Goal: Task Accomplishment & Management: Manage account settings

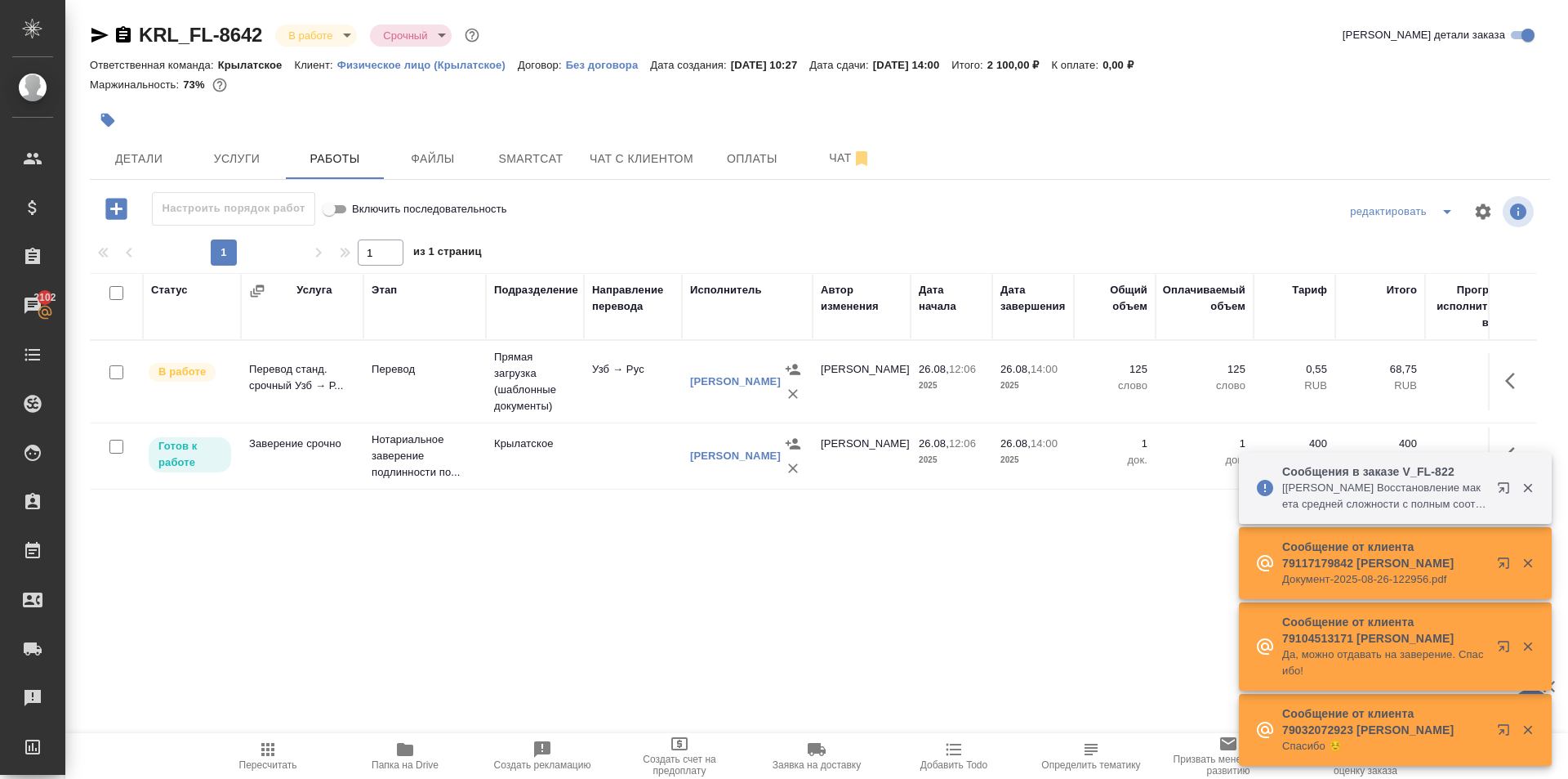
click at [257, 750] on span "Пересчитать" at bounding box center [267, 754] width 118 height 31
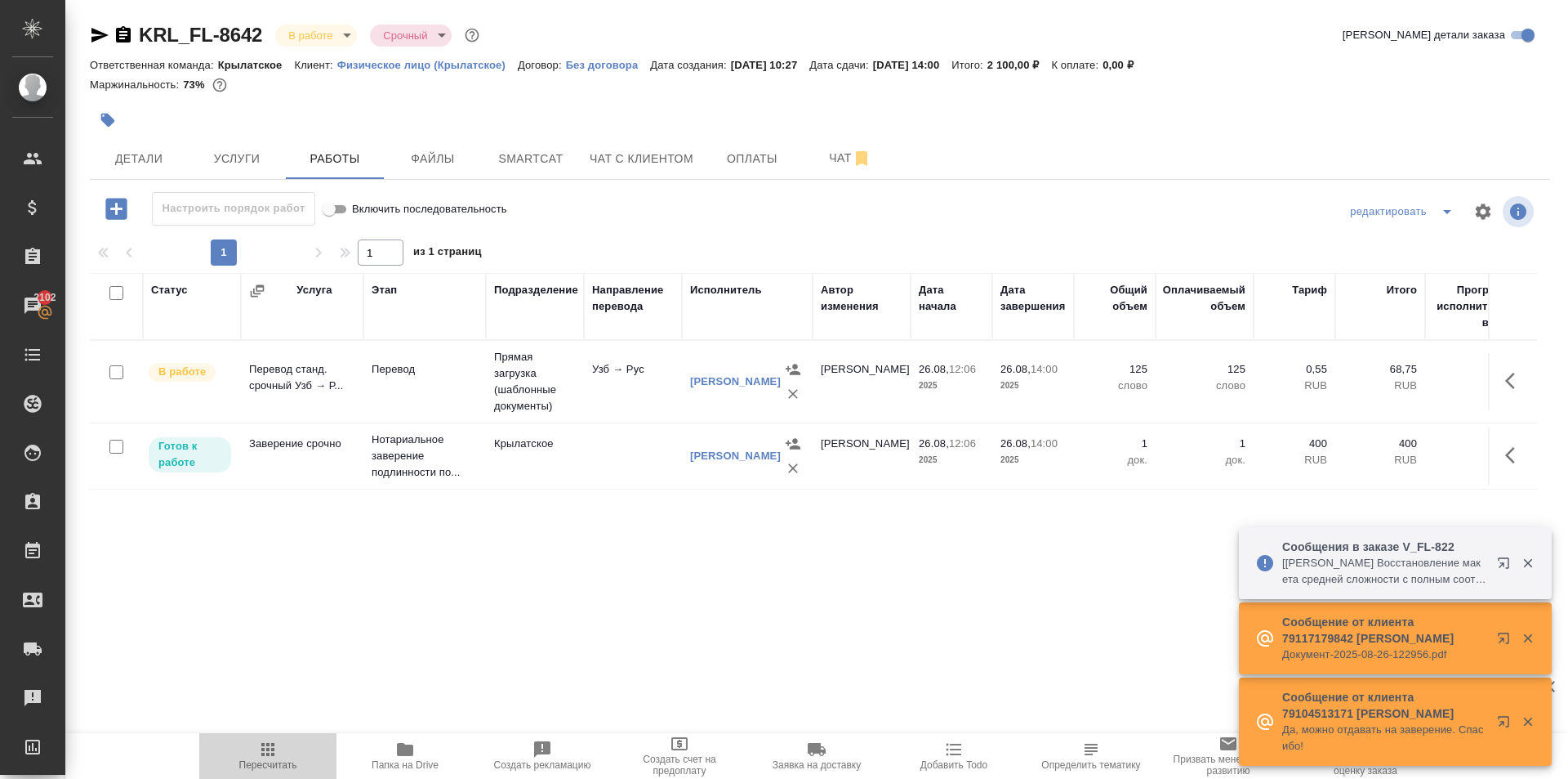
click at [233, 751] on span "Пересчитать" at bounding box center [267, 754] width 118 height 31
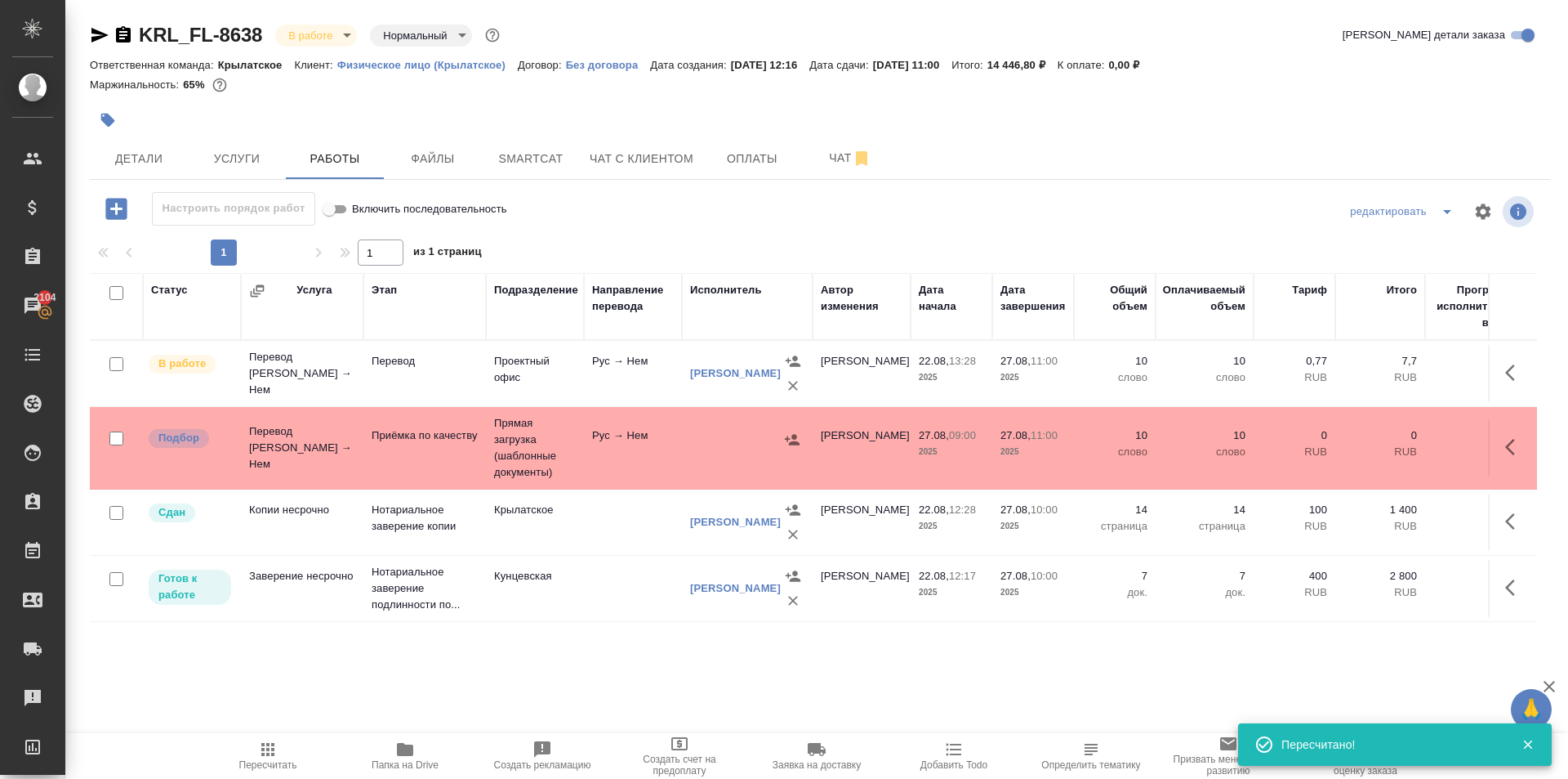
click at [244, 744] on span "Пересчитать" at bounding box center [267, 754] width 118 height 31
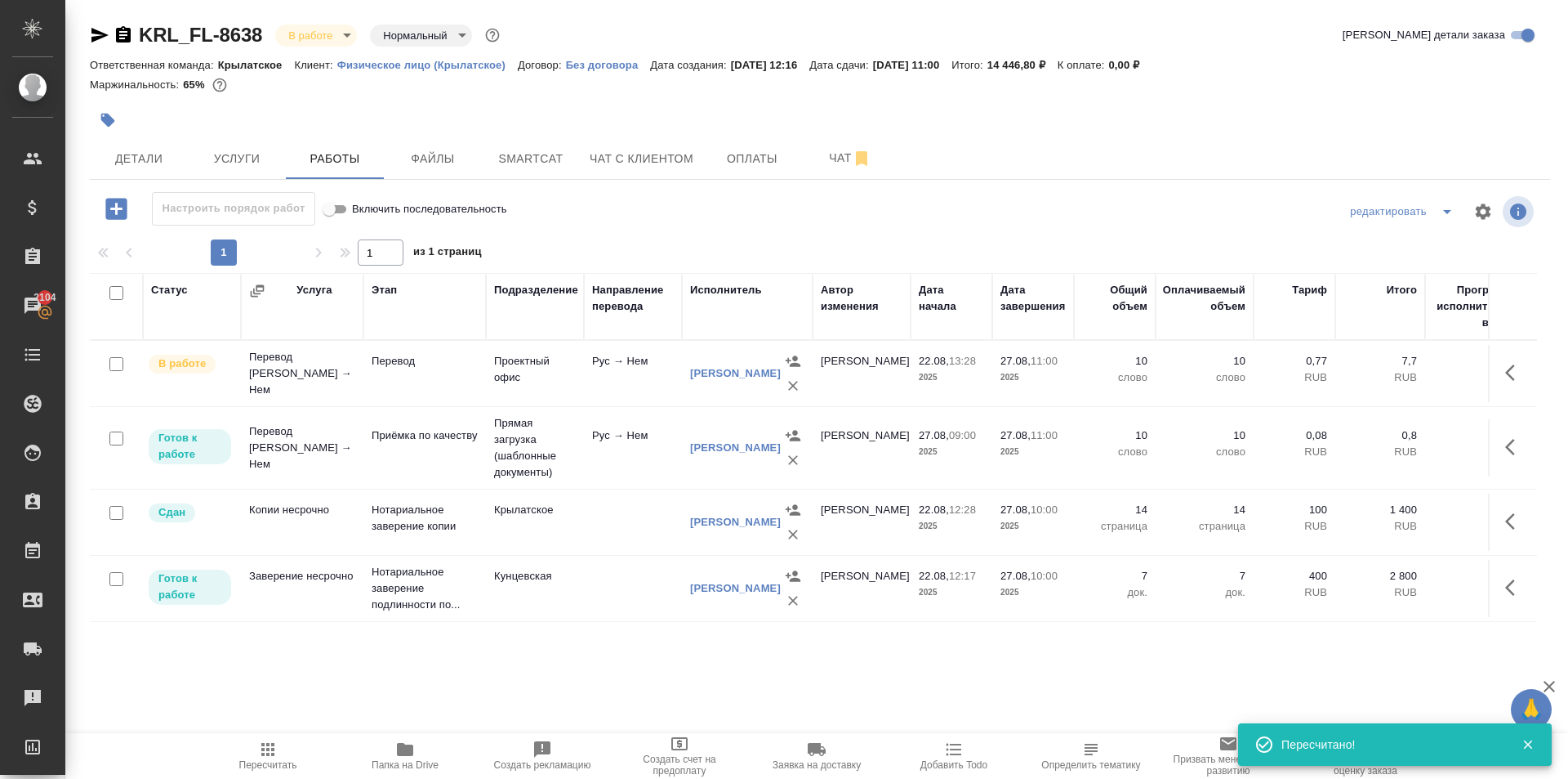
click at [144, 131] on div at bounding box center [577, 120] width 973 height 36
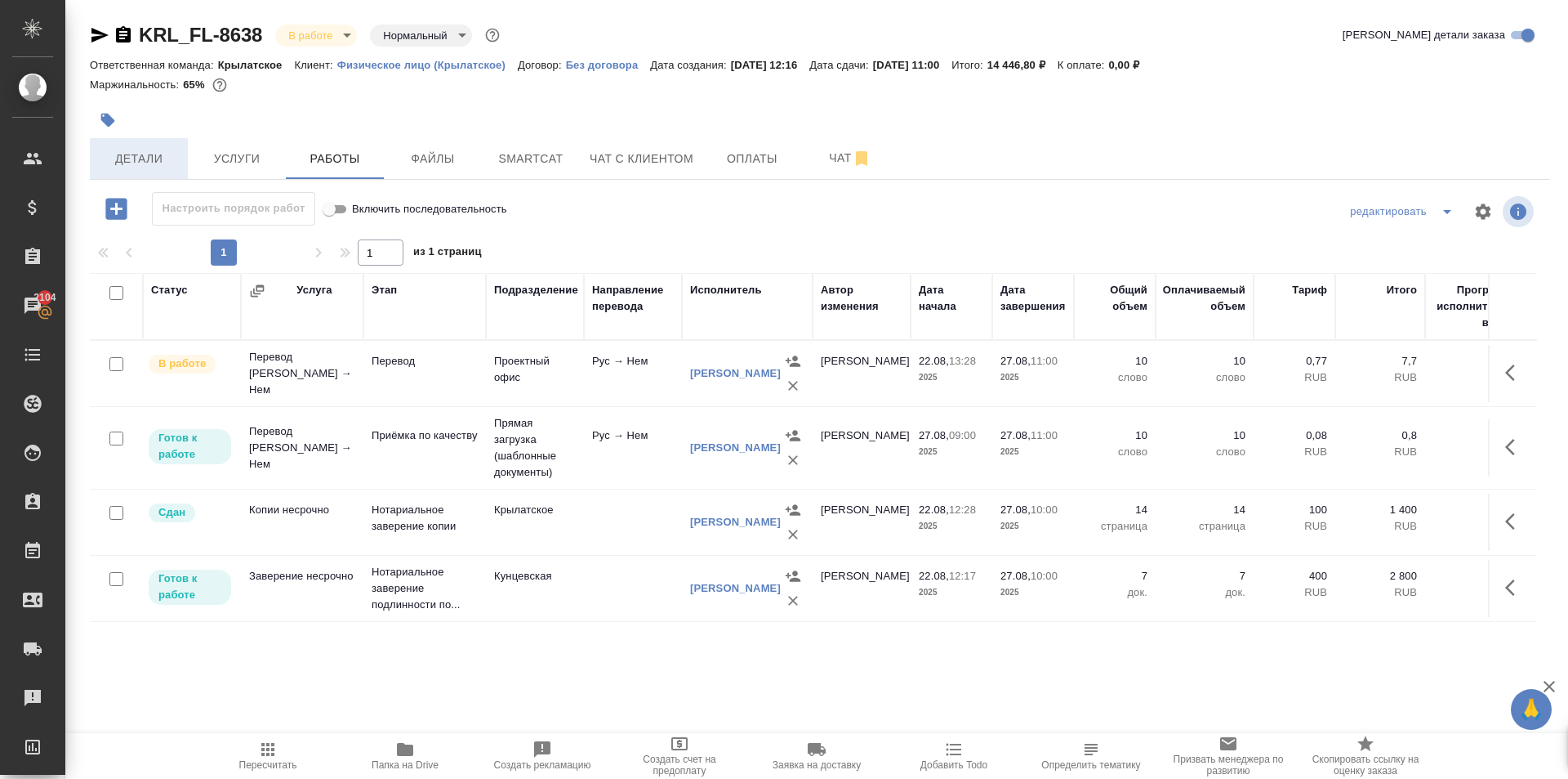
click at [154, 139] on div "KRL_FL-8638 В работе inProgress Нормальный normal Кратко детали заказа Ответств…" at bounding box center [819, 341] width 1479 height 683
click at [161, 149] on button "Детали" at bounding box center [139, 158] width 98 height 41
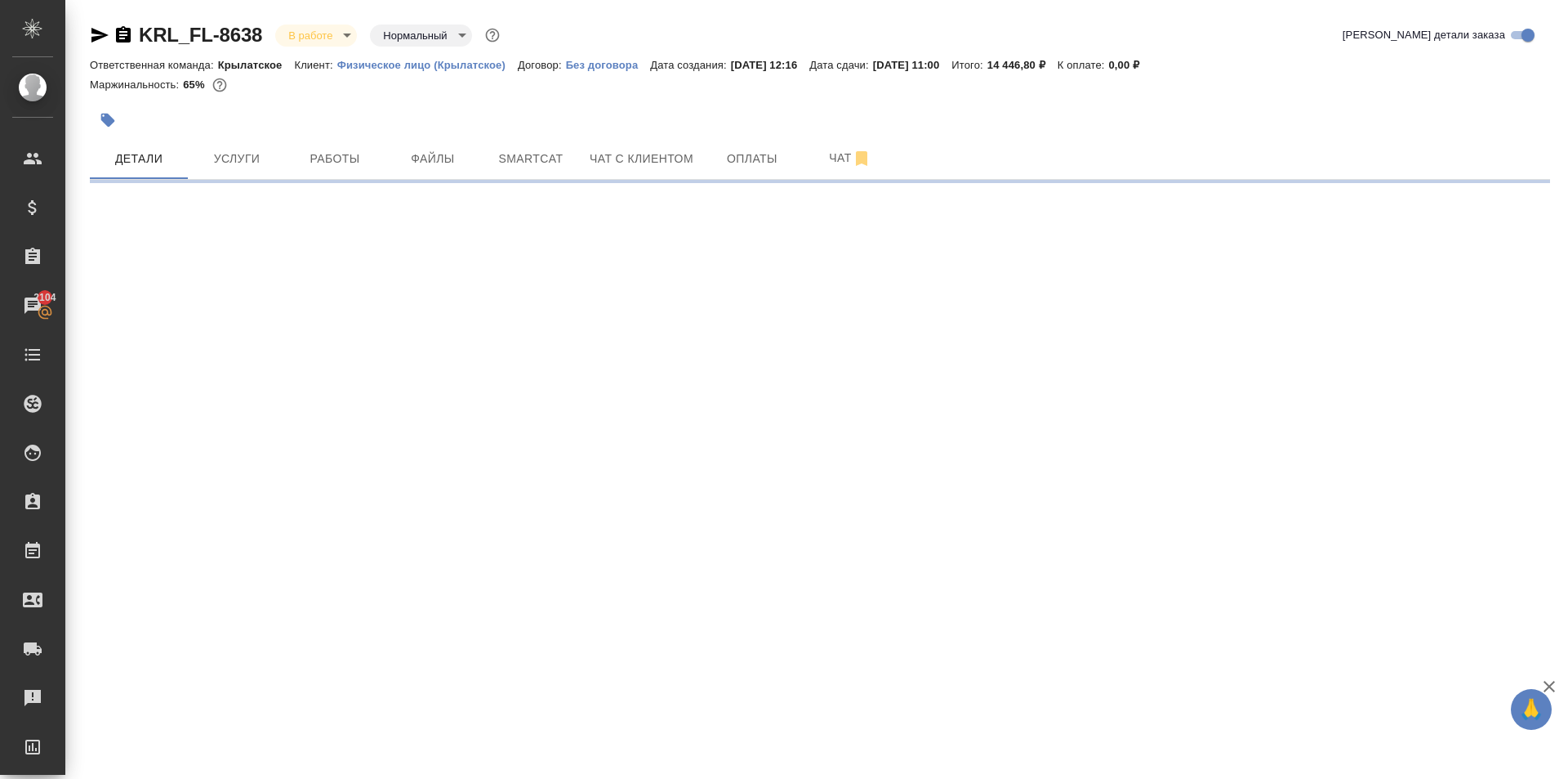
select select "RU"
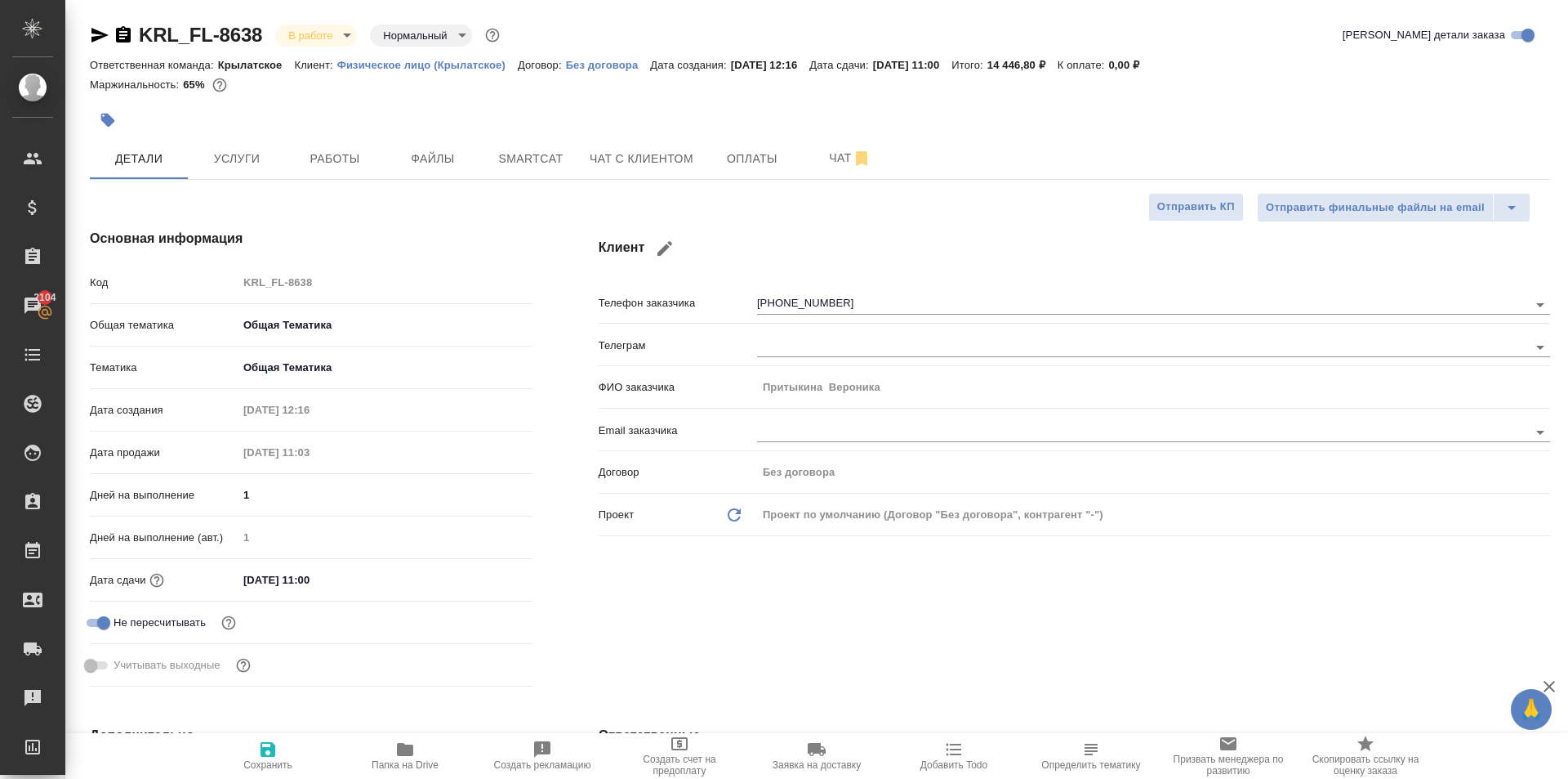
type textarea "x"
select select "RU"
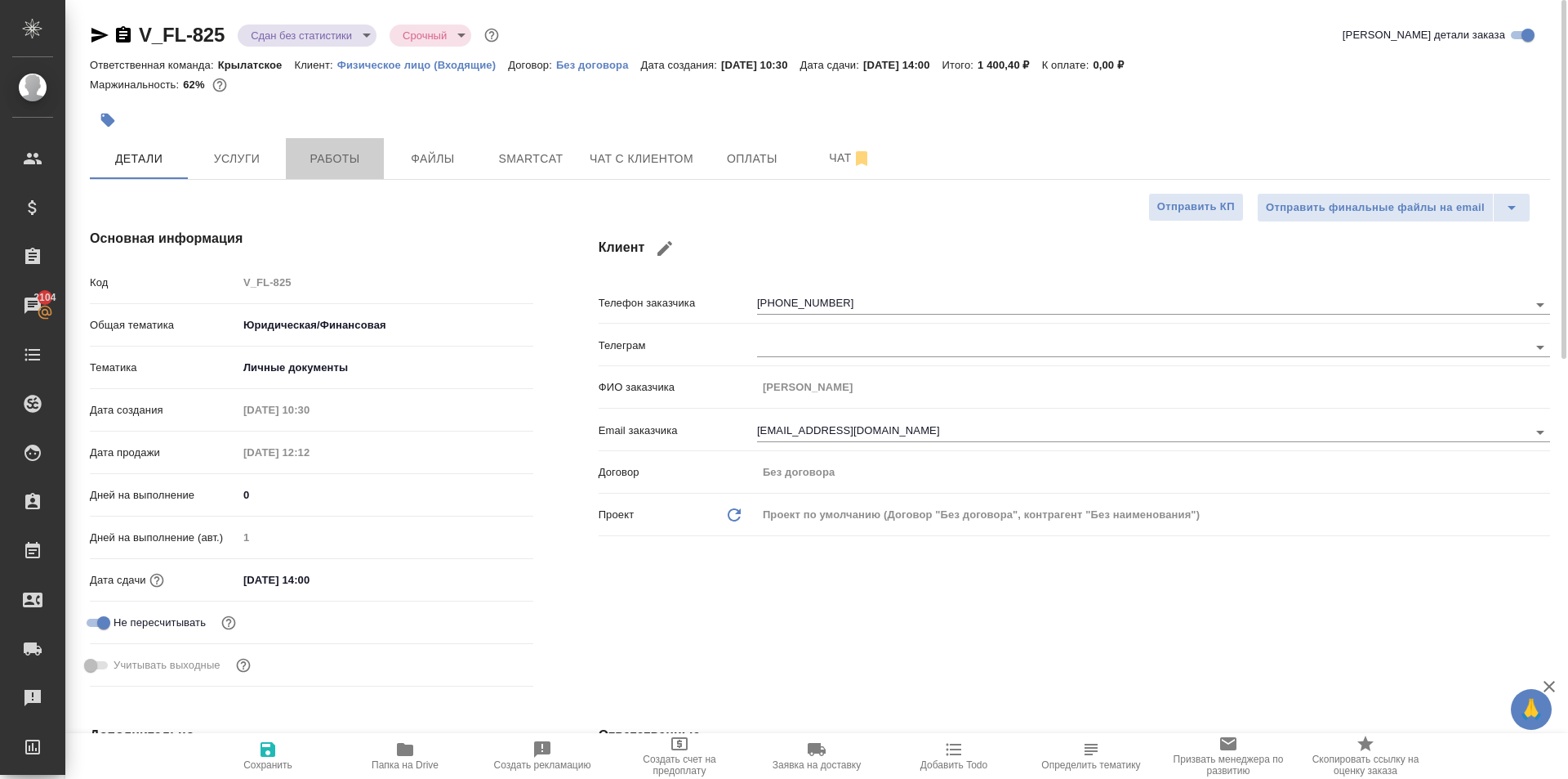
drag, startPoint x: 292, startPoint y: 150, endPoint x: 411, endPoint y: 308, distance: 197.8
click at [342, 164] on span "Работы" at bounding box center [334, 158] width 79 height 20
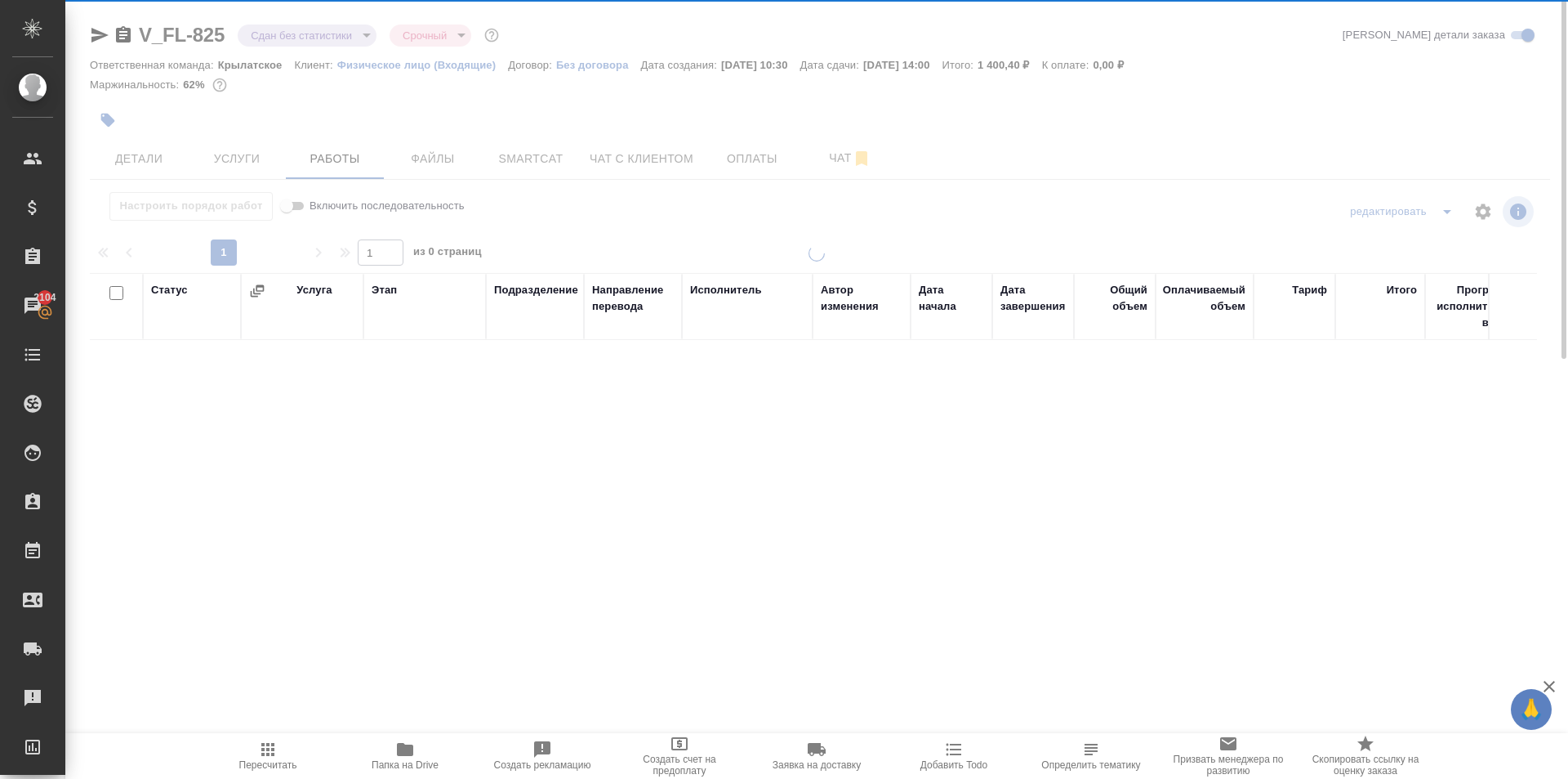
click at [250, 749] on span "Пересчитать" at bounding box center [267, 754] width 118 height 31
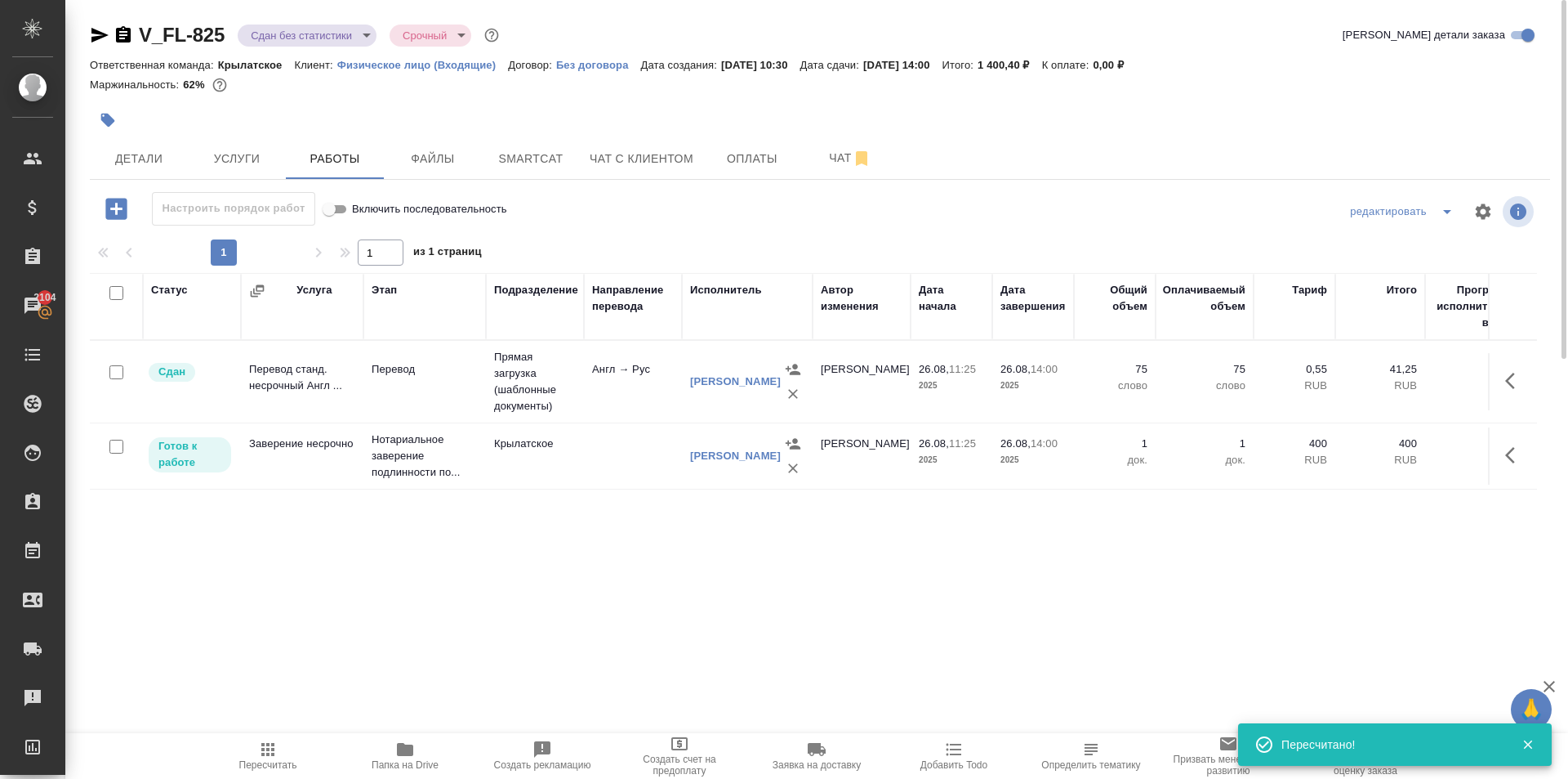
click at [345, 35] on body "🙏 .cls-1 fill:#fff; AWATERA Kasymov Timur Клиенты Спецификации Заказы 2104 Чаты…" at bounding box center [784, 390] width 1568 height 779
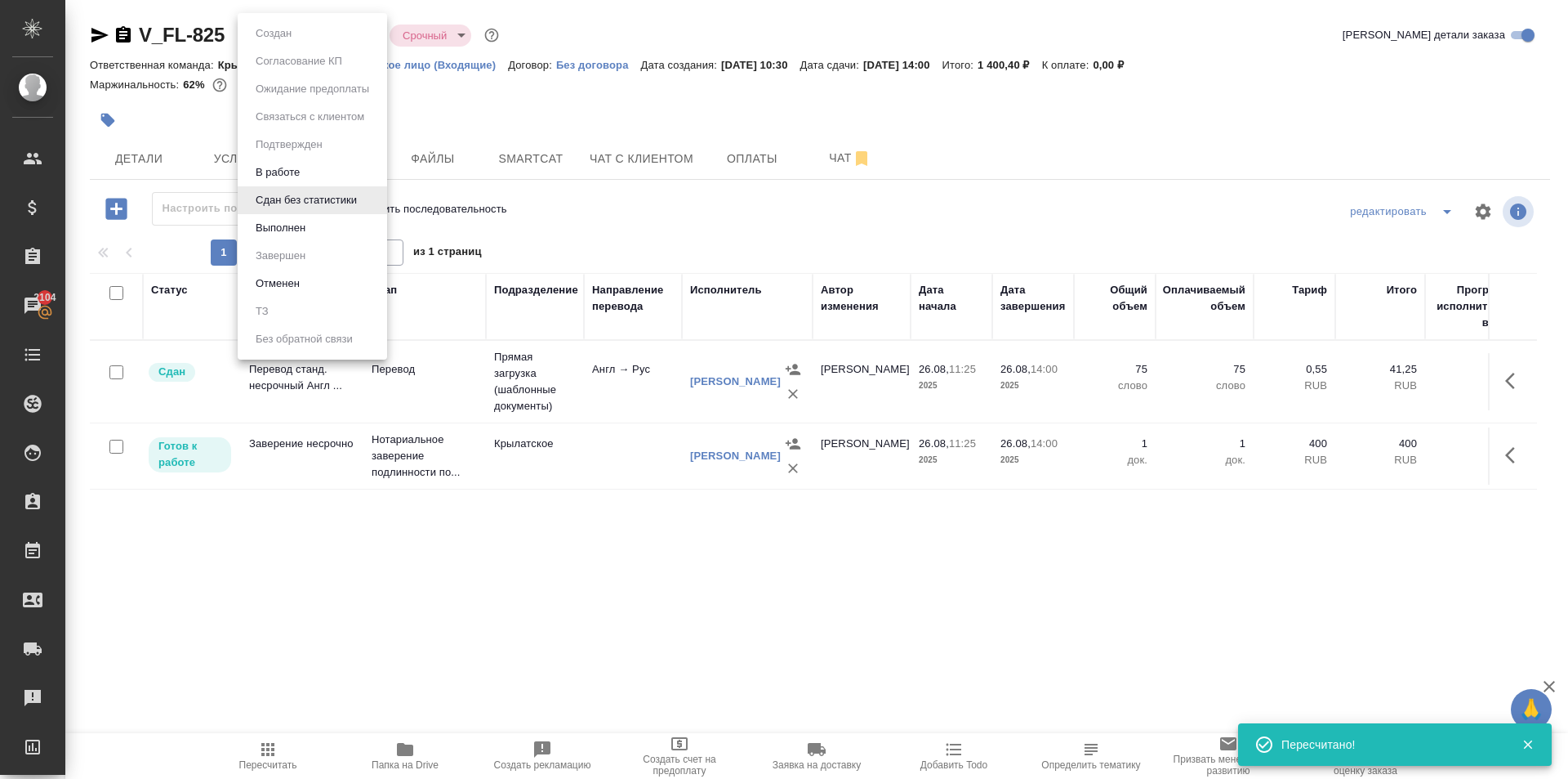
click at [290, 228] on button "Выполнен" at bounding box center [280, 228] width 59 height 18
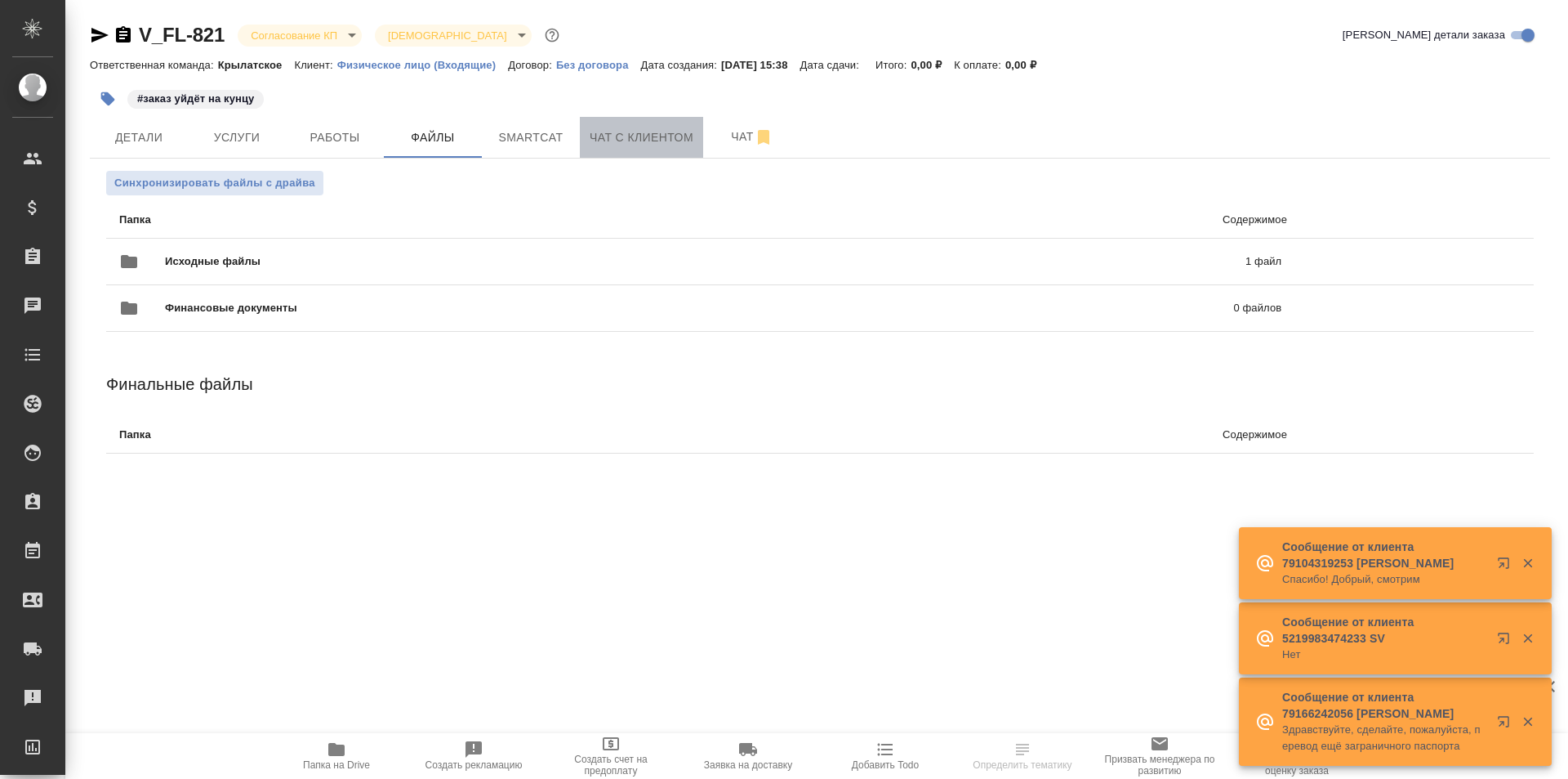
click at [669, 141] on span "Чат с клиентом" at bounding box center [641, 137] width 104 height 20
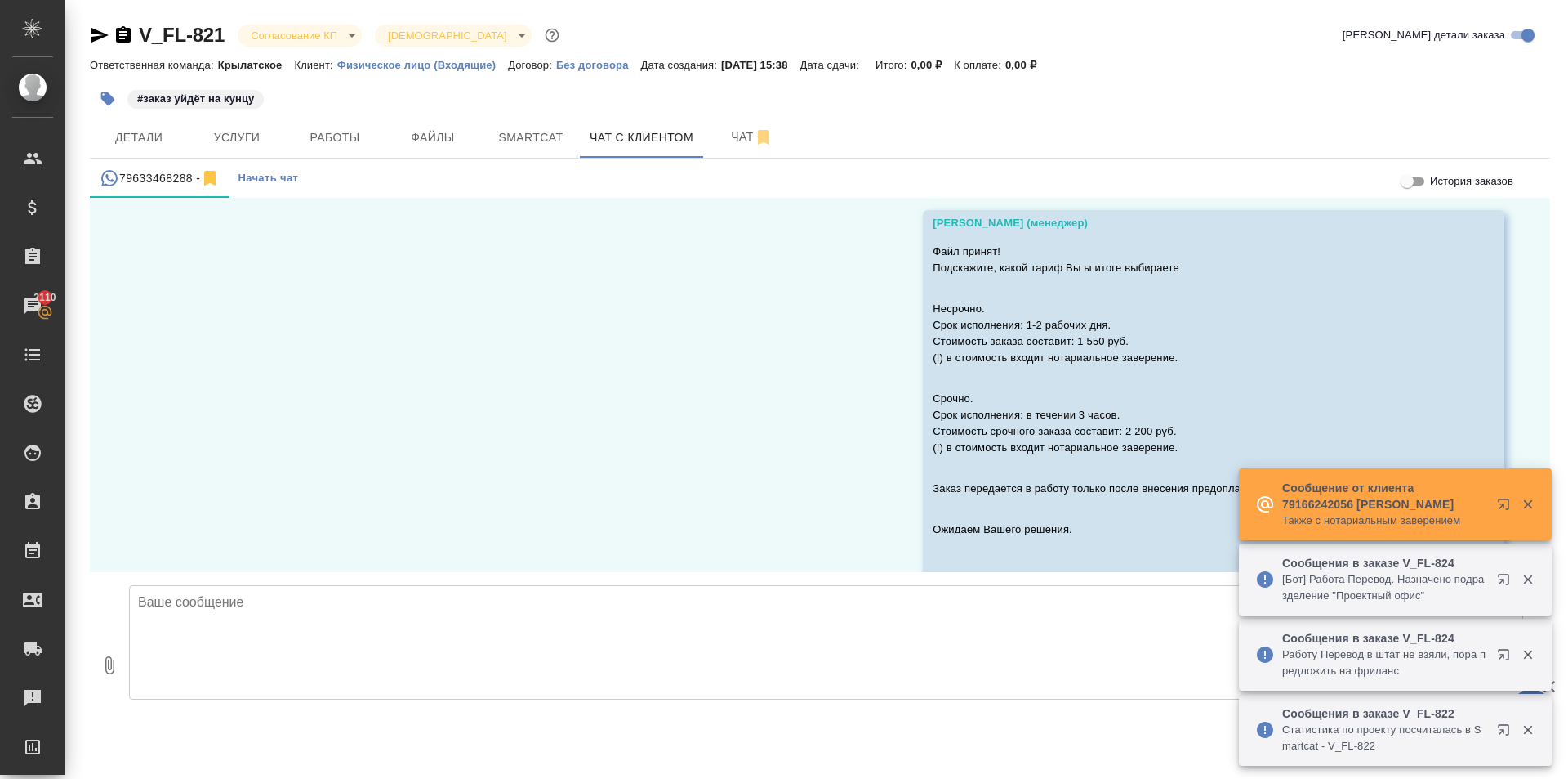
scroll to position [4406, 0]
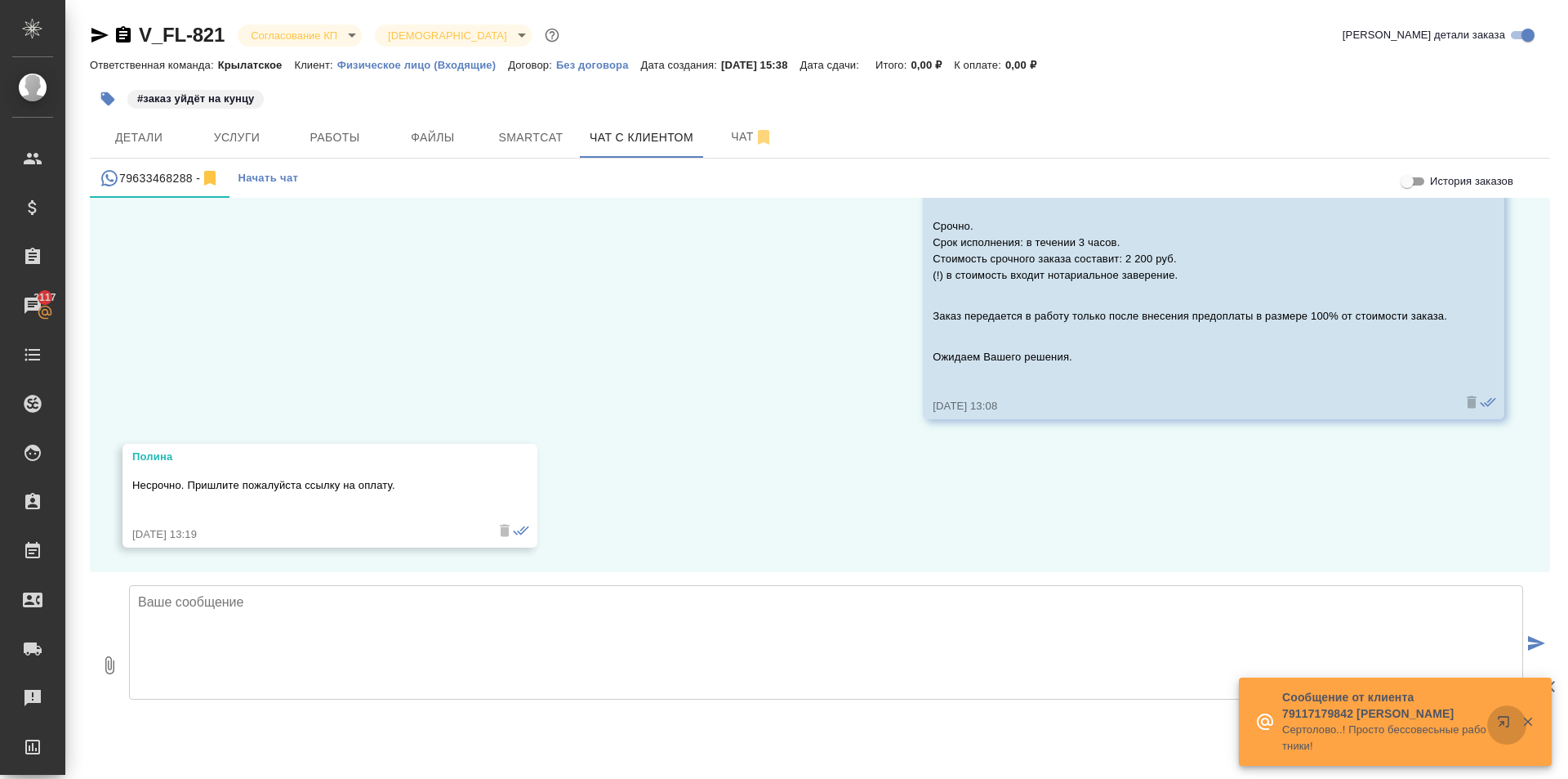
click at [1495, 720] on button "button" at bounding box center [1507, 725] width 39 height 39
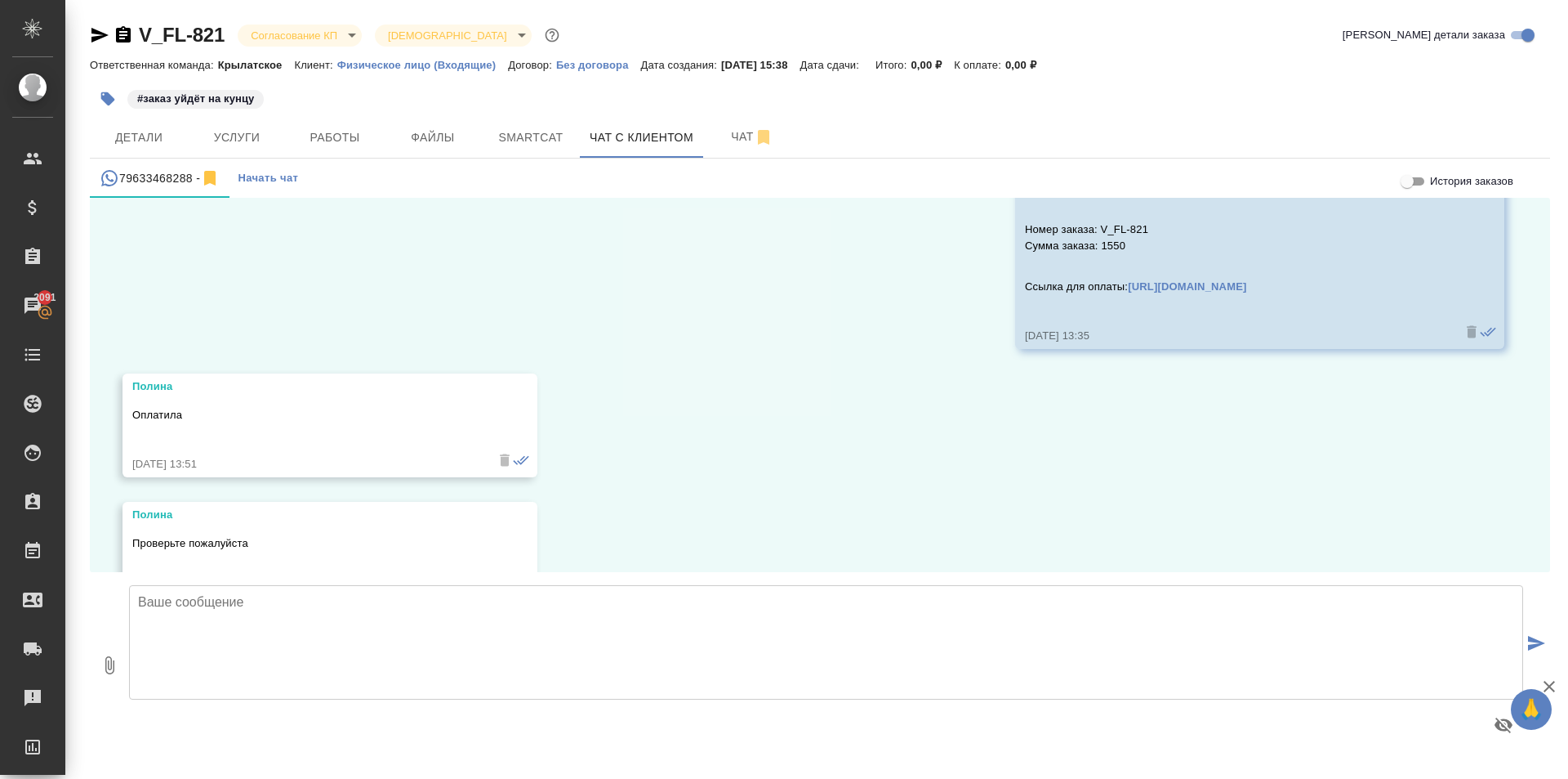
scroll to position [5321, 0]
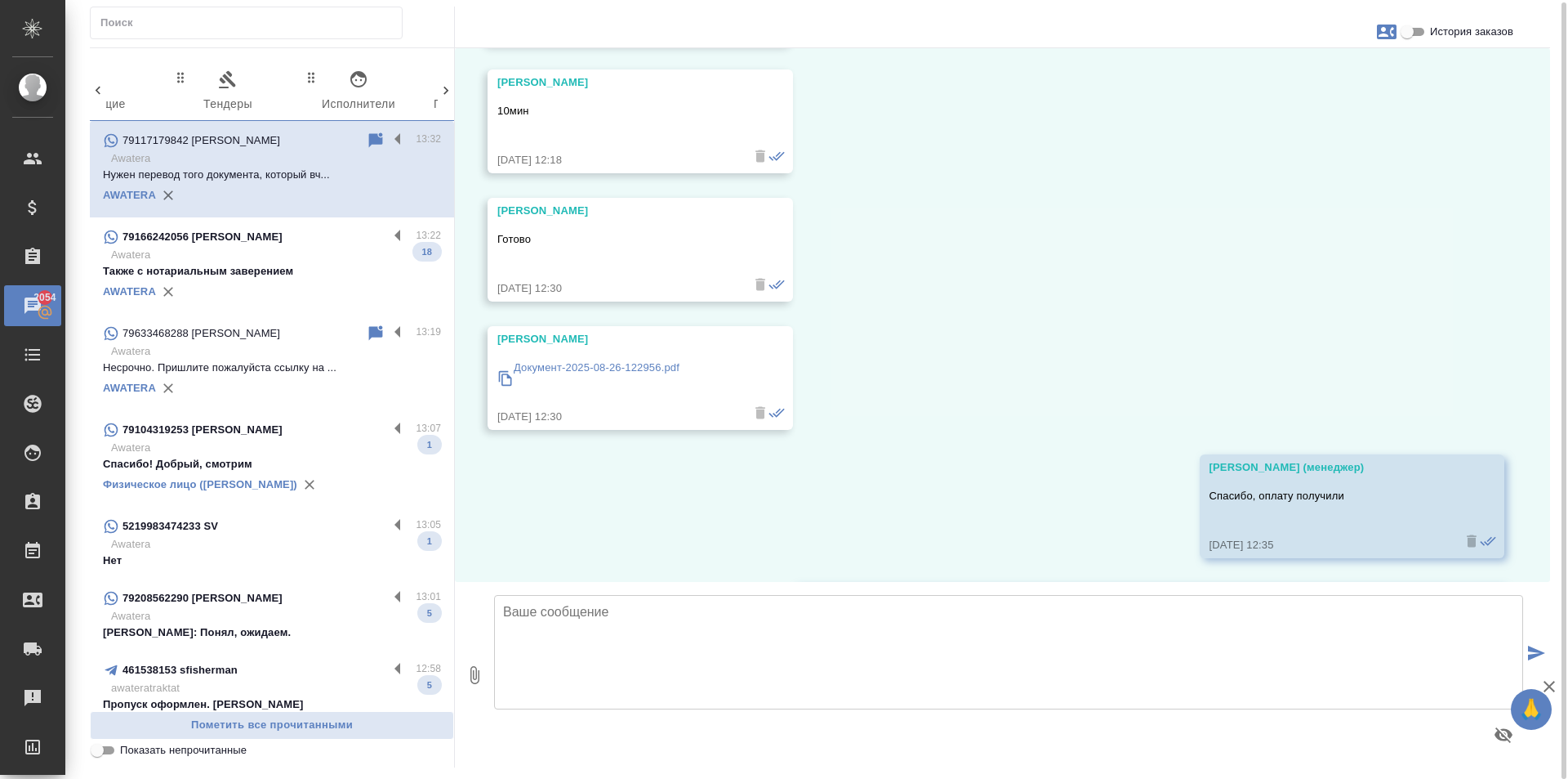
scroll to position [7222, 0]
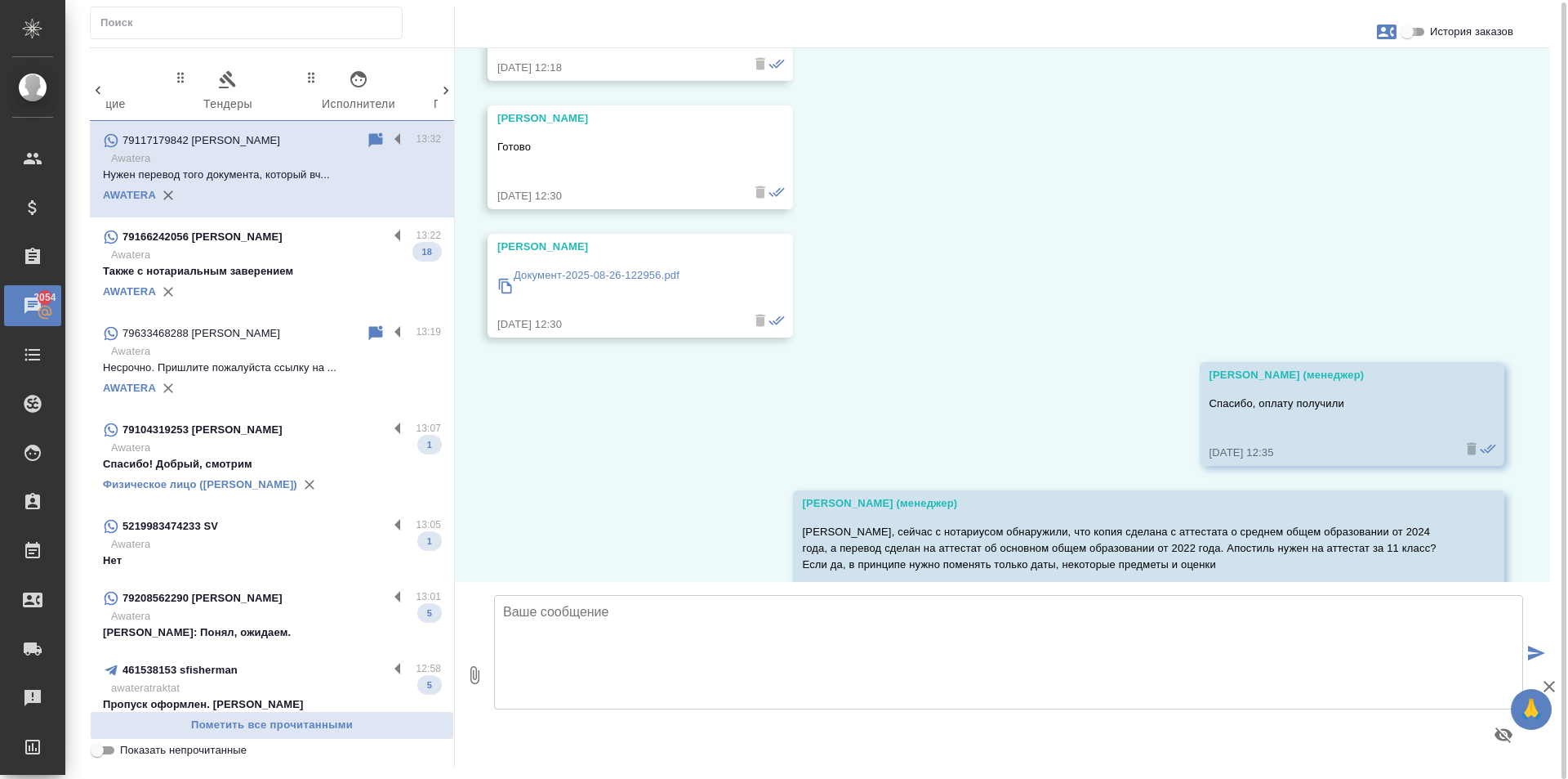
click at [1416, 30] on input "История заказов" at bounding box center [1407, 32] width 58 height 19
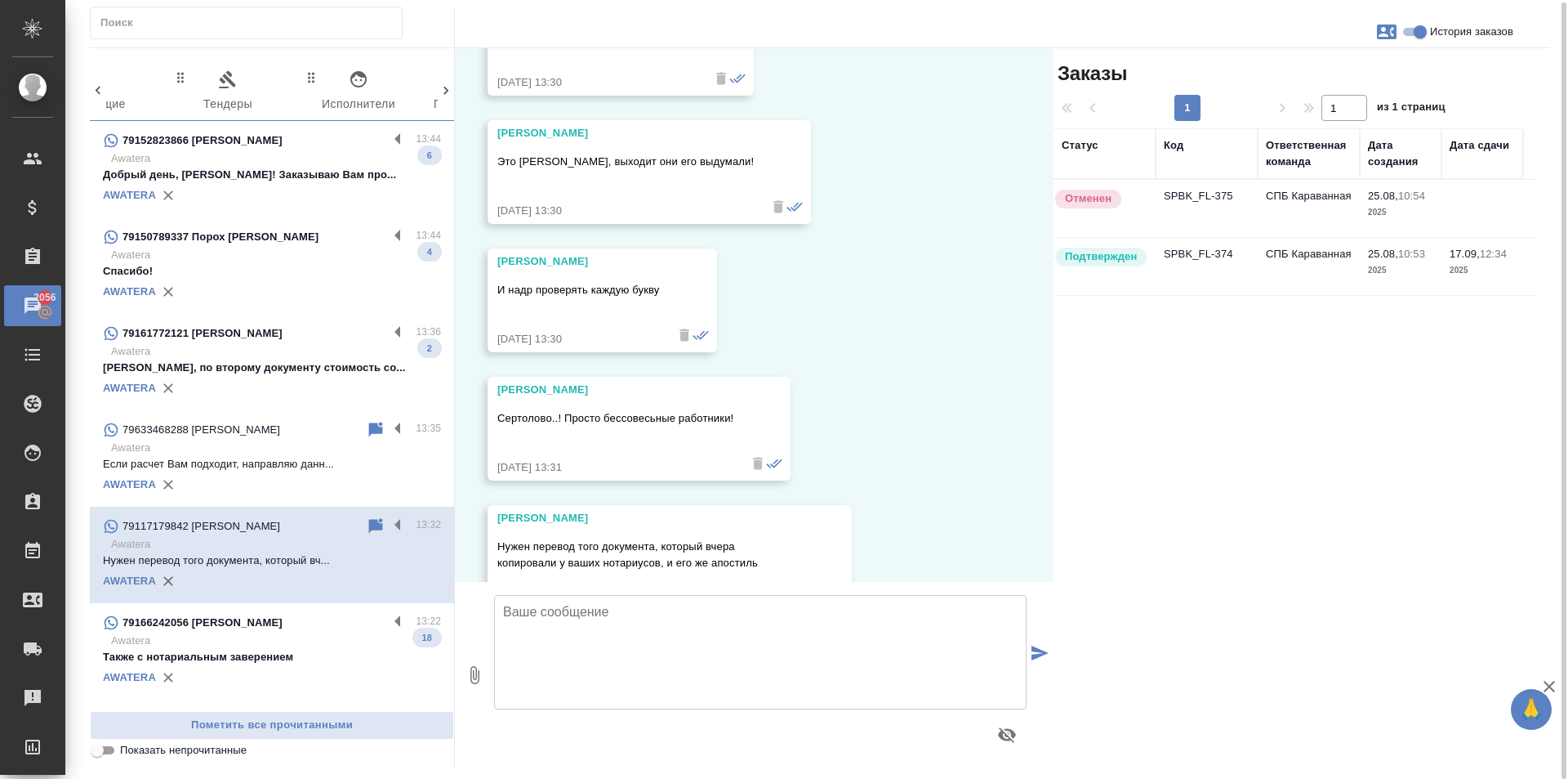
scroll to position [8808, 0]
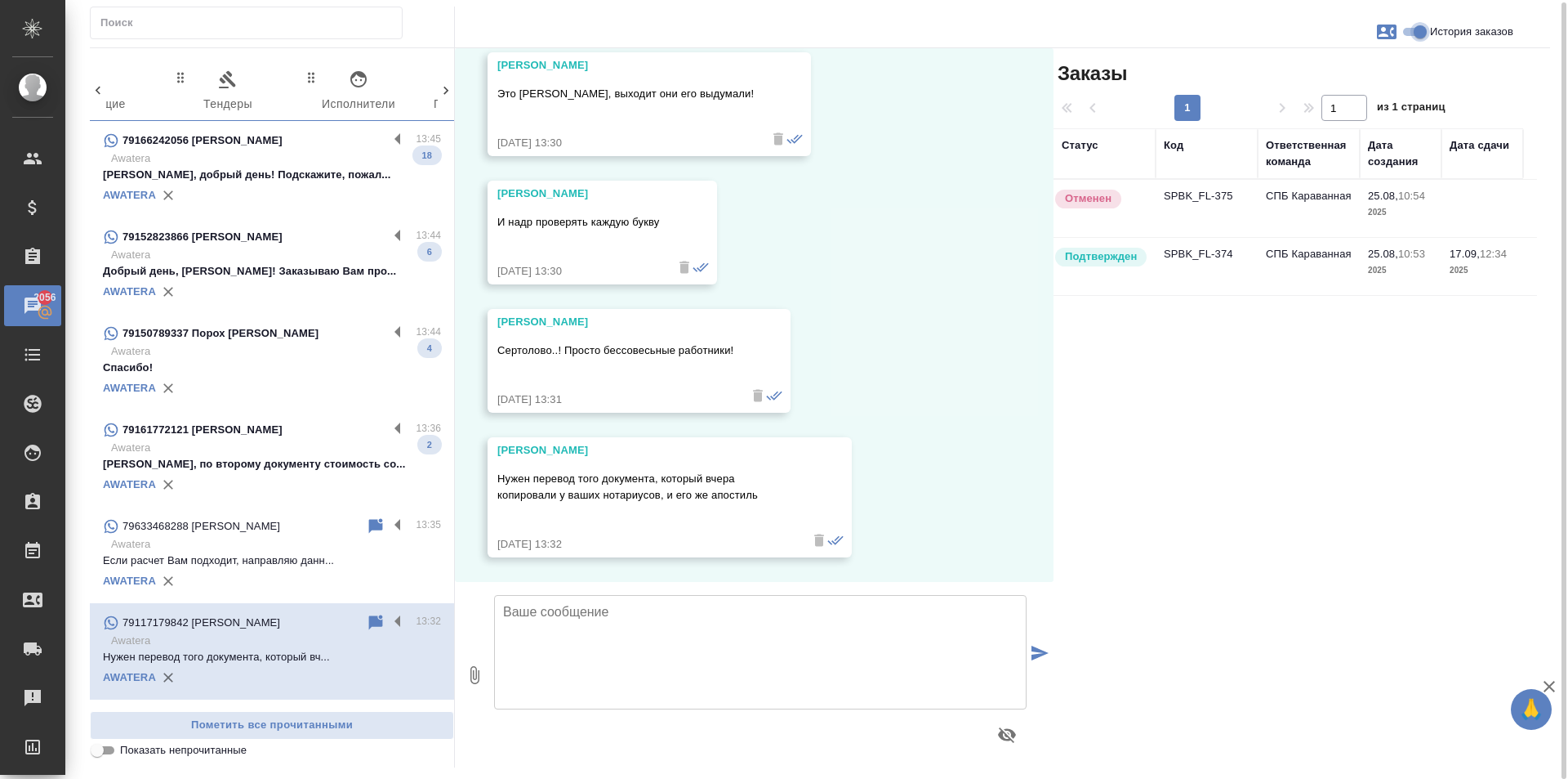
click at [1418, 30] on input "История заказов" at bounding box center [1420, 32] width 58 height 19
checkbox input "false"
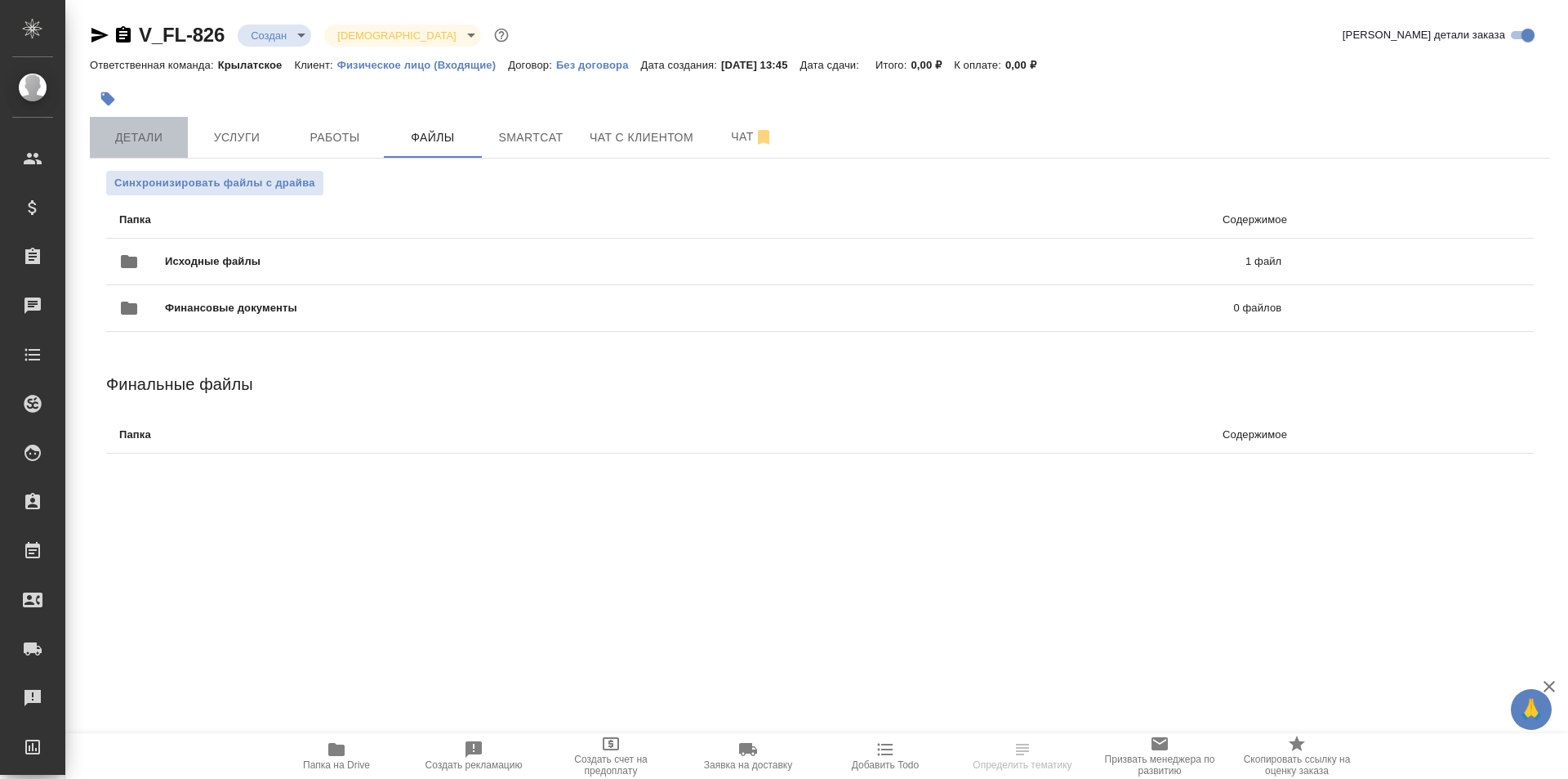
click at [174, 140] on span "Детали" at bounding box center [139, 137] width 79 height 20
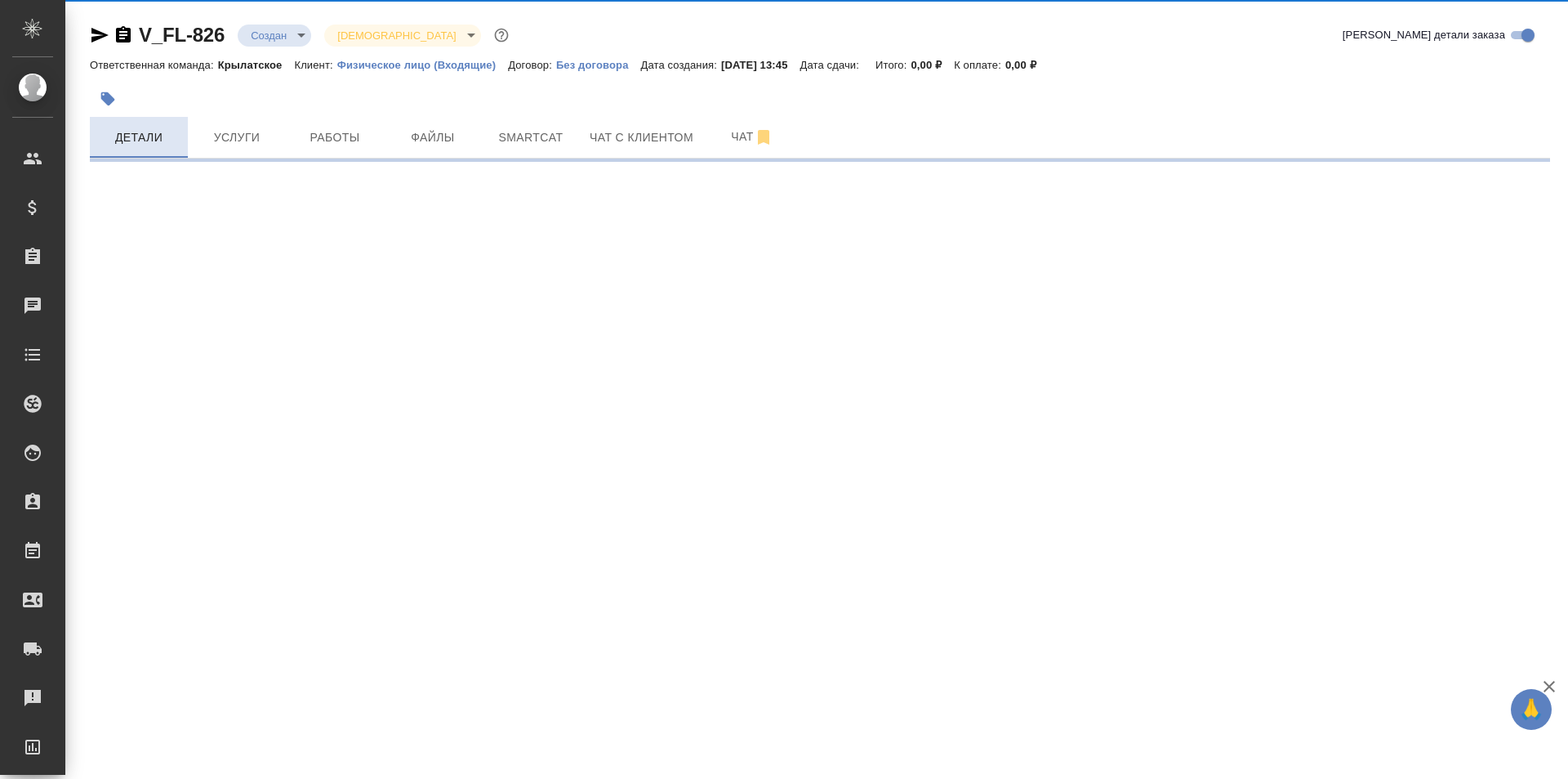
select select "RU"
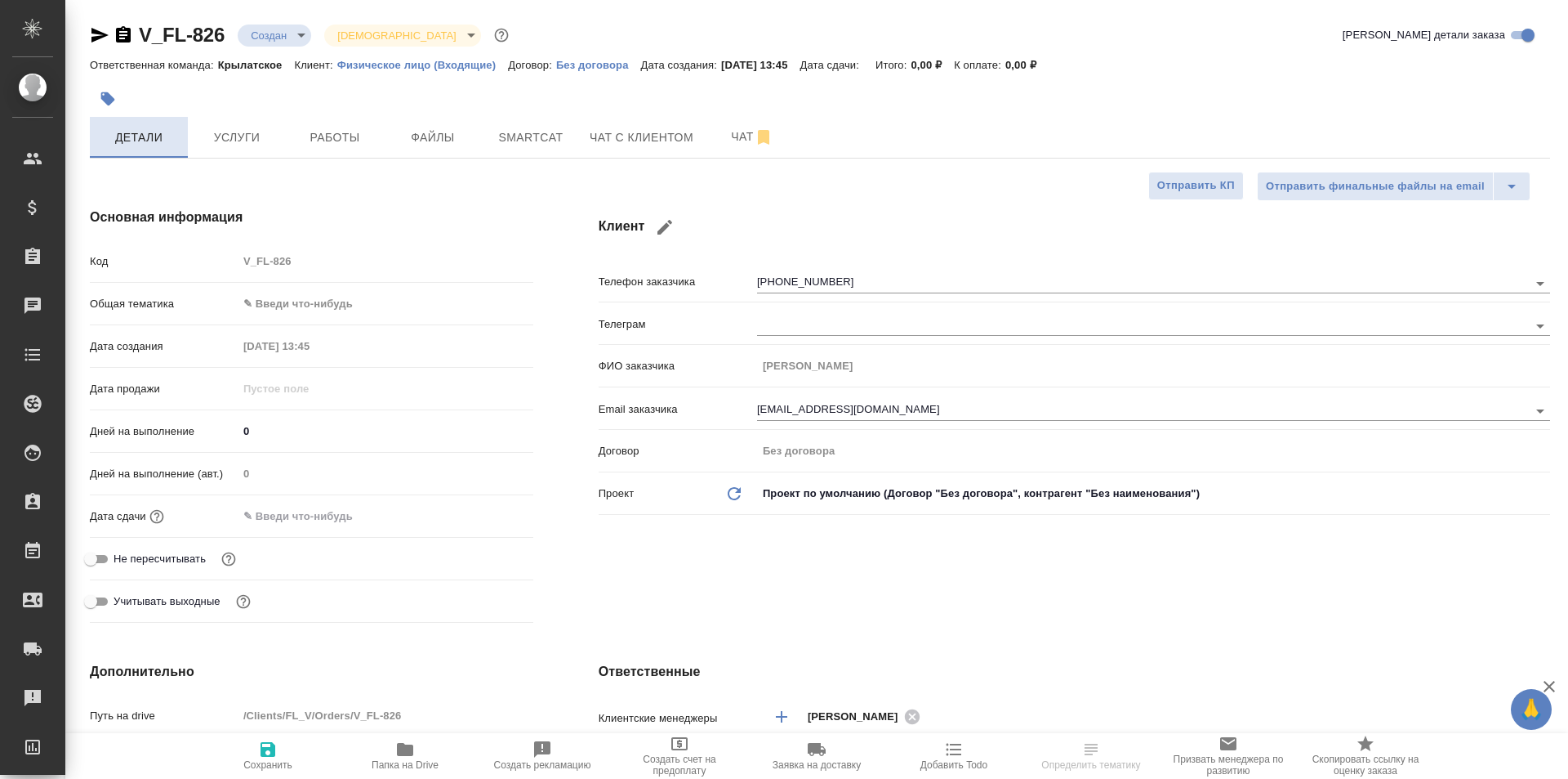
type textarea "x"
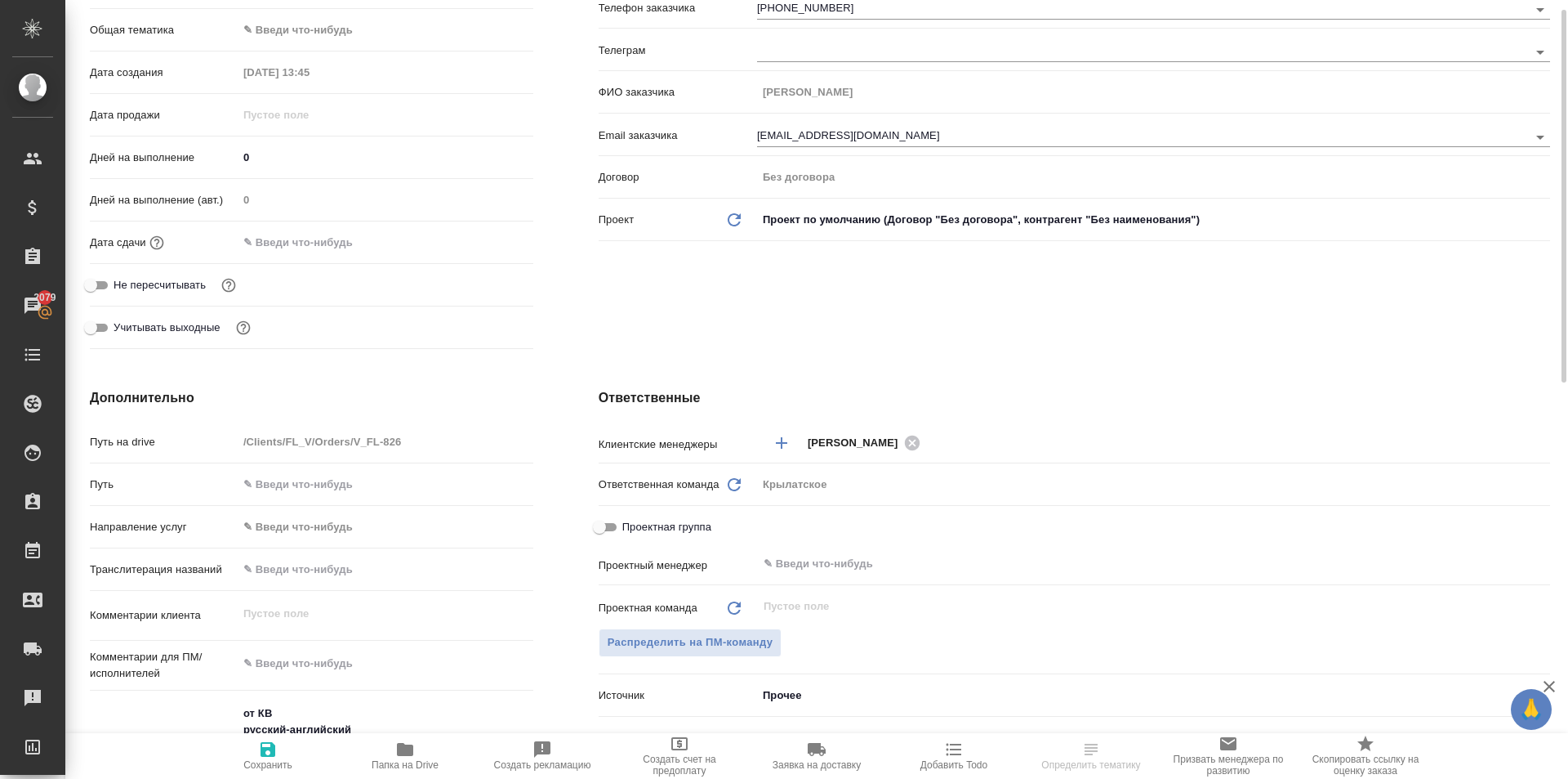
scroll to position [845, 0]
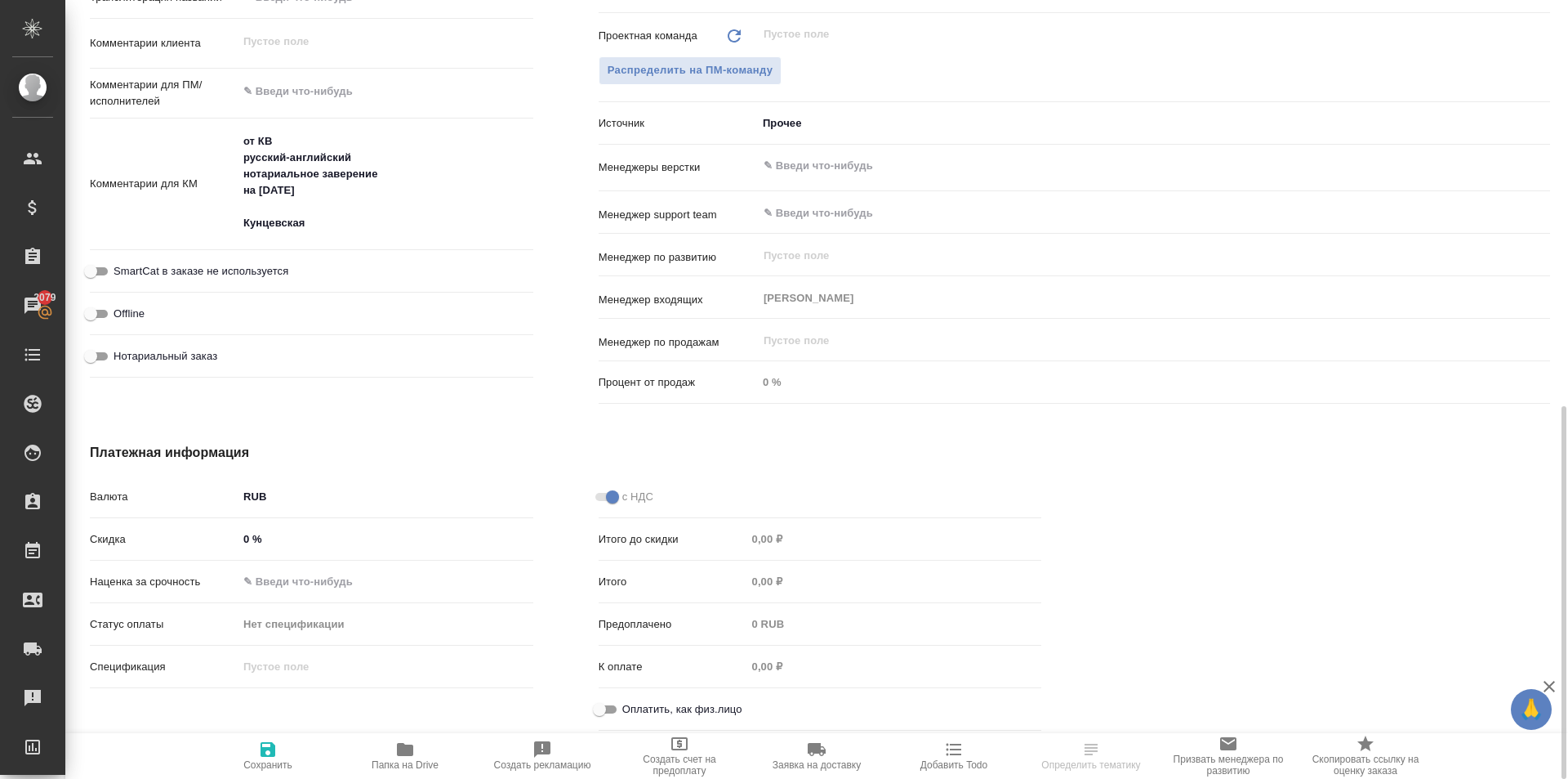
click at [613, 717] on input "Оплатить, как физ.лицо" at bounding box center [599, 709] width 58 height 19
checkbox input "true"
type textarea "x"
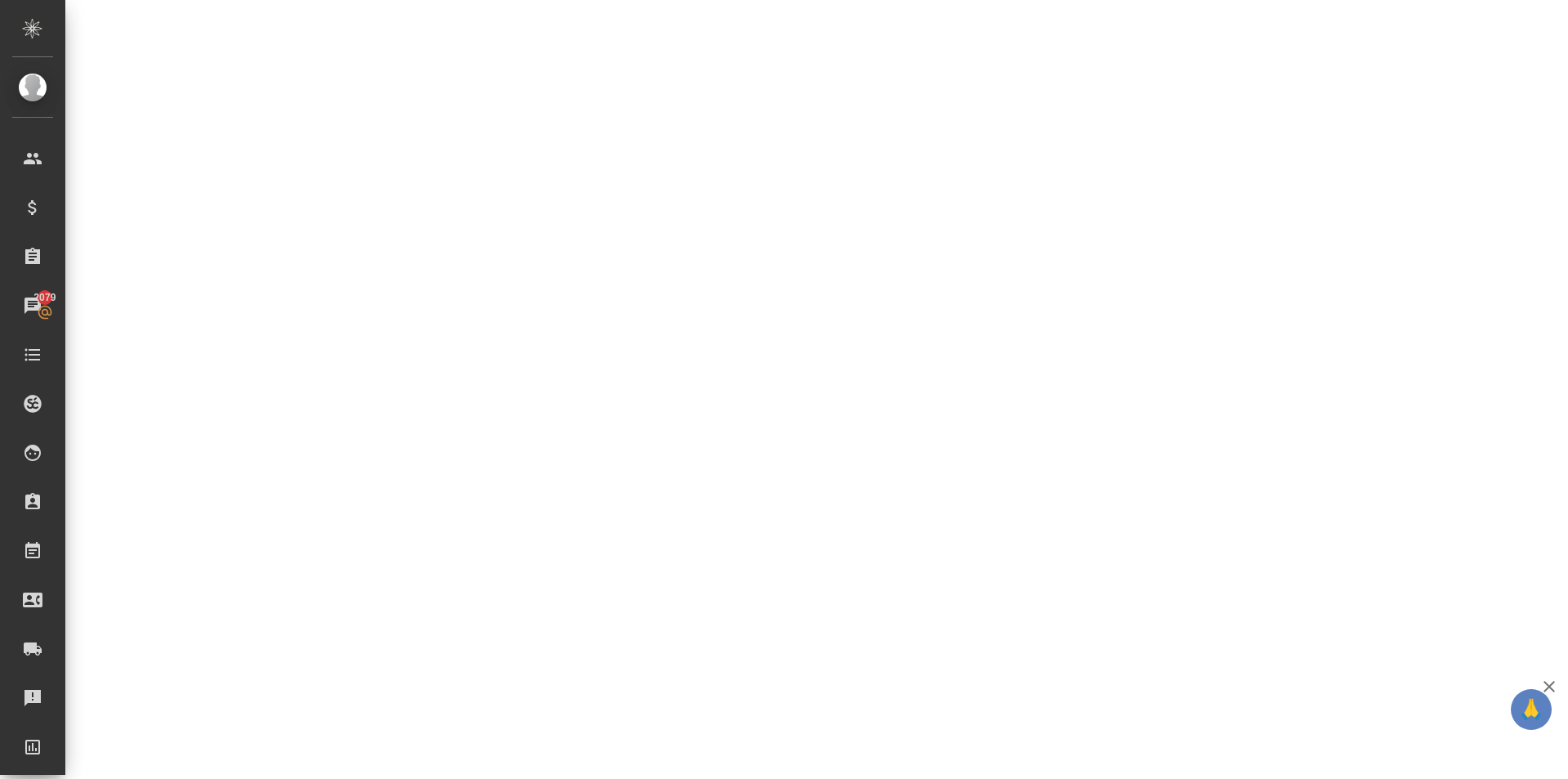
click at [193, 350] on div ".cls-1 fill:#fff; AWATERA Kasymov Timur Клиенты Спецификации Заказы 2079 Чаты T…" at bounding box center [784, 390] width 1568 height 779
select select "RU"
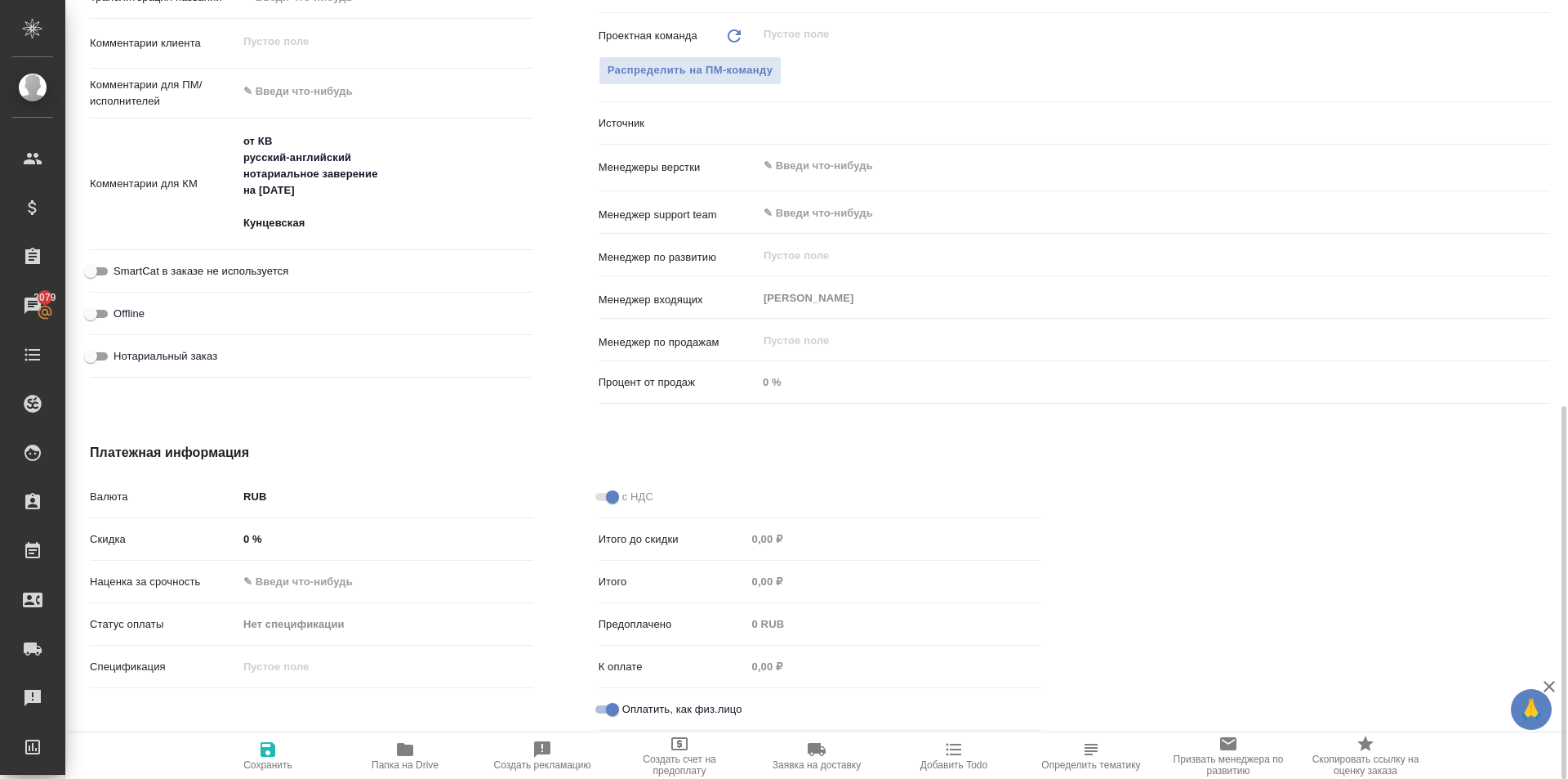
type textarea "x"
click at [190, 348] on span "Нотариальный заказ" at bounding box center [165, 356] width 104 height 16
click at [120, 348] on input "Нотариальный заказ" at bounding box center [90, 356] width 58 height 19
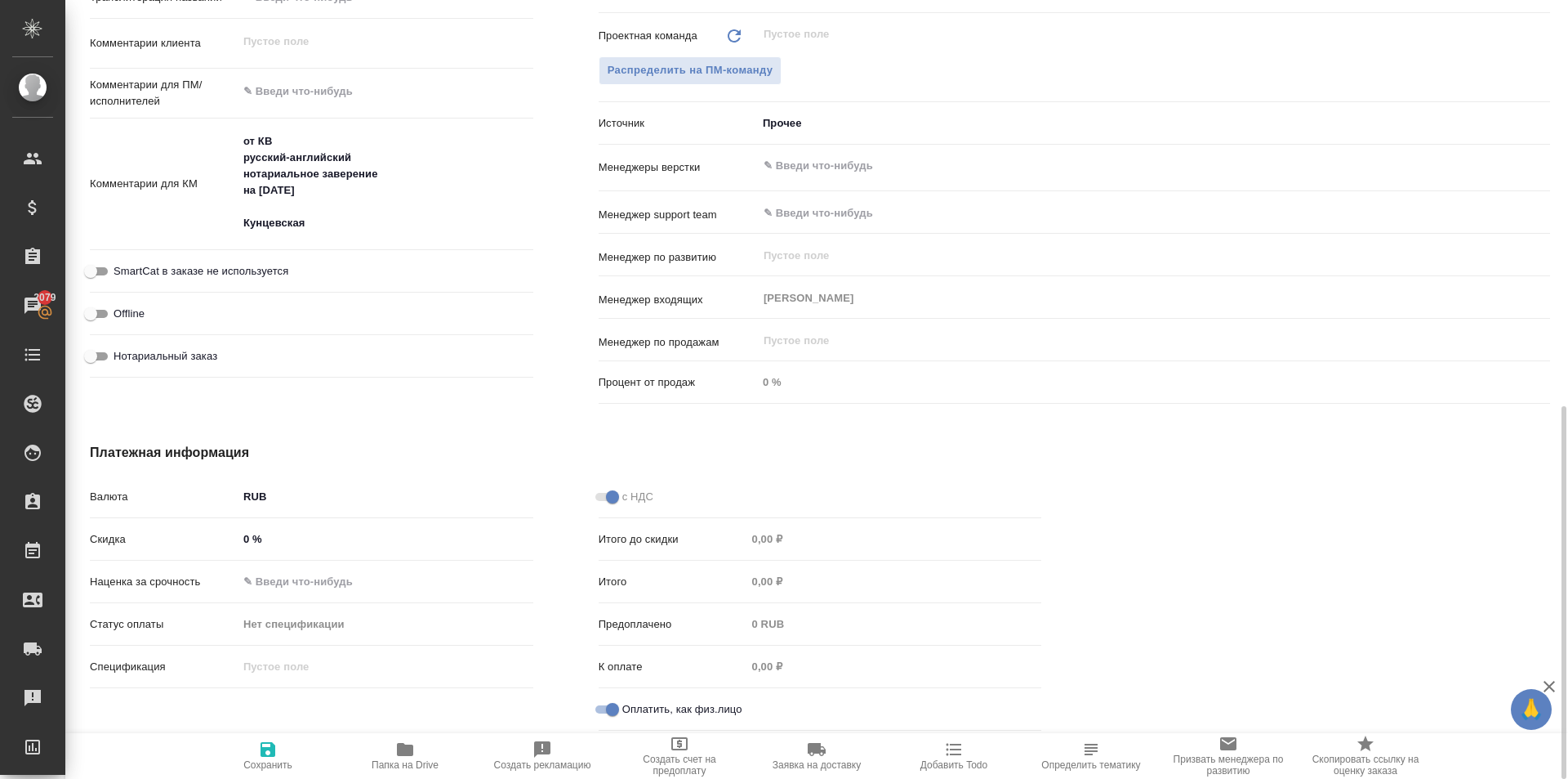
checkbox input "true"
type textarea "x"
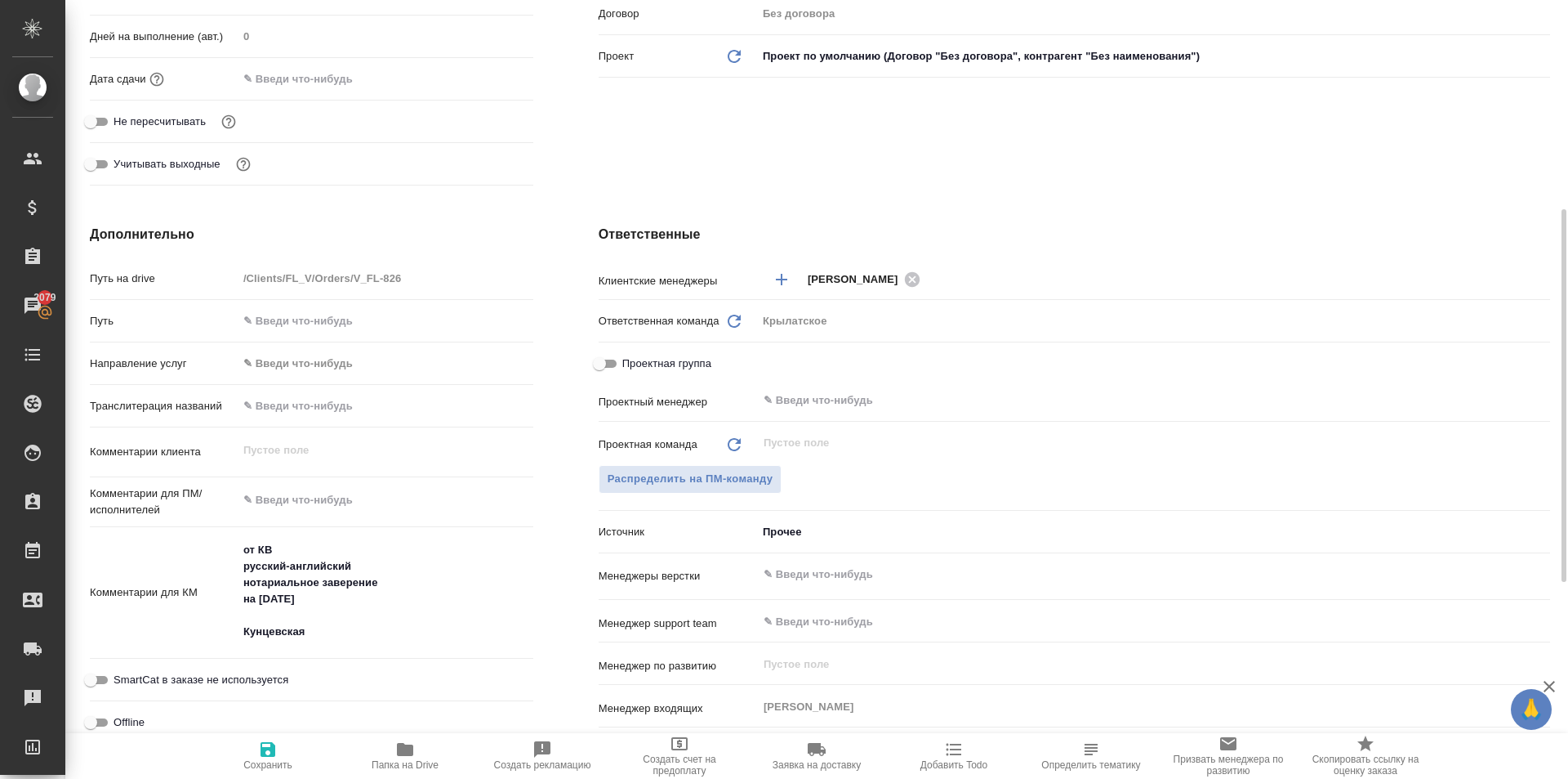
click at [351, 366] on body "🙏 .cls-1 fill:#fff; AWATERA Kasymov Timur Клиенты Спецификации Заказы 2079 Чаты…" at bounding box center [784, 390] width 1568 height 779
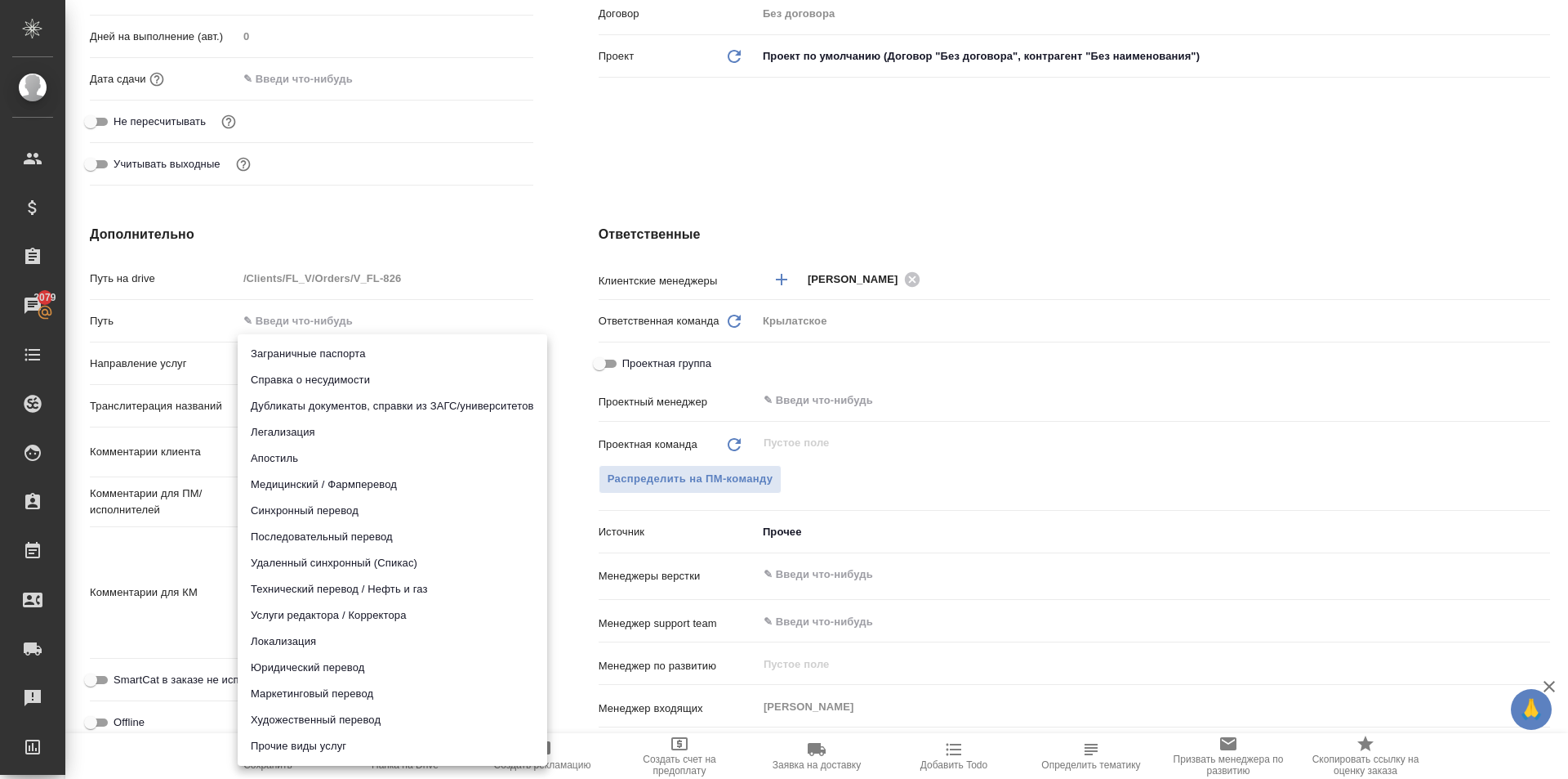
click at [312, 675] on li "Юридический перевод" at bounding box center [393, 667] width 310 height 27
type input "legalTranslation"
type textarea "x"
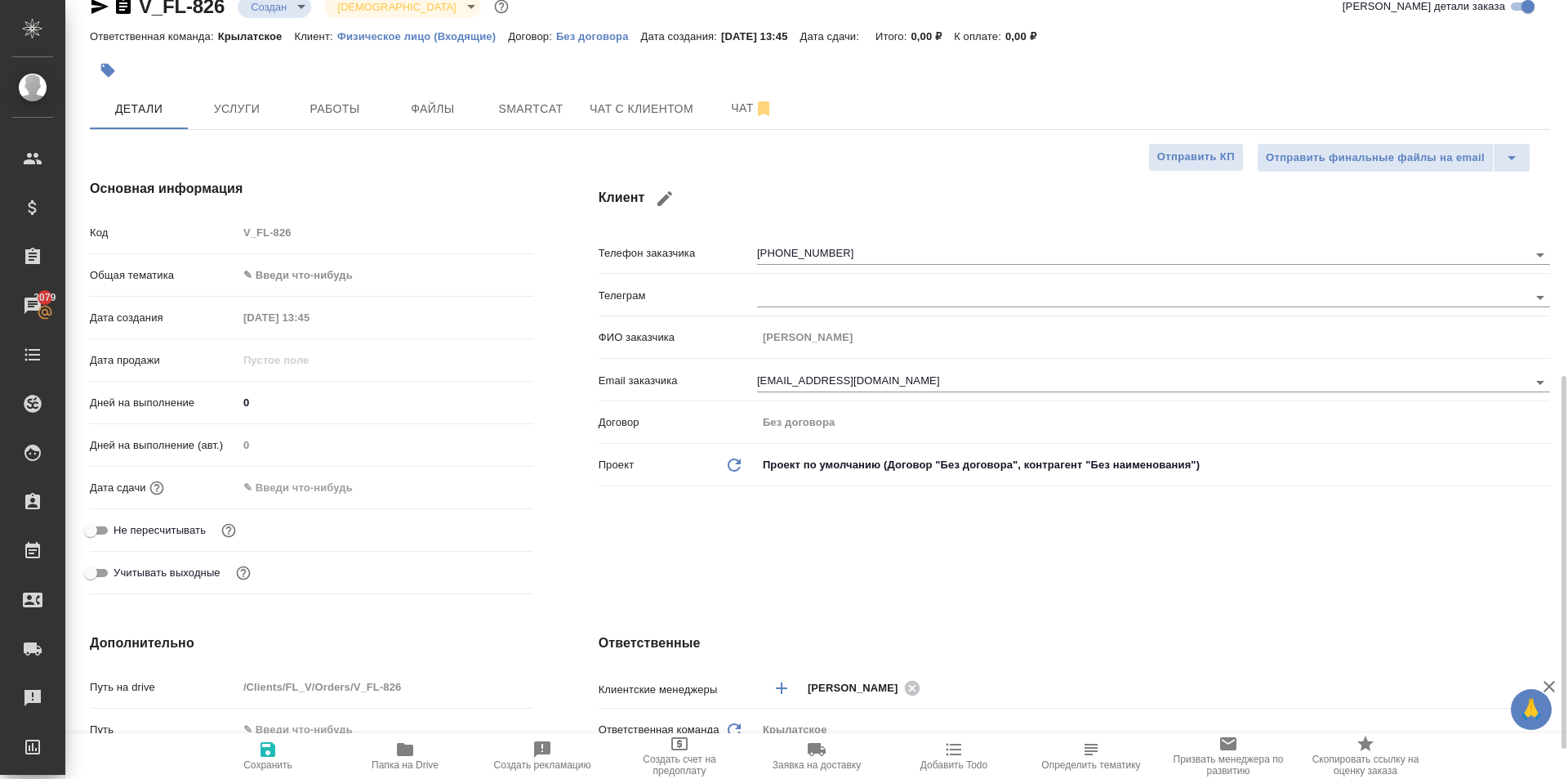
scroll to position [0, 0]
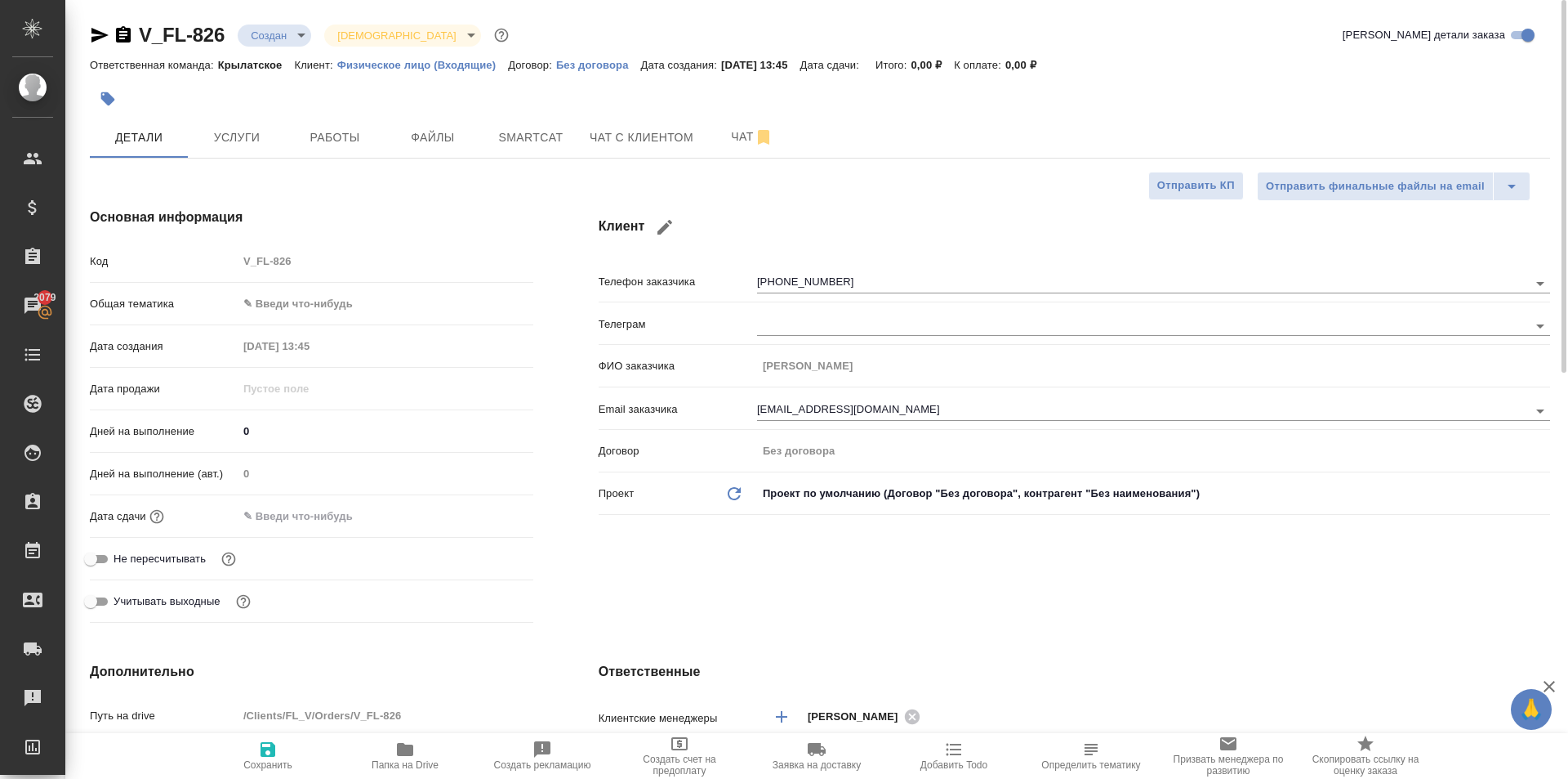
click at [257, 732] on div "Путь на drive /Clients/FL_V/Orders/V_FL-826" at bounding box center [311, 722] width 443 height 42
click at [270, 742] on icon "button" at bounding box center [268, 749] width 19 height 19
type textarea "x"
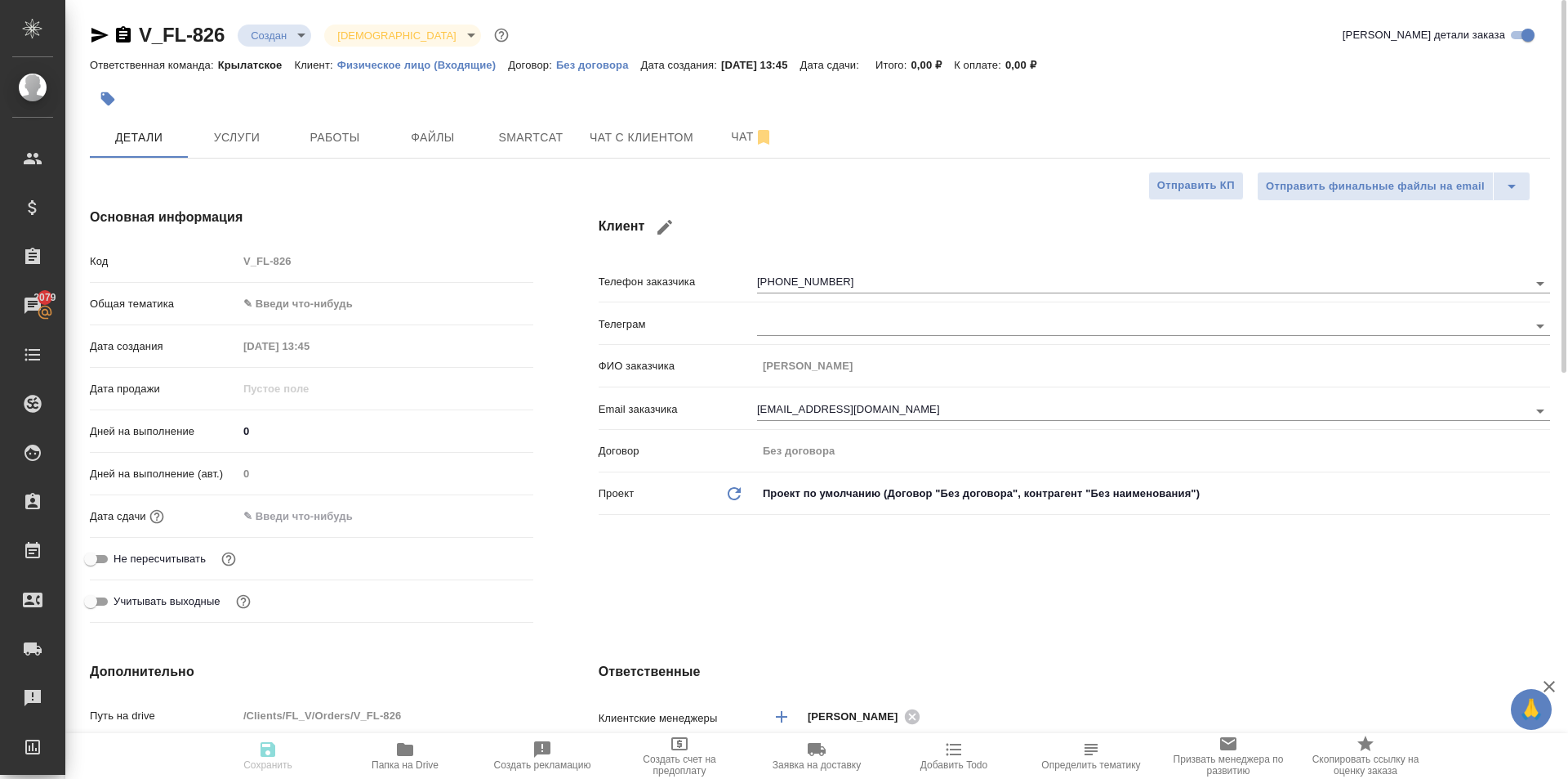
type textarea "x"
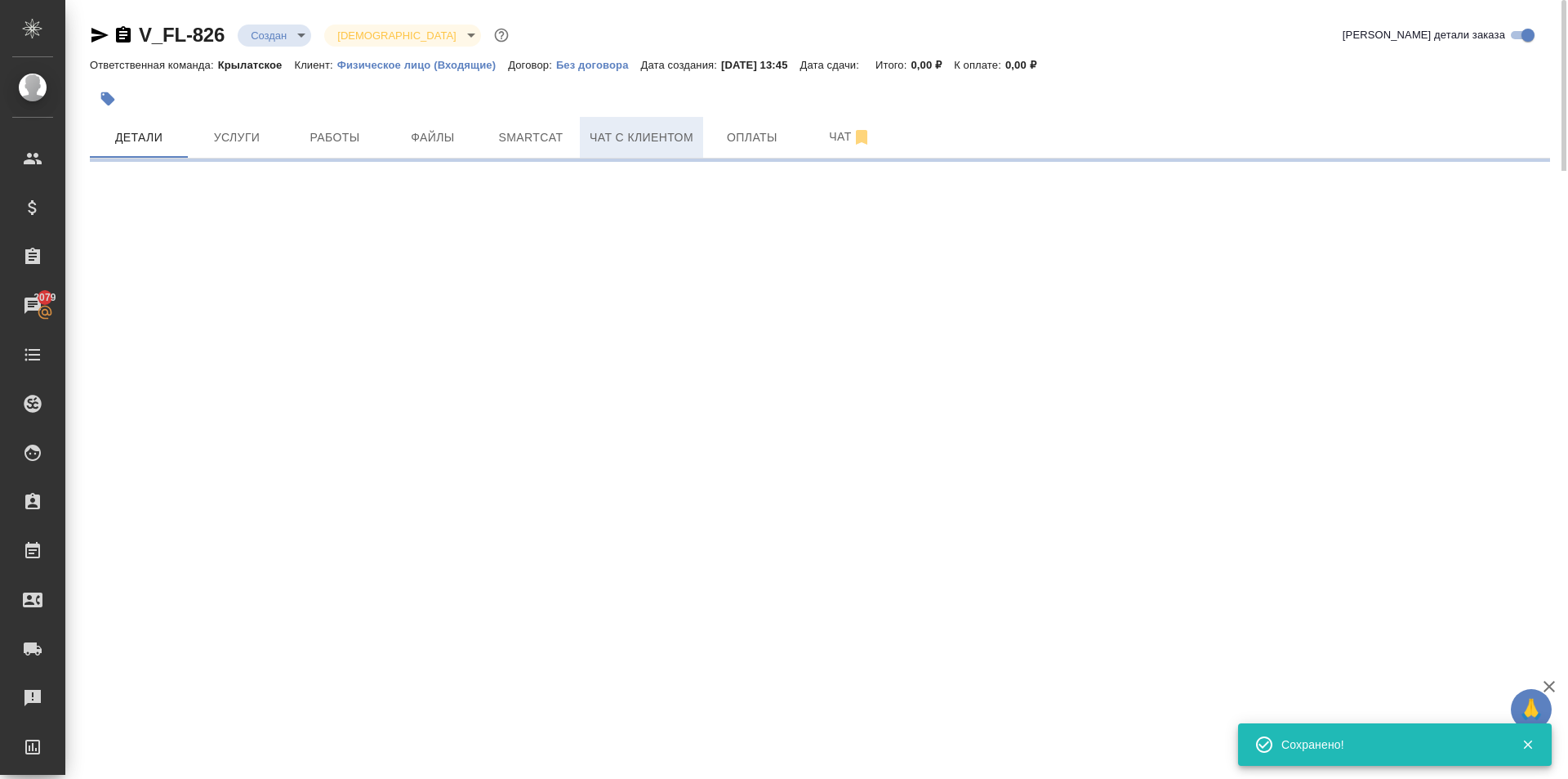
select select "RU"
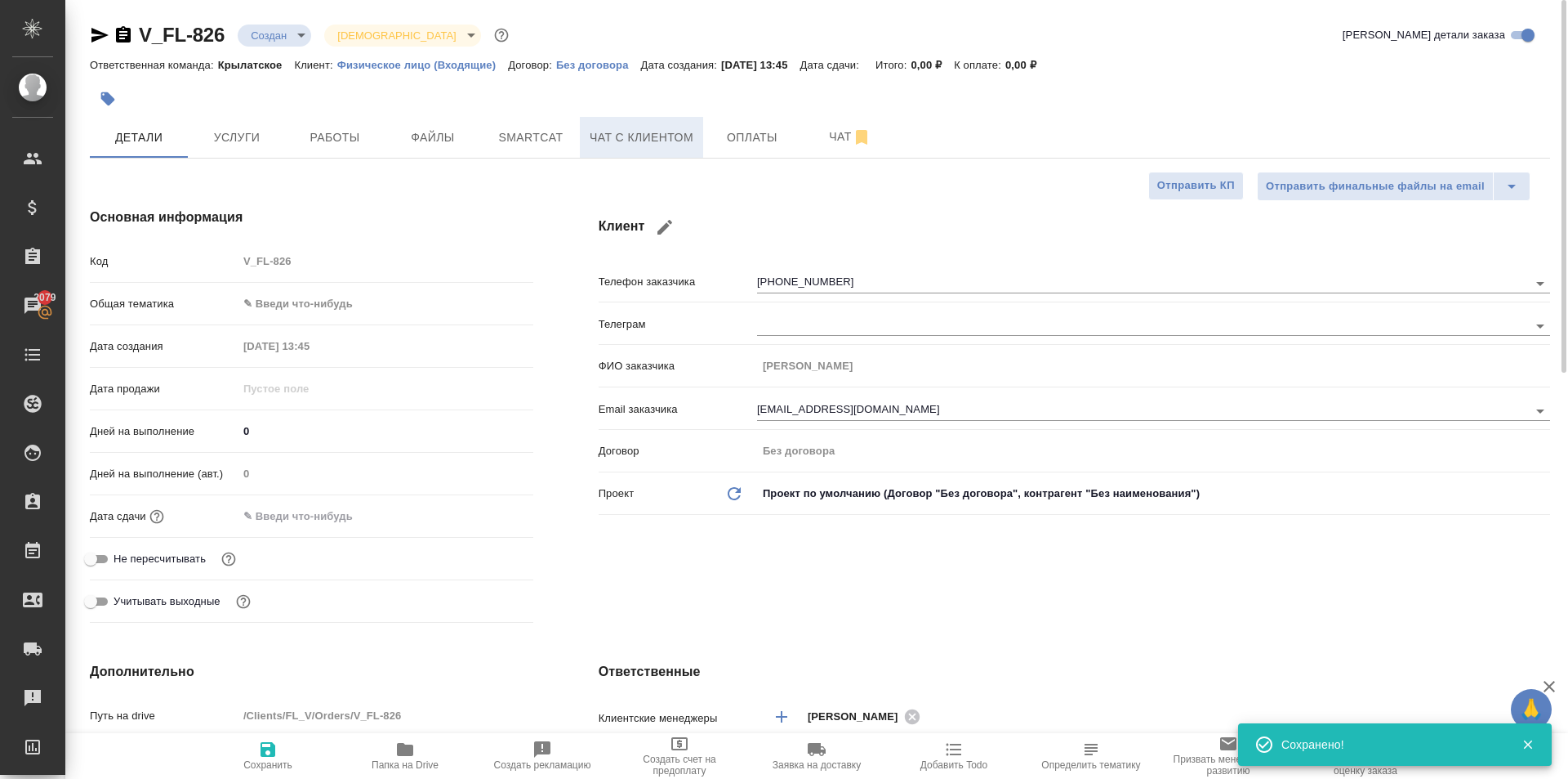
type textarea "x"
click at [441, 119] on button "Файлы" at bounding box center [433, 137] width 98 height 41
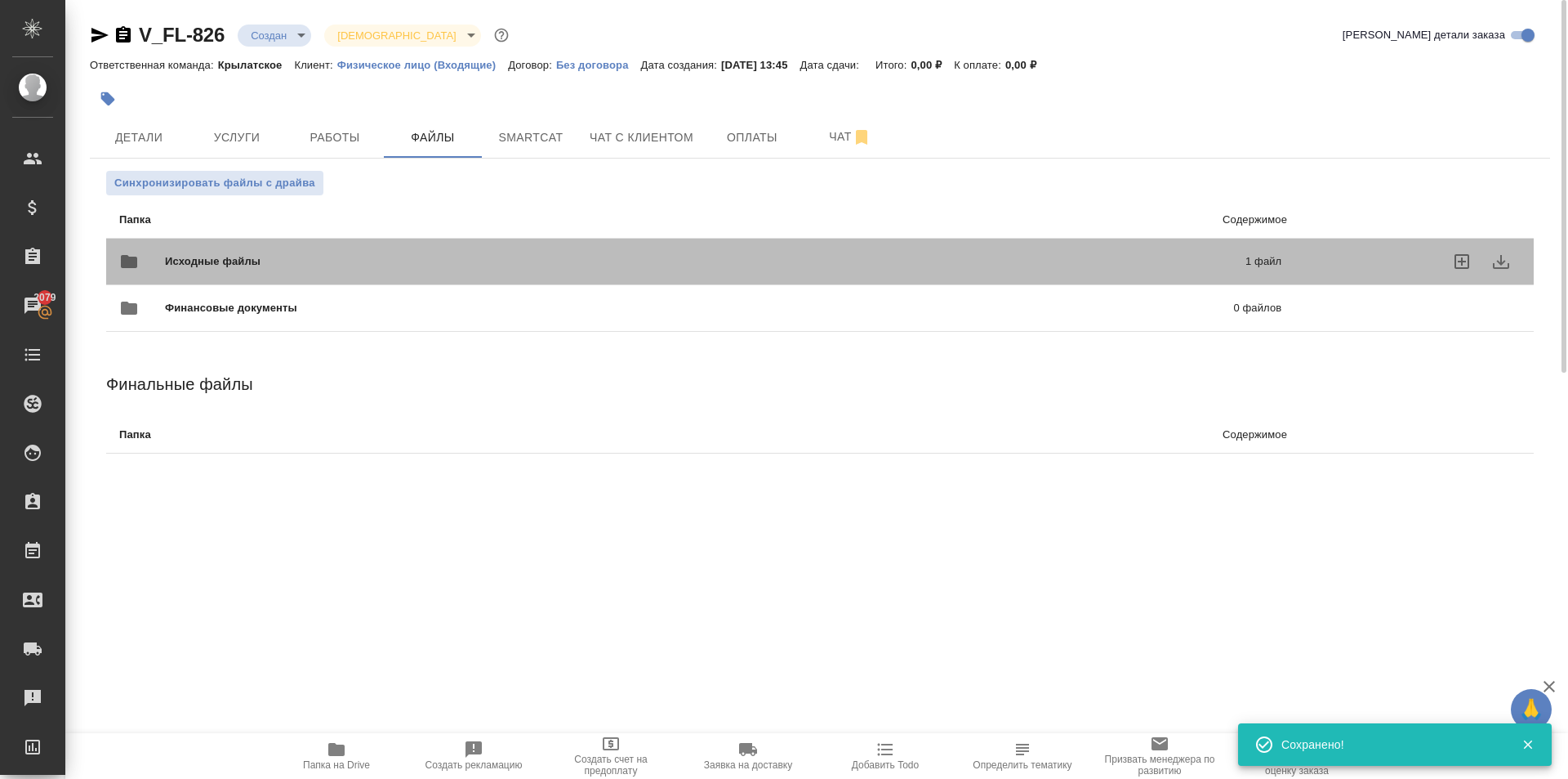
click at [282, 263] on span "Исходные файлы" at bounding box center [458, 261] width 588 height 16
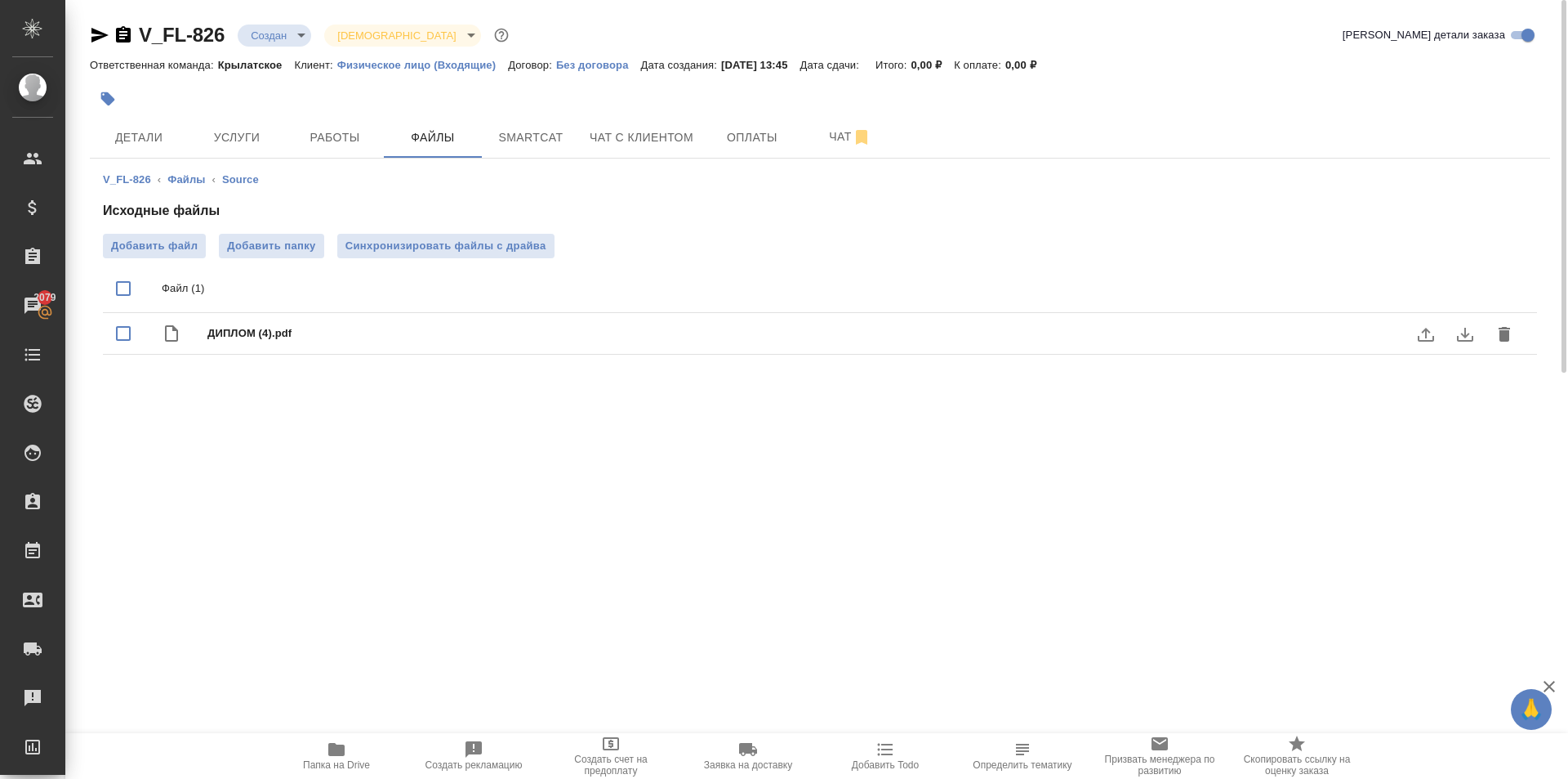
click at [356, 752] on span "Папка на Drive" at bounding box center [336, 754] width 118 height 31
click at [227, 134] on span "Услуги" at bounding box center [236, 137] width 79 height 20
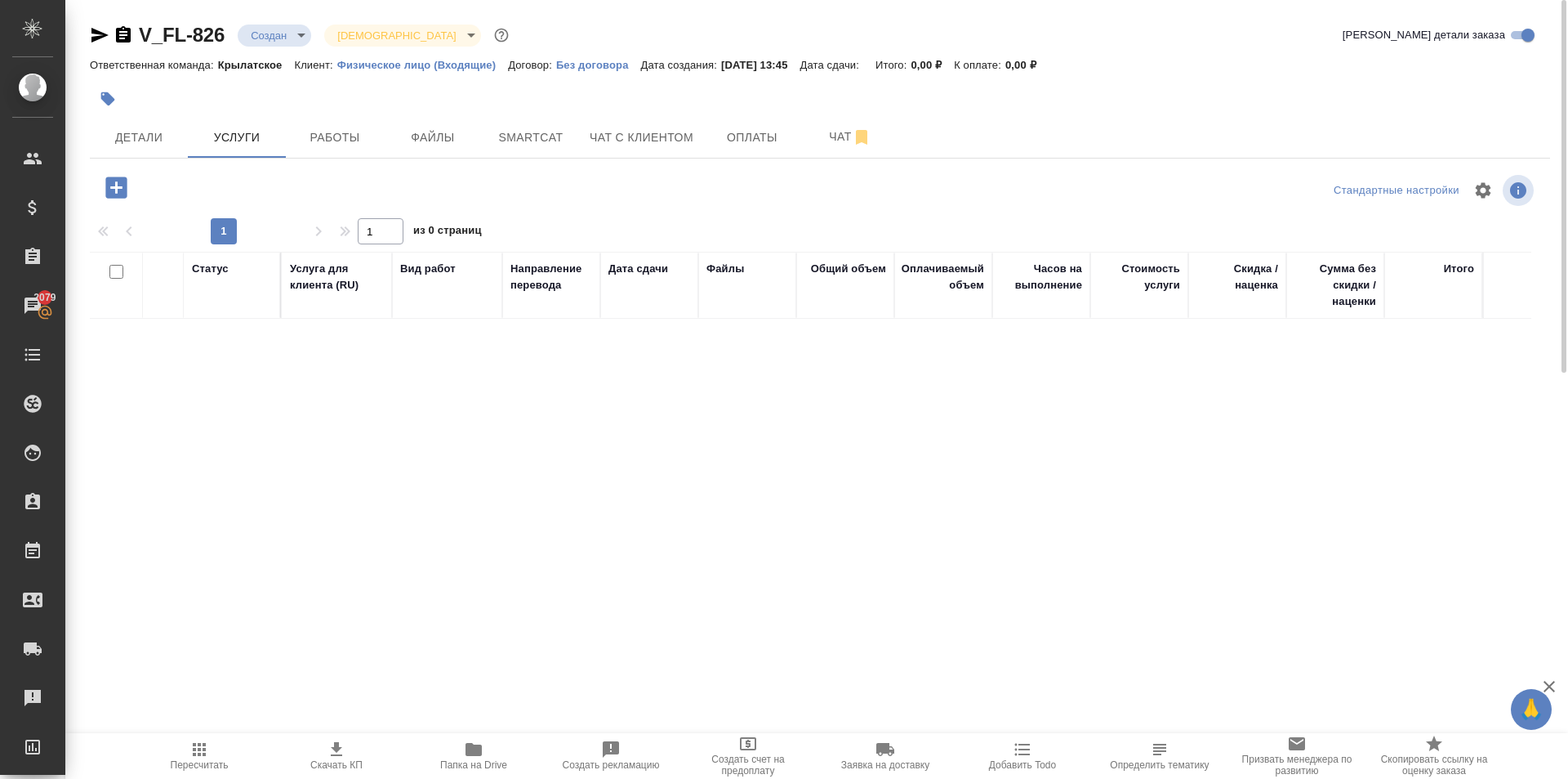
click at [122, 189] on icon "button" at bounding box center [116, 187] width 21 height 21
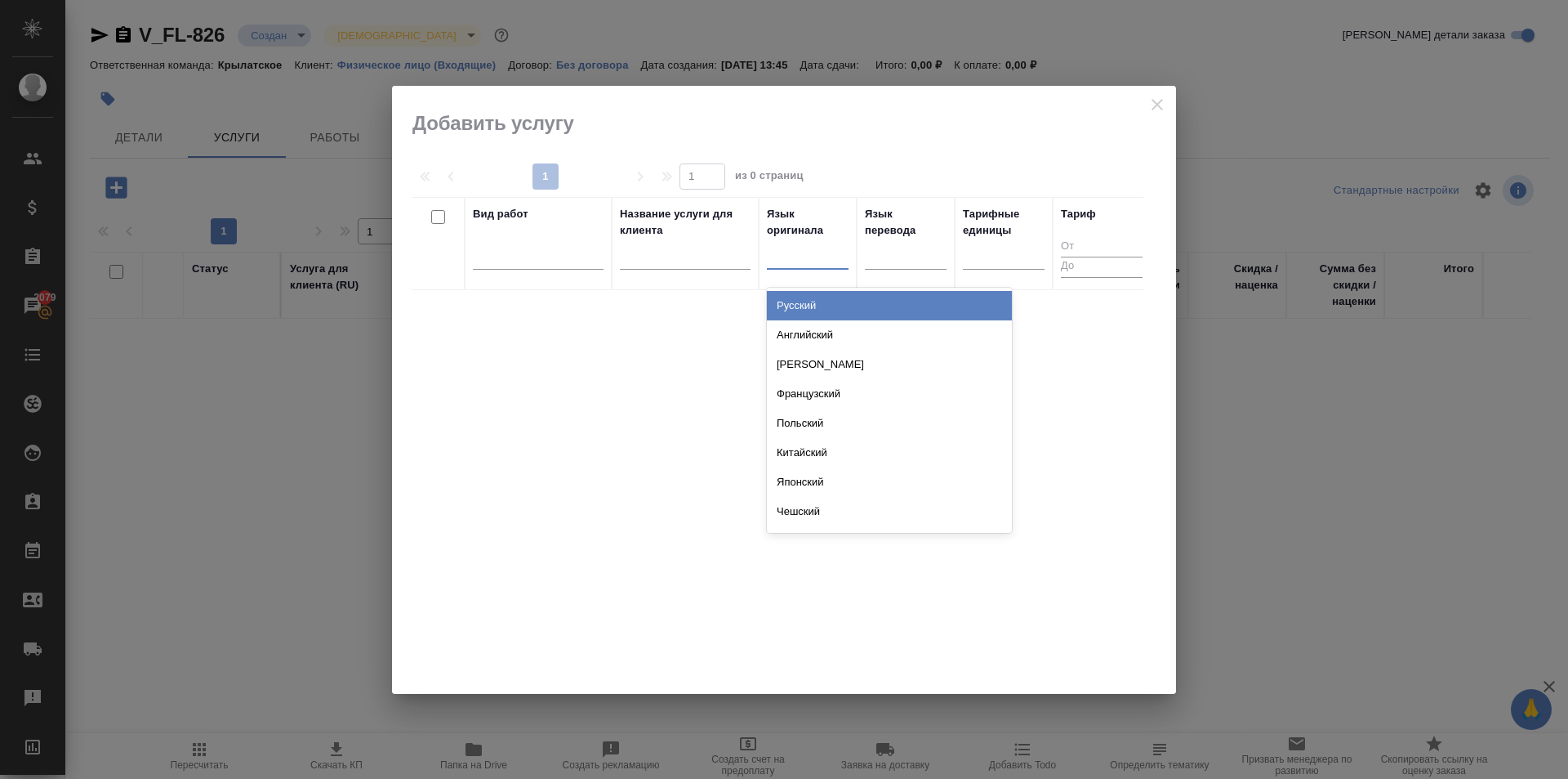
click at [802, 265] on div at bounding box center [808, 252] width 81 height 24
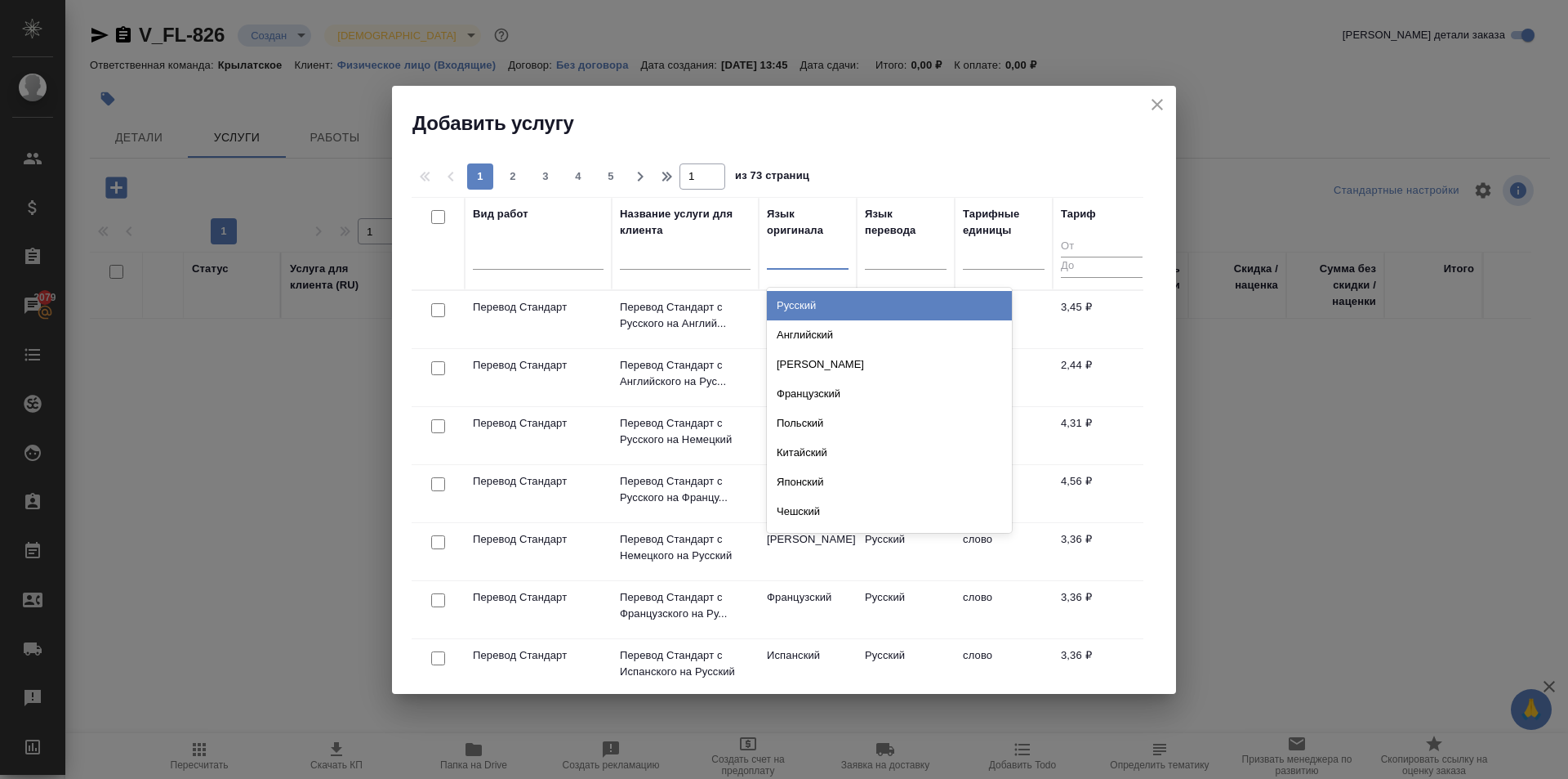
click at [817, 304] on div "Русский" at bounding box center [889, 305] width 245 height 29
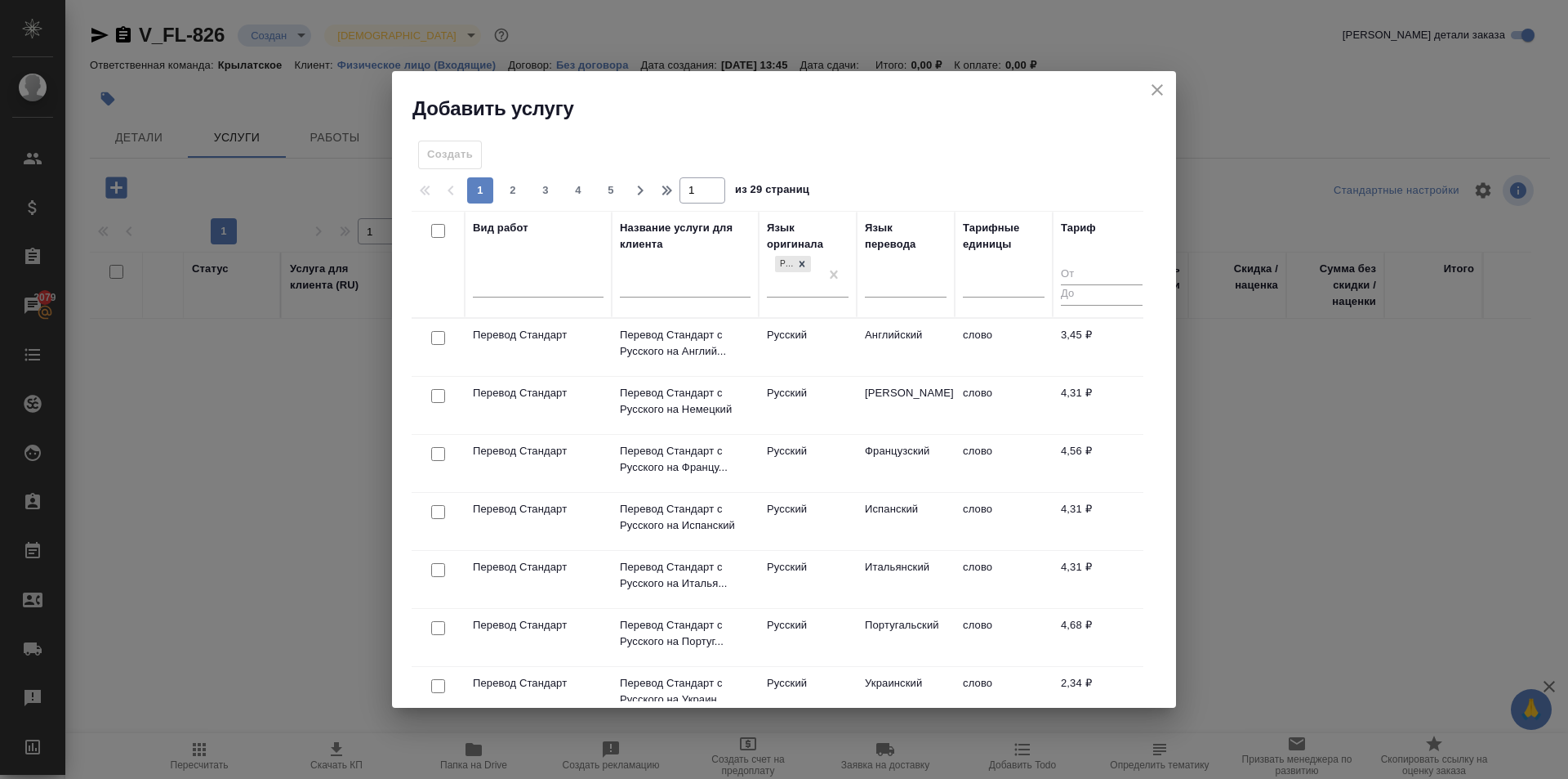
click at [881, 298] on div at bounding box center [906, 288] width 81 height 42
click at [895, 298] on div at bounding box center [906, 288] width 81 height 42
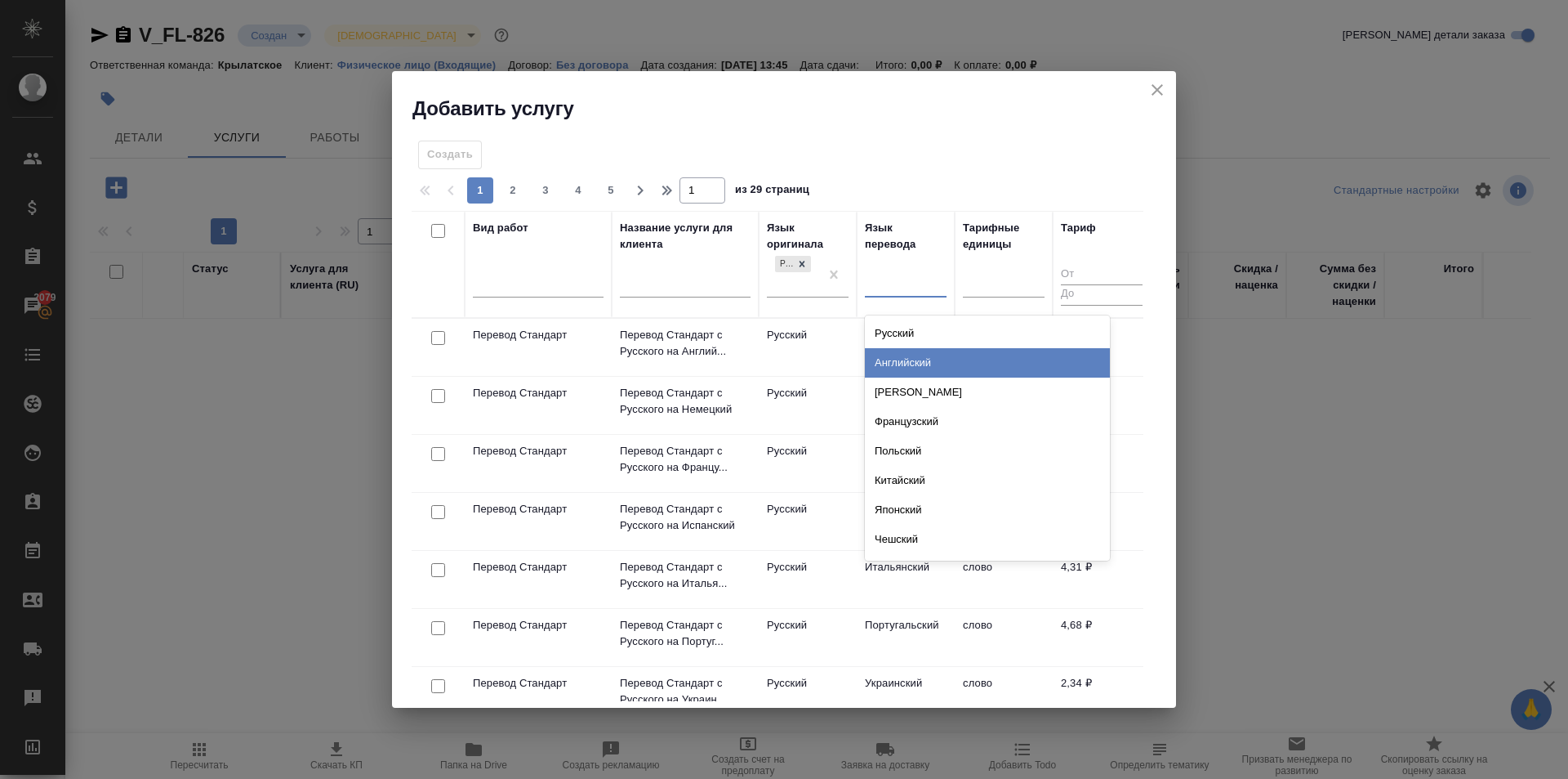
click at [908, 357] on div "Английский" at bounding box center [988, 362] width 245 height 29
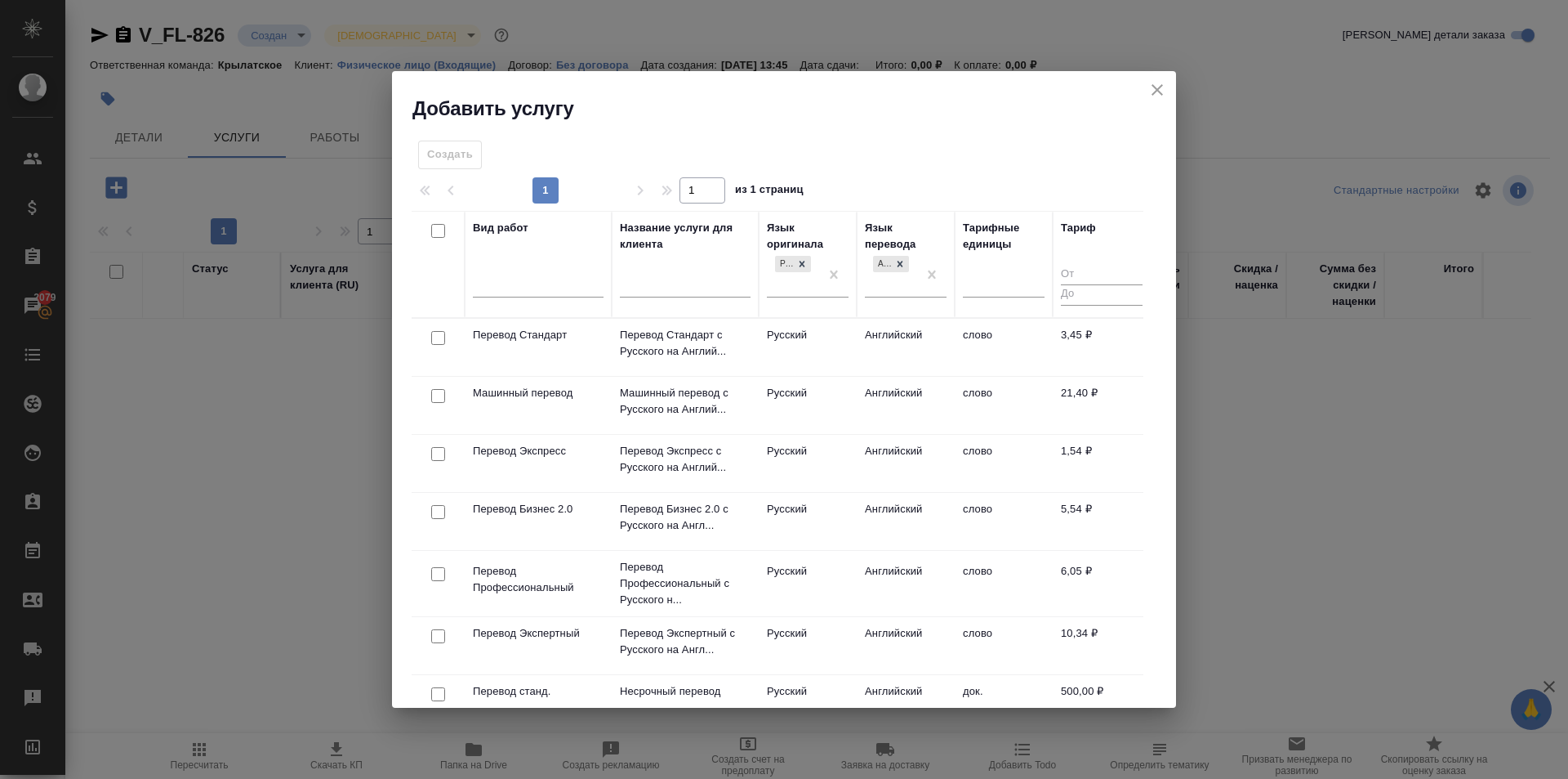
click at [880, 334] on td "Английский" at bounding box center [905, 347] width 98 height 58
click at [882, 334] on td "Английский" at bounding box center [905, 347] width 98 height 58
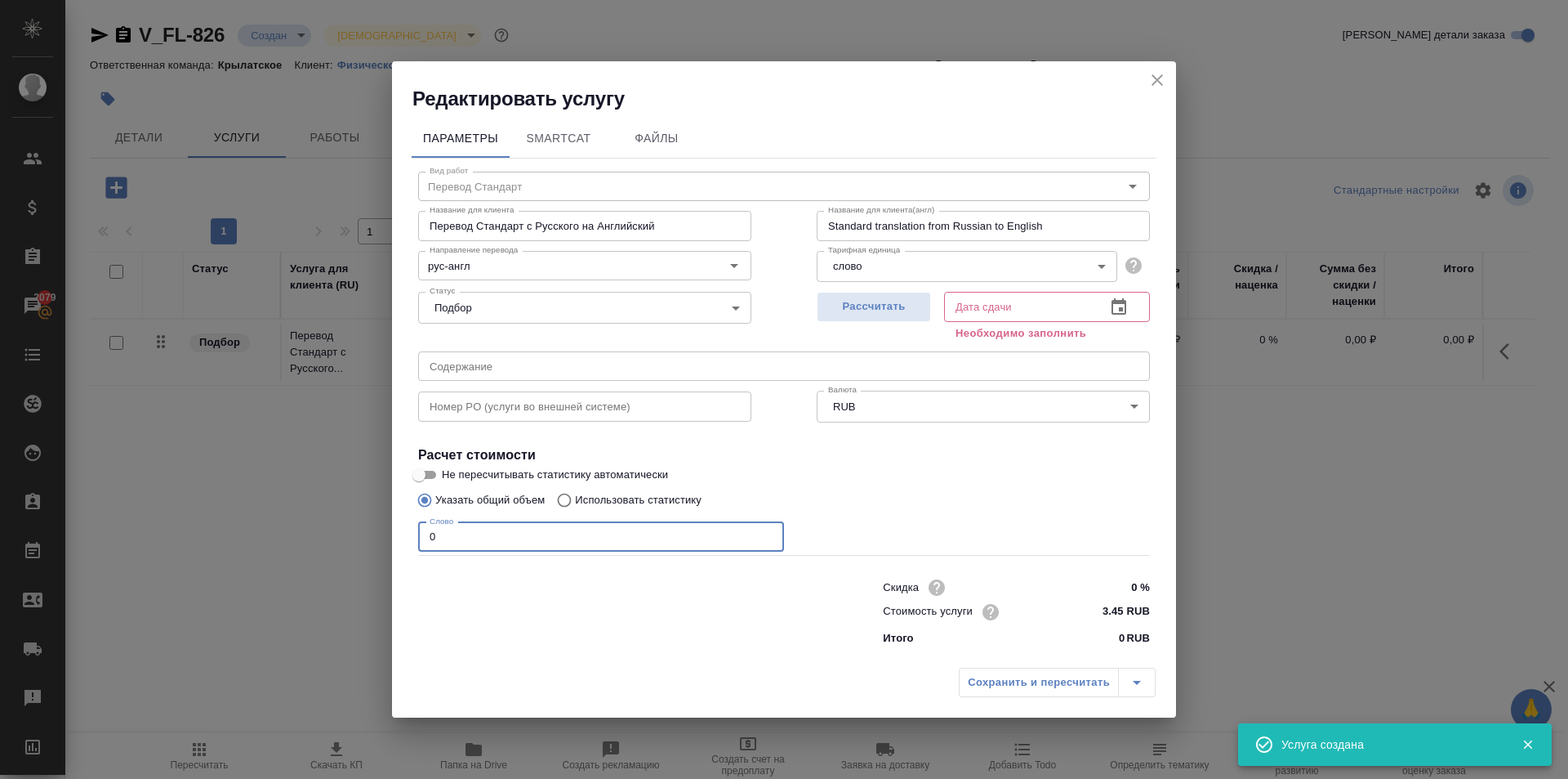
drag, startPoint x: 459, startPoint y: 542, endPoint x: 396, endPoint y: 526, distance: 65.0
click at [396, 526] on div "Параметры SmartCat Файлы Вид работ Перевод Стандарт Вид работ Название для клие…" at bounding box center [784, 385] width 784 height 547
type input "1"
click at [896, 283] on div "Рассчитать Дата сдачи Дата сдачи Необходимо заполнить" at bounding box center [983, 314] width 398 height 124
click at [906, 301] on span "Рассчитать" at bounding box center [873, 306] width 96 height 19
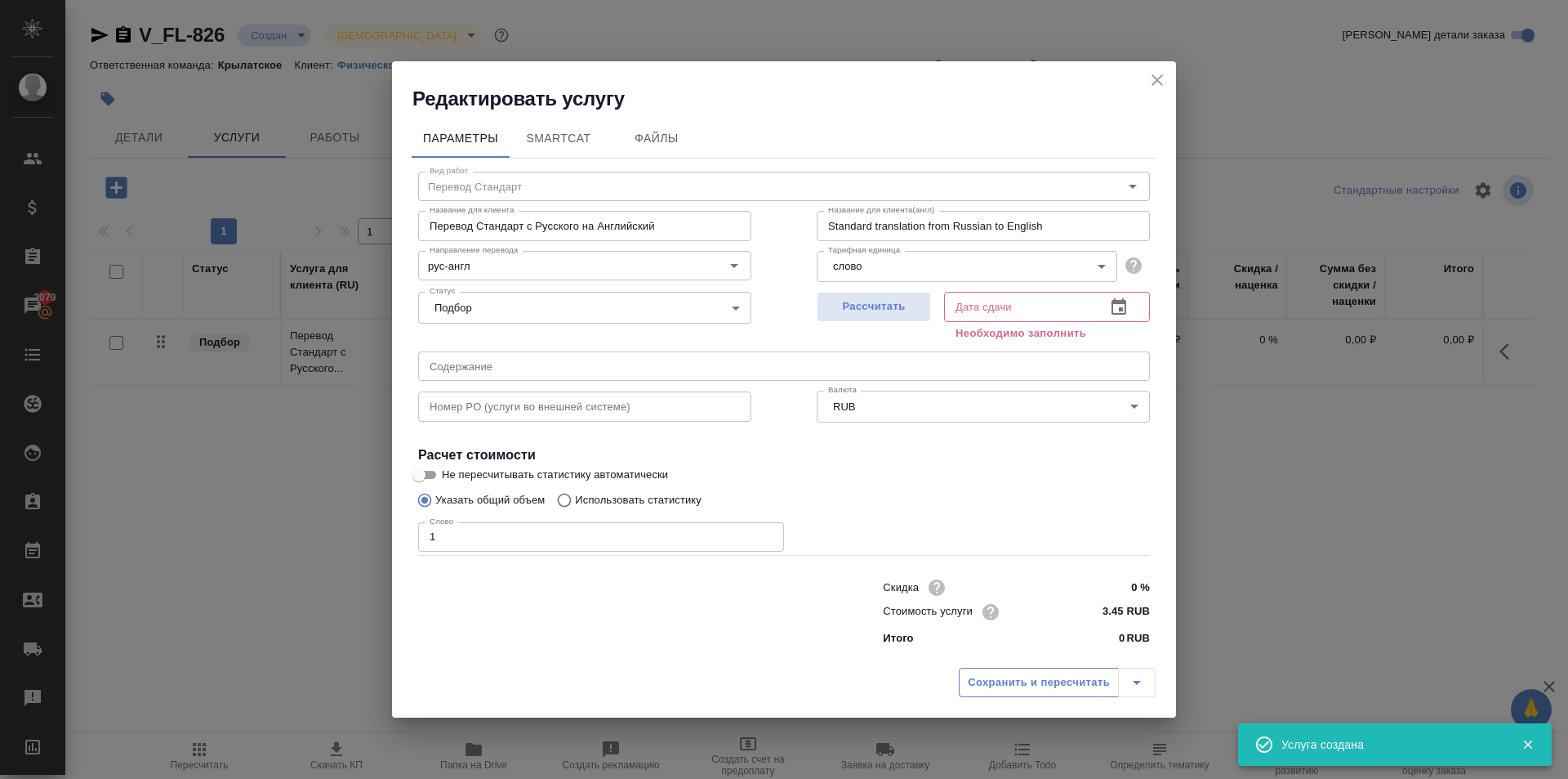
type input "26.08.2025 13:49"
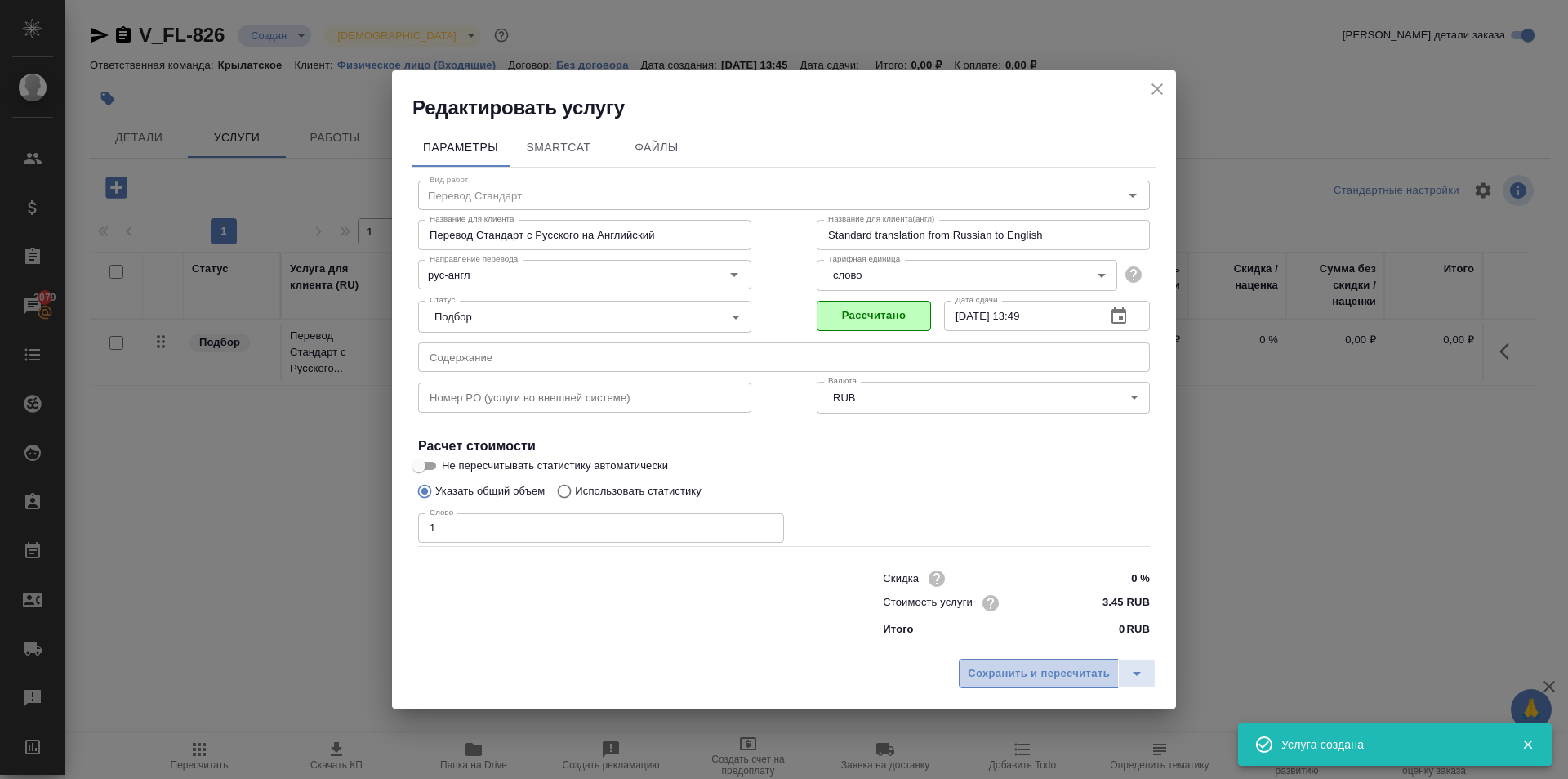
click at [1030, 678] on span "Сохранить и пересчитать" at bounding box center [1039, 673] width 142 height 19
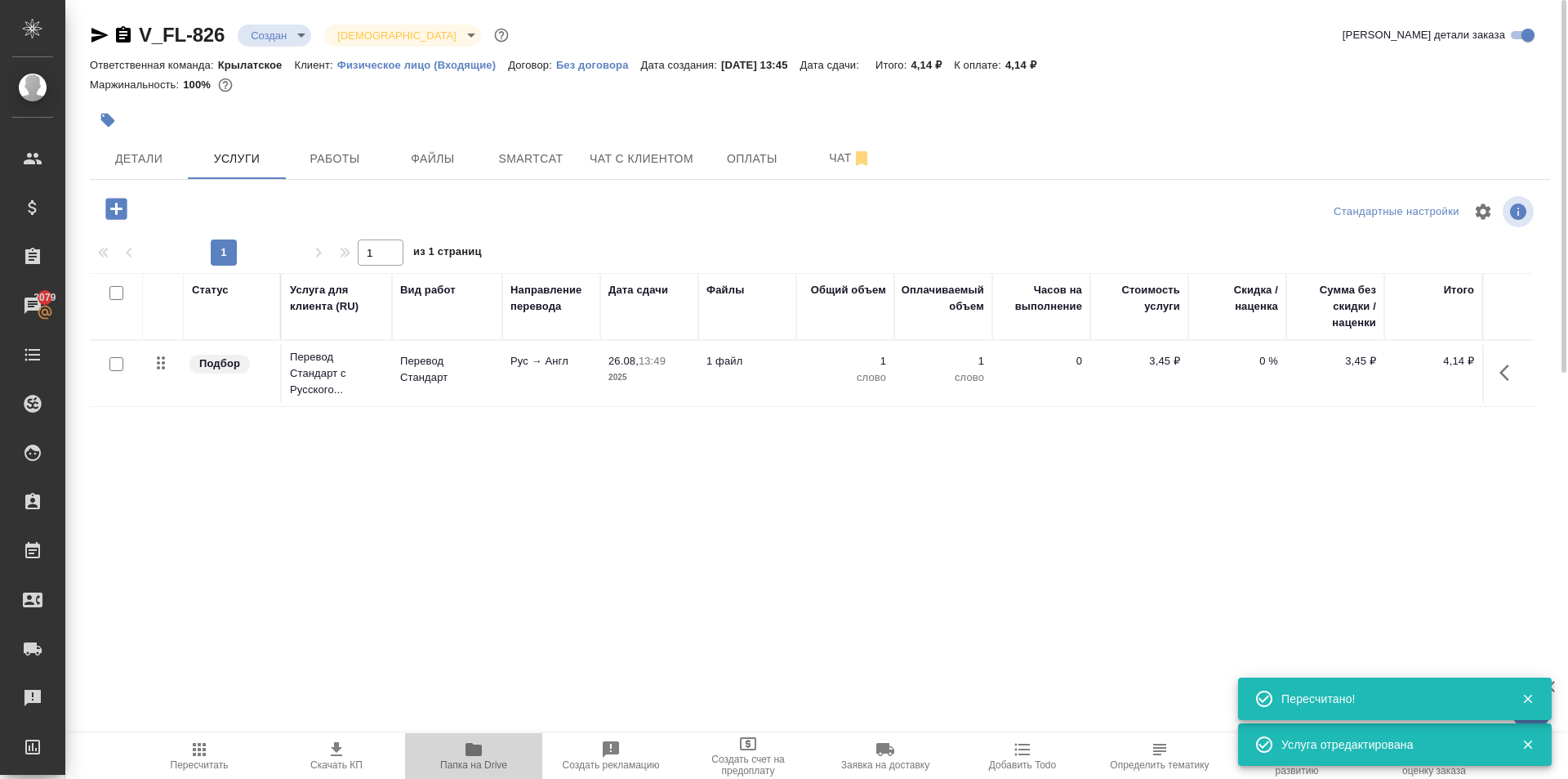
click at [477, 737] on button "Папка на Drive" at bounding box center [473, 756] width 137 height 46
click at [133, 209] on button "button" at bounding box center [116, 209] width 45 height 34
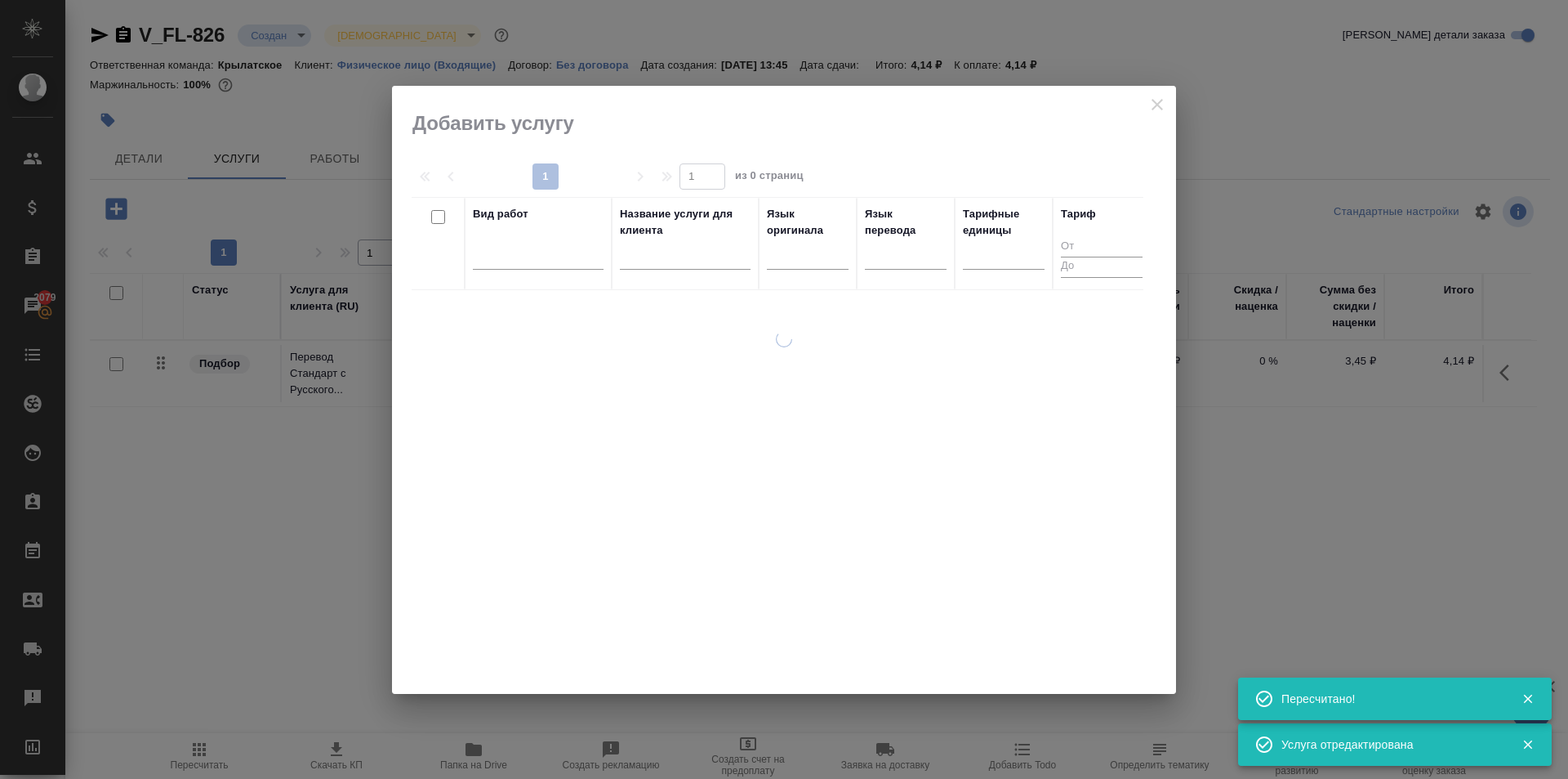
click at [503, 234] on div "Вид работ" at bounding box center [538, 243] width 131 height 75
click at [515, 246] on div at bounding box center [538, 252] width 131 height 24
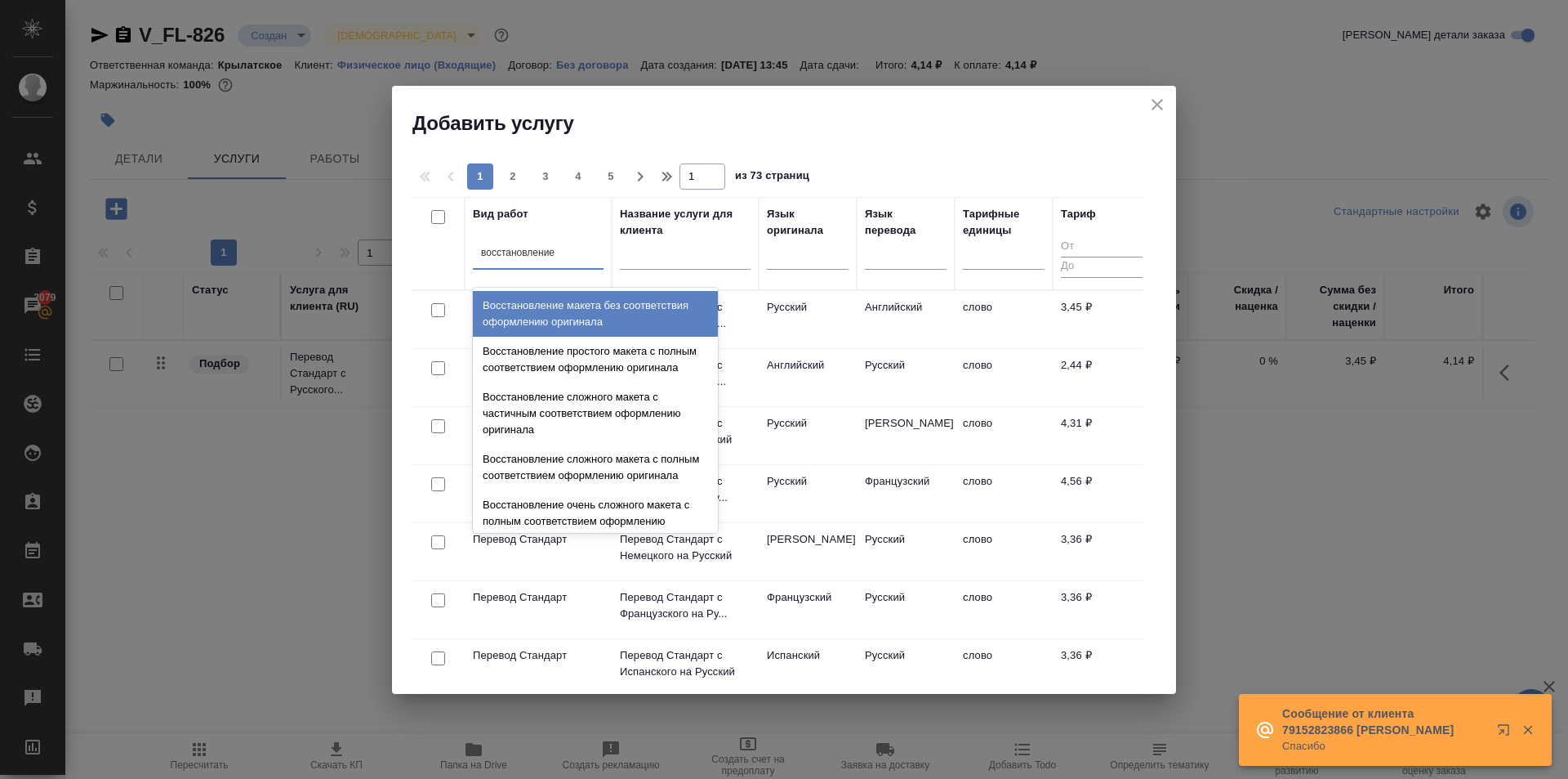
type input "восстановление м"
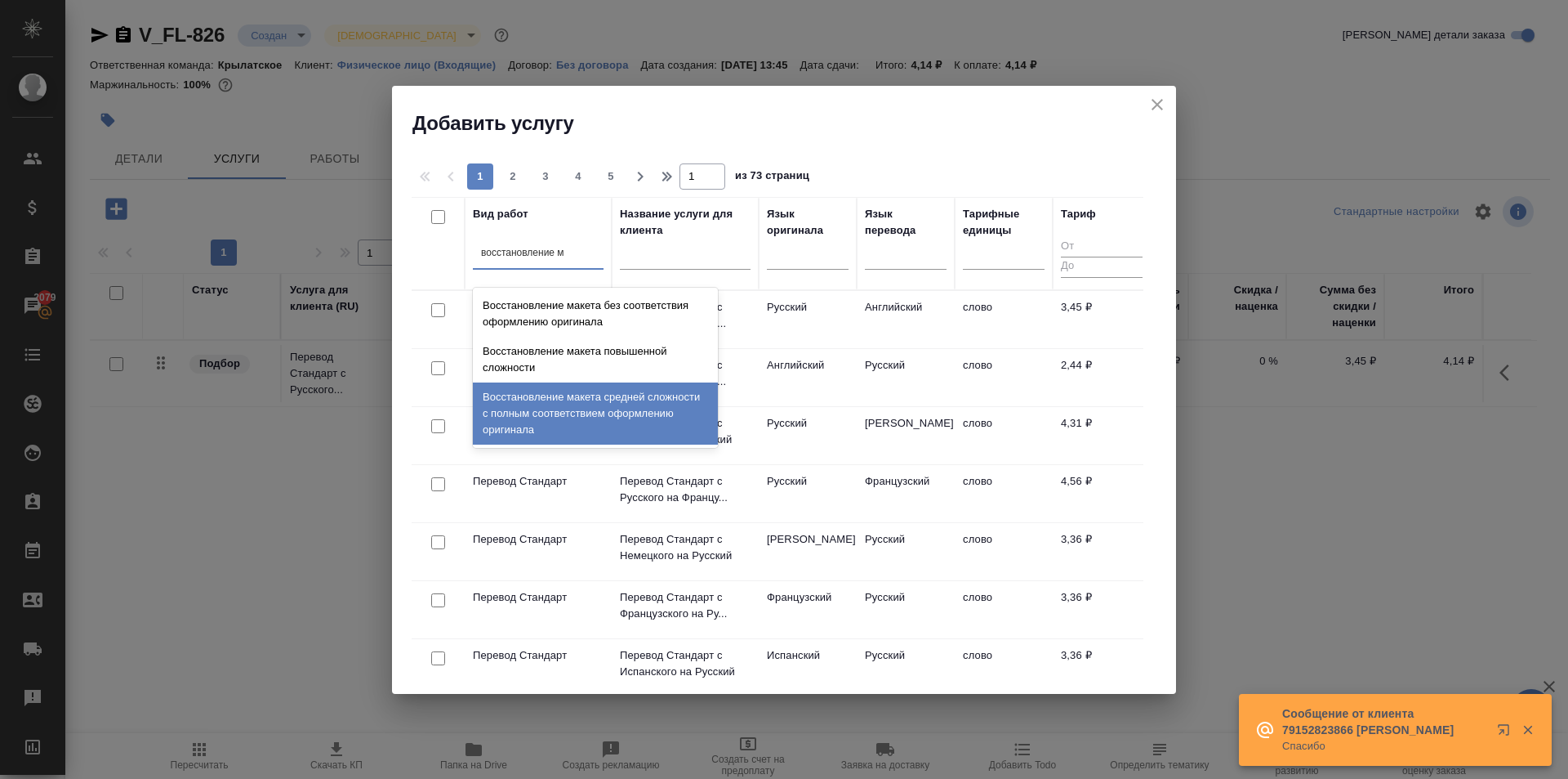
click at [682, 397] on div "Восстановление макета средней сложности с полным соответствием оформлению ориги…" at bounding box center [595, 413] width 245 height 62
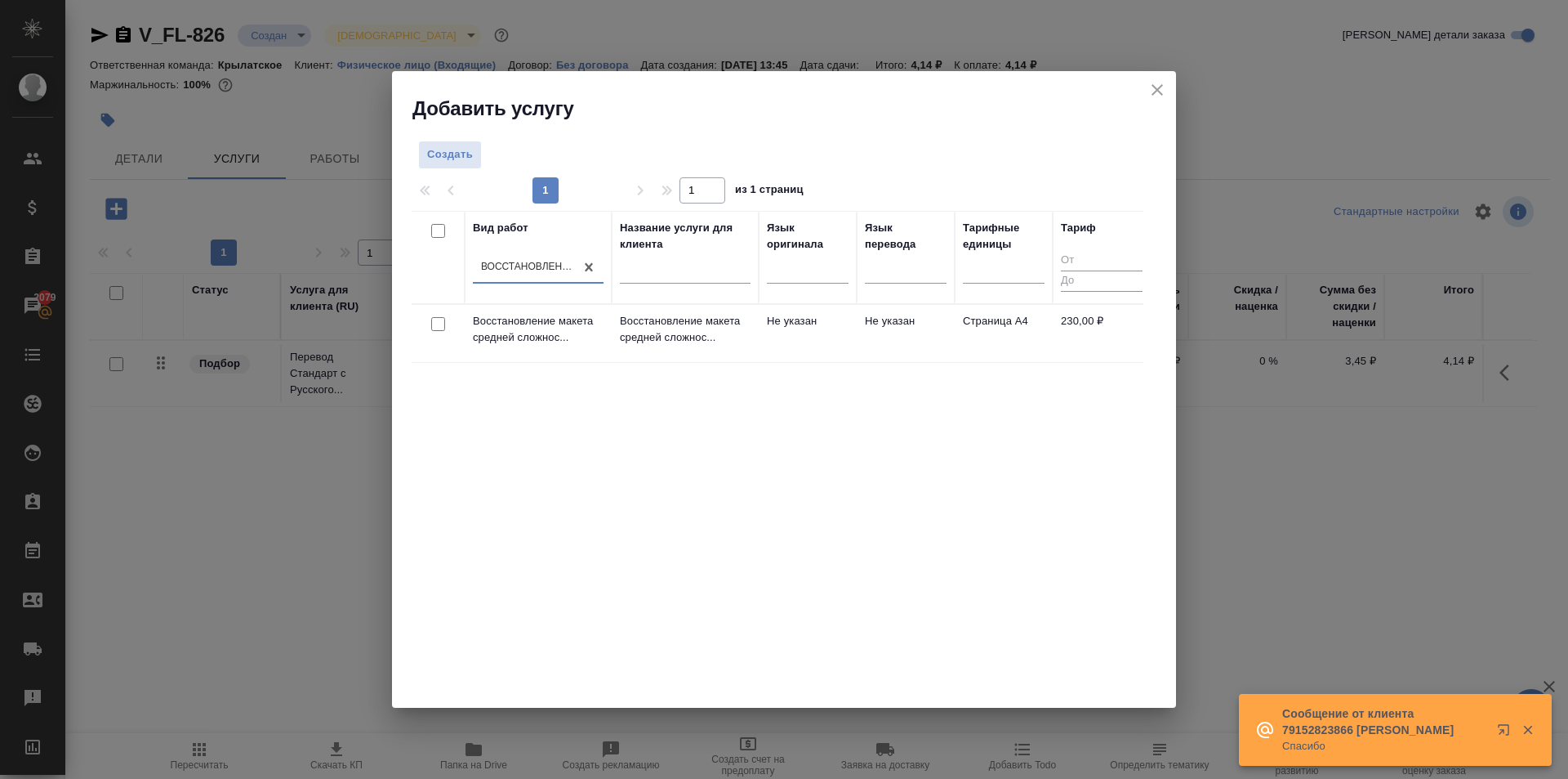
click at [852, 351] on td "Не указан" at bounding box center [808, 333] width 98 height 58
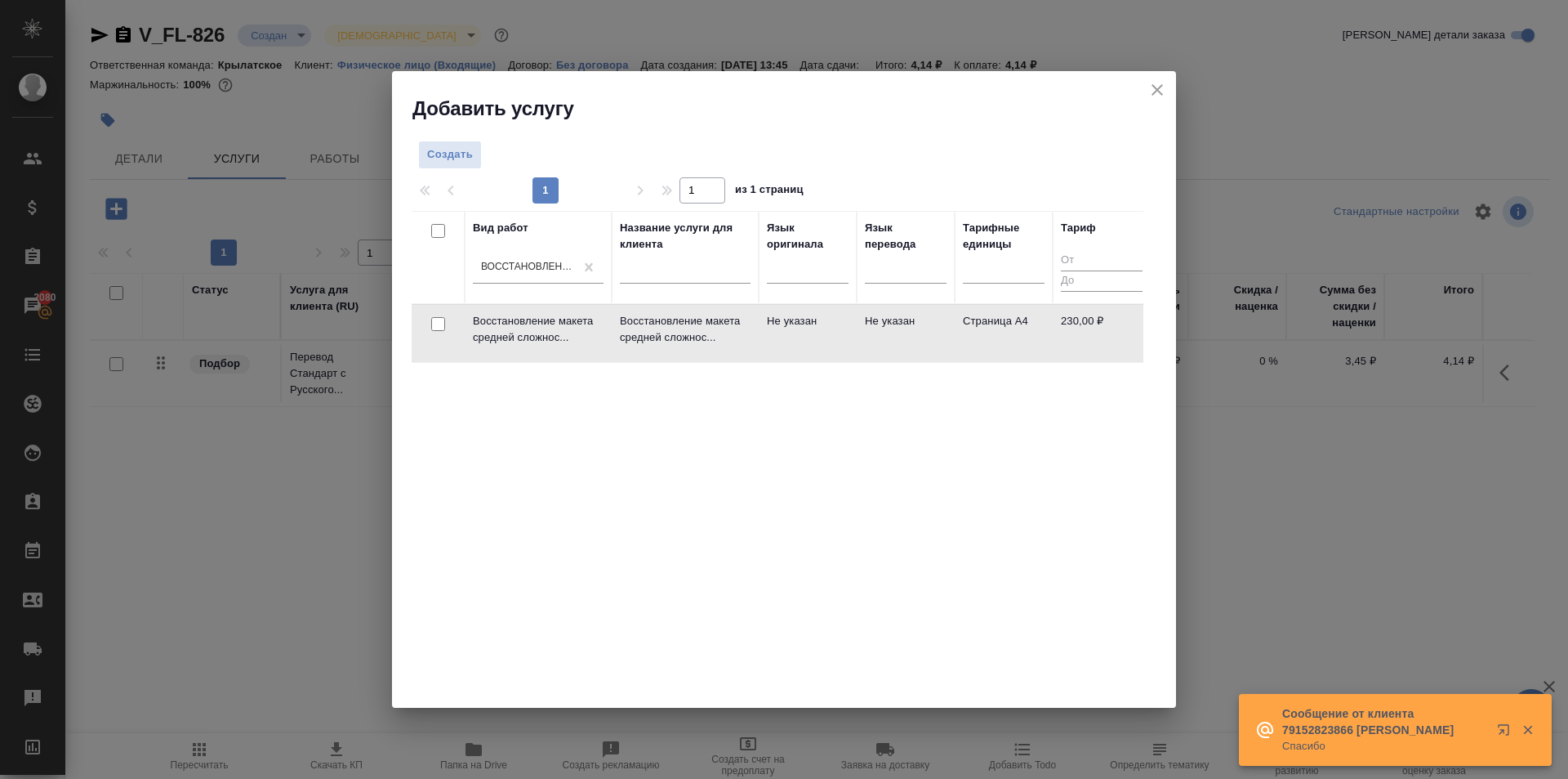
drag, startPoint x: 764, startPoint y: 371, endPoint x: 684, endPoint y: 359, distance: 80.9
click at [882, 451] on div "Вид работ Восстановление макета средней сложности с полным соответствием оформл…" at bounding box center [777, 456] width 732 height 490
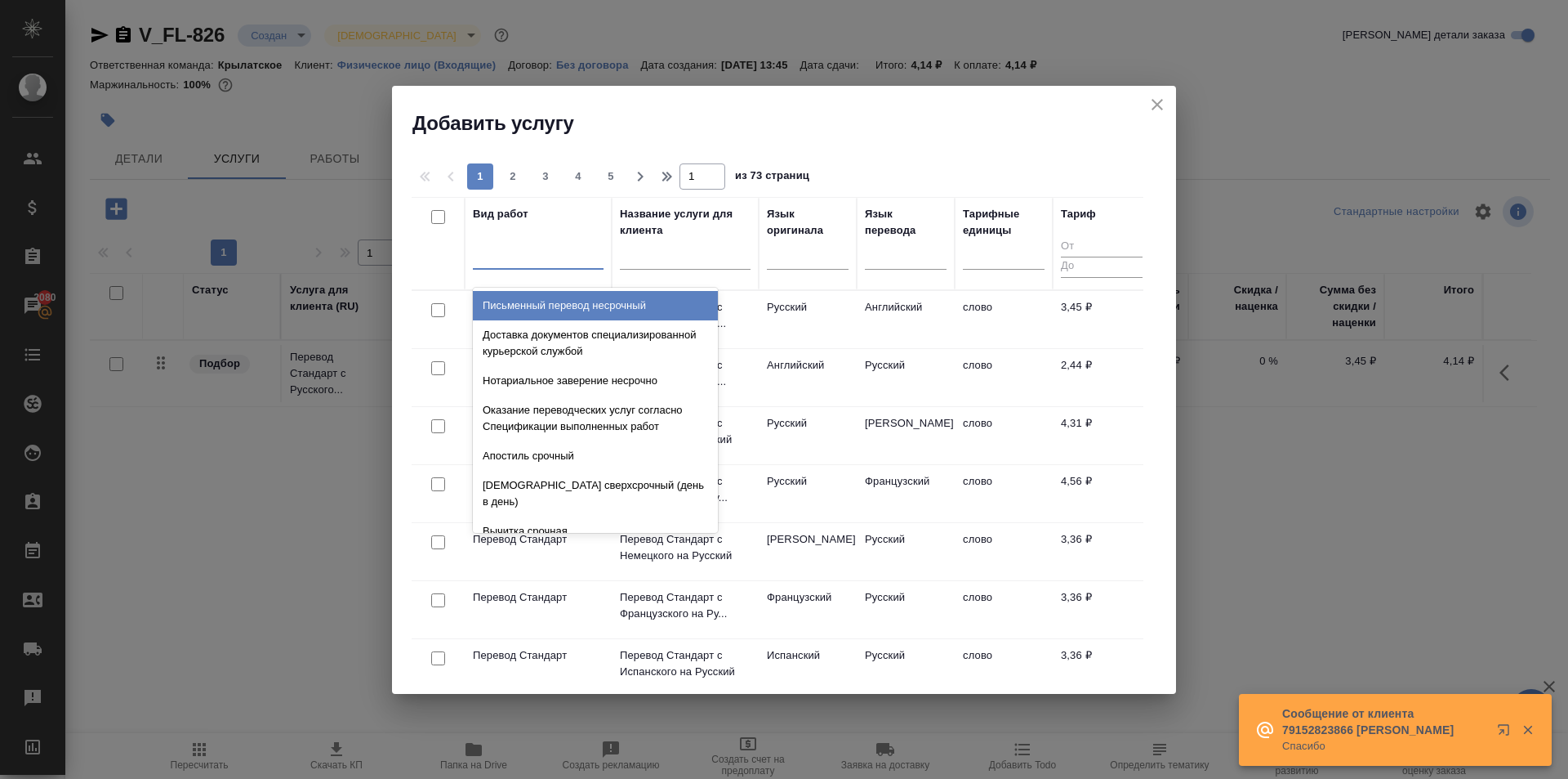
click at [549, 255] on div at bounding box center [538, 252] width 131 height 24
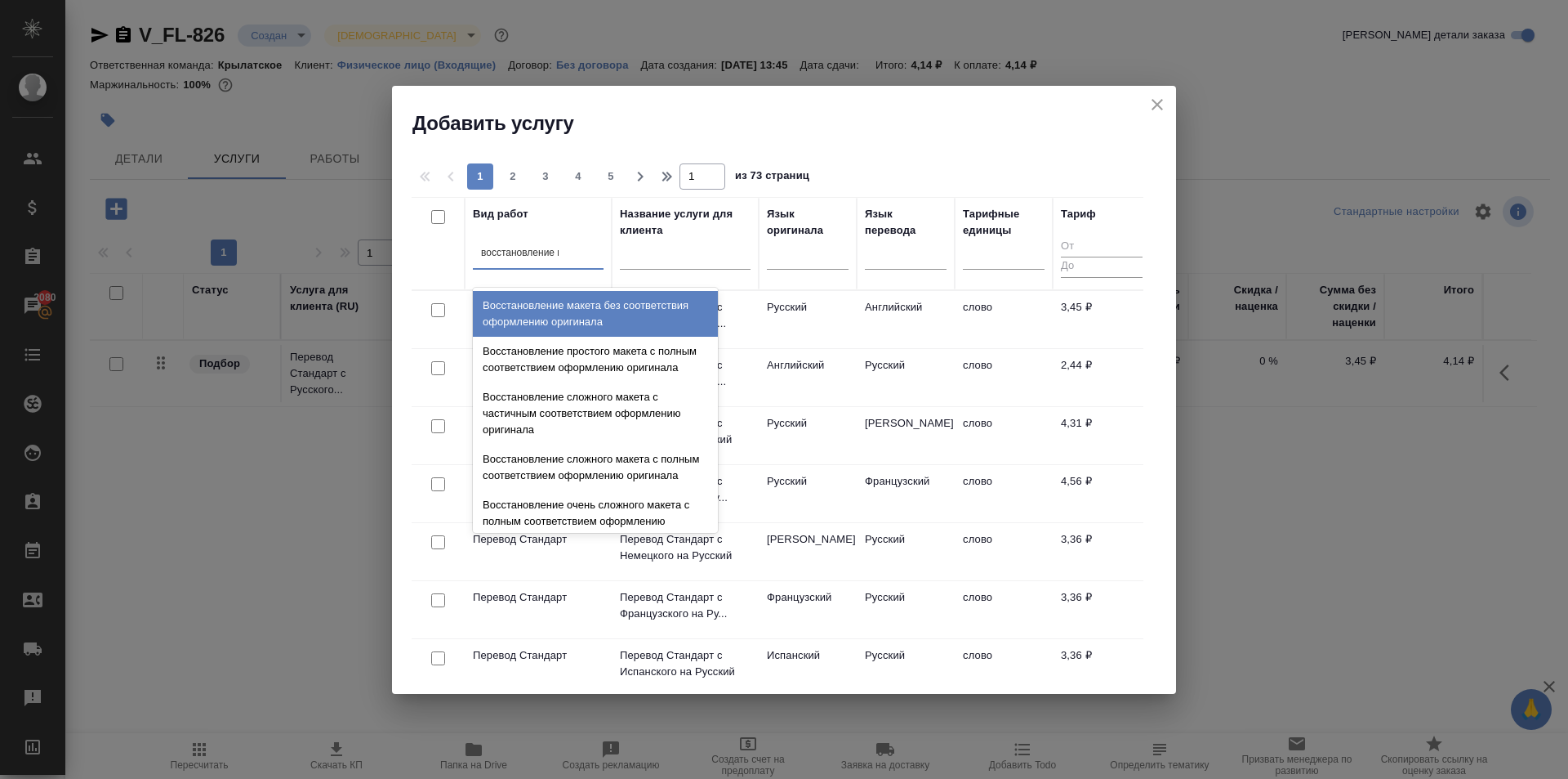
type input "восстановление пр"
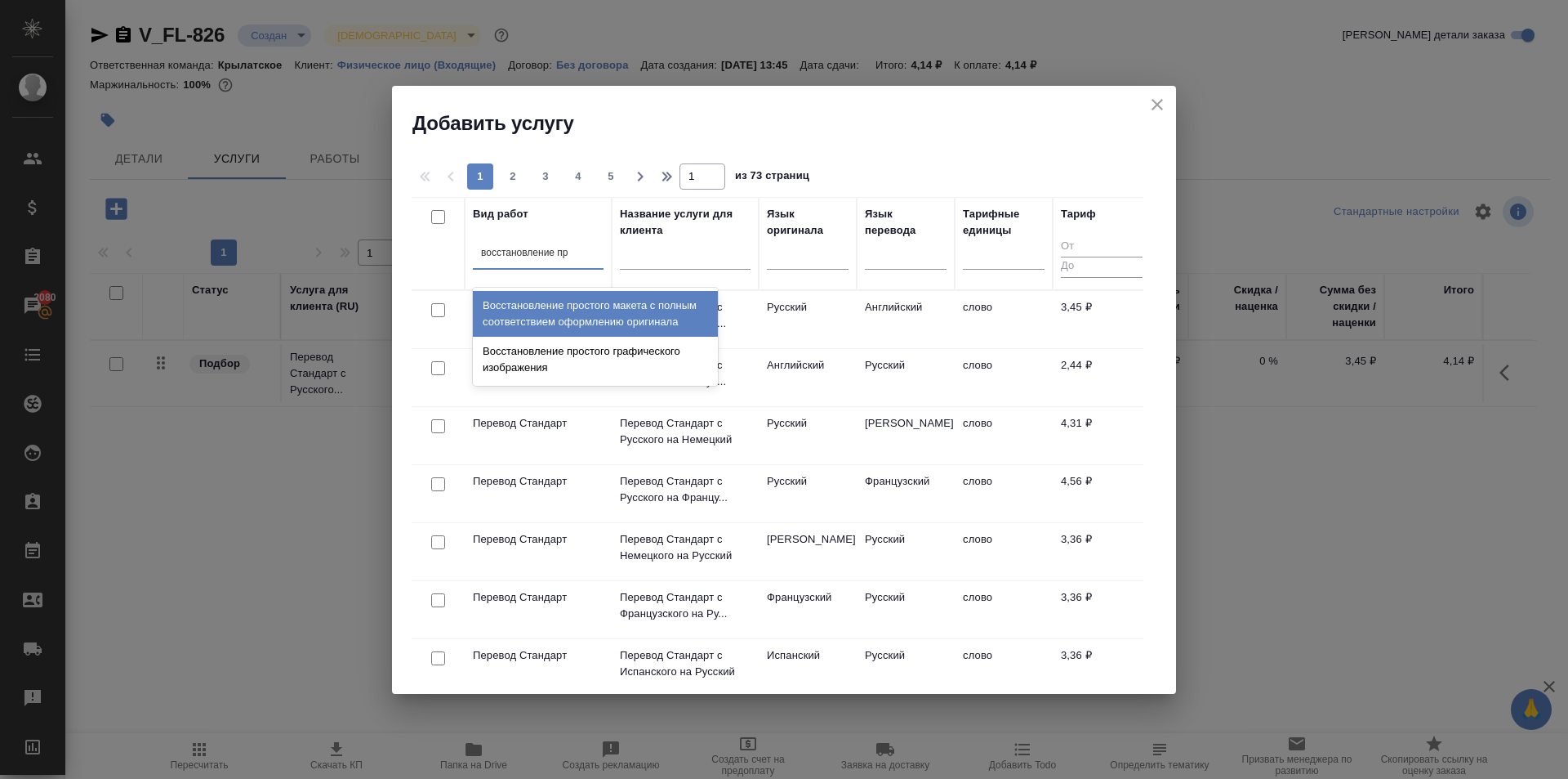
click at [611, 291] on div "Восстановление простого макета с полным соответствием оформлению оригинала" at bounding box center [595, 314] width 245 height 46
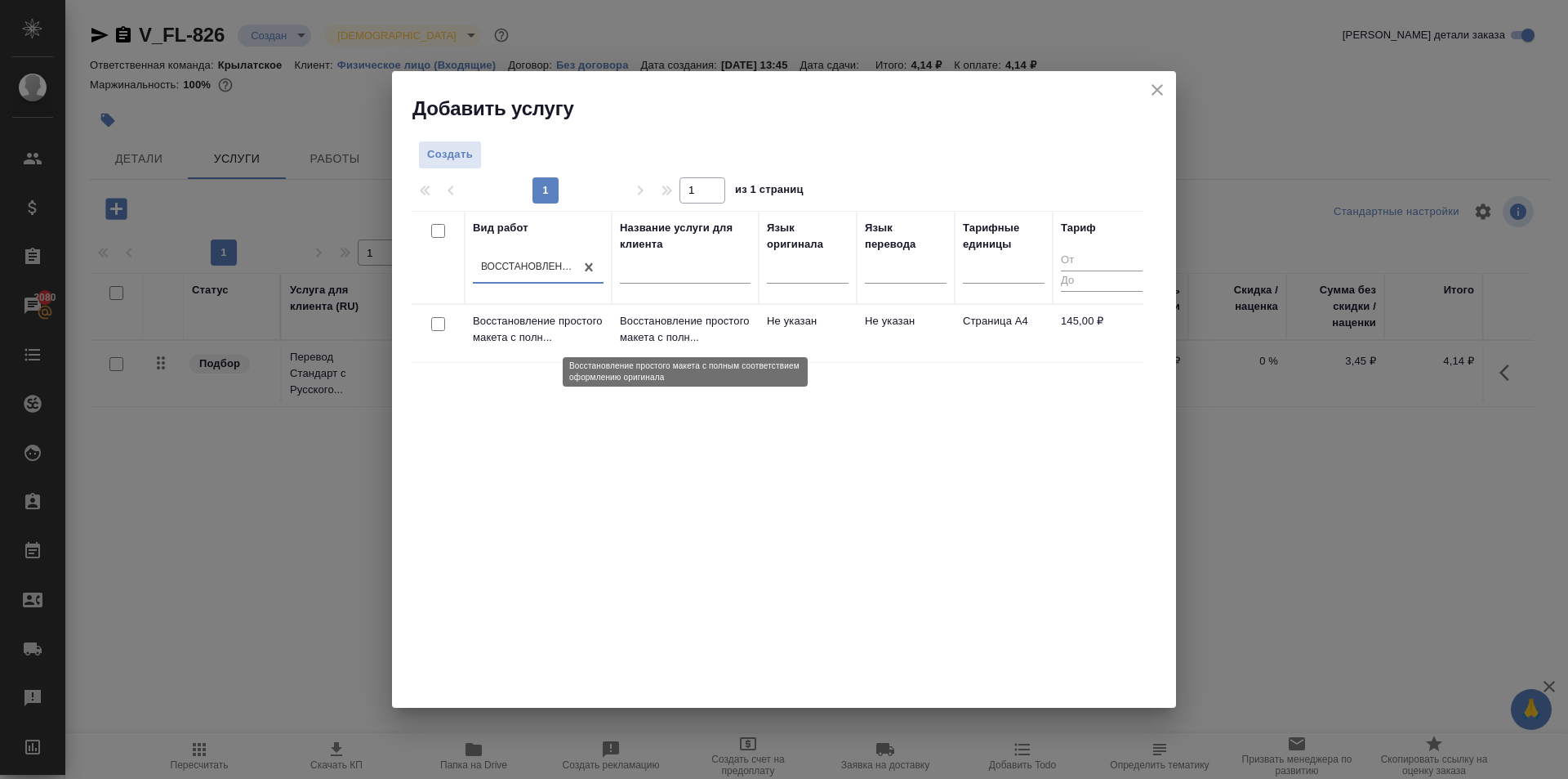
click at [719, 313] on p "Восстановление простого макета с полн..." at bounding box center [686, 329] width 131 height 33
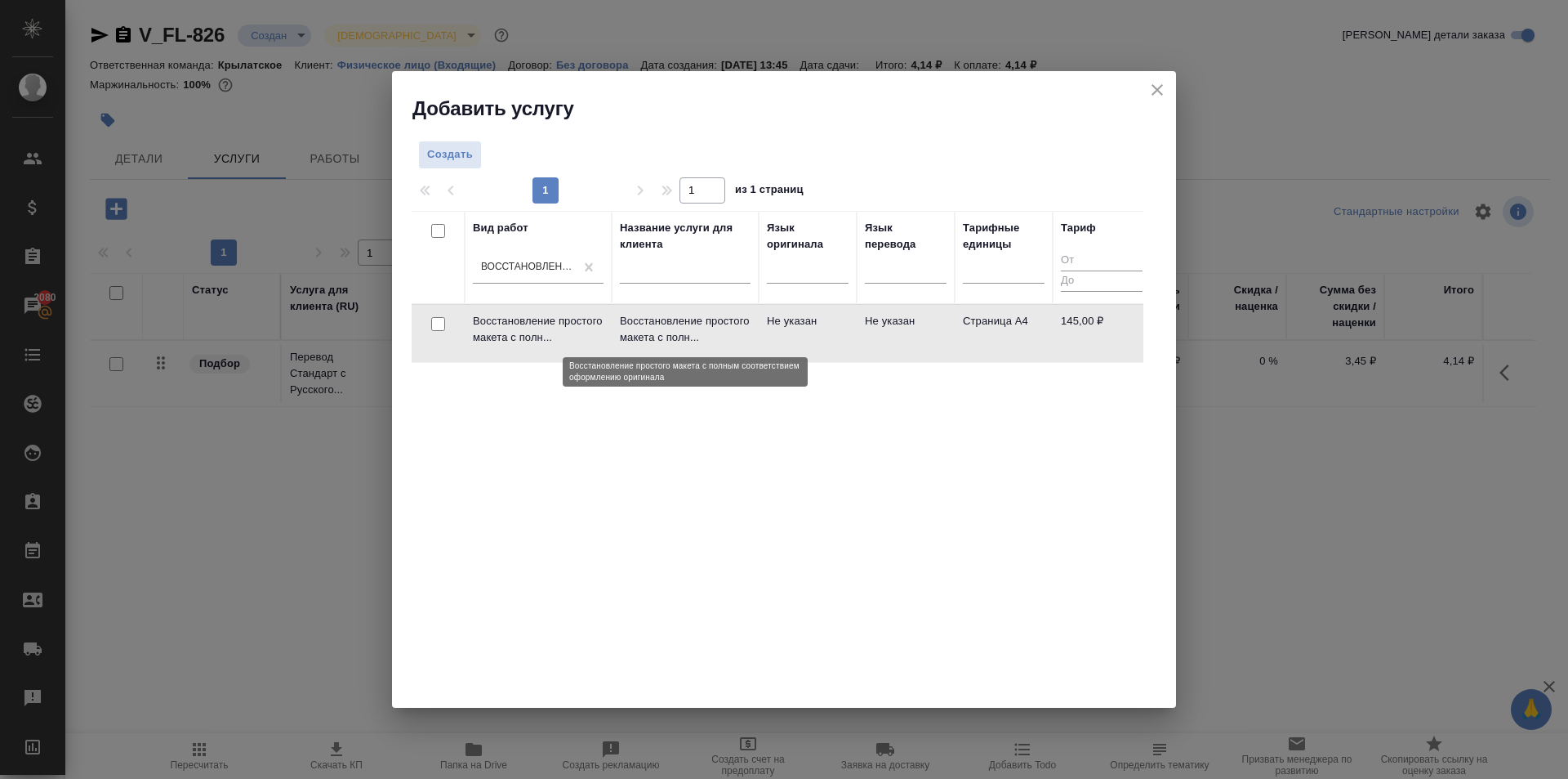
click at [717, 312] on td "Восстановление простого макета с полн..." at bounding box center [685, 333] width 147 height 58
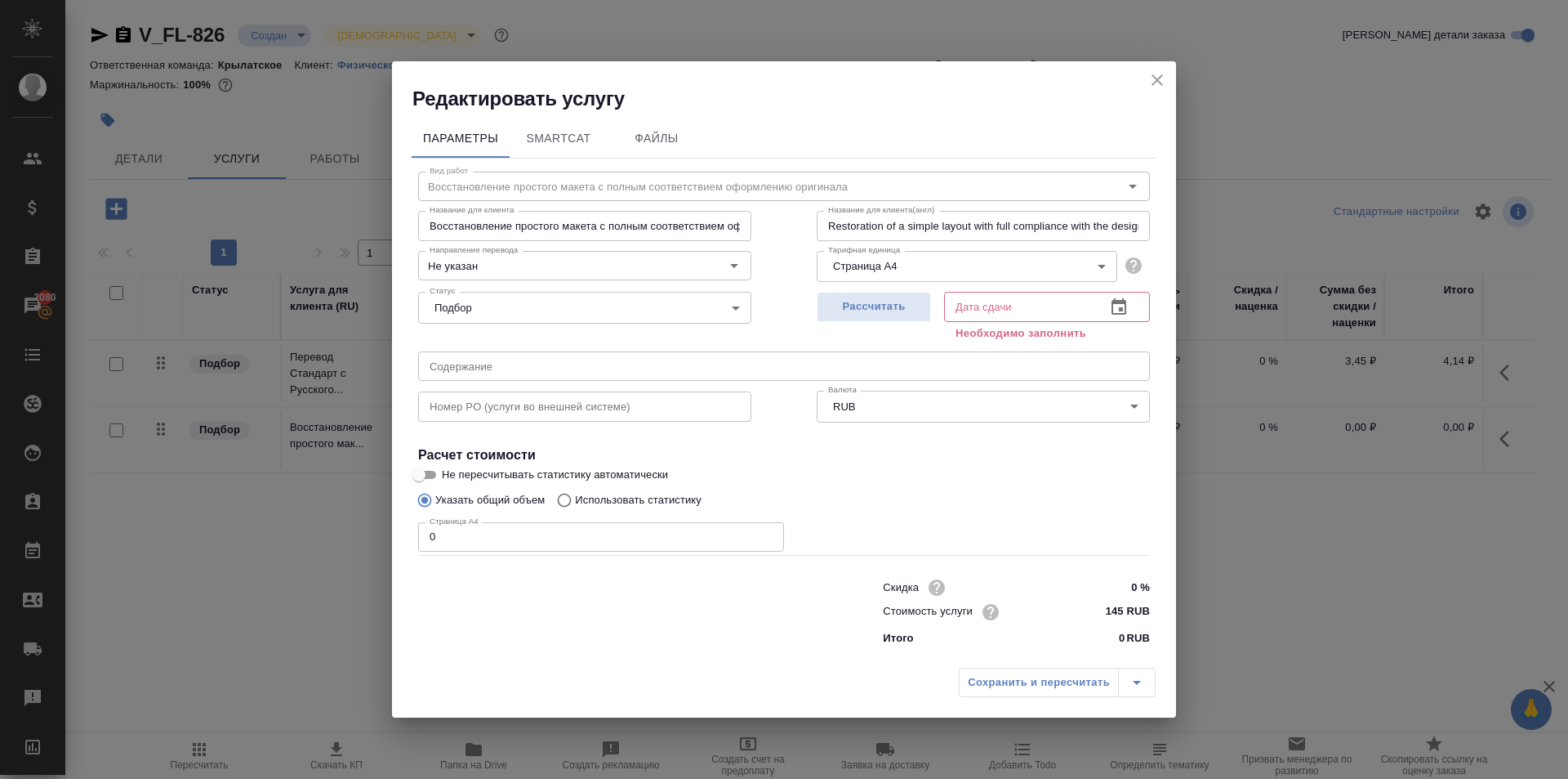
click at [828, 70] on div "Редактировать услугу" at bounding box center [784, 86] width 784 height 50
drag, startPoint x: 485, startPoint y: 529, endPoint x: 381, endPoint y: 532, distance: 104.0
click at [381, 532] on div "Редактировать услугу Параметры SmartCat Файлы Вид работ Восстановление простого…" at bounding box center [784, 390] width 1568 height 779
type input "5"
click at [865, 301] on span "Рассчитать" at bounding box center [873, 306] width 96 height 19
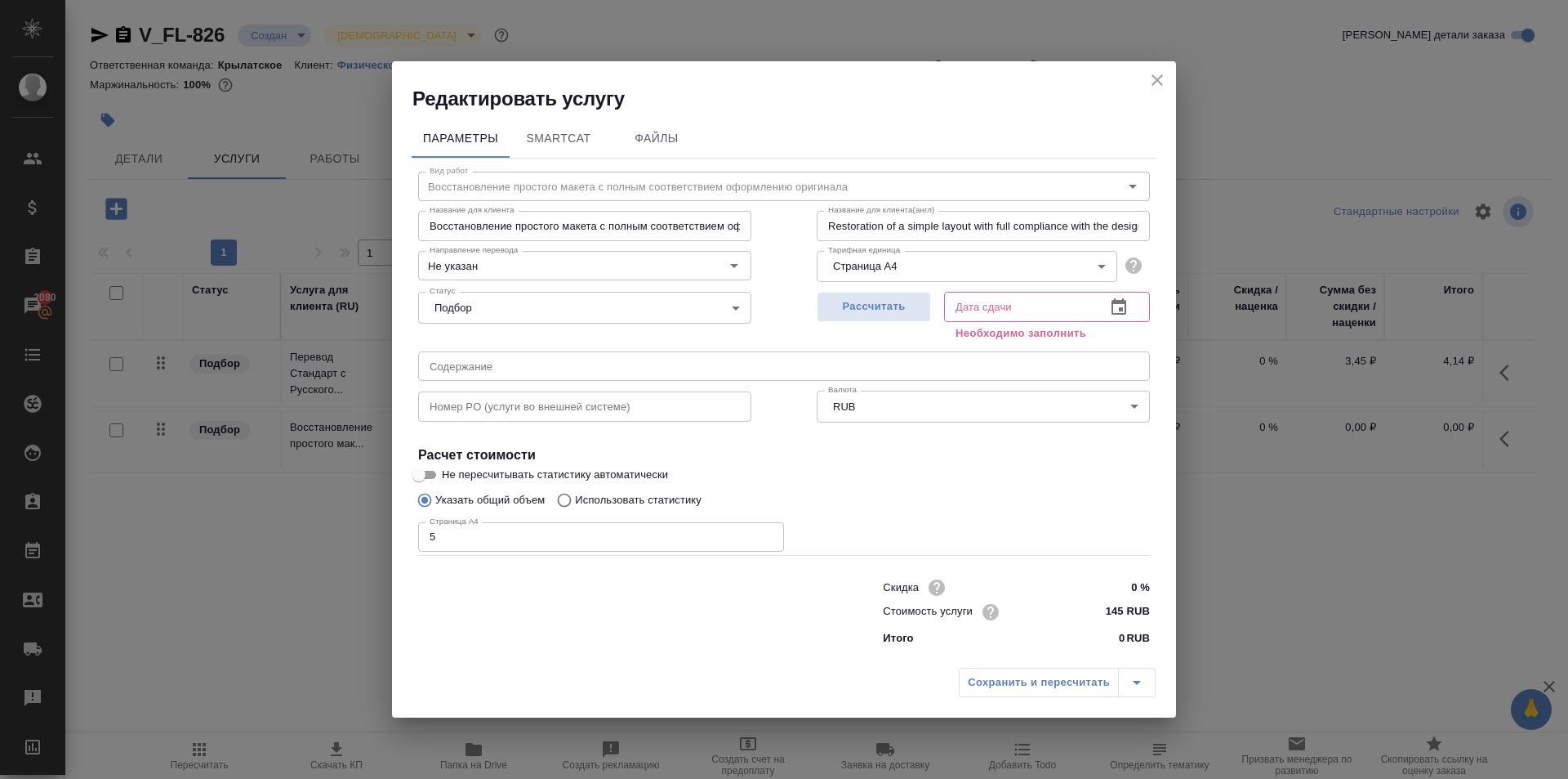
type input "26.08.2025 13:50"
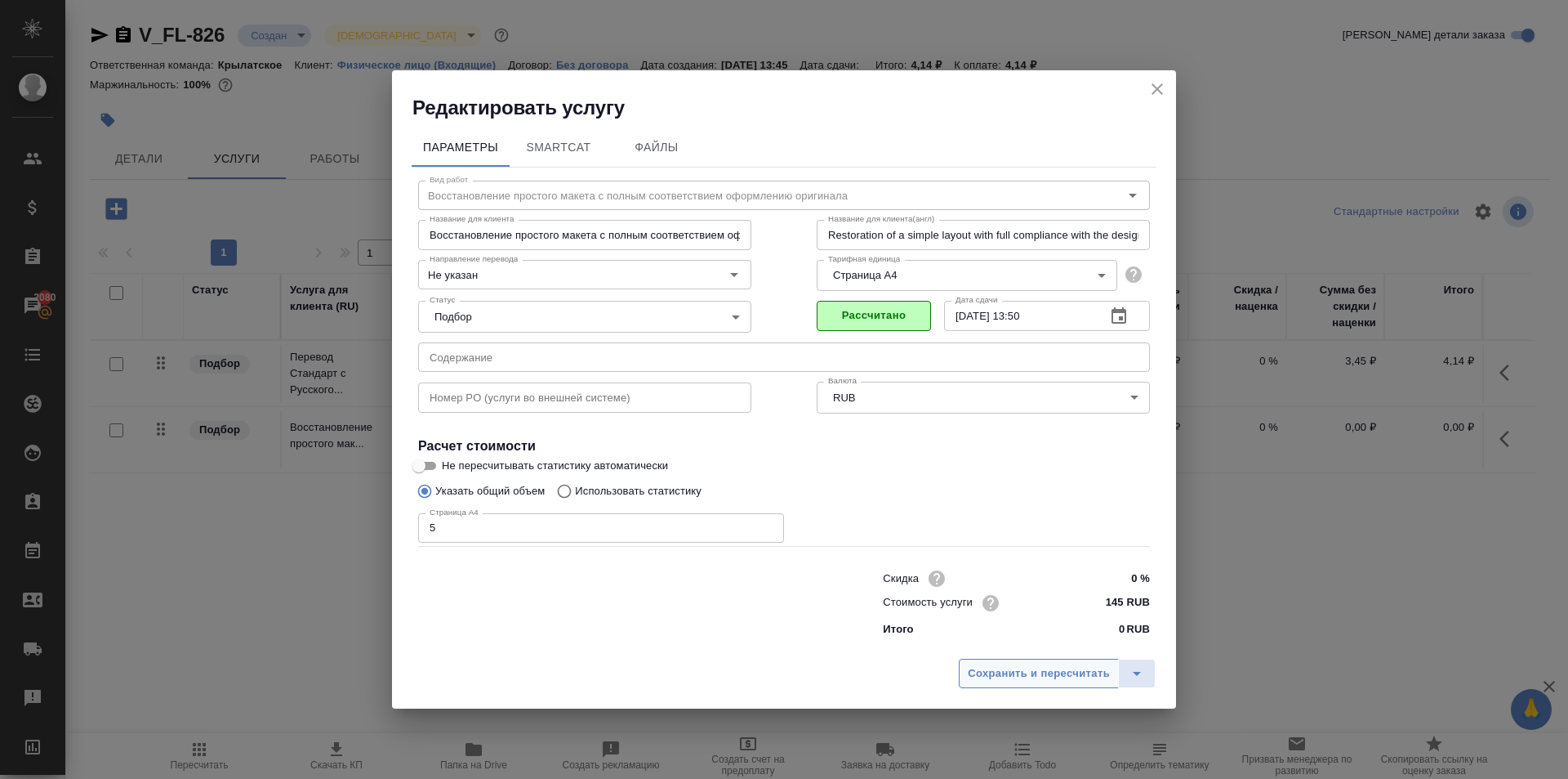
click at [1005, 659] on button "Сохранить и пересчитать" at bounding box center [1039, 673] width 160 height 29
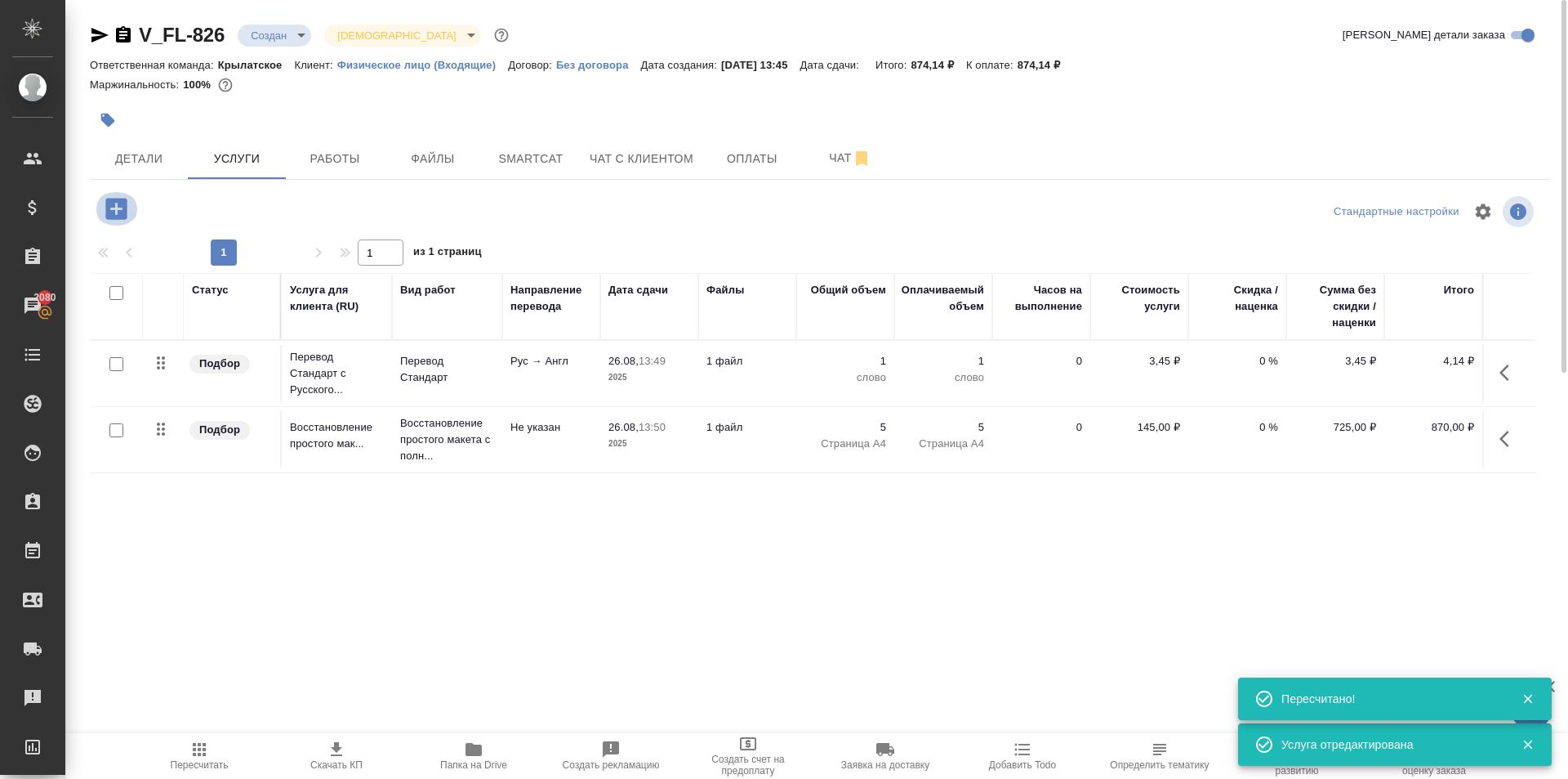
click at [118, 212] on icon "button" at bounding box center [116, 208] width 21 height 21
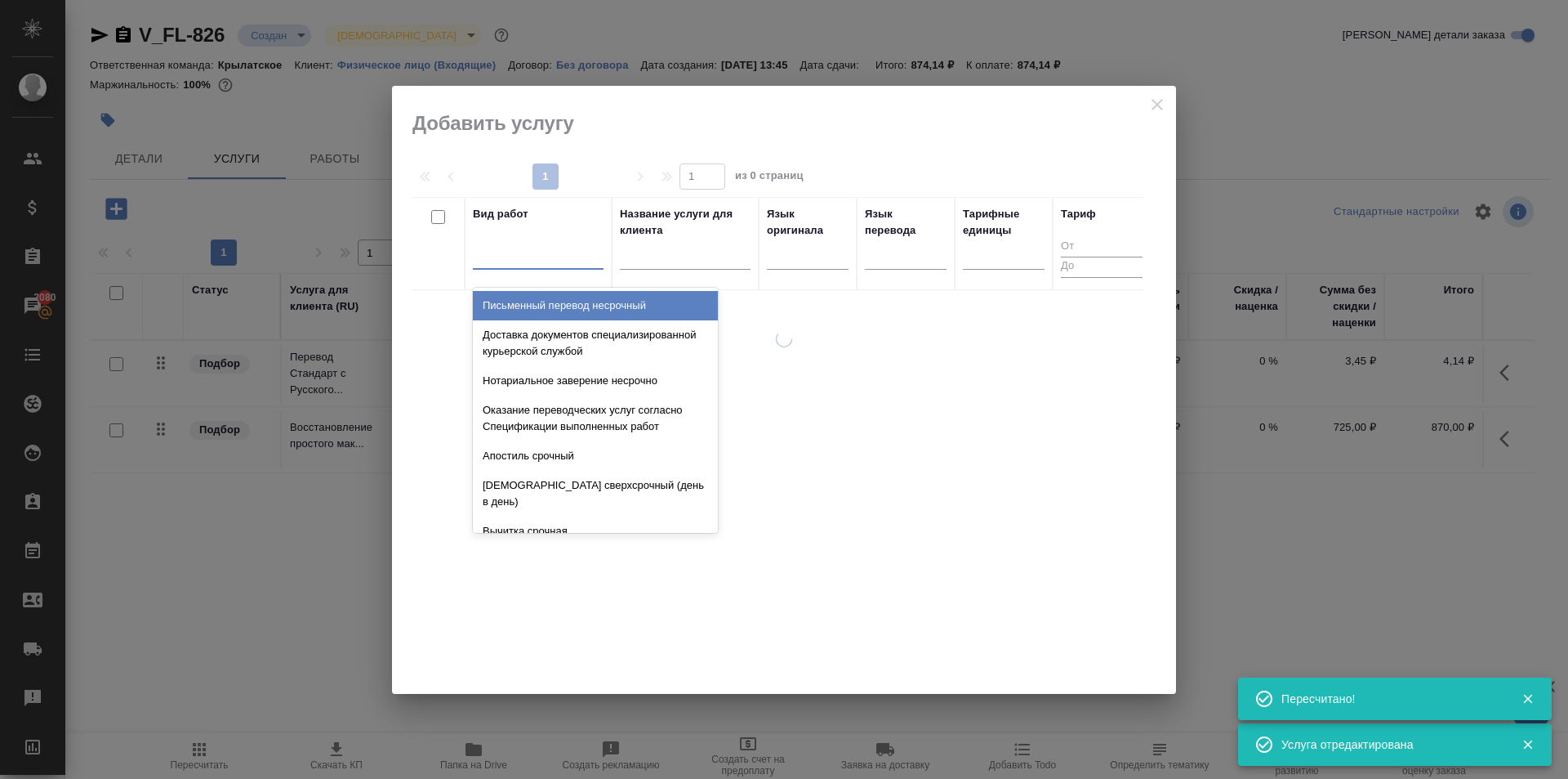
click at [489, 257] on div at bounding box center [538, 252] width 131 height 24
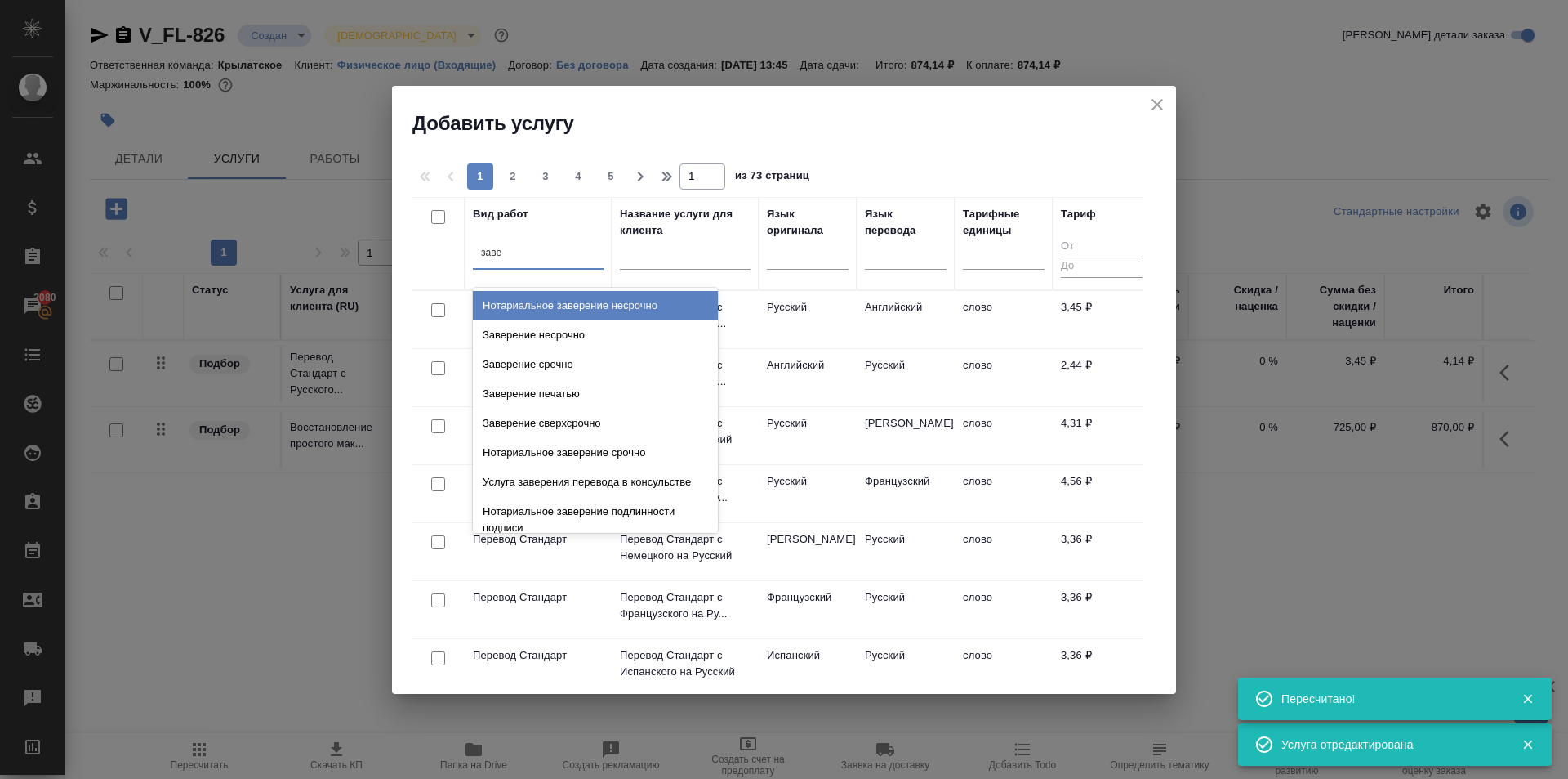
type input "завер"
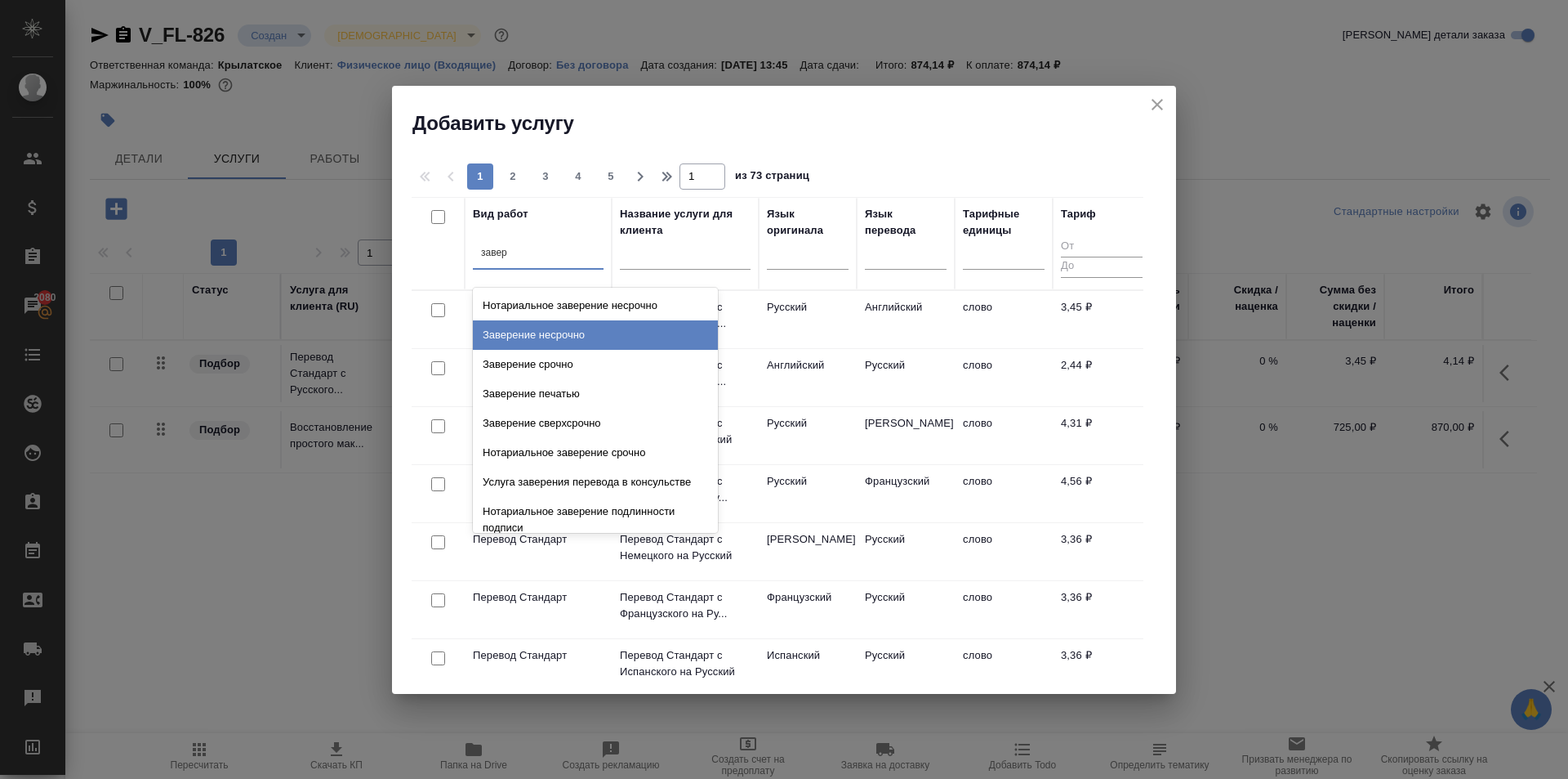
click at [647, 329] on div "Заверение несрочно" at bounding box center [595, 335] width 245 height 29
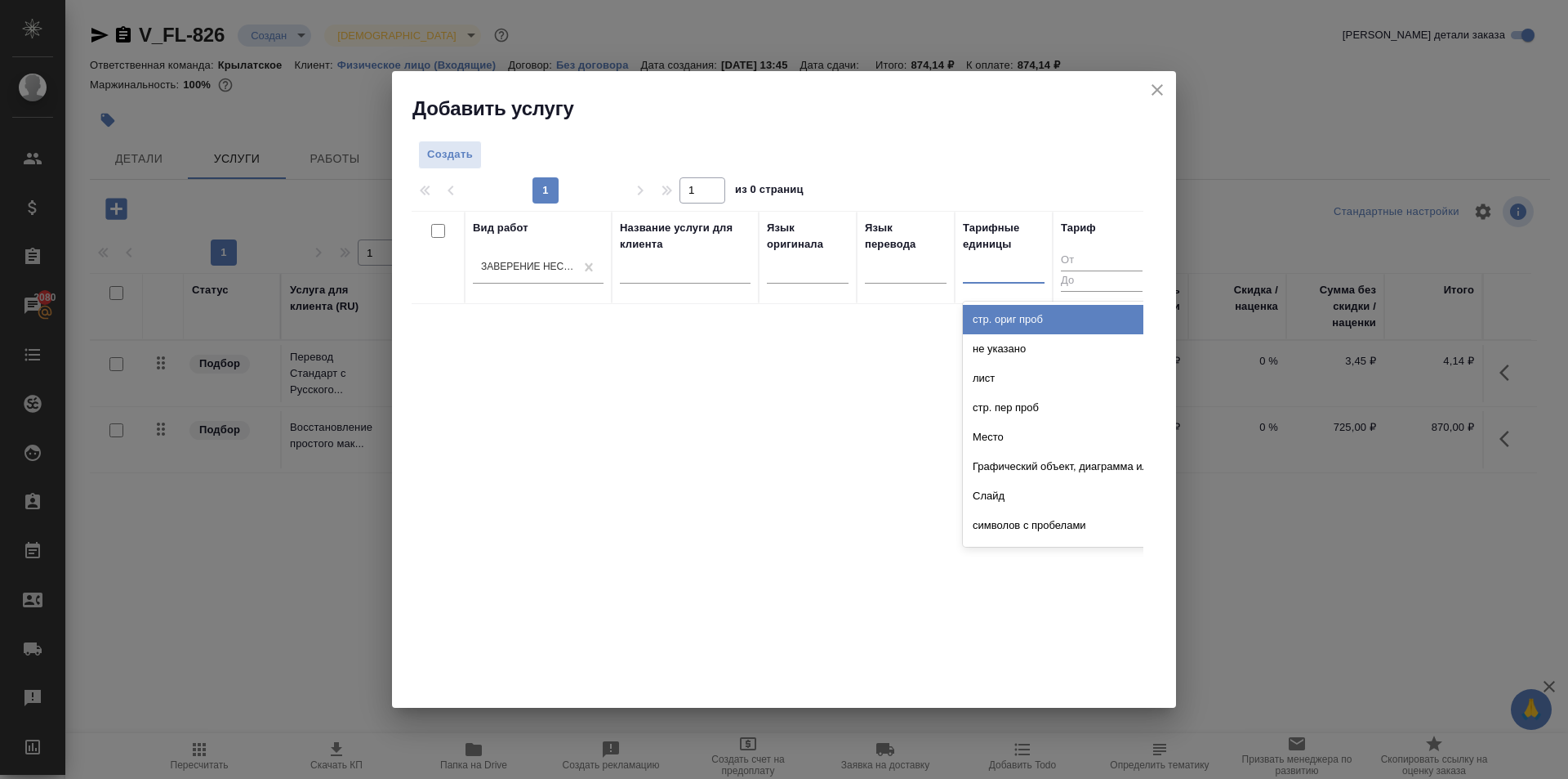
click at [992, 277] on div at bounding box center [1003, 266] width 81 height 24
type input "док"
click at [1000, 324] on div "док." at bounding box center [1085, 319] width 245 height 29
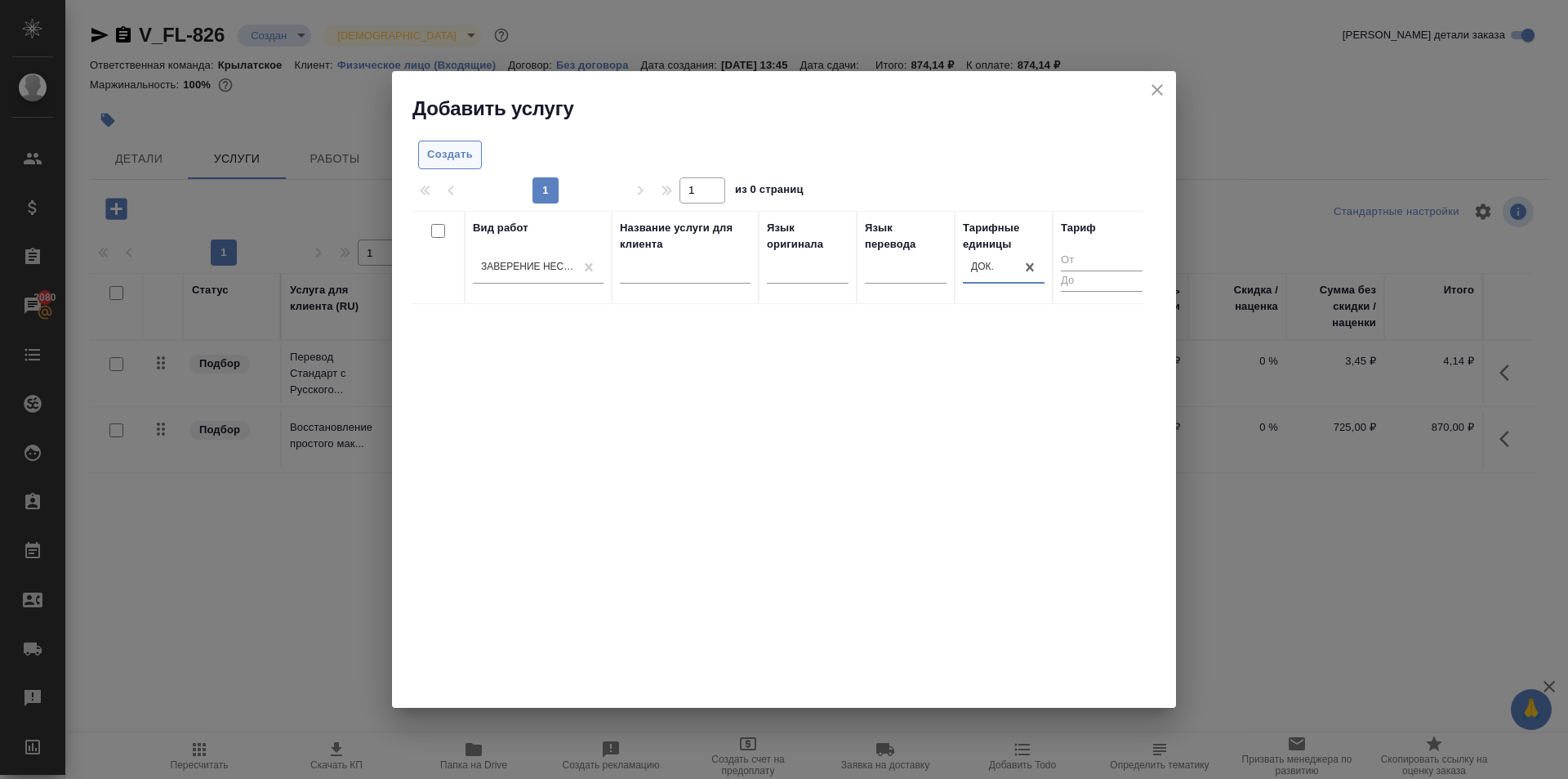
click at [442, 158] on span "Создать" at bounding box center [450, 154] width 46 height 19
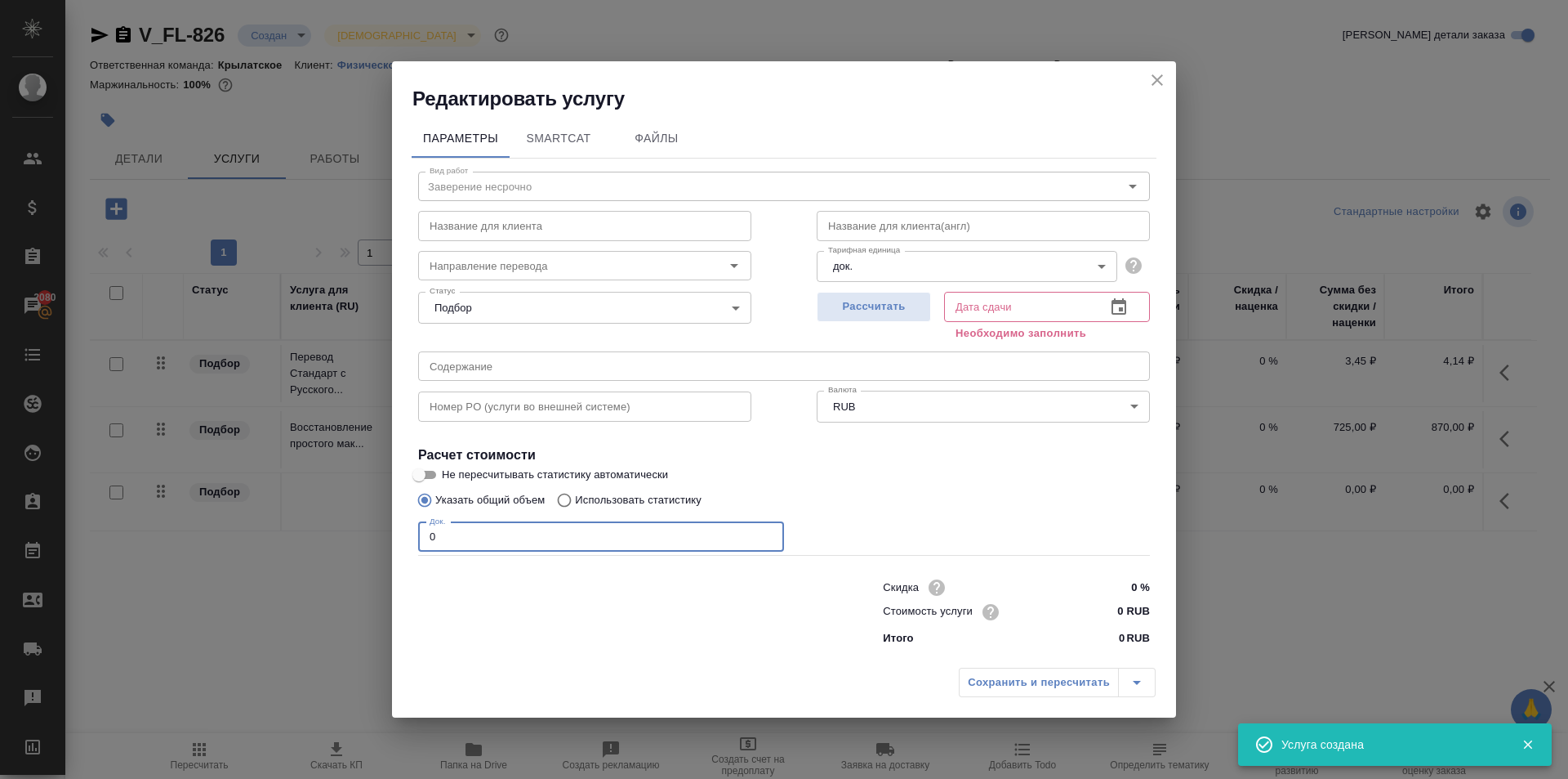
drag, startPoint x: 458, startPoint y: 540, endPoint x: 363, endPoint y: 524, distance: 96.3
click at [363, 524] on div "Редактировать услугу Параметры SmartCat Файлы Вид работ Заверение несрочно Вид …" at bounding box center [784, 390] width 1568 height 779
type input "2"
drag, startPoint x: 1114, startPoint y: 607, endPoint x: 1164, endPoint y: 600, distance: 50.5
click at [1164, 600] on div "Параметры SmartCat Файлы Вид работ Заверение несрочно Вид работ Название для кл…" at bounding box center [784, 386] width 784 height 549
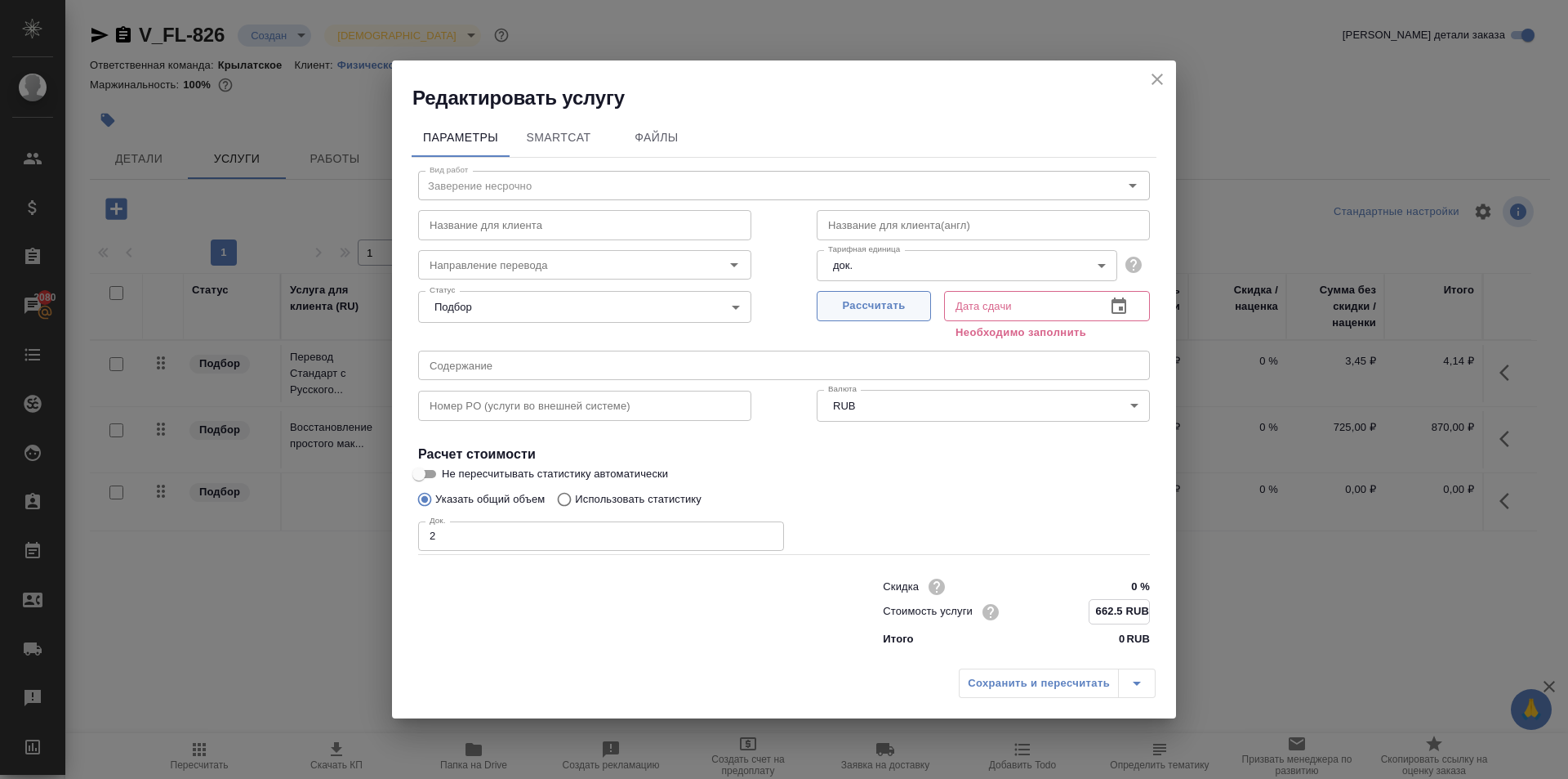
type input "662.5 RUB"
click at [905, 311] on span "Рассчитать" at bounding box center [873, 305] width 96 height 19
type input "26.08.2025 14:14"
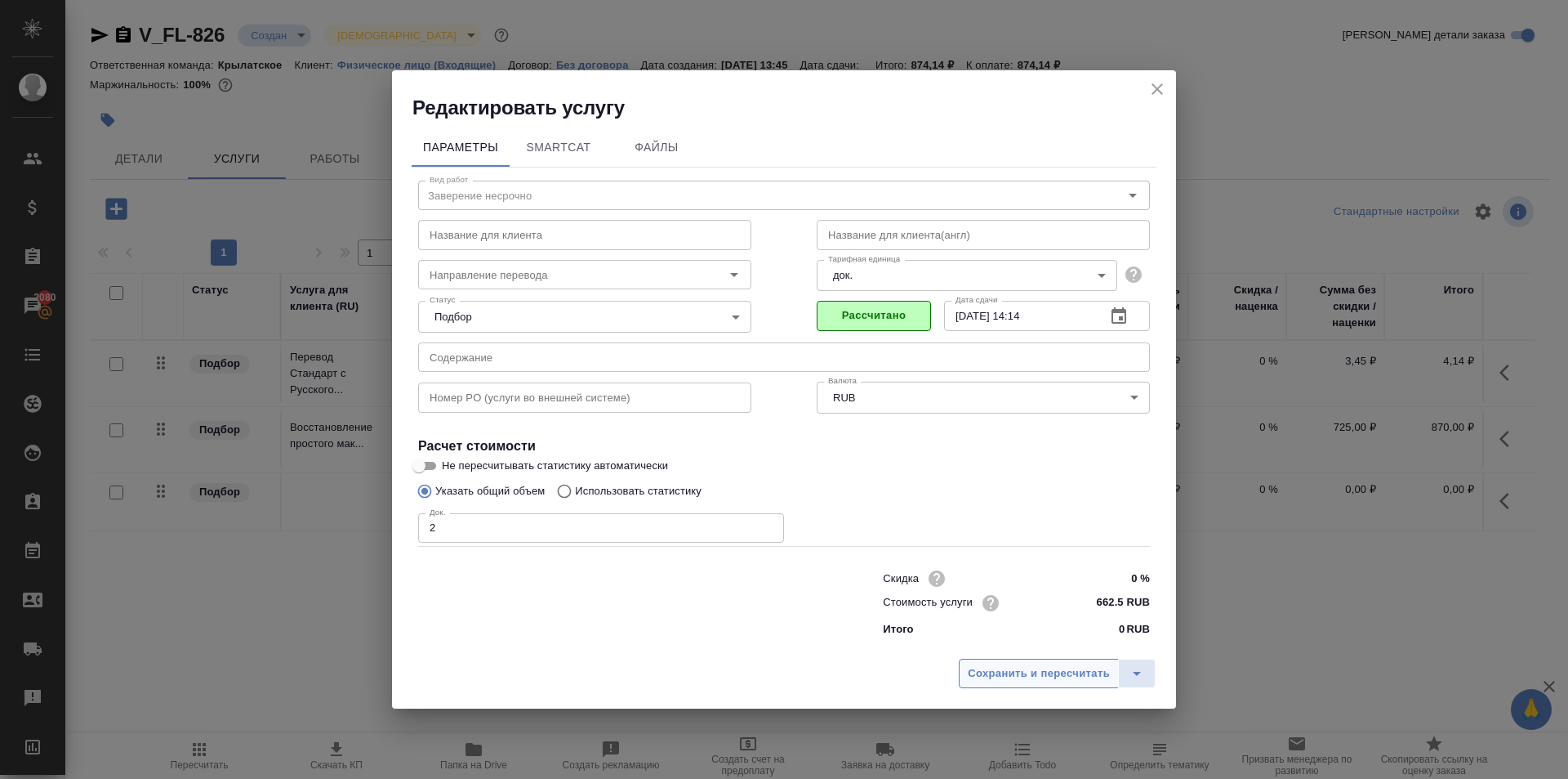
click at [998, 683] on button "Сохранить и пересчитать" at bounding box center [1039, 673] width 160 height 29
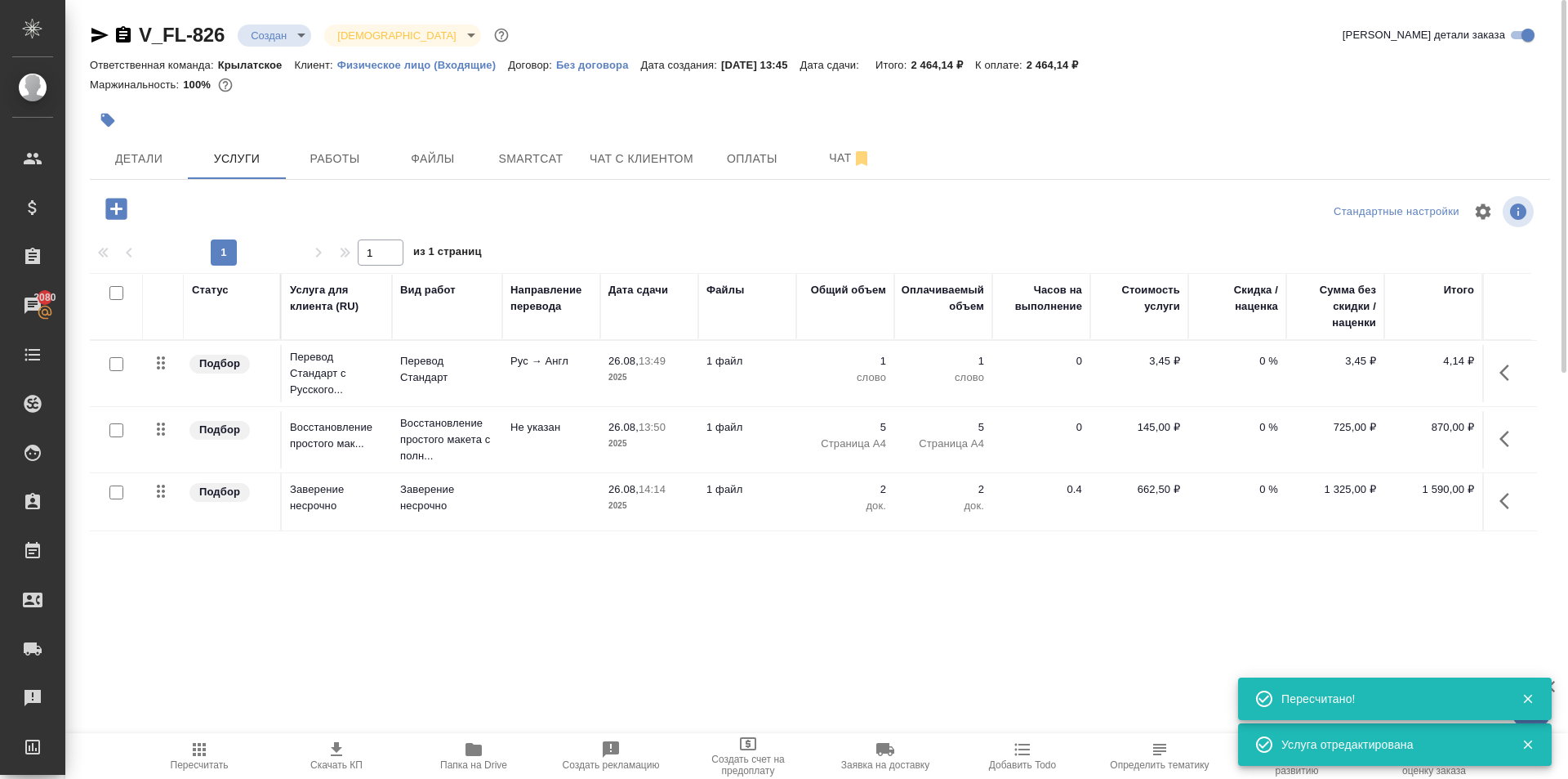
click at [185, 749] on span "Пересчитать" at bounding box center [199, 754] width 118 height 31
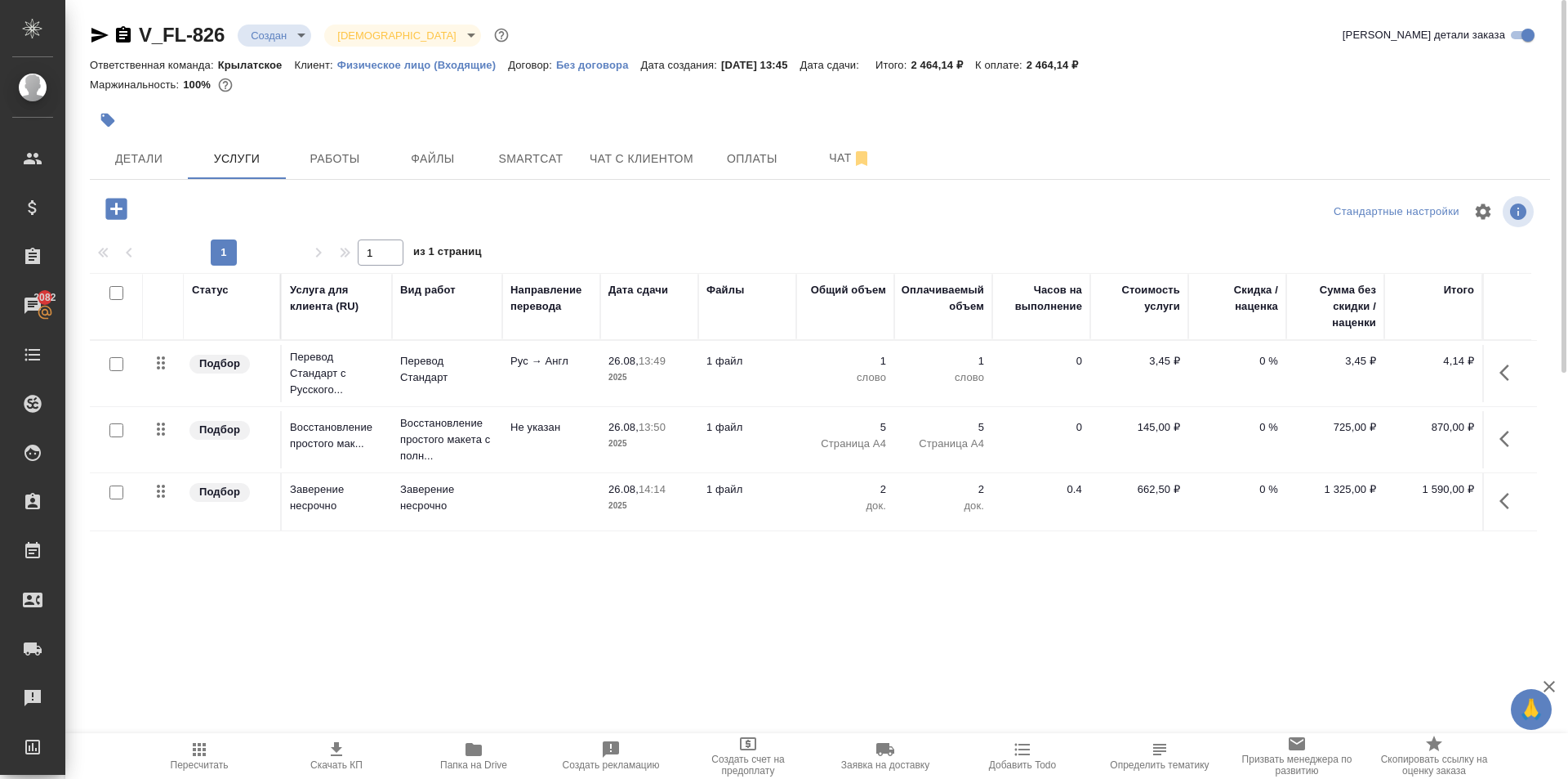
click at [113, 360] on input "checkbox" at bounding box center [117, 364] width 14 height 14
checkbox input "true"
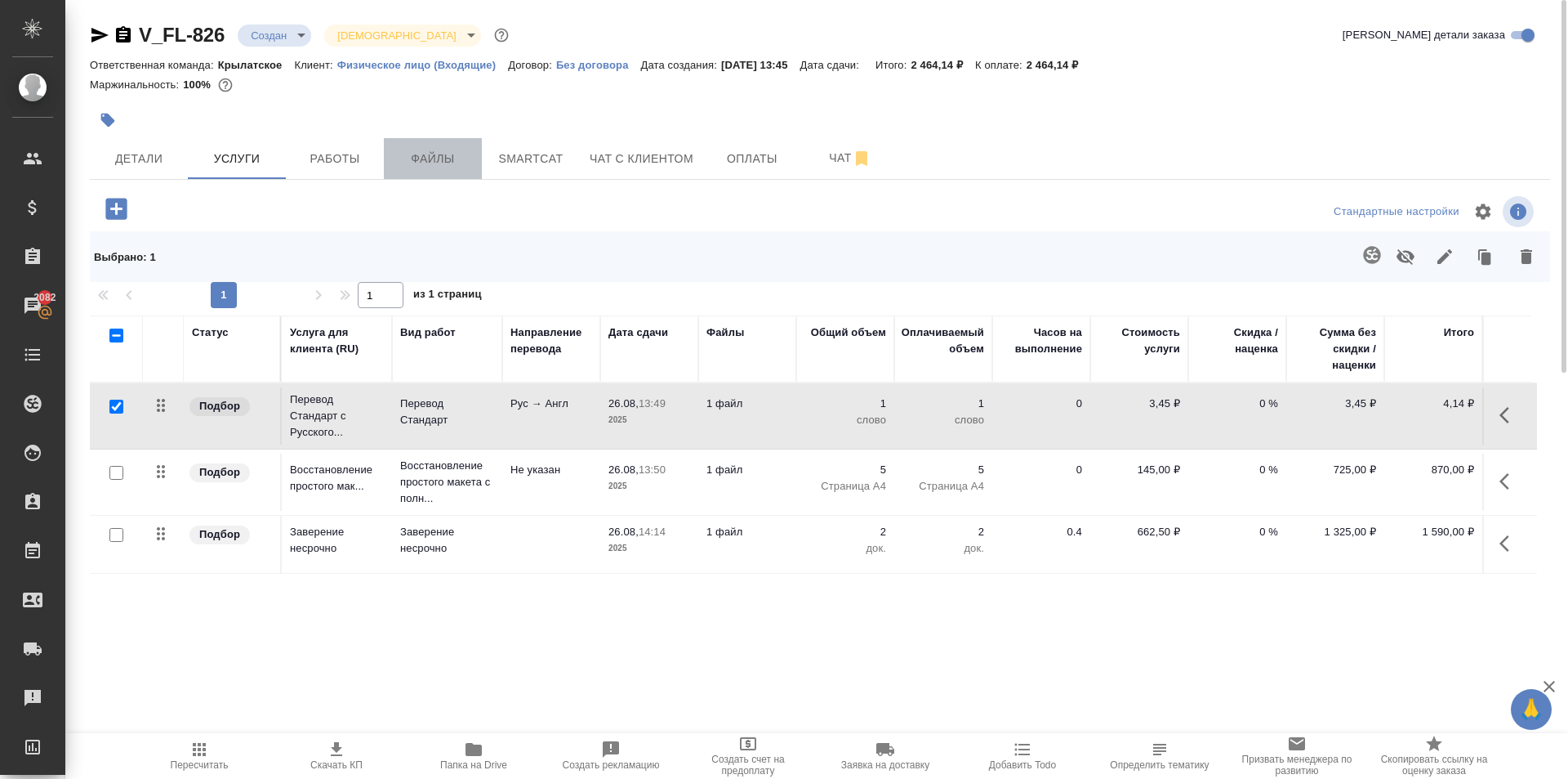
click at [404, 158] on span "Файлы" at bounding box center [433, 158] width 79 height 20
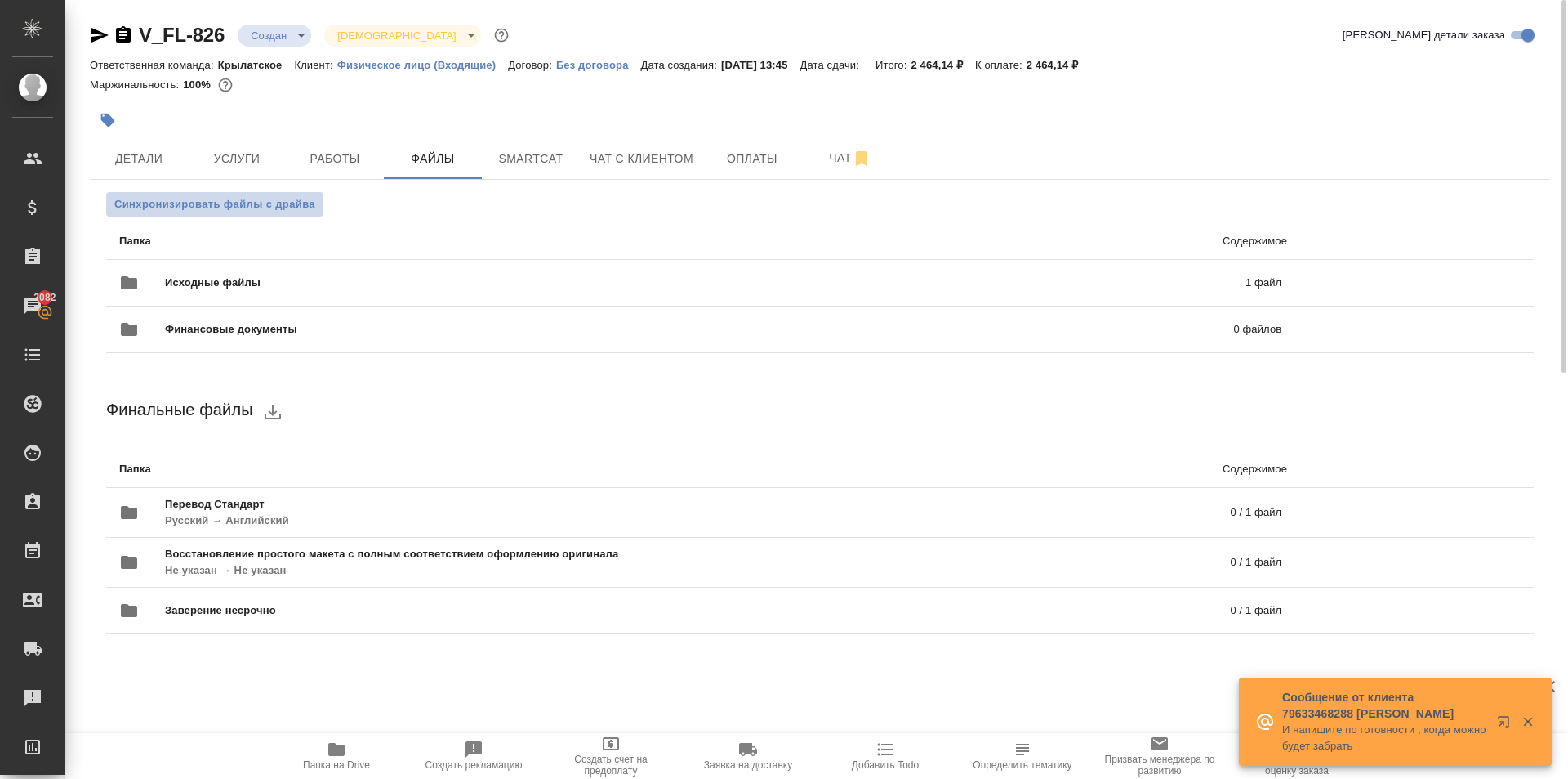
click at [288, 202] on span "Синхронизировать файлы с драйва" at bounding box center [214, 204] width 201 height 16
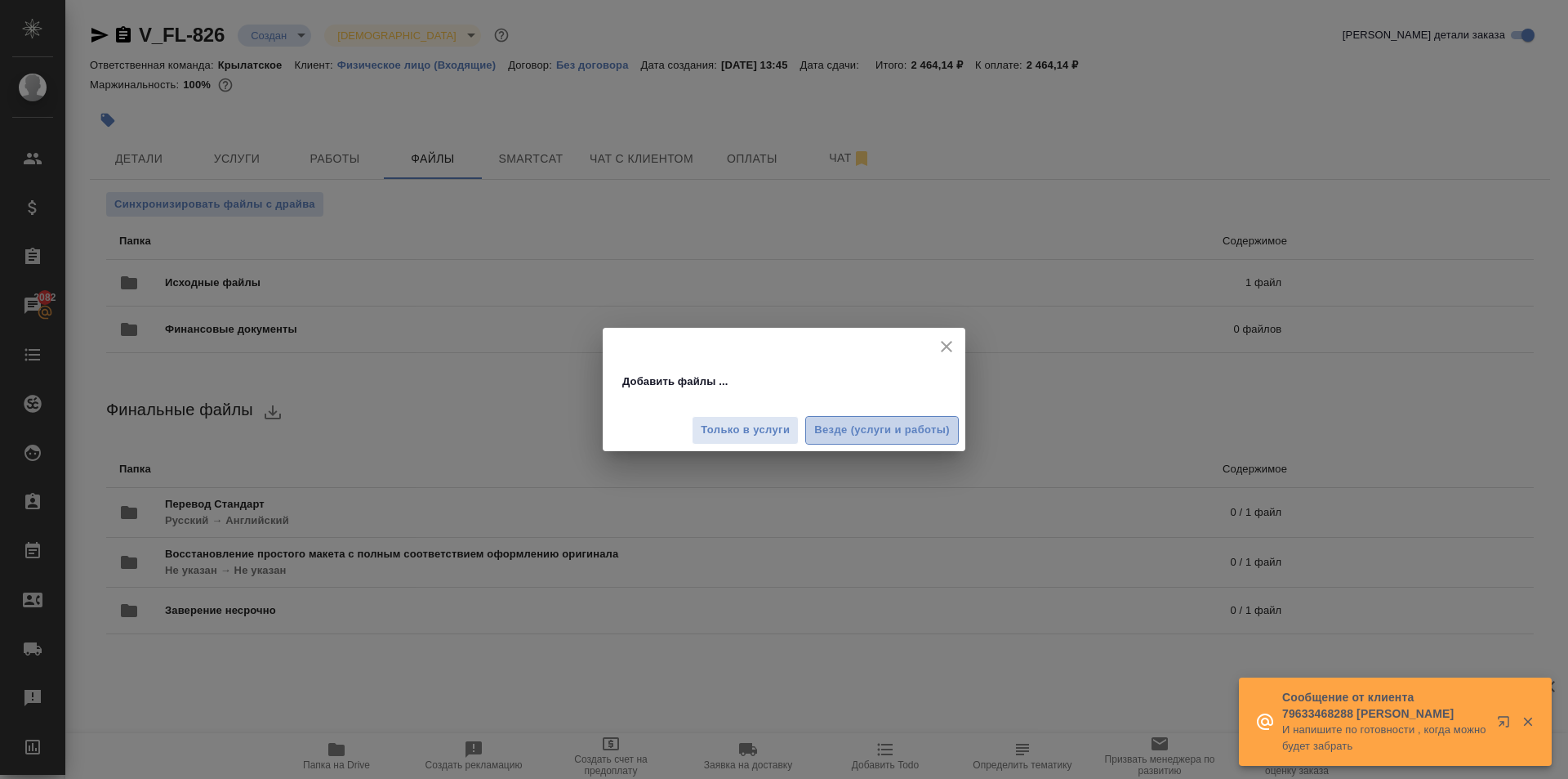
drag, startPoint x: 888, startPoint y: 430, endPoint x: 749, endPoint y: 414, distance: 139.9
click at [888, 430] on span "Везде (услуги и работы)" at bounding box center [881, 429] width 135 height 19
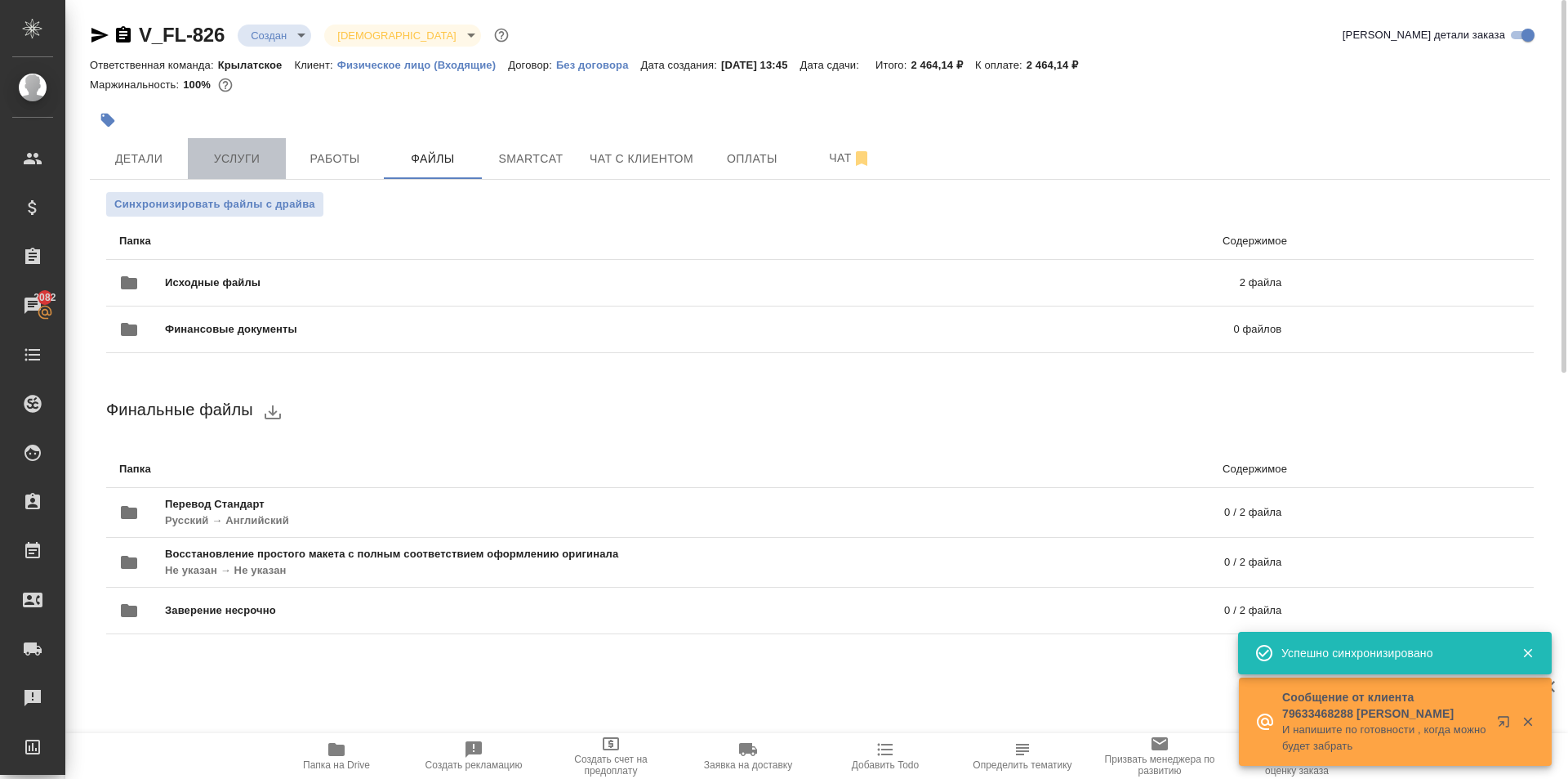
click at [249, 158] on span "Услуги" at bounding box center [236, 158] width 79 height 20
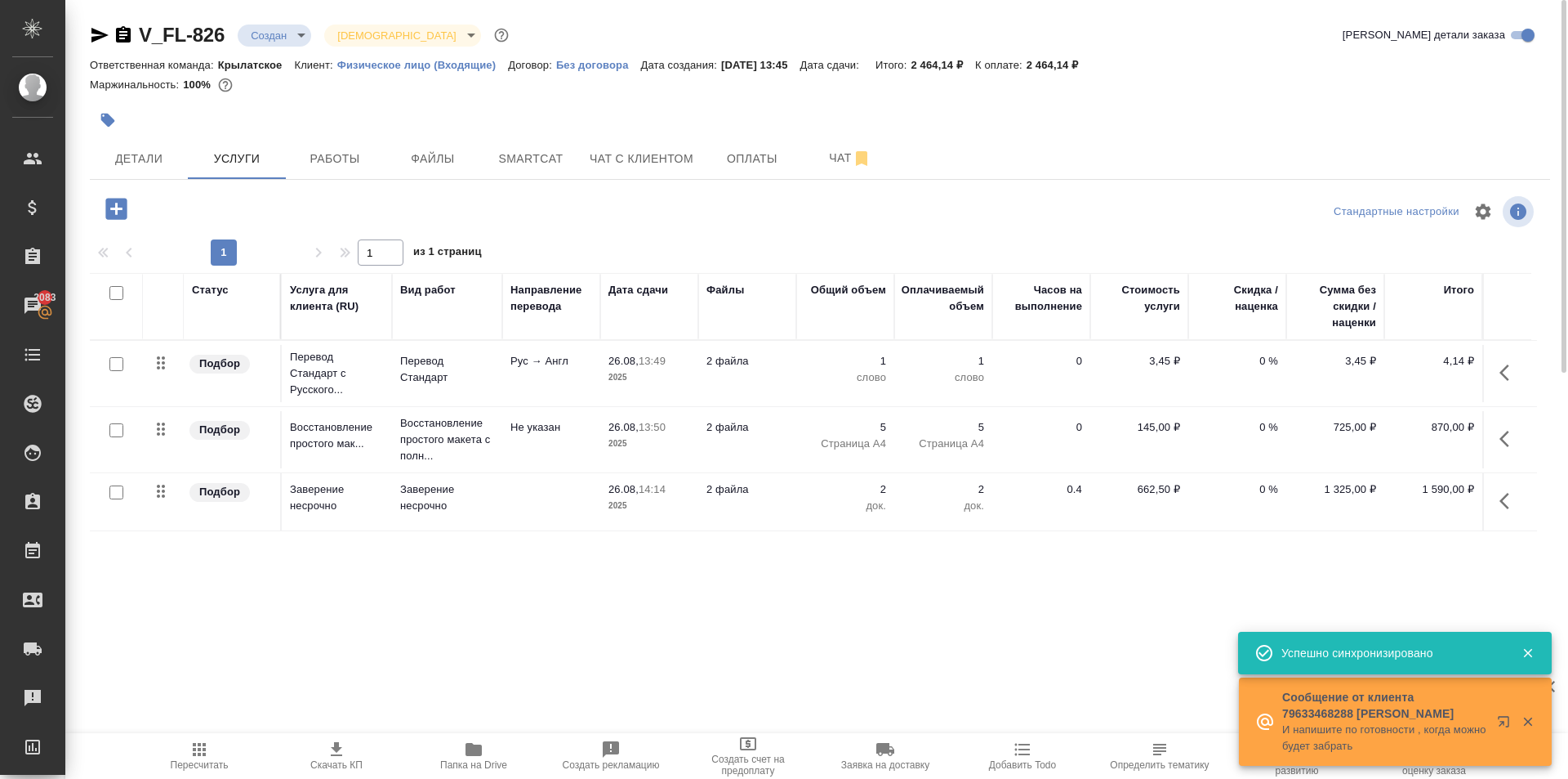
click at [114, 360] on input "checkbox" at bounding box center [117, 364] width 14 height 14
checkbox input "true"
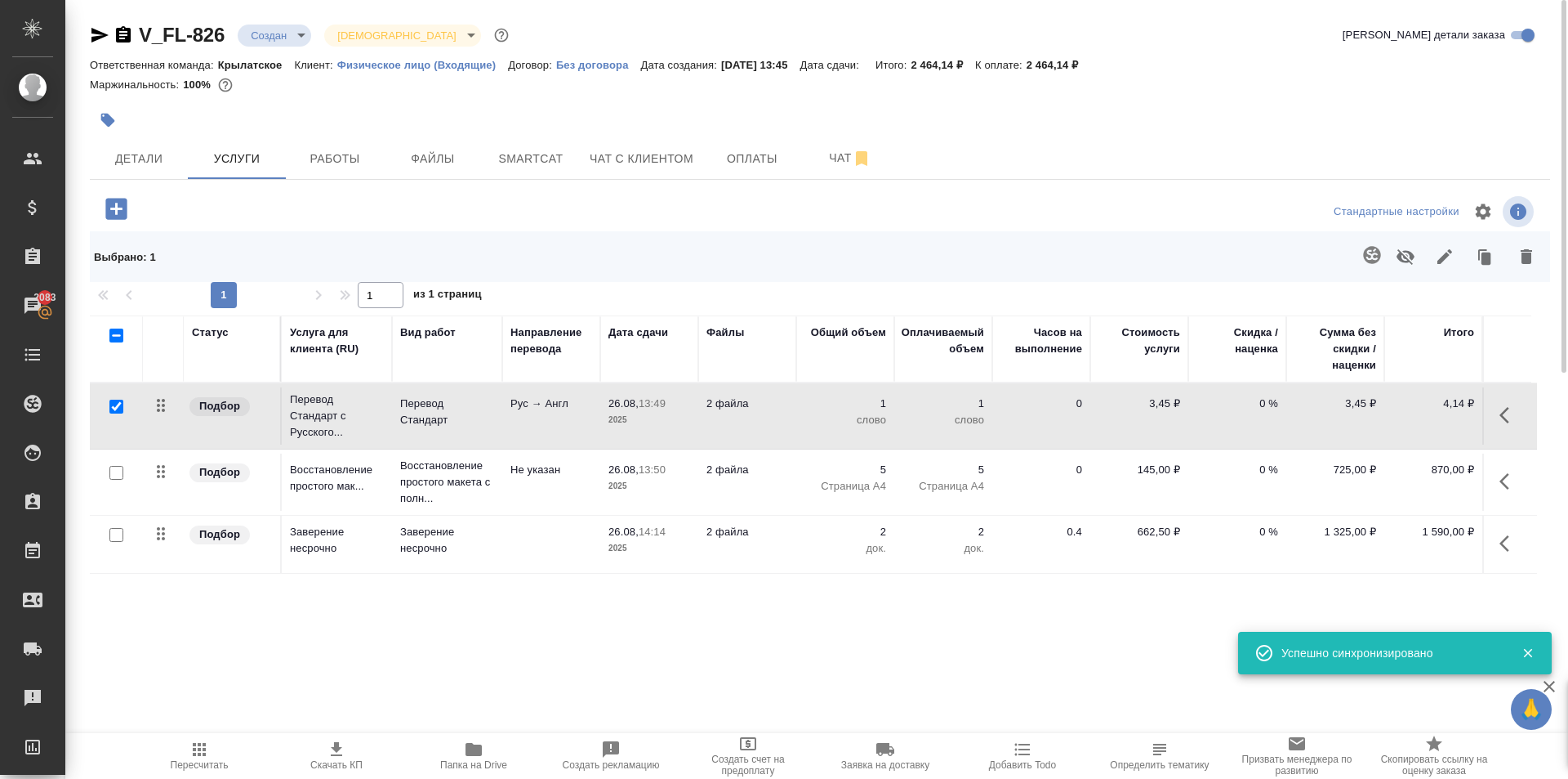
click at [1379, 246] on icon "button" at bounding box center [1372, 255] width 19 height 19
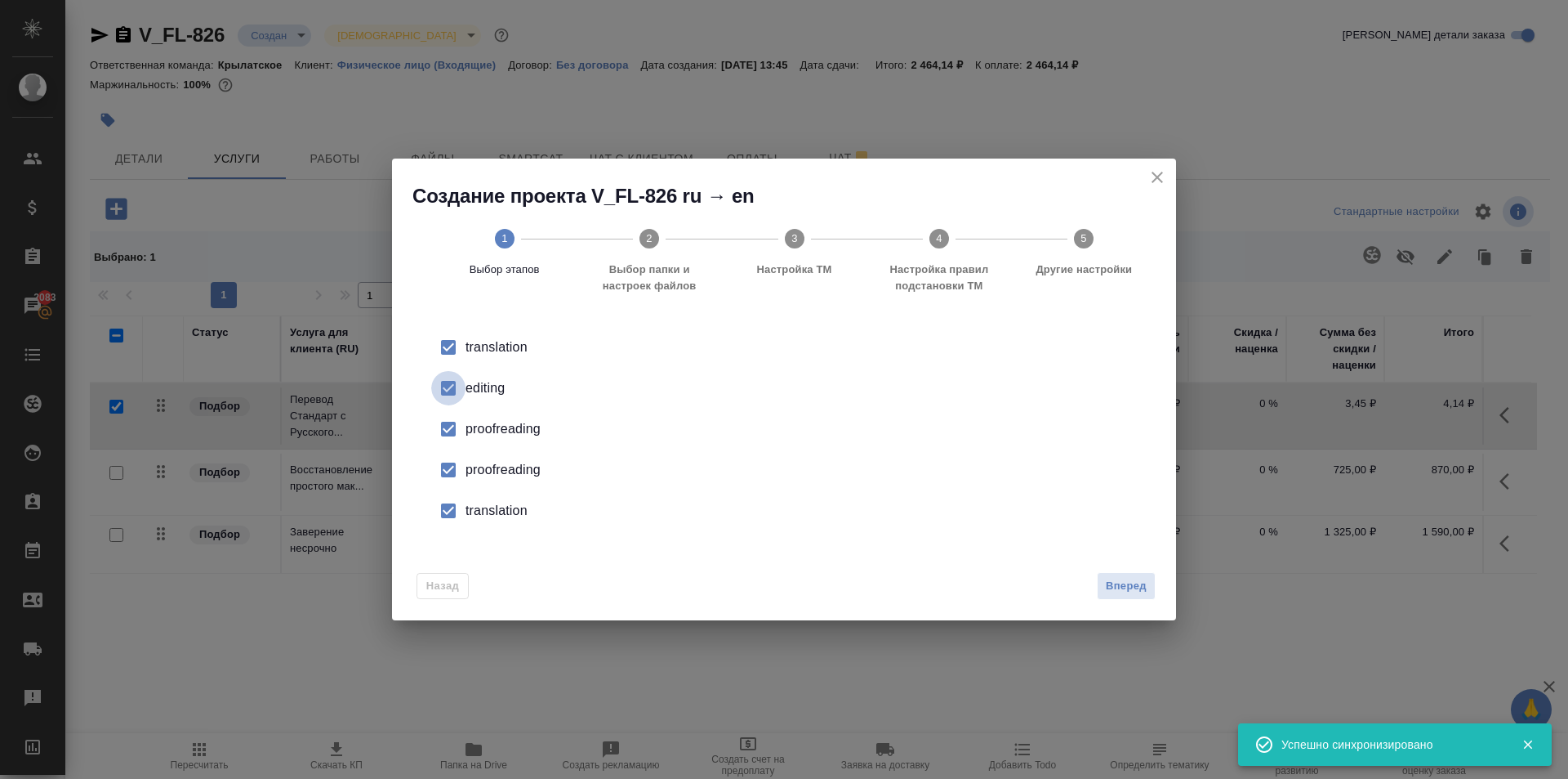
click at [443, 389] on input "checkbox" at bounding box center [448, 388] width 35 height 35
click at [450, 436] on input "checkbox" at bounding box center [448, 428] width 35 height 35
click at [462, 473] on input "checkbox" at bounding box center [448, 469] width 35 height 35
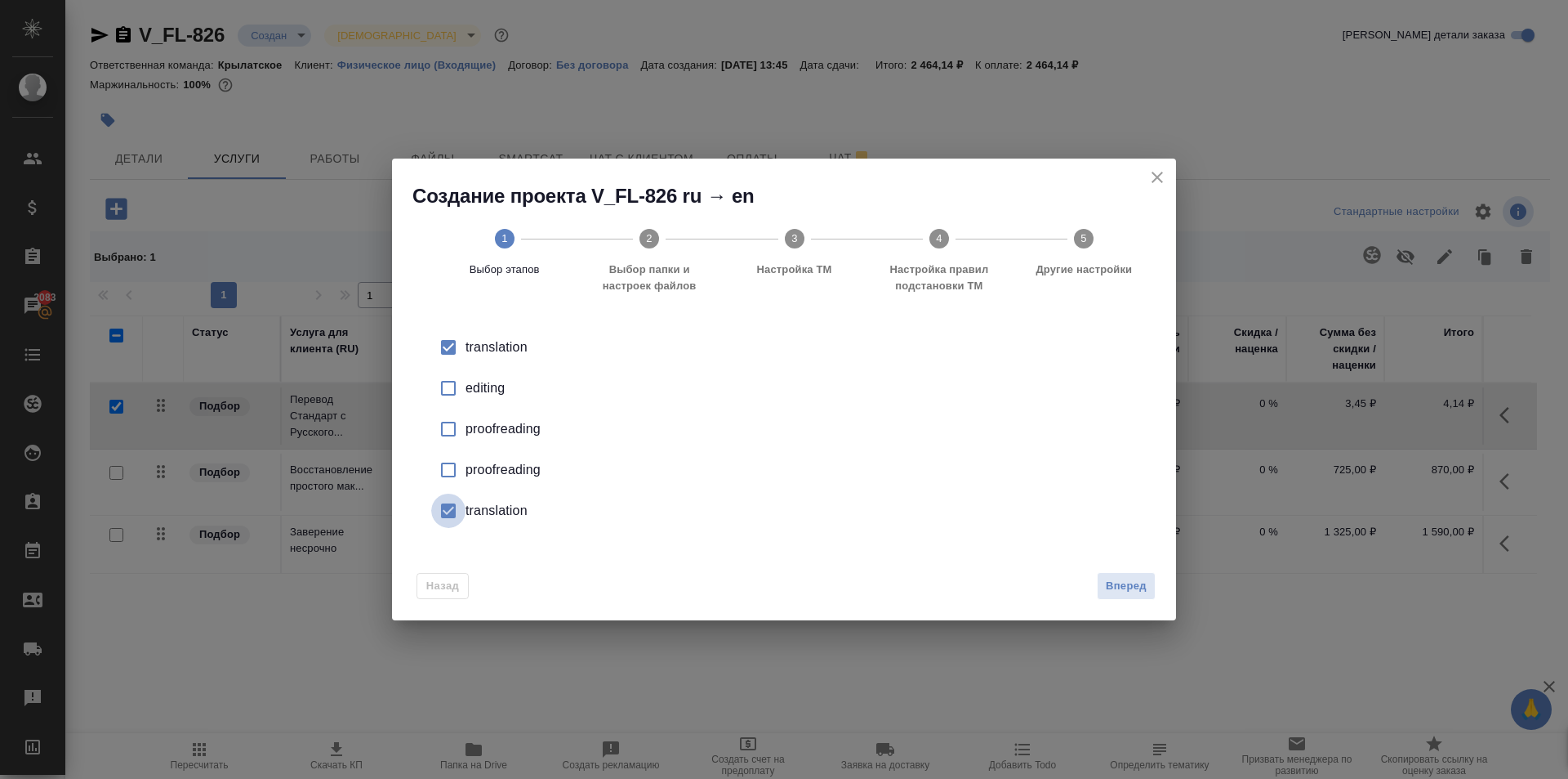
click at [450, 515] on input "checkbox" at bounding box center [448, 511] width 35 height 35
click at [1124, 590] on span "Вперед" at bounding box center [1126, 586] width 41 height 19
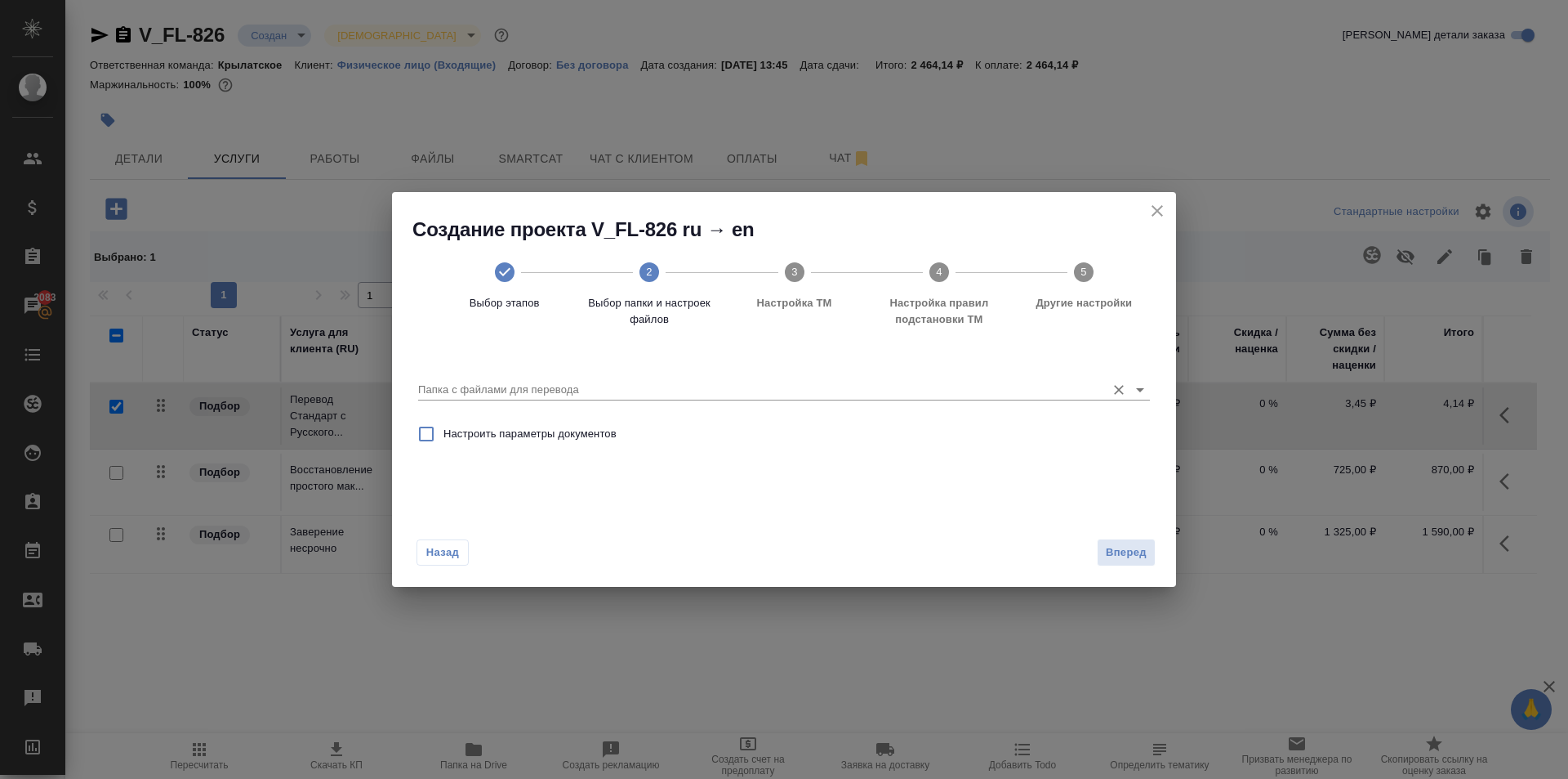
drag, startPoint x: 436, startPoint y: 372, endPoint x: 450, endPoint y: 387, distance: 20.5
click at [441, 377] on div "Папка с файлами для перевода" at bounding box center [784, 383] width 732 height 34
click at [456, 397] on input "Папка с файлами для перевода" at bounding box center [758, 390] width 680 height 19
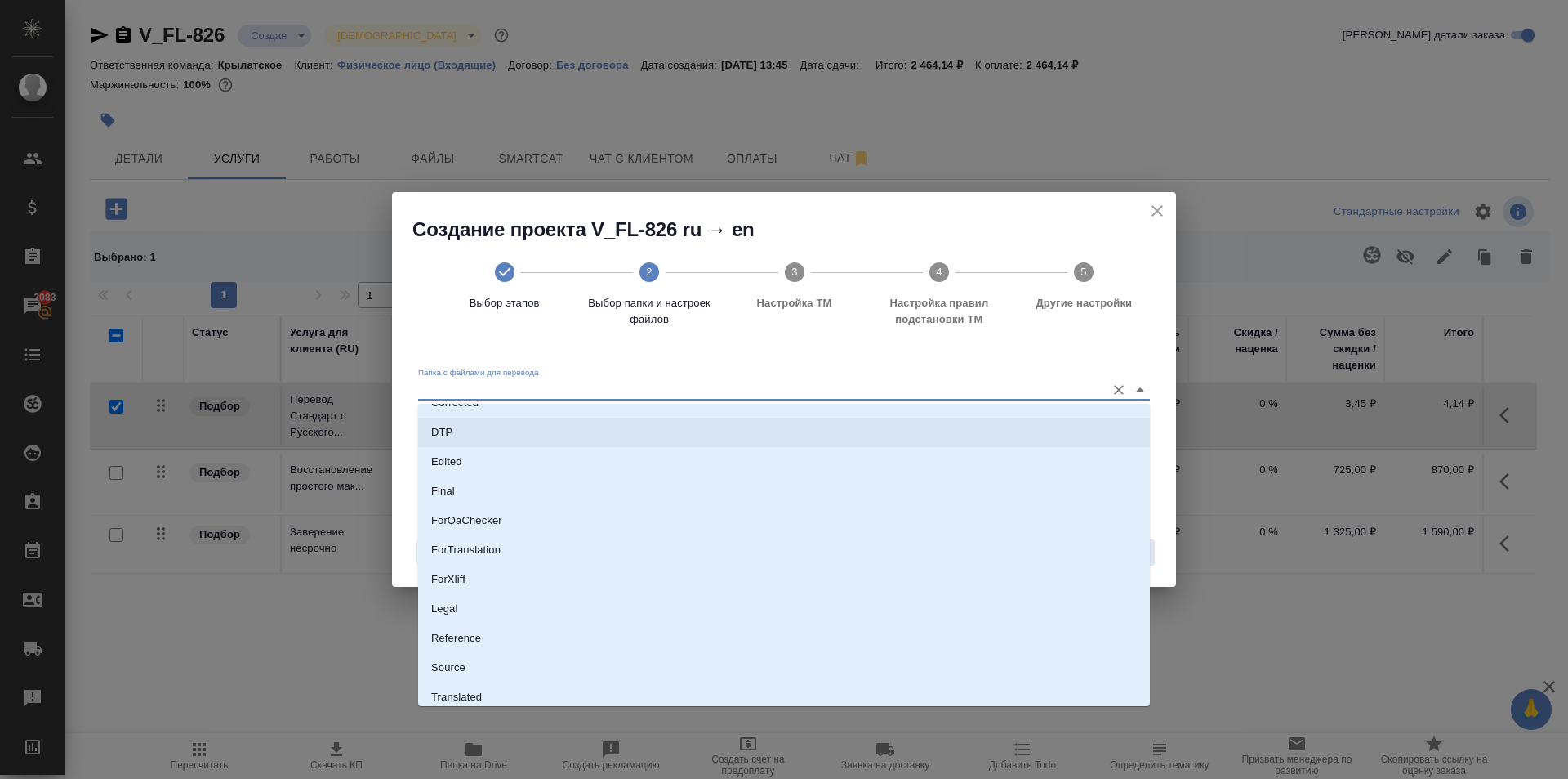
scroll to position [143, 0]
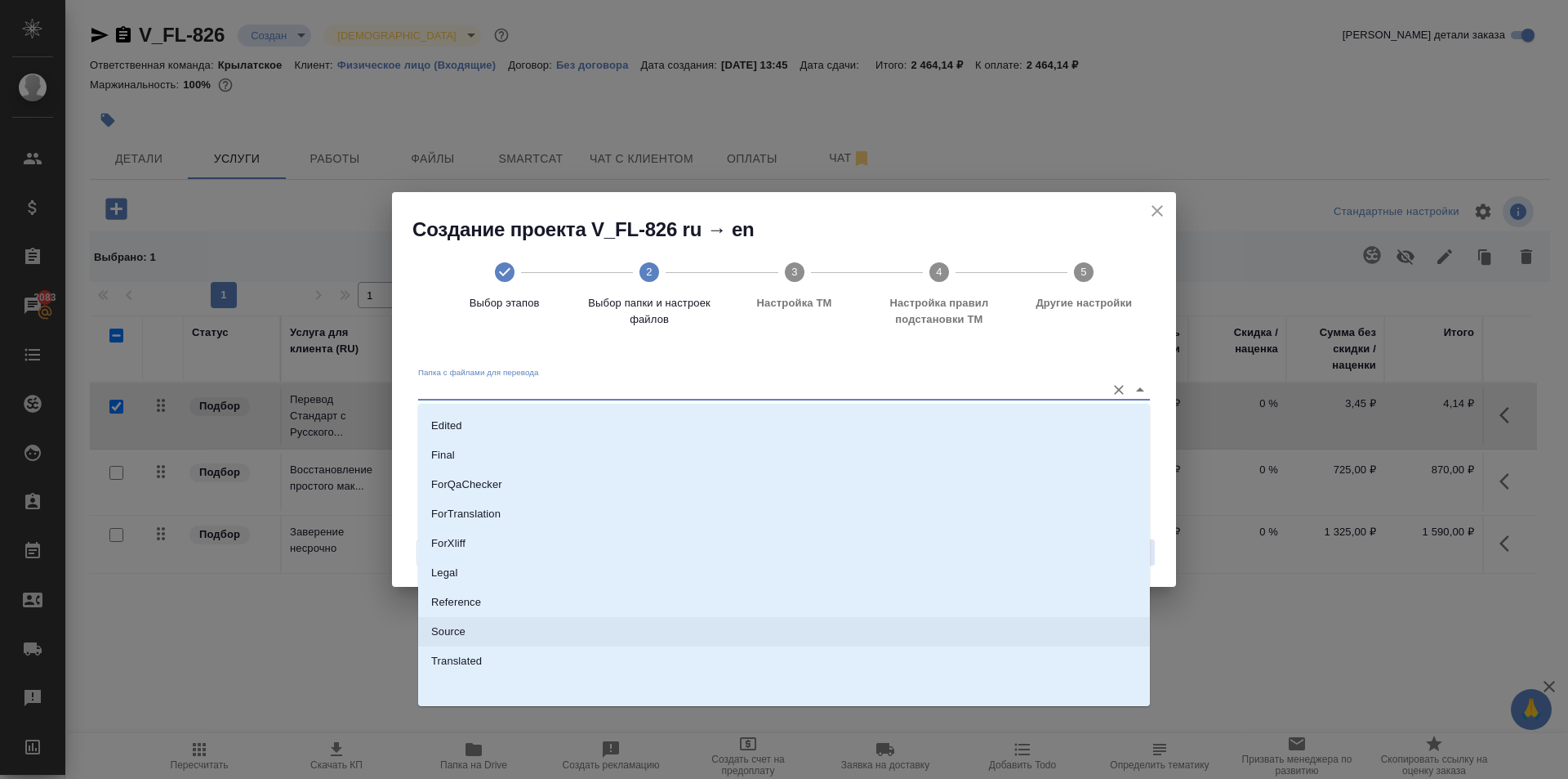
click at [473, 632] on li "Source" at bounding box center [784, 631] width 732 height 29
type input "Source"
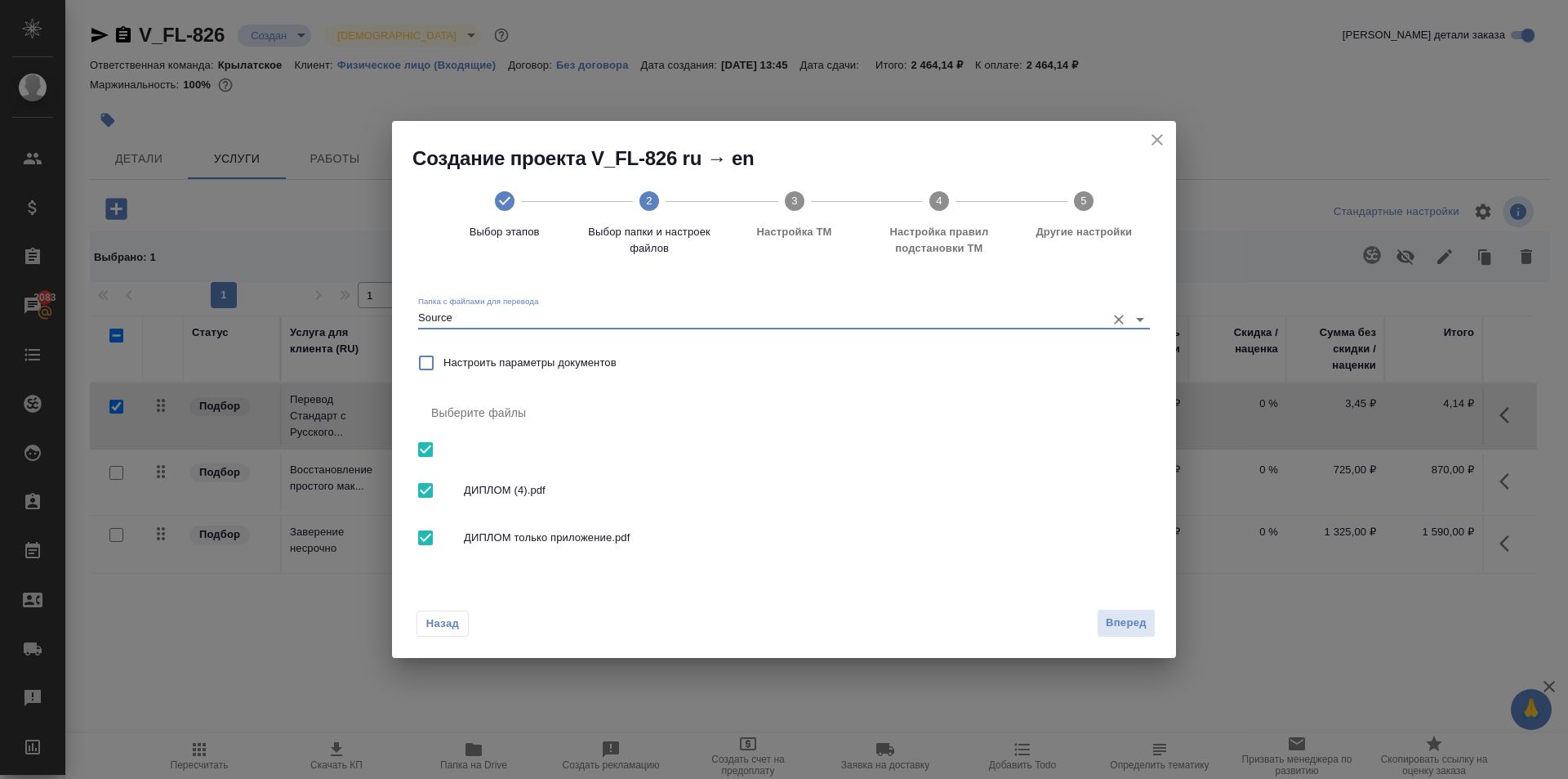
click at [579, 487] on span "ДИПЛОМ (4).pdf" at bounding box center [800, 490] width 673 height 16
checkbox input "false"
click at [1141, 613] on span "Вперед" at bounding box center [1126, 622] width 41 height 19
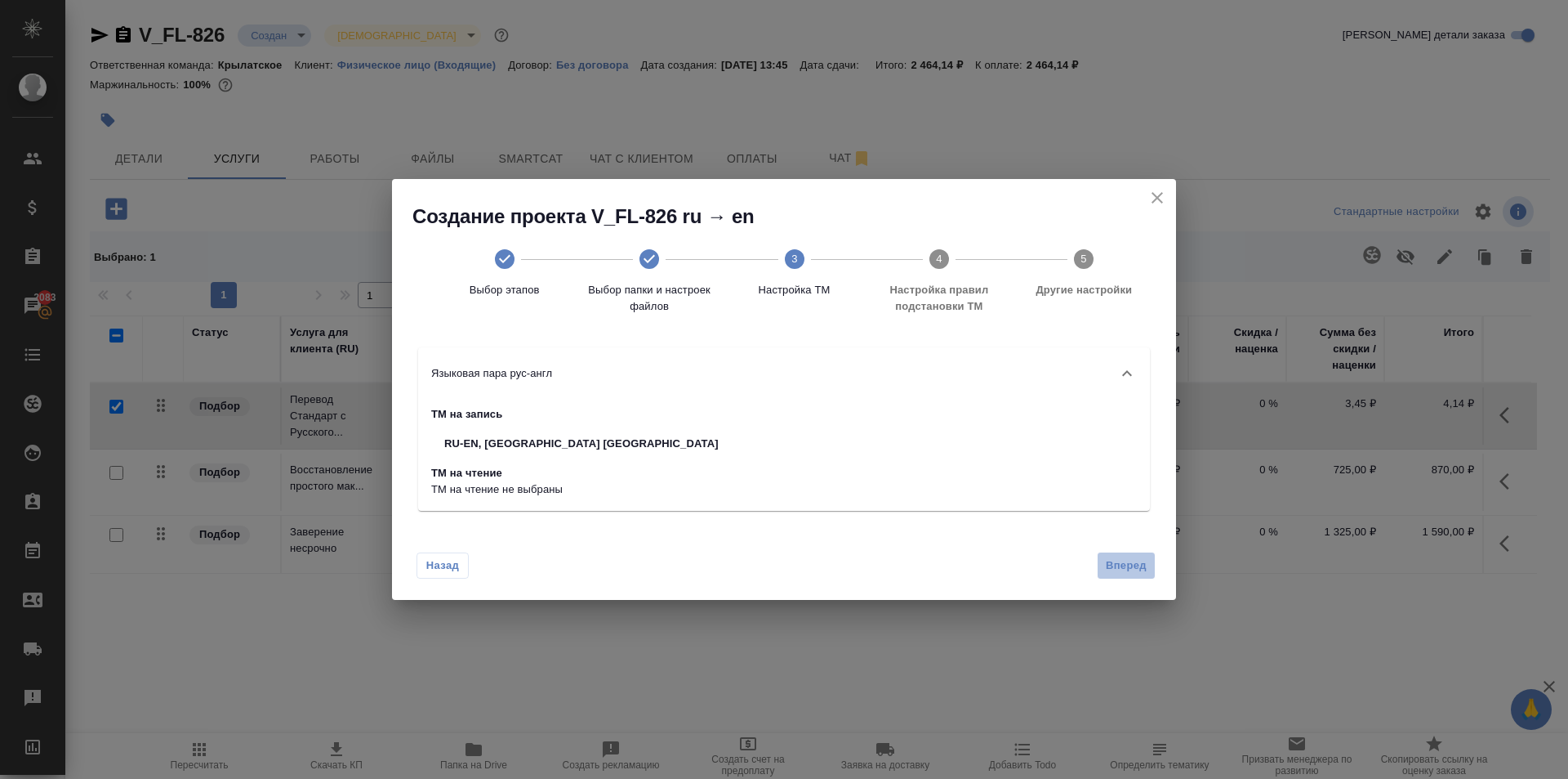
click at [1130, 551] on button "Вперед" at bounding box center [1126, 566] width 58 height 28
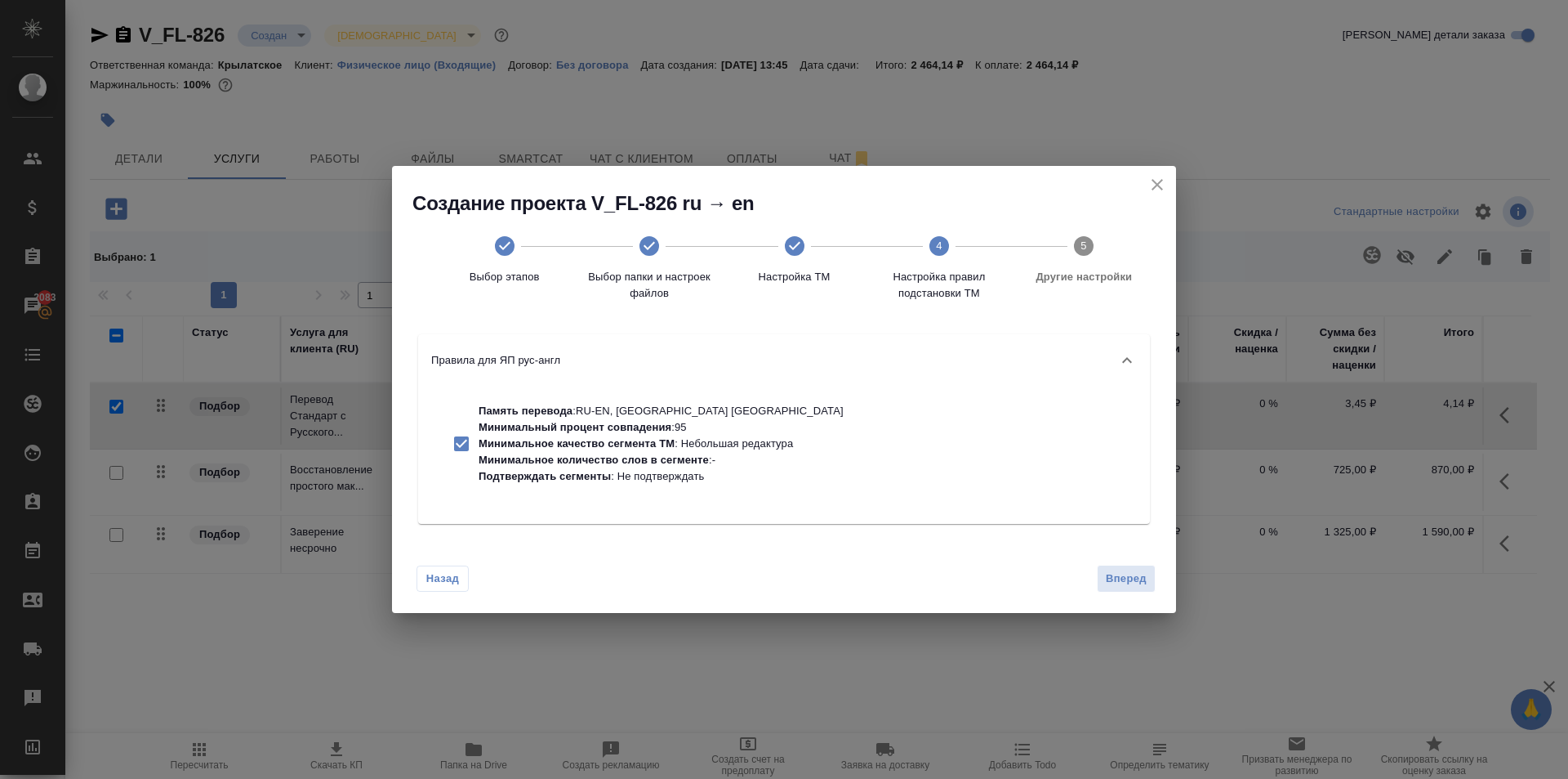
click at [1134, 557] on div "Назад Вперед" at bounding box center [784, 575] width 784 height 77
click at [1132, 566] on button "Вперед" at bounding box center [1126, 579] width 58 height 28
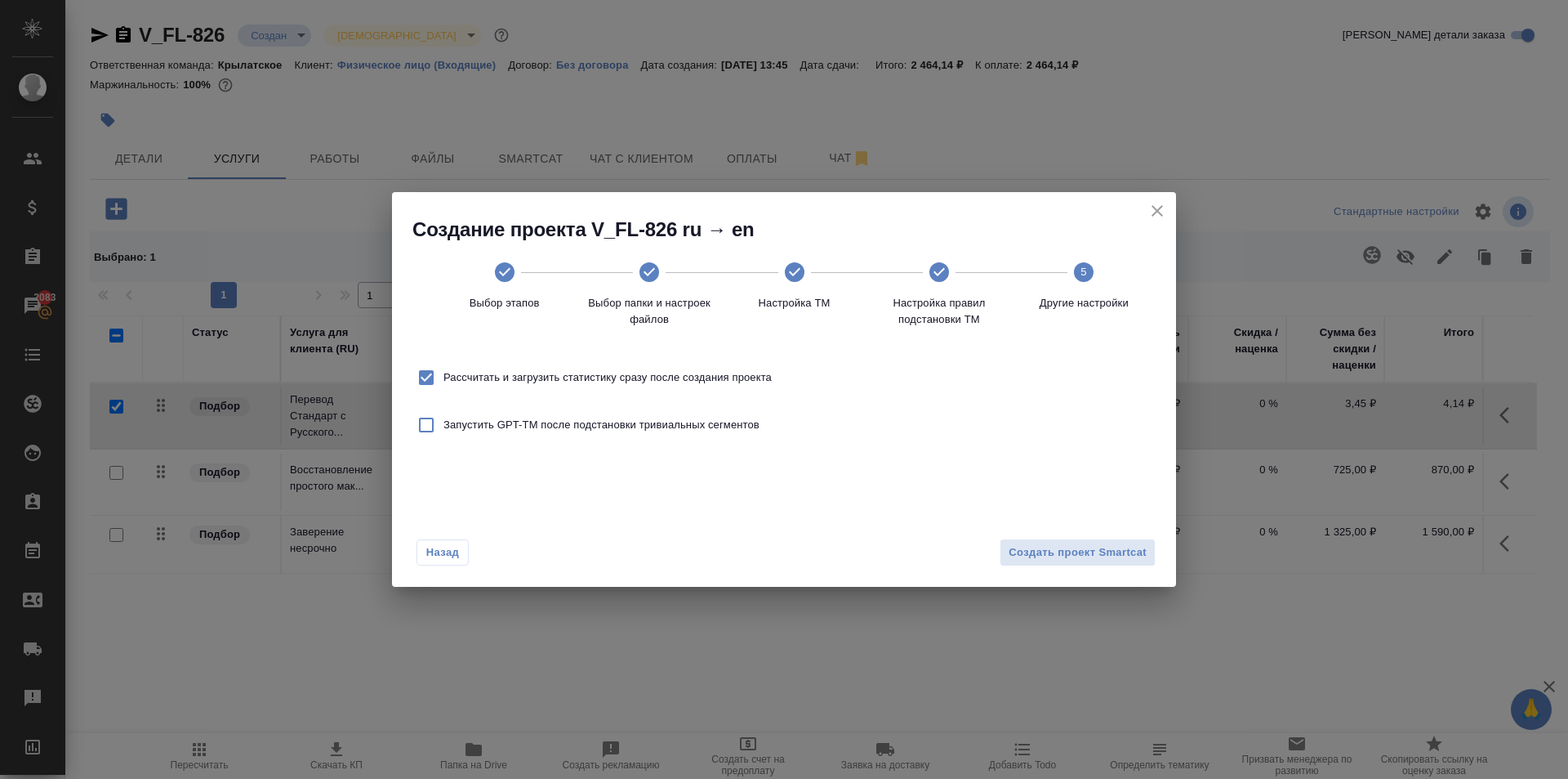
click at [750, 365] on label "Рассчитать и загрузить статистику сразу после создания проекта" at bounding box center [590, 377] width 363 height 35
click at [443, 365] on input "Рассчитать и загрузить статистику сразу после создания проекта" at bounding box center [426, 377] width 35 height 35
checkbox input "false"
click at [1034, 567] on button "Создать проект Smartcat" at bounding box center [1078, 552] width 156 height 28
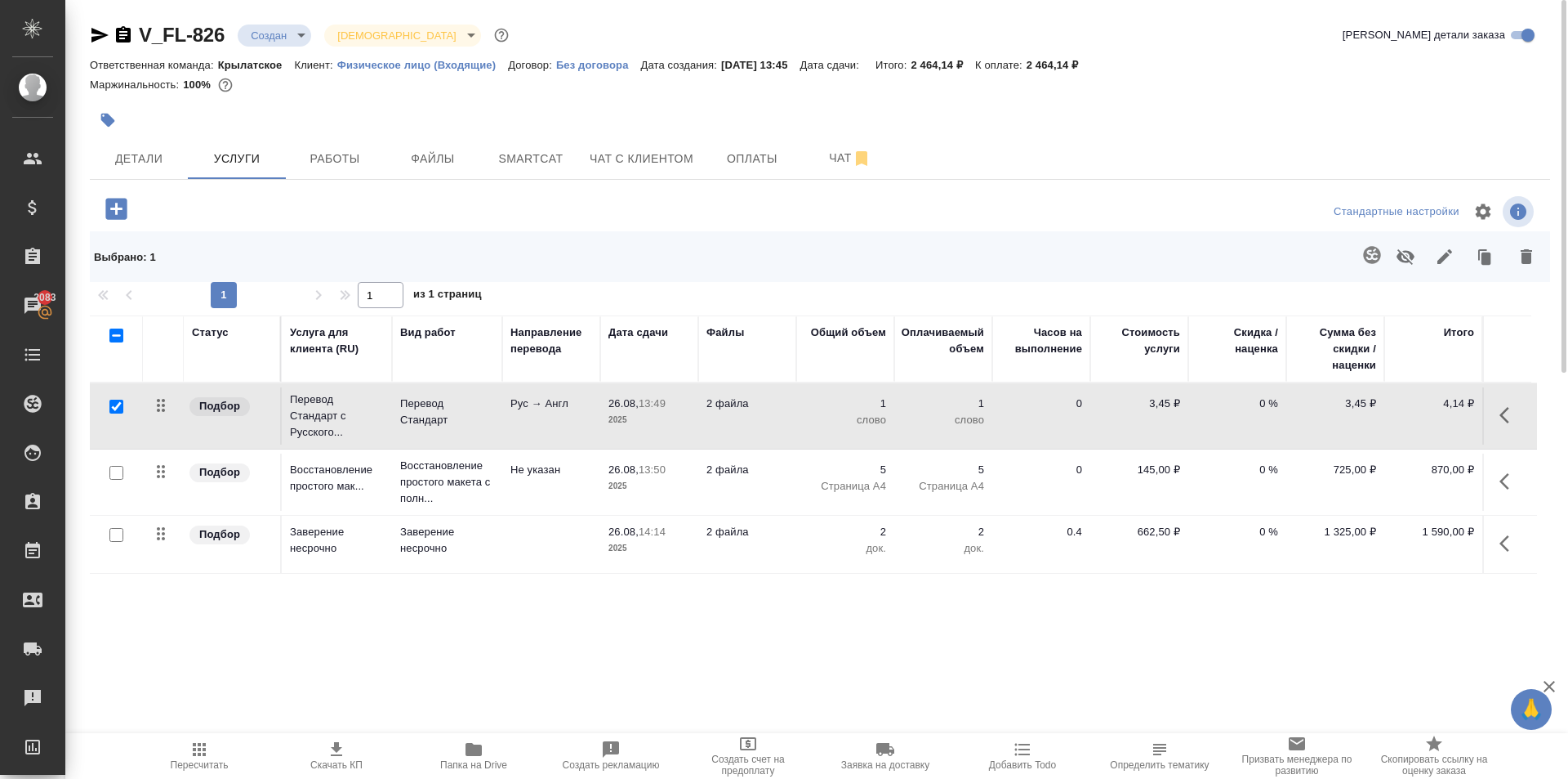
click at [1504, 420] on icon "button" at bounding box center [1510, 415] width 19 height 19
click at [1419, 420] on icon "button" at bounding box center [1418, 415] width 19 height 19
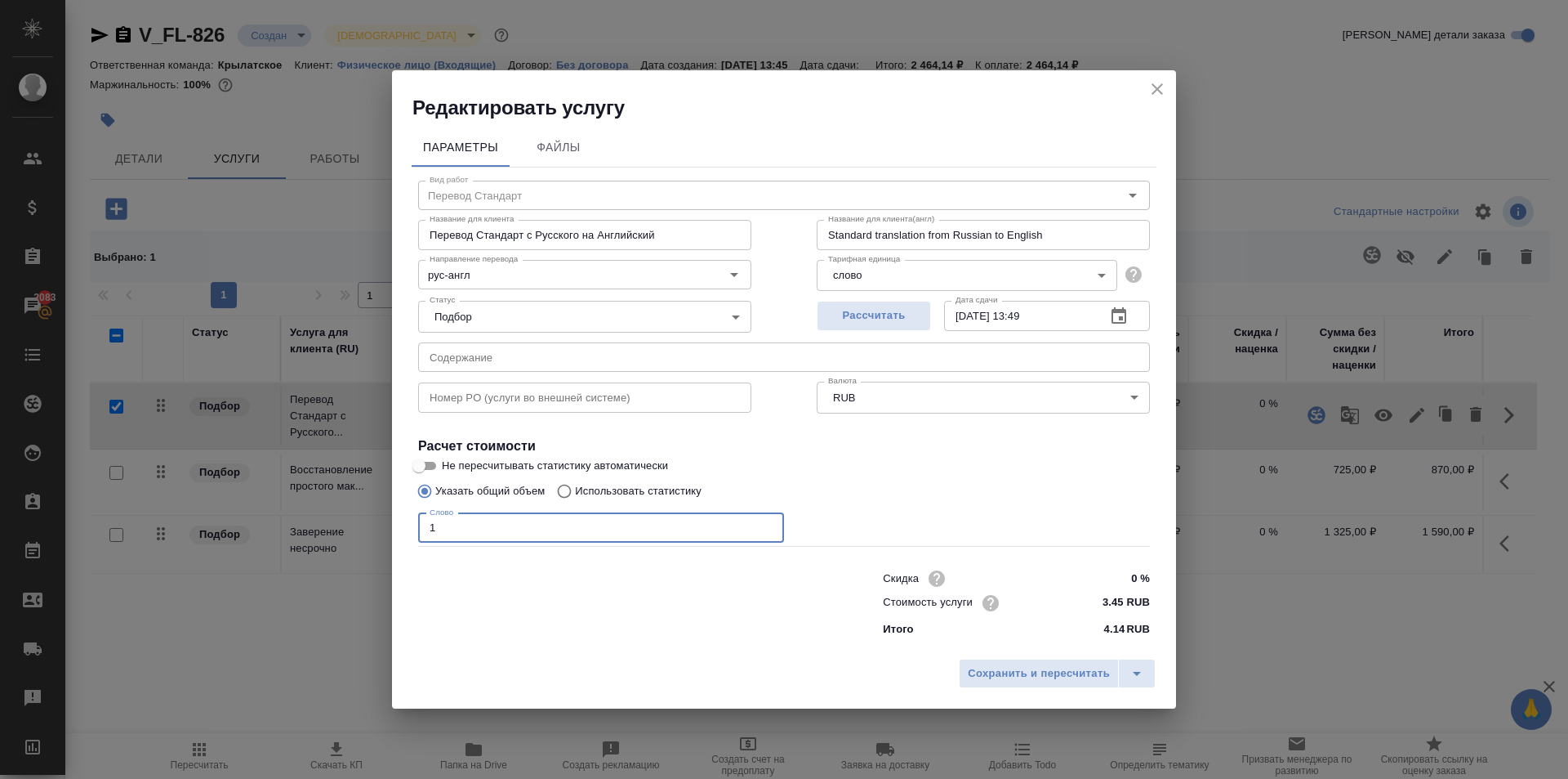
drag, startPoint x: 476, startPoint y: 536, endPoint x: 399, endPoint y: 533, distance: 77.1
click at [399, 533] on div "Параметры Файлы Вид работ Перевод Стандарт Вид работ Название для клиента Перев…" at bounding box center [784, 386] width 784 height 529
type input "650"
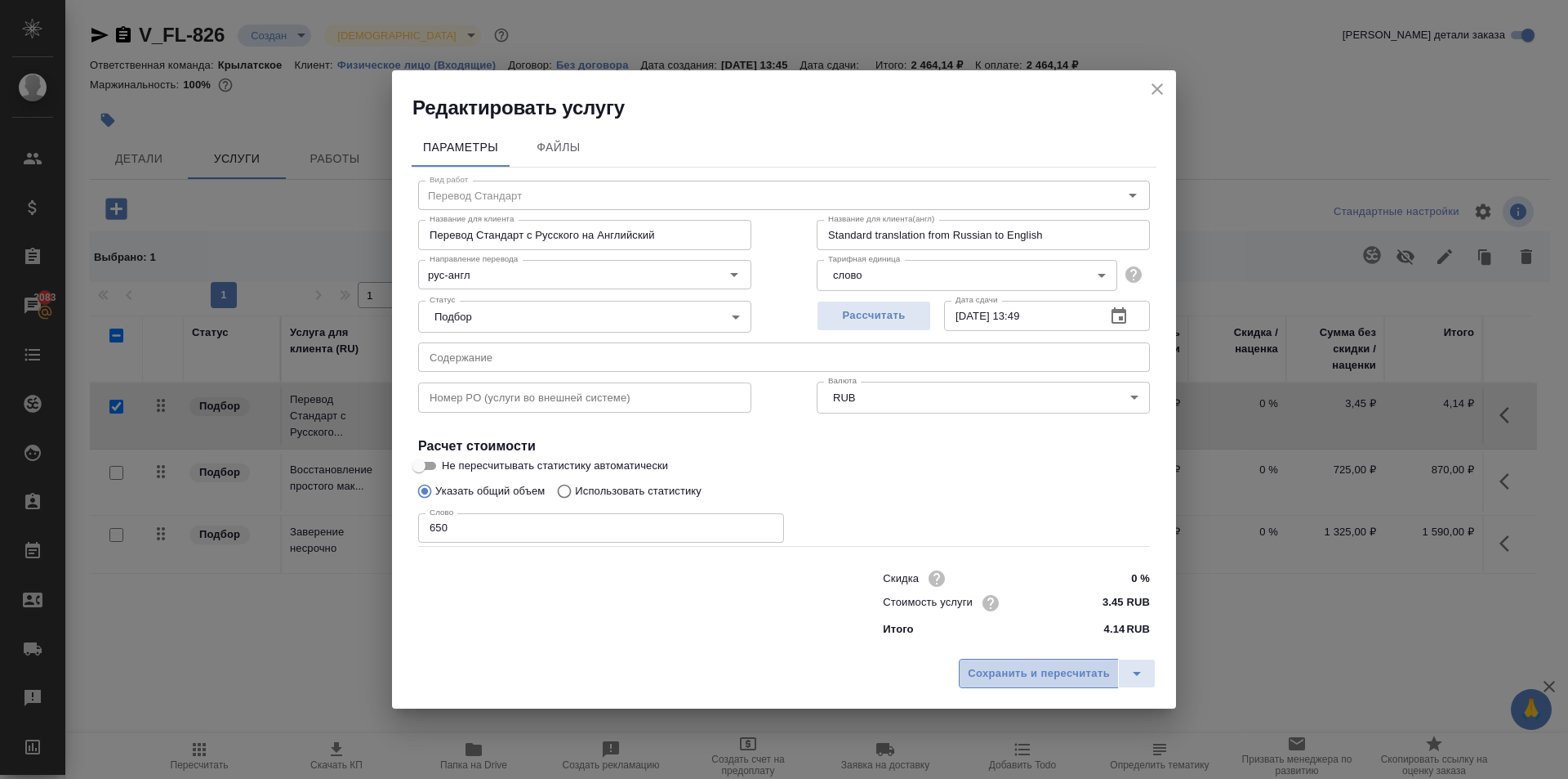
click at [1030, 669] on span "Сохранить и пересчитать" at bounding box center [1039, 673] width 142 height 19
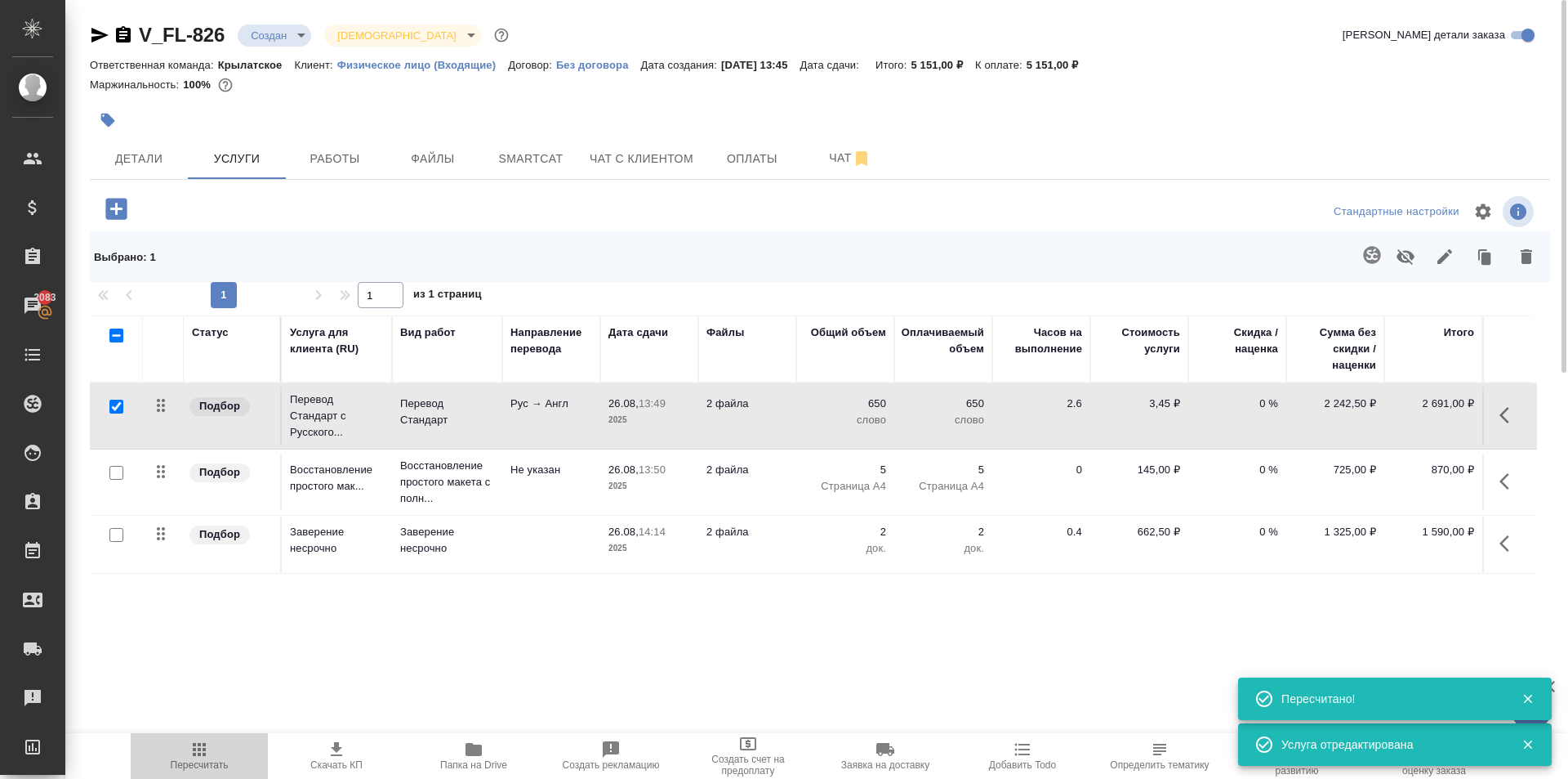
click at [211, 746] on span "Пересчитать" at bounding box center [199, 754] width 118 height 31
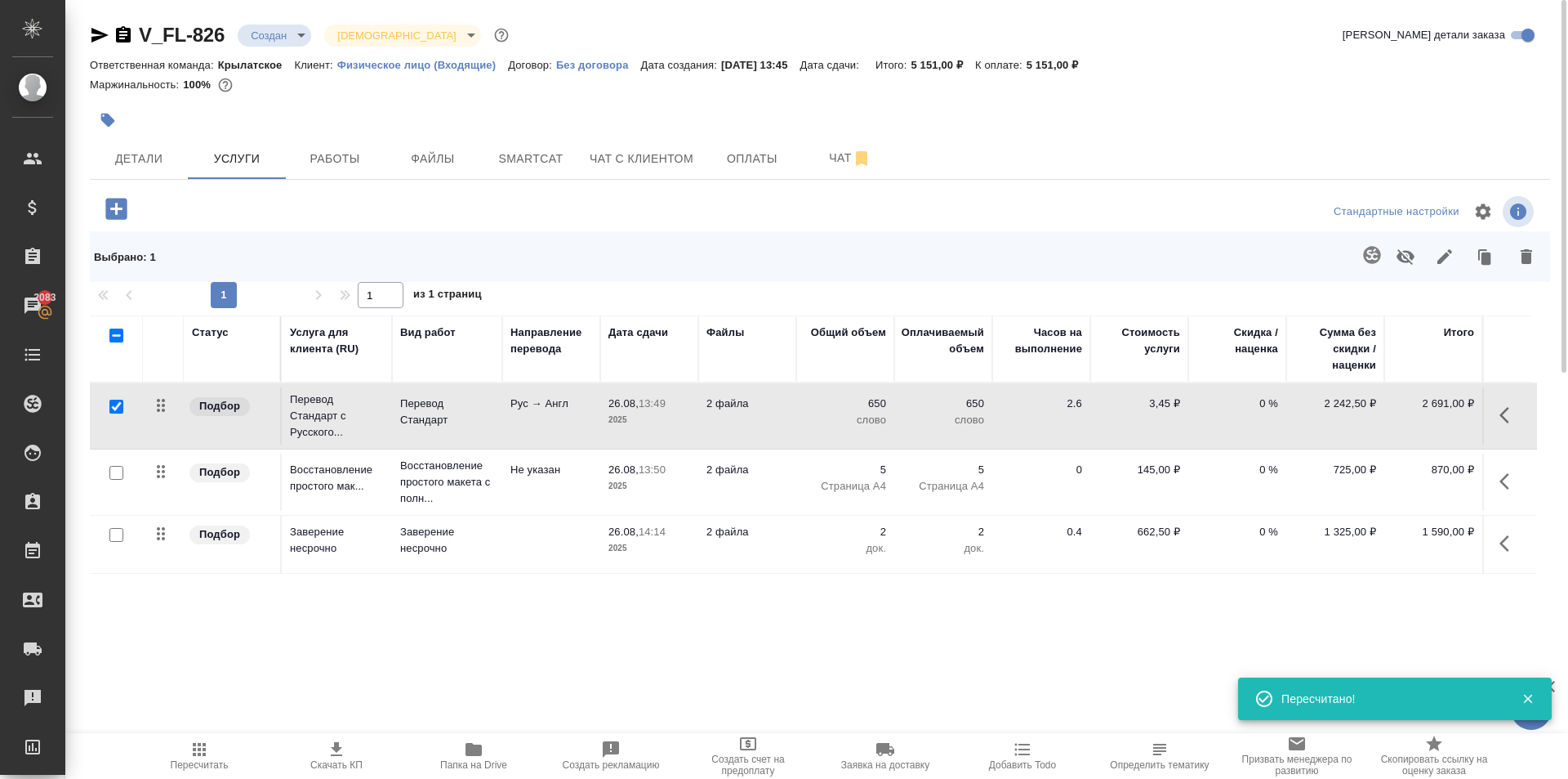
click at [210, 747] on span "Пересчитать" at bounding box center [199, 754] width 118 height 31
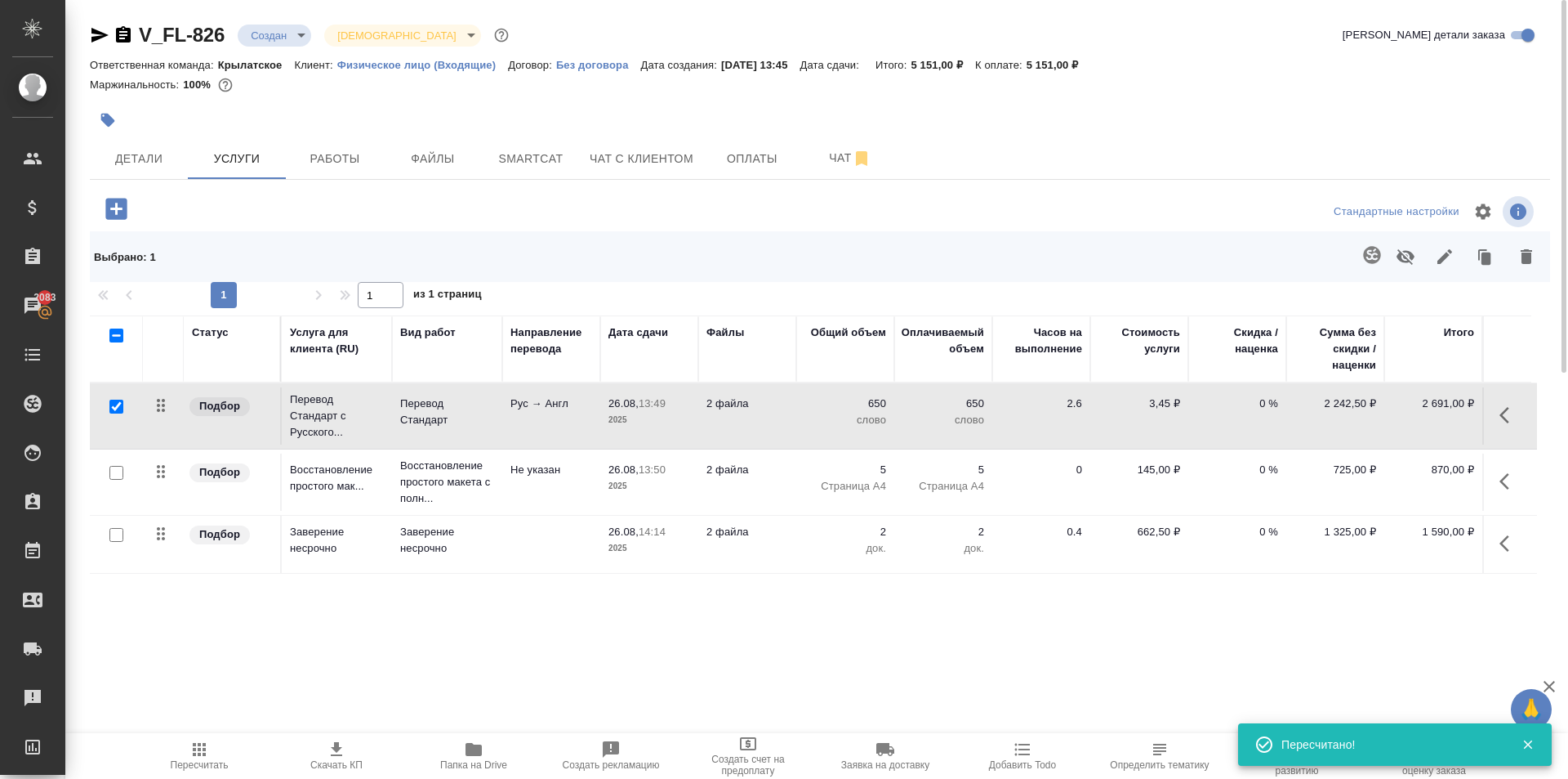
drag, startPoint x: 752, startPoint y: 167, endPoint x: 427, endPoint y: 227, distance: 330.5
click at [431, 229] on div "V_FL-826 Создан new Святая троица holyTrinity Кратко детали заказа Ответственна…" at bounding box center [819, 354] width 1479 height 708
click at [117, 214] on icon "button" at bounding box center [116, 209] width 28 height 28
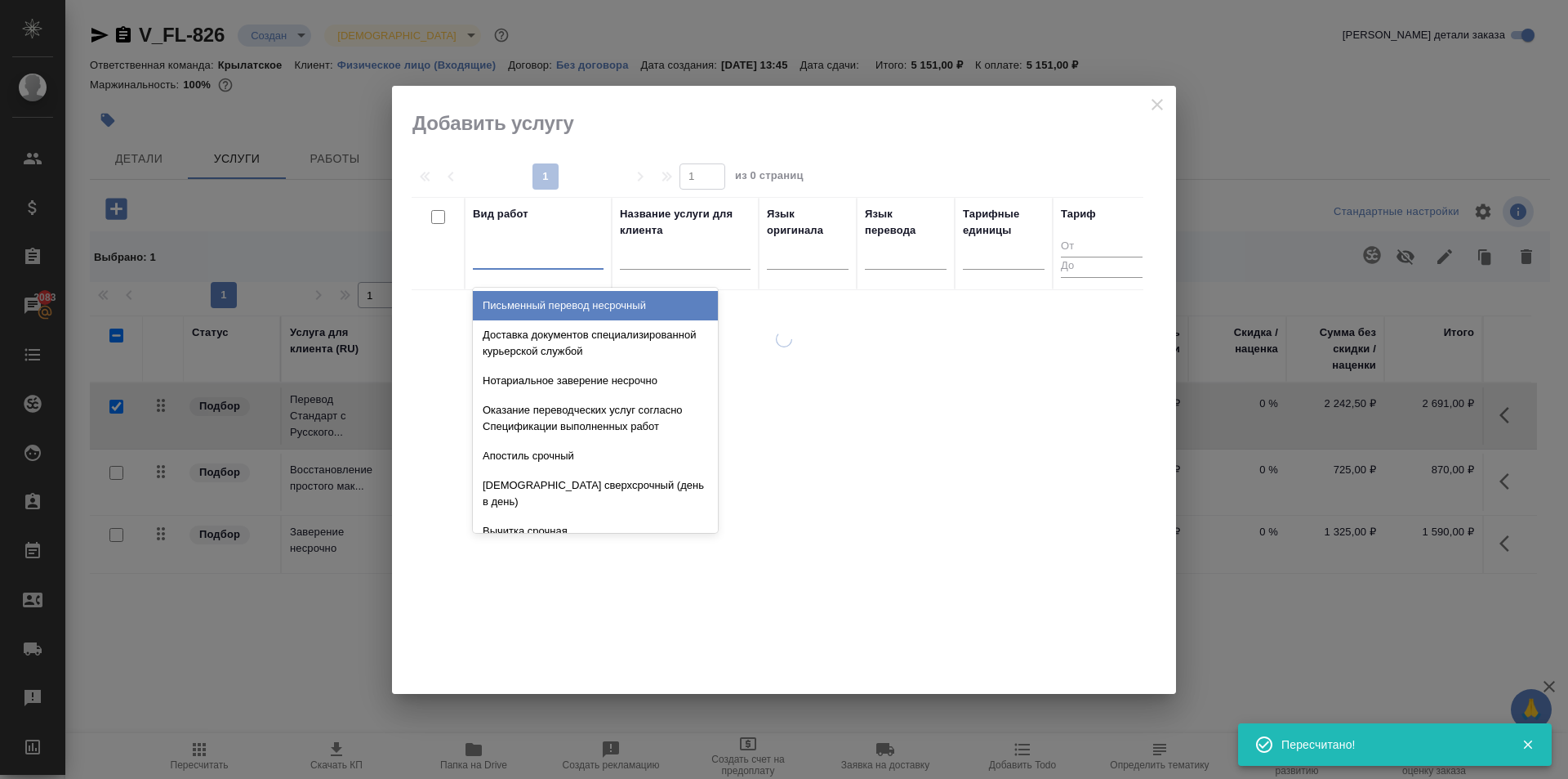
click at [565, 265] on div at bounding box center [538, 254] width 131 height 31
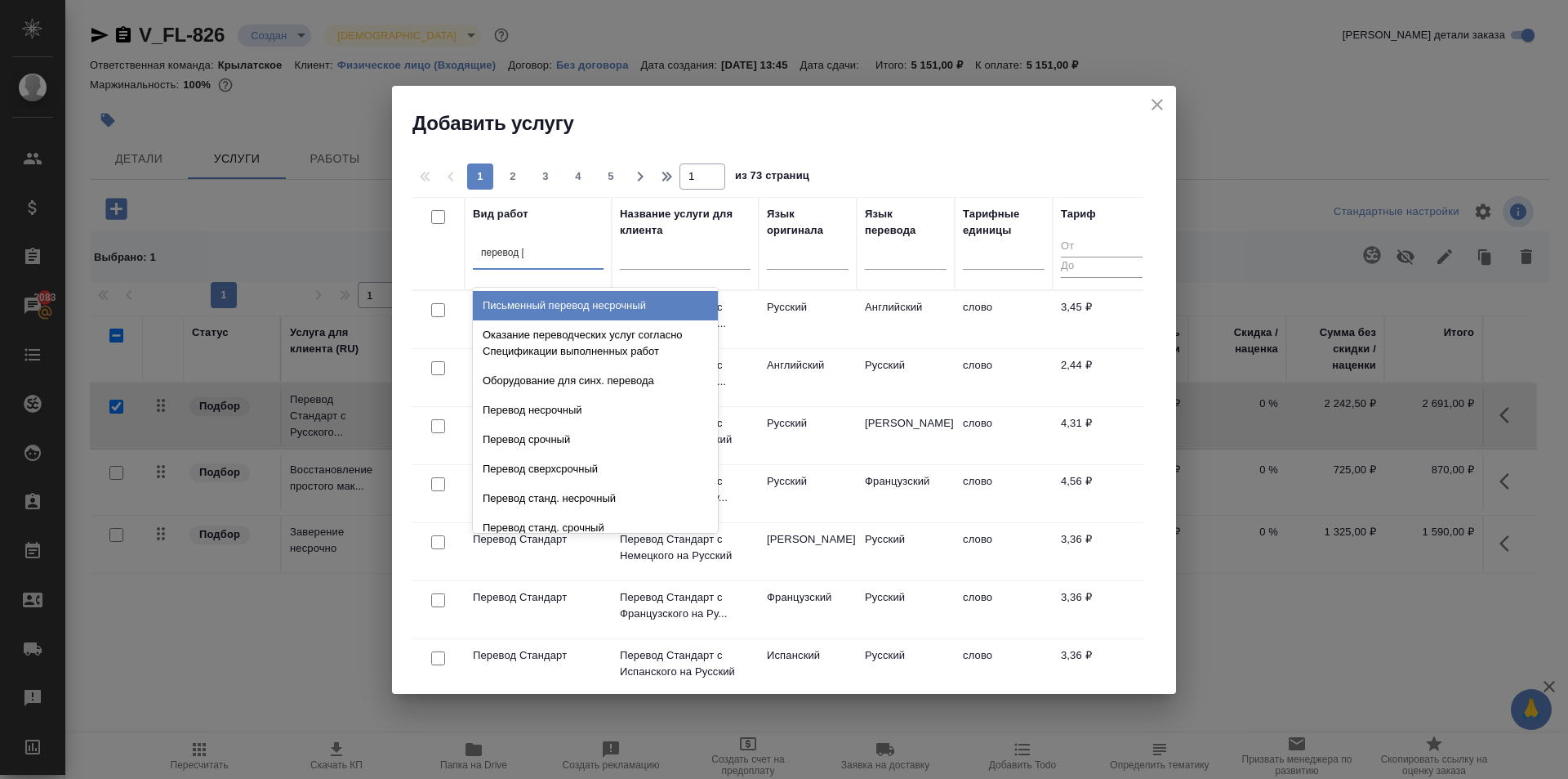
type input "перевод ст"
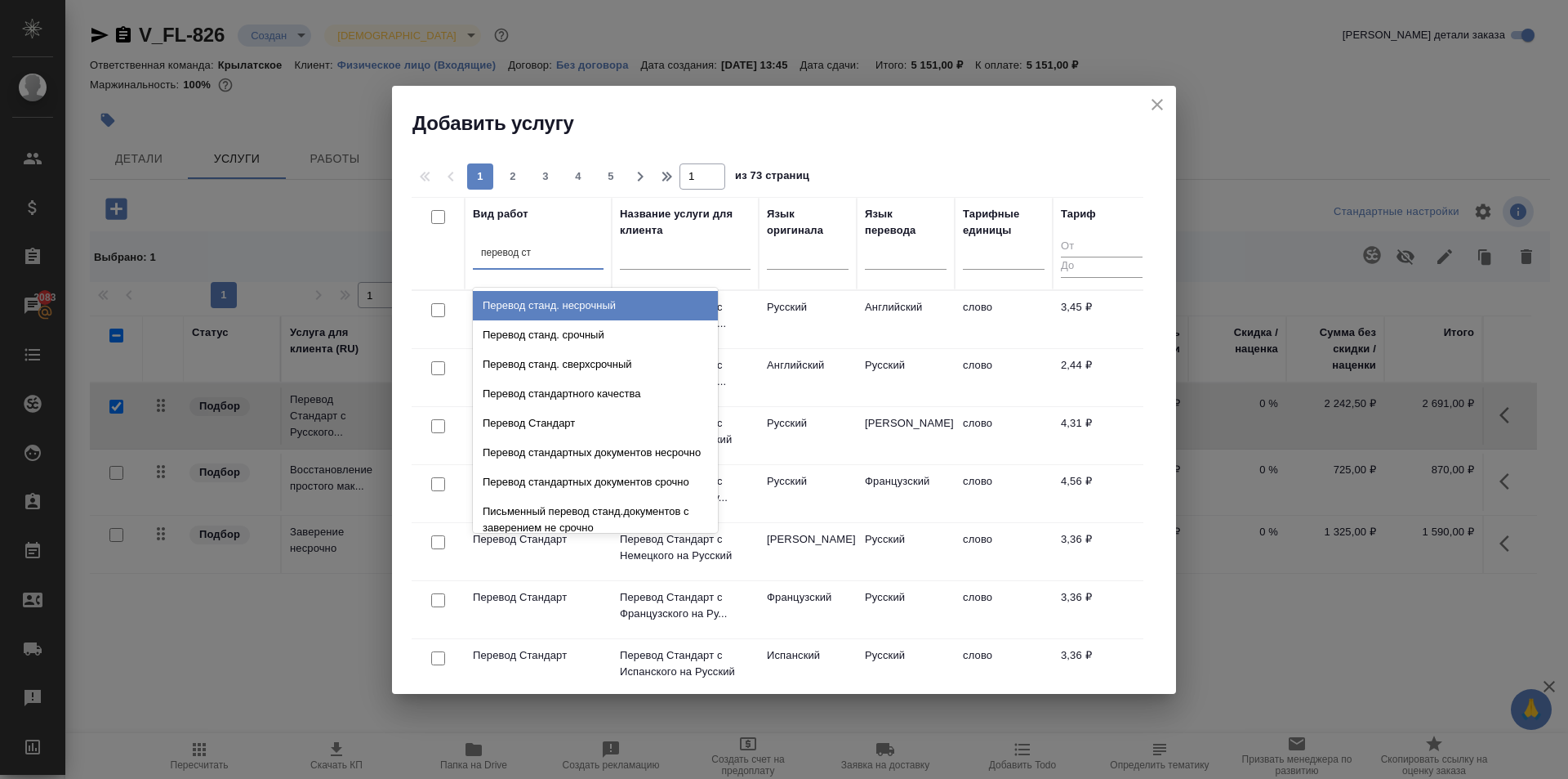
click at [616, 307] on div "Перевод станд. несрочный" at bounding box center [595, 305] width 245 height 29
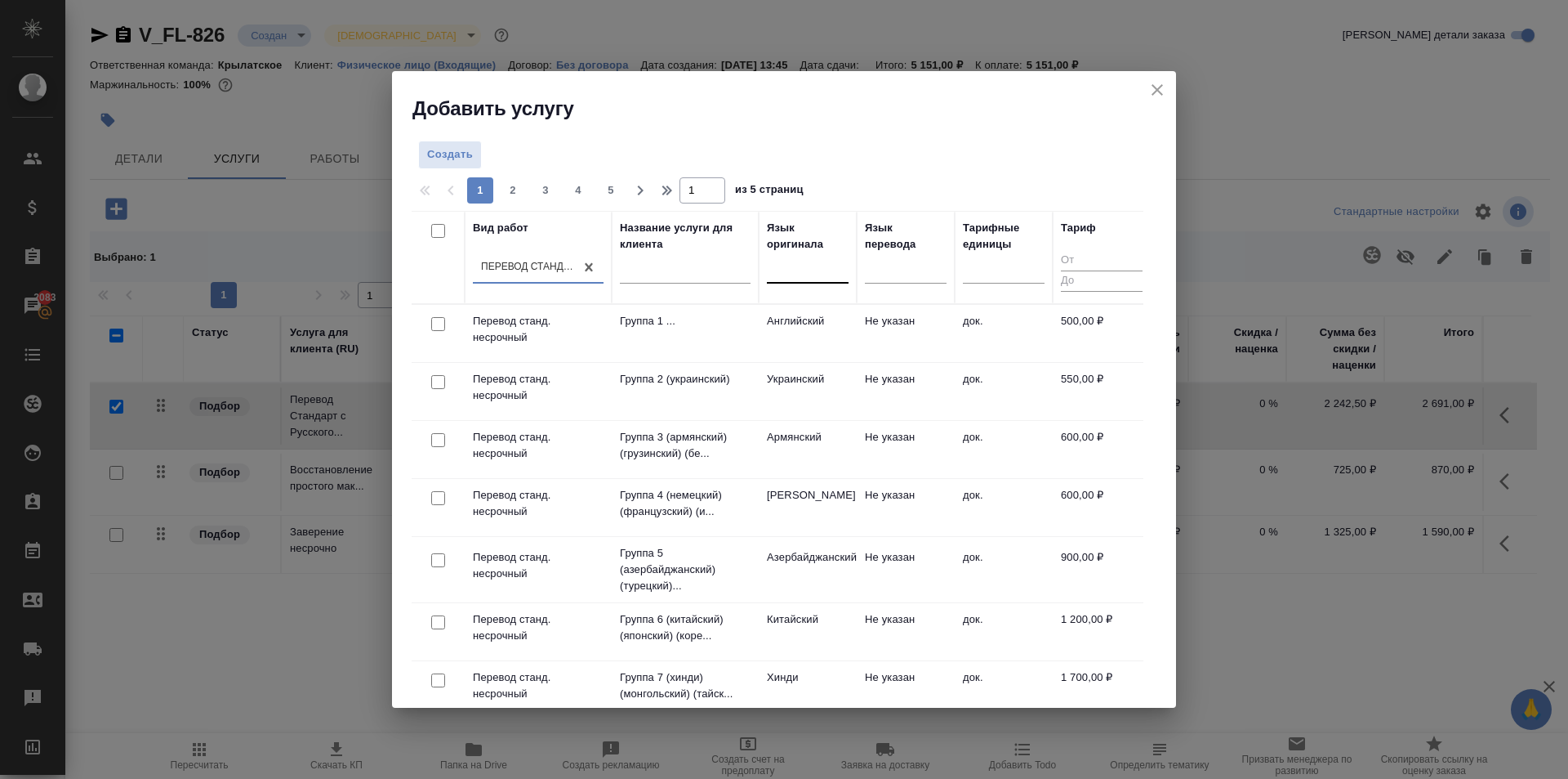
click at [781, 274] on div at bounding box center [808, 266] width 81 height 24
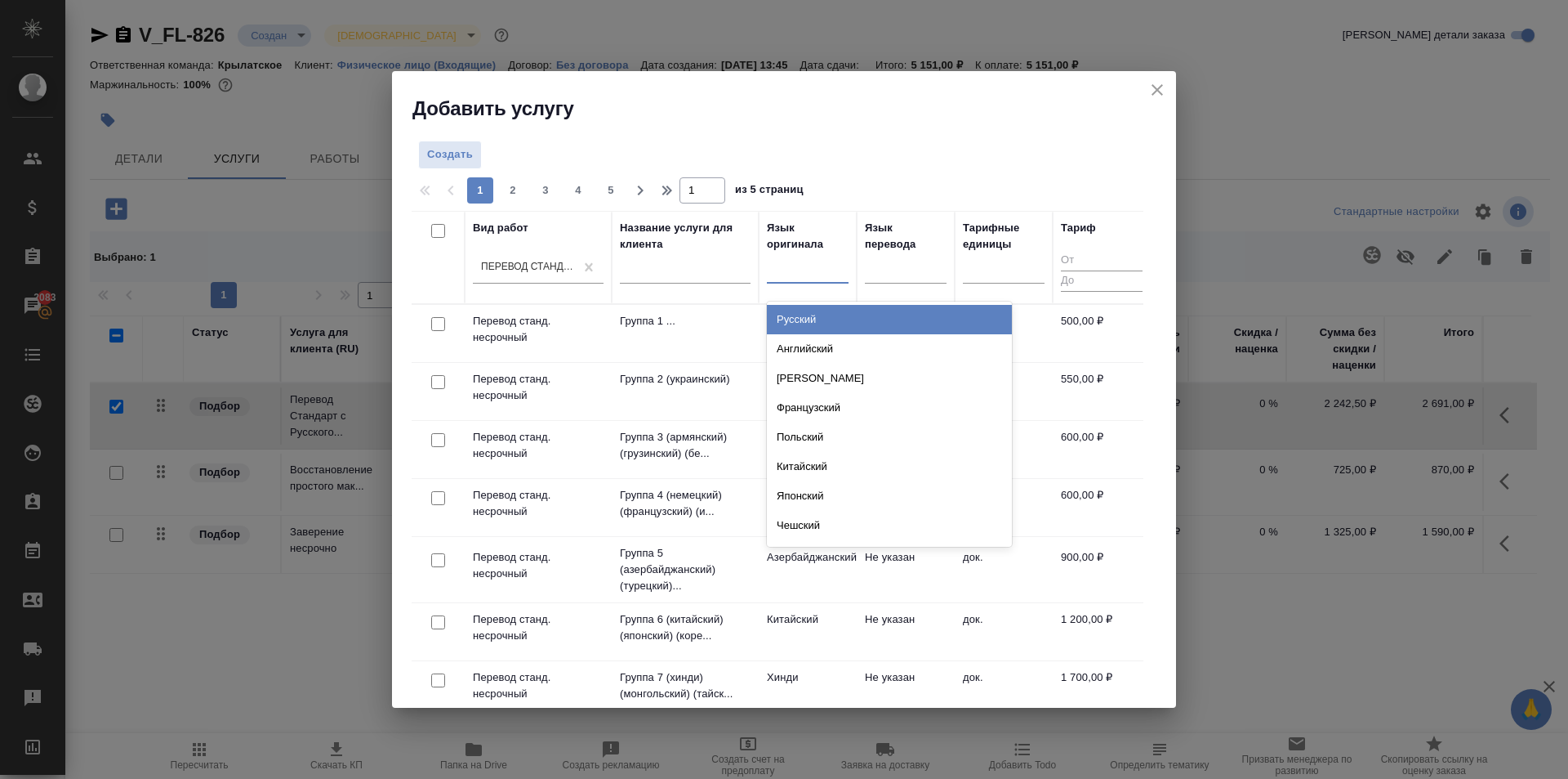
drag, startPoint x: 830, startPoint y: 316, endPoint x: 911, endPoint y: 309, distance: 81.3
click at [835, 315] on div "Русский" at bounding box center [889, 319] width 245 height 29
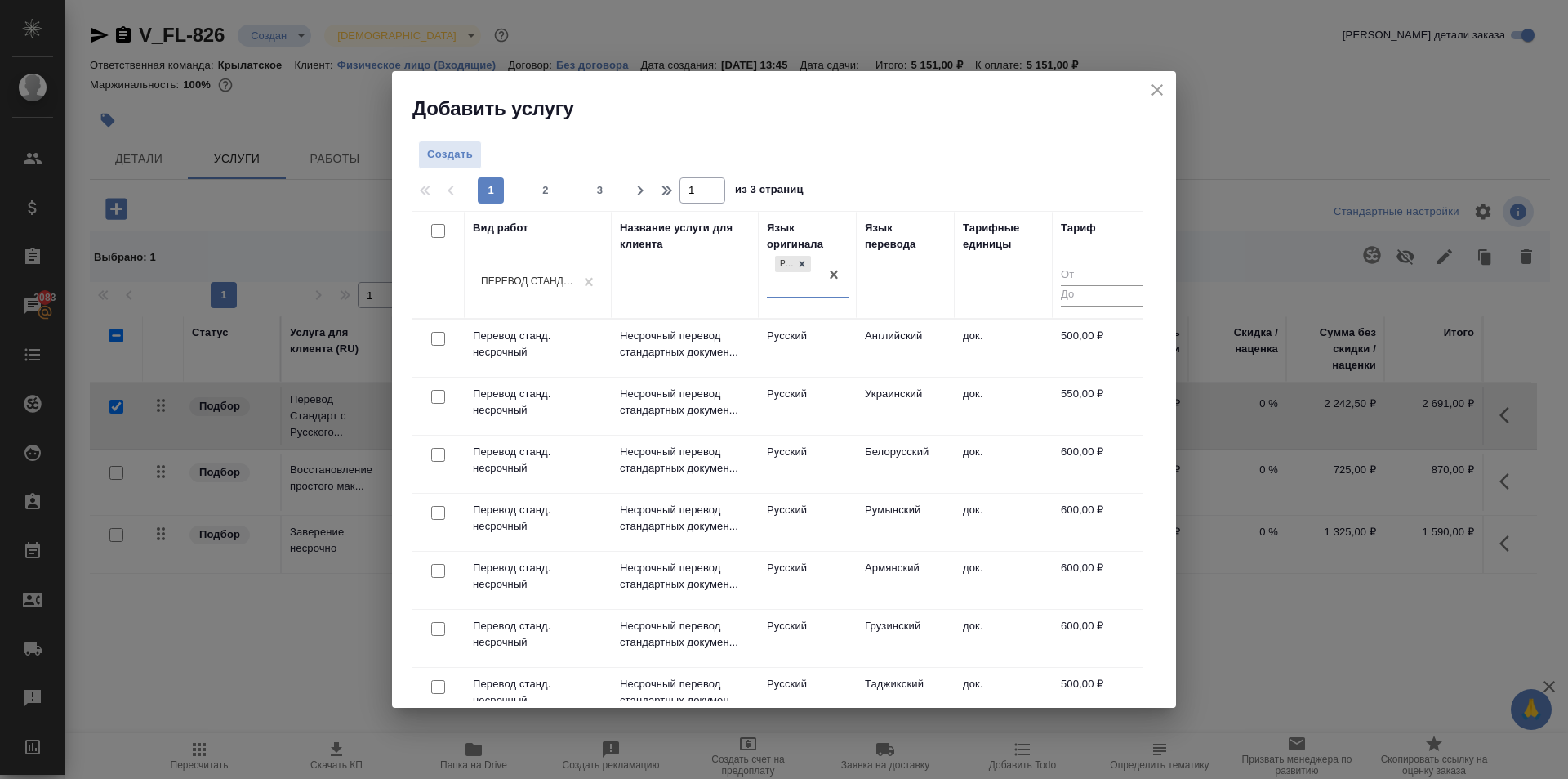
click at [917, 309] on th "Язык перевода" at bounding box center [905, 265] width 98 height 108
click at [908, 303] on div at bounding box center [906, 288] width 81 height 42
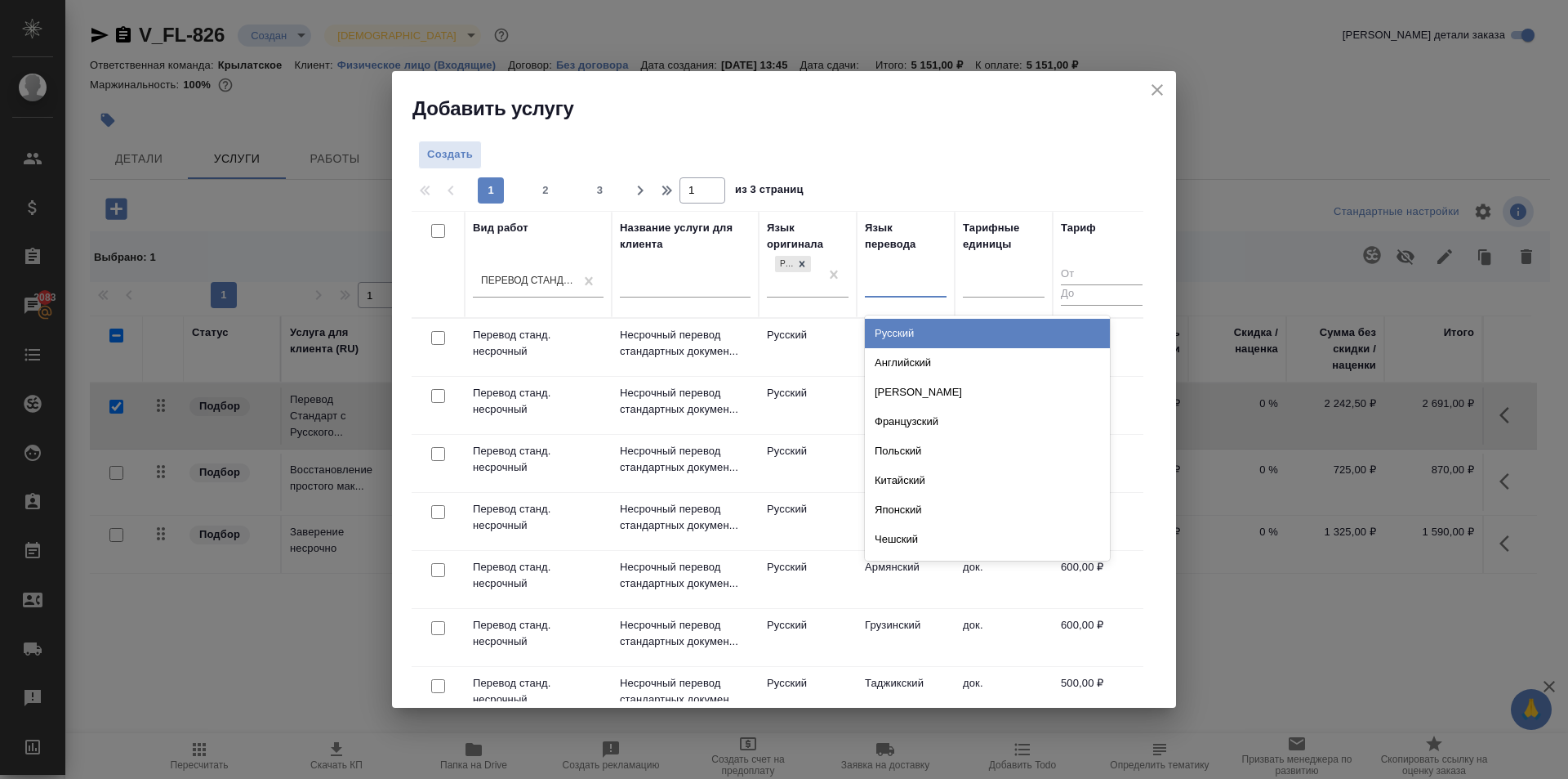
click at [909, 297] on div at bounding box center [906, 282] width 81 height 31
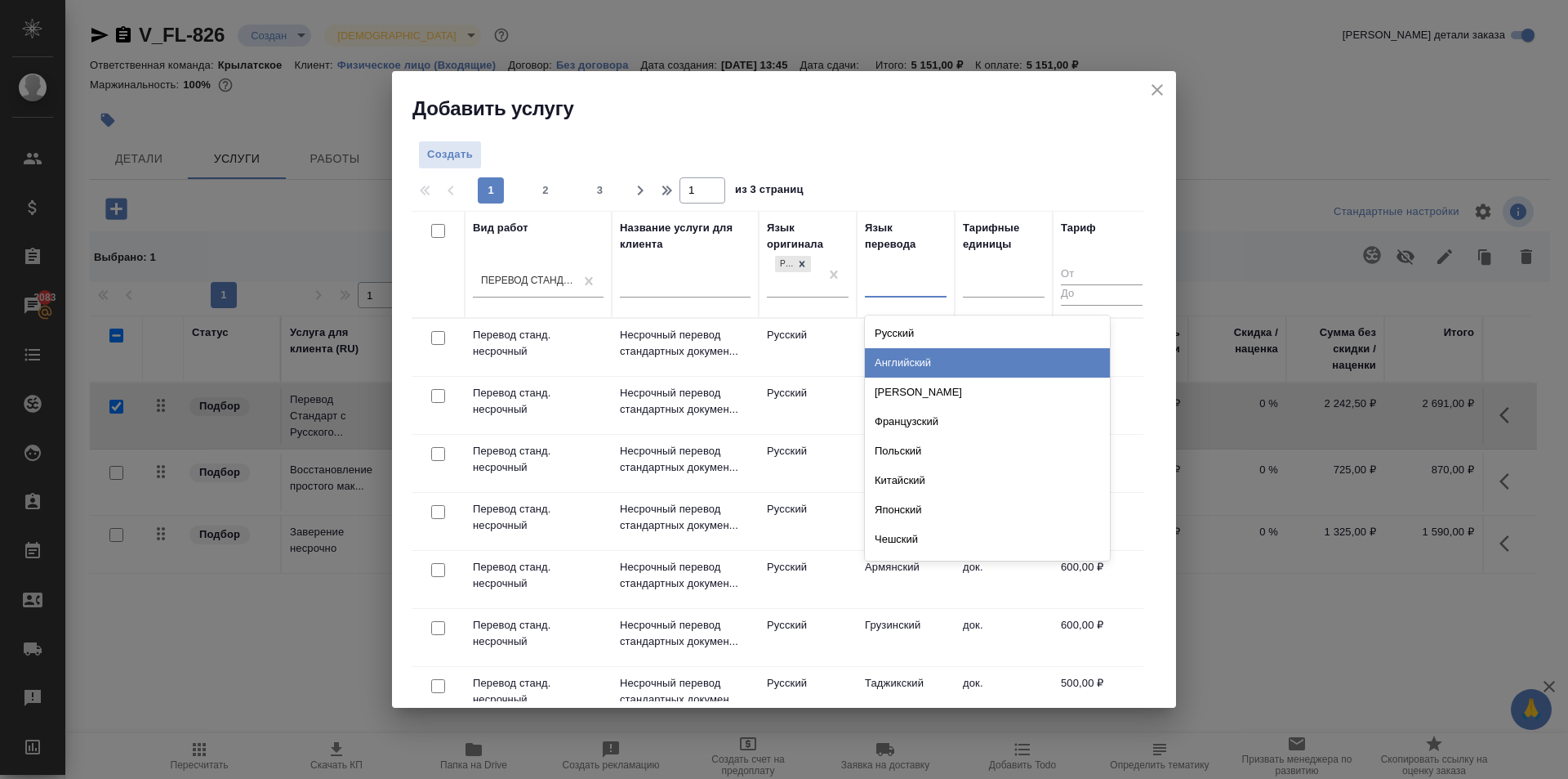
click at [900, 365] on div "Английский" at bounding box center [988, 362] width 245 height 29
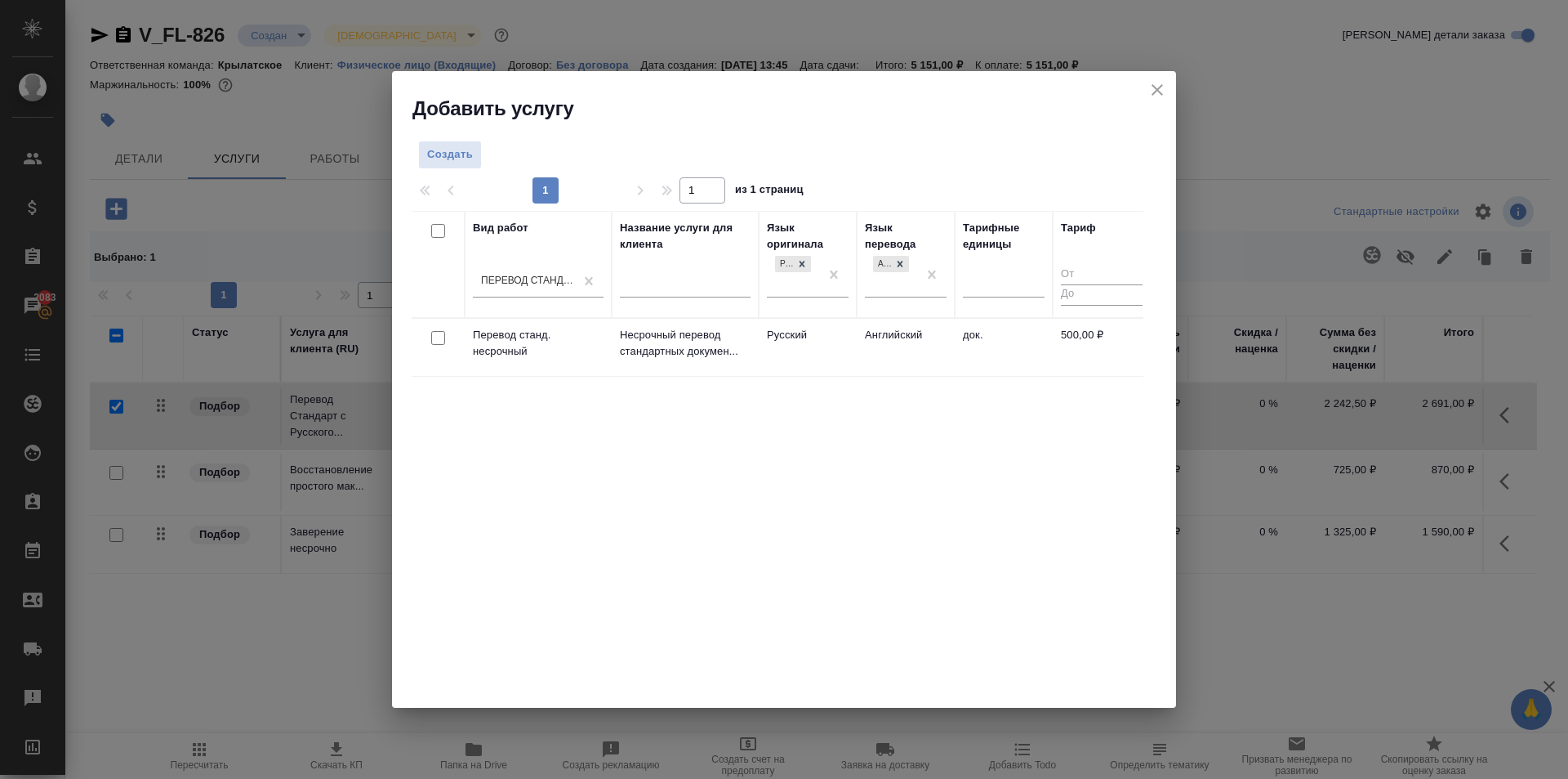
click at [834, 332] on td "Русский" at bounding box center [808, 347] width 98 height 58
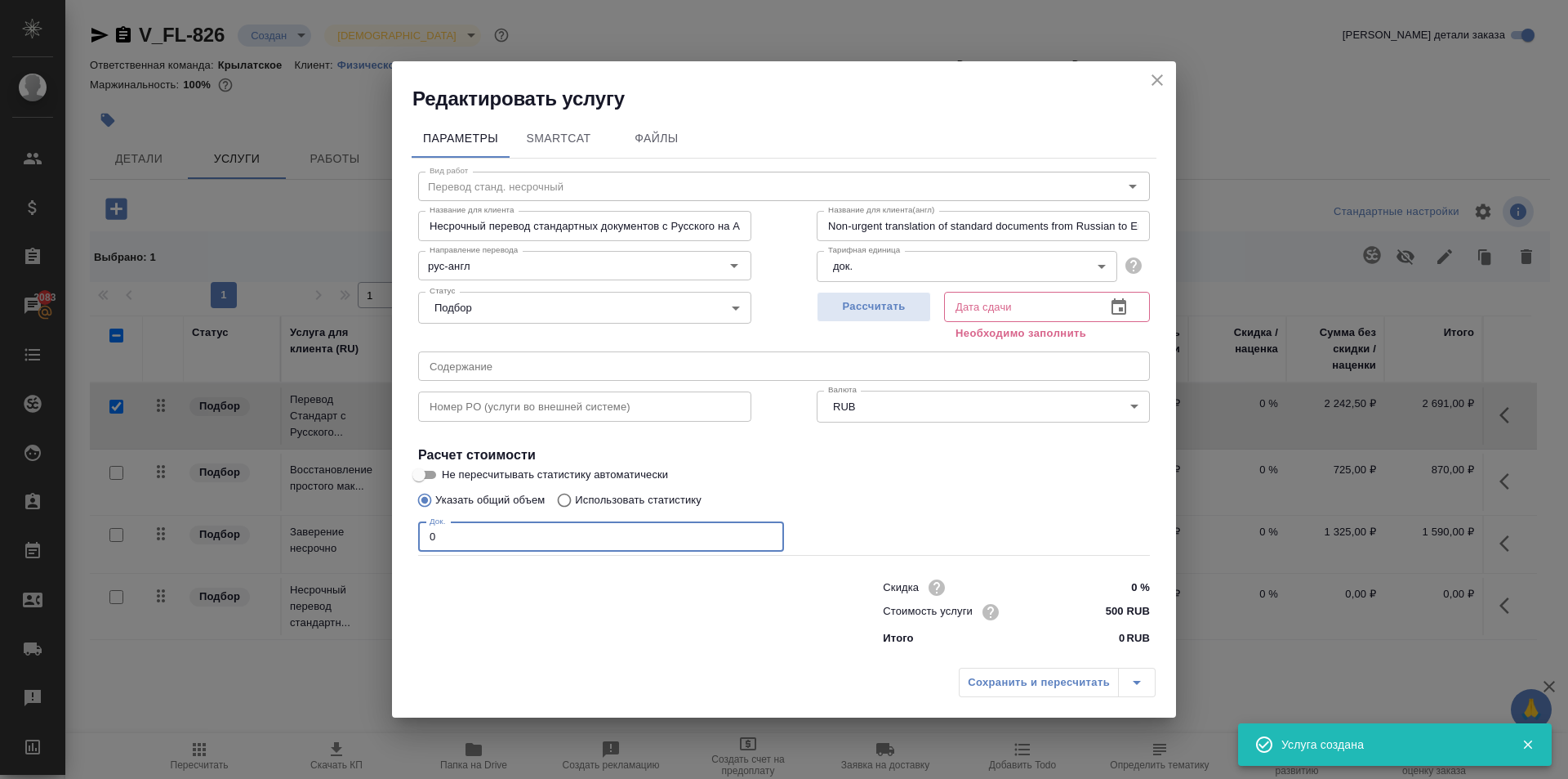
drag, startPoint x: 590, startPoint y: 528, endPoint x: 389, endPoint y: 515, distance: 201.4
click at [389, 515] on div "Редактировать услугу Параметры SmartCat Файлы Вид работ Перевод станд. несрочны…" at bounding box center [784, 390] width 1568 height 779
type input "1"
click at [891, 314] on span "Рассчитать" at bounding box center [873, 306] width 96 height 19
type input "26.08.2025 13:54"
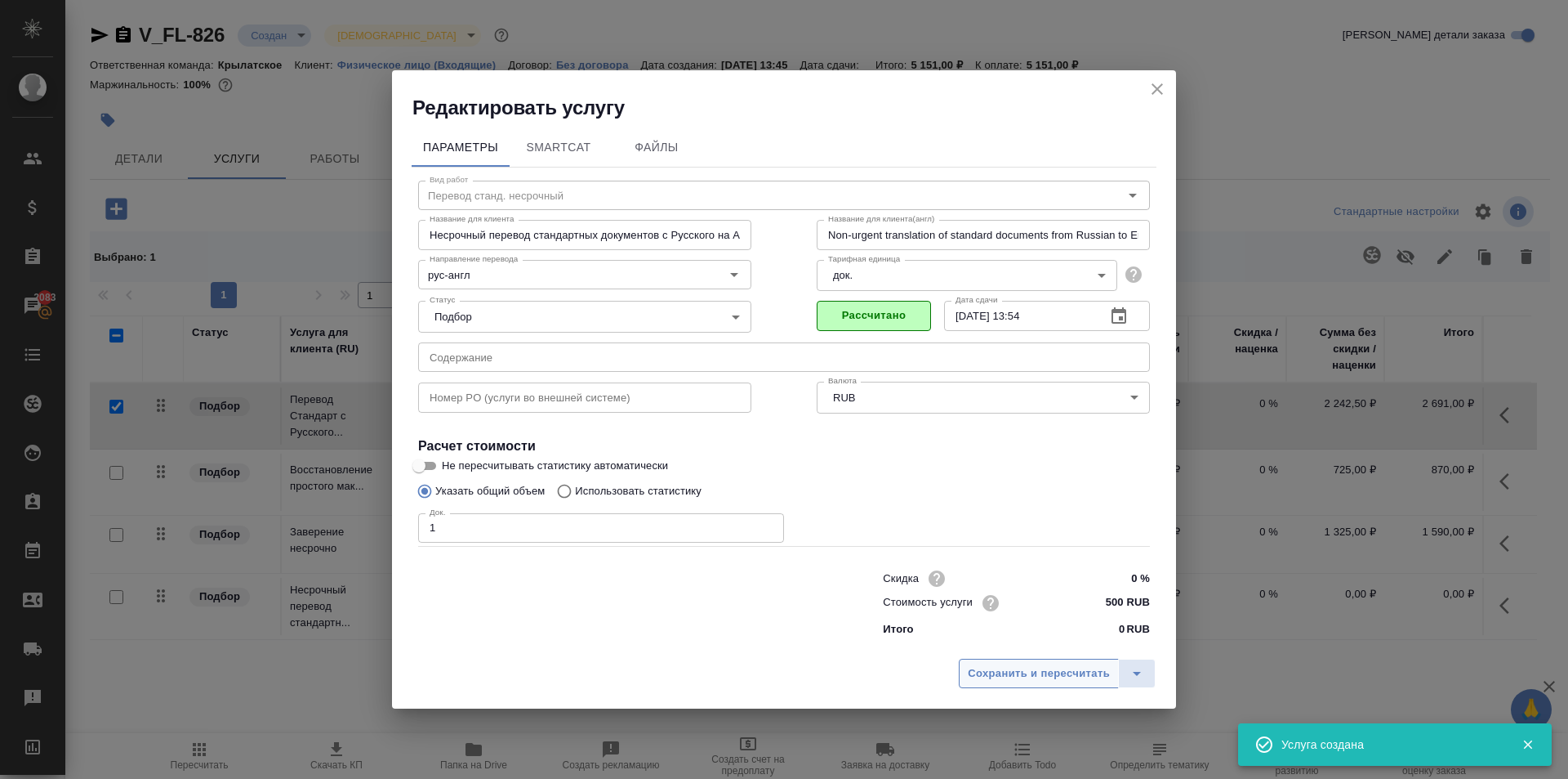
click at [1059, 668] on span "Сохранить и пересчитать" at bounding box center [1039, 673] width 142 height 19
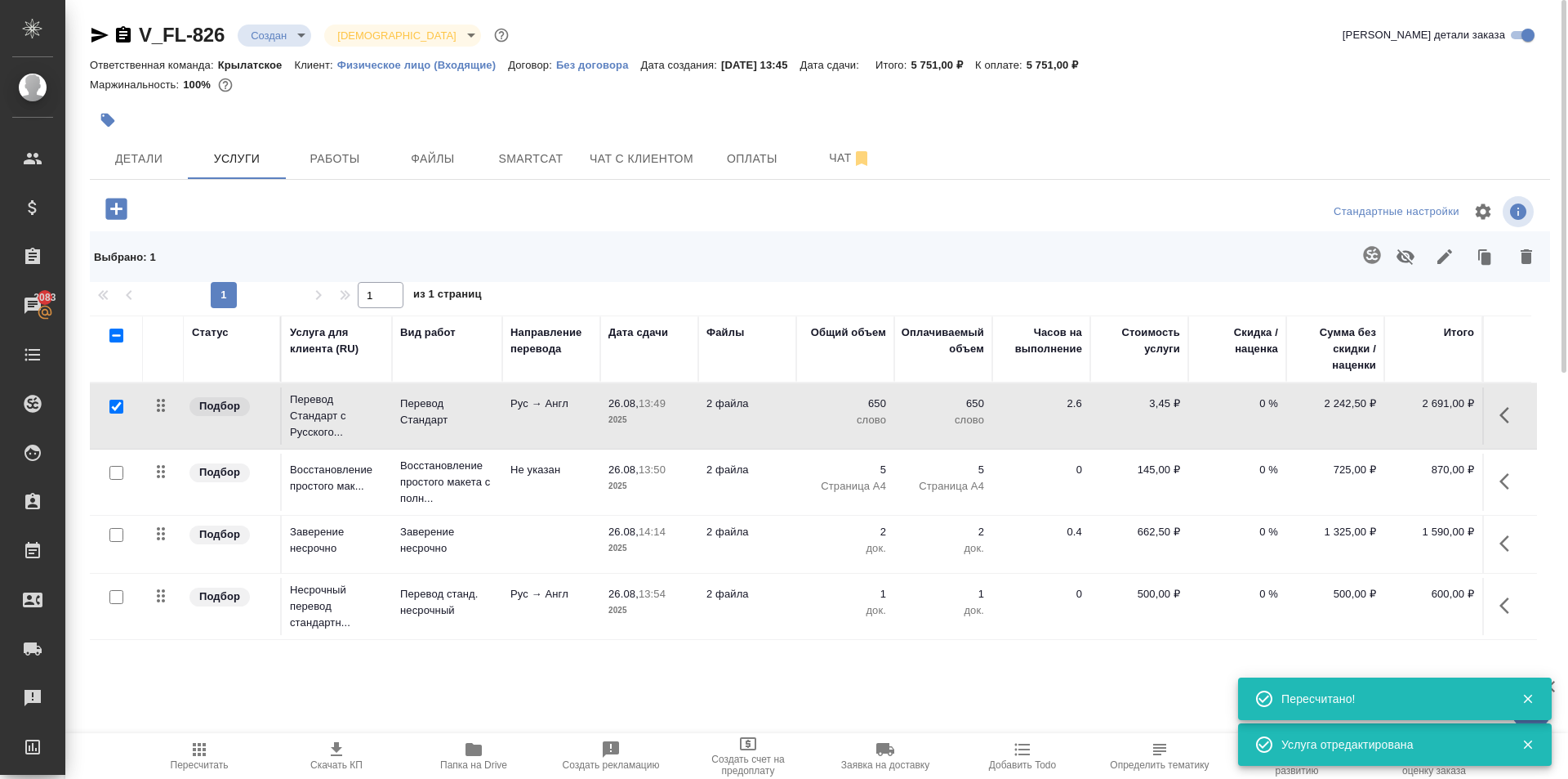
click at [166, 759] on span "Пересчитать" at bounding box center [199, 754] width 118 height 31
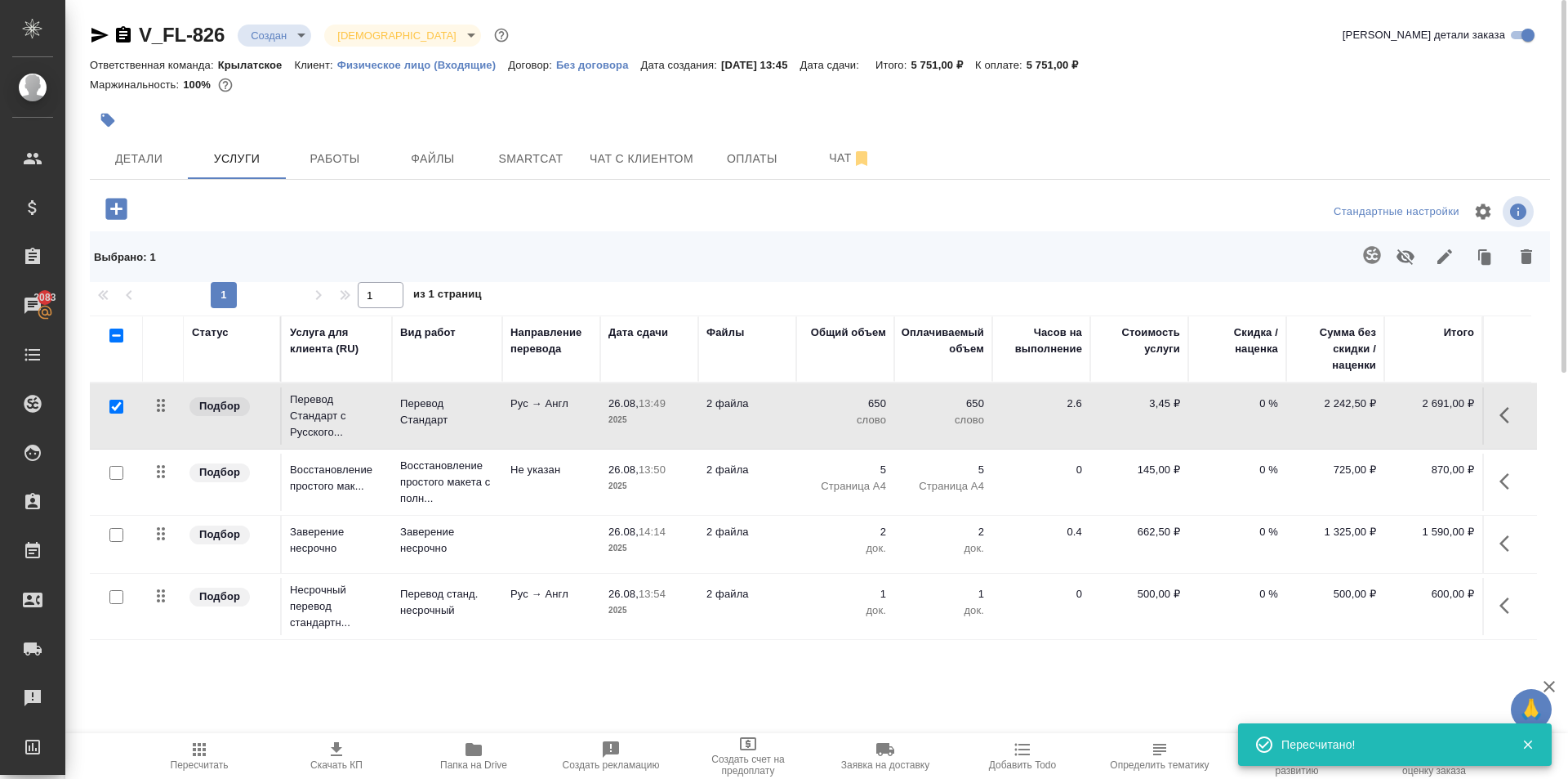
drag, startPoint x: 738, startPoint y: 164, endPoint x: 674, endPoint y: 307, distance: 156.7
click at [674, 307] on div "V_FL-826 Создан new Святая троица holyTrinity Кратко детали заказа Ответственна…" at bounding box center [819, 354] width 1479 height 708
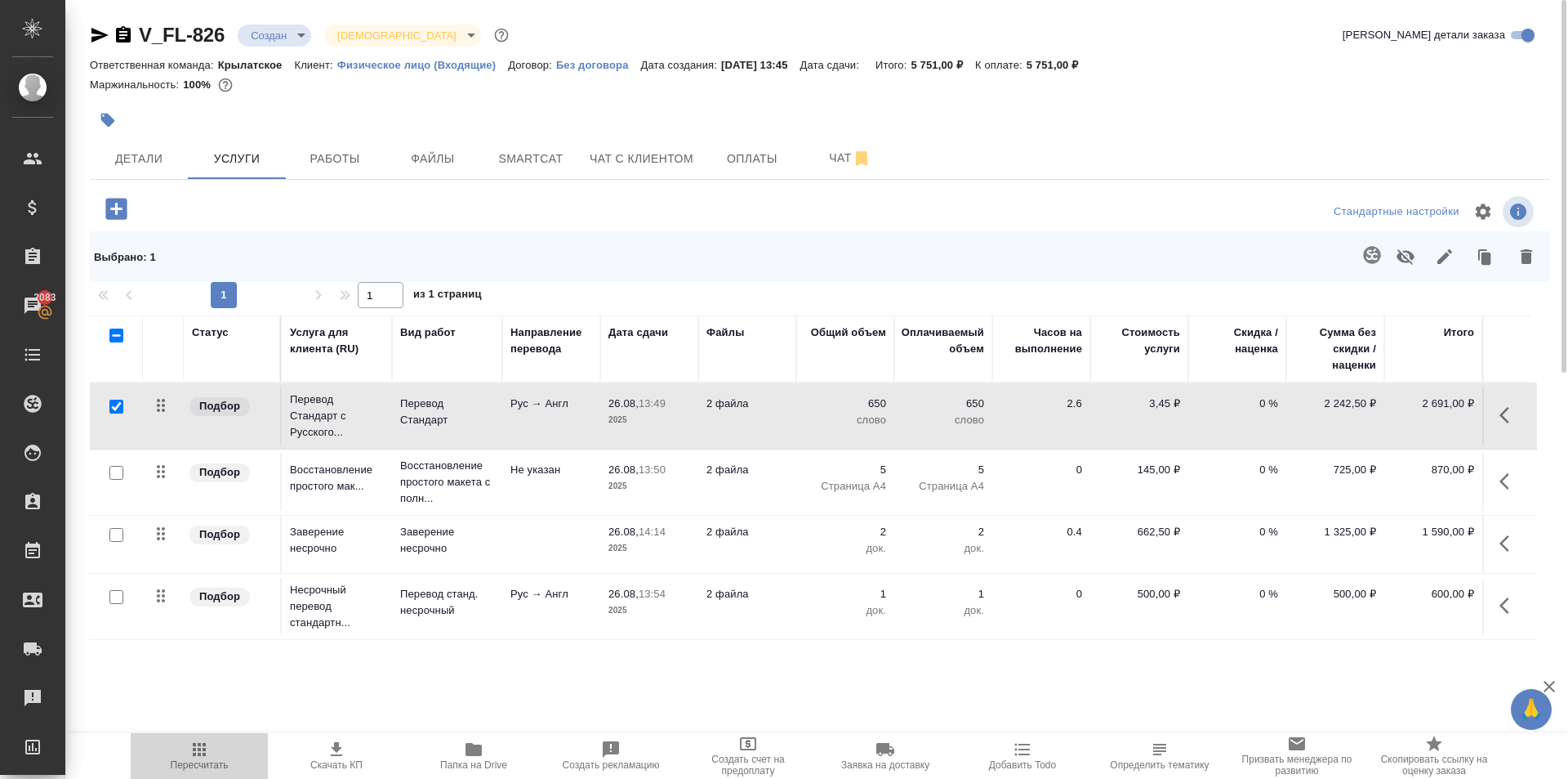
click at [213, 760] on span "Пересчитать" at bounding box center [200, 765] width 58 height 12
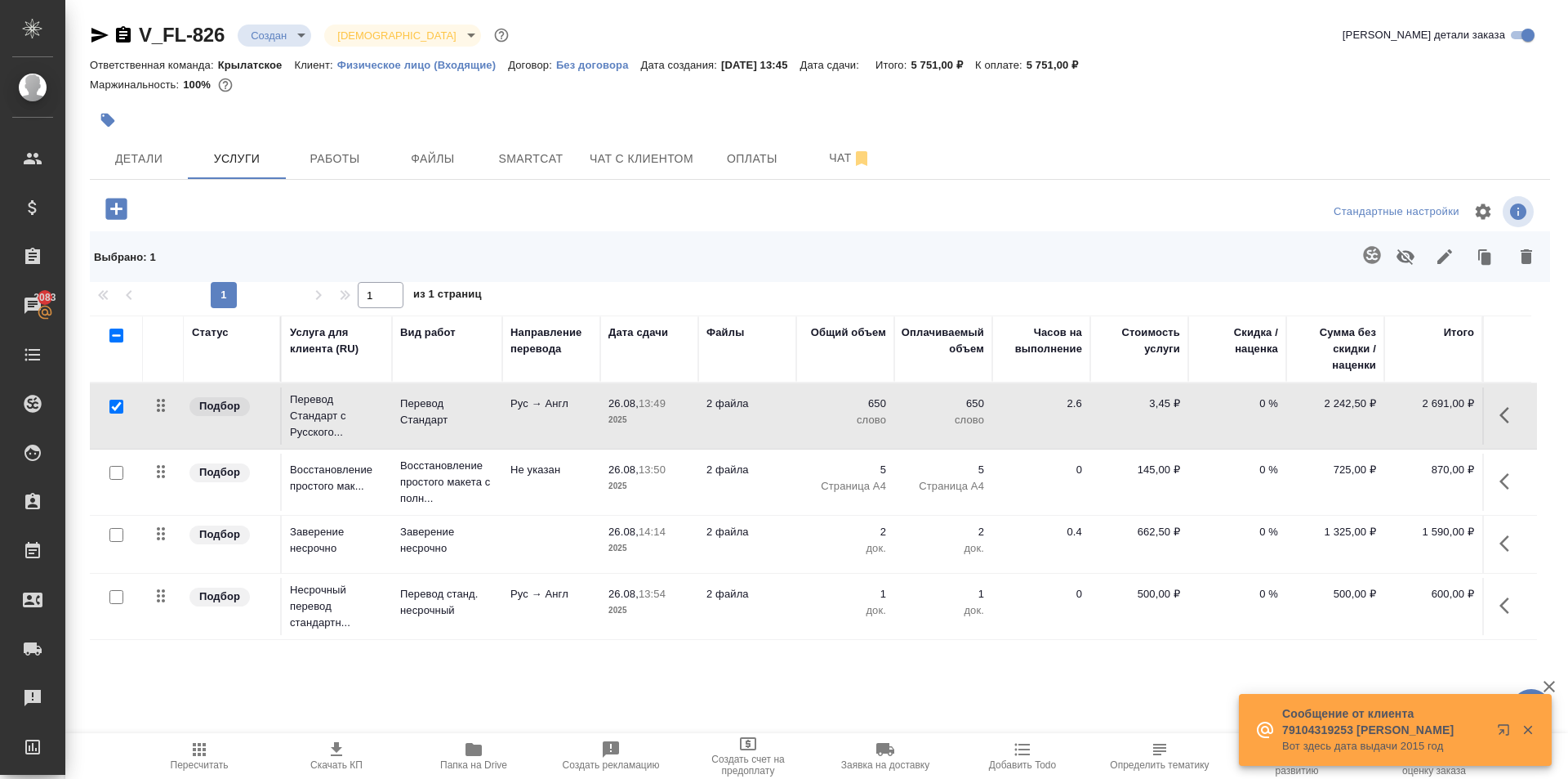
click at [217, 753] on span "Пересчитать" at bounding box center [199, 754] width 118 height 31
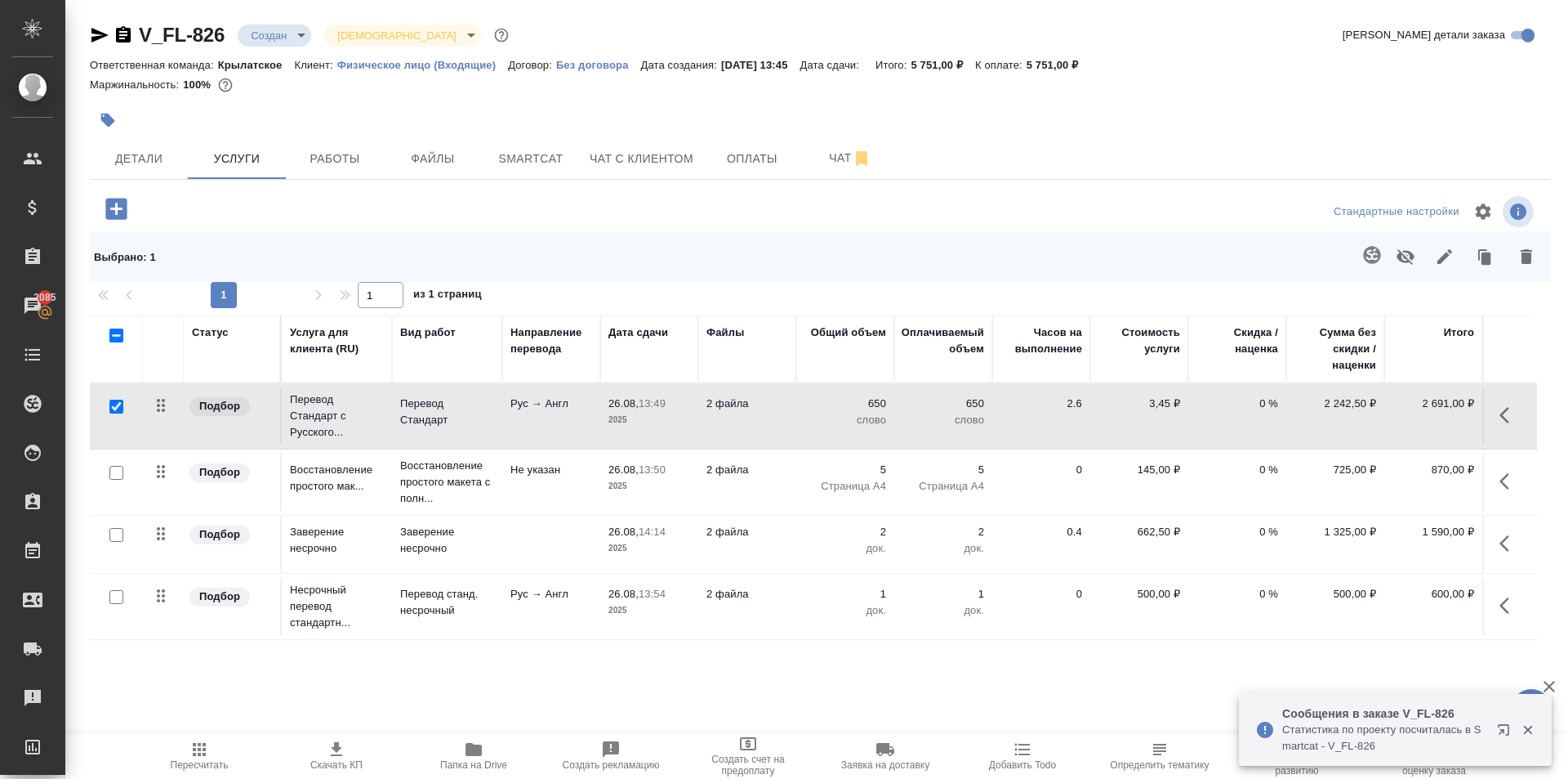
click at [195, 748] on icon "button" at bounding box center [199, 749] width 13 height 13
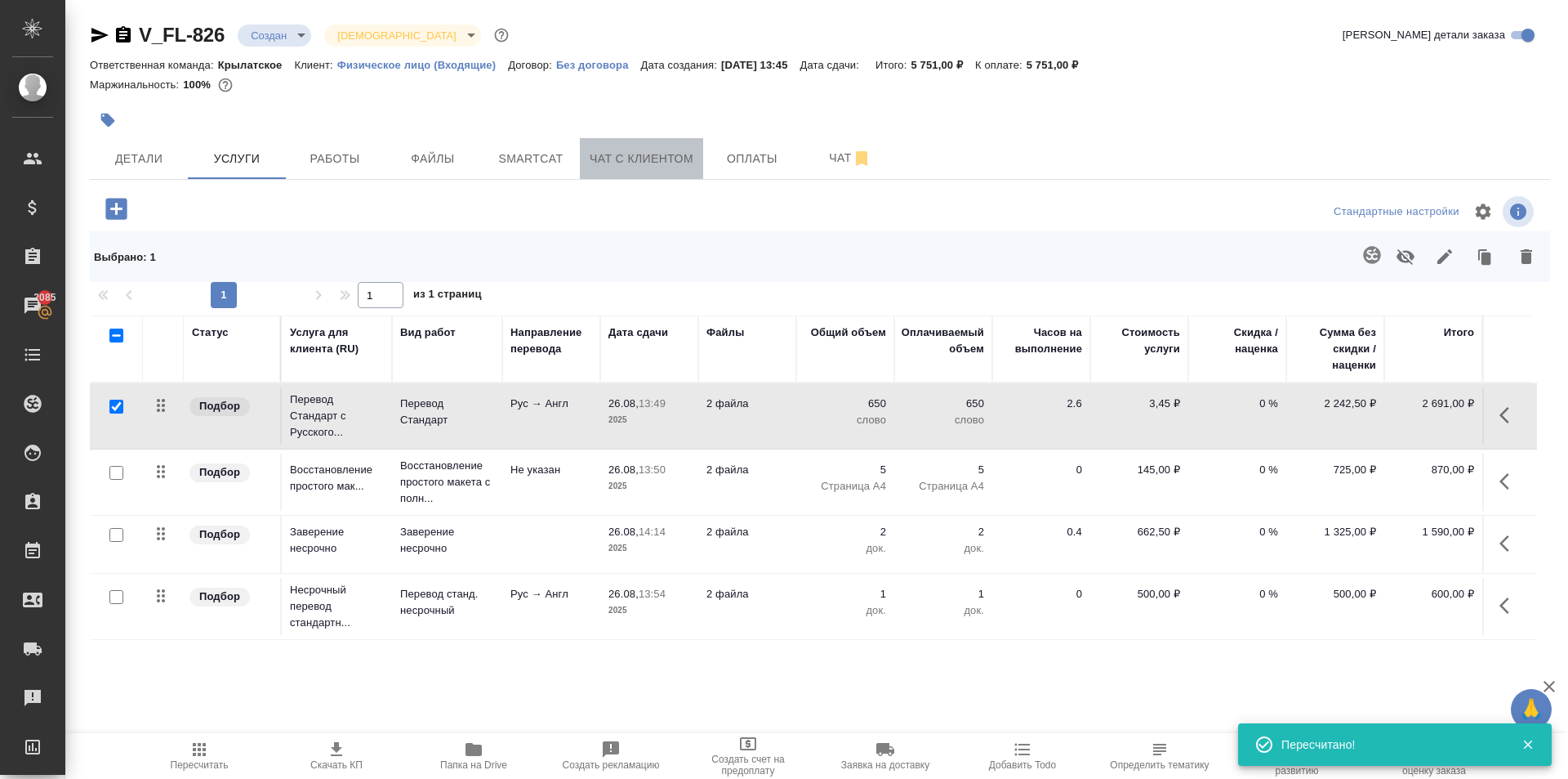
click at [611, 158] on span "Чат с клиентом" at bounding box center [641, 158] width 104 height 20
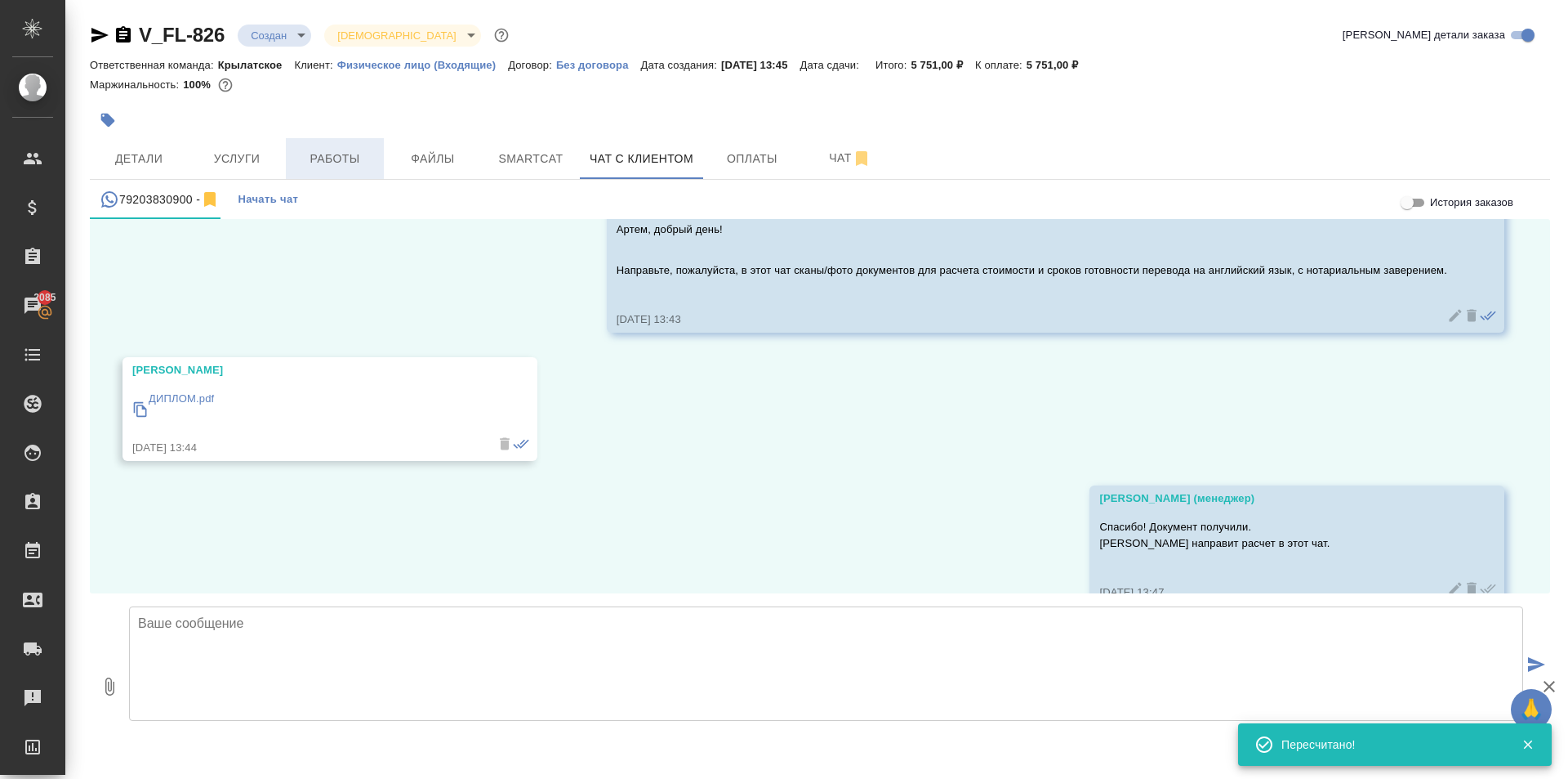
scroll to position [139, 0]
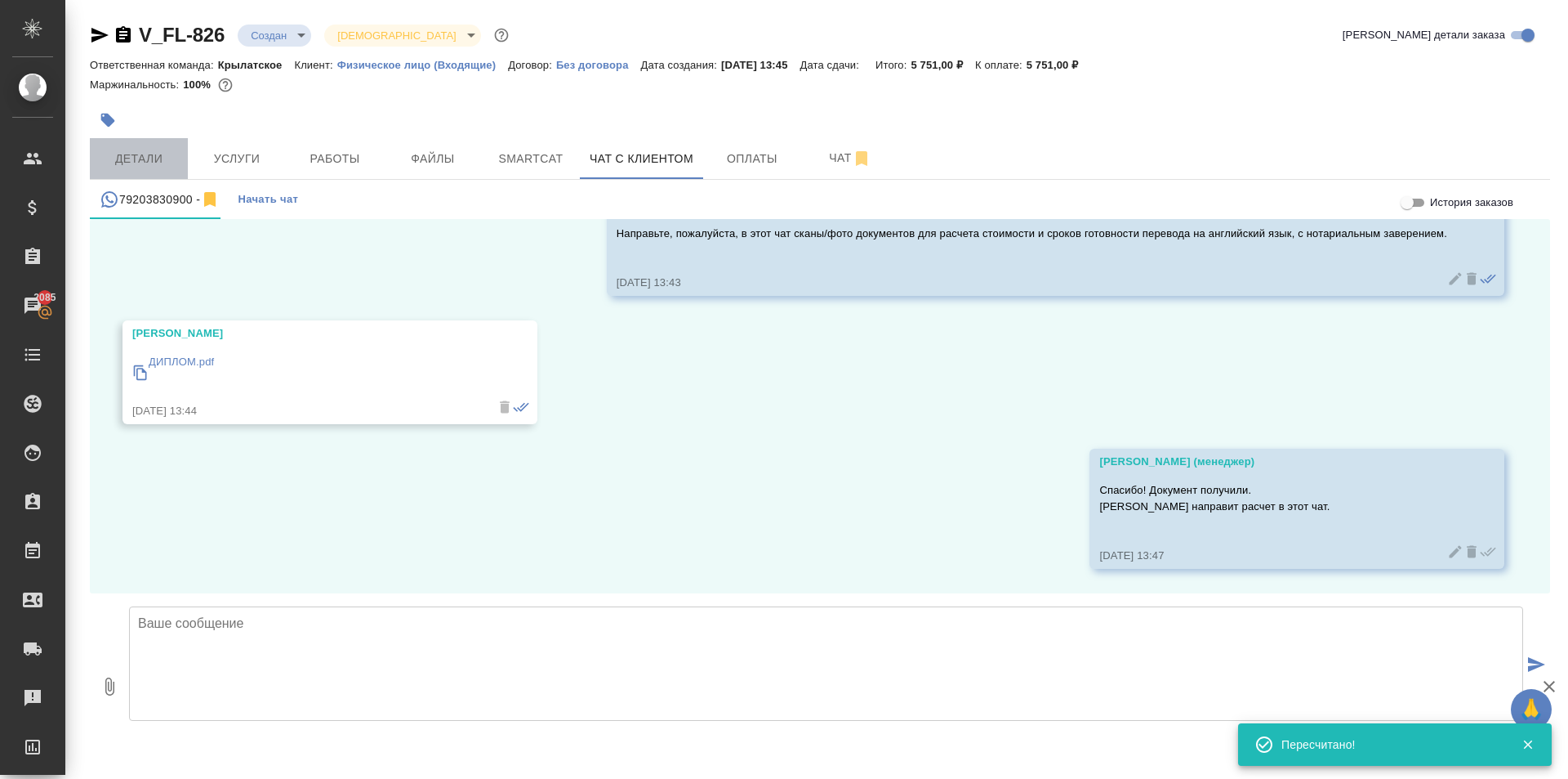
click at [154, 164] on span "Детали" at bounding box center [139, 158] width 79 height 20
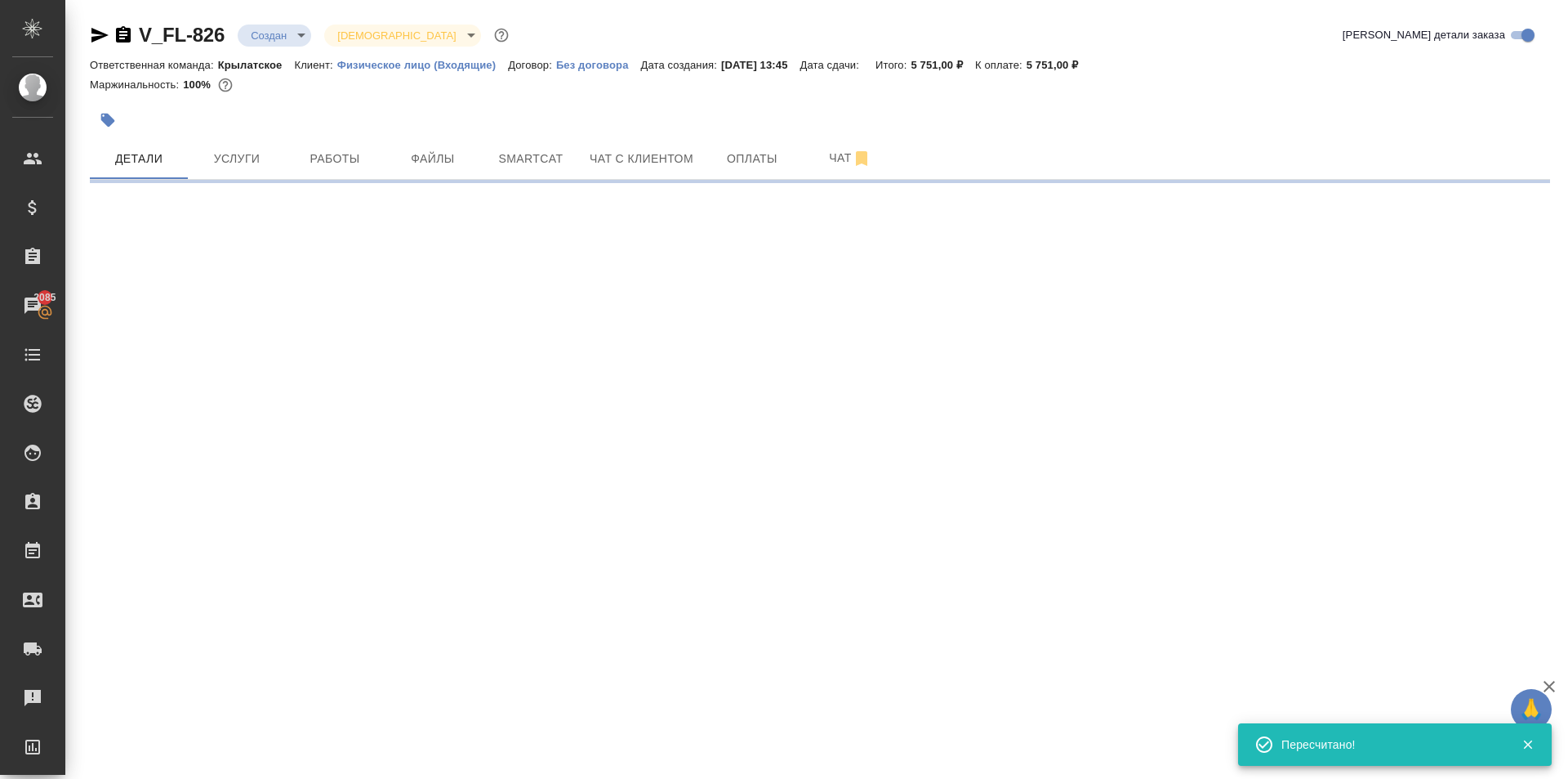
select select "RU"
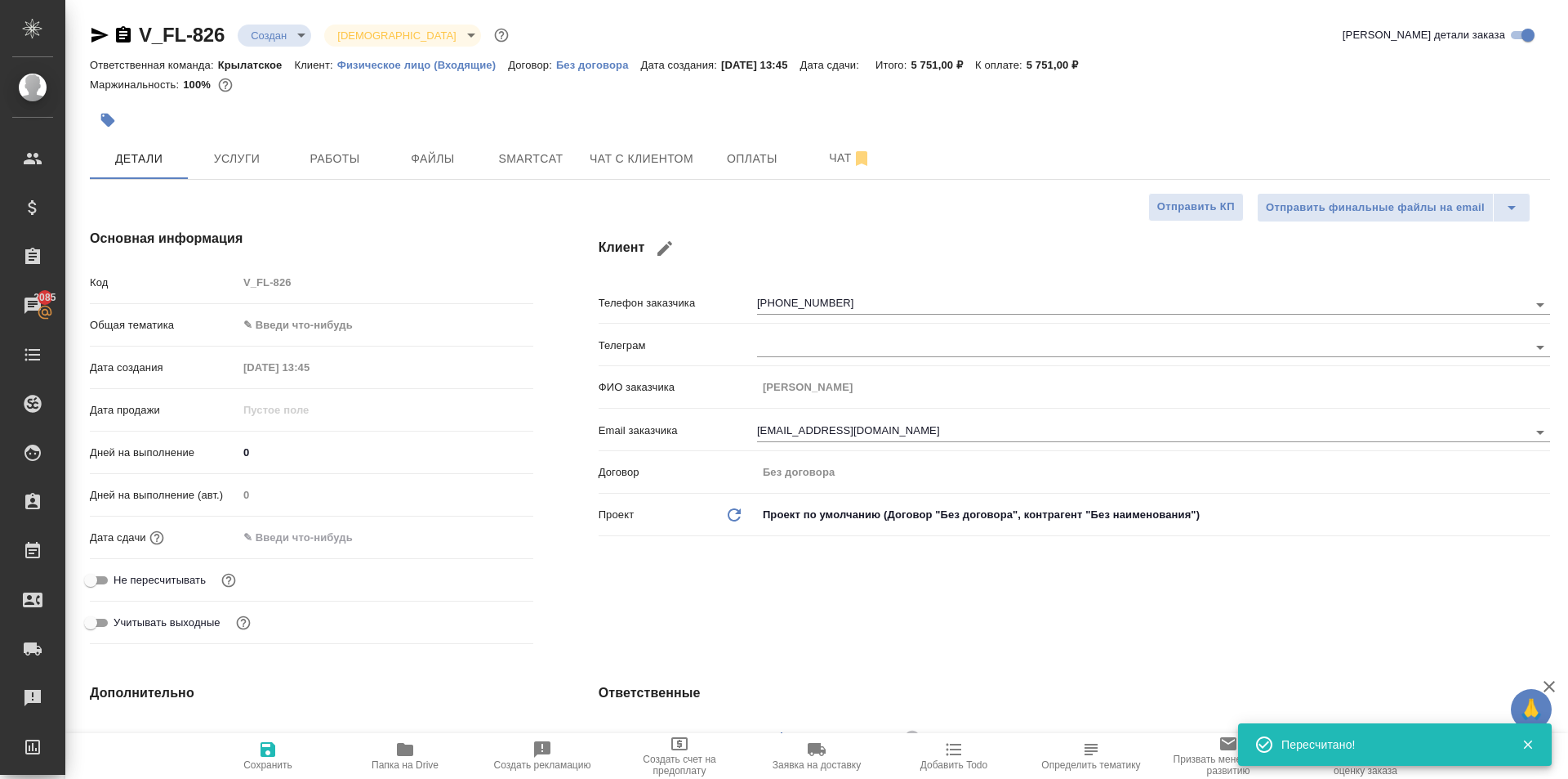
type textarea "x"
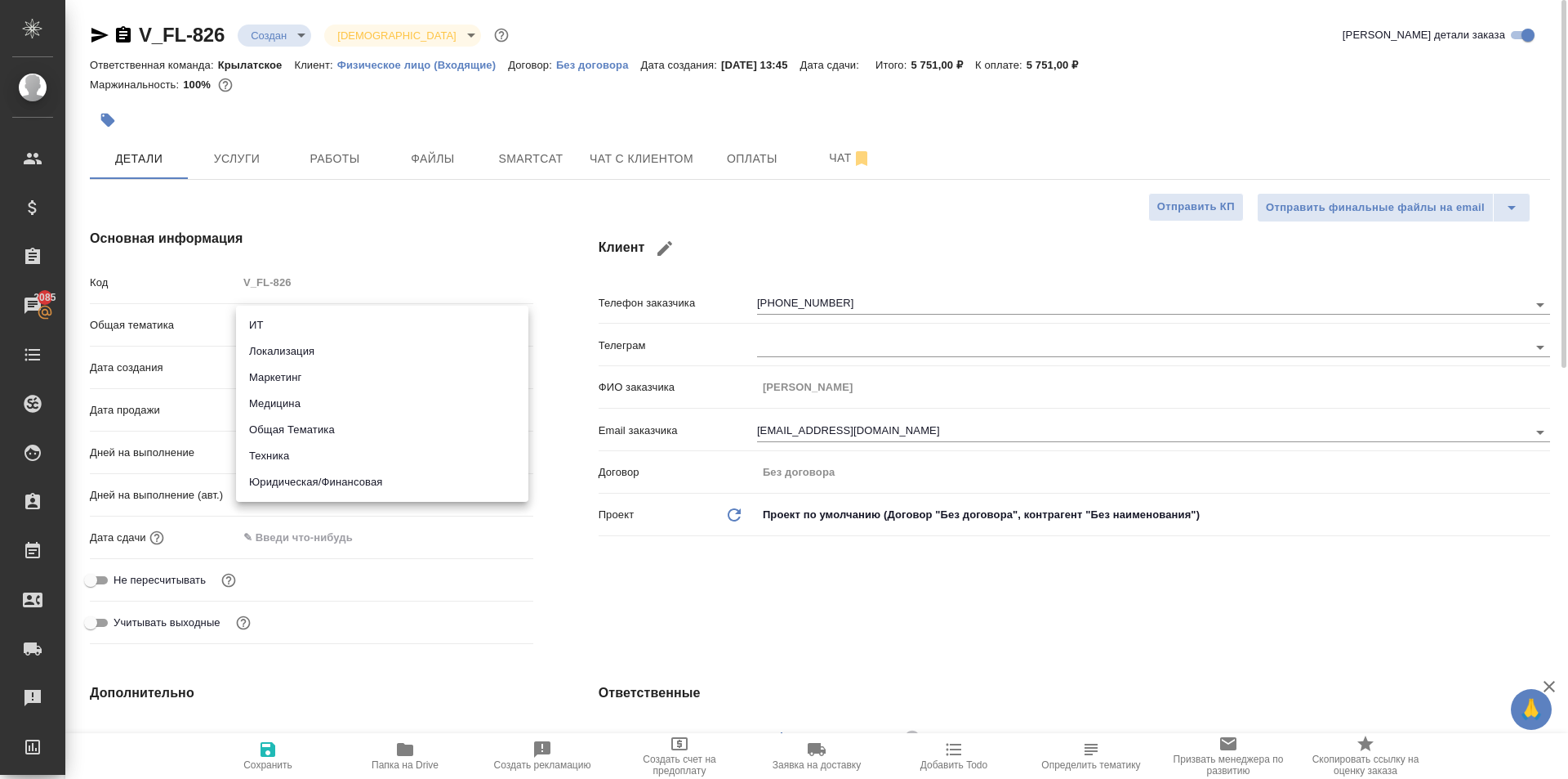
drag, startPoint x: 342, startPoint y: 317, endPoint x: 369, endPoint y: 397, distance: 84.4
click at [342, 317] on body "🙏 .cls-1 fill:#fff; AWATERA Kasymov Timur Клиенты Спецификации Заказы 2085 Чаты…" at bounding box center [784, 390] width 1568 height 779
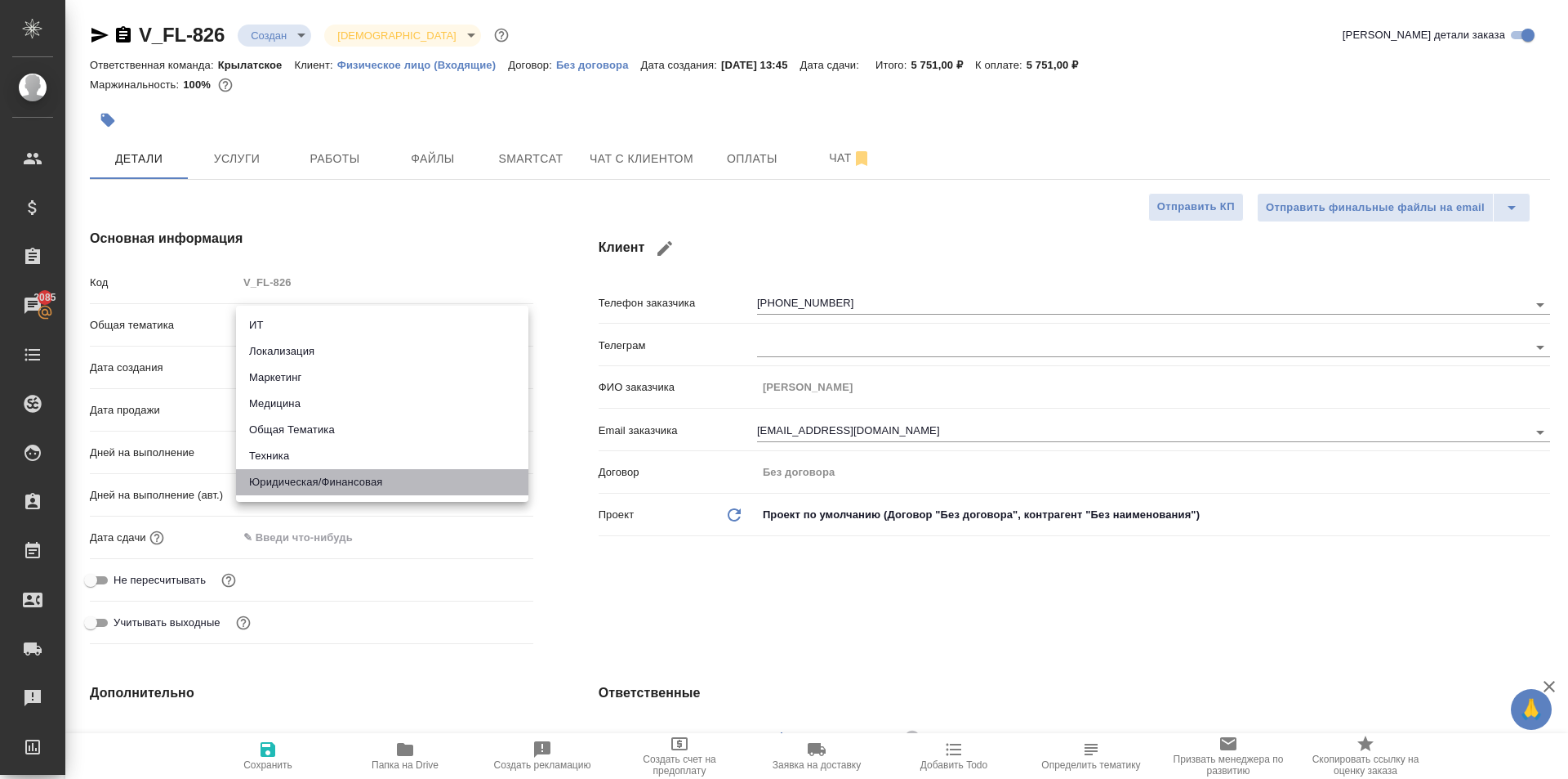
drag, startPoint x: 351, startPoint y: 489, endPoint x: 348, endPoint y: 379, distance: 110.0
click at [354, 483] on li "Юридическая/Финансовая" at bounding box center [382, 482] width 292 height 27
type input "yr-fn"
type textarea "x"
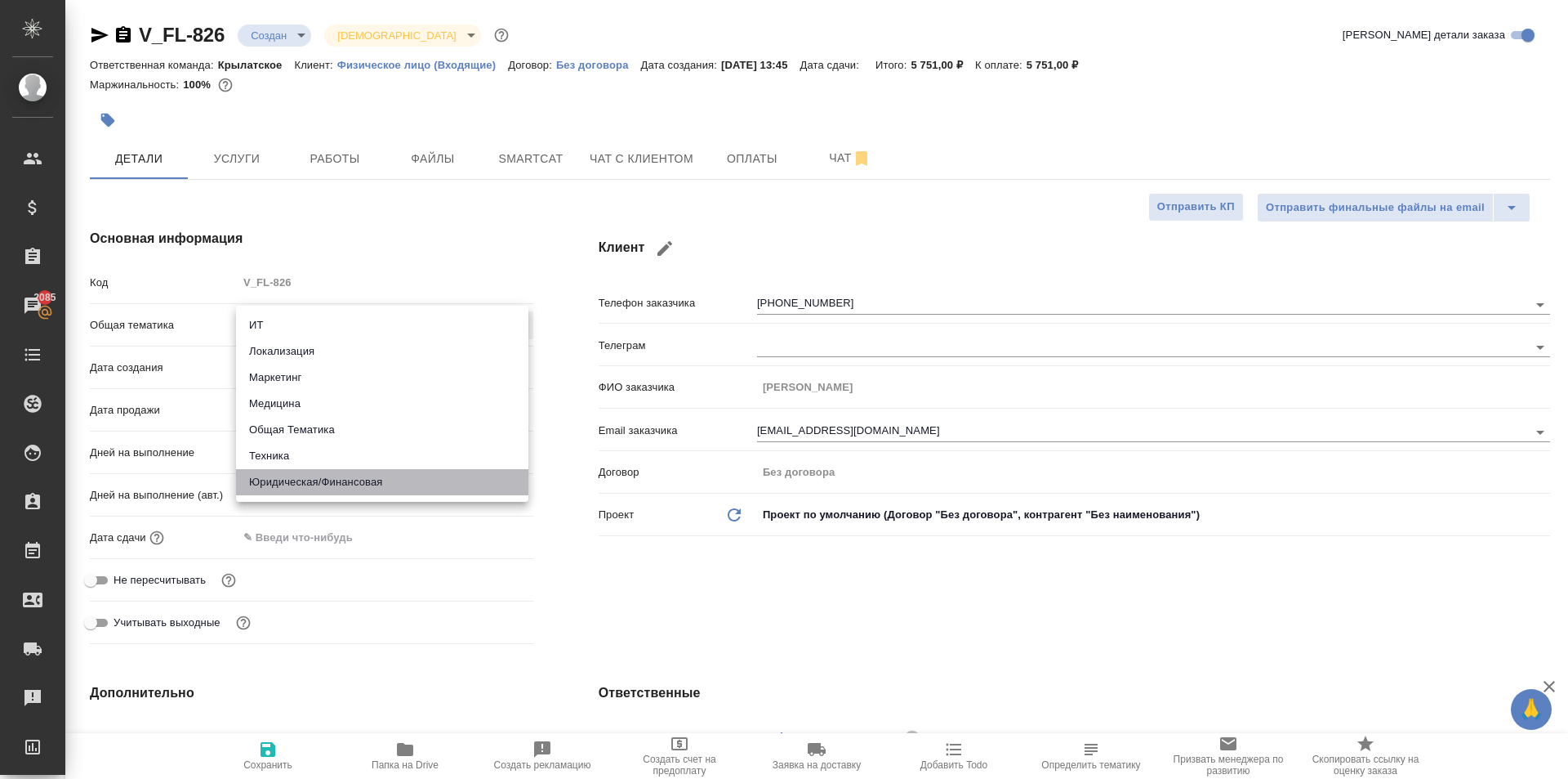
type textarea "x"
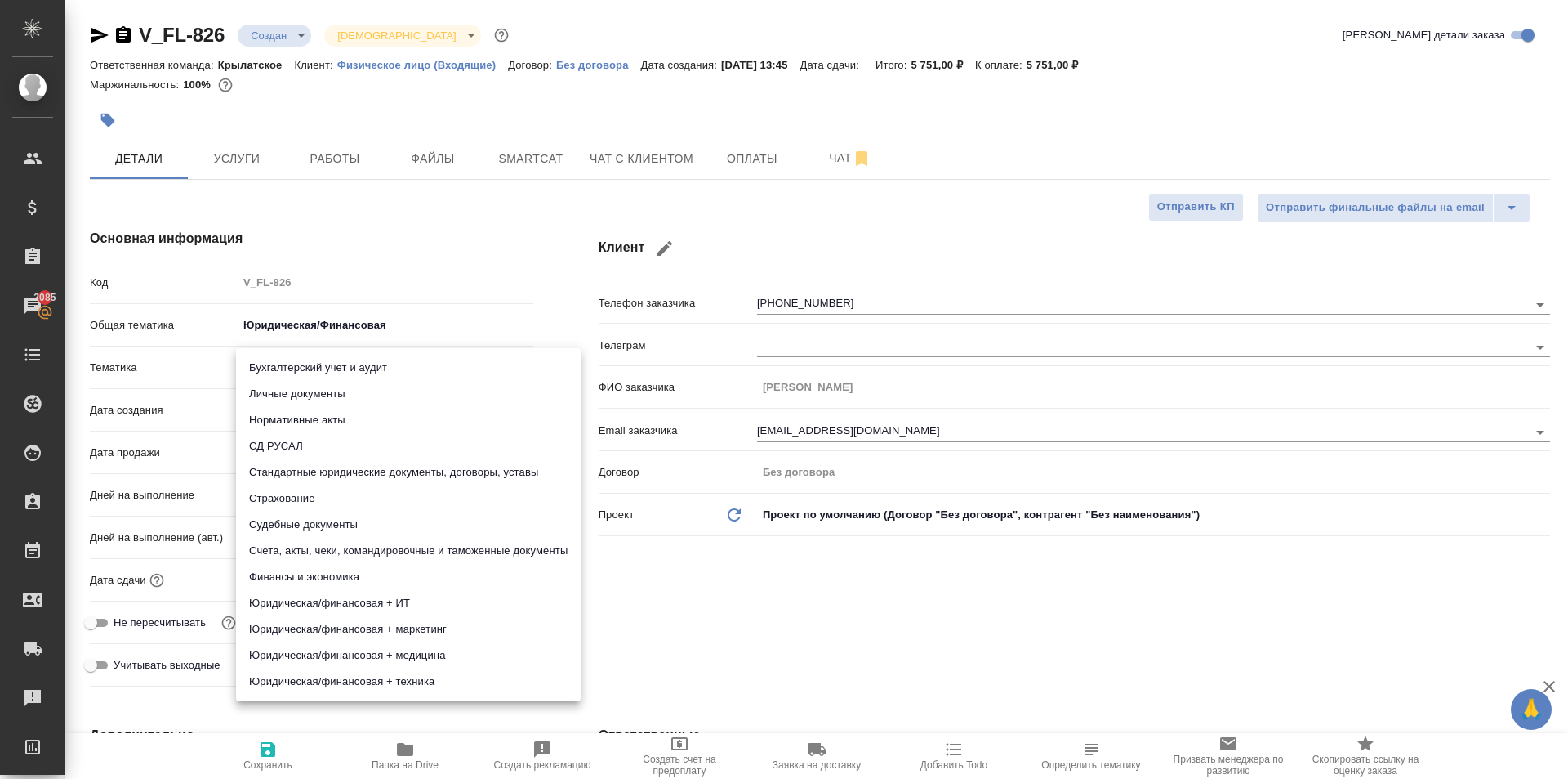
click at [341, 367] on body "🙏 .cls-1 fill:#fff; AWATERA Kasymov Timur Клиенты Спецификации Заказы 2085 Чаты…" at bounding box center [784, 390] width 1568 height 779
click at [331, 396] on li "Личные документы" at bounding box center [409, 394] width 345 height 27
type textarea "x"
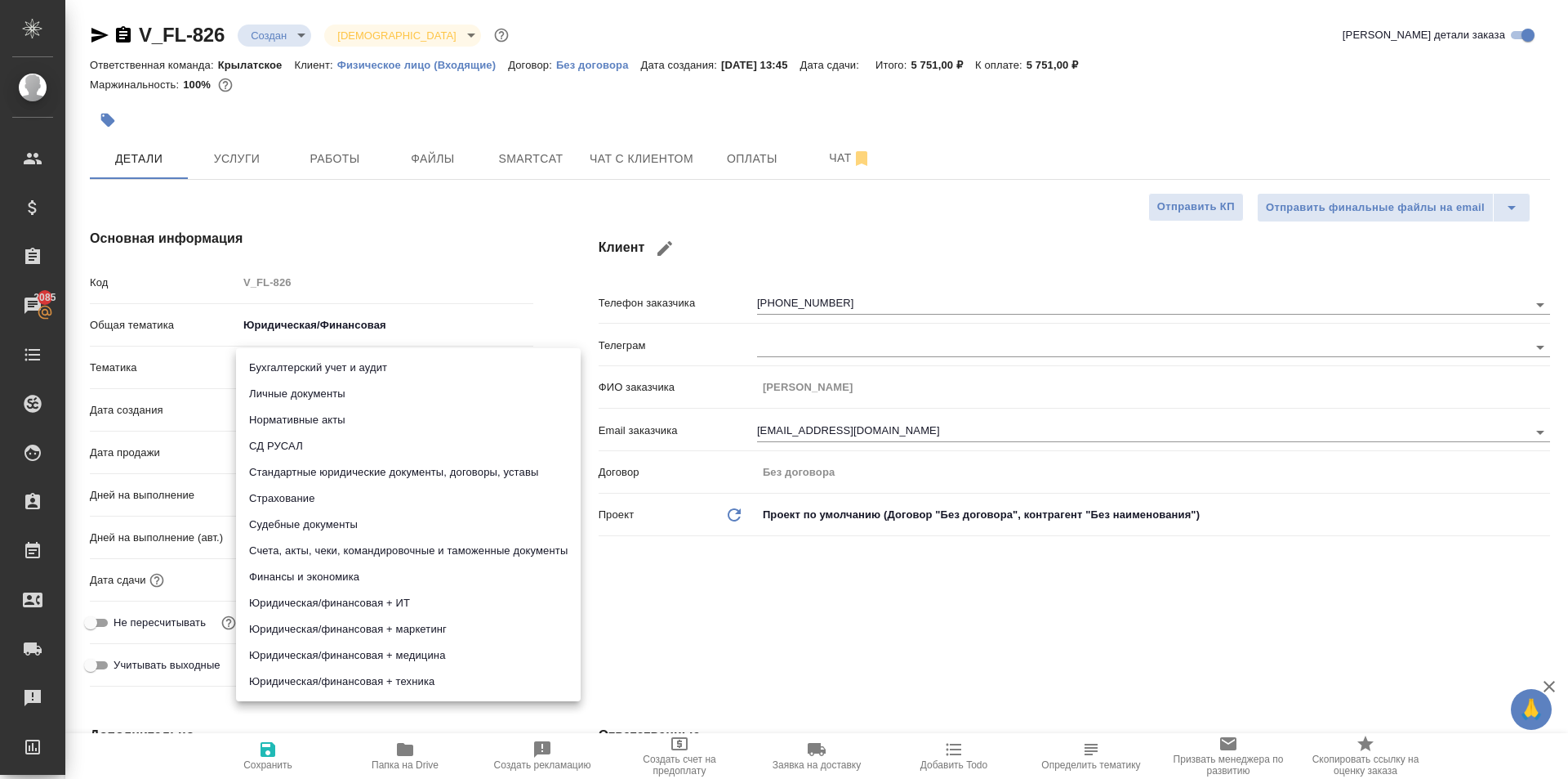
type input "5a8b8b956a9677013d343cfe"
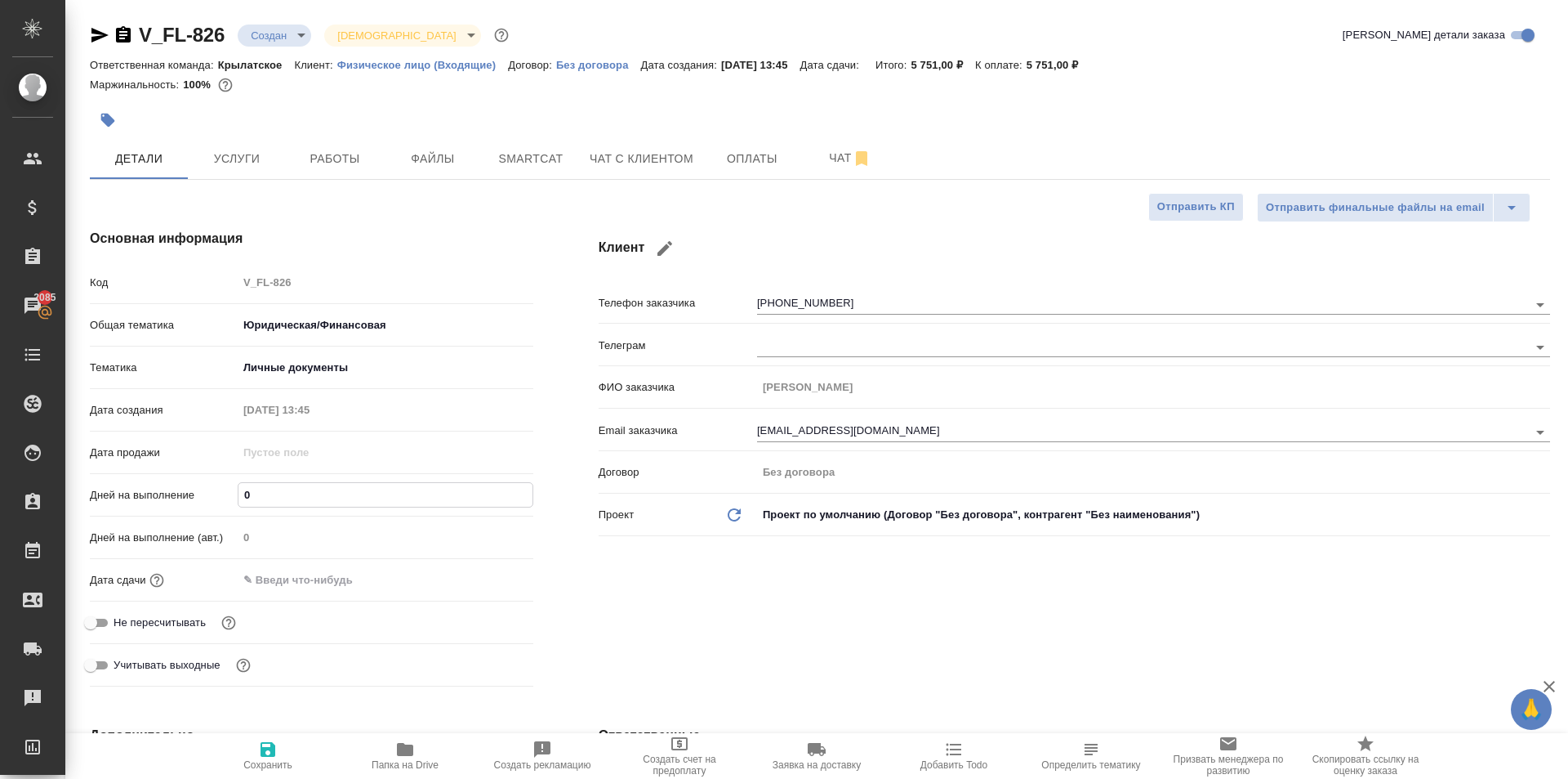
drag, startPoint x: 292, startPoint y: 495, endPoint x: 191, endPoint y: 493, distance: 101.0
click at [191, 493] on div "Дней на выполнение 0" at bounding box center [311, 495] width 443 height 28
type input "1"
type textarea "x"
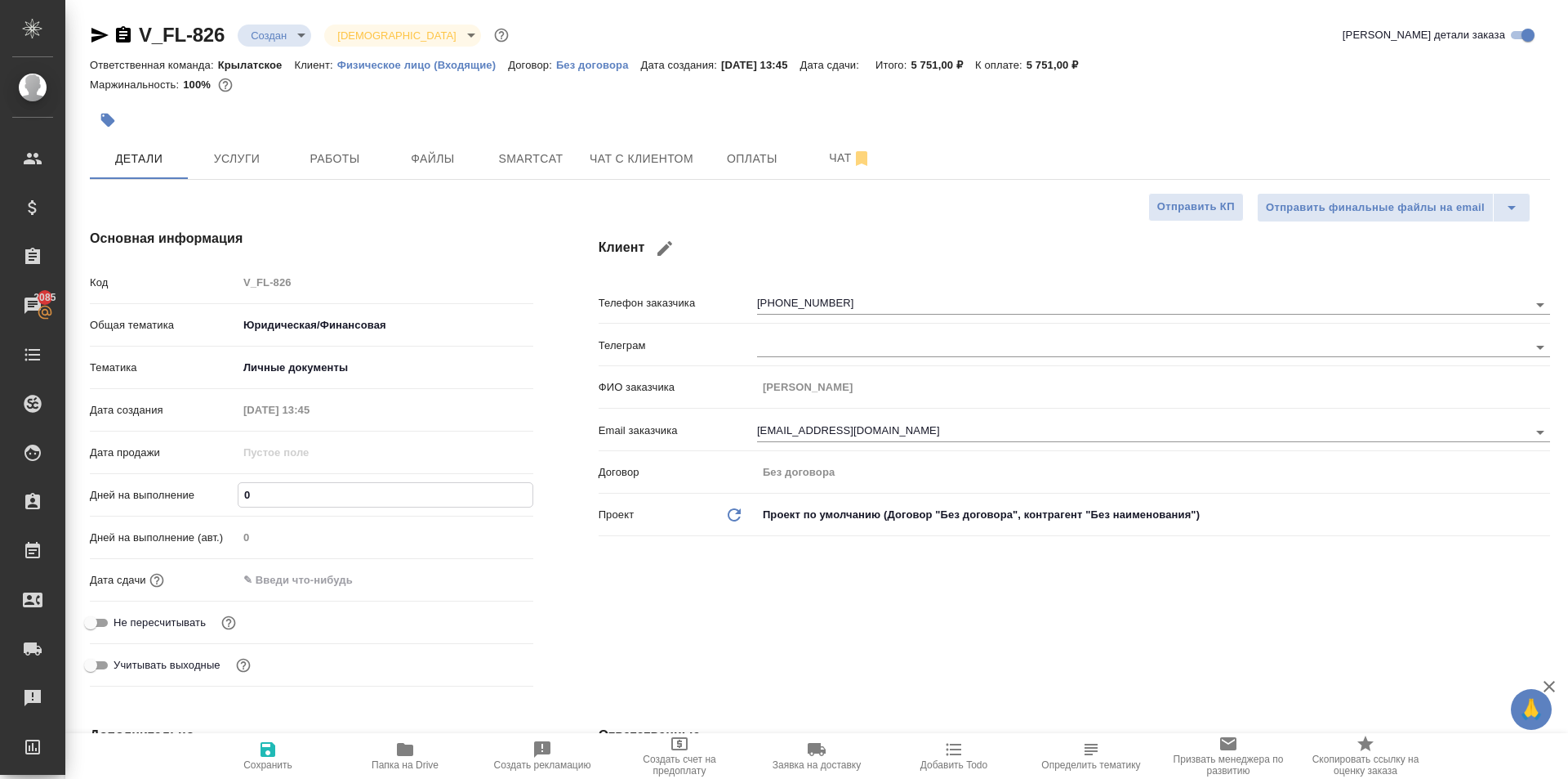
type textarea "x"
type input "1"
drag, startPoint x: 277, startPoint y: 559, endPoint x: 288, endPoint y: 578, distance: 22.0
click at [280, 562] on div "Дней на выполнение (авт.) 0" at bounding box center [311, 544] width 443 height 42
click at [298, 596] on div "Дата сдачи" at bounding box center [311, 587] width 443 height 42
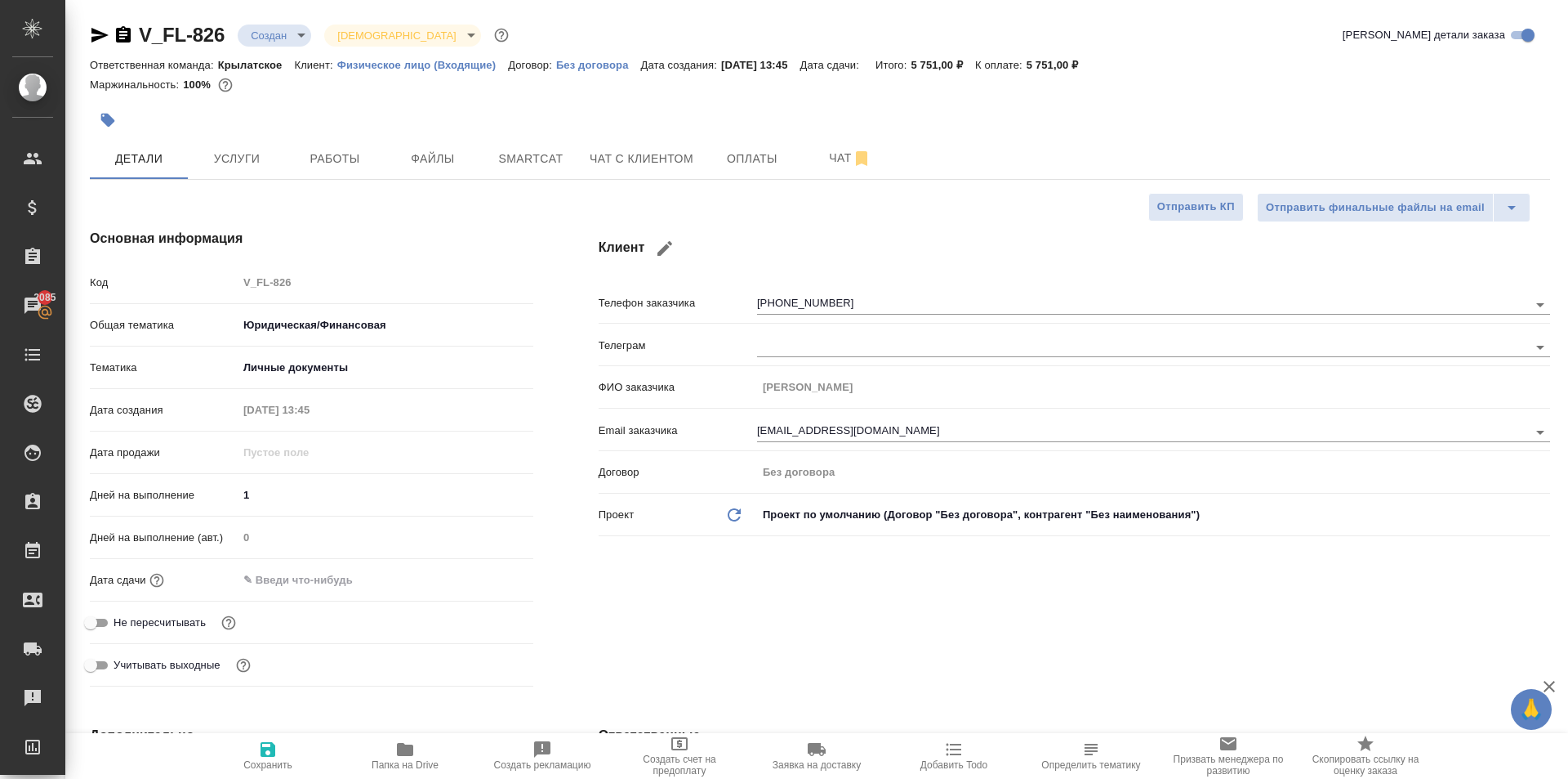
click at [305, 586] on input "text" at bounding box center [310, 580] width 143 height 24
click at [488, 580] on icon "button" at bounding box center [486, 578] width 15 height 16
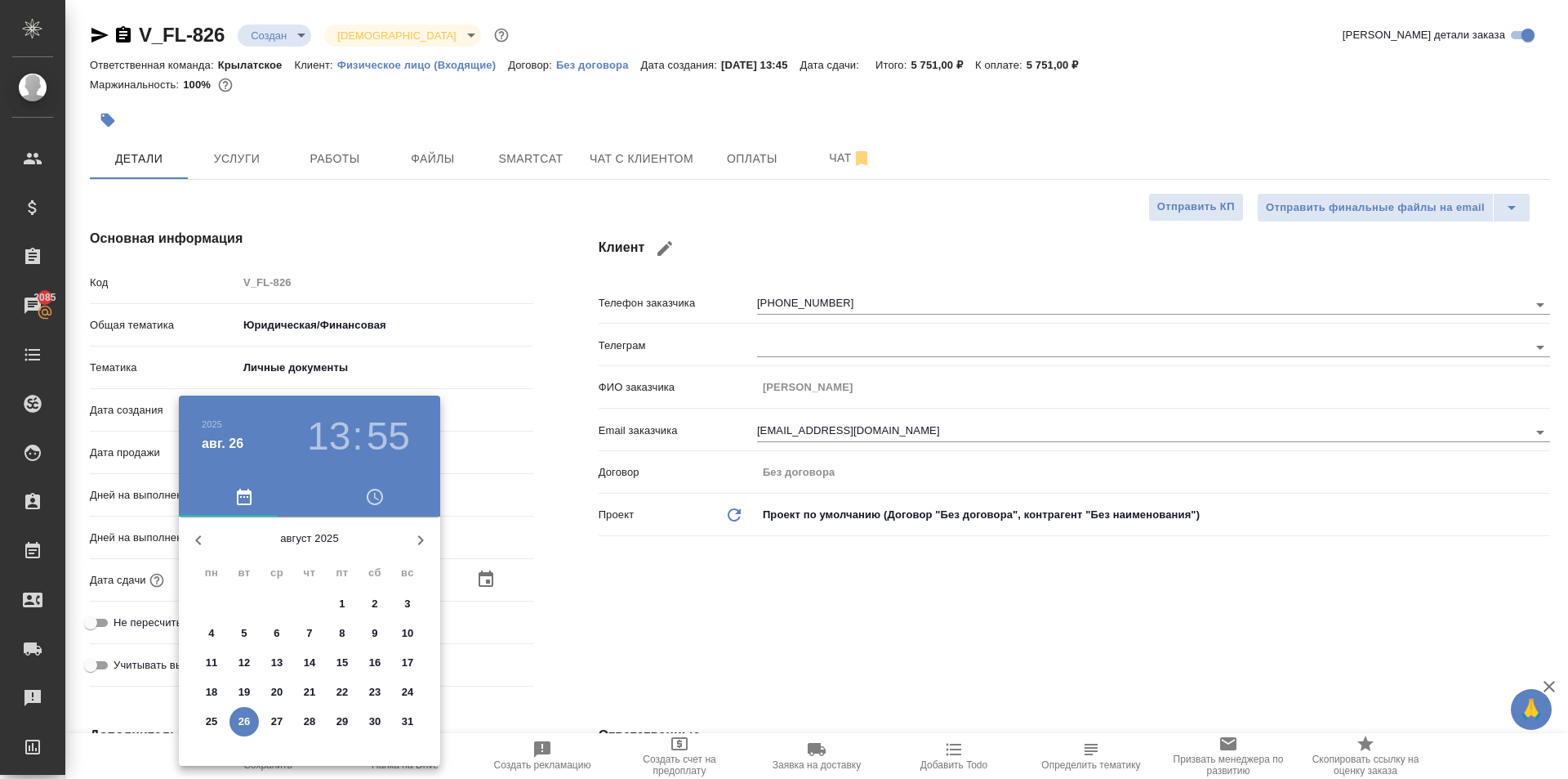
click at [285, 718] on span "27" at bounding box center [276, 721] width 29 height 16
type input "27.08.2025 13:55"
type textarea "x"
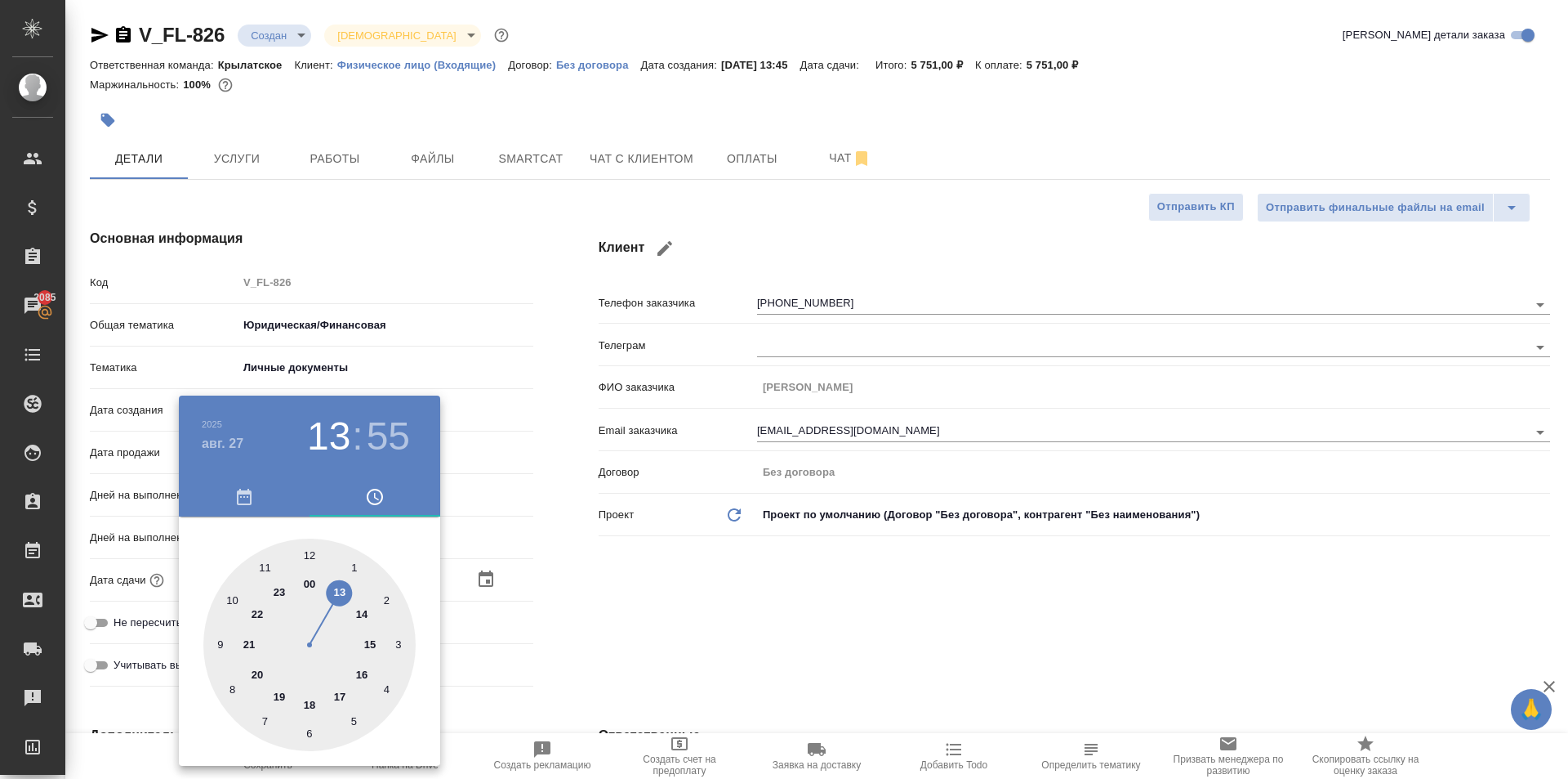
click at [311, 549] on div at bounding box center [310, 644] width 212 height 212
type input "27.08.2025 12:55"
type textarea "x"
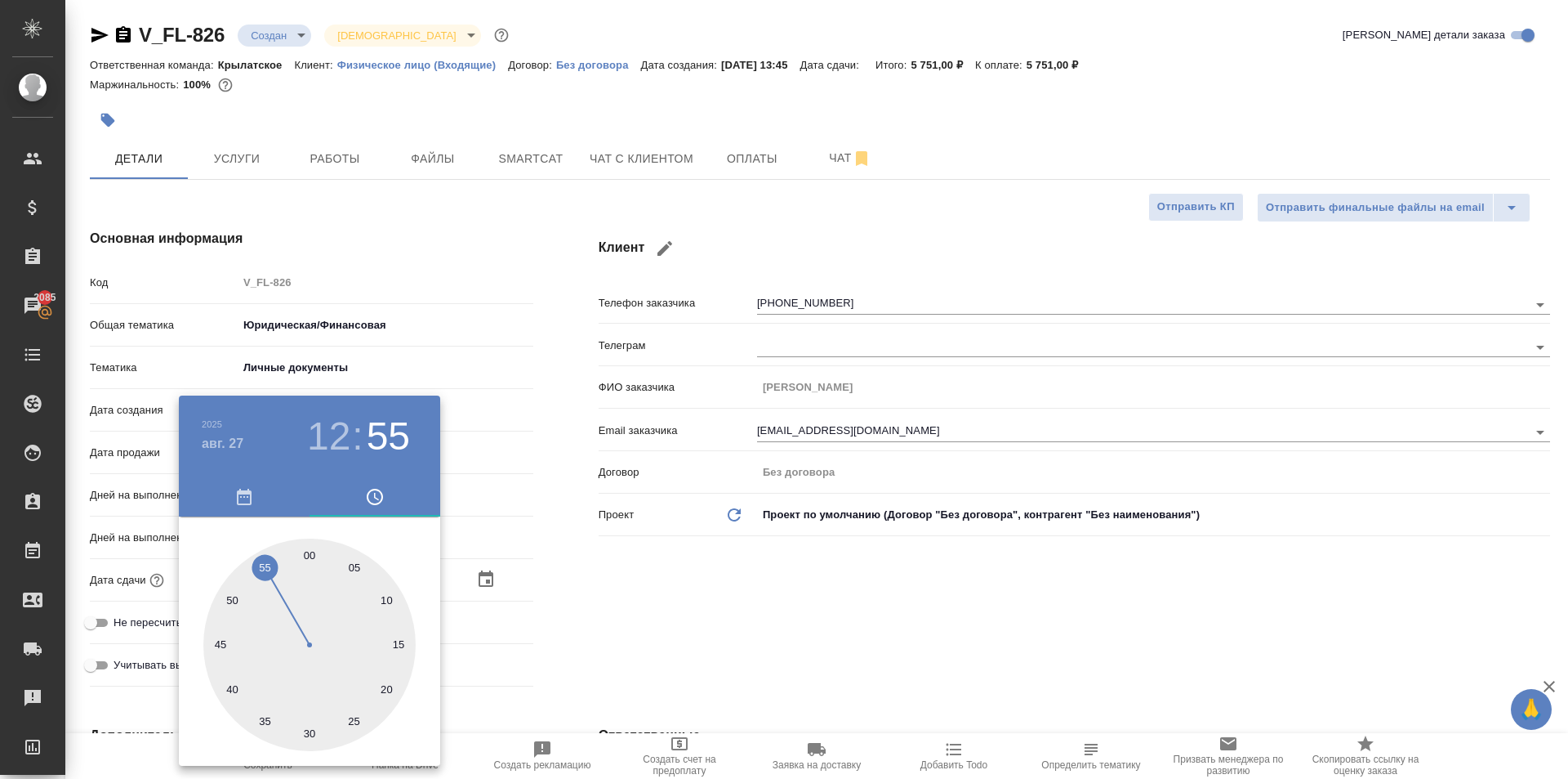
click at [311, 549] on div at bounding box center [310, 644] width 212 height 212
type input "27.08.2025 12:00"
type textarea "x"
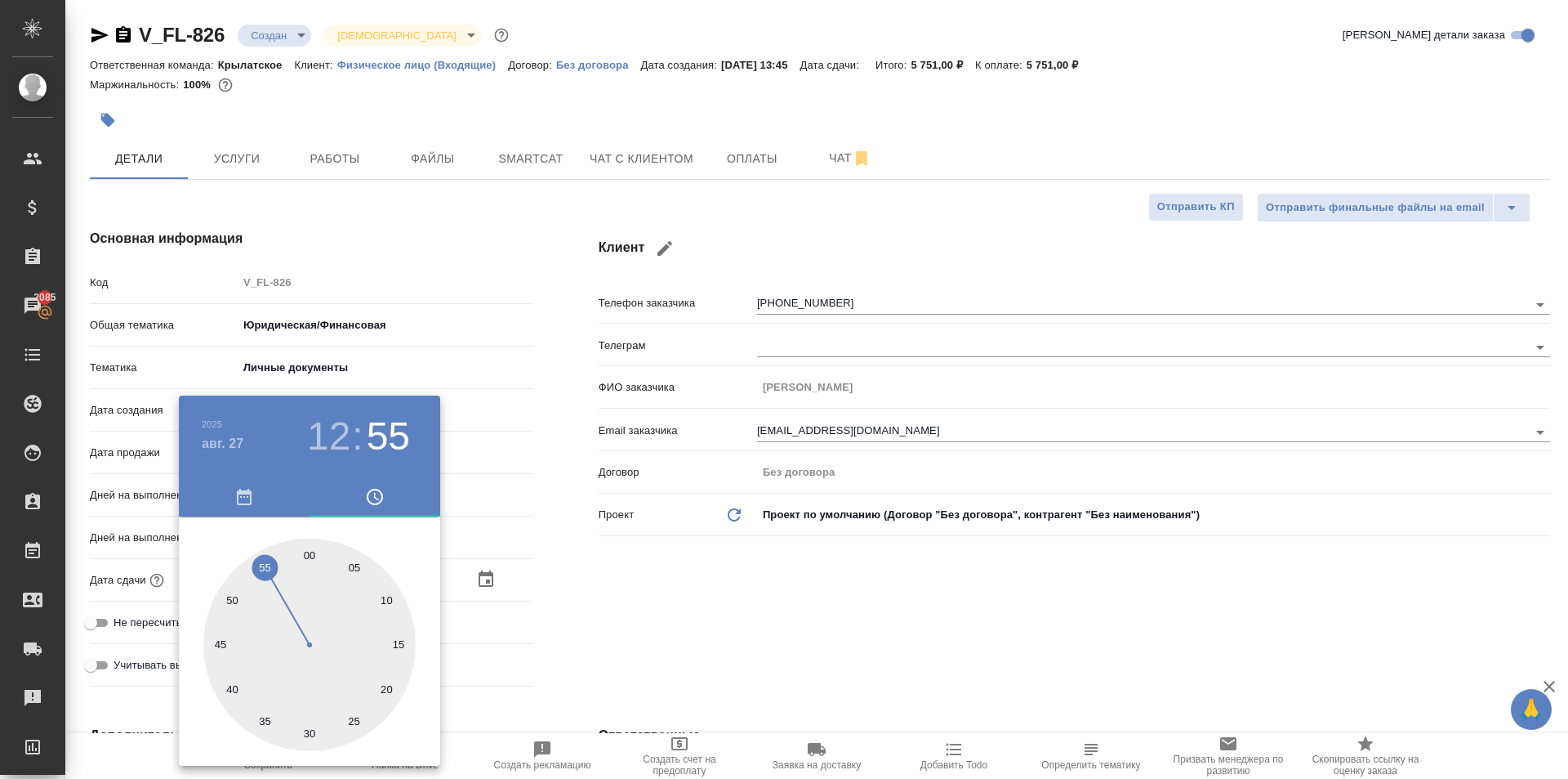
click at [311, 549] on div at bounding box center [310, 644] width 212 height 212
type textarea "x"
drag, startPoint x: 657, startPoint y: 598, endPoint x: 623, endPoint y: 593, distance: 34.4
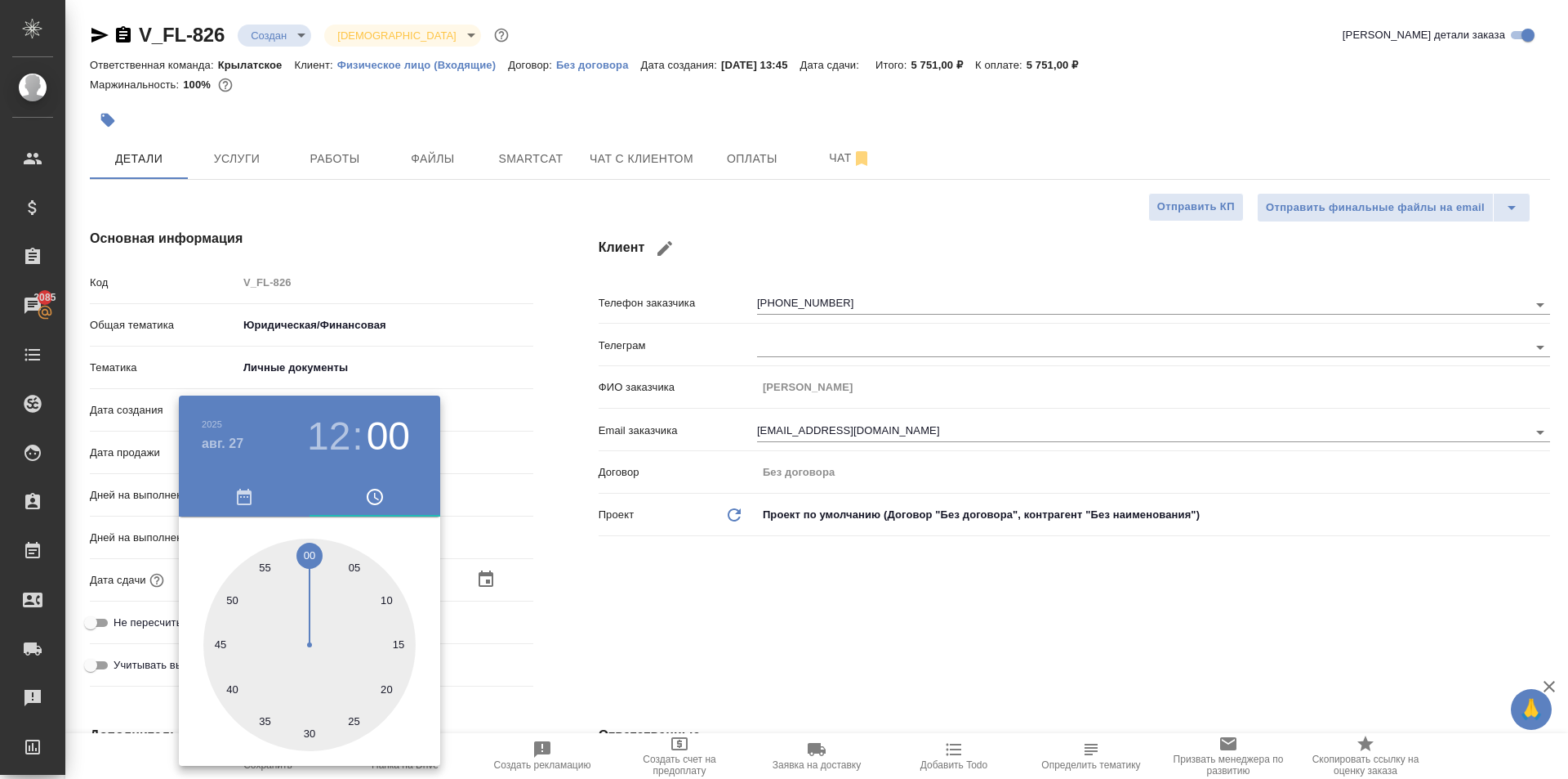
click at [654, 598] on div at bounding box center [784, 390] width 1568 height 779
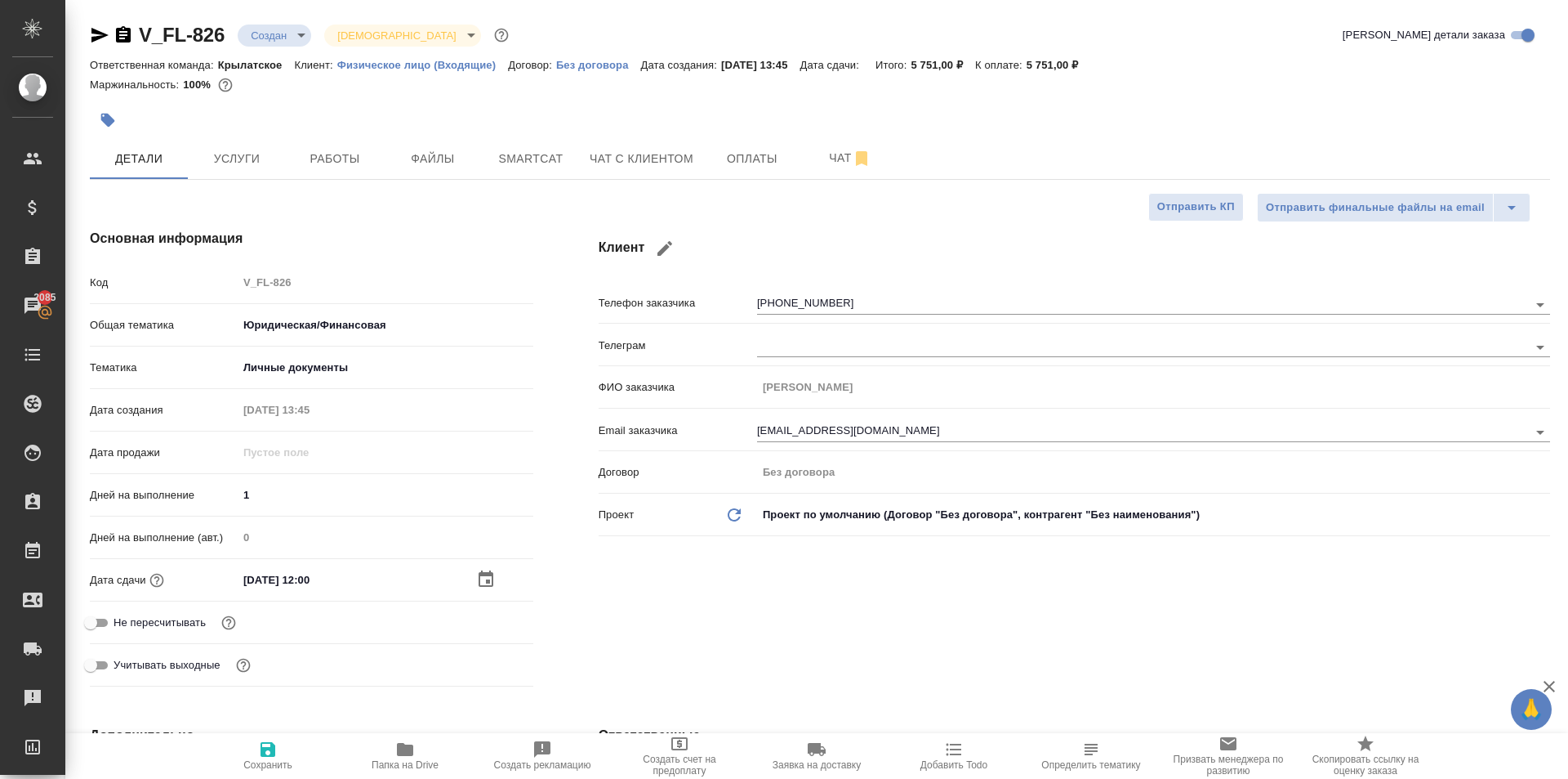
click at [203, 626] on span "Не пересчитывать" at bounding box center [159, 622] width 92 height 16
click at [120, 626] on input "Не пересчитывать" at bounding box center [90, 622] width 58 height 19
checkbox input "true"
type textarea "x"
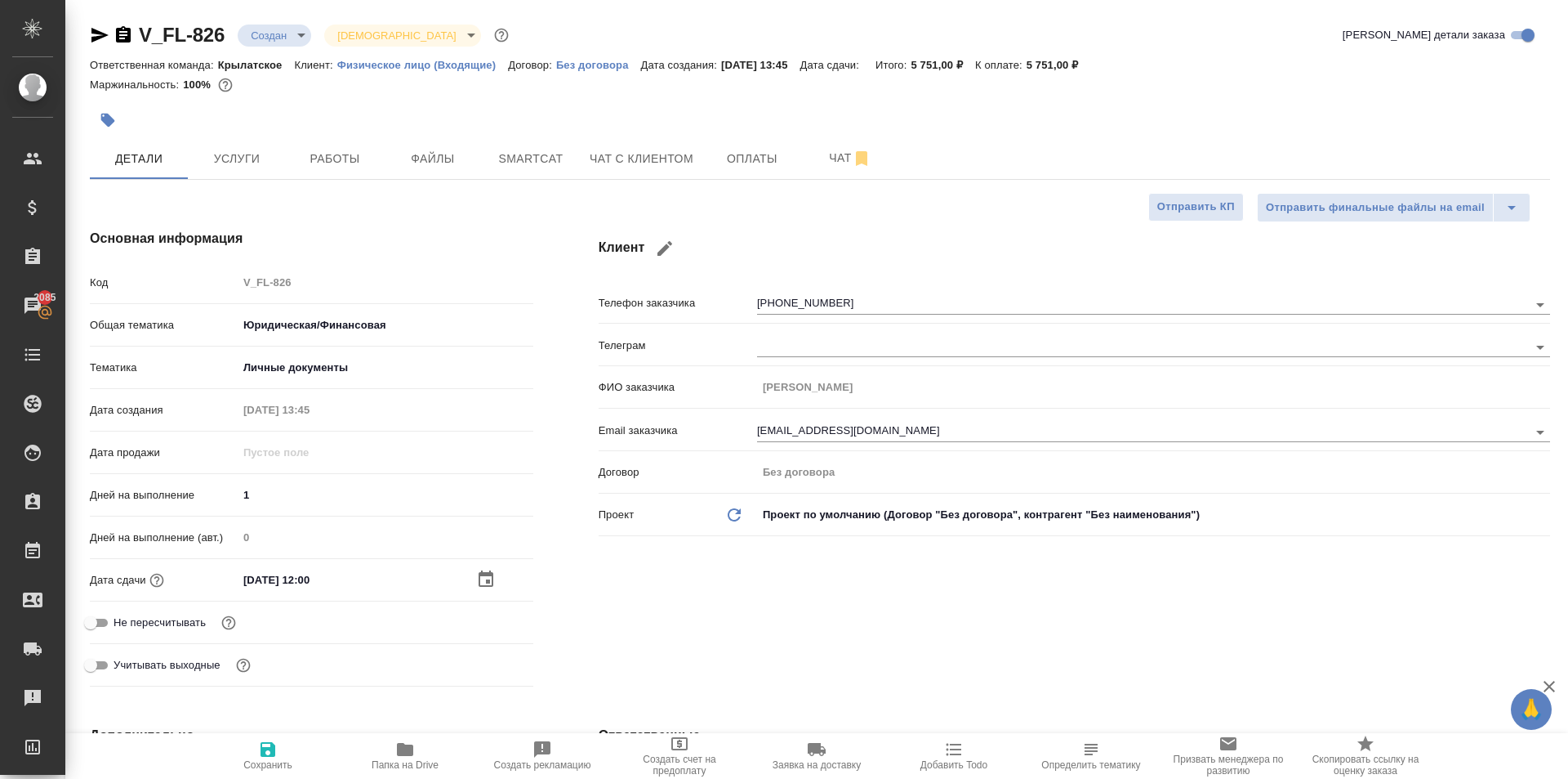
type textarea "x"
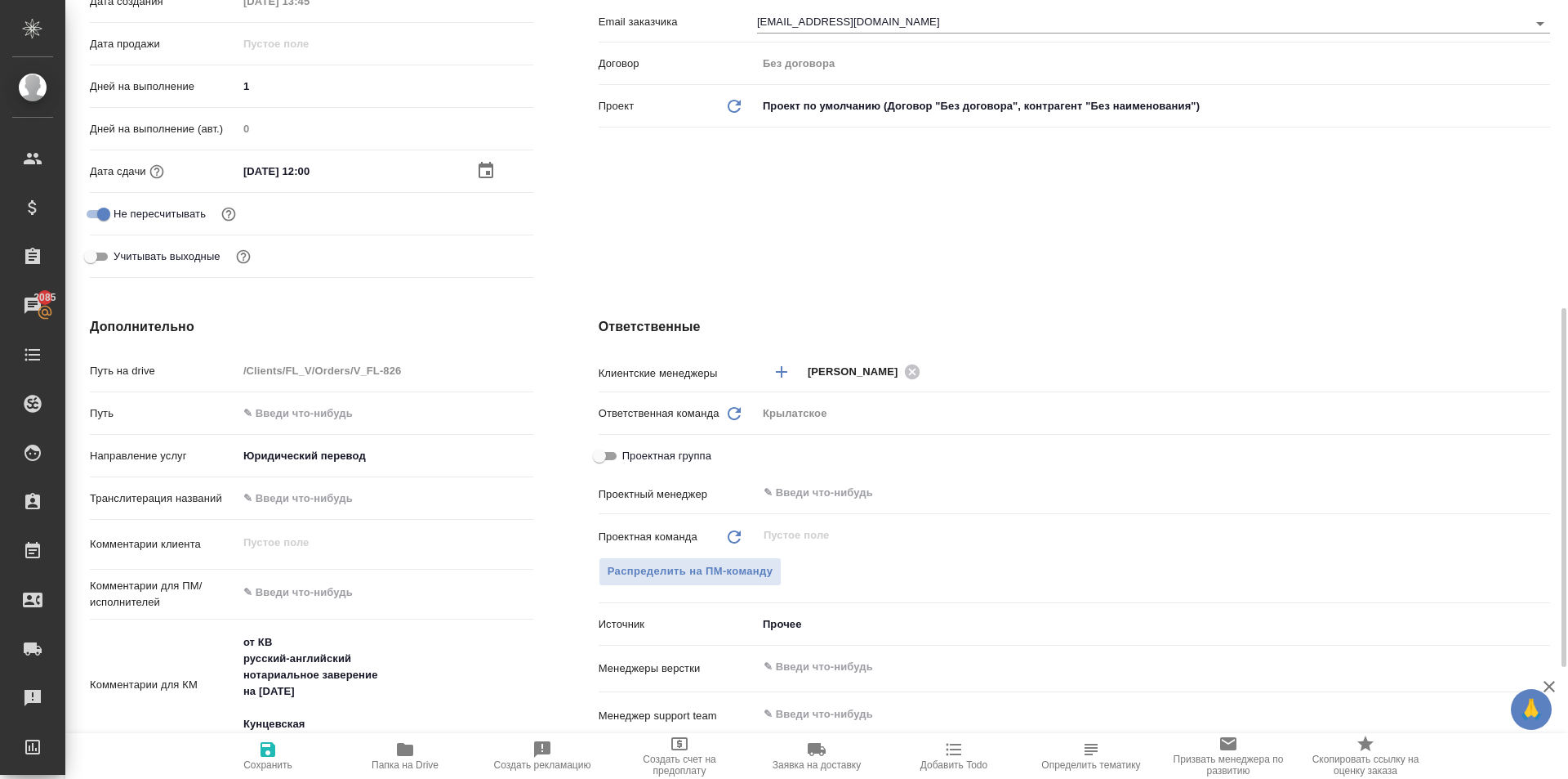
scroll to position [653, 0]
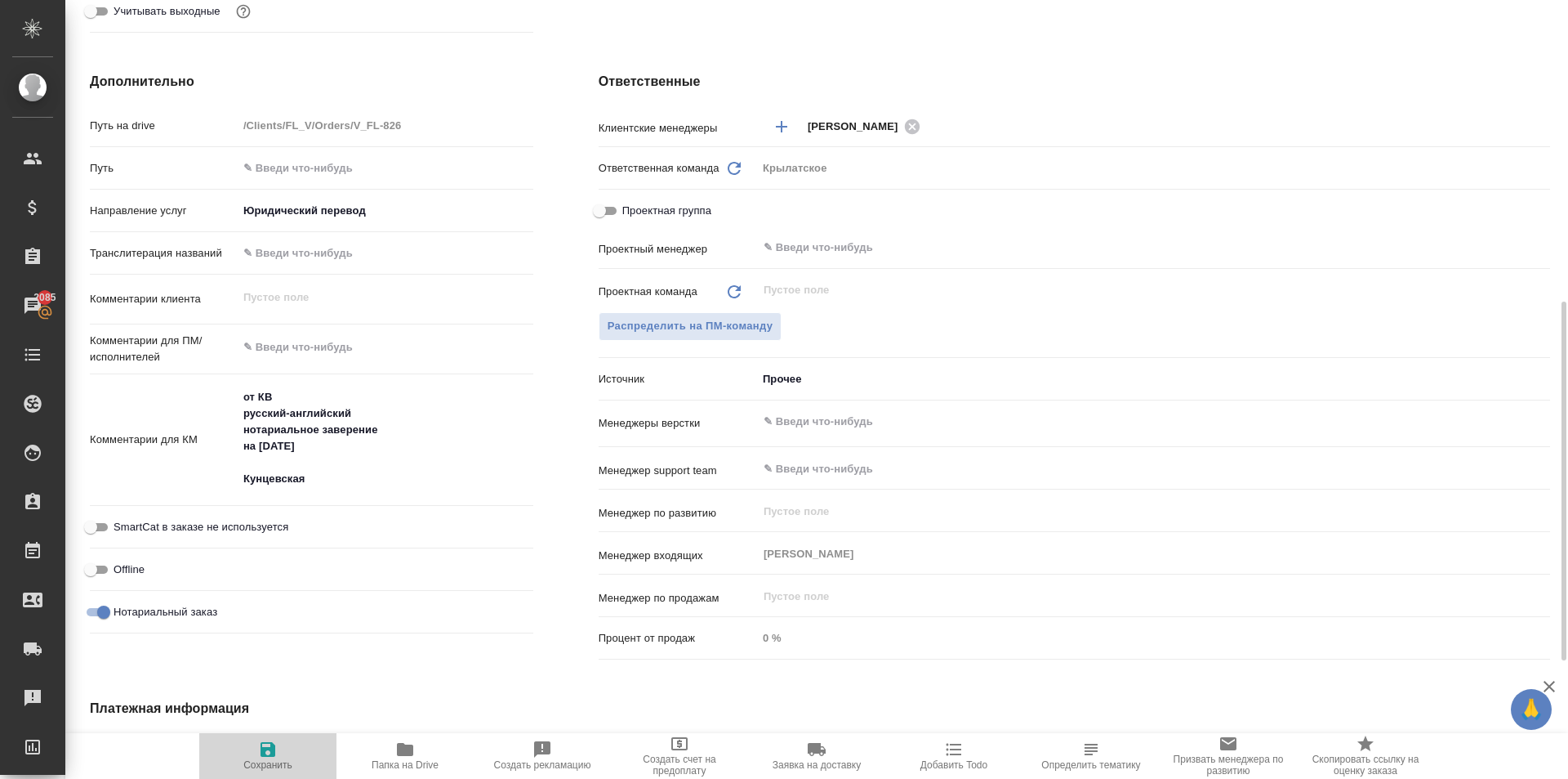
click at [253, 750] on span "Сохранить" at bounding box center [267, 754] width 118 height 31
type textarea "x"
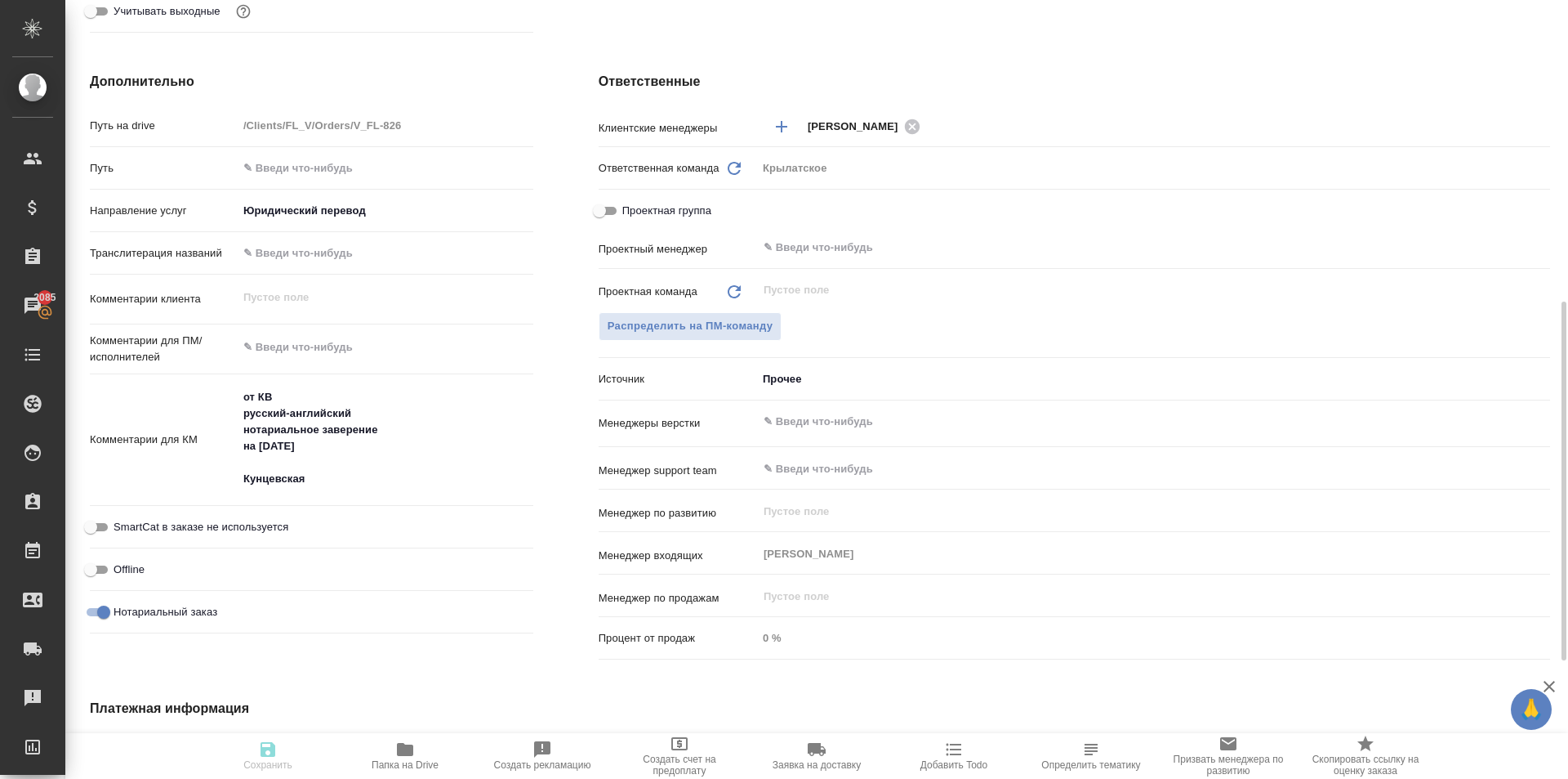
type textarea "x"
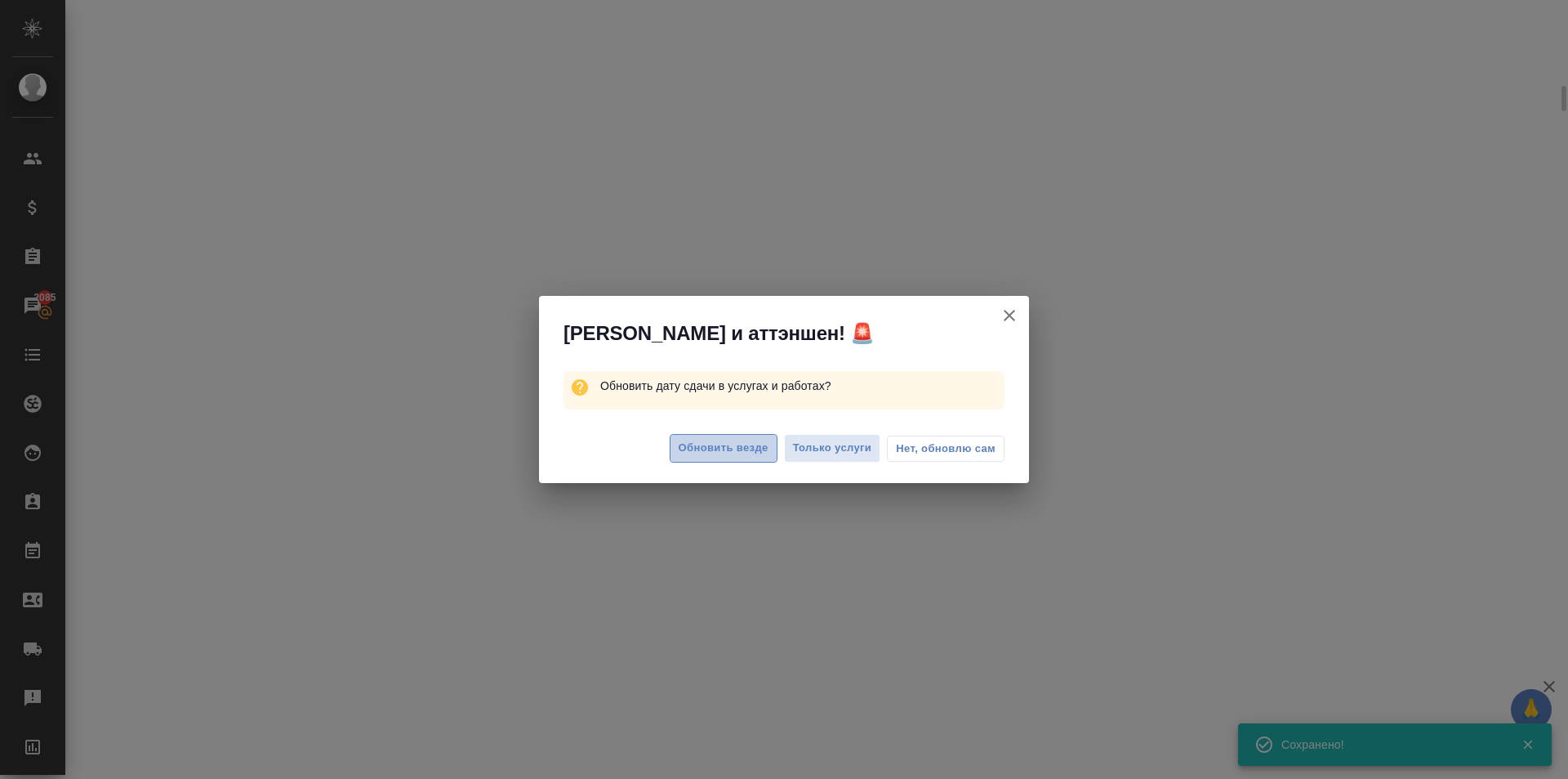
click at [738, 451] on span "Обновить везде" at bounding box center [724, 448] width 90 height 19
select select "RU"
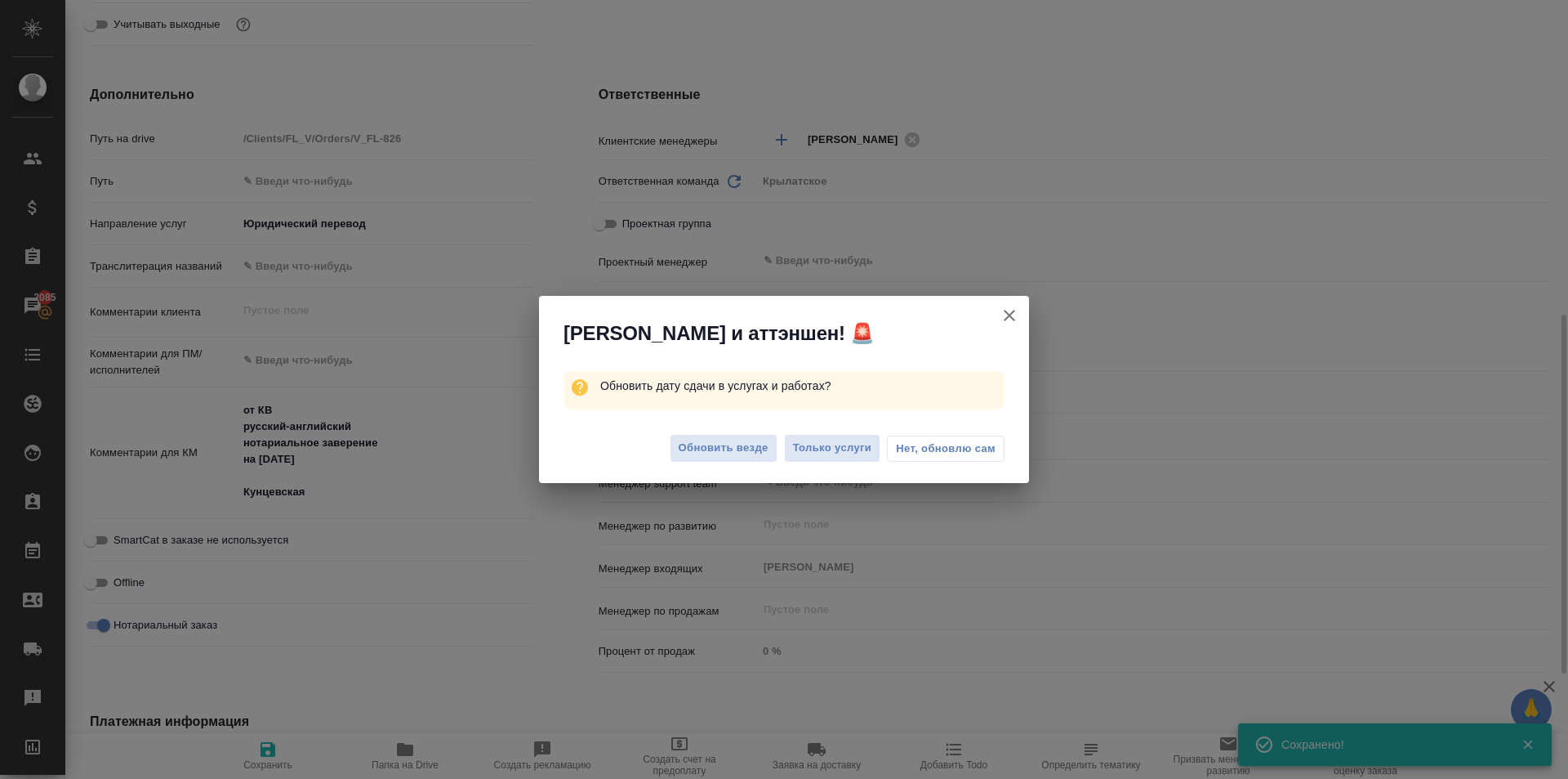
type textarea "x"
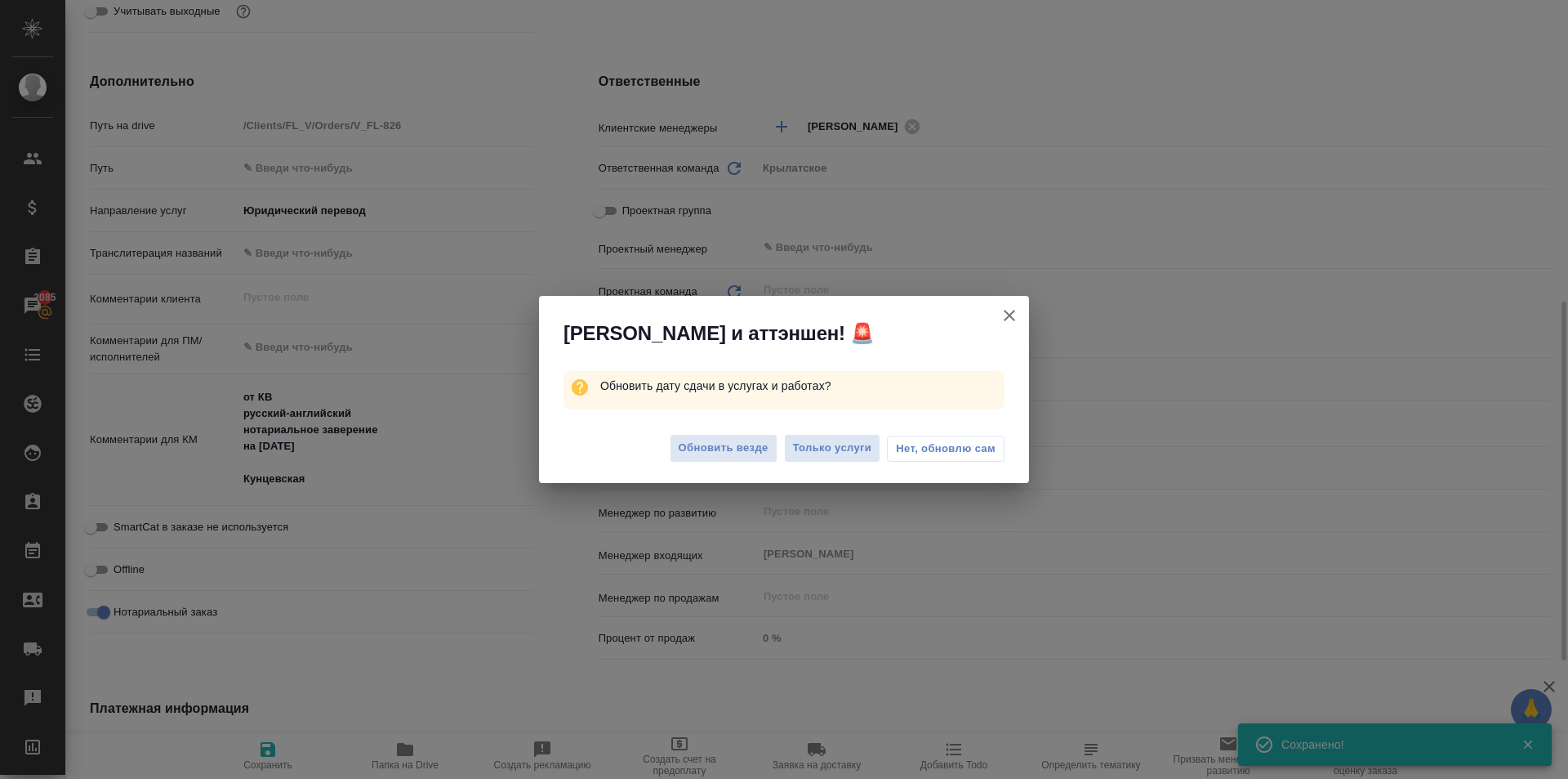
type textarea "x"
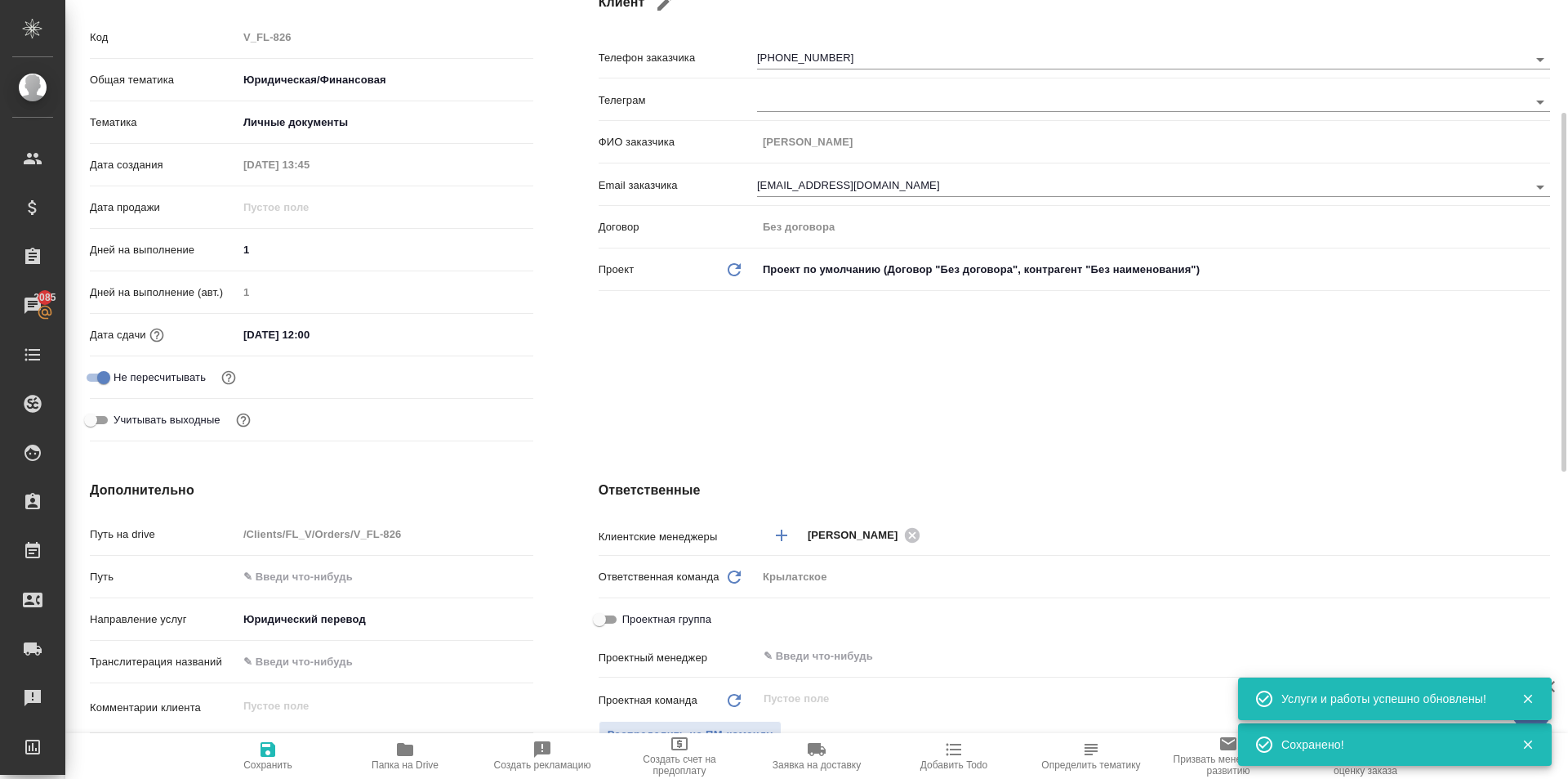
scroll to position [0, 0]
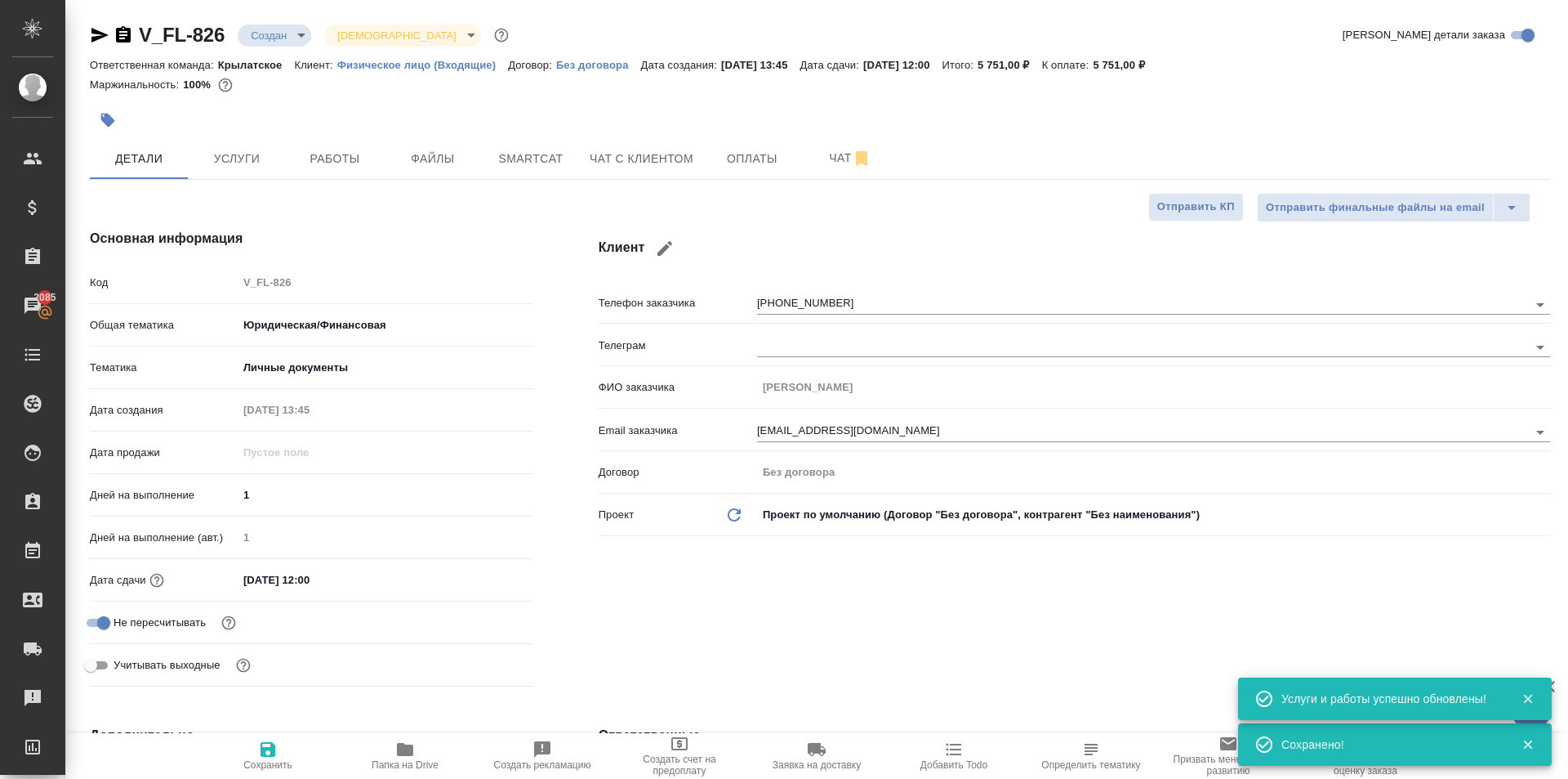
click at [121, 112] on button "button" at bounding box center [108, 120] width 36 height 36
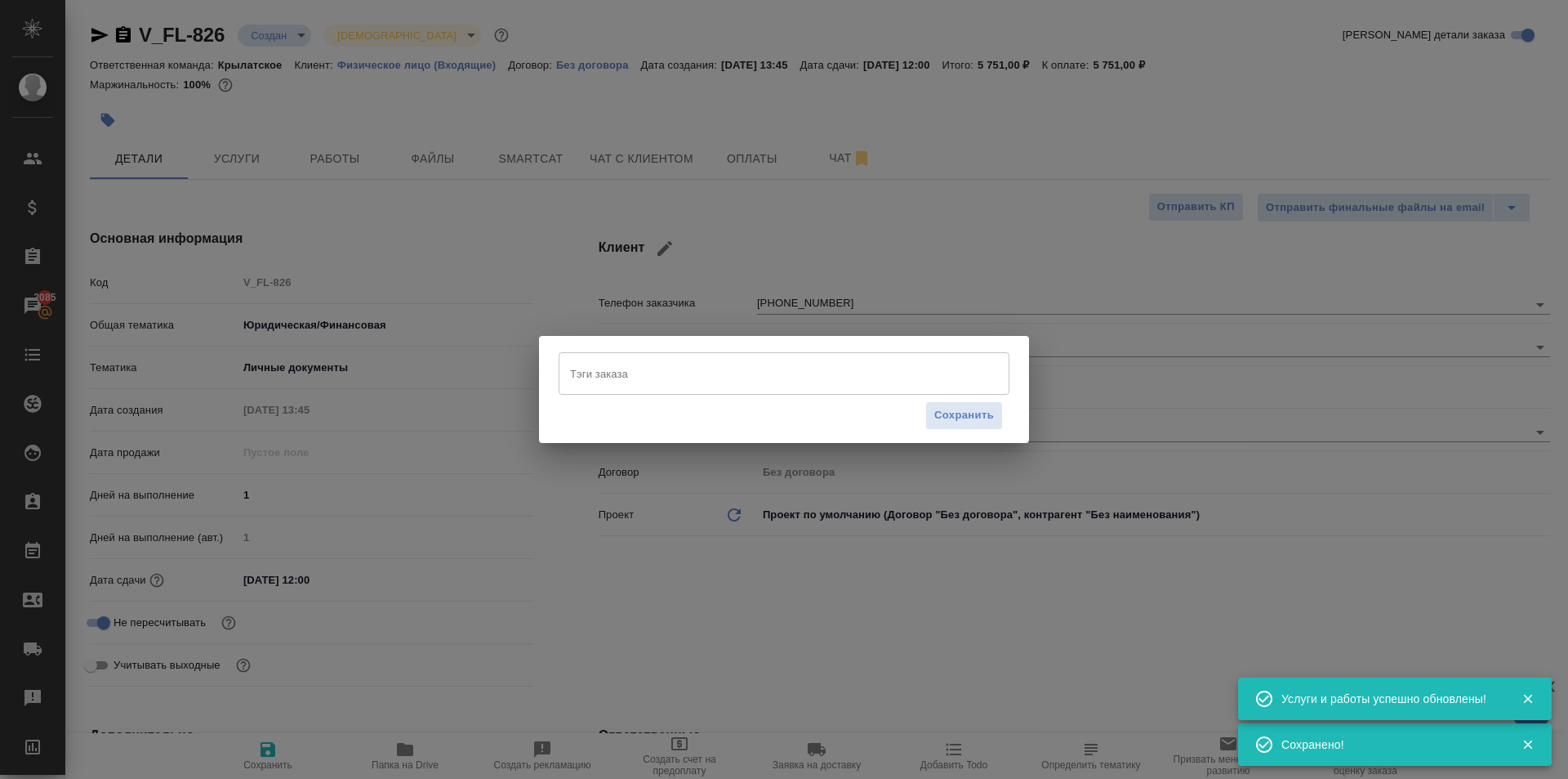
click at [706, 382] on input "Тэги заказа" at bounding box center [769, 373] width 405 height 27
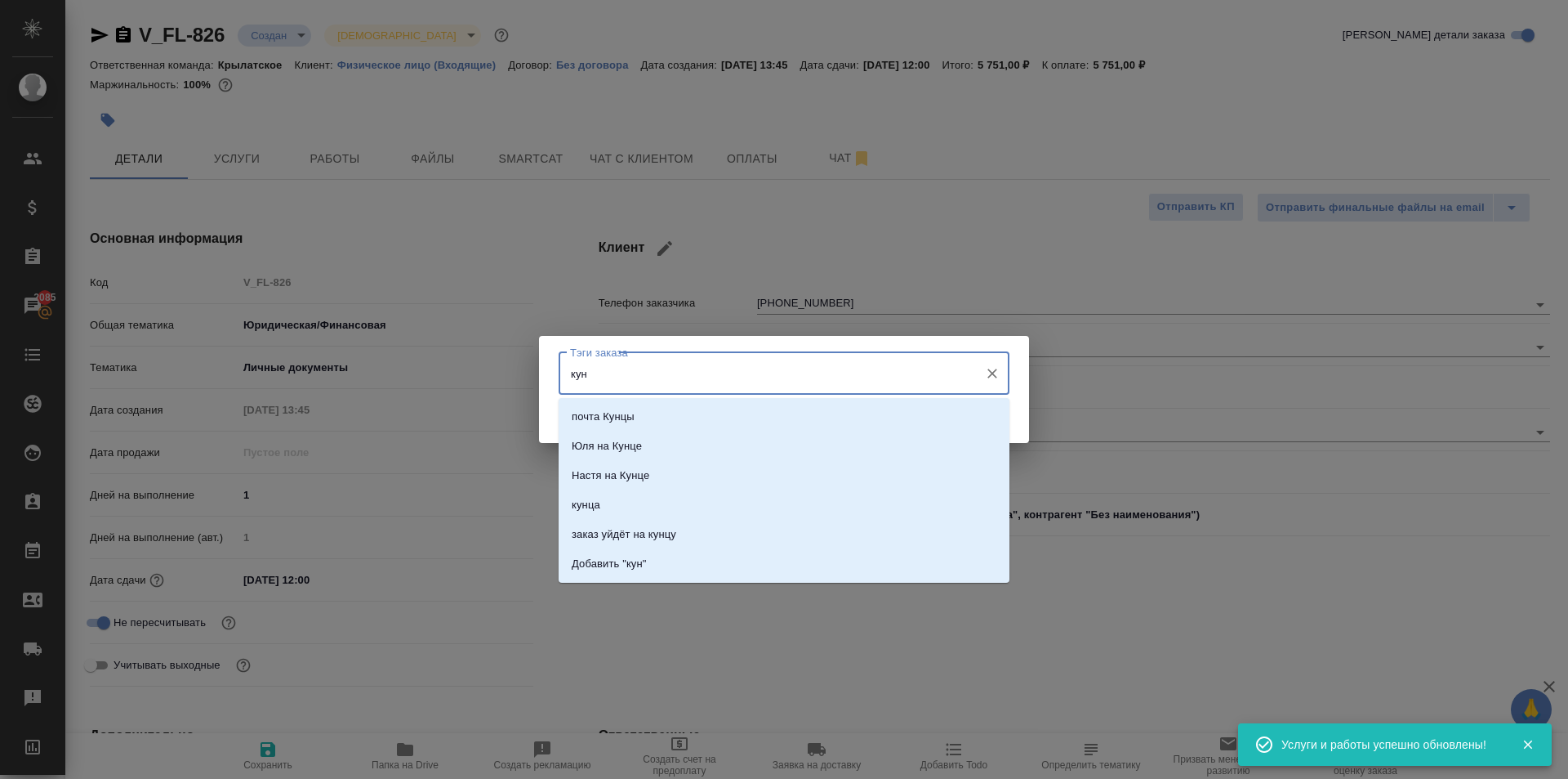
type input "кунц"
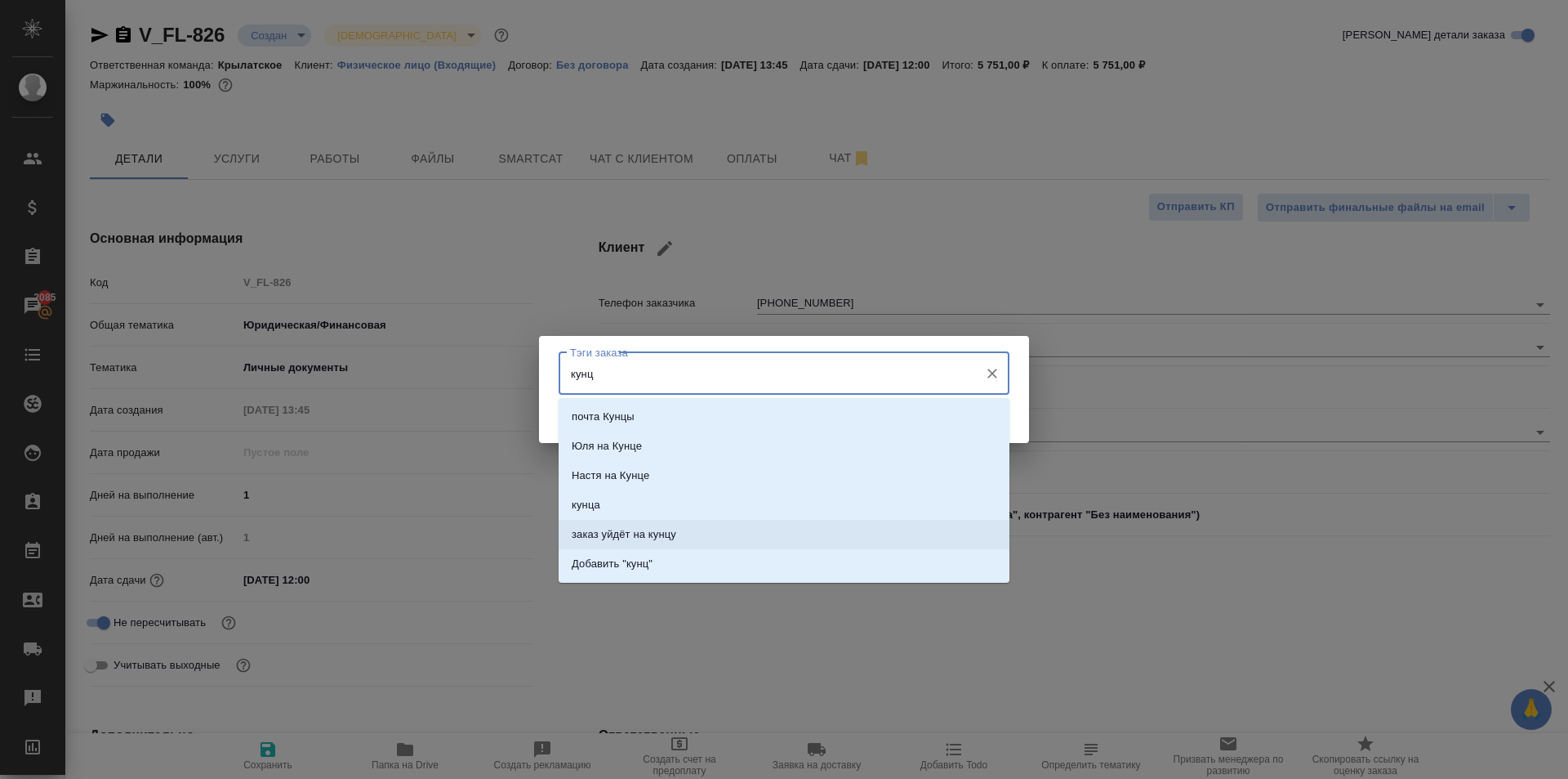
click at [725, 533] on li "заказ уйдёт на кунцу" at bounding box center [784, 534] width 451 height 29
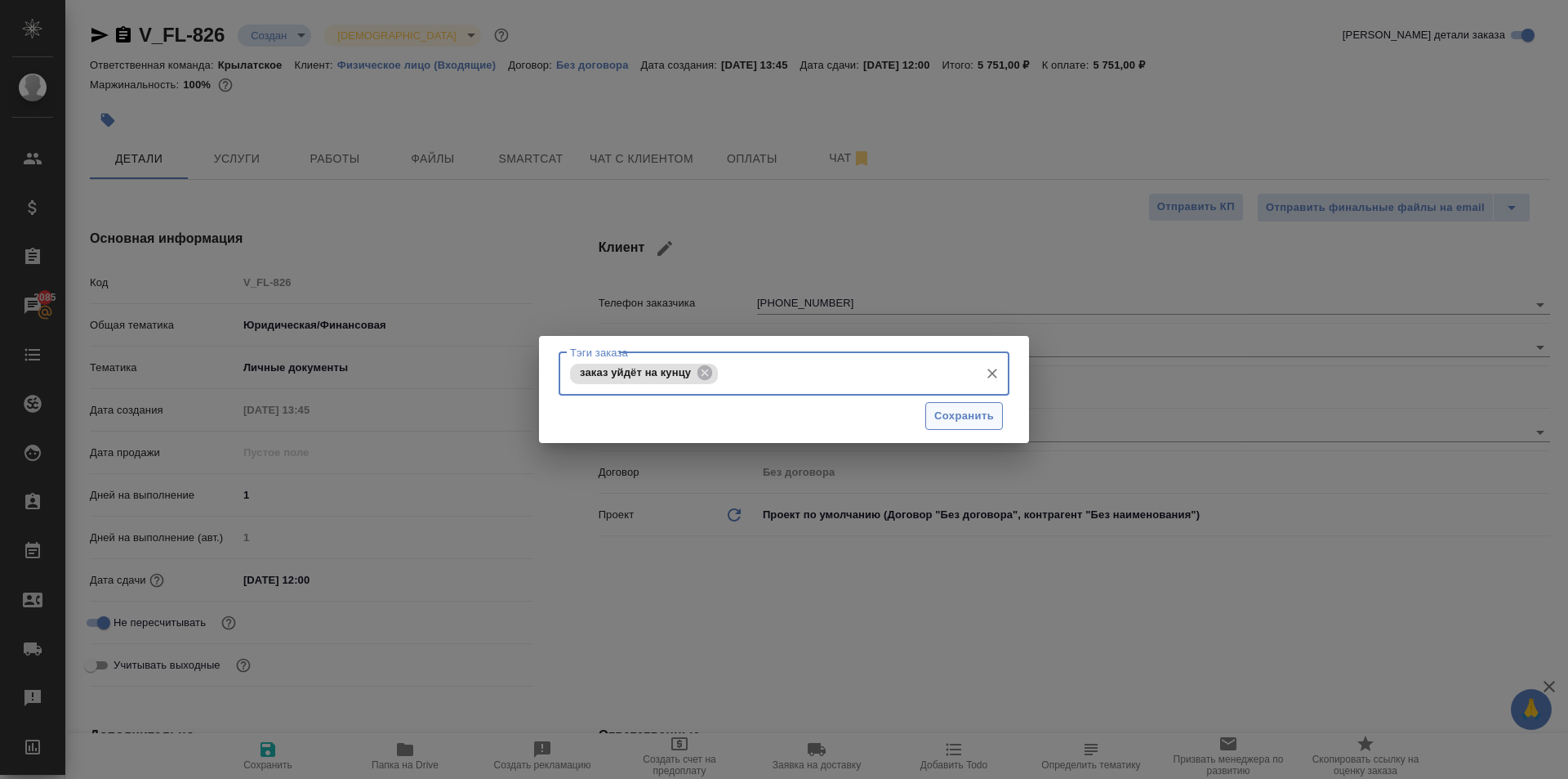
click at [959, 411] on span "Сохранить" at bounding box center [964, 416] width 59 height 19
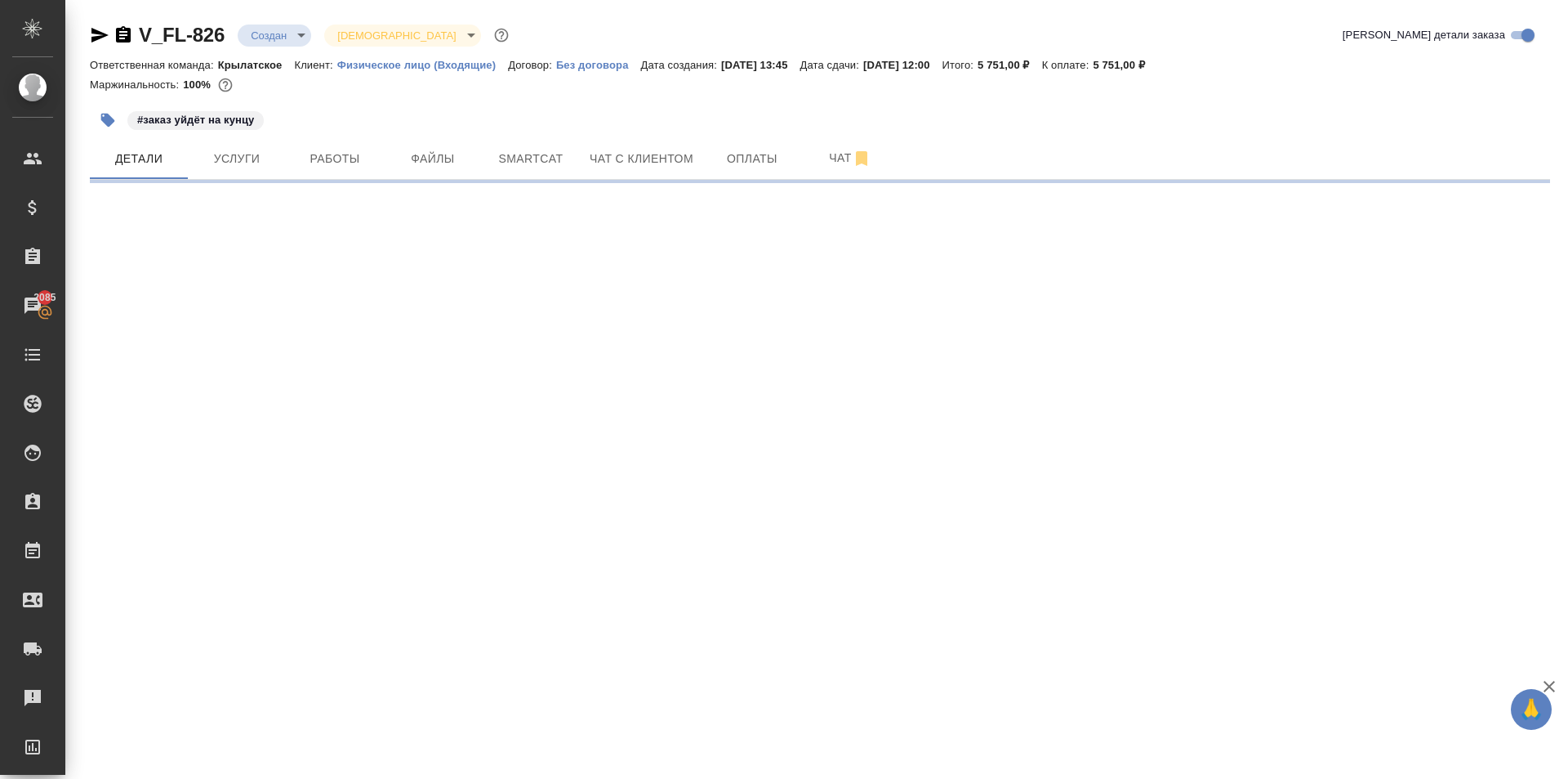
select select "RU"
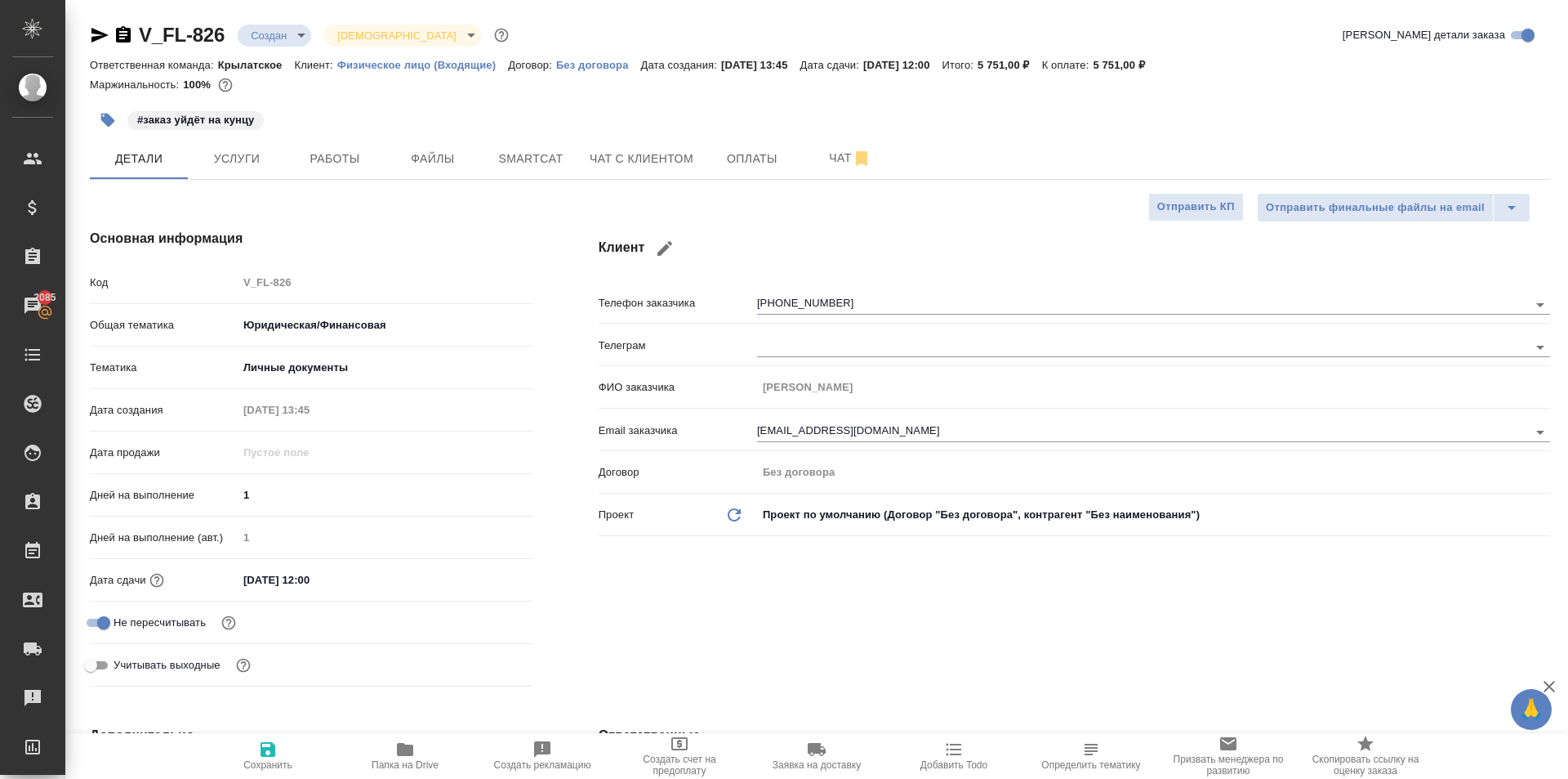
type textarea "x"
drag, startPoint x: 621, startPoint y: 162, endPoint x: 441, endPoint y: 374, distance: 278.1
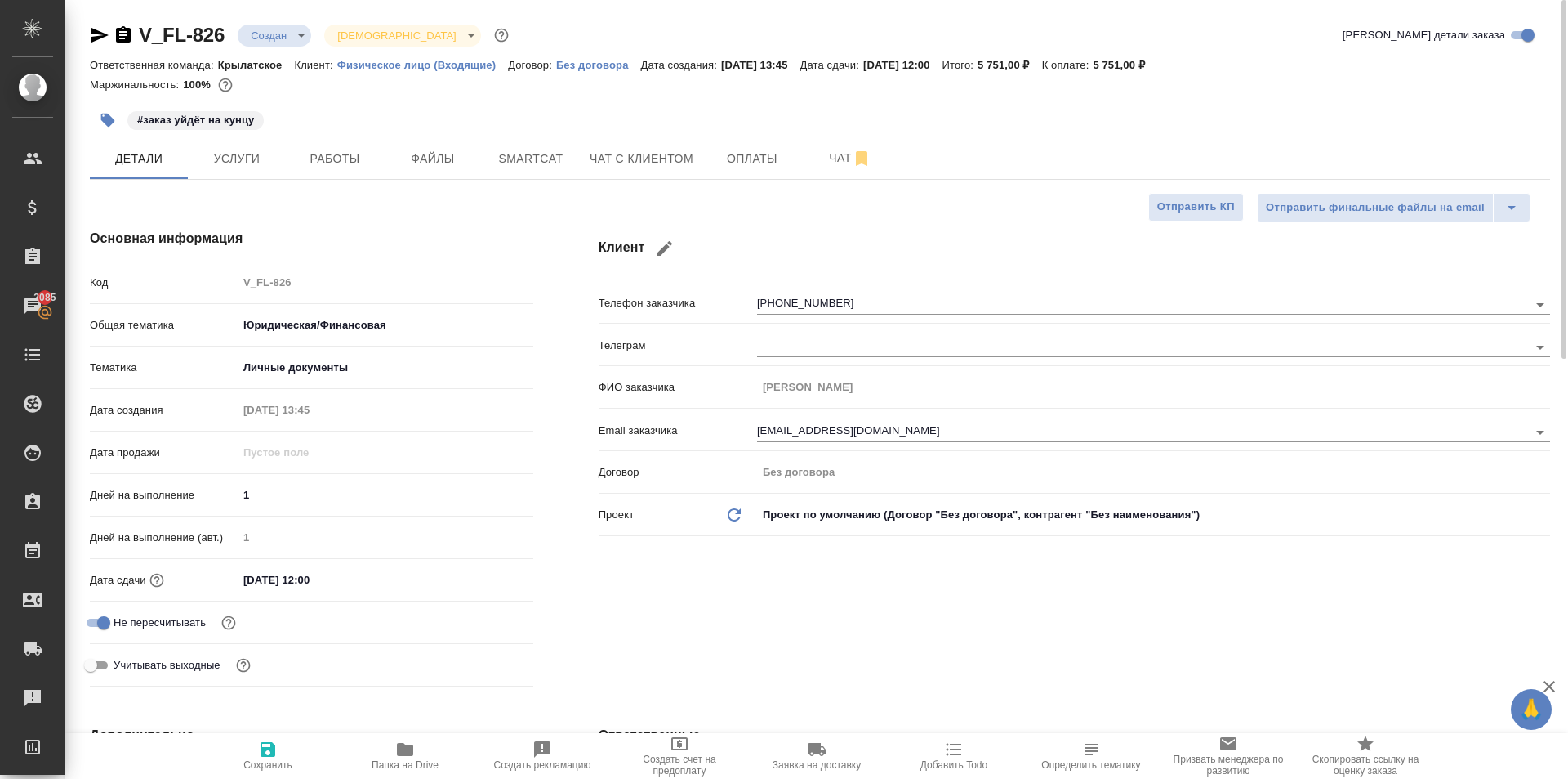
click at [659, 133] on div "#заказ уйдёт на кунцу" at bounding box center [577, 120] width 973 height 36
click at [657, 145] on button "Чат с клиентом" at bounding box center [641, 158] width 123 height 41
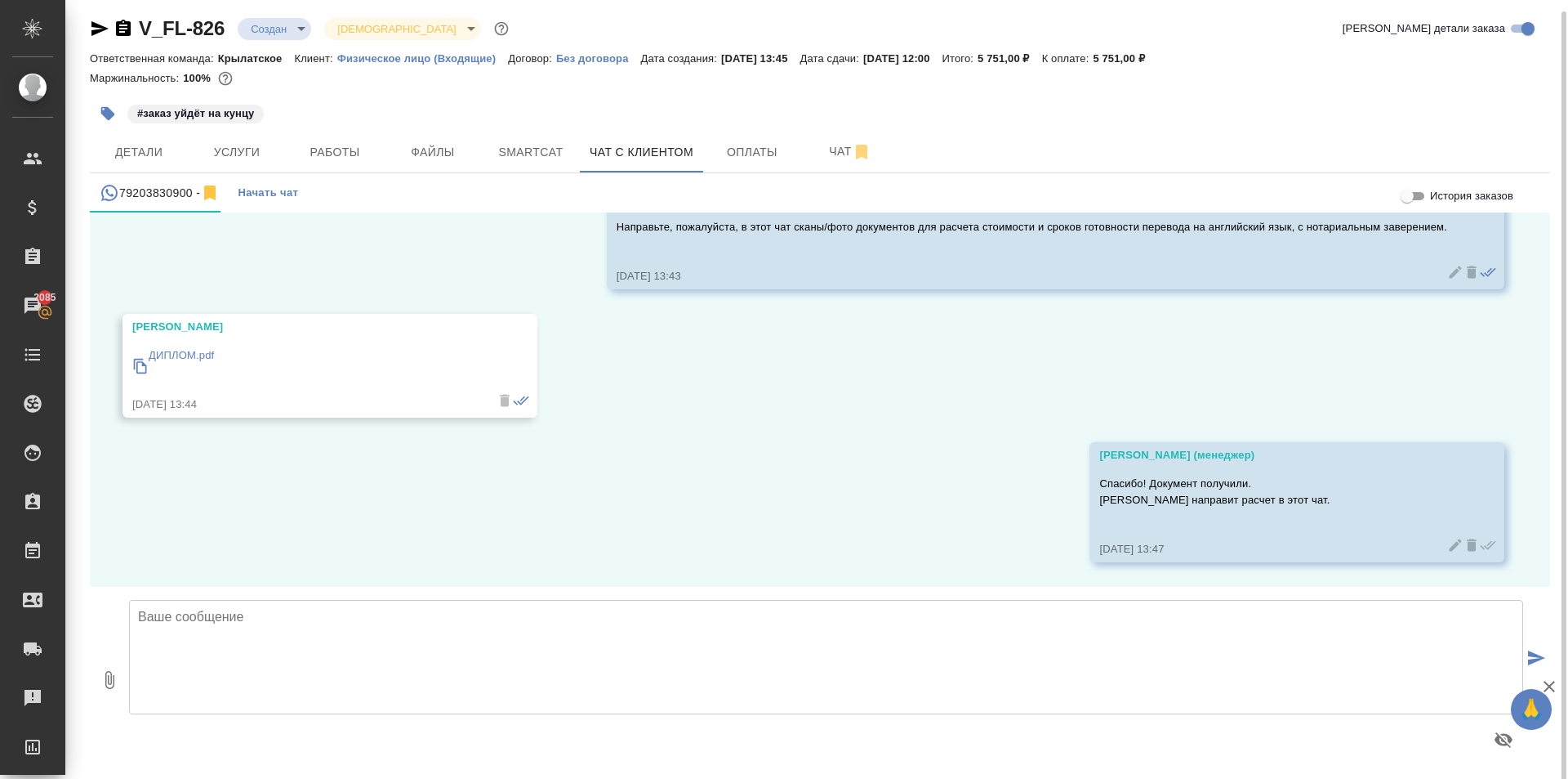
scroll to position [9, 0]
click at [1357, 648] on textarea at bounding box center [826, 654] width 1395 height 114
paste textarea "Срок исполнения: 1 рабочий день. (завтра, во вторую половину дня) Стоимость зак…"
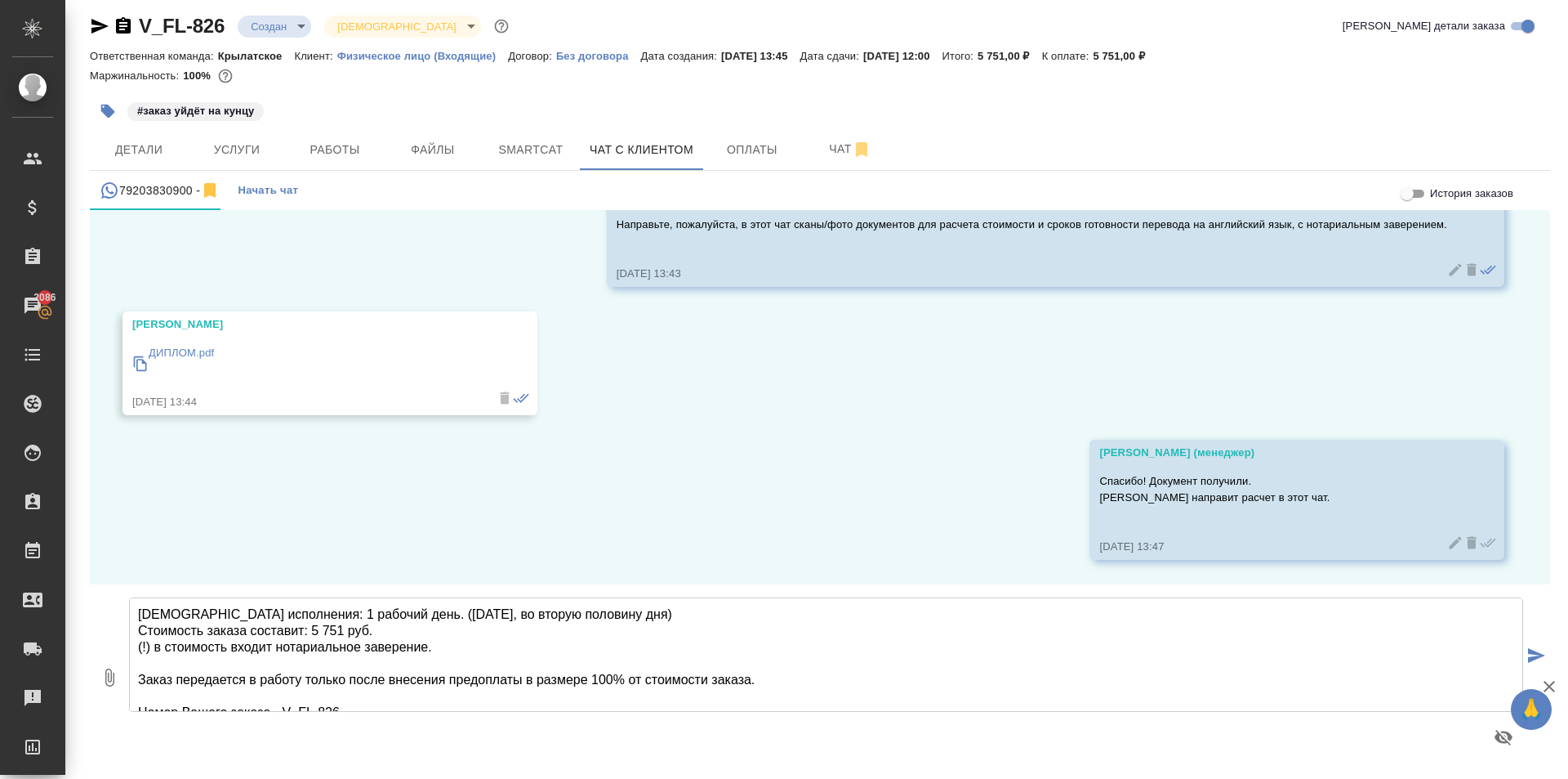
scroll to position [58, 0]
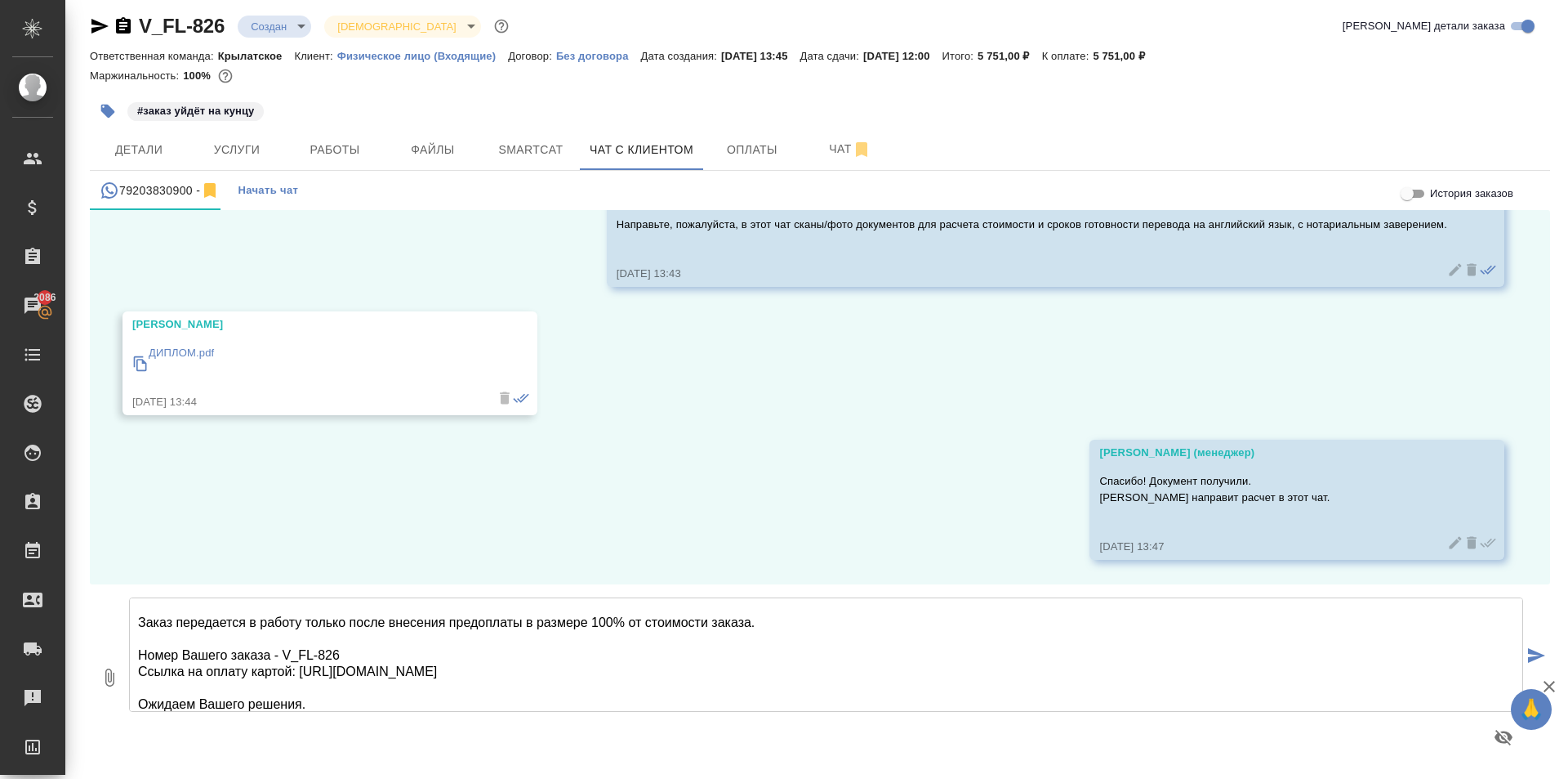
type textarea "Срок исполнения: 1 рабочий день. (завтра, во вторую половину дня) Стоимость зак…"
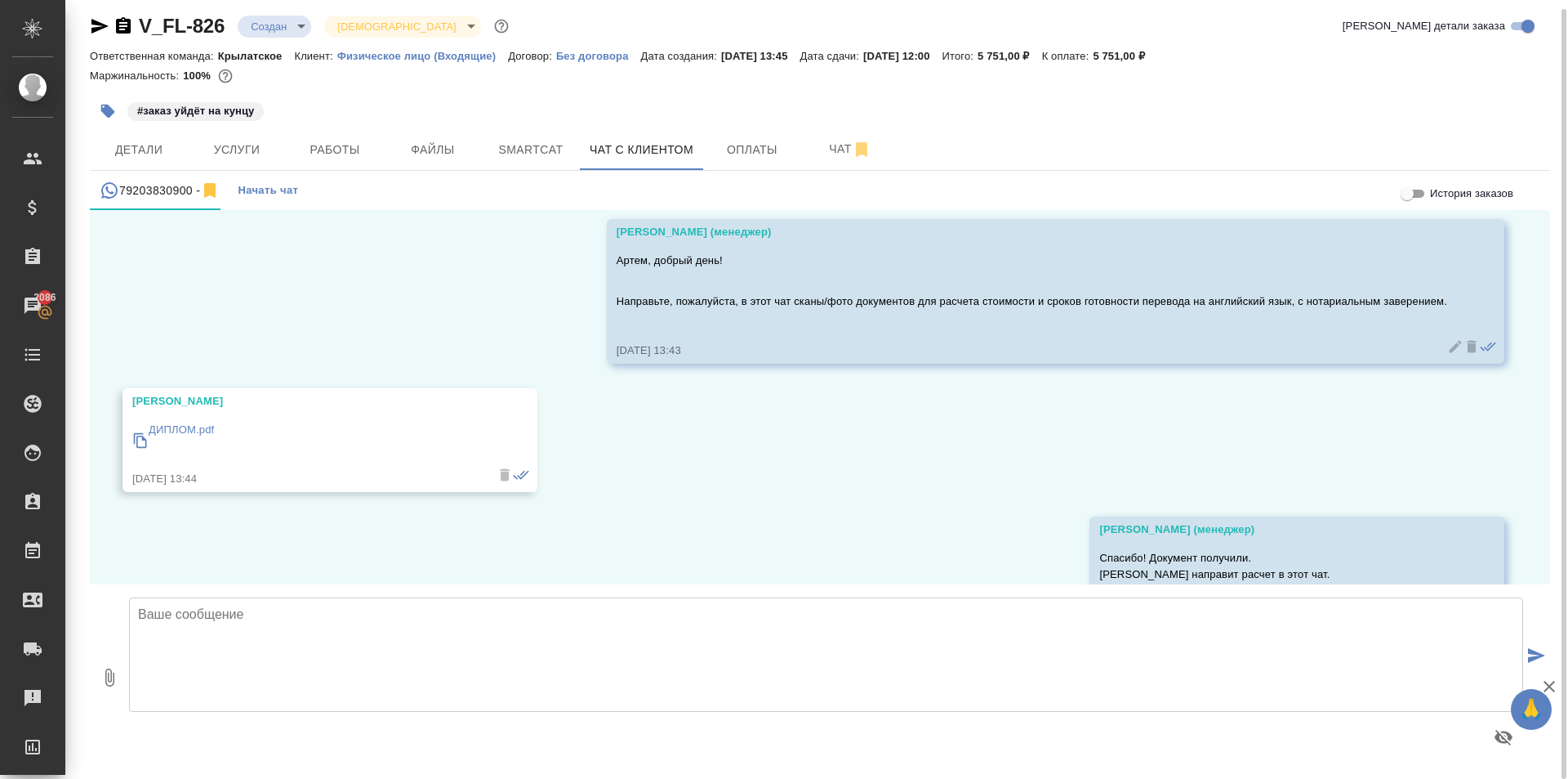
scroll to position [139, 0]
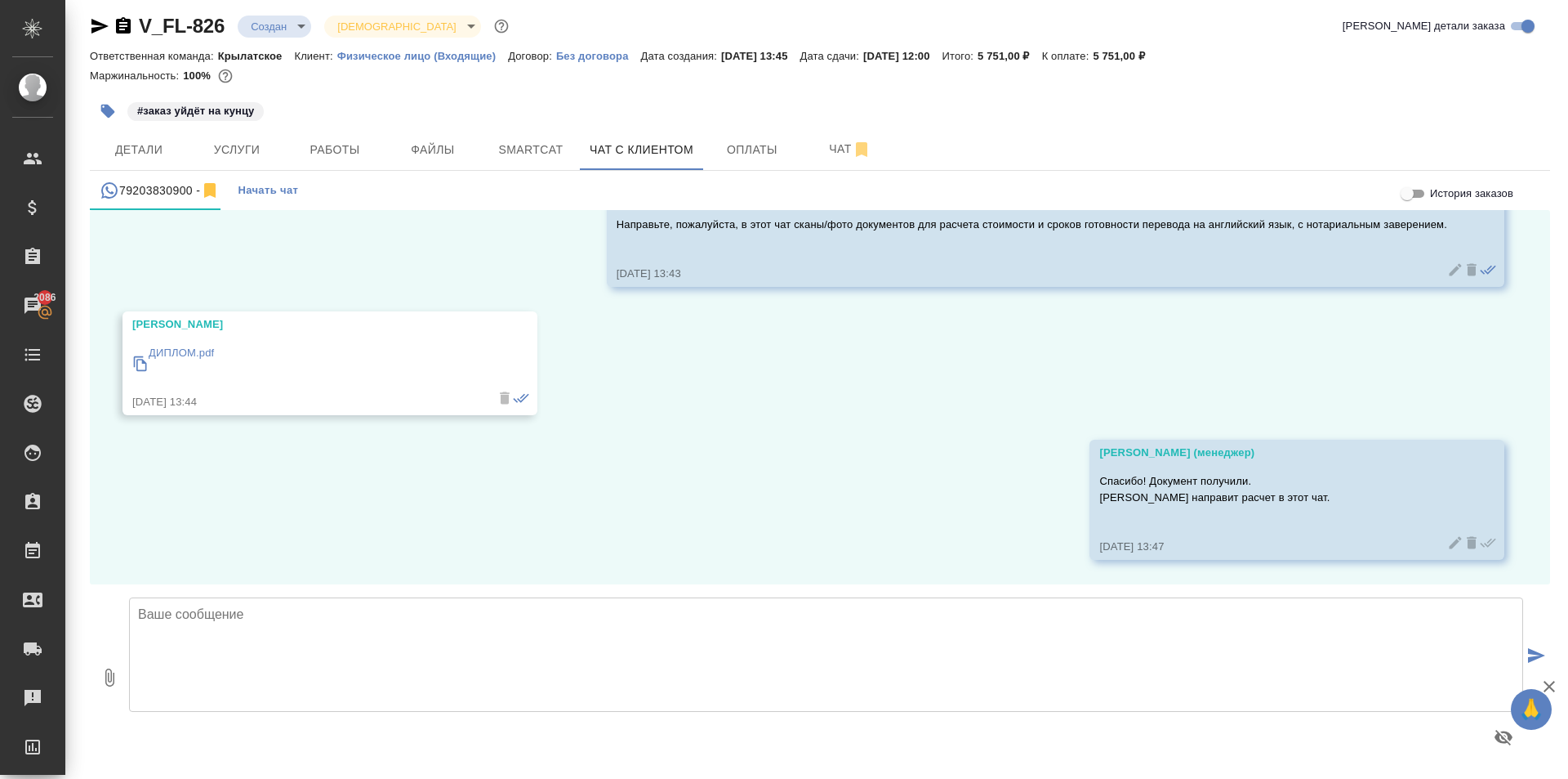
click at [908, 536] on div "26.08, вторник Касаткина Александра (менеджер) Артем, добрый день! Направьте, п…" at bounding box center [820, 397] width 1461 height 374
click at [418, 622] on textarea at bounding box center [826, 654] width 1395 height 114
drag, startPoint x: 428, startPoint y: 564, endPoint x: 431, endPoint y: 545, distance: 19.2
click at [431, 545] on div "26.08, вторник Касаткина Александра (менеджер) Артем, добрый день! Направьте, п…" at bounding box center [820, 397] width 1461 height 374
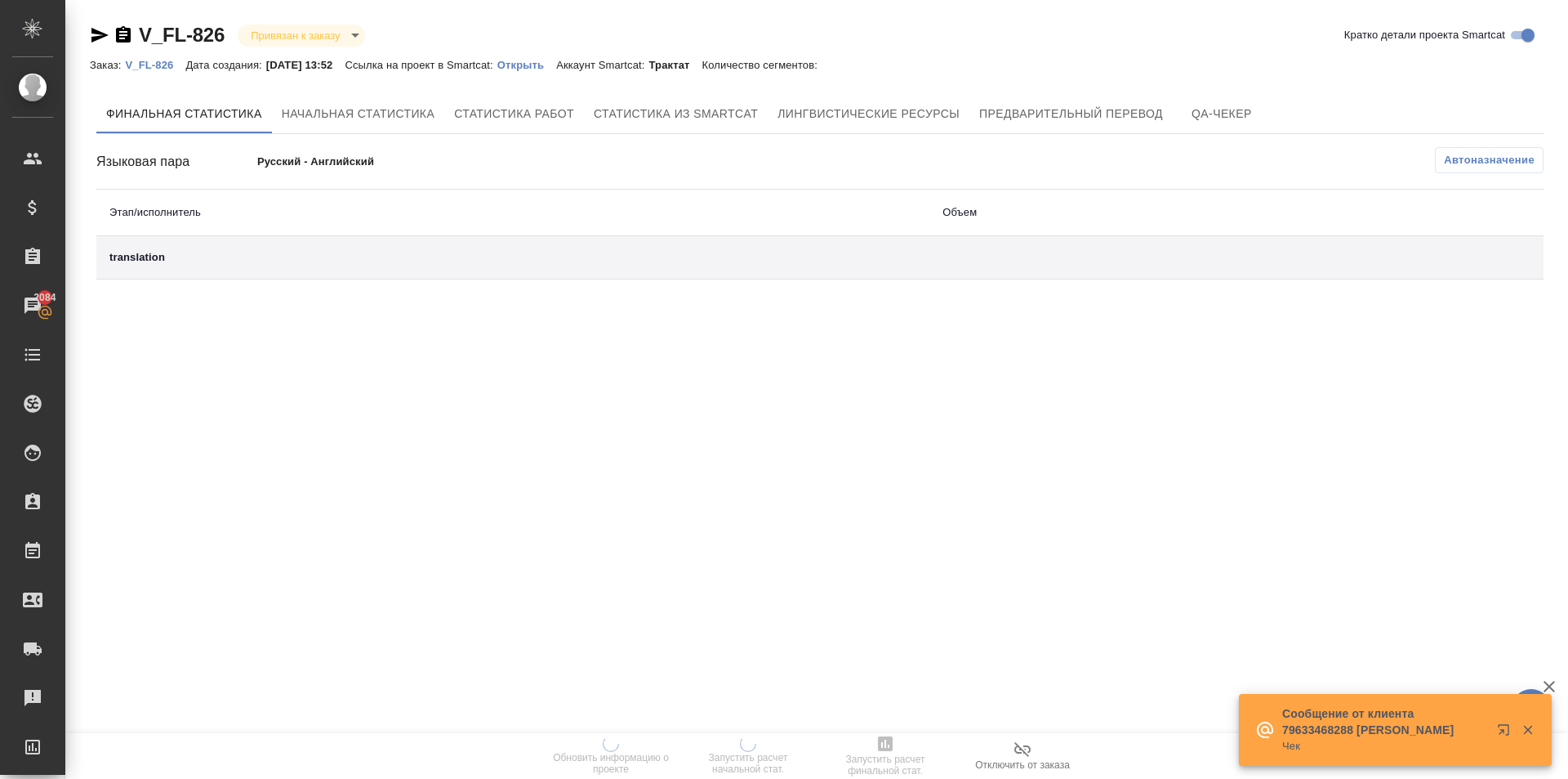
click at [530, 52] on div "V_FL-826 Привязан к заказу linkedToOrder Кратко детали проекта Smartcat" at bounding box center [820, 38] width 1461 height 33
click at [535, 59] on p "Открыть" at bounding box center [527, 65] width 58 height 12
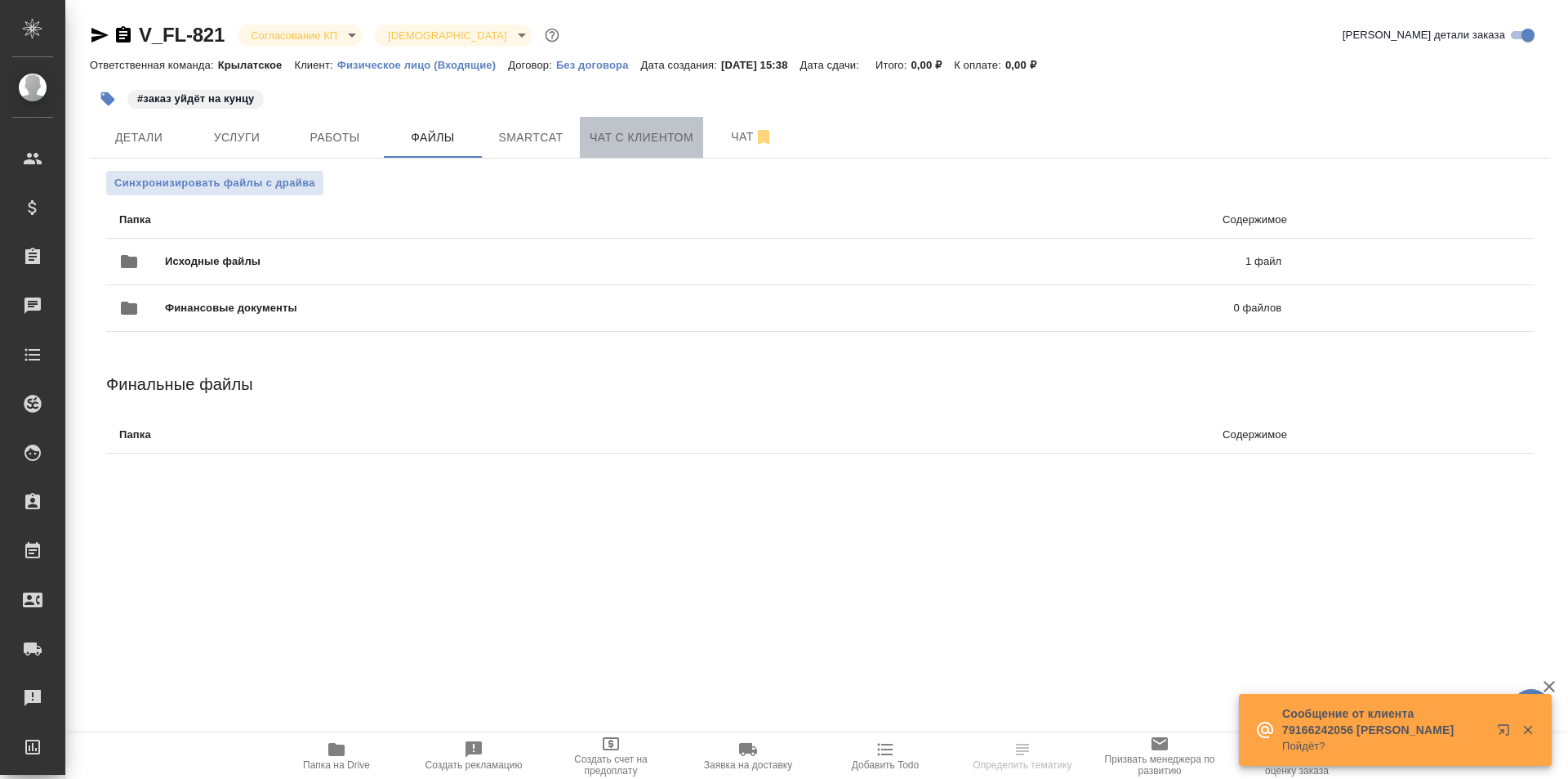
click at [640, 133] on span "Чат с клиентом" at bounding box center [641, 137] width 104 height 20
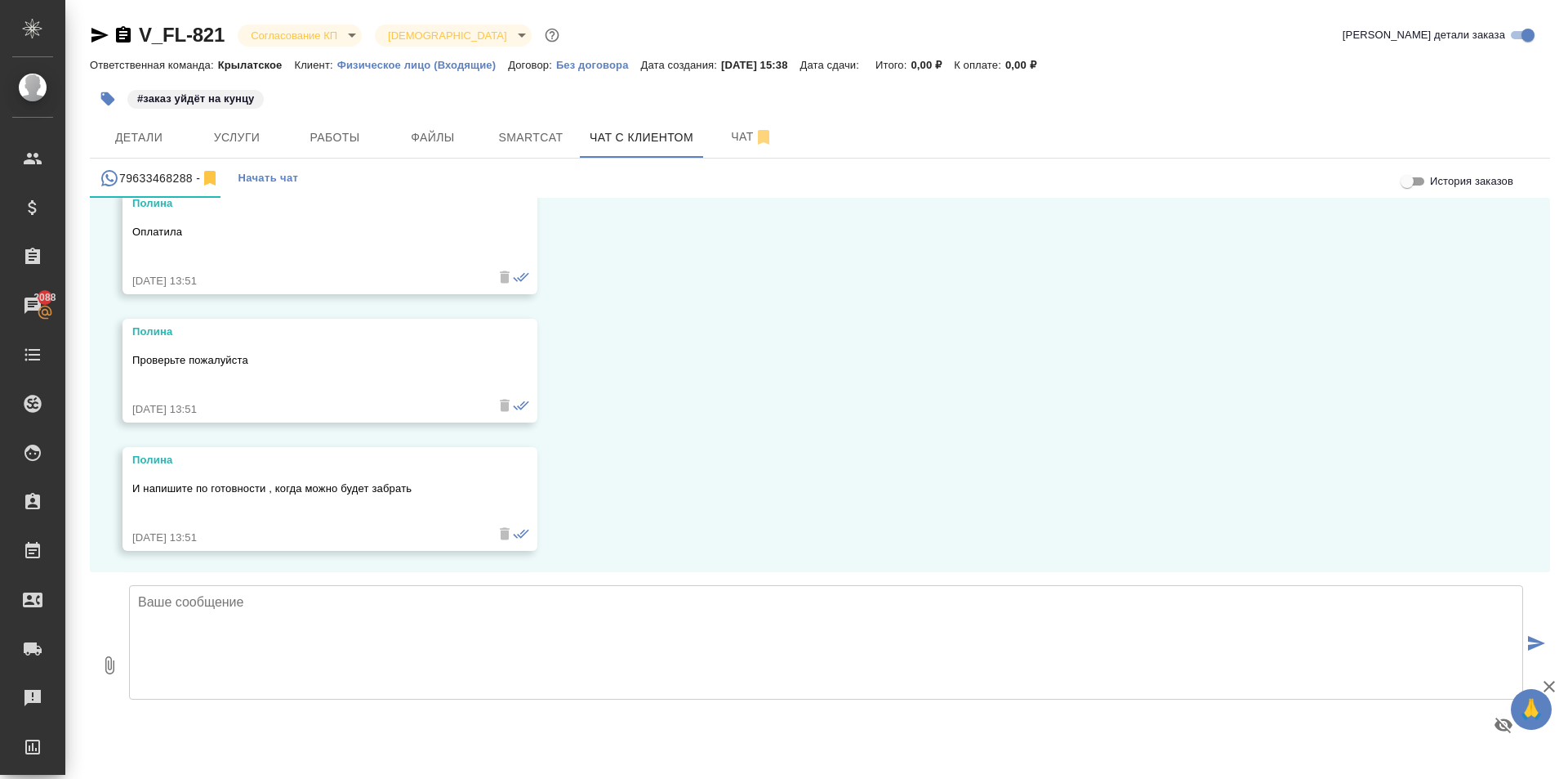
scroll to position [5321, 0]
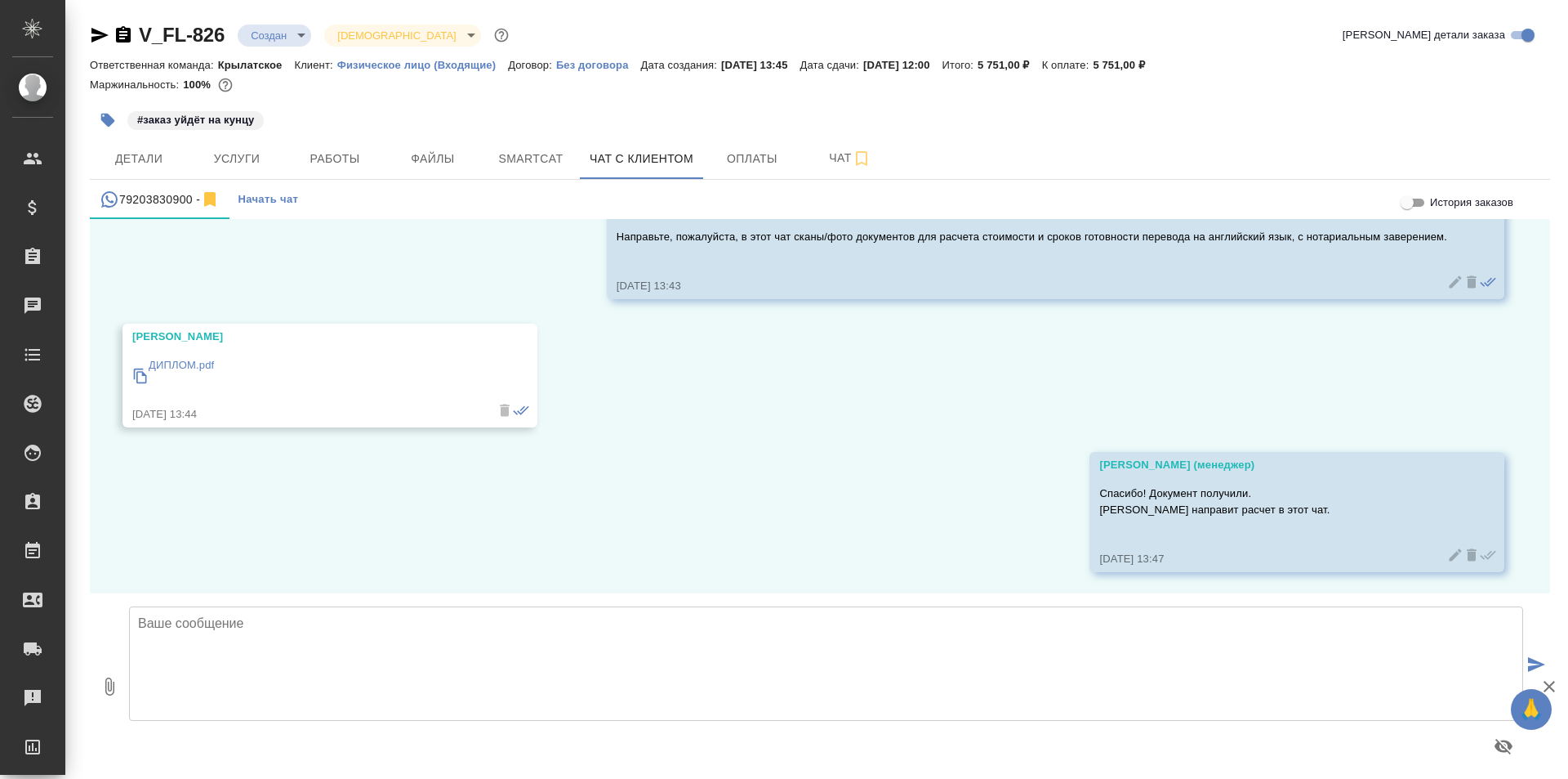
scroll to position [139, 0]
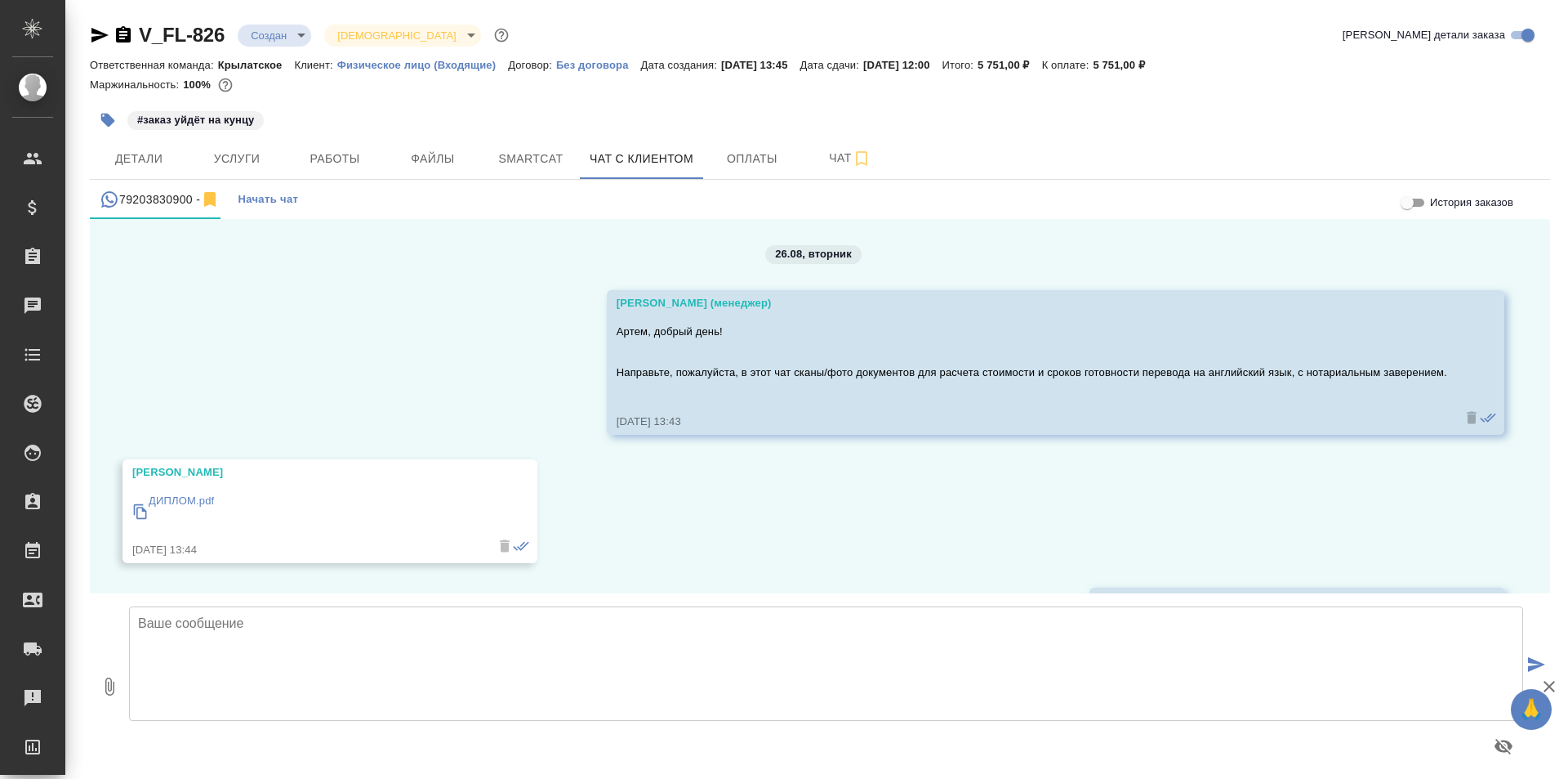
scroll to position [139, 0]
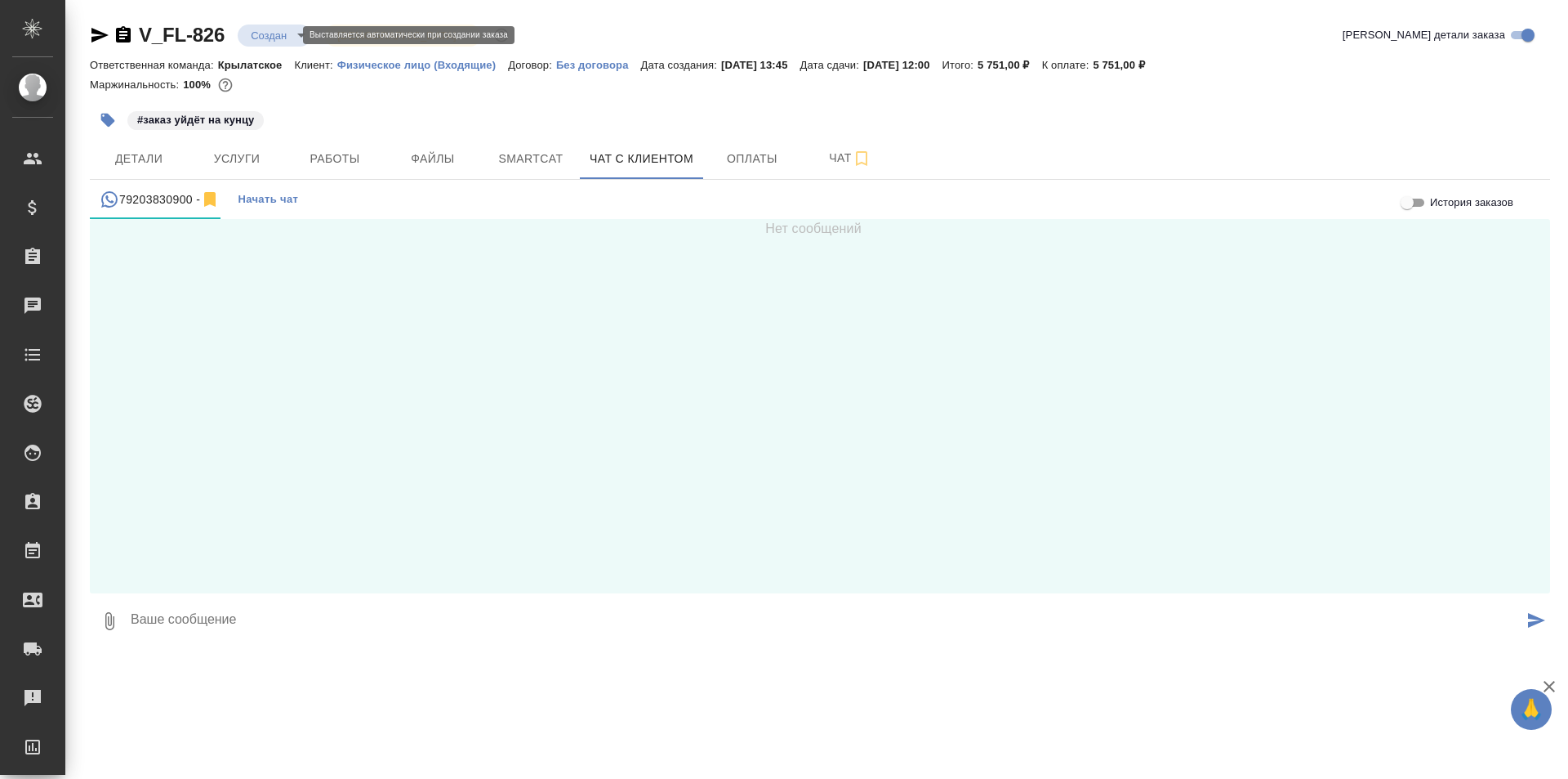
click at [294, 32] on body "🙏 .cls-1 fill:#fff; AWATERA [PERSON_NAME] Спецификации Заказы Чаты Todo Проекты…" at bounding box center [784, 390] width 1568 height 779
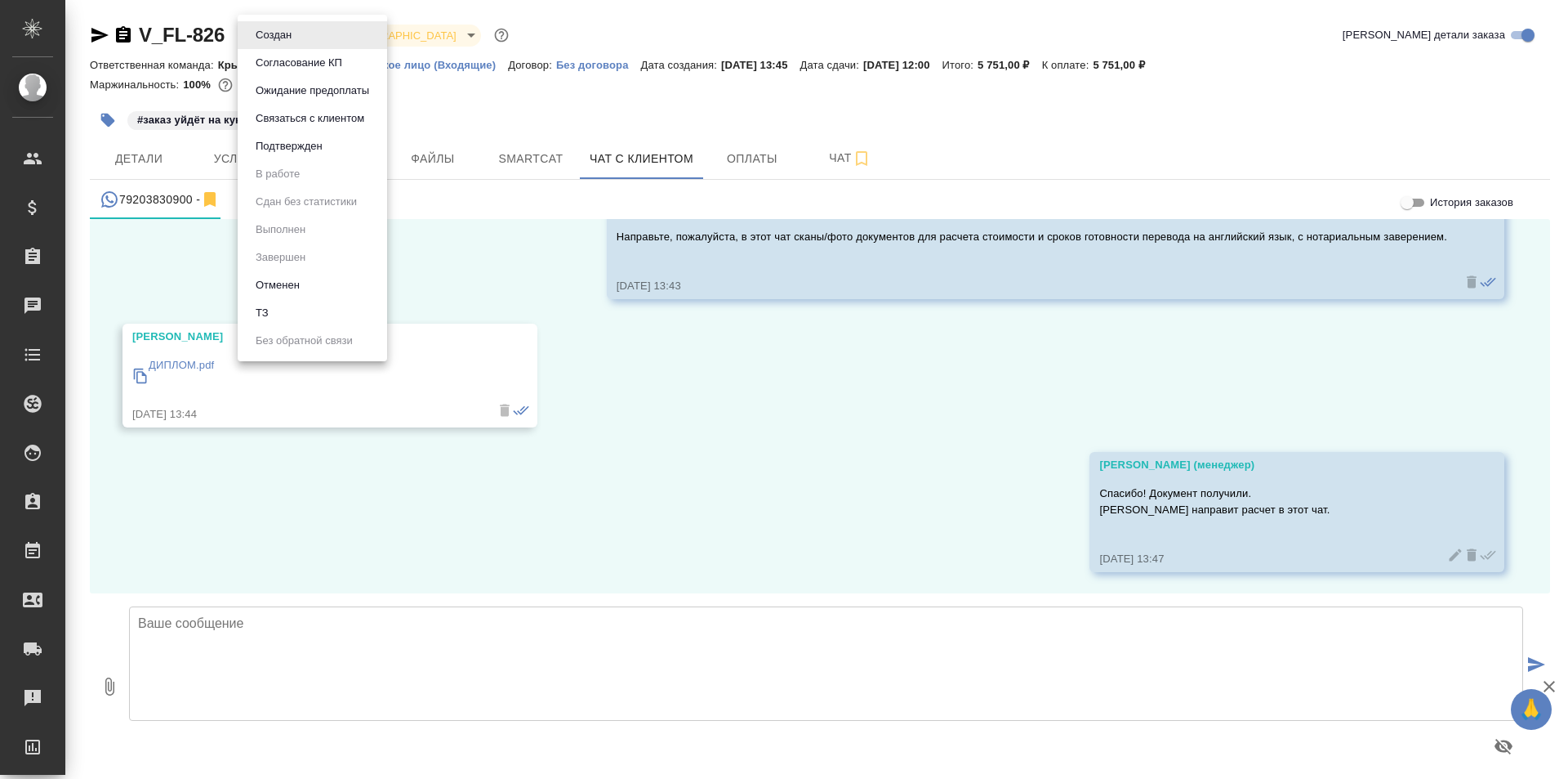
scroll to position [139, 0]
click at [323, 91] on button "Ожидание предоплаты" at bounding box center [311, 90] width 123 height 18
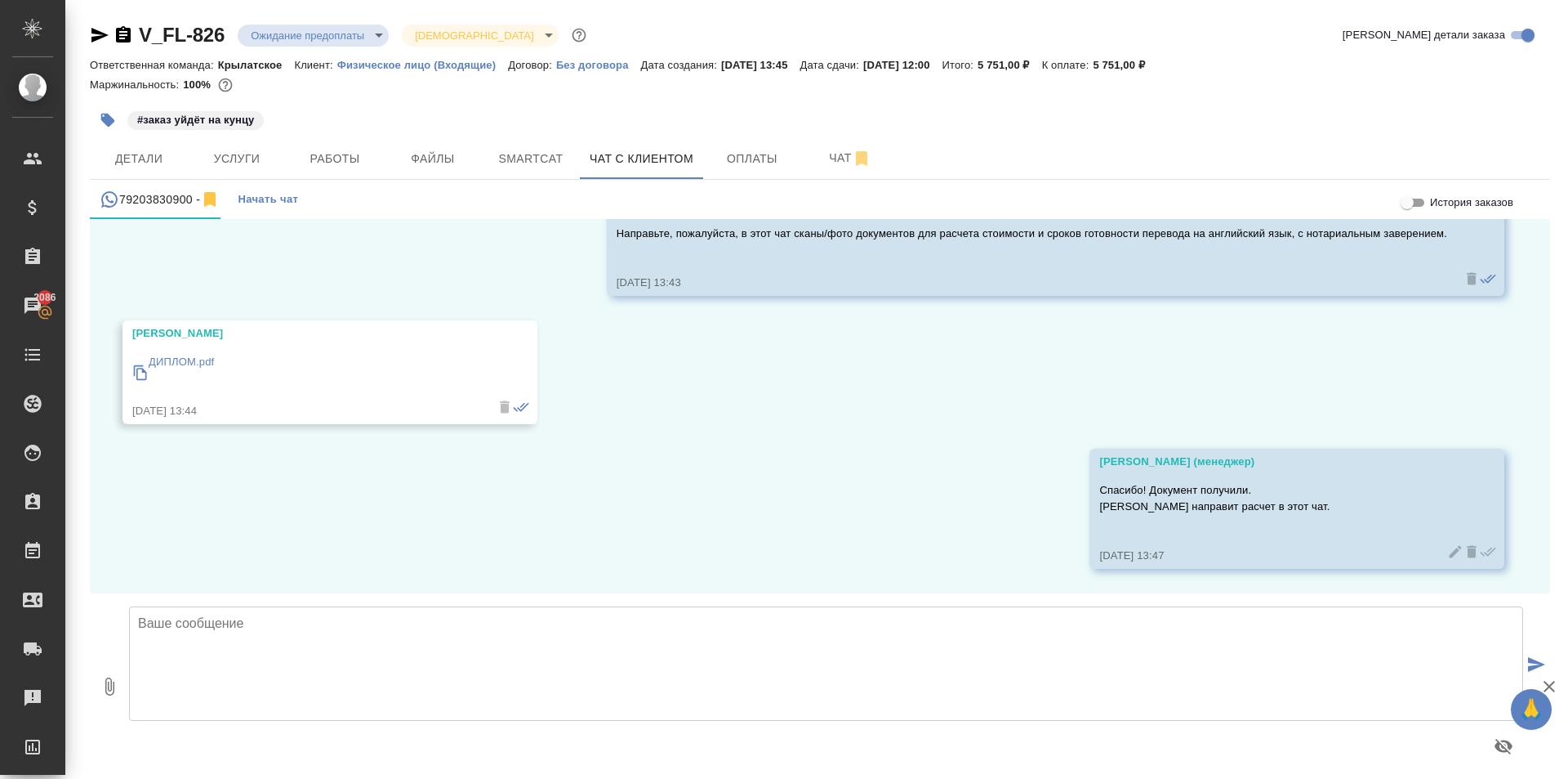
click at [223, 659] on textarea at bounding box center [826, 663] width 1395 height 114
type textarea "."
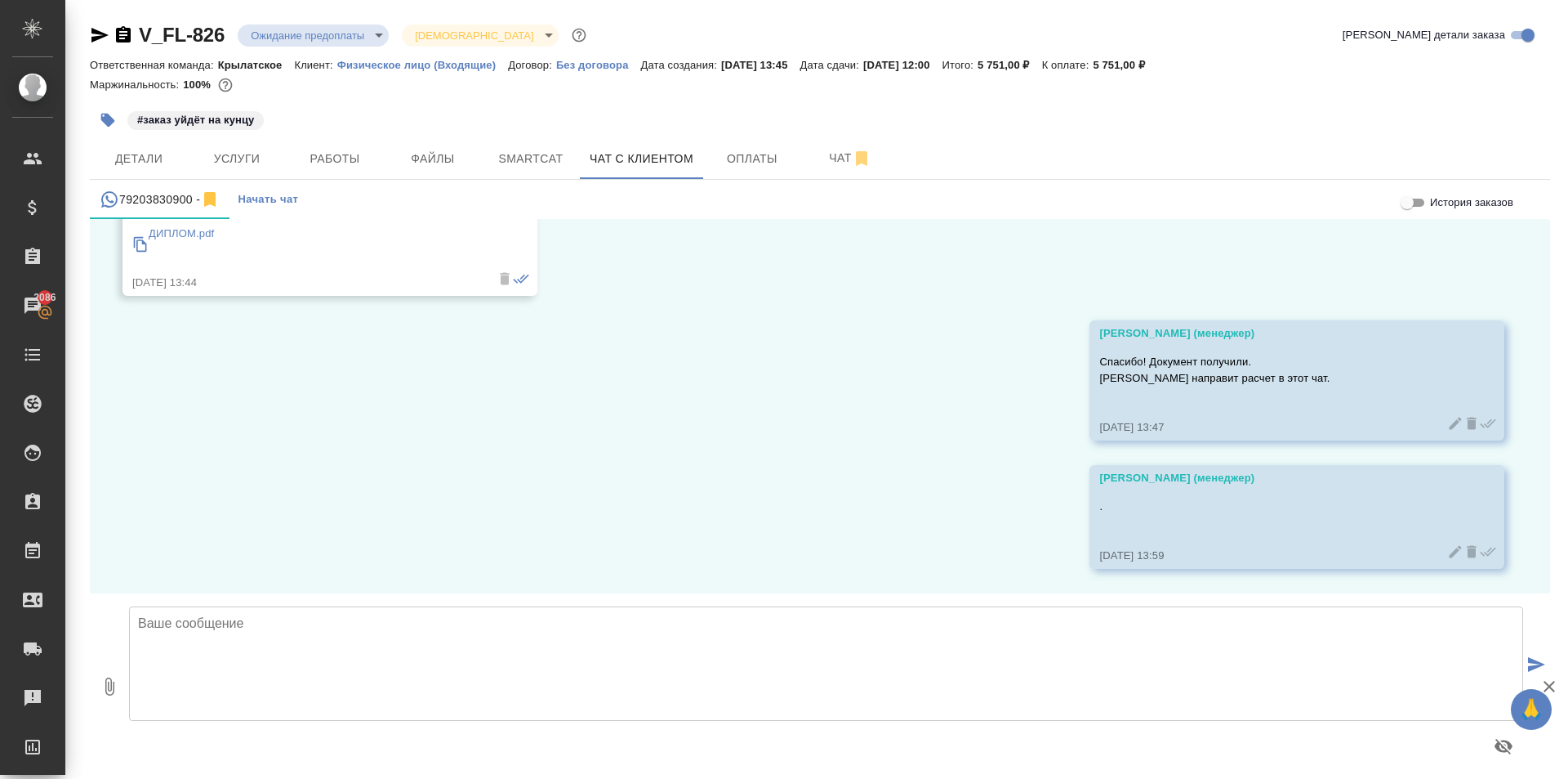
click at [1380, 656] on textarea at bounding box center [826, 663] width 1395 height 114
paste textarea "Срок исполнения: 1 рабочий день. (завтра, во вторую половину дня) Стоимость зак…"
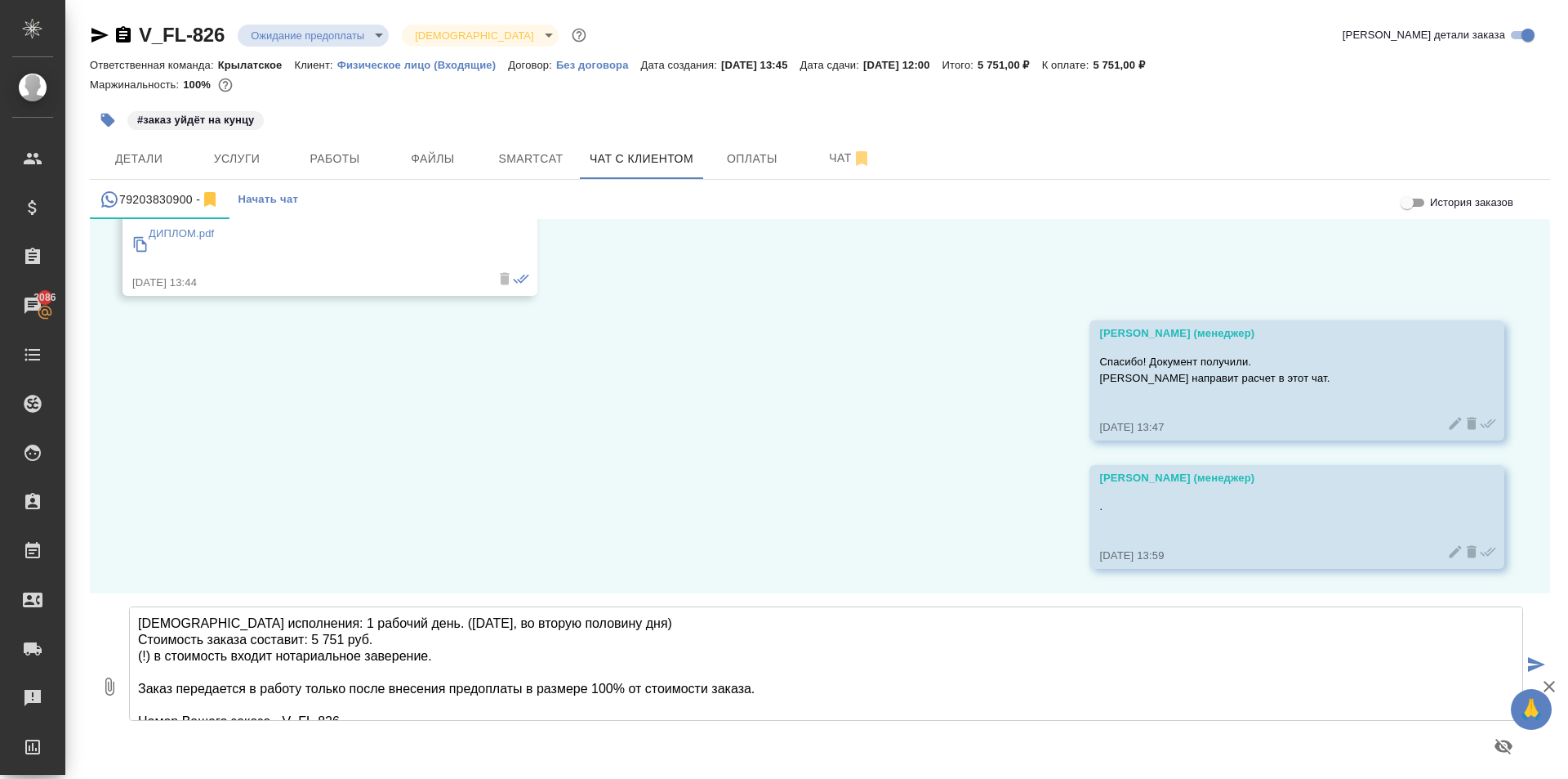
scroll to position [58, 0]
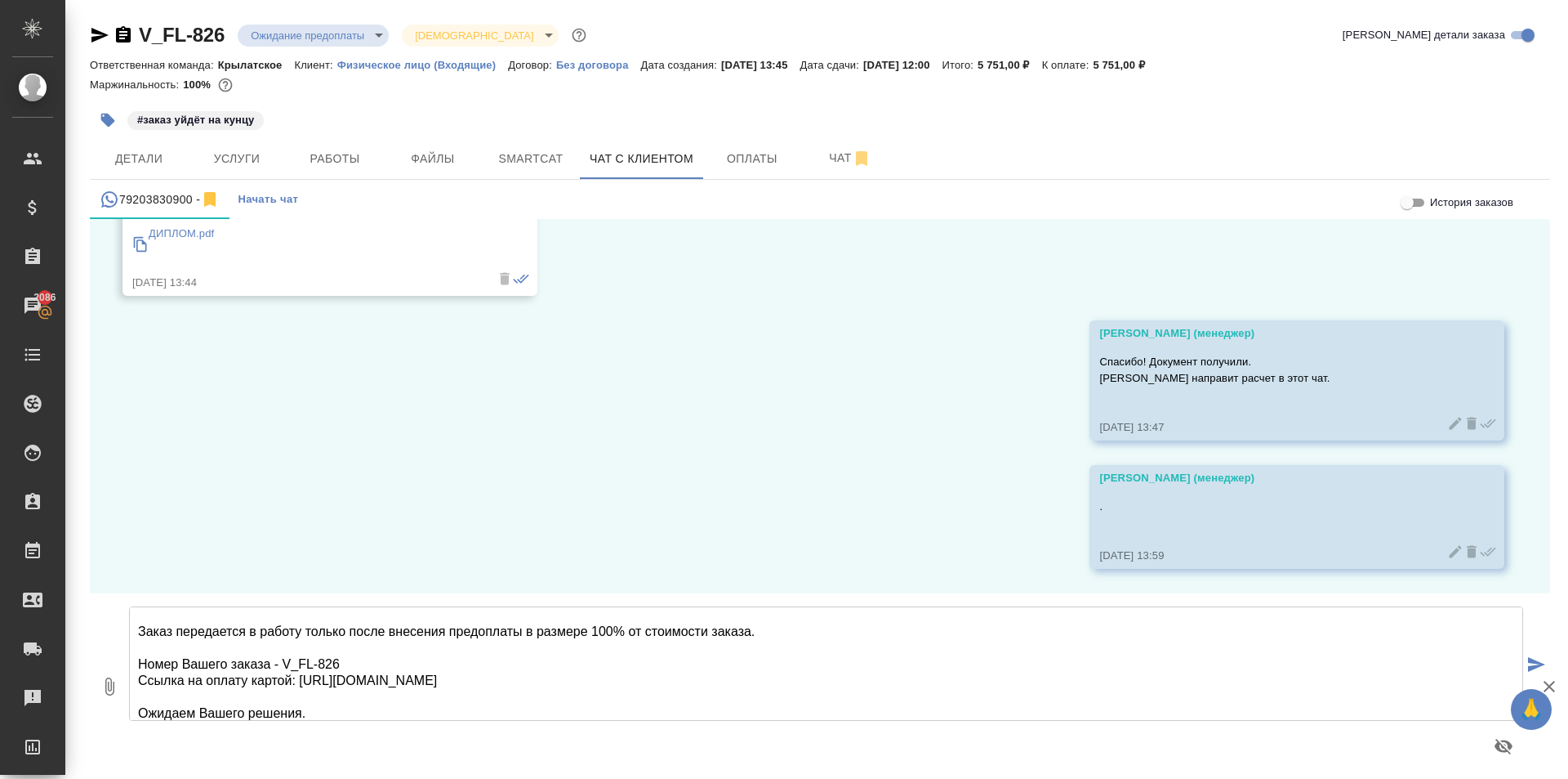
type textarea "Срок исполнения: 1 рабочий день. (завтра, во вторую половину дня) Стоимость зак…"
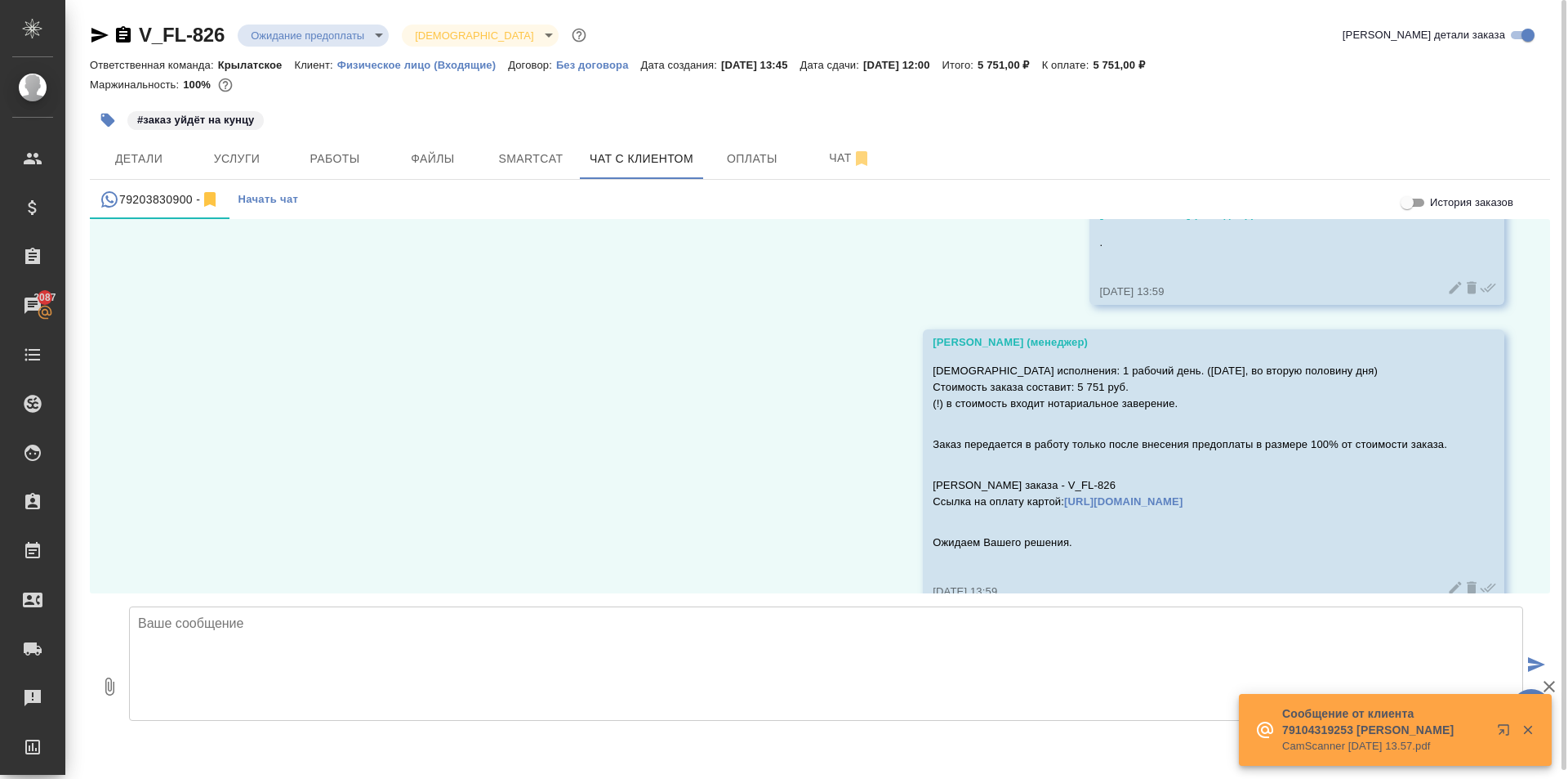
scroll to position [567, 0]
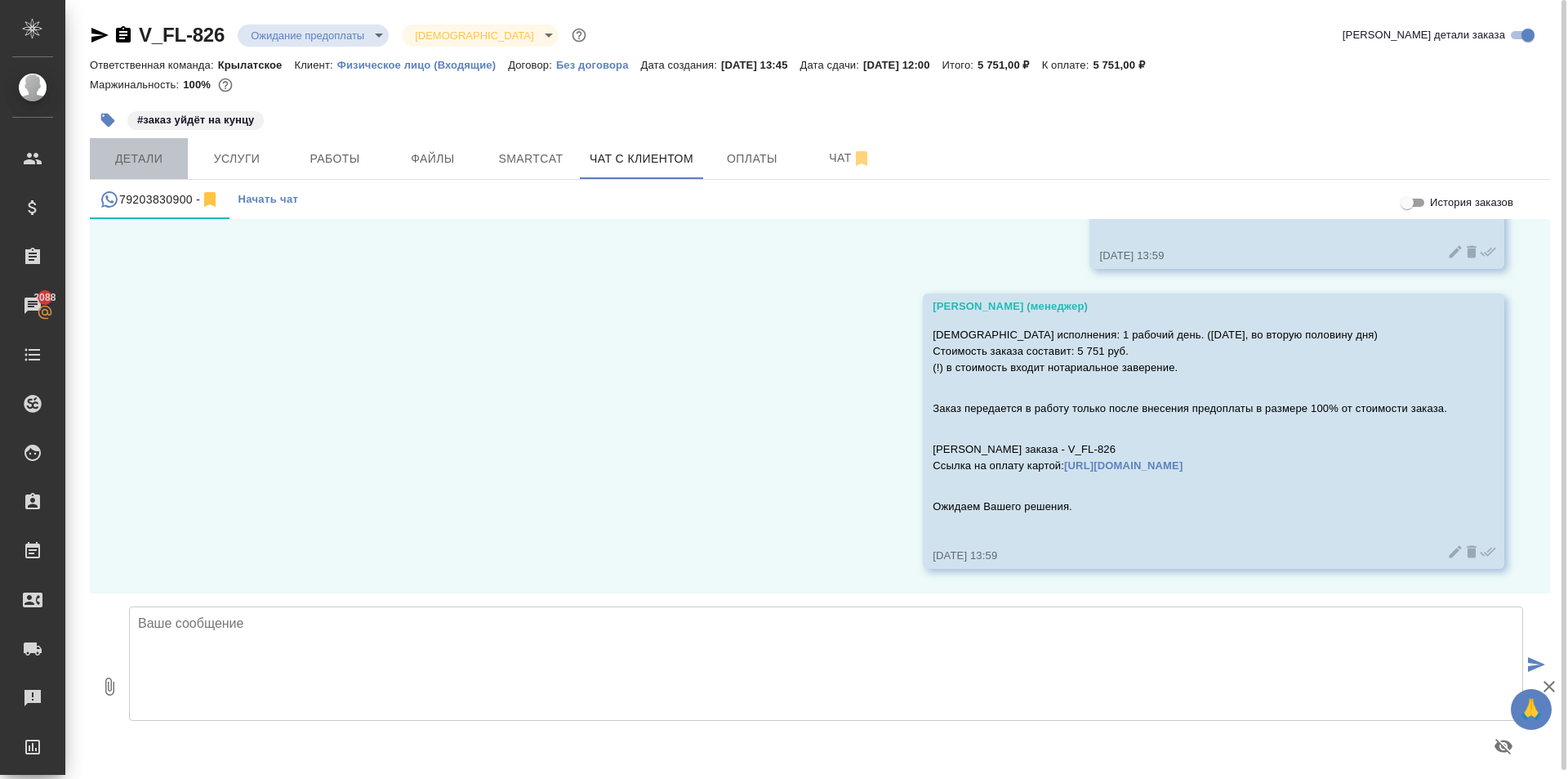
click at [161, 160] on span "Детали" at bounding box center [139, 158] width 79 height 20
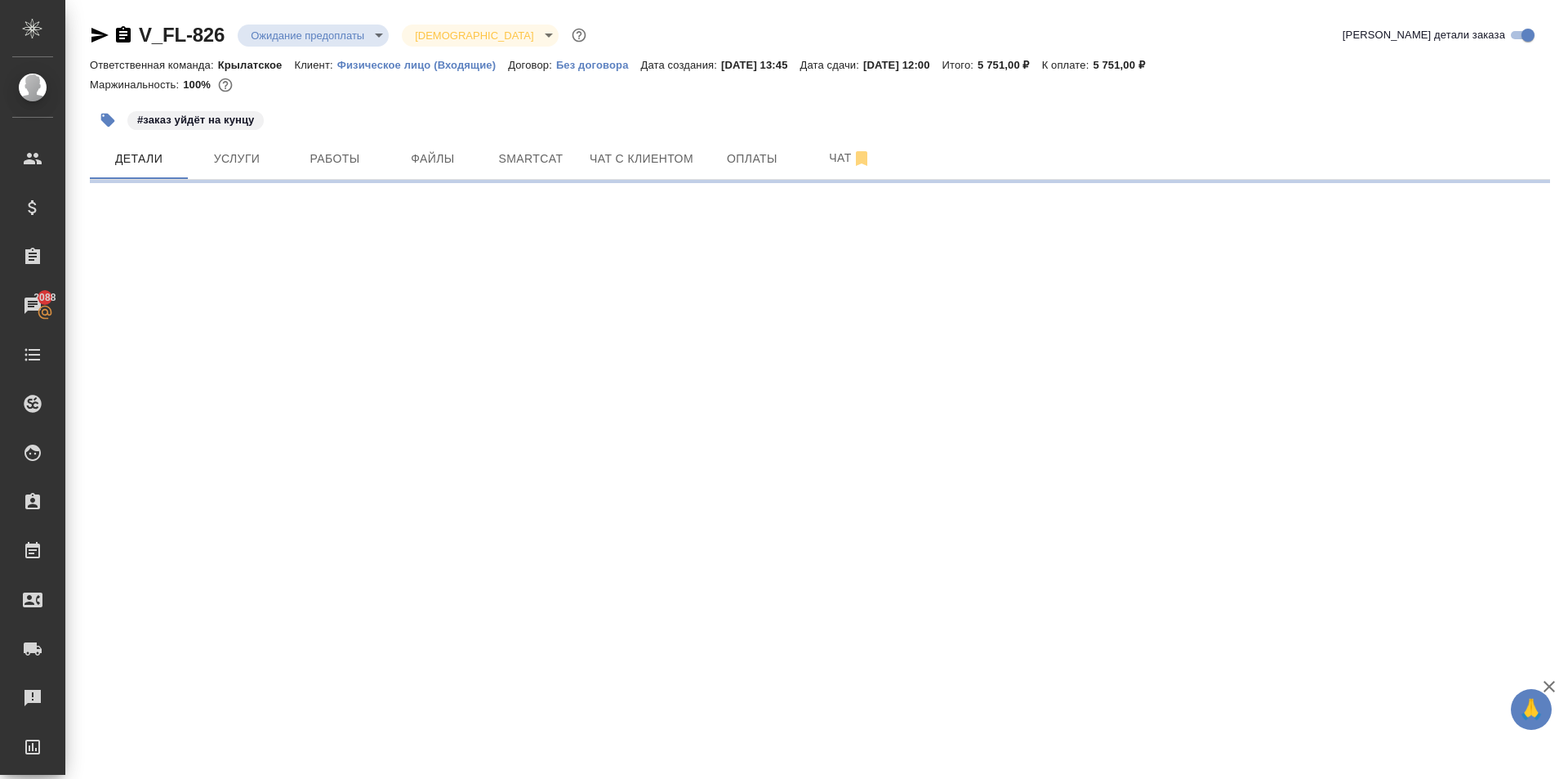
select select "RU"
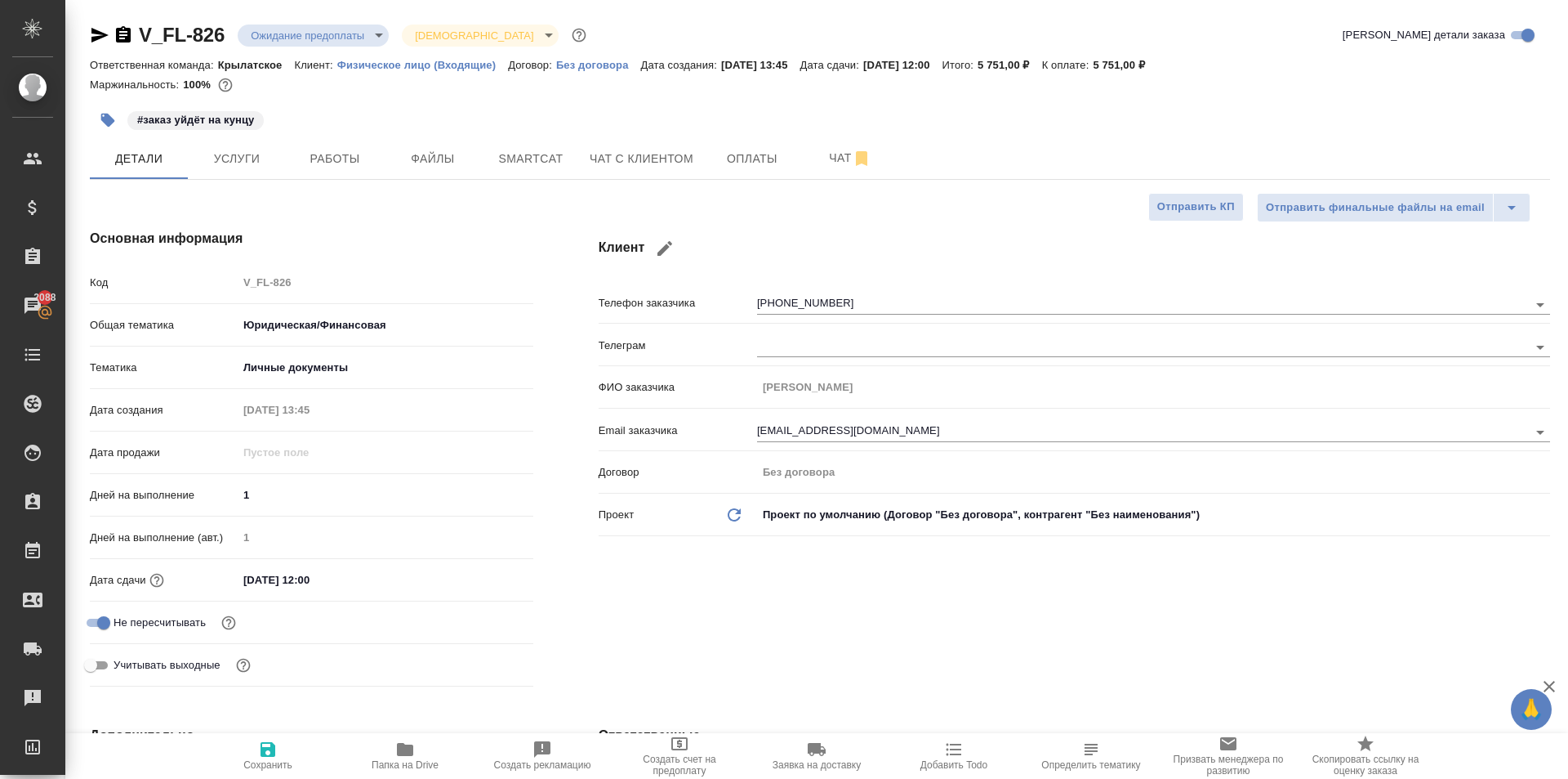
type textarea "x"
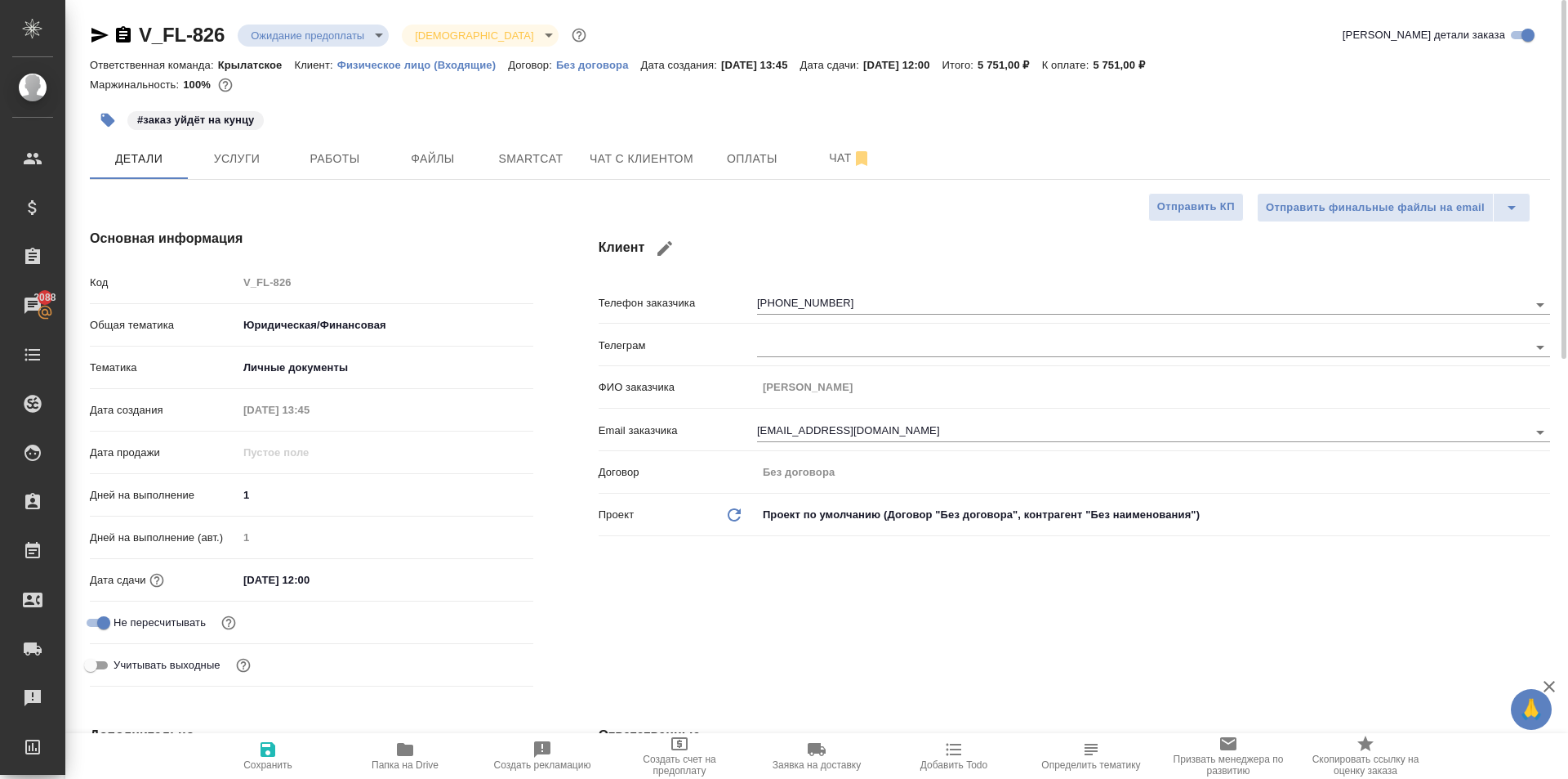
type textarea "x"
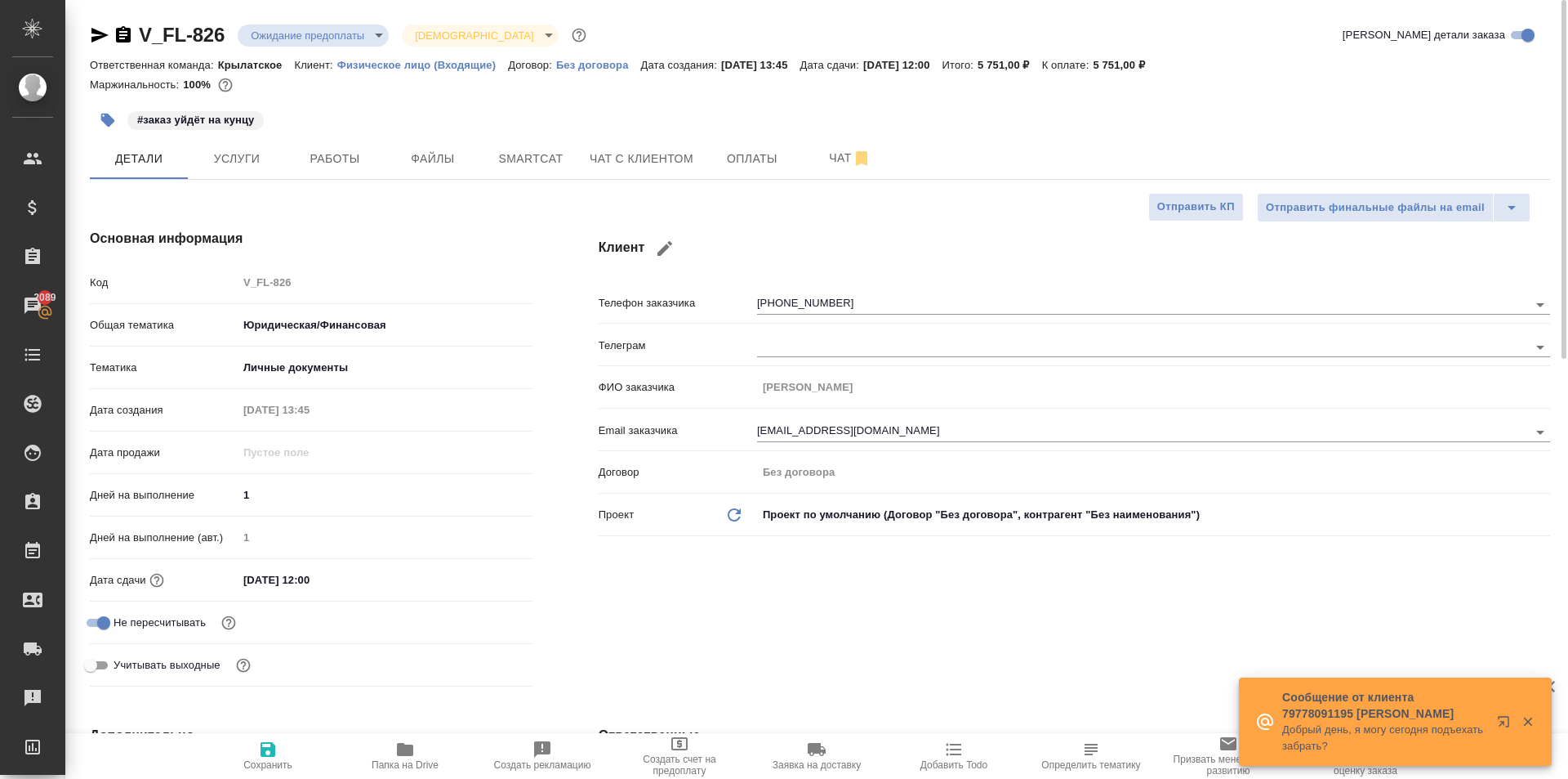
type textarea "x"
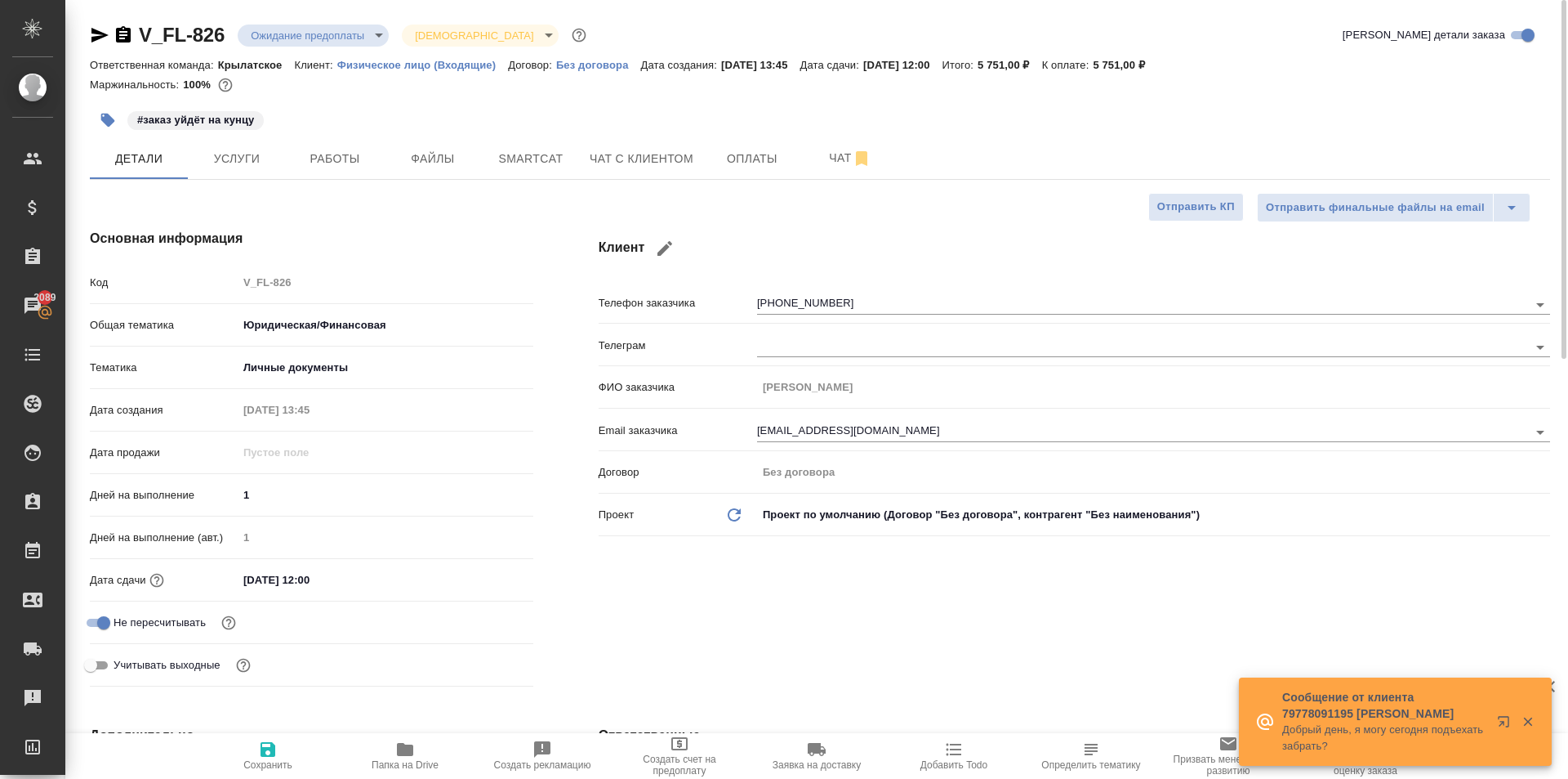
type textarea "x"
click at [683, 158] on span "Чат с клиентом" at bounding box center [641, 158] width 104 height 20
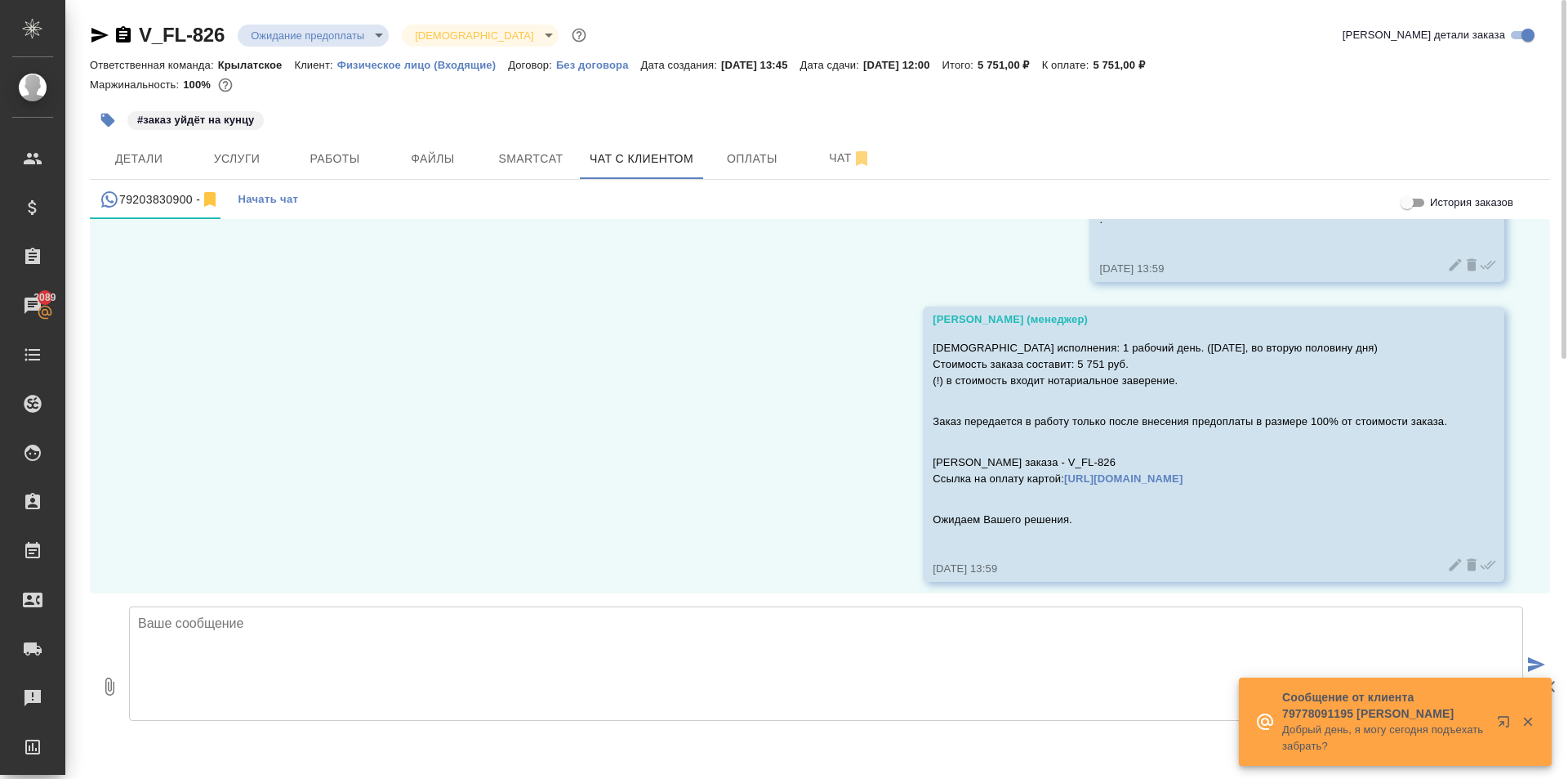
scroll to position [567, 0]
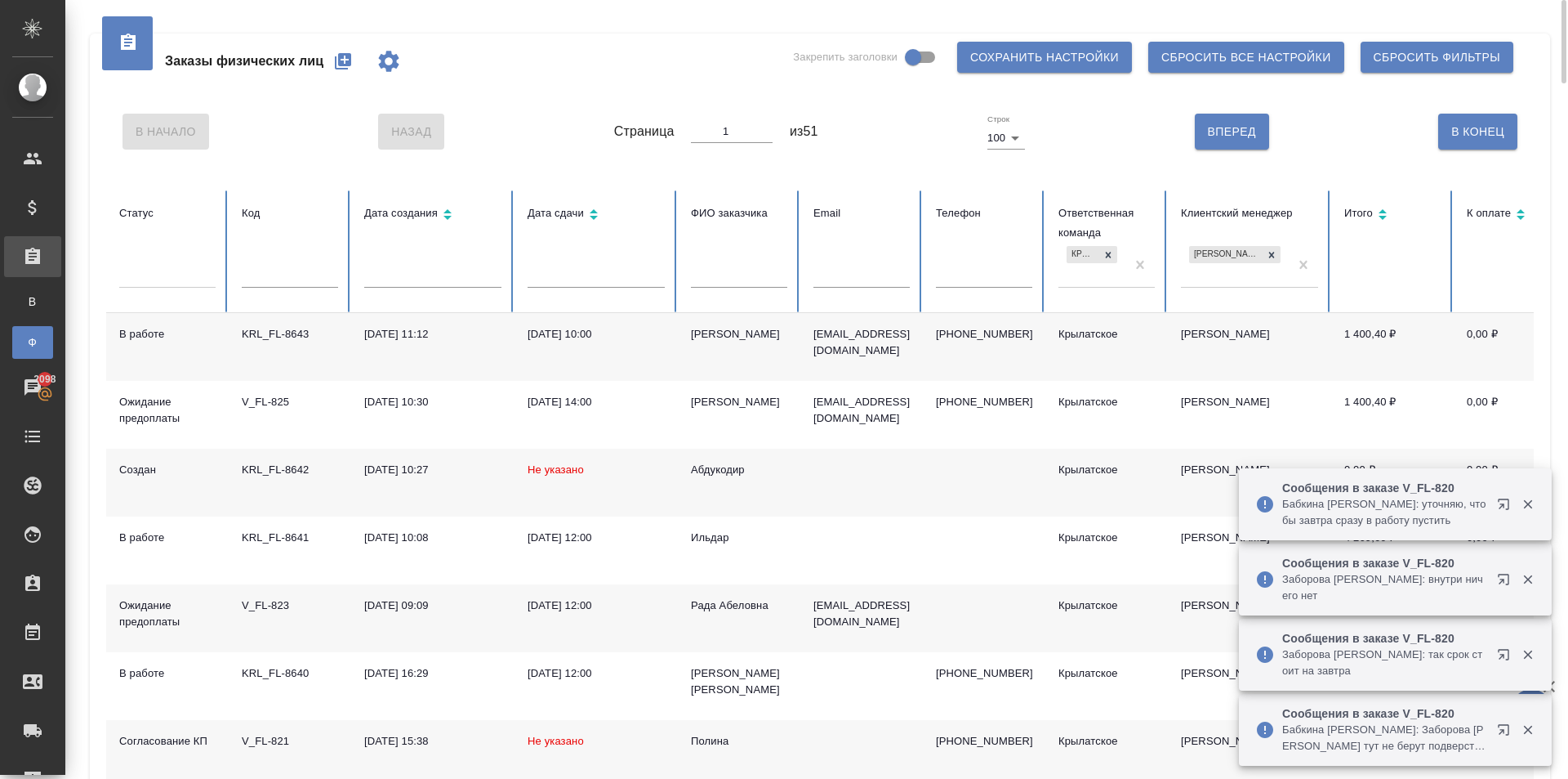
click at [356, 61] on button "button" at bounding box center [343, 61] width 39 height 39
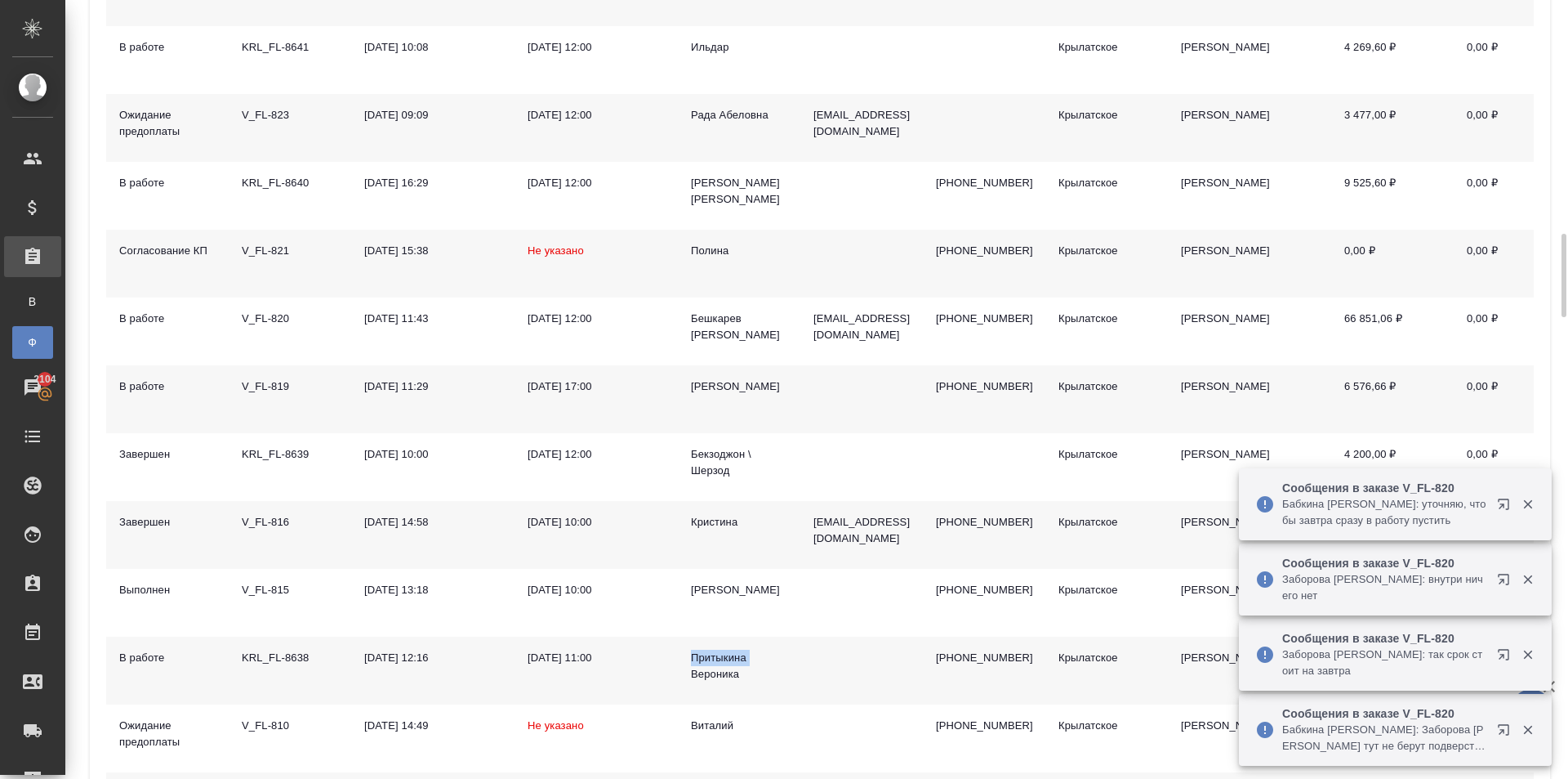
scroll to position [981, 0]
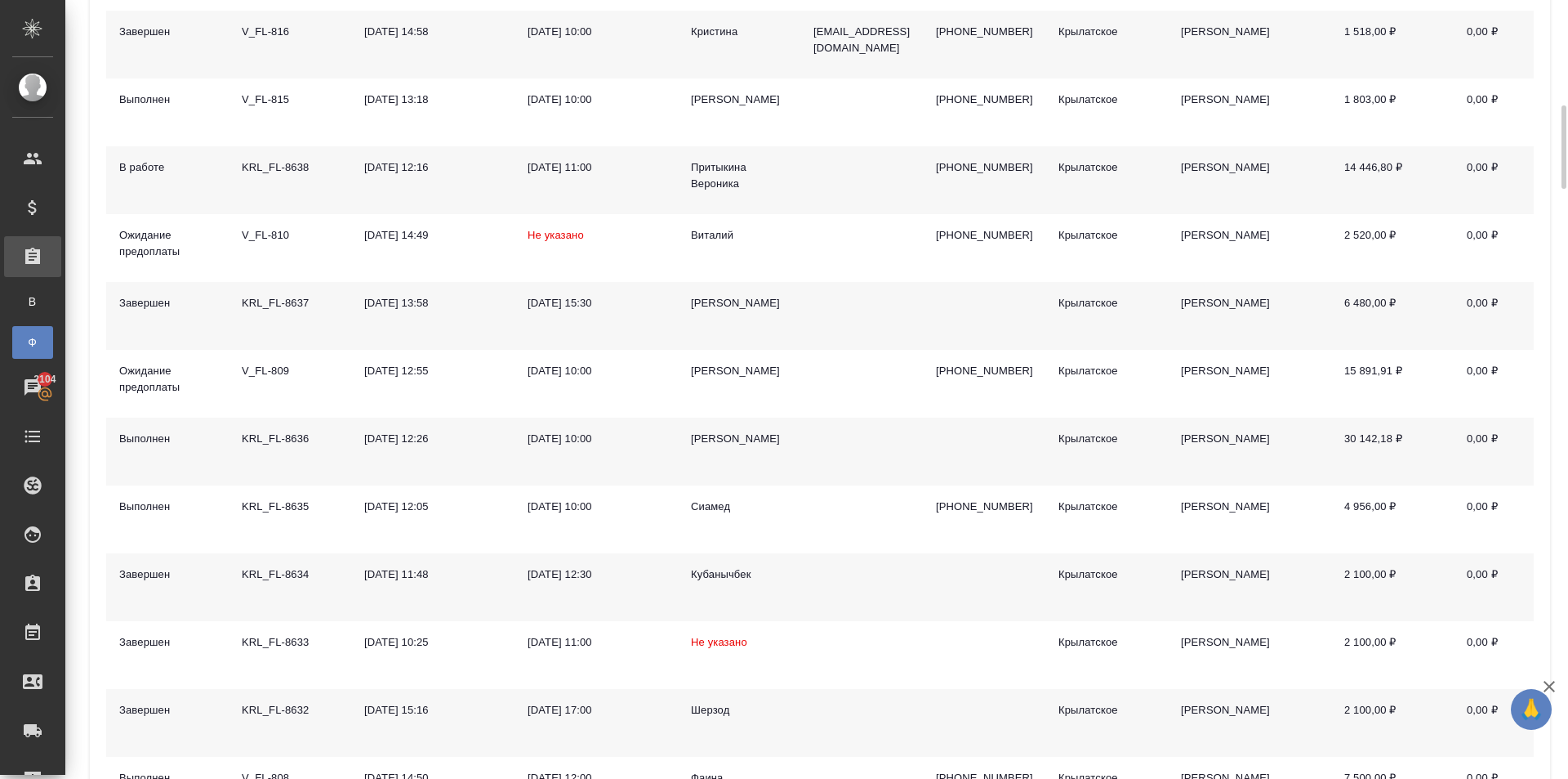
click at [716, 437] on div "[PERSON_NAME]" at bounding box center [739, 438] width 96 height 16
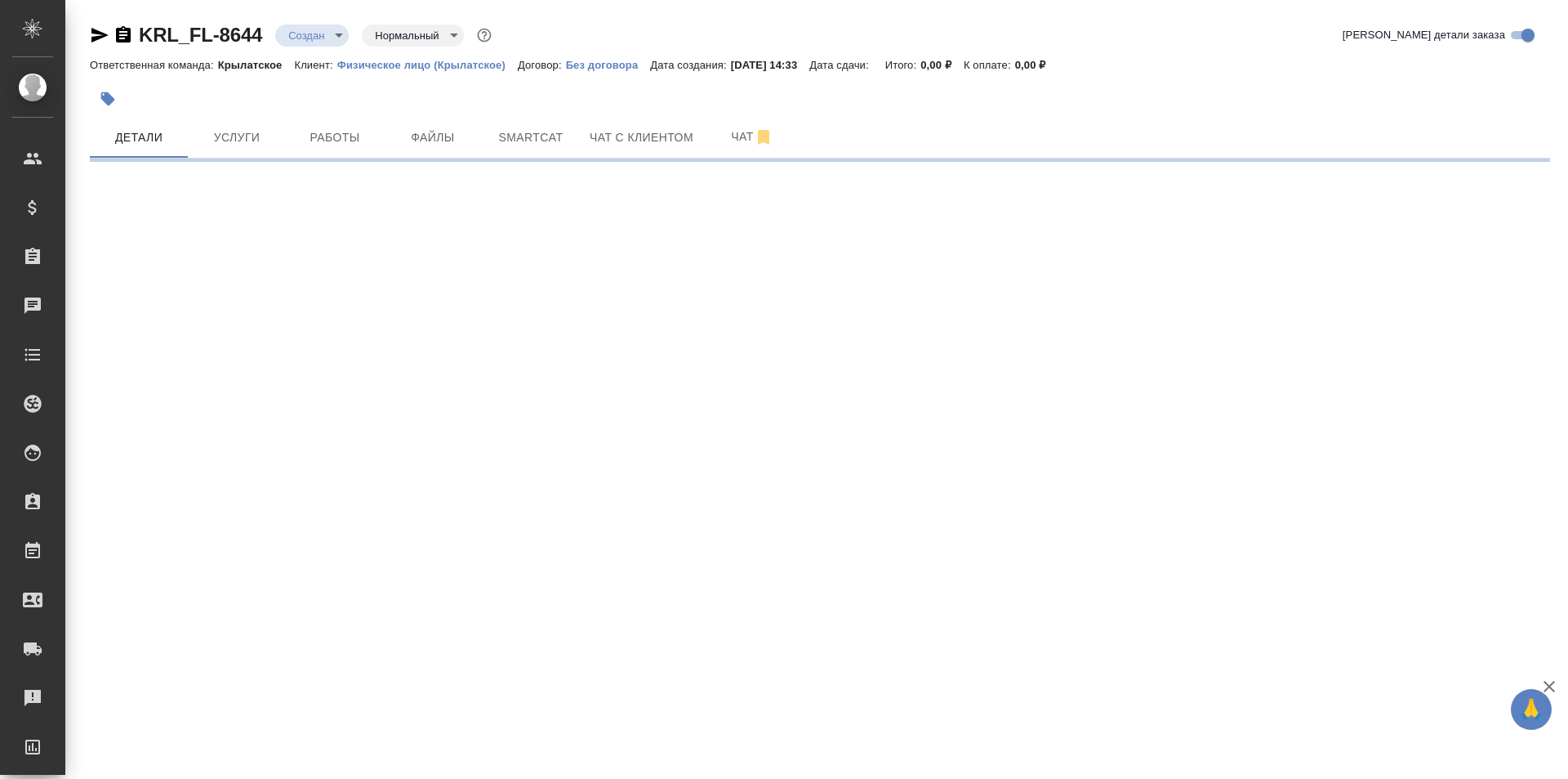
select select "RU"
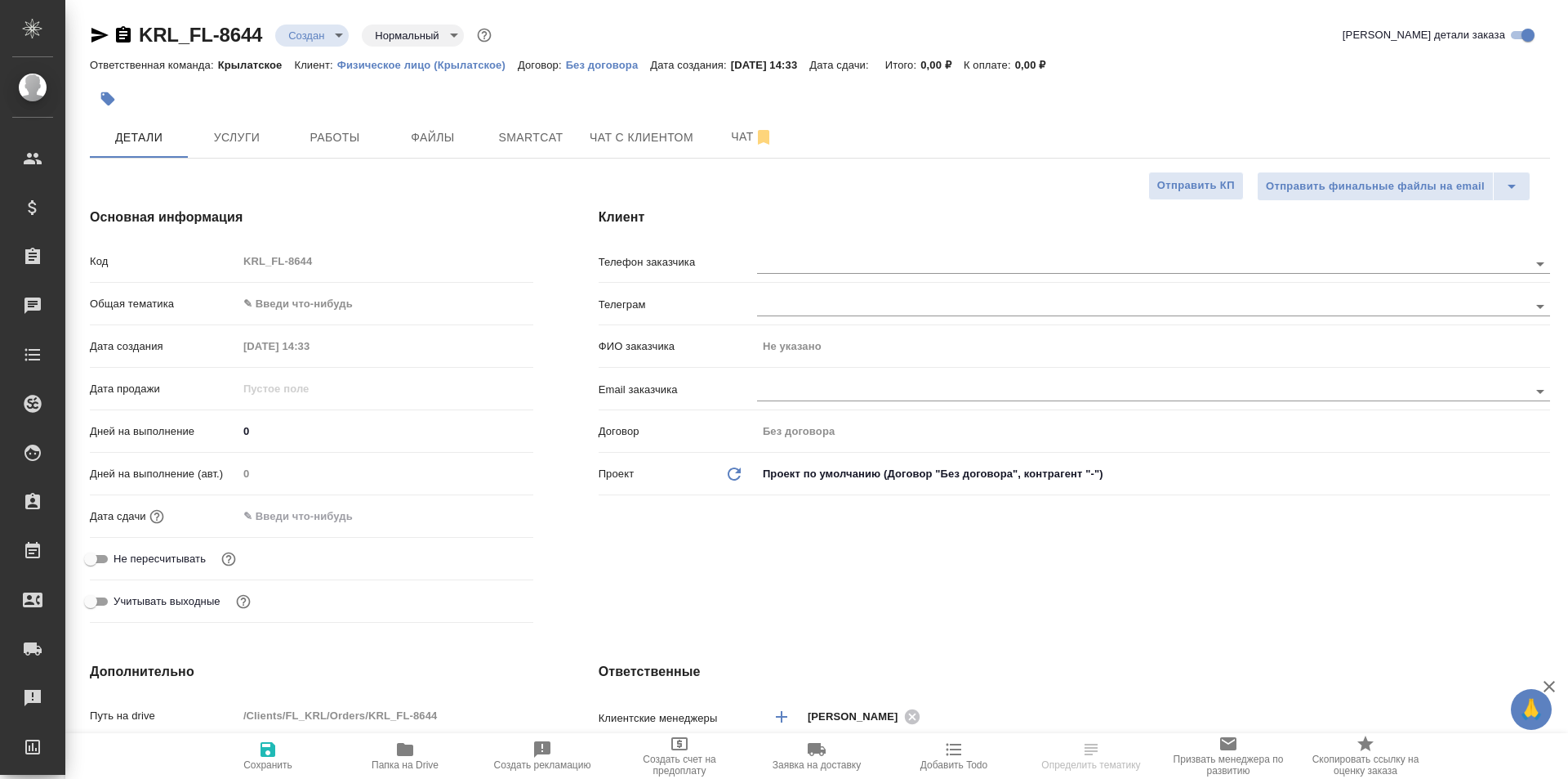
type textarea "x"
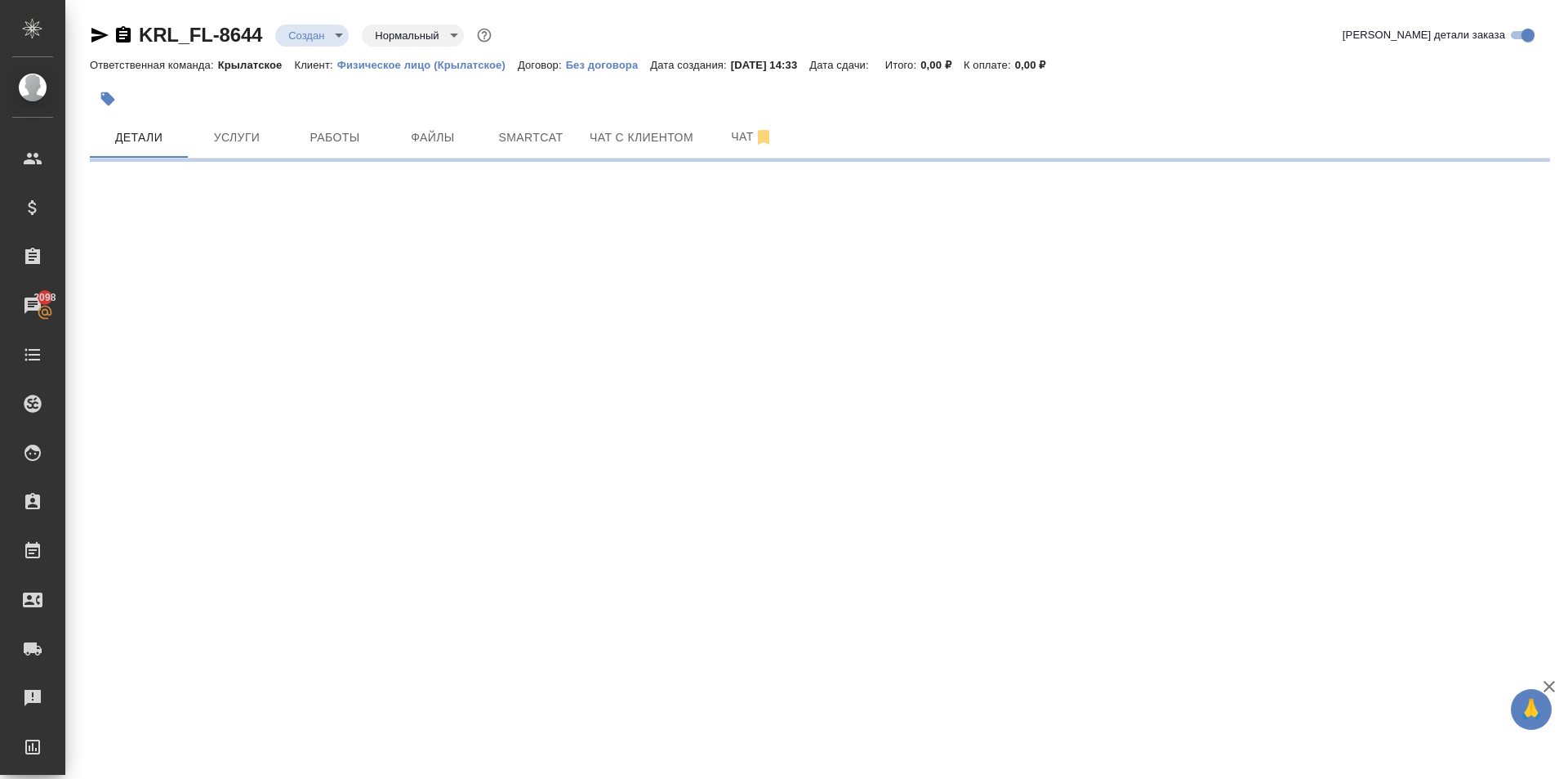
select select "RU"
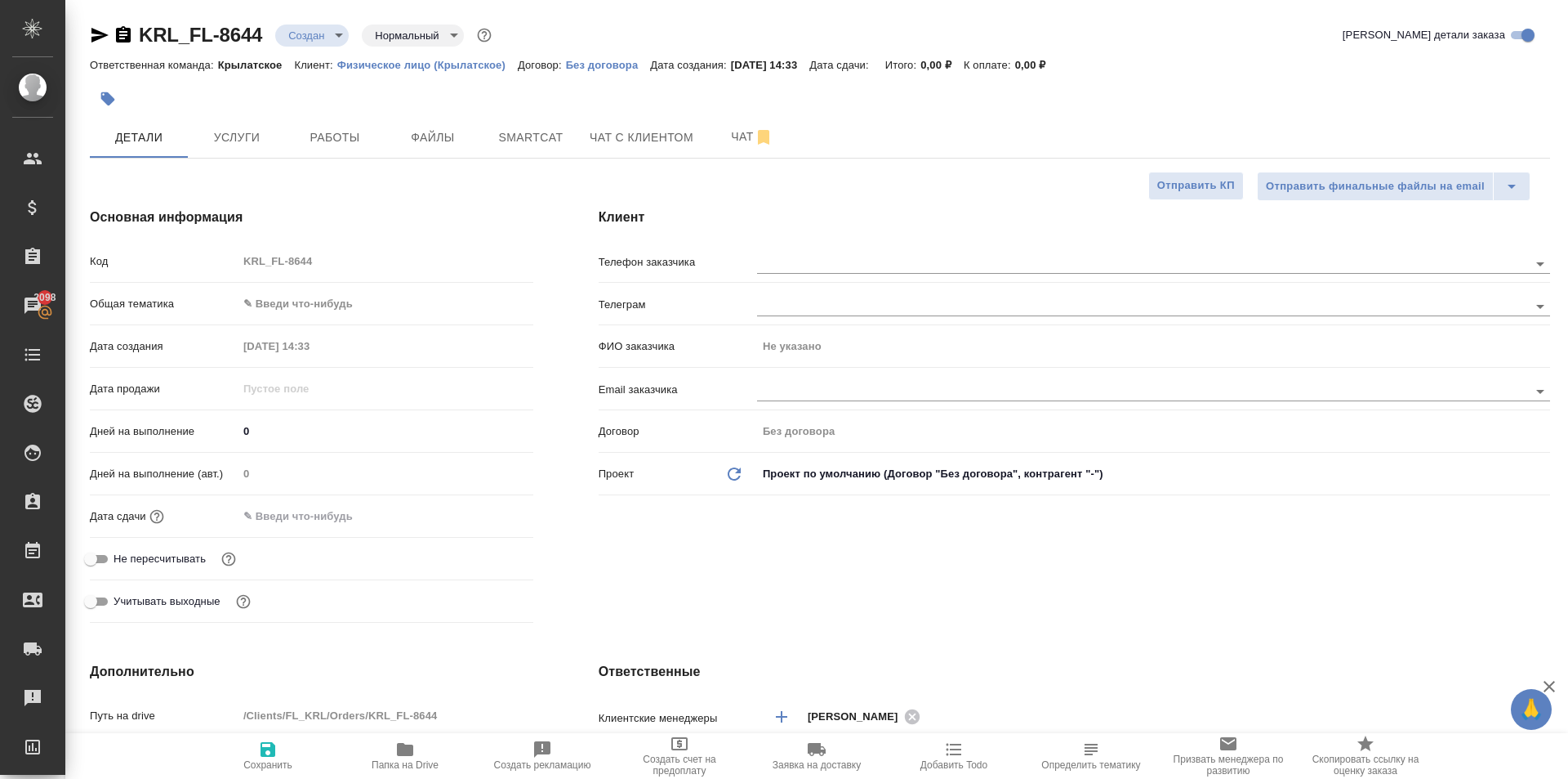
type textarea "x"
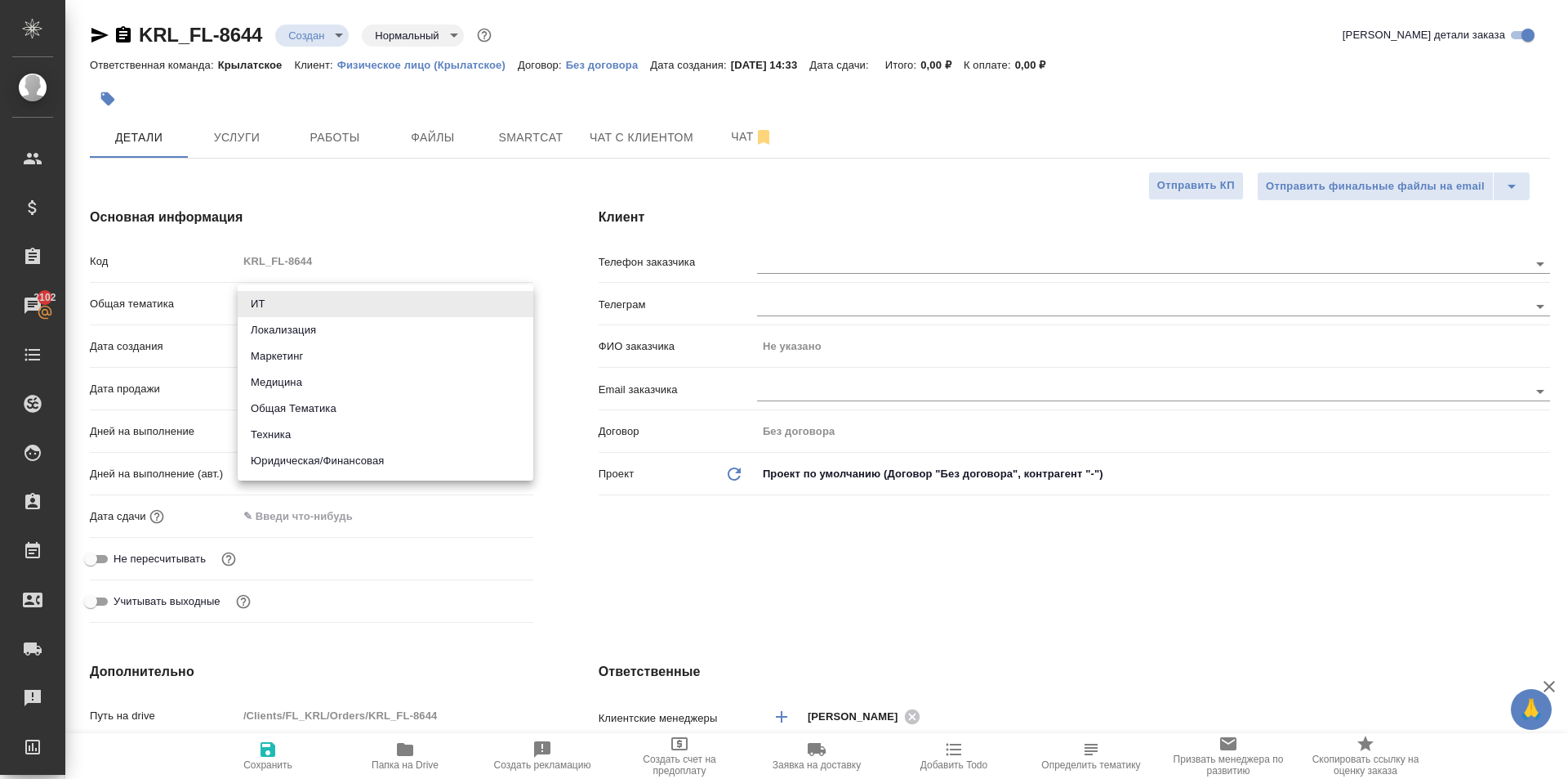
click at [356, 304] on body "🙏 .cls-1 fill:#fff; AWATERA [PERSON_NAME] Клиенты Спецификации Заказы 2102 Чаты…" at bounding box center [784, 390] width 1568 height 779
click at [392, 463] on li "Юридическая/Финансовая" at bounding box center [386, 461] width 296 height 27
type input "yr-fn"
type textarea "x"
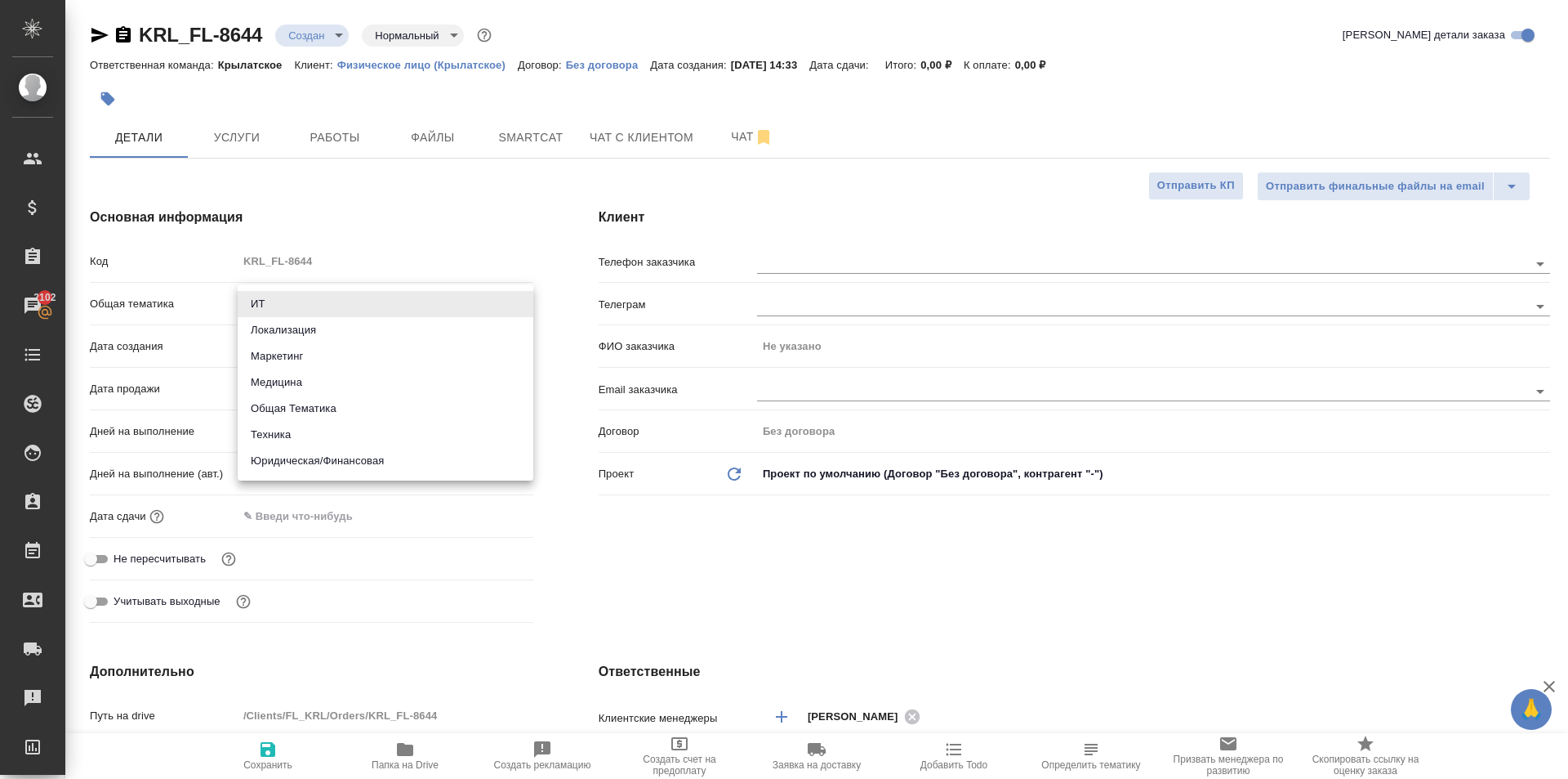
type textarea "x"
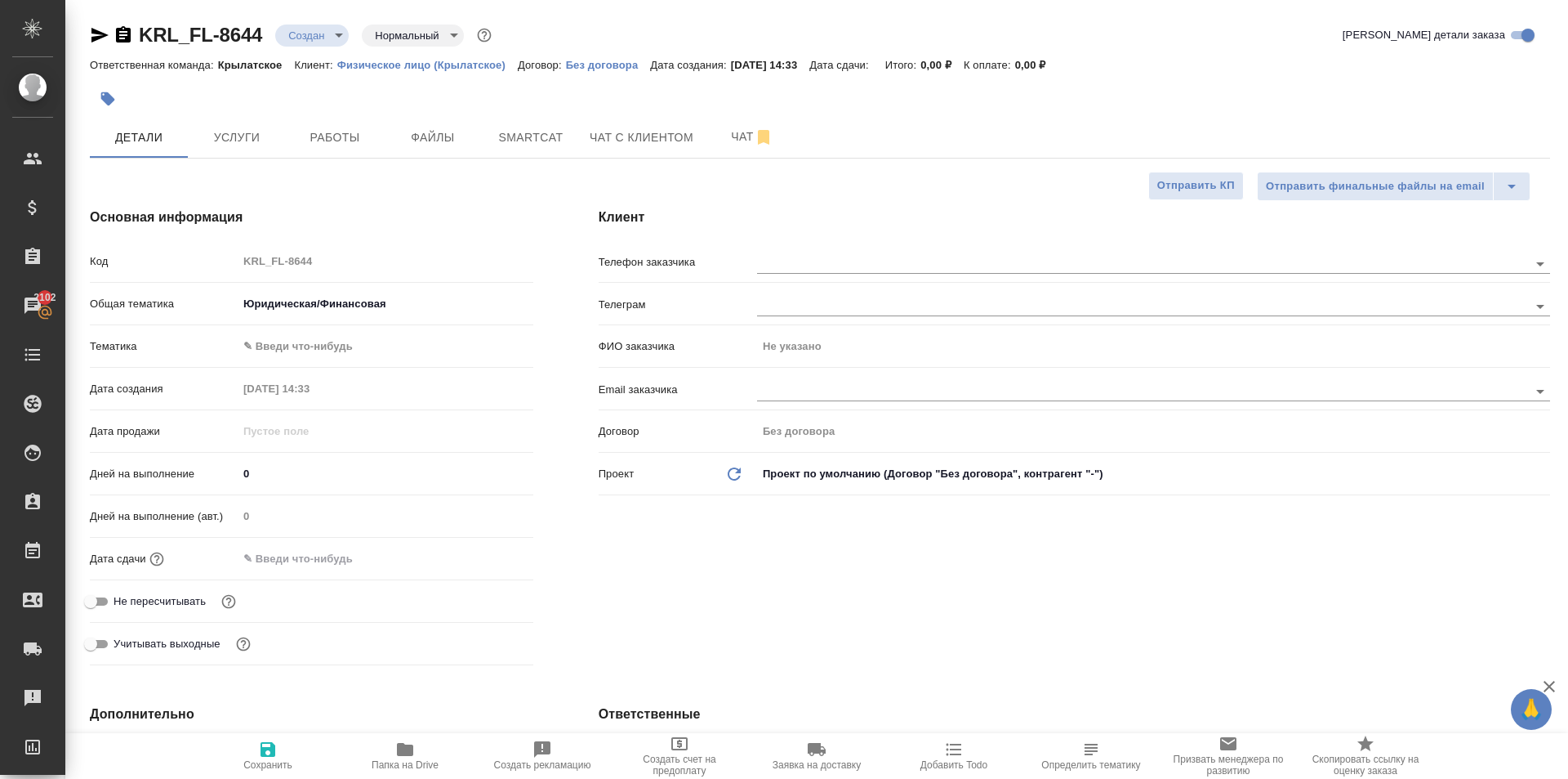
click at [344, 351] on body "🙏 .cls-1 fill:#fff; AWATERA [PERSON_NAME] Клиенты Спецификации Заказы 2102 Чаты…" at bounding box center [784, 390] width 1568 height 779
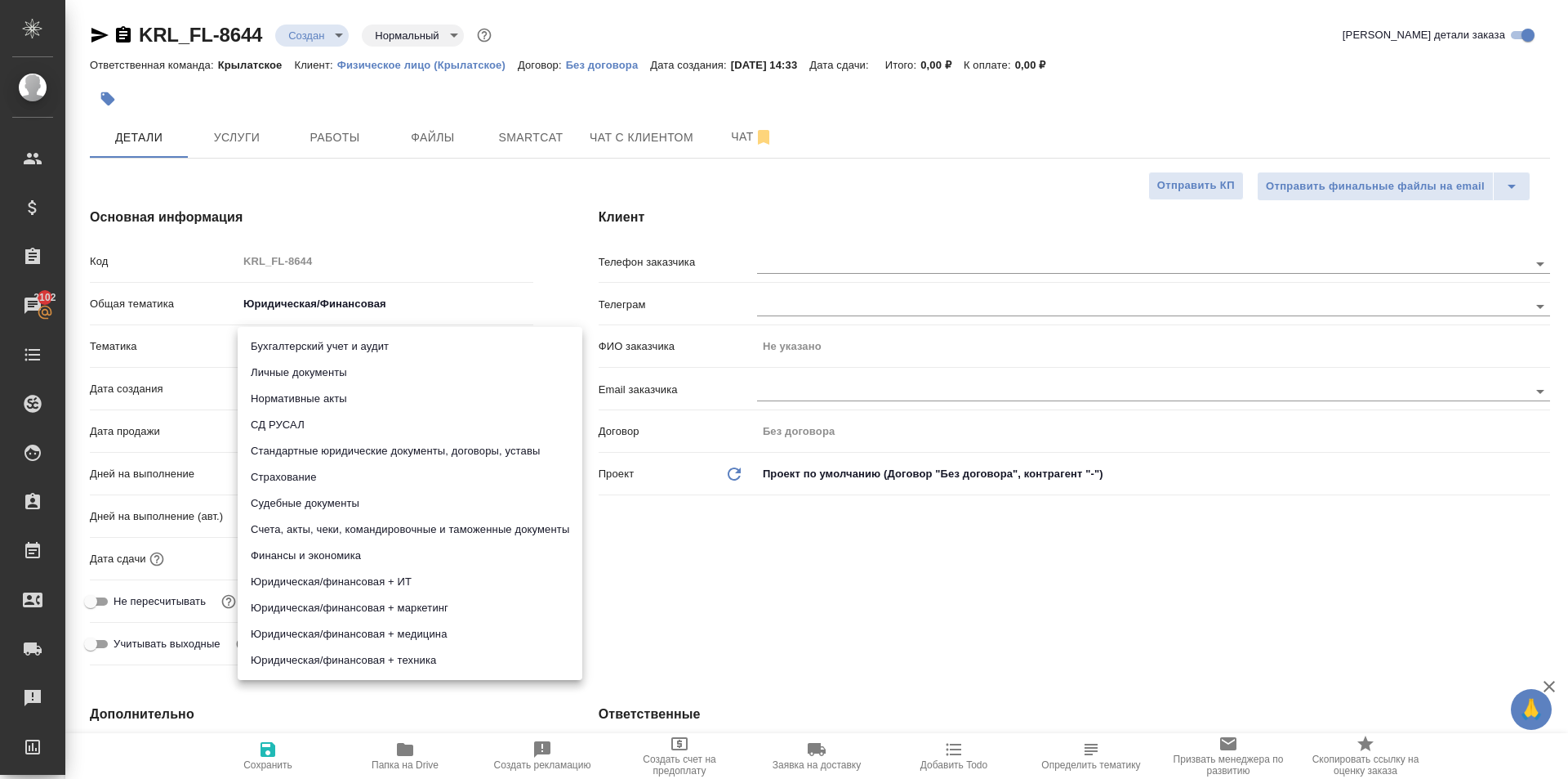
click at [325, 370] on li "Личные документы" at bounding box center [411, 373] width 345 height 27
type textarea "x"
type input "5a8b8b956a9677013d343cfe"
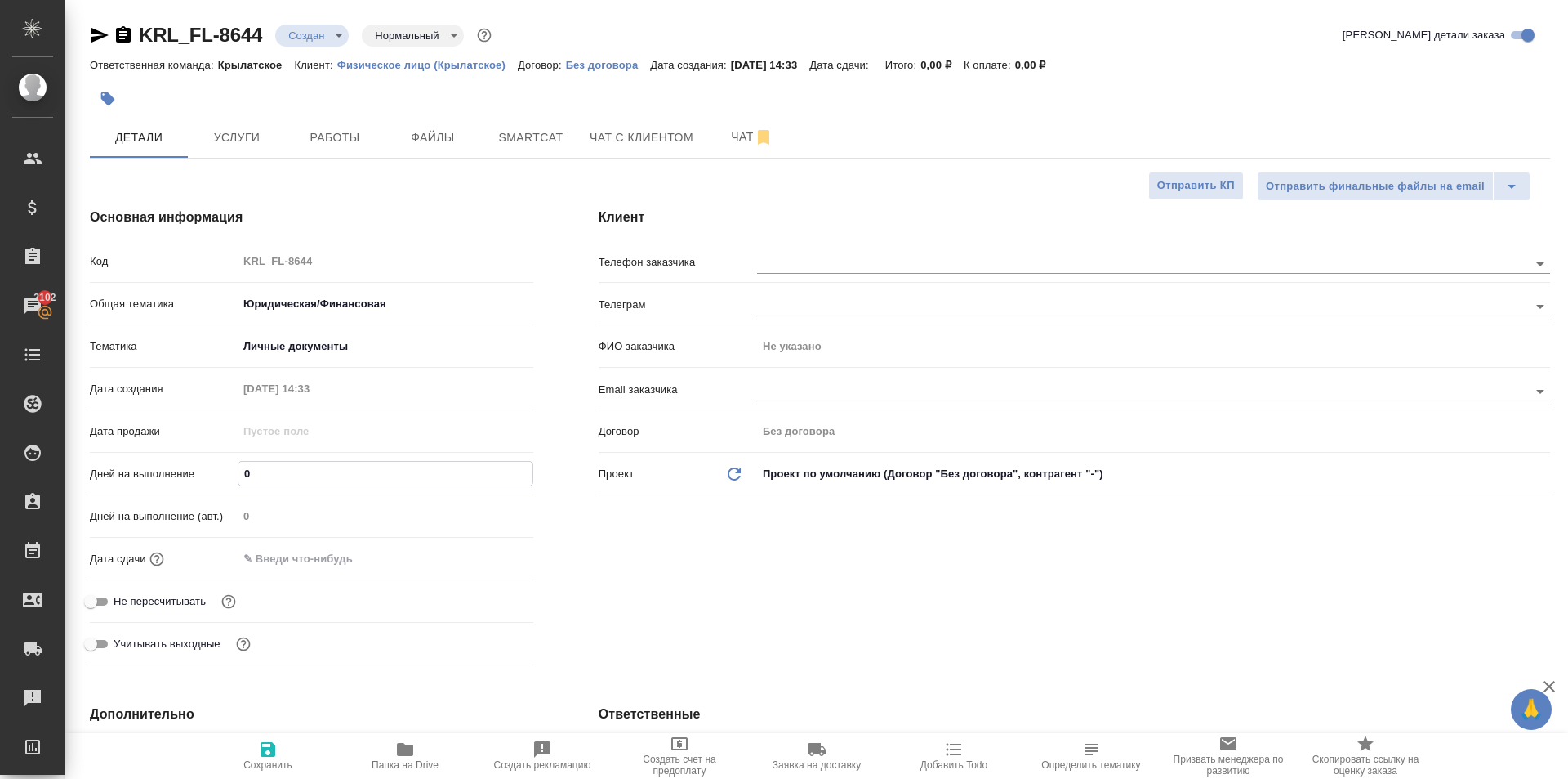
drag, startPoint x: 237, startPoint y: 473, endPoint x: 134, endPoint y: 475, distance: 103.0
click at [134, 475] on div "Дней на выполнение 0" at bounding box center [311, 474] width 443 height 28
type input "1"
type textarea "x"
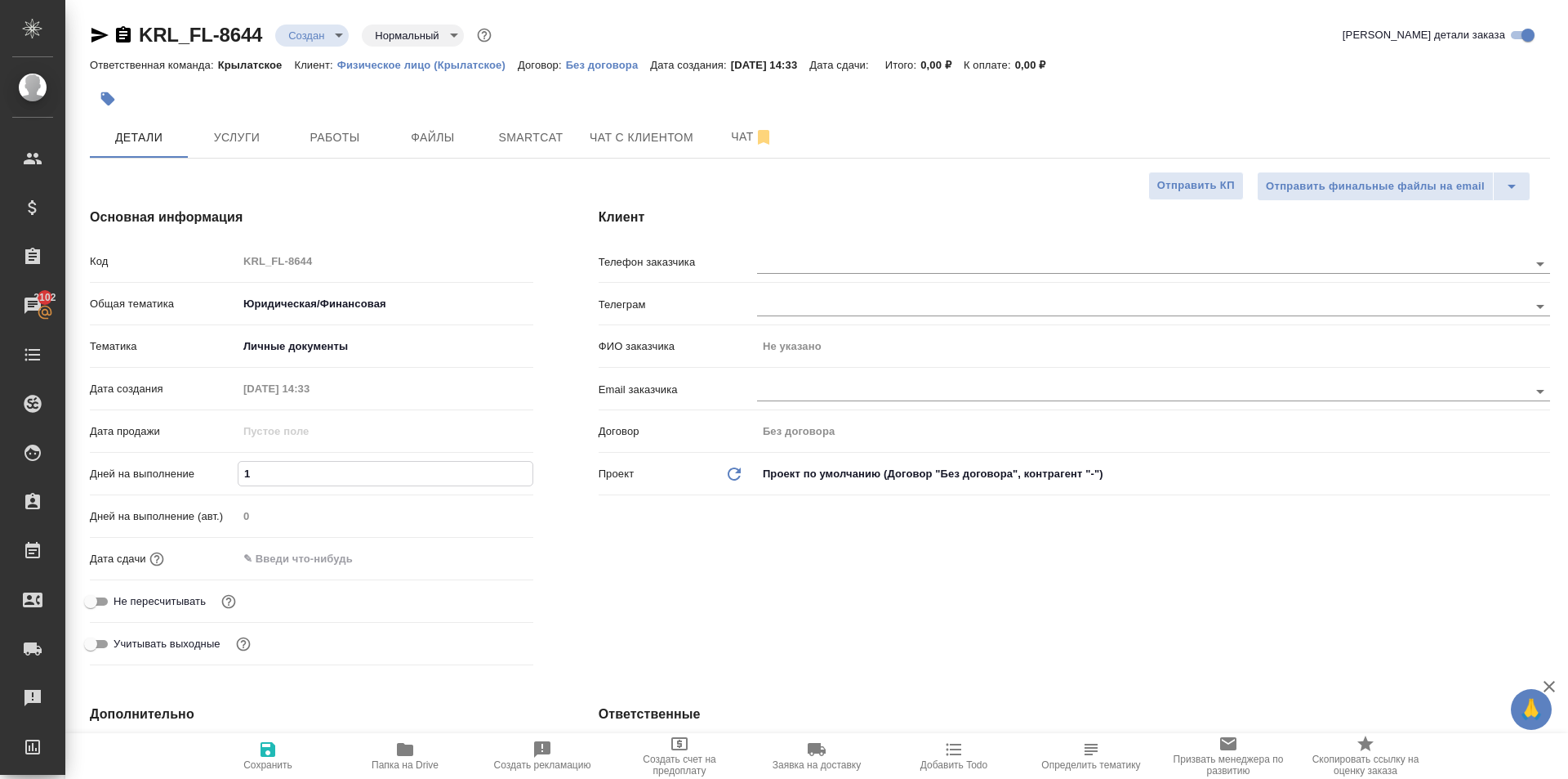
type textarea "x"
type input "1"
click at [273, 572] on div "Дата сдачи" at bounding box center [311, 559] width 443 height 28
drag, startPoint x: 276, startPoint y: 567, endPoint x: 287, endPoint y: 559, distance: 13.6
click at [286, 559] on input "text" at bounding box center [310, 559] width 143 height 24
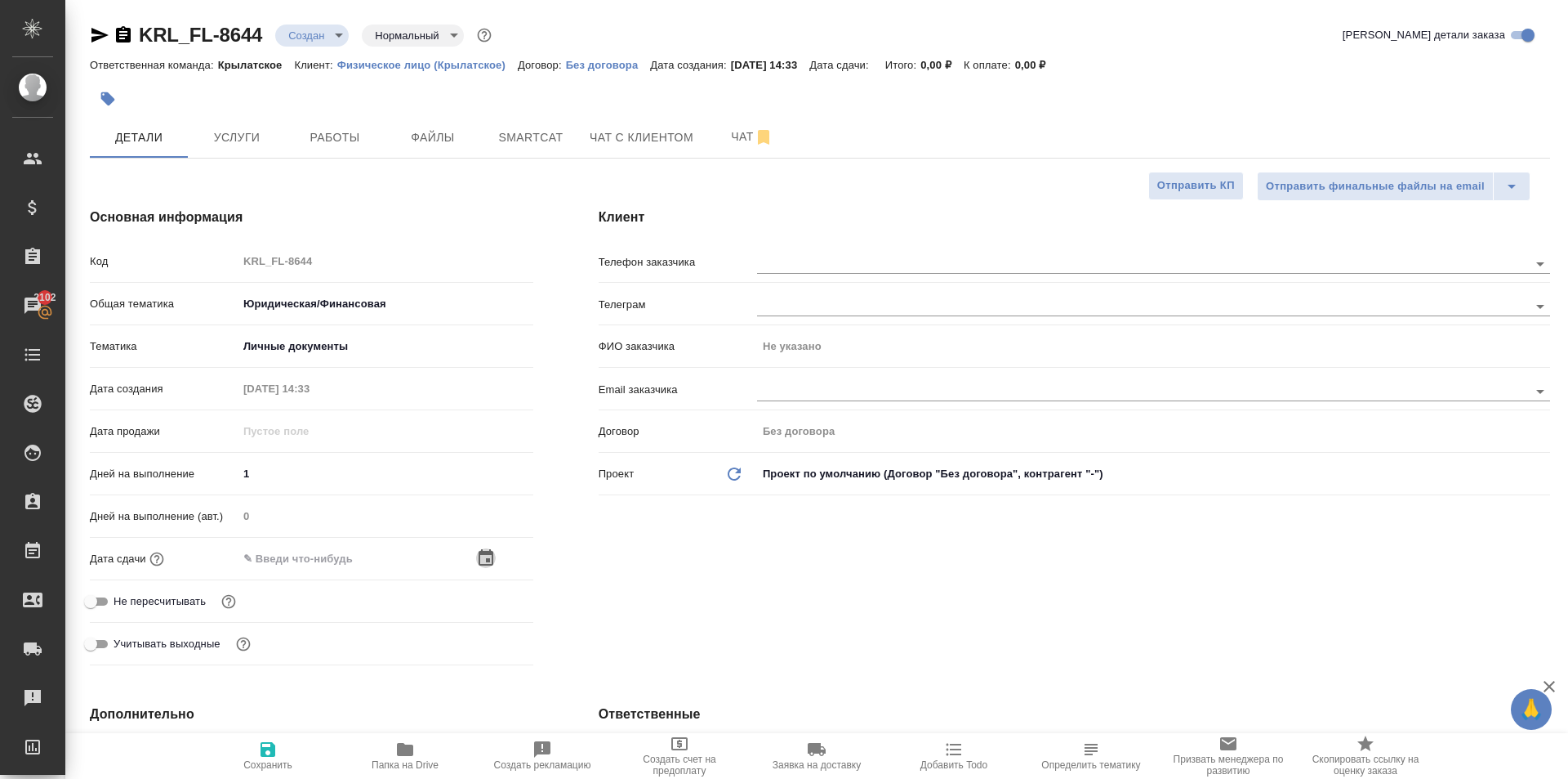
click at [491, 558] on icon "button" at bounding box center [486, 558] width 19 height 19
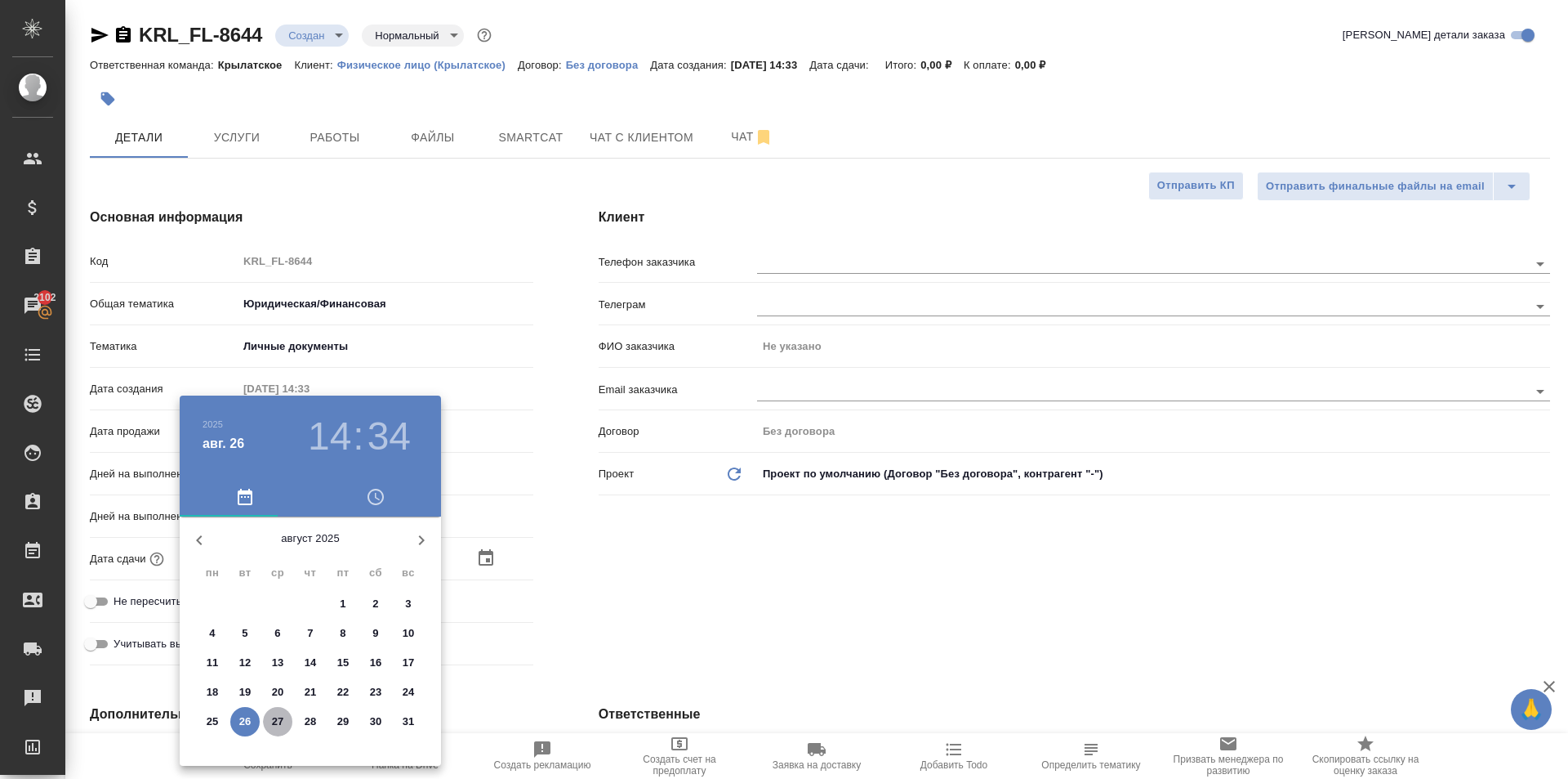
click at [275, 727] on p "27" at bounding box center [278, 721] width 12 height 16
type input "[DATE] 14:34"
type textarea "x"
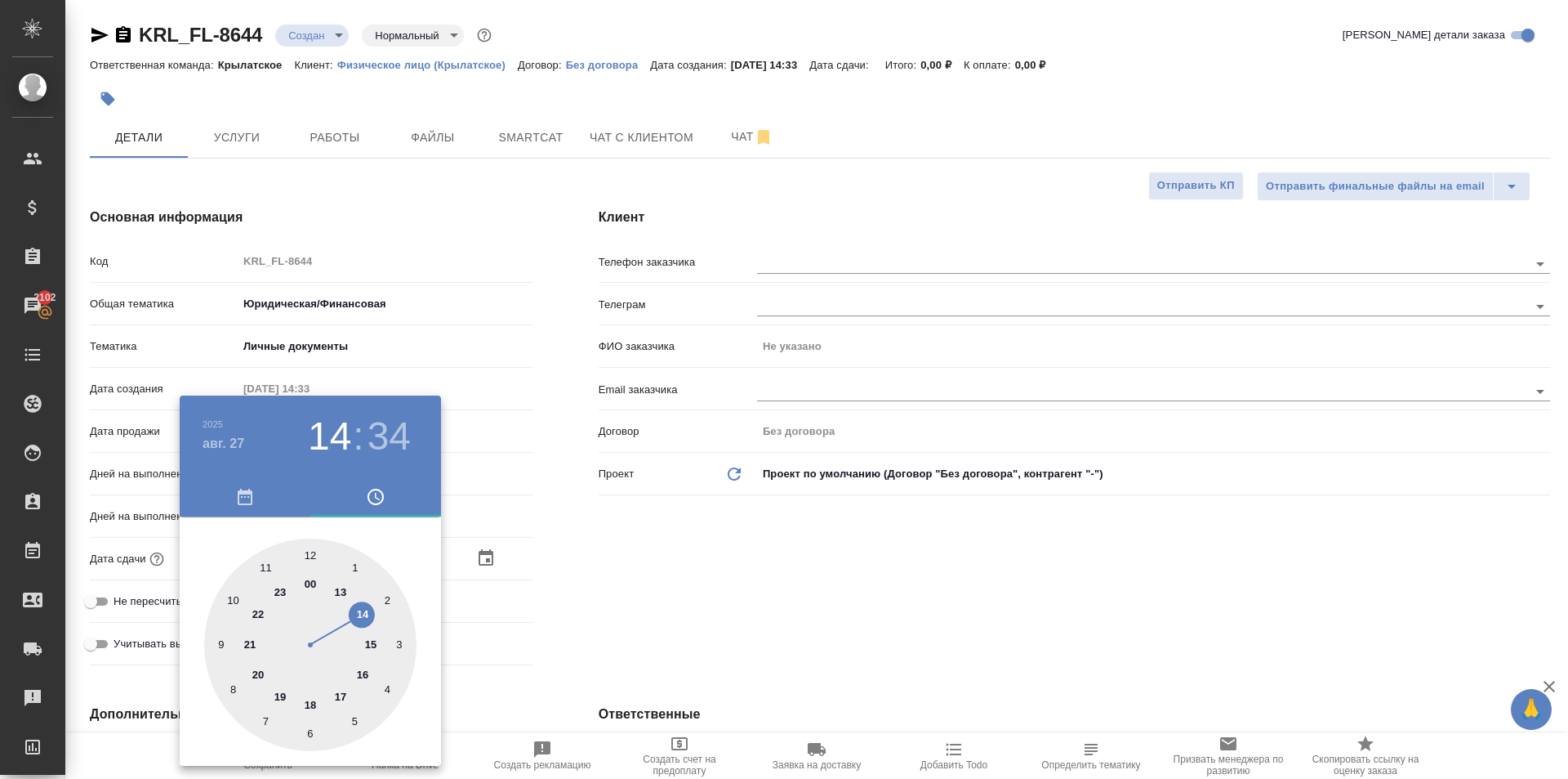
click at [311, 551] on div at bounding box center [311, 644] width 212 height 212
type input "[DATE] 12:34"
type textarea "x"
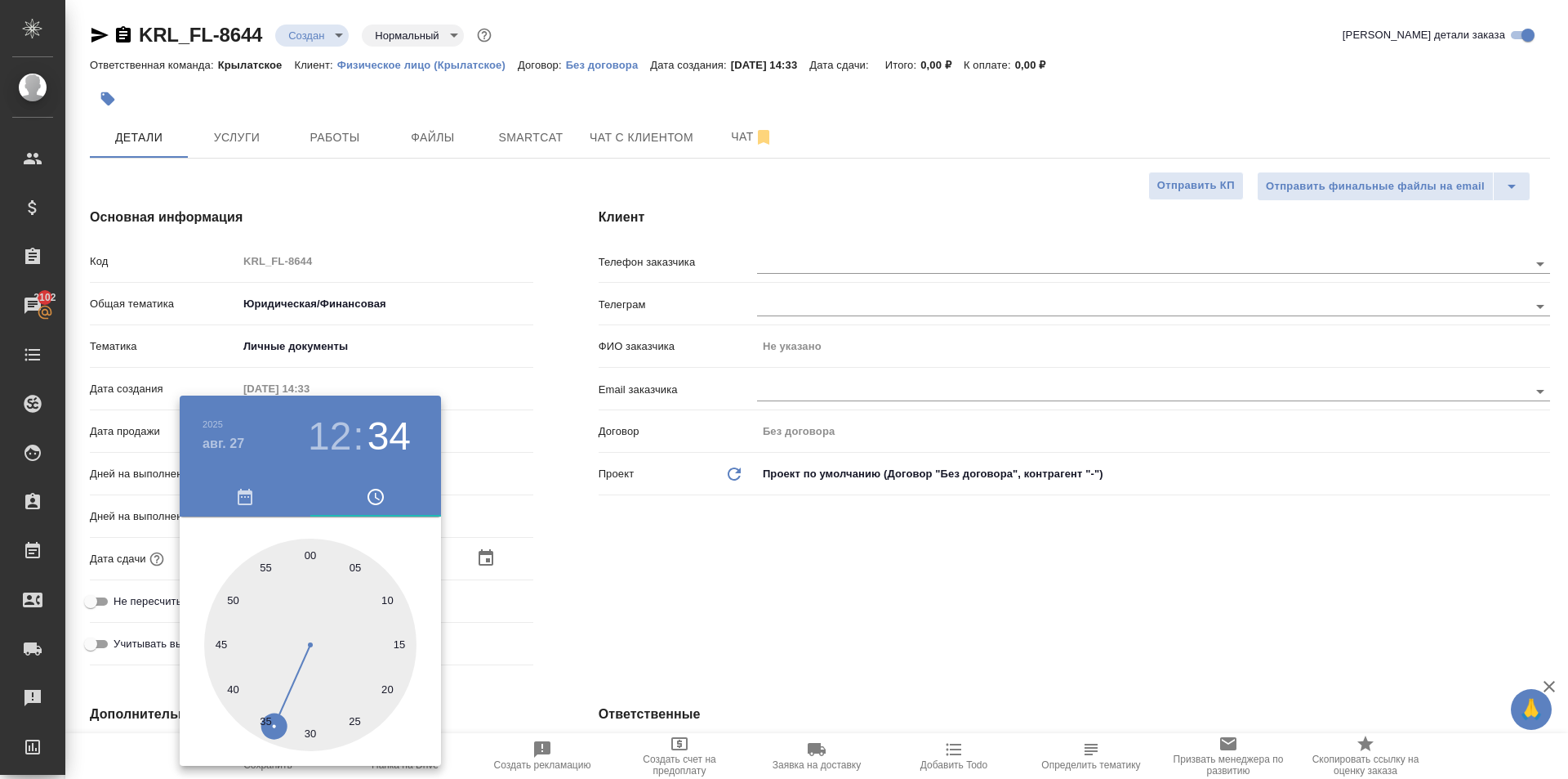
click at [311, 551] on div at bounding box center [311, 644] width 212 height 212
type input "[DATE] 12:00"
type textarea "x"
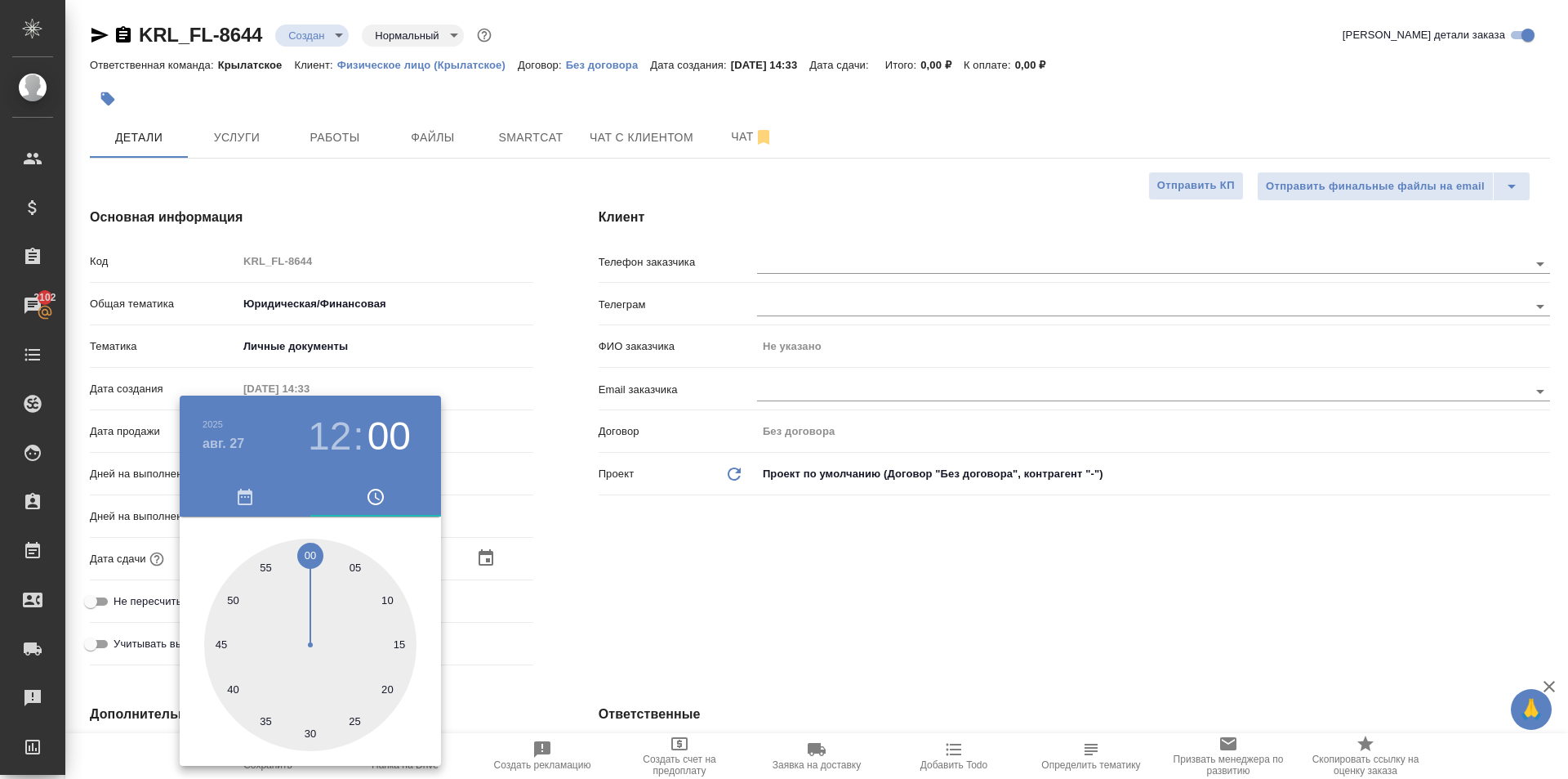
click at [326, 445] on h3 "12" at bounding box center [329, 436] width 43 height 46
type input "[DATE] 10:00"
type textarea "x"
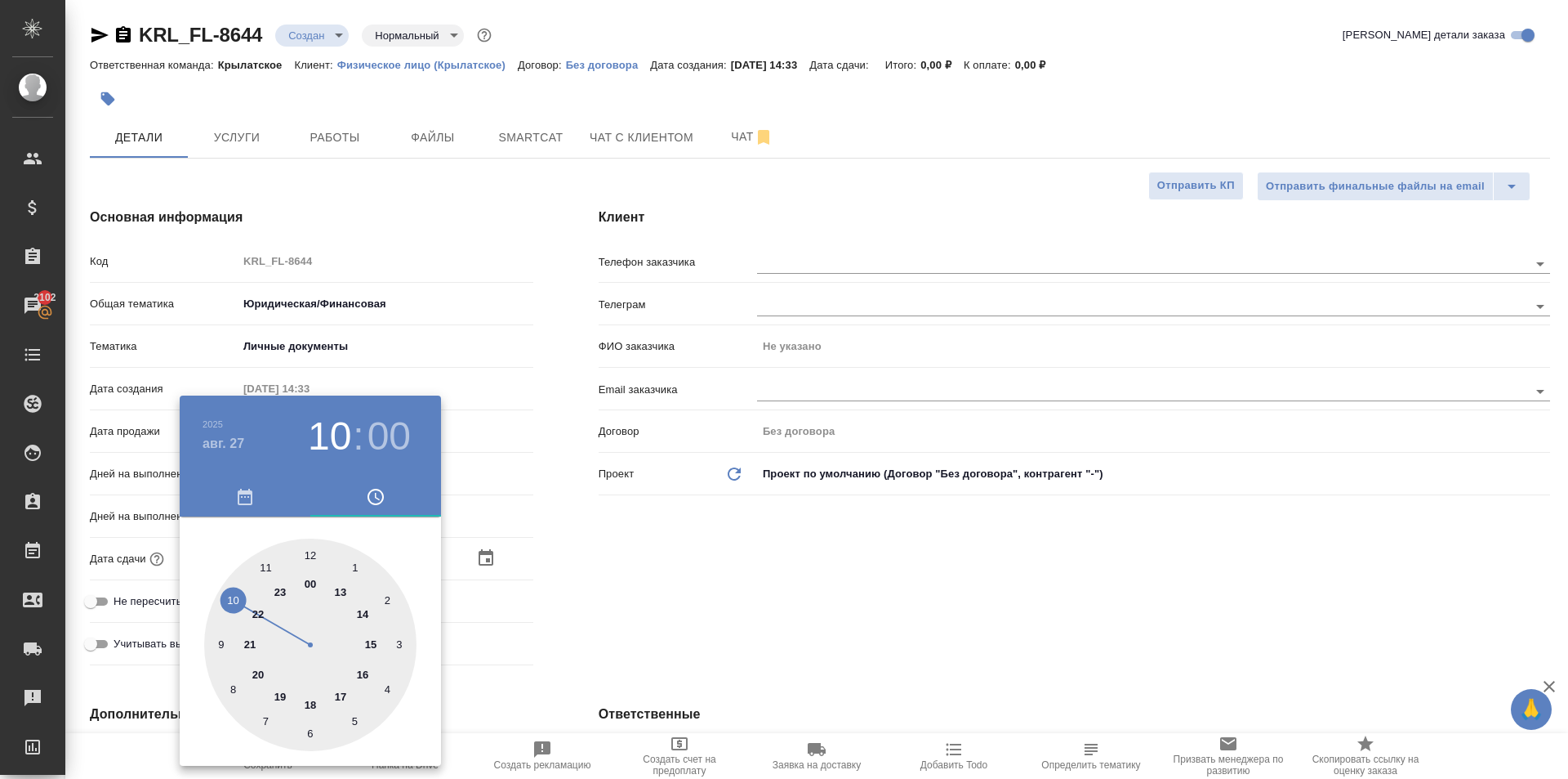
click at [236, 600] on div at bounding box center [311, 644] width 212 height 212
type textarea "x"
click at [671, 605] on div at bounding box center [784, 390] width 1568 height 779
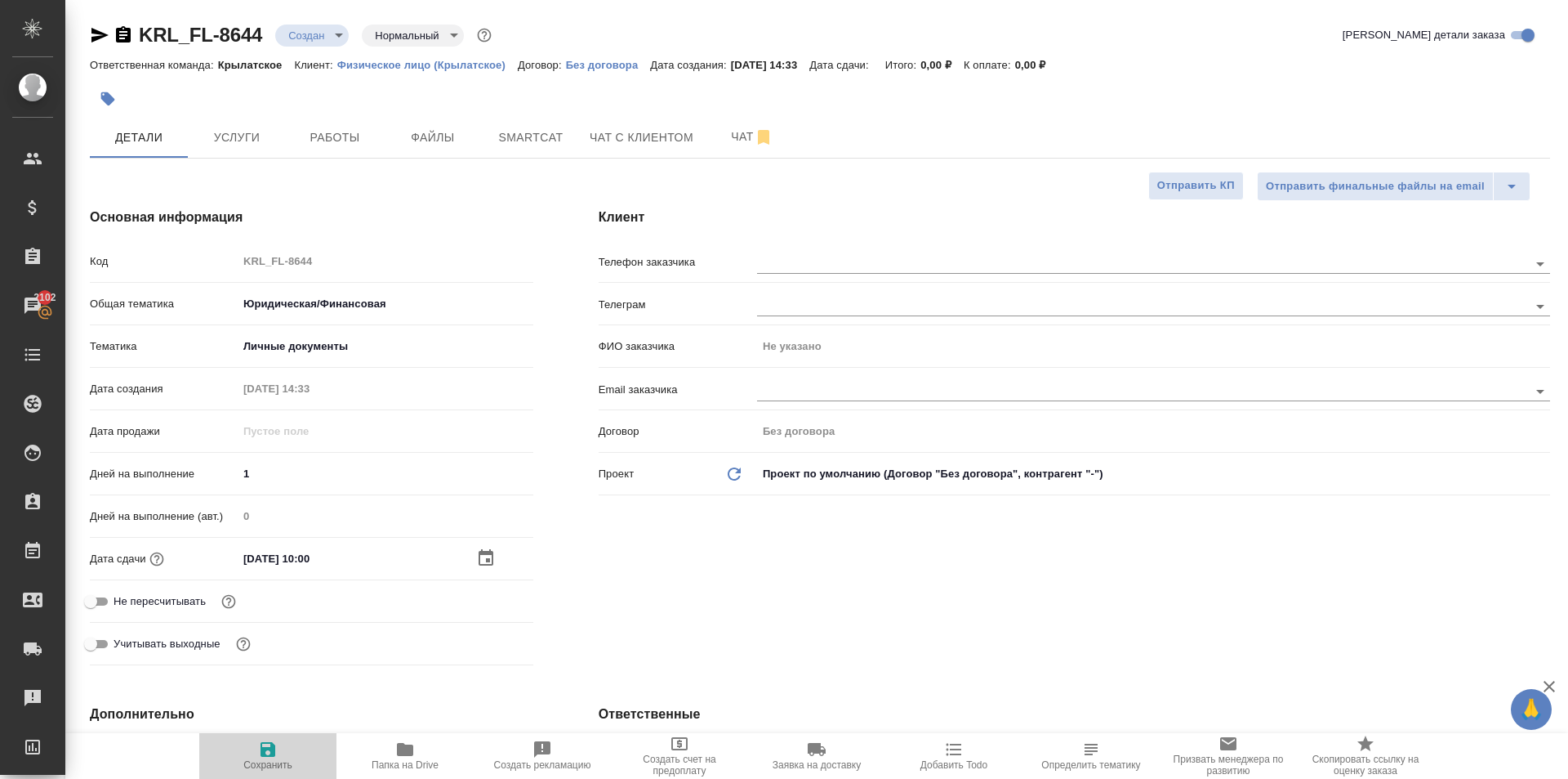
click at [303, 742] on span "Сохранить" at bounding box center [267, 754] width 118 height 31
type textarea "x"
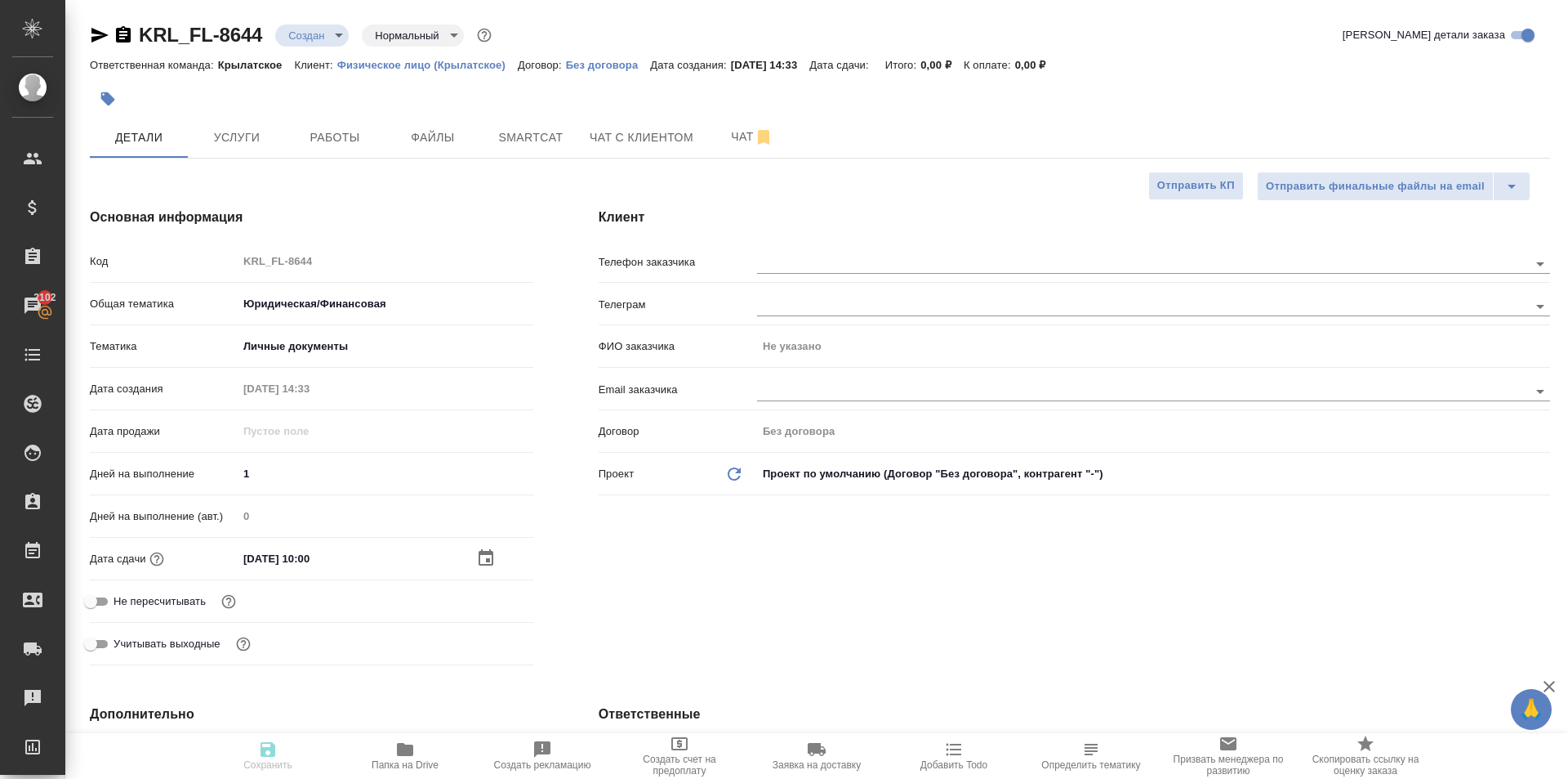
type textarea "x"
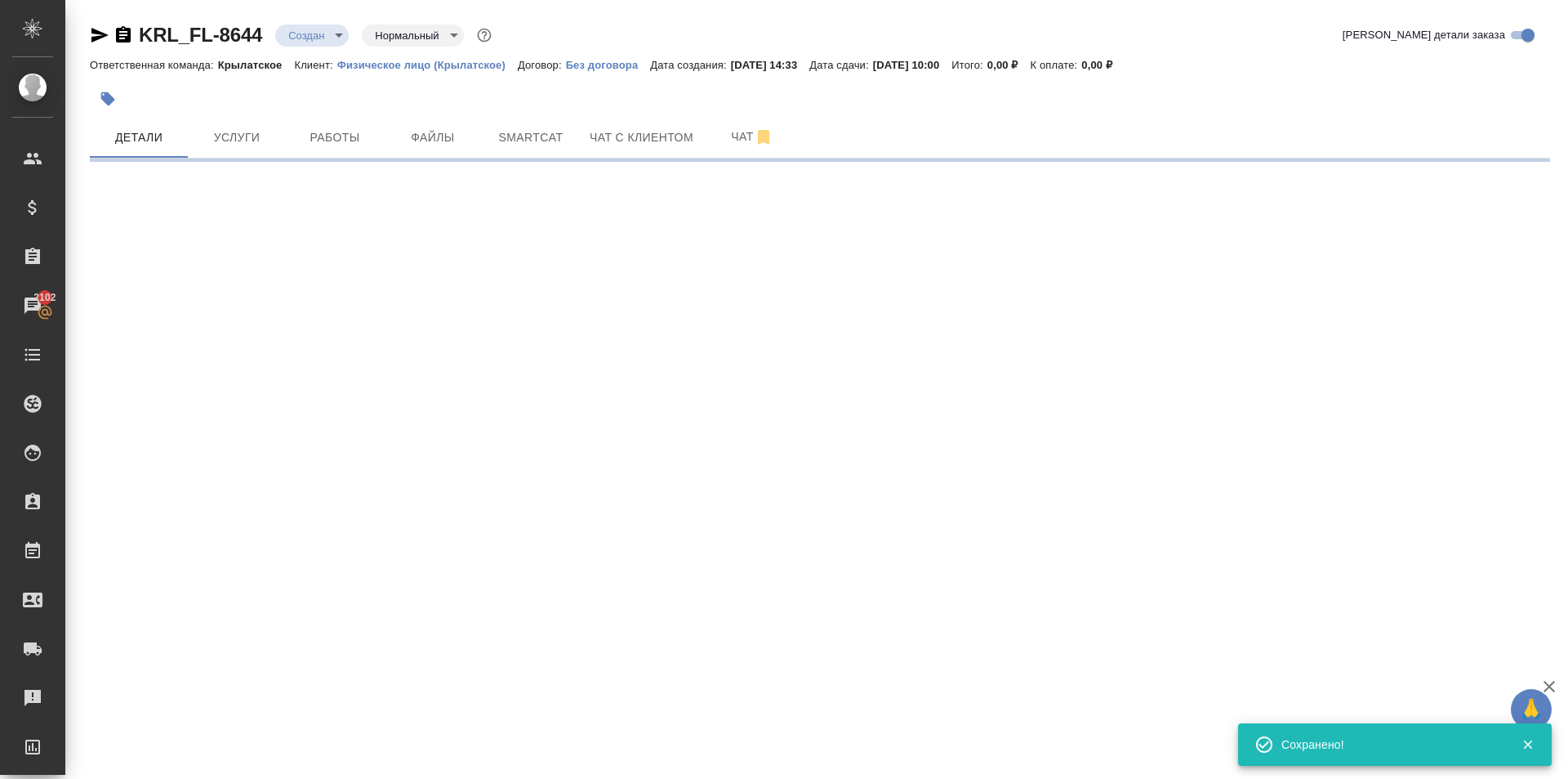
select select "RU"
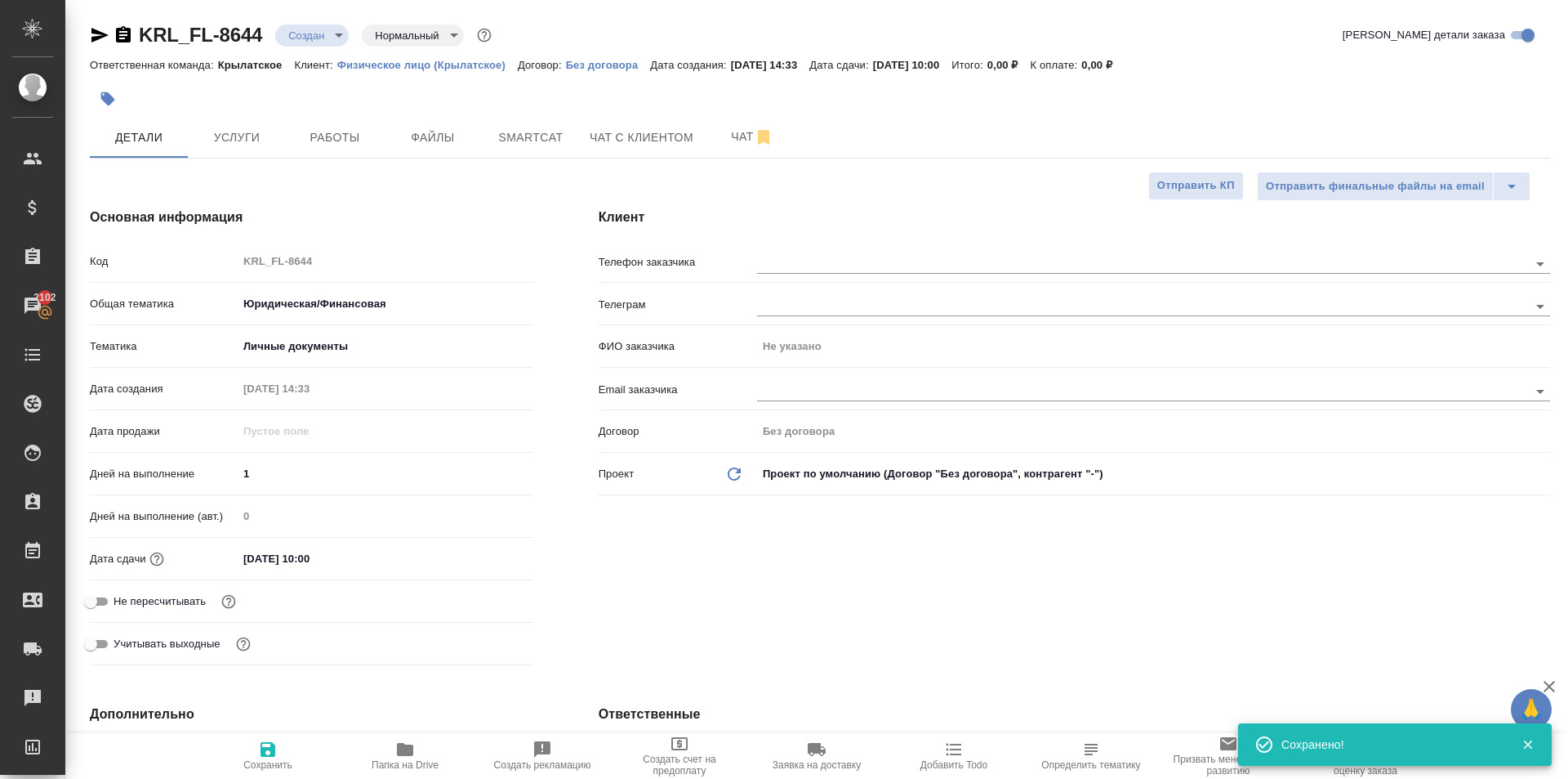
type textarea "x"
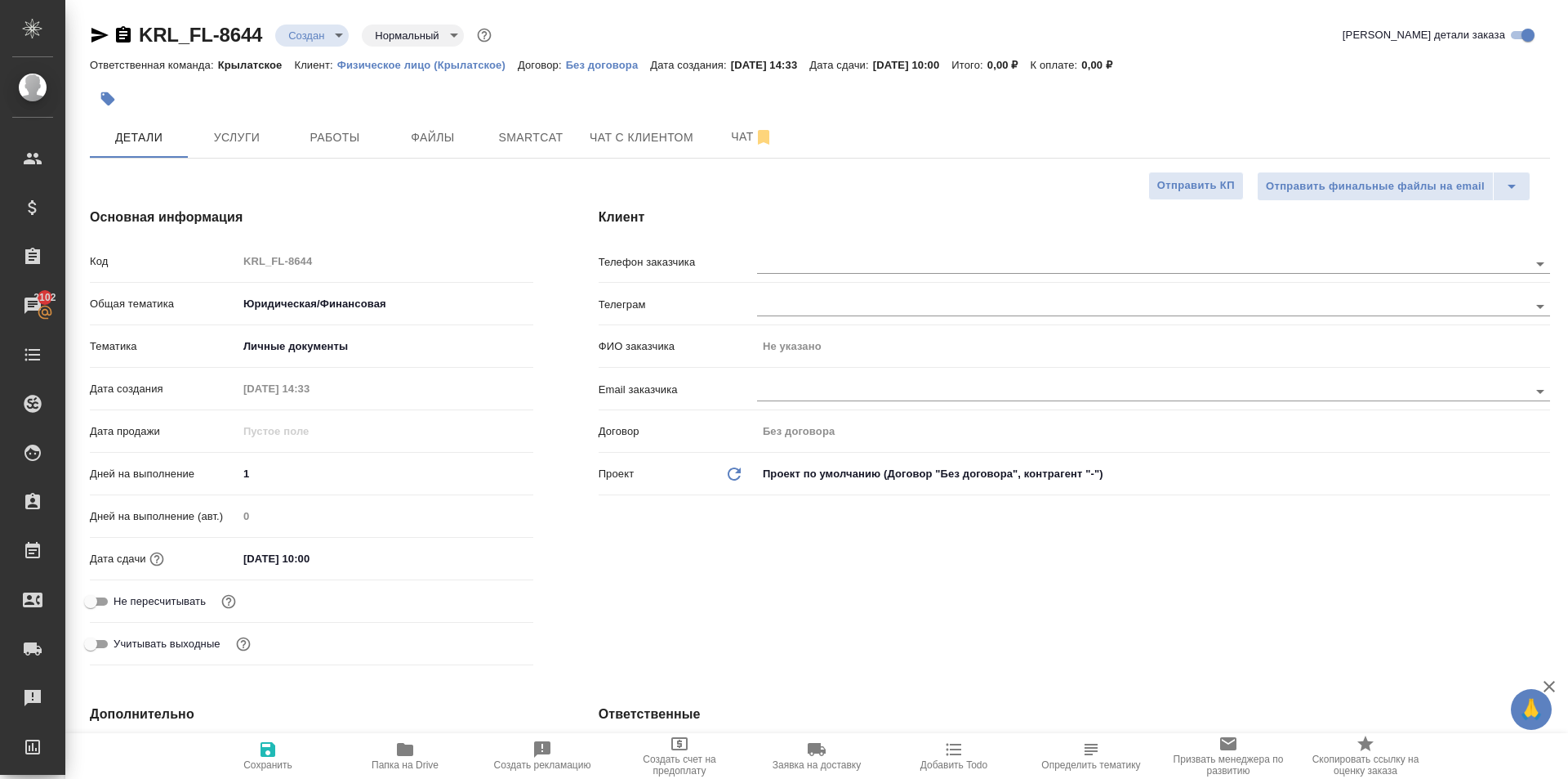
type textarea "x"
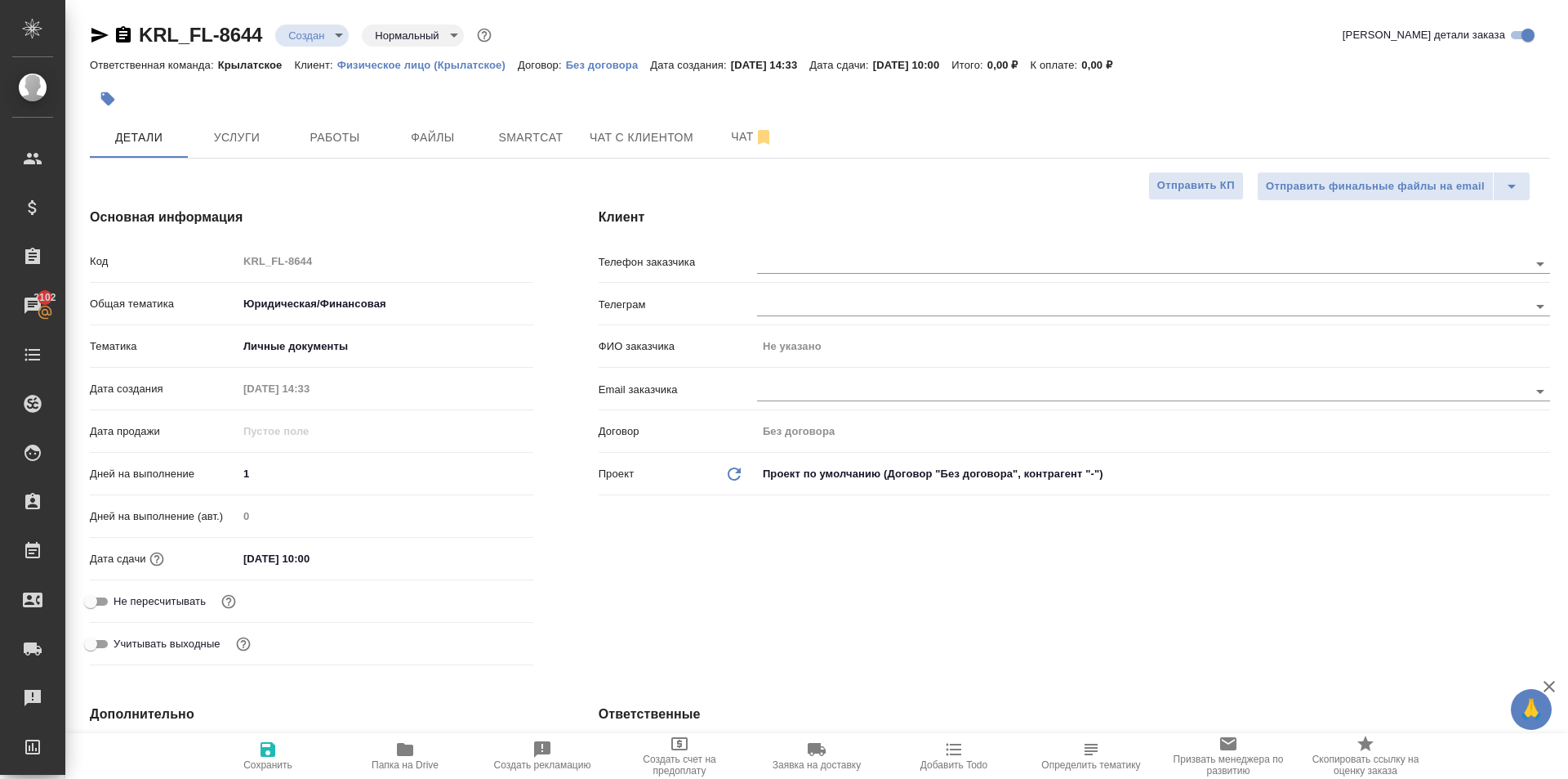
type textarea "x"
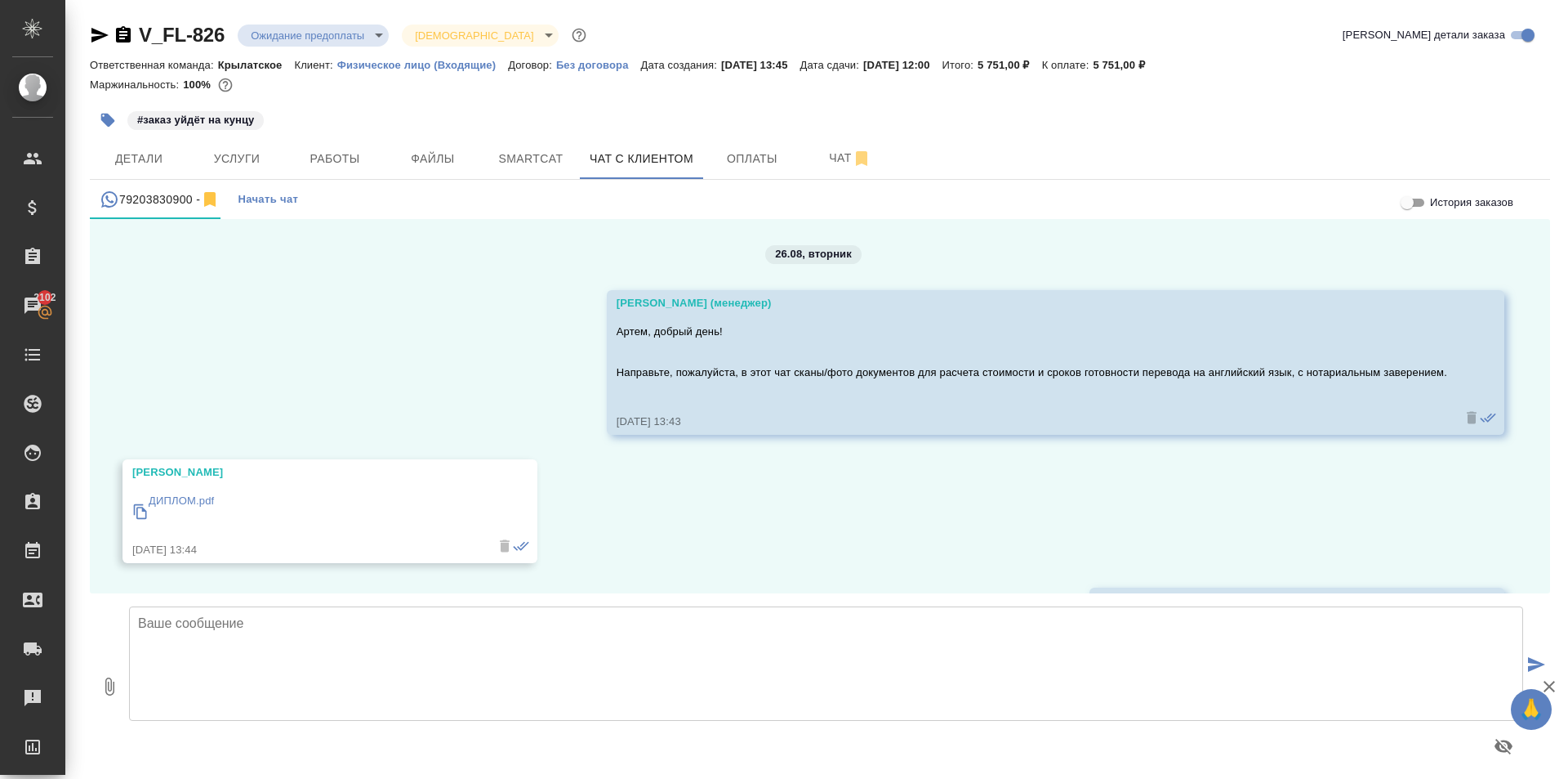
scroll to position [567, 0]
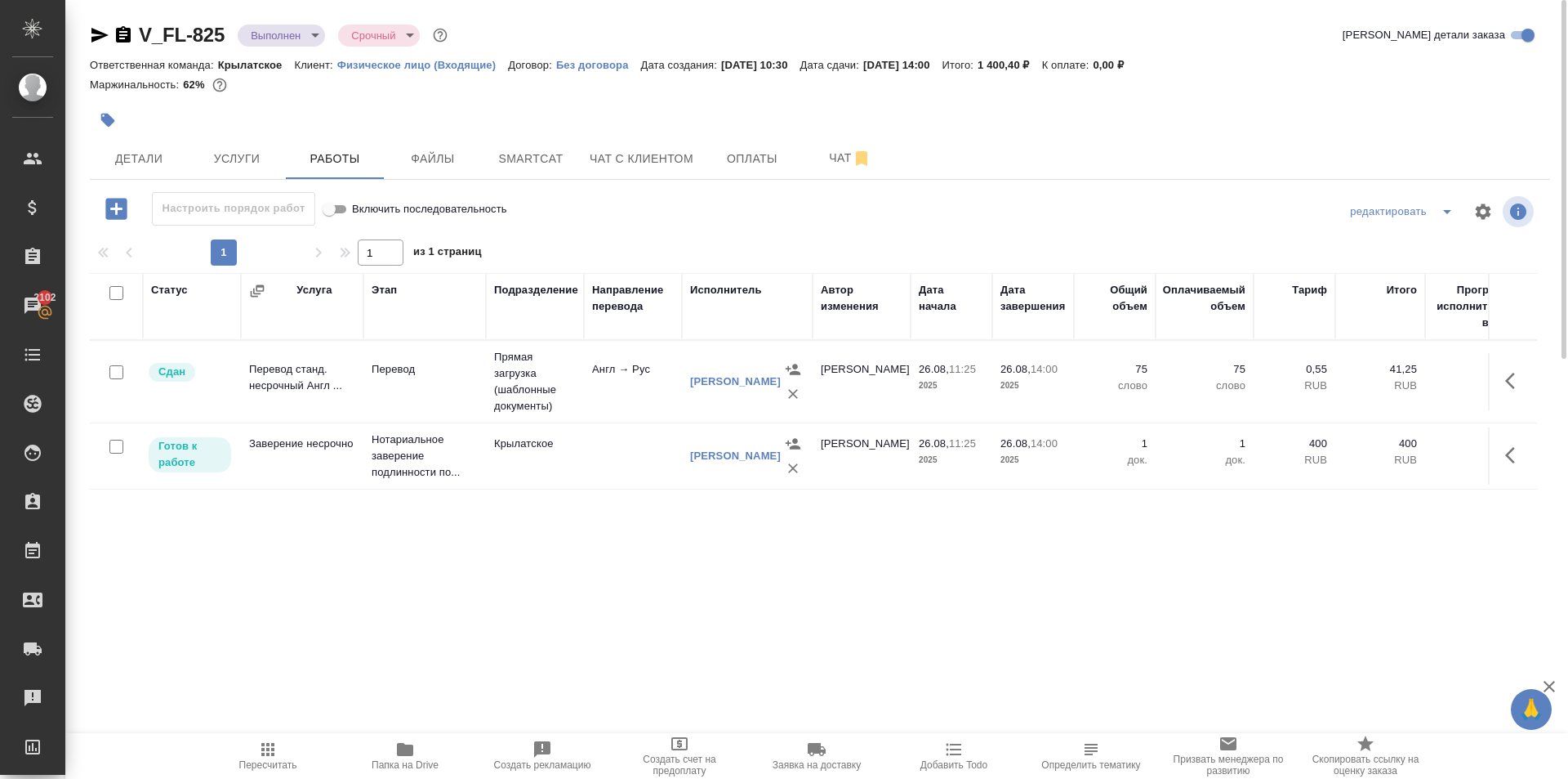
drag, startPoint x: 1518, startPoint y: 450, endPoint x: 1502, endPoint y: 462, distance: 20.0
click at [1515, 451] on icon "button" at bounding box center [1515, 455] width 19 height 19
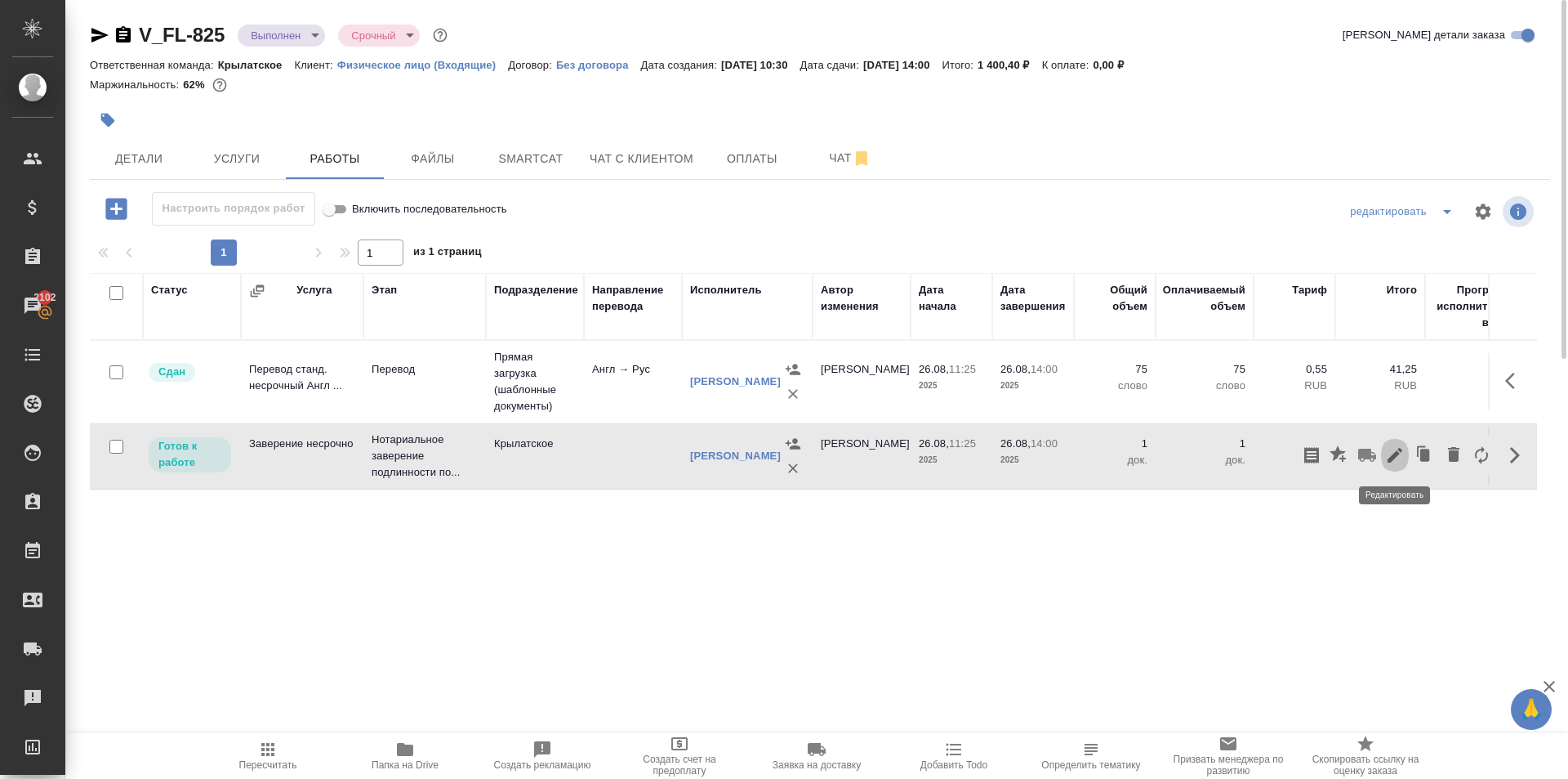
click at [1402, 454] on icon "button" at bounding box center [1395, 455] width 19 height 19
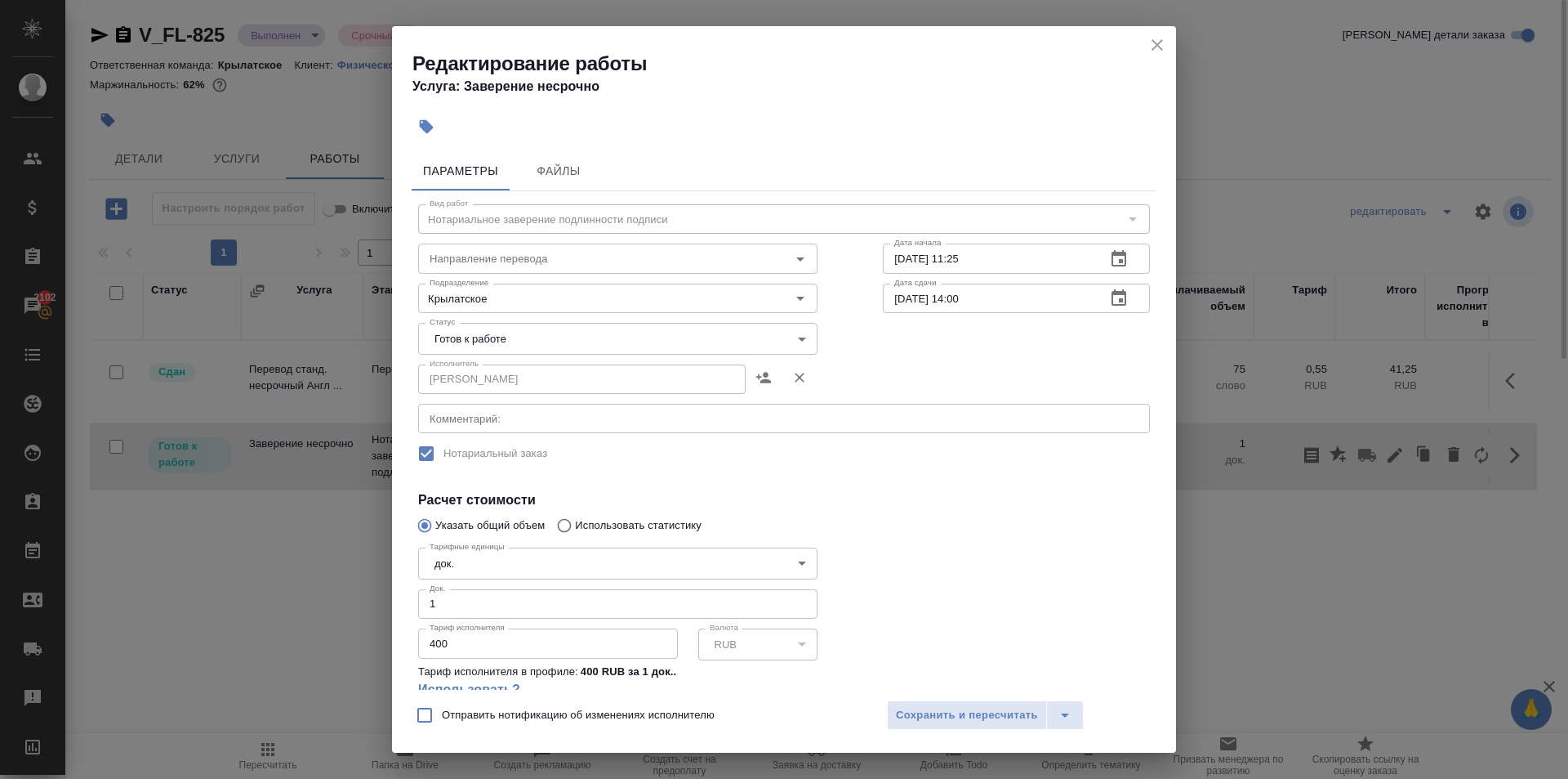
click at [580, 316] on div "Статус Готов к работе readyForWork Статус" at bounding box center [618, 336] width 465 height 106
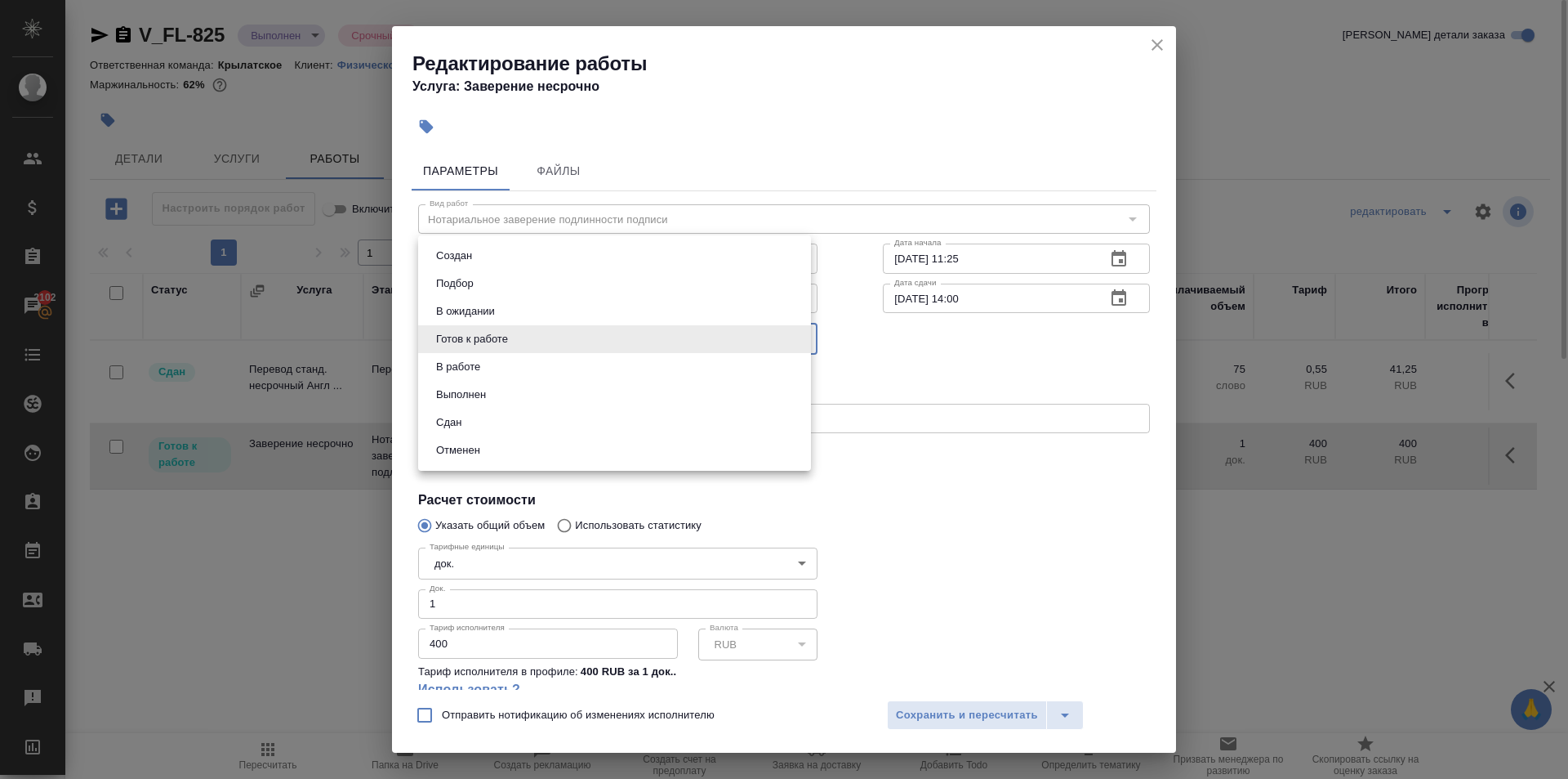
drag, startPoint x: 573, startPoint y: 338, endPoint x: 458, endPoint y: 371, distance: 119.6
click at [573, 338] on body "🙏 .cls-1 fill:#fff; AWATERA Kasymov Timur Клиенты Спецификации Заказы 2102 Чаты…" at bounding box center [784, 390] width 1568 height 779
click at [483, 429] on li "Сдан" at bounding box center [615, 422] width 393 height 27
type input "closed"
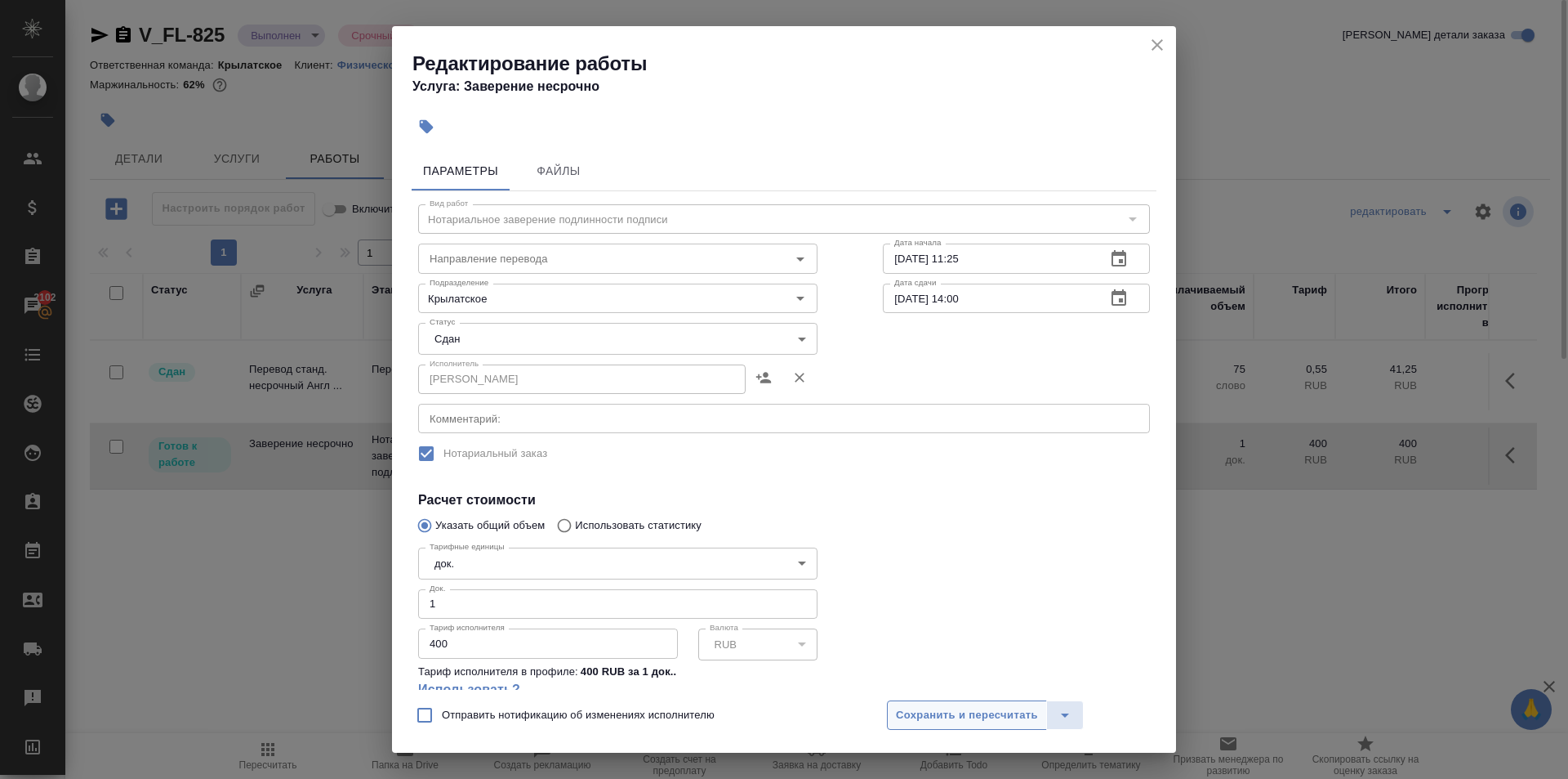
drag, startPoint x: 996, startPoint y: 690, endPoint x: 997, endPoint y: 704, distance: 14.0
click at [996, 701] on div "Отправить нотификацию об изменениях исполнителю Сохранить и пересчитать" at bounding box center [784, 721] width 784 height 63
click at [1001, 709] on span "Сохранить и пересчитать" at bounding box center [967, 715] width 142 height 19
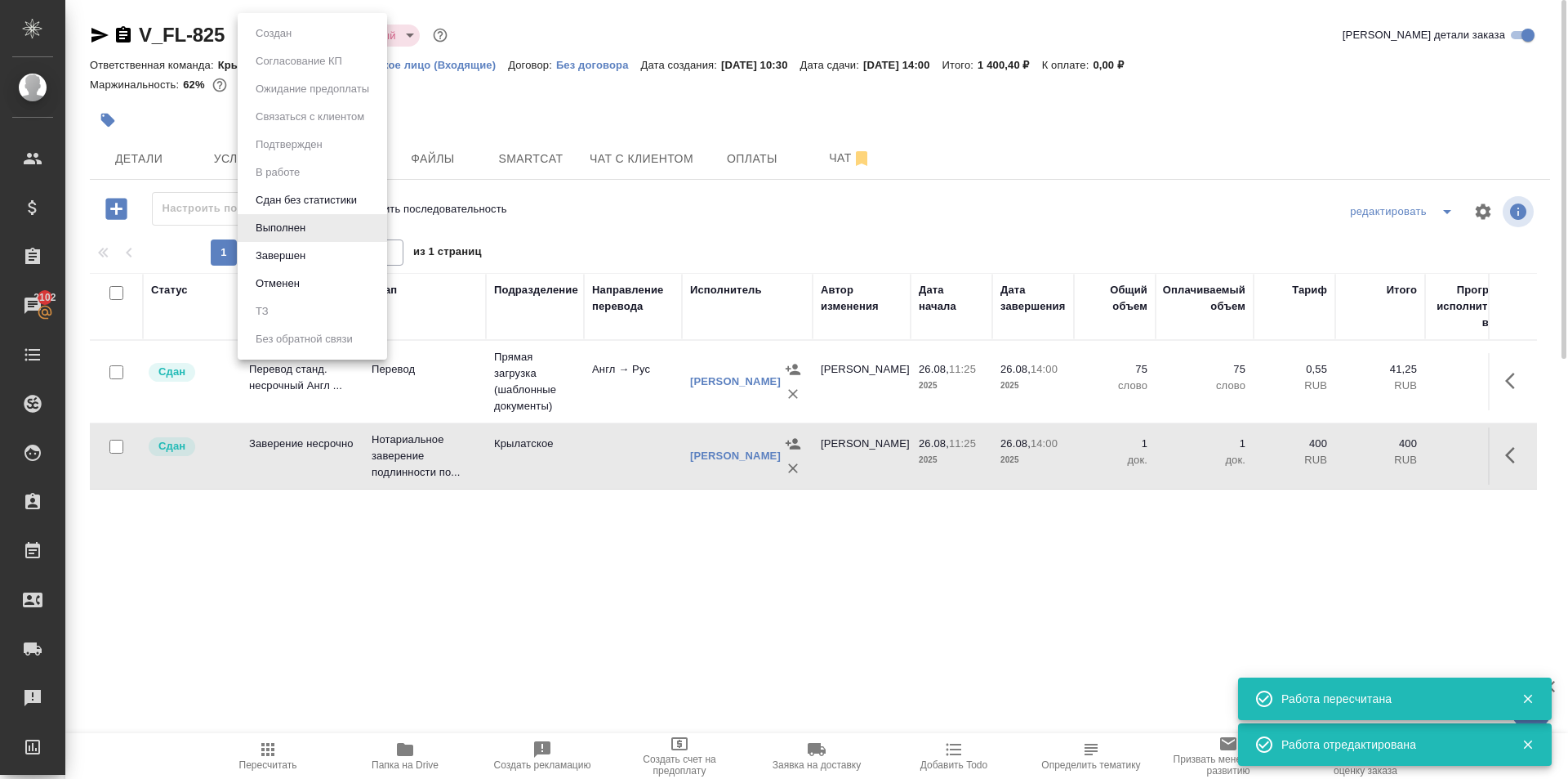
click at [320, 30] on body "🙏 .cls-1 fill:#fff; AWATERA Kasymov Timur Клиенты Спецификации Заказы 2102 Чаты…" at bounding box center [784, 390] width 1568 height 779
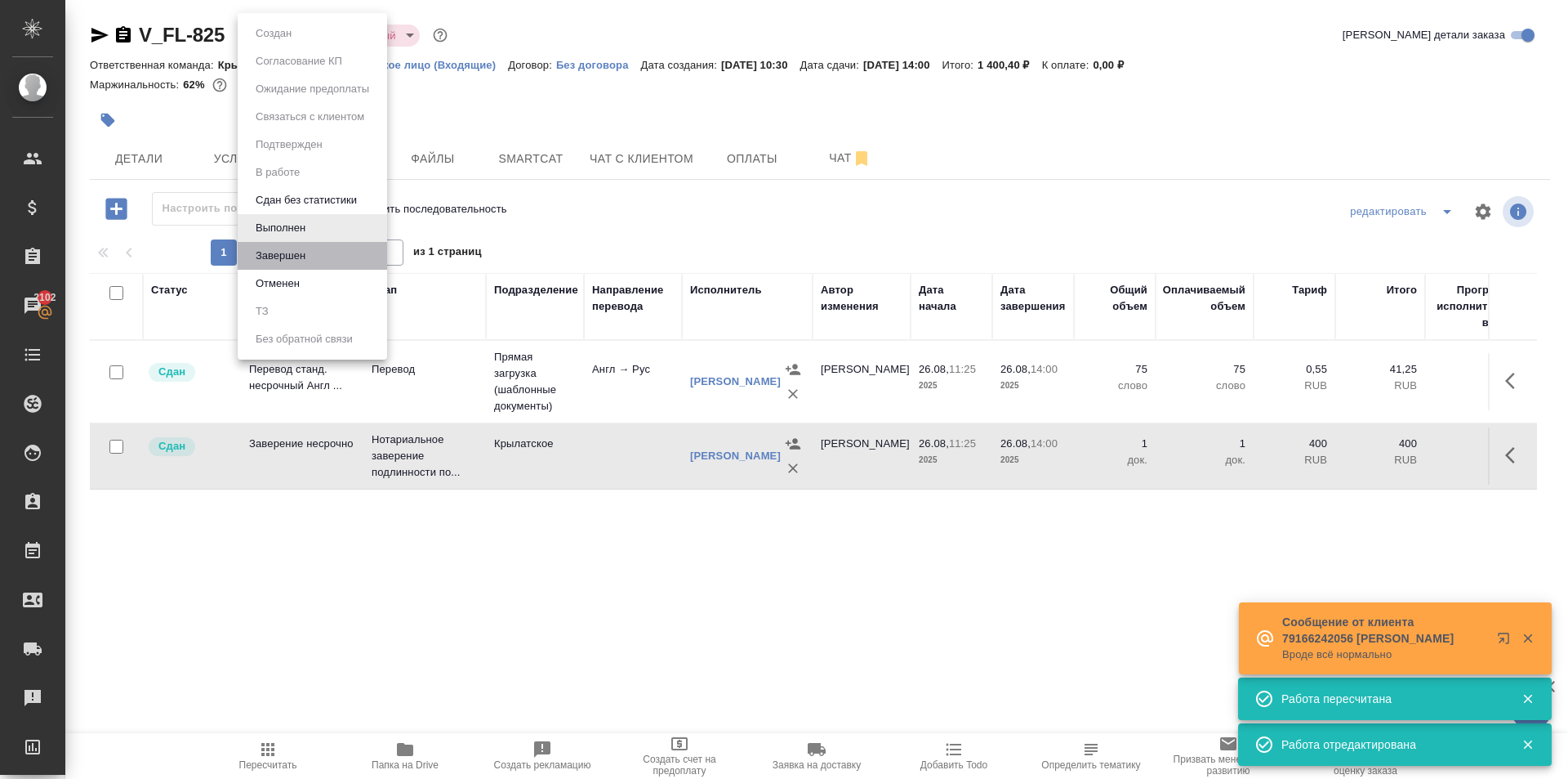
click at [317, 246] on li "Завершен" at bounding box center [312, 255] width 150 height 27
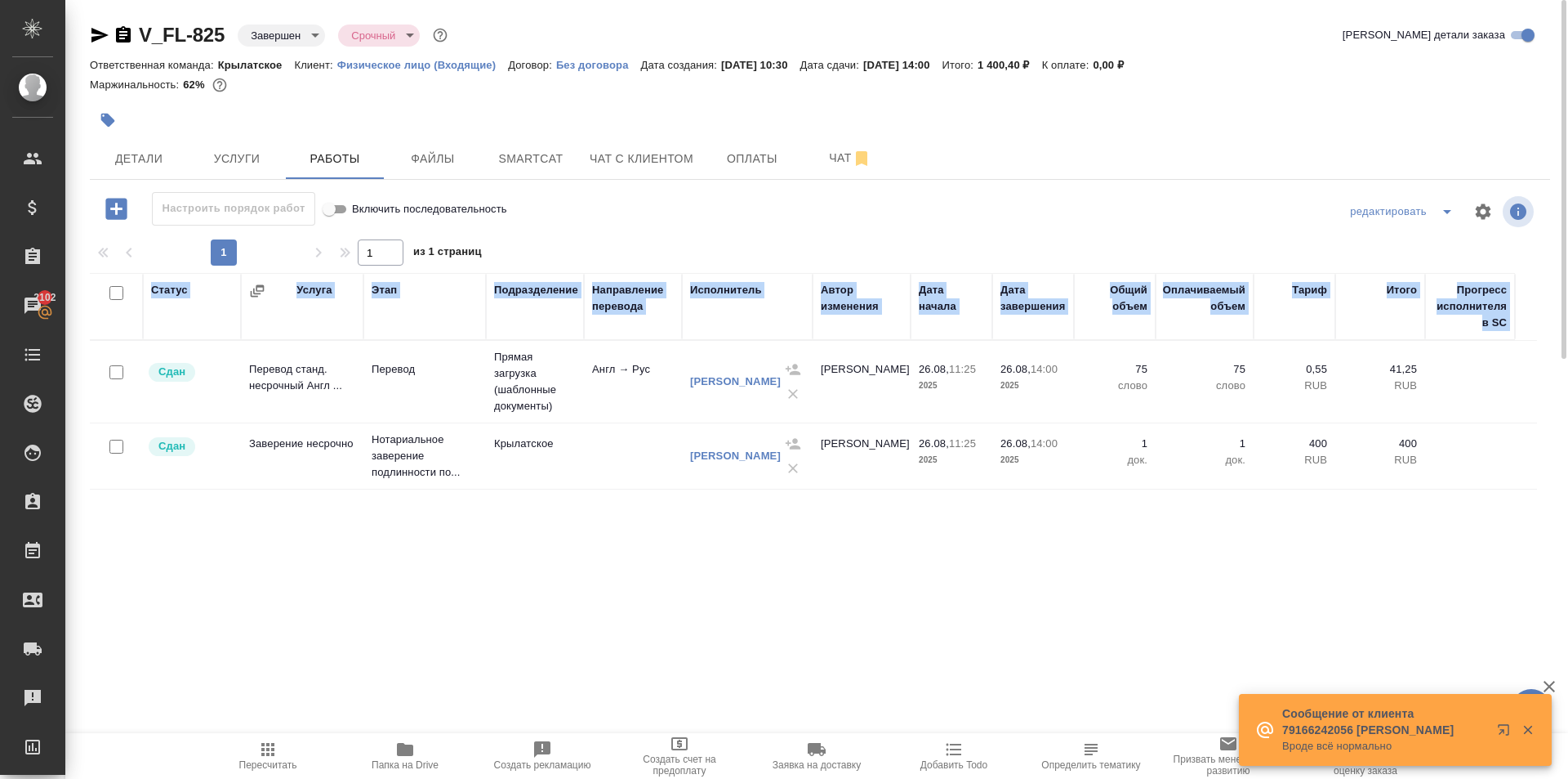
drag, startPoint x: 258, startPoint y: 723, endPoint x: 265, endPoint y: 767, distance: 44.6
click at [265, 767] on div ".cls-1 fill:#fff; AWATERA Kasymov Timur Клиенты Спецификации Заказы 2102 Чаты T…" at bounding box center [784, 390] width 1568 height 779
click at [265, 767] on span "Пересчитать" at bounding box center [268, 765] width 58 height 12
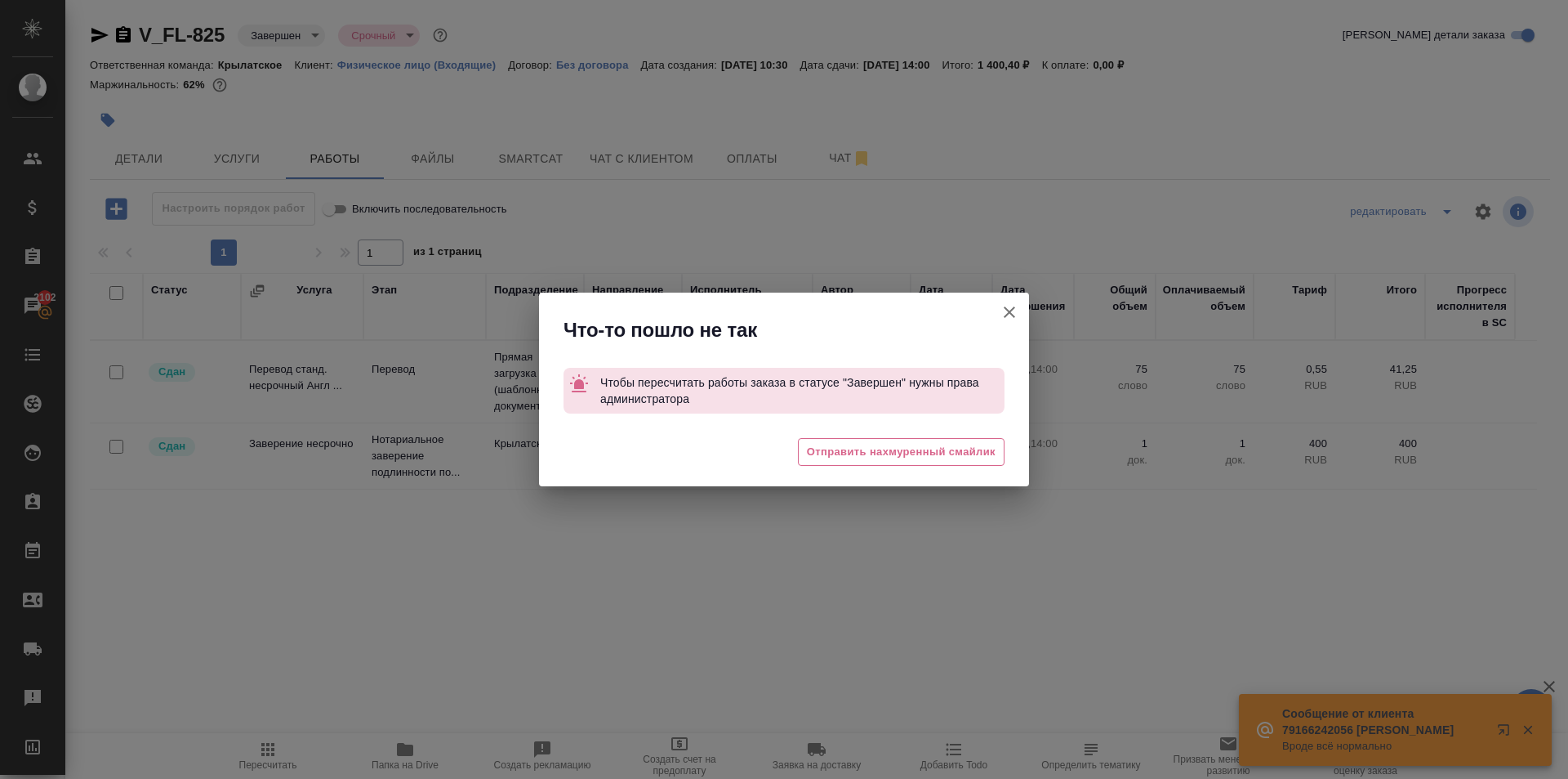
click at [412, 619] on div "Что-то пошло не так Чтобы пересчитать работы заказа в статусе "Завершен" нужны …" at bounding box center [784, 390] width 1568 height 779
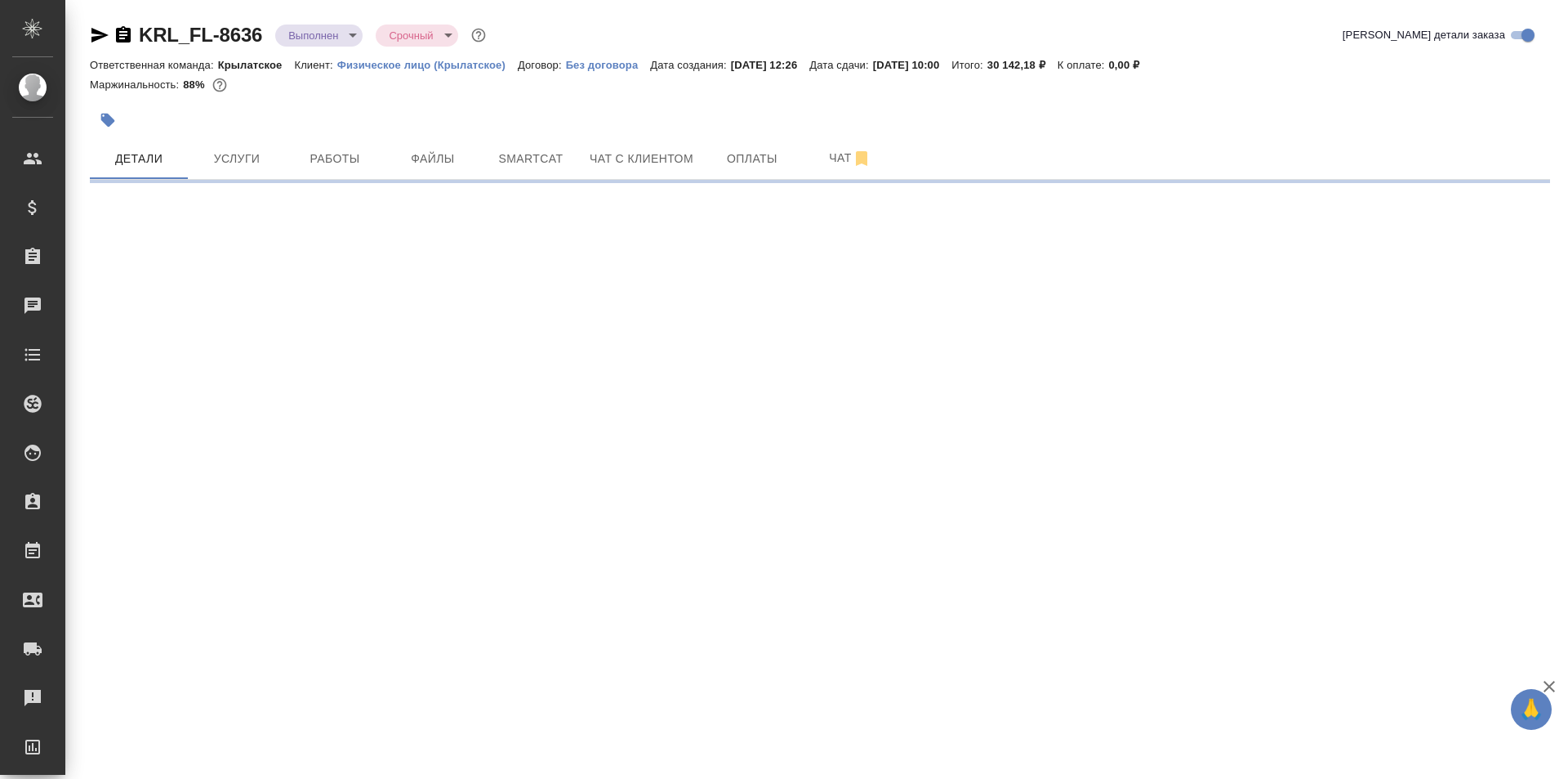
select select "RU"
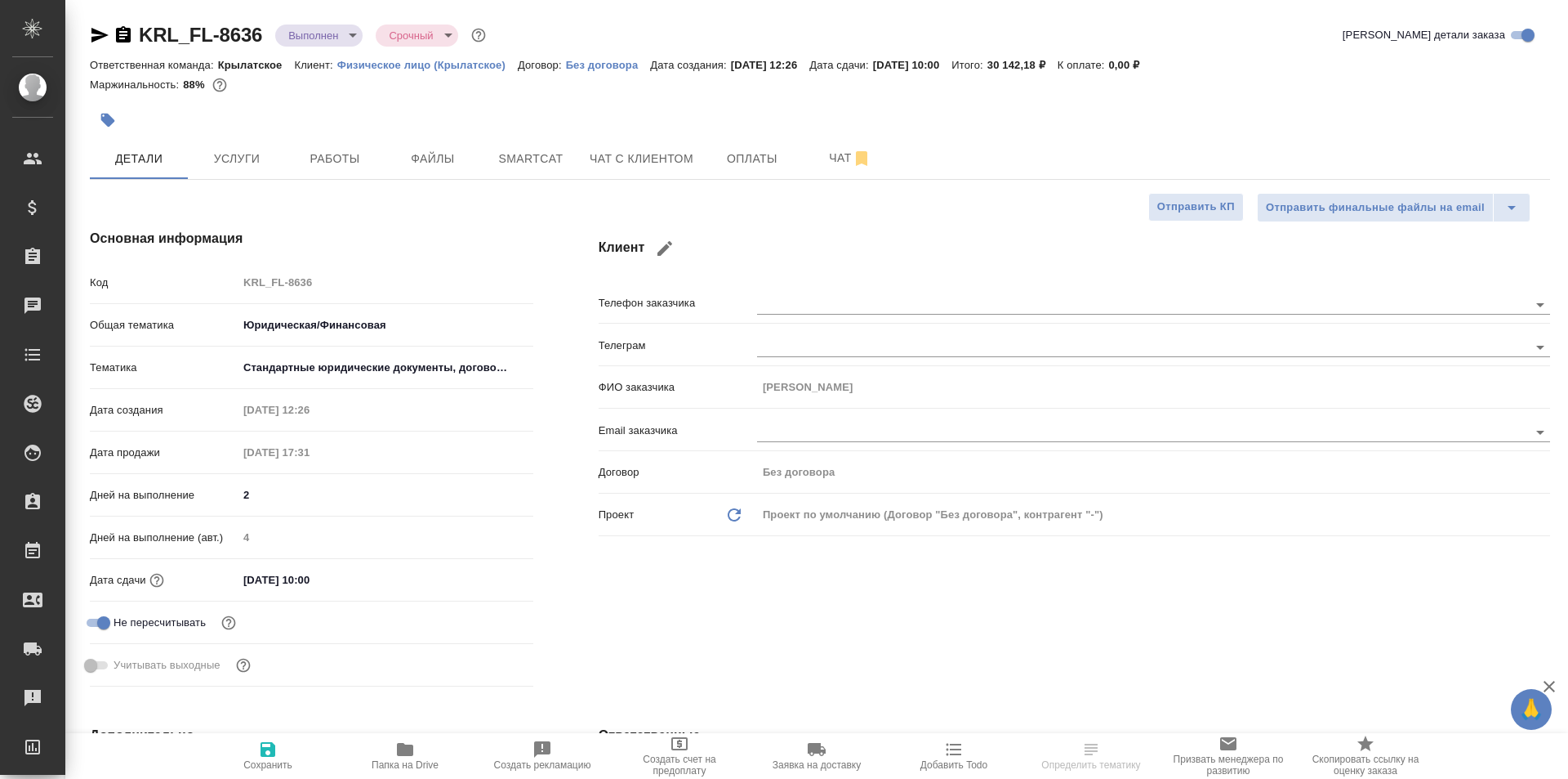
type textarea "x"
click at [326, 164] on span "Работы" at bounding box center [334, 158] width 79 height 20
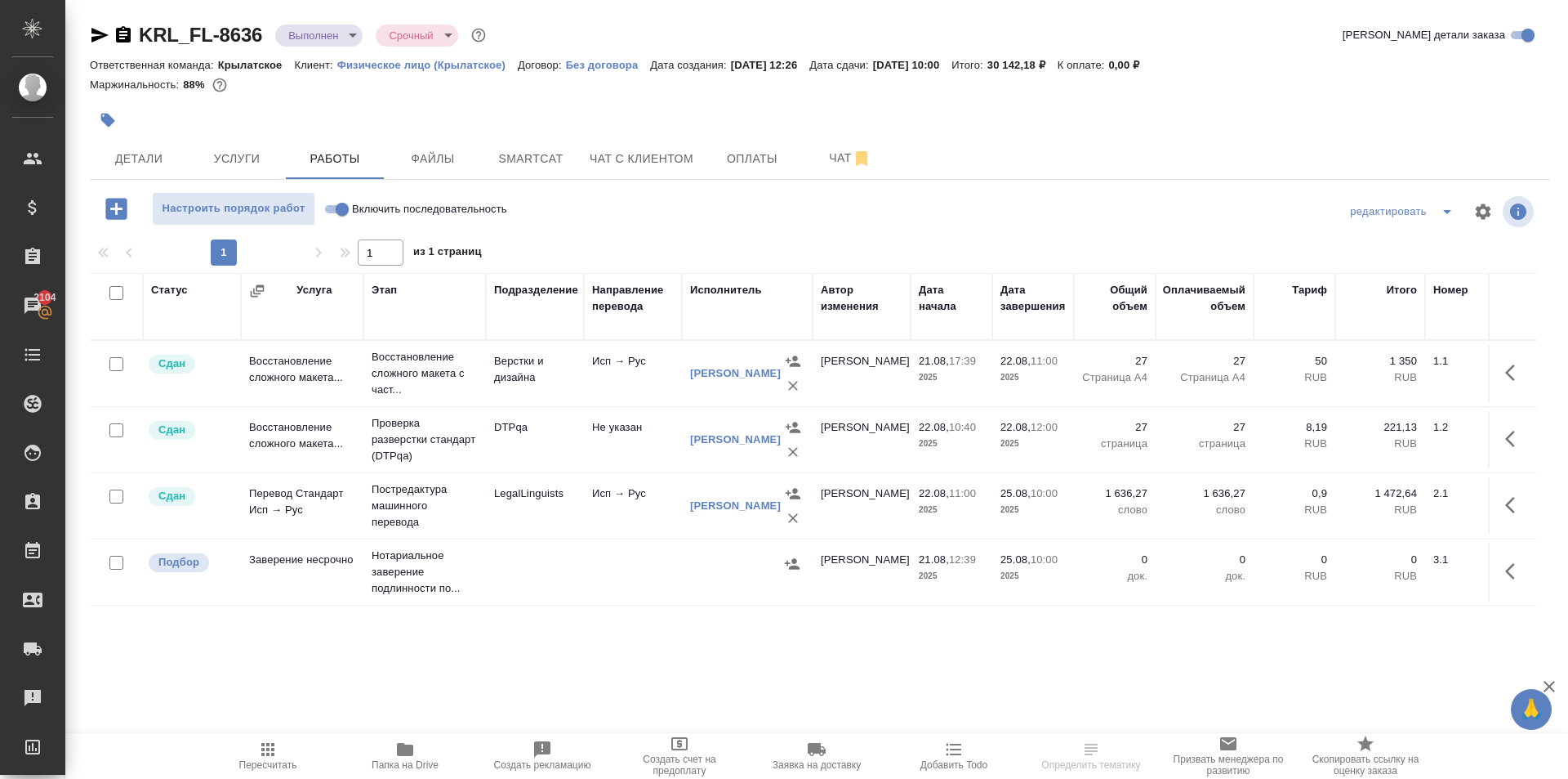
click at [250, 752] on span "Пересчитать" at bounding box center [267, 754] width 118 height 31
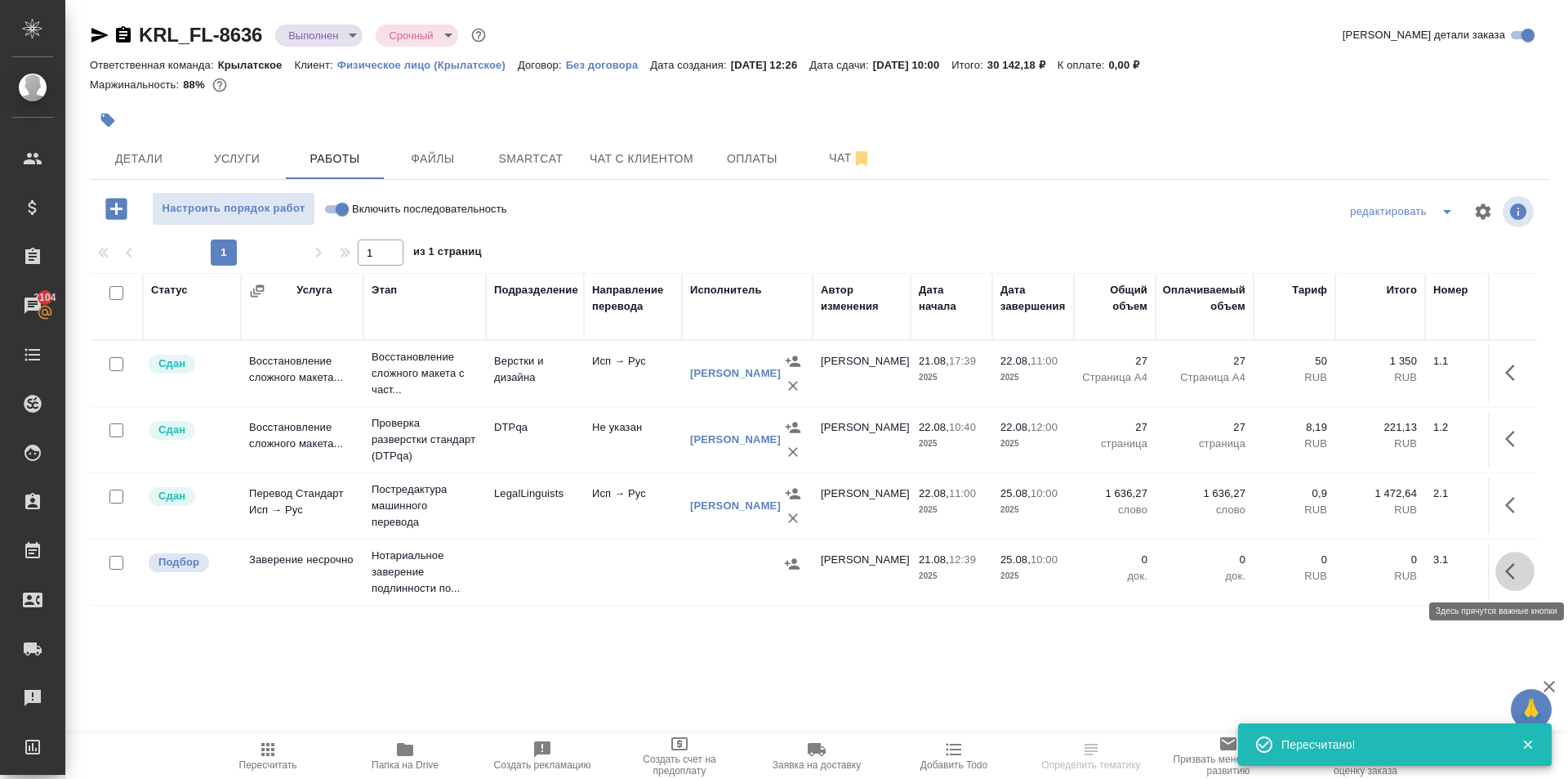
click at [1516, 574] on icon "button" at bounding box center [1515, 571] width 19 height 19
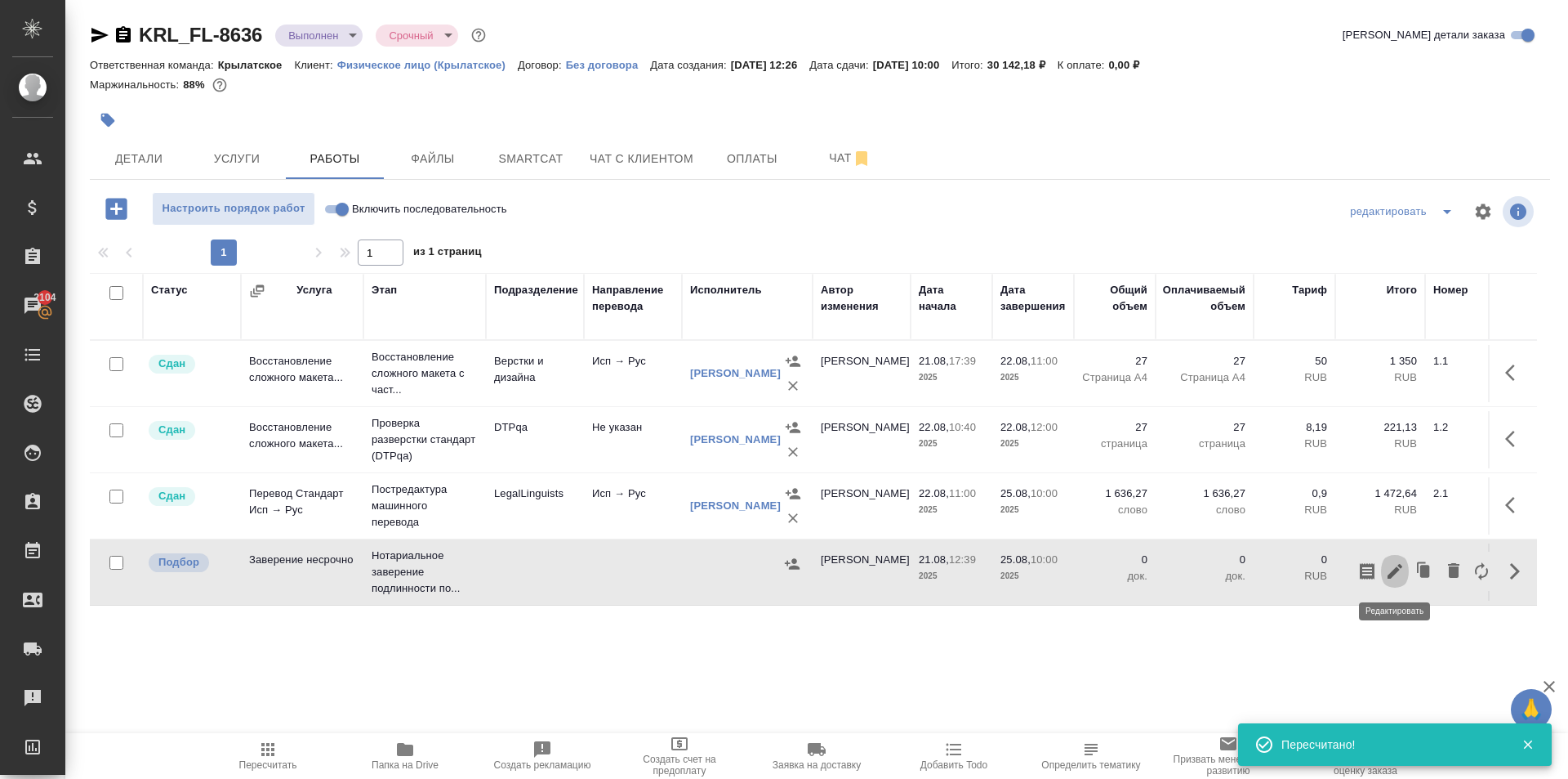
click at [1397, 568] on icon "button" at bounding box center [1395, 571] width 19 height 19
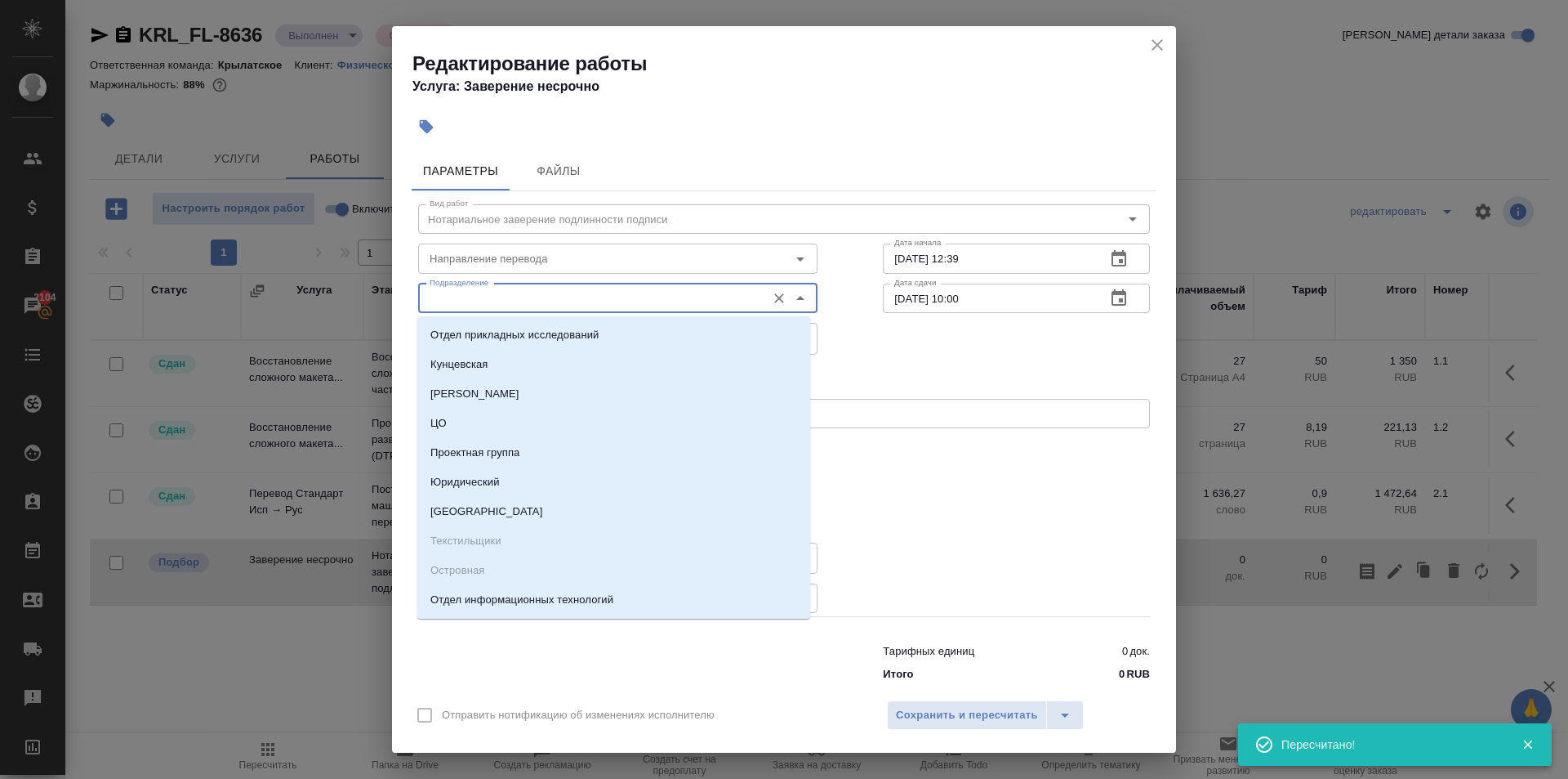
click at [521, 303] on input "Подразделение" at bounding box center [590, 298] width 334 height 19
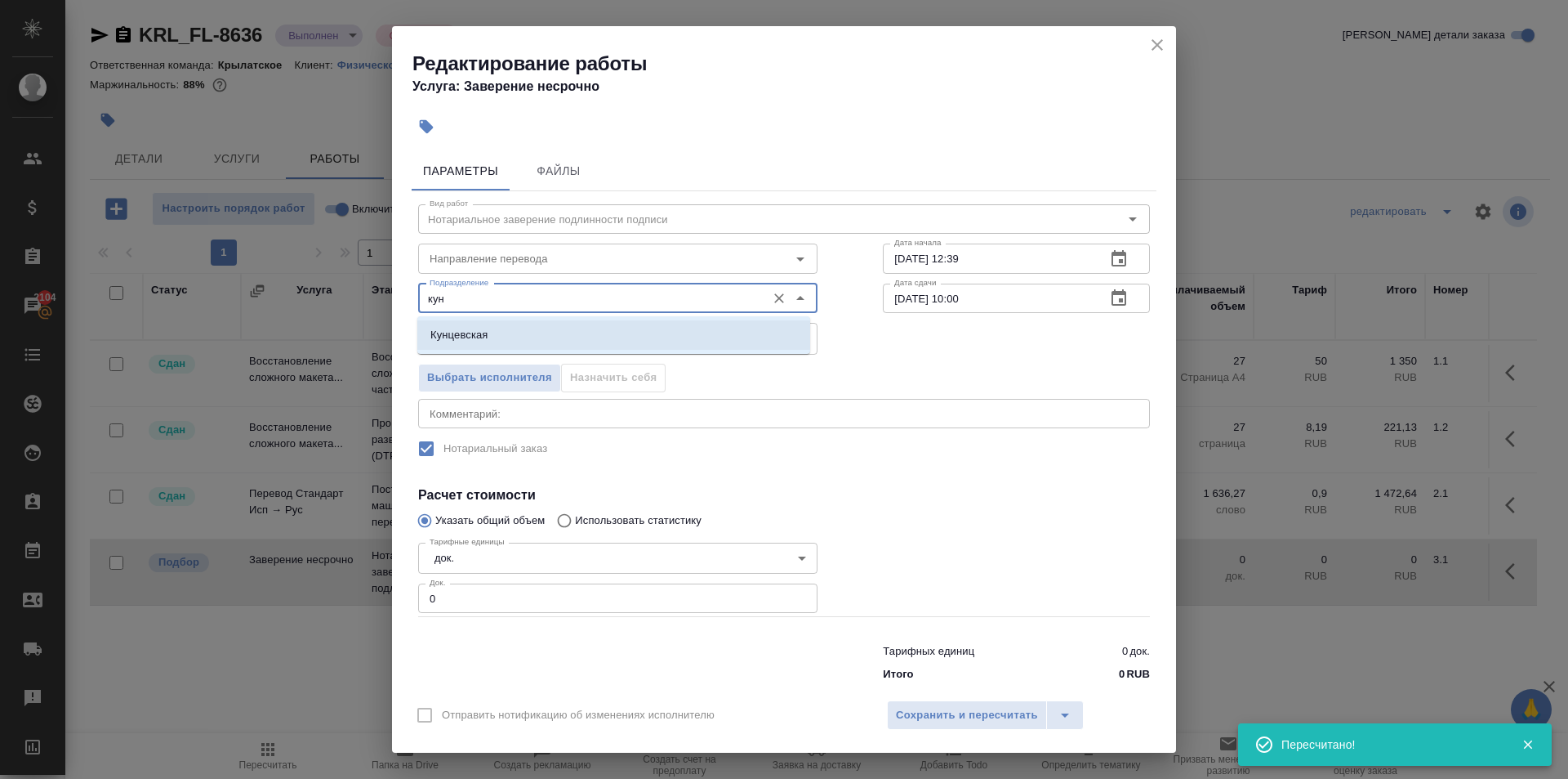
click at [524, 323] on li "Кунцевская" at bounding box center [614, 335] width 393 height 29
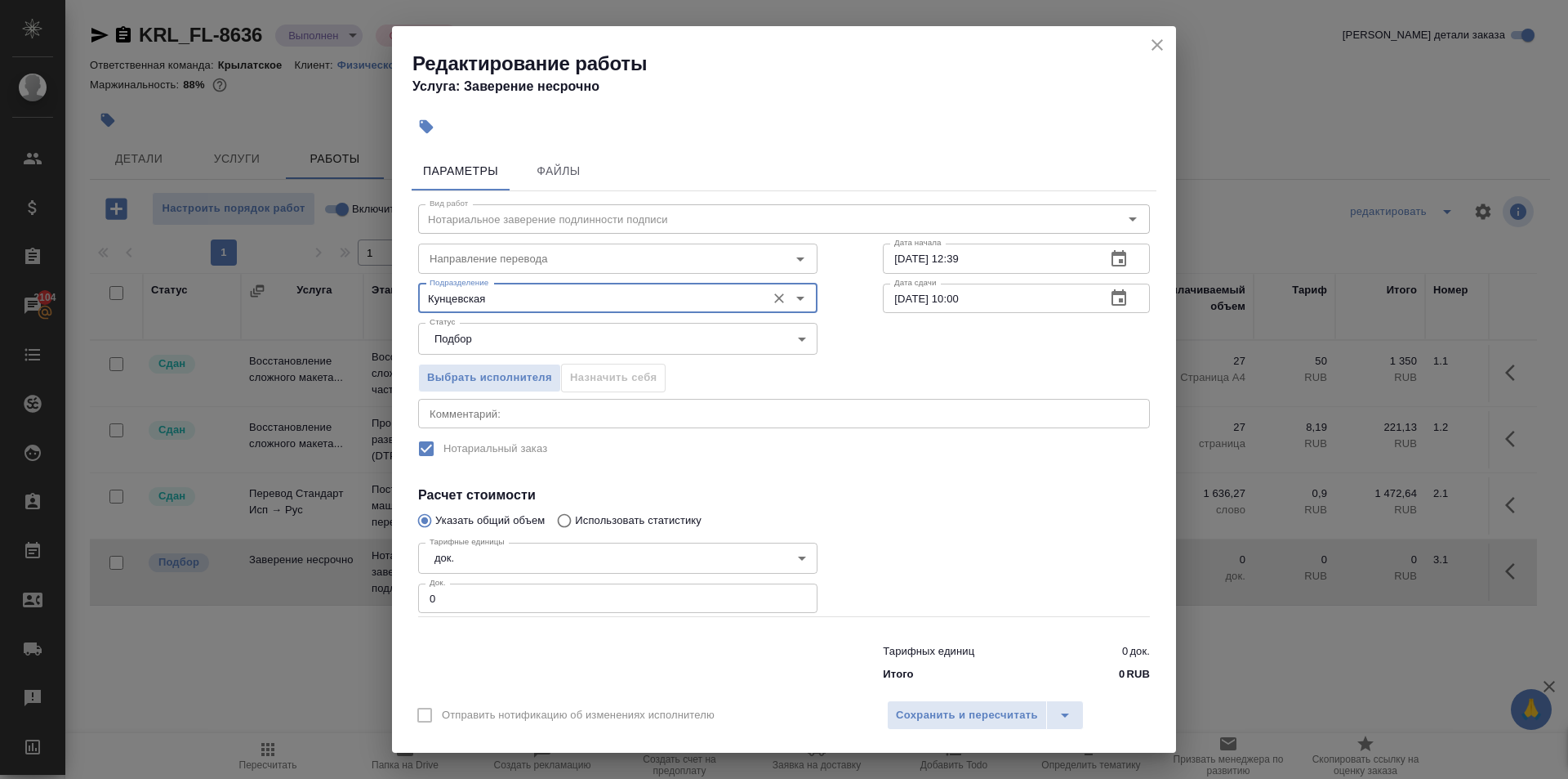
type input "Кунцевская"
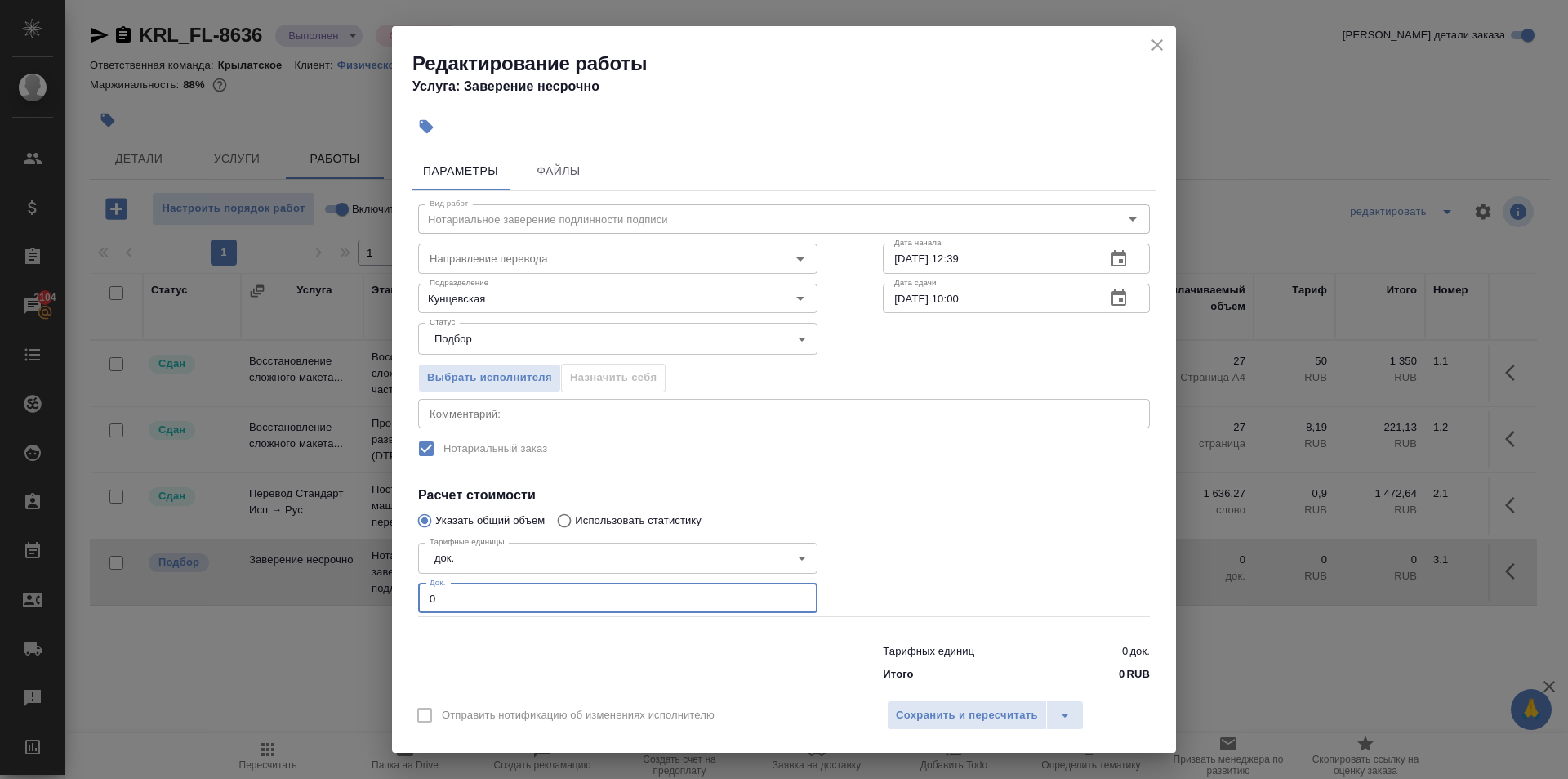
drag, startPoint x: 434, startPoint y: 598, endPoint x: 418, endPoint y: 593, distance: 16.8
click at [418, 593] on div "Тарифные единицы док. 5a8b1489cc6b4906c91bfd8b Тарифные единицы Док. 0 Док." at bounding box center [618, 576] width 465 height 146
type input "2"
click at [922, 728] on button "Сохранить и пересчитать" at bounding box center [966, 714] width 160 height 29
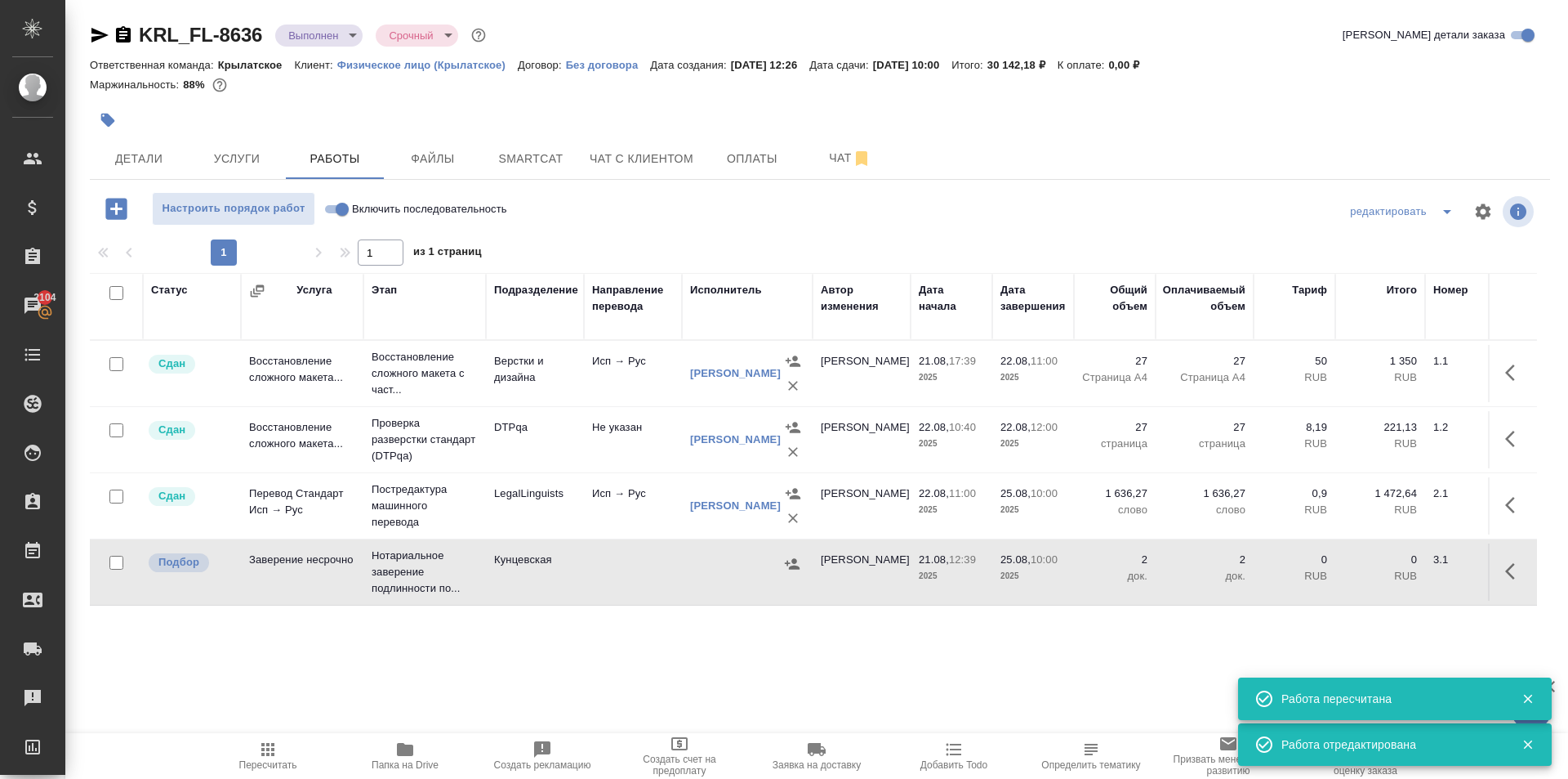
click at [792, 567] on icon "button" at bounding box center [792, 563] width 15 height 11
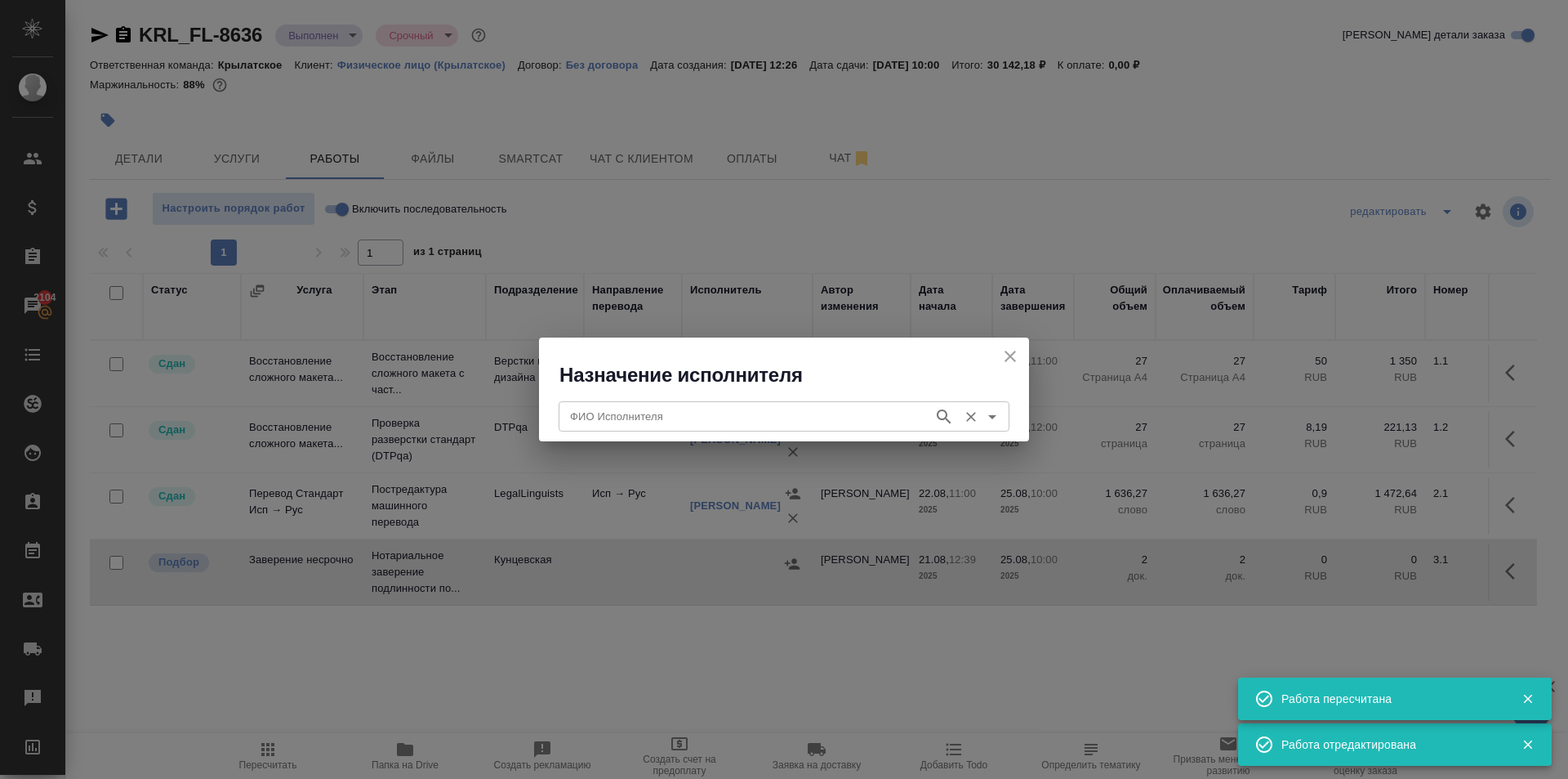
click at [677, 432] on div "ФИО Исполнителя ФИО Исполнителя" at bounding box center [784, 414] width 451 height 39
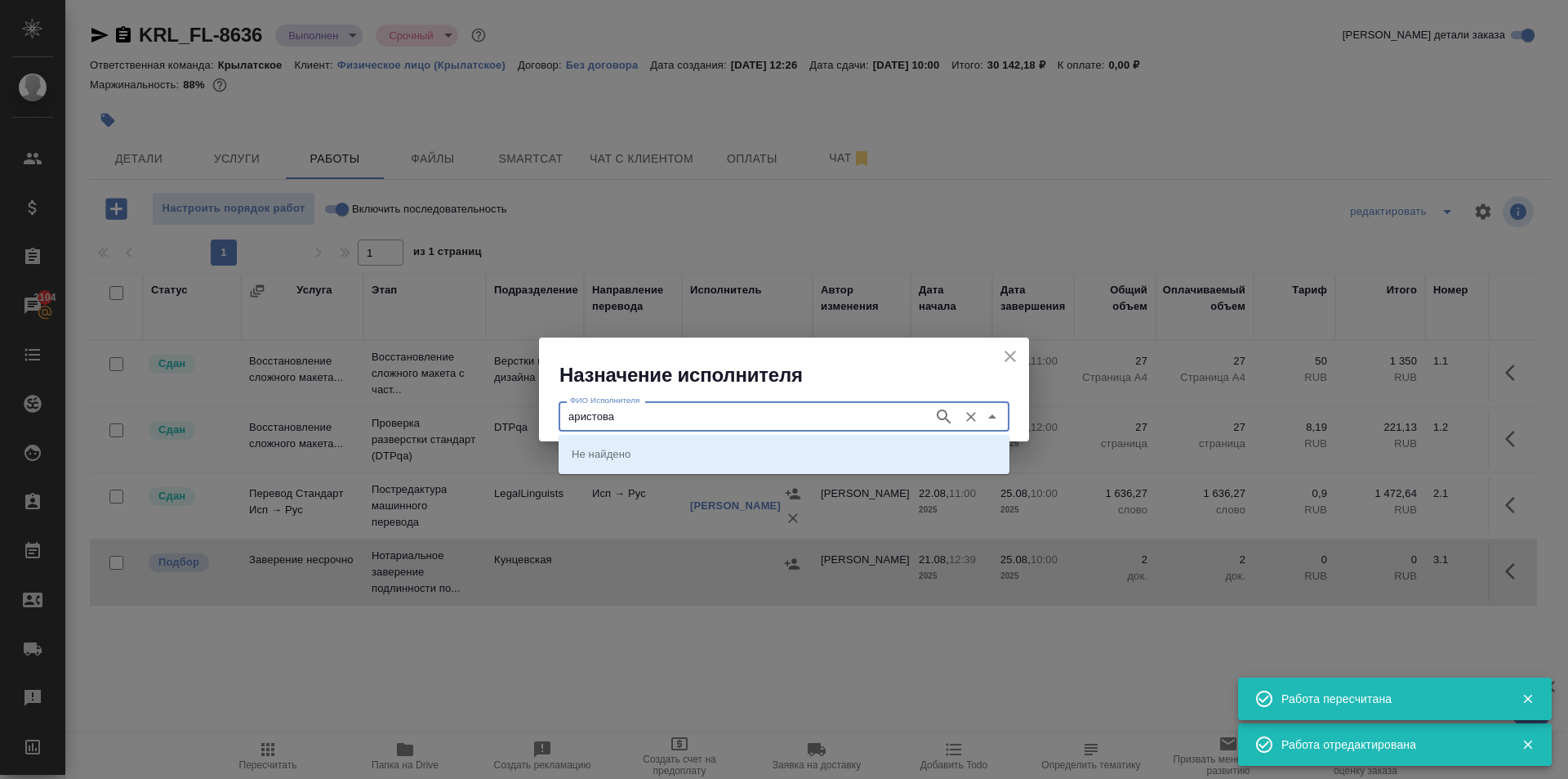
type input "аристова"
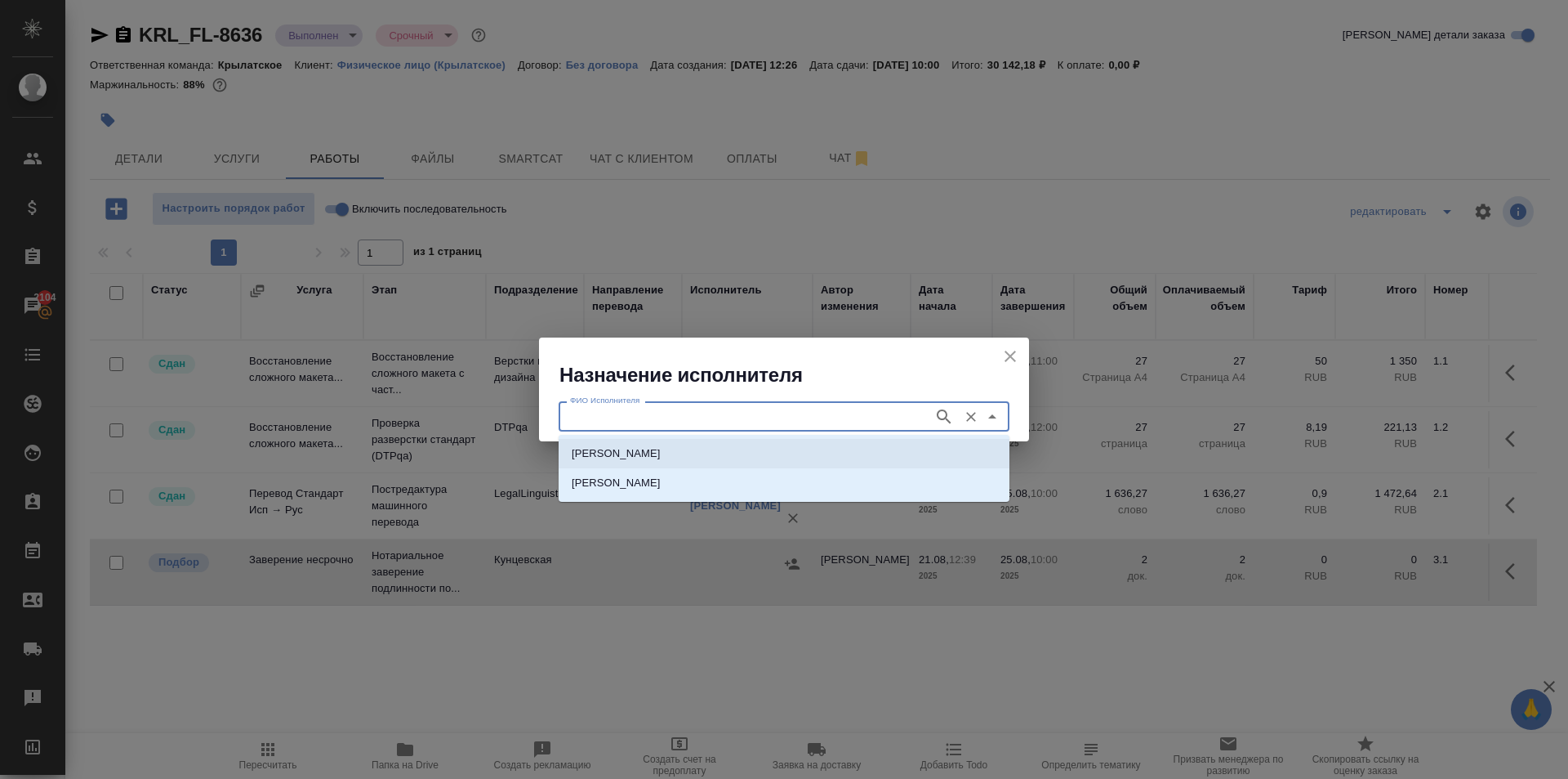
click at [711, 462] on li "НОТАРИУС Аристова Анна Дмитриевна" at bounding box center [784, 453] width 451 height 29
type input "НОТАРИУС Аристова Анна Дмитриевна"
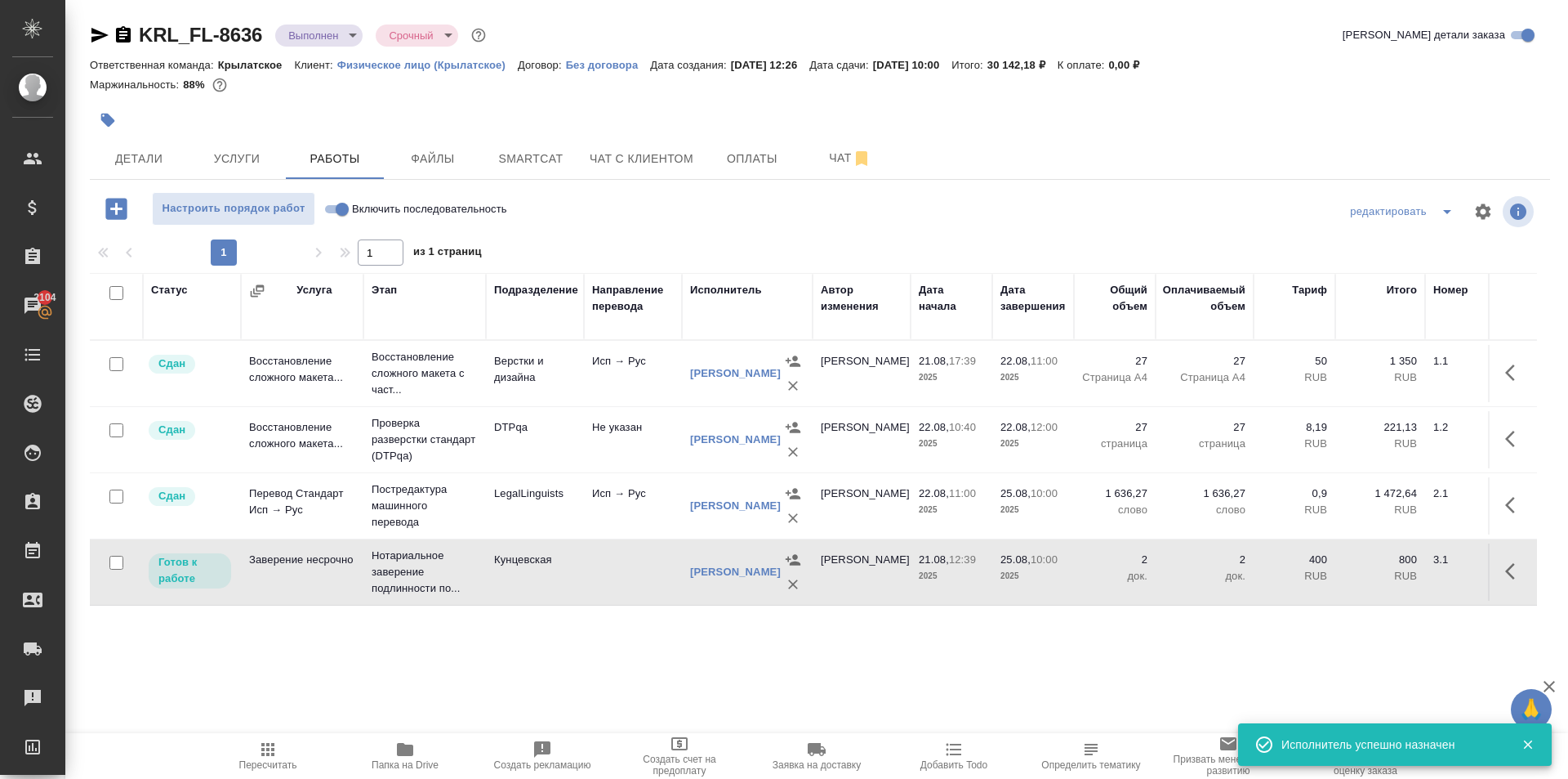
click at [267, 759] on icon "button" at bounding box center [268, 749] width 19 height 19
click at [303, 724] on div ".cls-1 fill:#fff; AWATERA Kasymov Timur Клиенты Спецификации Заказы 2104 Чаты T…" at bounding box center [784, 390] width 1568 height 779
click at [289, 749] on span "Пересчитать" at bounding box center [267, 754] width 118 height 31
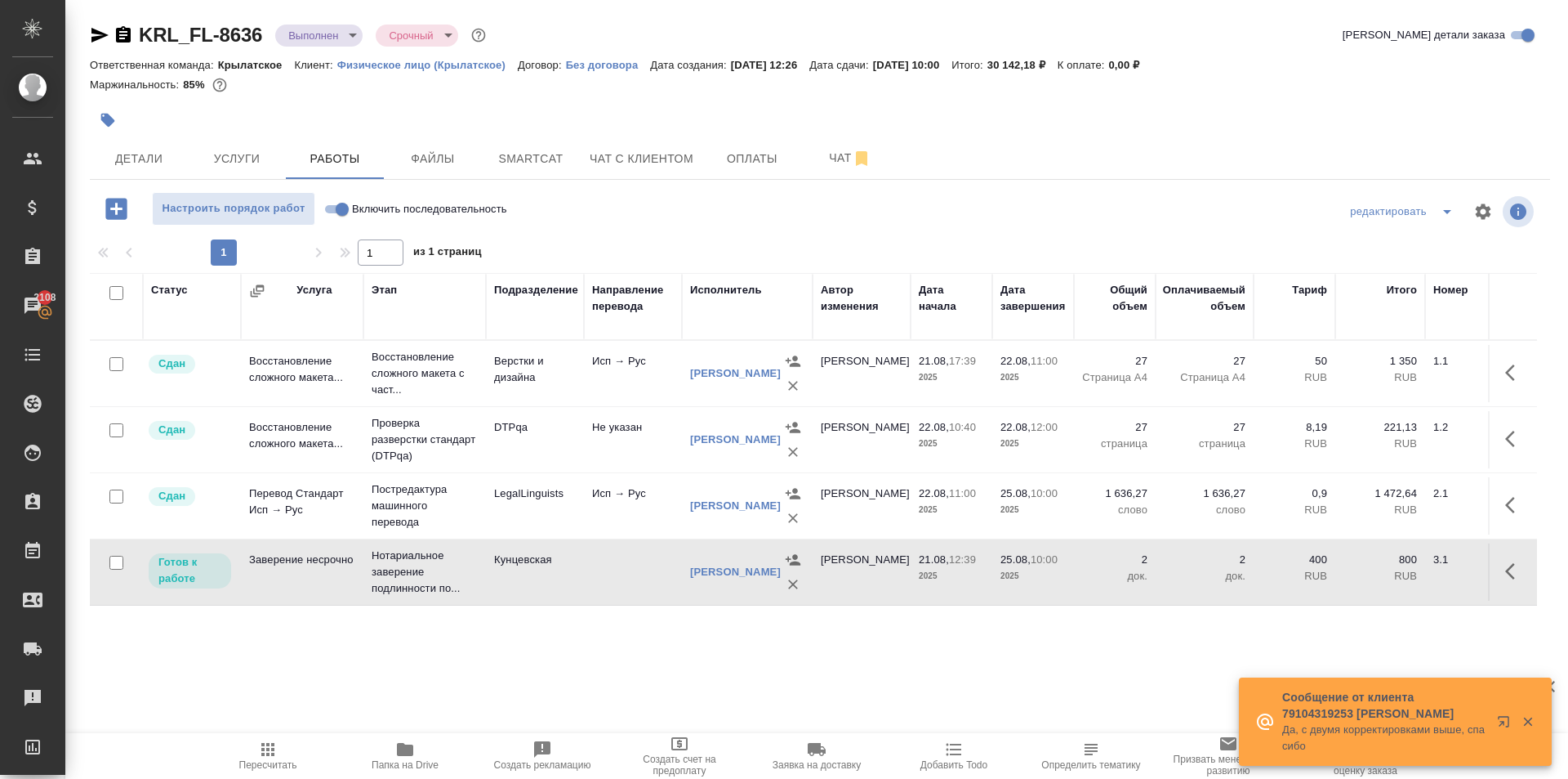
click at [242, 757] on span "Пересчитать" at bounding box center [267, 754] width 118 height 31
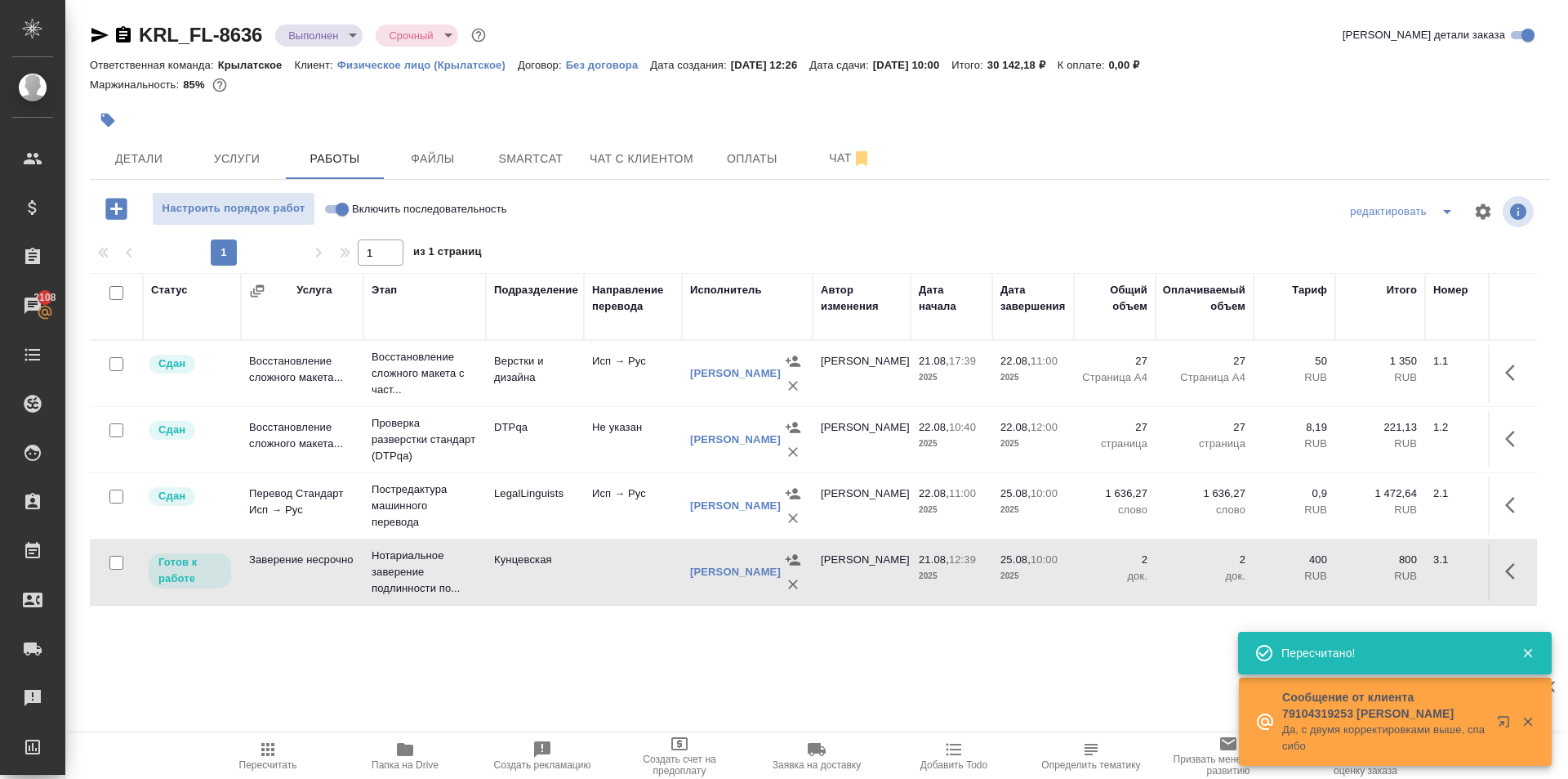
click at [264, 765] on span "Пересчитать" at bounding box center [268, 765] width 58 height 12
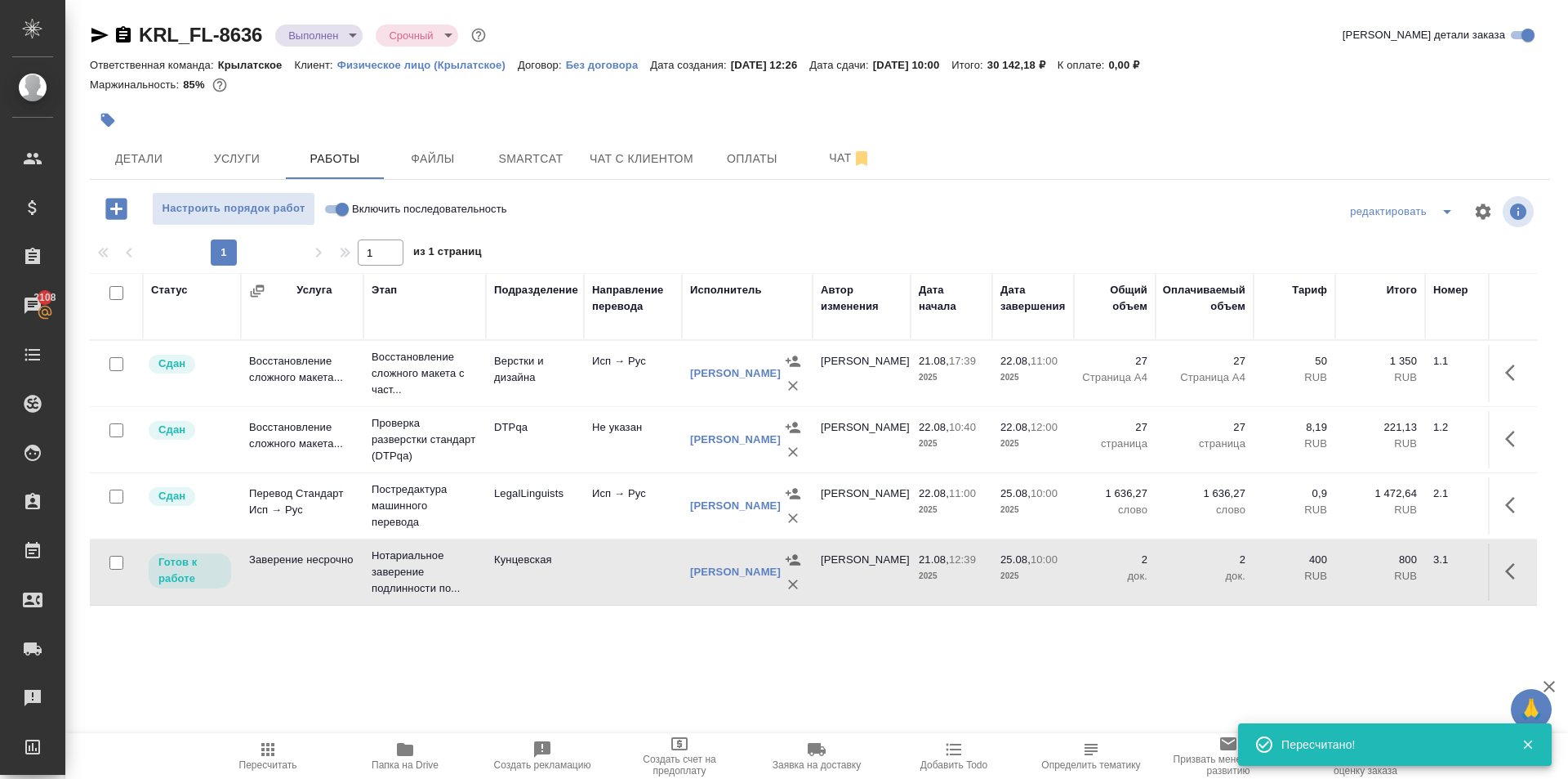
click at [103, 38] on icon "button" at bounding box center [100, 35] width 19 height 19
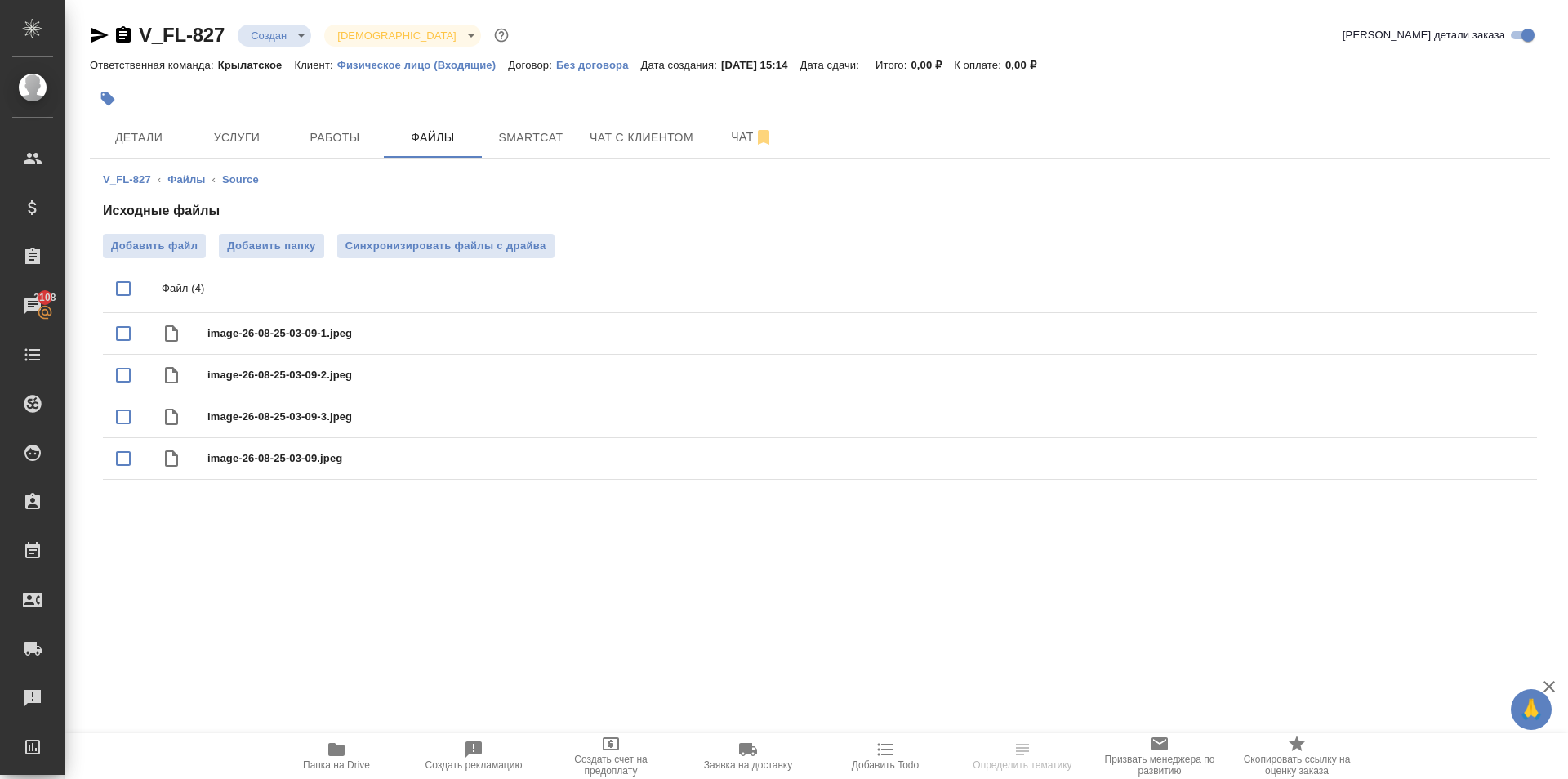
click at [334, 775] on button "Папка на Drive" at bounding box center [336, 756] width 137 height 46
click at [151, 132] on span "Детали" at bounding box center [139, 137] width 79 height 20
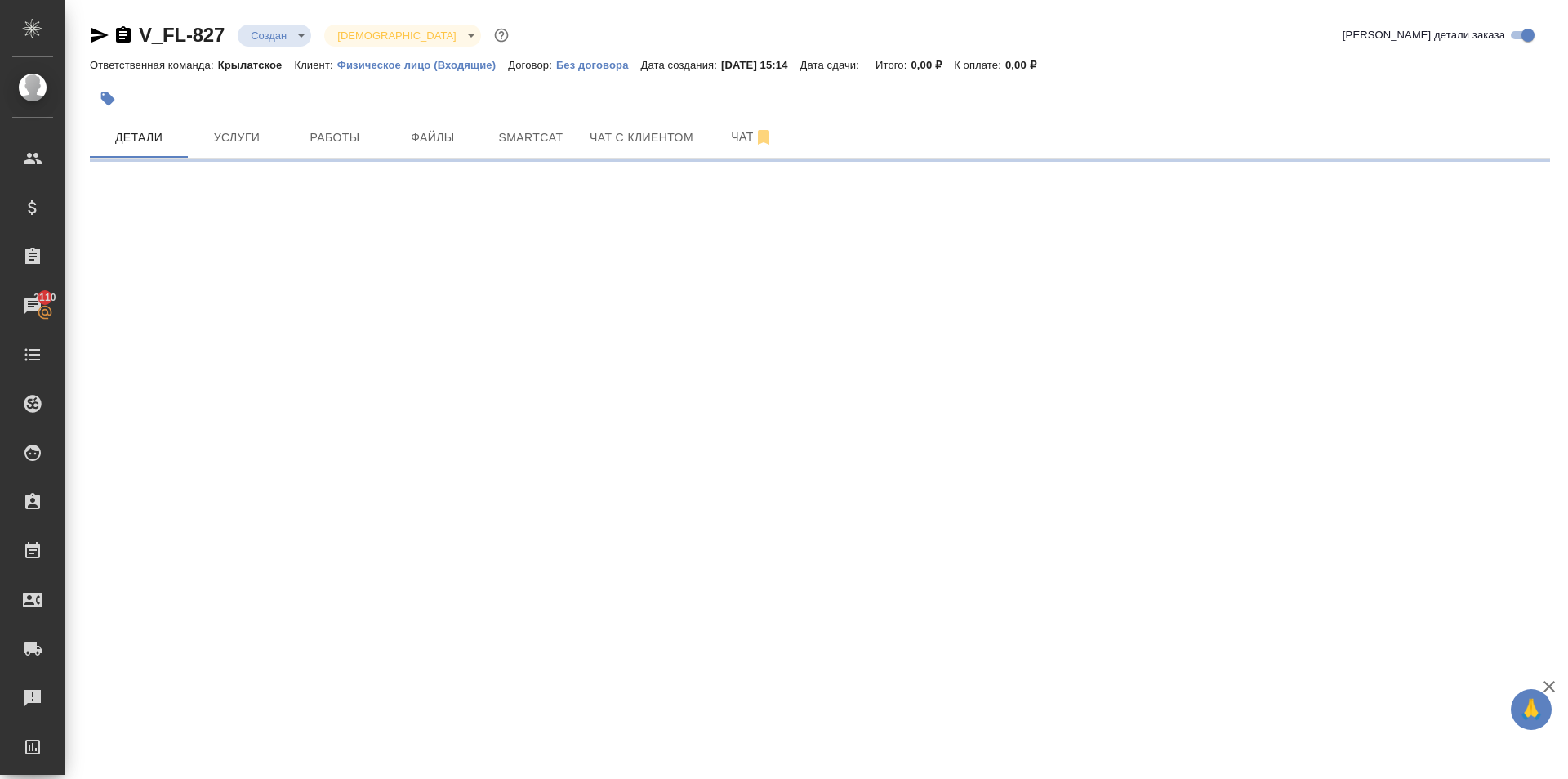
select select "RU"
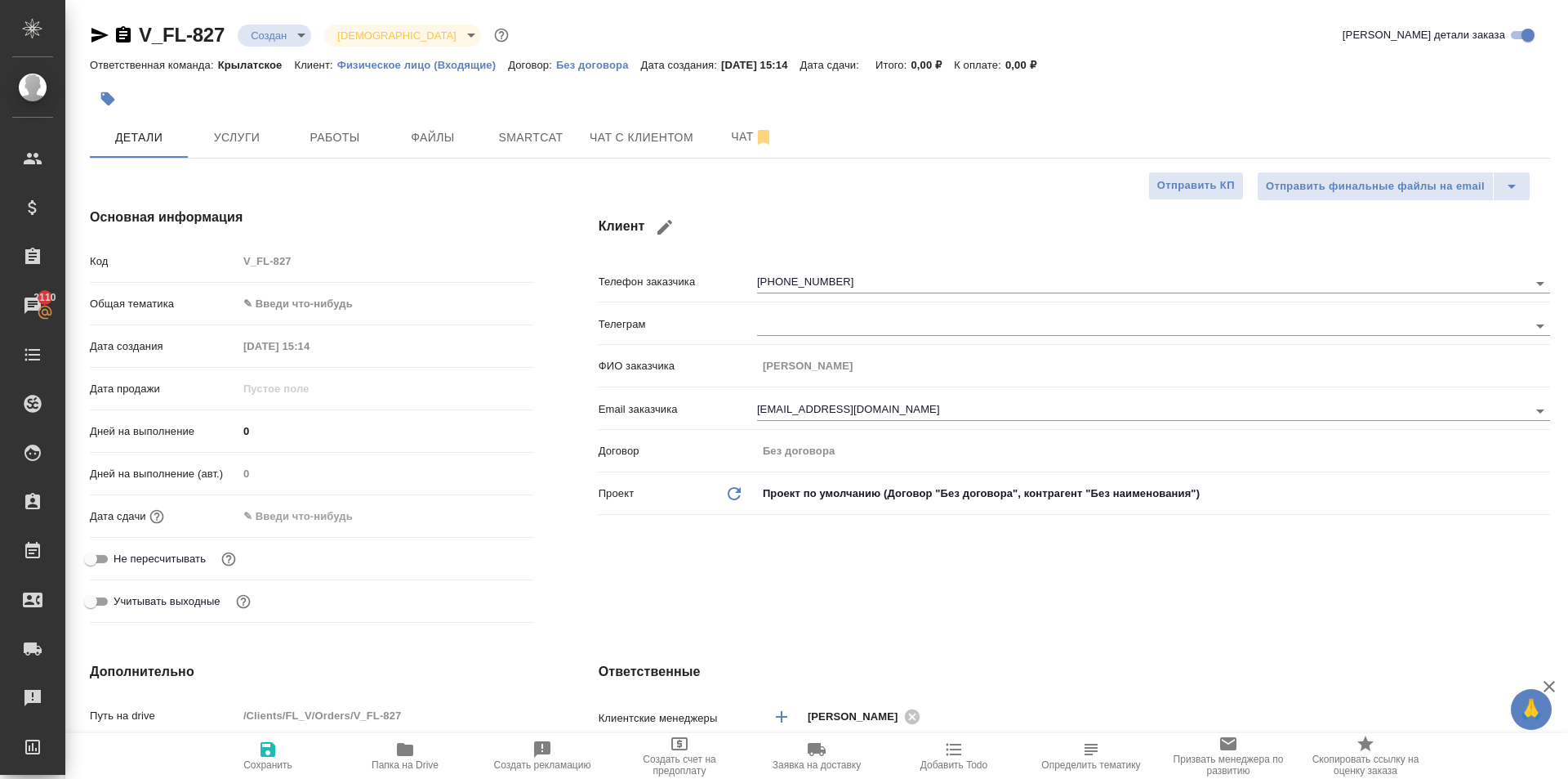
type textarea "x"
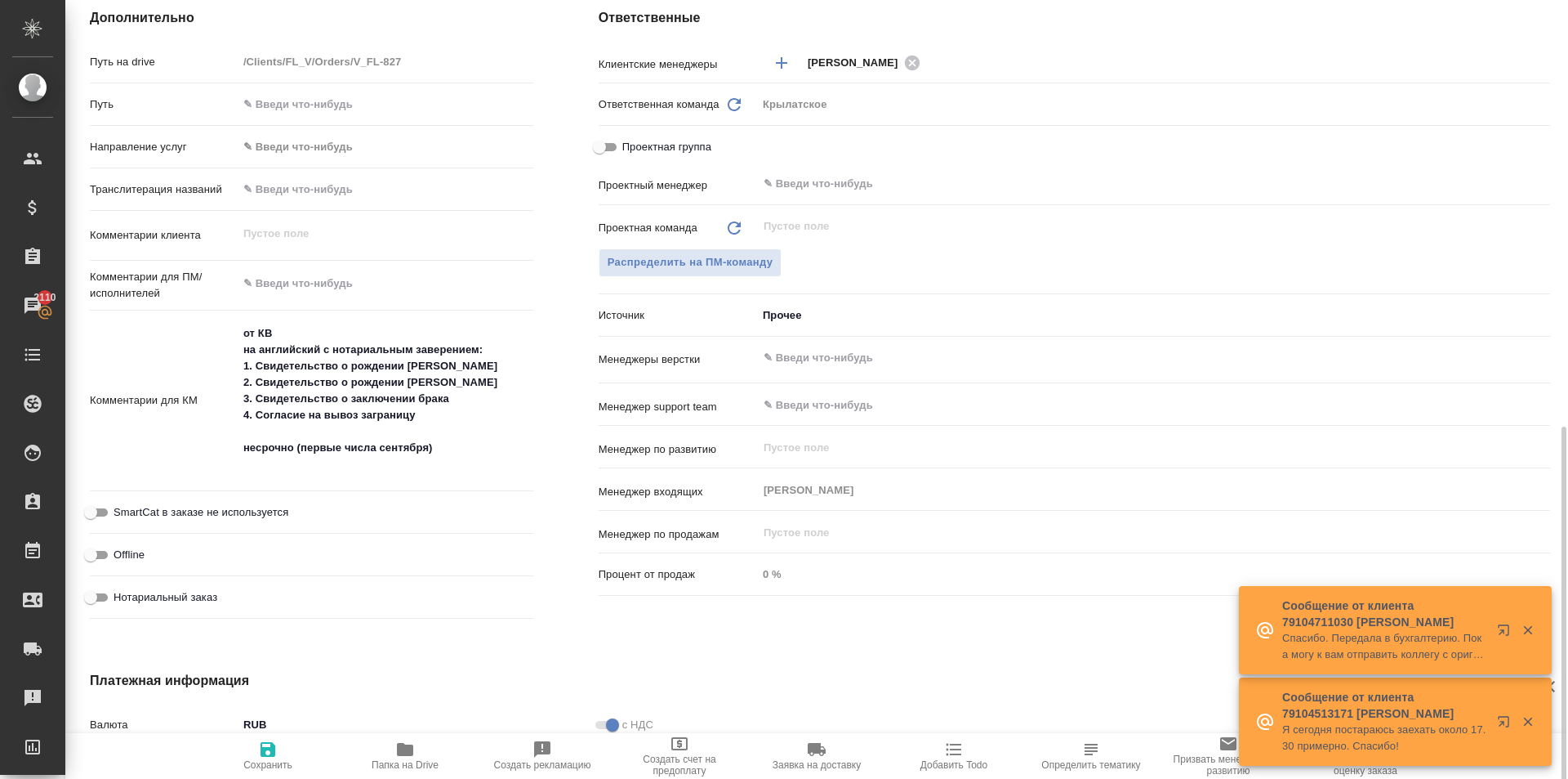
scroll to position [882, 0]
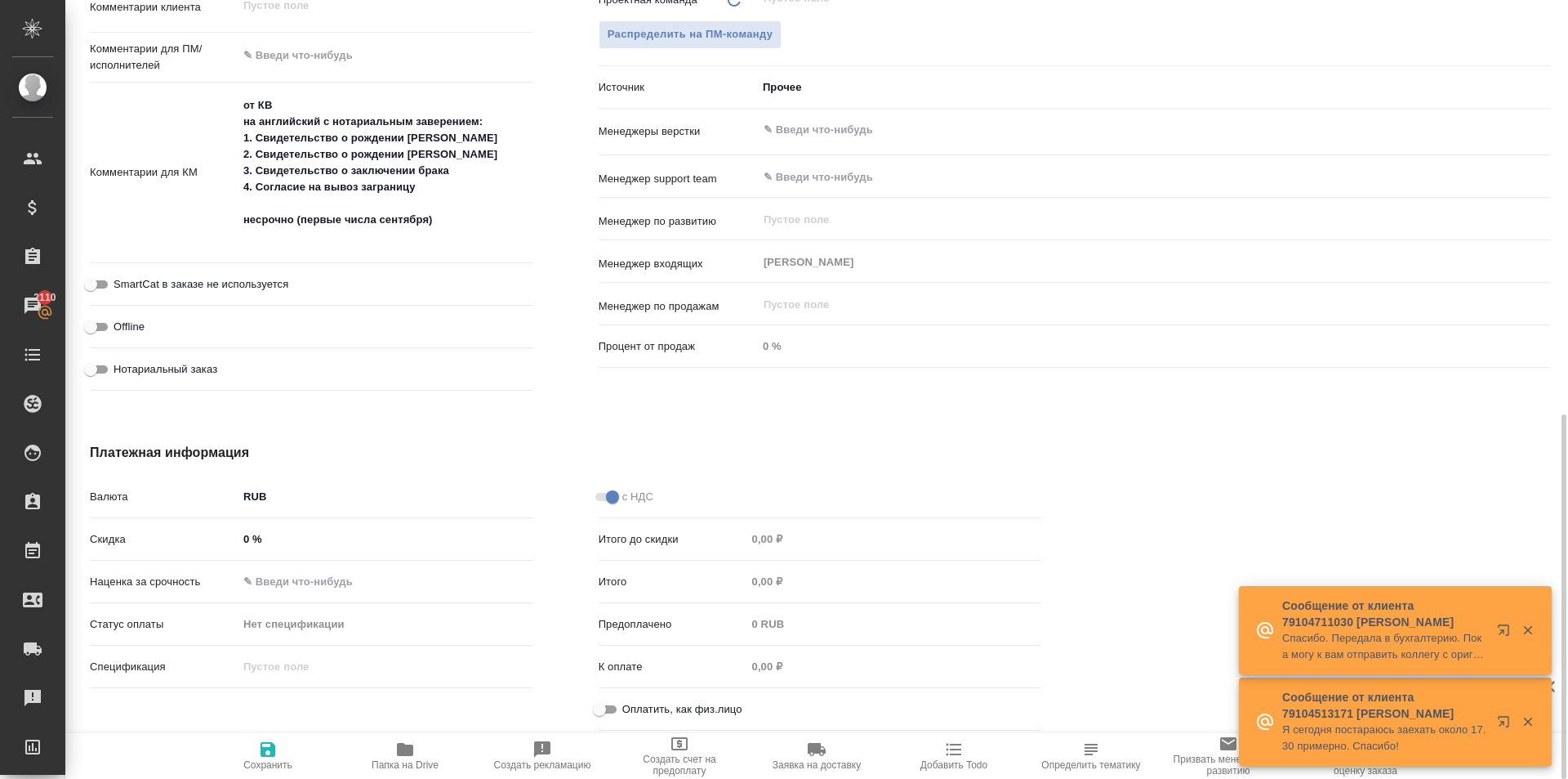
click at [590, 713] on input "Оплатить, как физ.лицо" at bounding box center [599, 709] width 58 height 19
checkbox input "true"
type textarea "x"
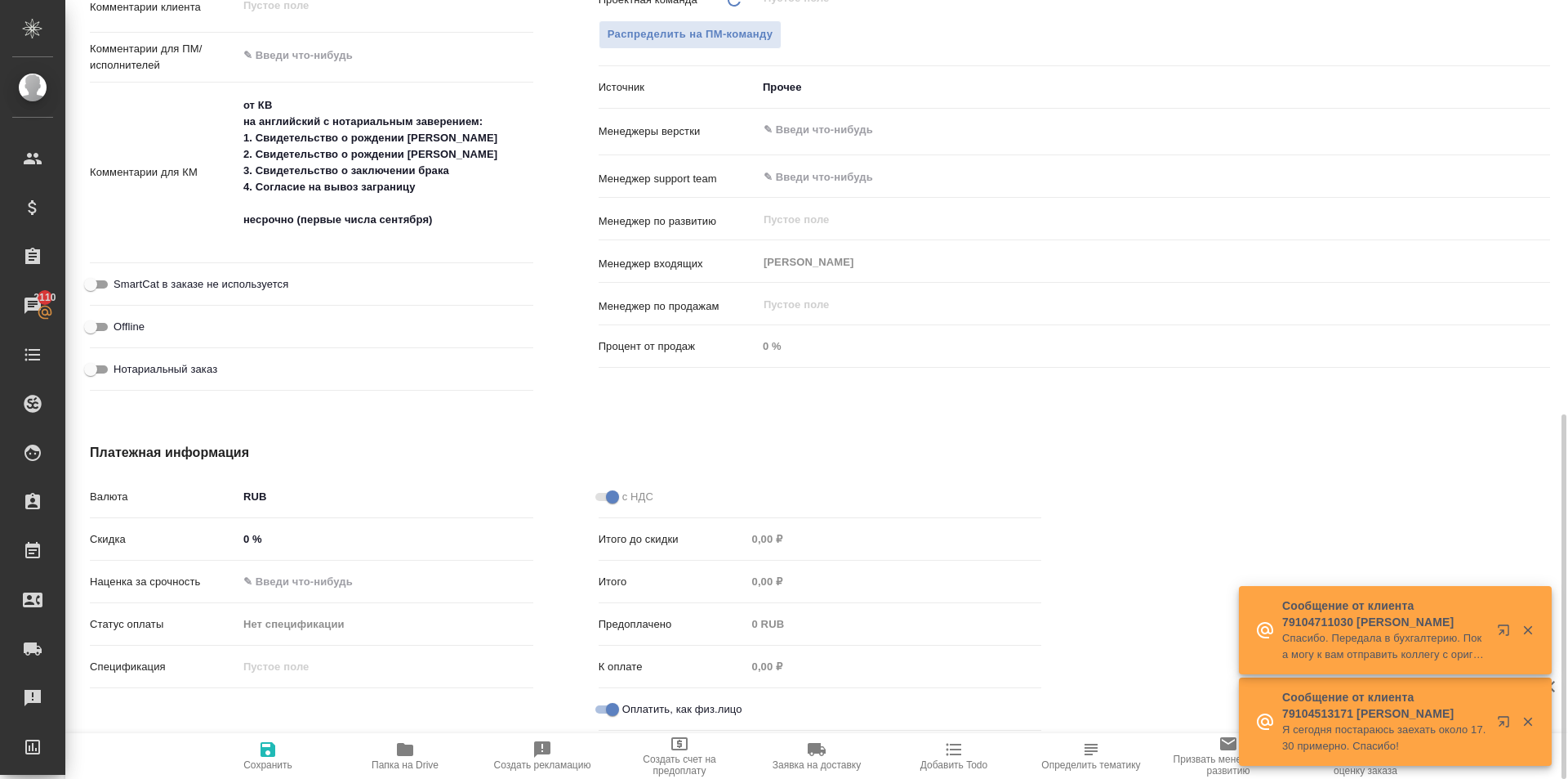
click at [186, 366] on span "Нотариальный заказ" at bounding box center [165, 369] width 104 height 16
click at [120, 366] on input "Нотариальный заказ" at bounding box center [90, 369] width 58 height 19
checkbox input "true"
type textarea "x"
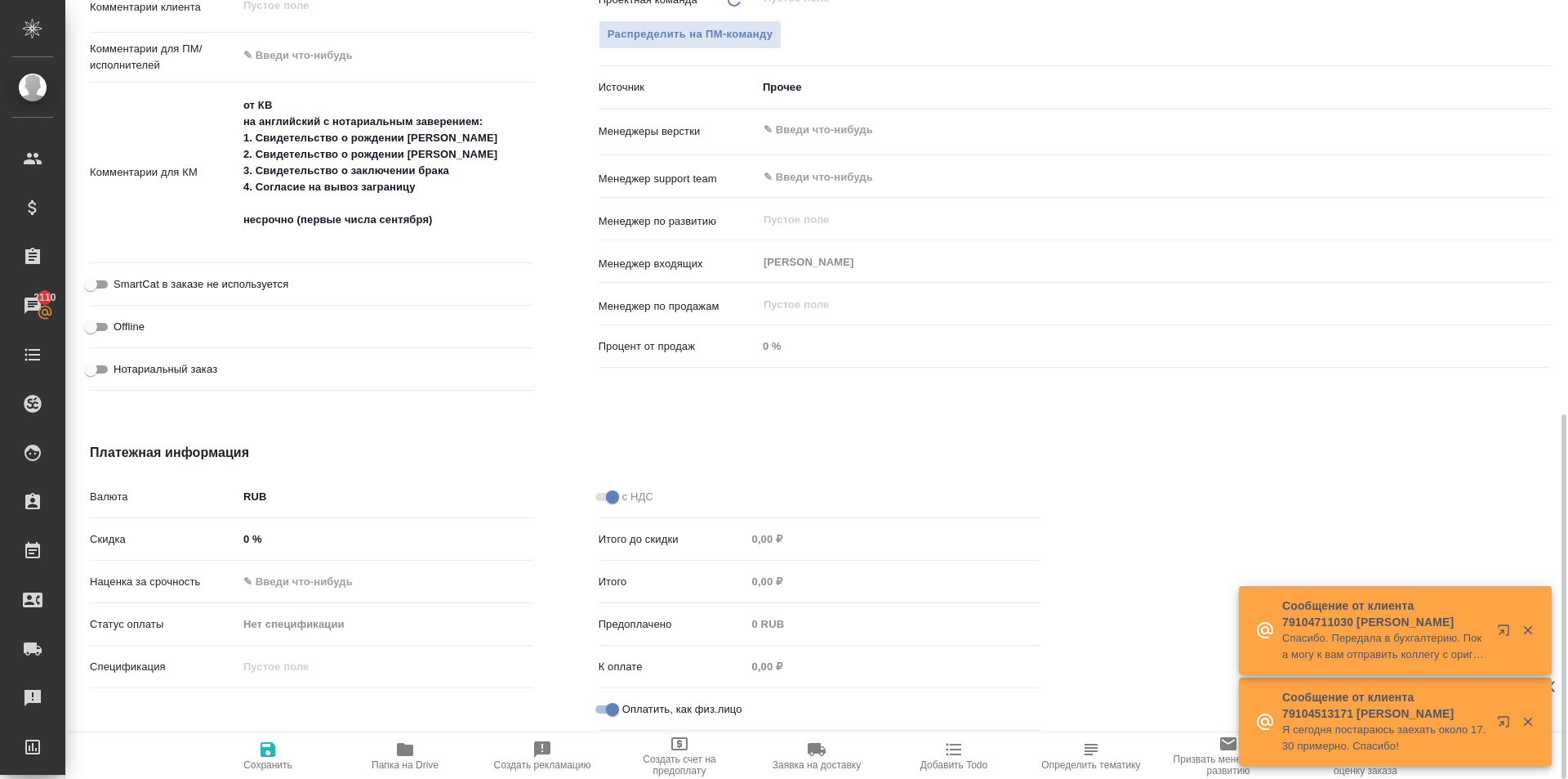
type textarea "x"
click at [221, 278] on span "SmartCat в заказе не используется" at bounding box center [201, 284] width 175 height 16
click at [120, 278] on input "SmartCat в заказе не используется" at bounding box center [90, 284] width 58 height 19
checkbox input "true"
type textarea "x"
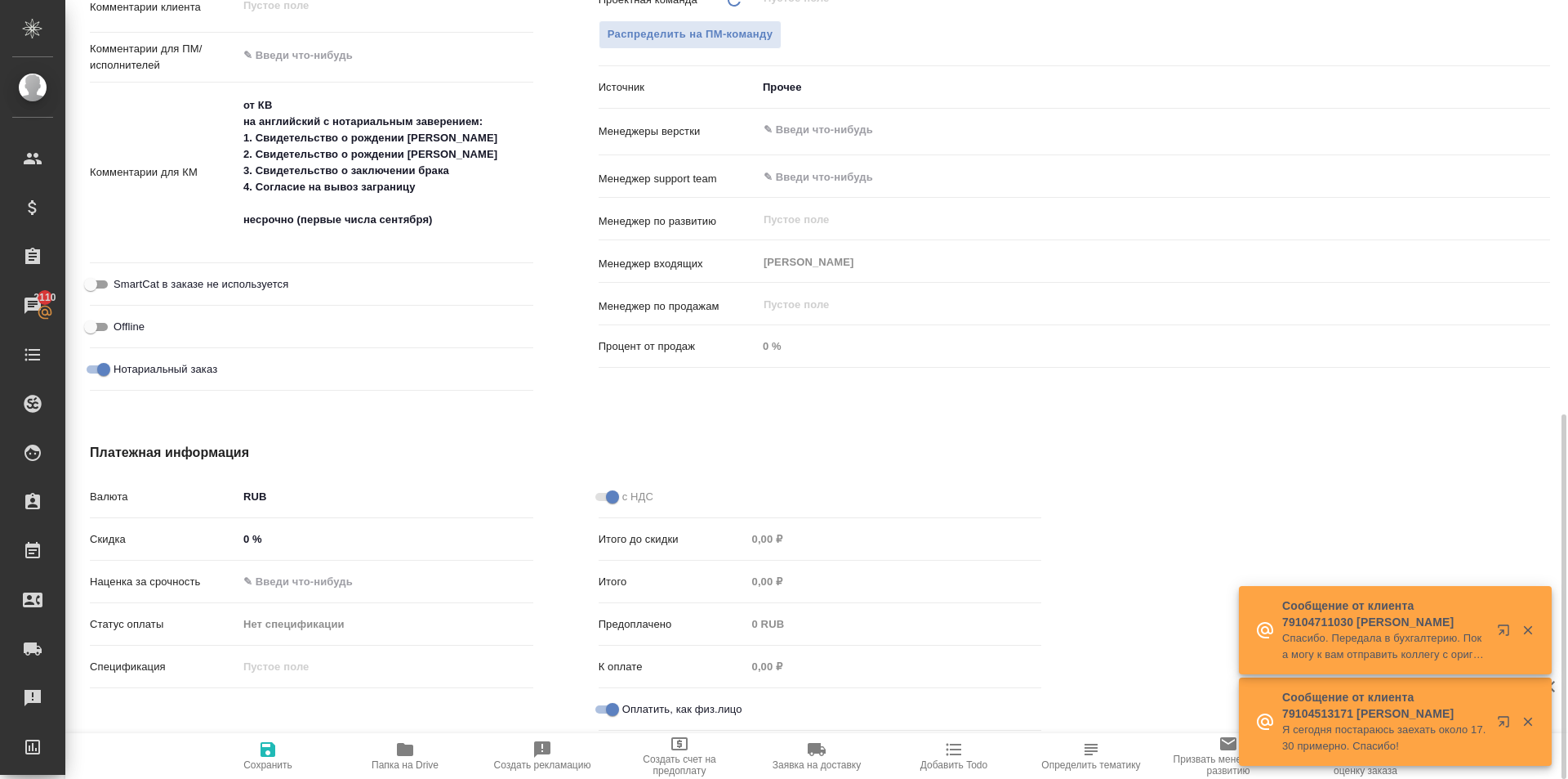
type textarea "x"
click at [282, 753] on span "Сохранить" at bounding box center [267, 754] width 118 height 31
type textarea "x"
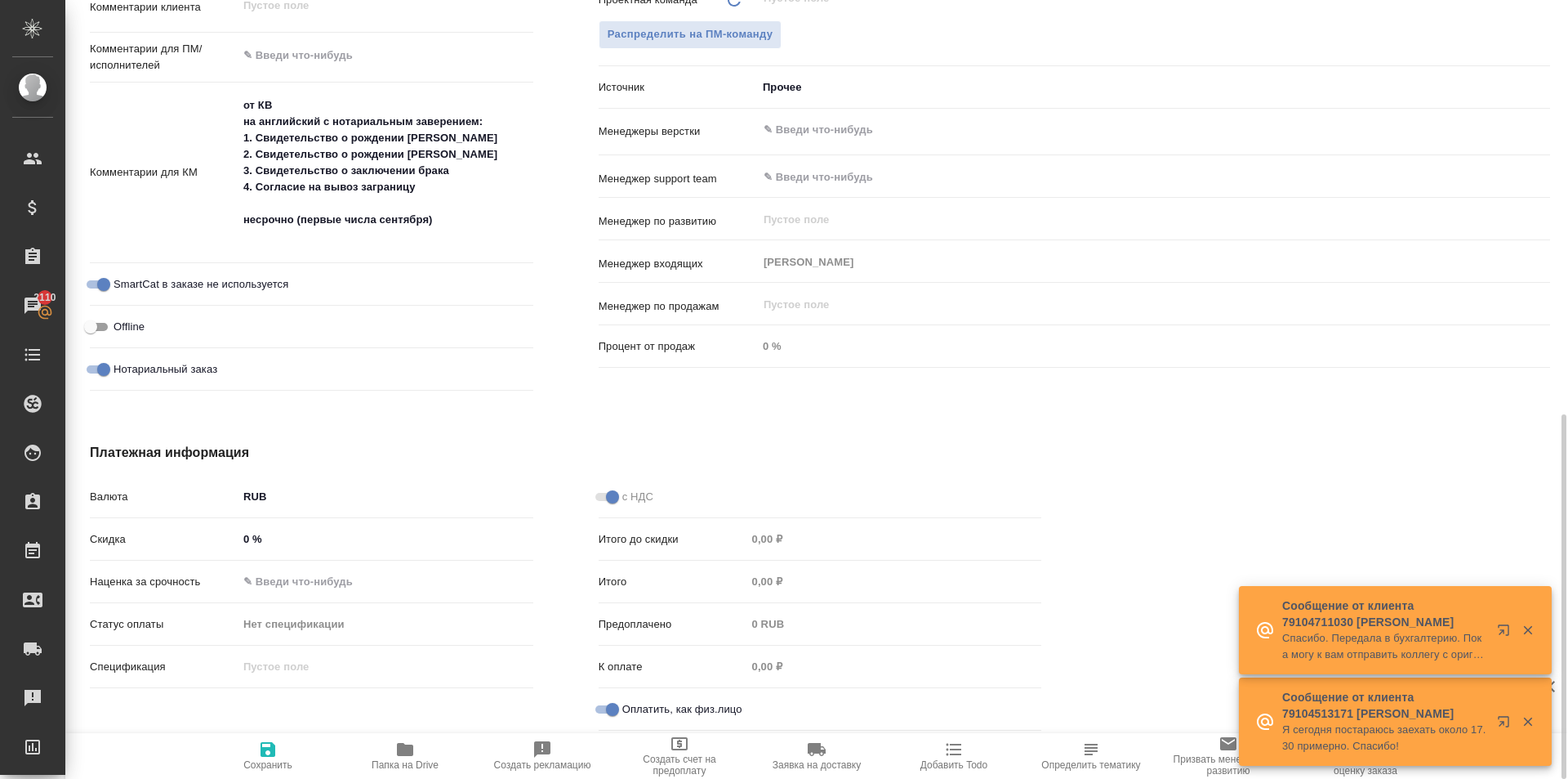
type textarea "x"
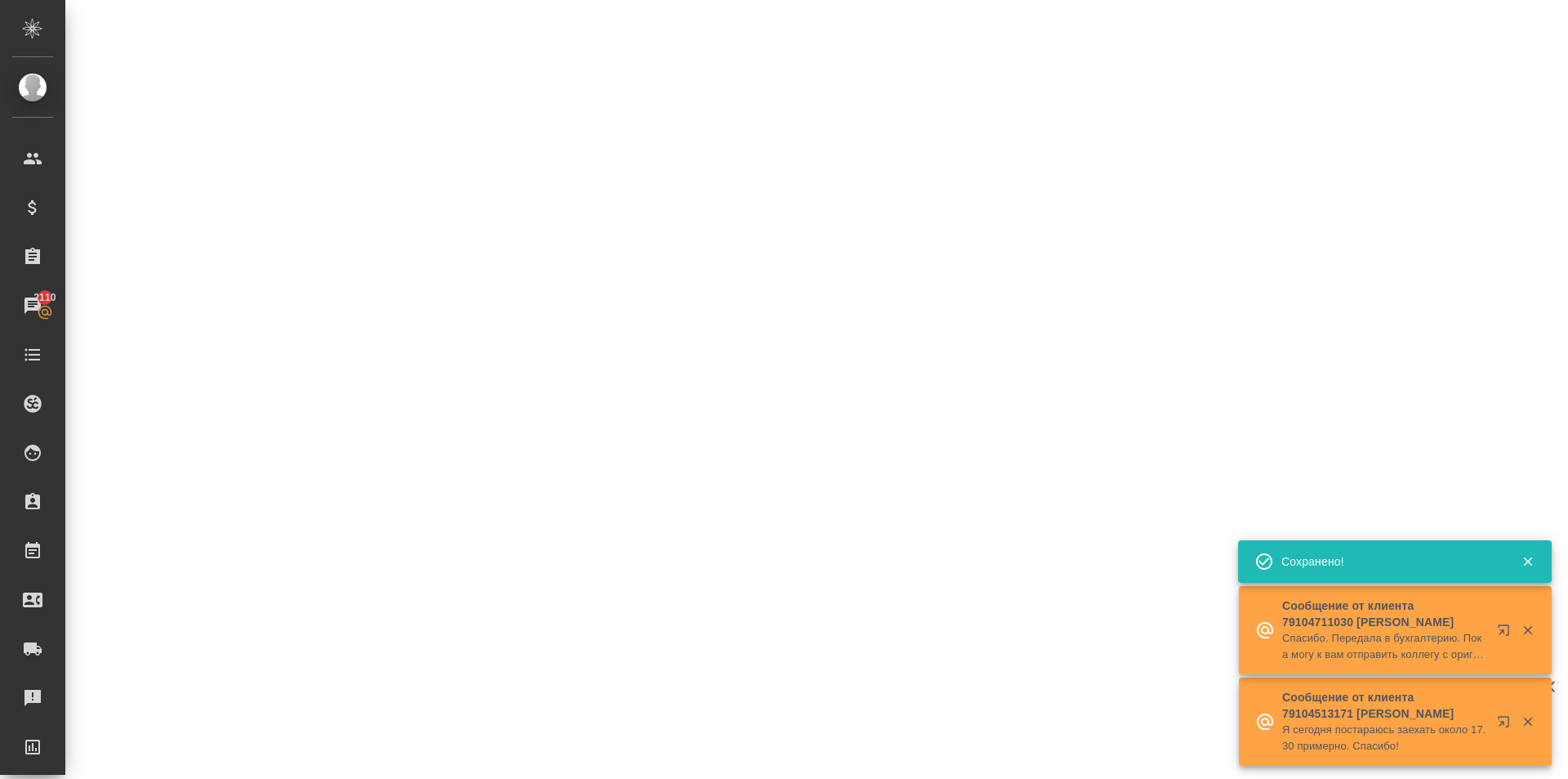
select select "RU"
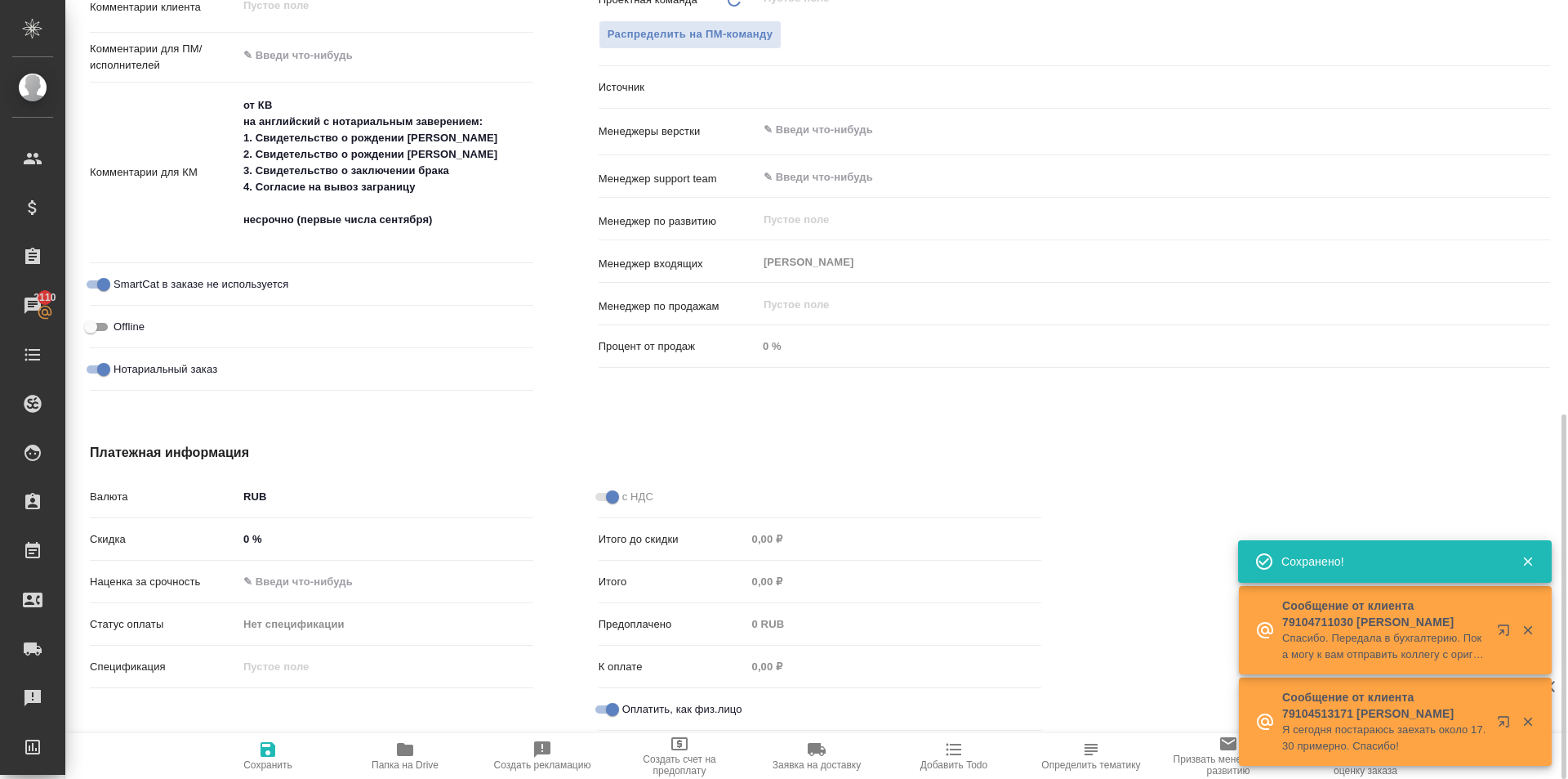
type textarea "x"
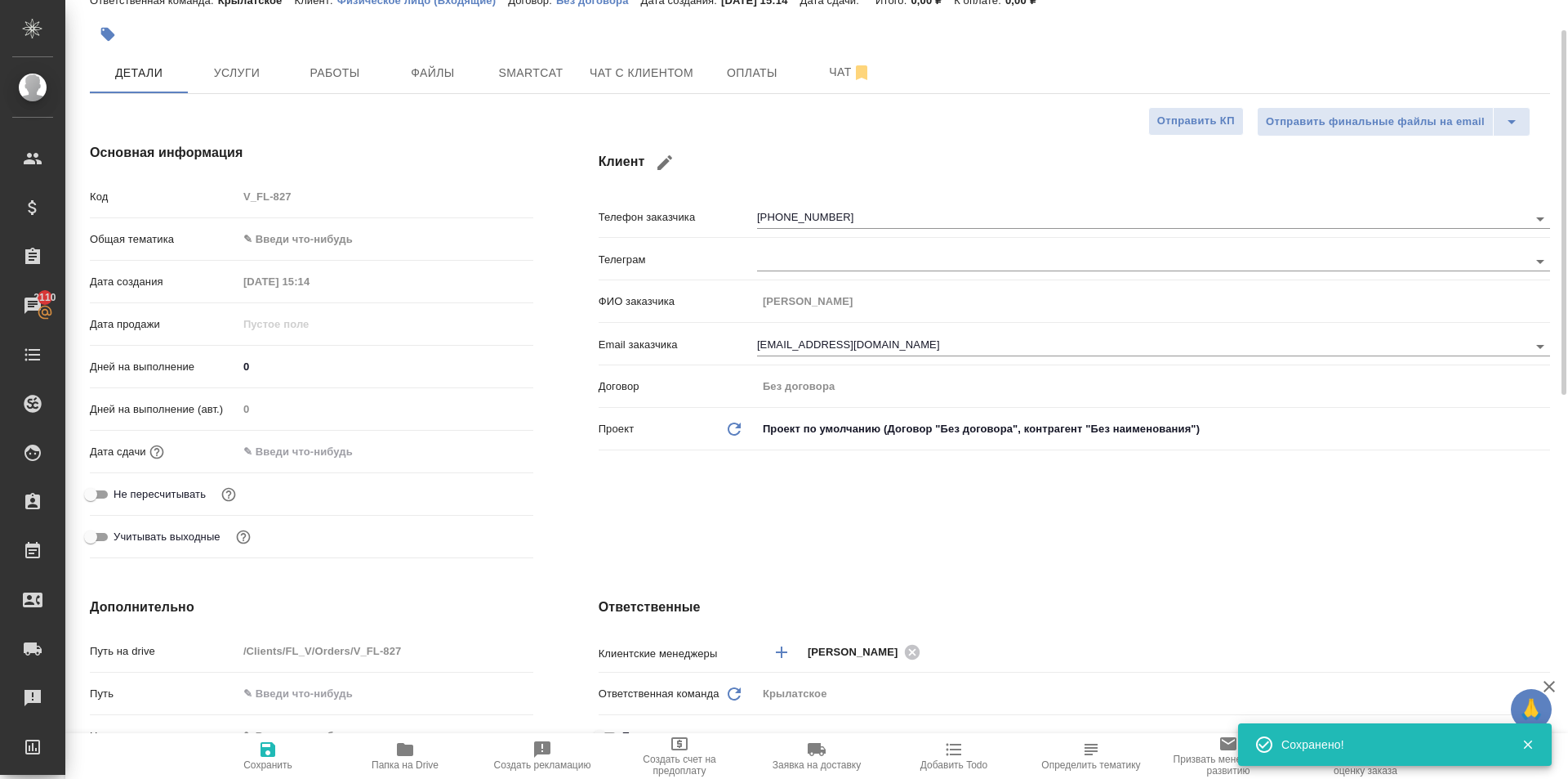
scroll to position [0, 0]
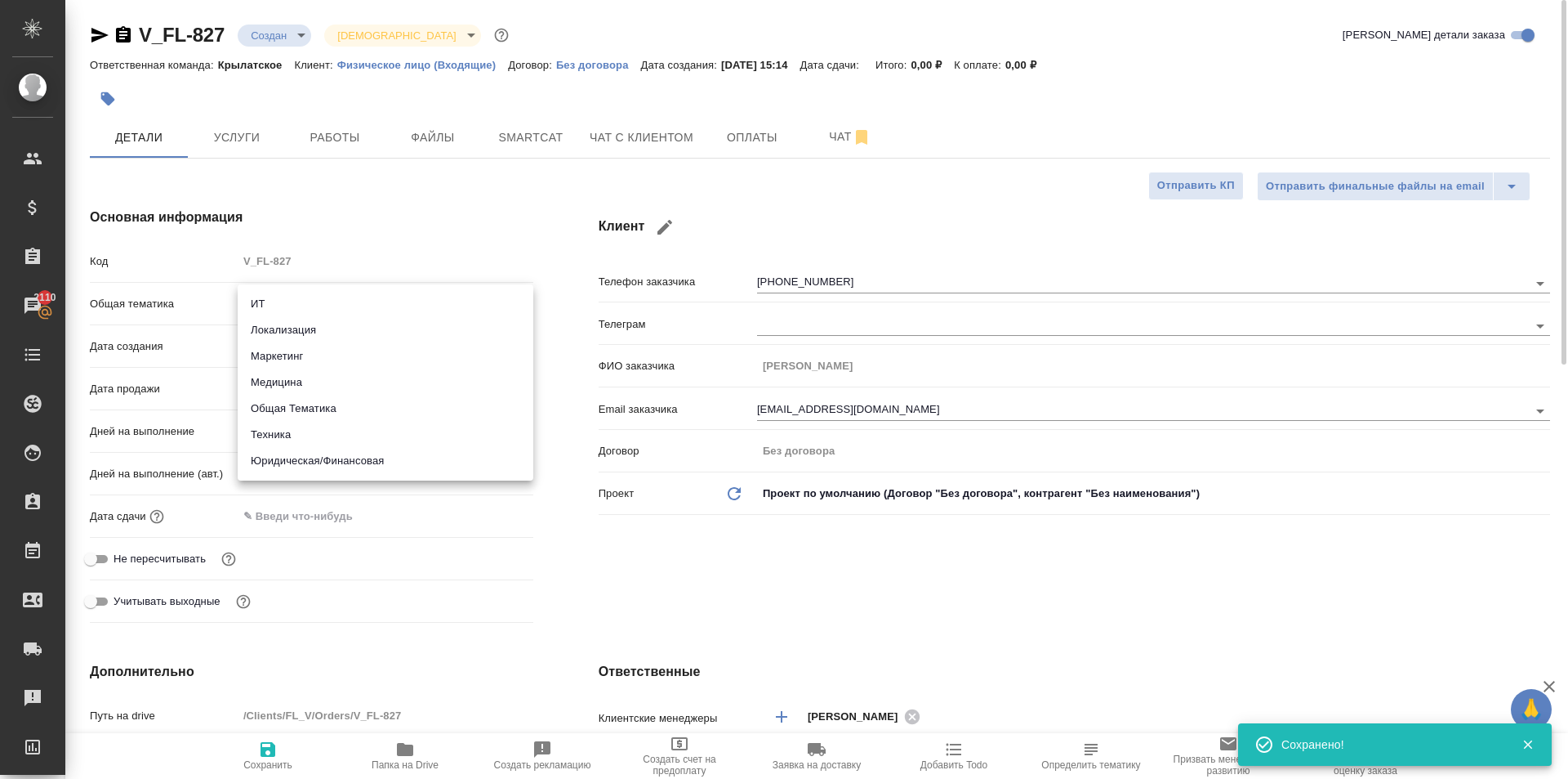
drag, startPoint x: 271, startPoint y: 299, endPoint x: 291, endPoint y: 383, distance: 86.3
click at [271, 302] on body "🙏 .cls-1 fill:#fff; AWATERA [PERSON_NAME] Клиенты Спецификации Заказы 2110 Чаты…" at bounding box center [784, 390] width 1568 height 779
click at [324, 457] on li "Юридическая/Финансовая" at bounding box center [386, 461] width 296 height 27
type input "yr-fn"
type textarea "x"
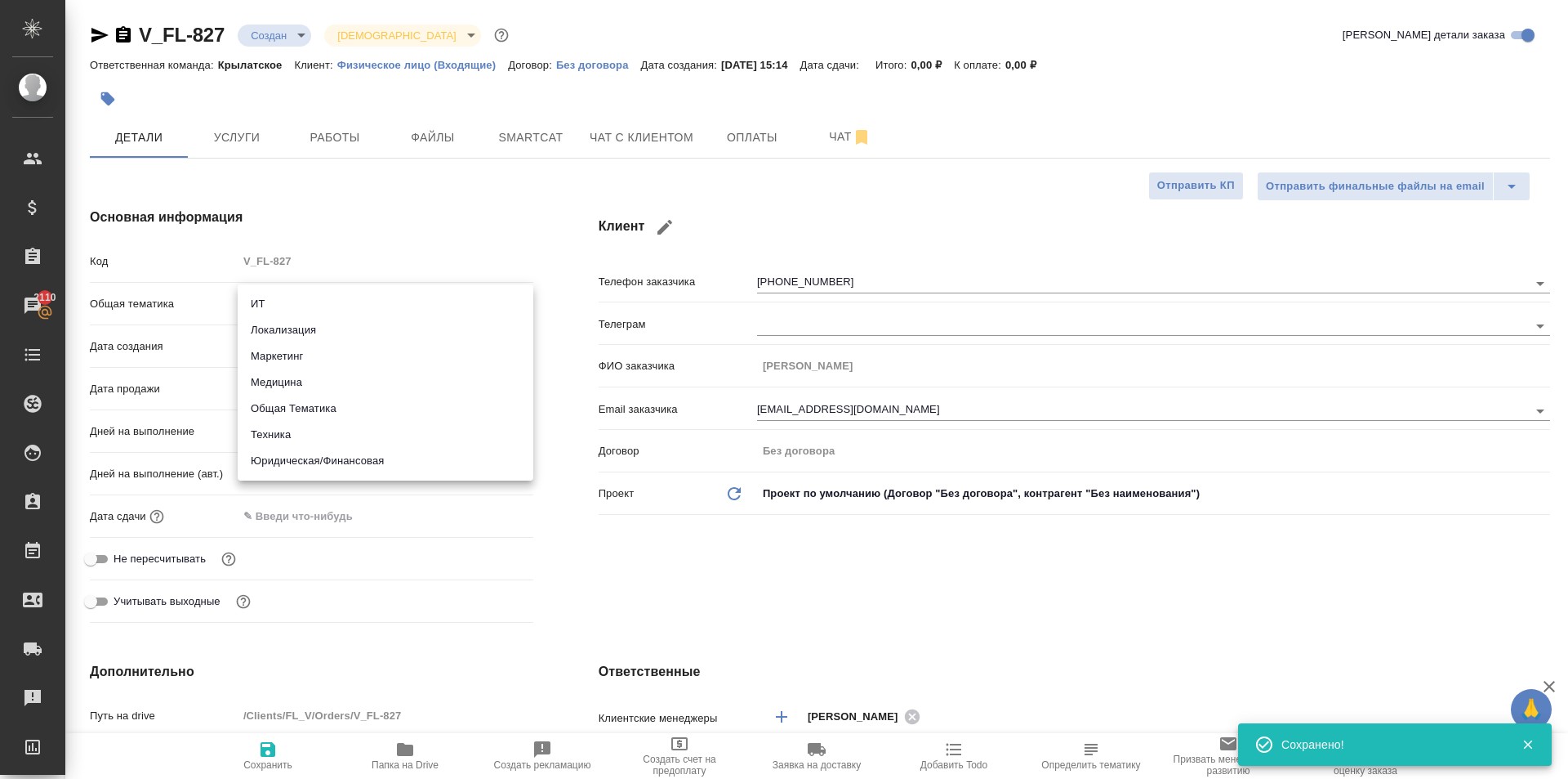
type textarea "x"
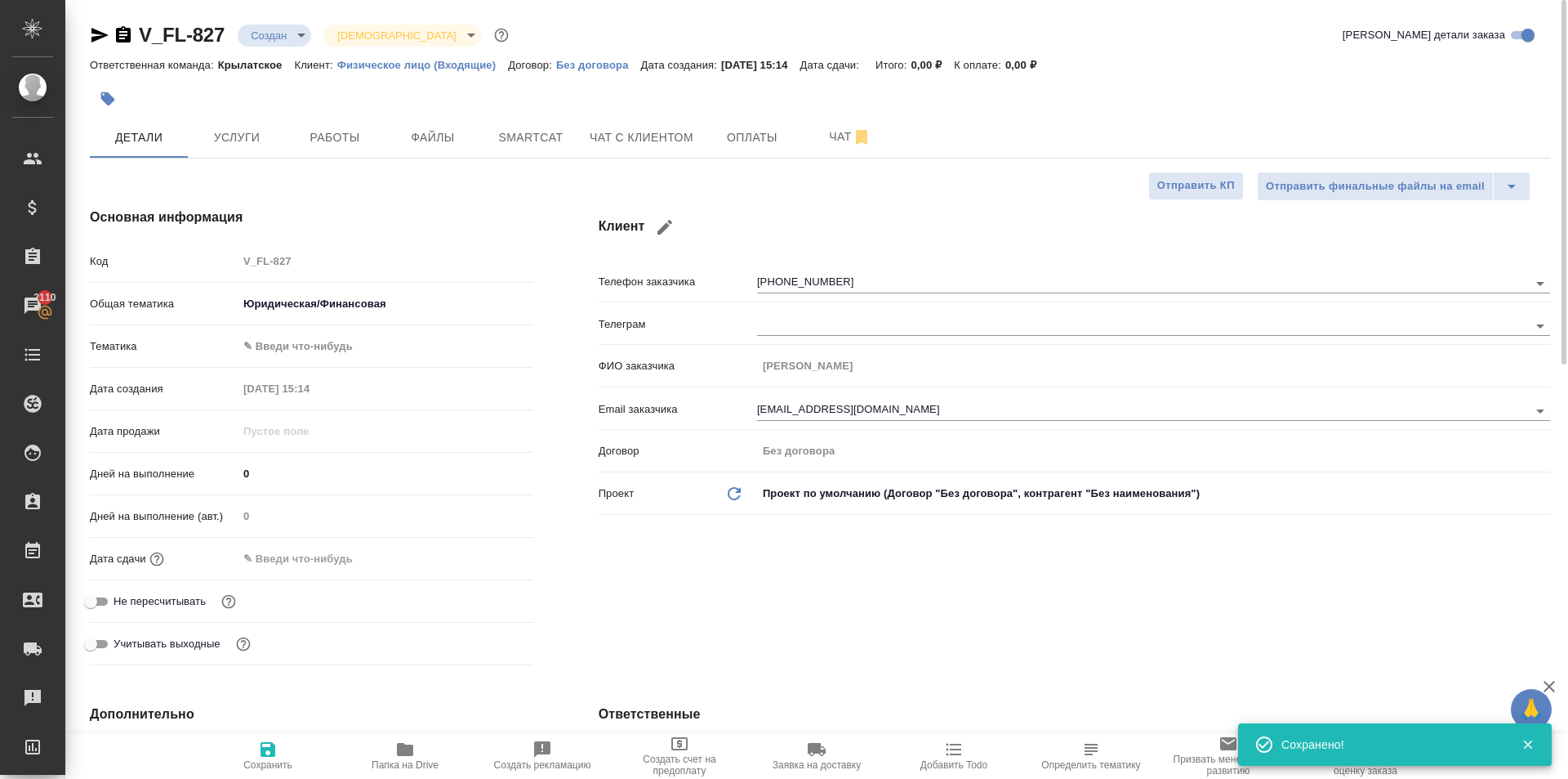
click at [299, 346] on body "🙏 .cls-1 fill:#fff; AWATERA [PERSON_NAME] Клиенты Спецификации Заказы 2110 Чаты…" at bounding box center [784, 390] width 1568 height 779
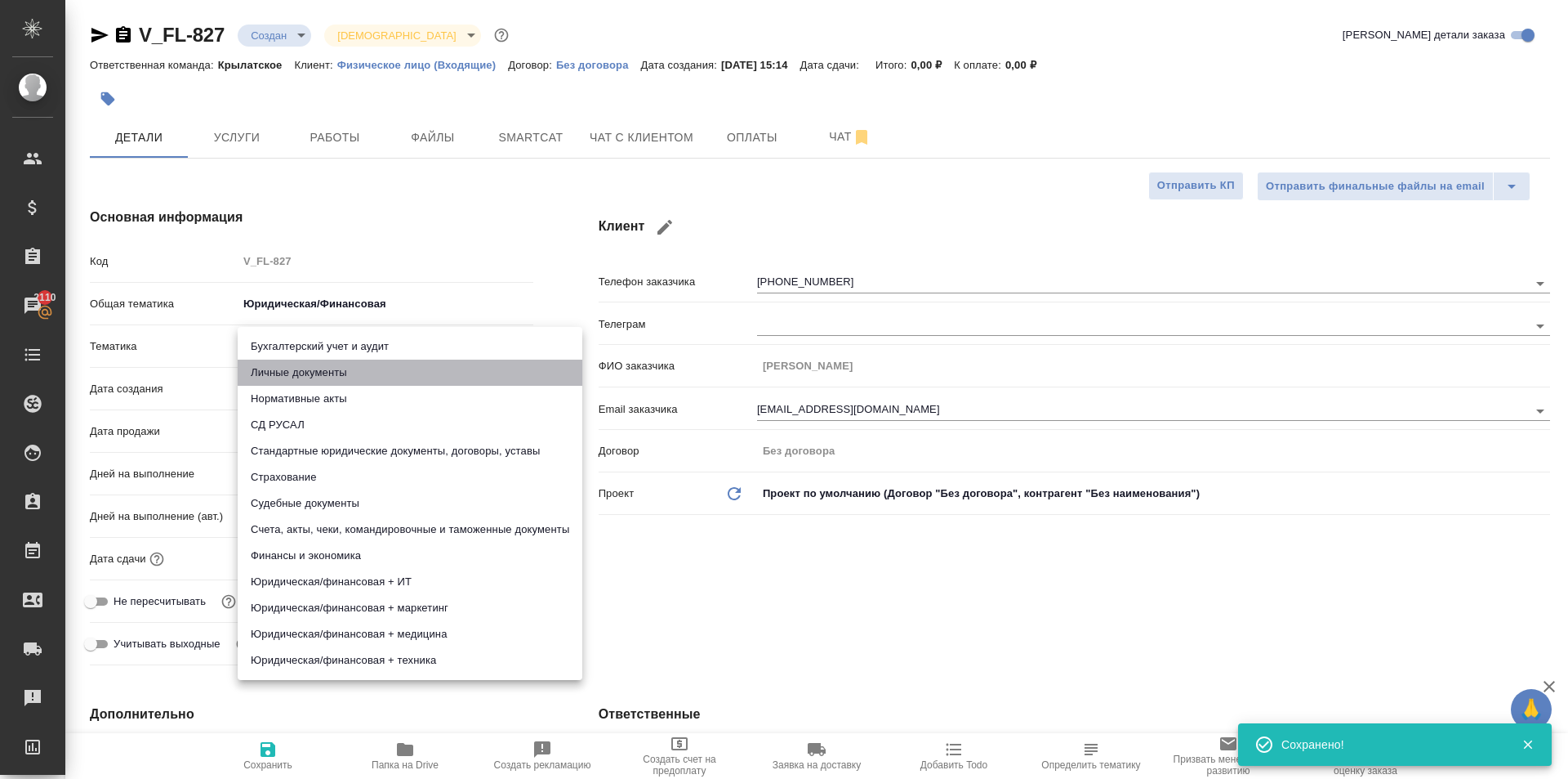
click at [298, 361] on li "Личные документы" at bounding box center [411, 373] width 345 height 27
type textarea "x"
type input "5a8b8b956a9677013d343cfe"
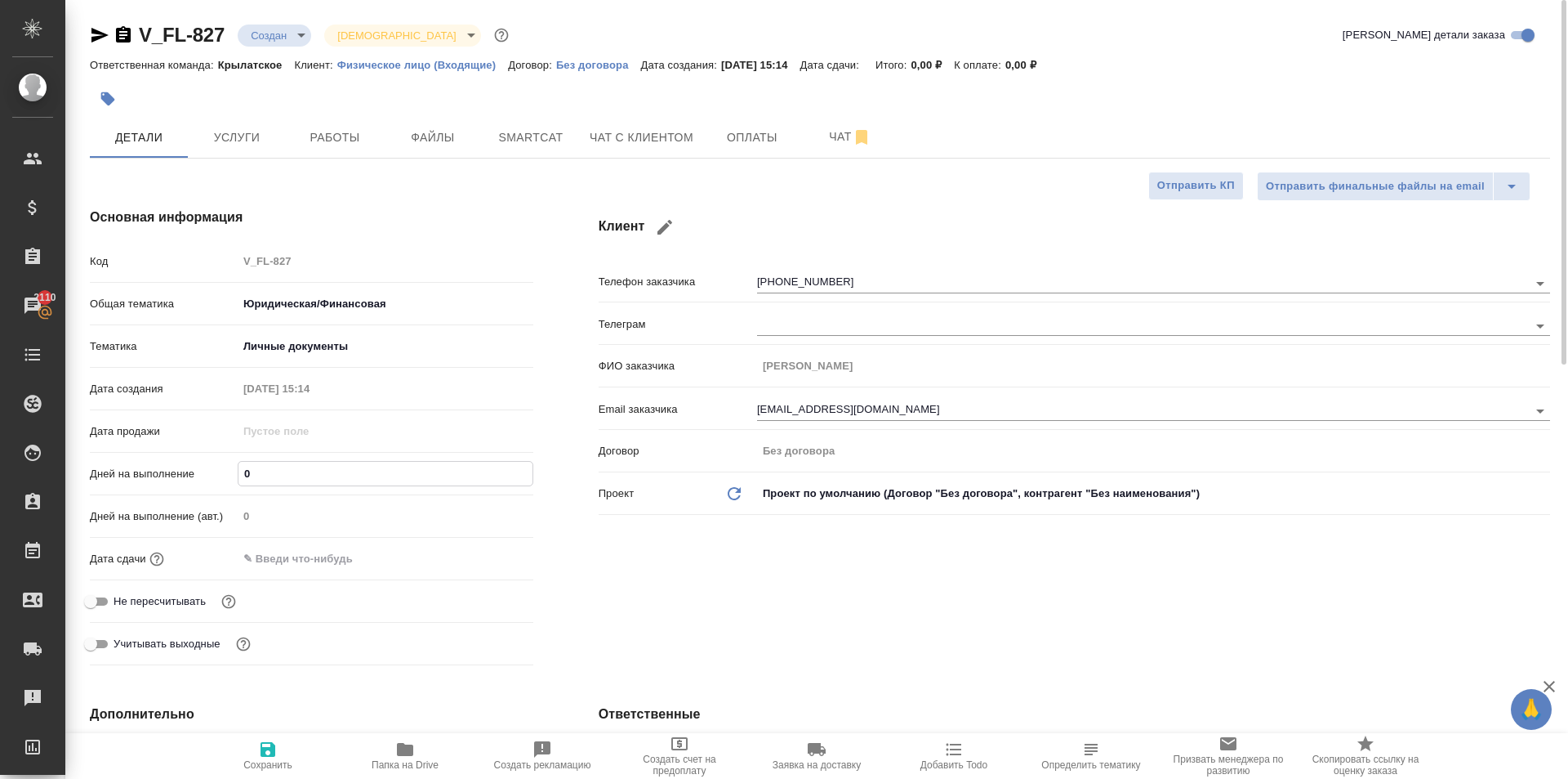
drag, startPoint x: 262, startPoint y: 473, endPoint x: 225, endPoint y: 472, distance: 37.0
click at [225, 472] on div "Дней на выполнение 0" at bounding box center [311, 474] width 443 height 28
type input "1"
type textarea "x"
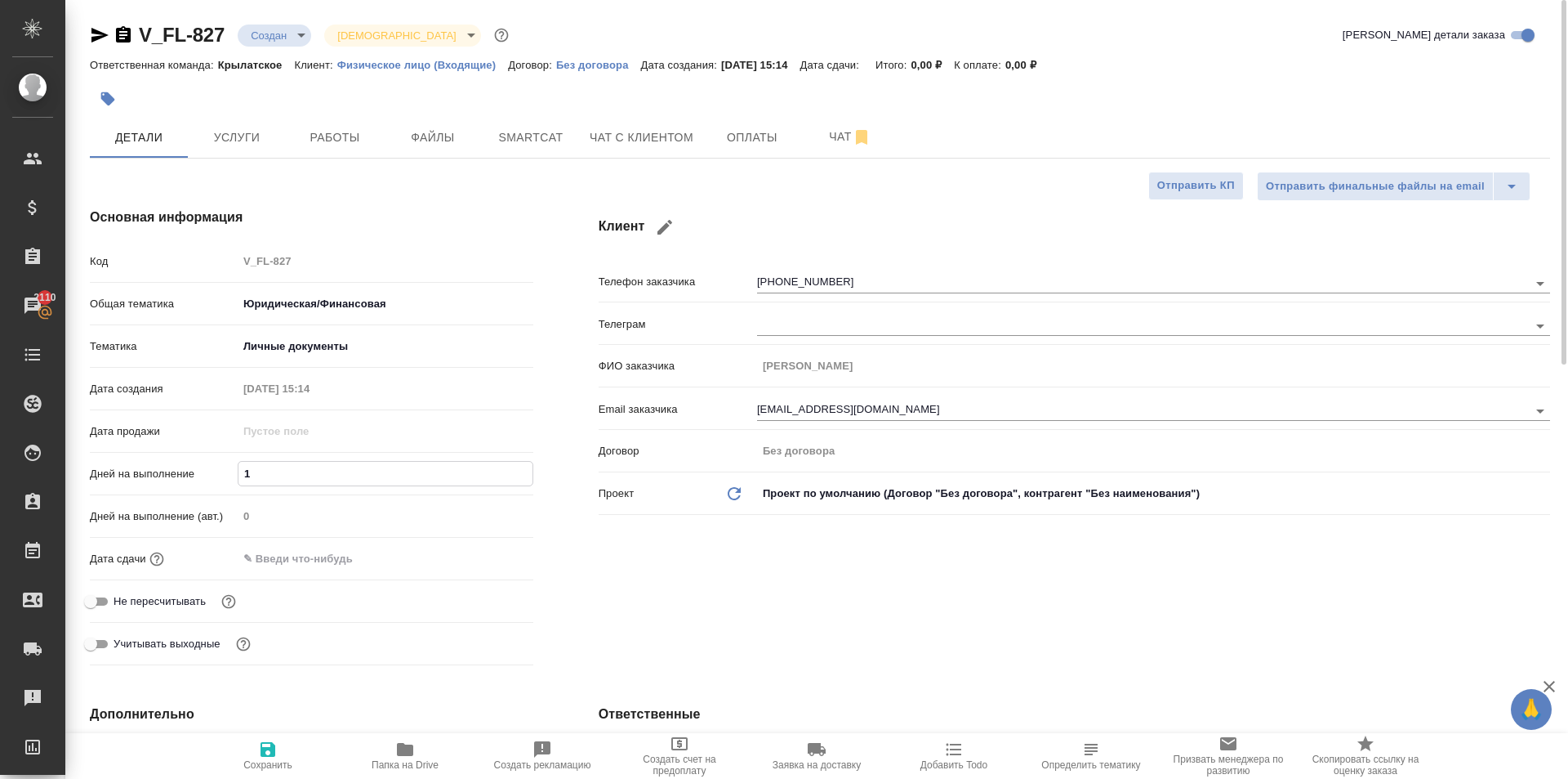
type textarea "x"
type input "1"
click at [272, 559] on input "text" at bounding box center [310, 559] width 143 height 24
click at [486, 560] on icon "button" at bounding box center [486, 558] width 19 height 19
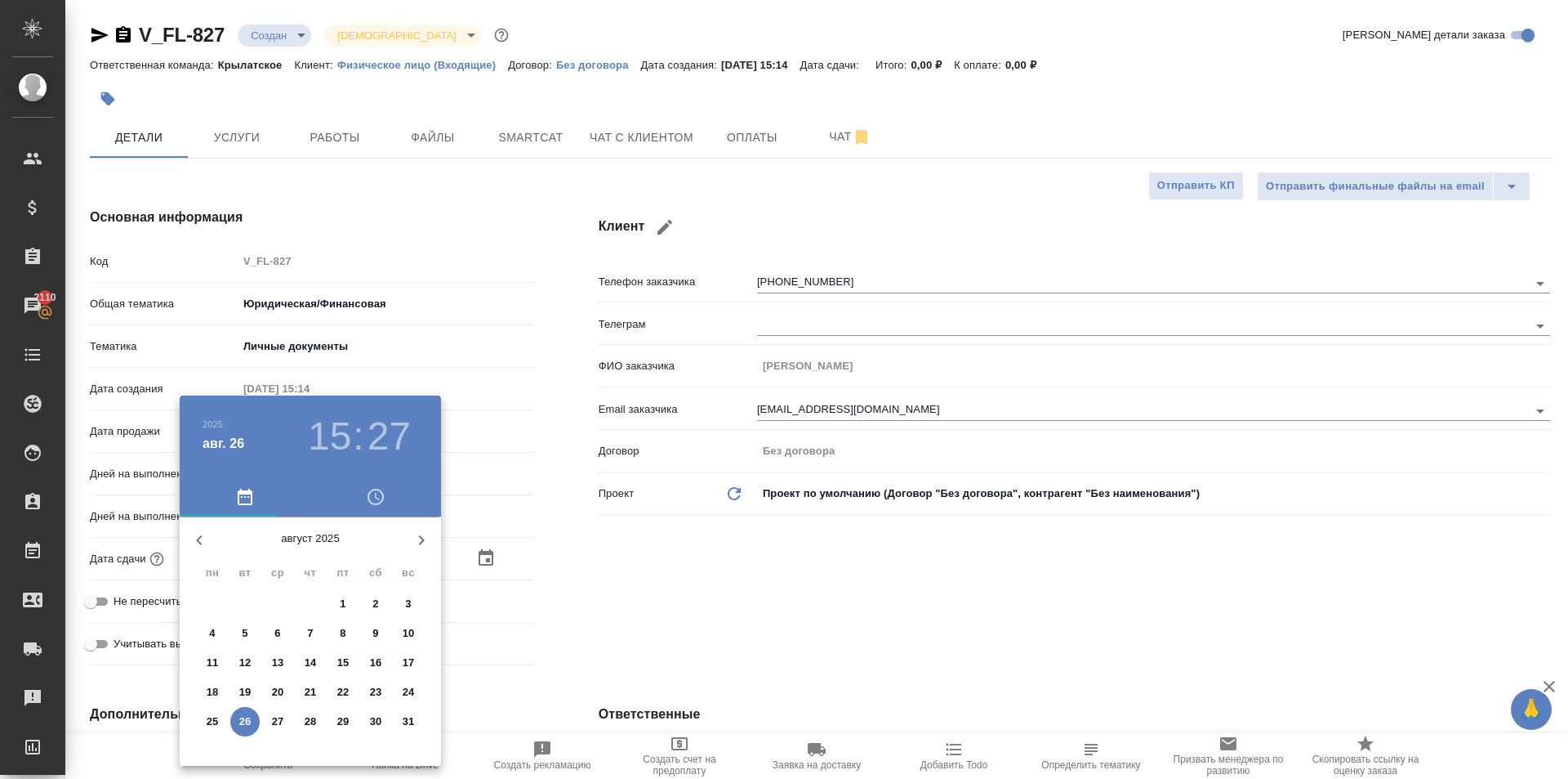
click at [280, 715] on p "27" at bounding box center [278, 721] width 12 height 16
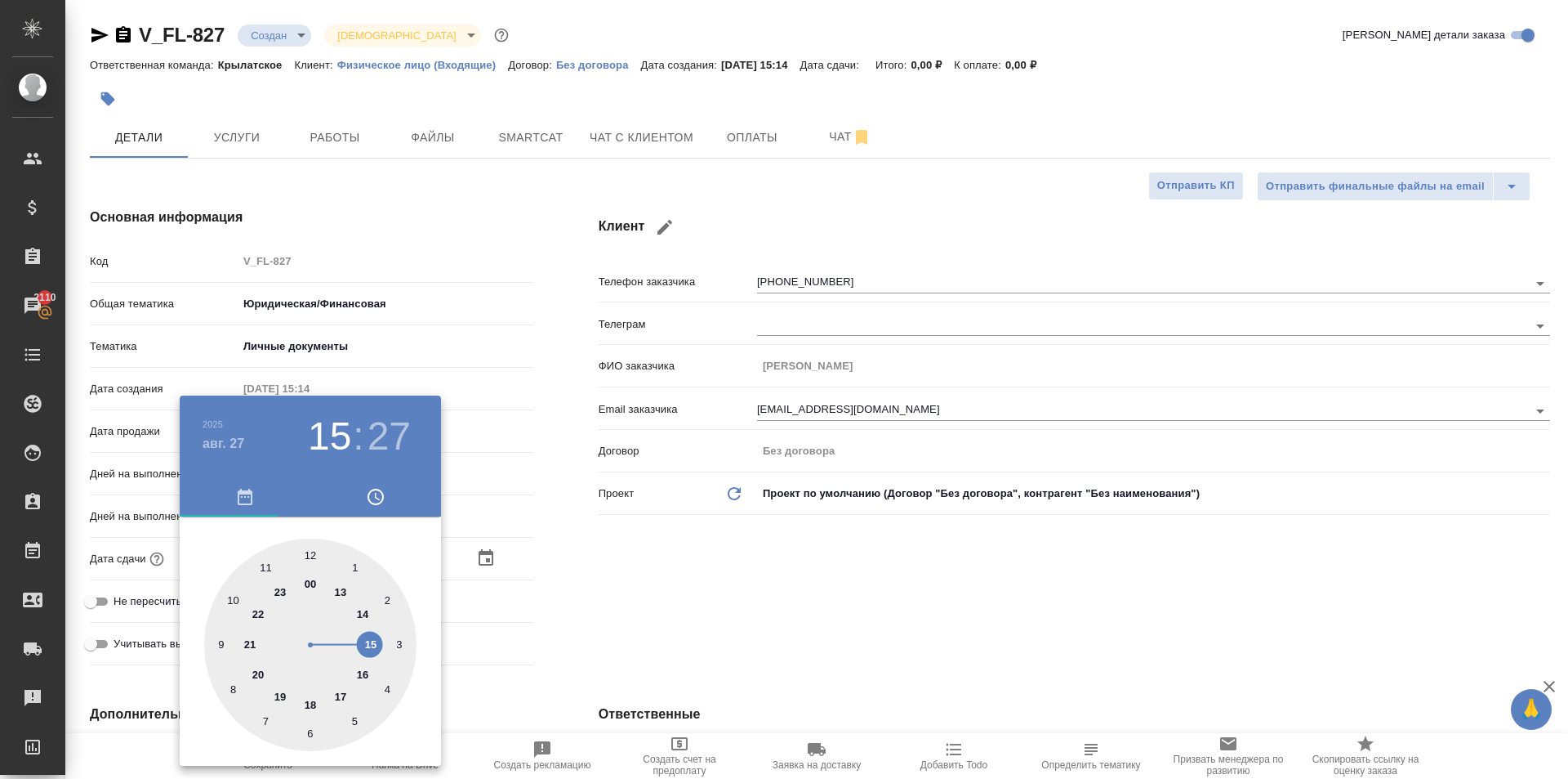
type input "27.08.2025 15:27"
type textarea "x"
click at [312, 549] on div at bounding box center [311, 644] width 212 height 212
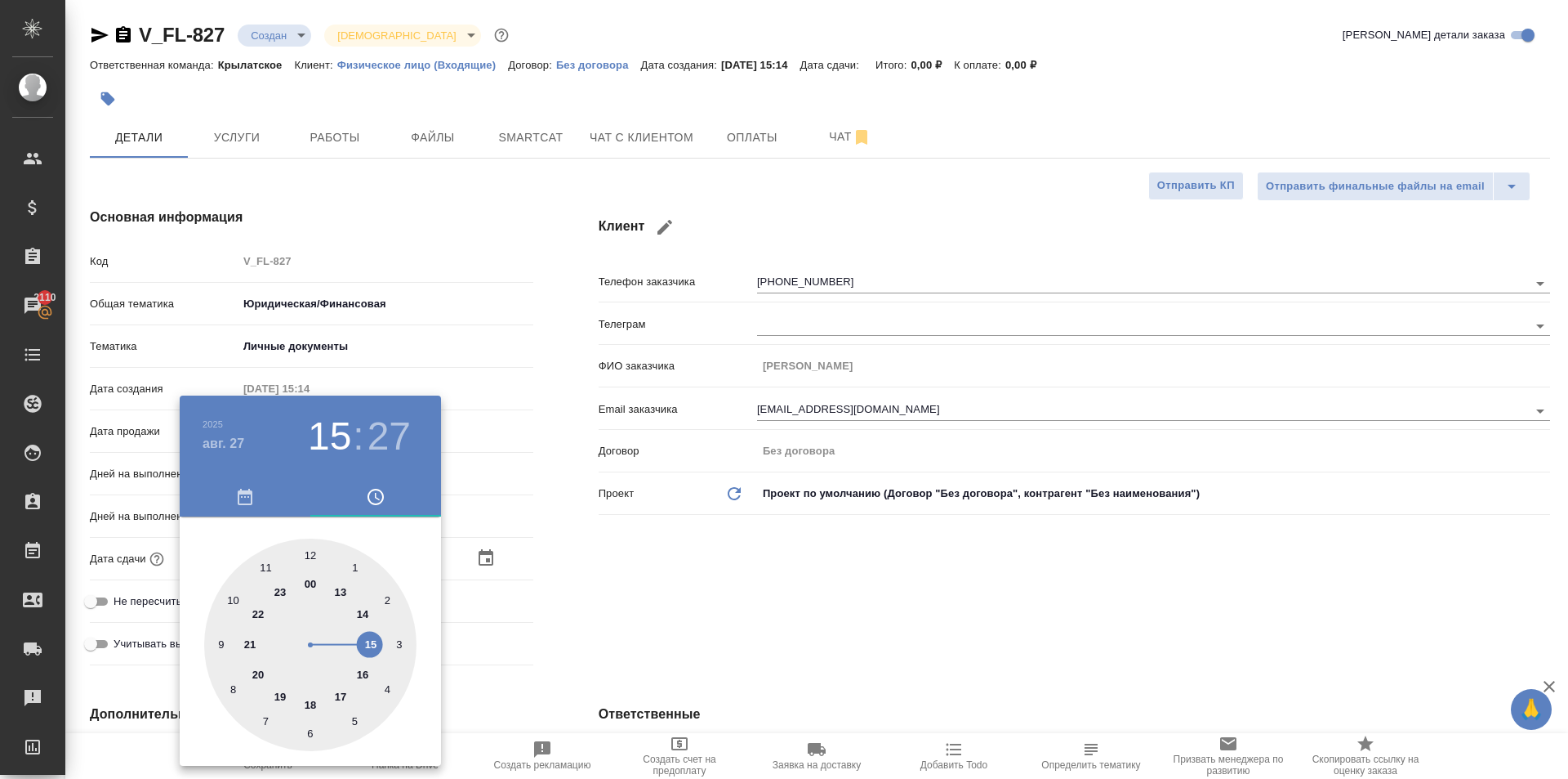
type input "27.08.2025 12:00"
type textarea "x"
click at [313, 550] on div at bounding box center [311, 644] width 212 height 212
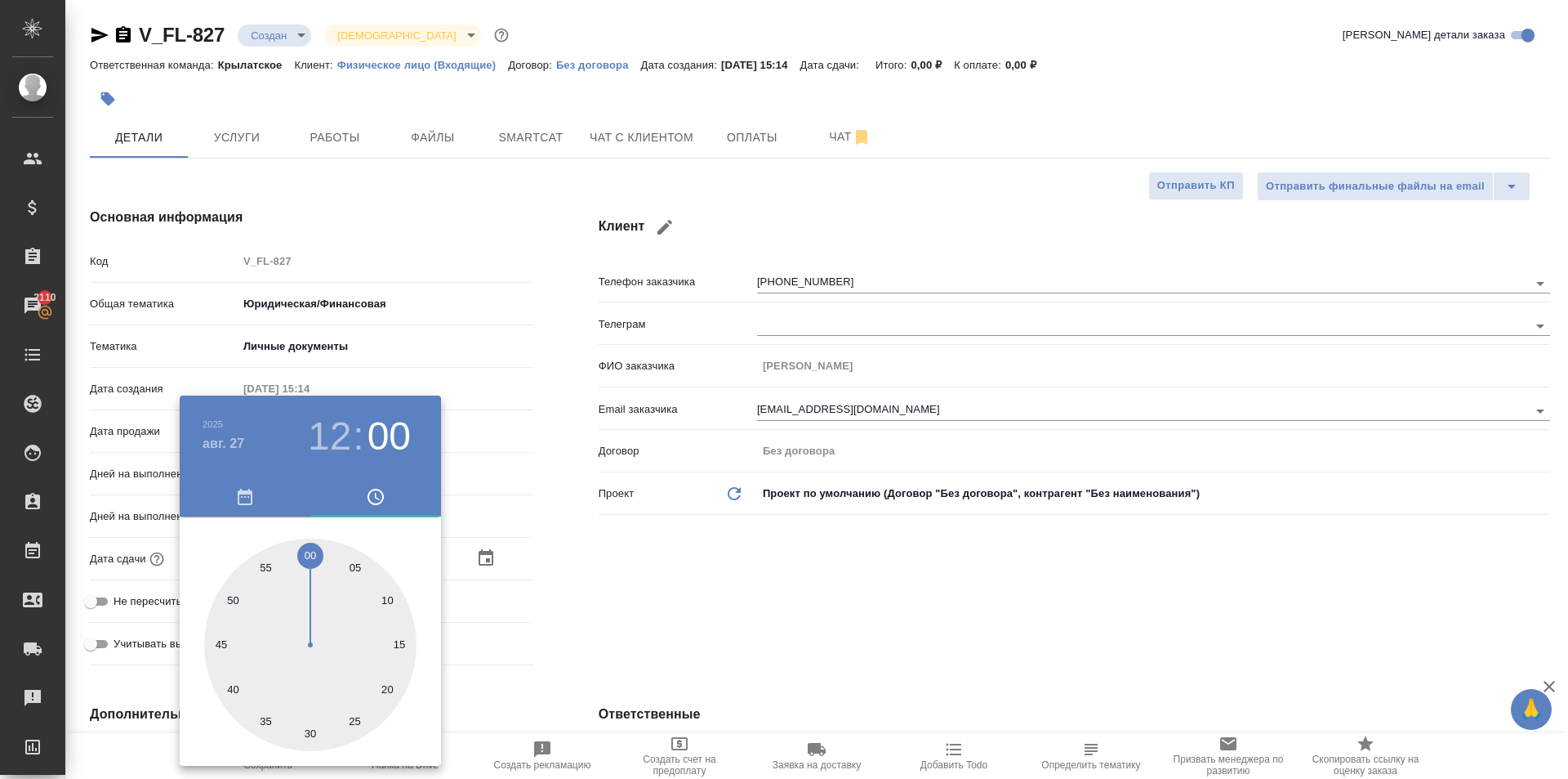
type textarea "x"
drag, startPoint x: 780, startPoint y: 637, endPoint x: 675, endPoint y: 640, distance: 105.0
click at [777, 638] on div at bounding box center [784, 390] width 1568 height 779
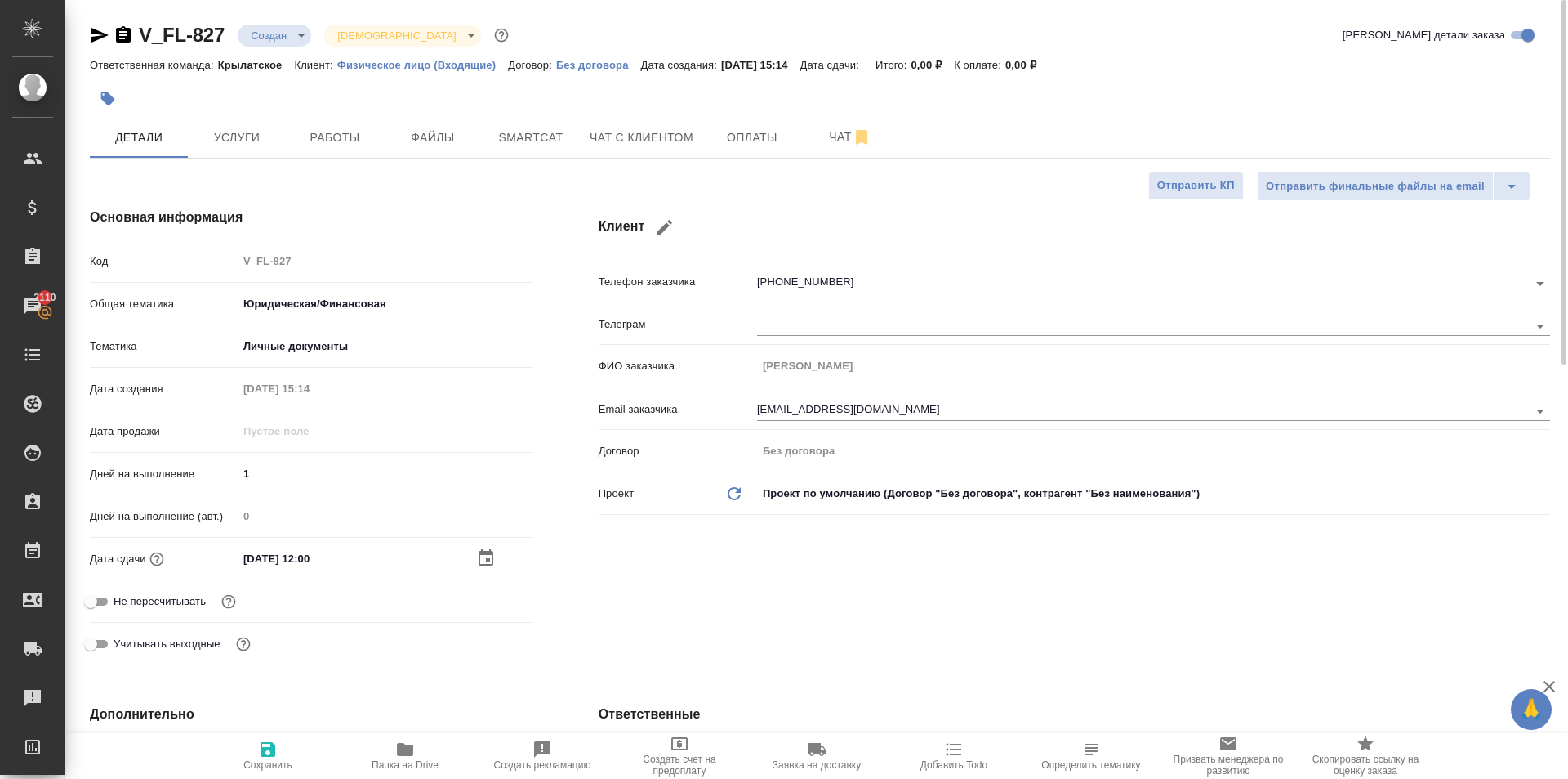
click at [197, 594] on span "Не пересчитывать" at bounding box center [159, 601] width 92 height 16
click at [120, 594] on input "Не пересчитывать" at bounding box center [90, 601] width 58 height 19
checkbox input "true"
type textarea "x"
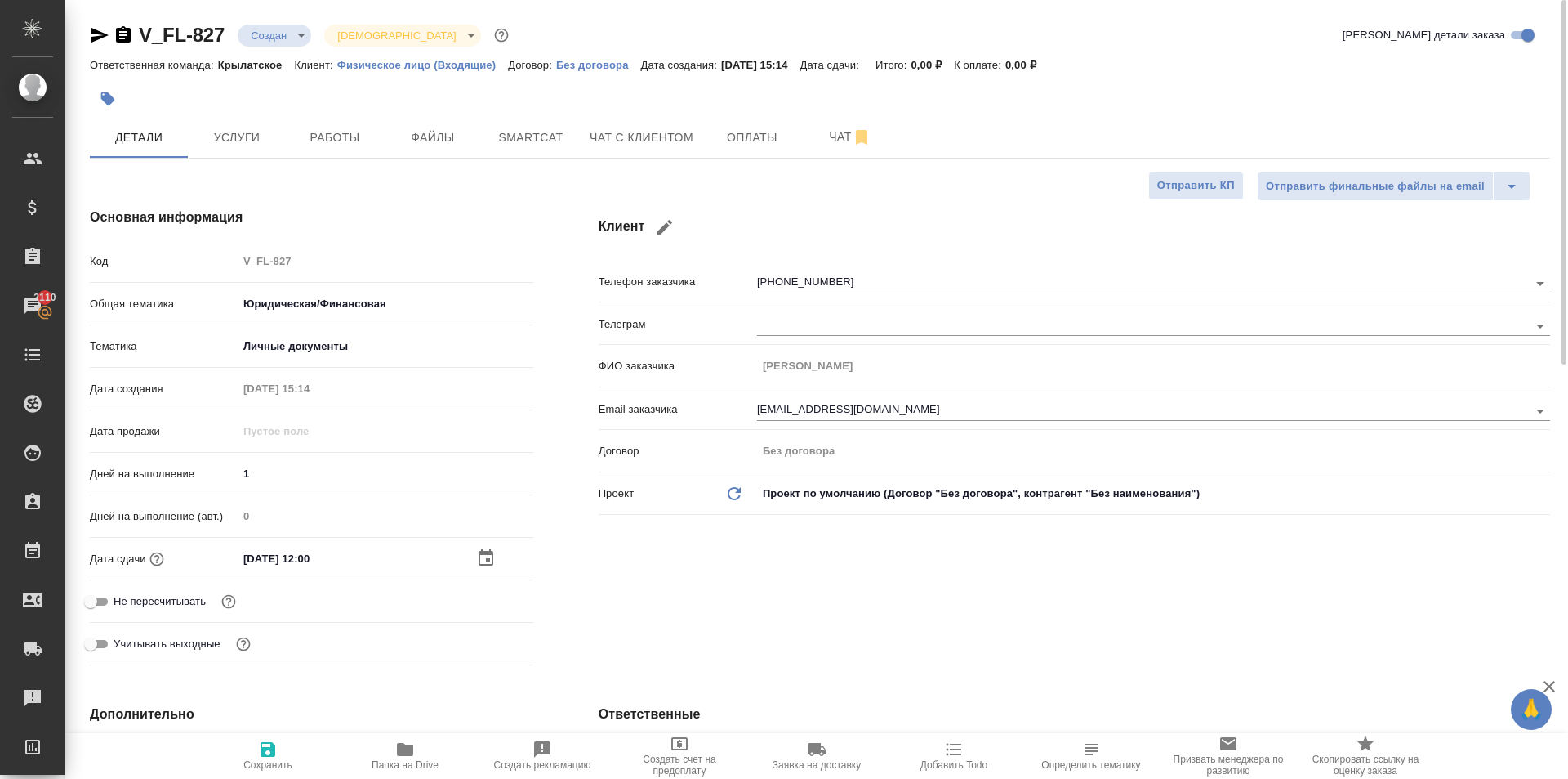
type textarea "x"
click at [246, 746] on span "Сохранить" at bounding box center [267, 754] width 118 height 31
type textarea "x"
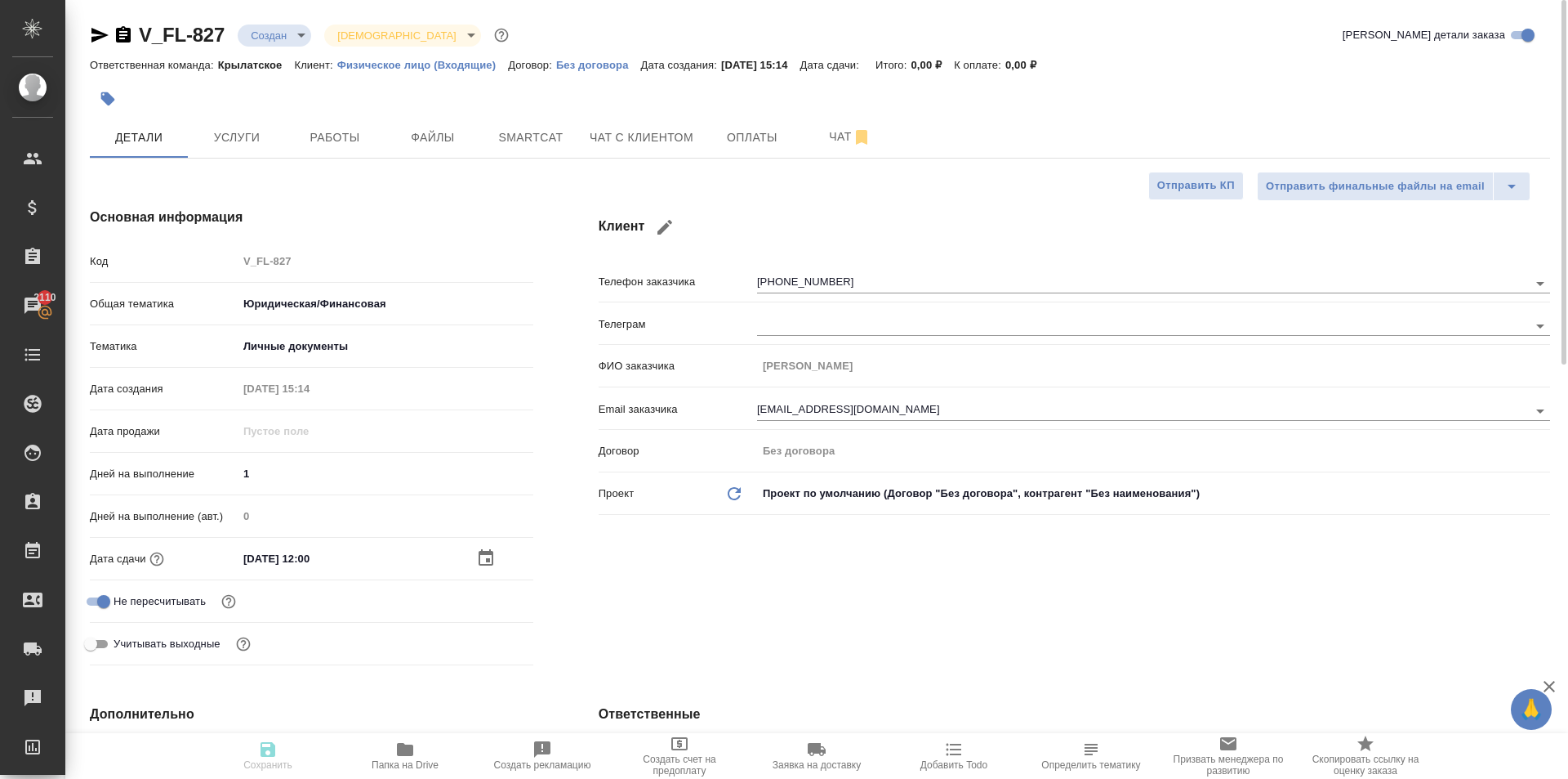
type textarea "x"
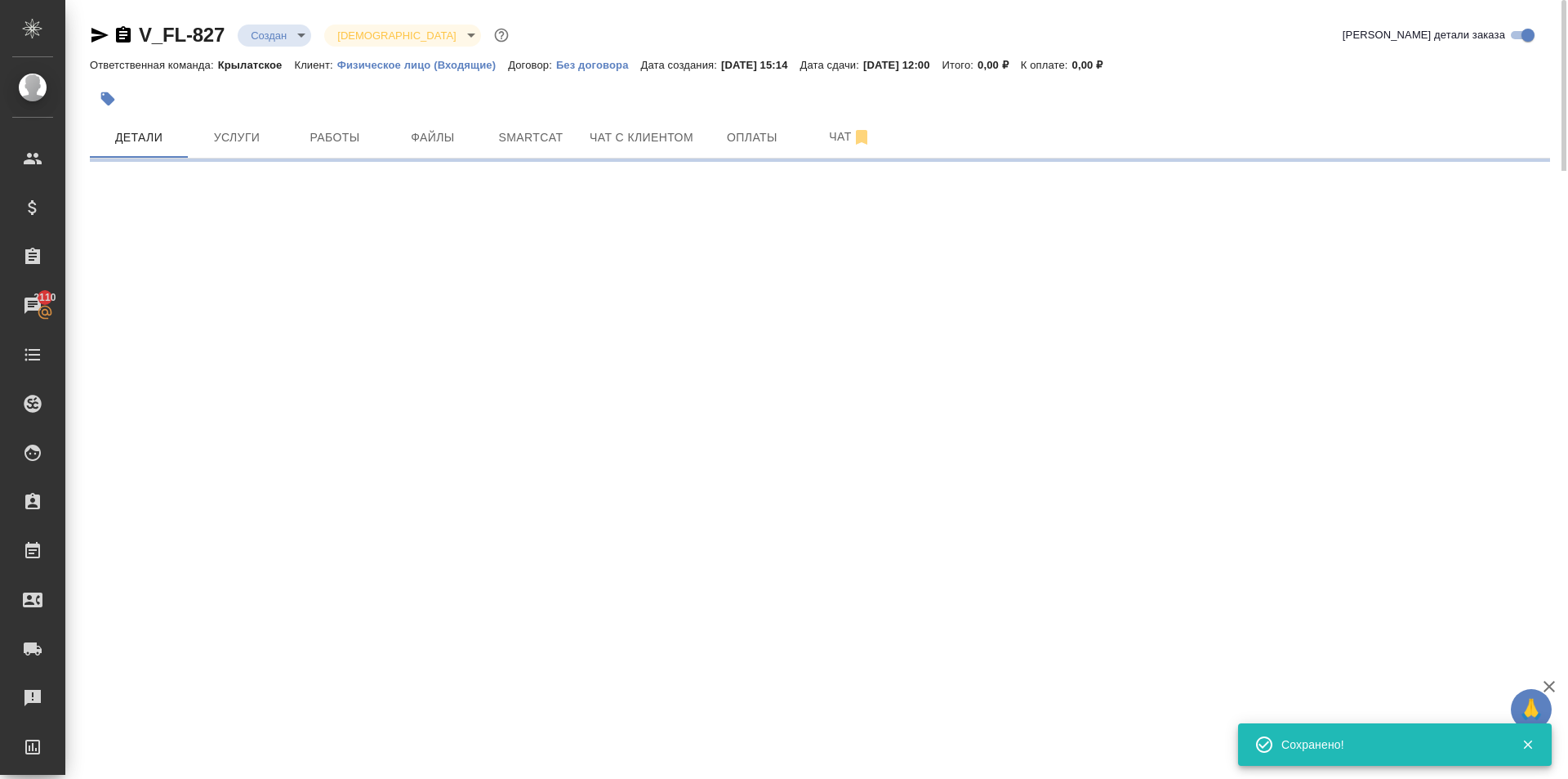
select select "RU"
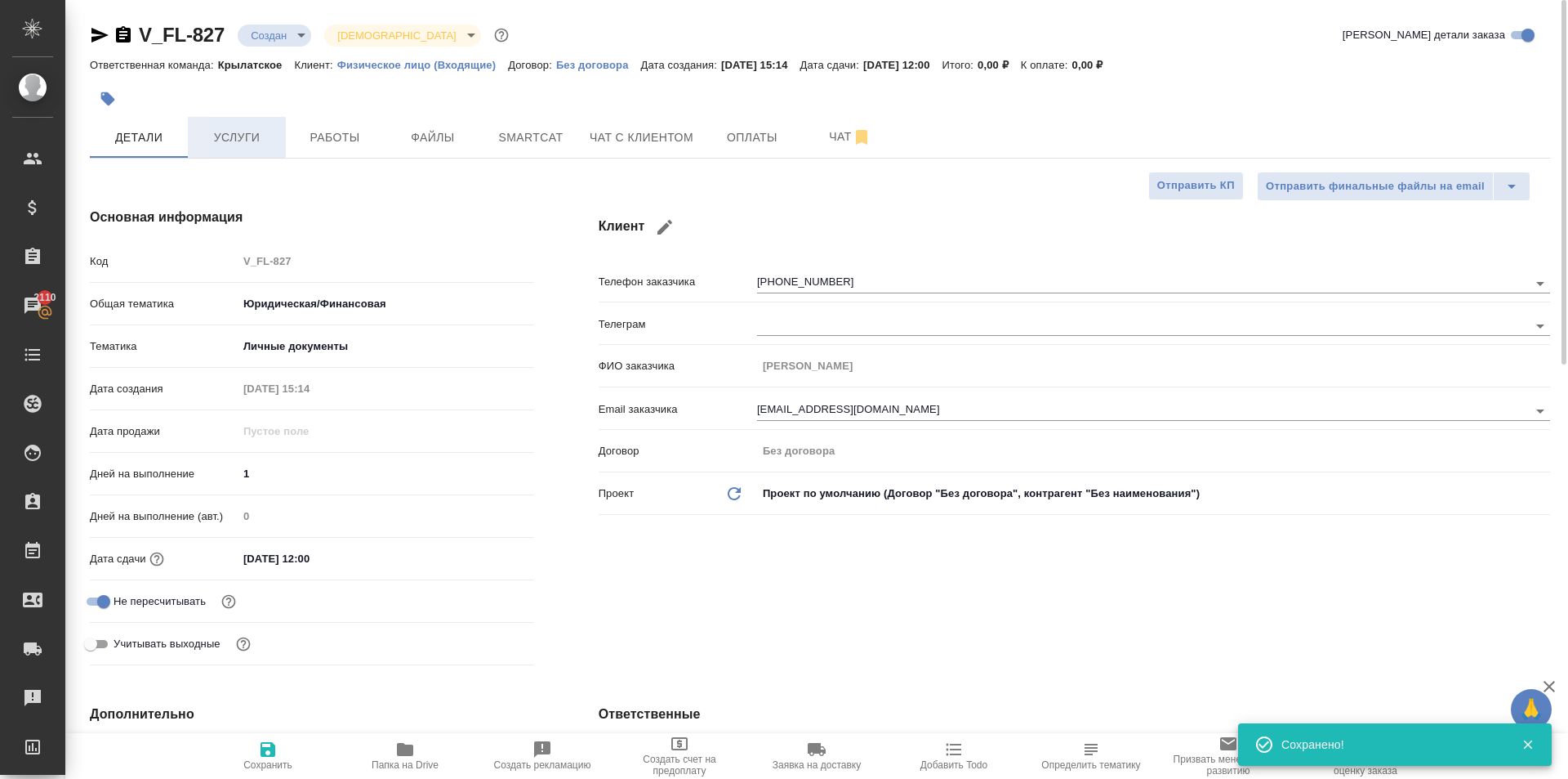
type textarea "x"
click at [260, 146] on span "Услуги" at bounding box center [236, 137] width 79 height 20
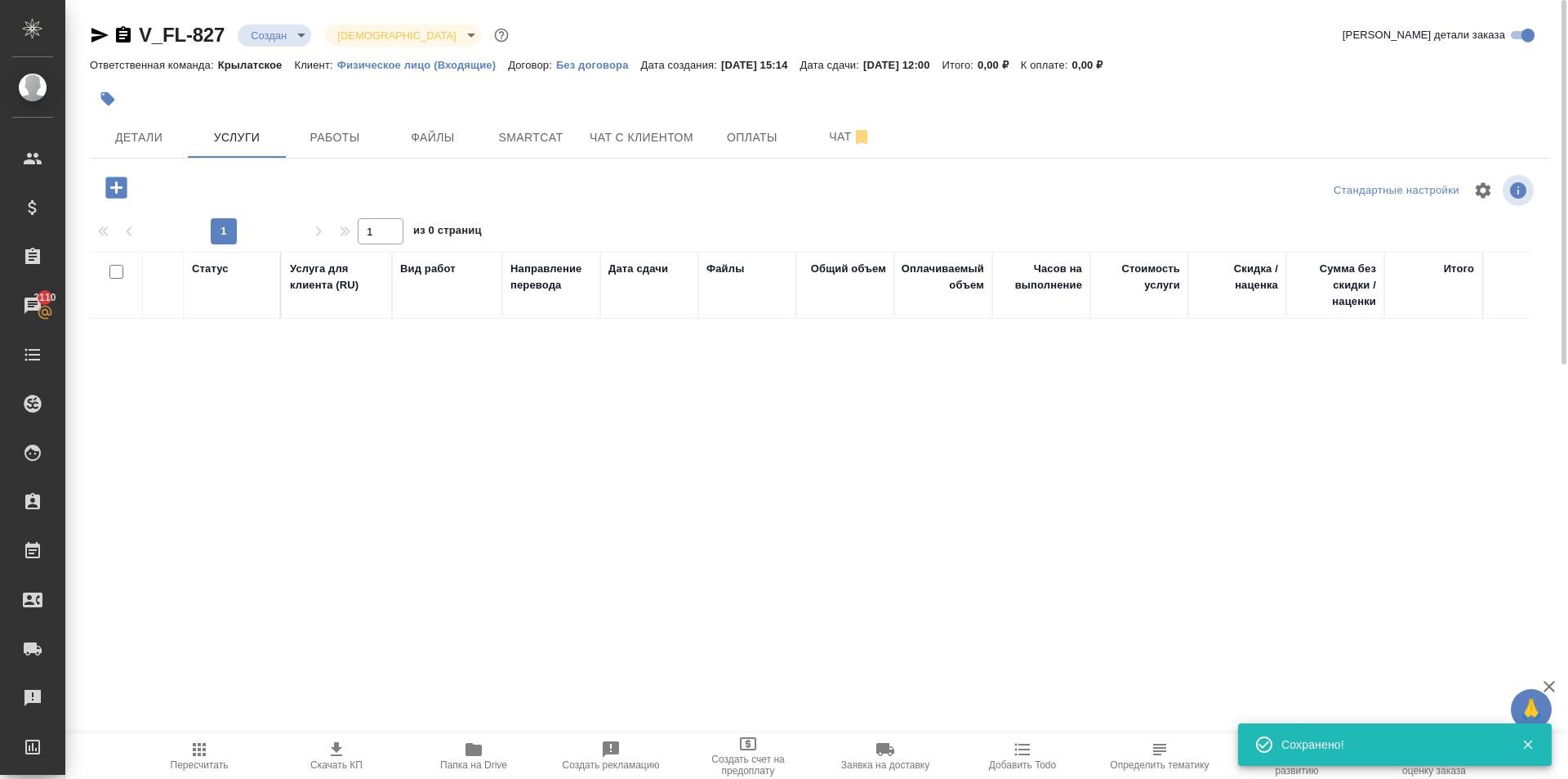
click at [91, 192] on div at bounding box center [334, 188] width 487 height 34
click at [101, 196] on button "button" at bounding box center [116, 188] width 45 height 34
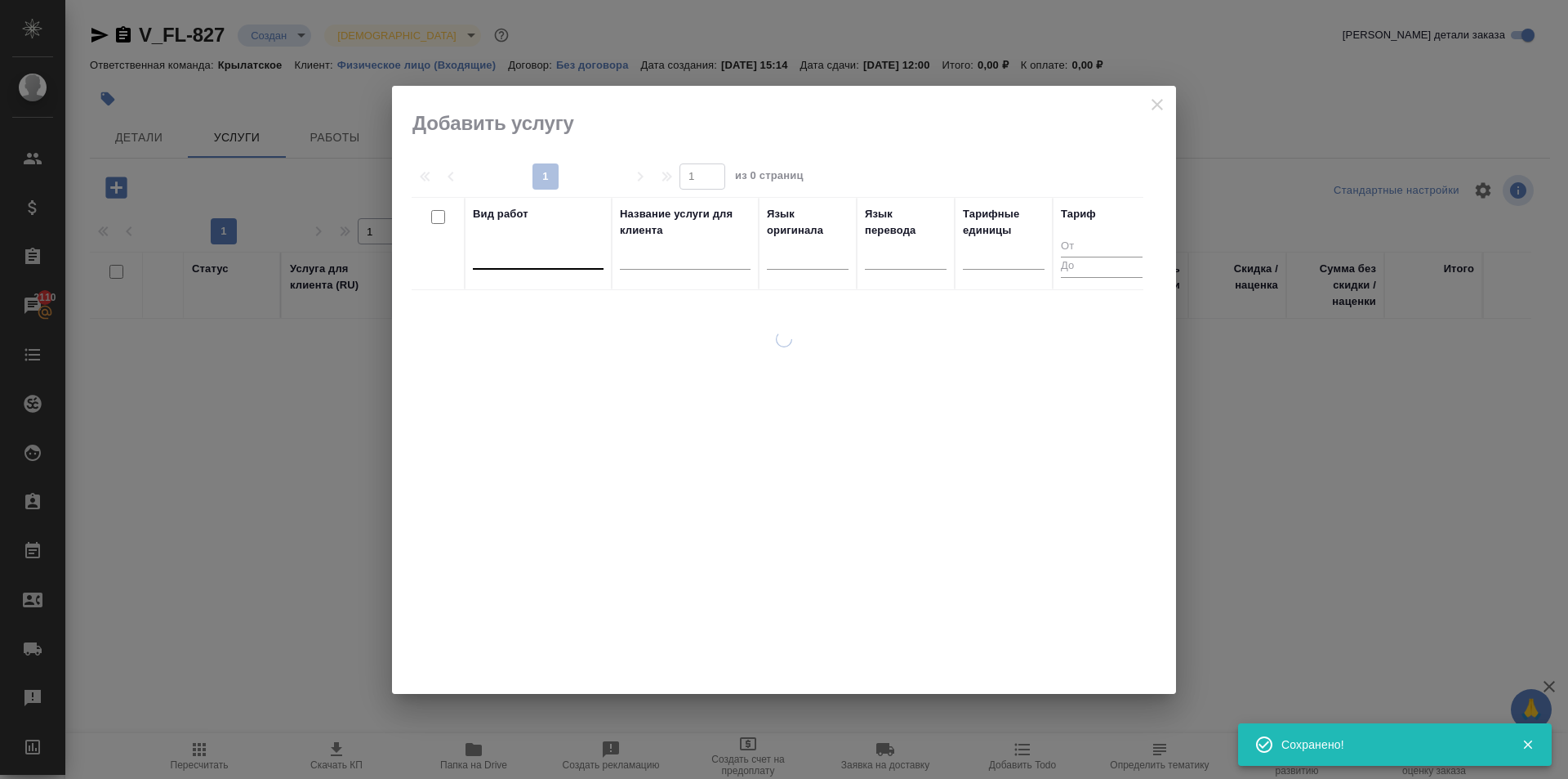
drag, startPoint x: 538, startPoint y: 283, endPoint x: 544, endPoint y: 253, distance: 30.6
click at [541, 277] on th "Вид работ" at bounding box center [538, 243] width 147 height 93
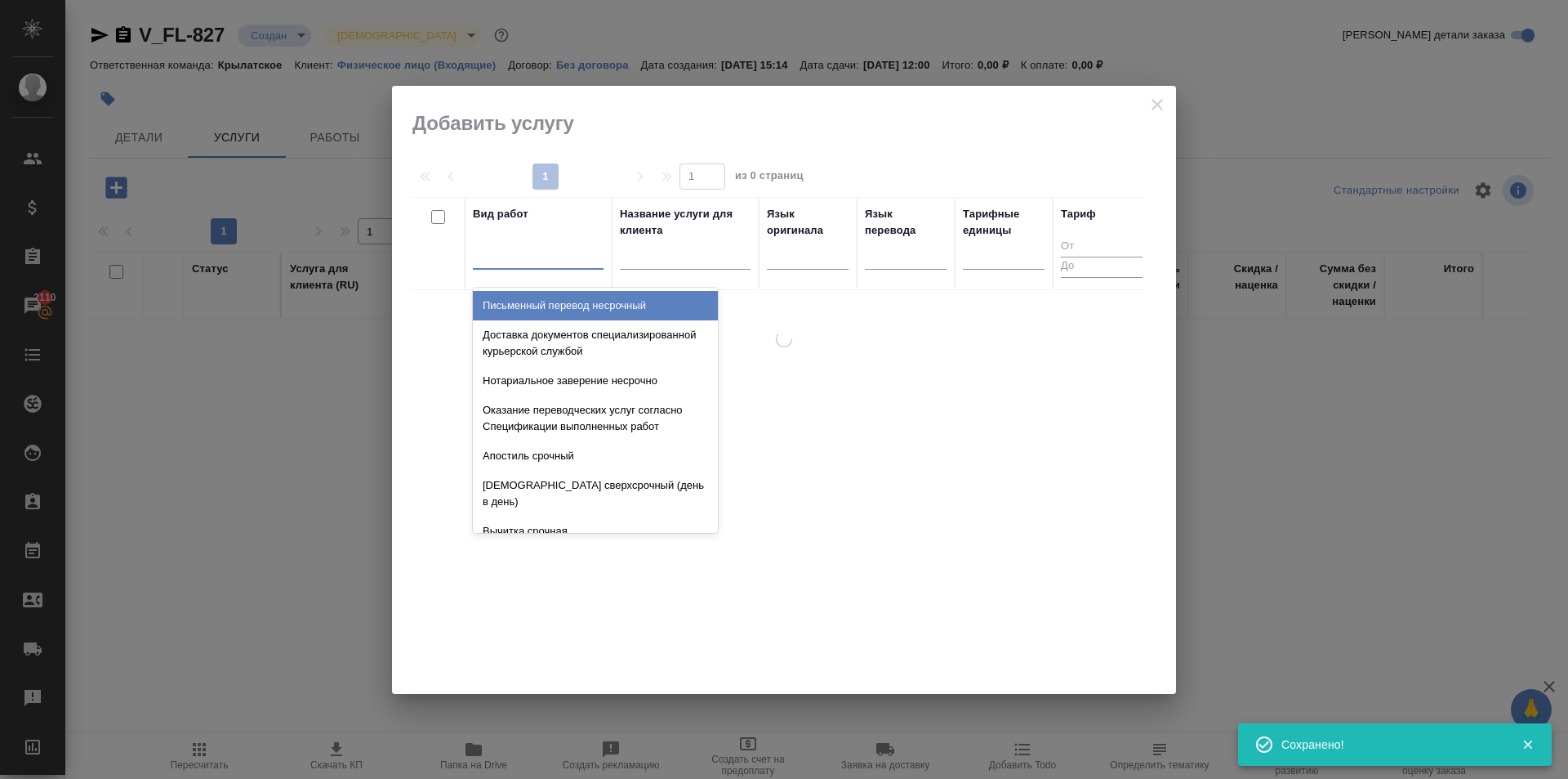
click at [544, 253] on div at bounding box center [538, 252] width 131 height 24
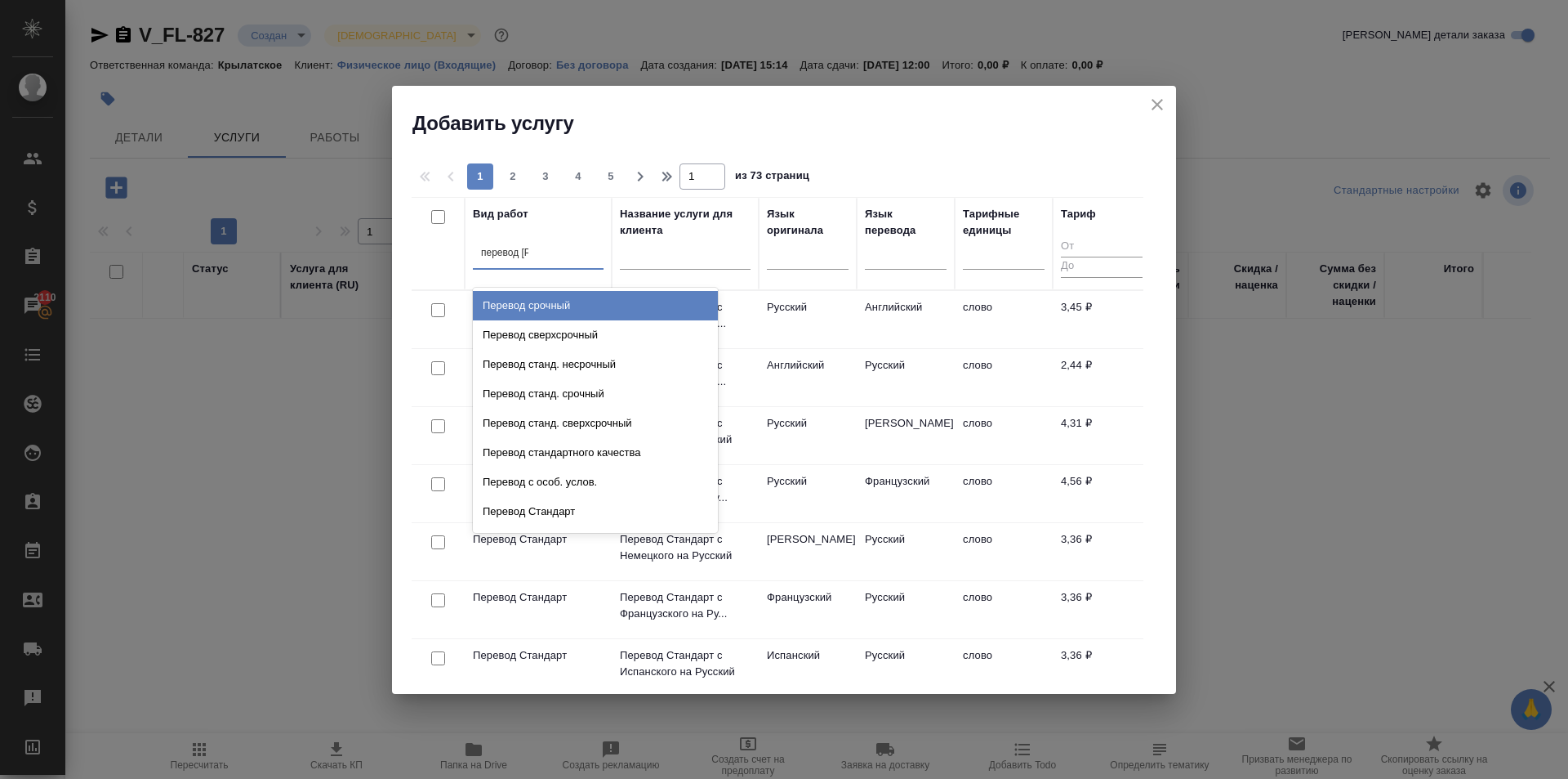
type input "перевод ст"
click at [600, 297] on div "Перевод станд. несрочный" at bounding box center [595, 305] width 245 height 29
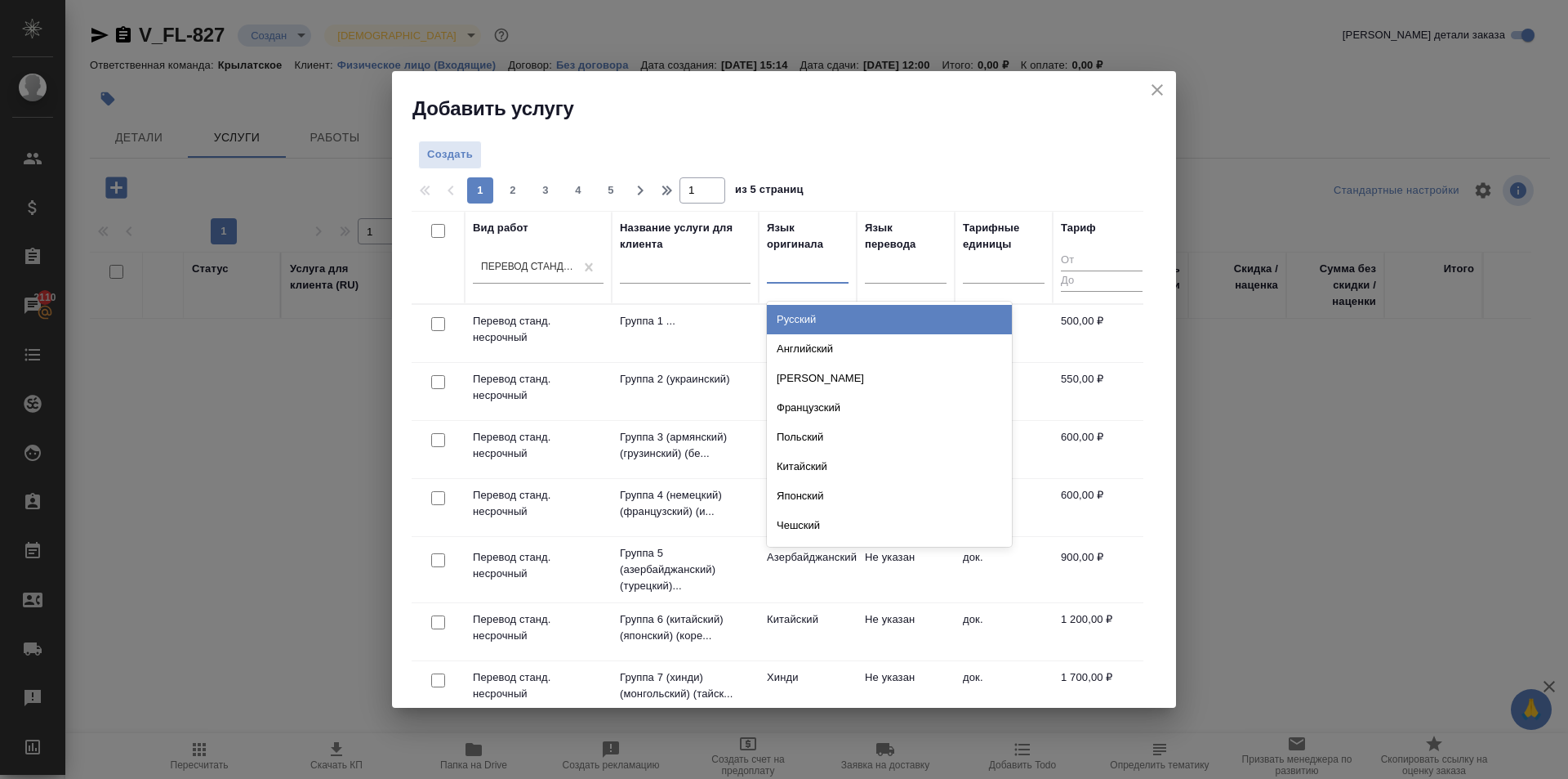
click at [798, 276] on div at bounding box center [808, 266] width 81 height 24
click at [820, 313] on div "Русский" at bounding box center [889, 319] width 245 height 29
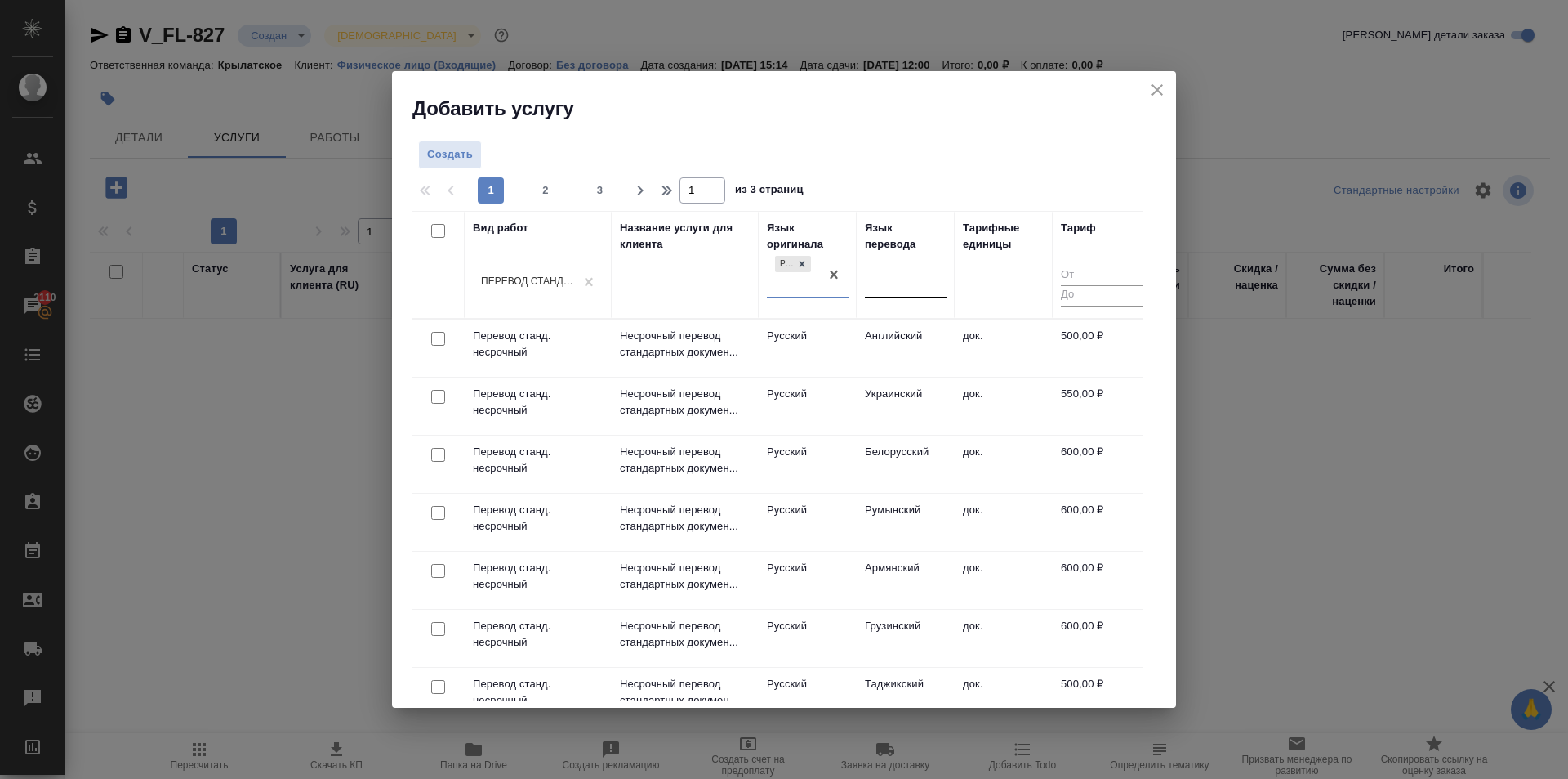
click at [914, 277] on div at bounding box center [906, 282] width 81 height 24
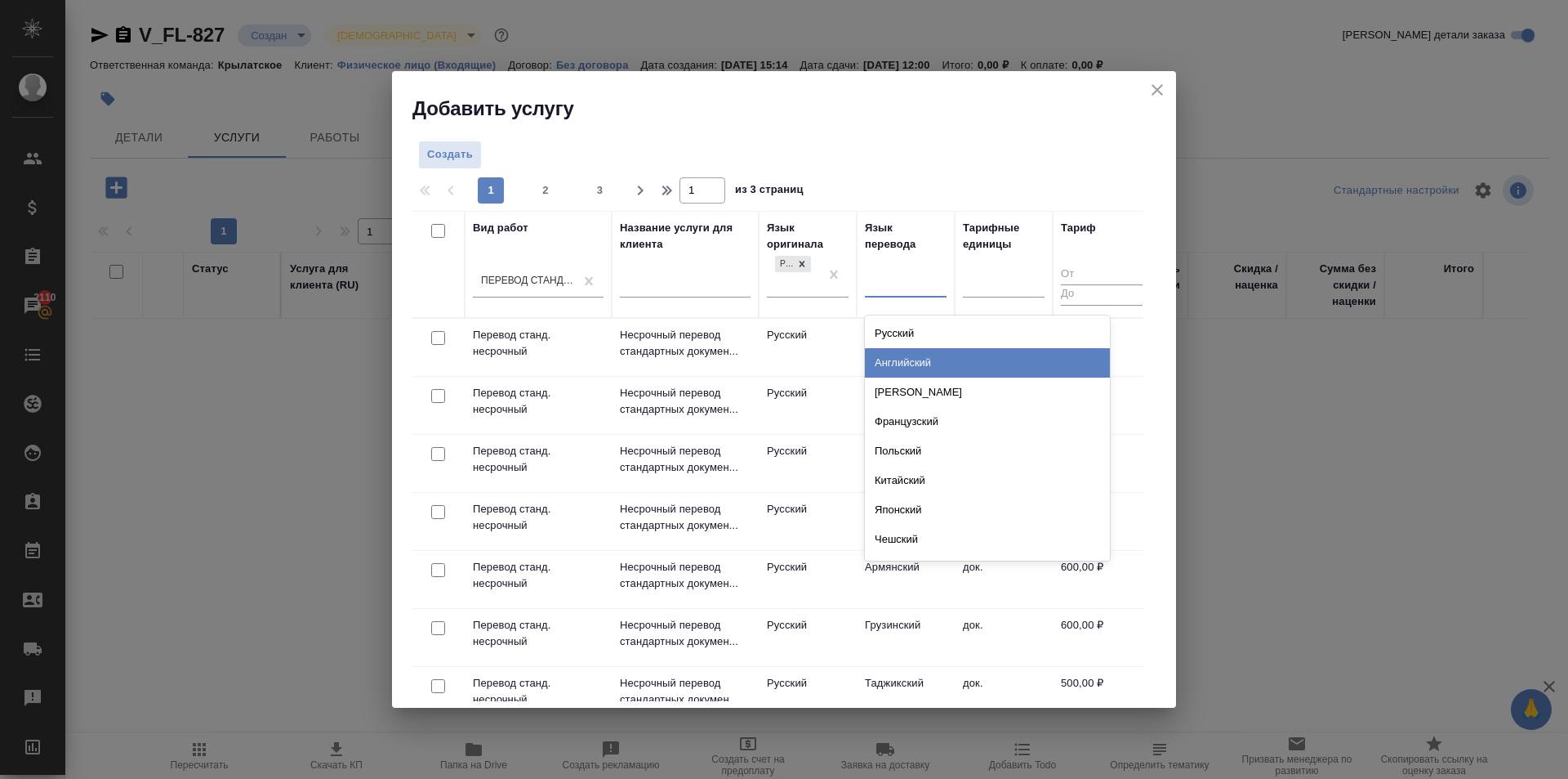
click at [908, 366] on div "Английский" at bounding box center [988, 362] width 245 height 29
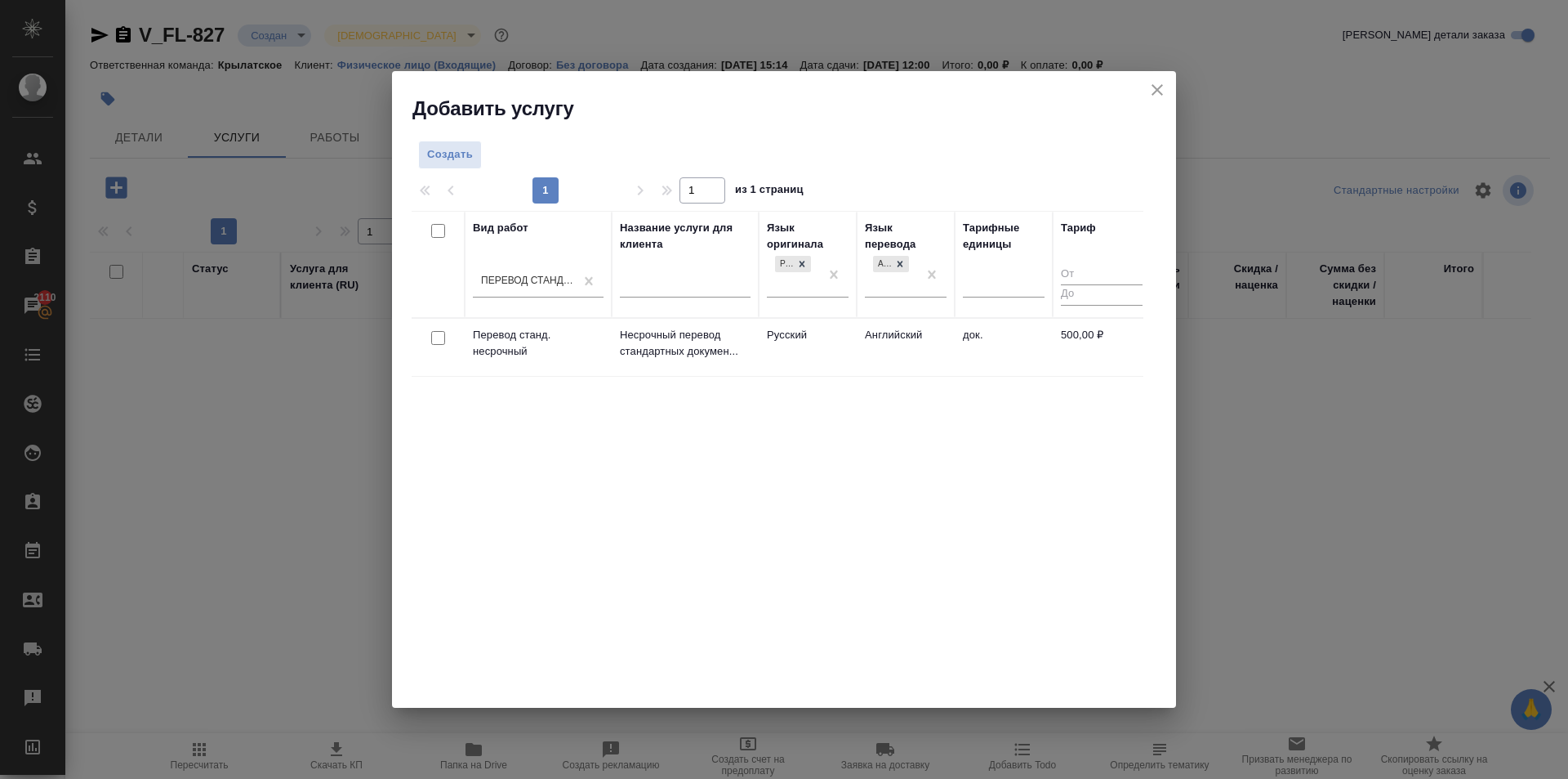
click at [913, 341] on td "Английский" at bounding box center [905, 347] width 98 height 58
click at [917, 341] on td "Английский" at bounding box center [905, 347] width 98 height 58
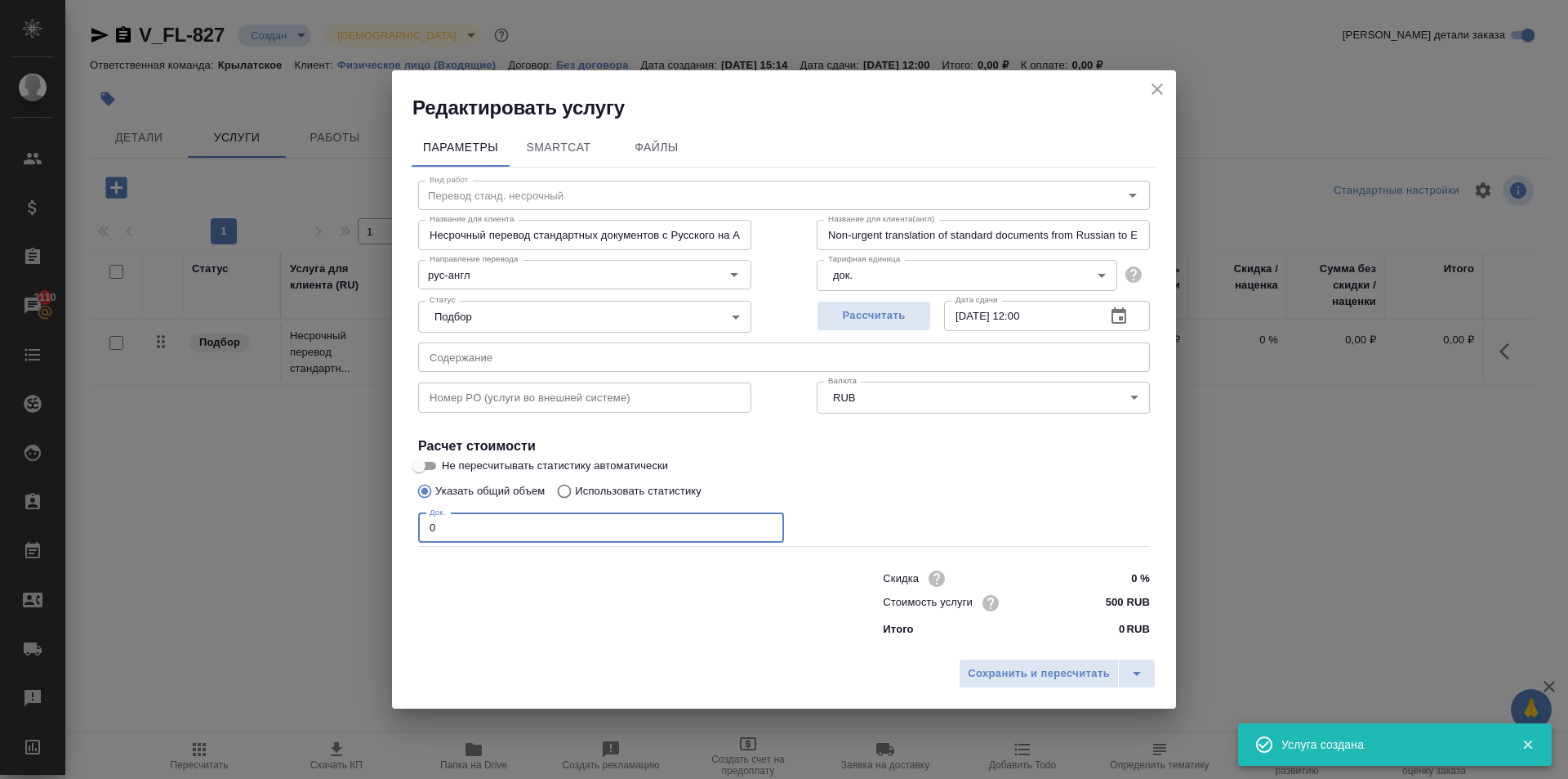
drag, startPoint x: 479, startPoint y: 521, endPoint x: 362, endPoint y: 501, distance: 118.7
click at [362, 501] on div "Редактировать услугу Параметры SmartCat Файлы Вид работ Перевод станд. несрочны…" at bounding box center [784, 390] width 1568 height 779
type input "1"
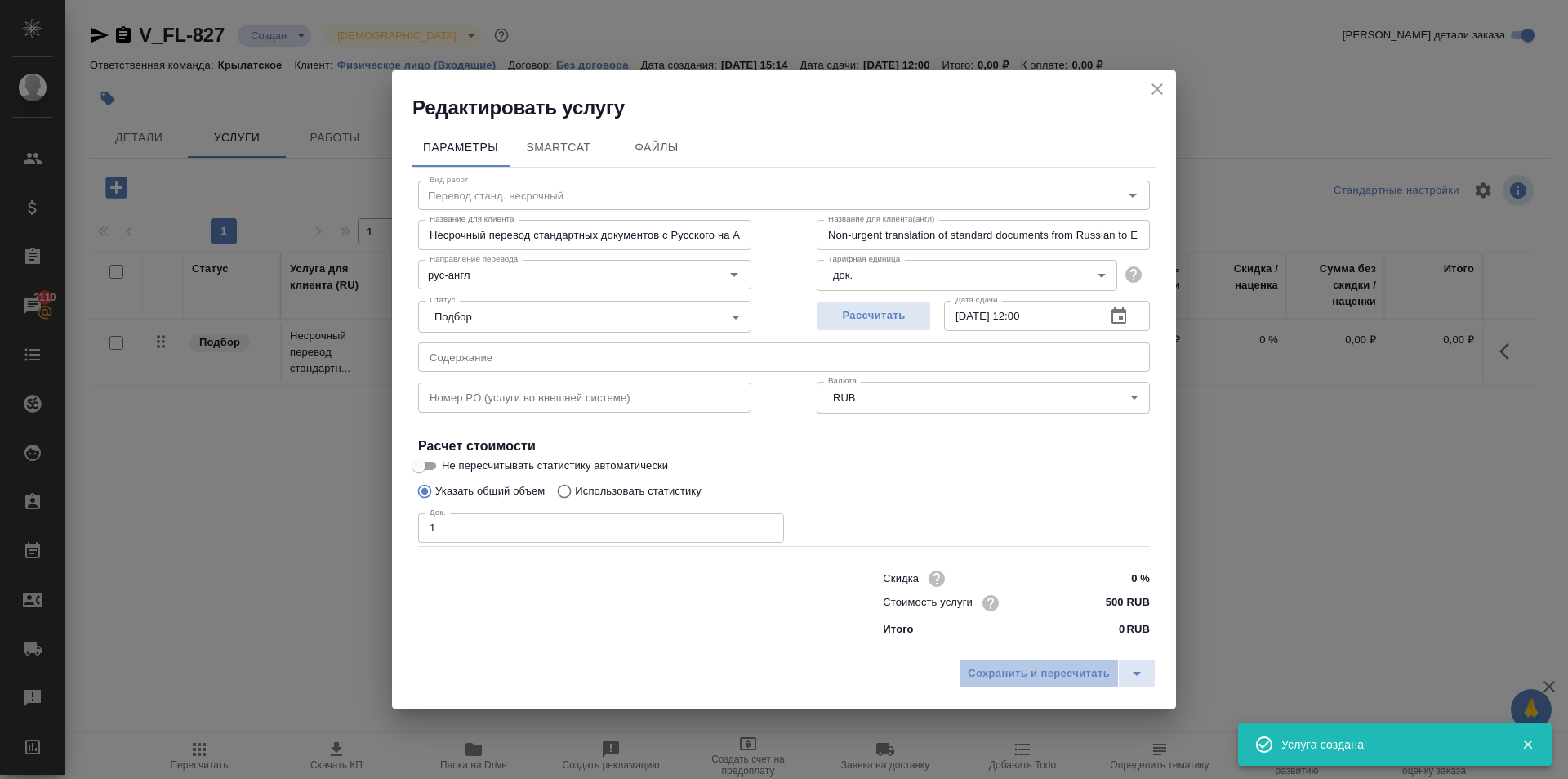
drag, startPoint x: 1018, startPoint y: 679, endPoint x: 972, endPoint y: 657, distance: 51.0
click at [1017, 676] on span "Сохранить и пересчитать" at bounding box center [1039, 673] width 142 height 19
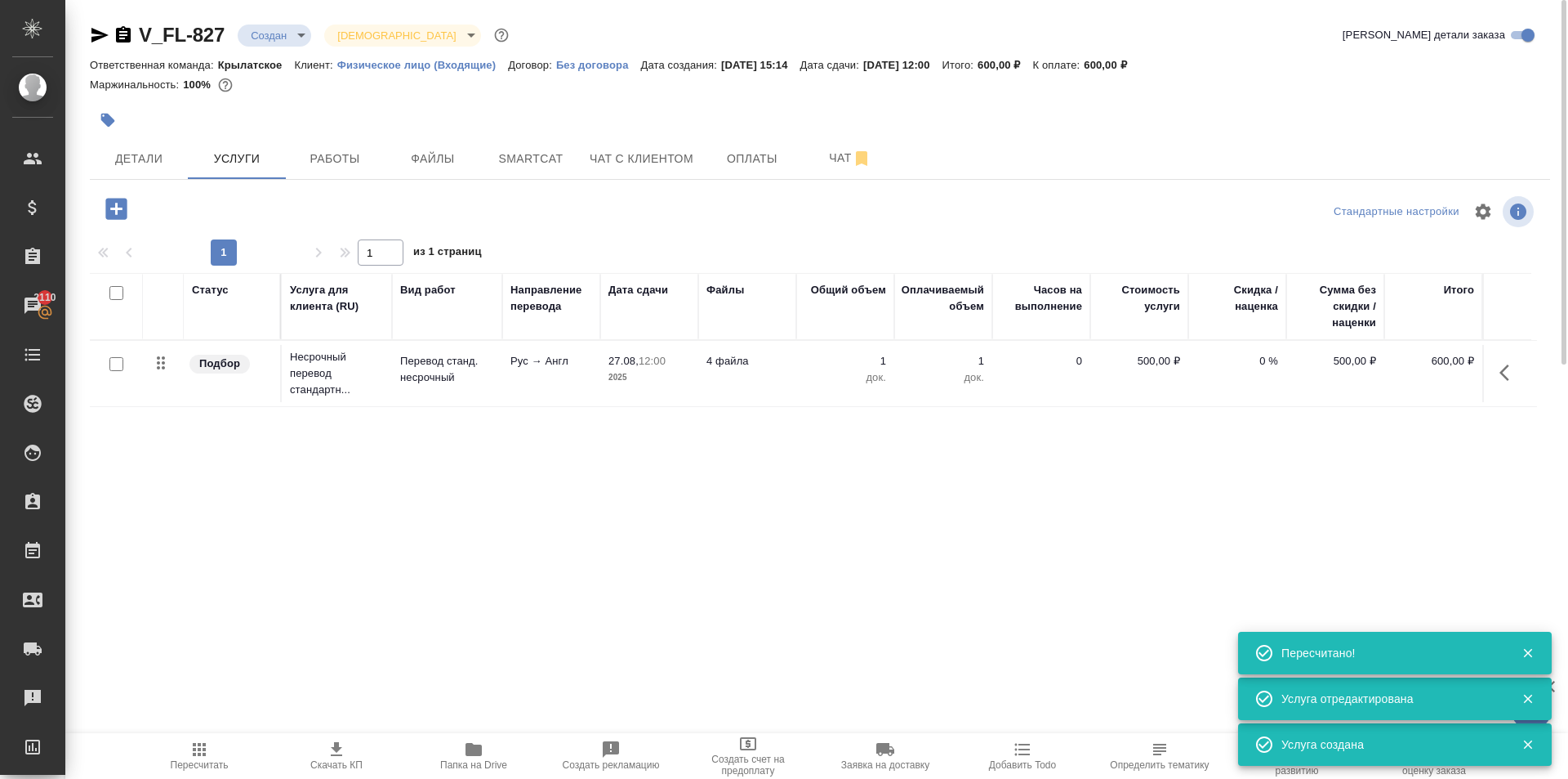
click at [127, 207] on icon "button" at bounding box center [116, 208] width 21 height 21
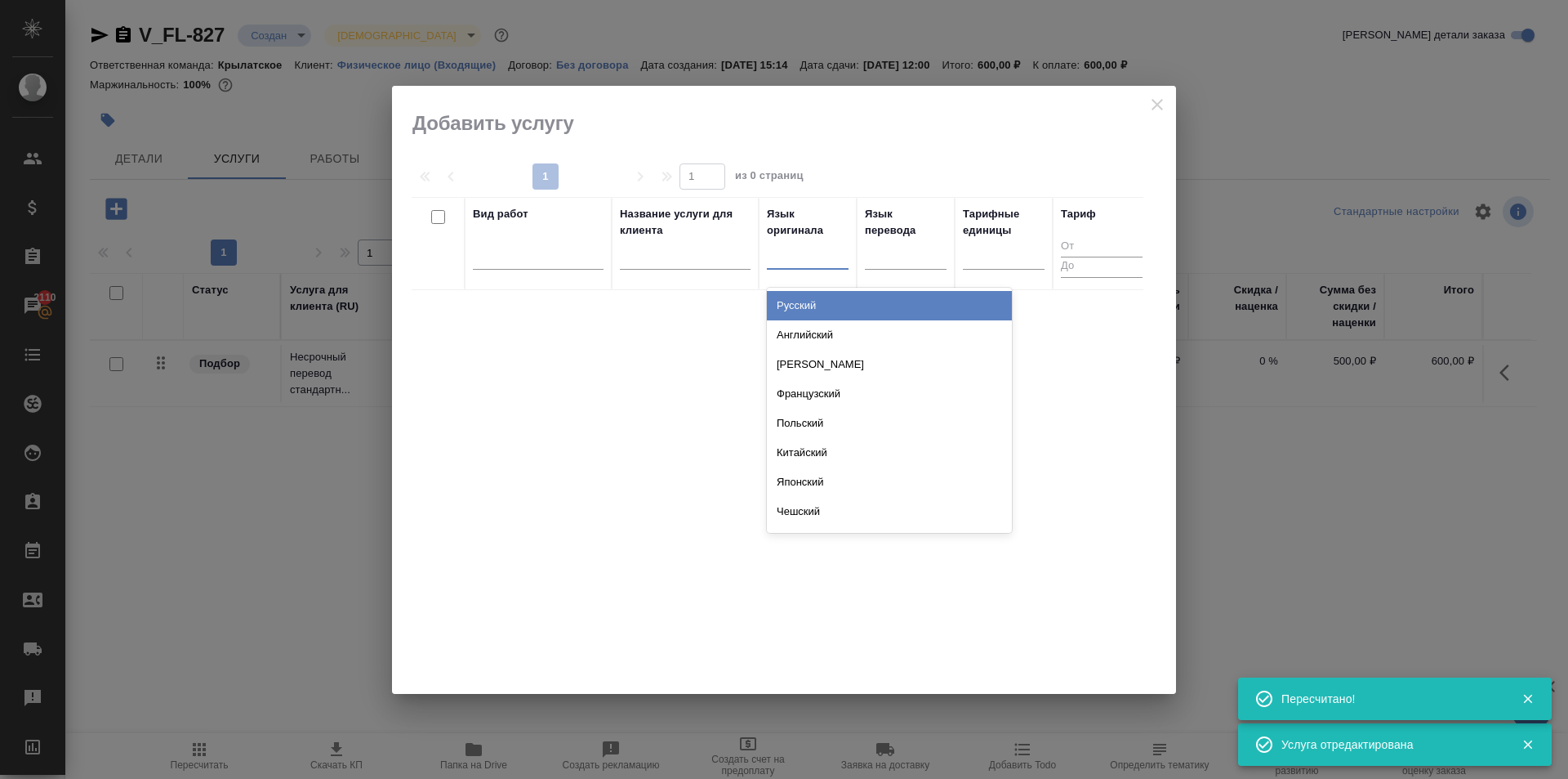
click at [813, 260] on div at bounding box center [808, 252] width 81 height 24
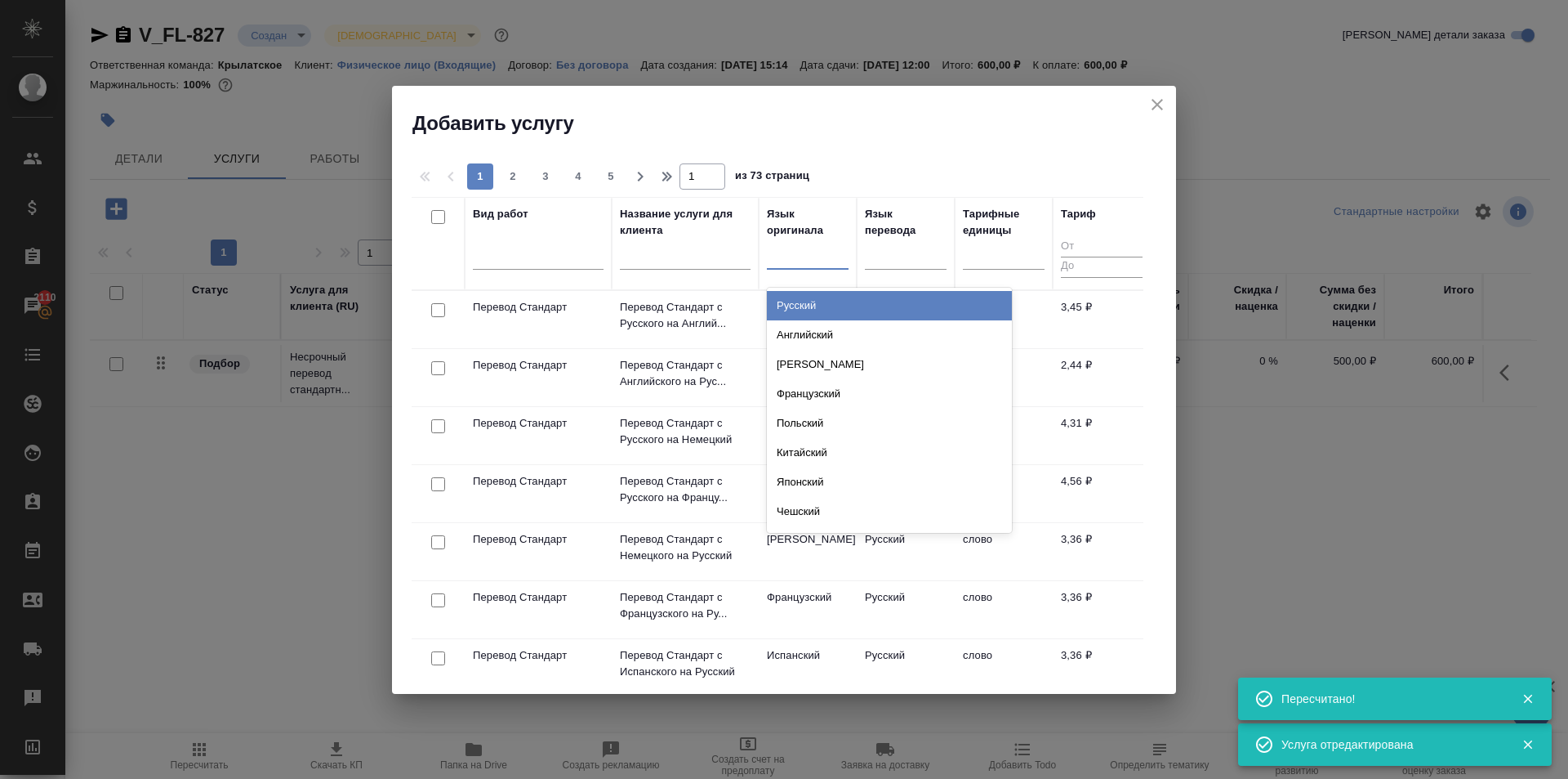
click at [824, 303] on div "Русский" at bounding box center [889, 305] width 245 height 29
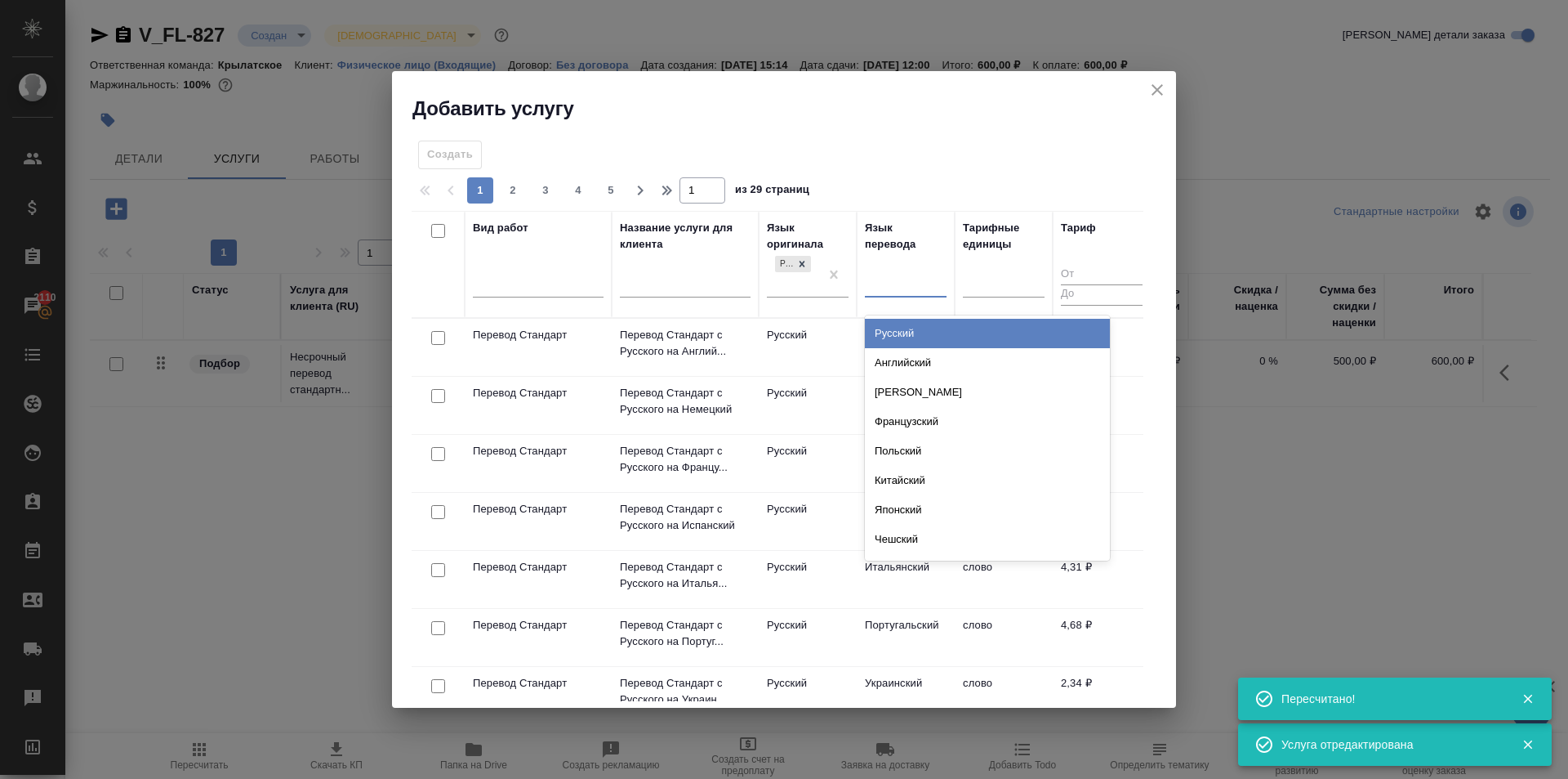
drag, startPoint x: 919, startPoint y: 291, endPoint x: 912, endPoint y: 349, distance: 58.4
click at [919, 298] on div "option Русский focused, 1 of 134. 134 results available. Use Up and Down to cho…" at bounding box center [906, 288] width 81 height 42
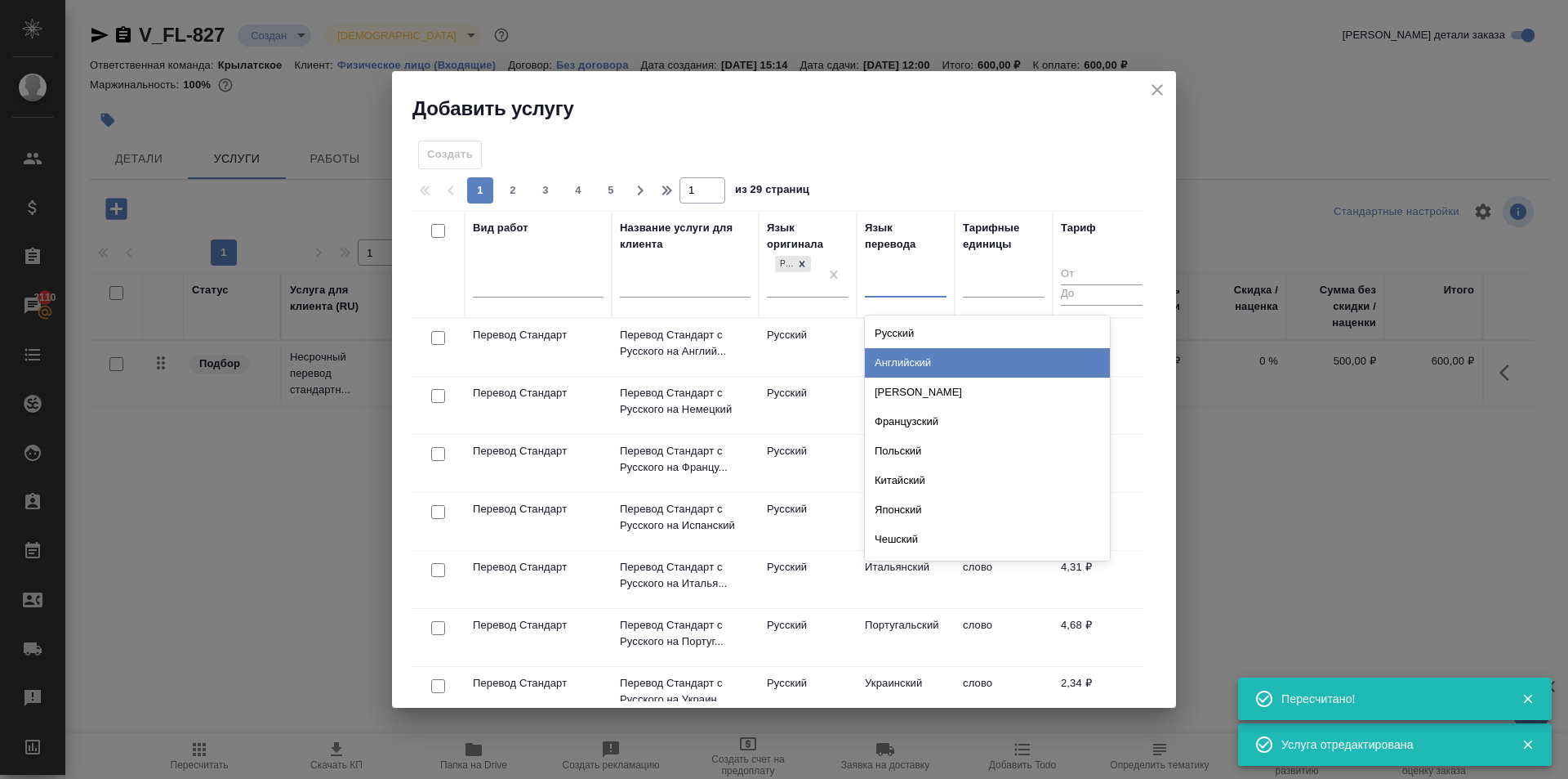
click at [908, 366] on div "Английский" at bounding box center [988, 362] width 245 height 29
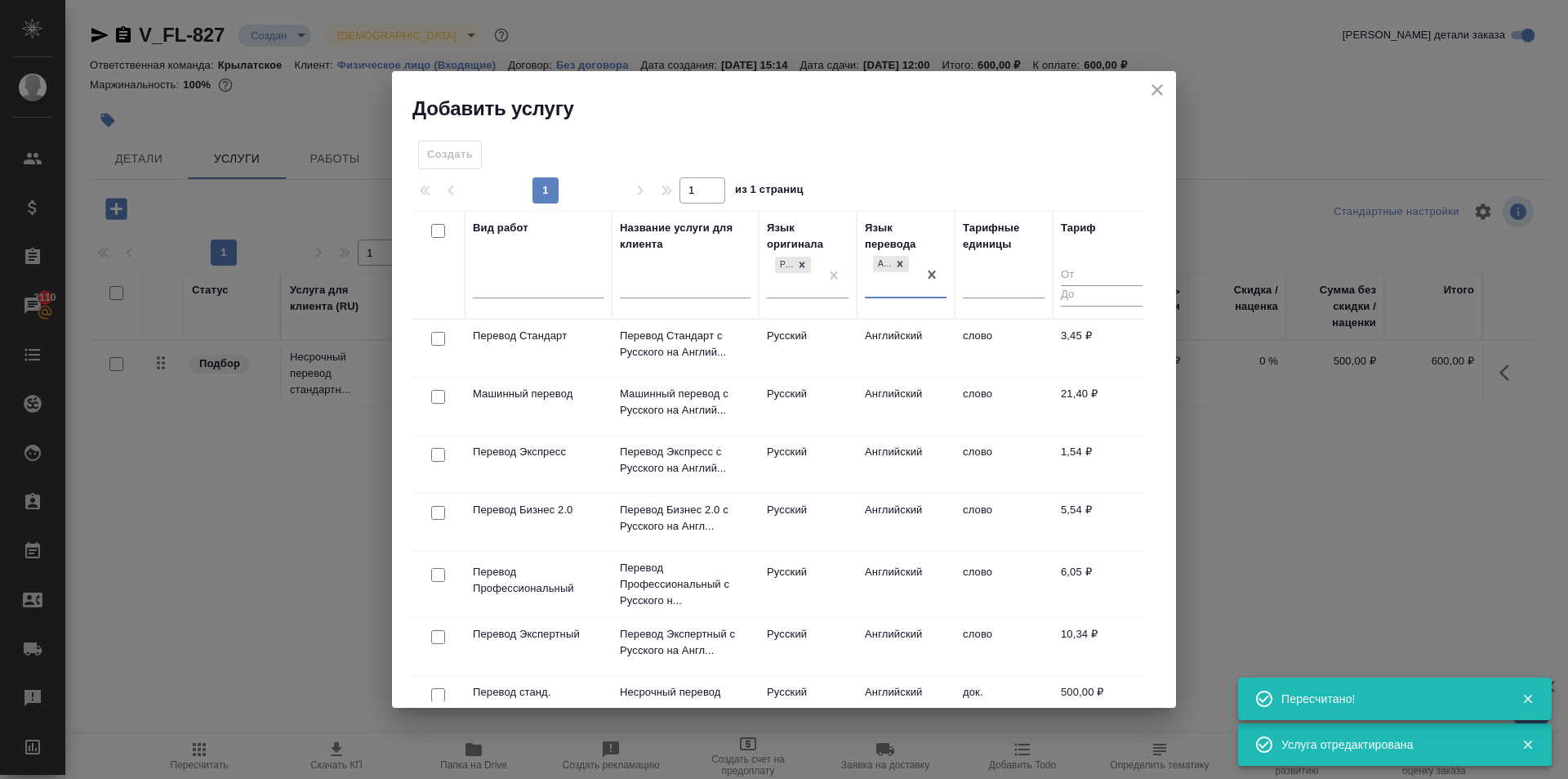
click at [841, 357] on td "Русский" at bounding box center [808, 348] width 98 height 58
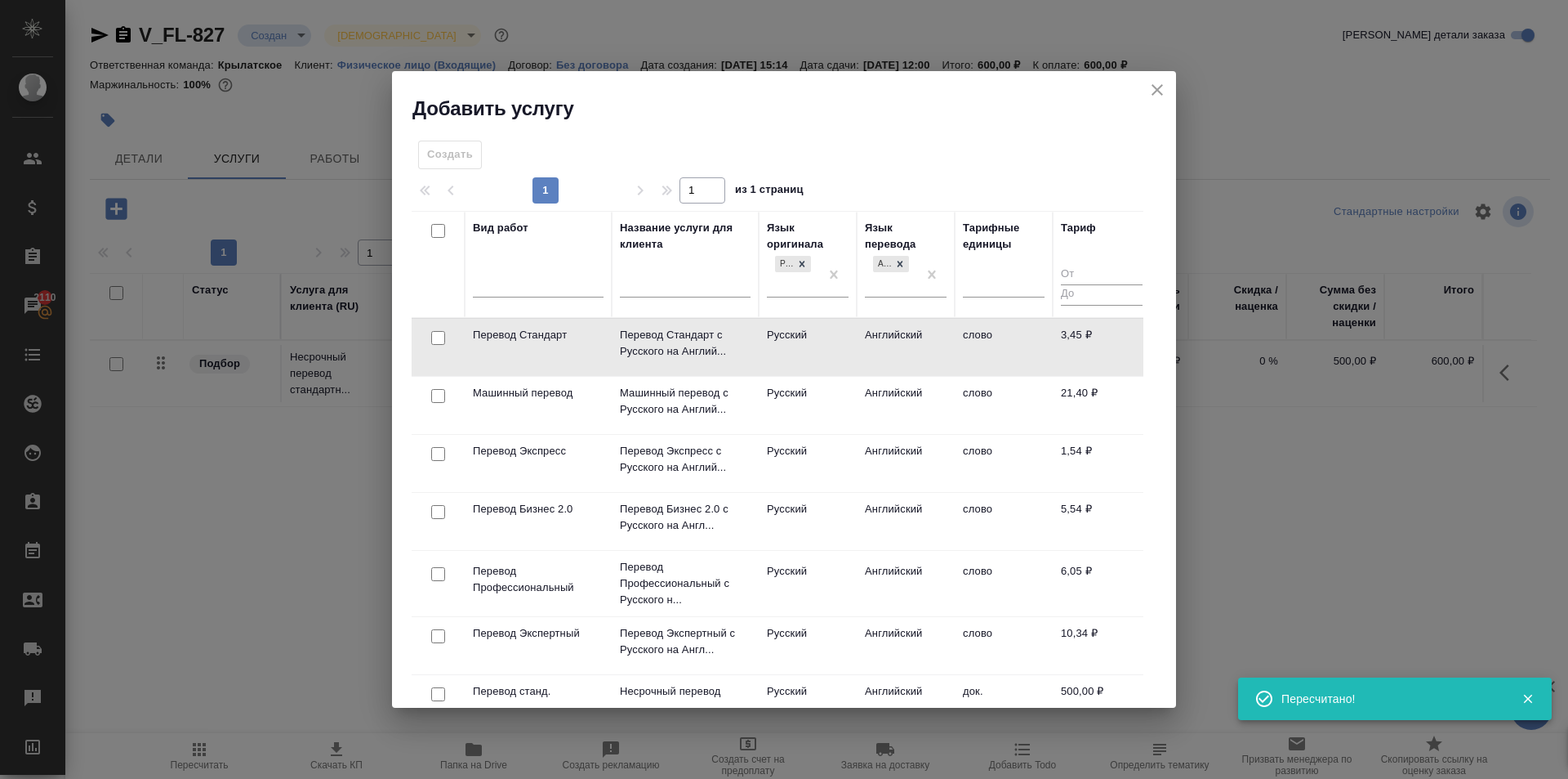
click at [841, 357] on td "Русский" at bounding box center [808, 347] width 98 height 58
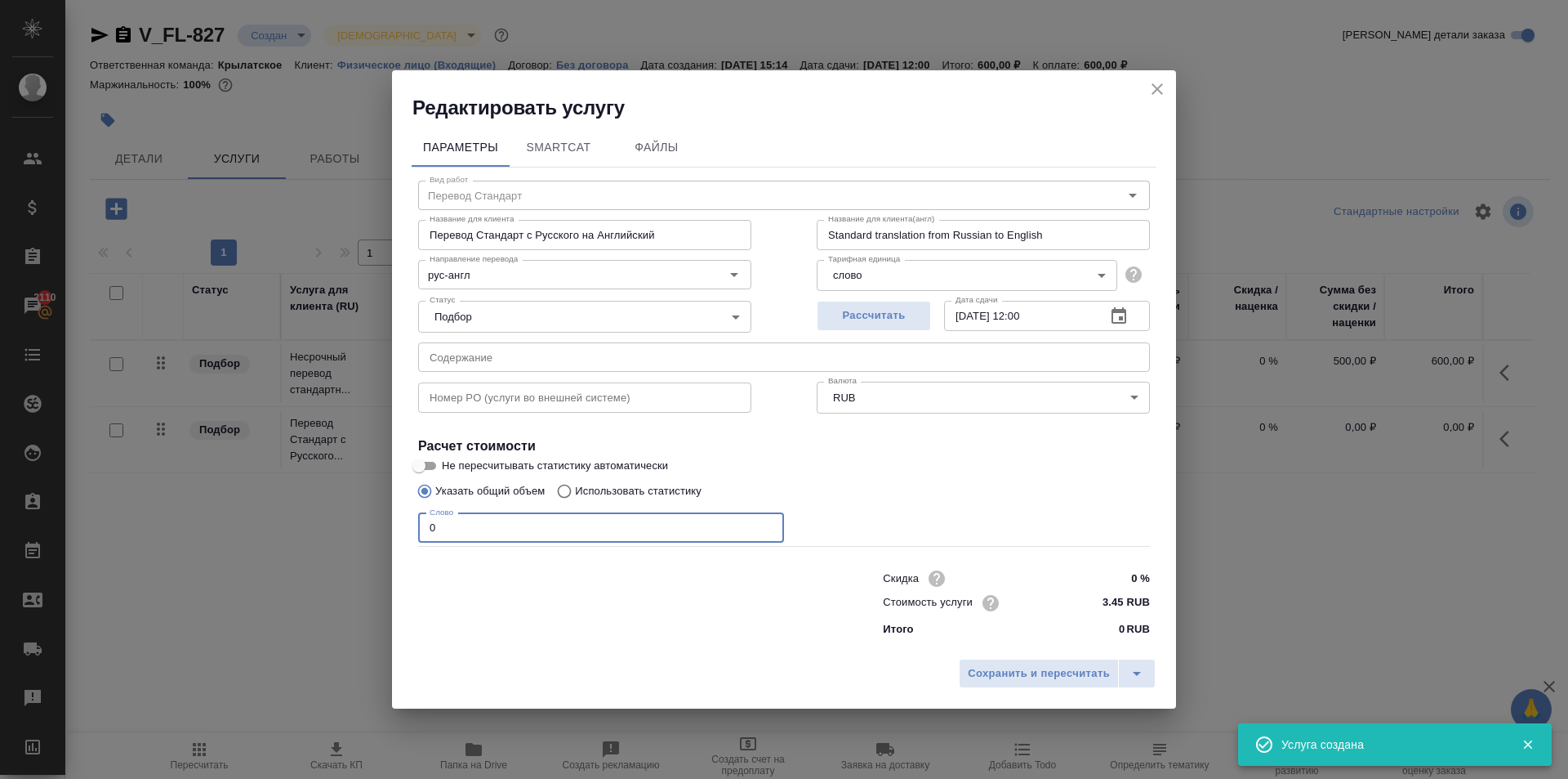
drag, startPoint x: 579, startPoint y: 532, endPoint x: 330, endPoint y: 542, distance: 249.2
click at [330, 542] on div "Редактировать услугу Параметры SmartCat Файлы Вид работ Перевод Стандарт Вид ра…" at bounding box center [784, 390] width 1568 height 779
drag, startPoint x: 504, startPoint y: 543, endPoint x: 352, endPoint y: 541, distance: 152.0
click at [352, 541] on div "Редактировать услугу Параметры SmartCat Файлы Вид работ Перевод Стандарт Вид ра…" at bounding box center [784, 390] width 1568 height 779
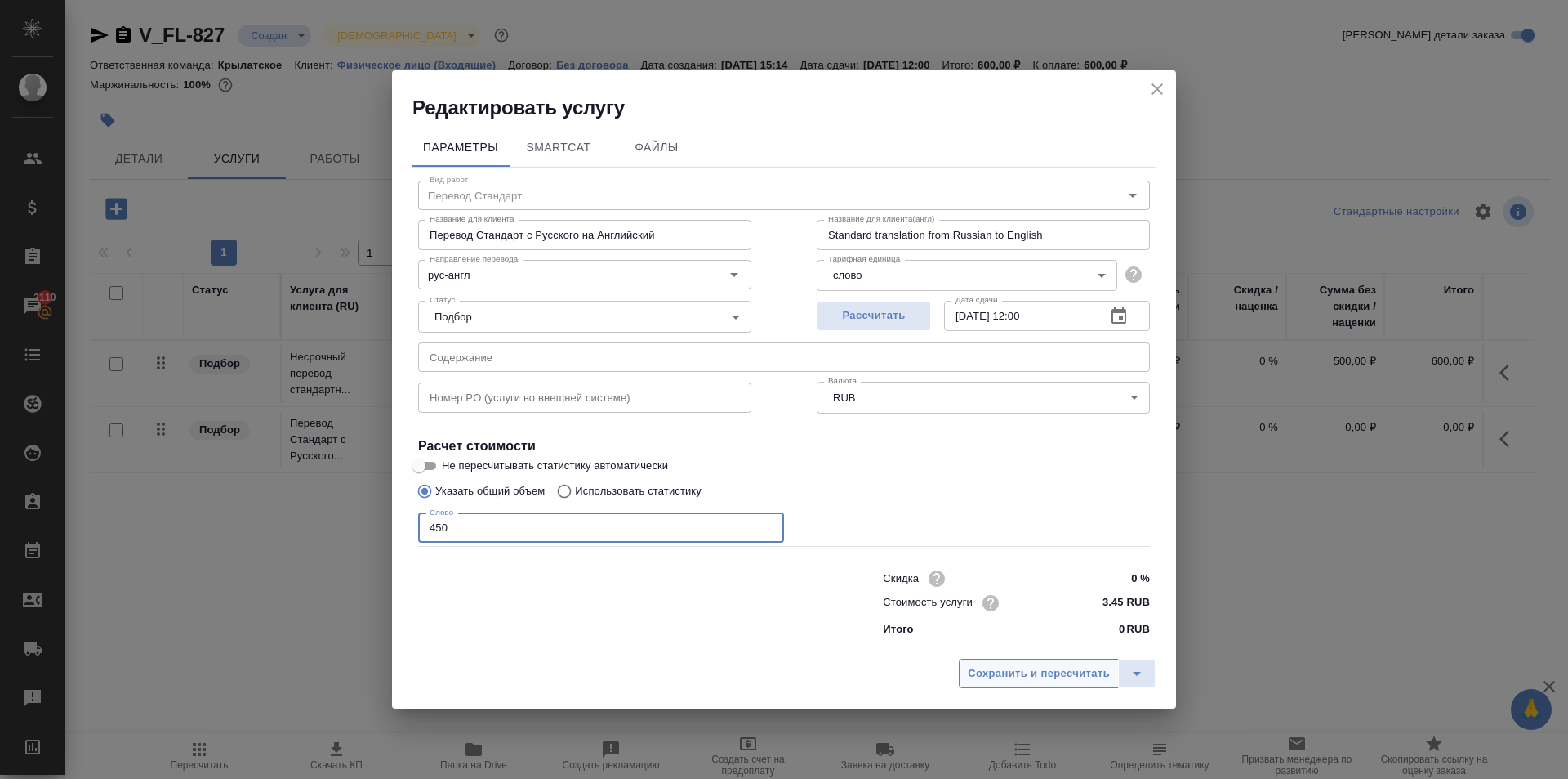
type input "450"
click at [1081, 665] on button "Сохранить и пересчитать" at bounding box center [1039, 673] width 160 height 29
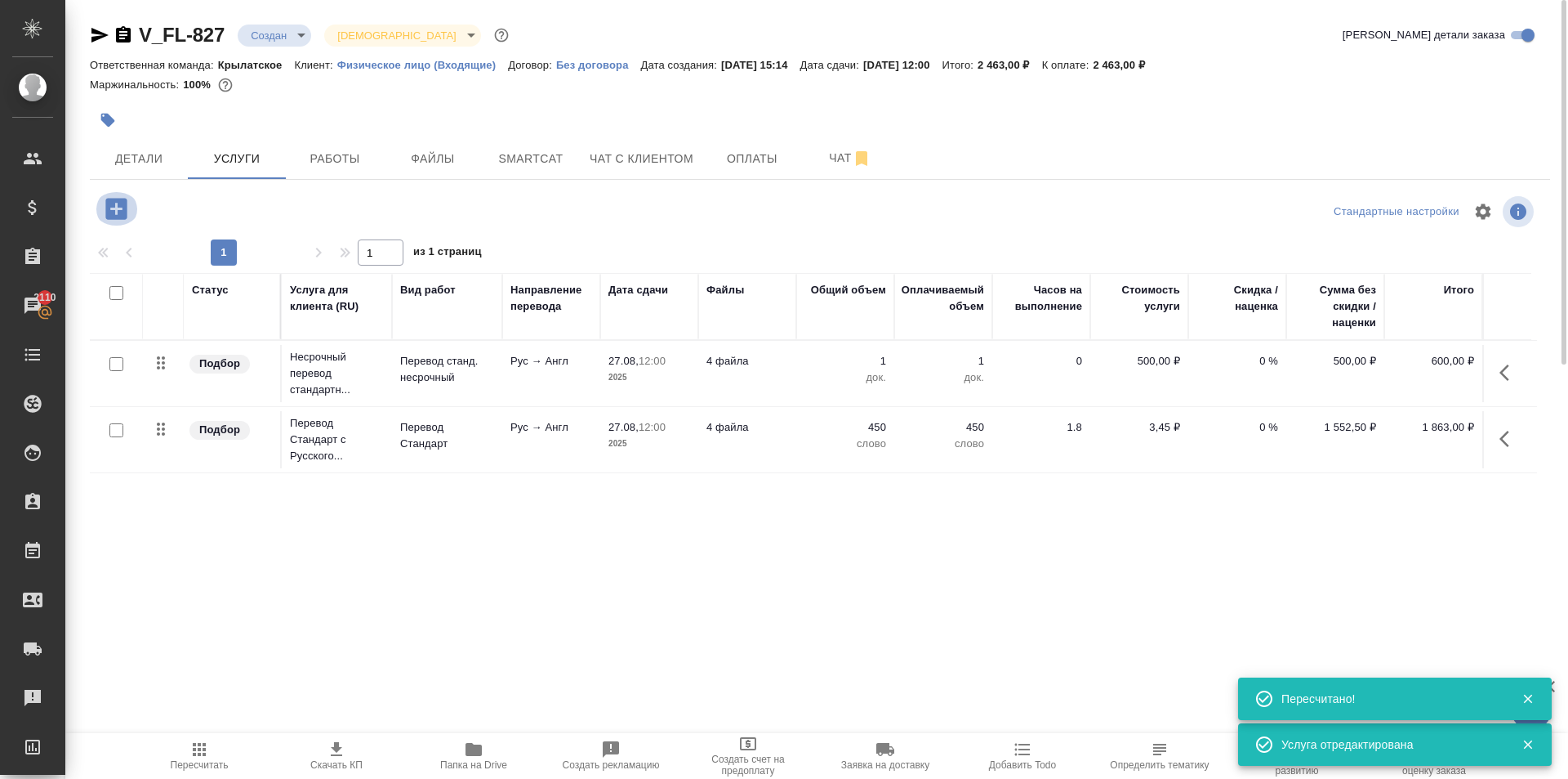
click at [111, 205] on icon "button" at bounding box center [116, 208] width 21 height 21
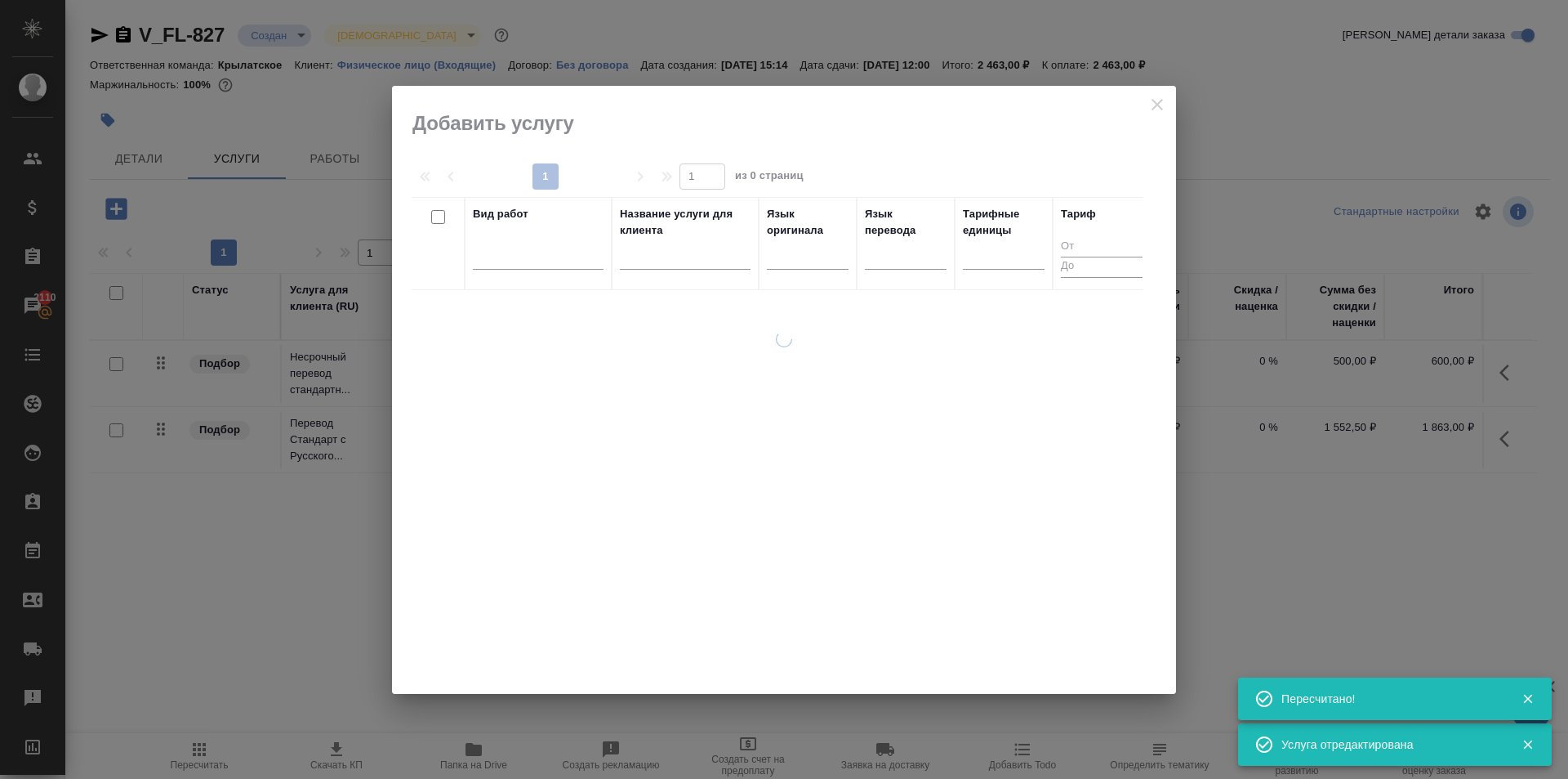
click at [543, 273] on div at bounding box center [538, 260] width 131 height 42
click at [545, 259] on div at bounding box center [538, 252] width 131 height 24
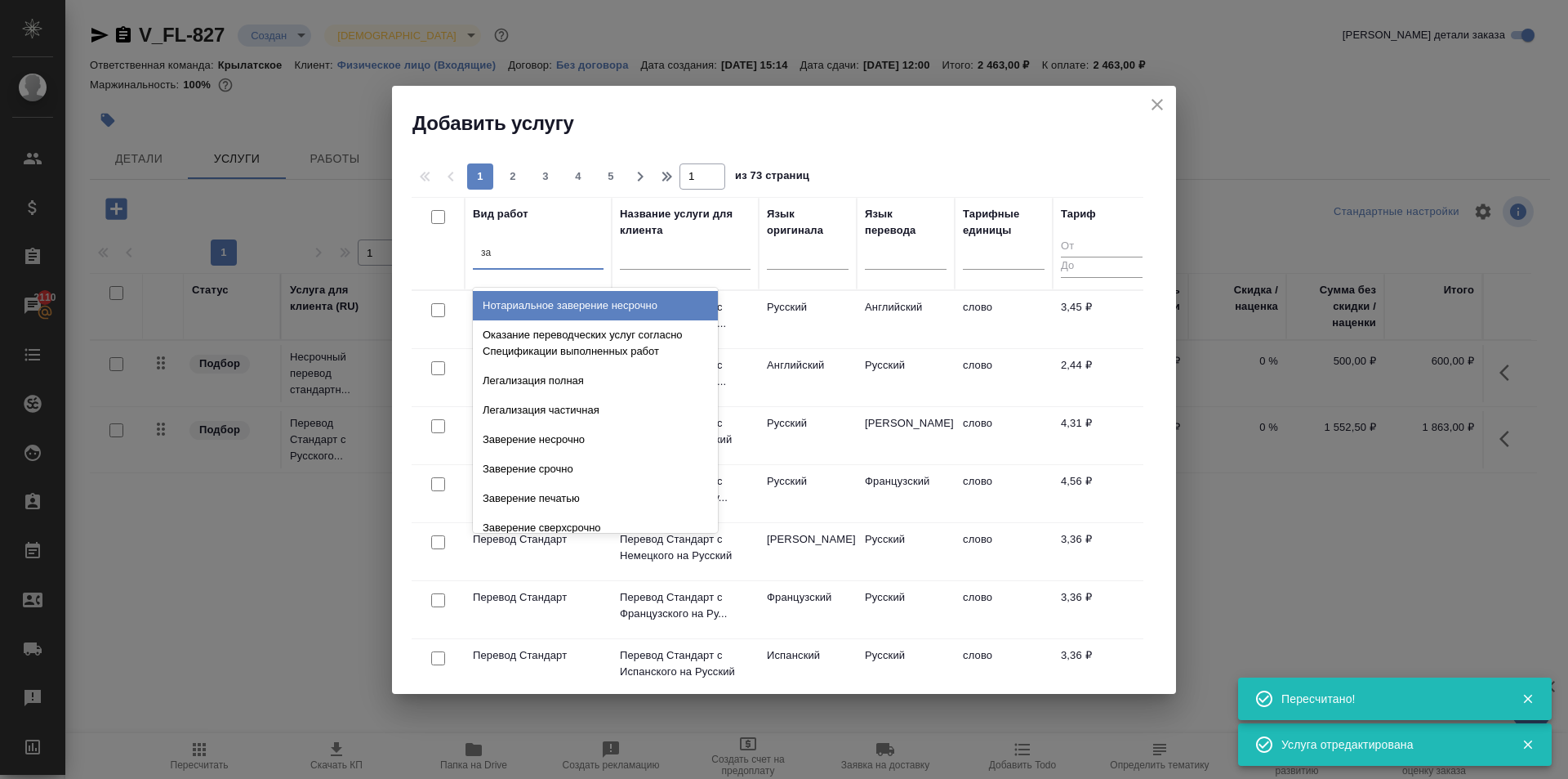
type input "з"
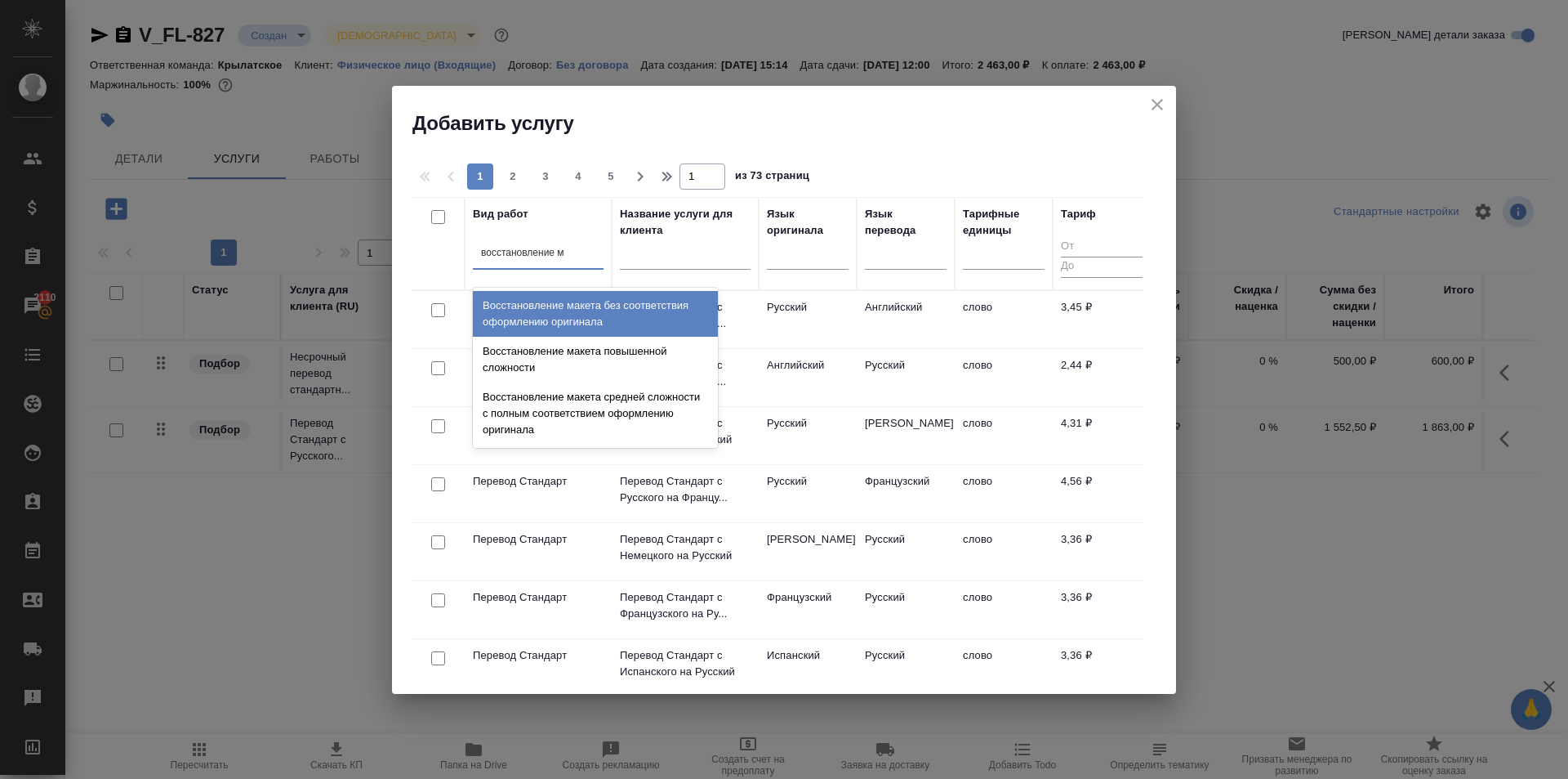
type input "восстановление ма"
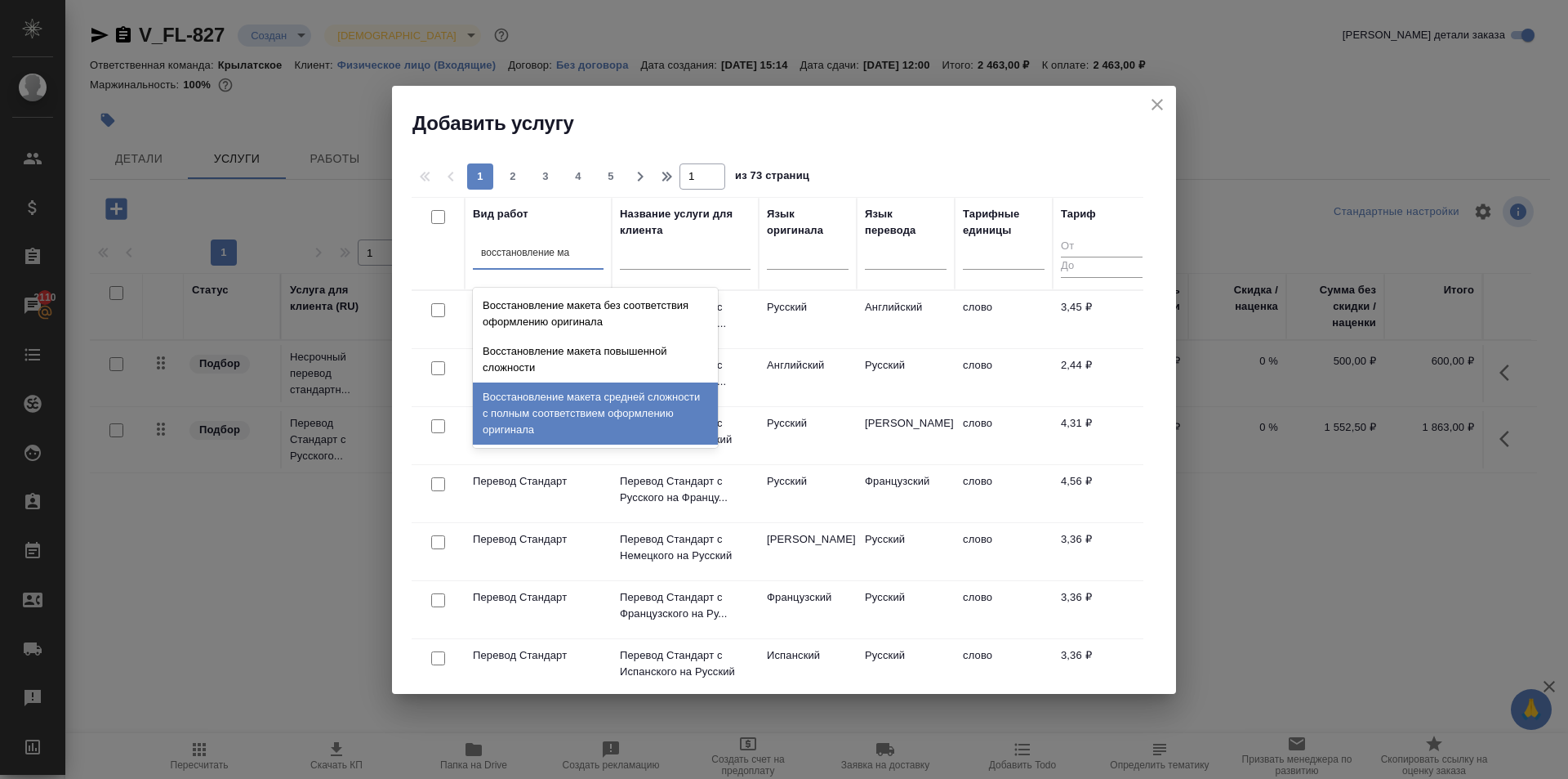
click at [681, 420] on div "Восстановление макета средней сложности с полным соответствием оформлению ориги…" at bounding box center [595, 413] width 245 height 62
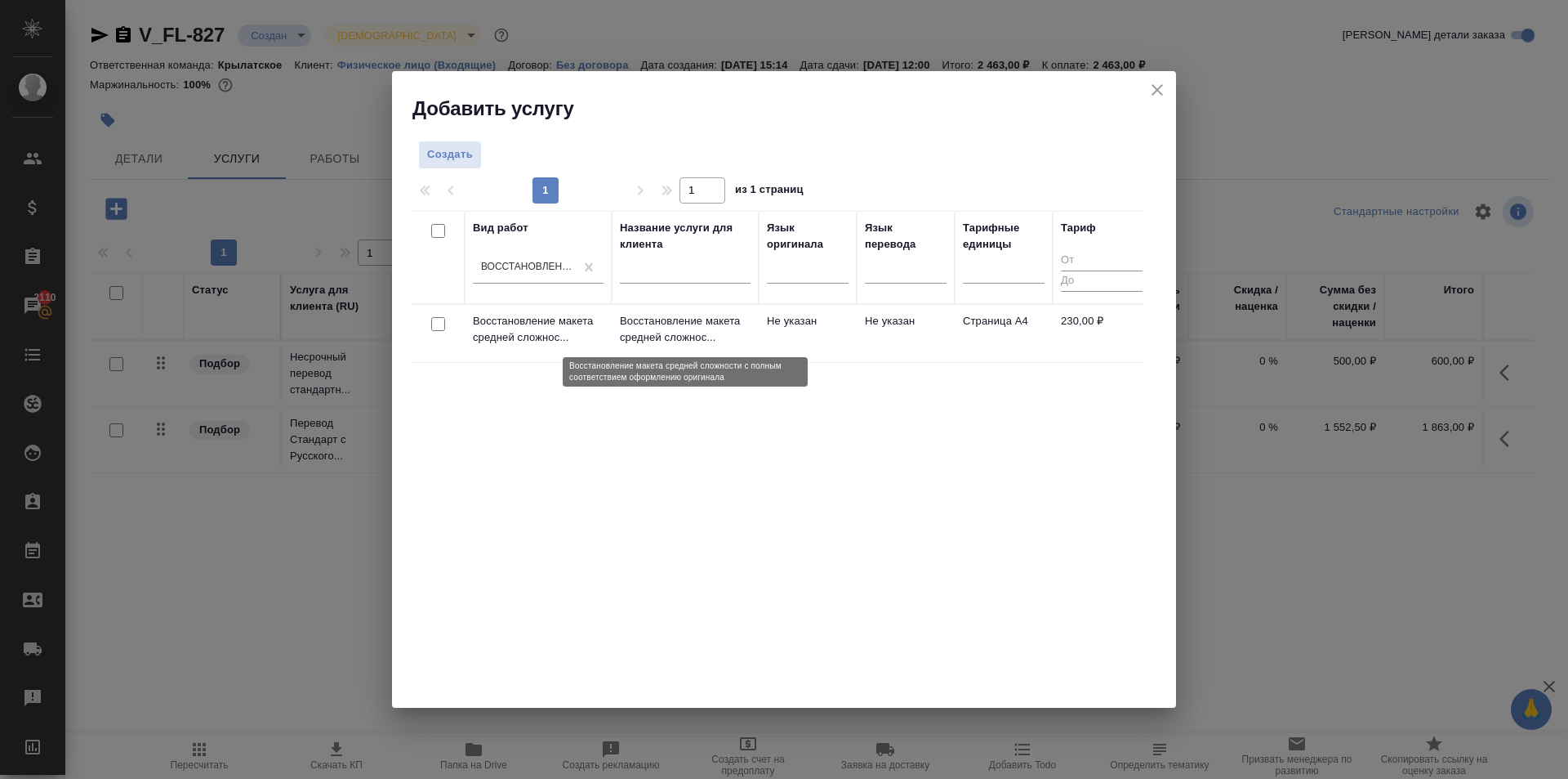
click at [726, 319] on p "Восстановление макета средней сложнос..." at bounding box center [686, 329] width 131 height 33
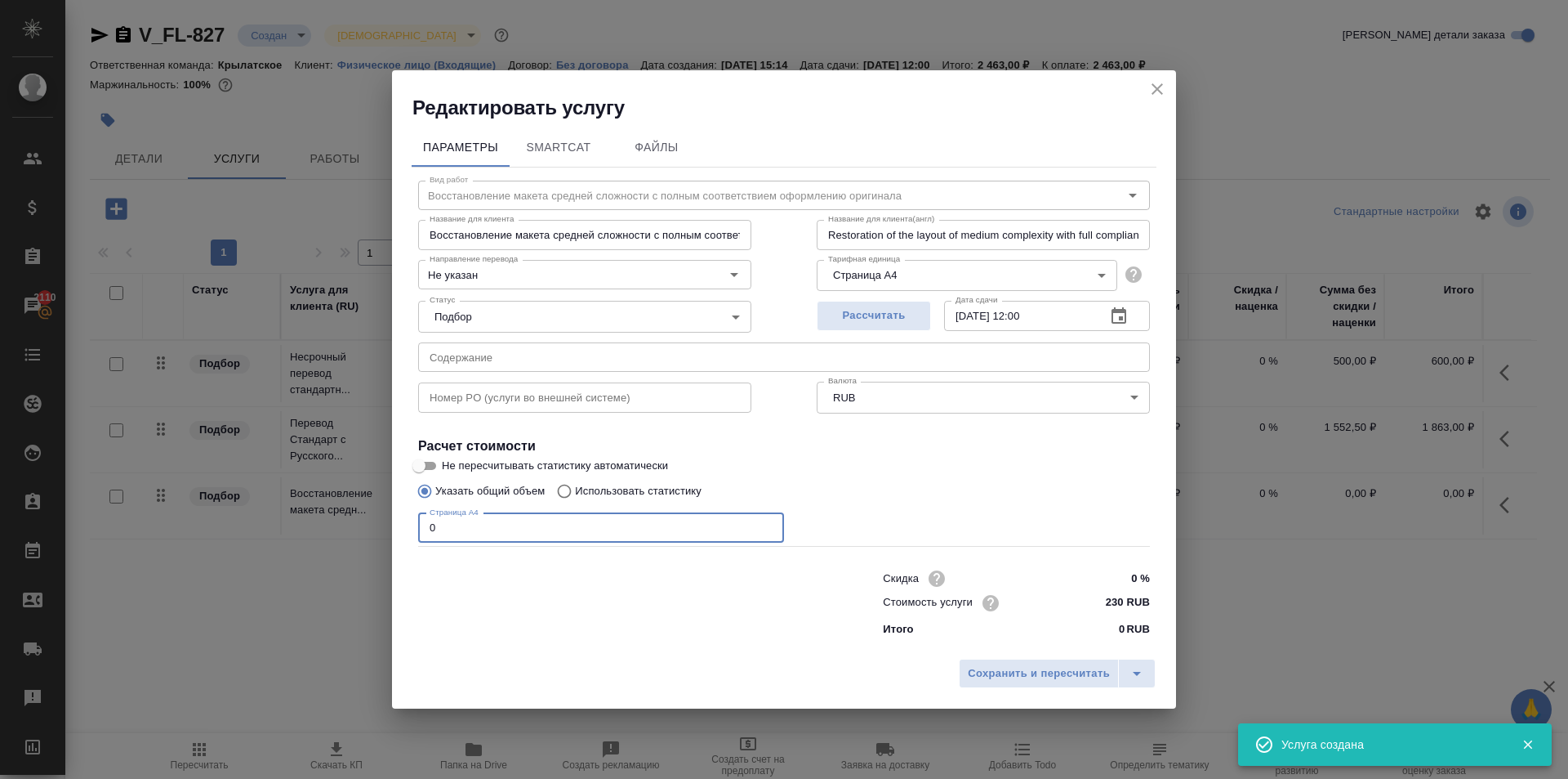
drag, startPoint x: 463, startPoint y: 525, endPoint x: 387, endPoint y: 509, distance: 77.7
click at [387, 509] on div "Редактировать услугу Параметры SmartCat Файлы Вид работ Восстановление макета с…" at bounding box center [784, 390] width 1568 height 779
type input "1"
click at [880, 320] on span "Рассчитать" at bounding box center [873, 315] width 96 height 19
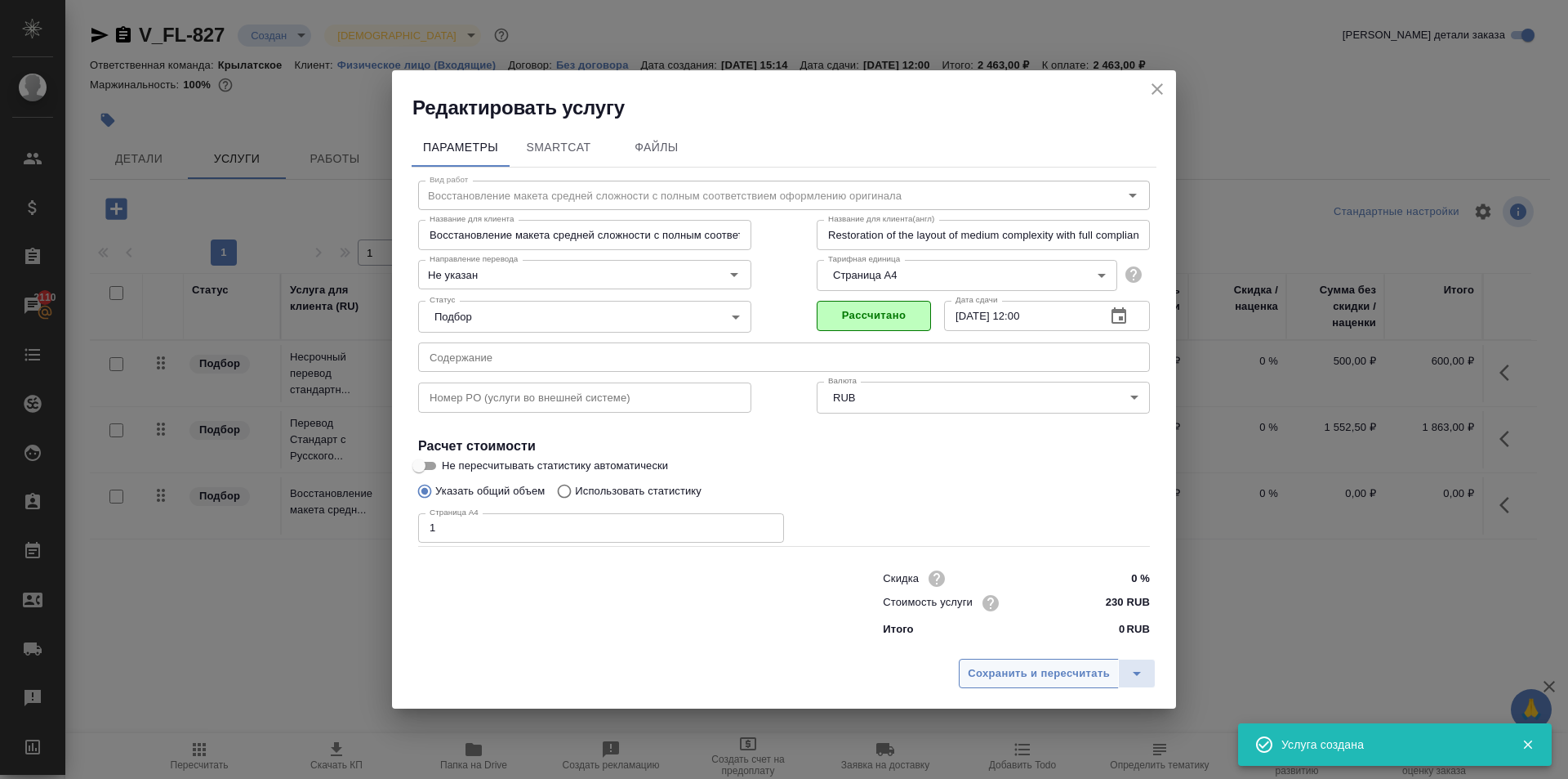
click at [990, 675] on span "Сохранить и пересчитать" at bounding box center [1039, 673] width 142 height 19
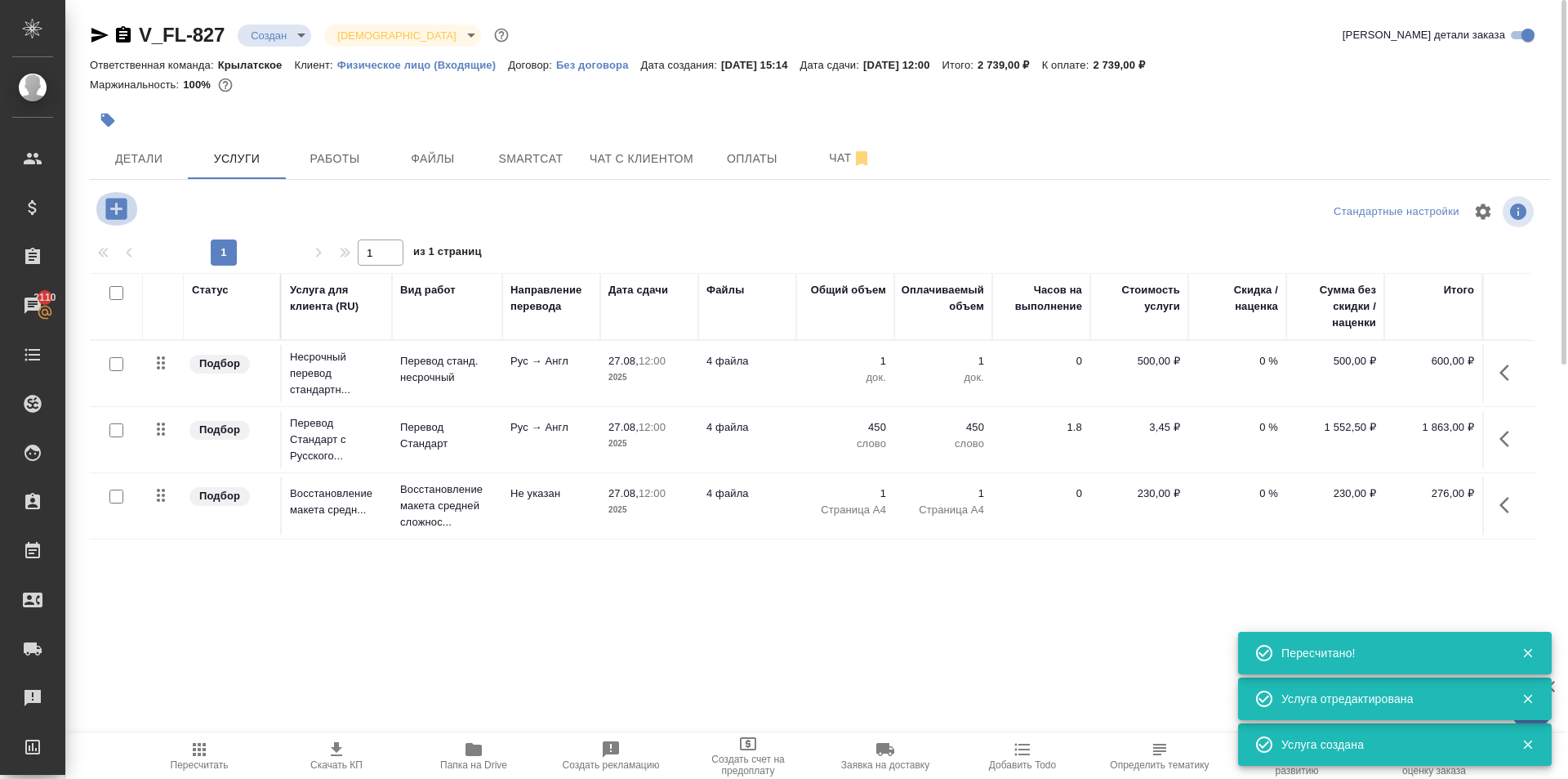
click at [115, 209] on icon "button" at bounding box center [116, 209] width 28 height 28
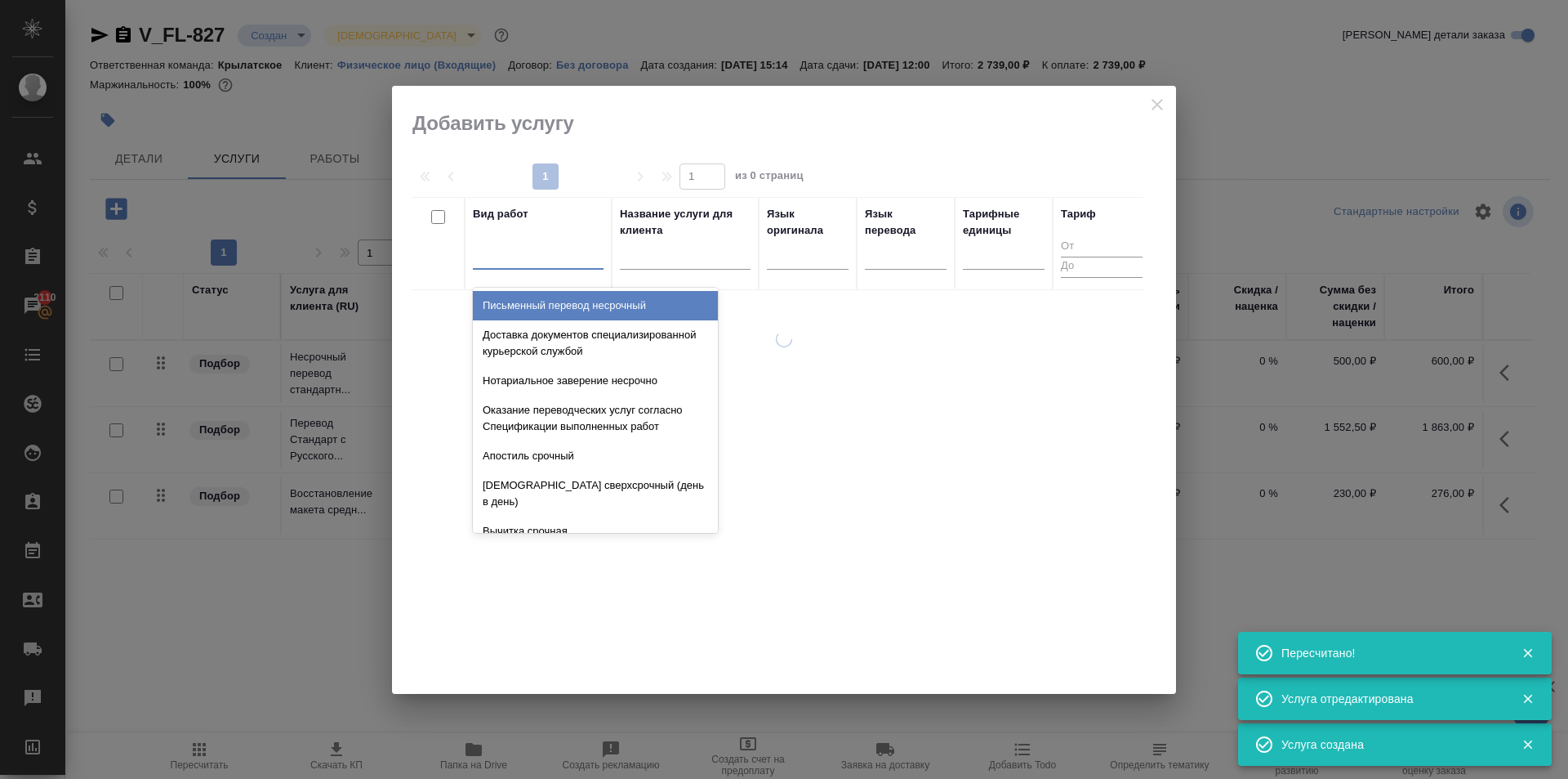
click at [540, 241] on div at bounding box center [538, 252] width 131 height 24
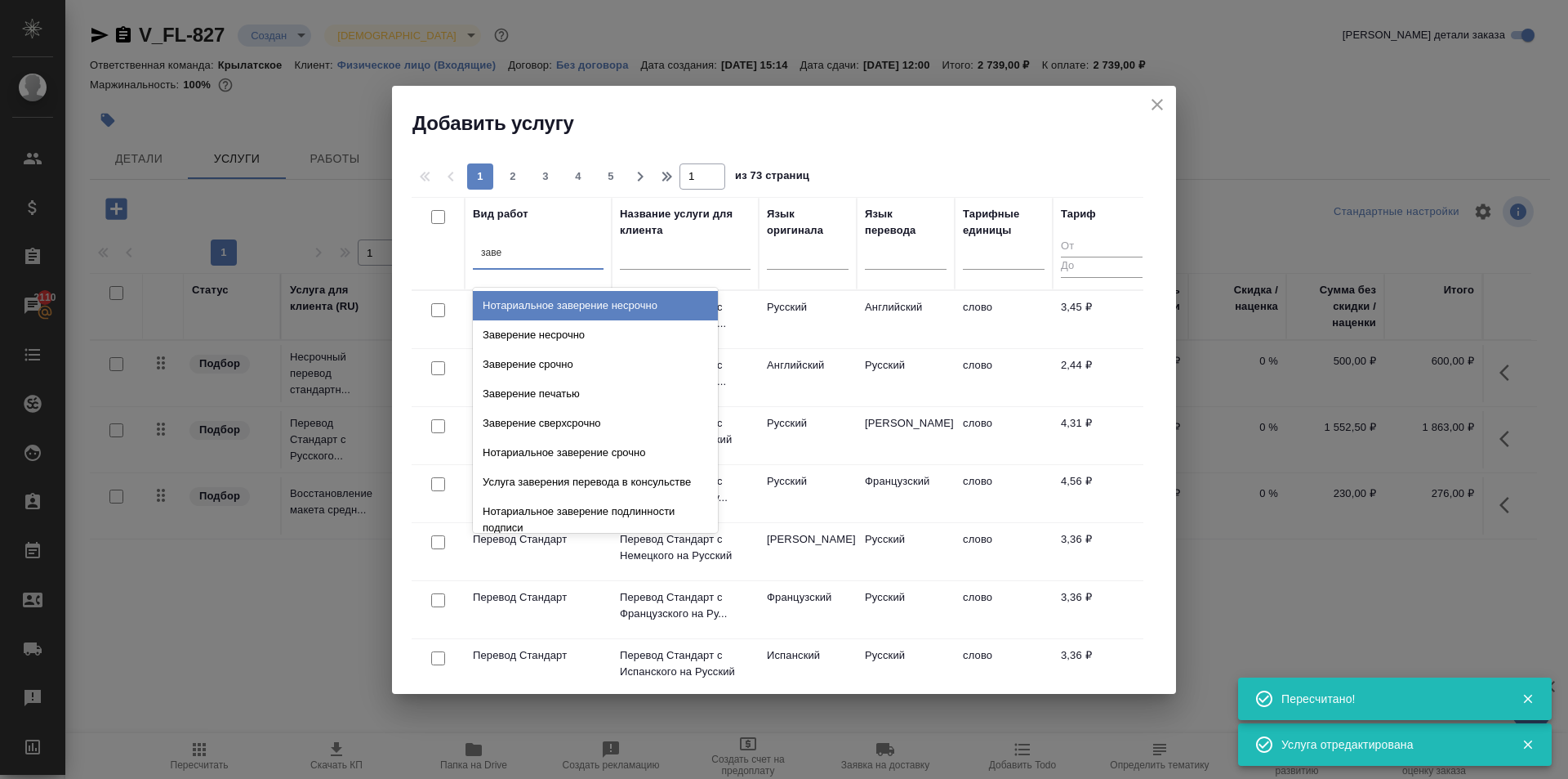
type input "завер"
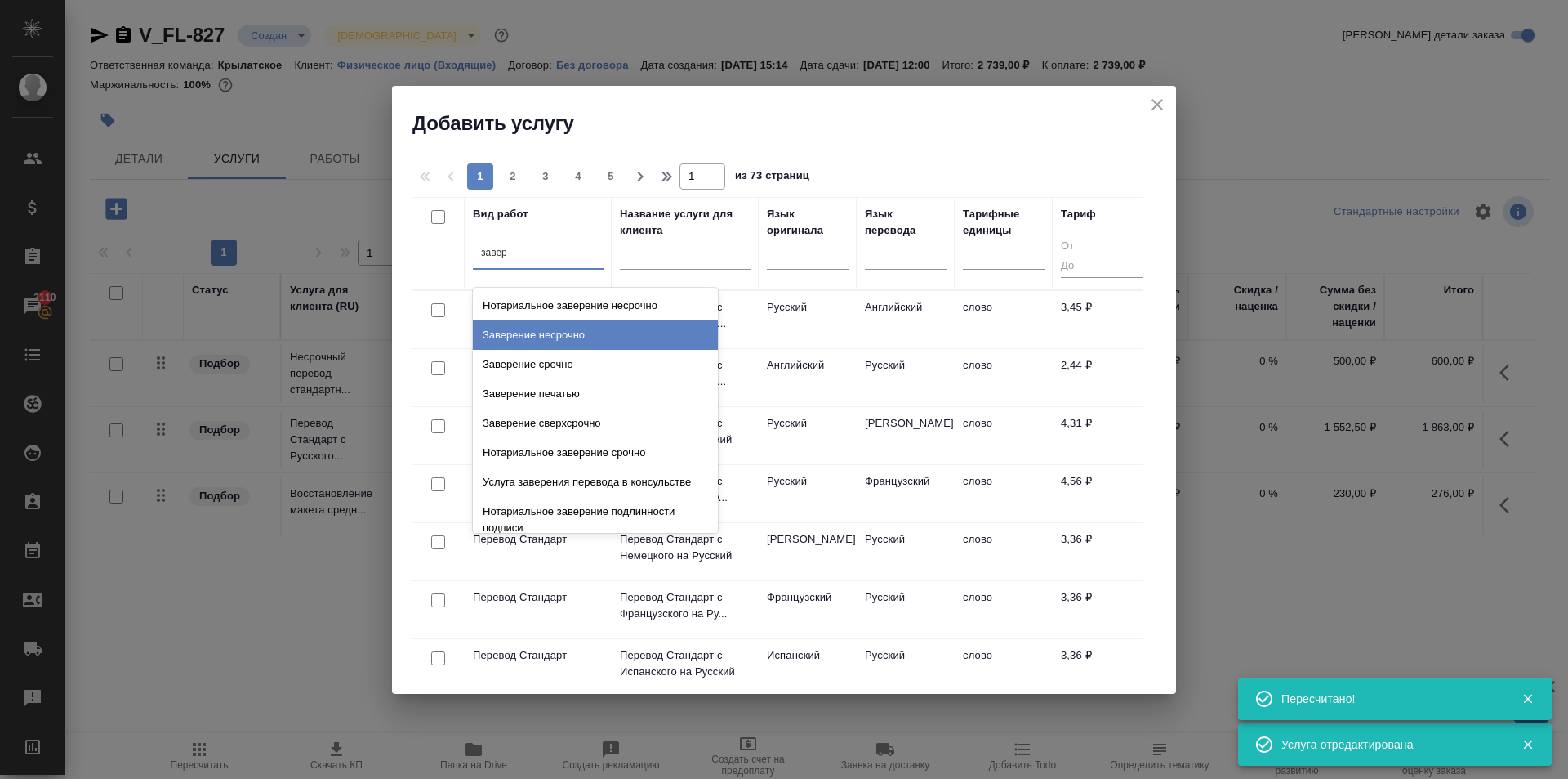
click at [595, 328] on div "Заверение несрочно" at bounding box center [595, 335] width 245 height 29
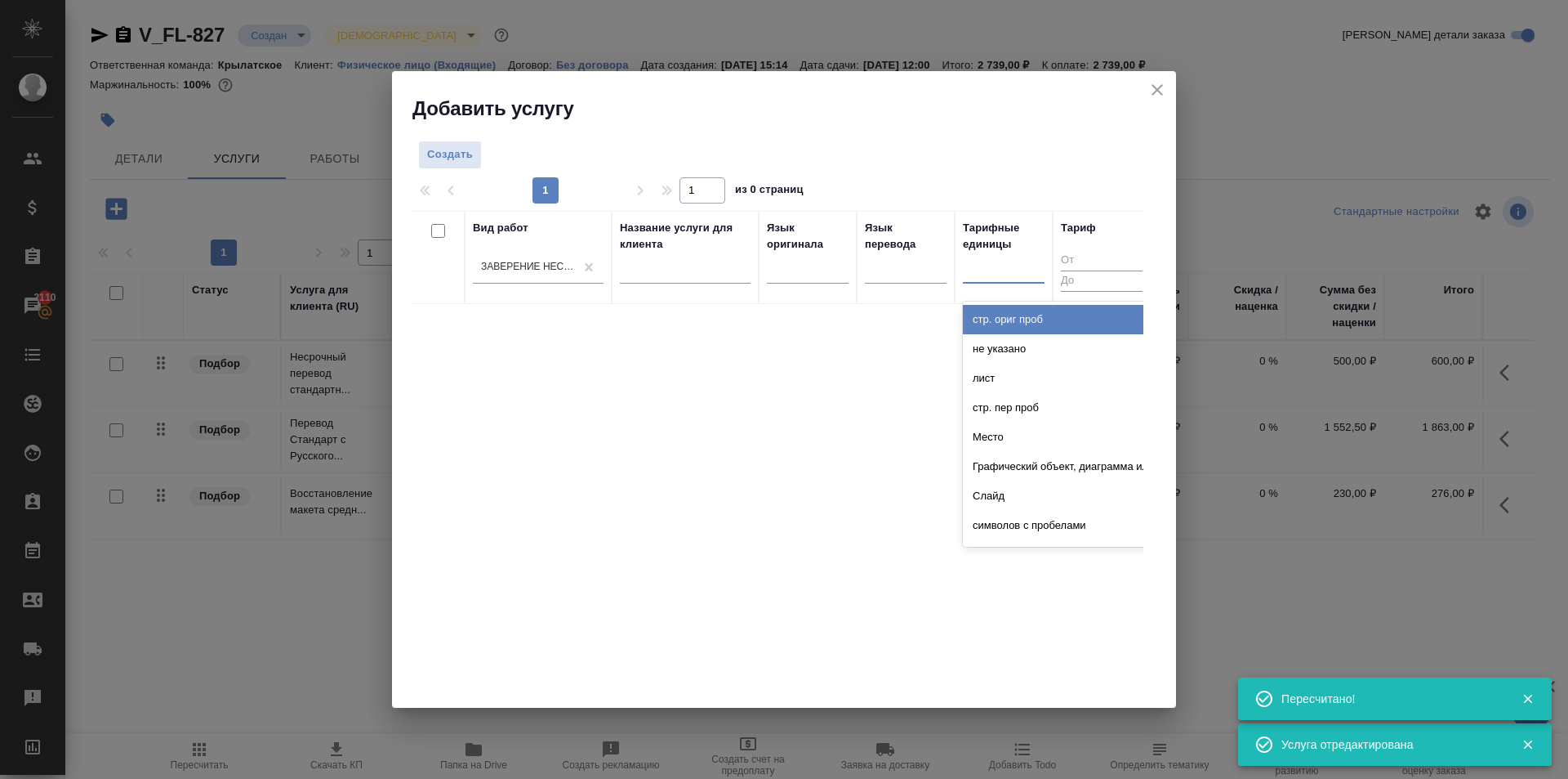
click at [1016, 258] on div at bounding box center [1003, 266] width 81 height 24
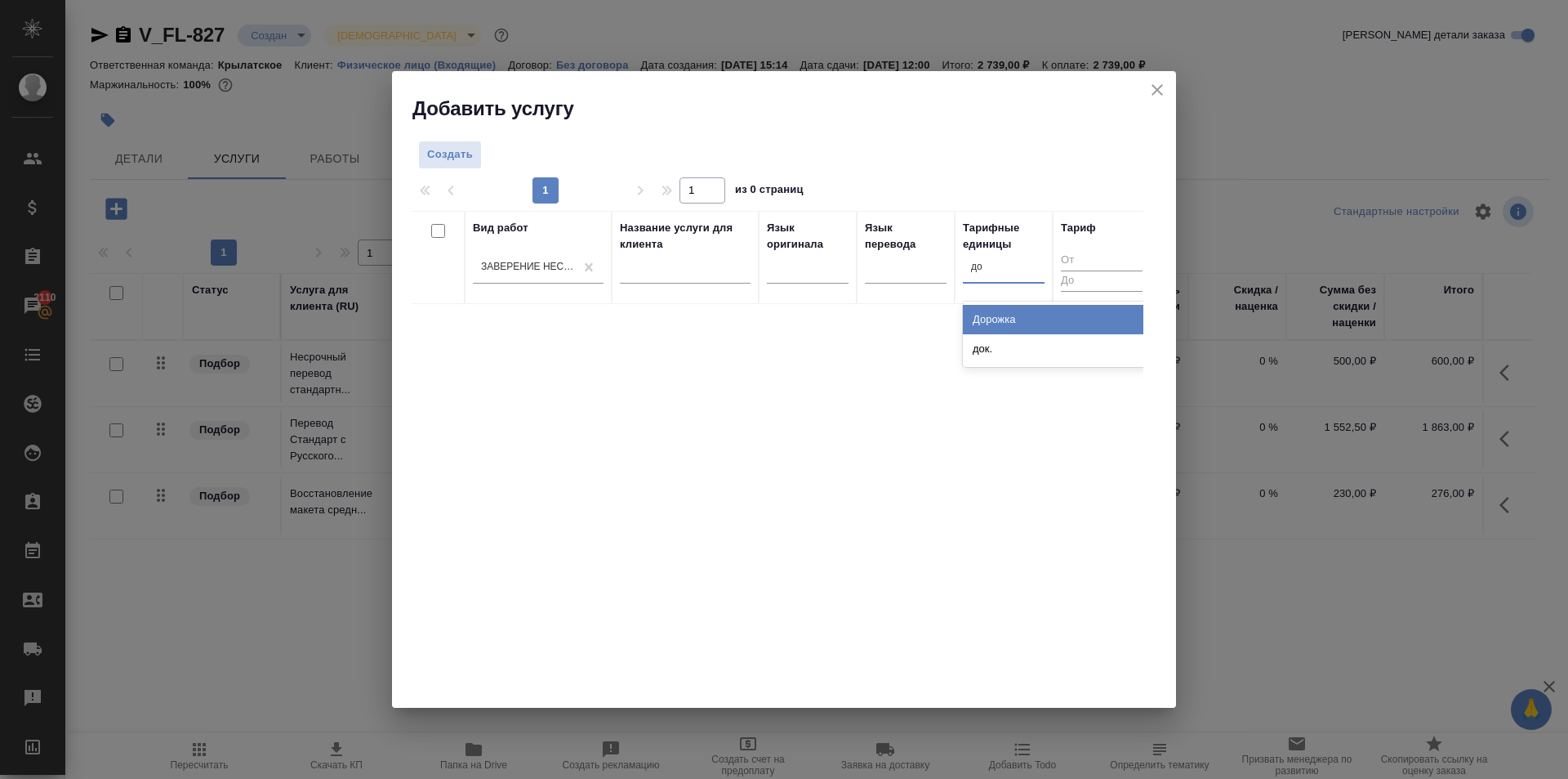
type input "док"
click at [1012, 310] on div "док." at bounding box center [1085, 319] width 245 height 29
click at [451, 157] on span "Создать" at bounding box center [450, 154] width 46 height 19
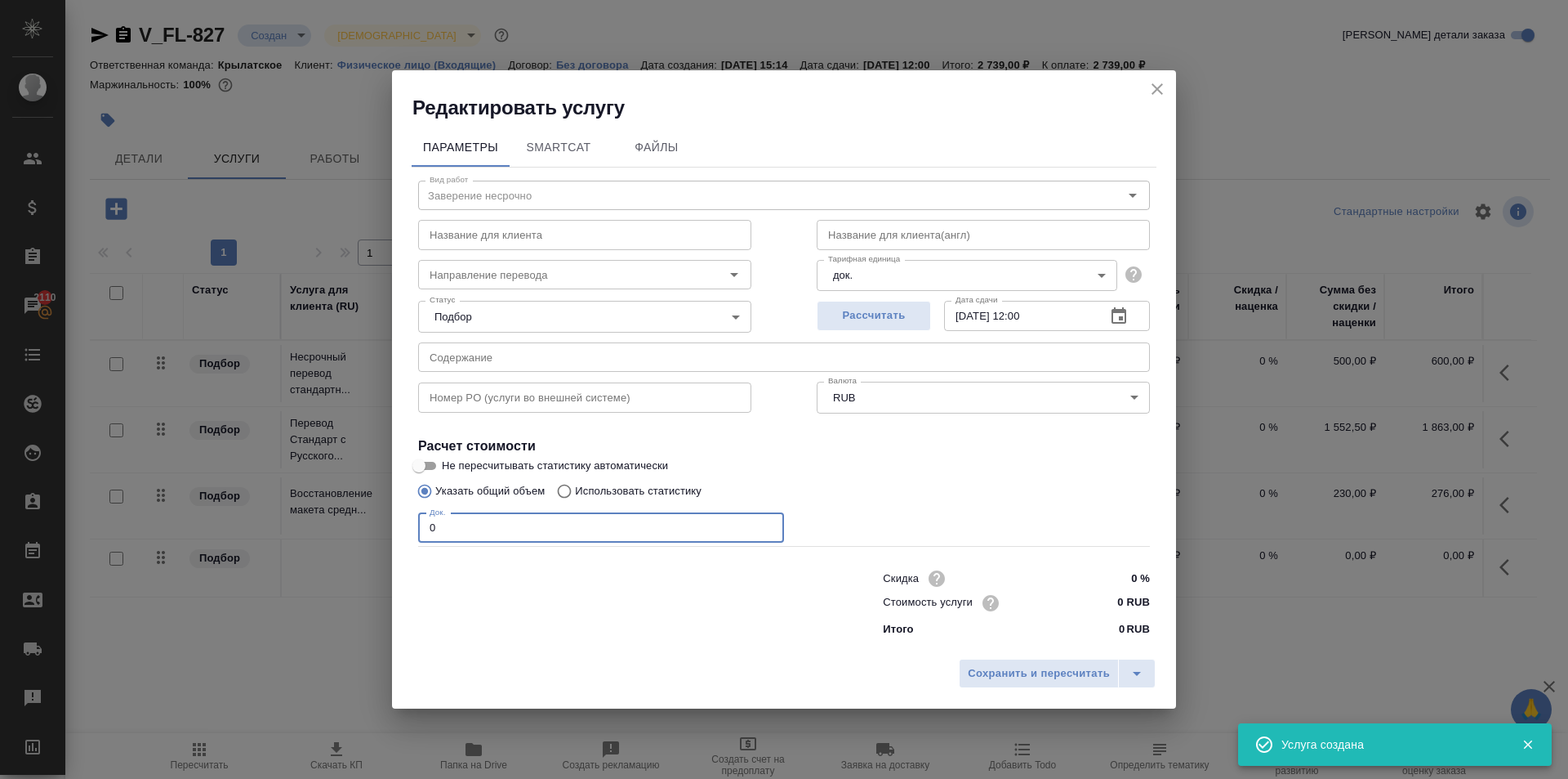
drag, startPoint x: 460, startPoint y: 543, endPoint x: 405, endPoint y: 542, distance: 55.0
click at [405, 542] on div "Параметры SmartCat Файлы Вид работ Заверение несрочно Вид работ Название для кл…" at bounding box center [784, 386] width 784 height 529
type input "1"
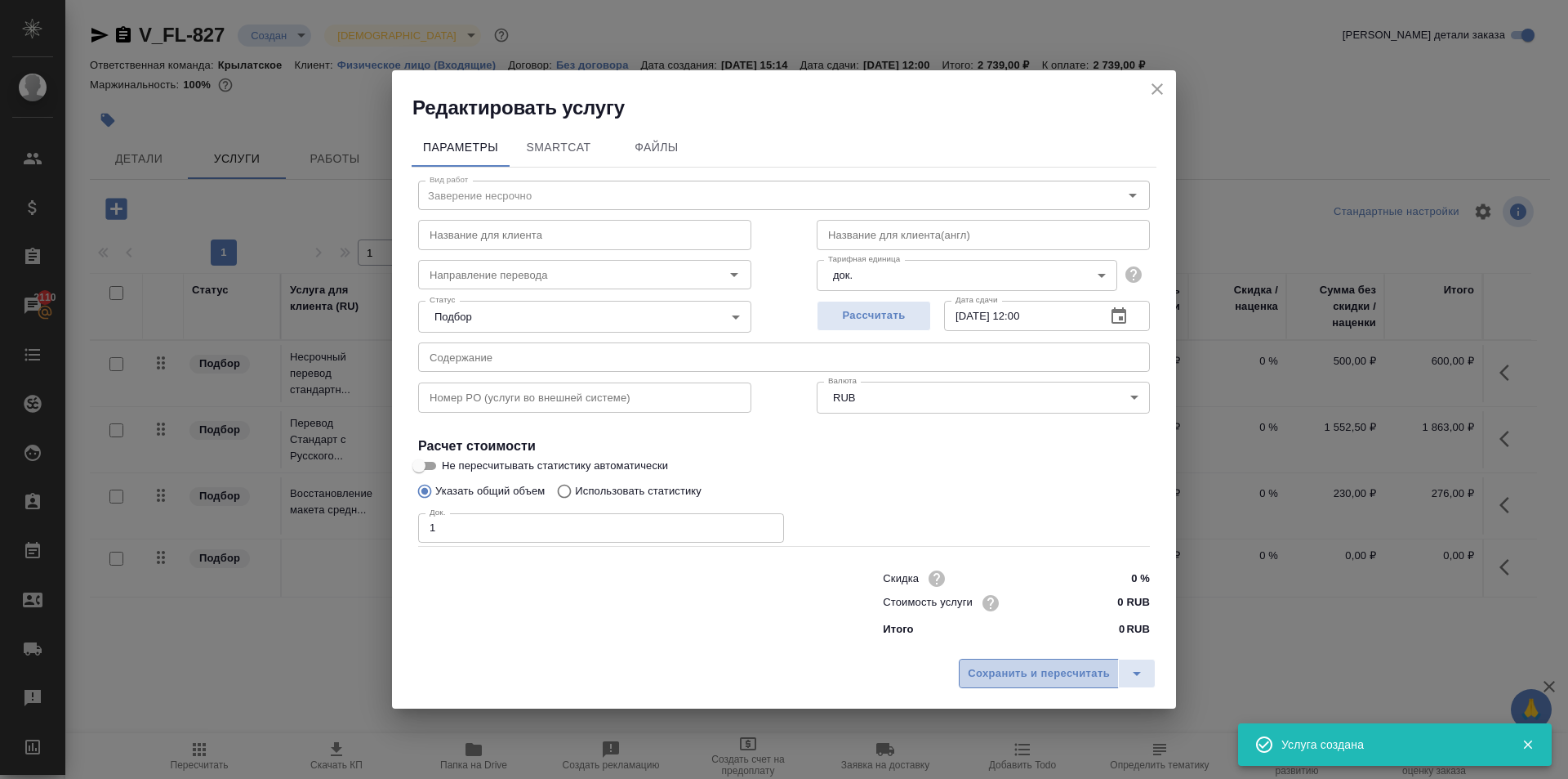
click at [1049, 677] on span "Сохранить и пересчитать" at bounding box center [1039, 673] width 142 height 19
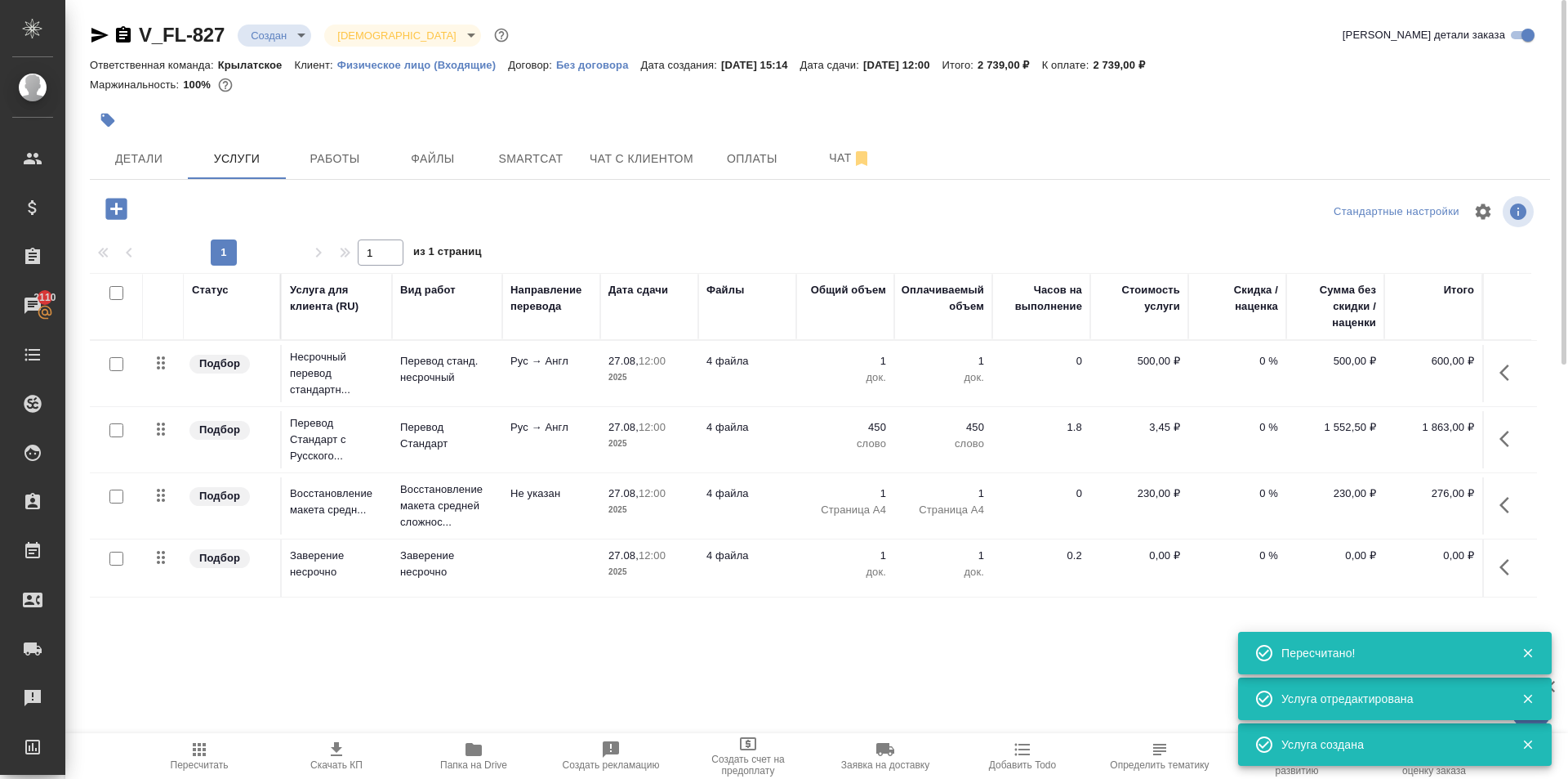
click at [1512, 585] on button "button" at bounding box center [1510, 567] width 39 height 39
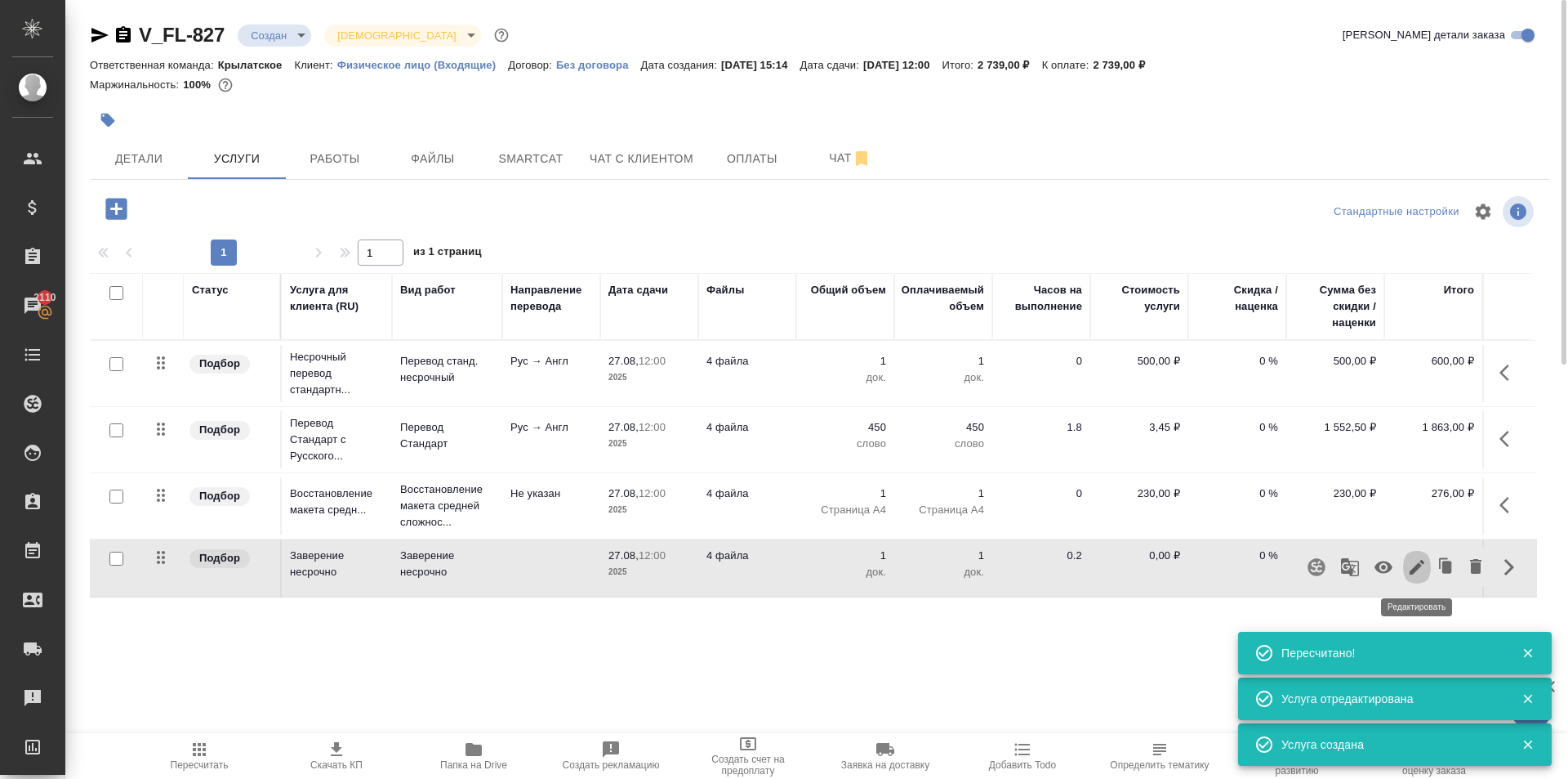
click at [1428, 576] on button "button" at bounding box center [1417, 567] width 27 height 39
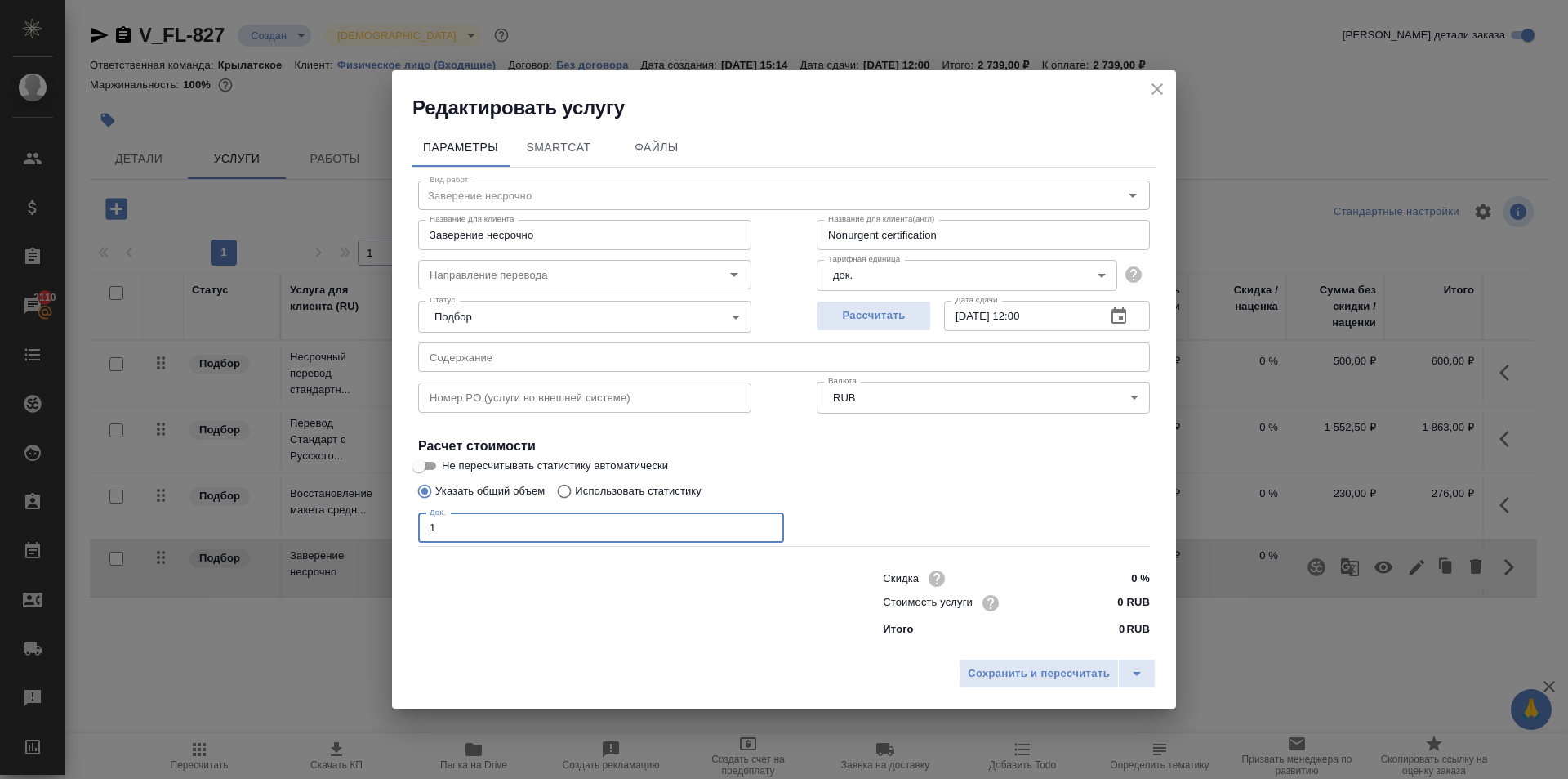
drag, startPoint x: 476, startPoint y: 521, endPoint x: 408, endPoint y: 484, distance: 77.4
click at [408, 484] on div "Параметры SmartCat Файлы Вид работ Заверение несрочно Вид работ Название для кл…" at bounding box center [784, 386] width 784 height 529
type input "4"
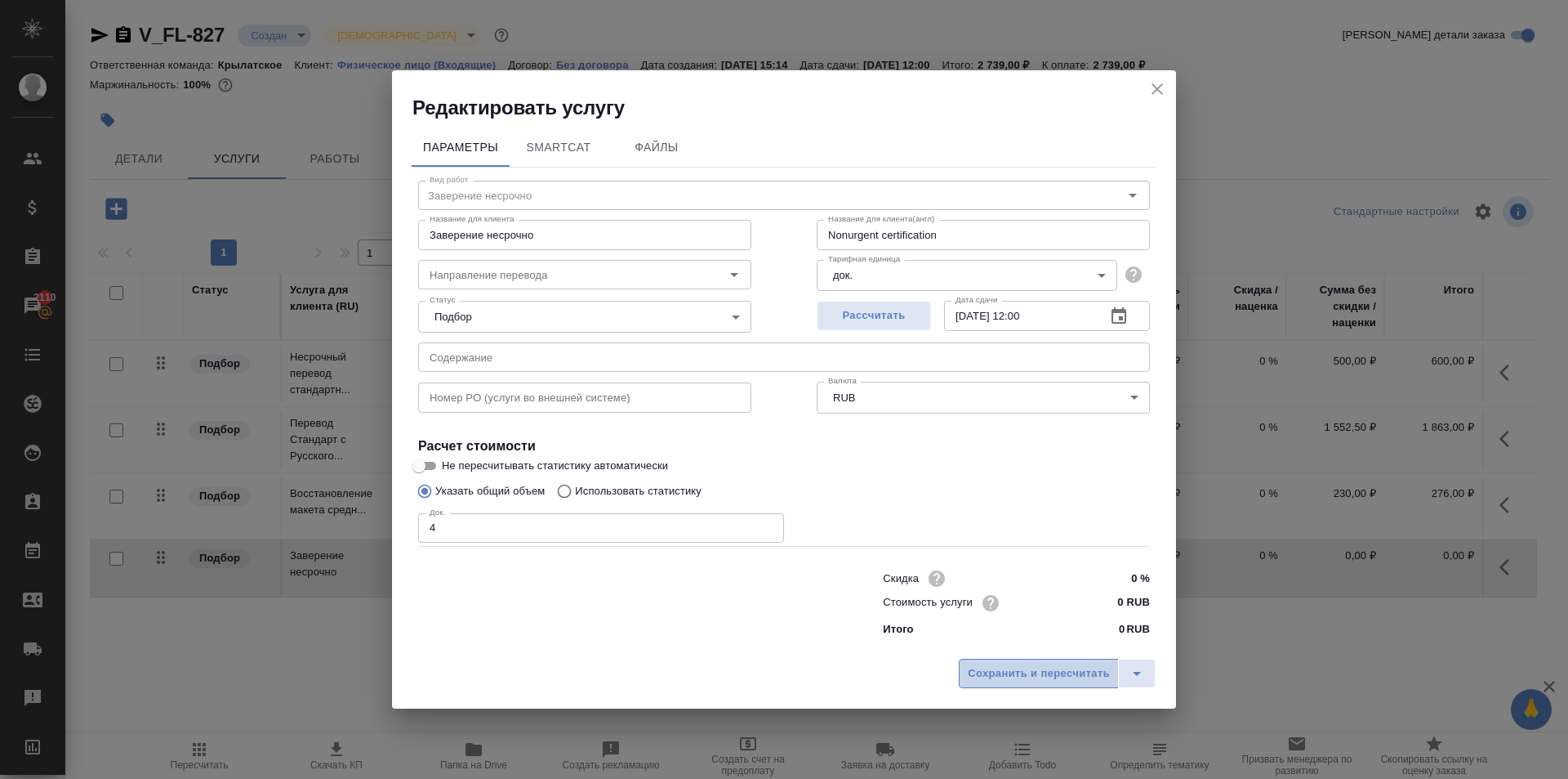
click at [1018, 675] on span "Сохранить и пересчитать" at bounding box center [1039, 673] width 142 height 19
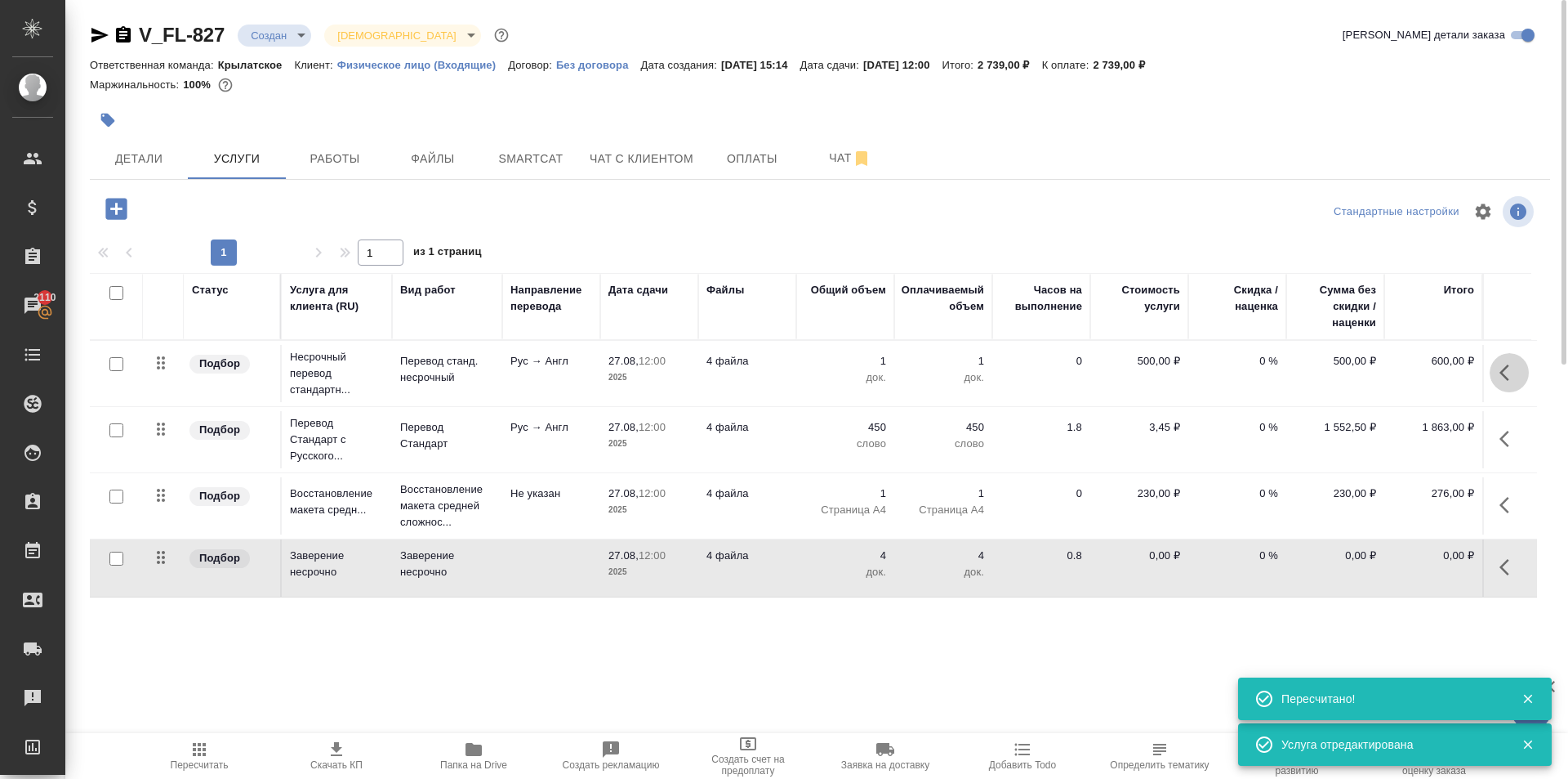
click at [1509, 372] on icon "button" at bounding box center [1510, 373] width 19 height 19
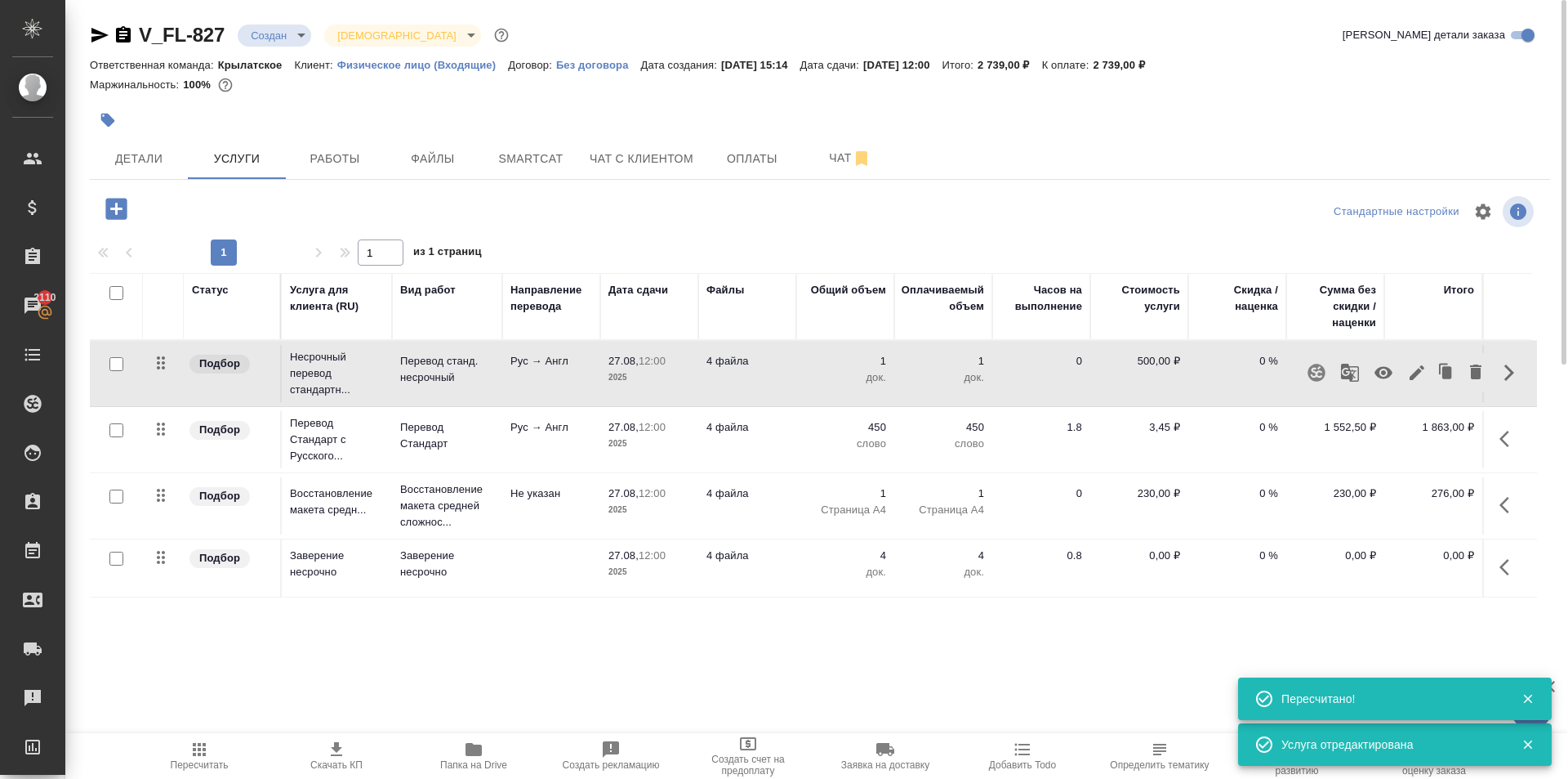
click at [1411, 375] on icon "button" at bounding box center [1418, 373] width 19 height 19
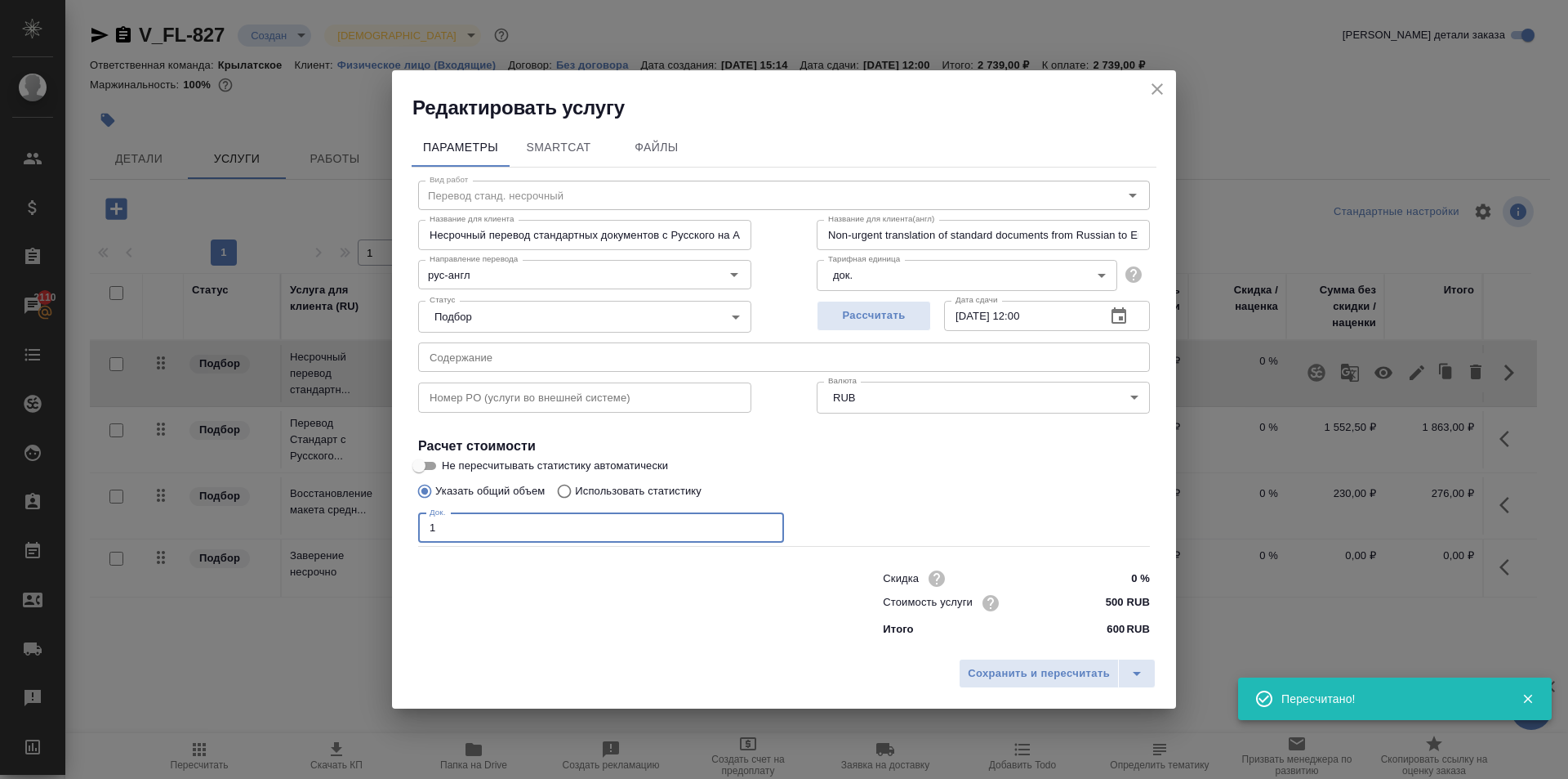
drag, startPoint x: 404, startPoint y: 513, endPoint x: 373, endPoint y: 506, distance: 31.8
click at [373, 506] on div "Редактировать услугу Параметры SmartCat Файлы Вид работ Перевод станд. несрочны…" at bounding box center [784, 390] width 1568 height 779
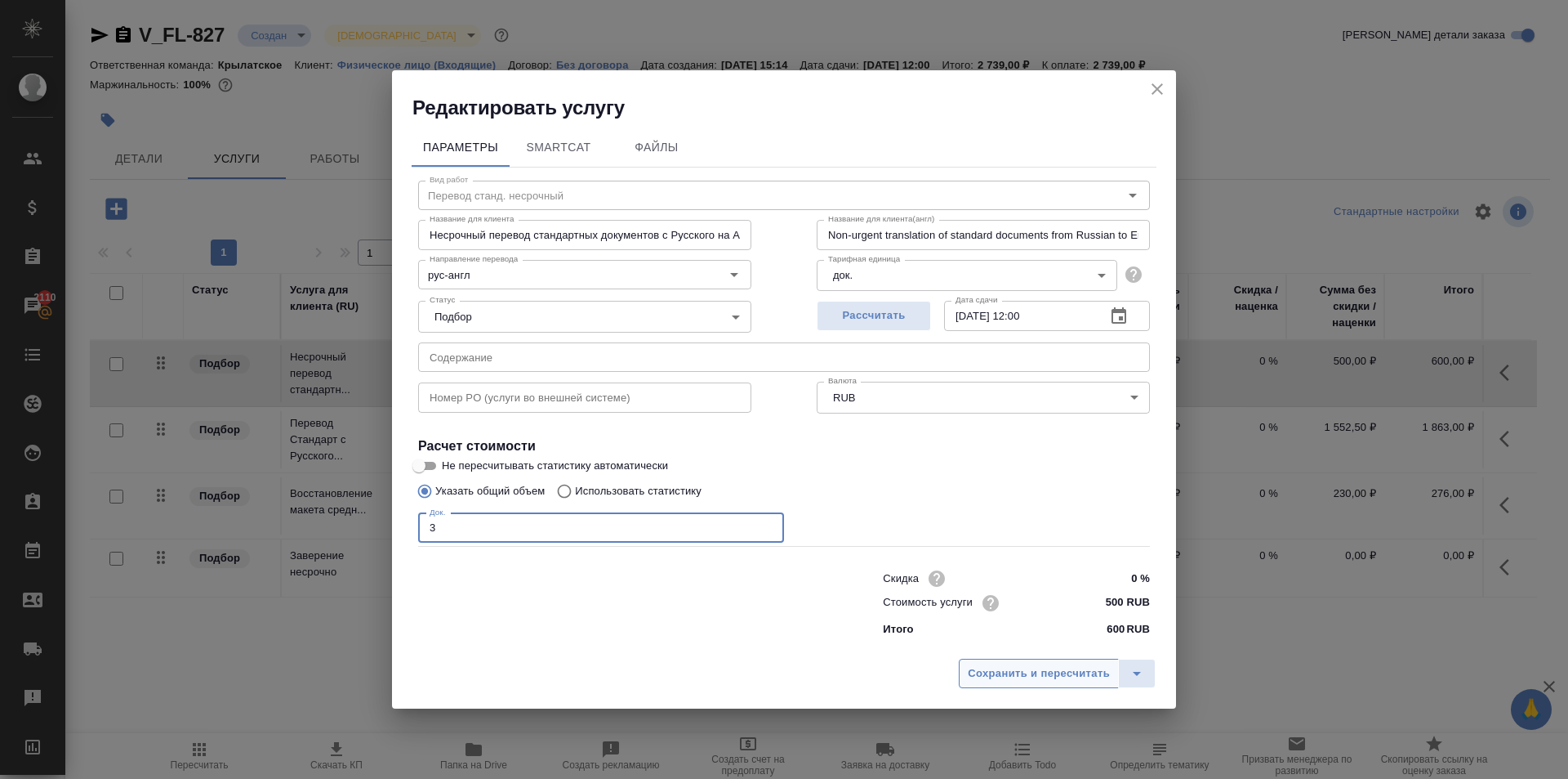
type input "3"
click at [1043, 681] on span "Сохранить и пересчитать" at bounding box center [1039, 673] width 142 height 19
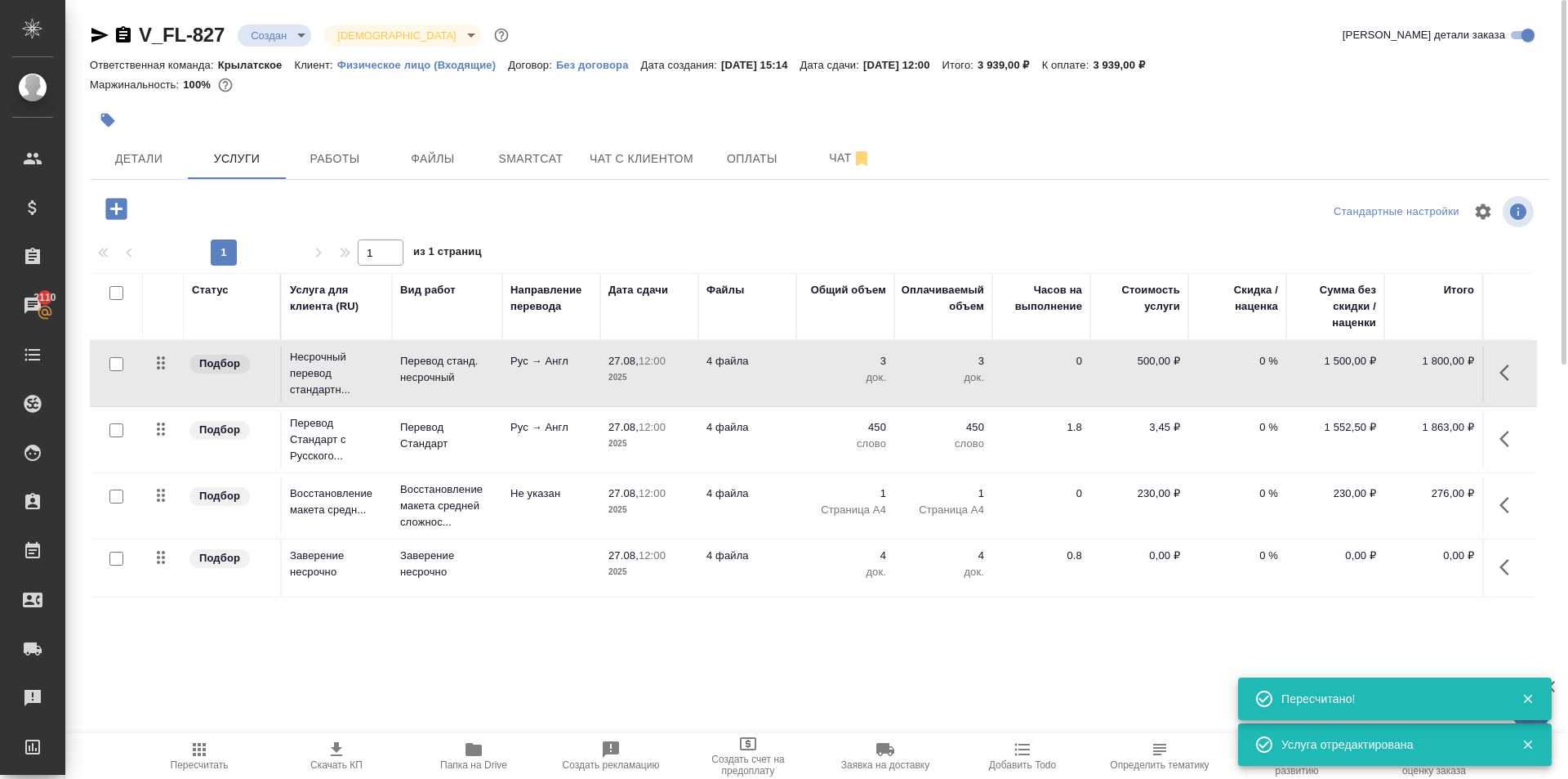
click at [1511, 561] on icon "button" at bounding box center [1510, 567] width 19 height 19
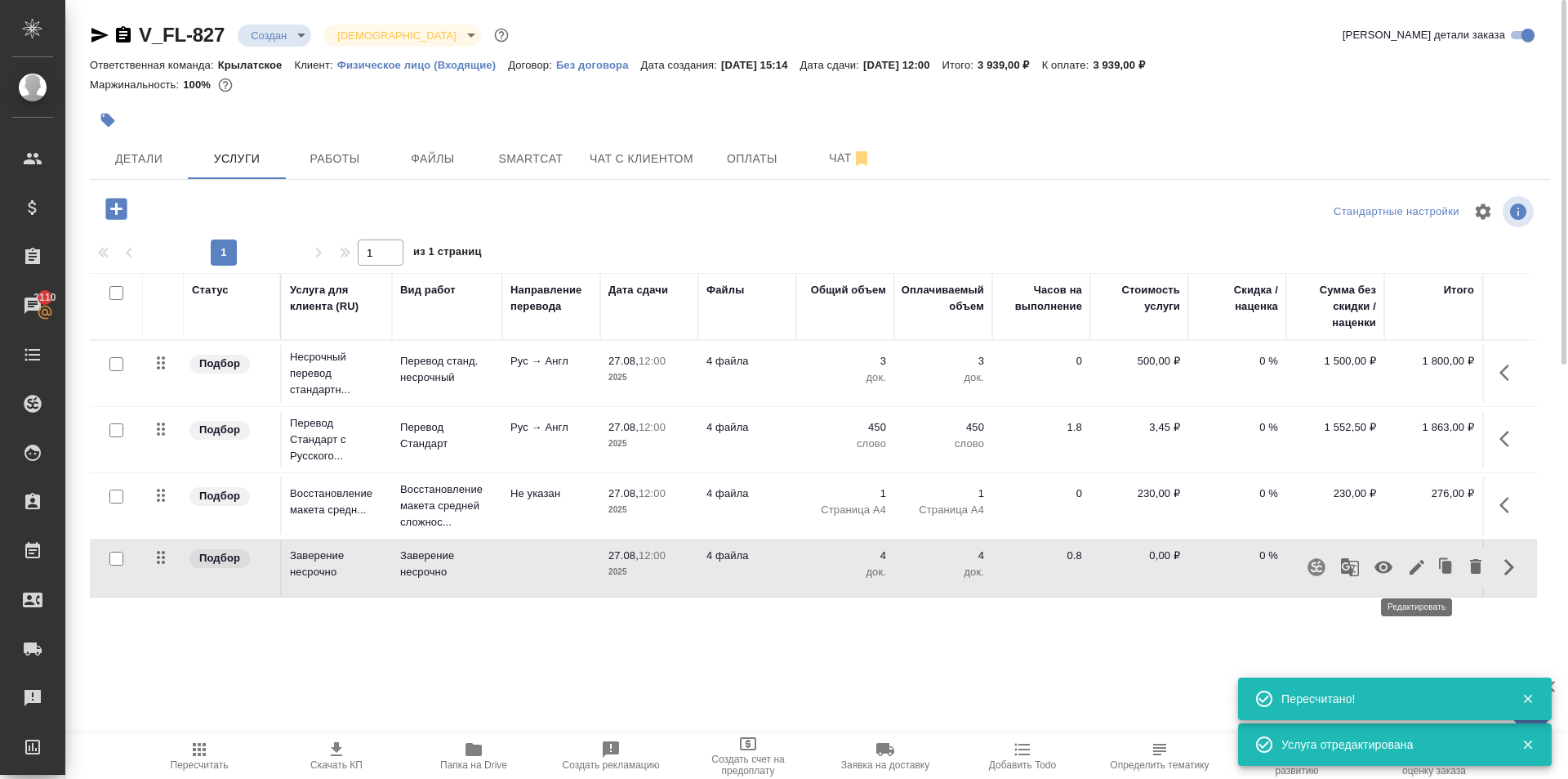
click at [1419, 575] on icon "button" at bounding box center [1418, 567] width 19 height 19
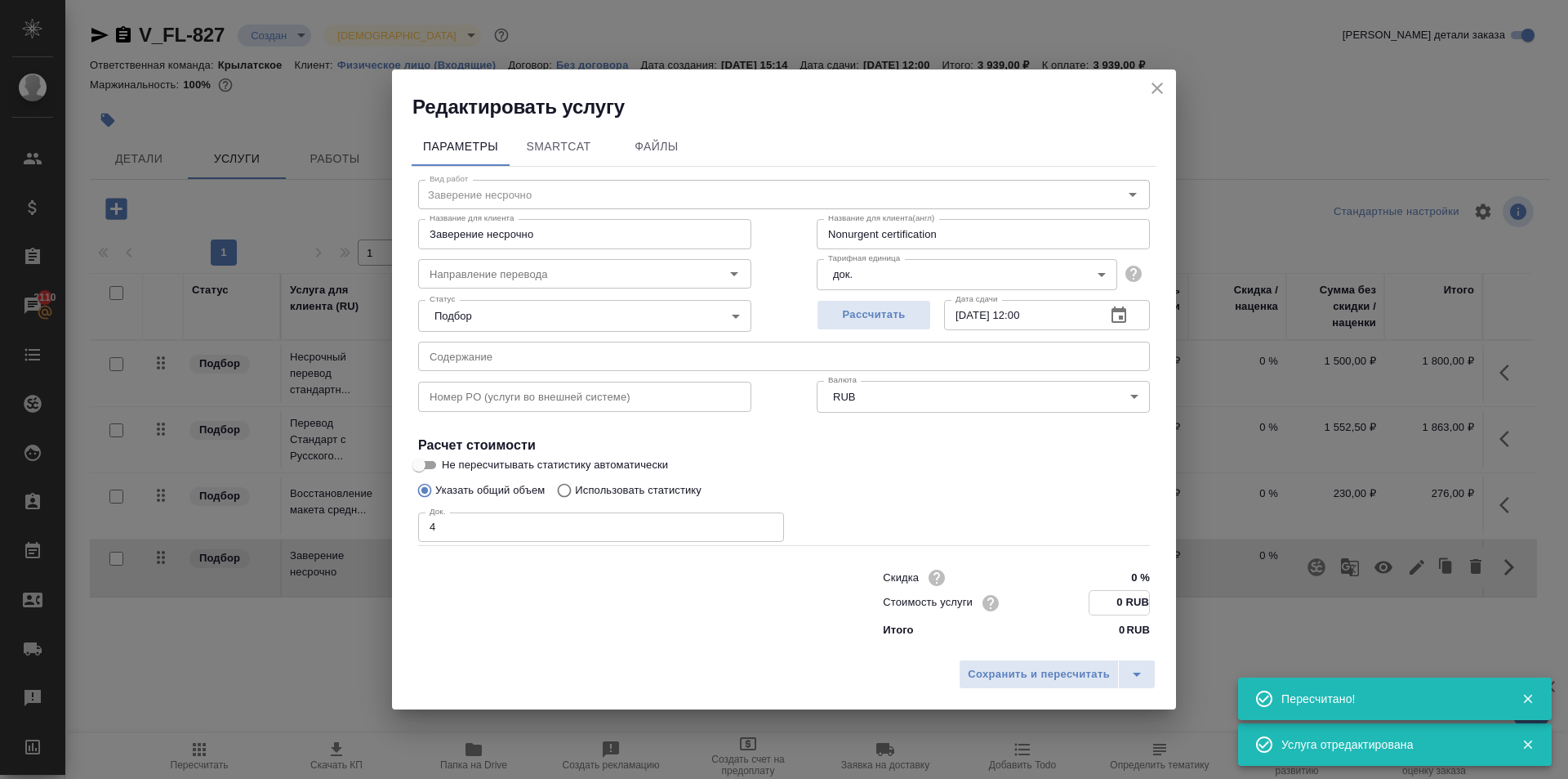
drag, startPoint x: 1107, startPoint y: 602, endPoint x: 1264, endPoint y: 559, distance: 162.8
click at [1265, 559] on div "Редактировать услугу Параметры SmartCat Файлы Вид работ Заверение несрочно Вид …" at bounding box center [784, 390] width 1568 height 779
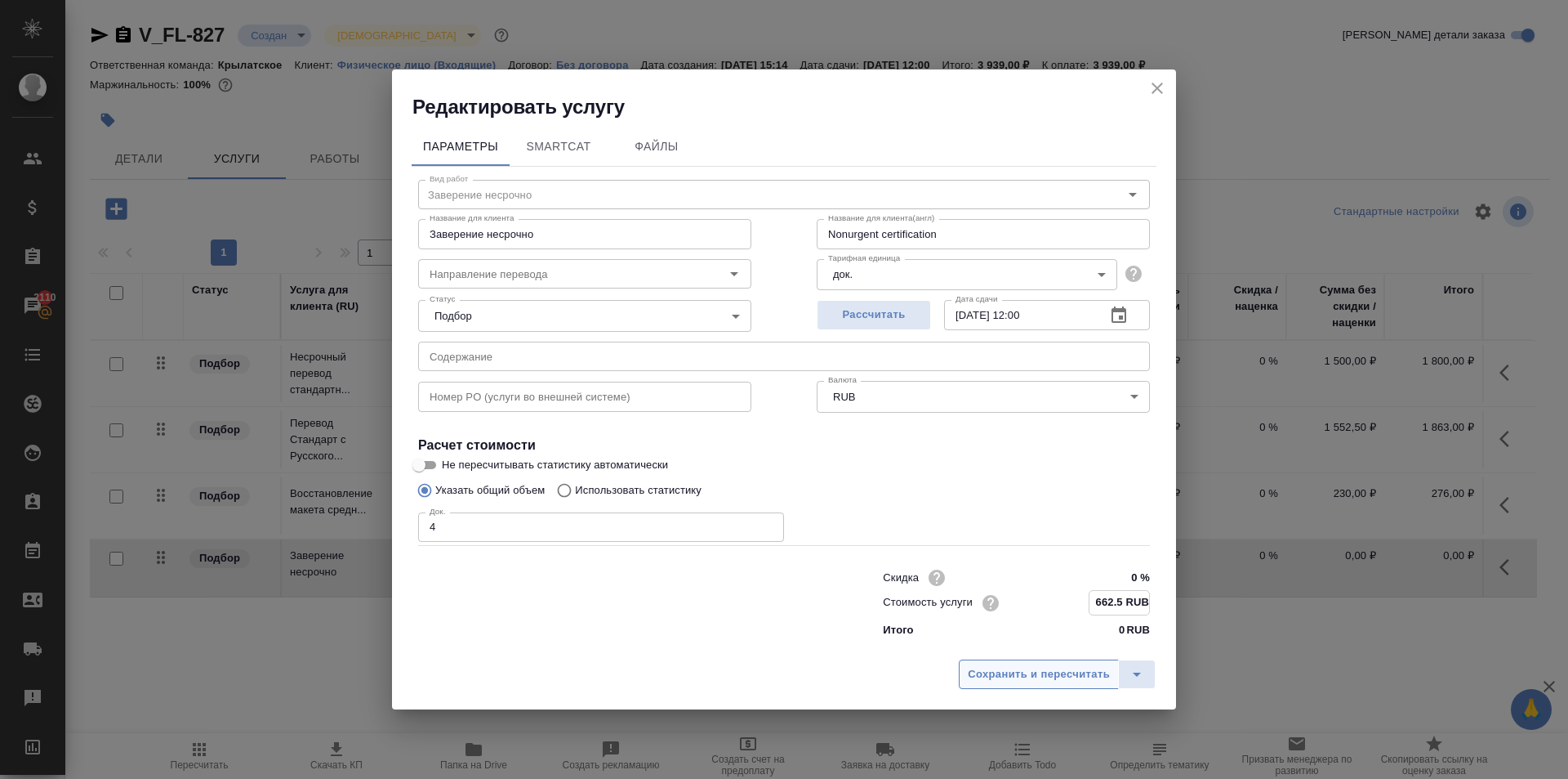
type input "662.5 RUB"
click at [1088, 665] on span "Сохранить и пересчитать" at bounding box center [1039, 674] width 142 height 19
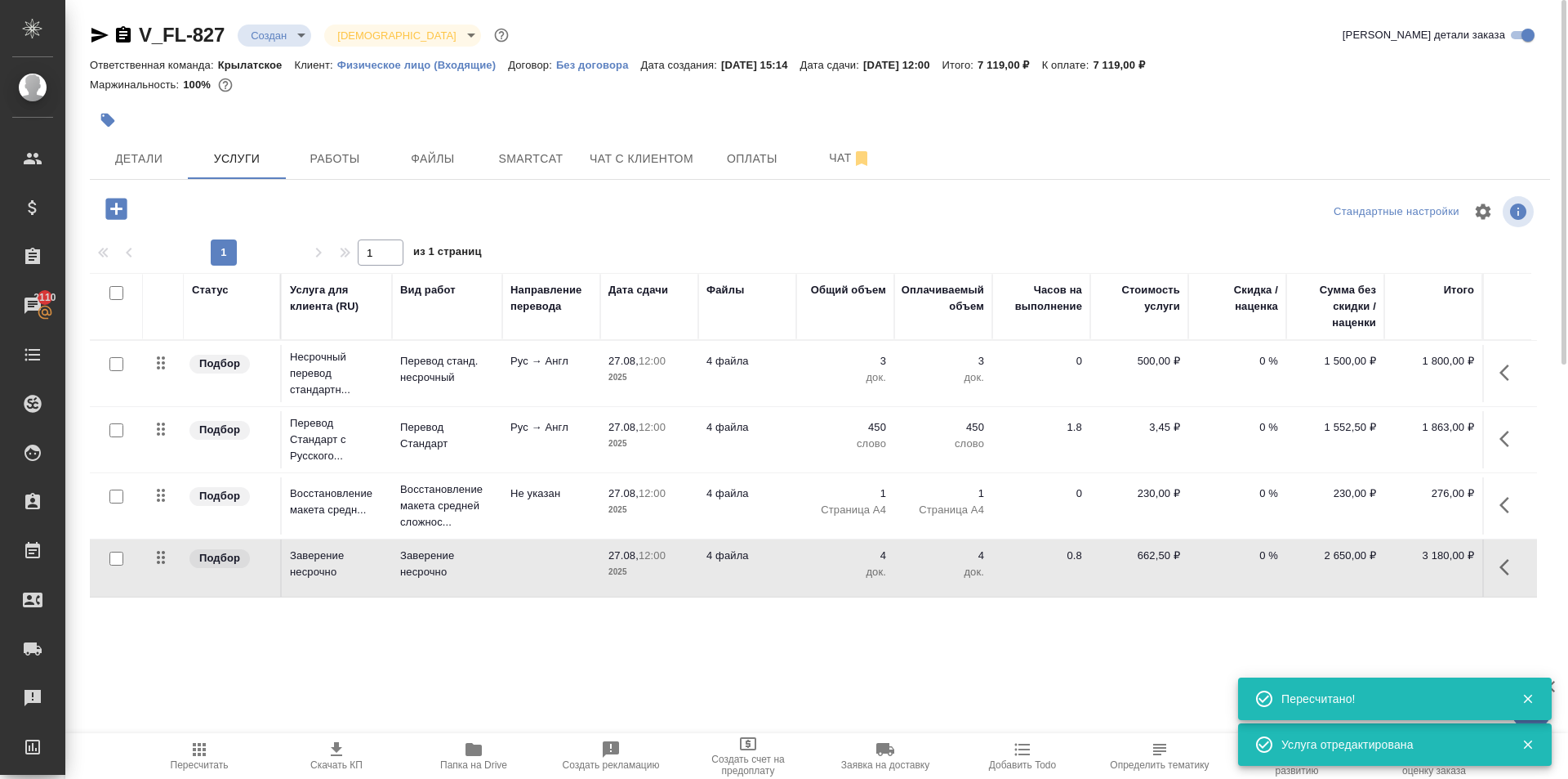
click at [189, 769] on span "Пересчитать" at bounding box center [200, 765] width 58 height 12
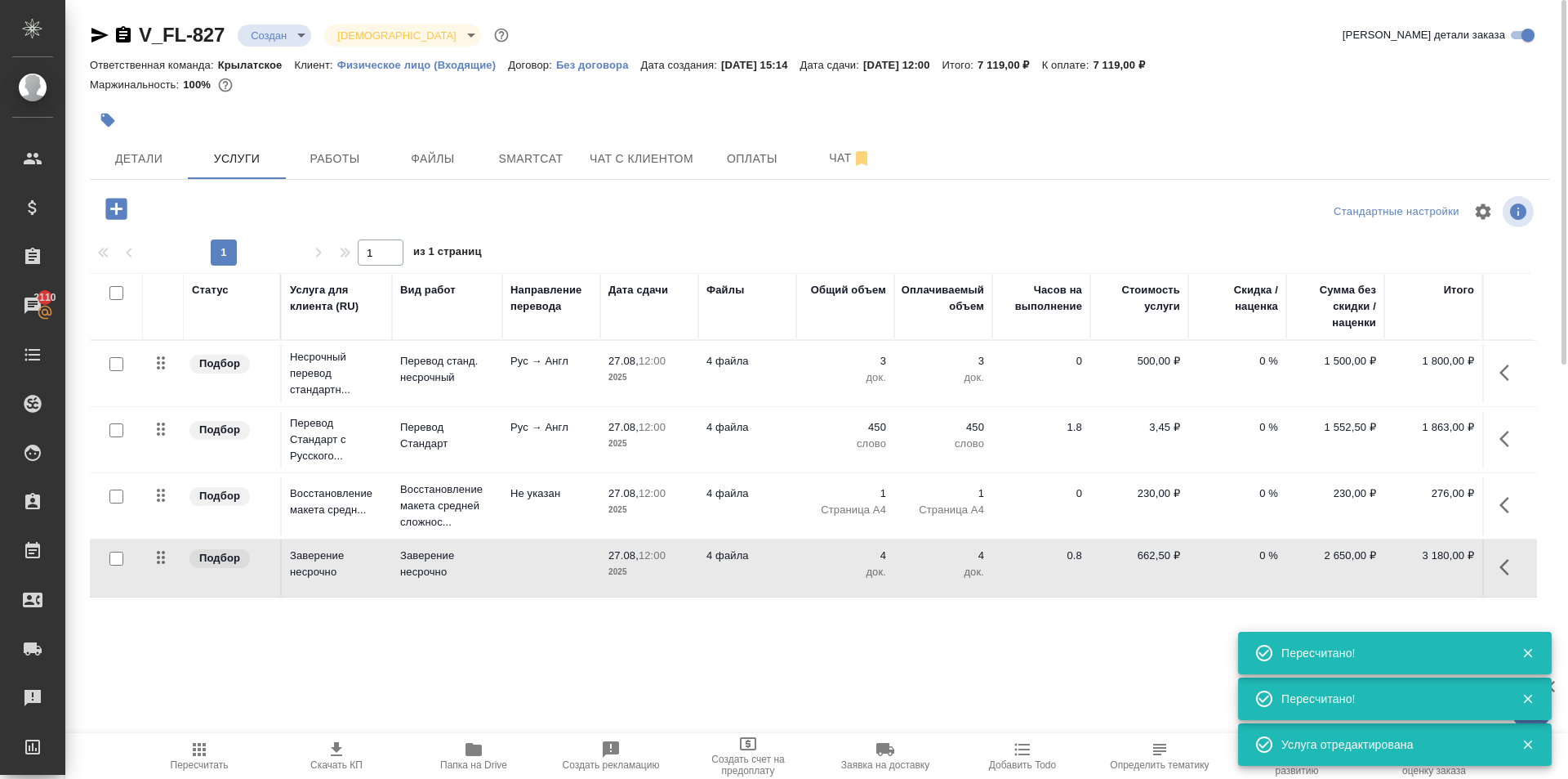
click at [202, 753] on icon "button" at bounding box center [199, 749] width 19 height 19
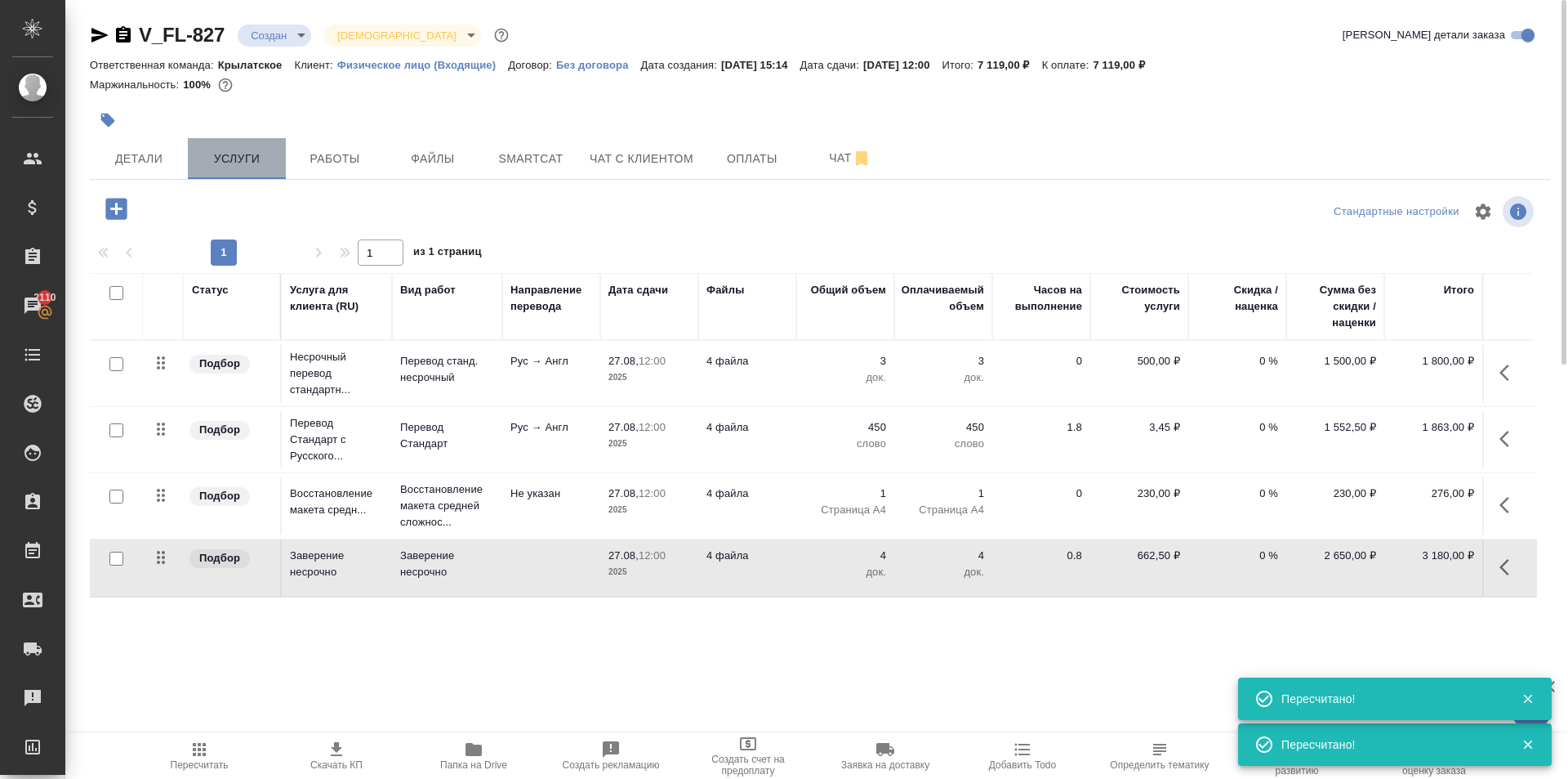
click at [188, 144] on button "Услуги" at bounding box center [236, 158] width 98 height 41
click at [168, 158] on span "Детали" at bounding box center [139, 158] width 79 height 20
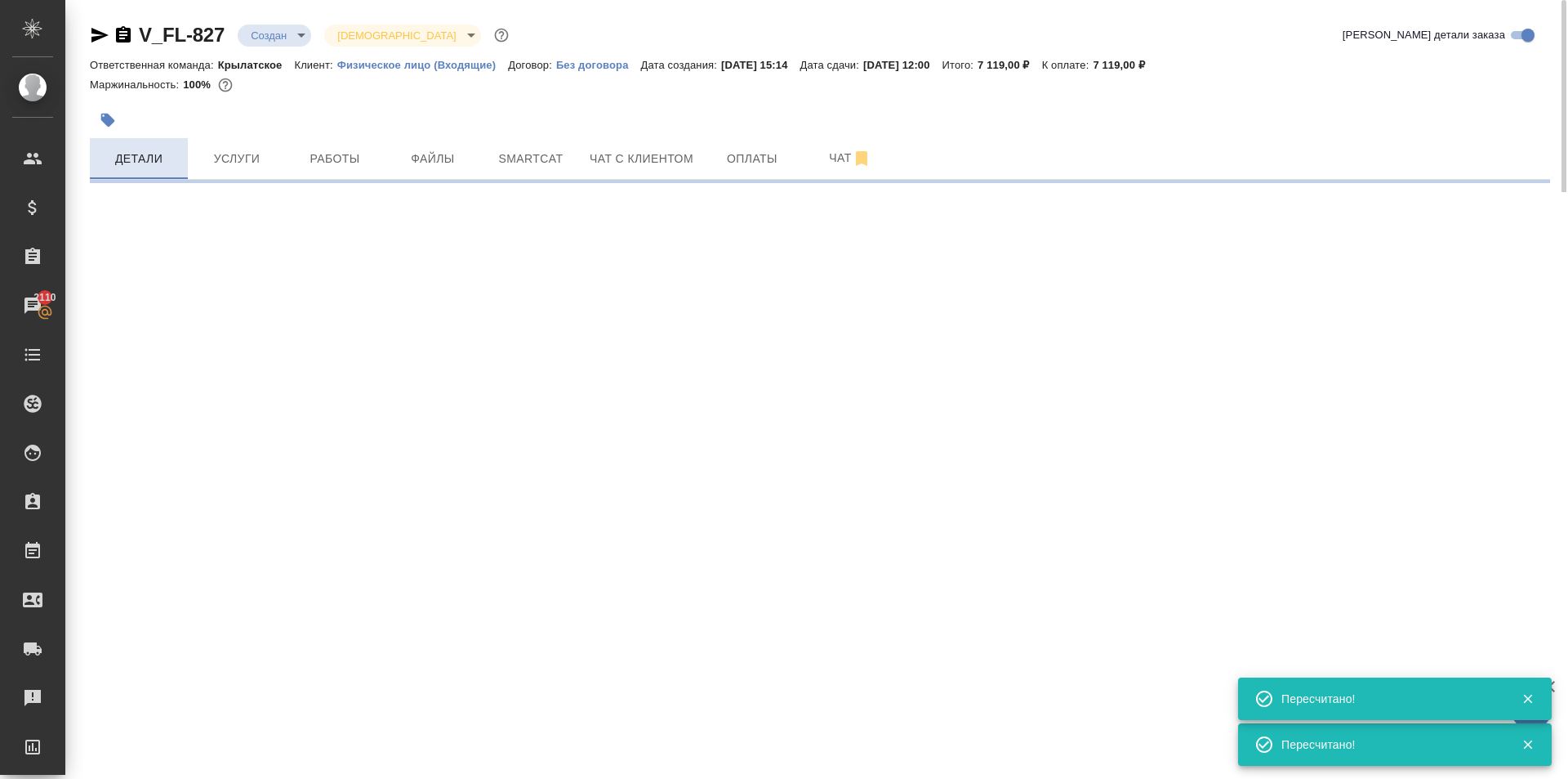
select select "RU"
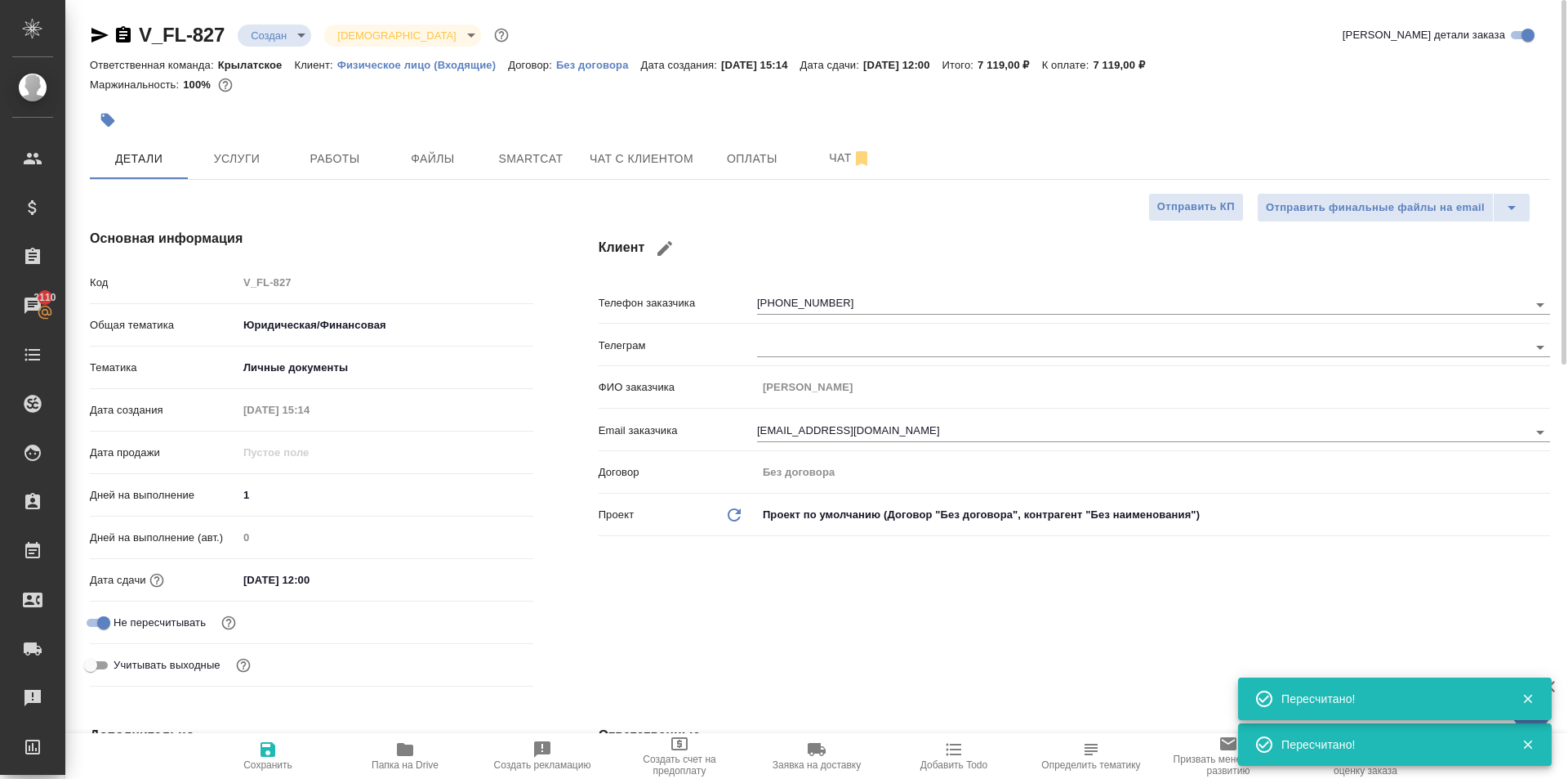
type textarea "x"
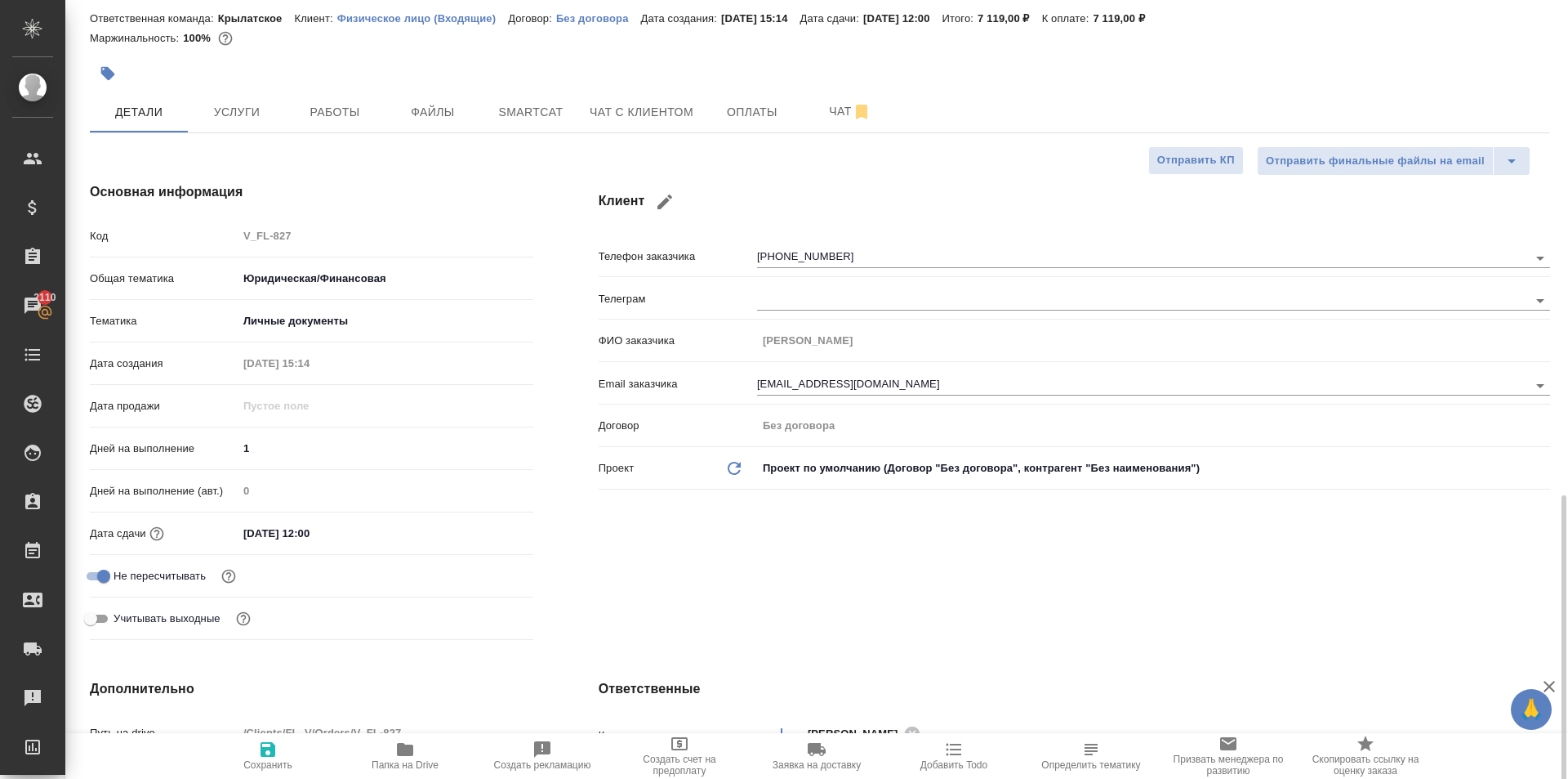
scroll to position [374, 0]
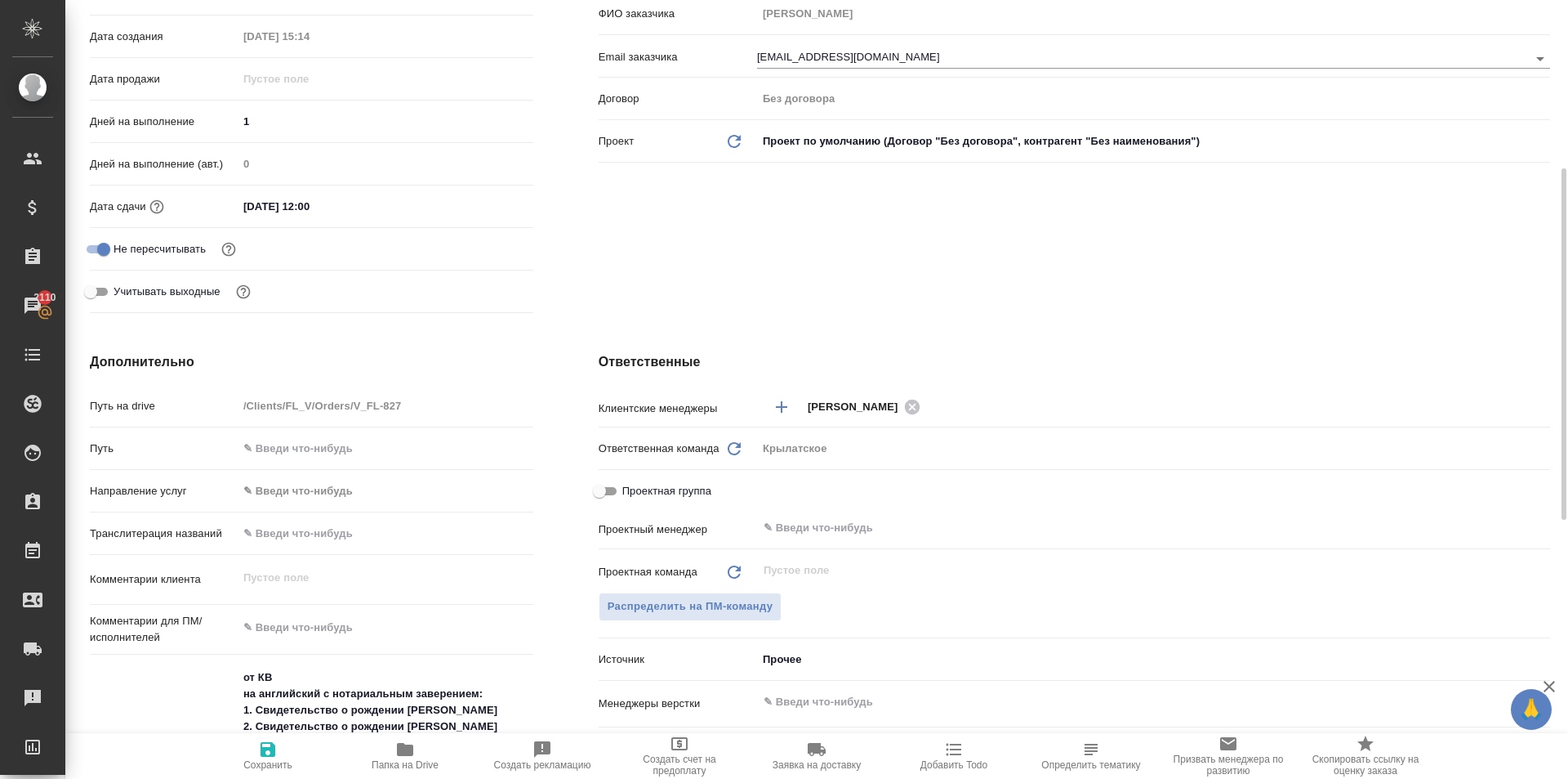
click at [307, 473] on div "Путь" at bounding box center [311, 455] width 443 height 42
click at [307, 479] on body "🙏 .cls-1 fill:#fff; AWATERA Kasymov Timur Клиенты Спецификации Заказы 2110 Чаты…" at bounding box center [784, 390] width 1568 height 779
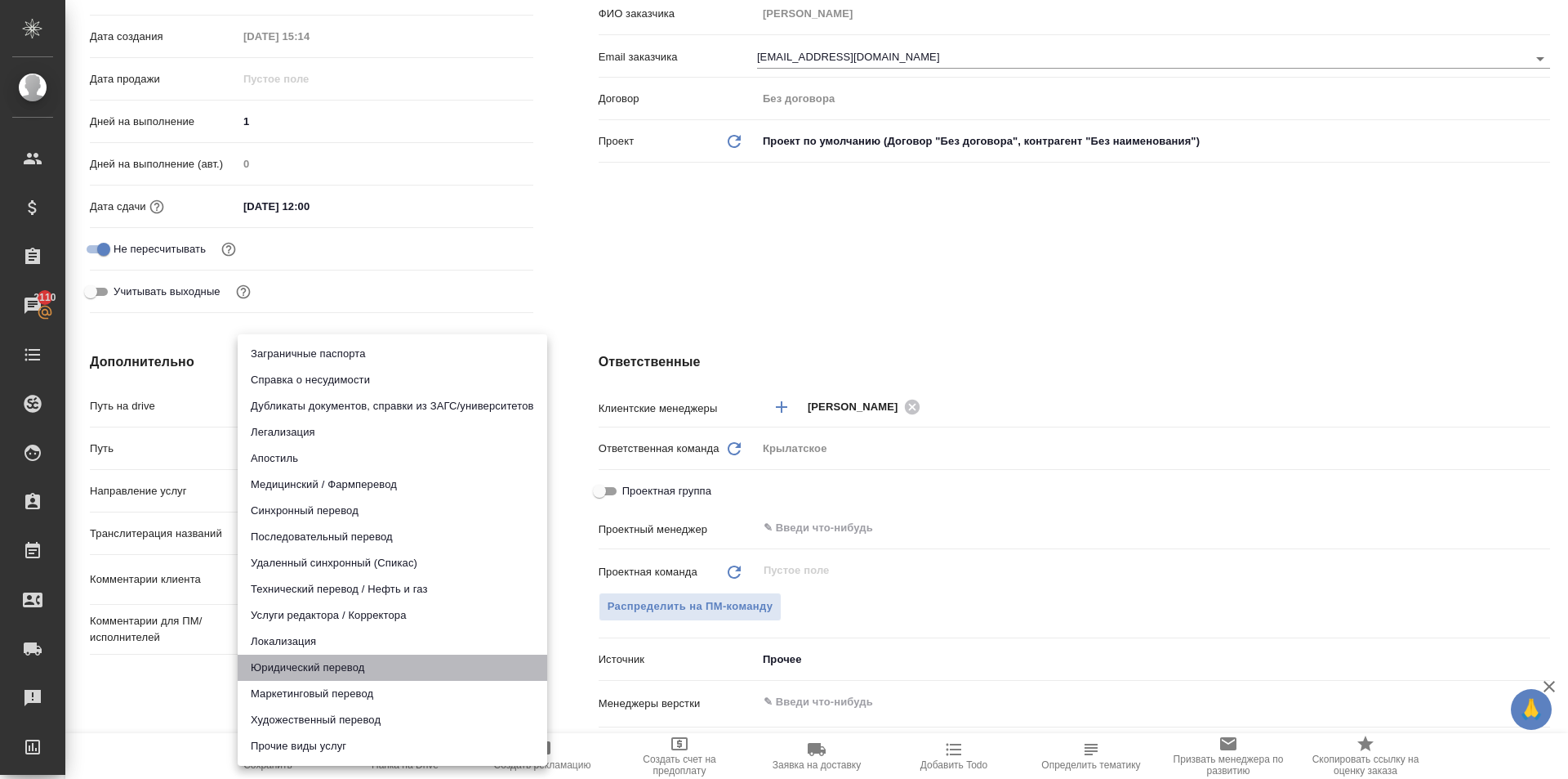
click at [264, 660] on li "Юридический перевод" at bounding box center [393, 667] width 310 height 27
type input "legalTranslation"
type textarea "x"
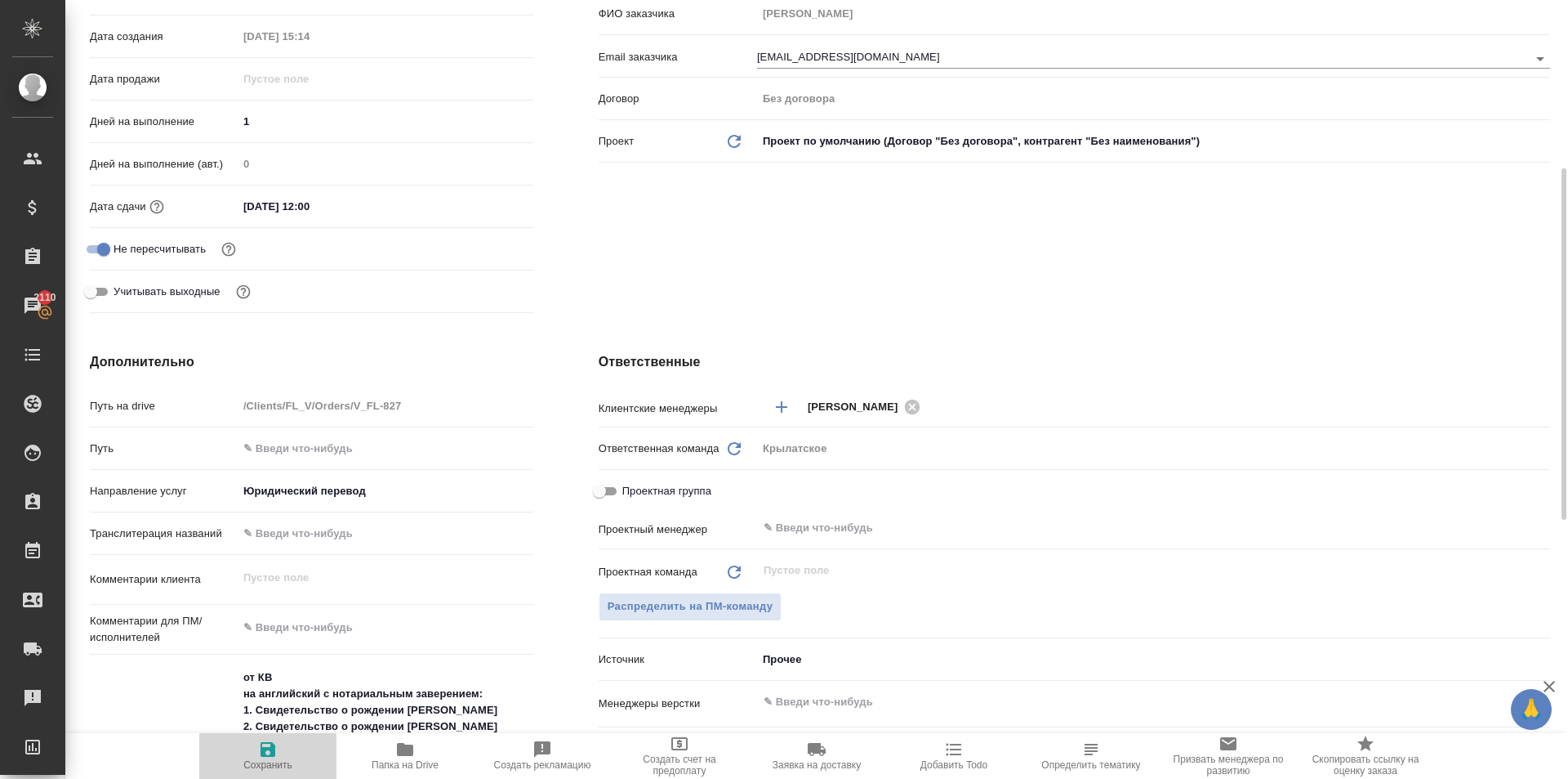
click at [246, 755] on span "Сохранить" at bounding box center [267, 754] width 118 height 31
type textarea "x"
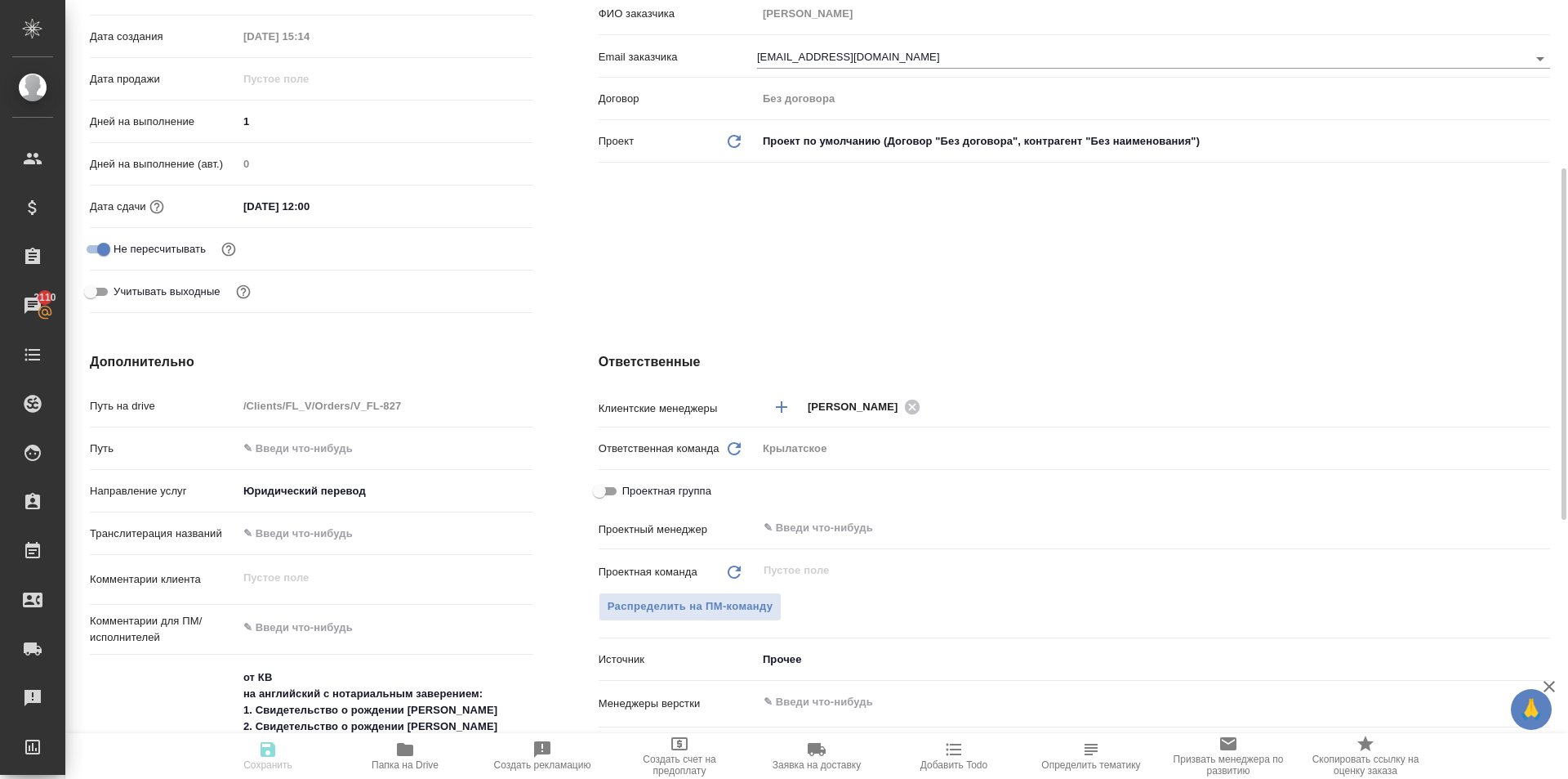
type textarea "x"
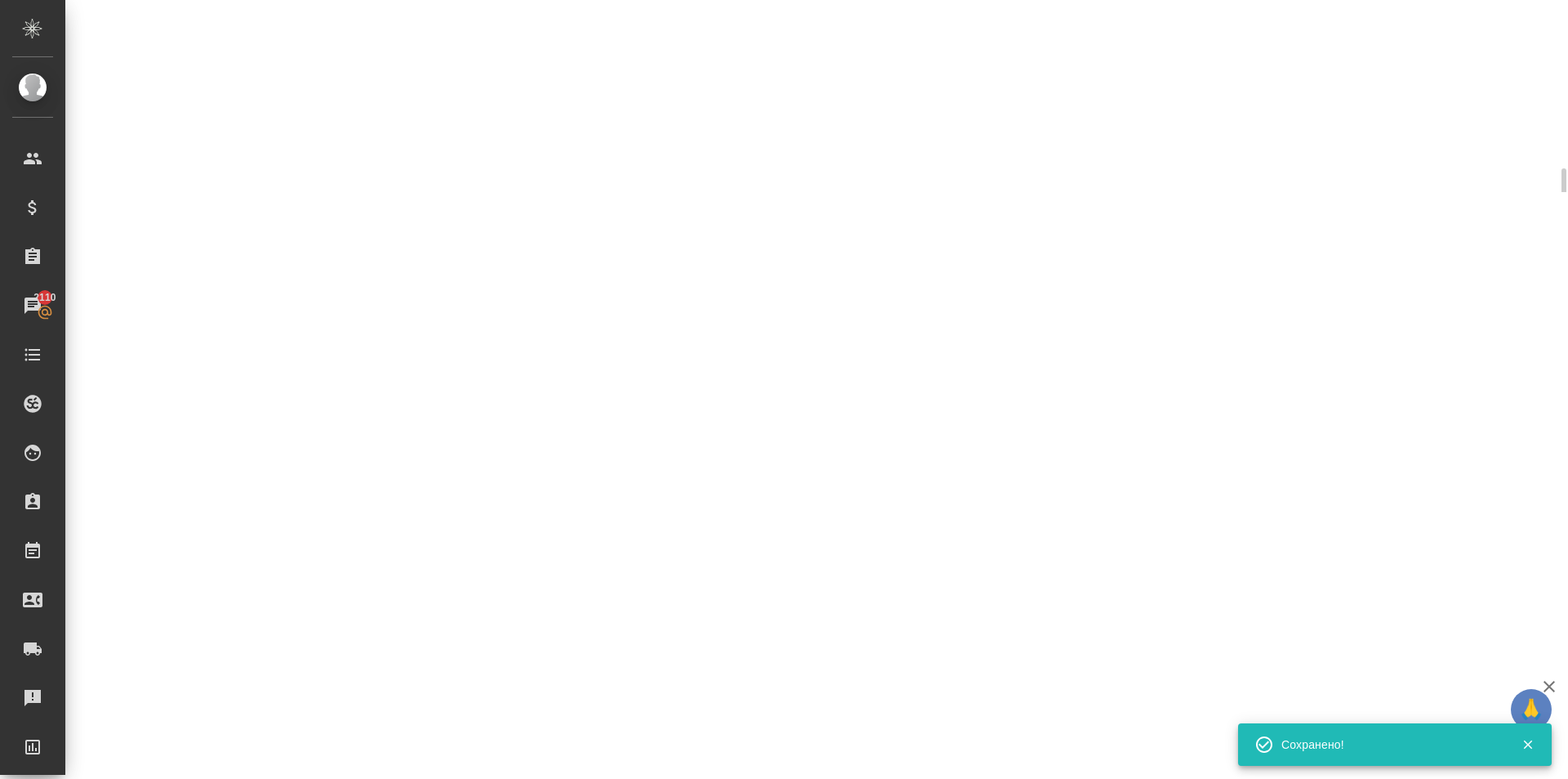
select select "RU"
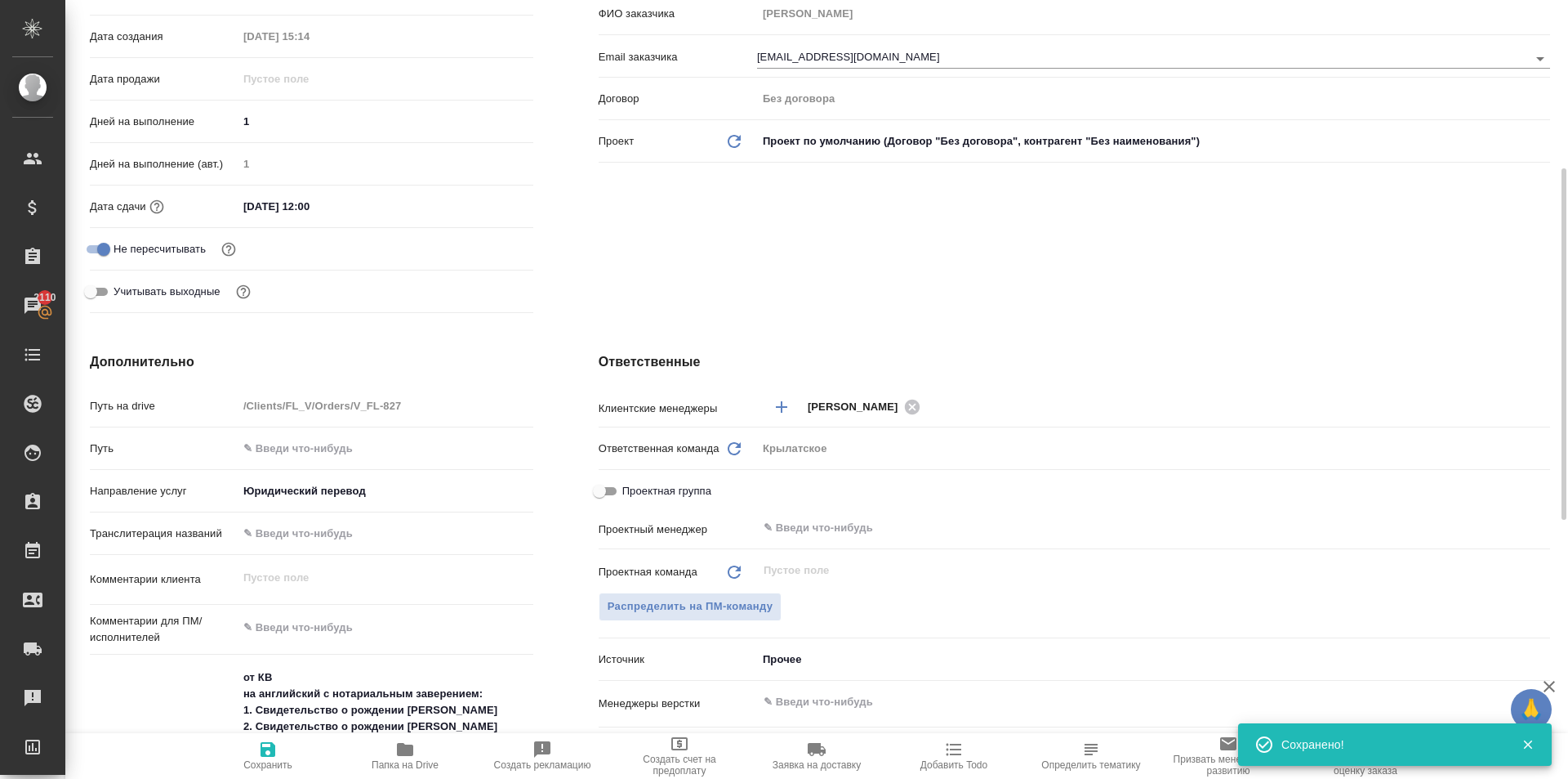
type textarea "x"
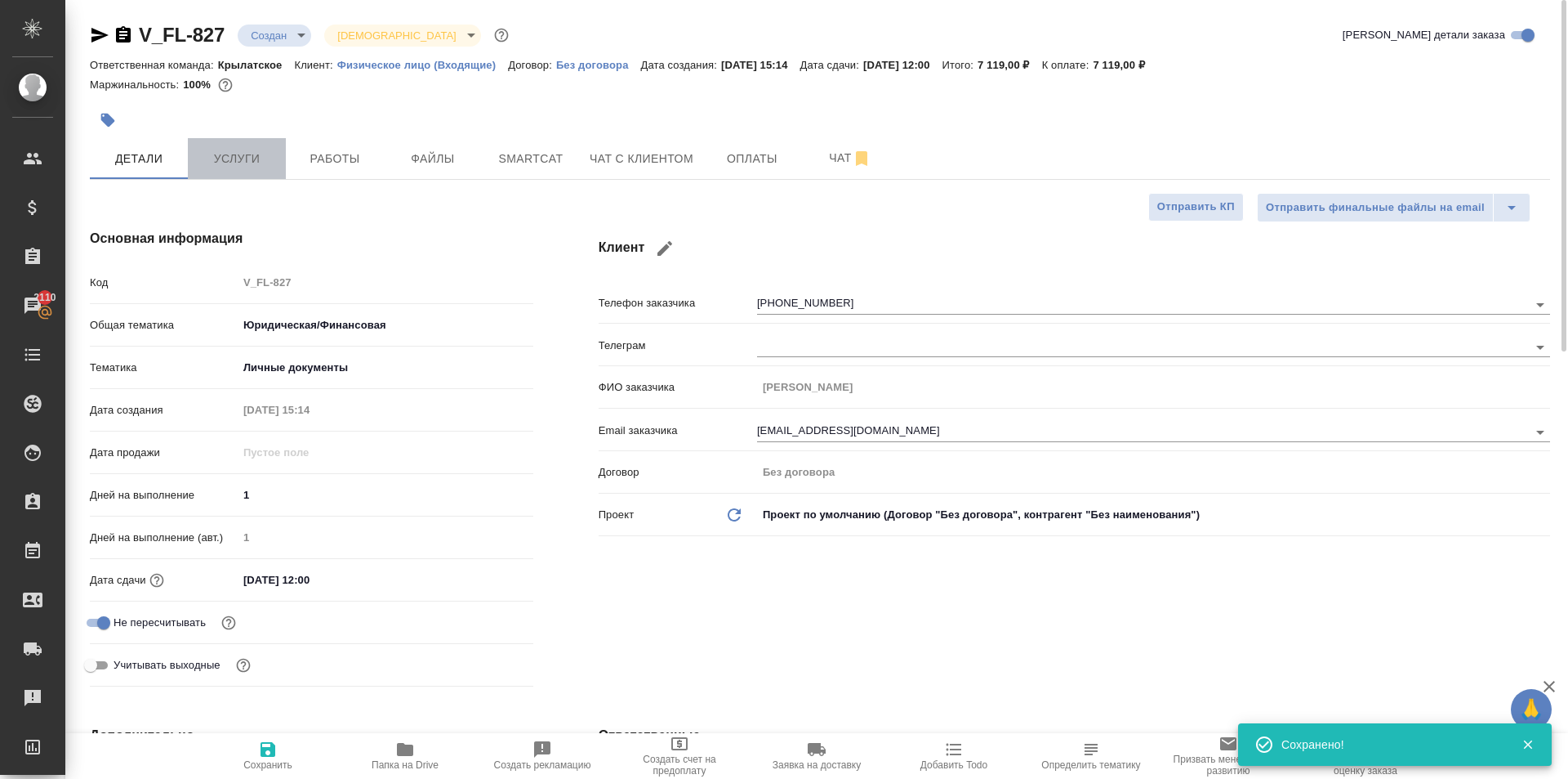
click at [222, 165] on span "Услуги" at bounding box center [236, 158] width 79 height 20
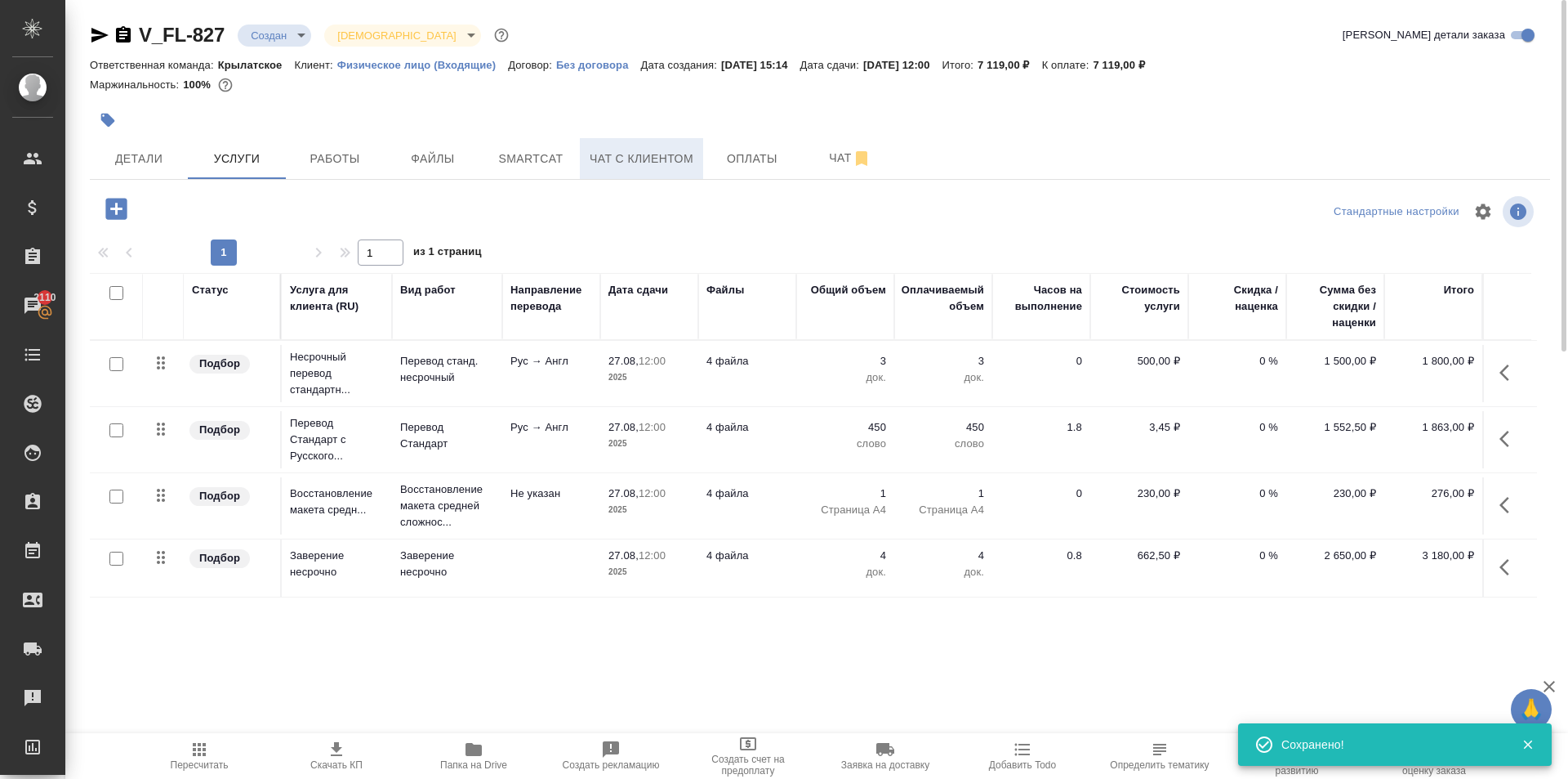
click at [654, 174] on button "Чат с клиентом" at bounding box center [641, 158] width 123 height 41
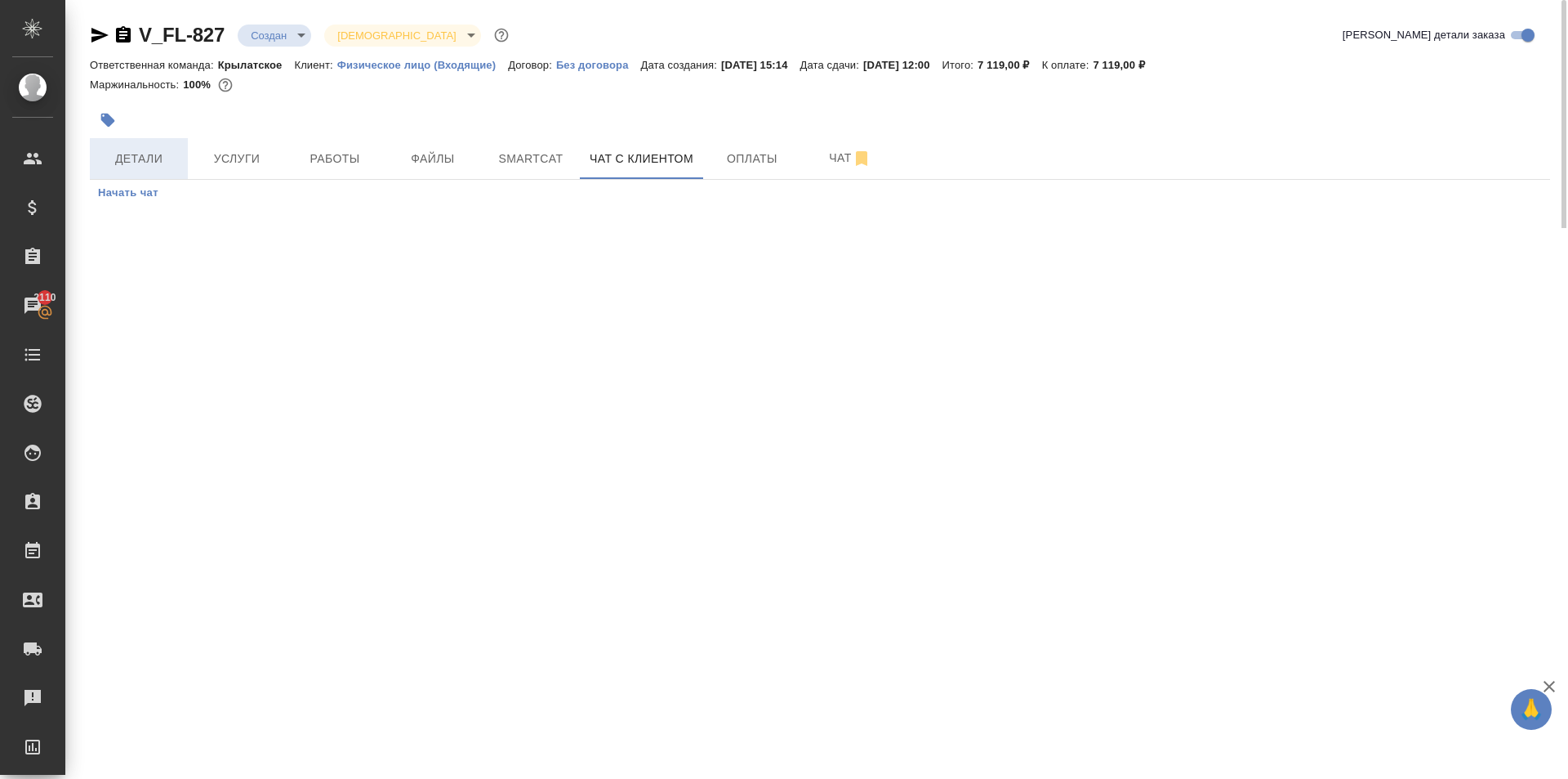
click at [138, 162] on span "Детали" at bounding box center [139, 158] width 79 height 20
select select "RU"
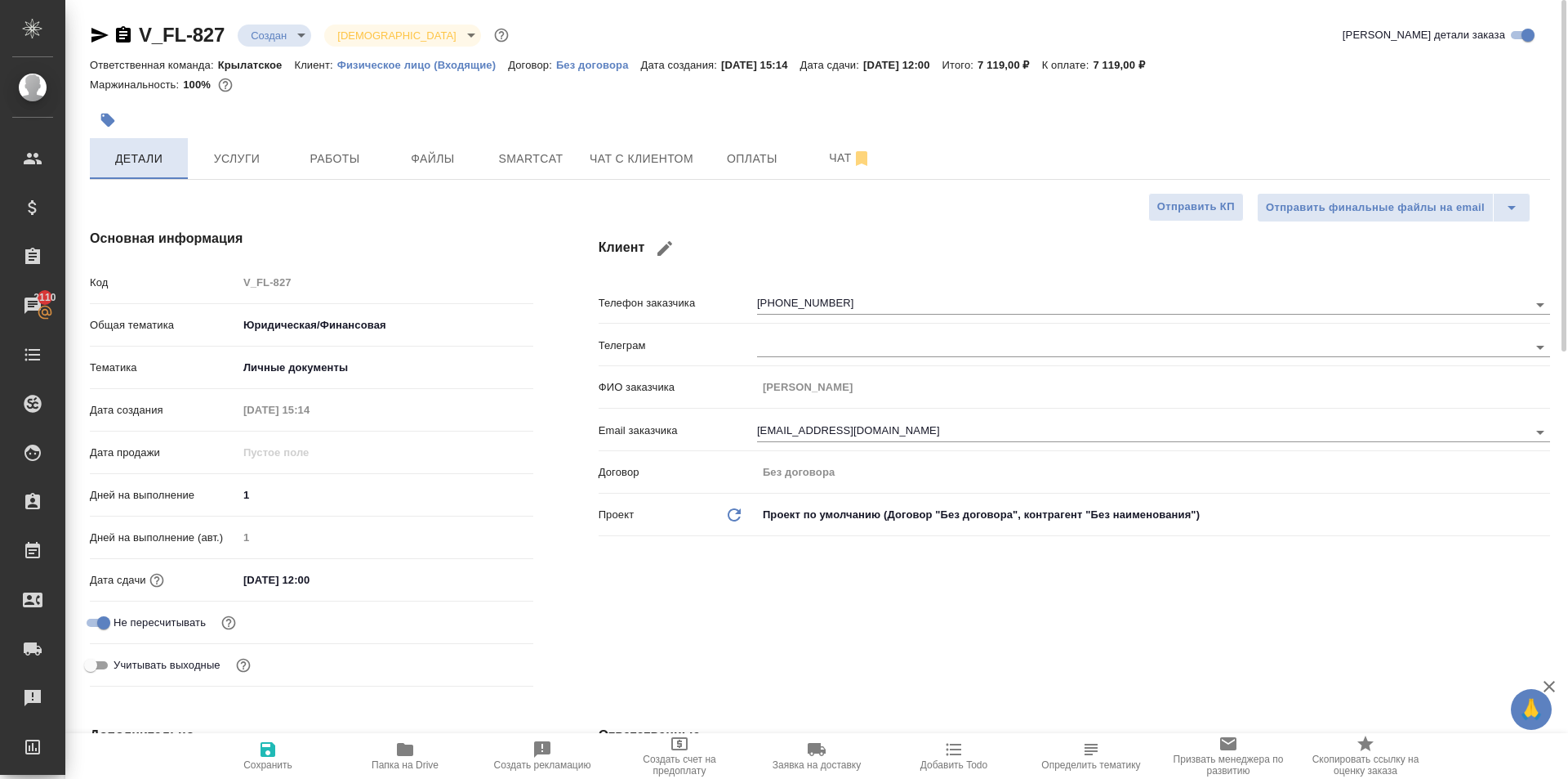
type textarea "x"
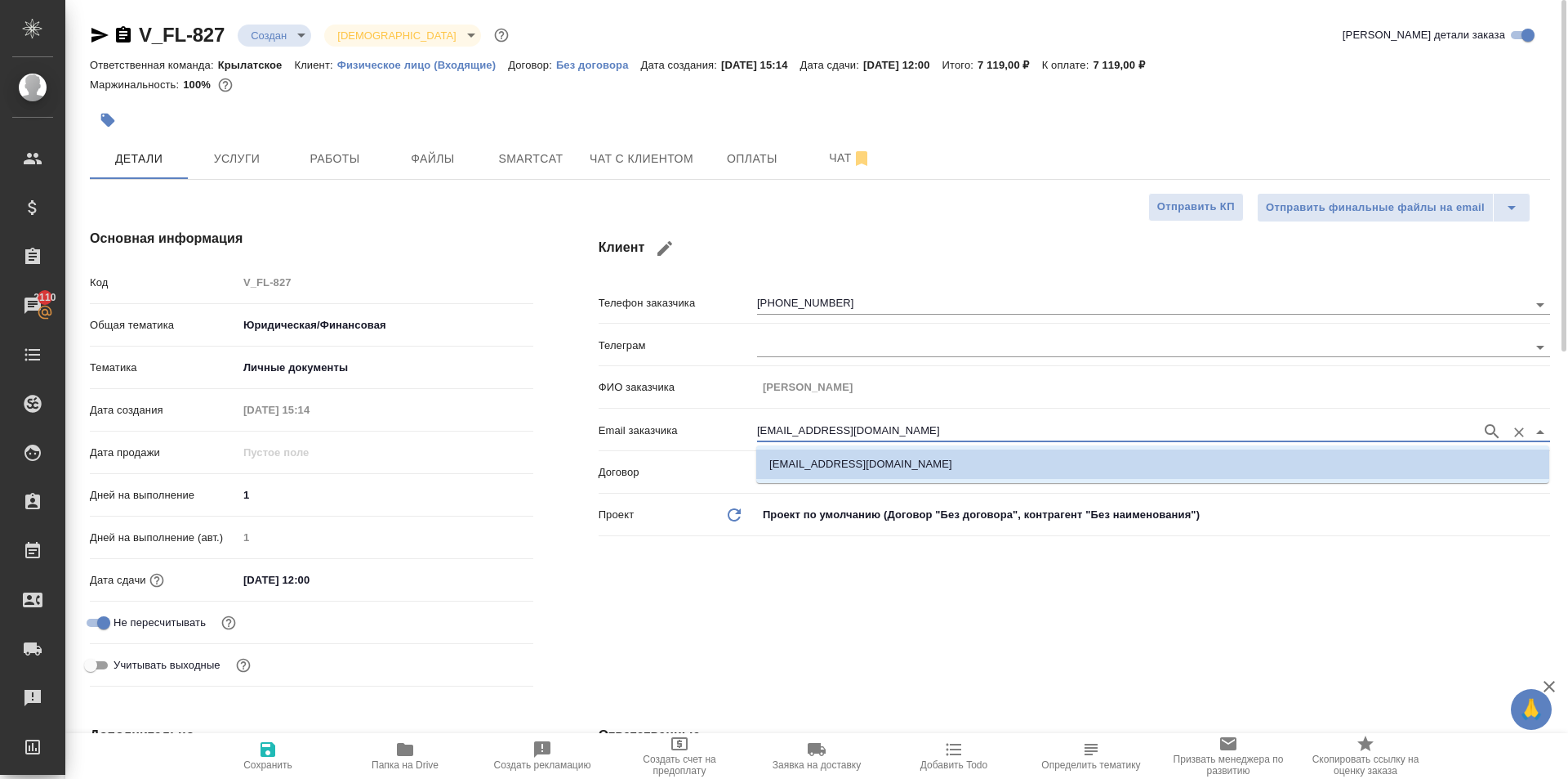
drag, startPoint x: 886, startPoint y: 421, endPoint x: 720, endPoint y: 405, distance: 166.8
click at [720, 405] on div "Телефон заказчика +79171361906 Телеграм ФИО заказчика Иоланта Чобанян Email зак…" at bounding box center [1074, 415] width 951 height 255
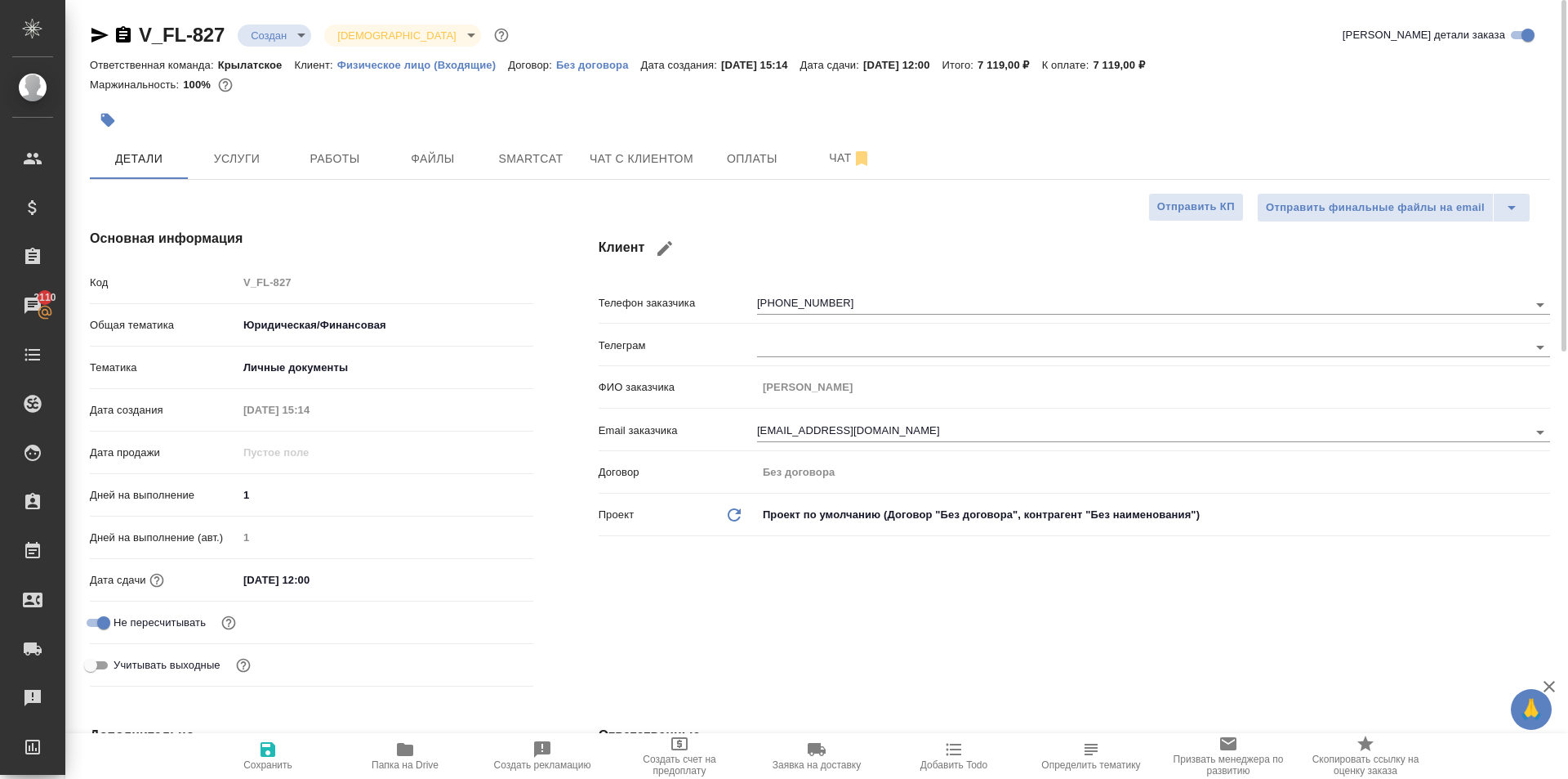
type textarea "x"
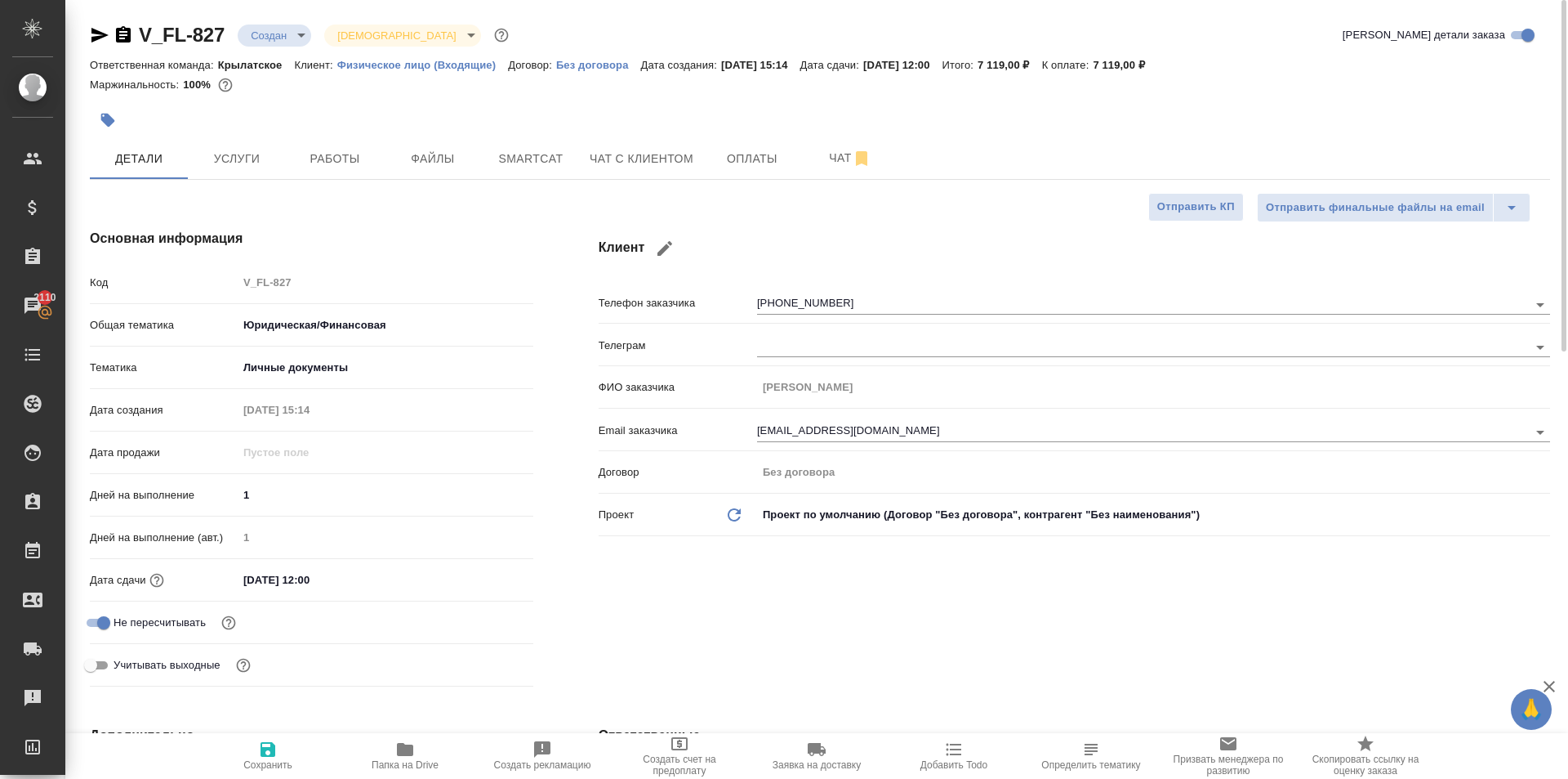
type textarea "x"
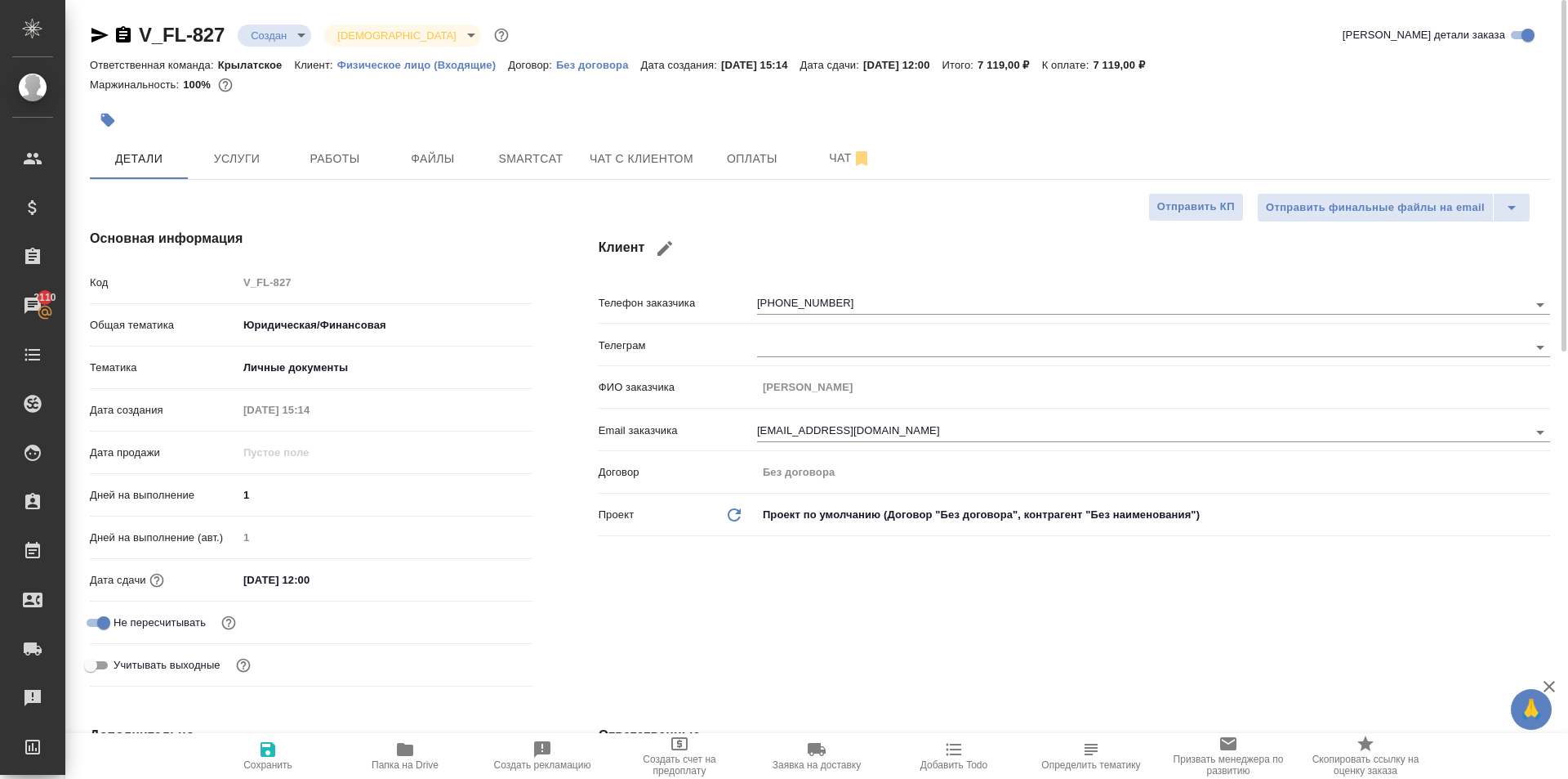
type textarea "x"
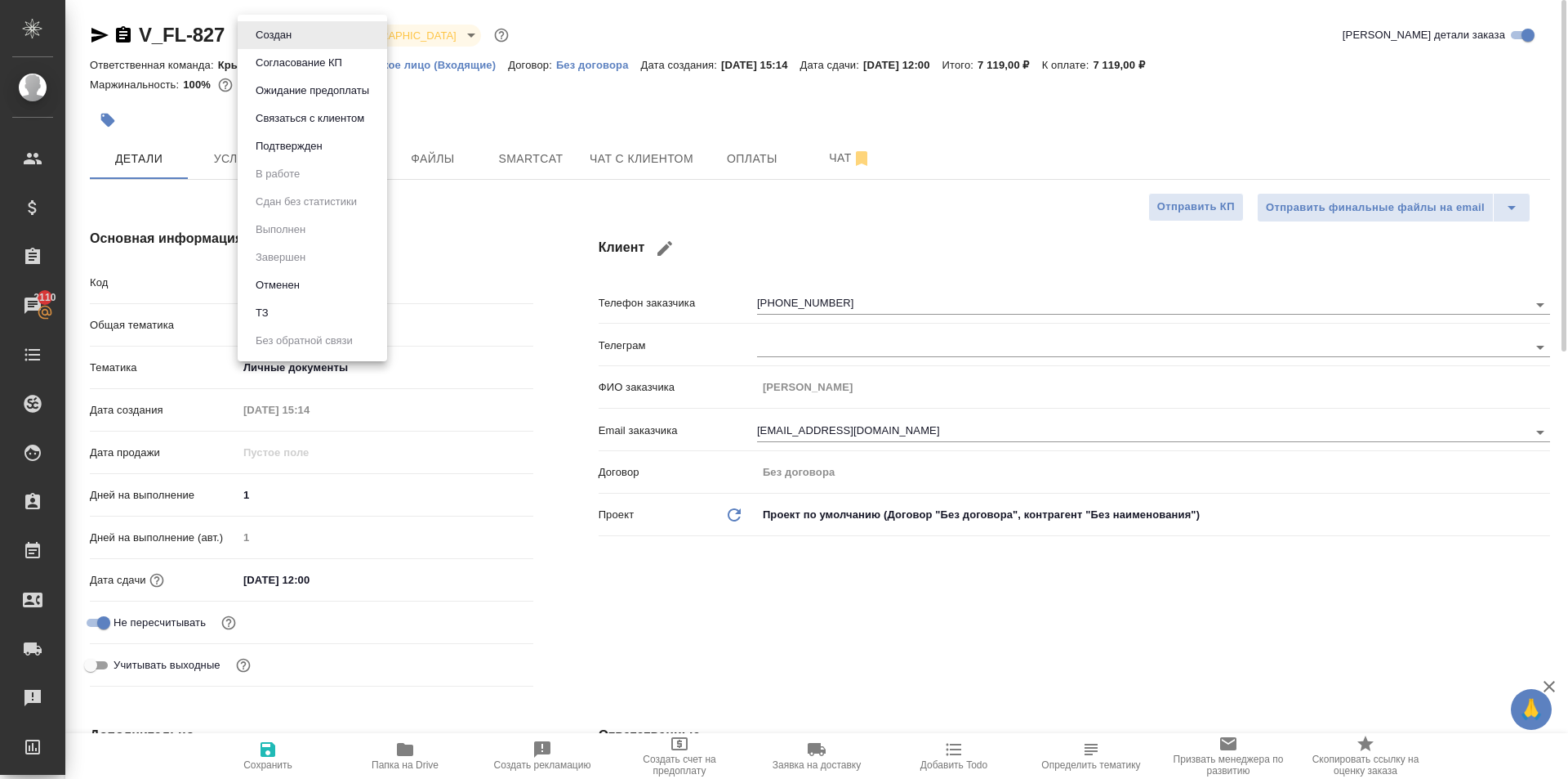
click at [262, 37] on body "🙏 .cls-1 fill:#fff; AWATERA Kasymov Timur Клиенты Спецификации Заказы 2110 Чаты…" at bounding box center [784, 390] width 1568 height 779
click at [299, 95] on button "Ожидание предоплаты" at bounding box center [311, 90] width 123 height 18
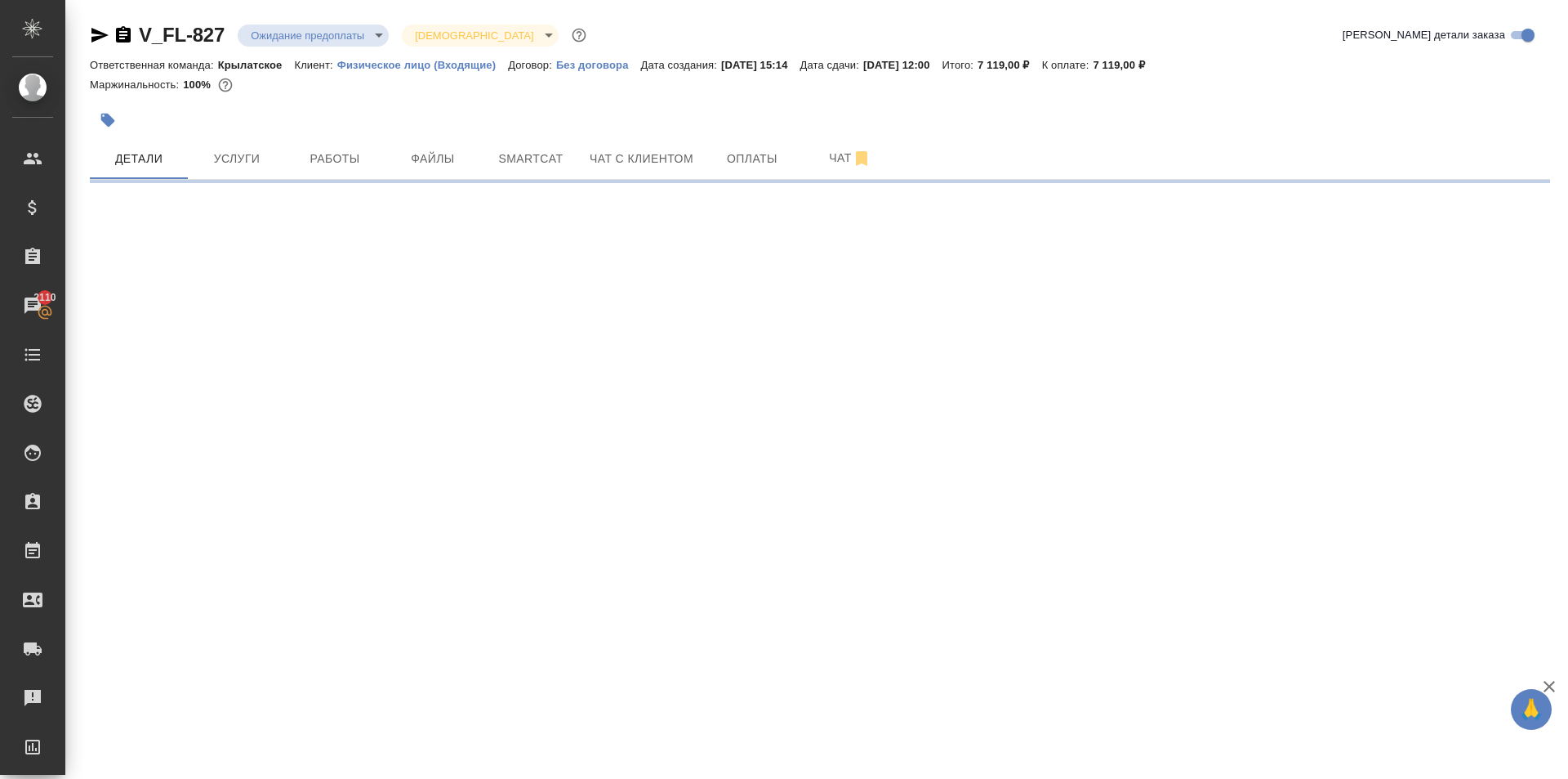
select select "RU"
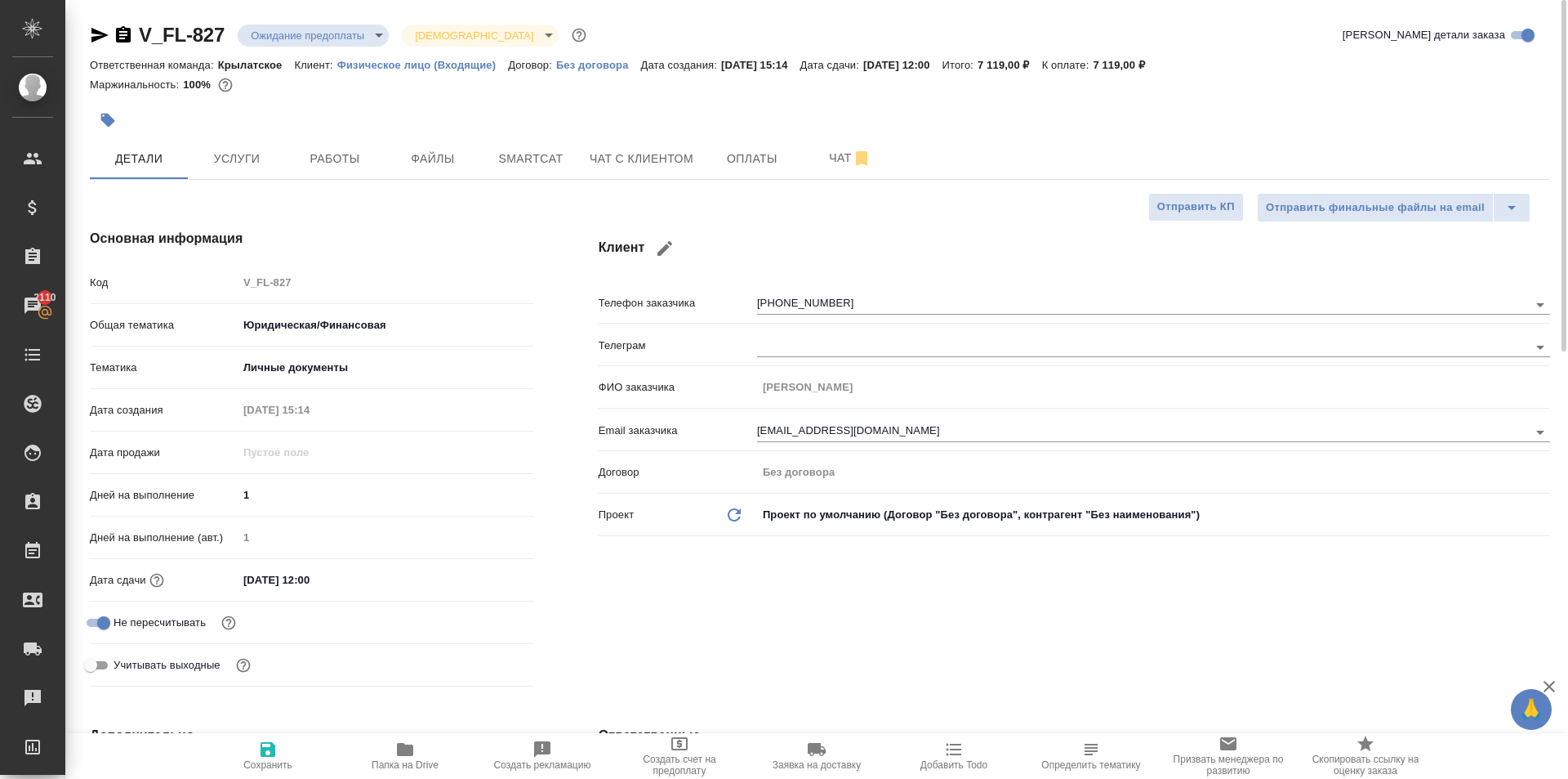
type textarea "x"
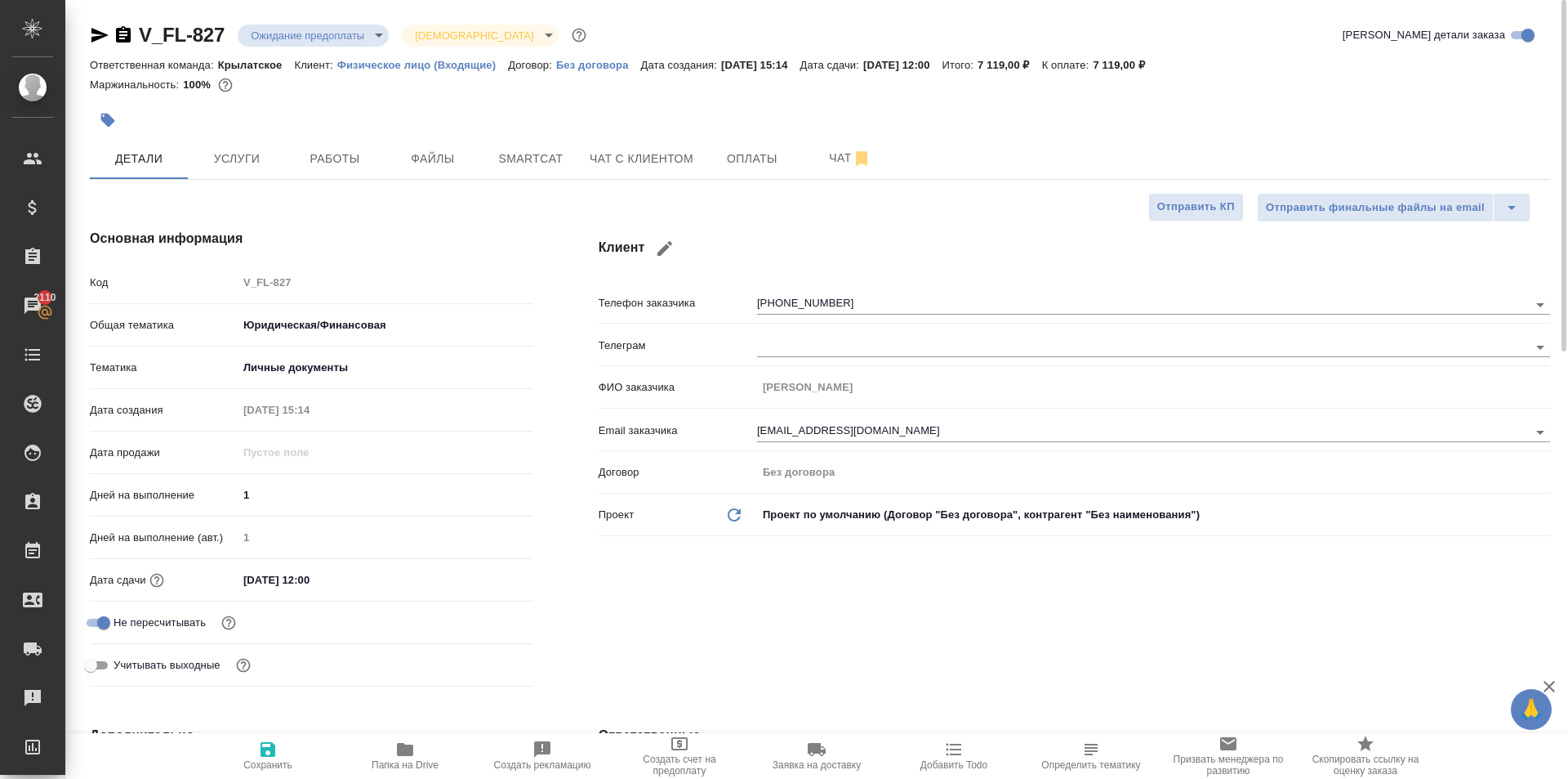
type textarea "x"
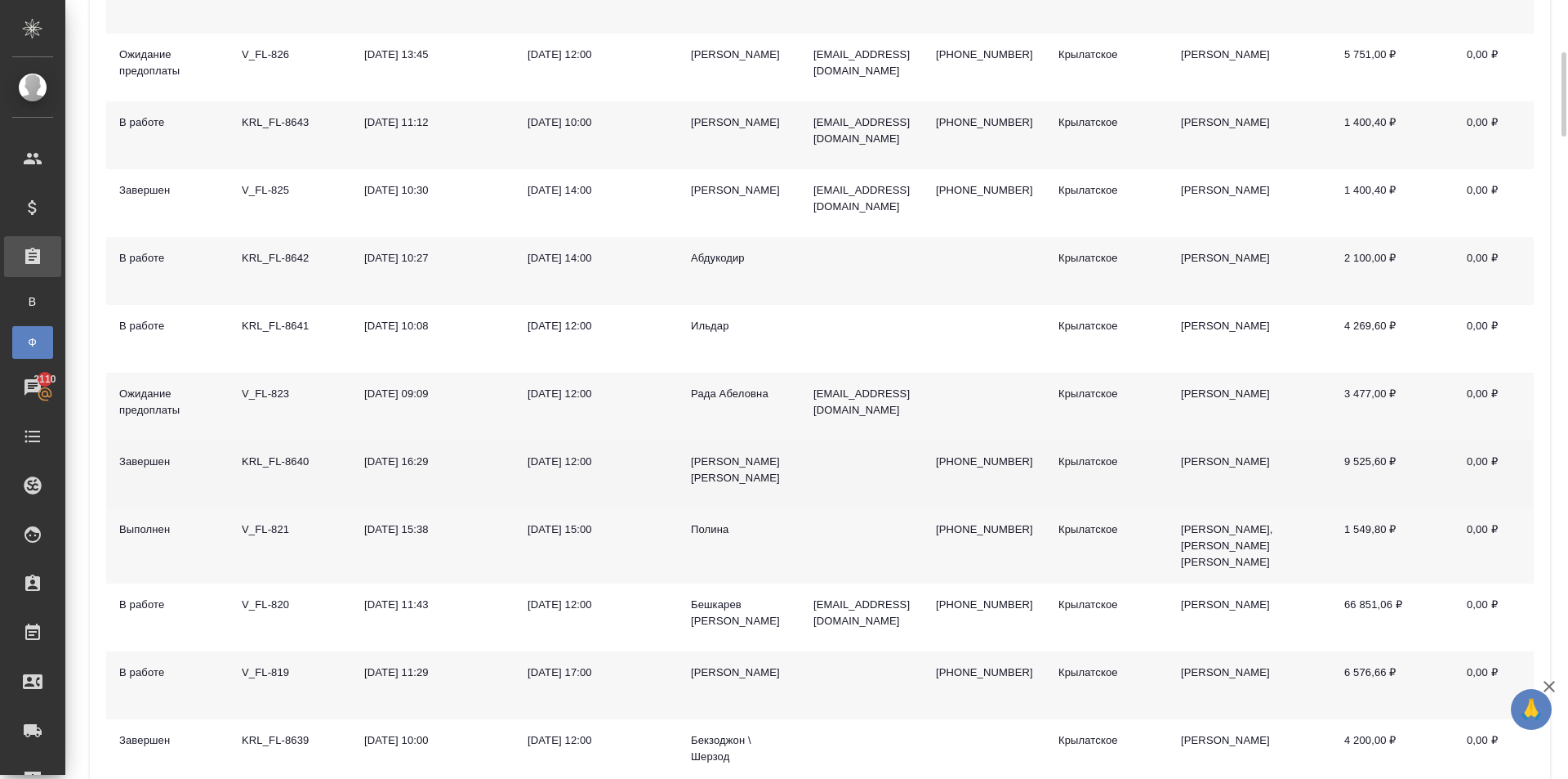
scroll to position [327, 0]
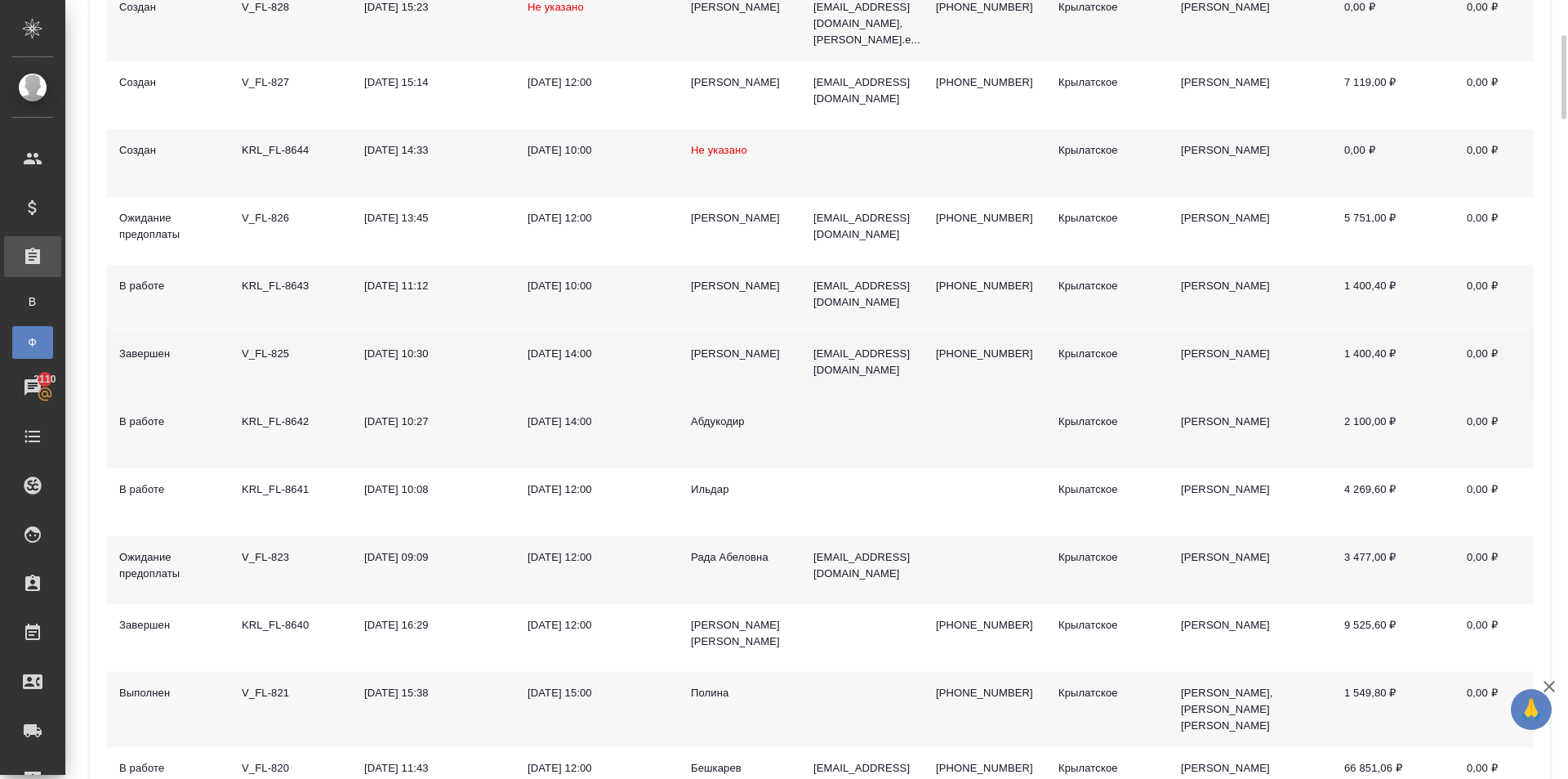
click at [749, 345] on div "[PERSON_NAME]" at bounding box center [739, 353] width 96 height 16
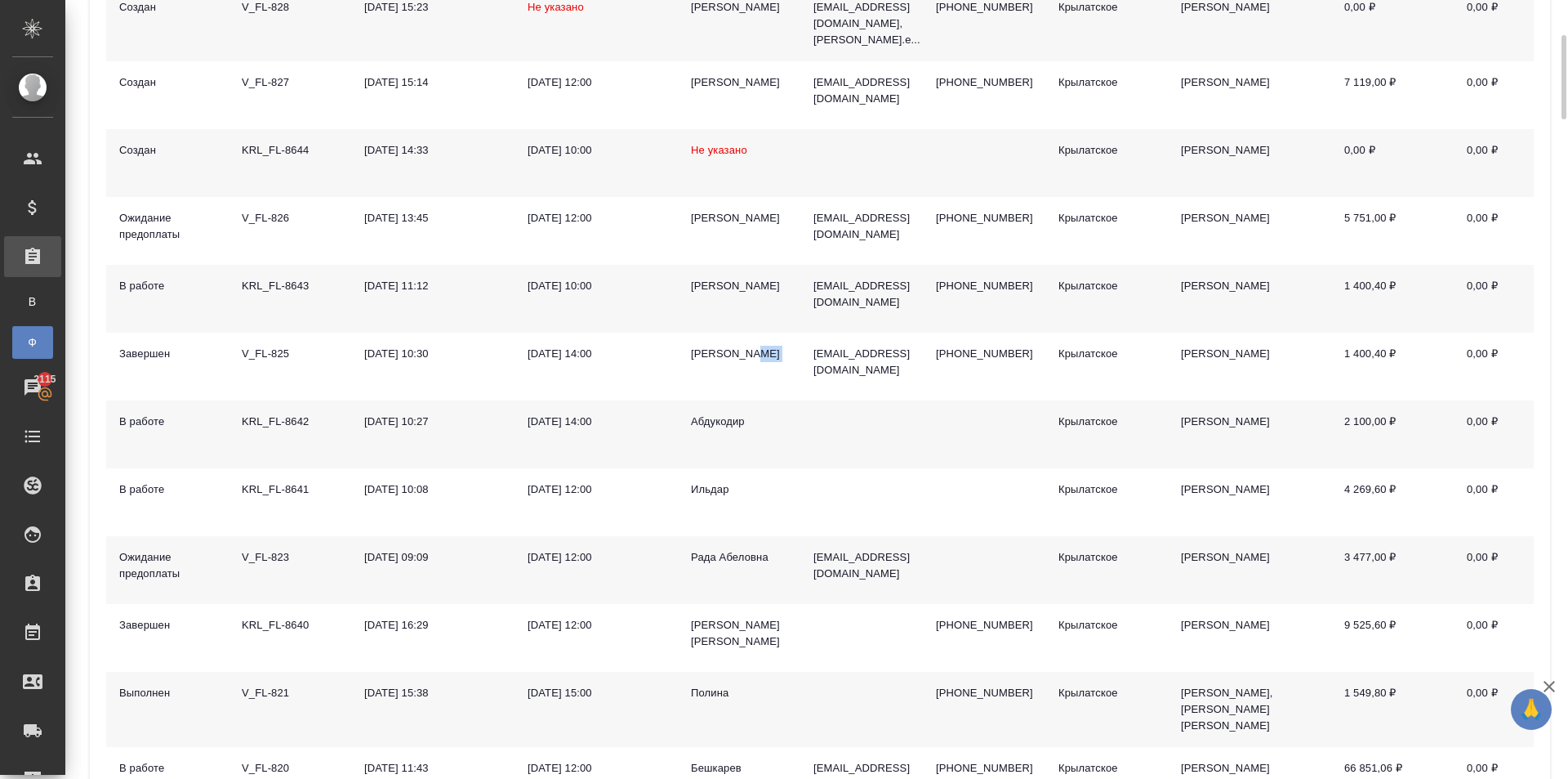
scroll to position [0, 0]
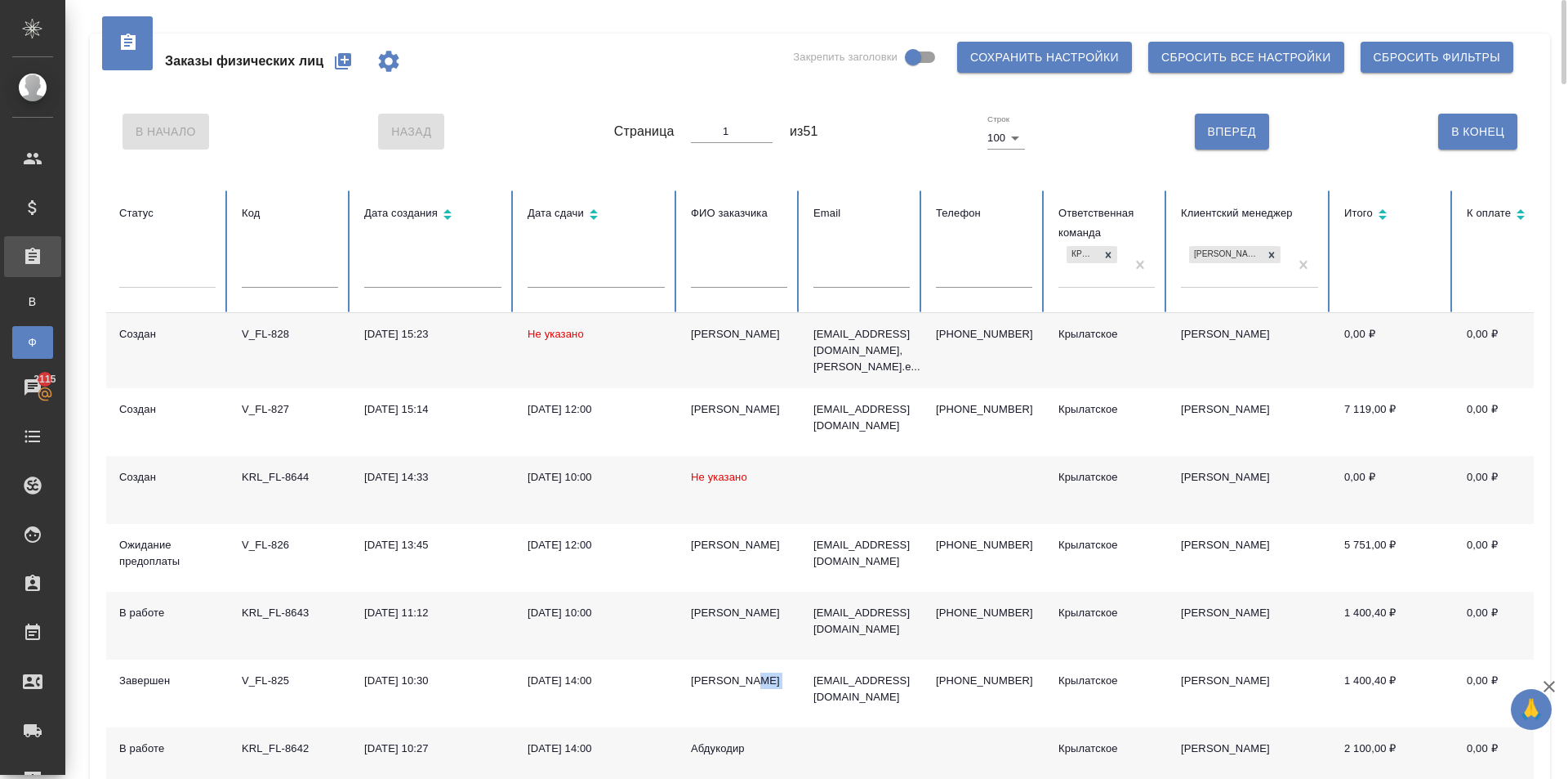
click at [346, 58] on icon "button" at bounding box center [342, 61] width 16 height 16
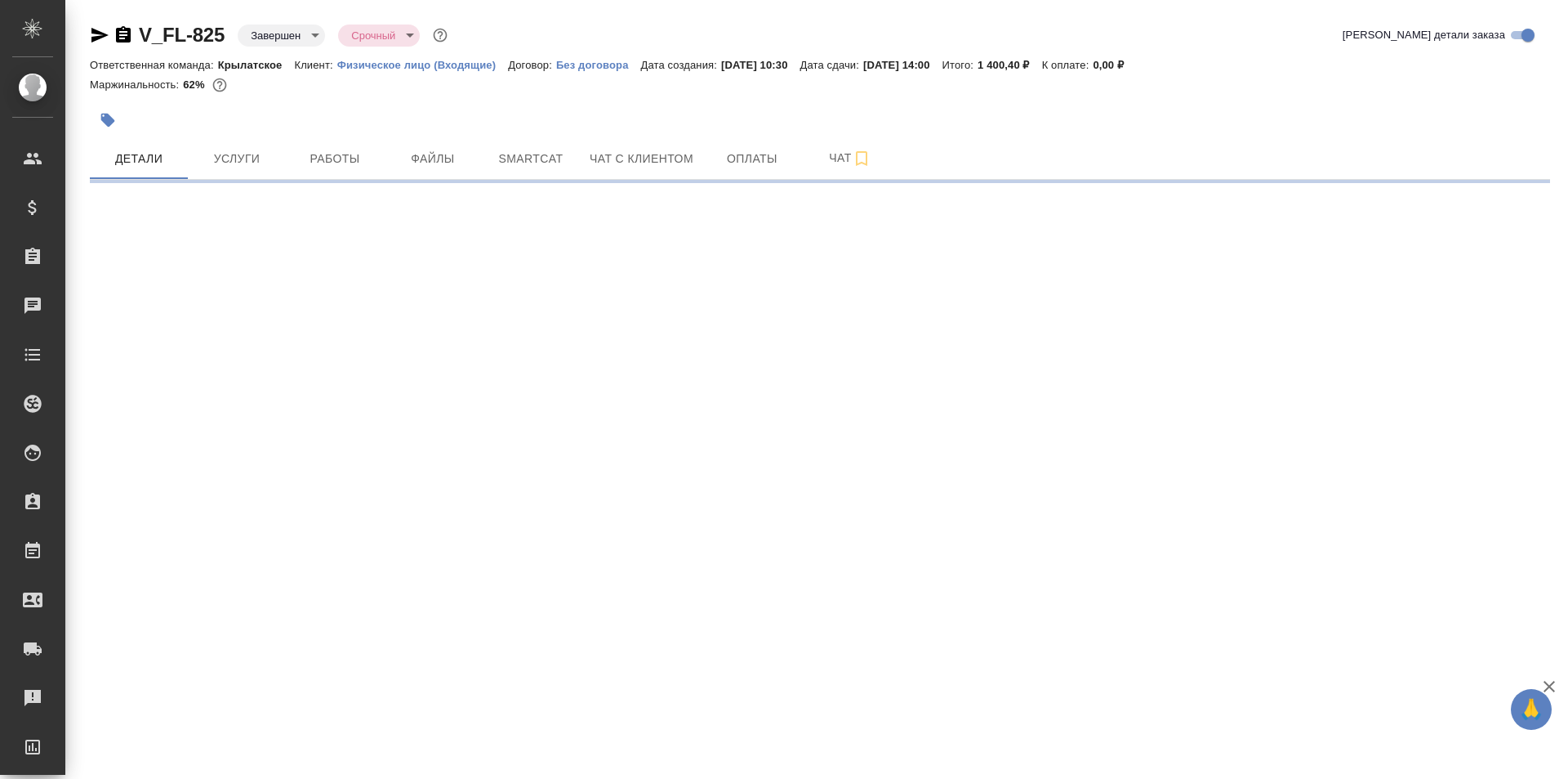
select select "RU"
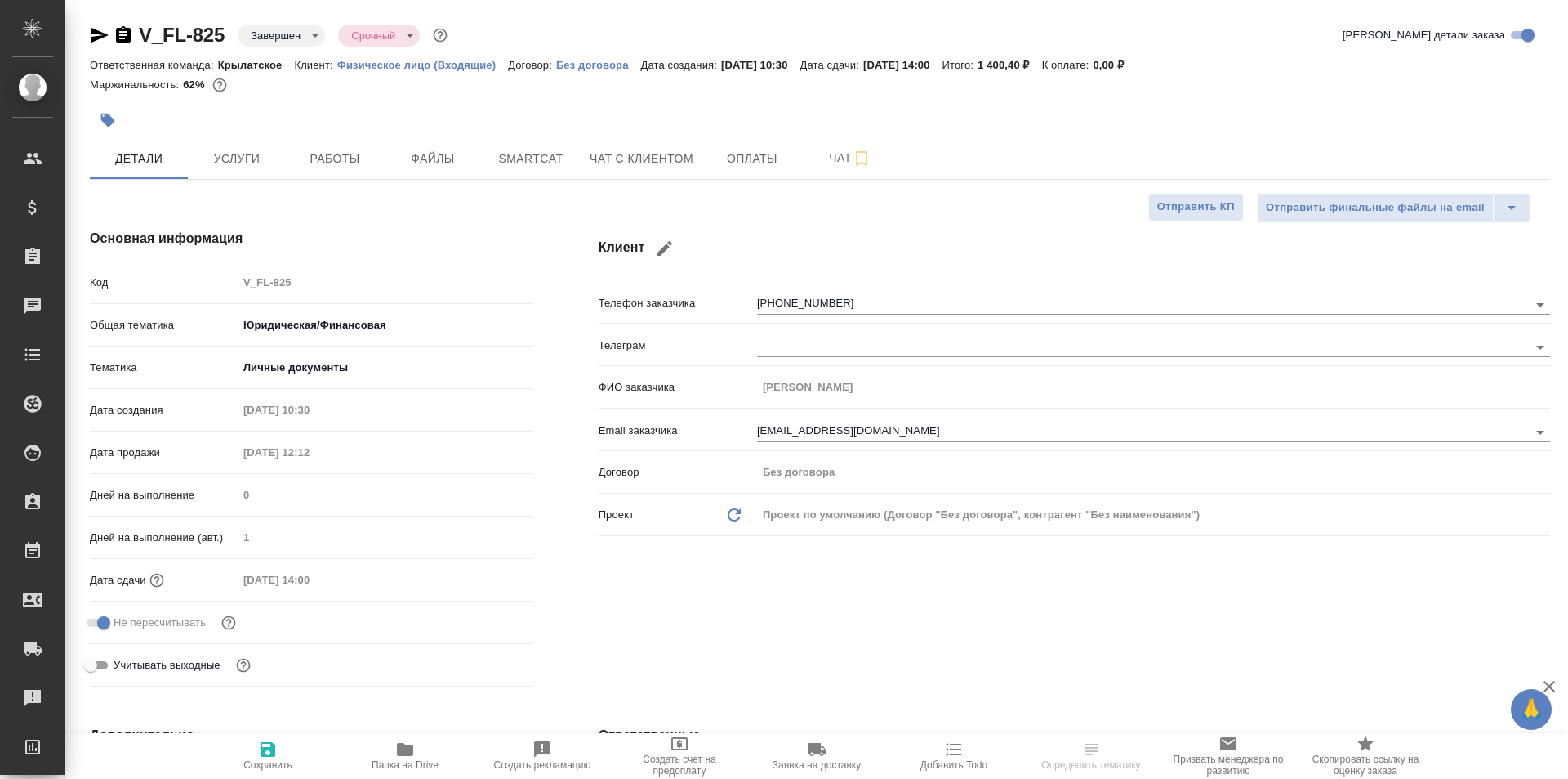
type textarea "x"
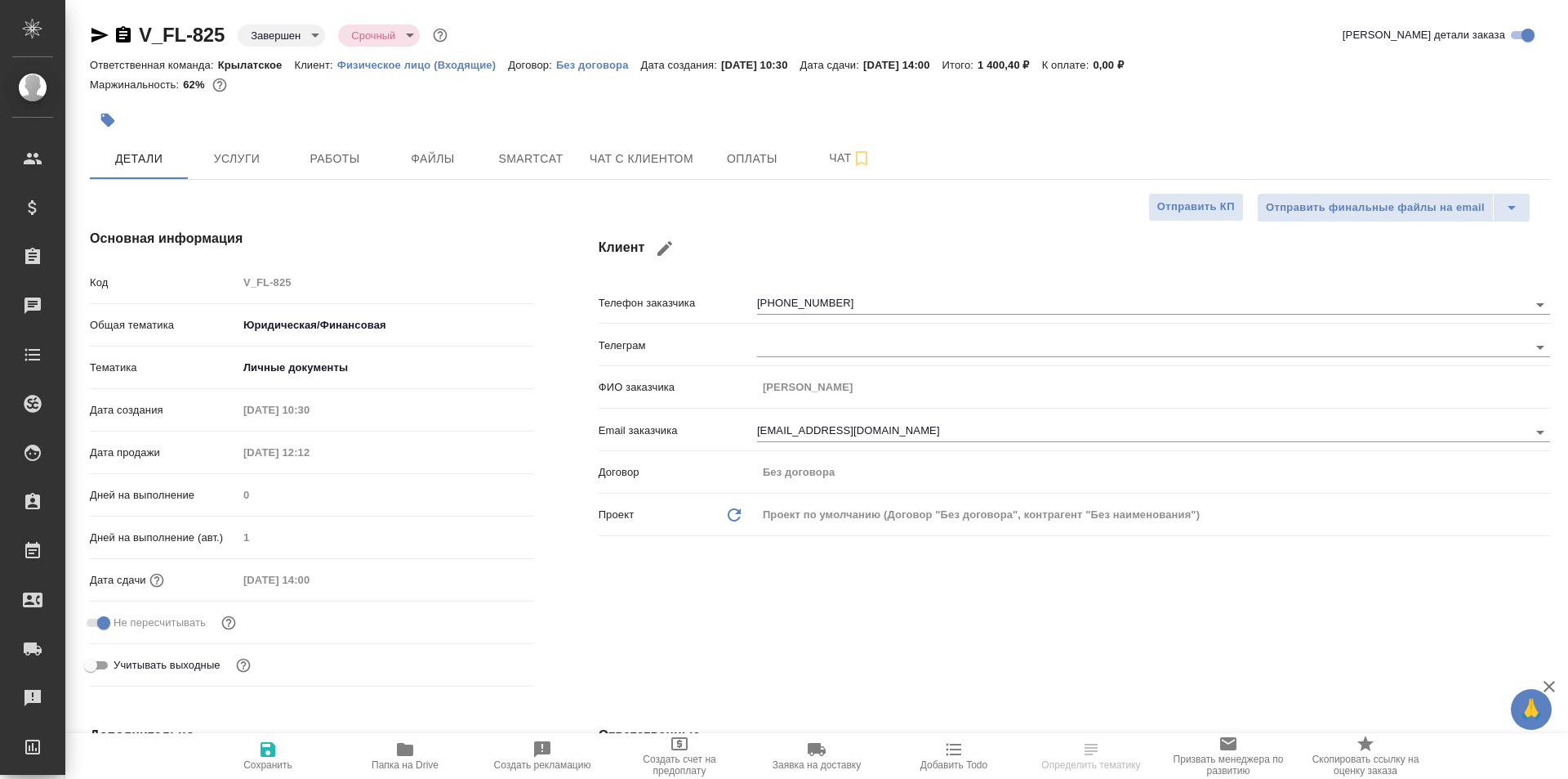
type textarea "x"
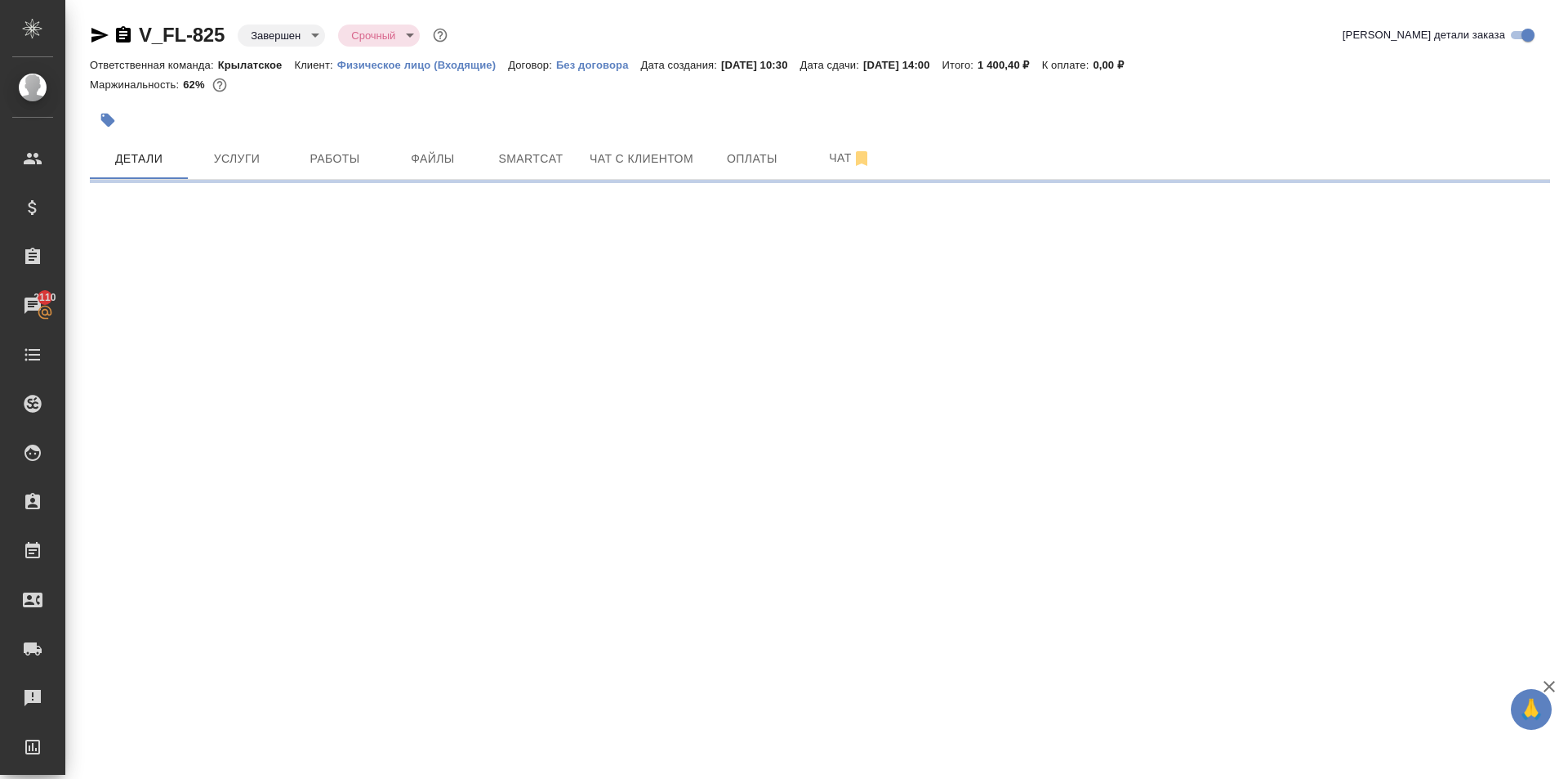
select select "RU"
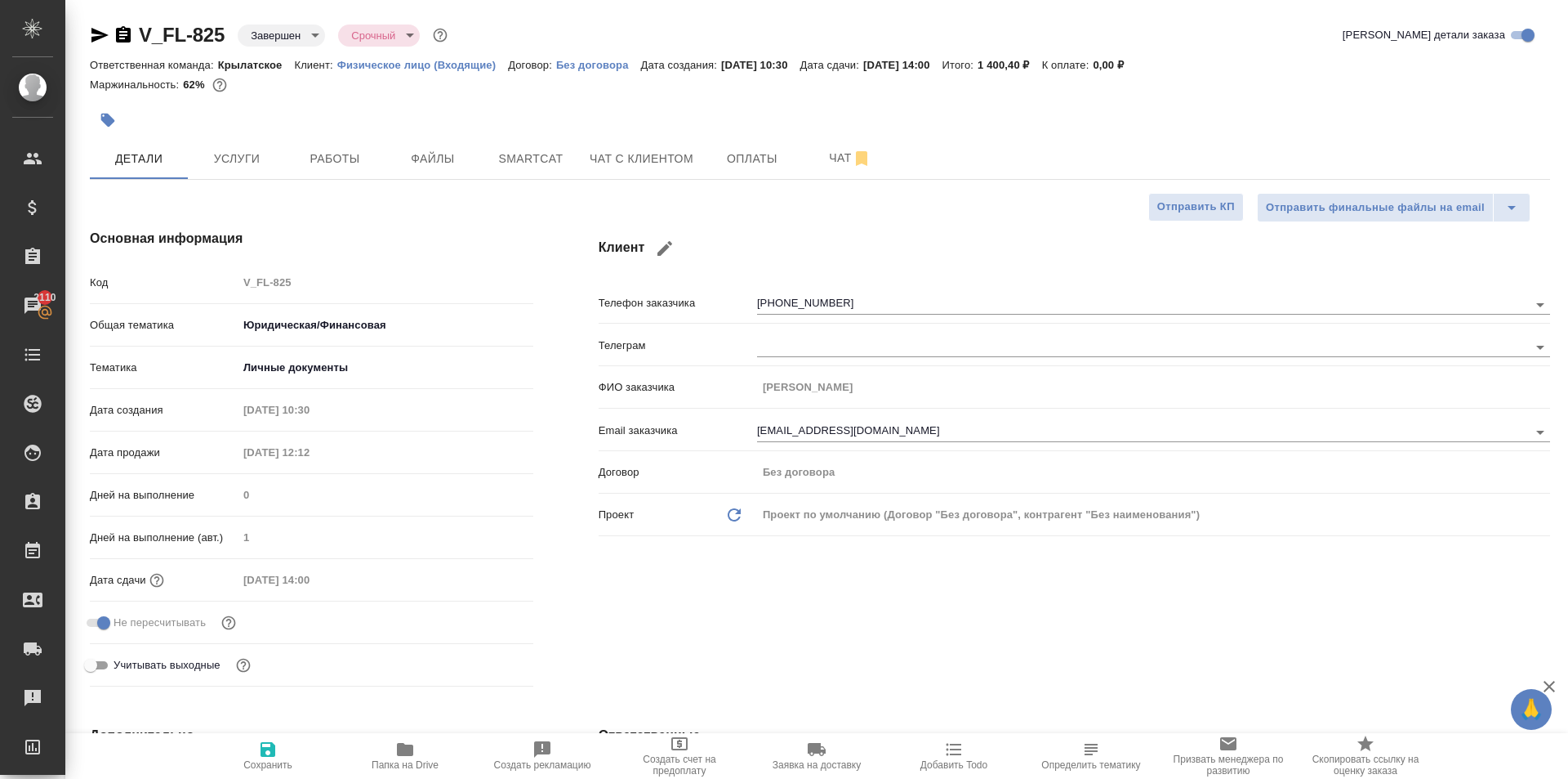
type textarea "x"
click at [572, 143] on button "Smartcat" at bounding box center [531, 158] width 98 height 41
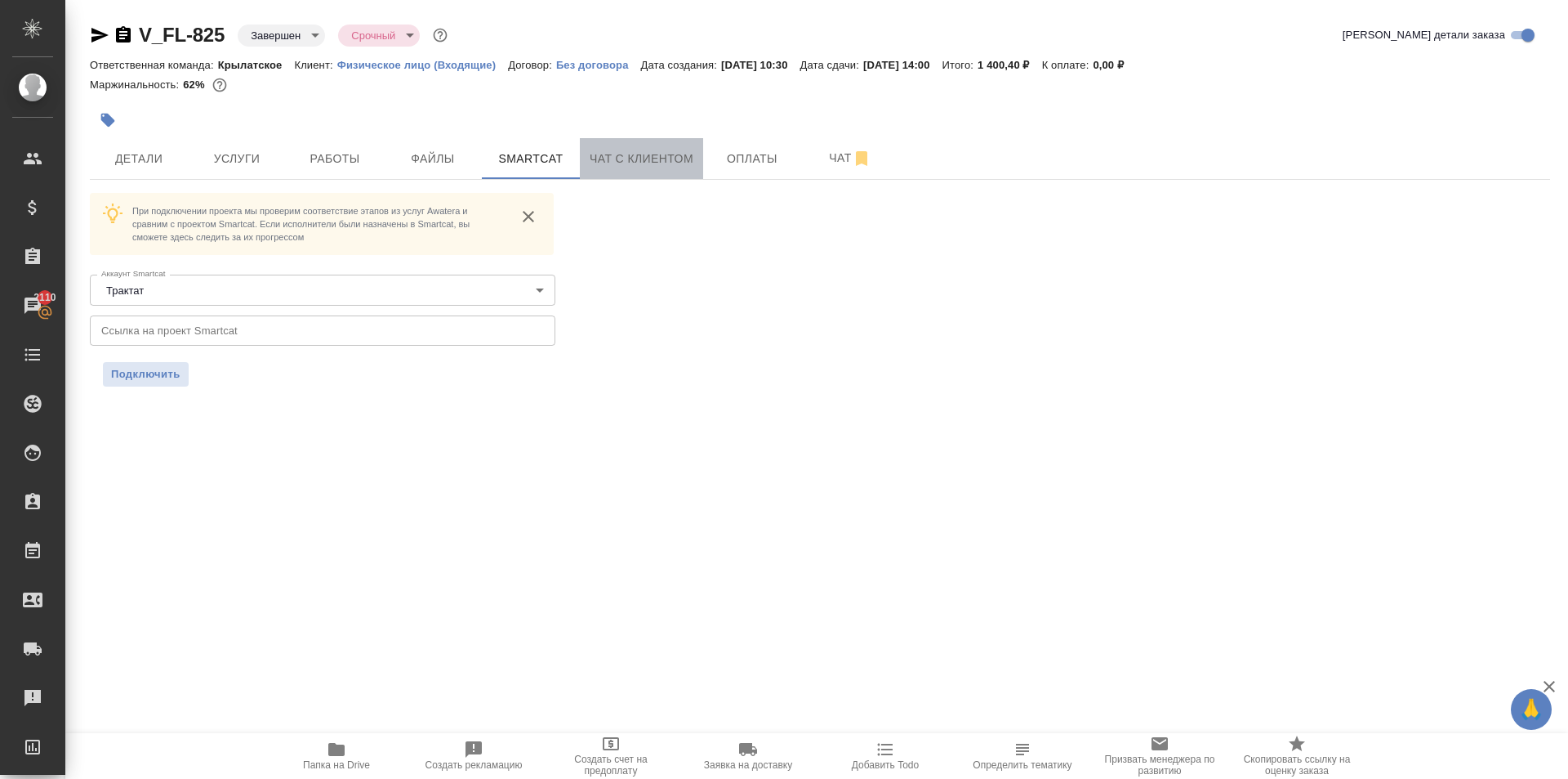
click at [632, 159] on span "Чат с клиентом" at bounding box center [641, 158] width 104 height 20
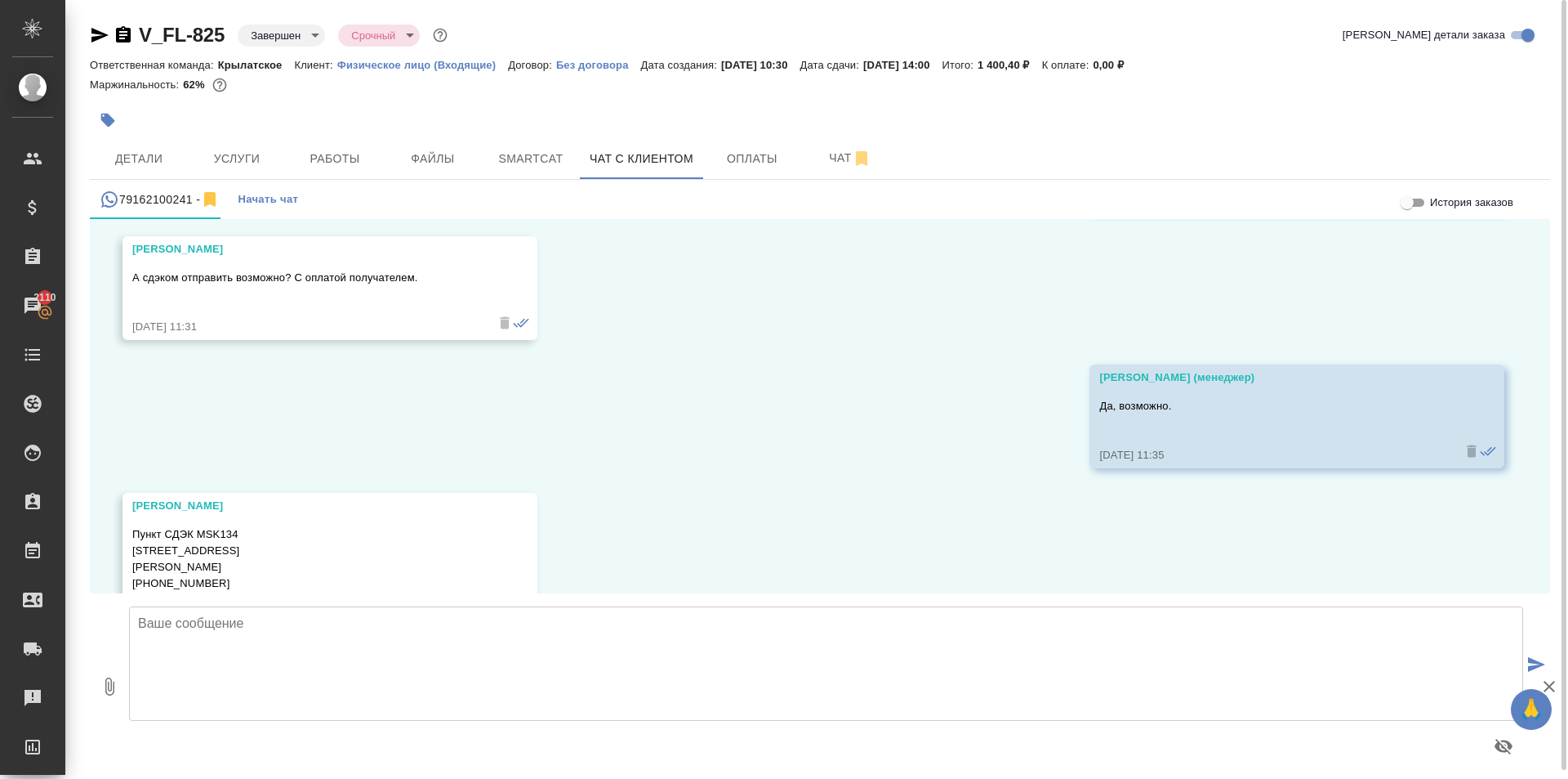
scroll to position [1207, 0]
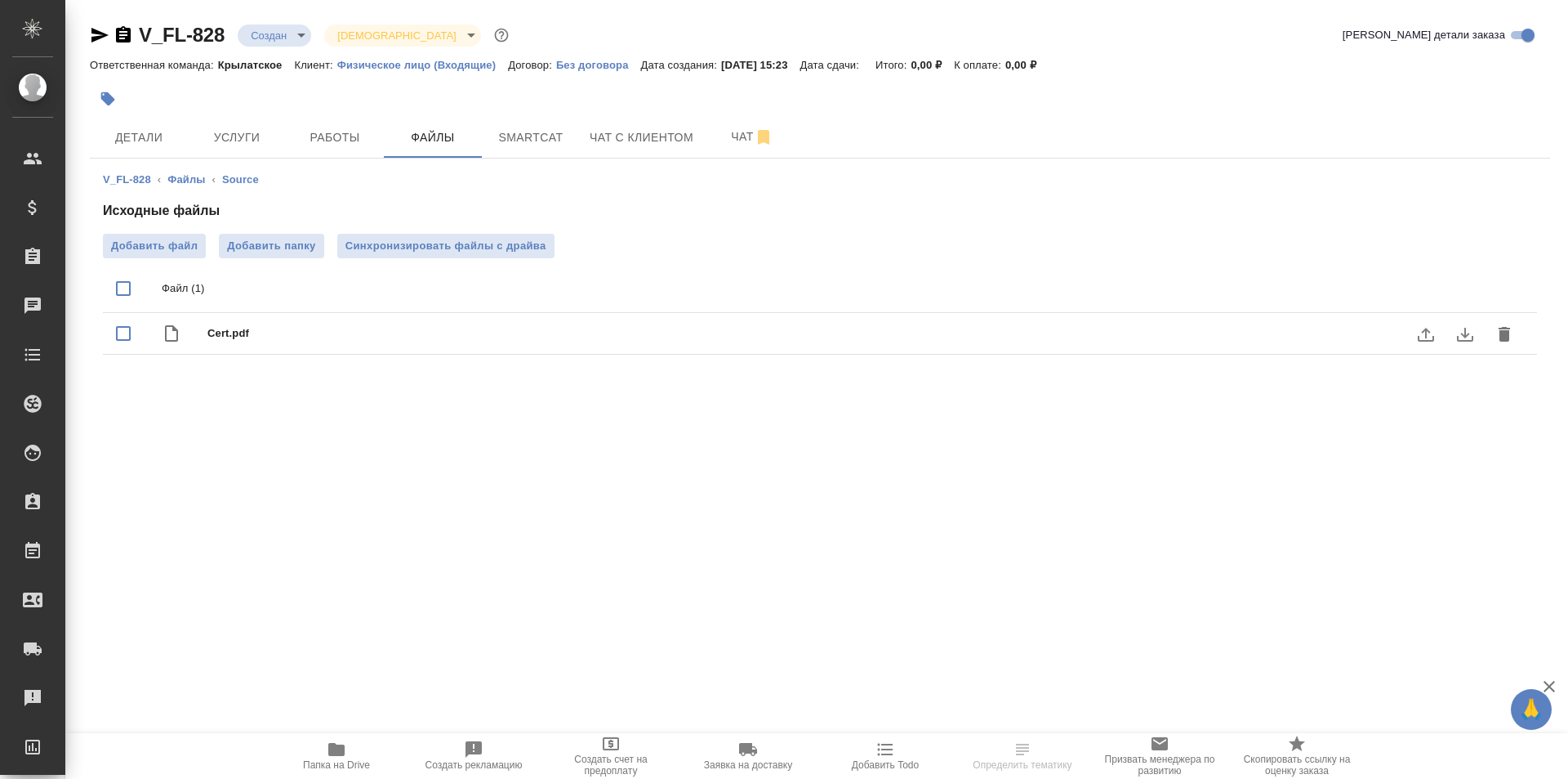
click at [1462, 335] on icon "download" at bounding box center [1465, 334] width 19 height 19
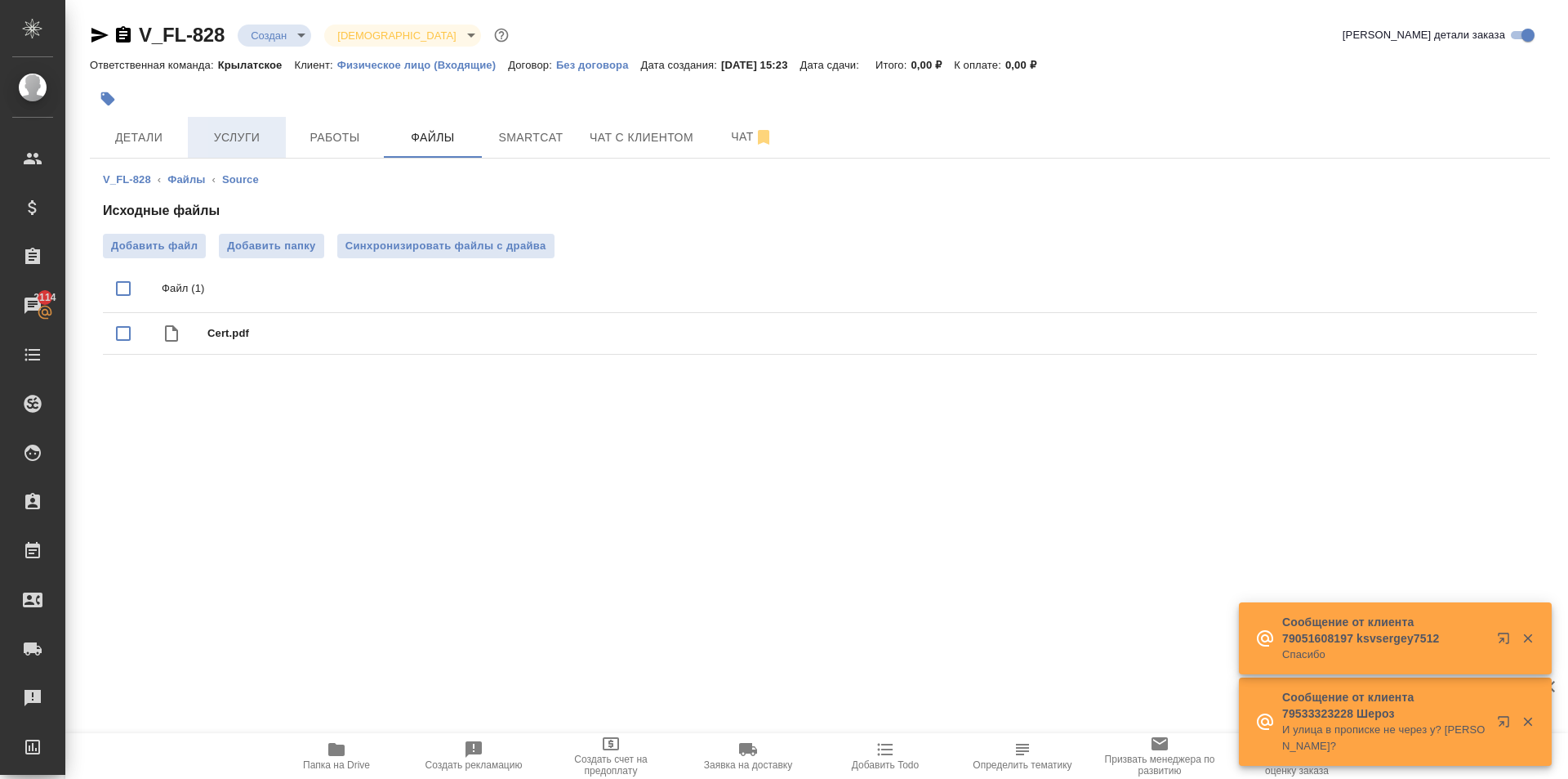
click at [227, 137] on span "Услуги" at bounding box center [236, 137] width 79 height 20
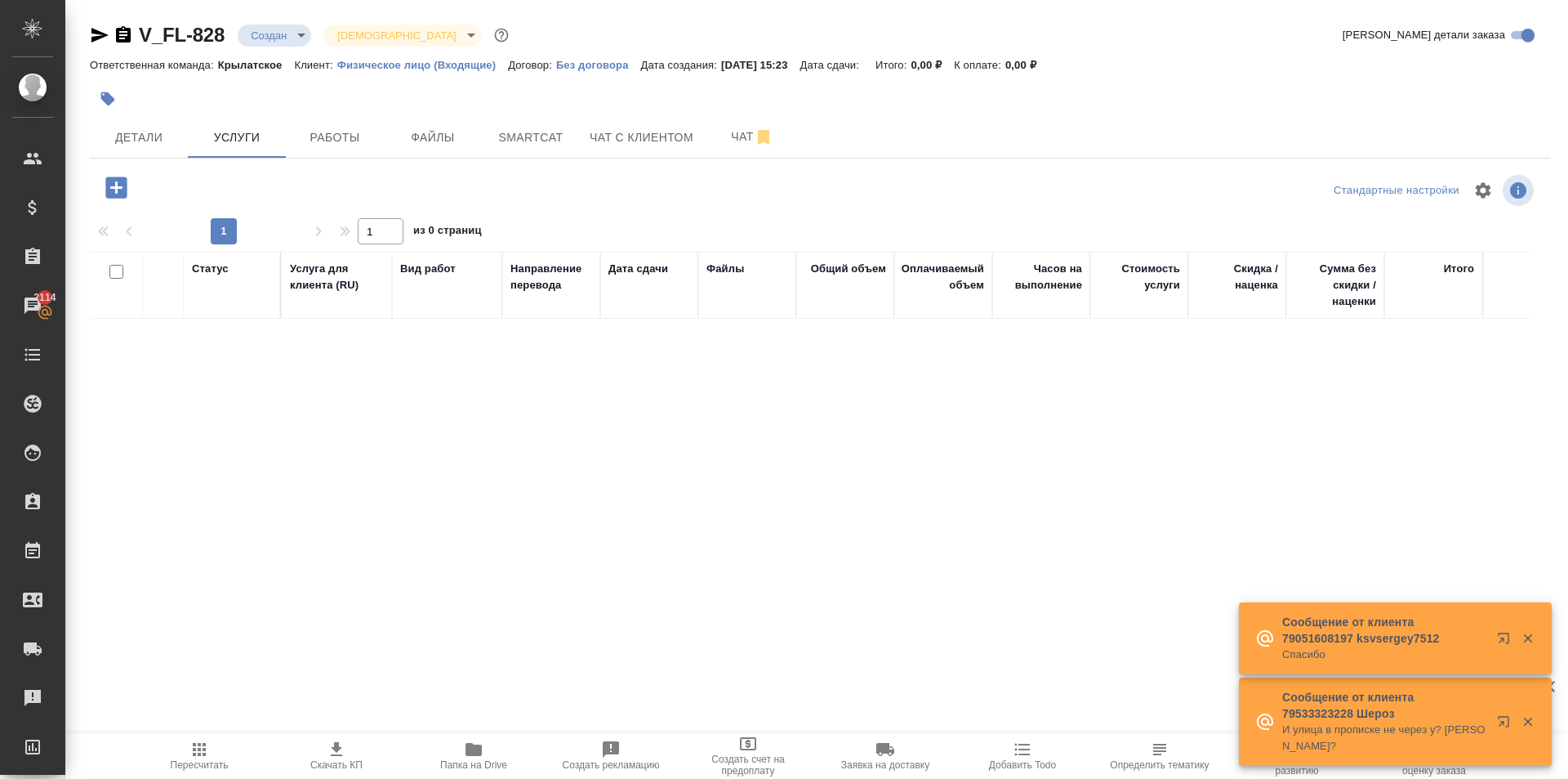
click at [127, 194] on icon "button" at bounding box center [116, 188] width 28 height 28
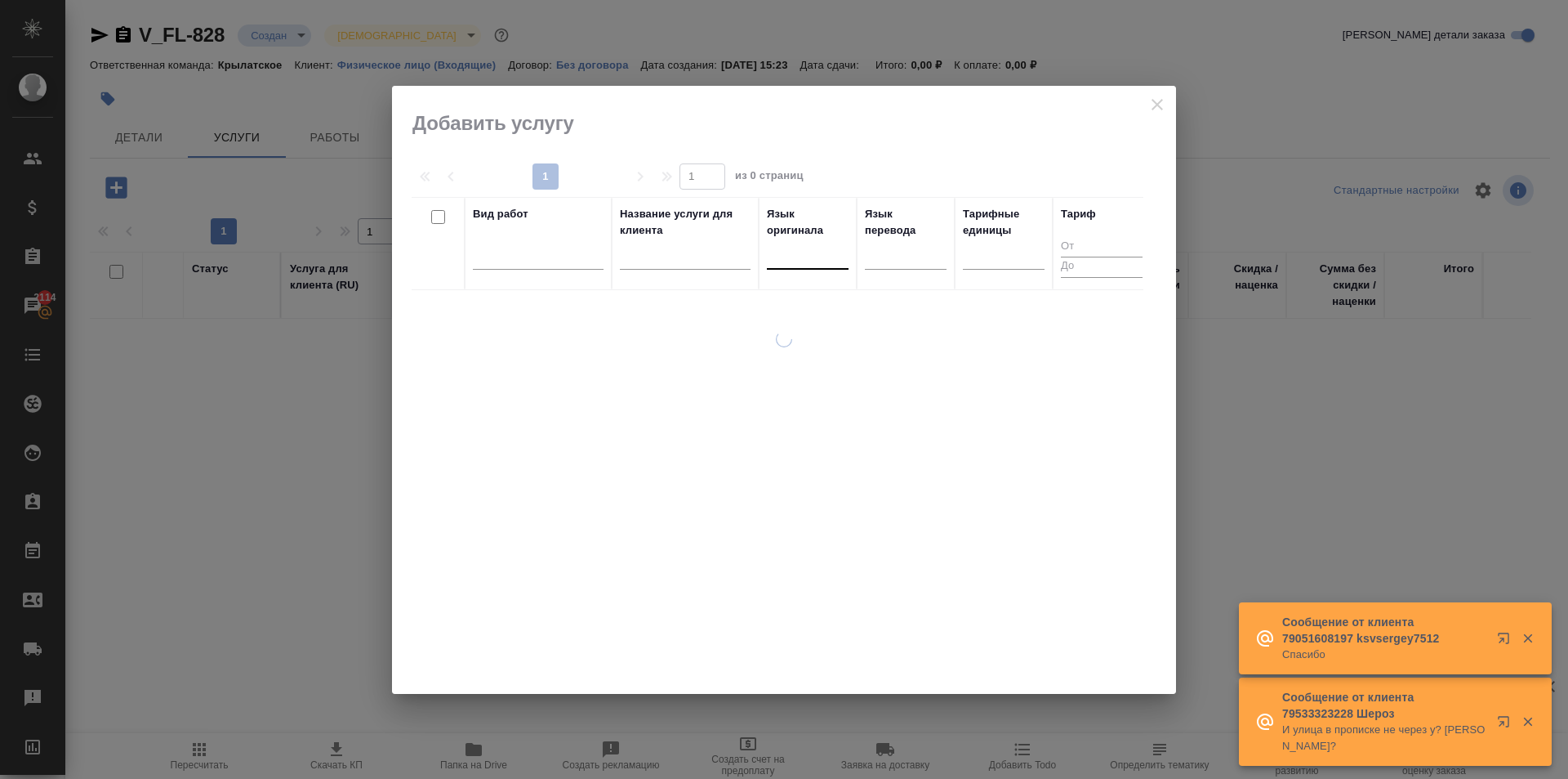
click at [839, 256] on div at bounding box center [808, 252] width 81 height 24
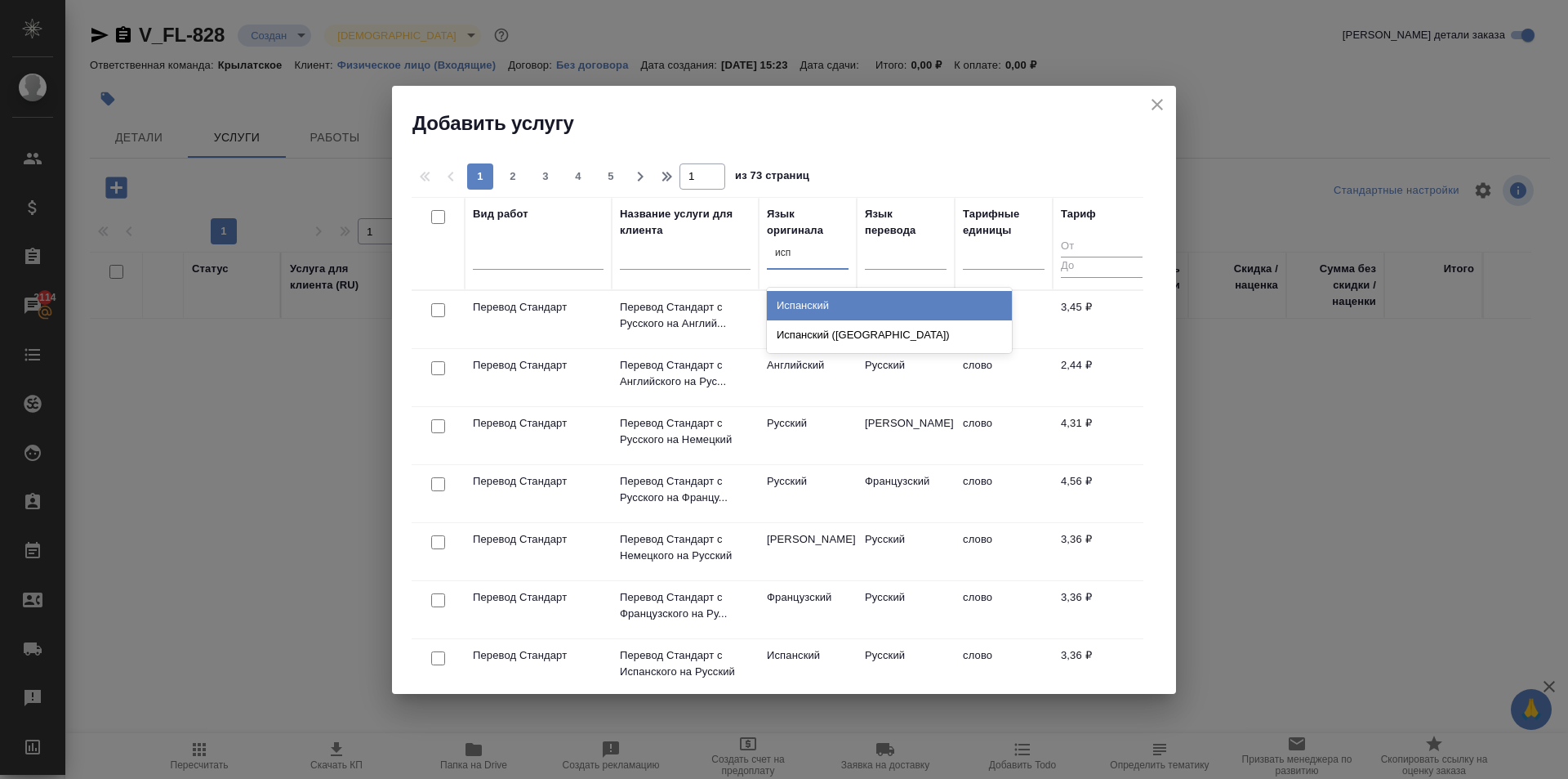
type input "исп"
click at [1157, 90] on div "Добавить услугу" at bounding box center [784, 111] width 784 height 50
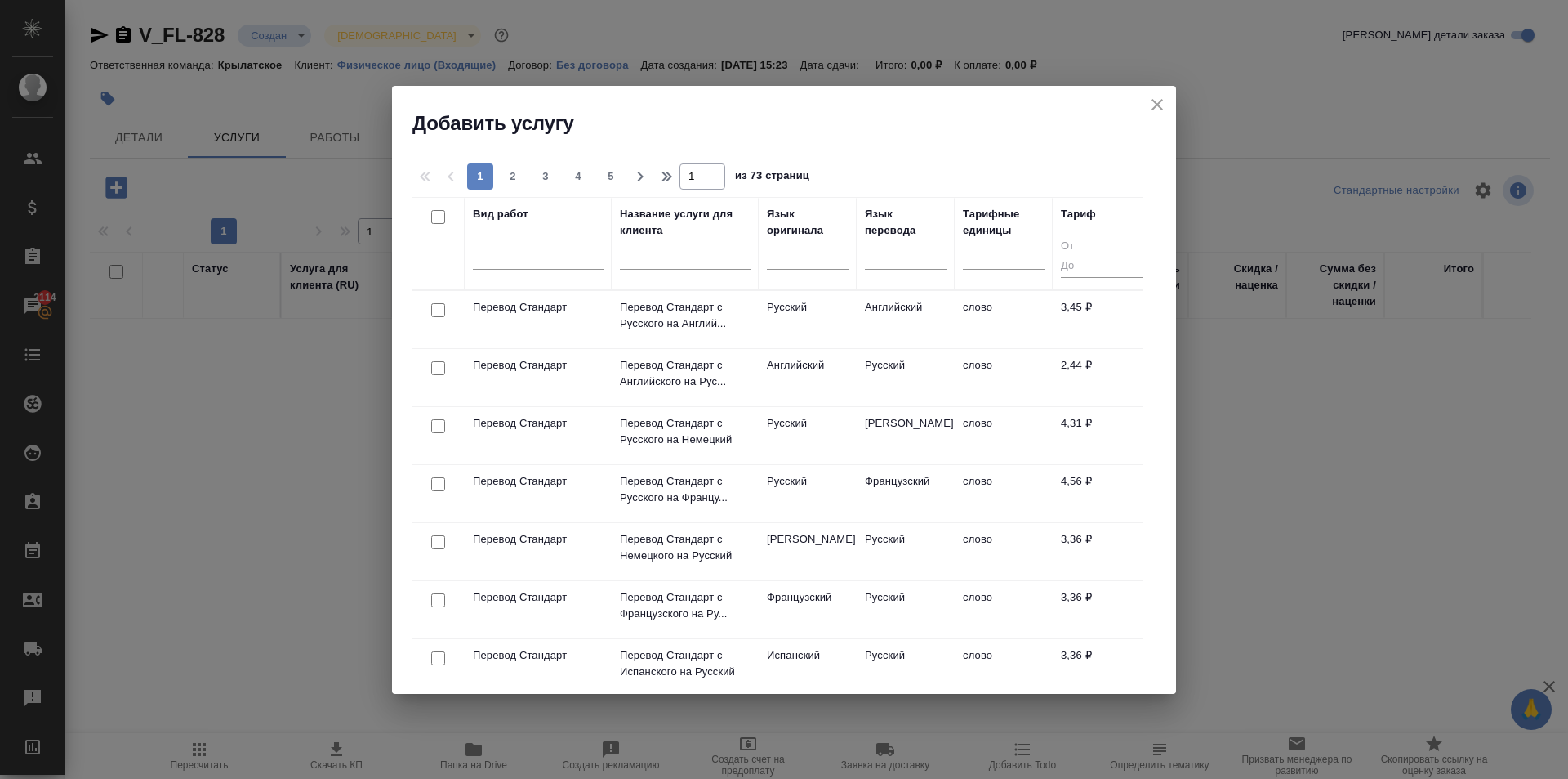
click at [1159, 100] on icon "close" at bounding box center [1157, 104] width 19 height 19
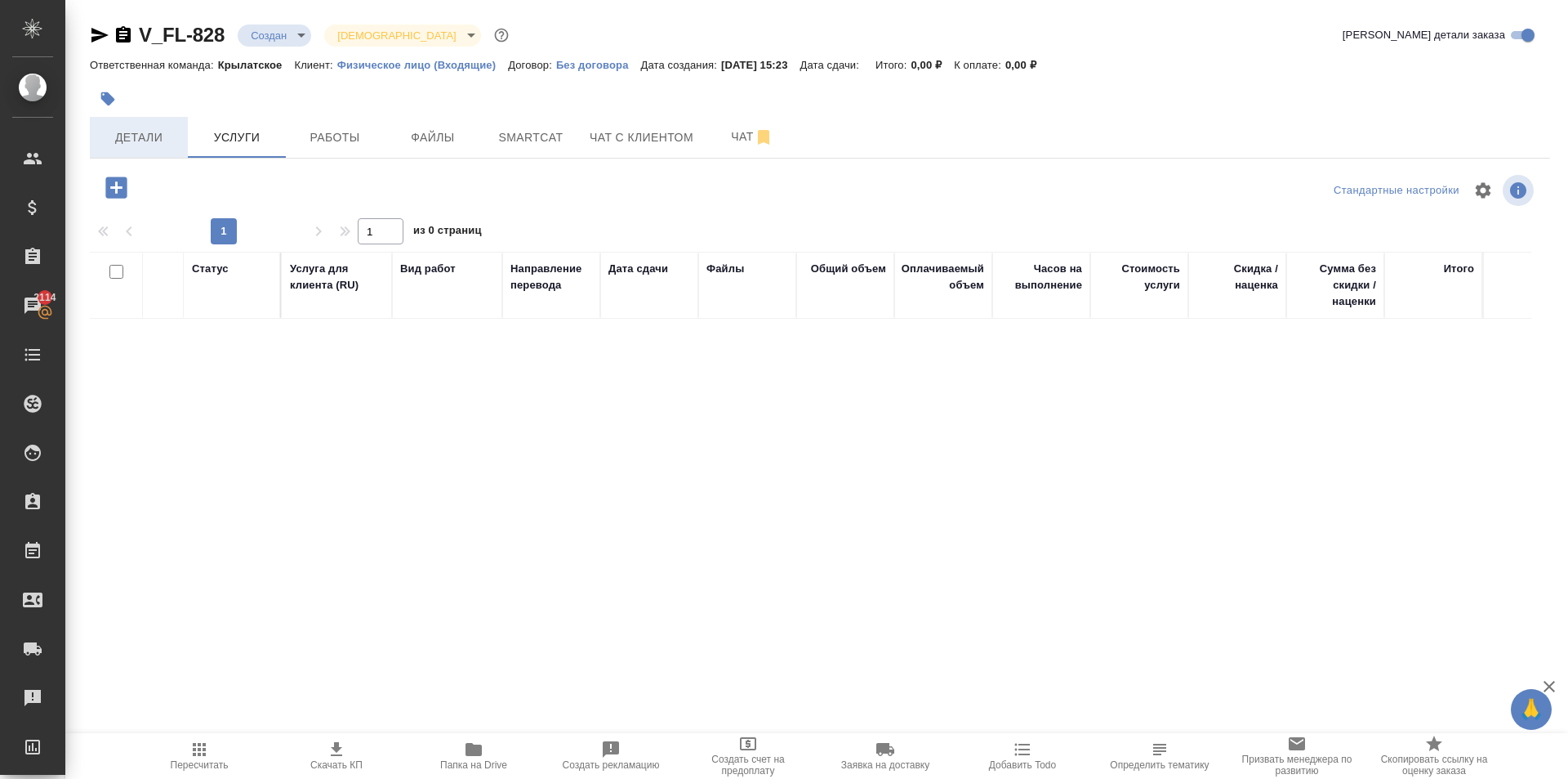
click at [144, 134] on span "Детали" at bounding box center [139, 137] width 79 height 20
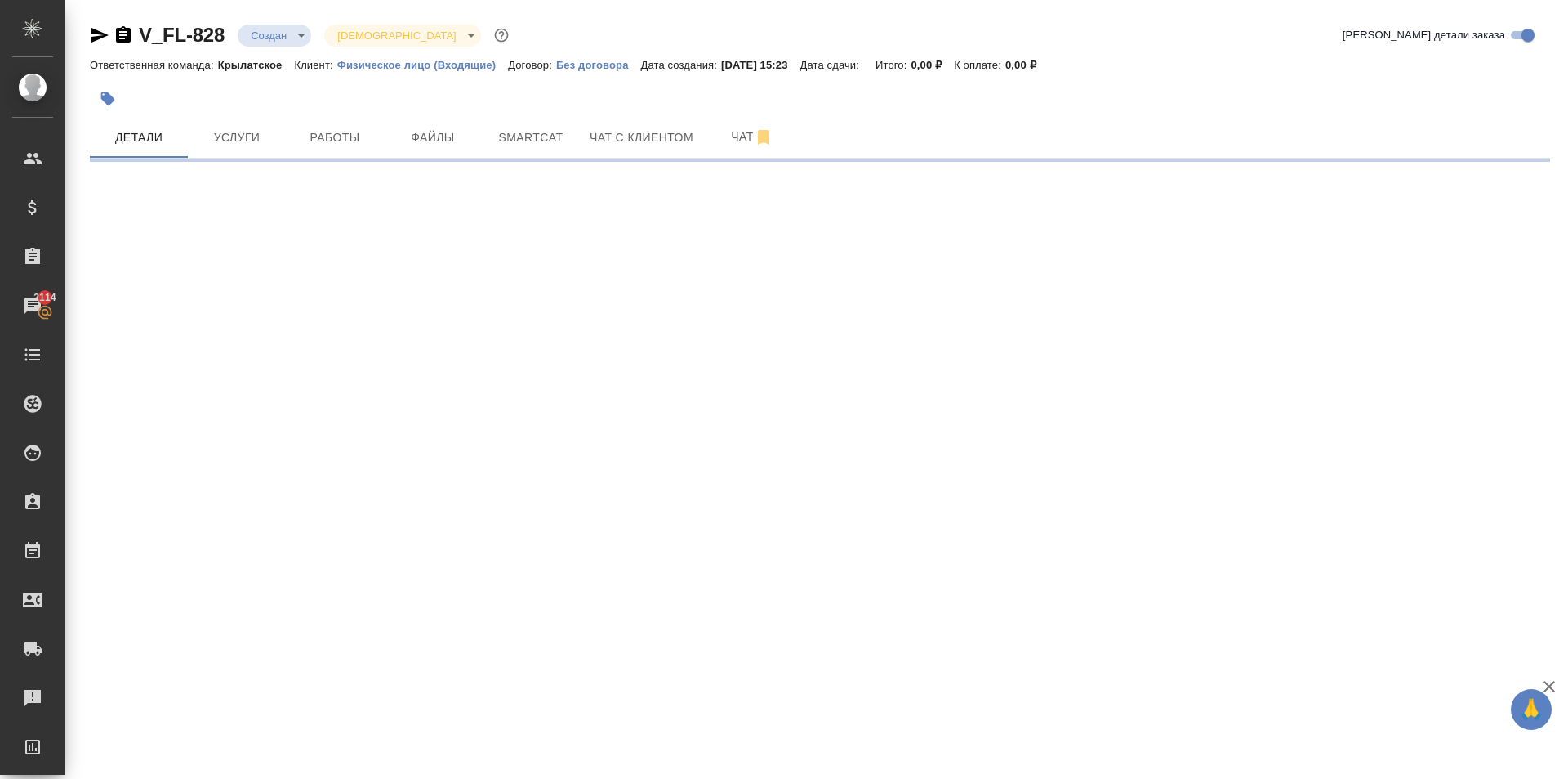
select select "RU"
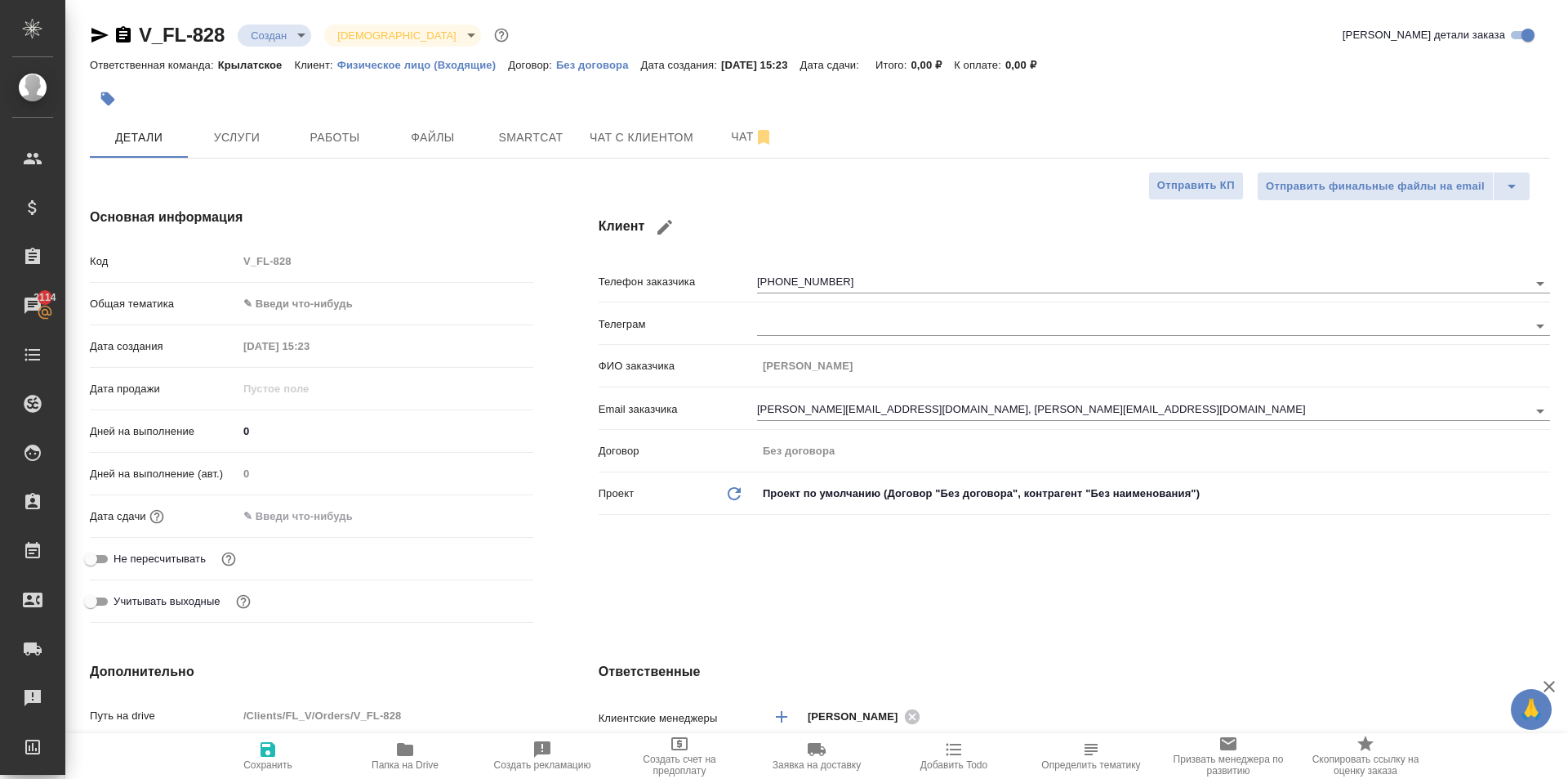
type textarea "x"
click at [101, 95] on icon "button" at bounding box center [108, 98] width 16 height 16
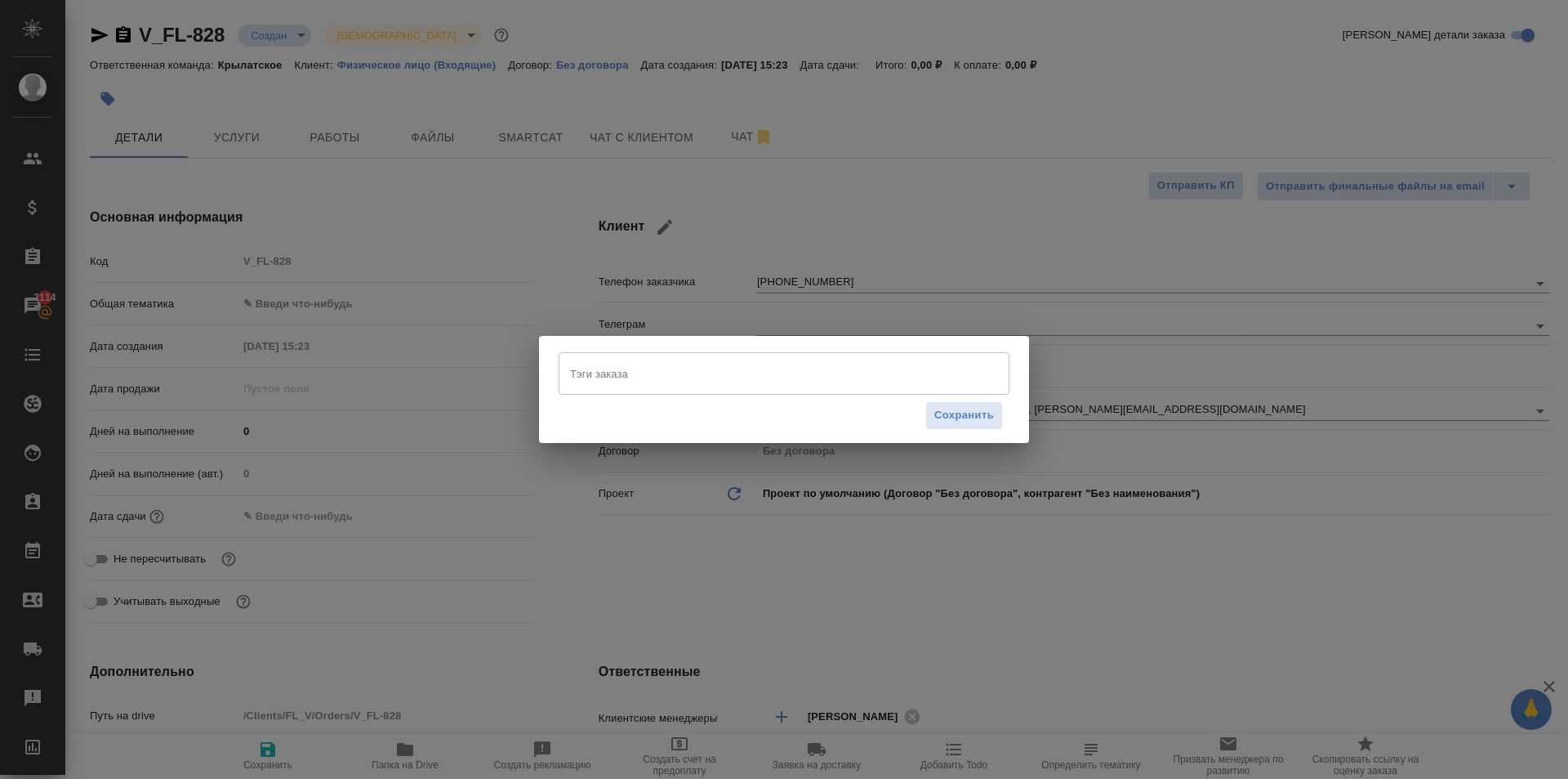
click at [611, 376] on input "Тэги заказа" at bounding box center [769, 373] width 405 height 27
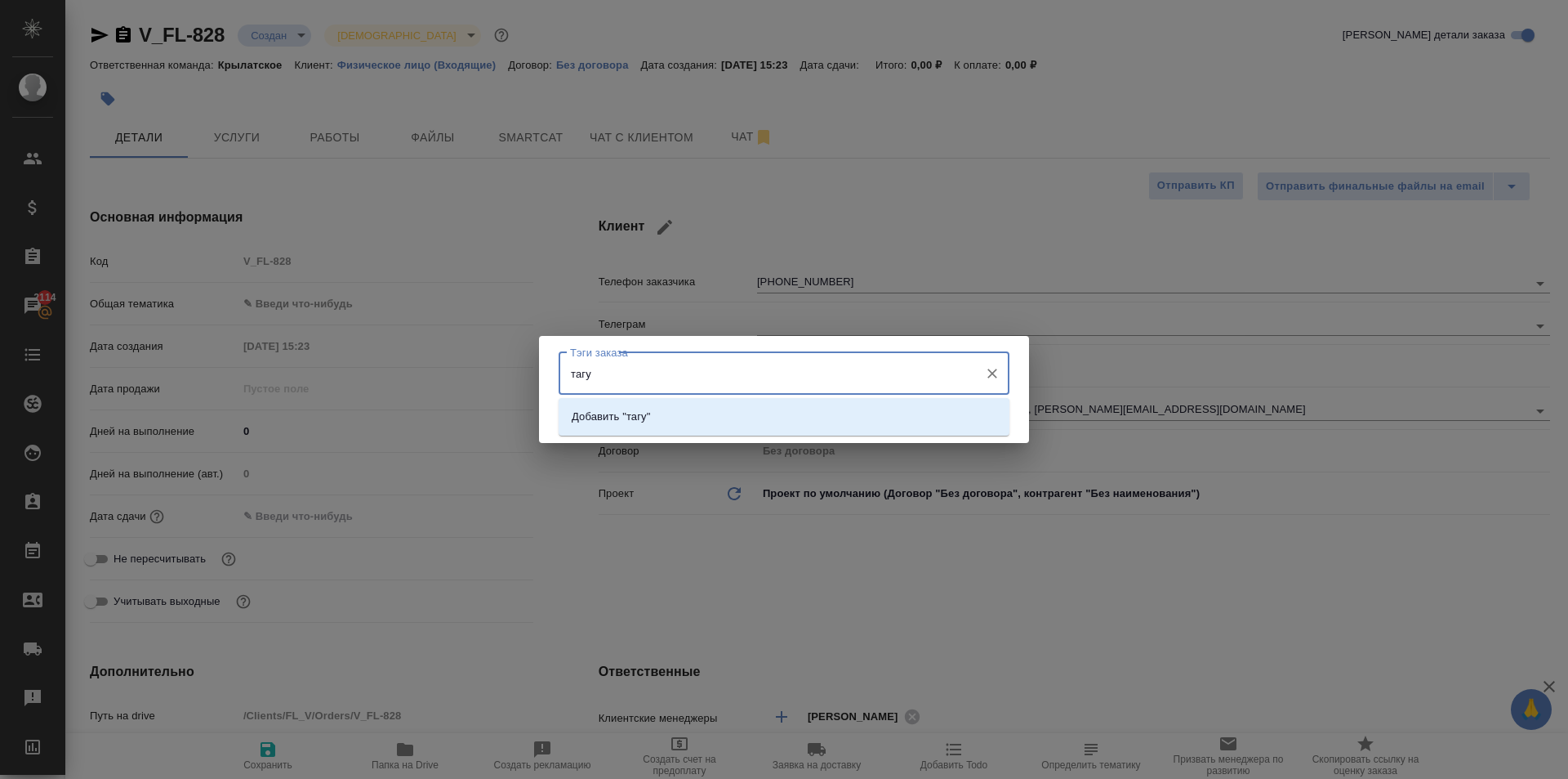
type input "таг"
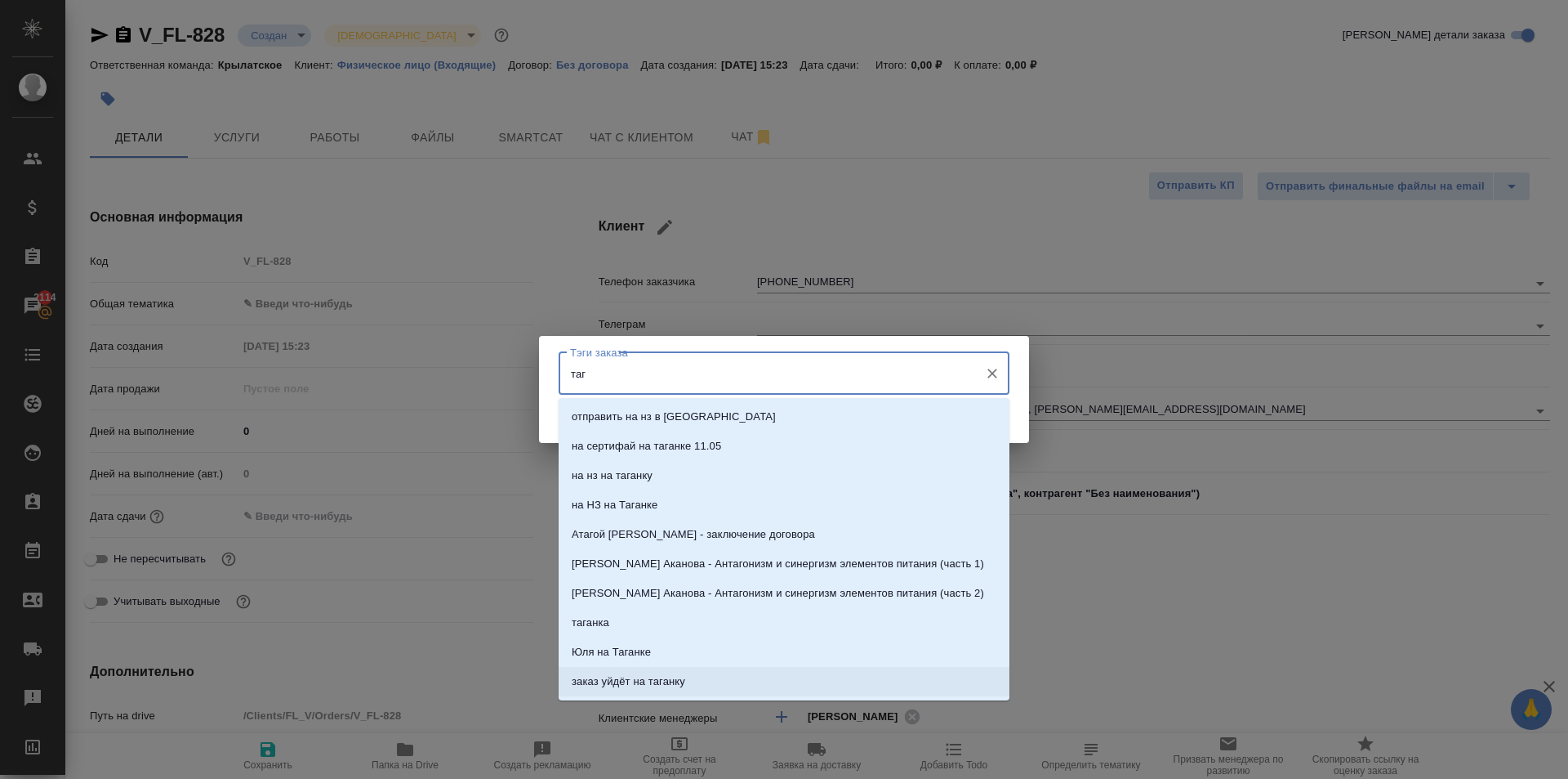
click at [654, 678] on p "заказ уйдёт на таганку" at bounding box center [628, 682] width 113 height 16
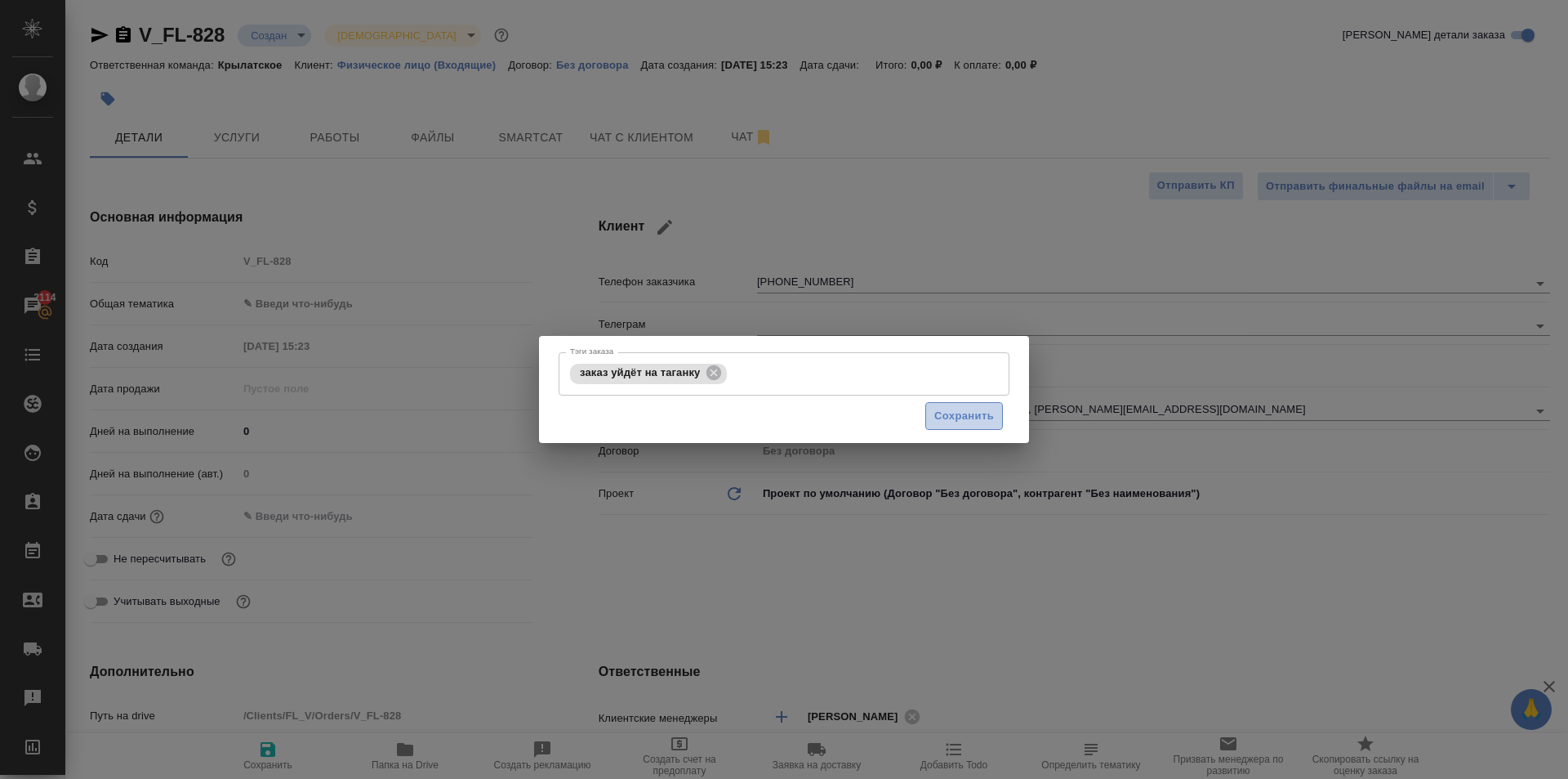
click at [957, 406] on button "Сохранить" at bounding box center [965, 416] width 78 height 28
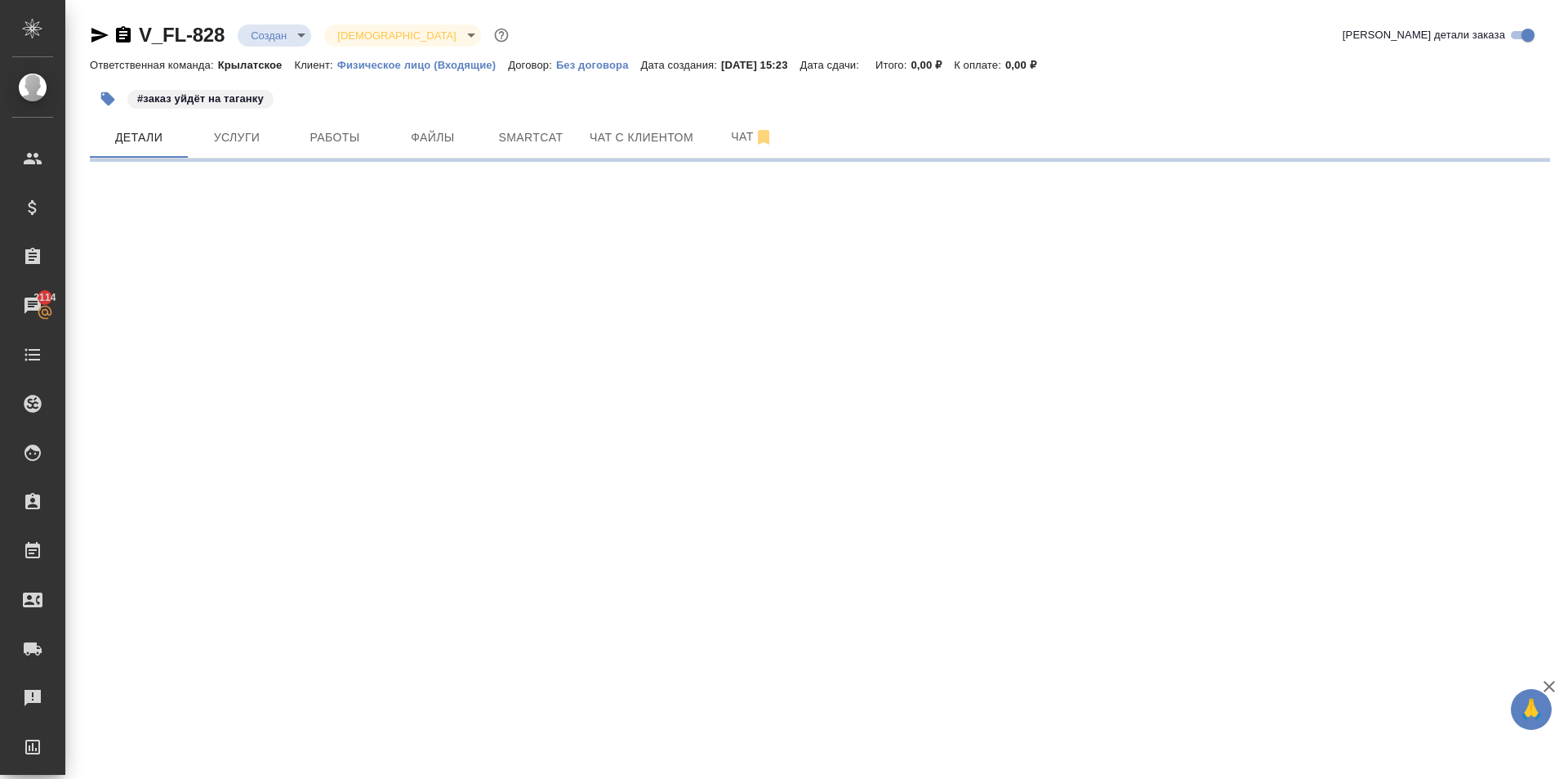
select select "RU"
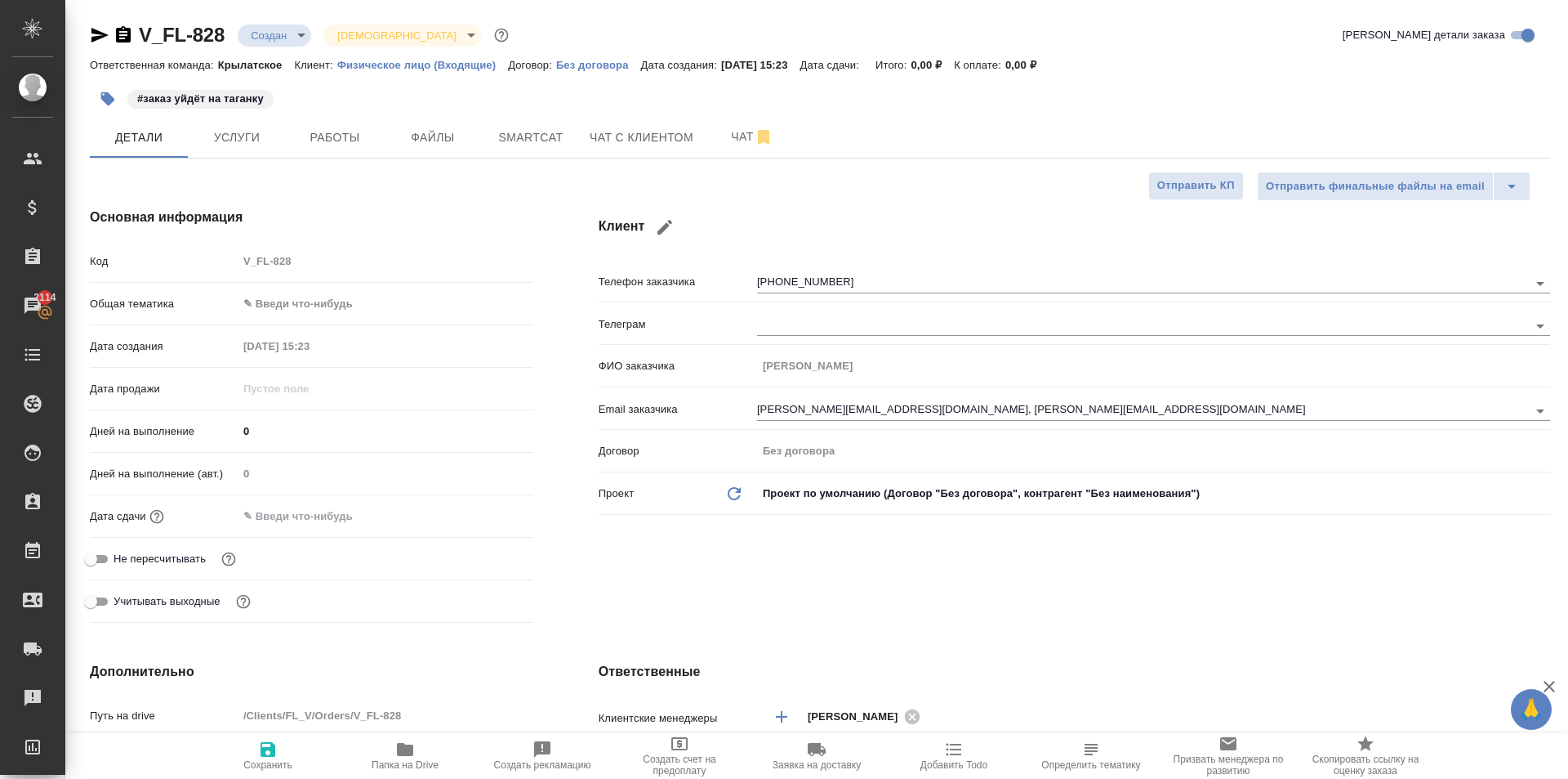
type textarea "x"
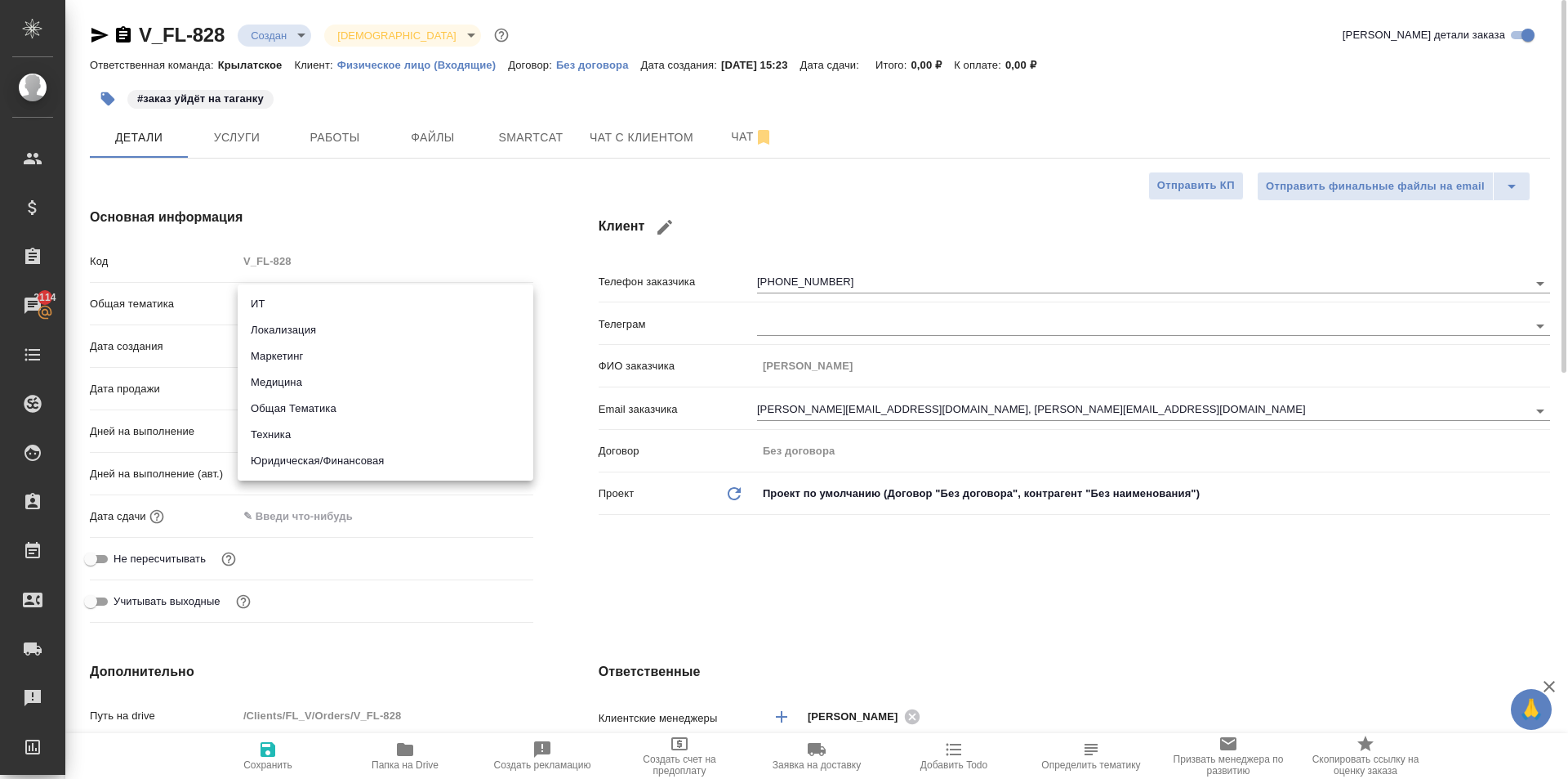
click at [362, 301] on body "🙏 .cls-1 fill:#fff; AWATERA [PERSON_NAME] Спецификации Заказы 2114 Чаты Todo Пр…" at bounding box center [784, 390] width 1568 height 779
click at [382, 459] on li "Юридическая/Финансовая" at bounding box center [386, 461] width 296 height 27
type input "yr-fn"
type textarea "x"
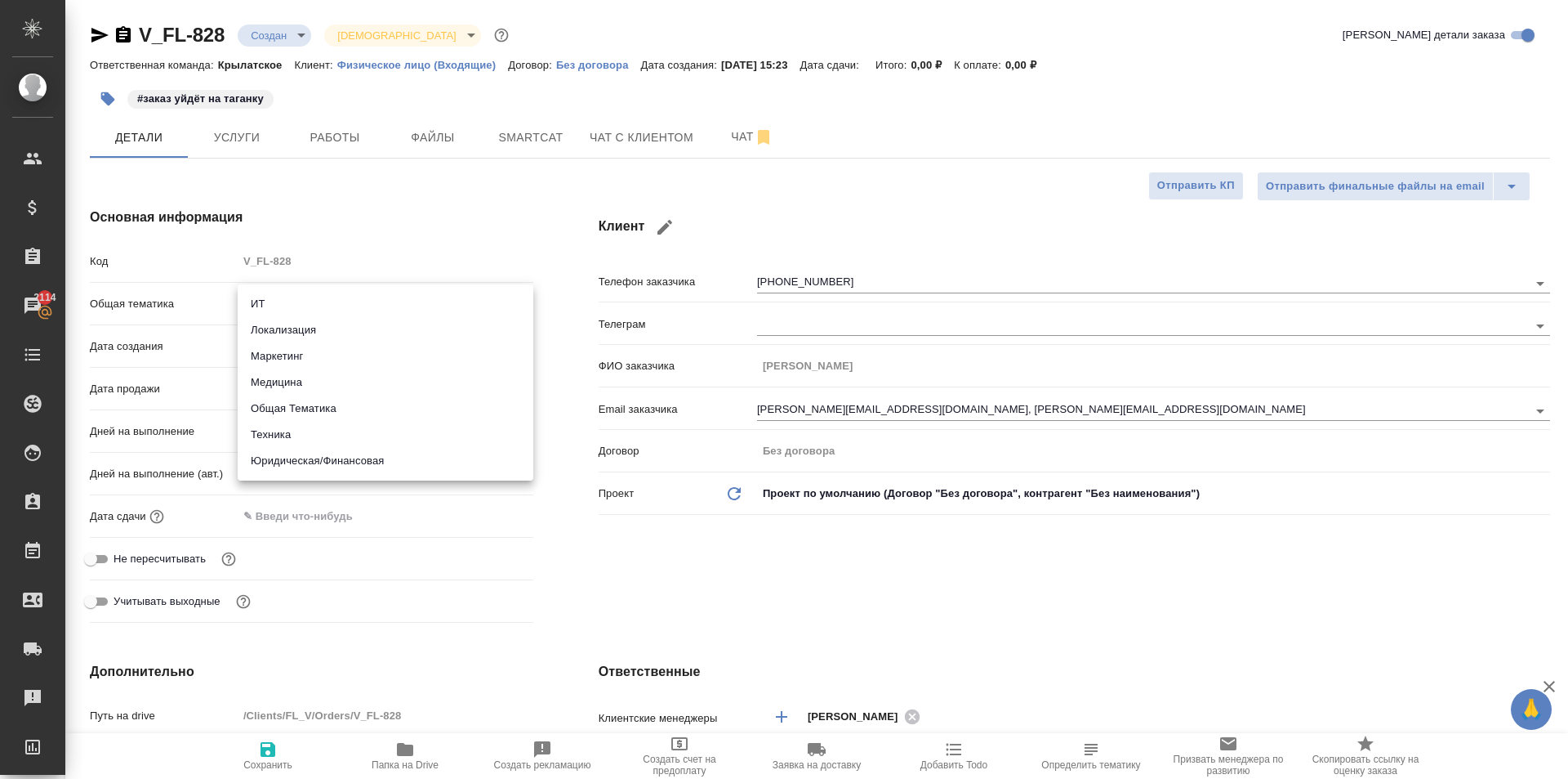
type textarea "x"
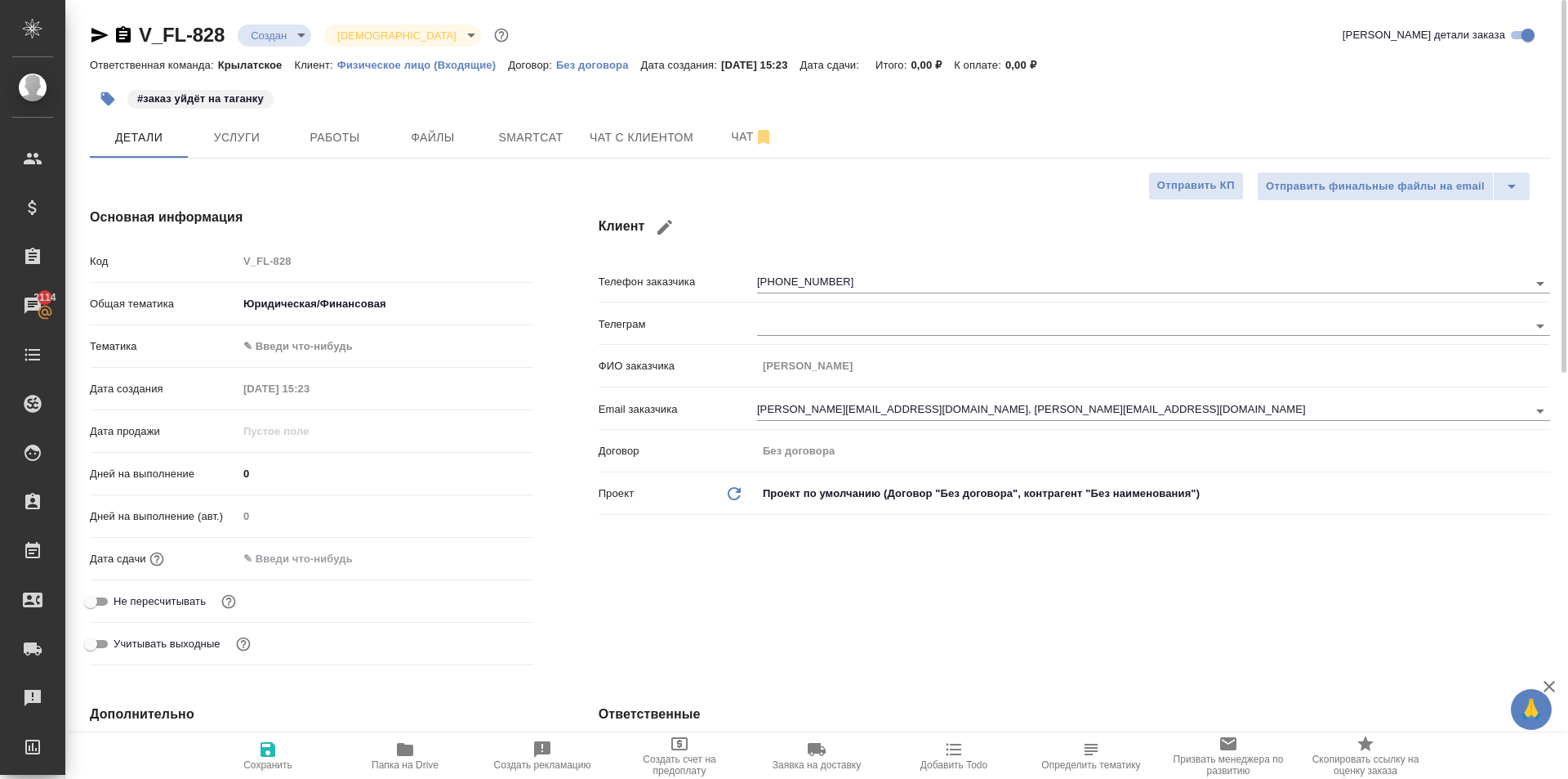
click at [317, 320] on div "Общая тематика Юридическая/Финансовая yr-fn" at bounding box center [311, 311] width 443 height 42
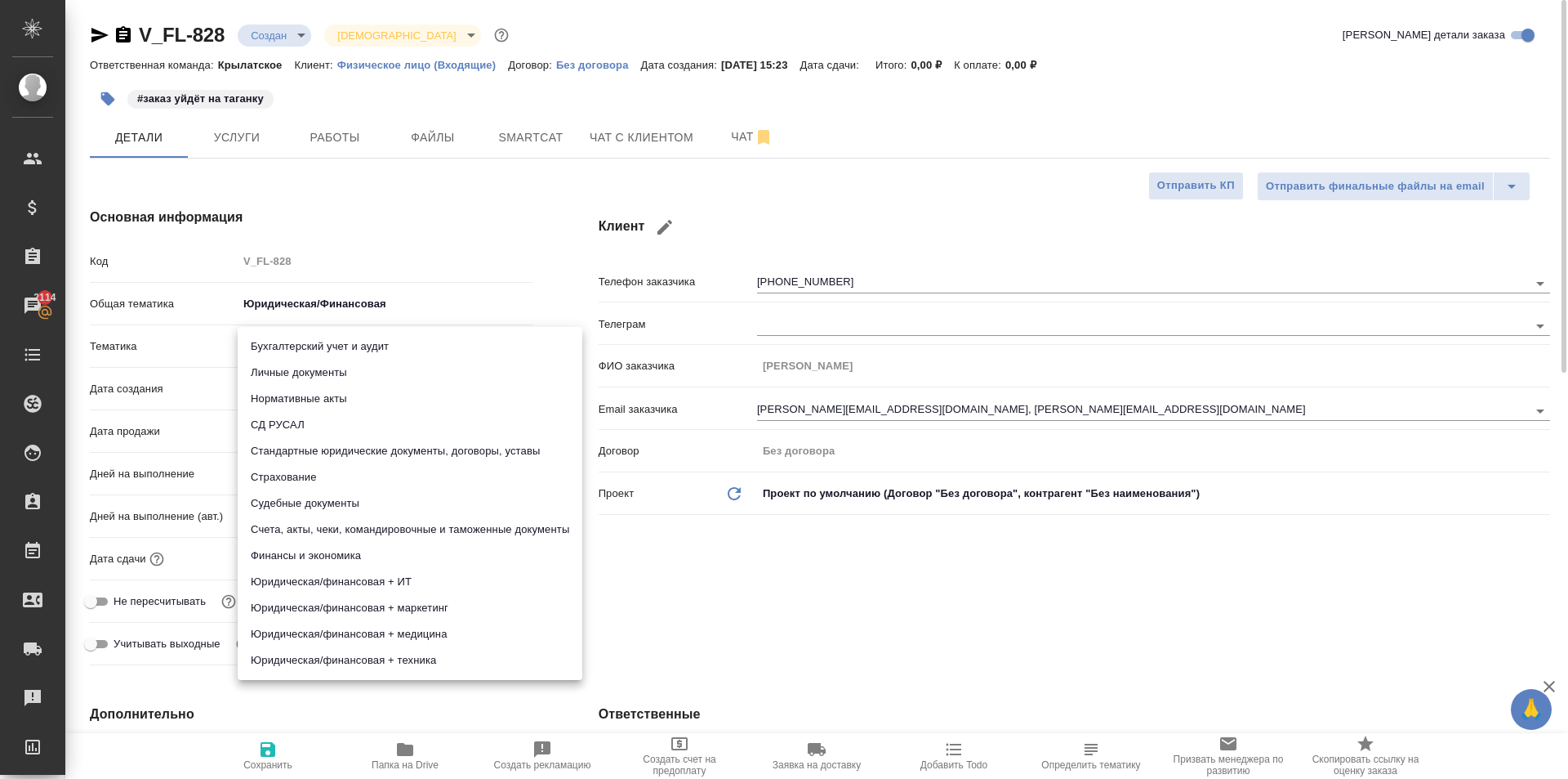
click at [317, 345] on body "🙏 .cls-1 fill:#fff; AWATERA [PERSON_NAME] Спецификации Заказы 2114 Чаты Todo Пр…" at bounding box center [784, 390] width 1568 height 779
click at [327, 383] on li "Личные документы" at bounding box center [411, 373] width 345 height 27
type textarea "x"
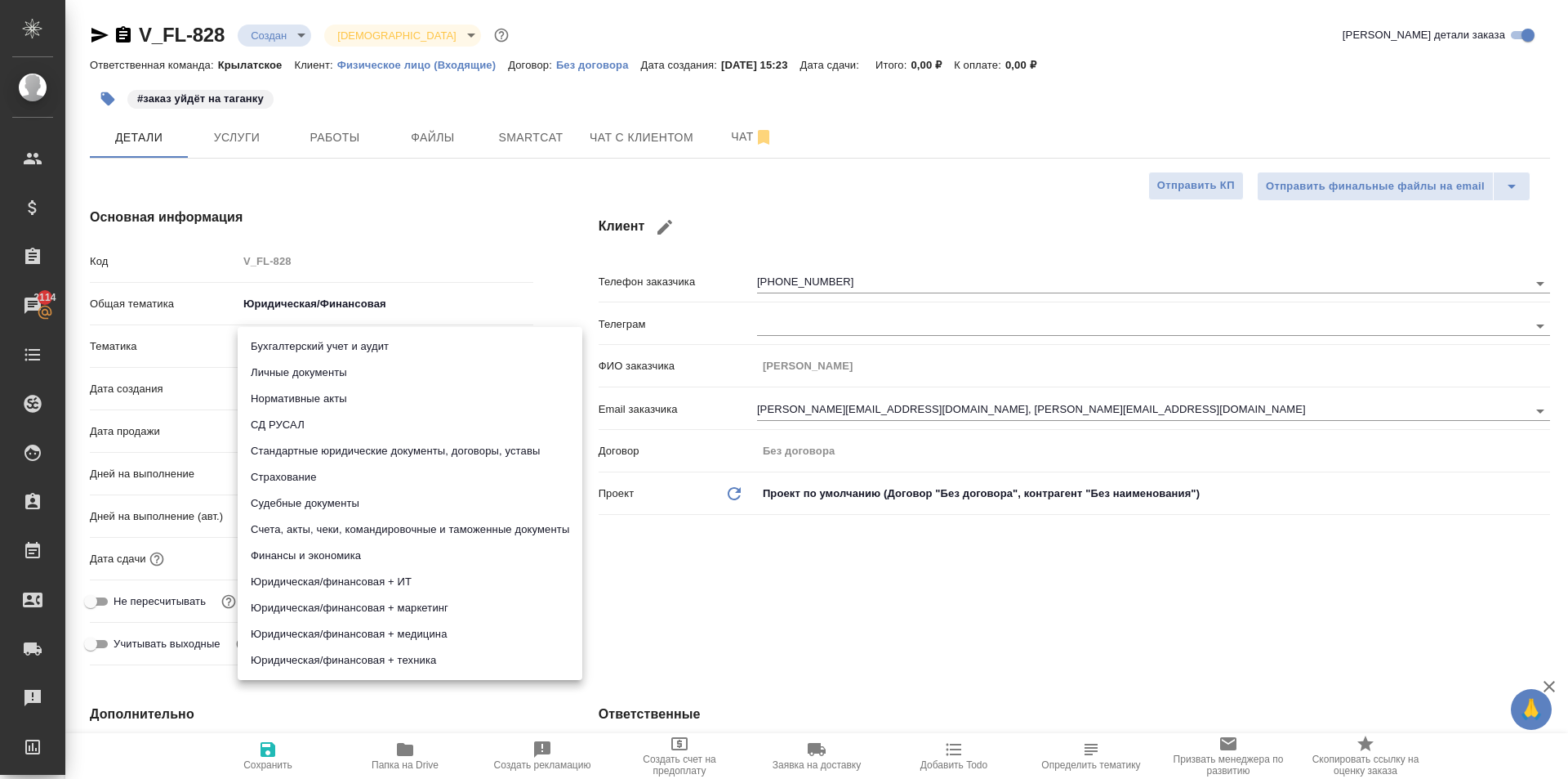
type input "5a8b8b956a9677013d343cfe"
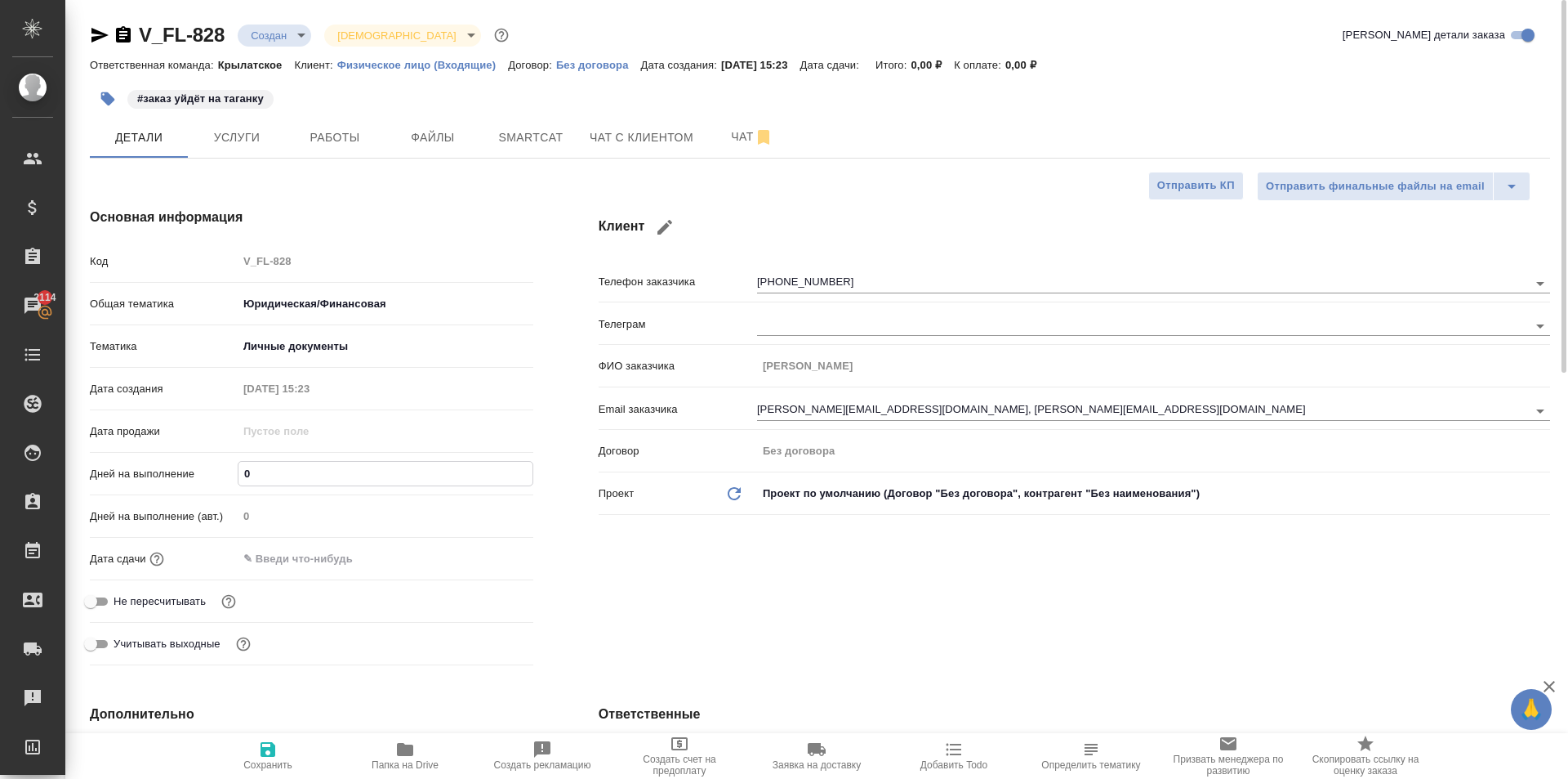
drag, startPoint x: 283, startPoint y: 472, endPoint x: 173, endPoint y: 479, distance: 110.2
click at [173, 479] on div "Дней на выполнение 0" at bounding box center [311, 474] width 443 height 28
type input "1"
type textarea "x"
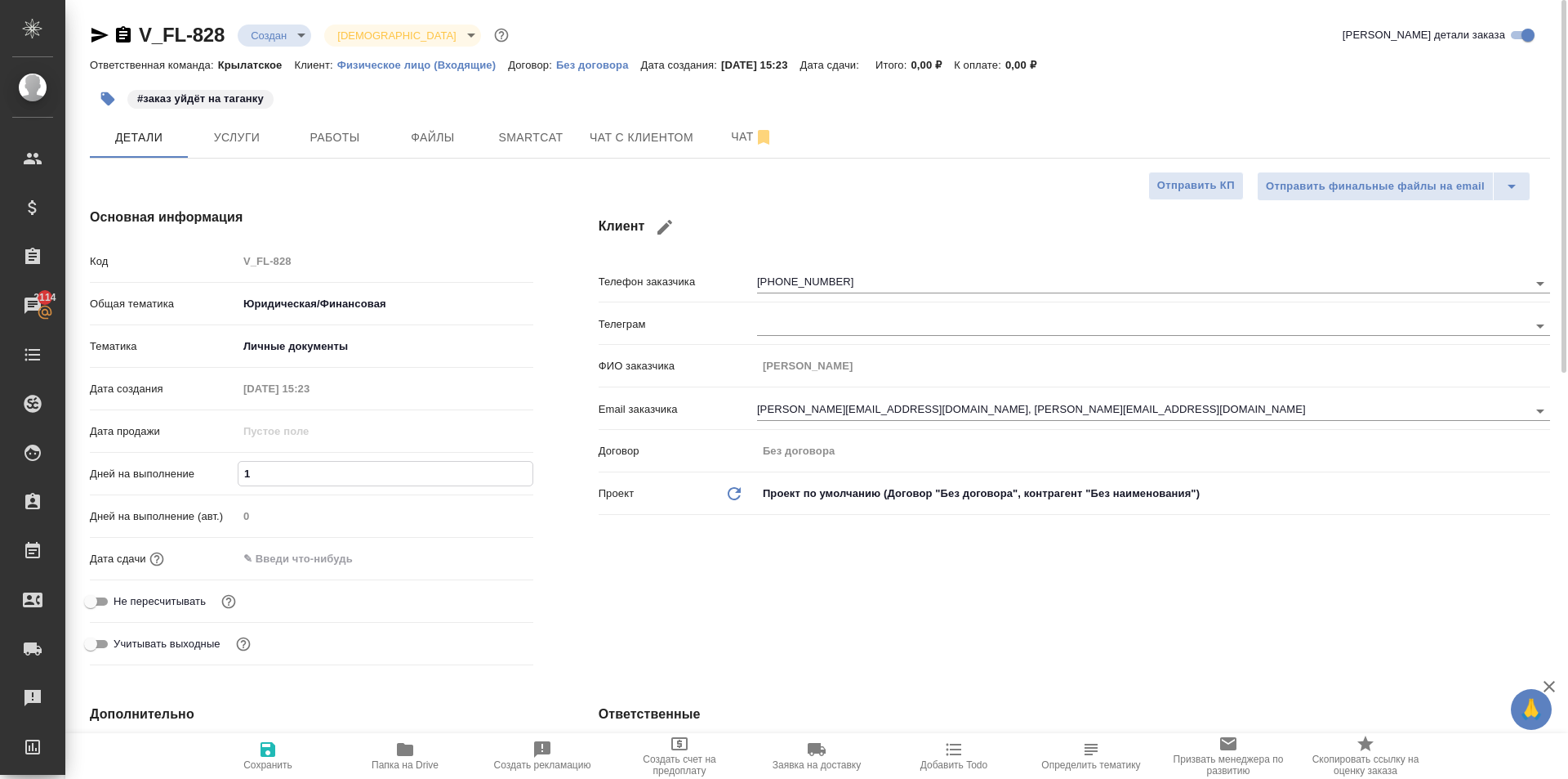
type textarea "x"
type input "1"
click at [281, 549] on input "text" at bounding box center [311, 559] width 143 height 24
click at [494, 558] on icon "button" at bounding box center [486, 557] width 19 height 19
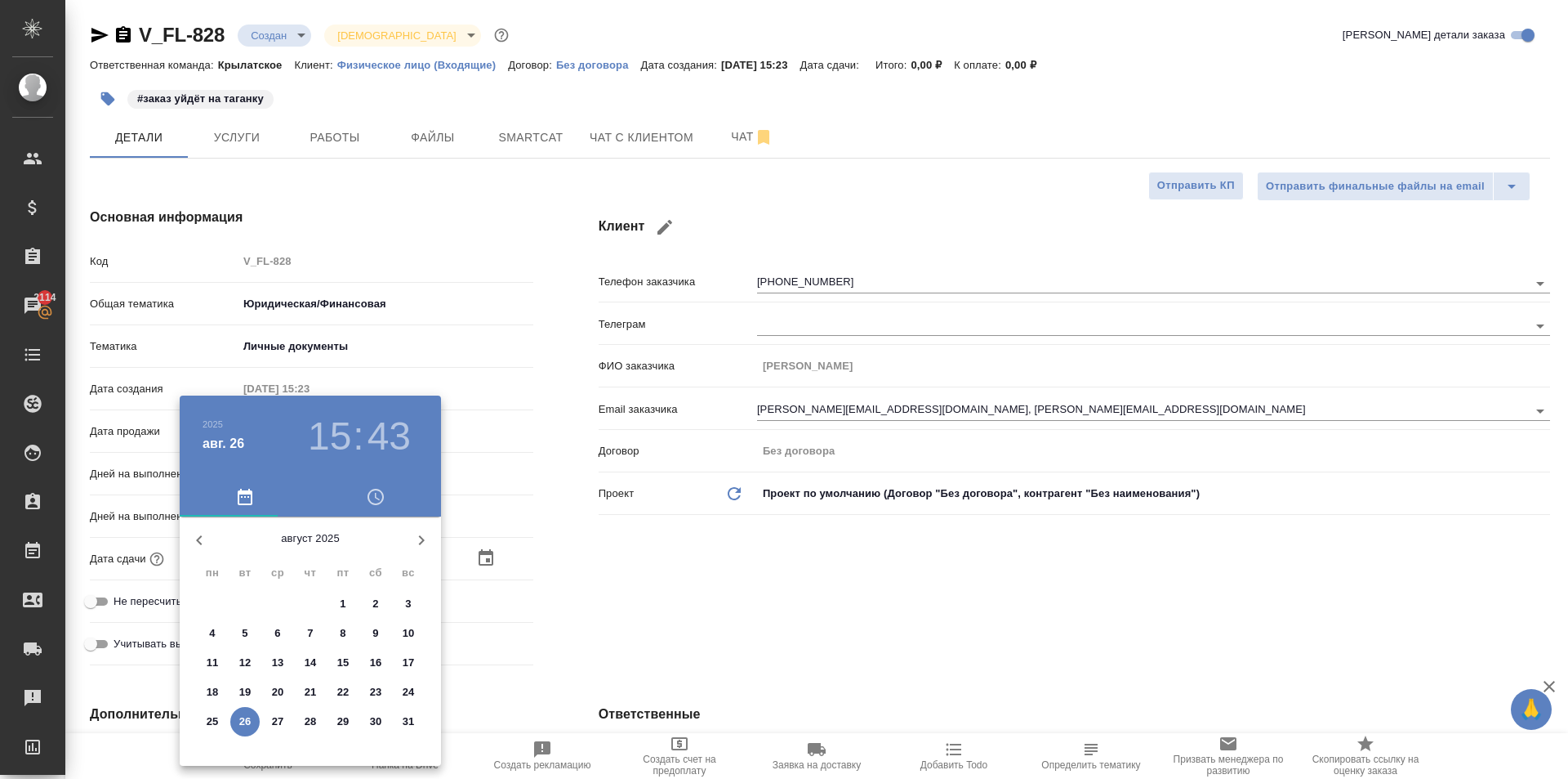
click at [281, 713] on p "27" at bounding box center [278, 721] width 12 height 16
type input "[DATE] 15:43"
type textarea "x"
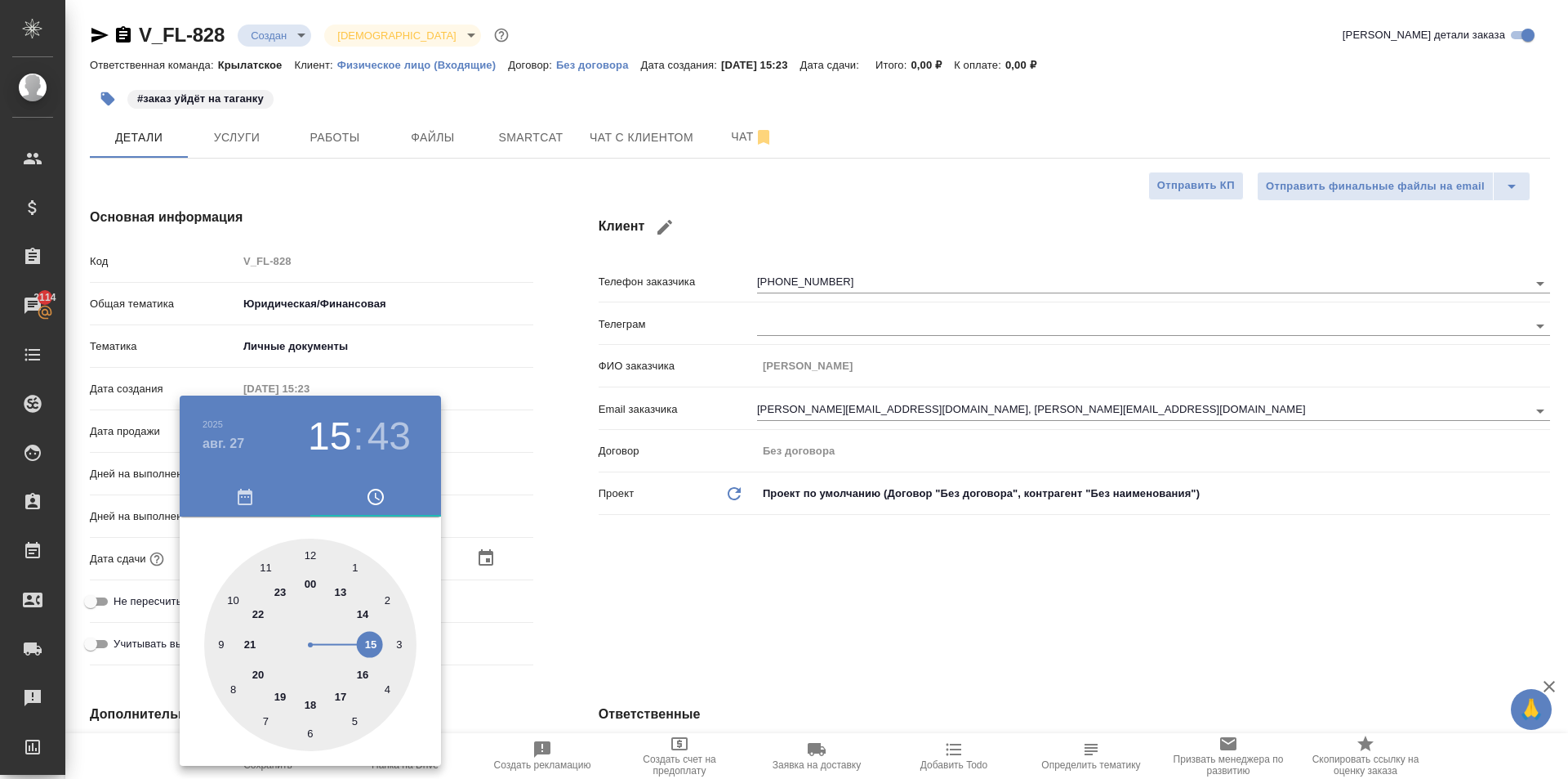
click at [312, 552] on div at bounding box center [311, 644] width 212 height 212
type input "[DATE] 12:43"
type textarea "x"
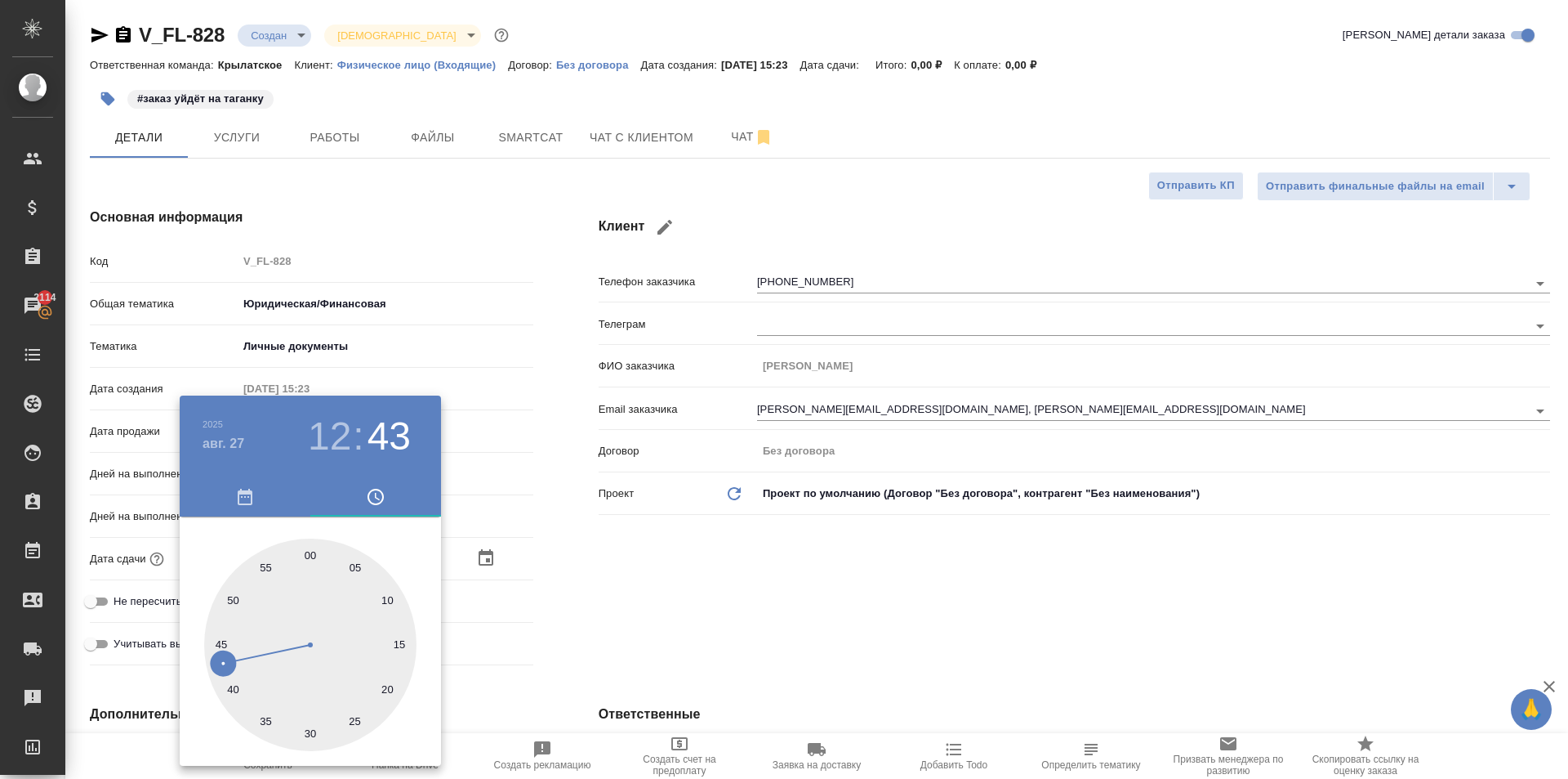
click at [312, 552] on div at bounding box center [311, 644] width 212 height 212
type input "[DATE] 12:00"
type textarea "x"
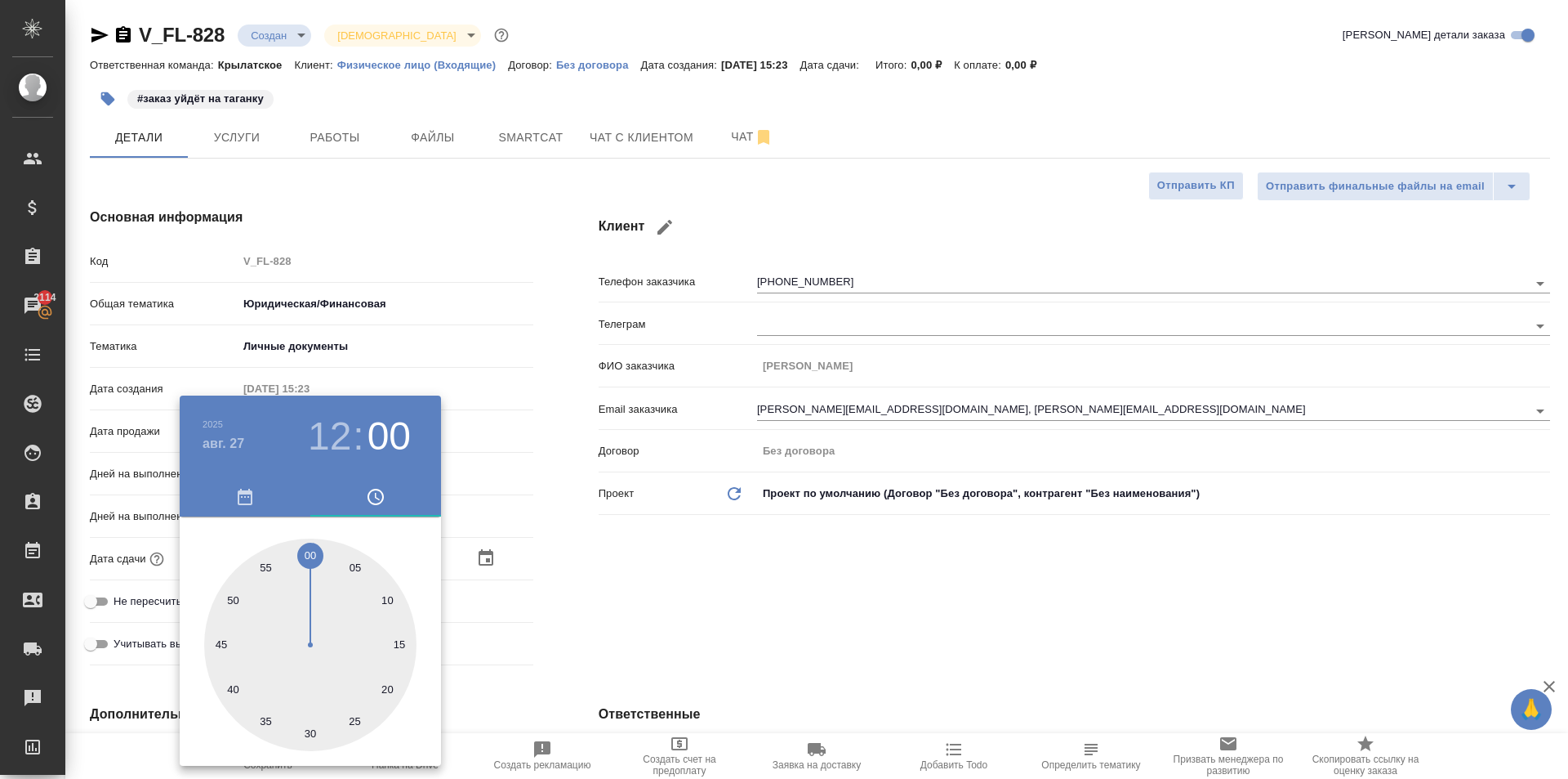
drag, startPoint x: 312, startPoint y: 552, endPoint x: 664, endPoint y: 582, distance: 353.3
click at [313, 552] on div at bounding box center [311, 644] width 212 height 212
type textarea "x"
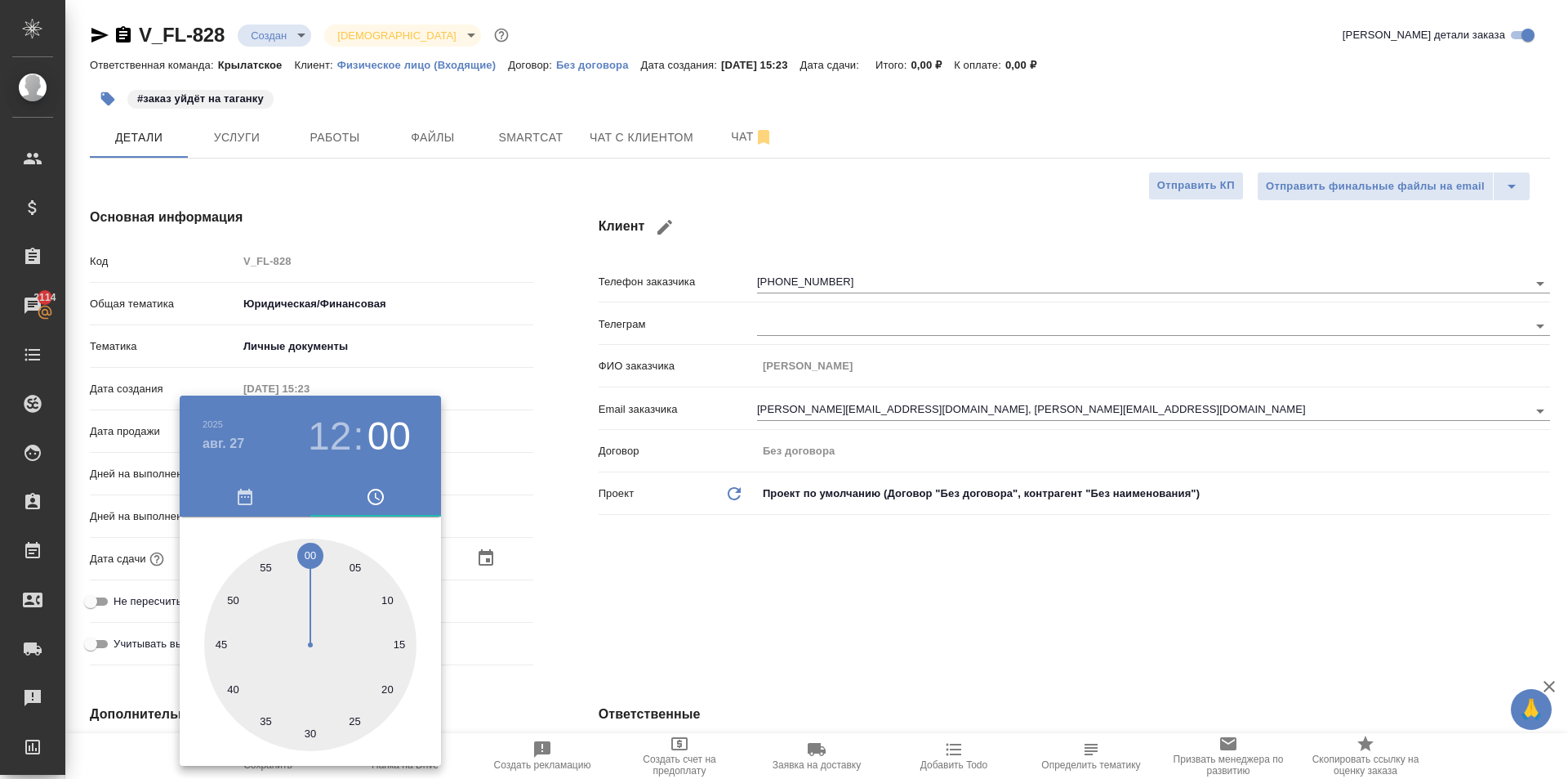
drag, startPoint x: 884, startPoint y: 621, endPoint x: 510, endPoint y: 586, distance: 375.6
click at [867, 618] on div at bounding box center [784, 390] width 1568 height 779
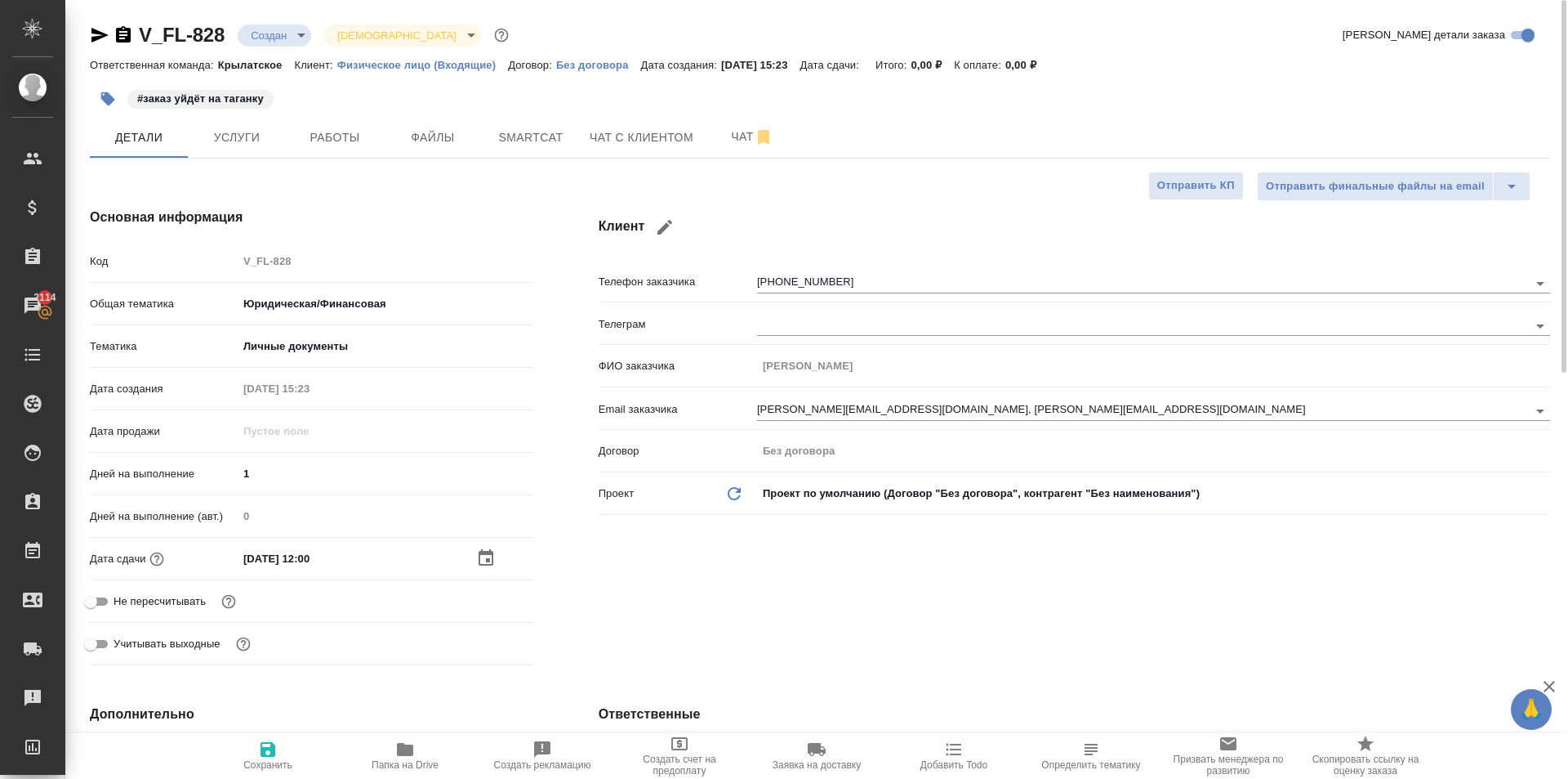
drag, startPoint x: 179, startPoint y: 621, endPoint x: 181, endPoint y: 607, distance: 14.1
click at [181, 620] on div "Не пересчитывать" at bounding box center [311, 608] width 443 height 42
drag, startPoint x: 181, startPoint y: 607, endPoint x: 196, endPoint y: 603, distance: 15.5
click at [182, 606] on span "Не пересчитывать" at bounding box center [159, 601] width 92 height 16
click at [120, 606] on input "Не пересчитывать" at bounding box center [90, 601] width 58 height 19
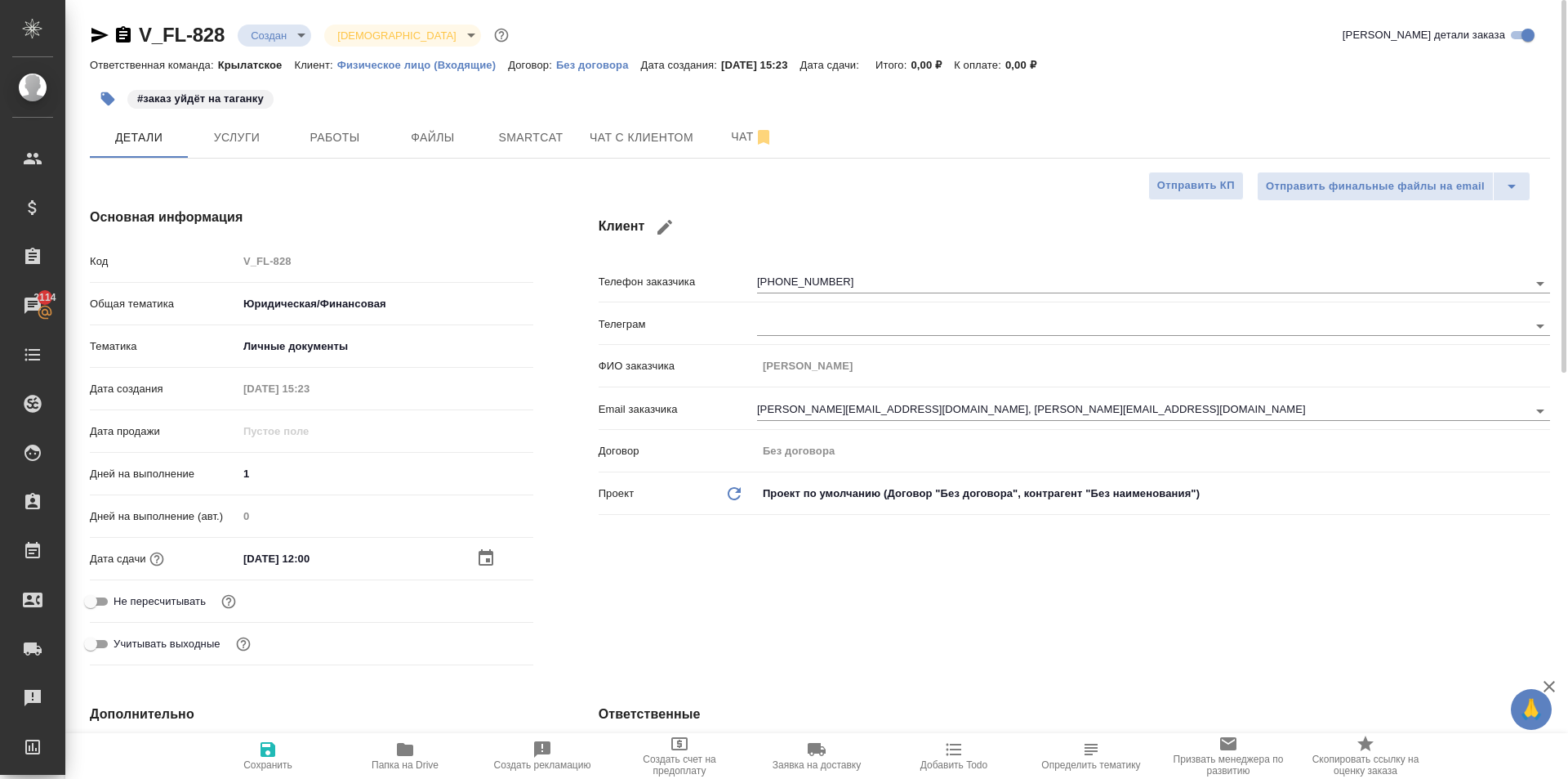
checkbox input "true"
type textarea "x"
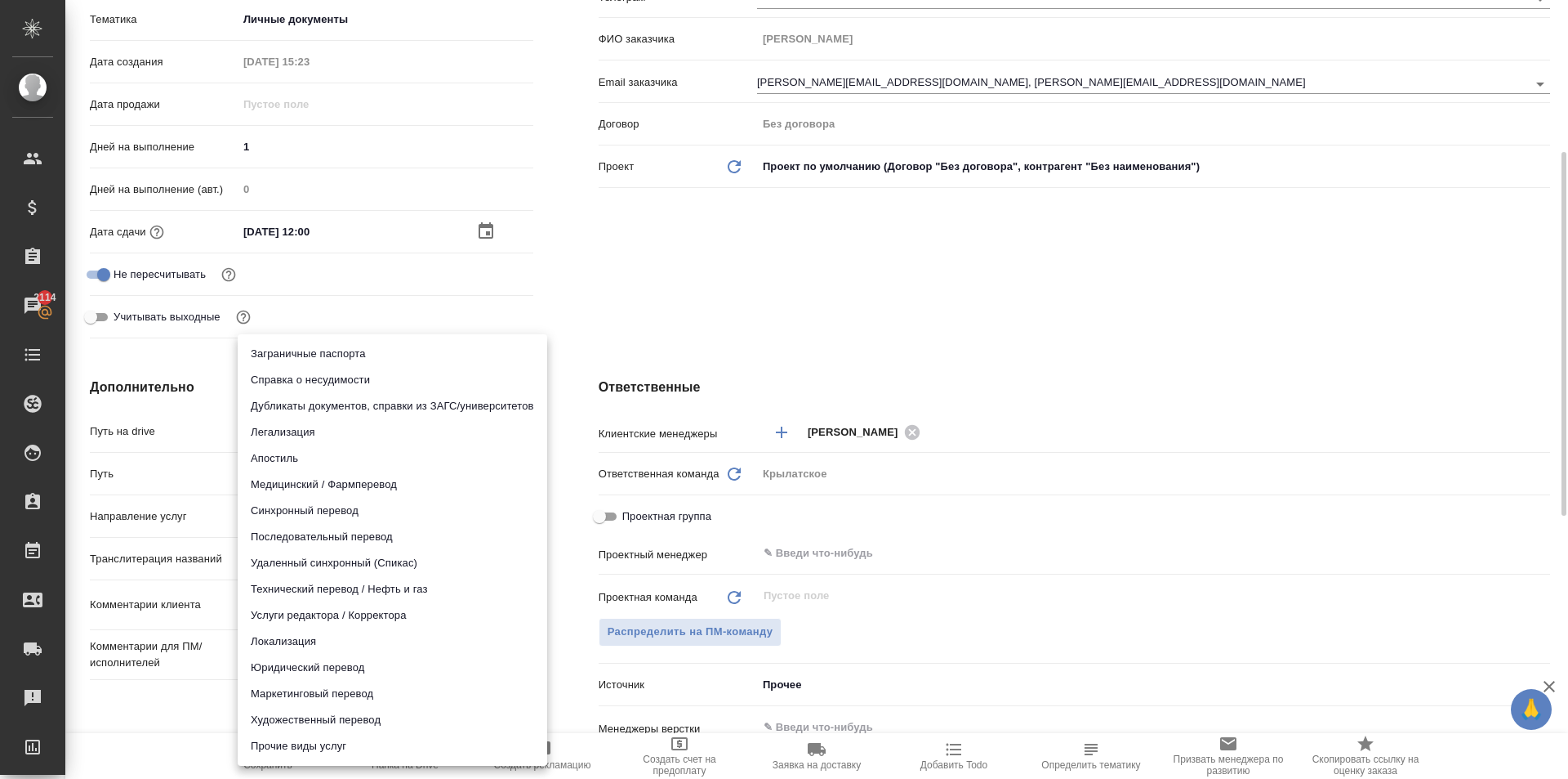
click at [337, 527] on body "🙏 .cls-1 fill:#fff; AWATERA [PERSON_NAME] Спецификации Заказы 2114 Чаты Todo Пр…" at bounding box center [784, 390] width 1568 height 779
click at [340, 671] on li "Юридический перевод" at bounding box center [393, 667] width 310 height 27
type input "legalTranslation"
type textarea "x"
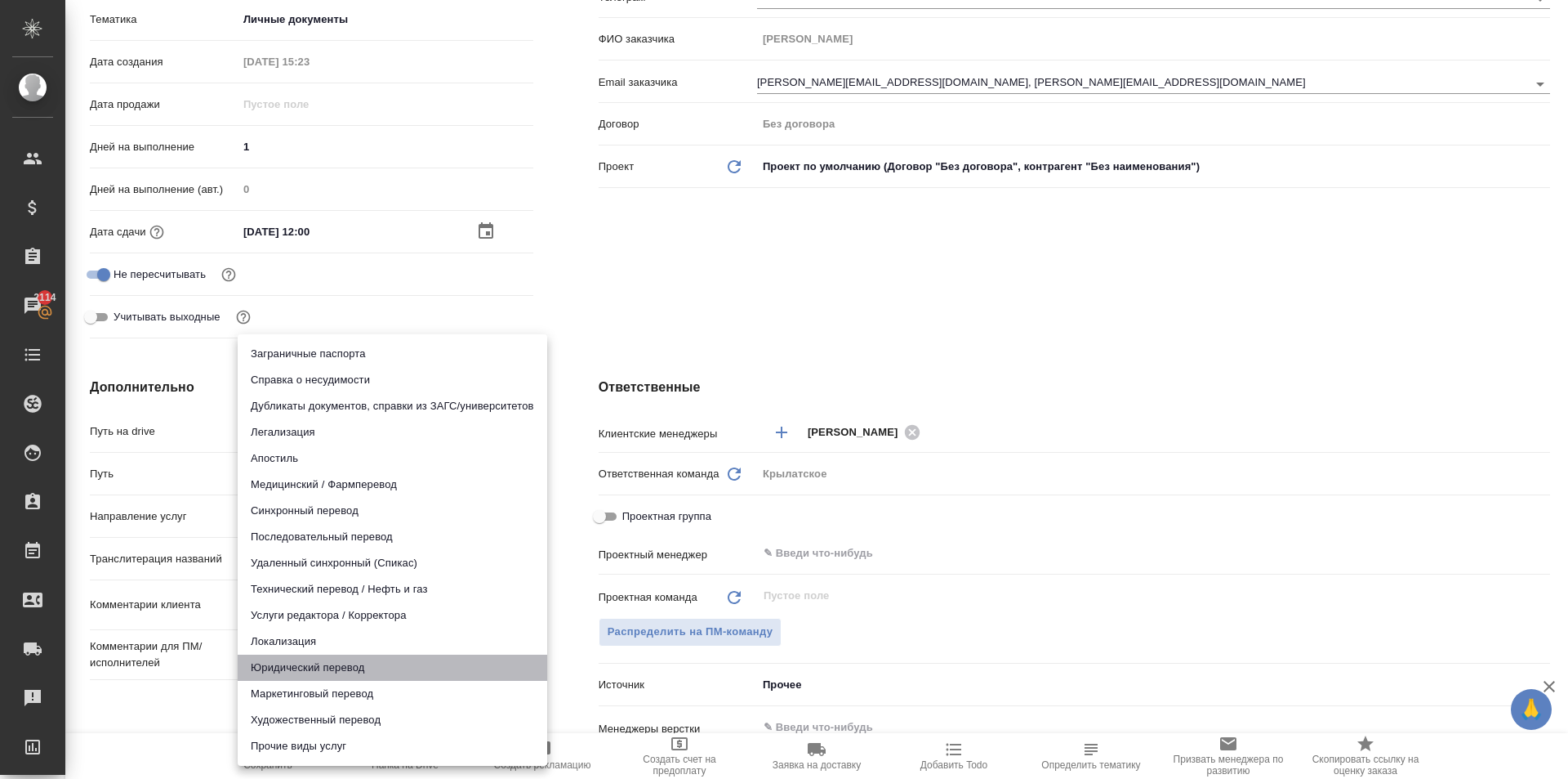
type textarea "x"
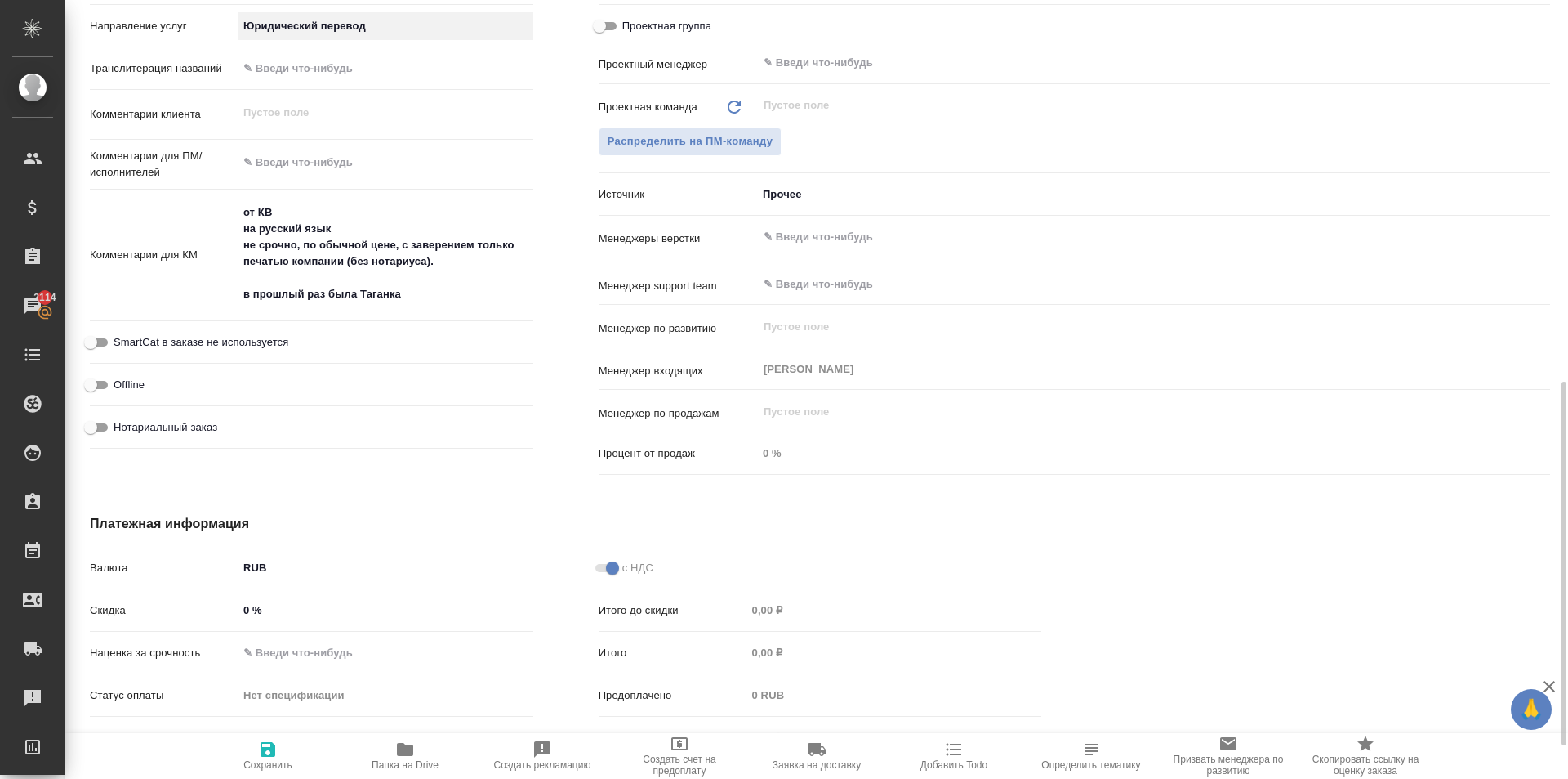
scroll to position [888, 0]
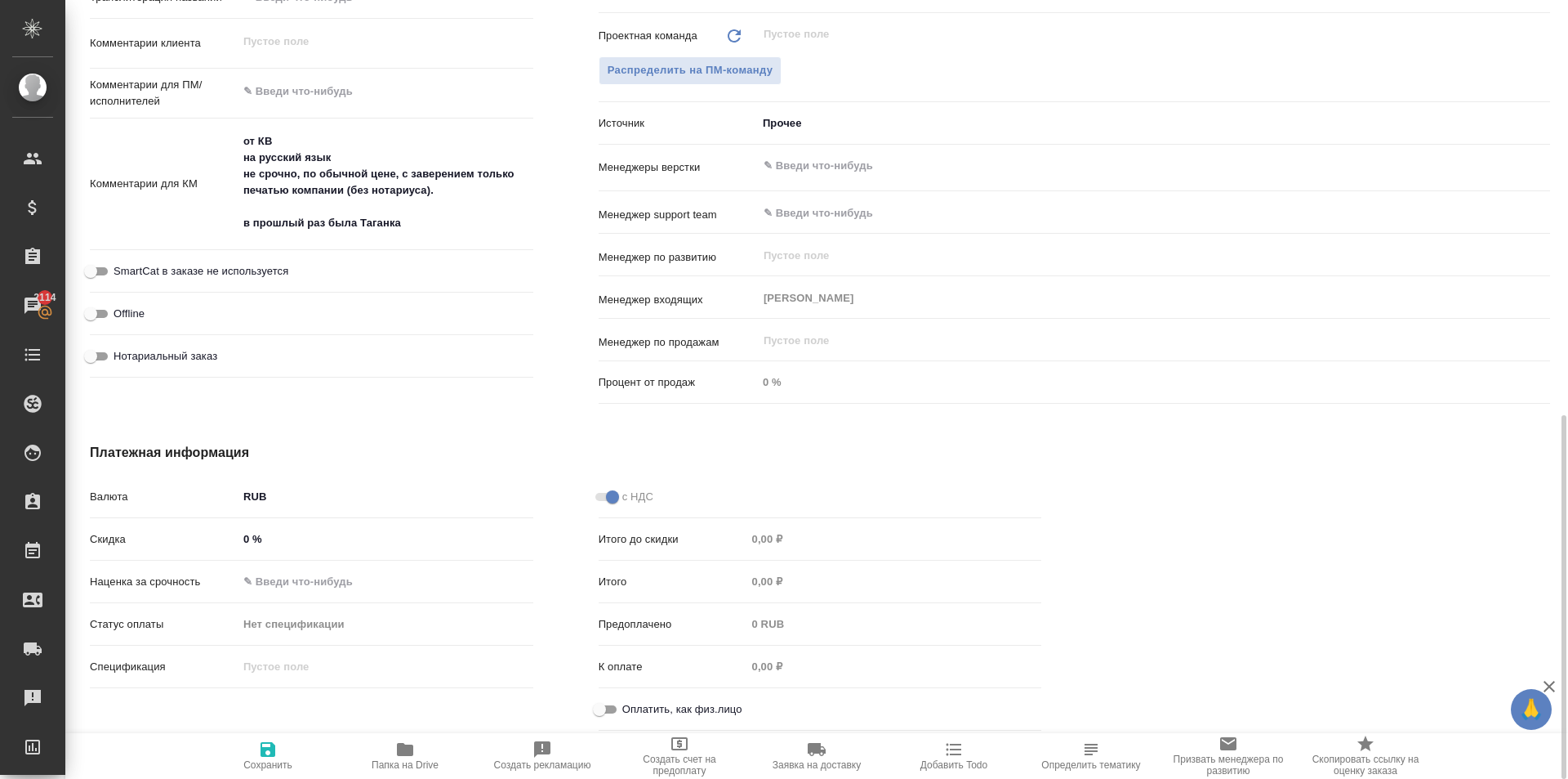
drag, startPoint x: 189, startPoint y: 354, endPoint x: 196, endPoint y: 361, distance: 9.9
click at [191, 356] on span "Нотариальный заказ" at bounding box center [165, 356] width 104 height 16
click at [120, 356] on input "Нотариальный заказ" at bounding box center [90, 356] width 58 height 19
checkbox input "true"
type textarea "x"
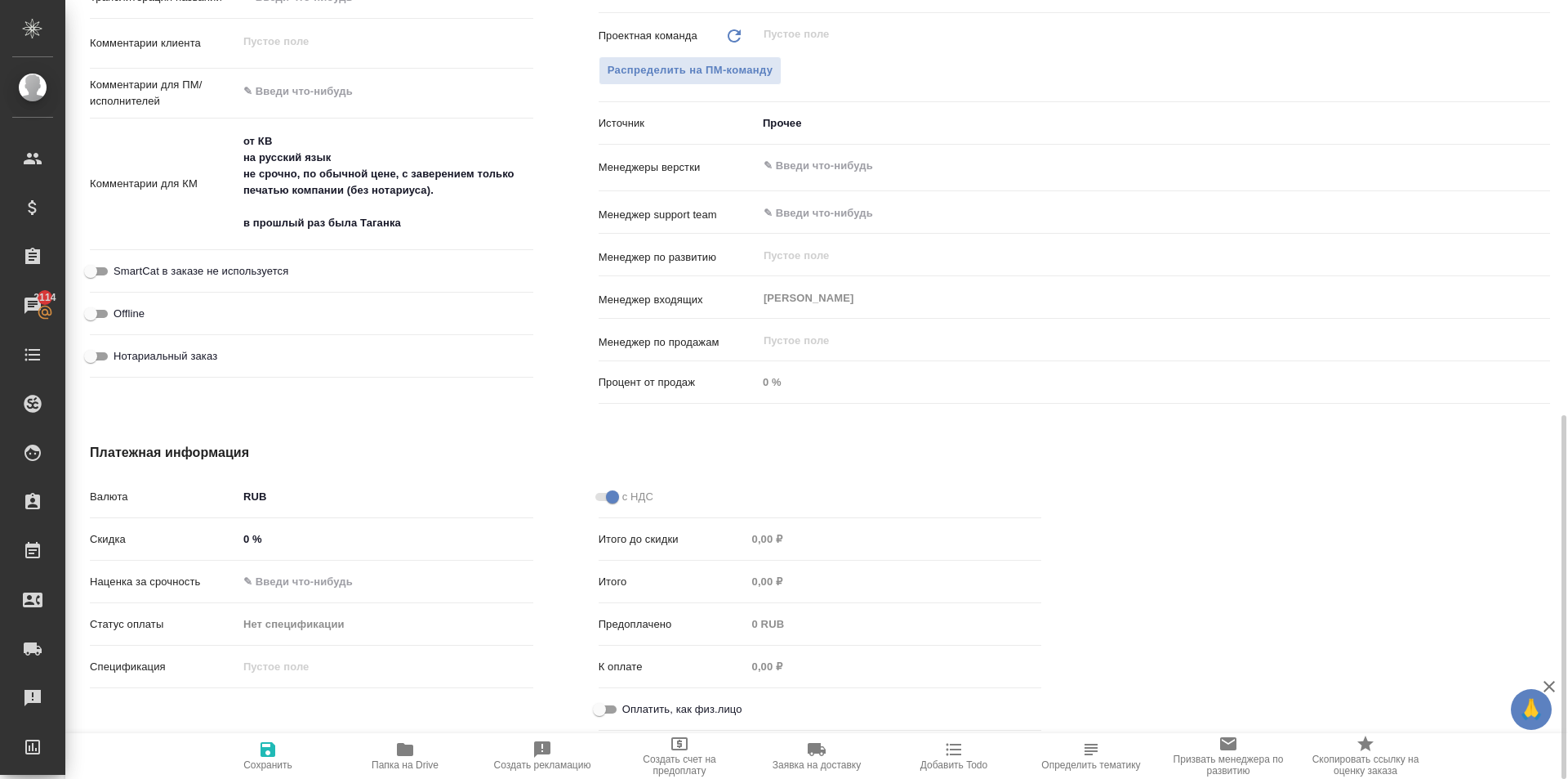
type textarea "x"
click at [606, 698] on div "Оплатить, как физ.лицо" at bounding box center [820, 709] width 443 height 28
click at [599, 713] on input "Оплатить, как физ.лицо" at bounding box center [599, 709] width 58 height 19
checkbox input "true"
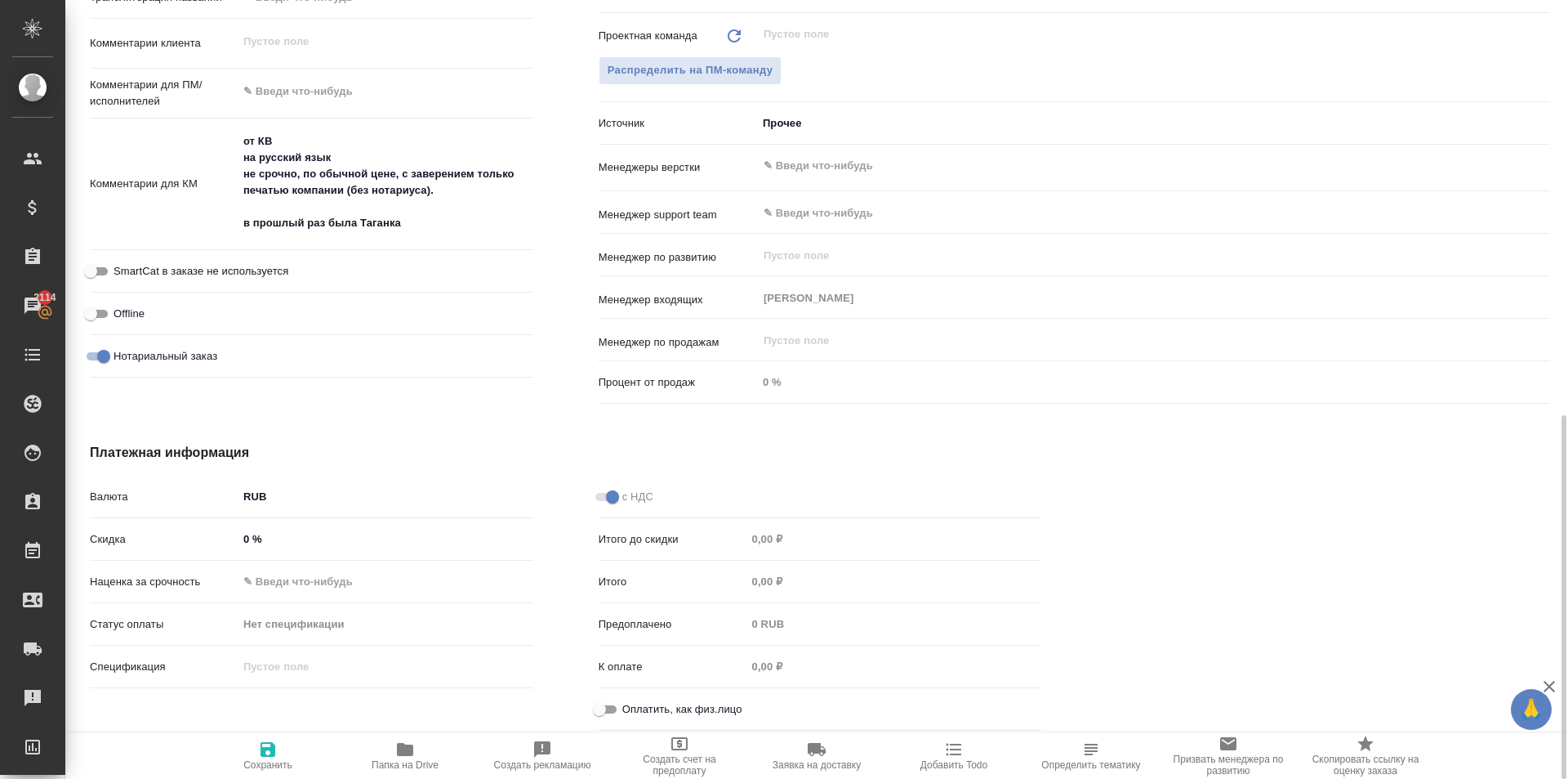
type textarea "x"
click at [248, 738] on button "Сохранить" at bounding box center [267, 756] width 137 height 46
type textarea "x"
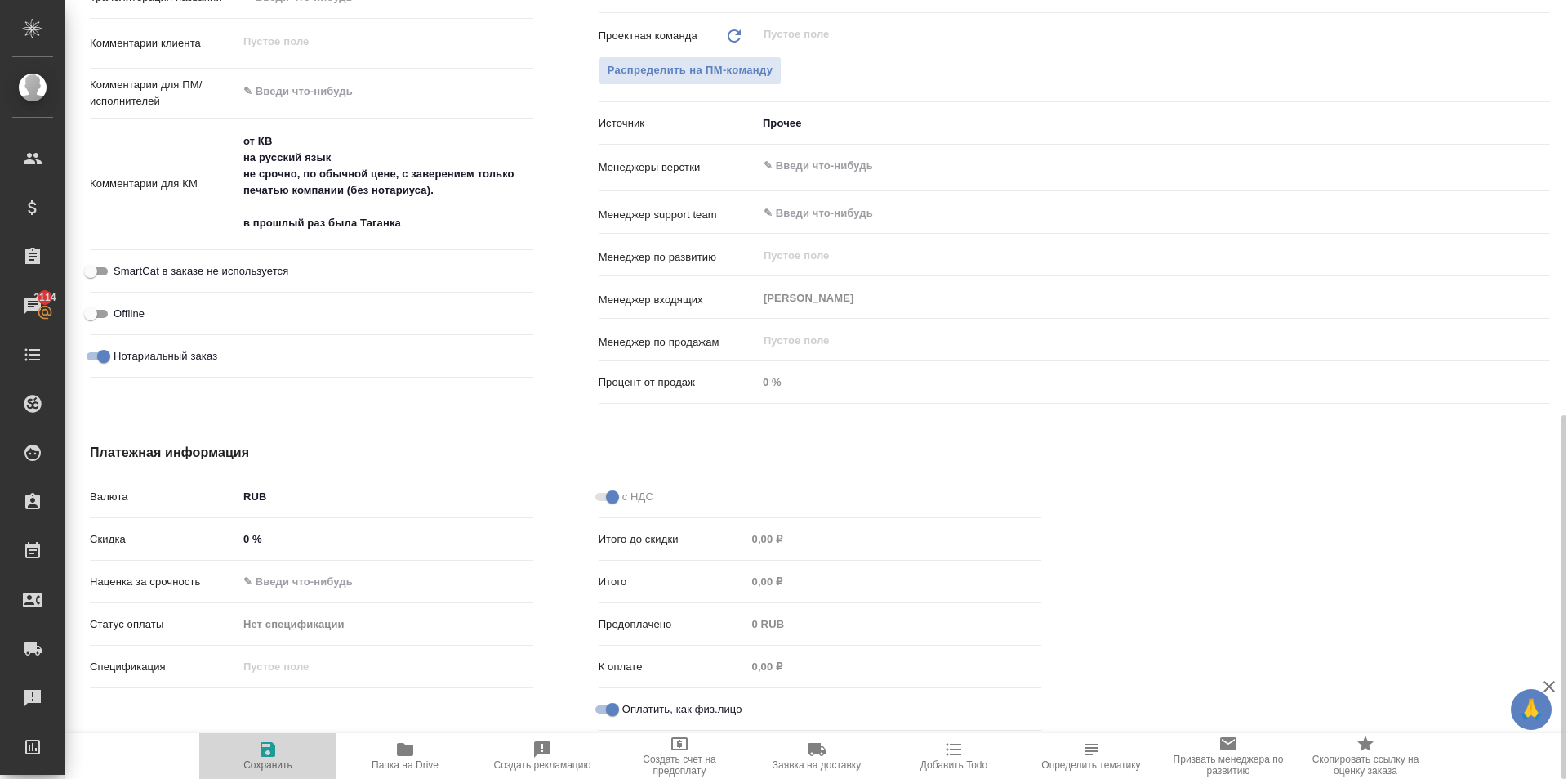
type textarea "x"
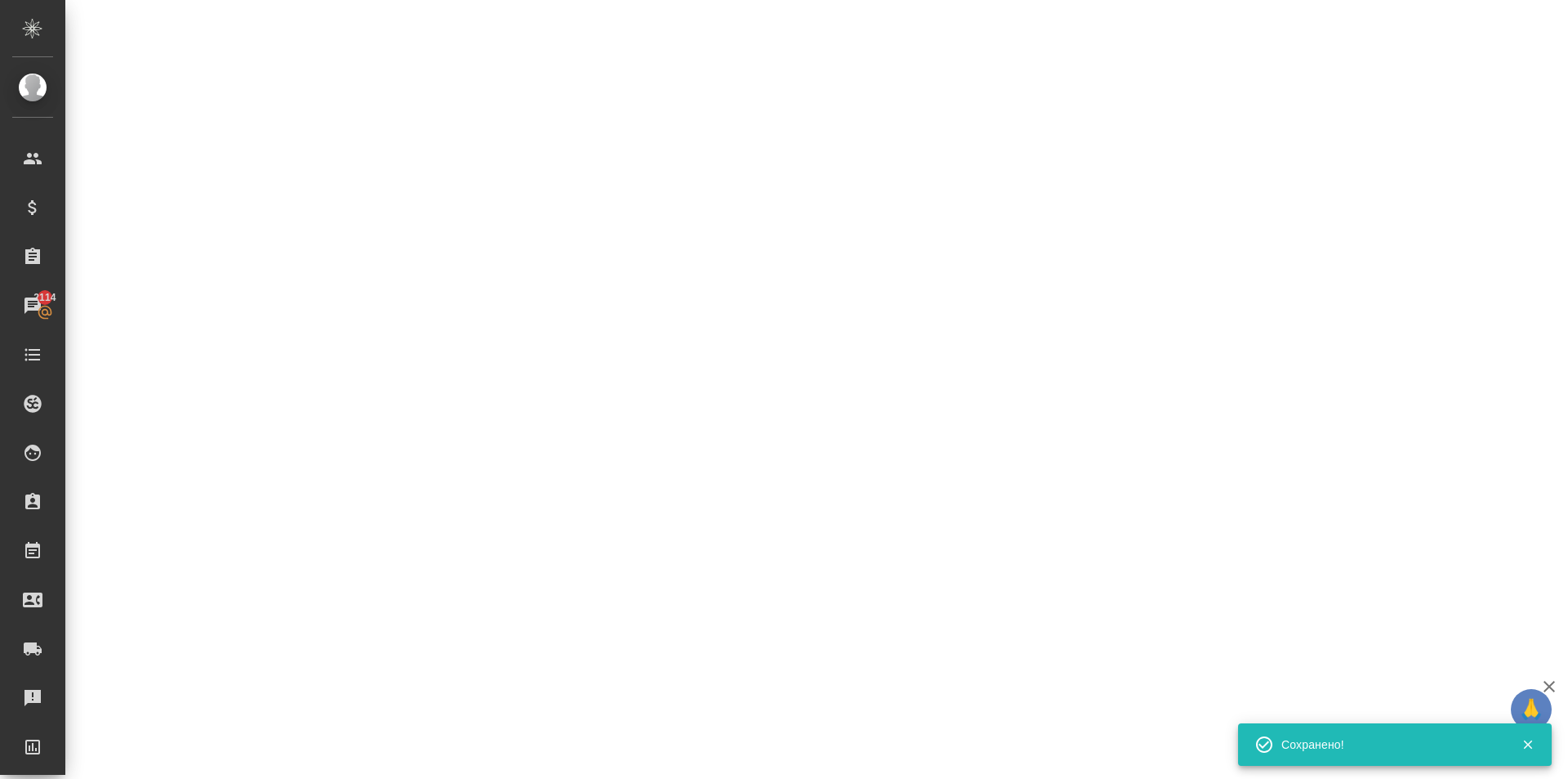
select select "RU"
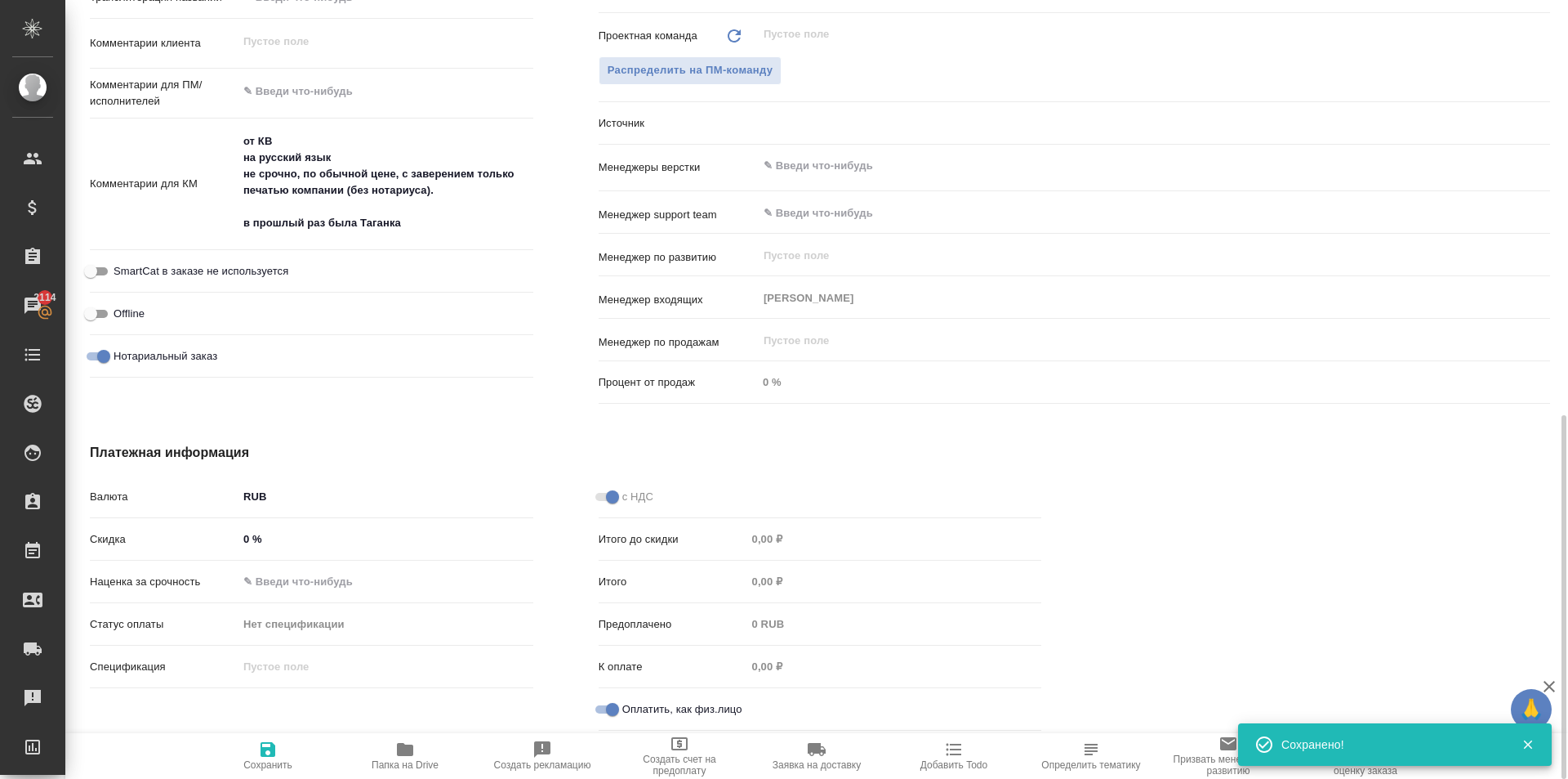
type textarea "x"
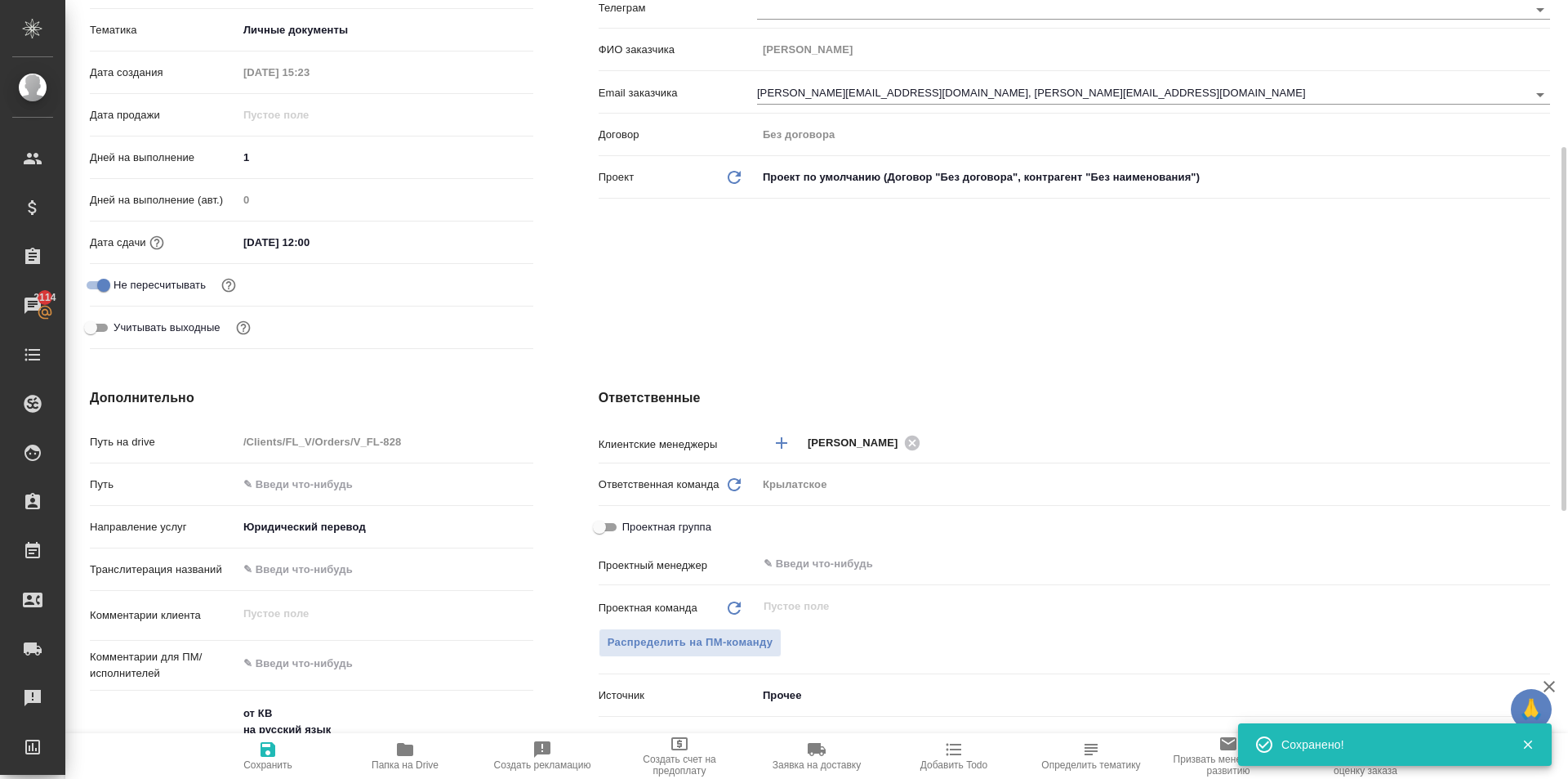
scroll to position [0, 0]
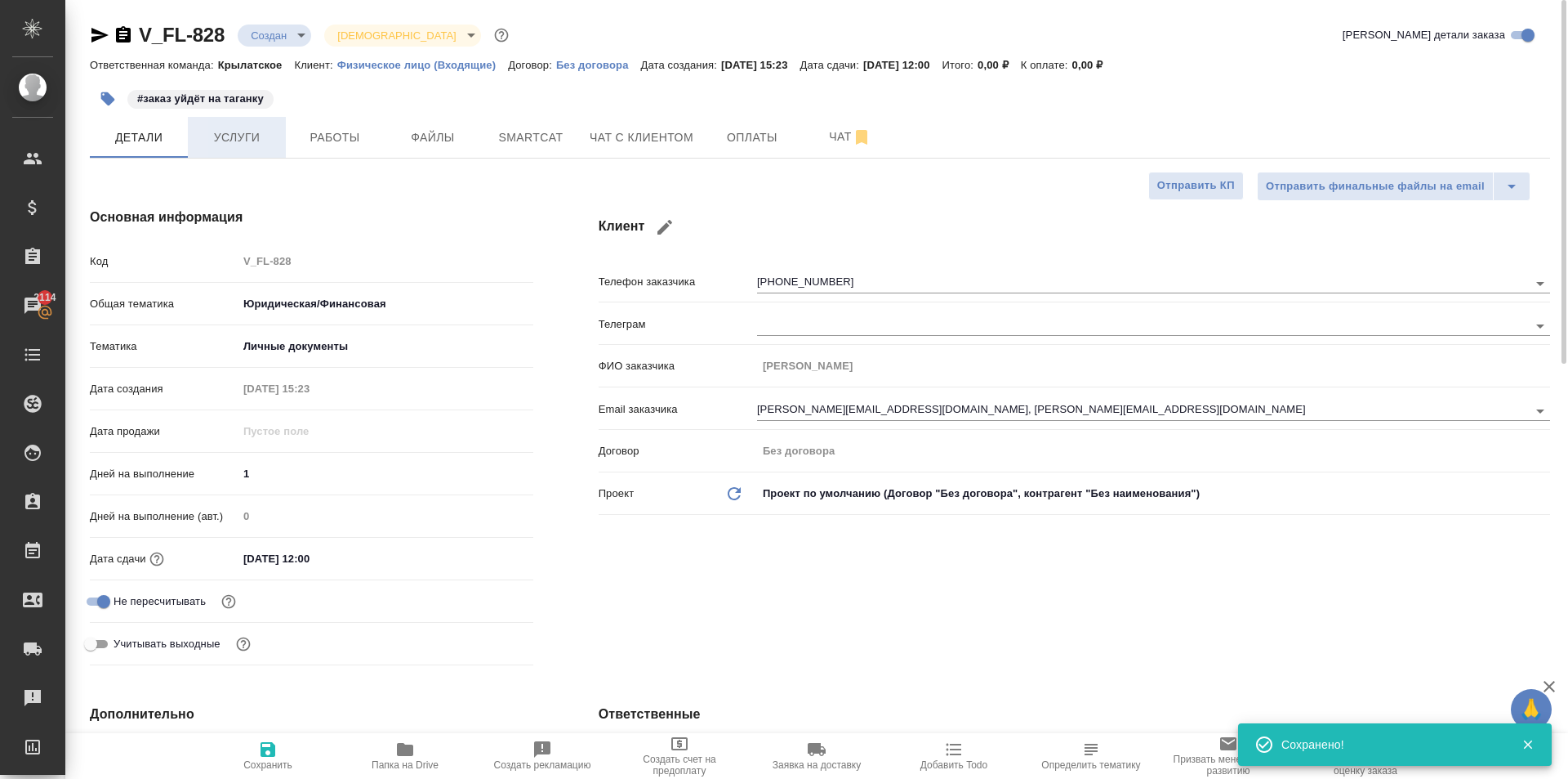
click at [229, 135] on span "Услуги" at bounding box center [236, 137] width 79 height 20
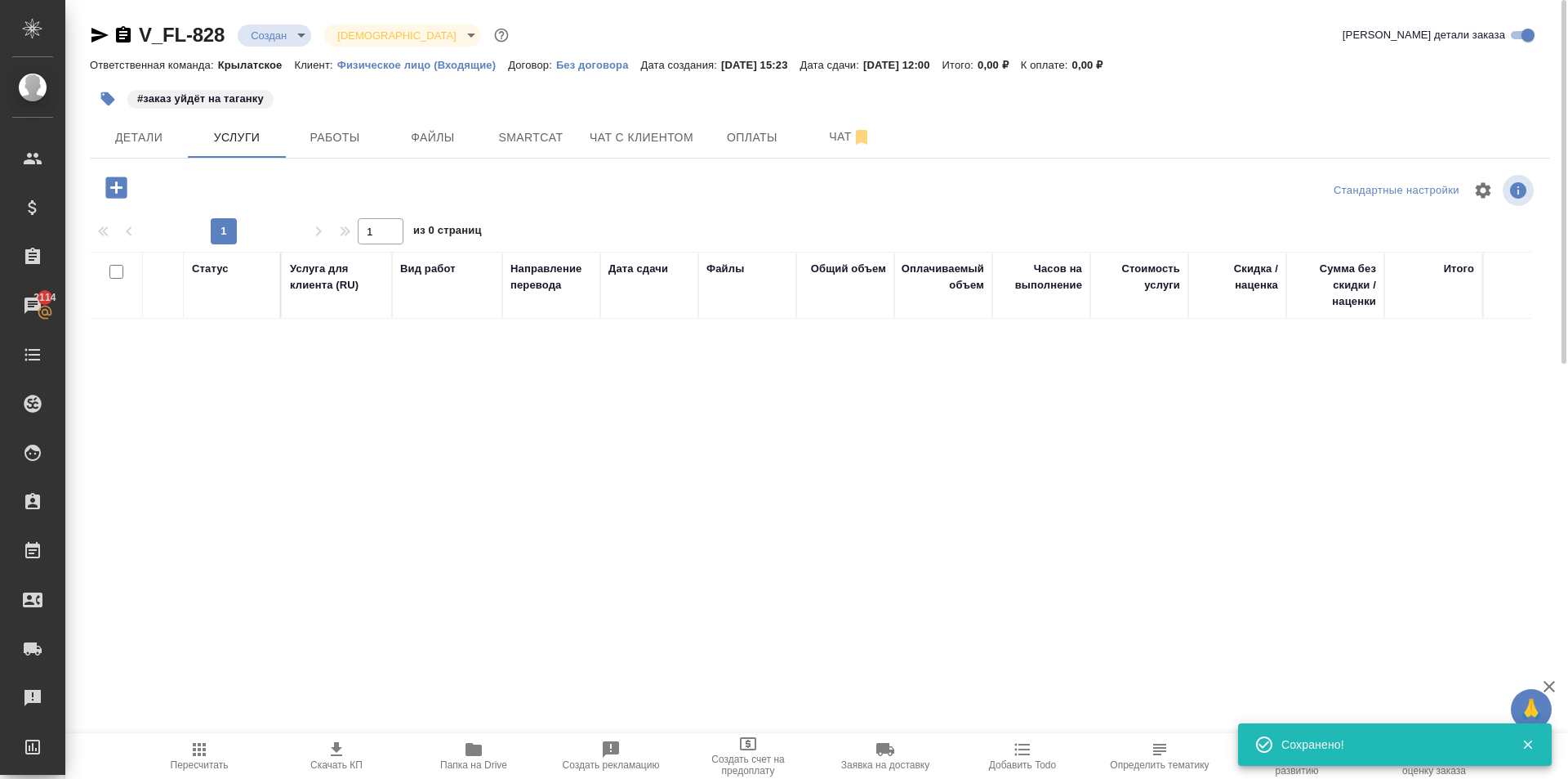
click at [119, 183] on icon "button" at bounding box center [116, 187] width 21 height 21
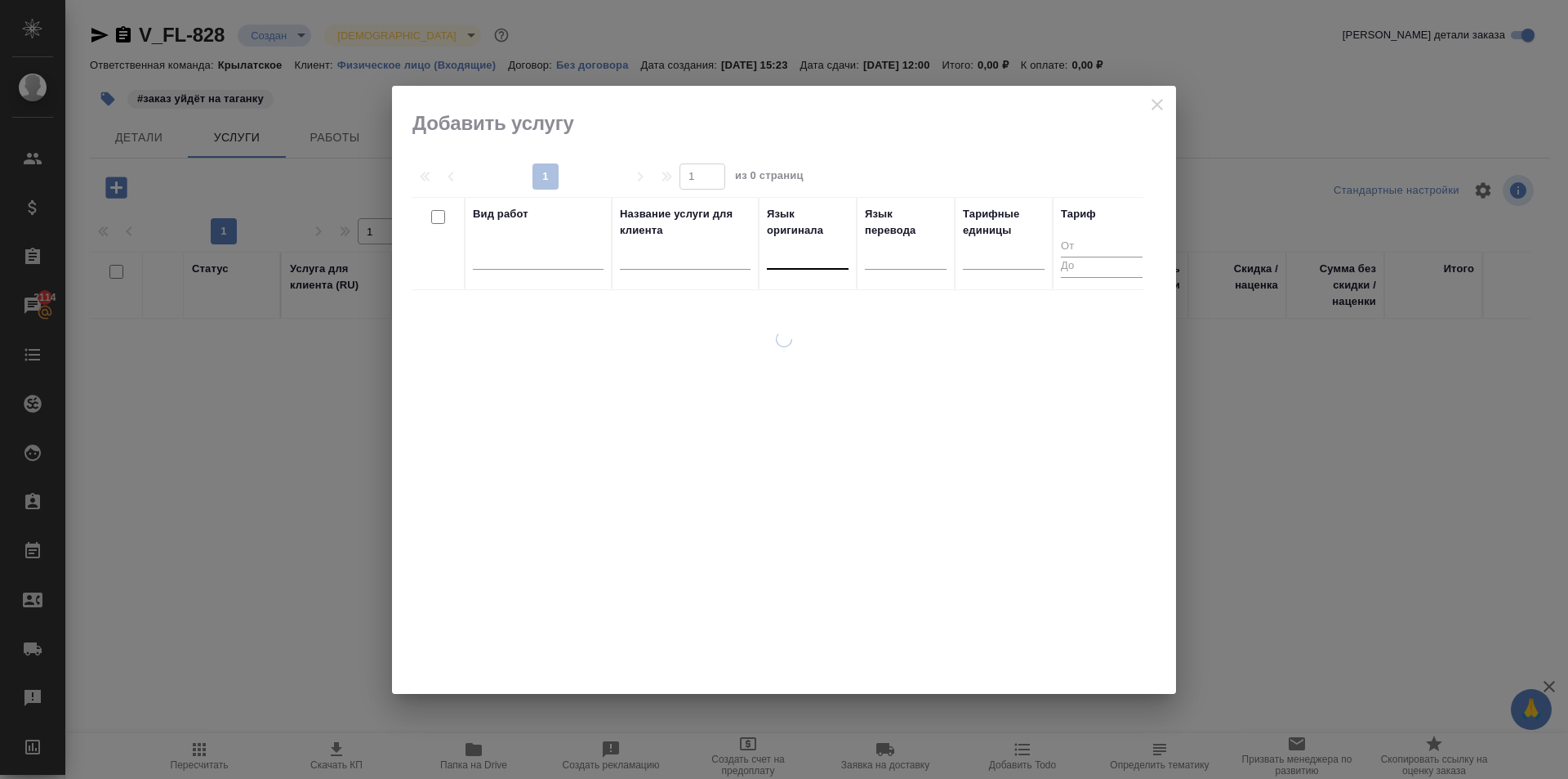
click at [796, 257] on div at bounding box center [808, 252] width 81 height 24
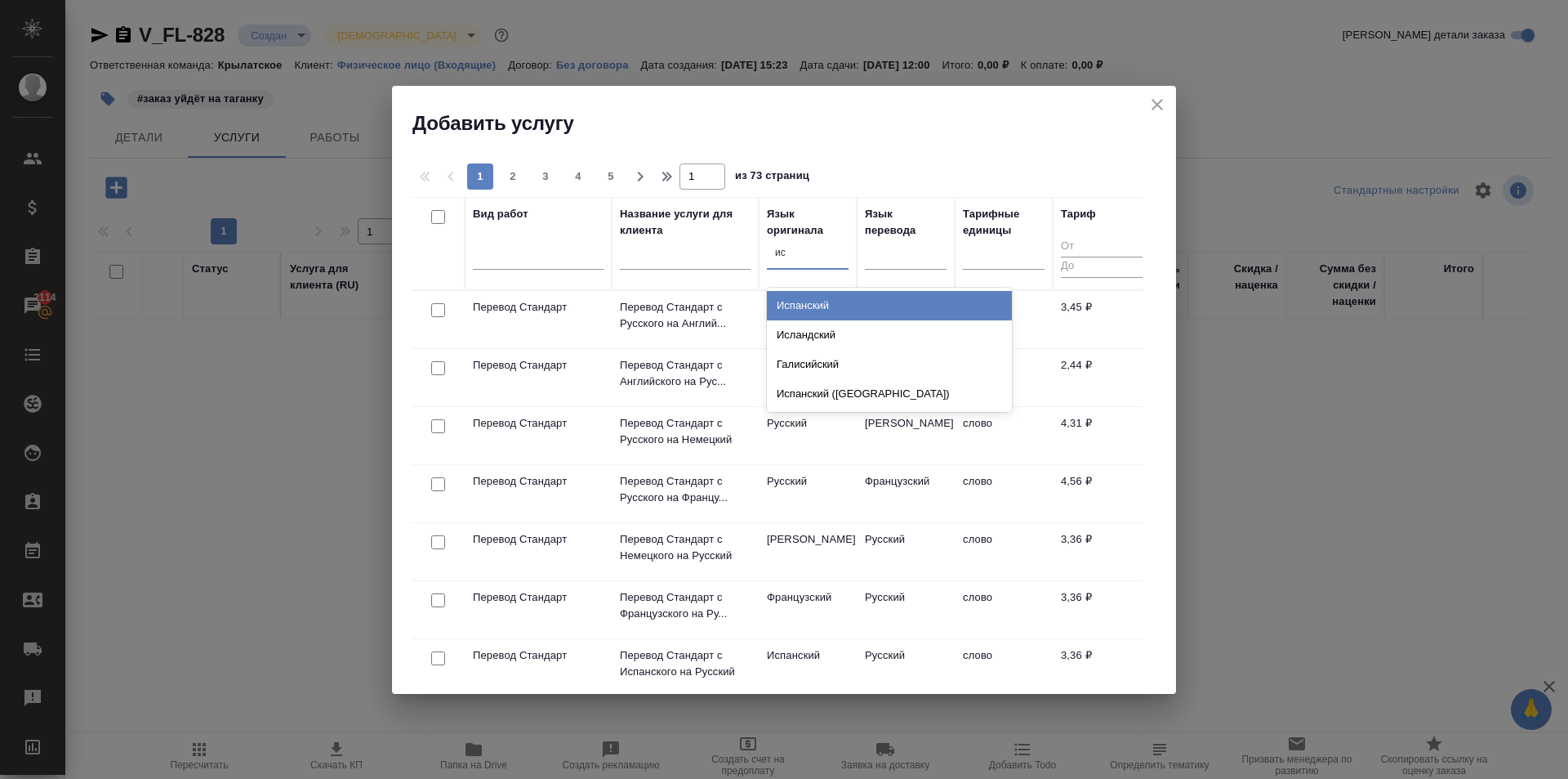
type input "исп"
click at [841, 297] on div "Испанский" at bounding box center [889, 305] width 245 height 29
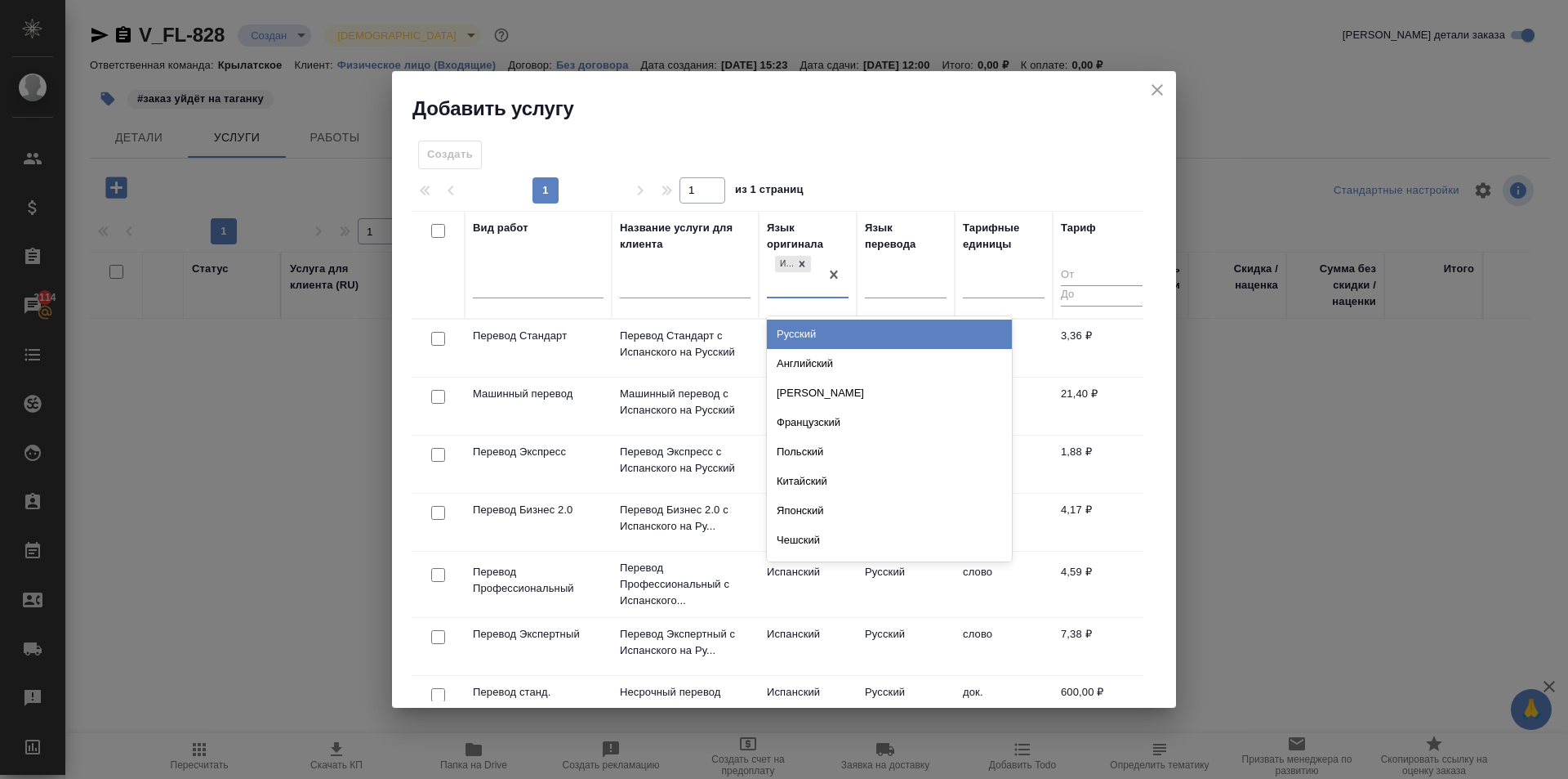
click at [841, 297] on div "Испанский" at bounding box center [808, 275] width 81 height 46
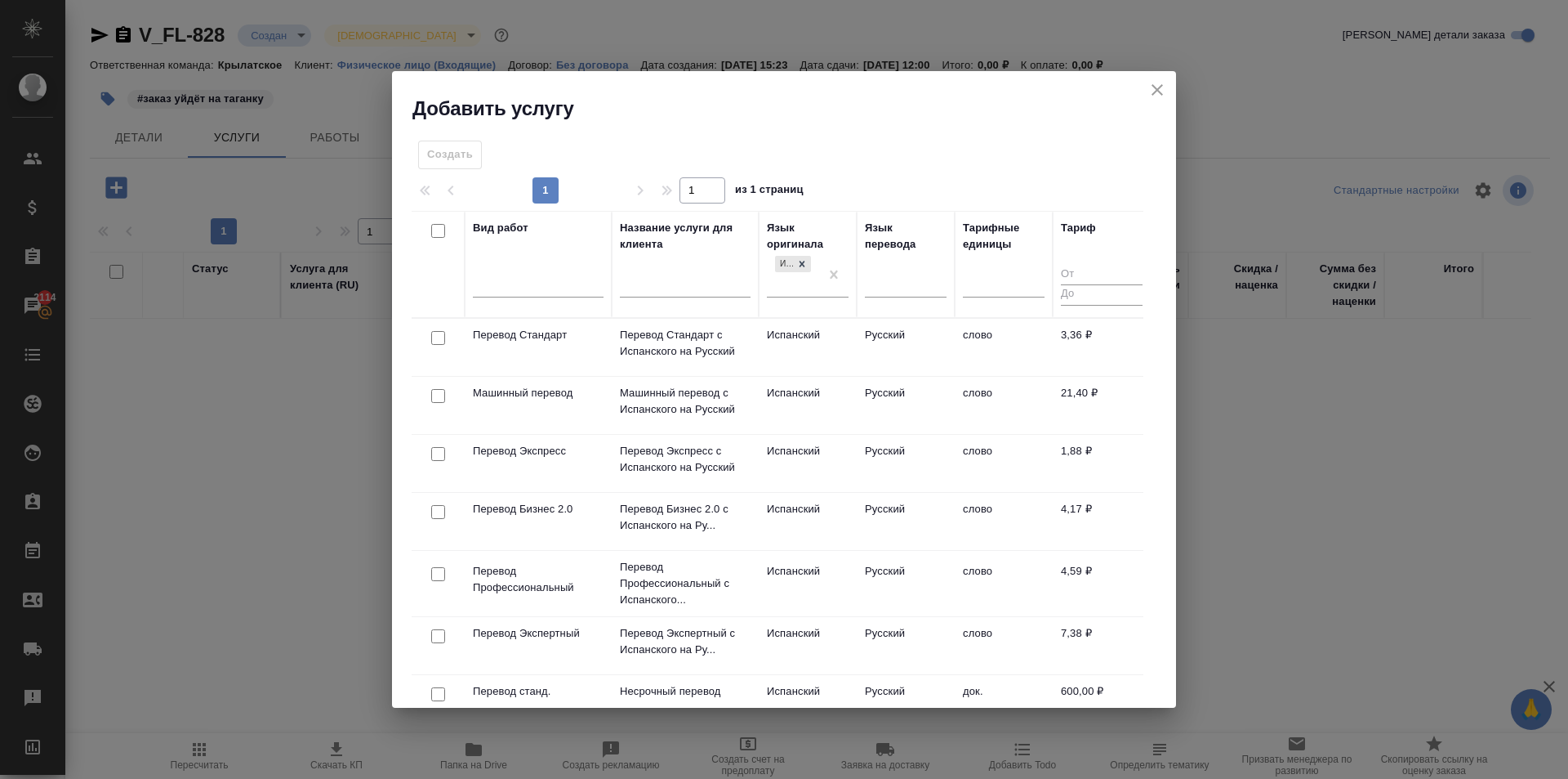
click at [924, 302] on div at bounding box center [906, 288] width 81 height 42
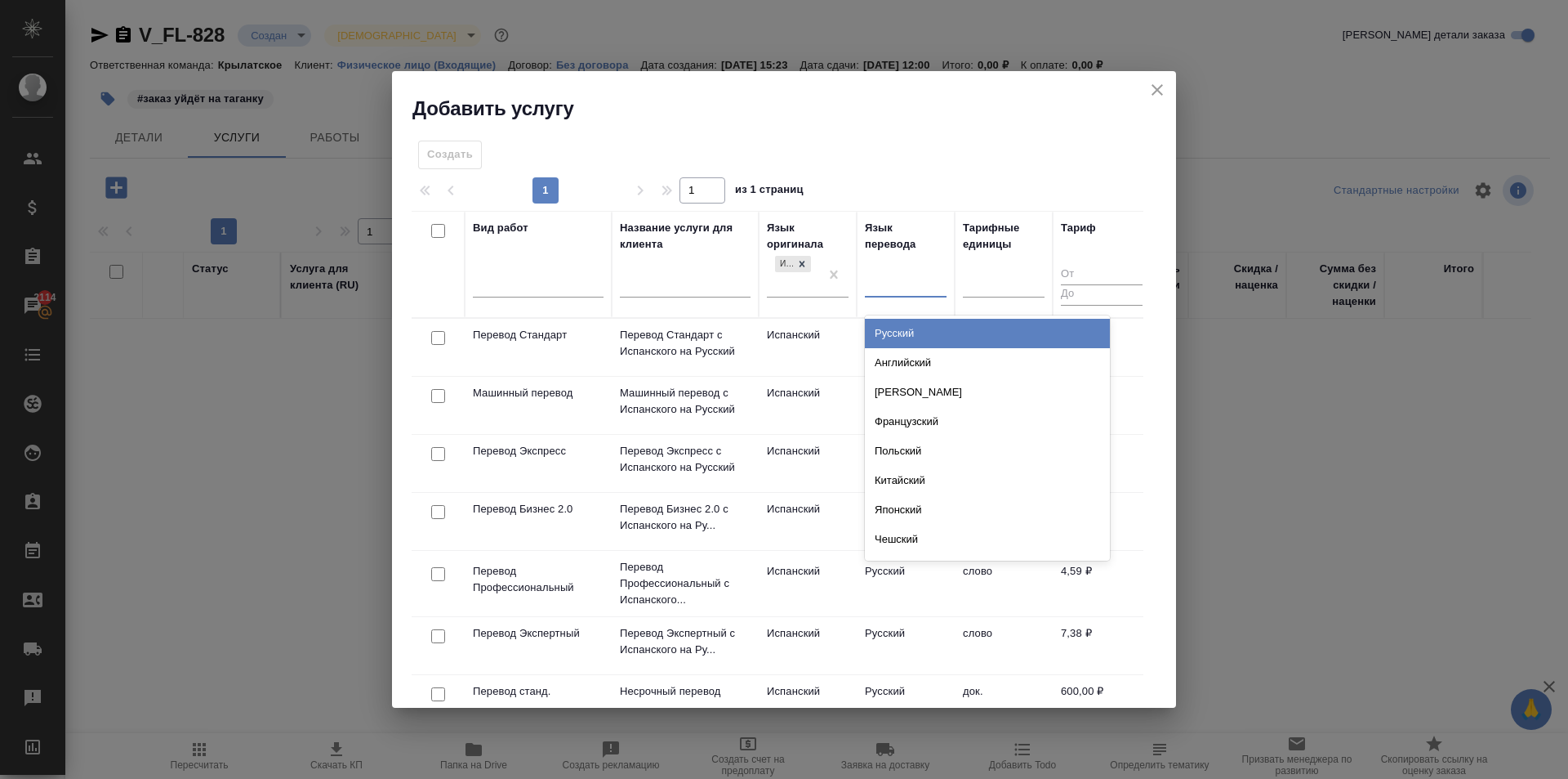
click at [913, 285] on div at bounding box center [906, 281] width 81 height 24
click at [844, 336] on td "Испанский" at bounding box center [808, 347] width 98 height 58
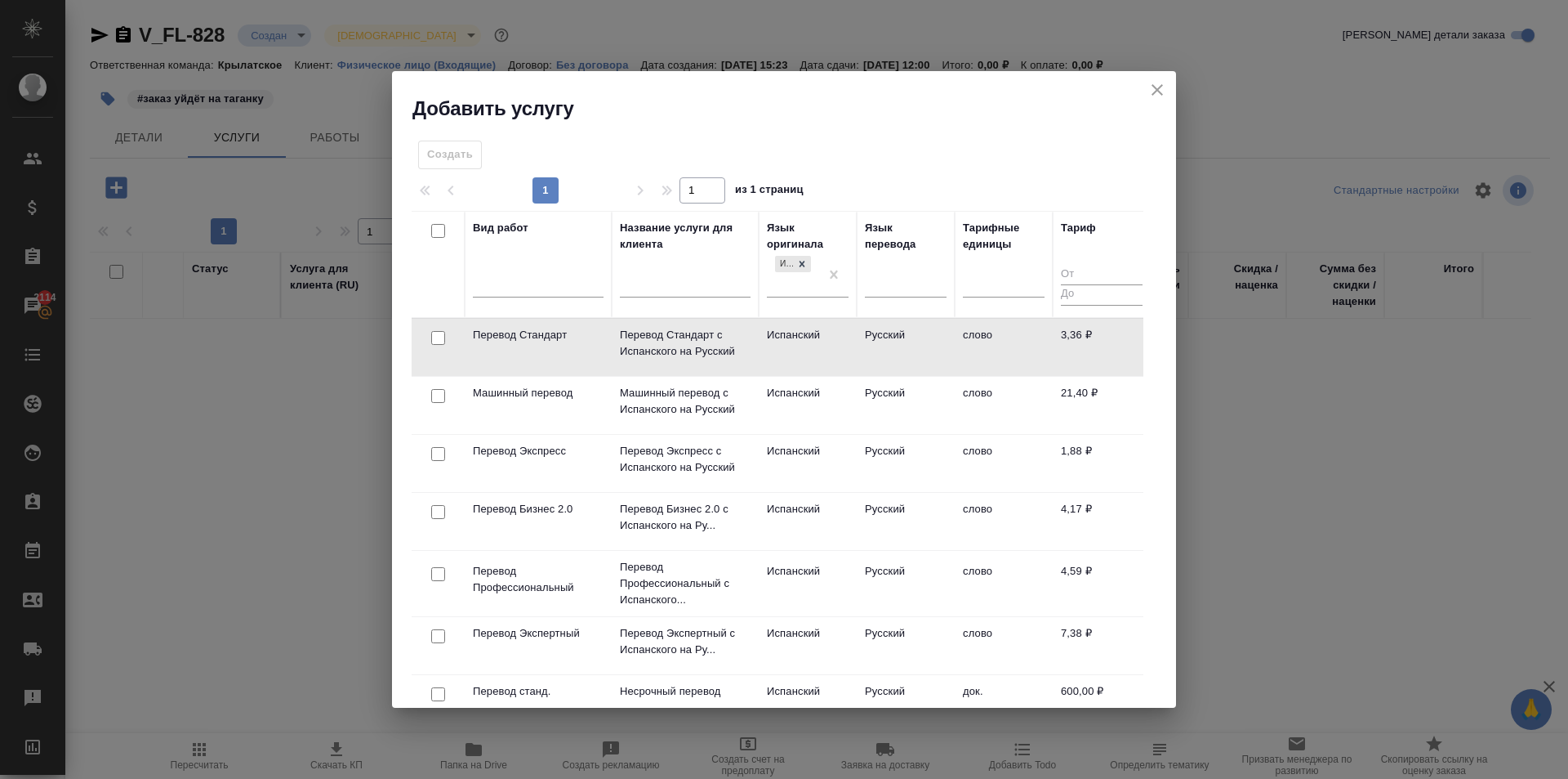
click at [862, 335] on td "Русский" at bounding box center [905, 347] width 98 height 58
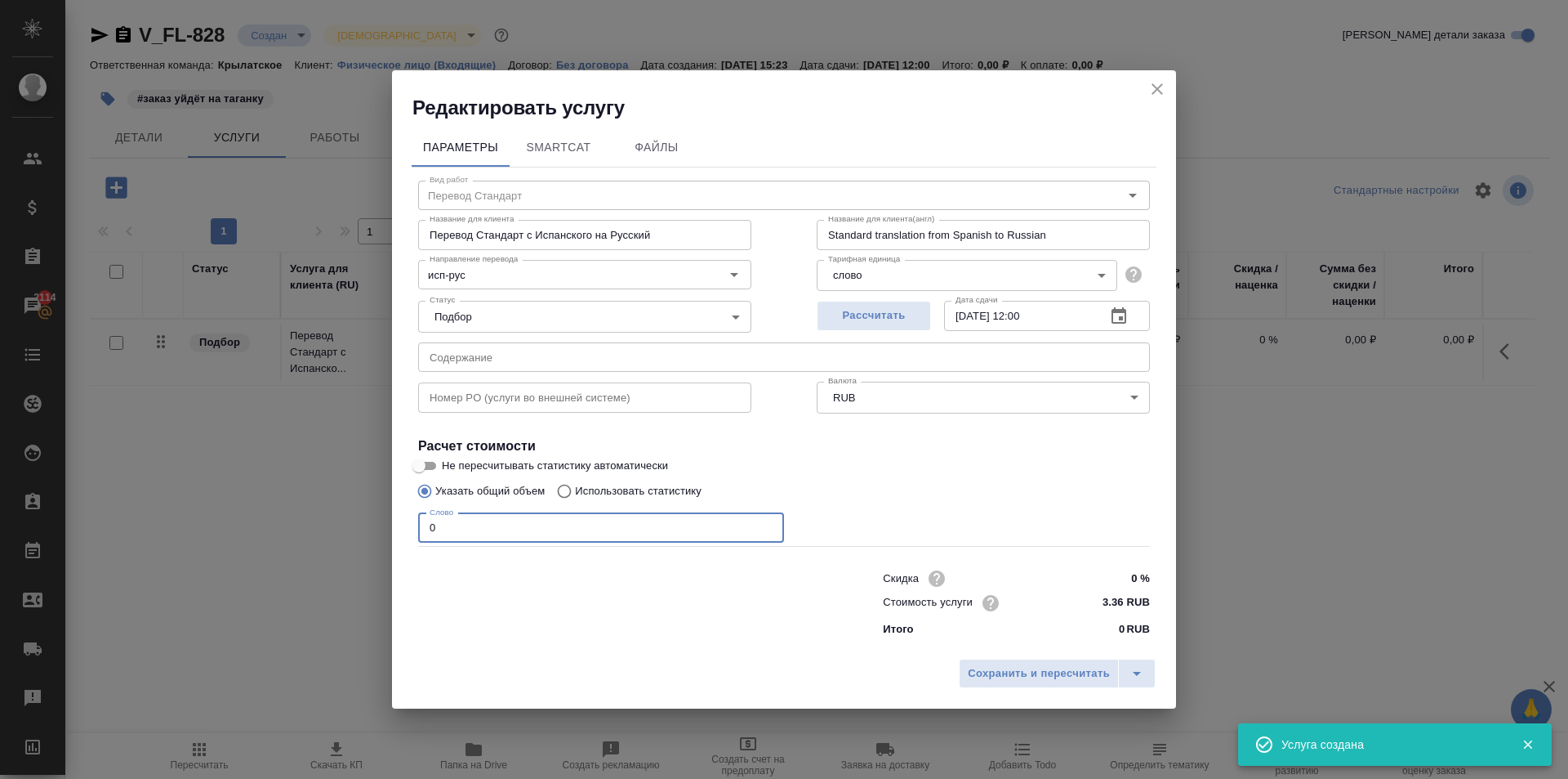
drag, startPoint x: 460, startPoint y: 512, endPoint x: 401, endPoint y: 504, distance: 59.5
click at [401, 504] on div "Параметры SmartCat Файлы Вид работ Перевод Стандарт Вид работ Название для клие…" at bounding box center [784, 386] width 784 height 529
type input "1"
click at [1014, 685] on button "Сохранить и пересчитать" at bounding box center [1039, 673] width 160 height 29
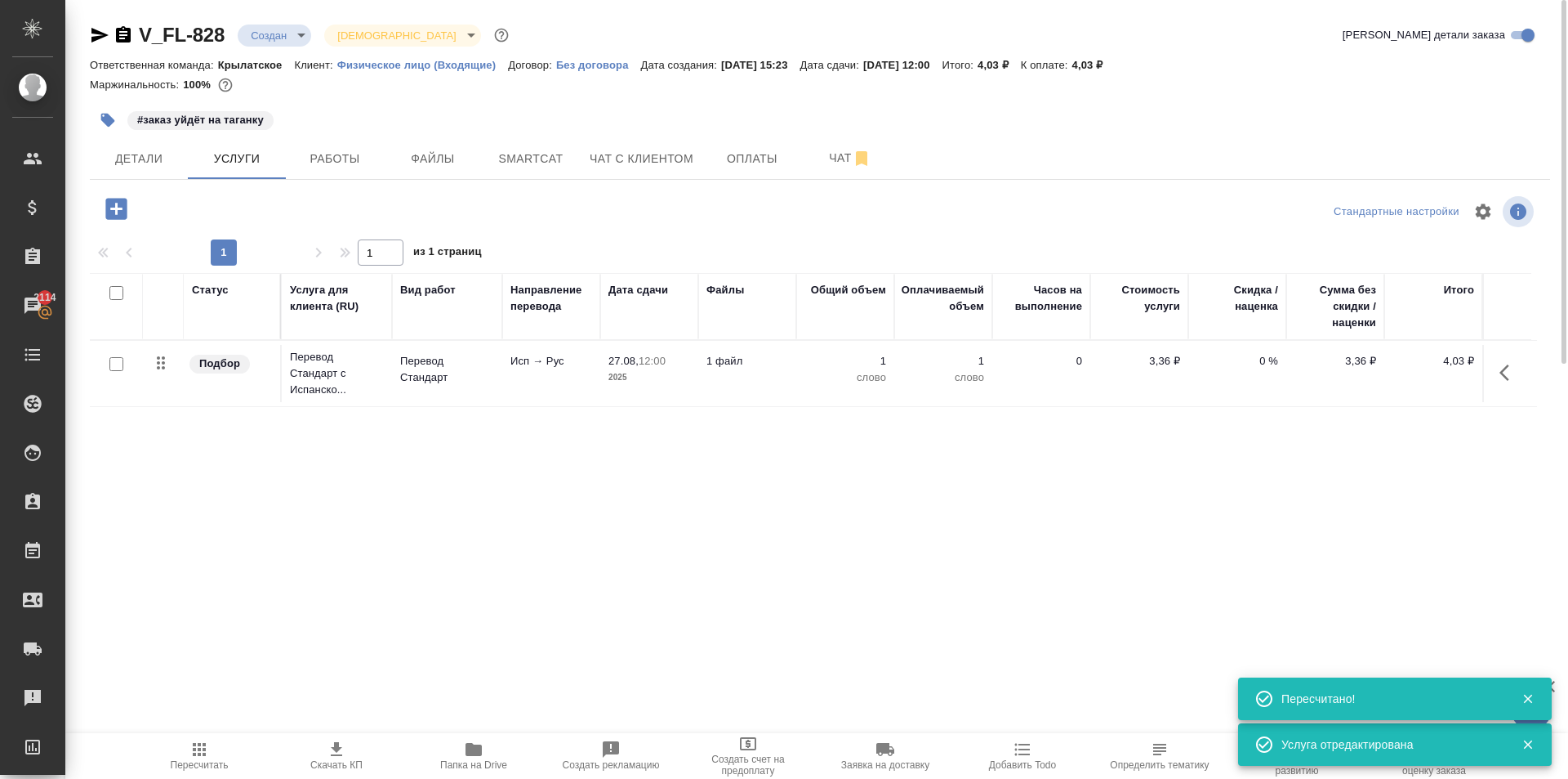
click at [114, 366] on input "checkbox" at bounding box center [117, 364] width 14 height 14
checkbox input "true"
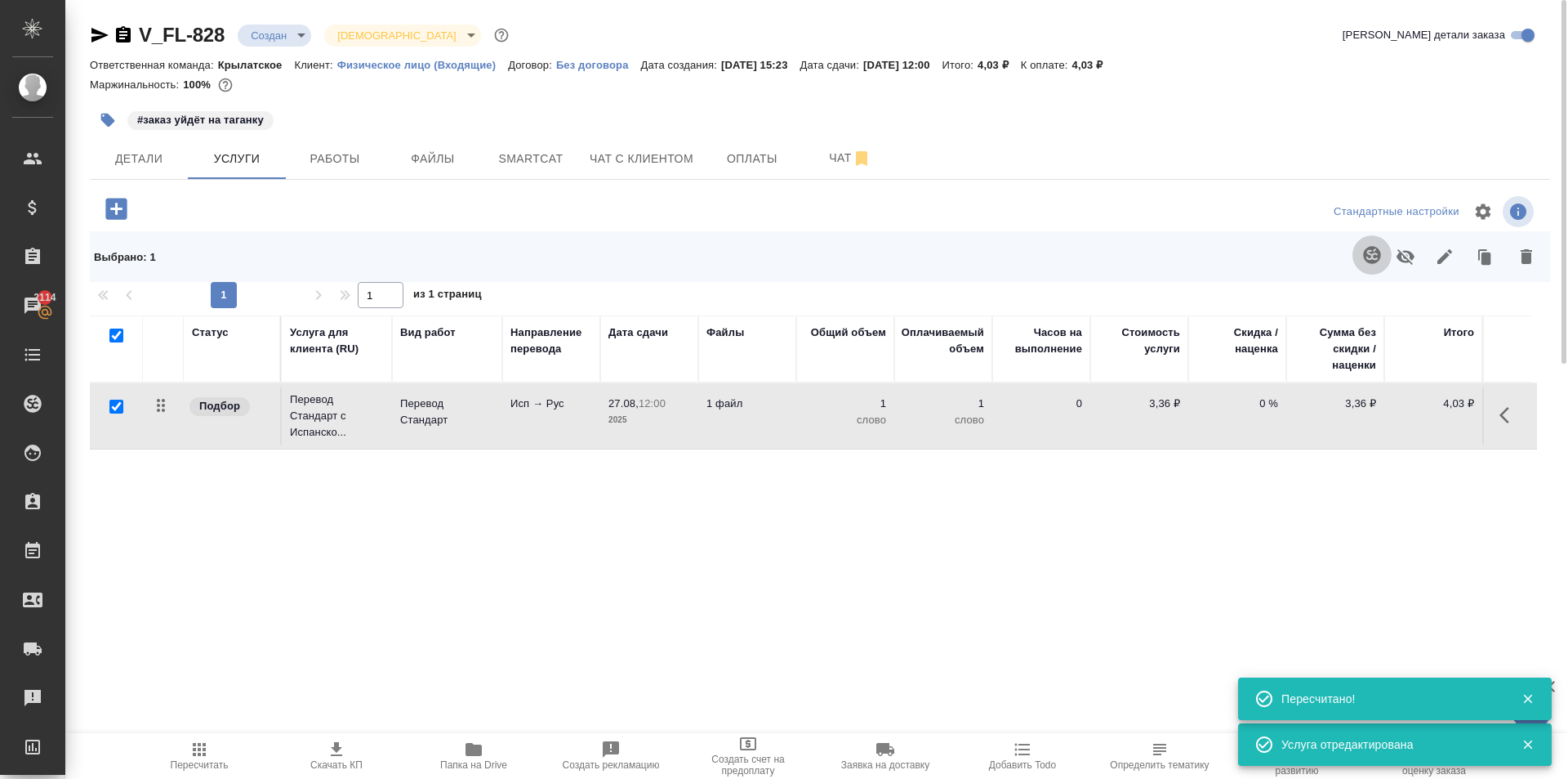
click at [1377, 249] on icon "button" at bounding box center [1372, 254] width 17 height 17
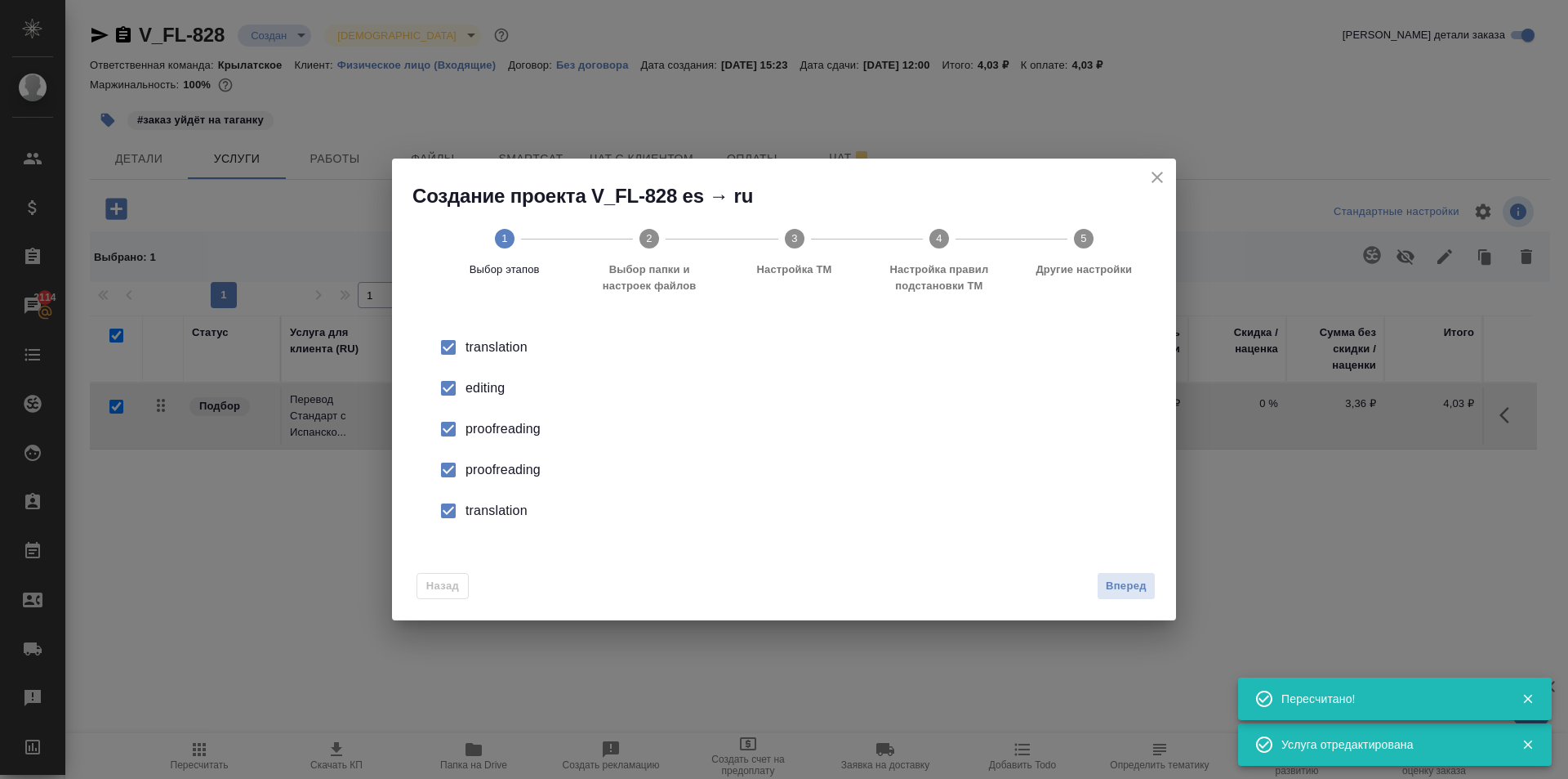
click at [449, 388] on input "checkbox" at bounding box center [448, 388] width 35 height 35
click at [451, 429] on input "checkbox" at bounding box center [448, 428] width 35 height 35
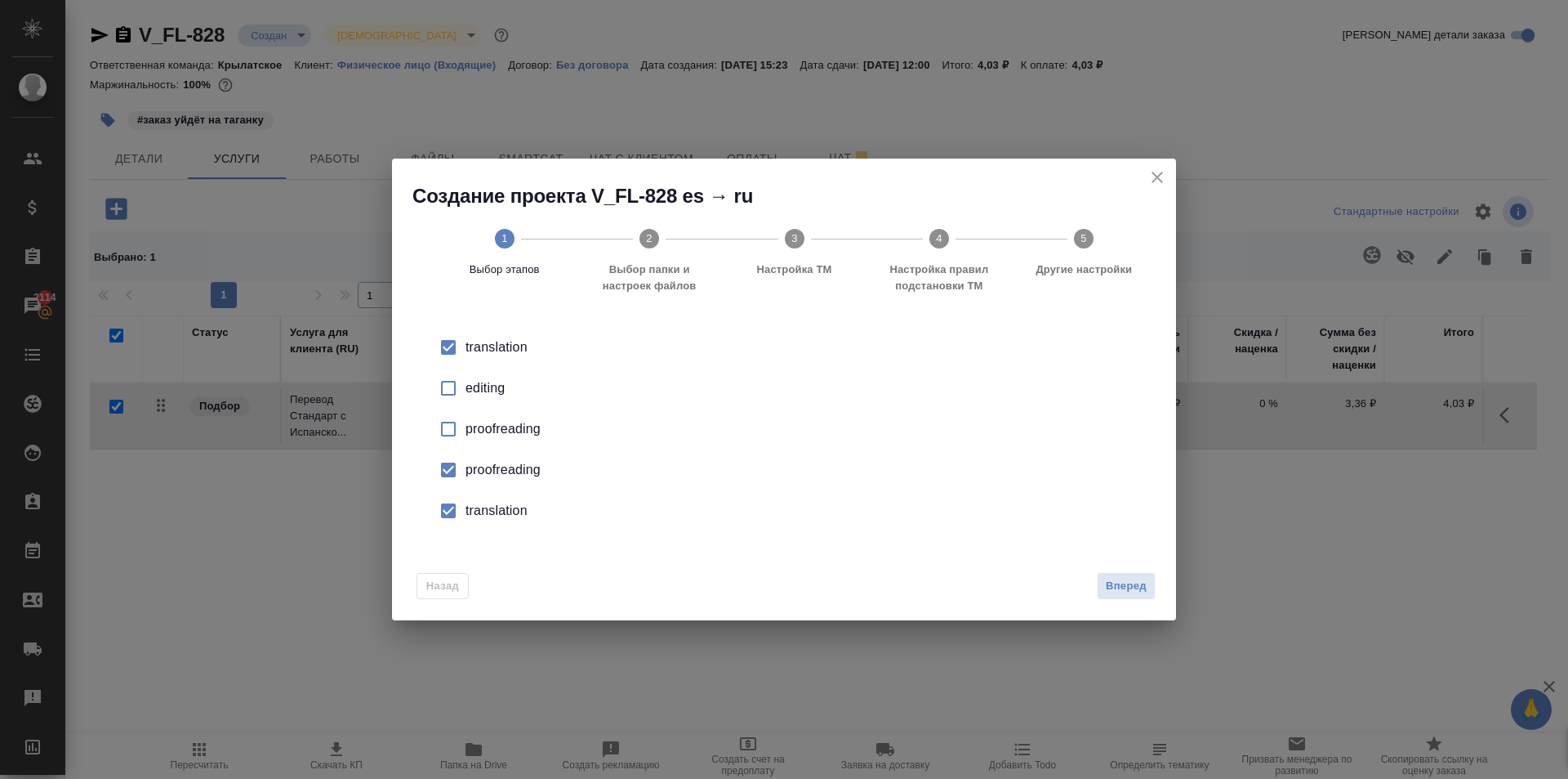
click at [451, 476] on input "checkbox" at bounding box center [448, 469] width 35 height 35
click at [454, 512] on input "checkbox" at bounding box center [448, 511] width 35 height 35
click at [1142, 591] on span "Вперед" at bounding box center [1126, 586] width 41 height 19
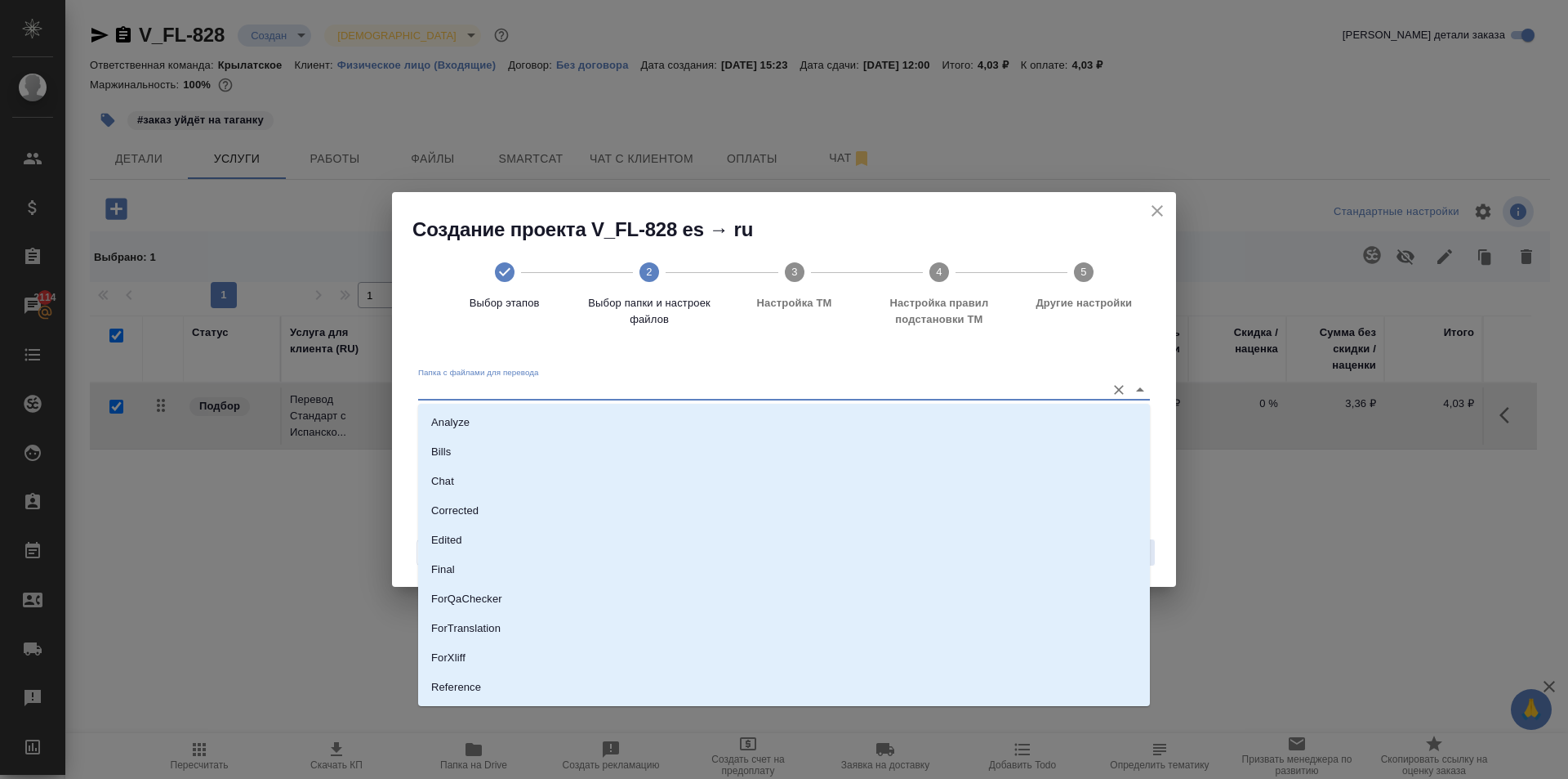
click at [616, 387] on input "Папка с файлами для перевода" at bounding box center [758, 390] width 680 height 19
click at [503, 633] on li "Source" at bounding box center [784, 631] width 732 height 29
type input "Source"
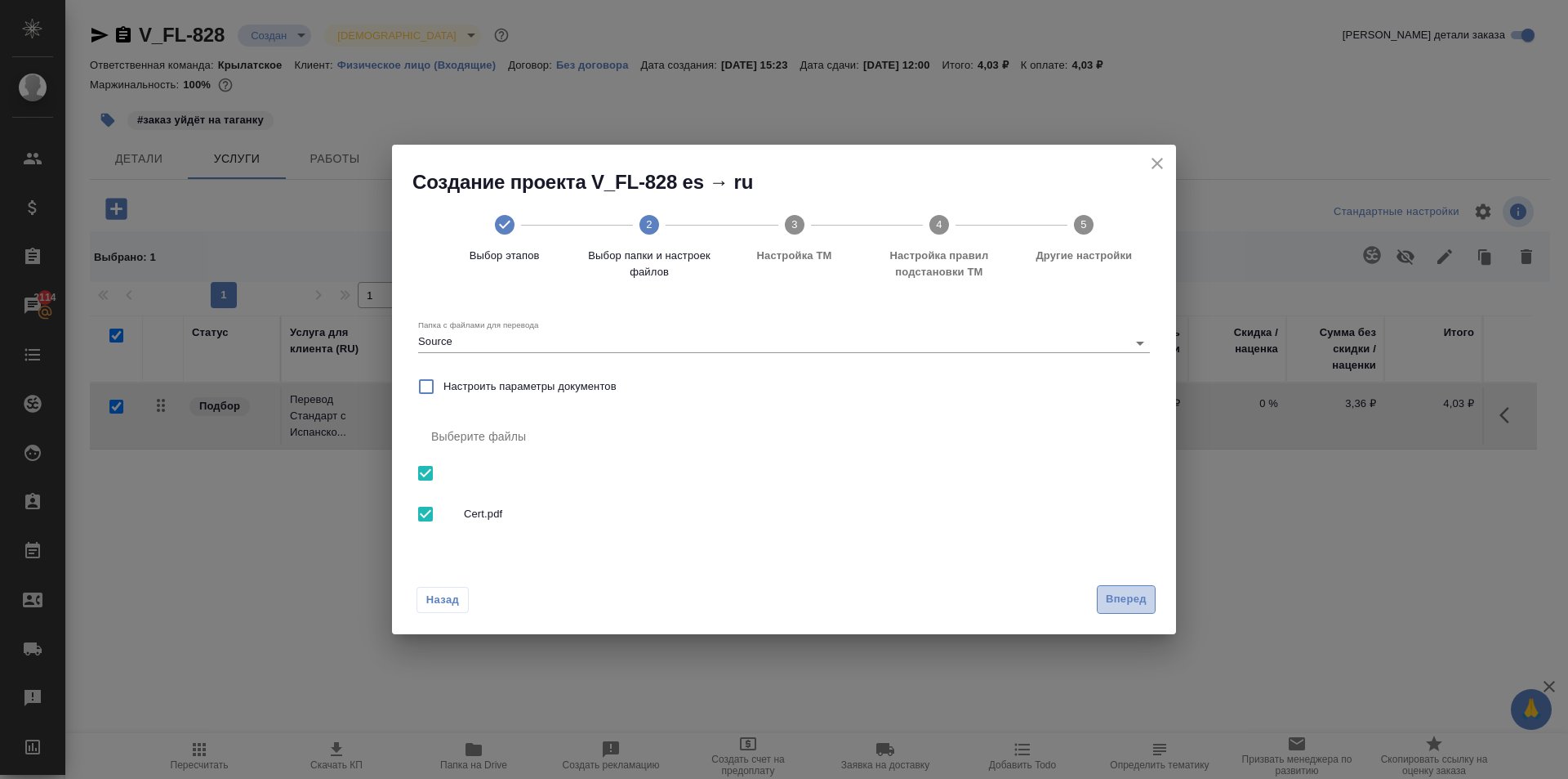
click at [1106, 608] on span "Вперед" at bounding box center [1126, 598] width 41 height 19
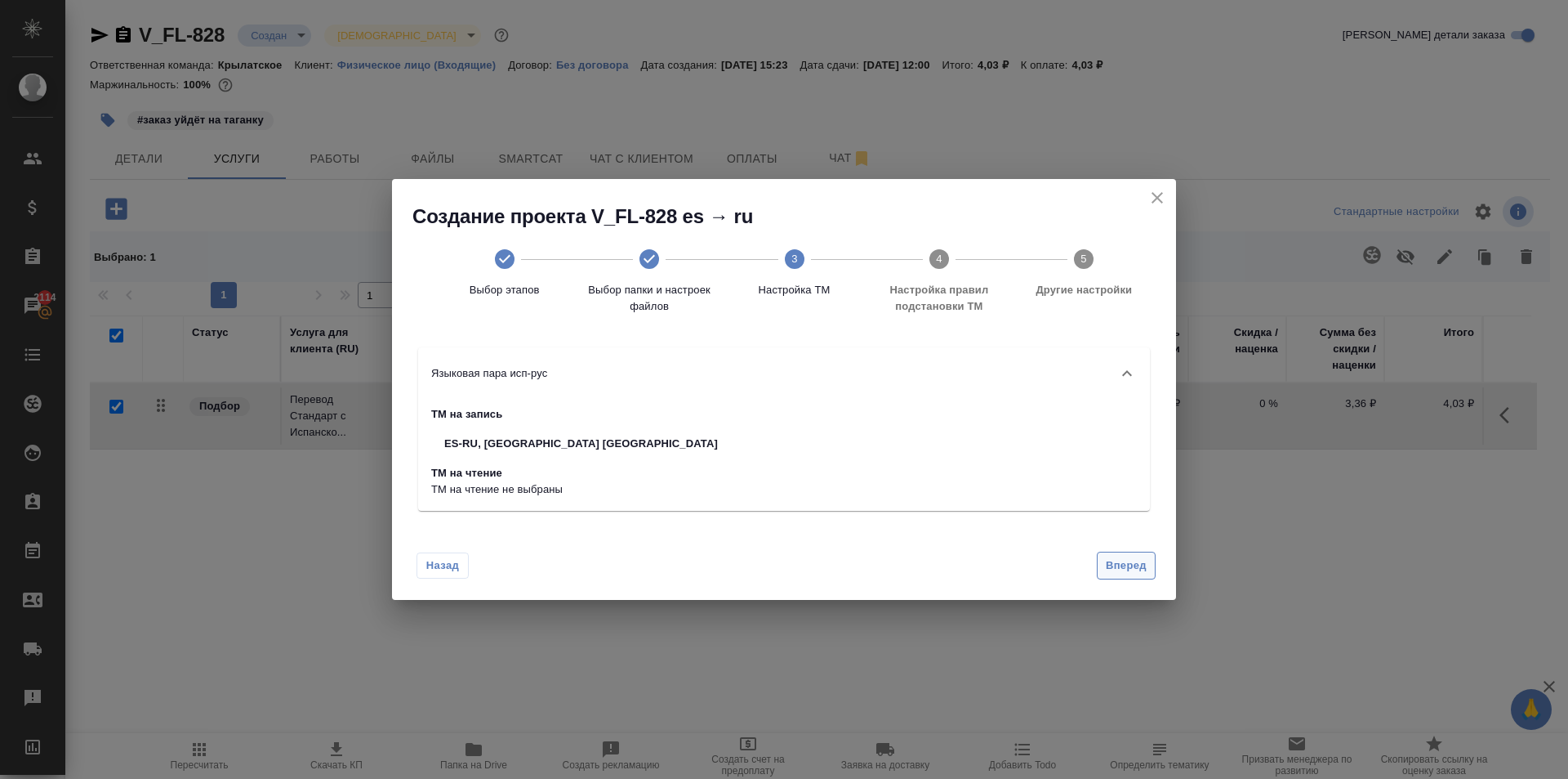
click at [1132, 568] on span "Вперед" at bounding box center [1126, 566] width 41 height 19
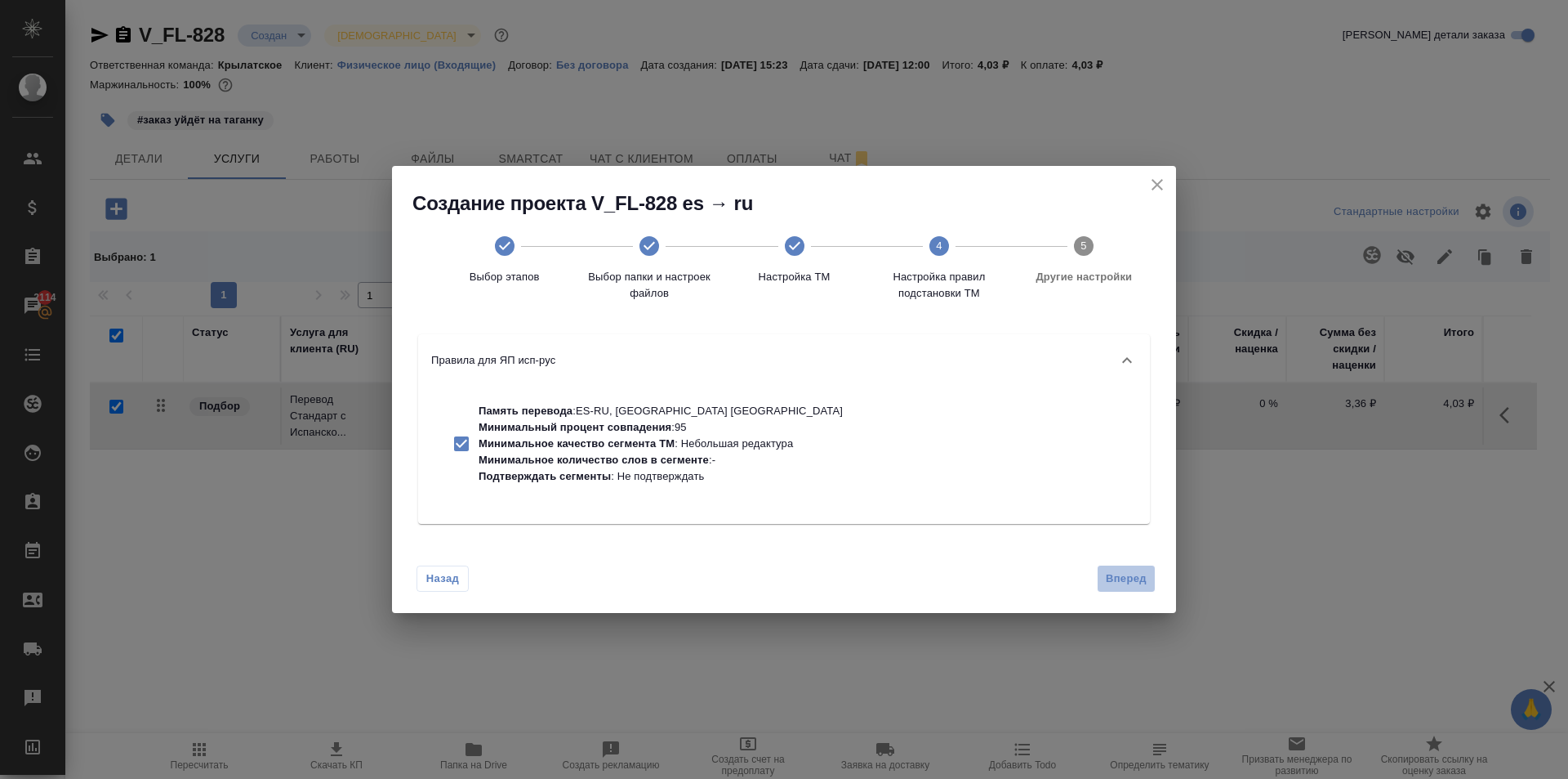
click at [1127, 586] on span "Вперед" at bounding box center [1126, 578] width 41 height 19
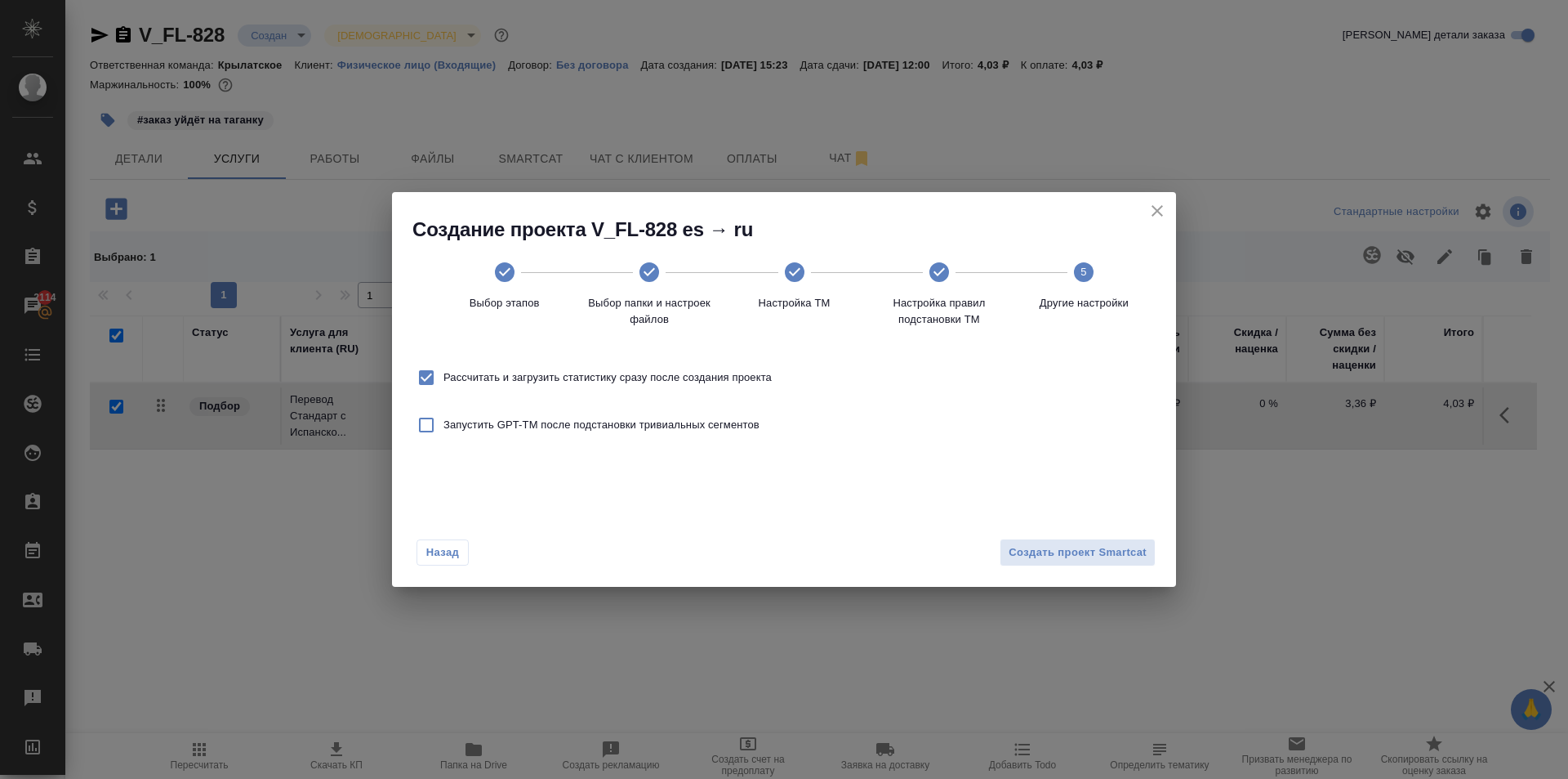
click at [624, 374] on span "Рассчитать и загрузить статистику сразу после создания проекта" at bounding box center [607, 377] width 328 height 16
click at [443, 374] on input "Рассчитать и загрузить статистику сразу после создания проекта" at bounding box center [426, 377] width 35 height 35
checkbox input "false"
drag, startPoint x: 1156, startPoint y: 563, endPoint x: 1147, endPoint y: 555, distance: 12.0
click at [1154, 563] on div "Назад Создать проект Smartcat" at bounding box center [784, 549] width 784 height 77
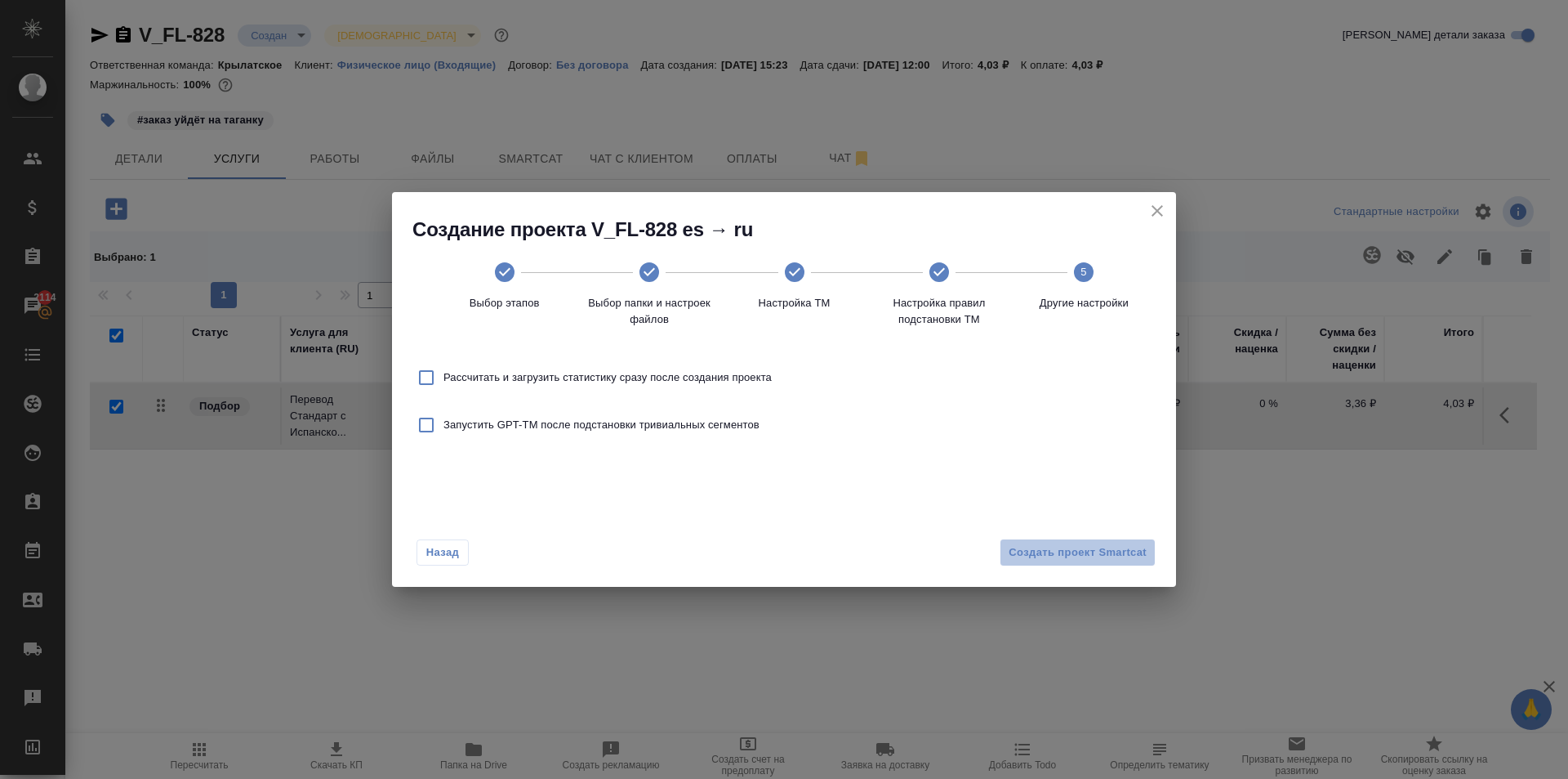
click at [1143, 555] on button "Создать проект Smartcat" at bounding box center [1078, 552] width 156 height 28
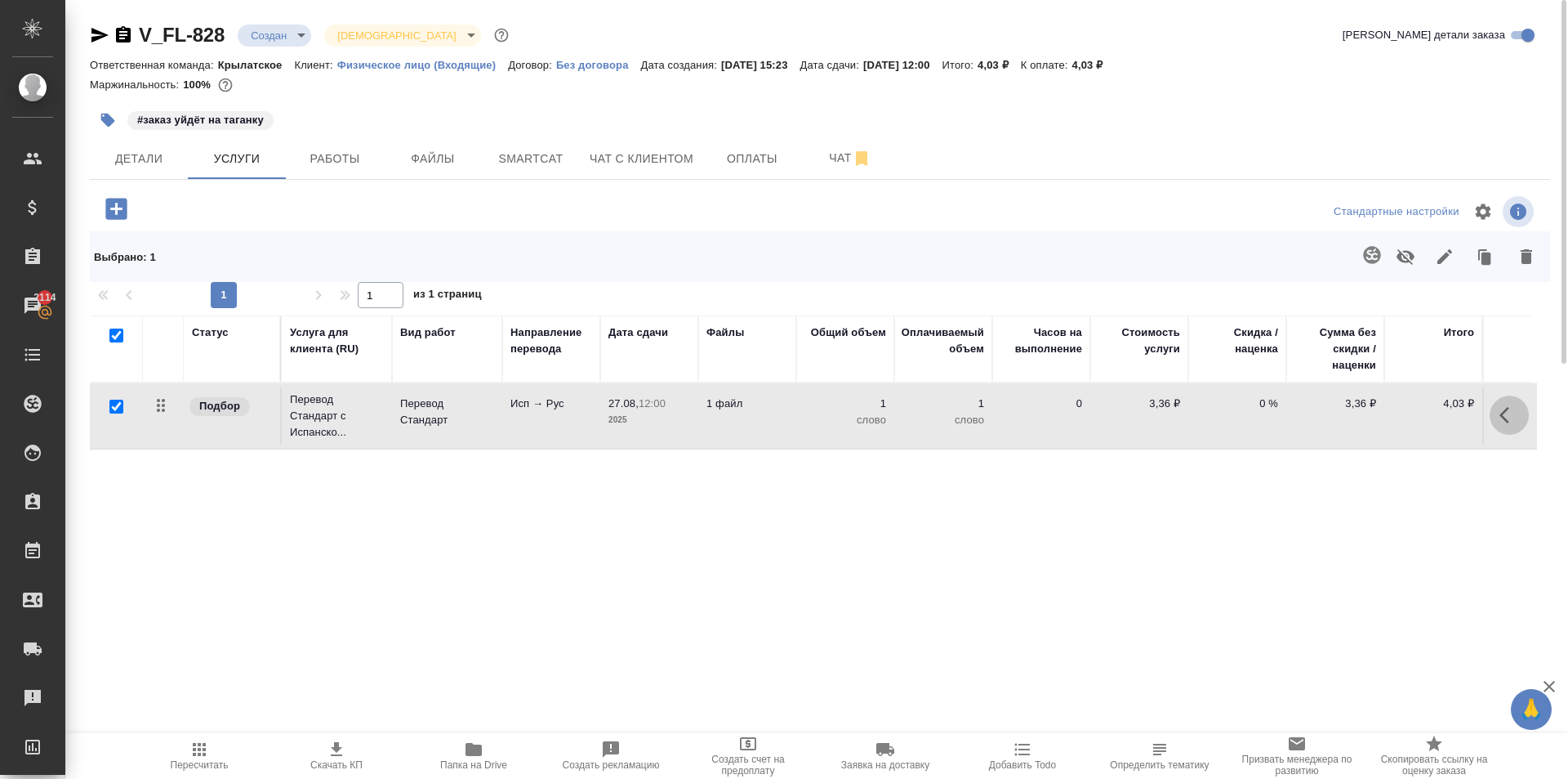
drag, startPoint x: 1515, startPoint y: 414, endPoint x: 1492, endPoint y: 409, distance: 23.5
click at [1514, 413] on icon "button" at bounding box center [1510, 415] width 19 height 19
click at [1415, 420] on icon "button" at bounding box center [1417, 415] width 15 height 15
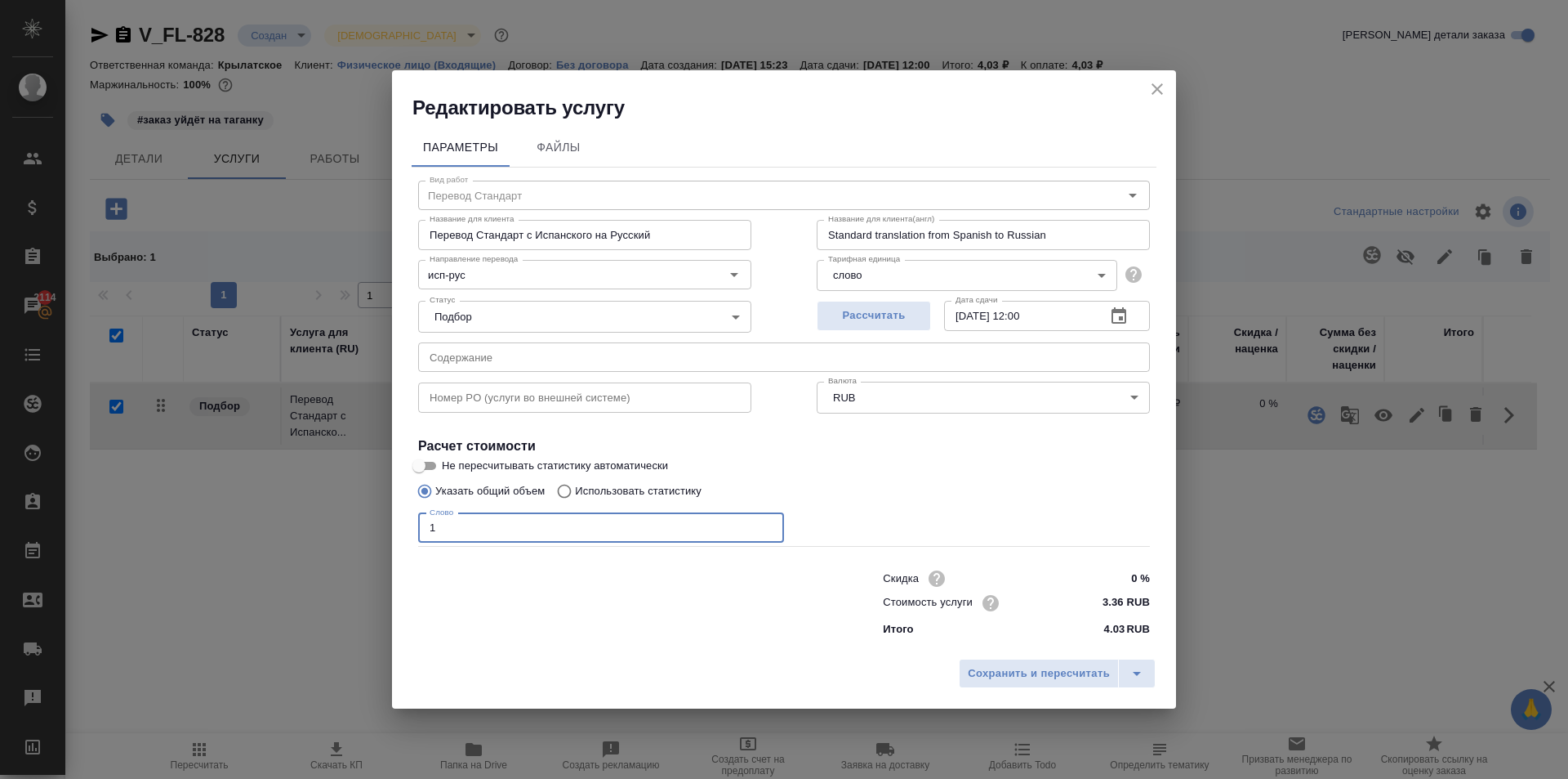
drag, startPoint x: 459, startPoint y: 526, endPoint x: 346, endPoint y: 518, distance: 113.3
click at [346, 518] on div "Редактировать услугу Параметры Файлы Вид работ Перевод Стандарт Вид работ Назва…" at bounding box center [784, 390] width 1568 height 779
type input "300"
drag, startPoint x: 1054, startPoint y: 692, endPoint x: 1057, endPoint y: 677, distance: 15.3
click at [1054, 690] on div "Сохранить и пересчитать" at bounding box center [784, 680] width 784 height 58
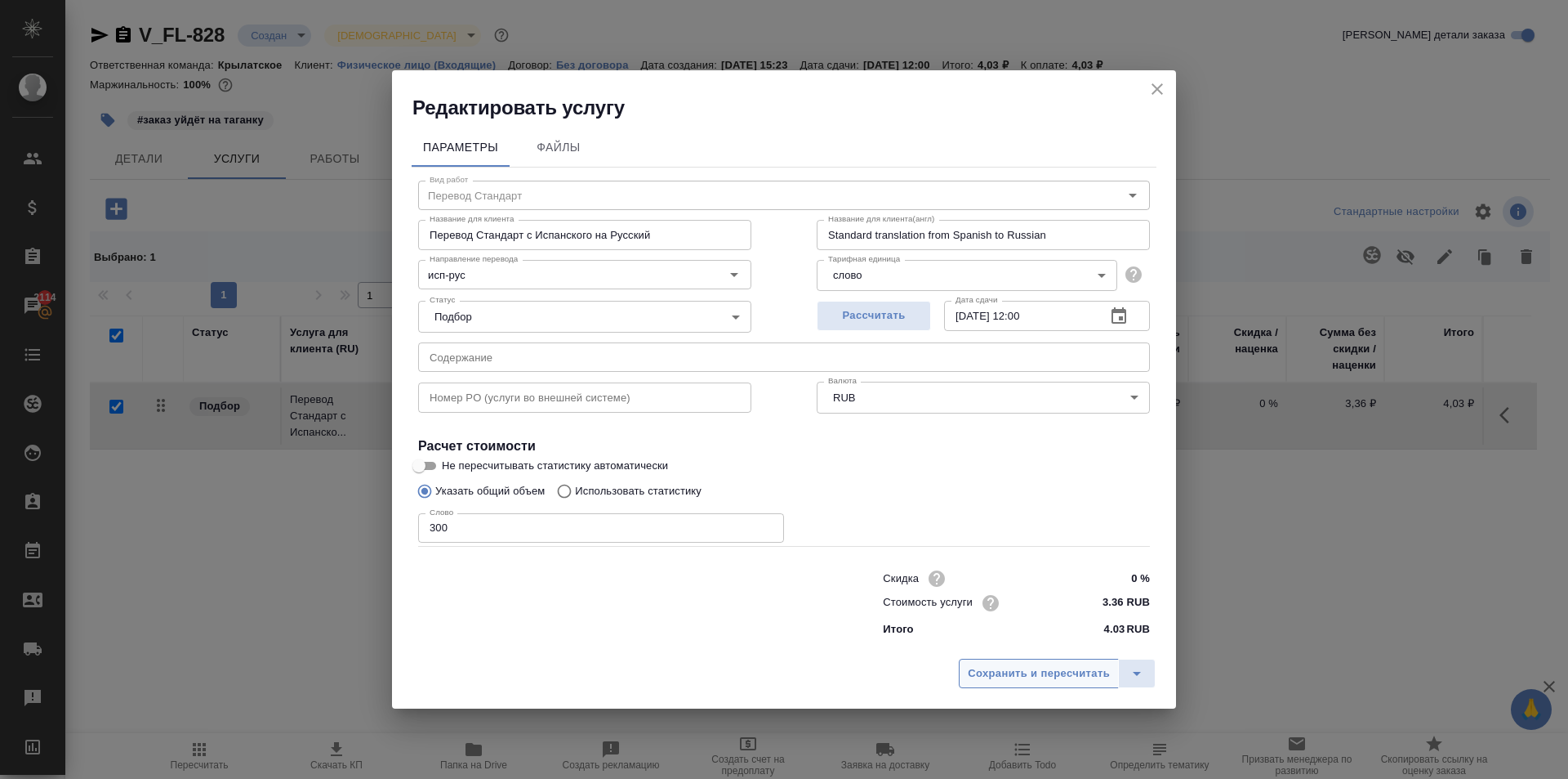
click at [1057, 677] on span "Сохранить и пересчитать" at bounding box center [1039, 673] width 142 height 19
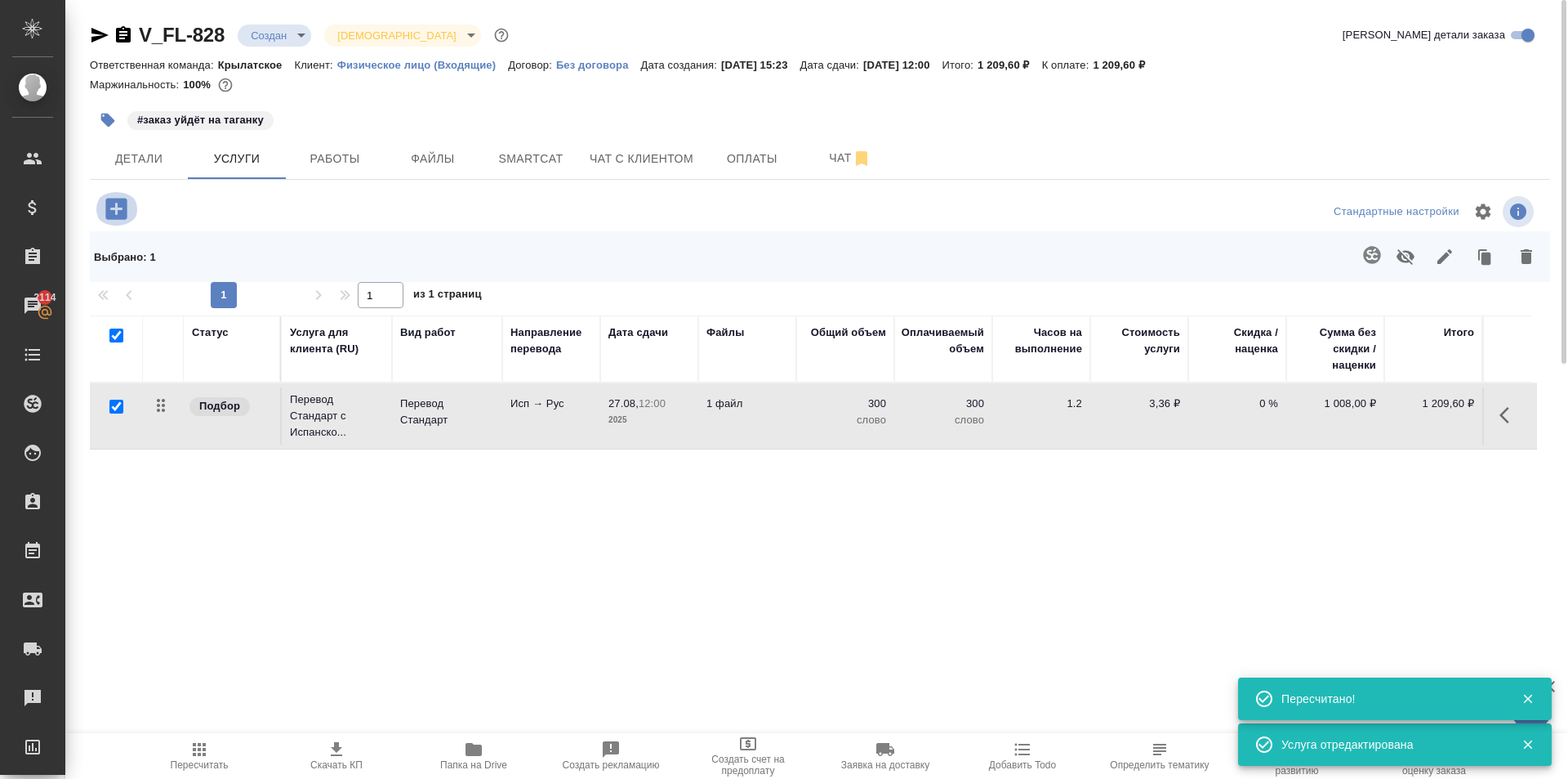
click at [128, 207] on icon "button" at bounding box center [116, 209] width 28 height 28
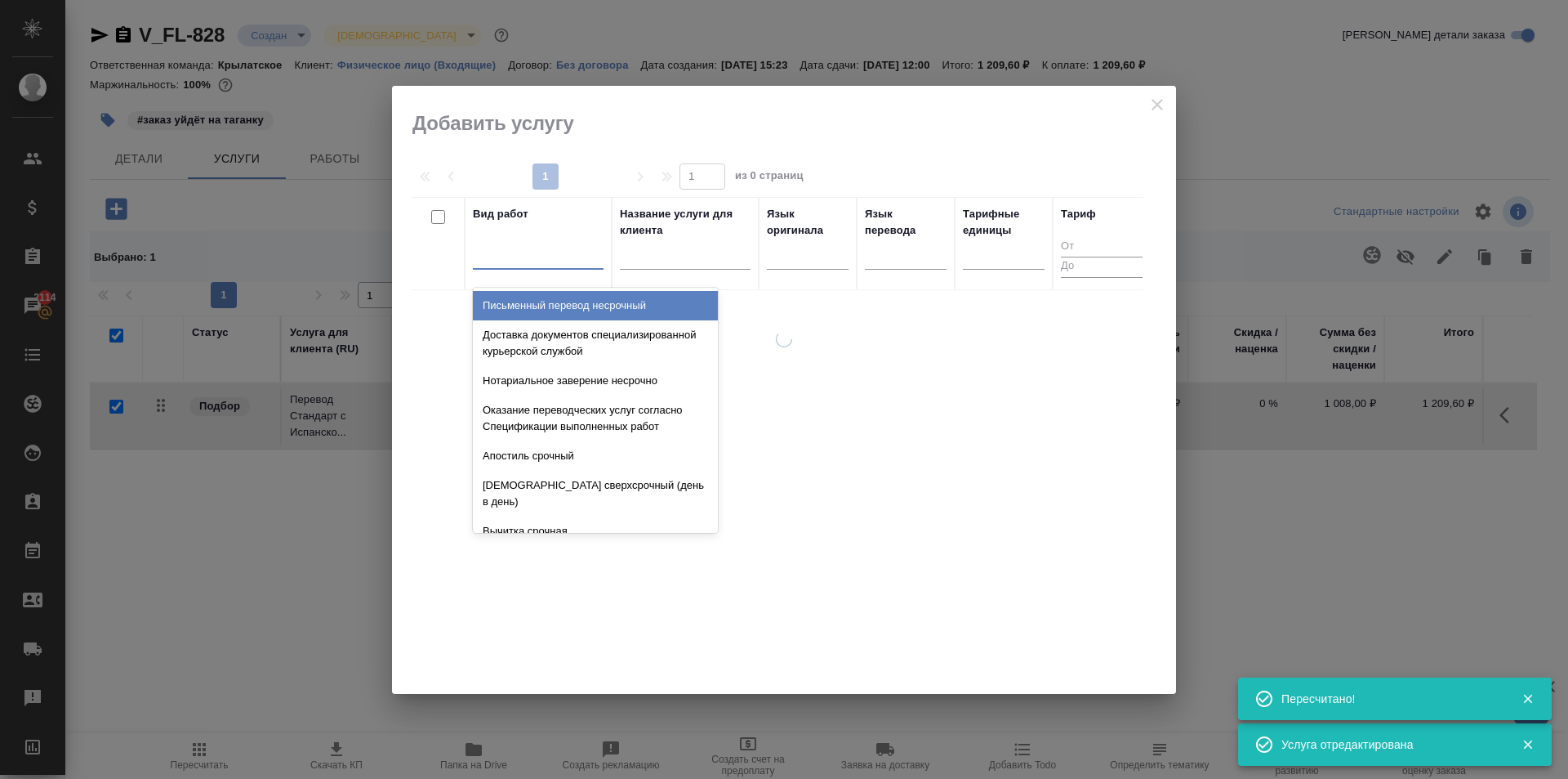
click at [560, 252] on div at bounding box center [538, 252] width 131 height 24
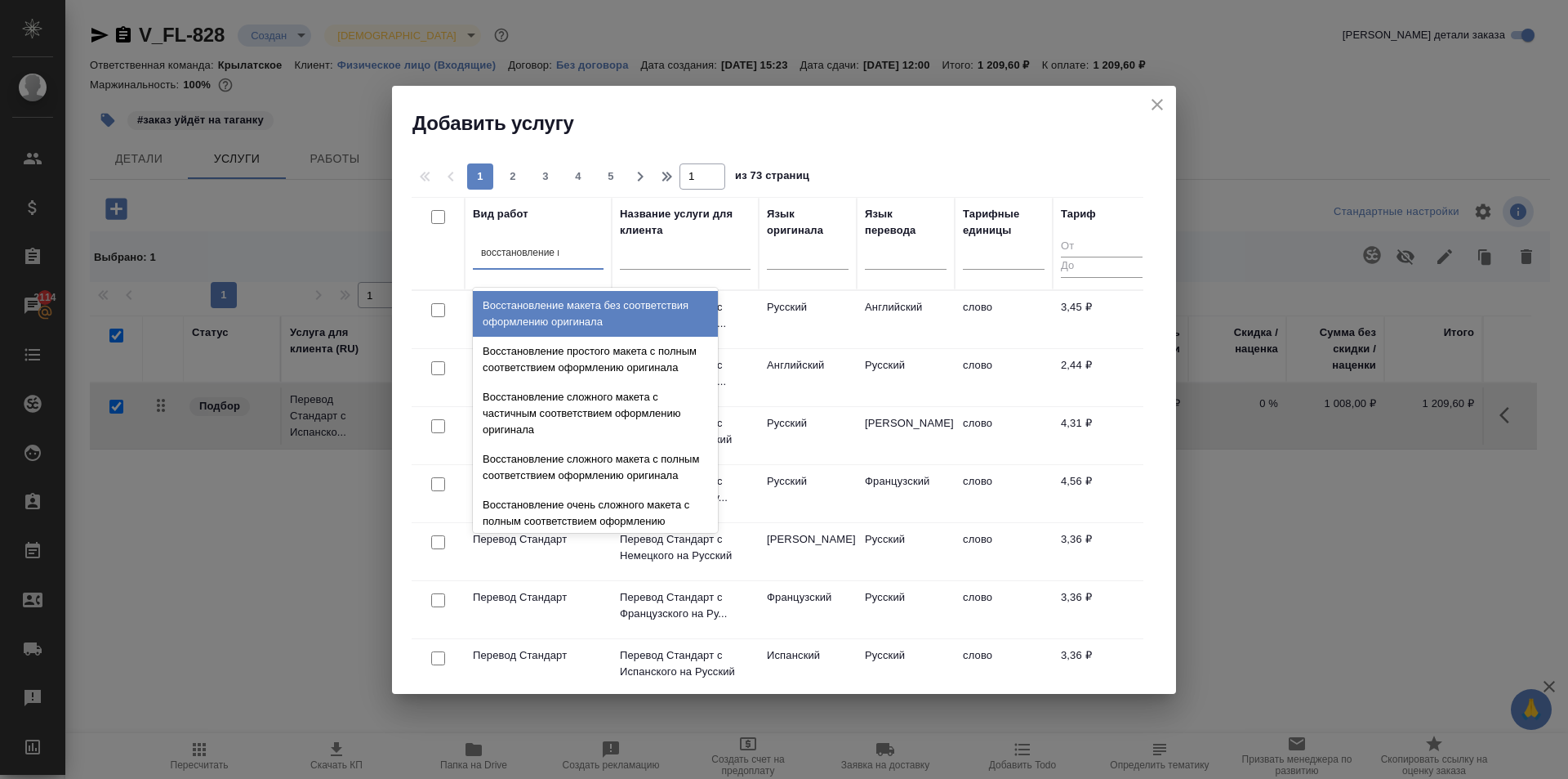
type input "восстановление ма"
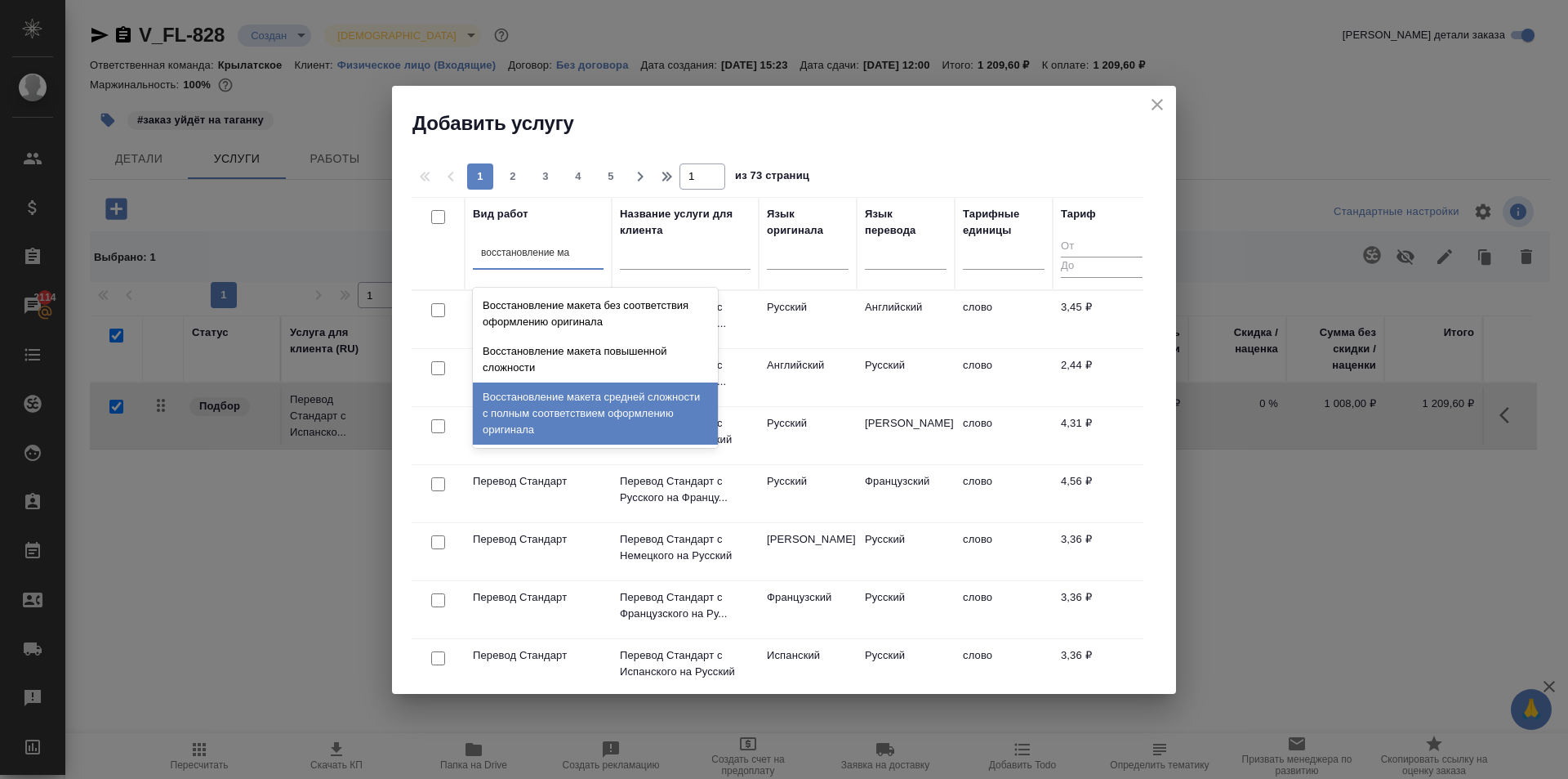
drag, startPoint x: 672, startPoint y: 399, endPoint x: 686, endPoint y: 392, distance: 15.7
click at [672, 398] on div "Восстановление макета средней сложности с полным соответствием оформлению ориги…" at bounding box center [595, 413] width 245 height 62
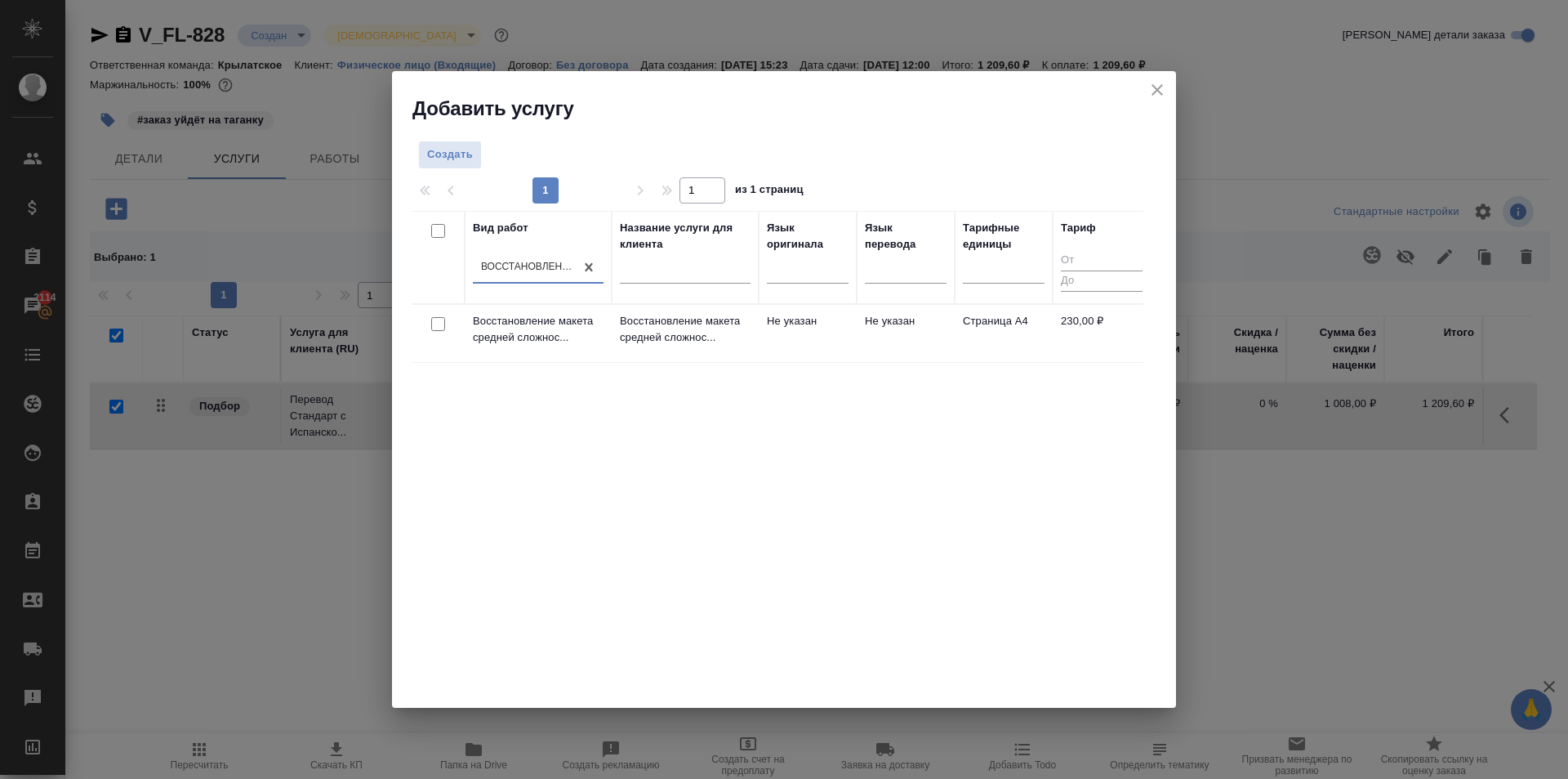
click at [765, 349] on td "Не указан" at bounding box center [808, 333] width 98 height 58
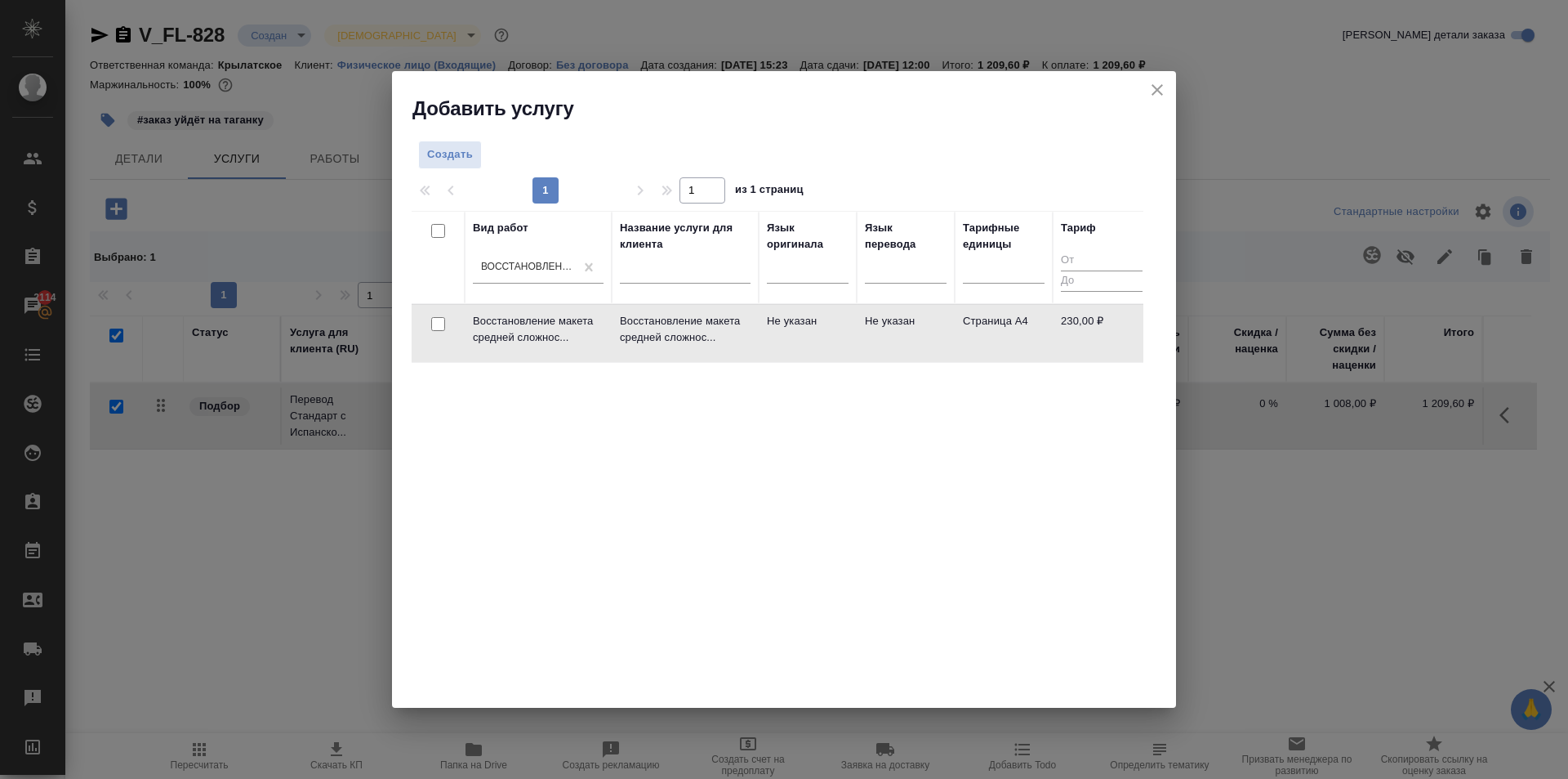
click at [765, 349] on td "Не указан" at bounding box center [808, 333] width 98 height 58
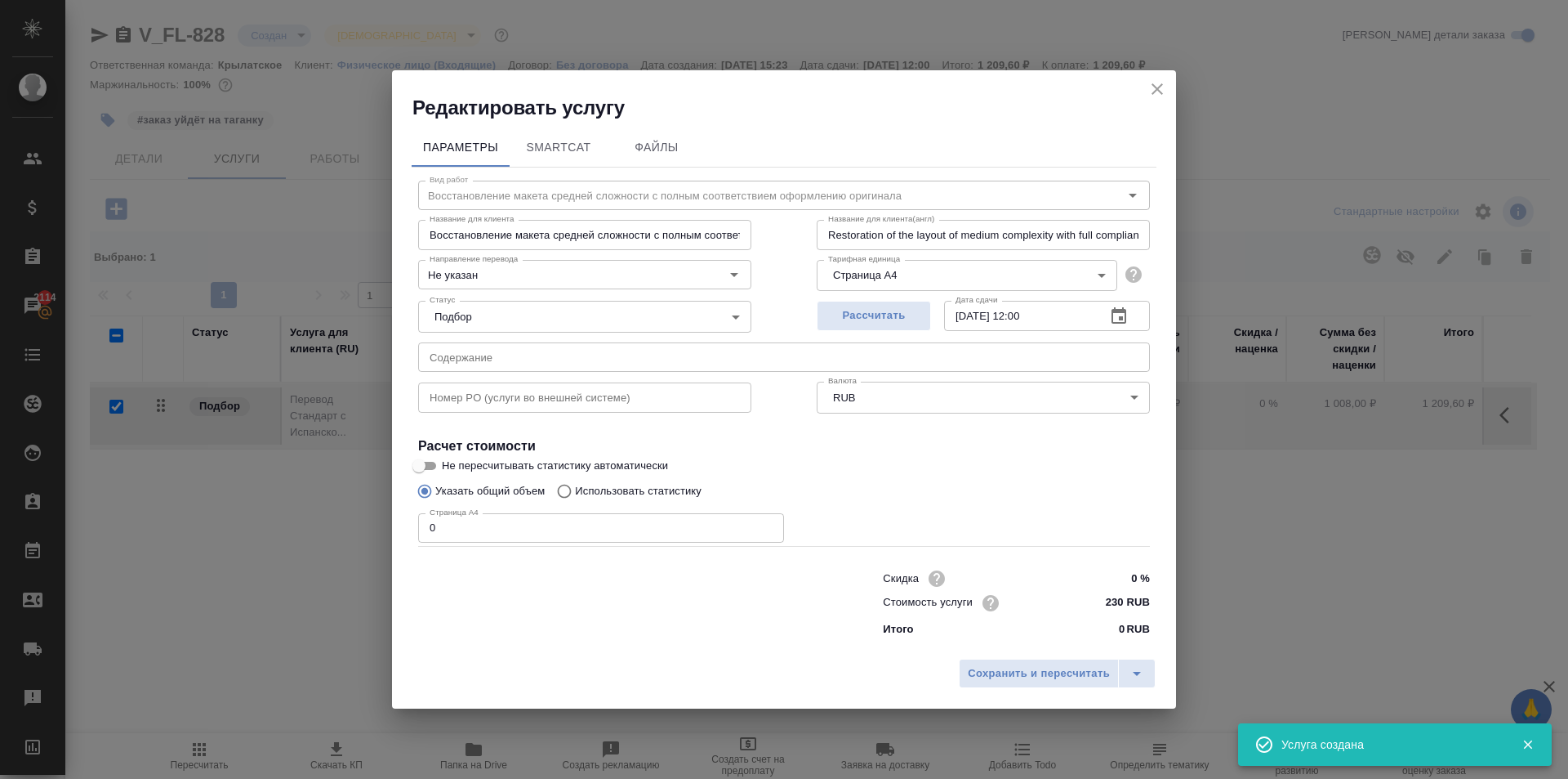
checkbox input "false"
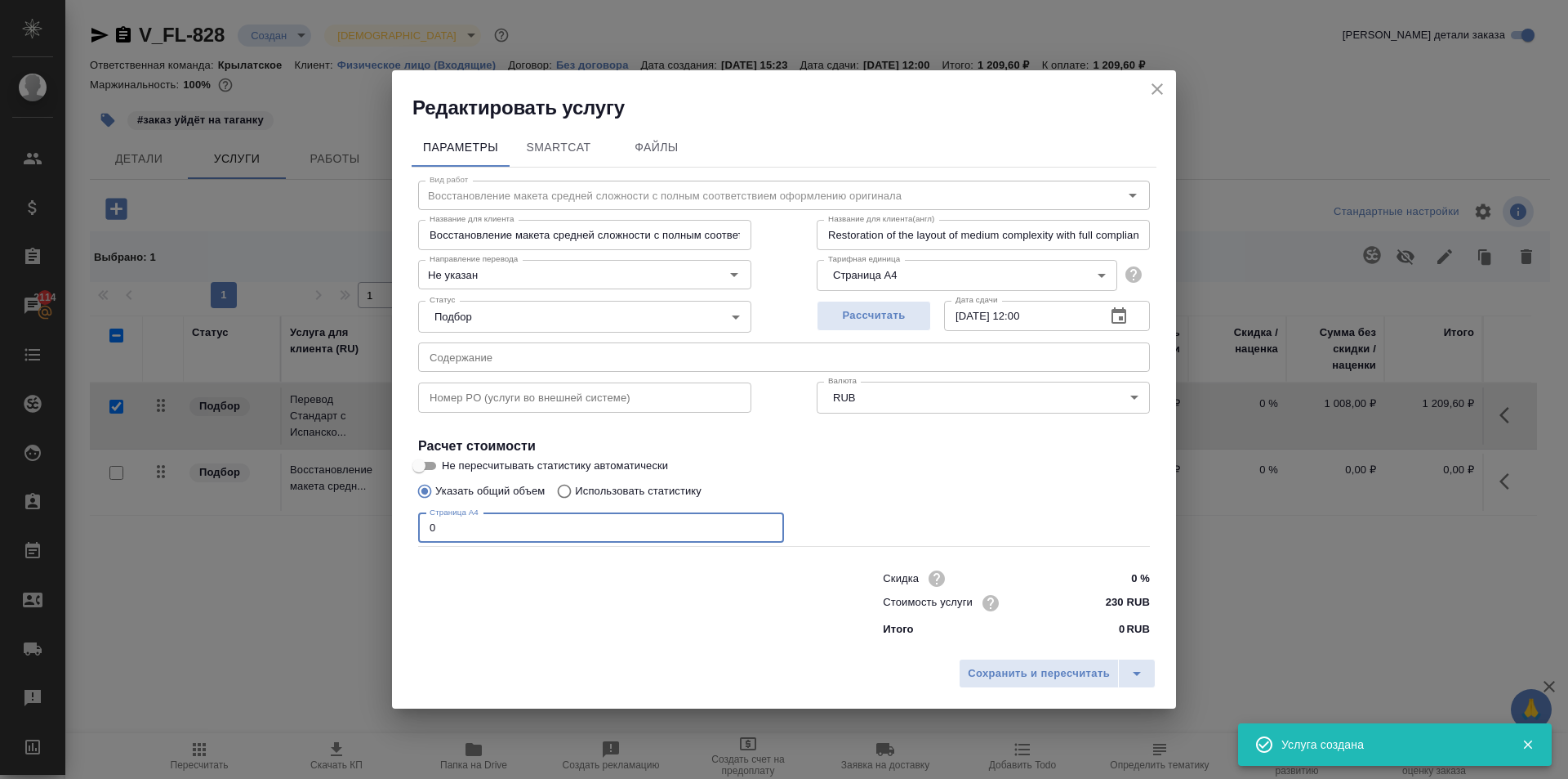
drag, startPoint x: 407, startPoint y: 526, endPoint x: 375, endPoint y: 525, distance: 32.0
click at [375, 525] on div "Редактировать услугу Параметры SmartCat Файлы Вид работ Восстановление макета с…" at bounding box center [784, 390] width 1568 height 779
type input "1"
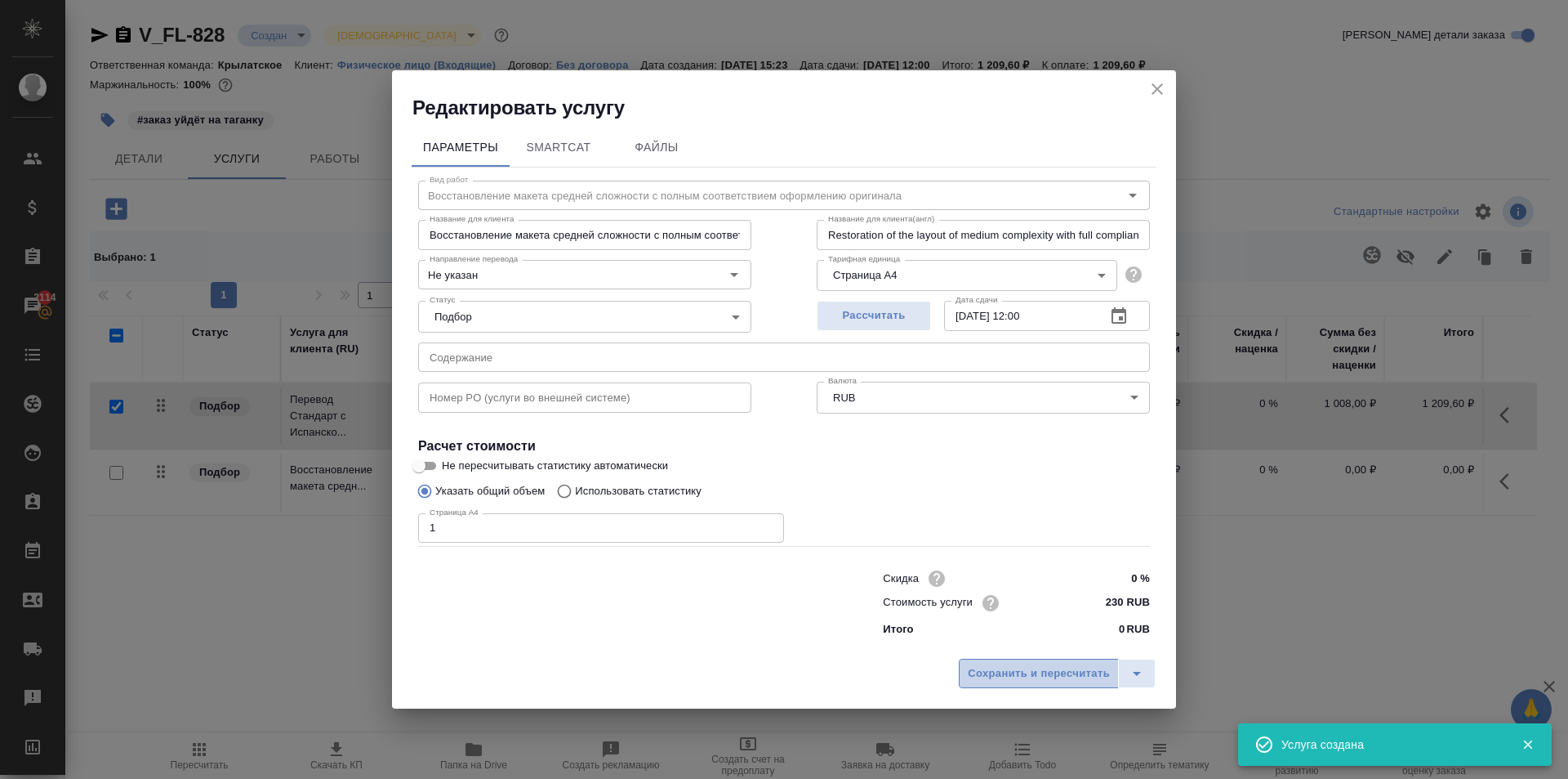
click at [1088, 667] on span "Сохранить и пересчитать" at bounding box center [1039, 673] width 142 height 19
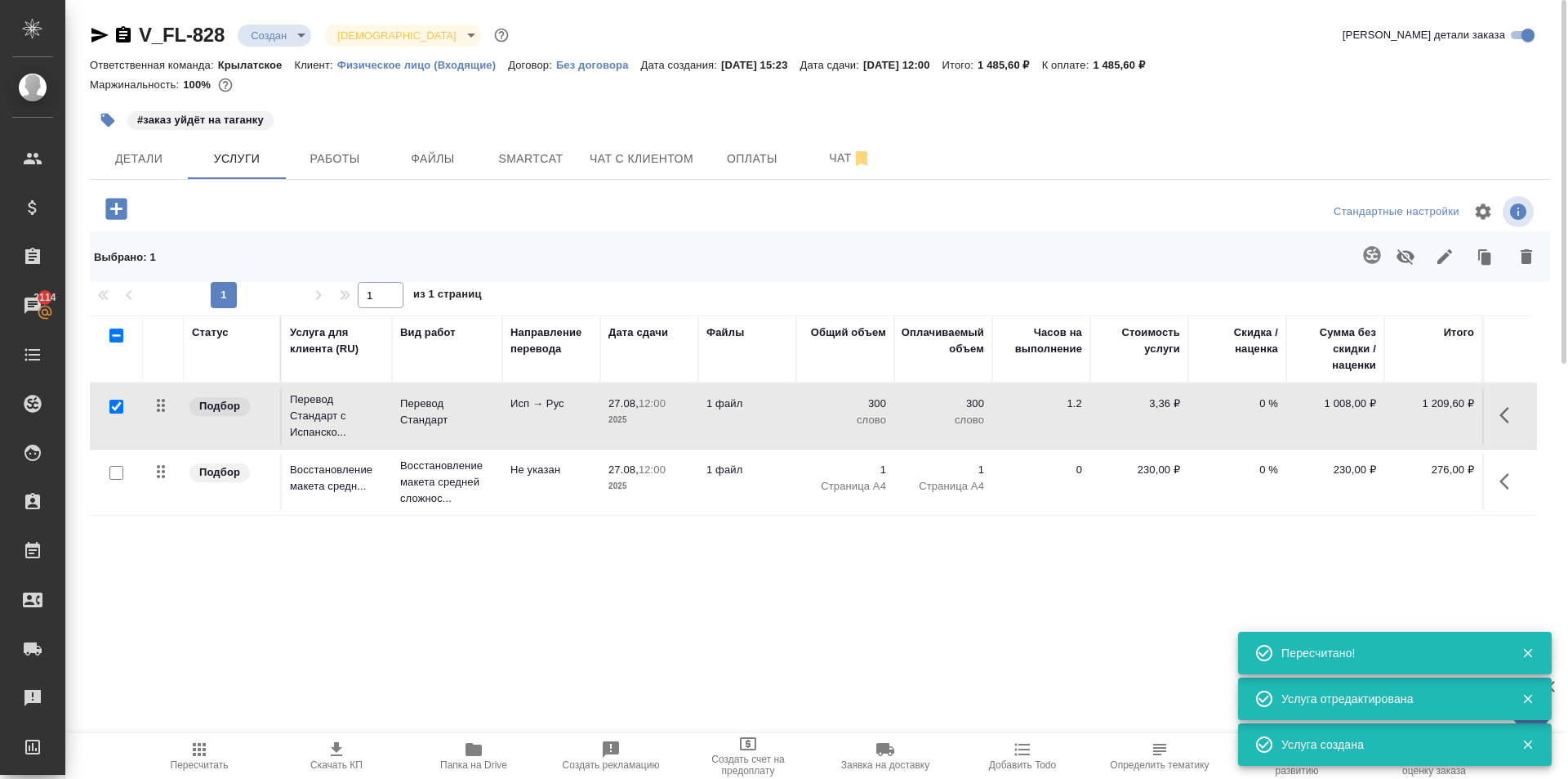
click at [125, 228] on div at bounding box center [334, 212] width 487 height 39
click at [119, 214] on icon "button" at bounding box center [116, 208] width 21 height 21
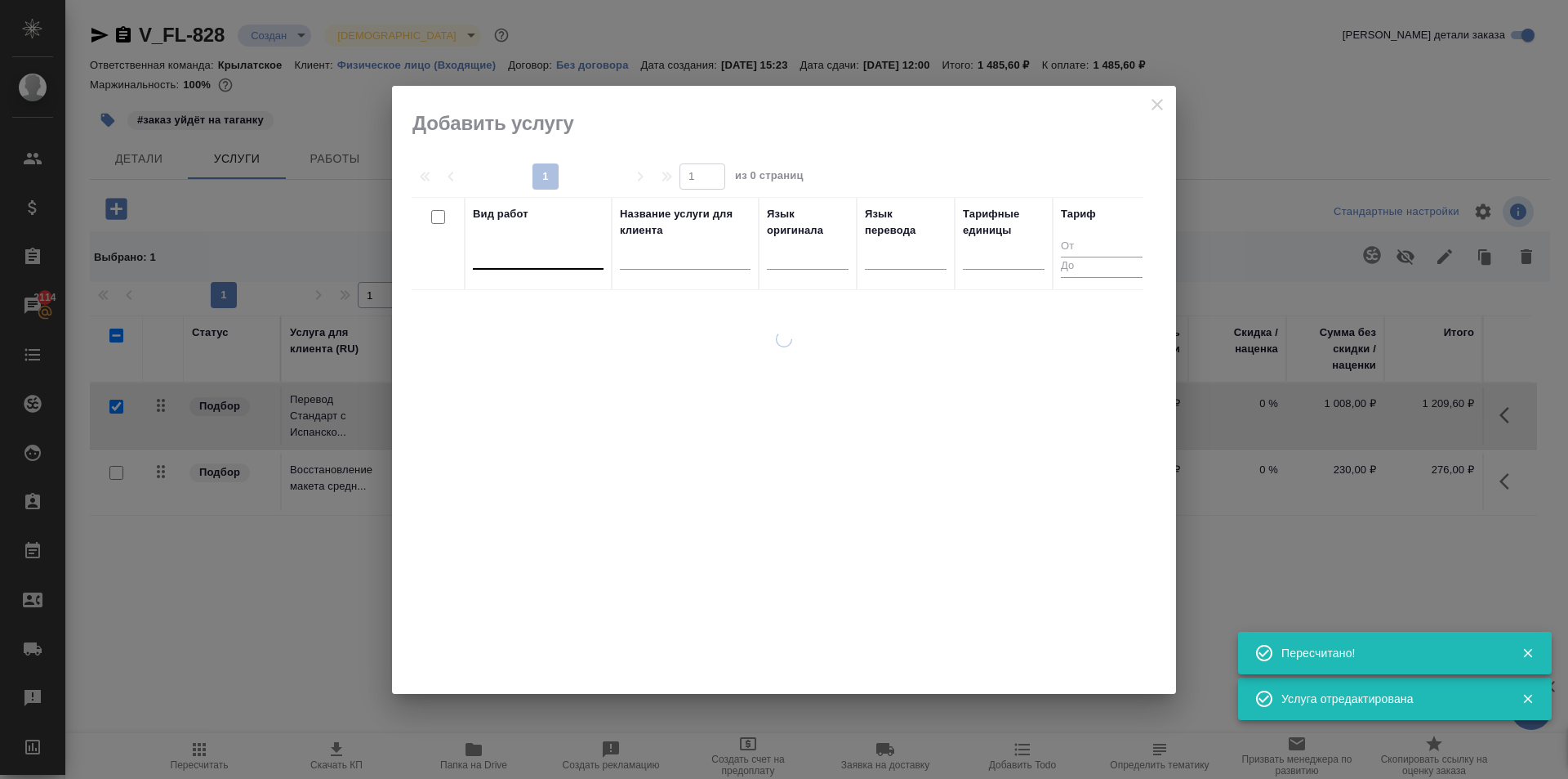
click at [557, 268] on div at bounding box center [538, 254] width 131 height 31
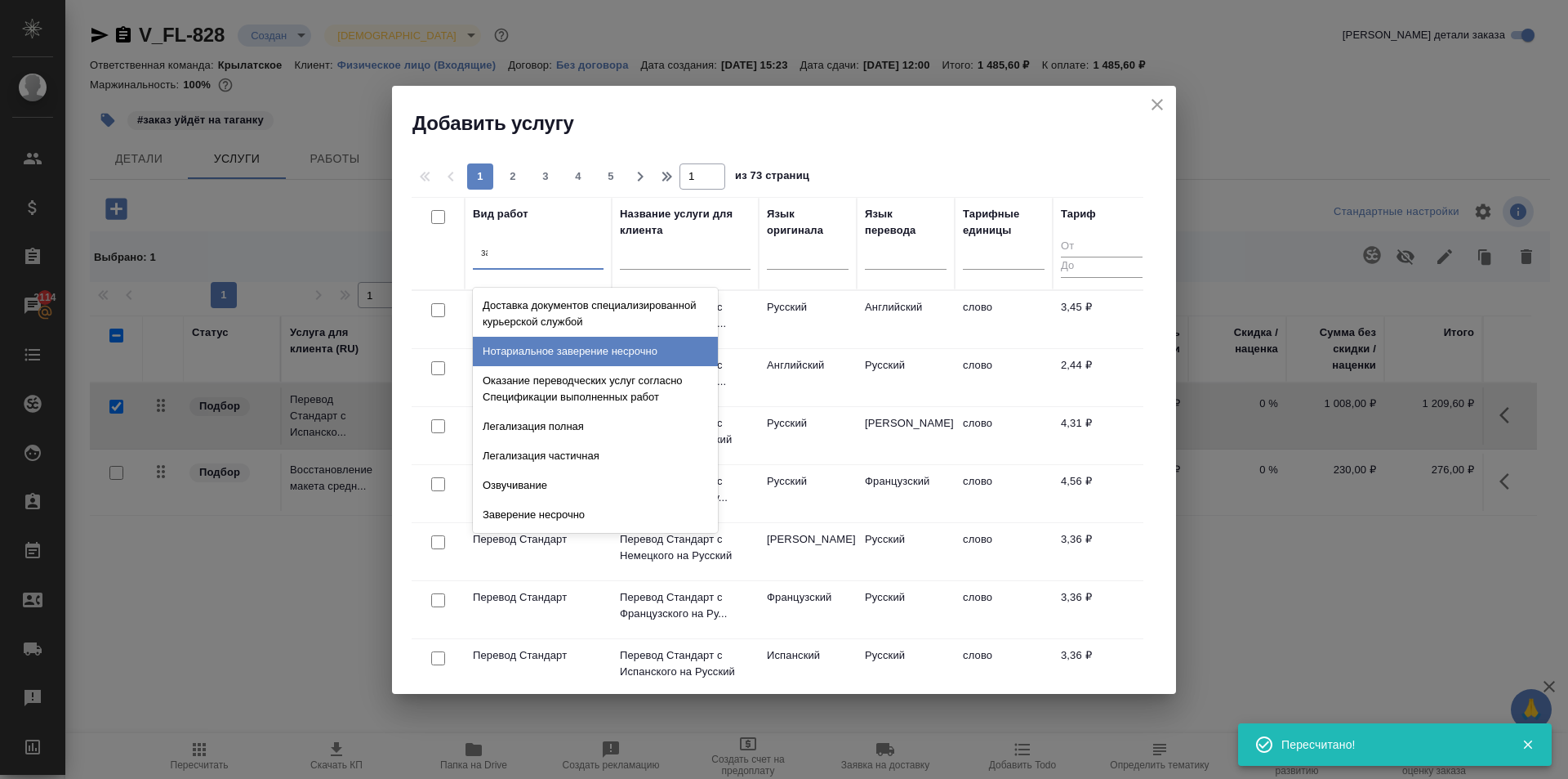
type input "з"
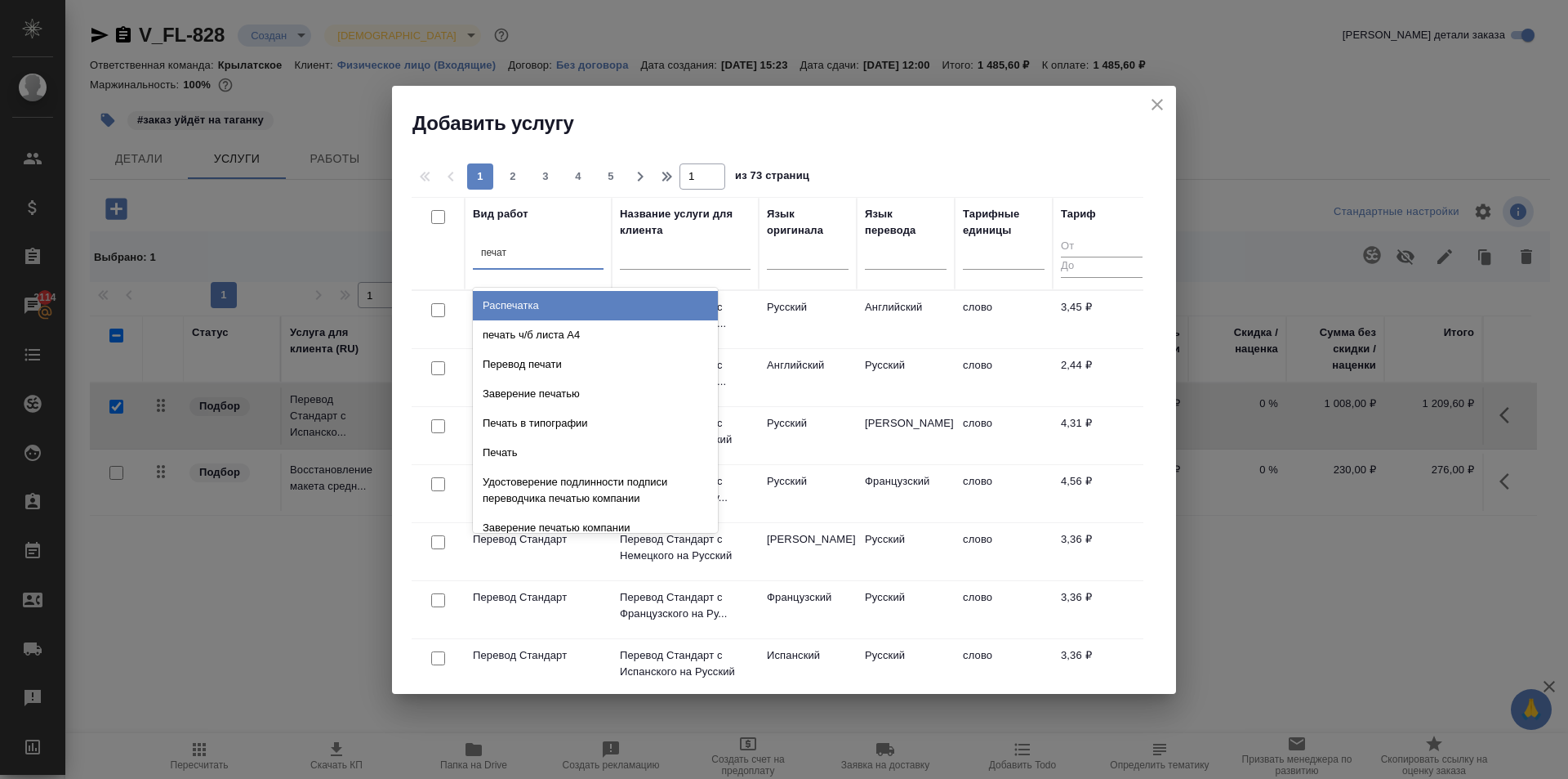
type input "печать"
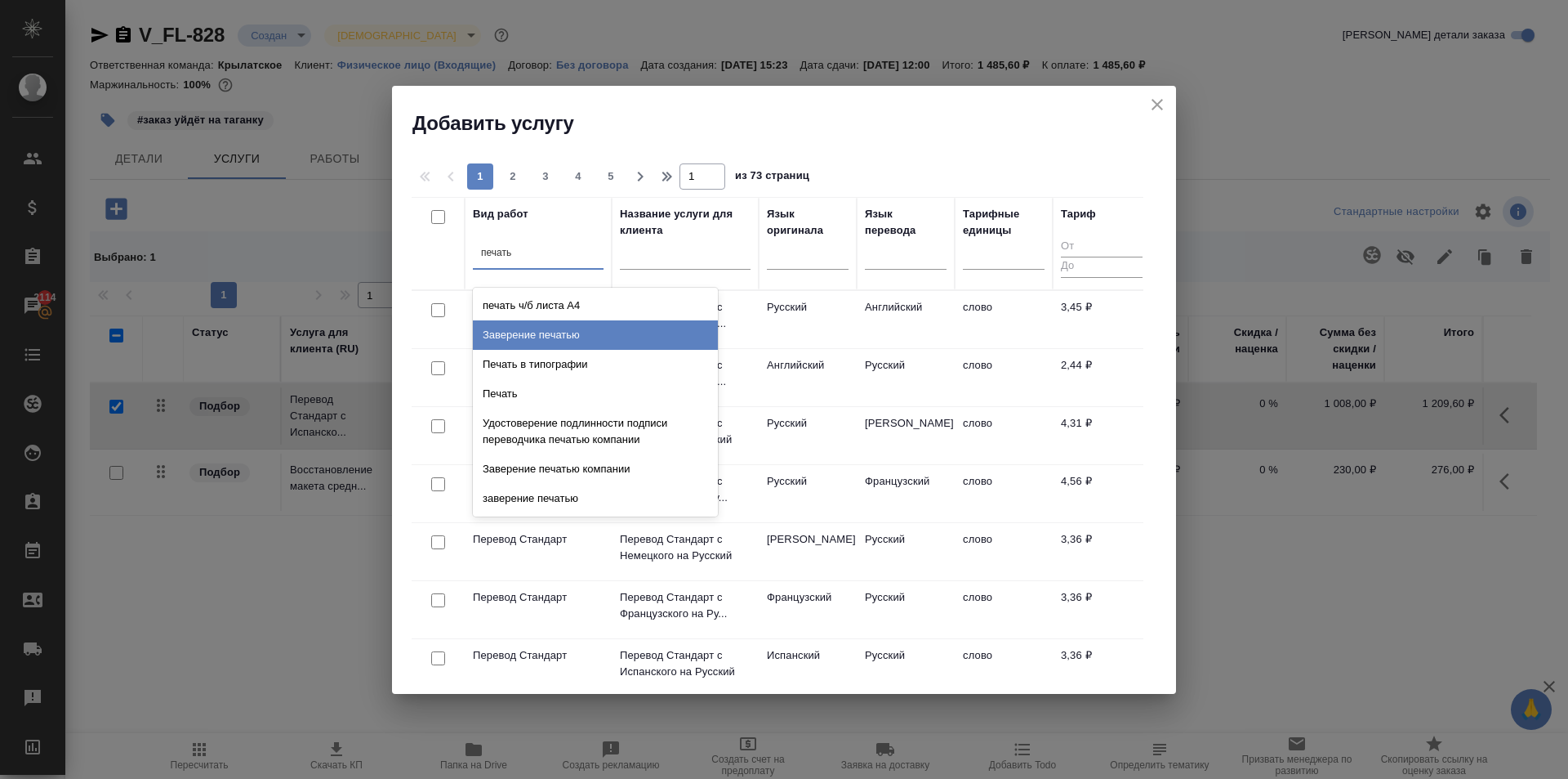
click at [619, 337] on div "Заверение печатью" at bounding box center [595, 335] width 245 height 29
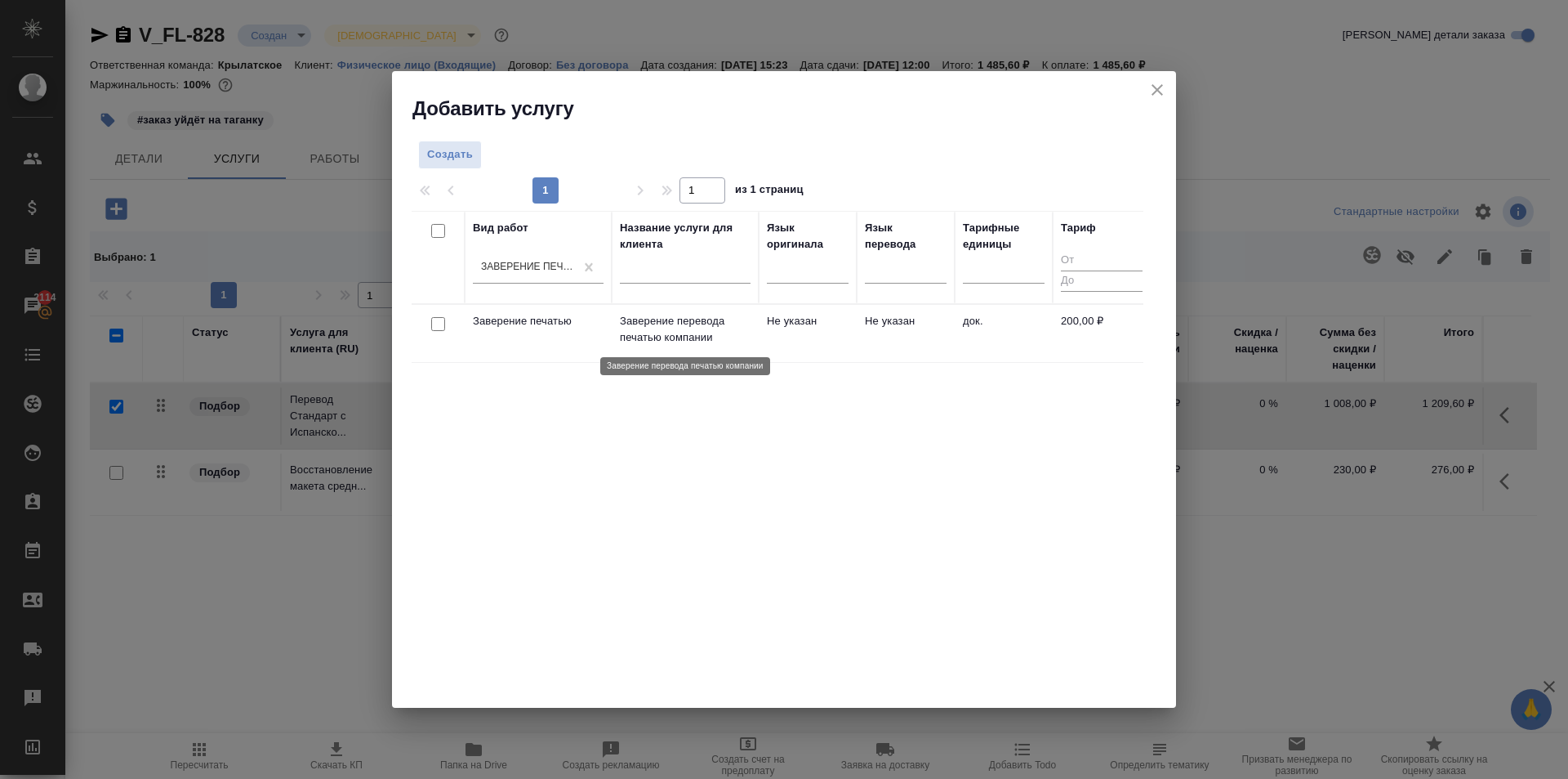
click at [748, 342] on p "Заверение перевода печатью компании" at bounding box center [686, 329] width 131 height 33
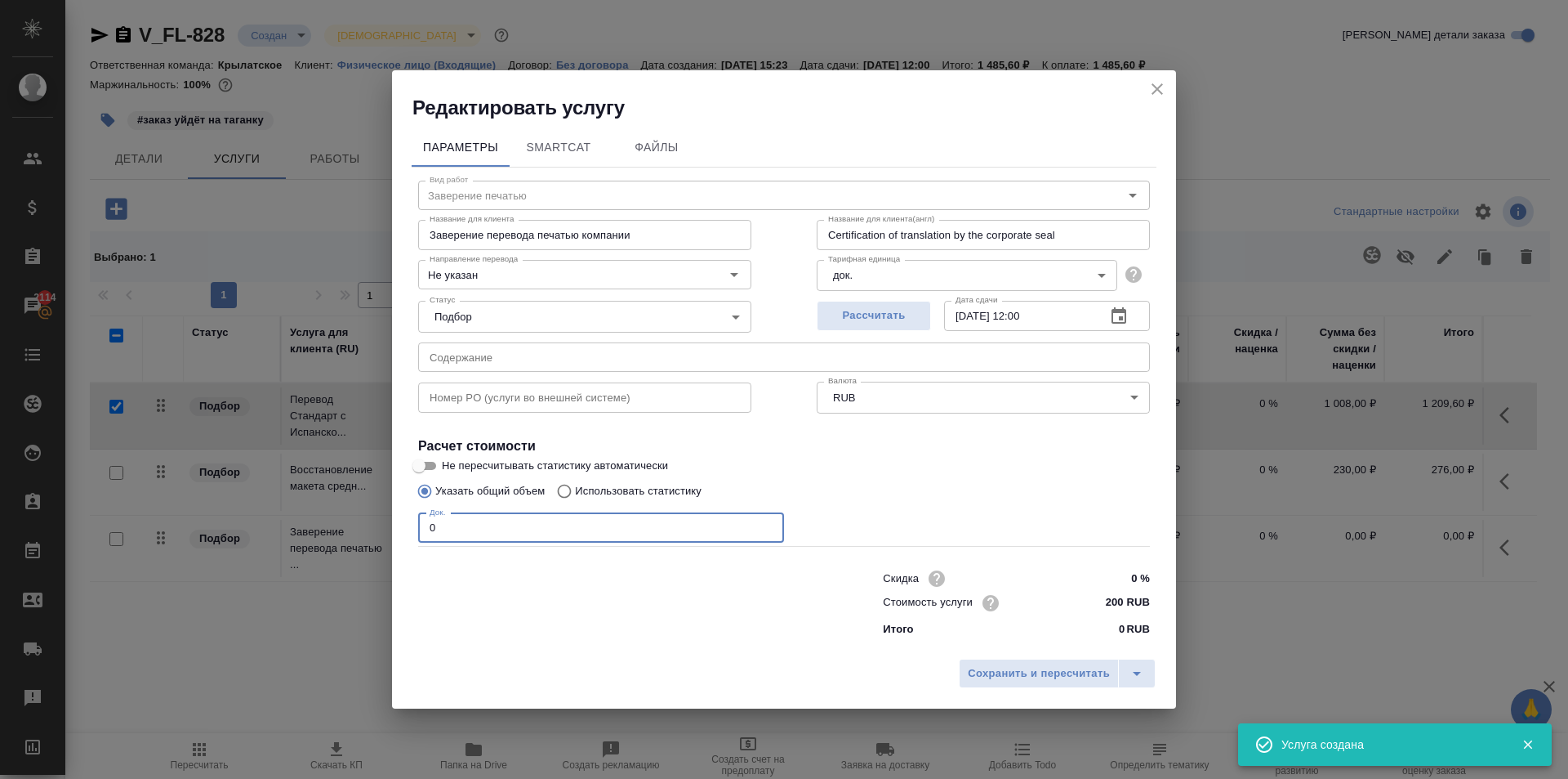
click at [396, 523] on div "Параметры SmartCat Файлы Вид работ Заверение печатью Вид работ Название для кли…" at bounding box center [784, 386] width 784 height 529
type input "1"
click at [1089, 671] on span "Сохранить и пересчитать" at bounding box center [1039, 673] width 142 height 19
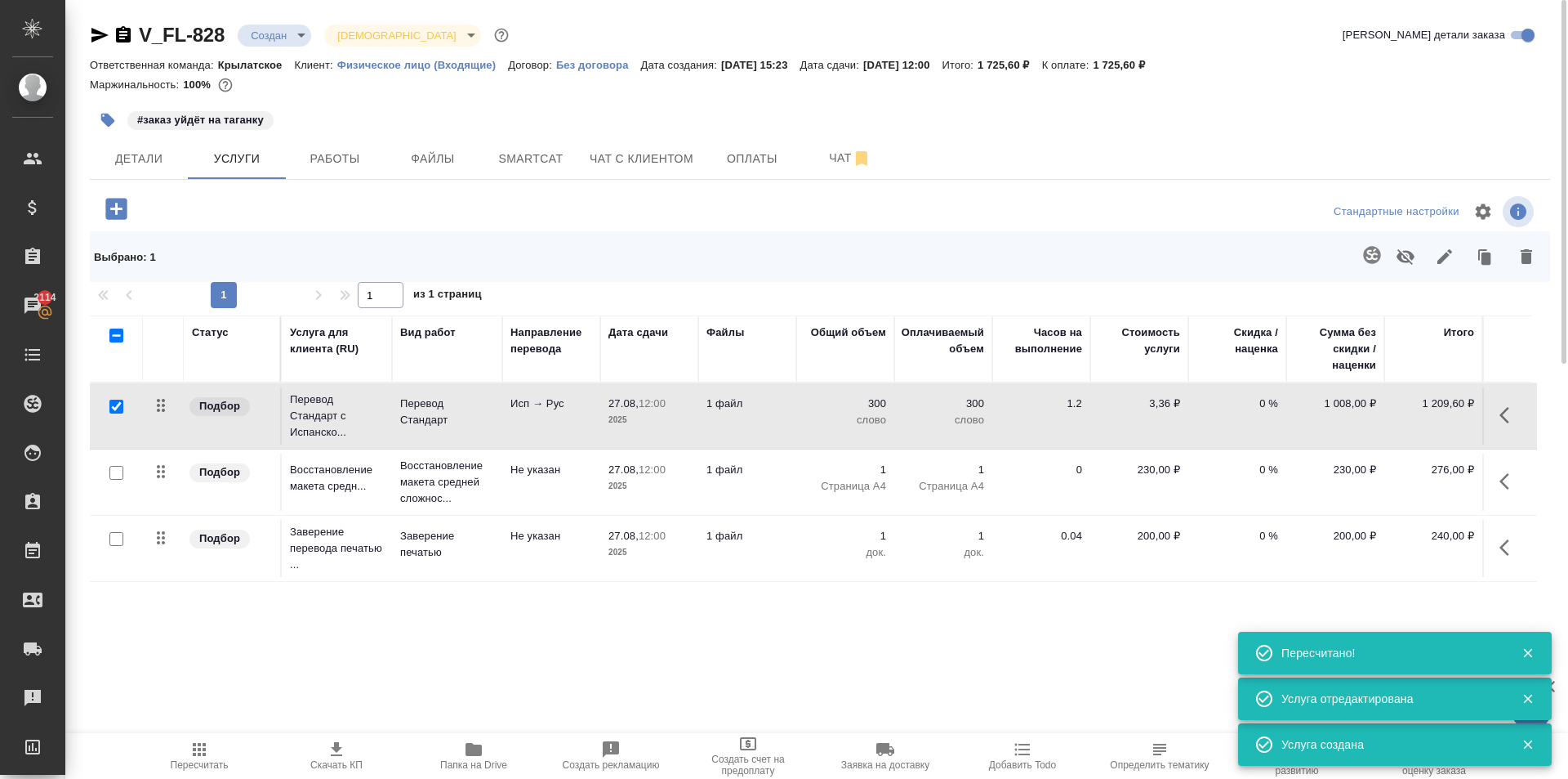
click at [1507, 548] on icon "button" at bounding box center [1510, 547] width 19 height 19
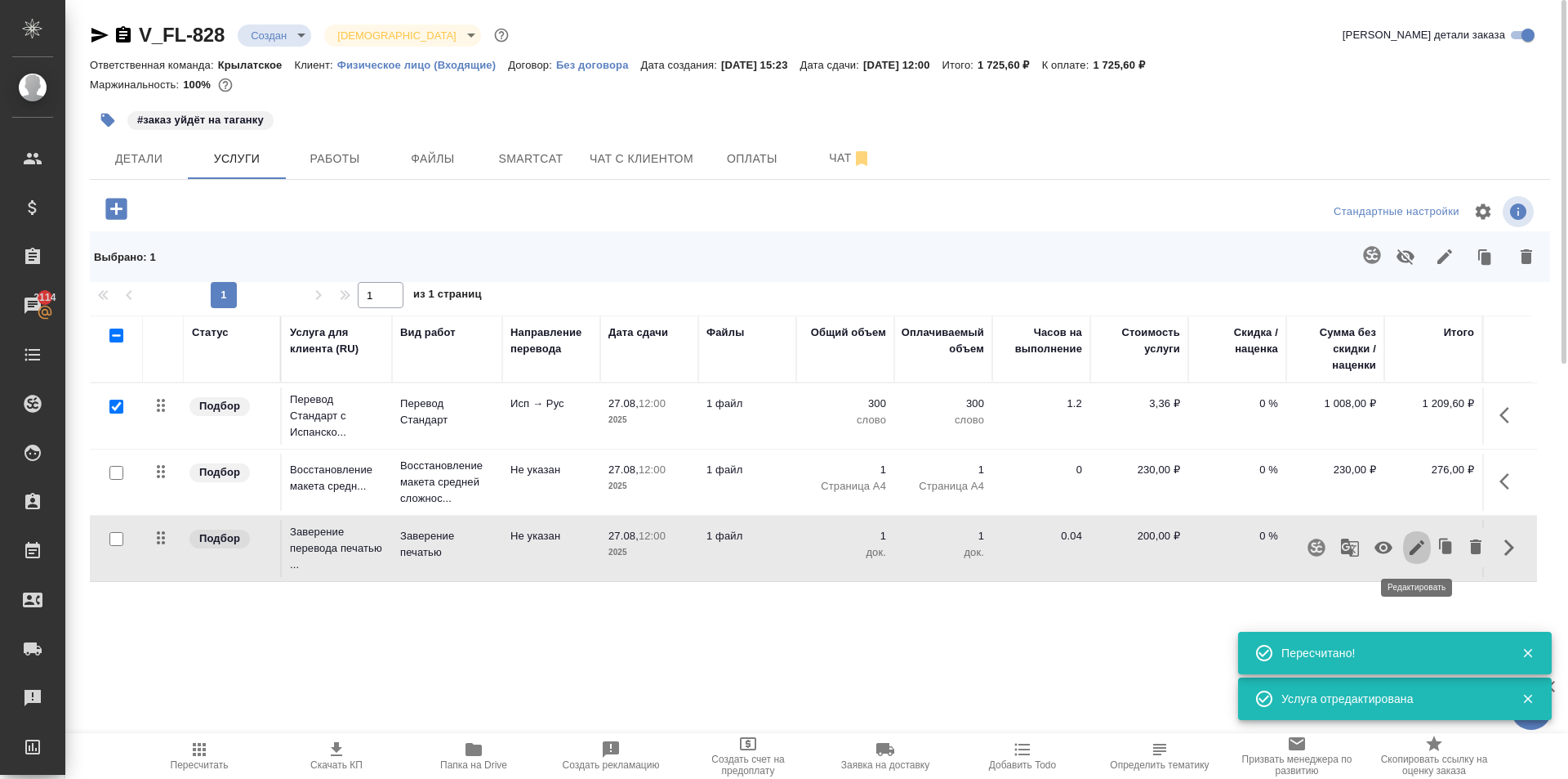
click at [1419, 553] on icon "button" at bounding box center [1418, 547] width 19 height 19
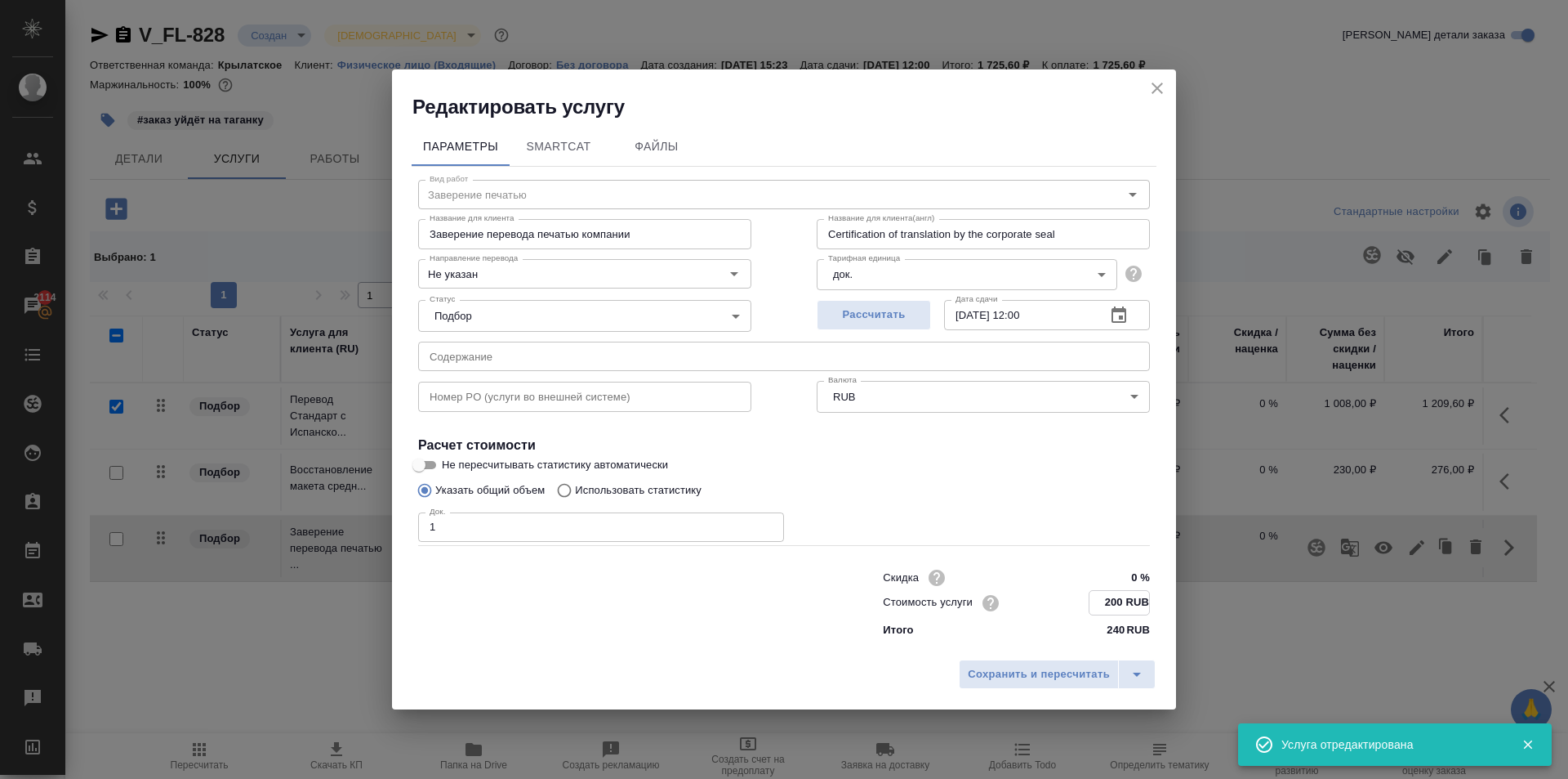
click at [1111, 592] on input "200 RUB" at bounding box center [1118, 602] width 59 height 24
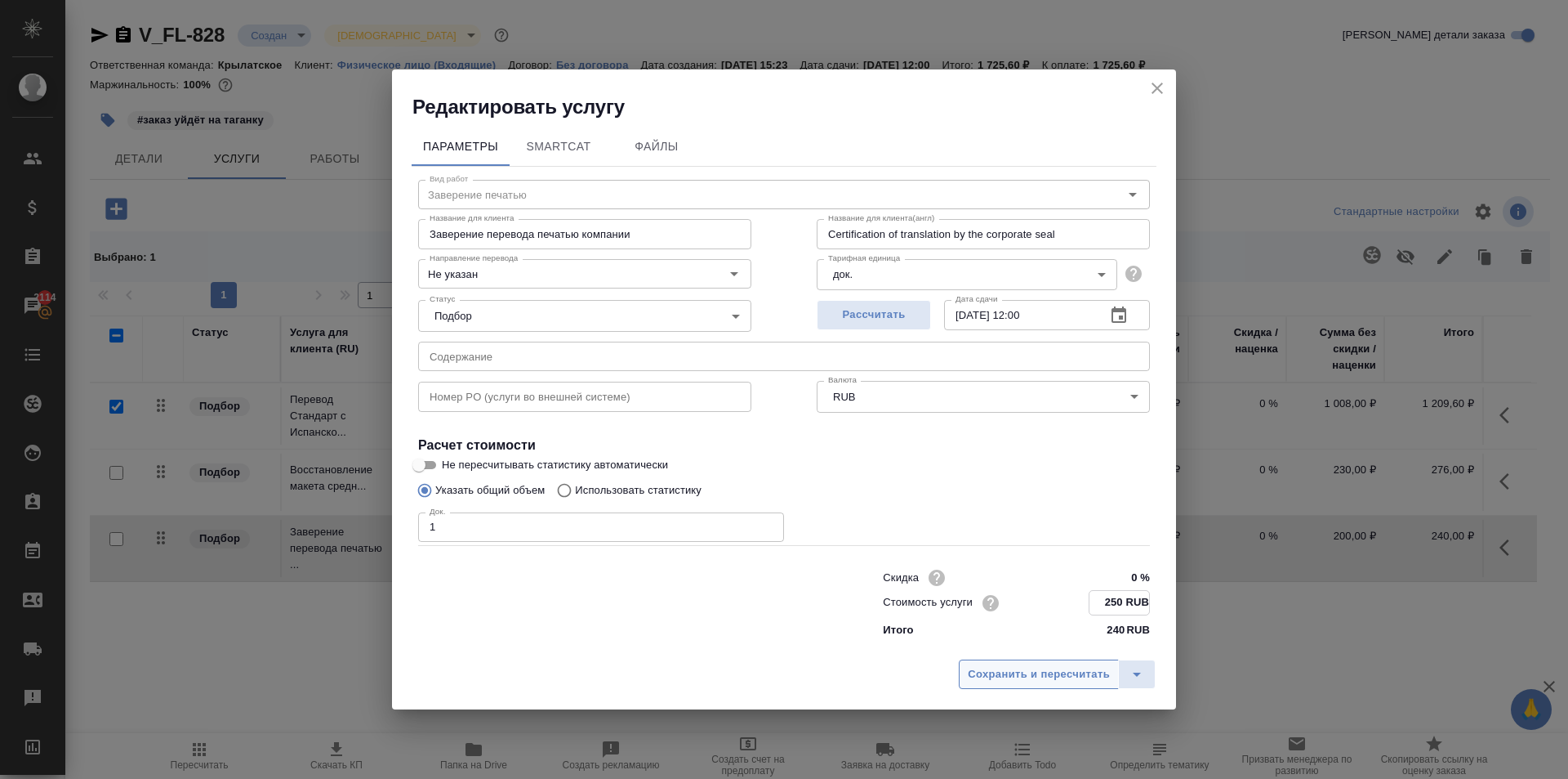
type input "250 RUB"
click at [965, 659] on button "Сохранить и пересчитать" at bounding box center [1039, 674] width 160 height 29
click at [984, 675] on span "Сохранить и пересчитать" at bounding box center [1039, 673] width 142 height 19
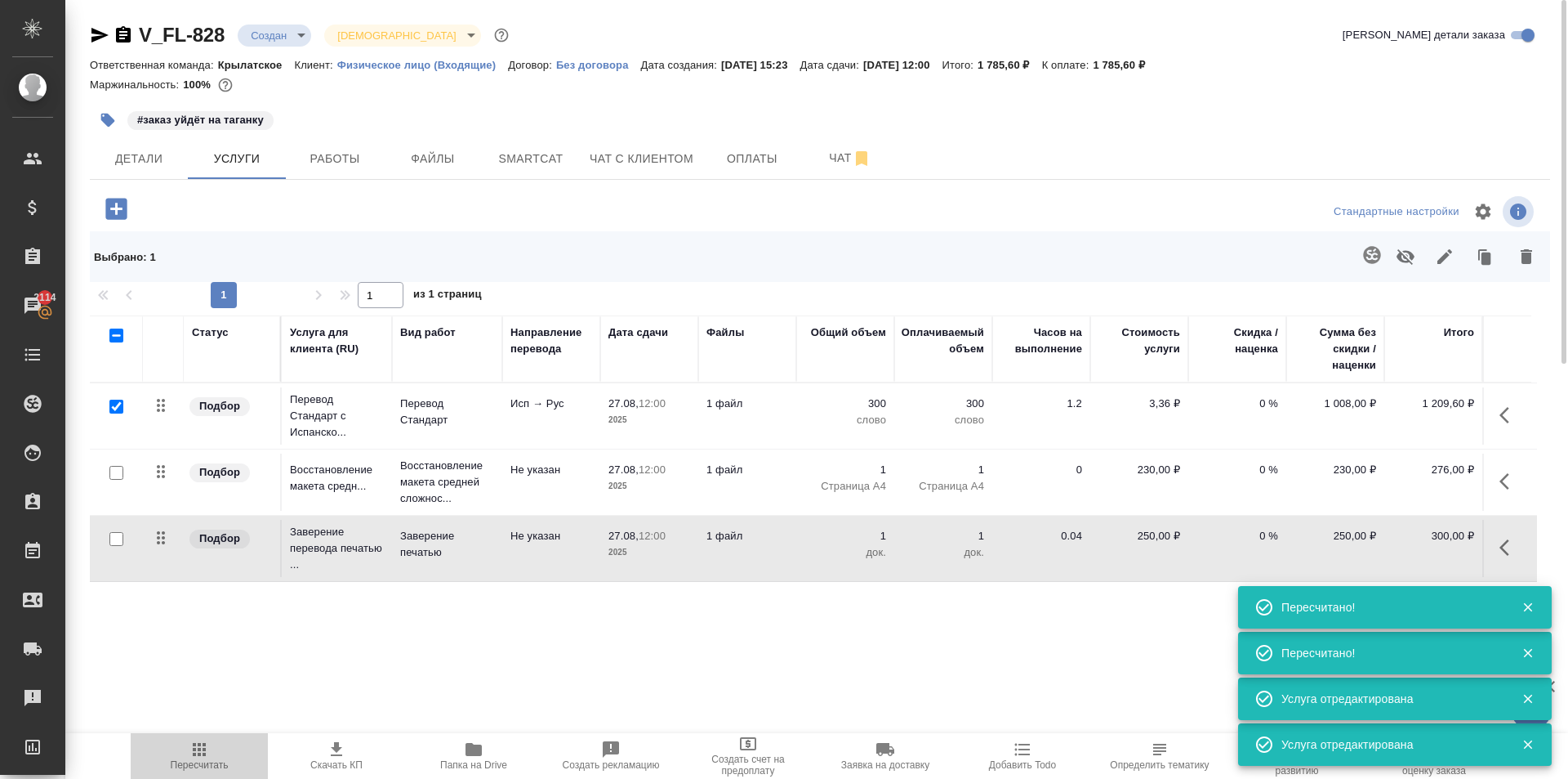
drag, startPoint x: 227, startPoint y: 737, endPoint x: 218, endPoint y: 733, distance: 9.8
click at [224, 734] on button "Пересчитать" at bounding box center [199, 756] width 137 height 46
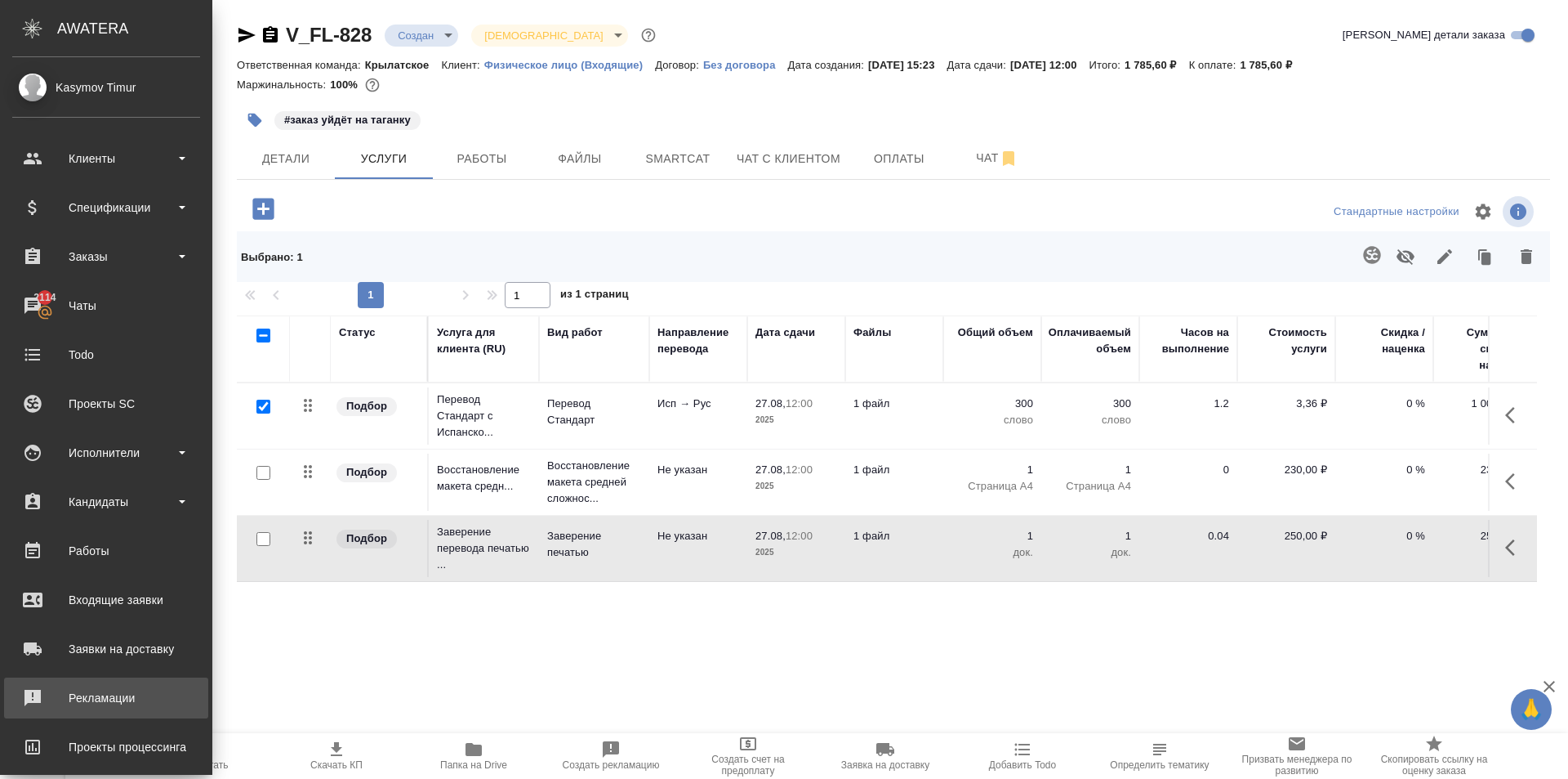
scroll to position [0, 0]
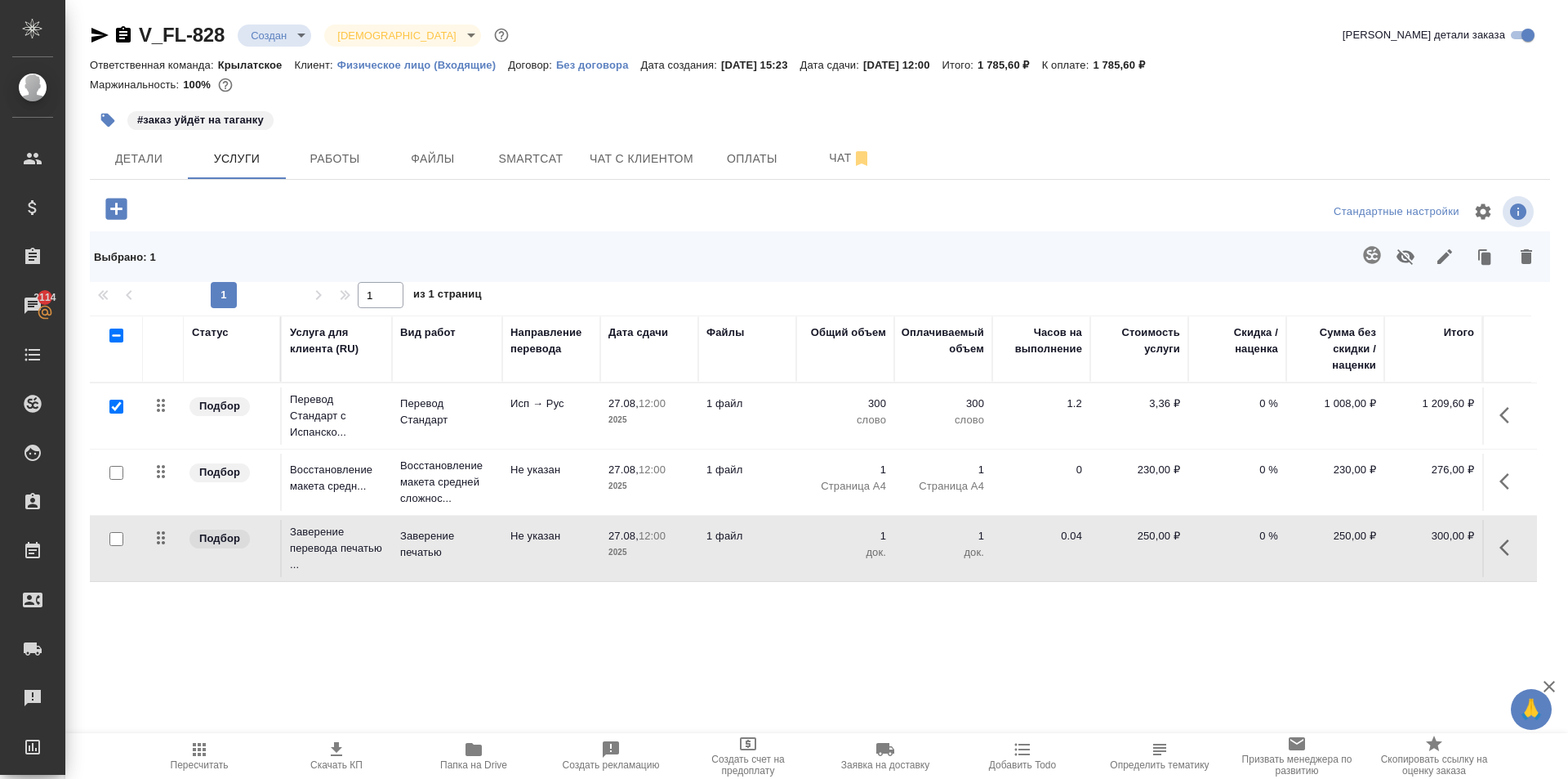
click at [213, 752] on span "Пересчитать" at bounding box center [199, 754] width 118 height 31
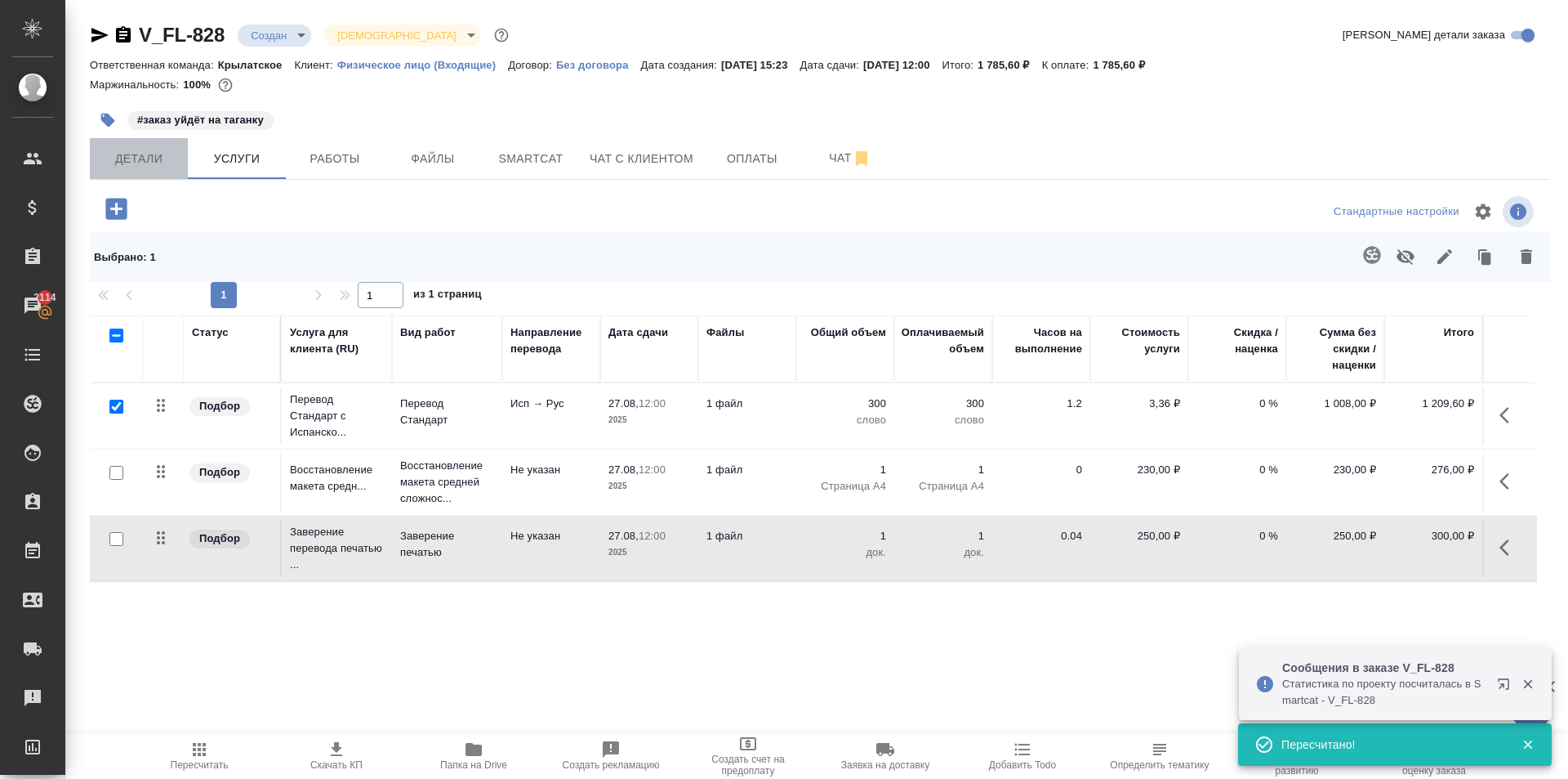
click at [172, 162] on span "Детали" at bounding box center [139, 158] width 79 height 20
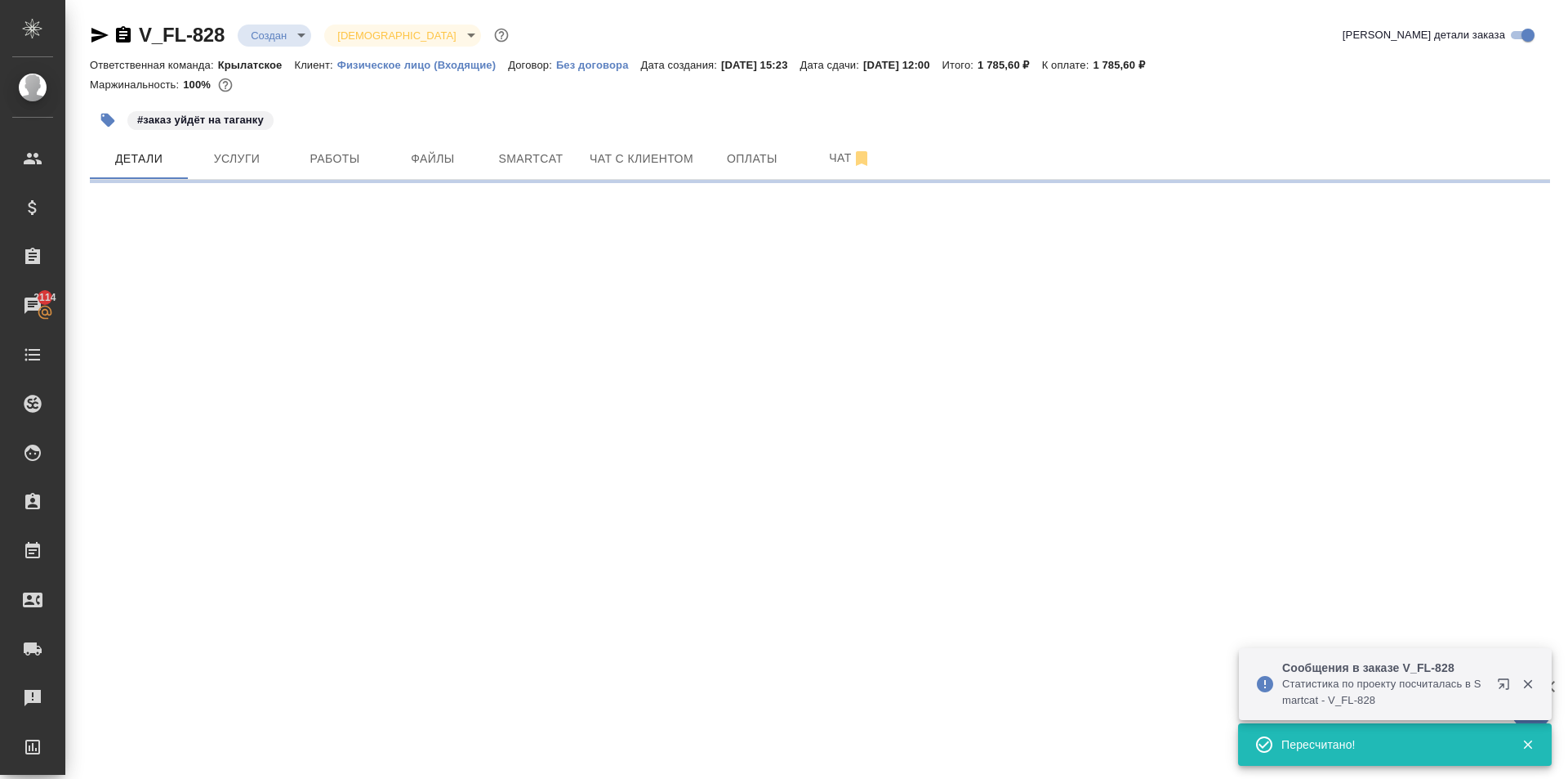
select select "RU"
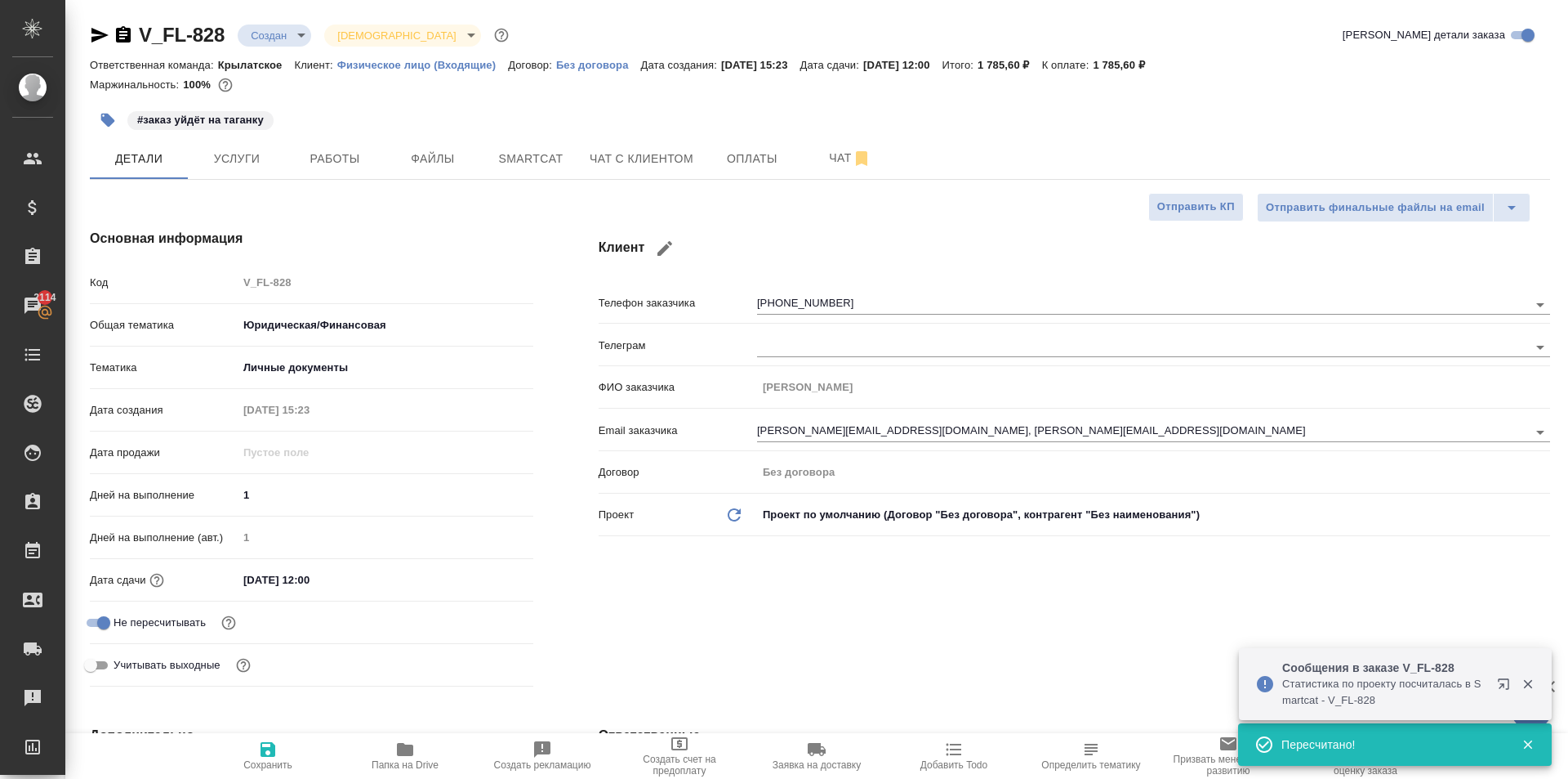
type textarea "x"
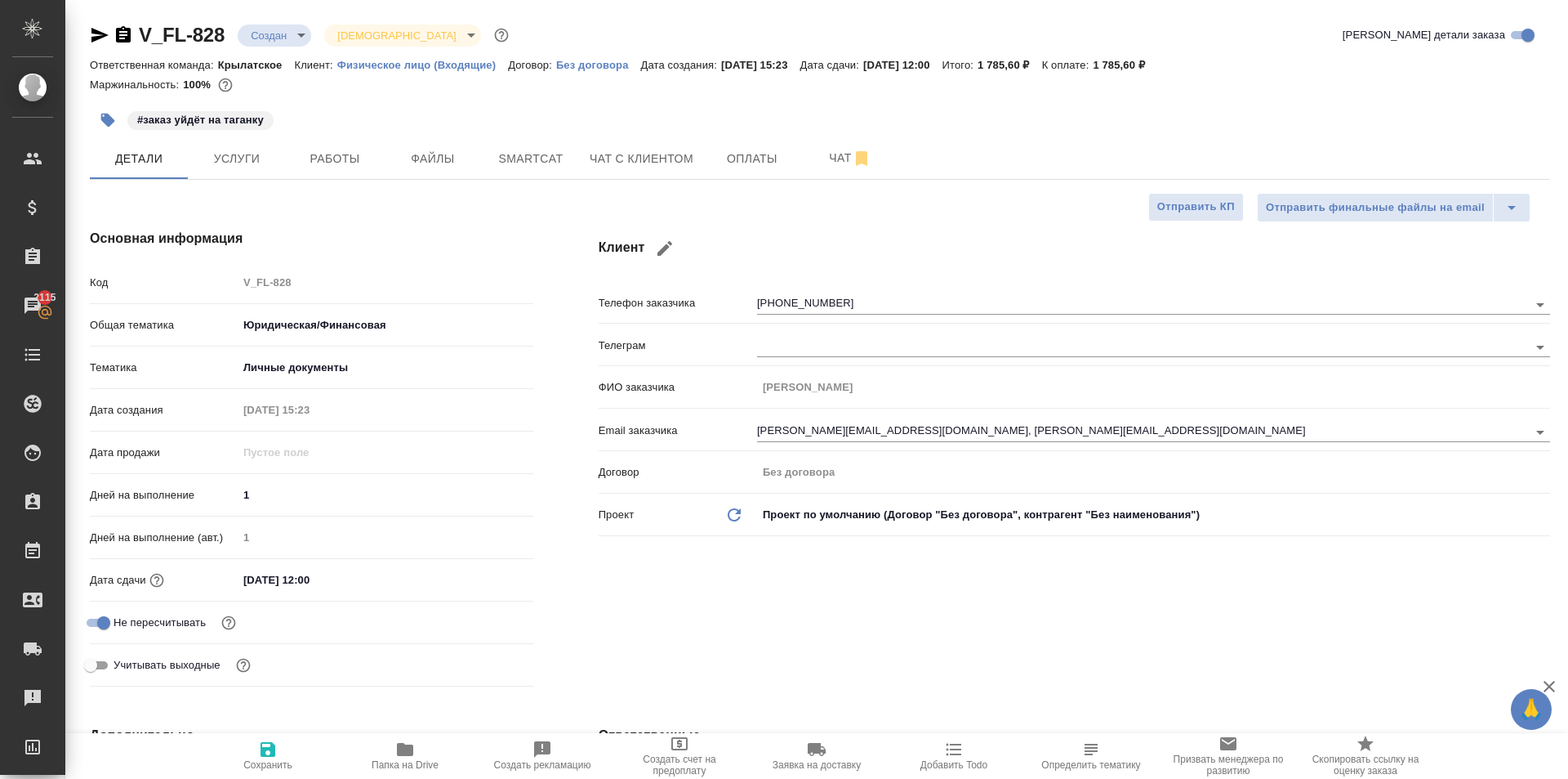
type textarea "x"
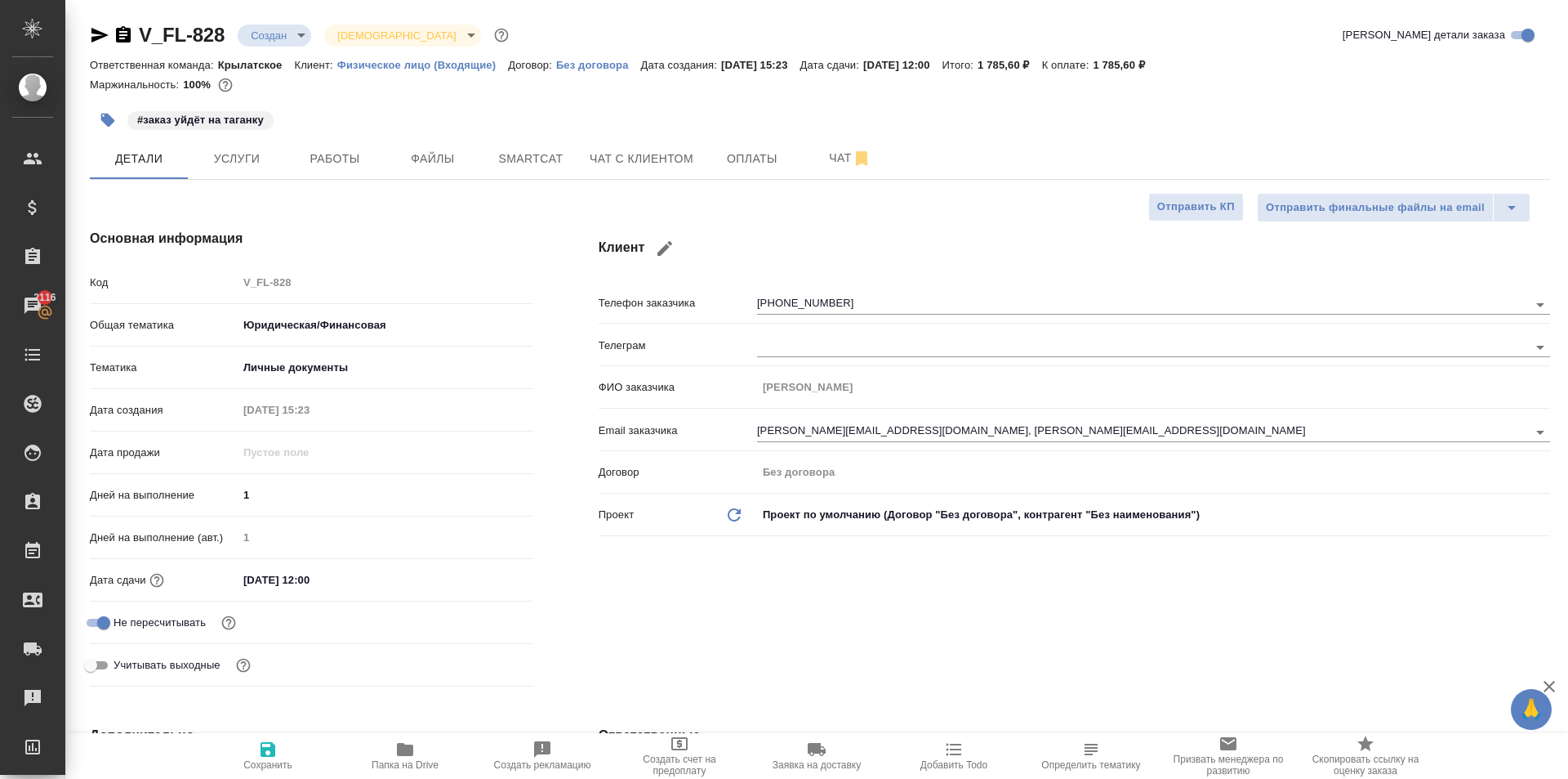
type textarea "x"
click at [646, 174] on button "Чат с клиентом" at bounding box center [641, 158] width 123 height 41
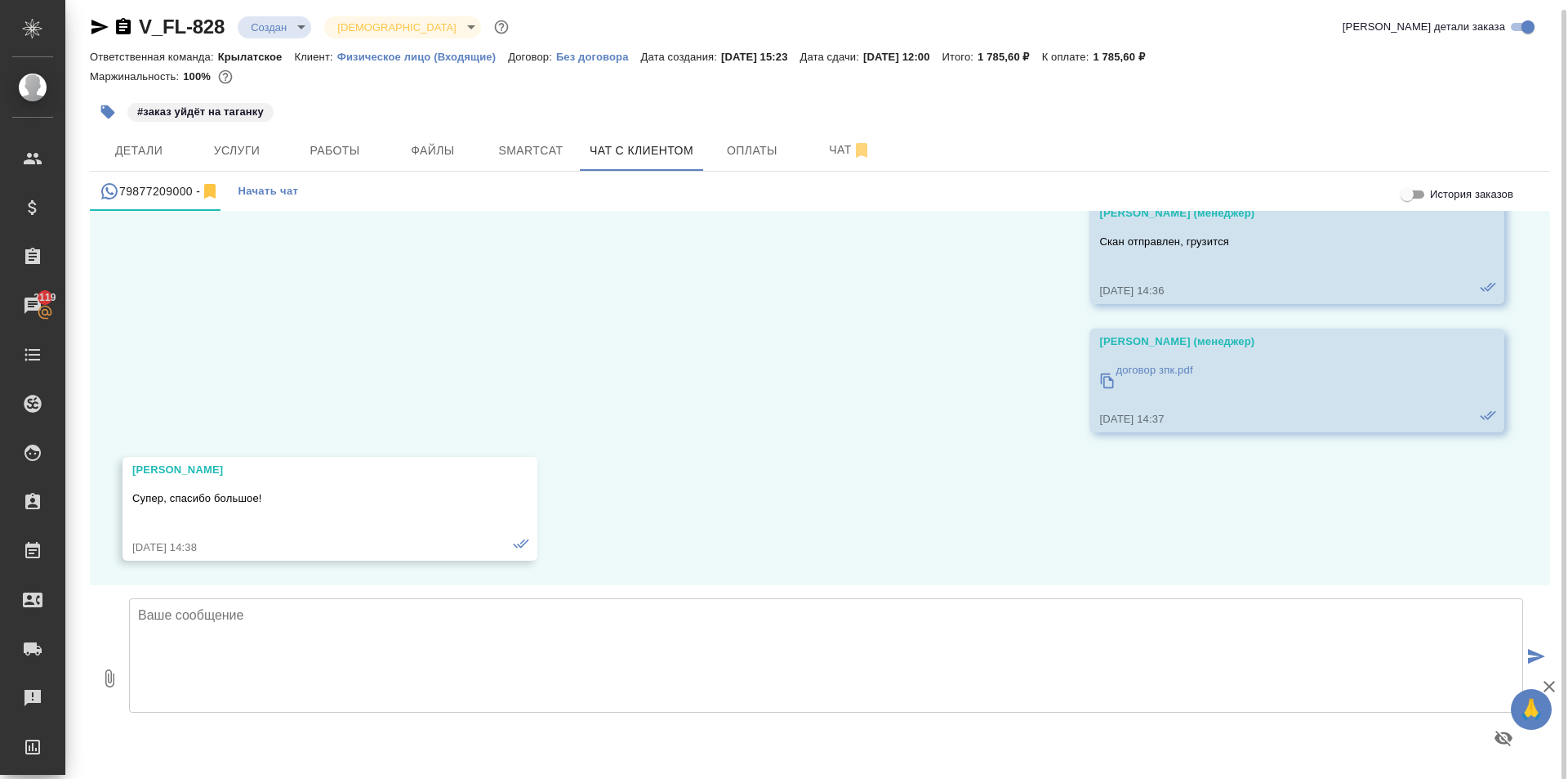
scroll to position [9, 0]
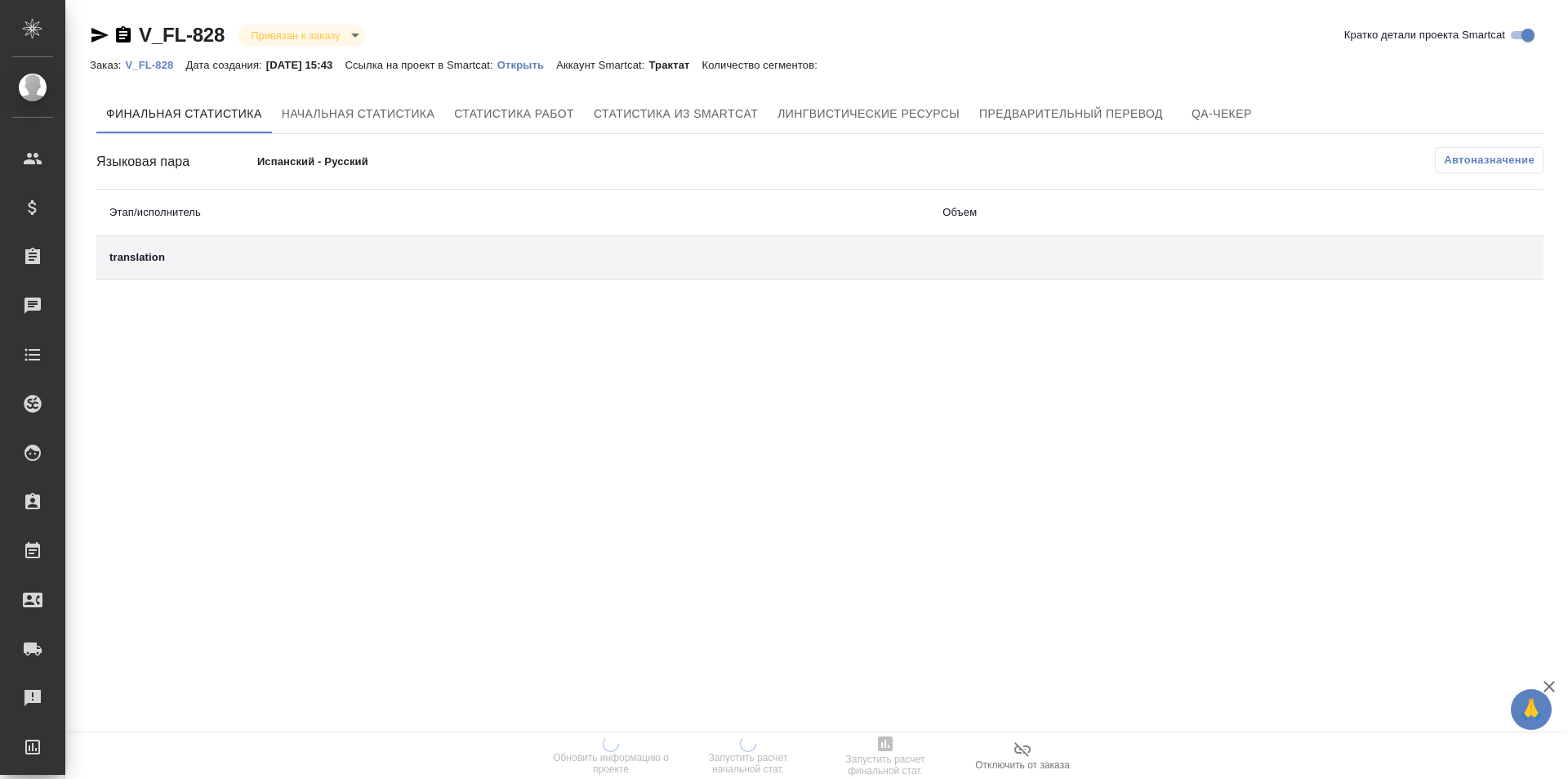
click at [553, 63] on p "Открыть" at bounding box center [527, 65] width 58 height 12
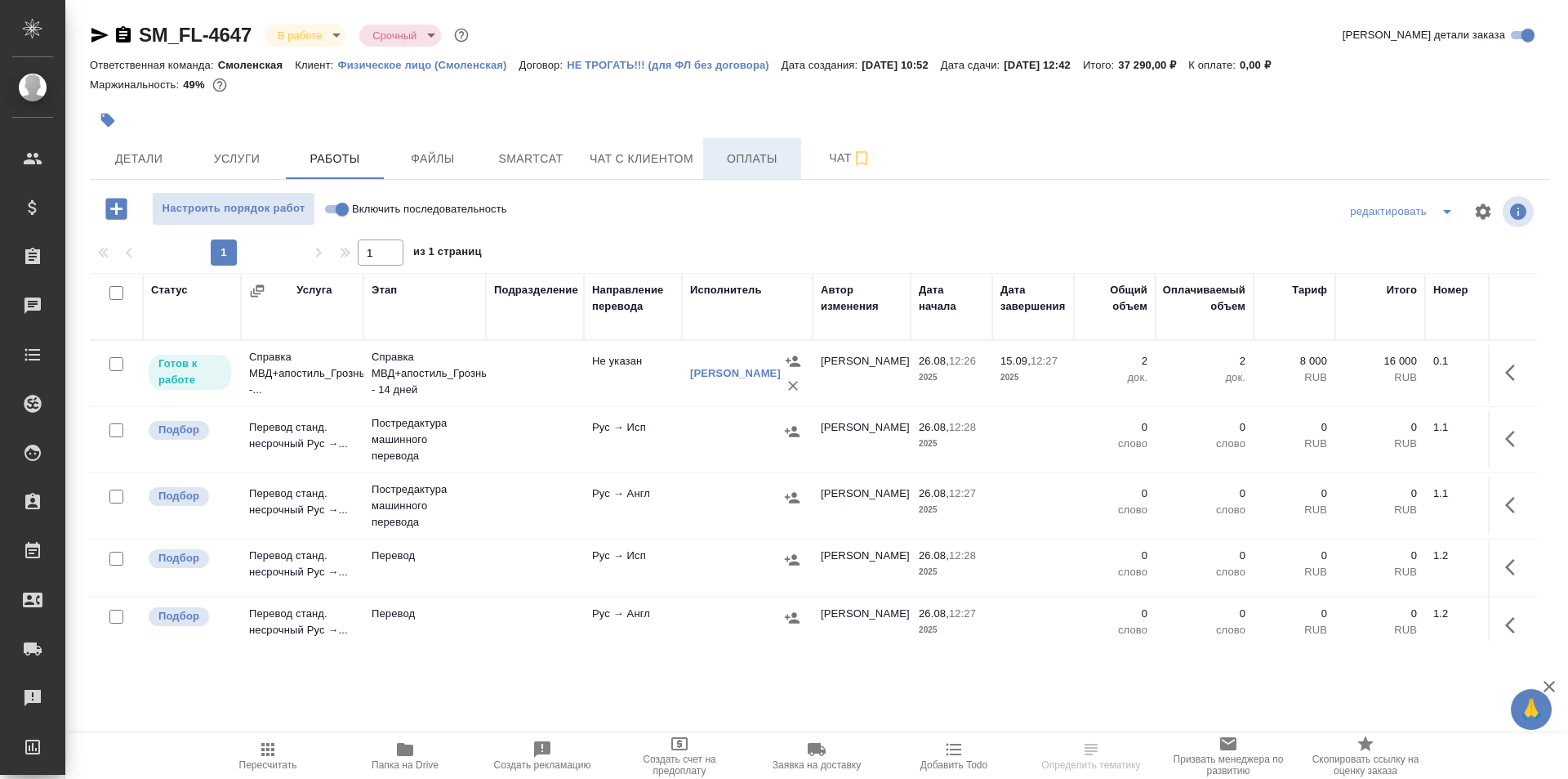
click at [738, 167] on span "Оплаты" at bounding box center [752, 158] width 79 height 20
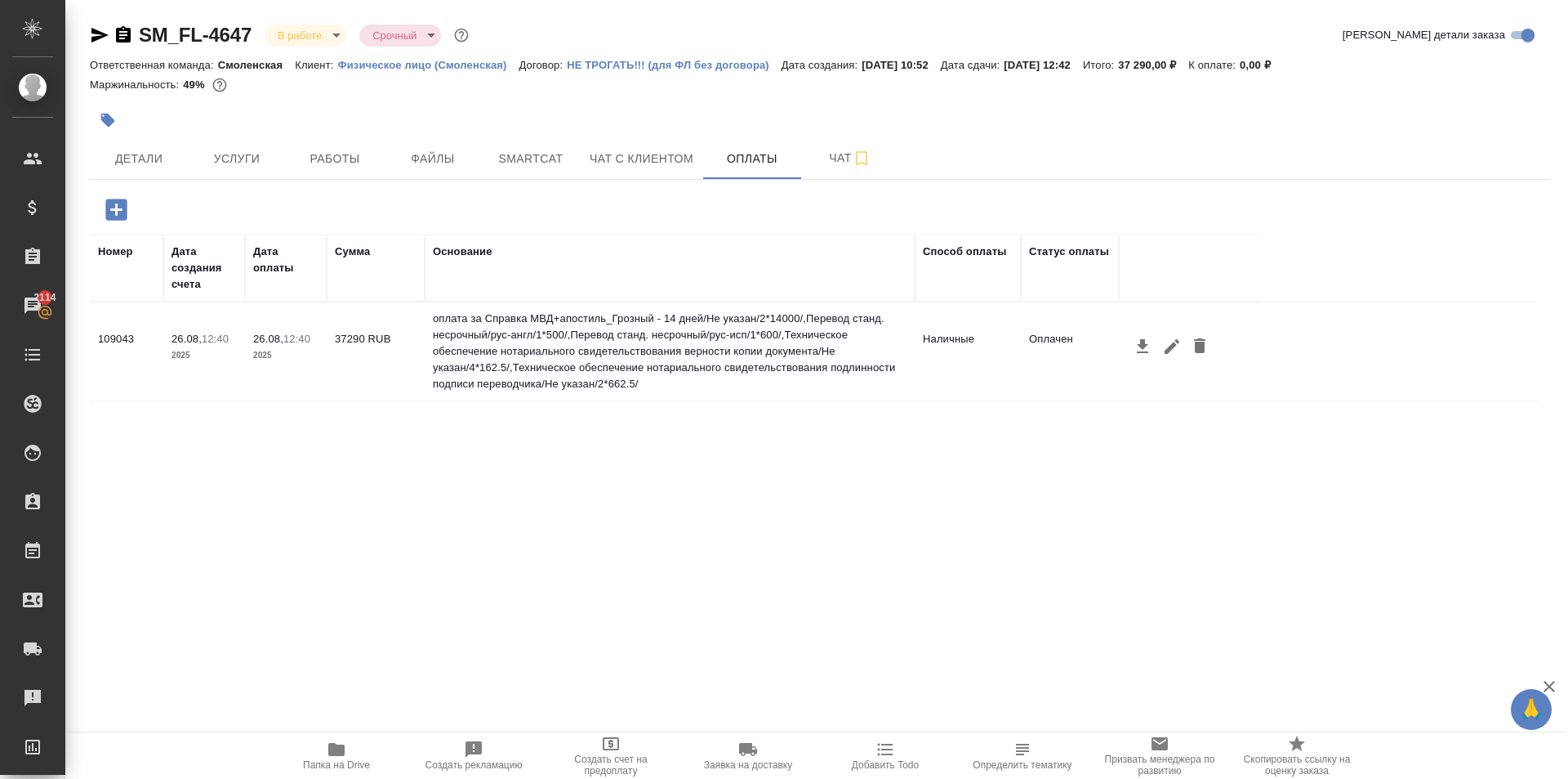
click at [122, 43] on icon "button" at bounding box center [123, 35] width 19 height 19
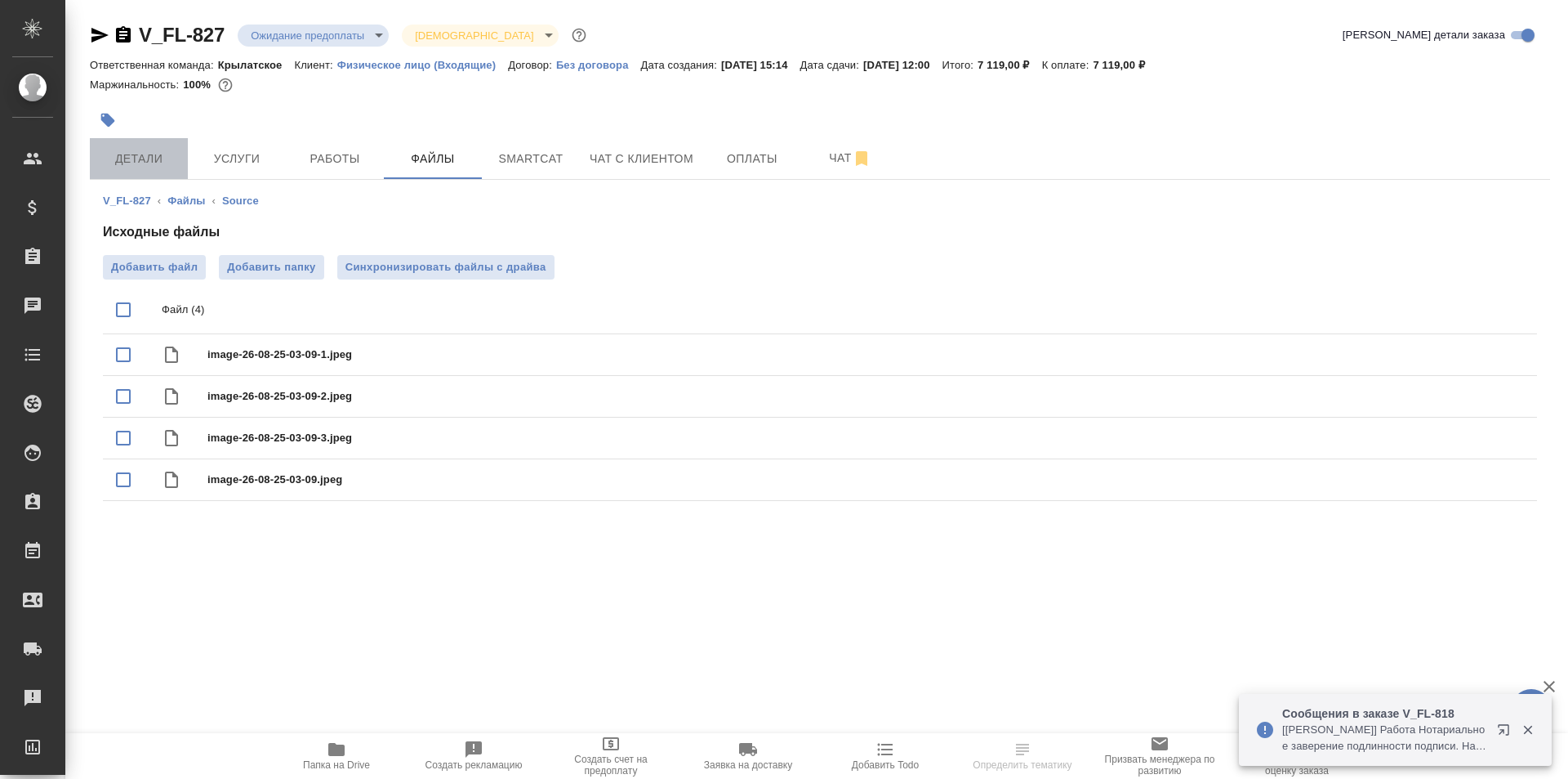
click at [118, 151] on span "Детали" at bounding box center [139, 158] width 79 height 20
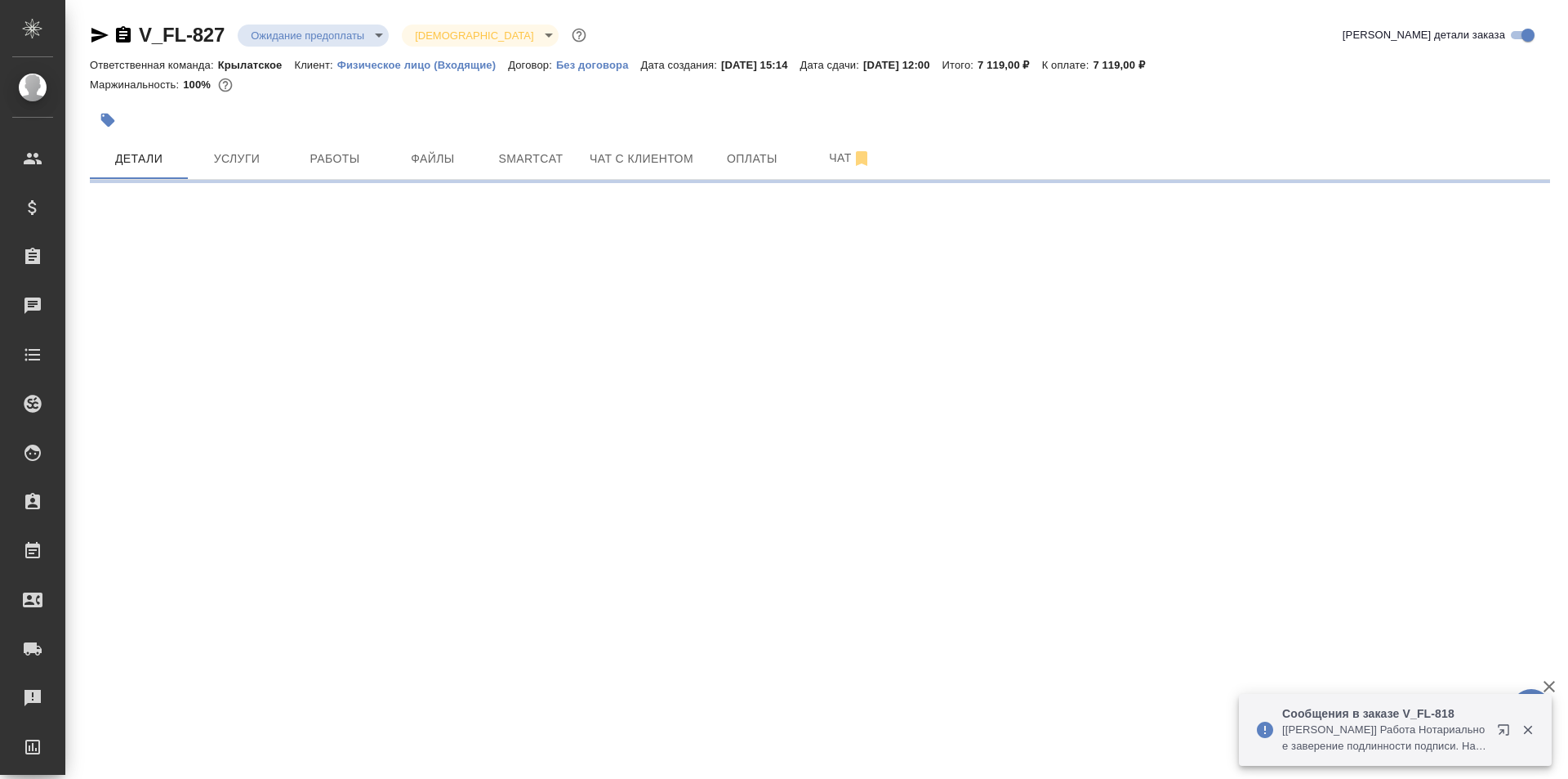
select select "RU"
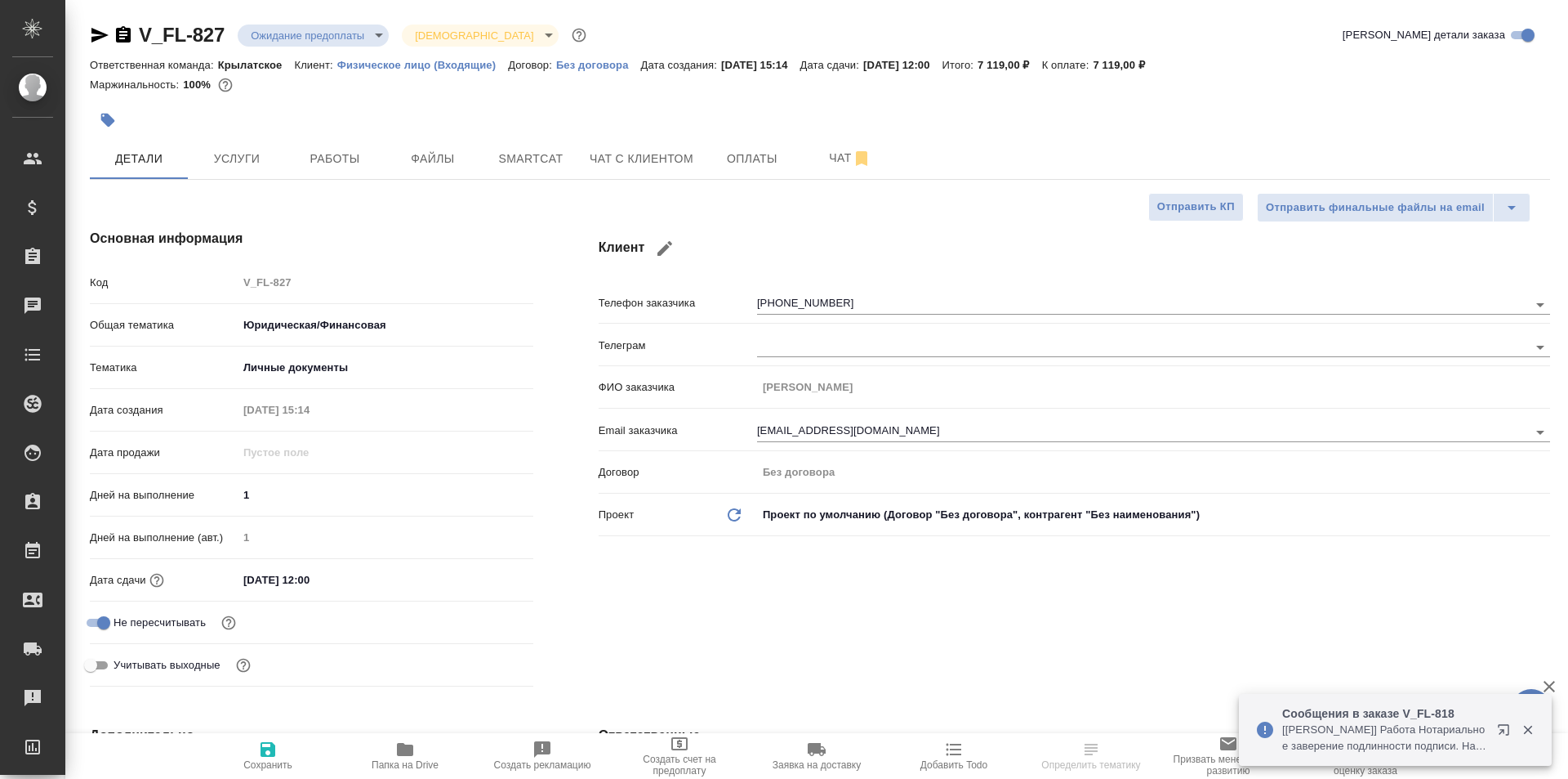
type textarea "x"
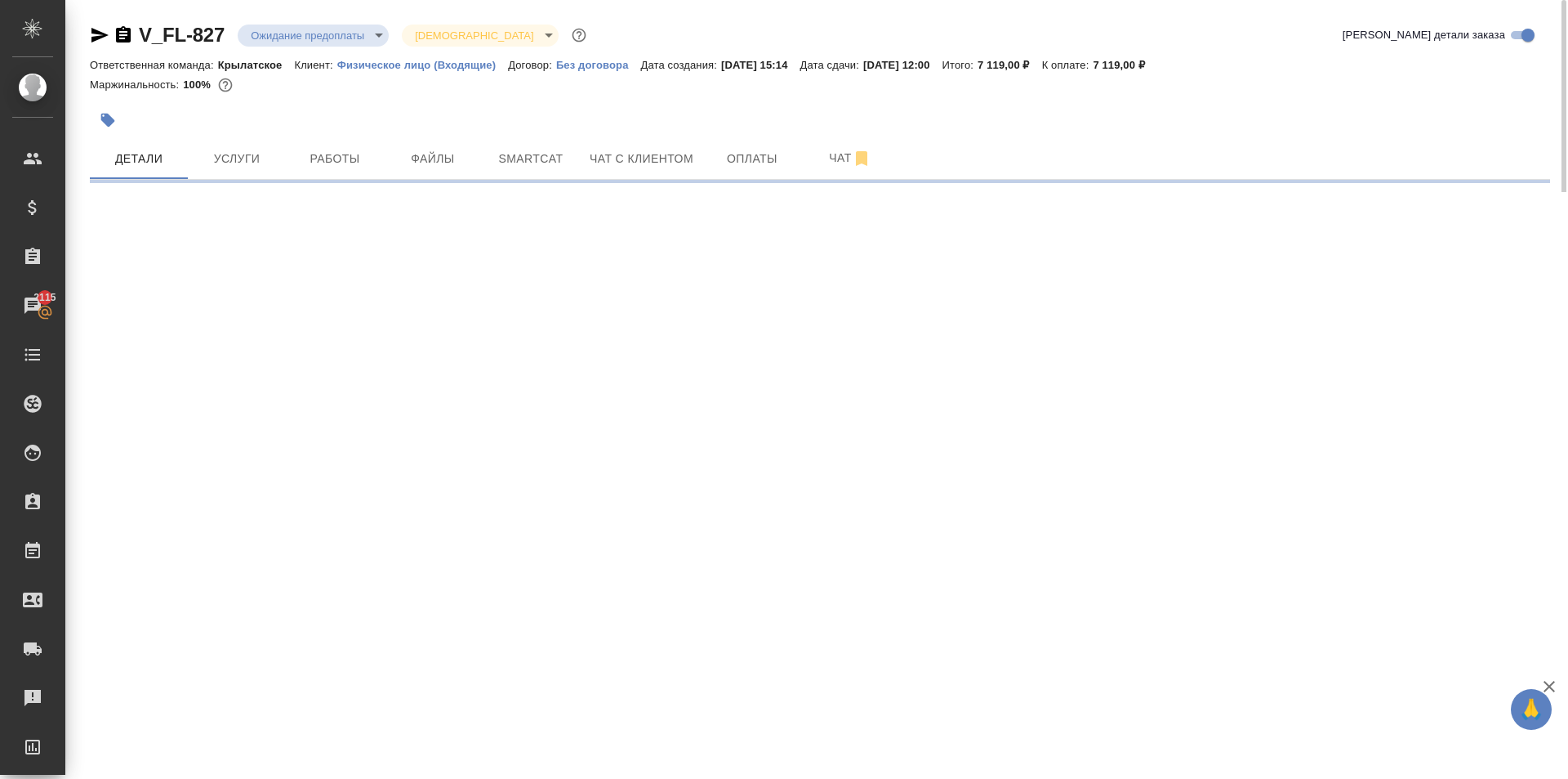
select select "RU"
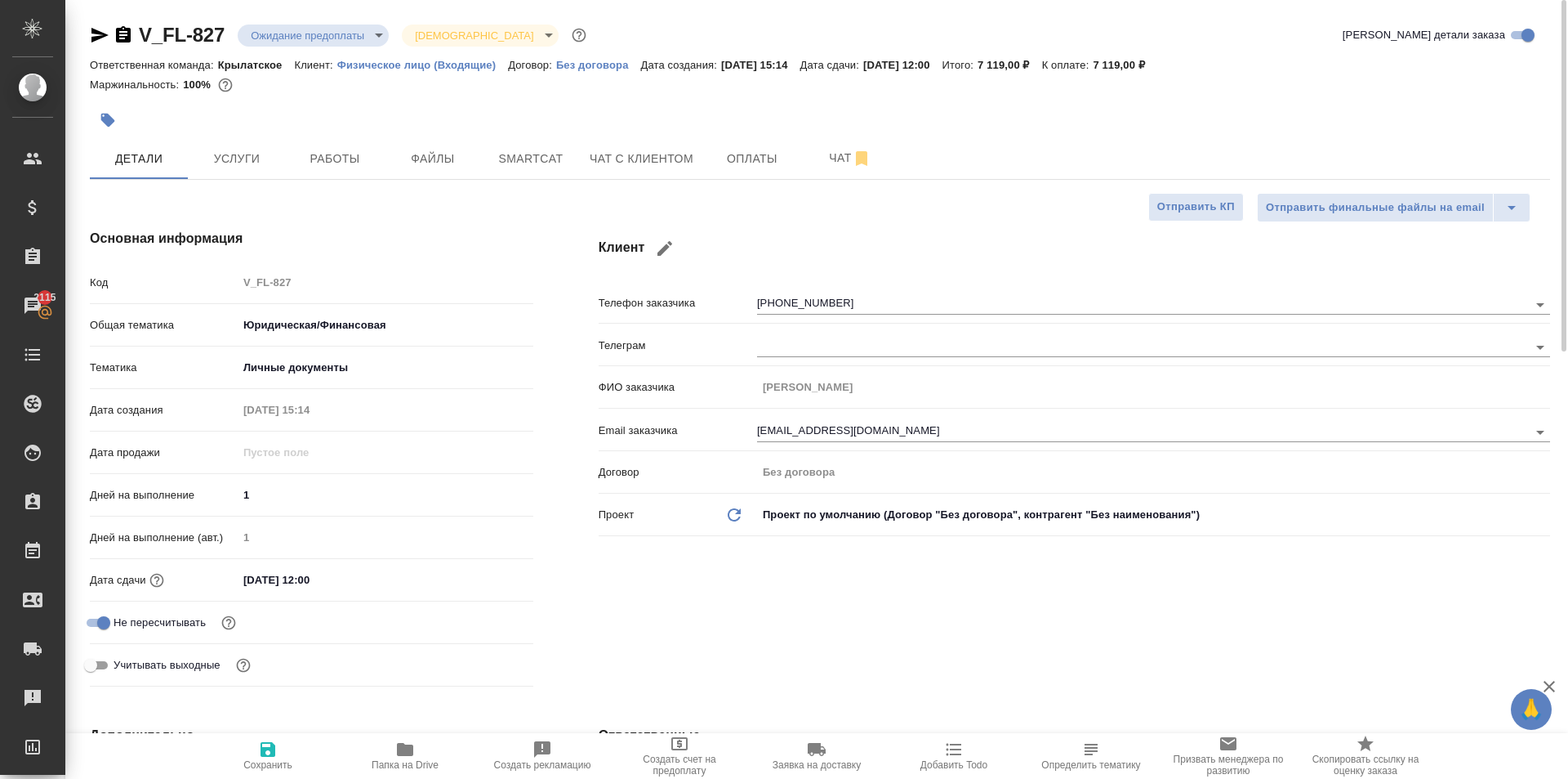
type textarea "x"
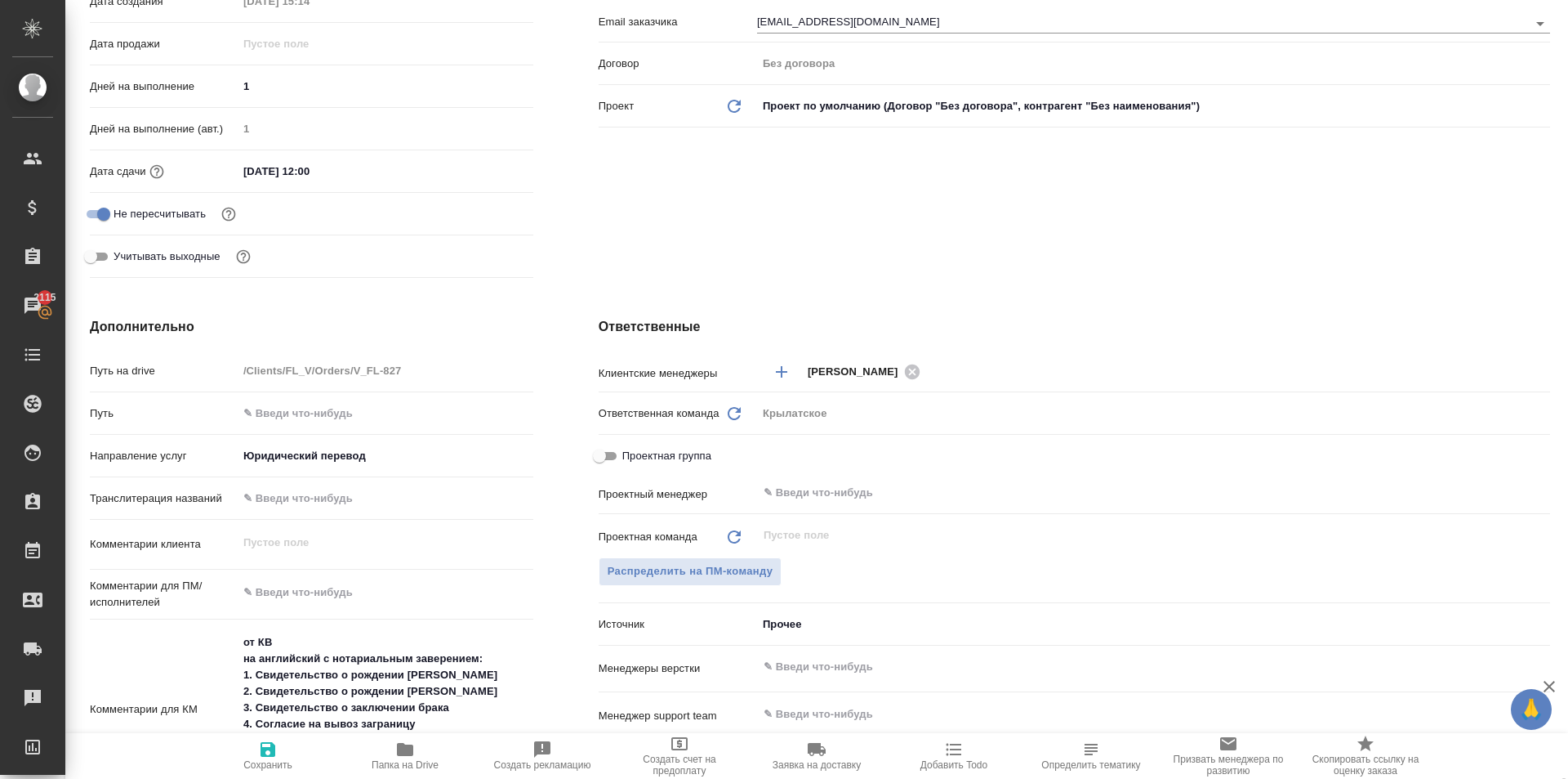
scroll to position [817, 0]
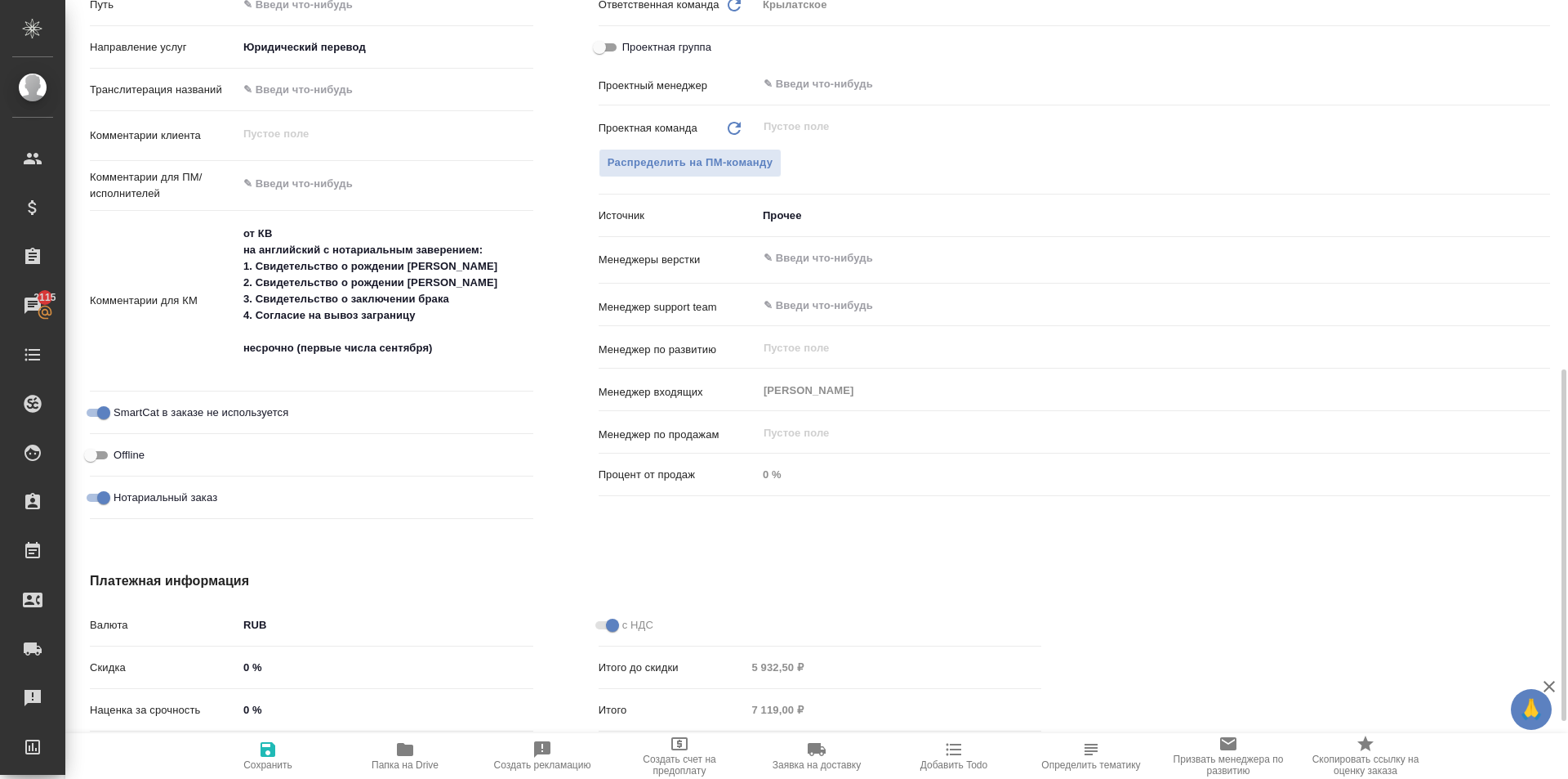
type textarea "x"
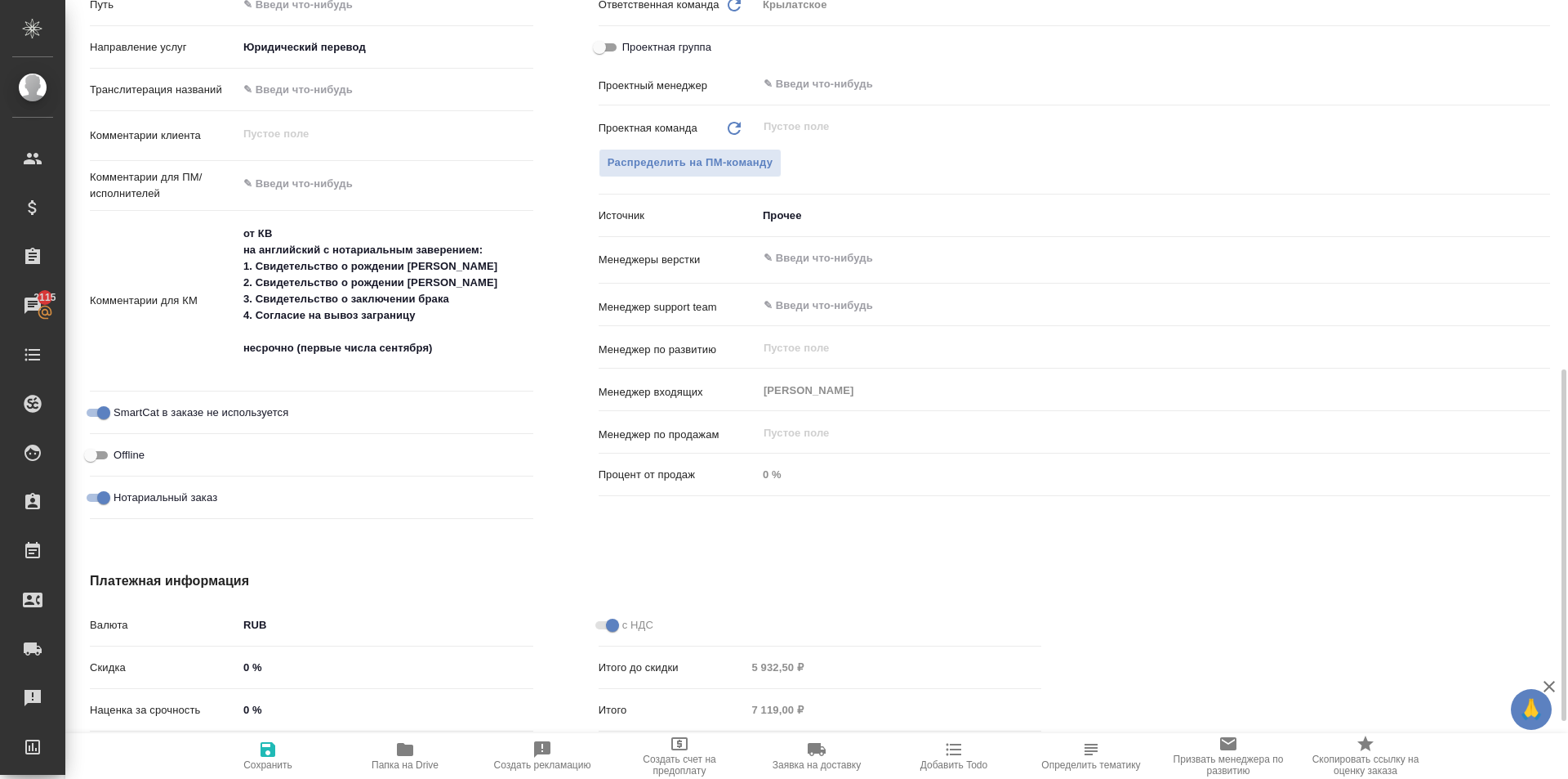
type textarea "x"
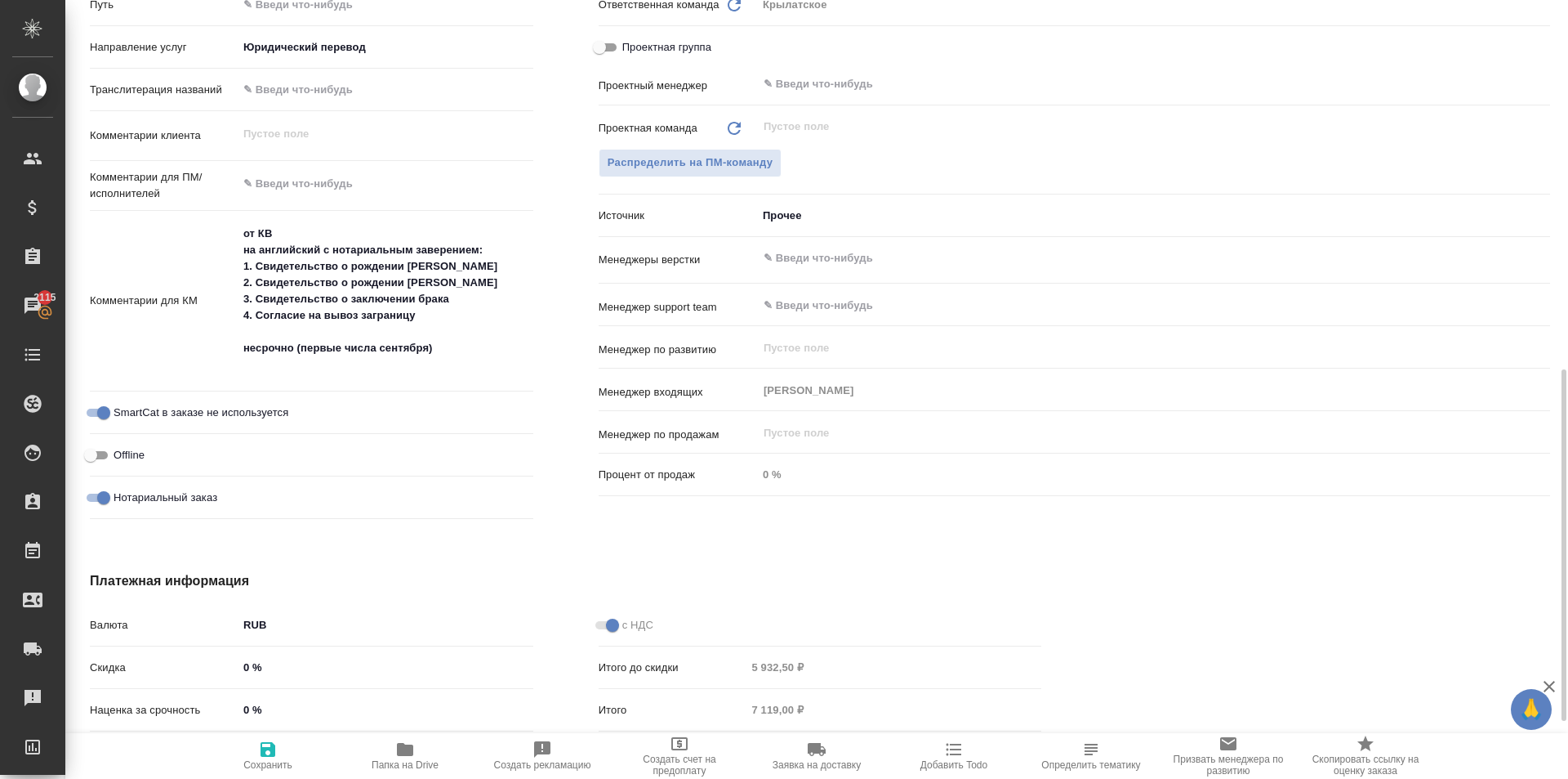
type textarea "x"
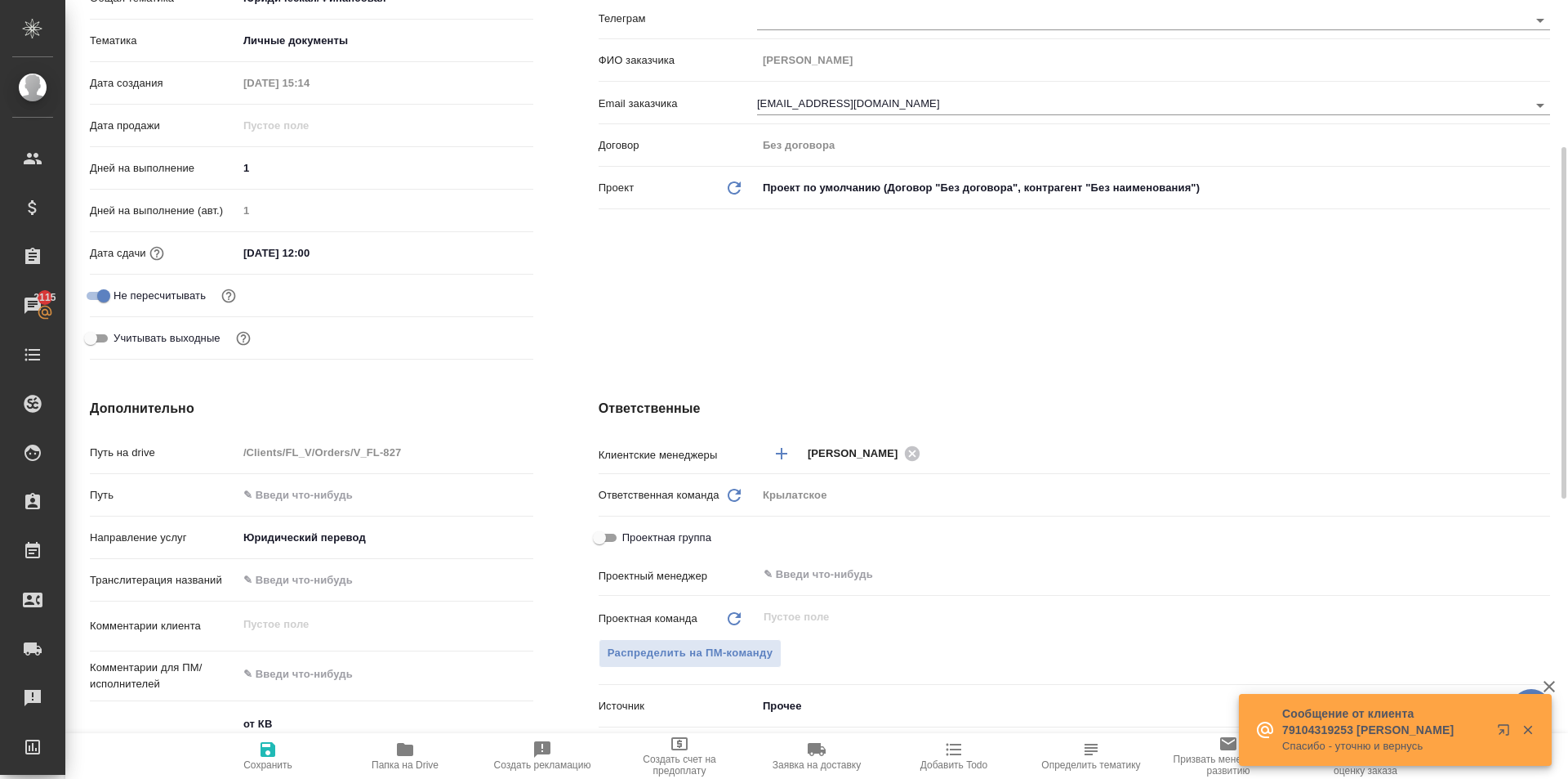
scroll to position [0, 0]
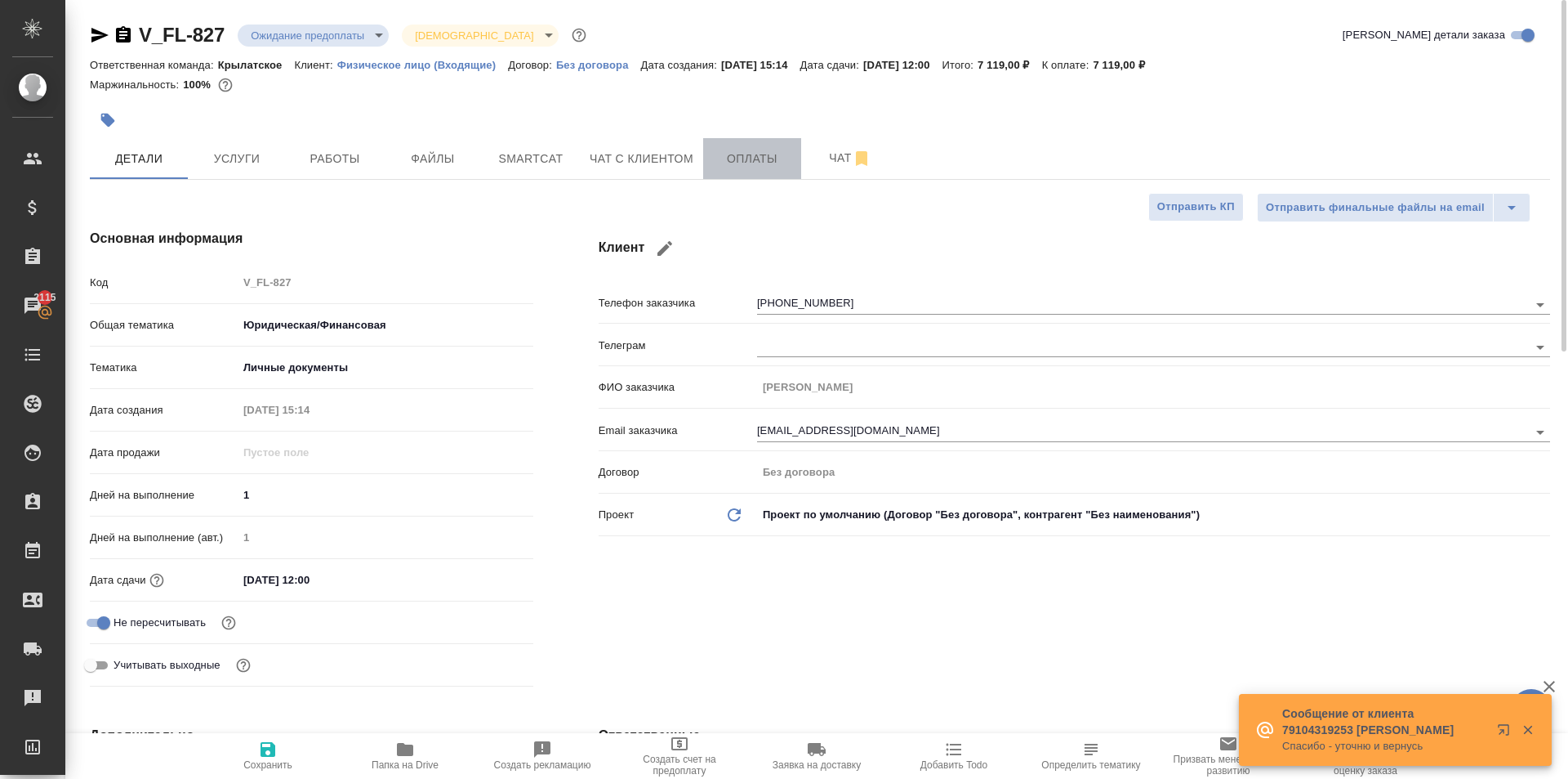
click at [727, 163] on span "Оплаты" at bounding box center [752, 158] width 79 height 20
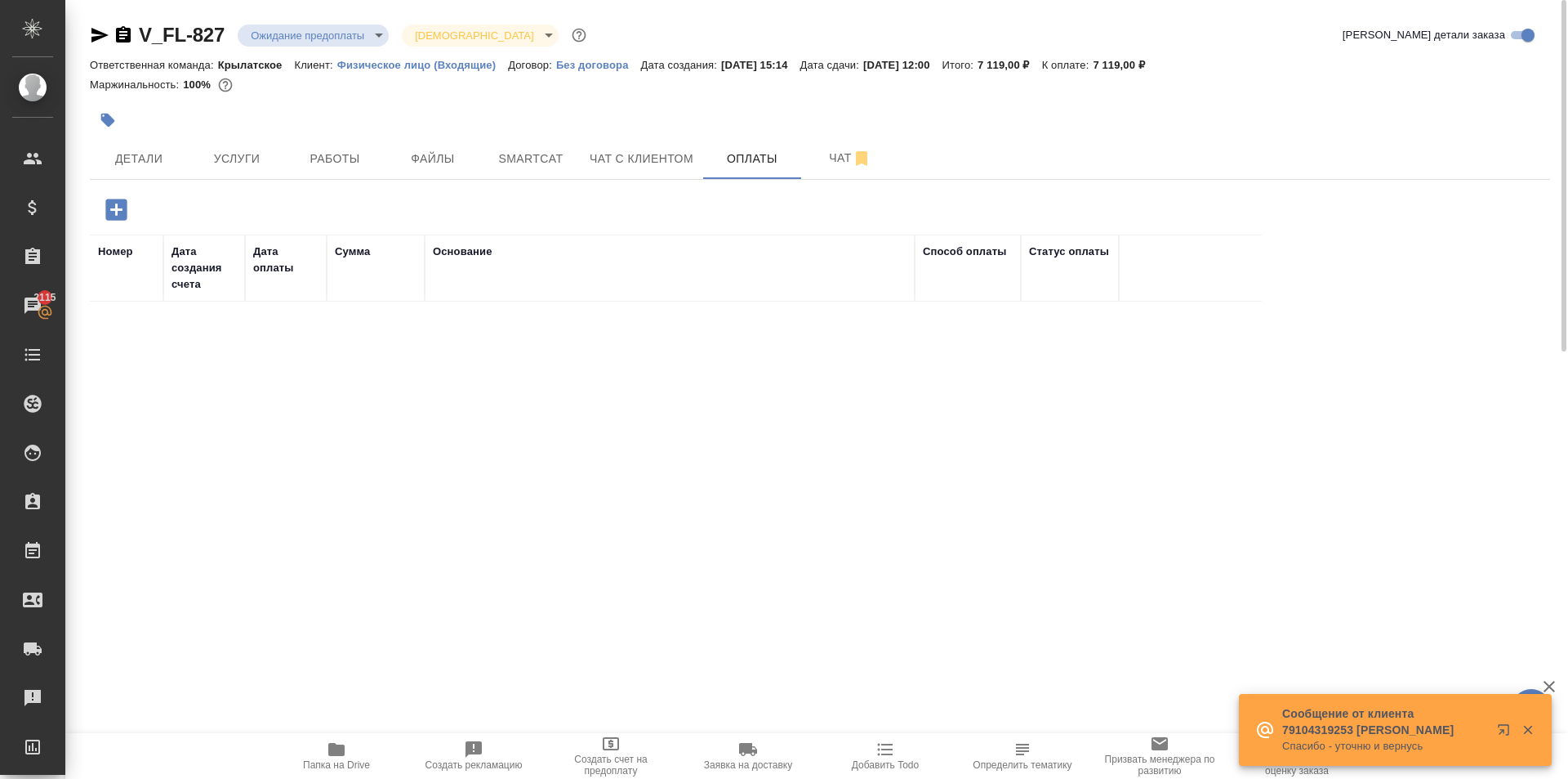
click at [127, 197] on button "button" at bounding box center [116, 210] width 45 height 34
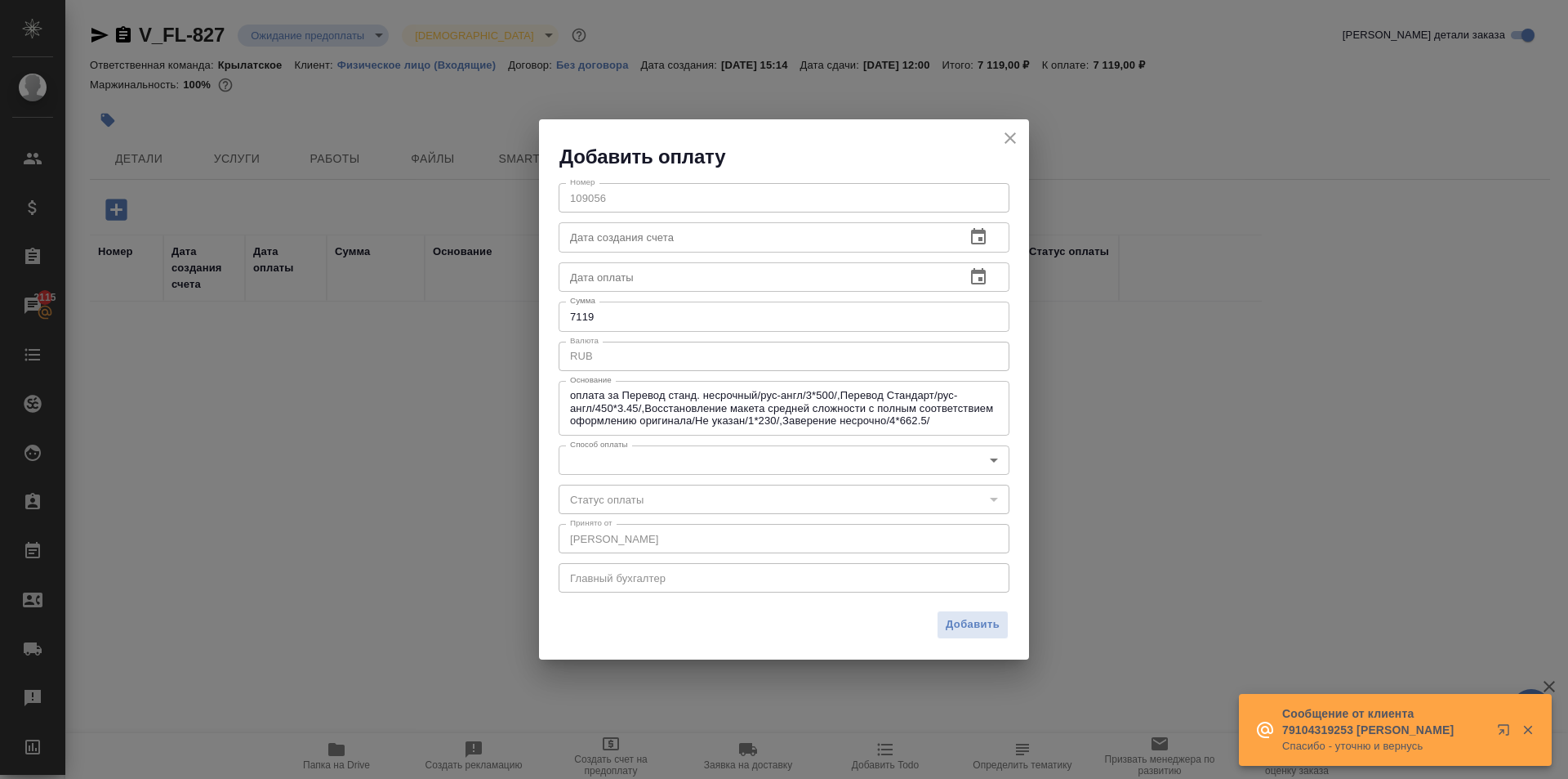
click at [586, 467] on body "🙏 .cls-1 fill:#fff; AWATERA Kasymov Timur Клиенты Спецификации Заказы 2115 Чаты…" at bounding box center [784, 390] width 1568 height 779
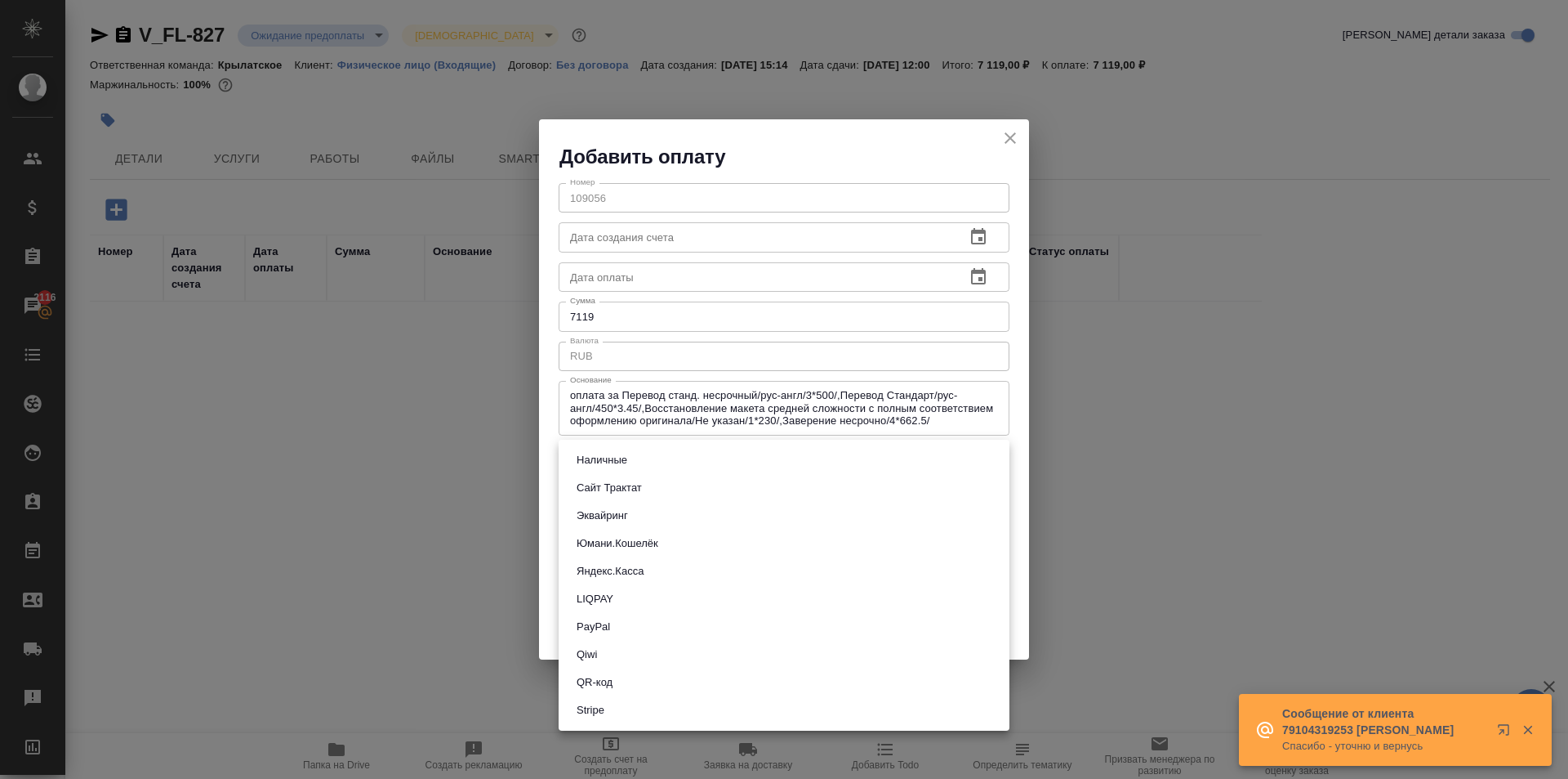
click at [610, 490] on button "Сайт Трактат" at bounding box center [609, 488] width 75 height 18
type input "site-traktat"
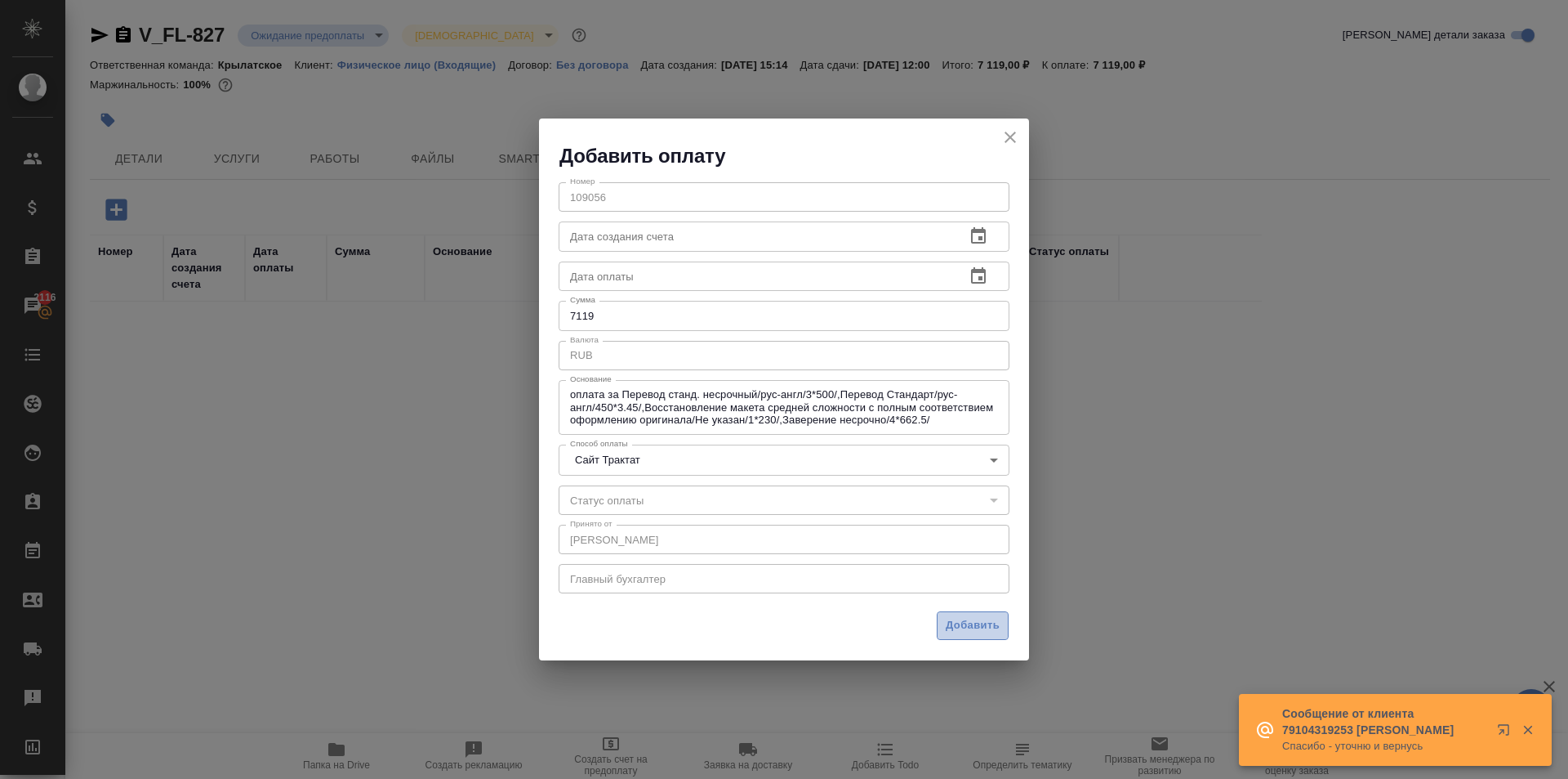
click at [964, 622] on span "Добавить" at bounding box center [972, 625] width 54 height 19
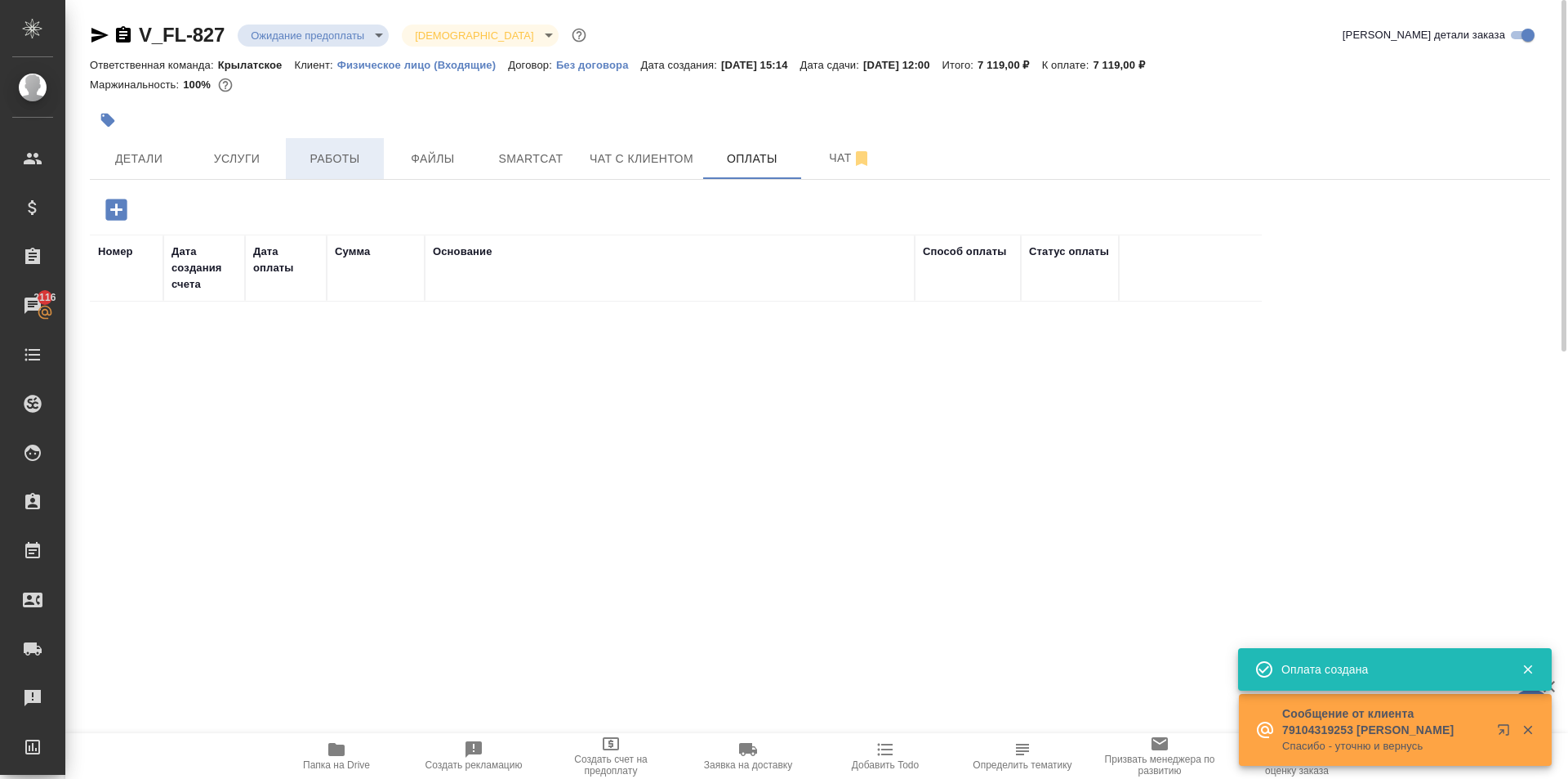
click at [343, 165] on span "Работы" at bounding box center [334, 158] width 79 height 20
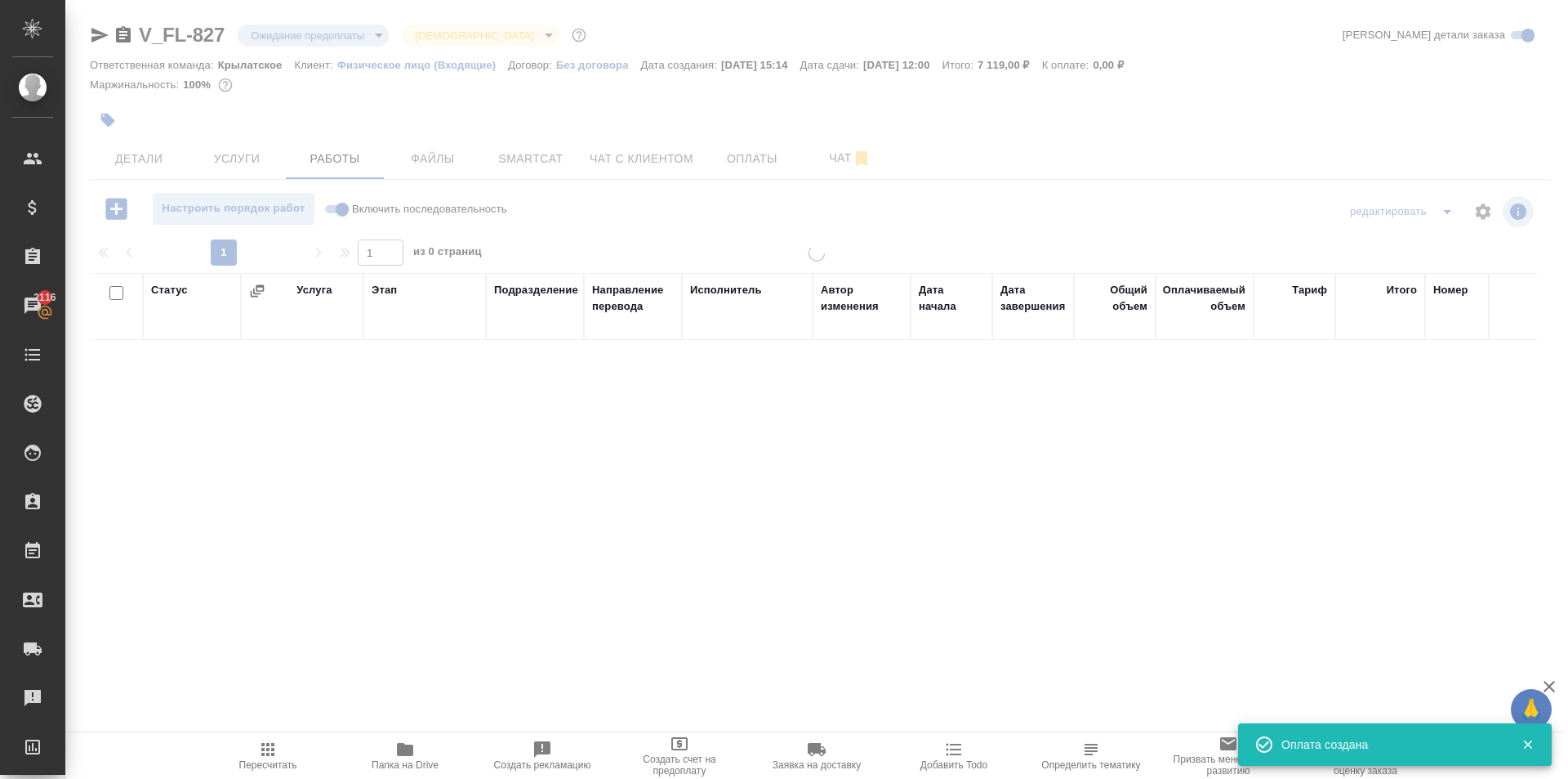
click at [269, 738] on button "Пересчитать" at bounding box center [267, 756] width 137 height 46
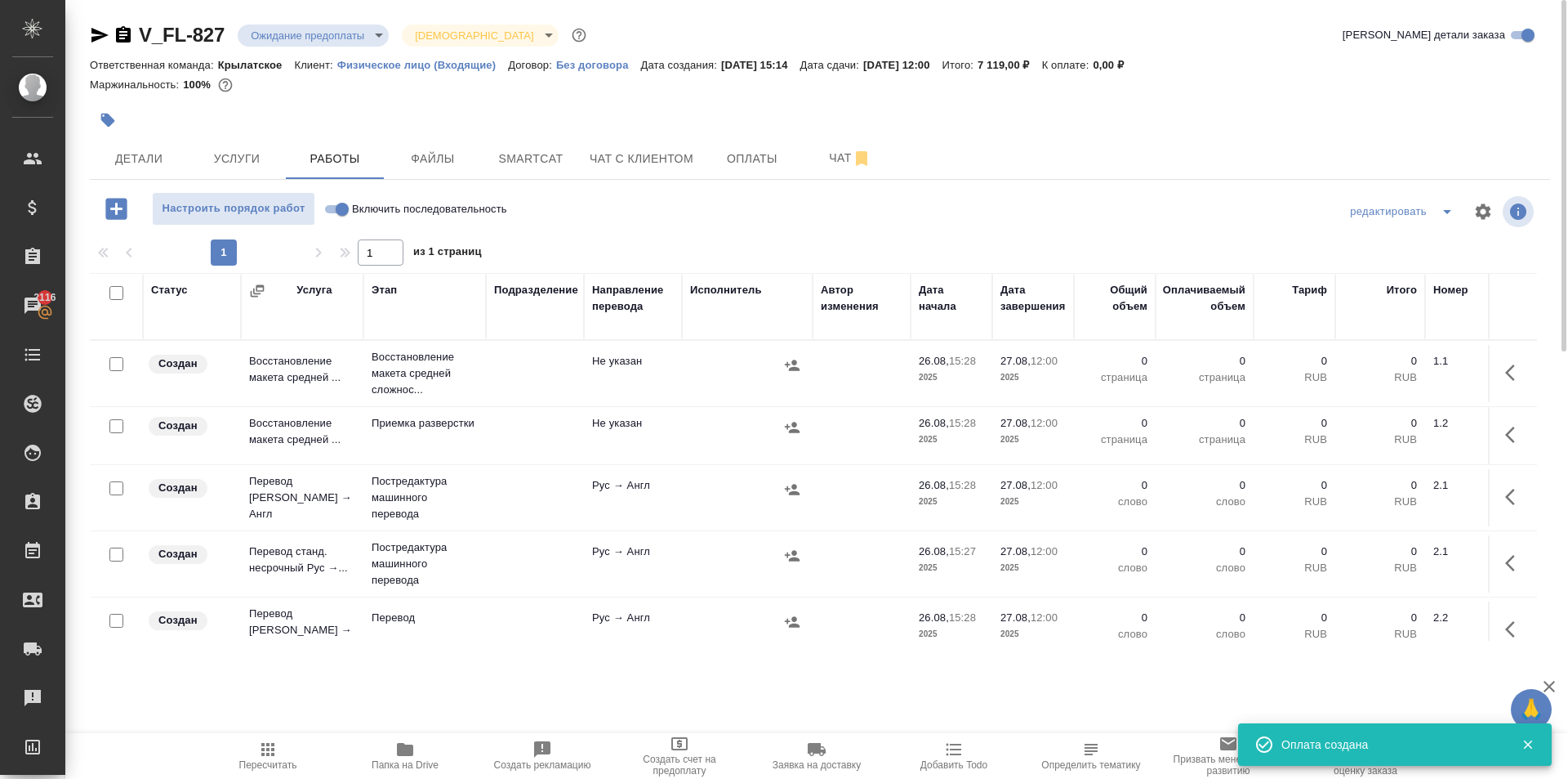
click at [288, 754] on span "Пересчитать" at bounding box center [267, 754] width 118 height 31
click at [656, 150] on span "Чат с клиентом" at bounding box center [641, 158] width 104 height 20
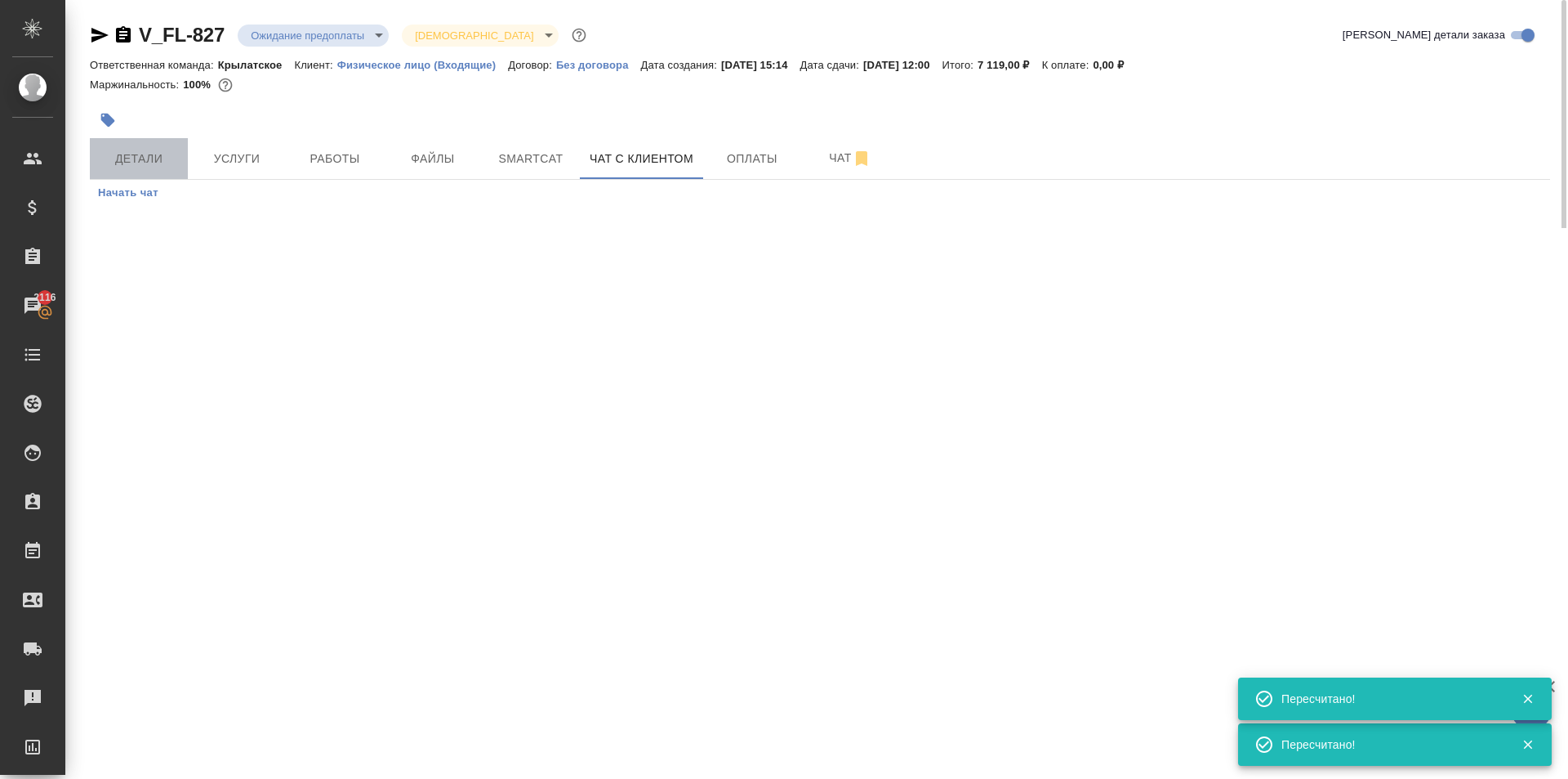
click at [115, 145] on button "Детали" at bounding box center [139, 158] width 98 height 41
select select "RU"
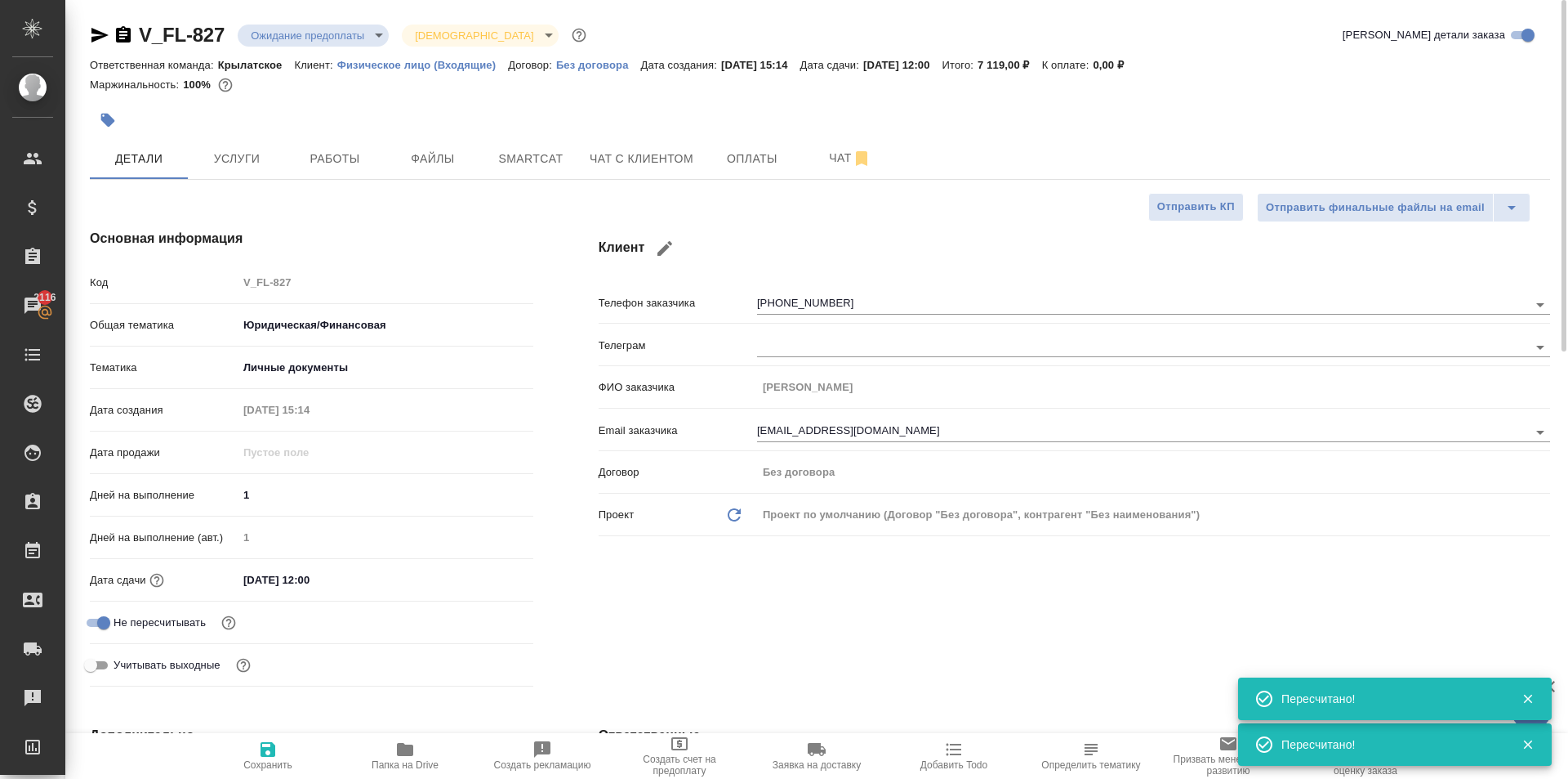
type textarea "x"
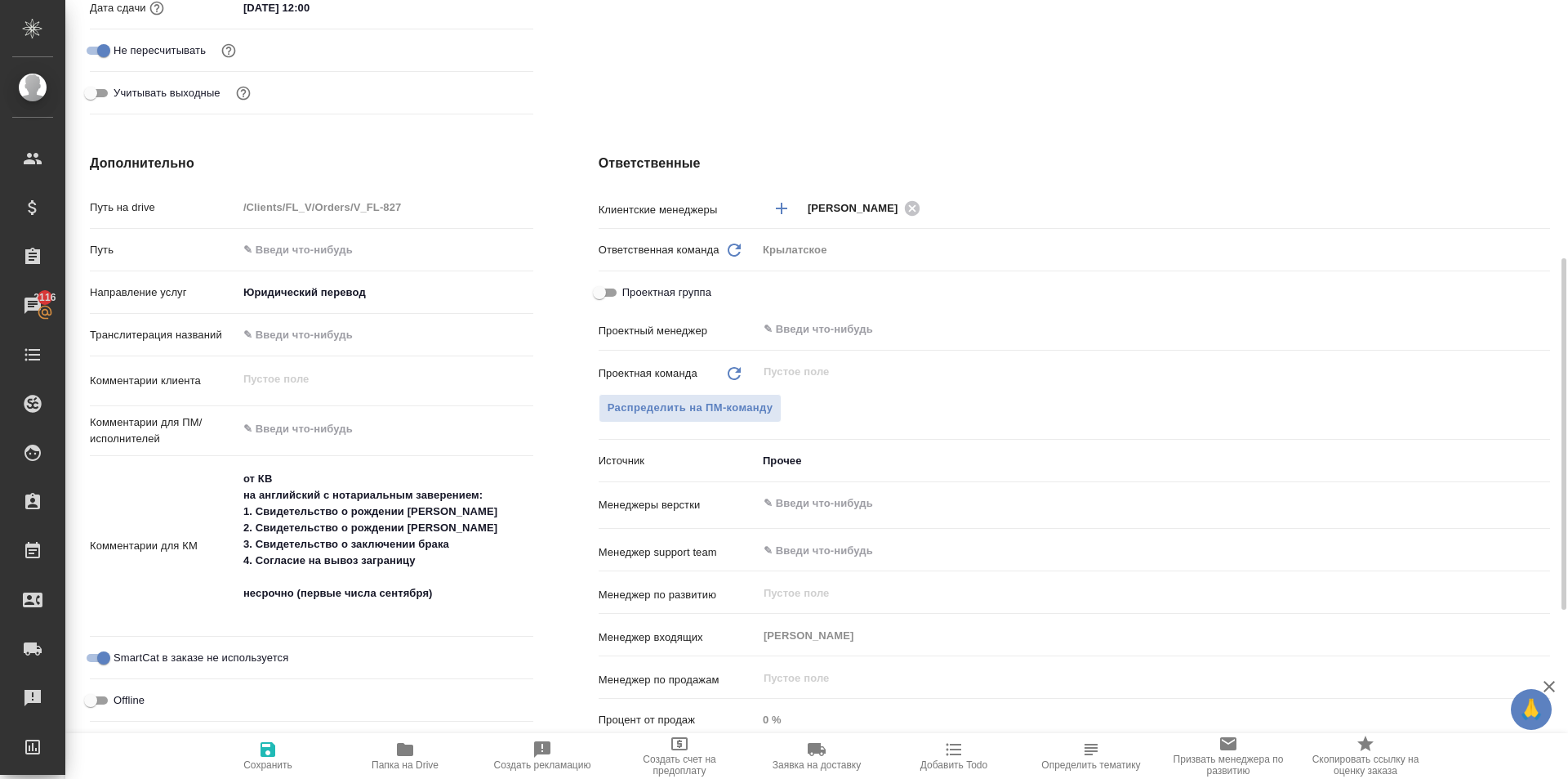
type textarea "x"
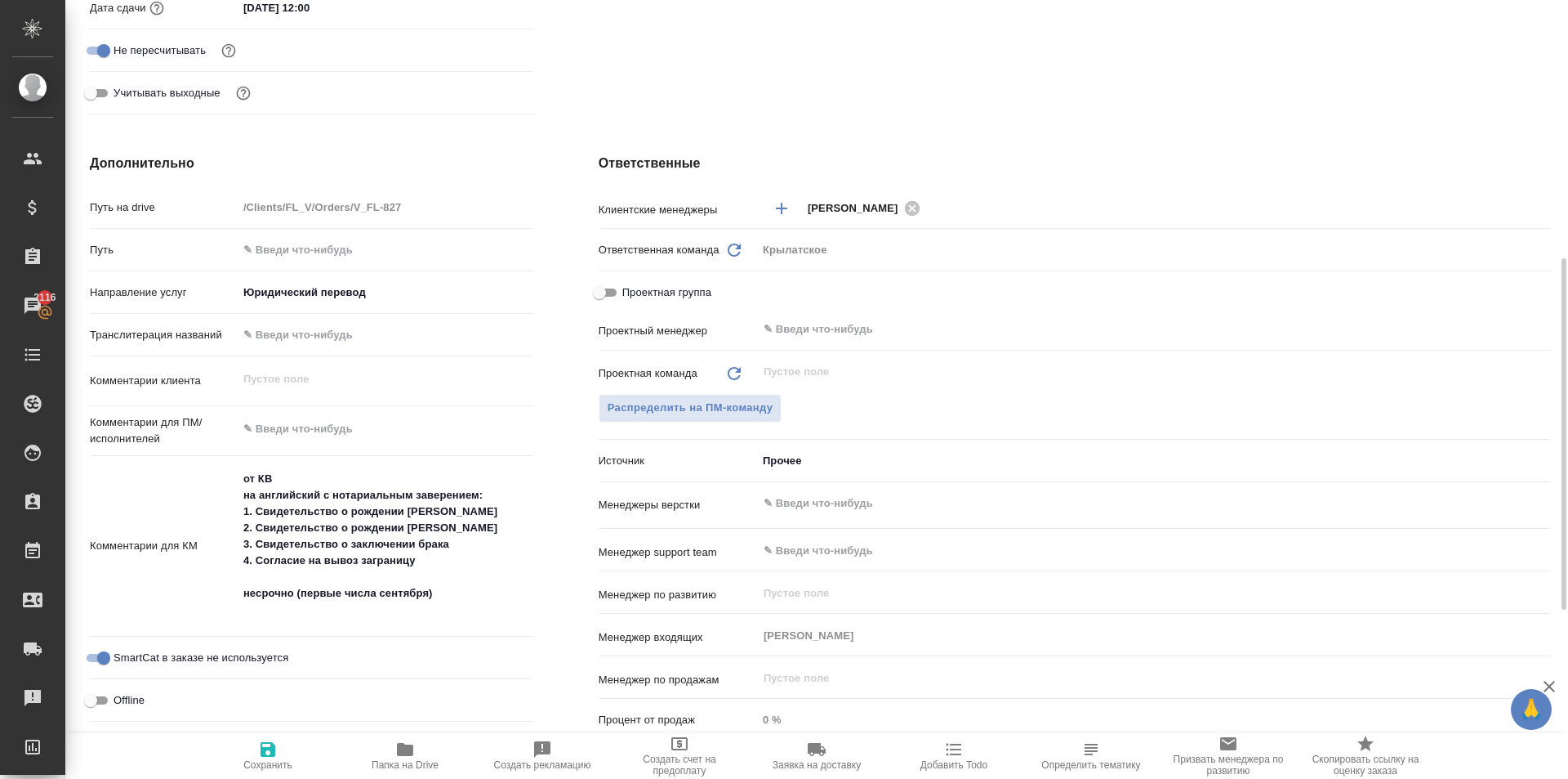
type textarea "x"
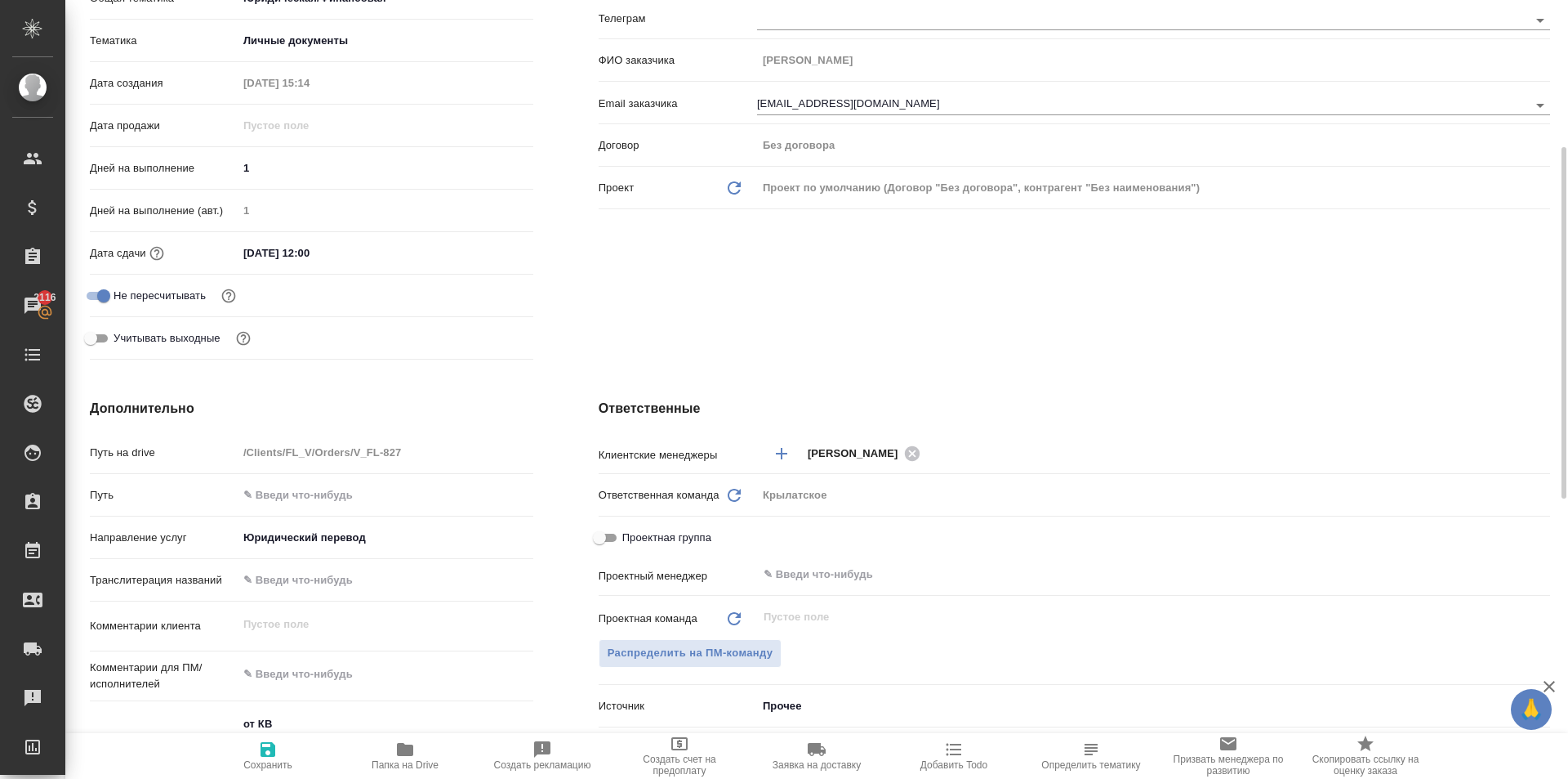
scroll to position [0, 0]
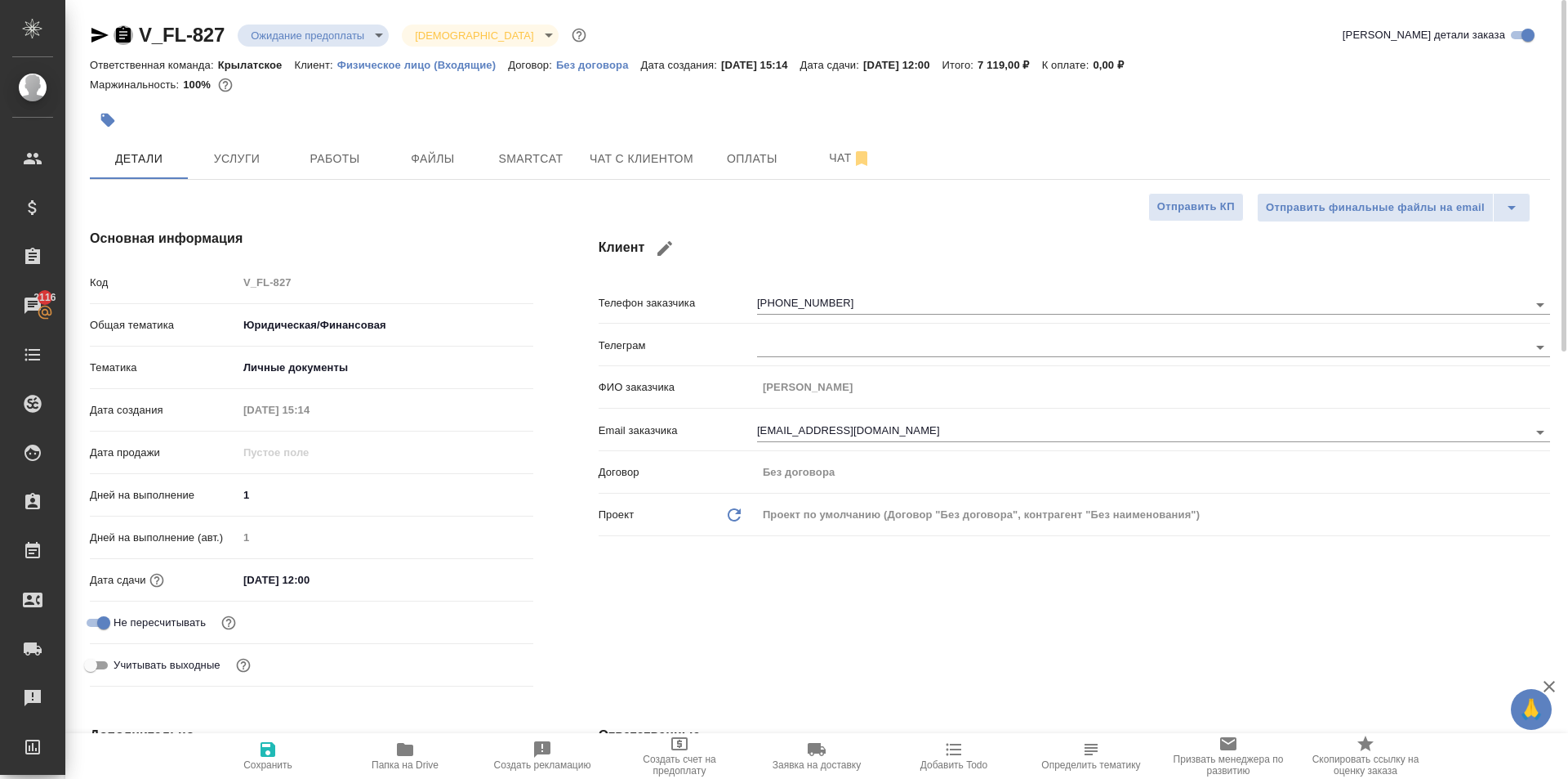
click at [117, 35] on icon "button" at bounding box center [123, 35] width 15 height 16
click at [1332, 128] on div at bounding box center [820, 120] width 1461 height 36
type textarea "x"
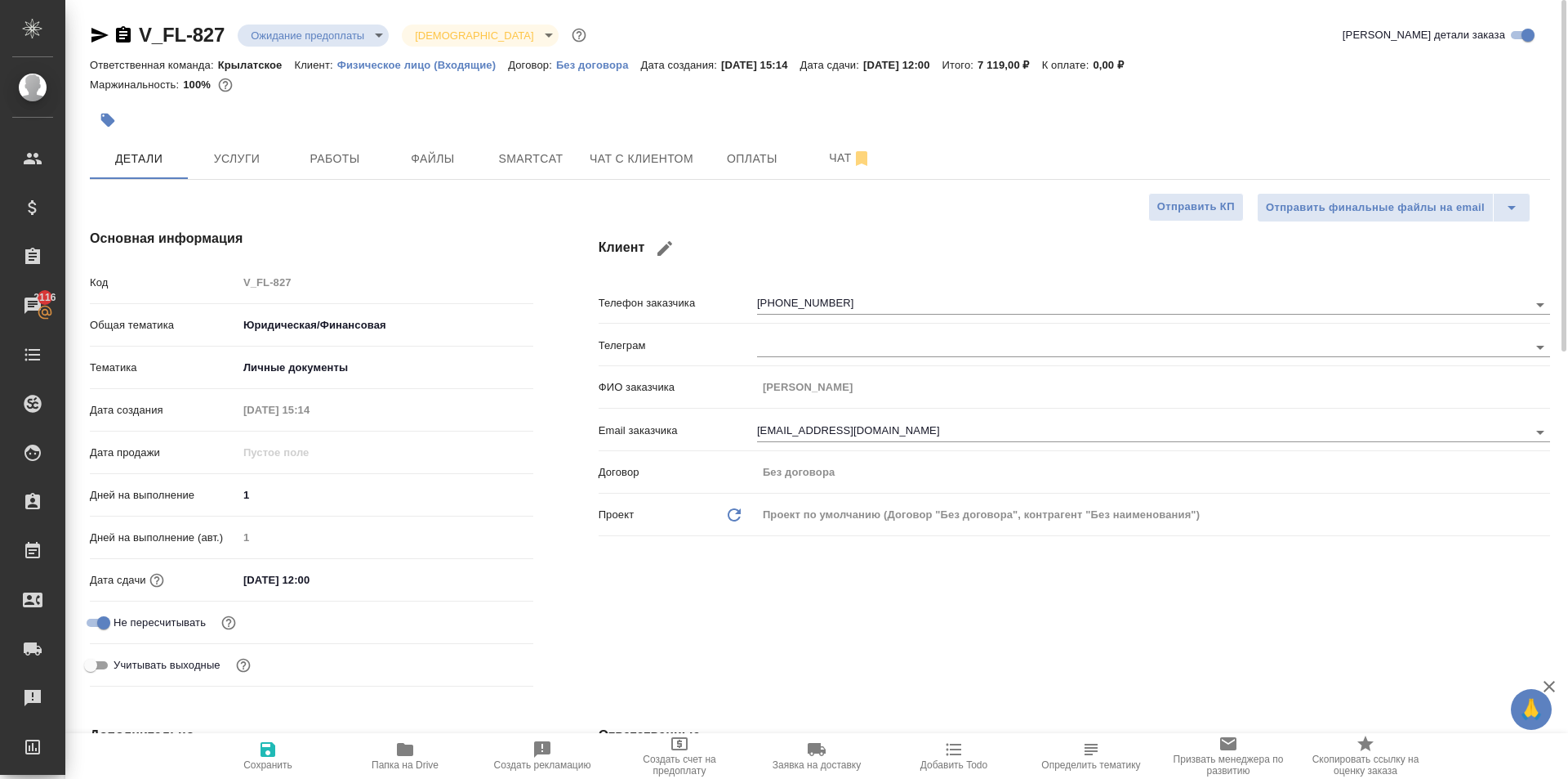
type textarea "x"
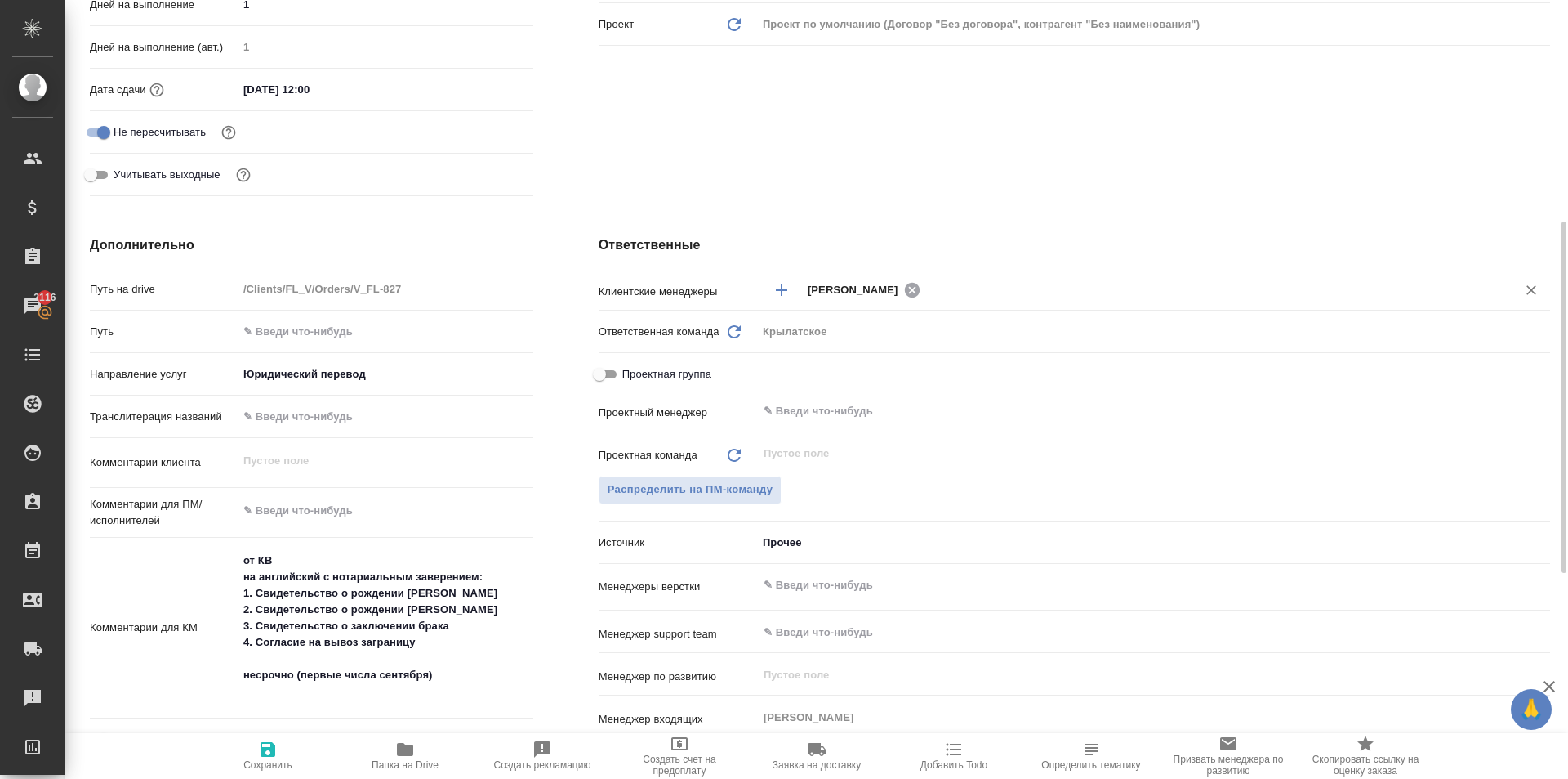
click at [910, 292] on icon at bounding box center [912, 290] width 18 height 18
type textarea "x"
click at [870, 295] on input "text" at bounding box center [1149, 289] width 683 height 19
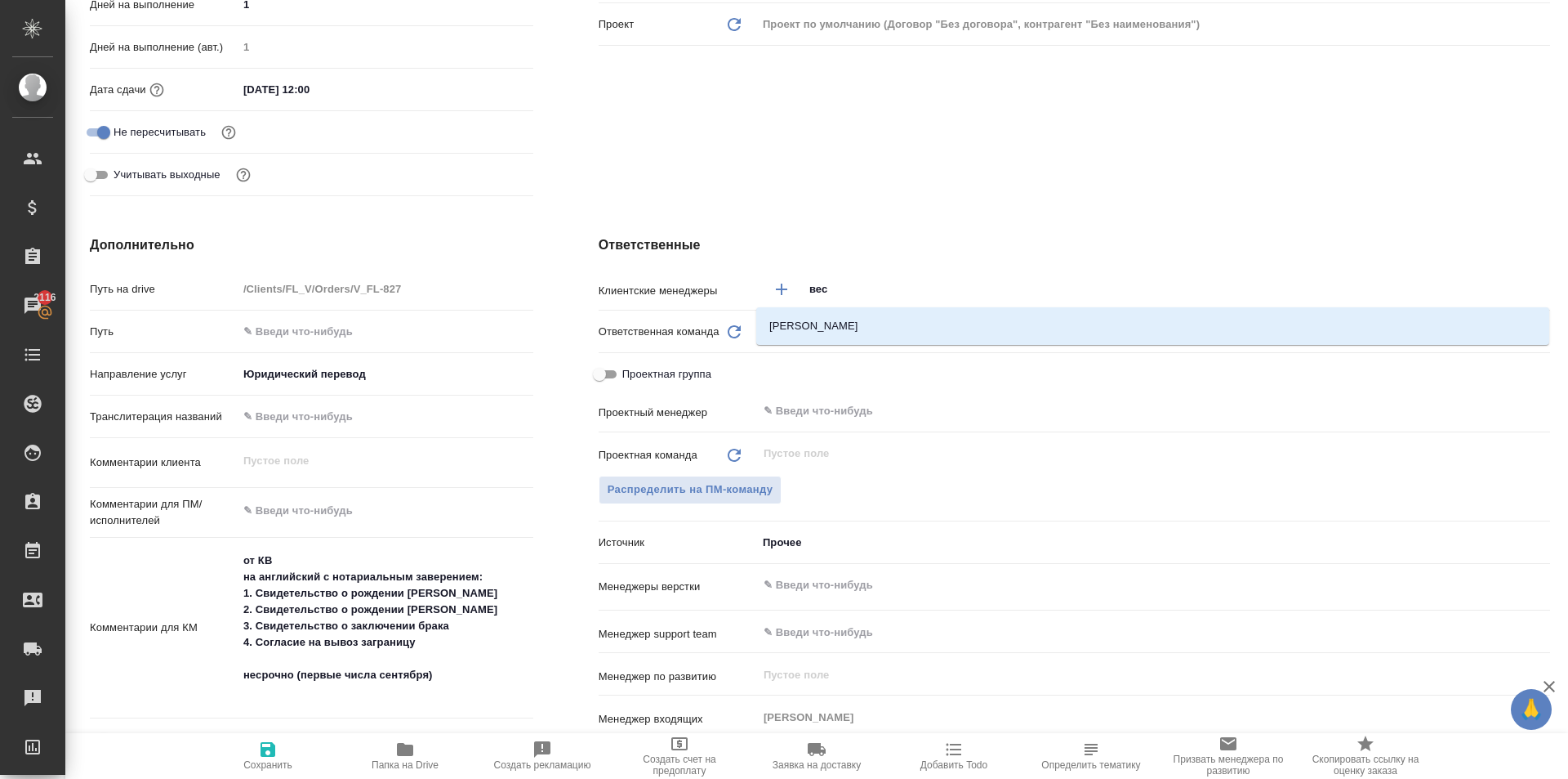
type input "весе"
click at [876, 318] on li "Веселова Юлия" at bounding box center [1153, 326] width 793 height 29
type textarea "x"
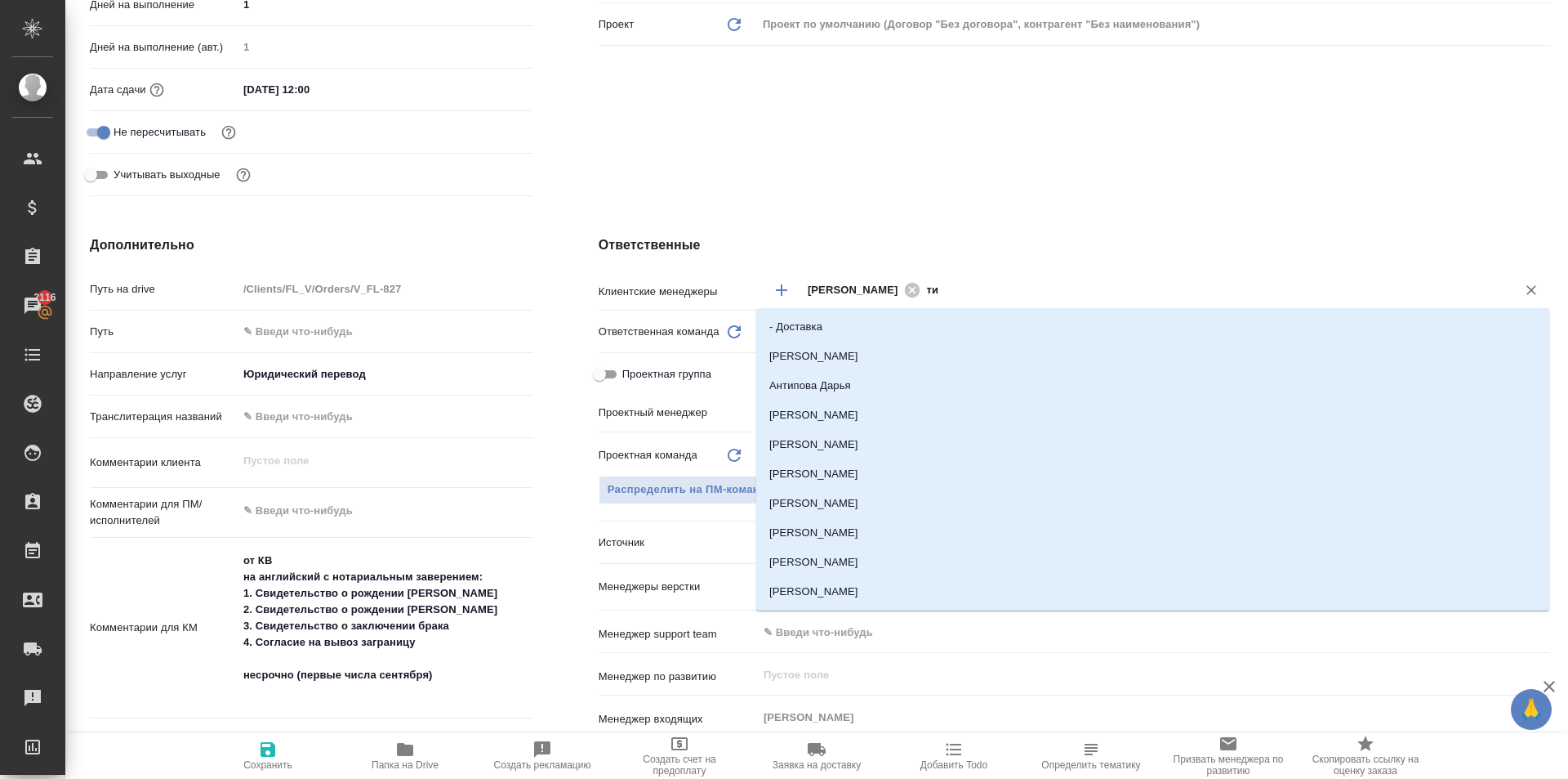
type input "тим"
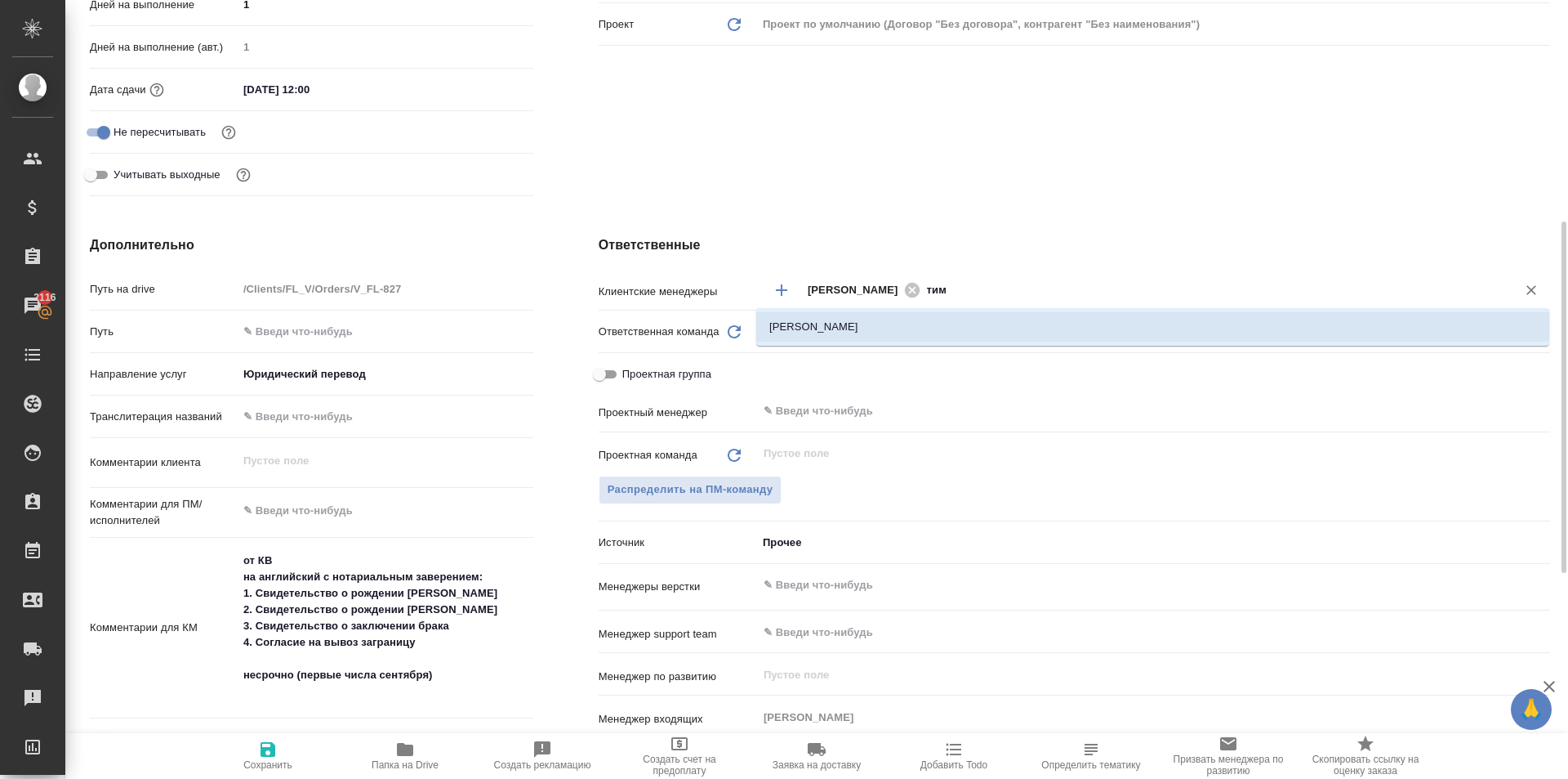
drag, startPoint x: 943, startPoint y: 334, endPoint x: 831, endPoint y: 434, distance: 150.1
click at [942, 334] on li "[PERSON_NAME]" at bounding box center [1153, 327] width 793 height 29
type textarea "x"
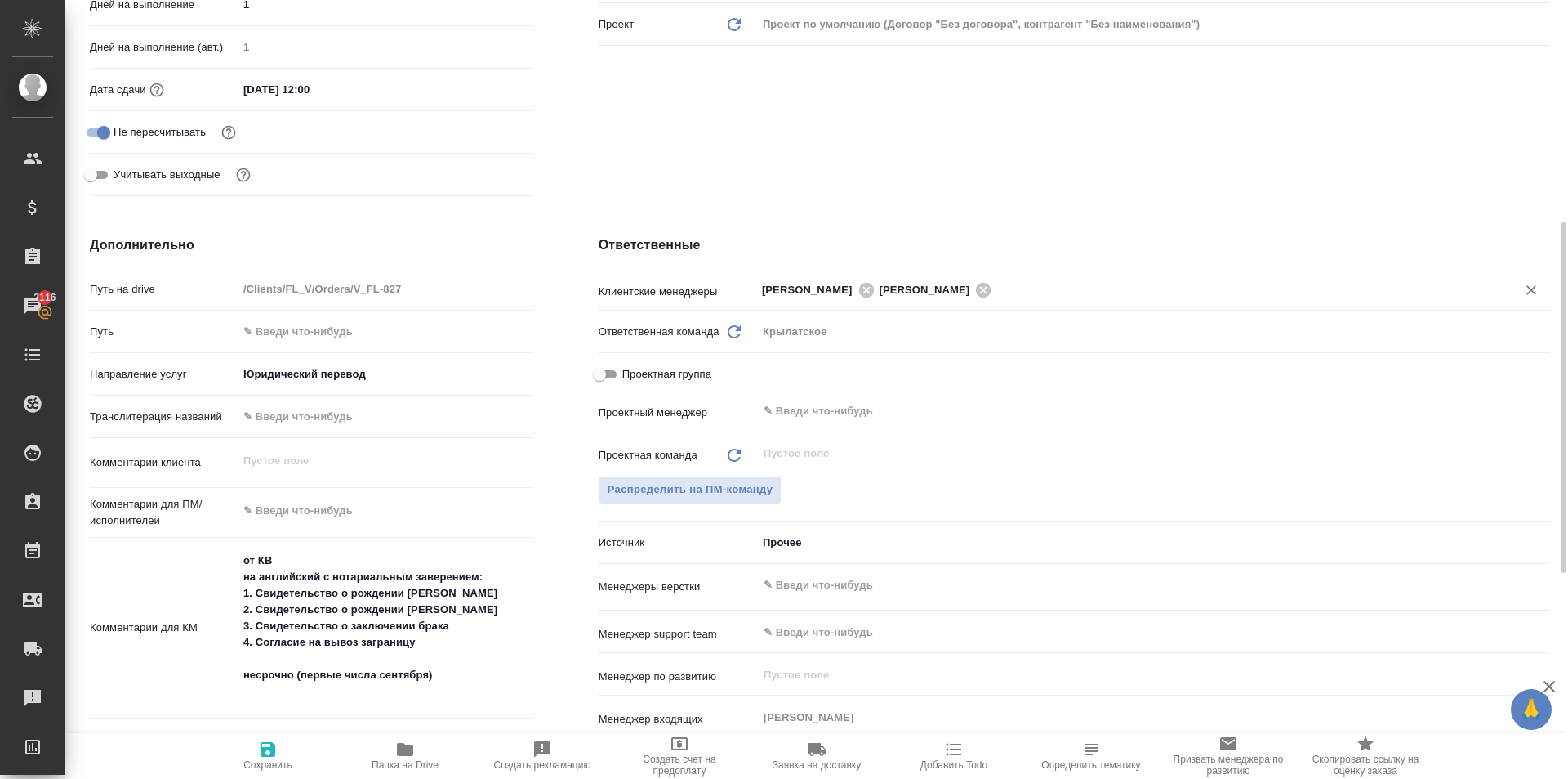
click at [257, 749] on span "Сохранить" at bounding box center [267, 754] width 118 height 31
type textarea "x"
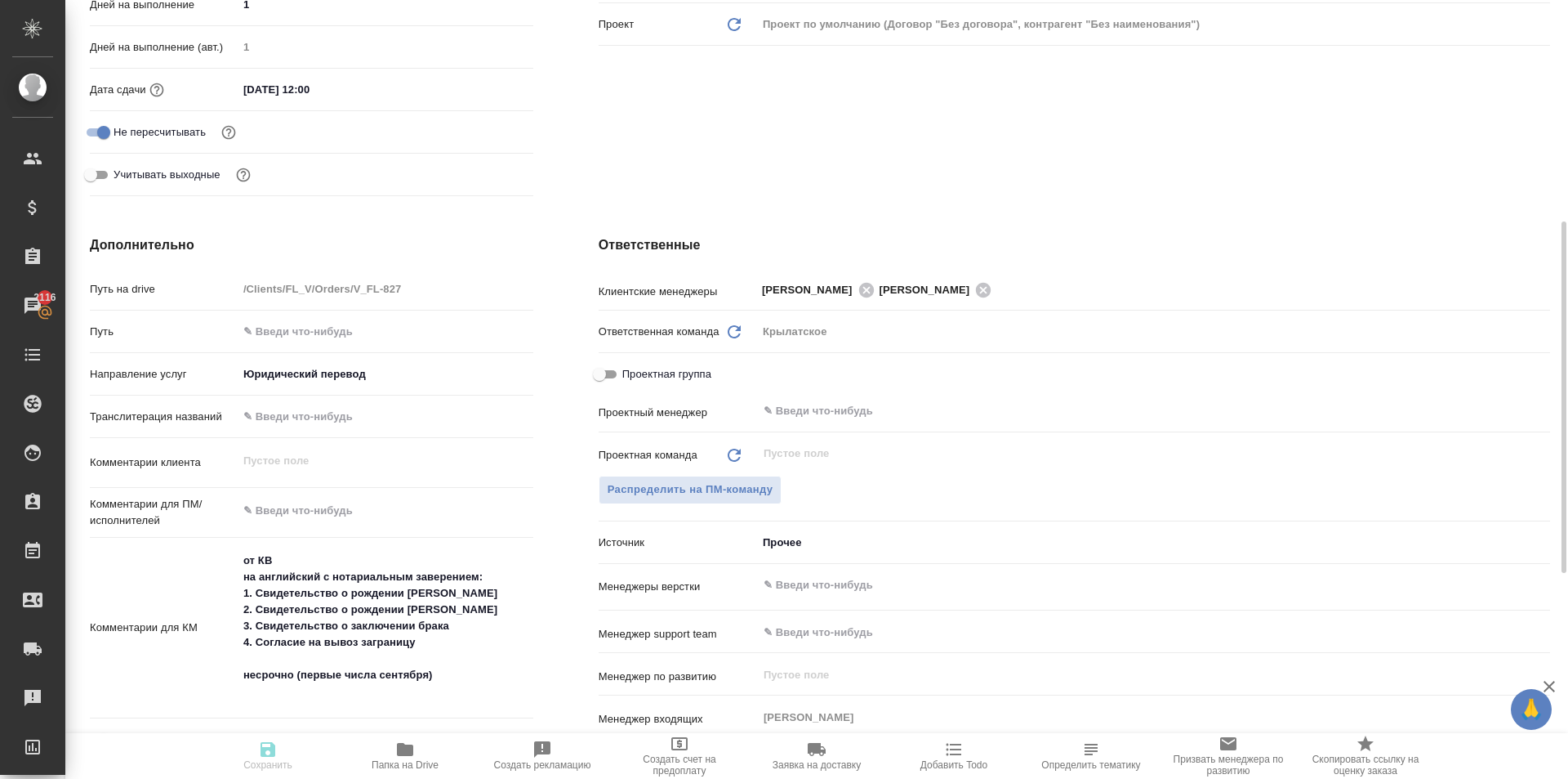
type textarea "x"
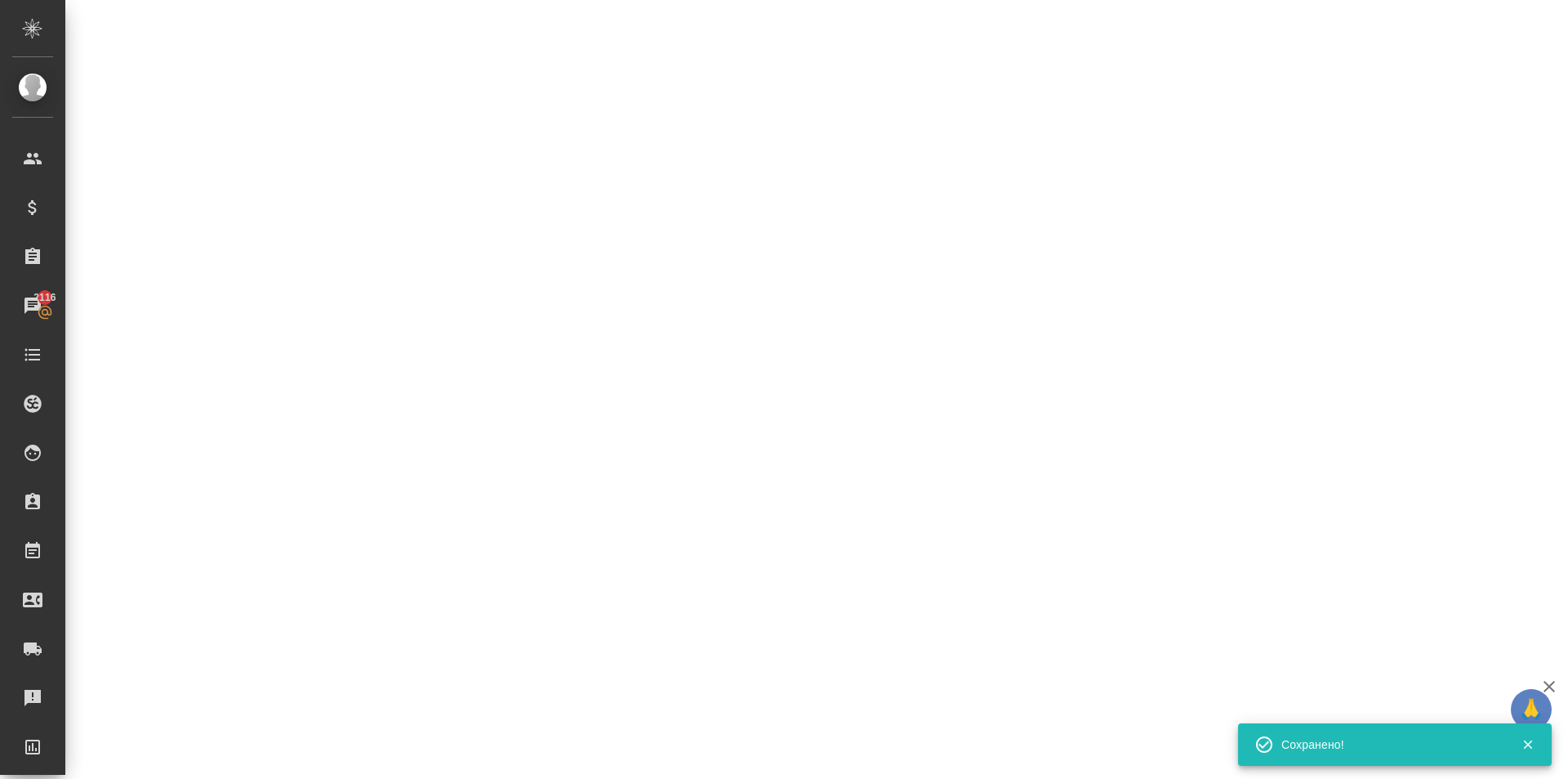
select select "RU"
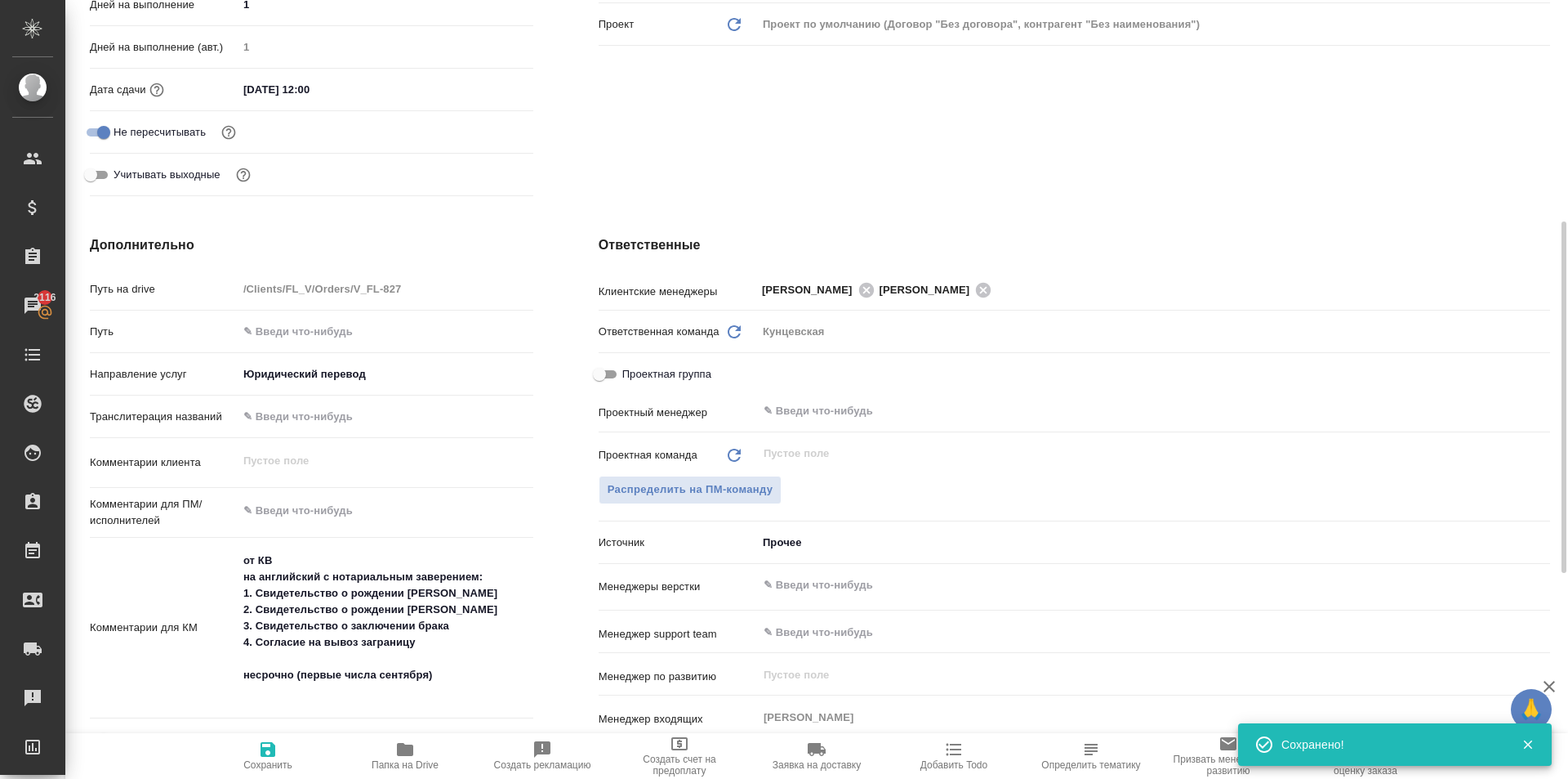
type textarea "x"
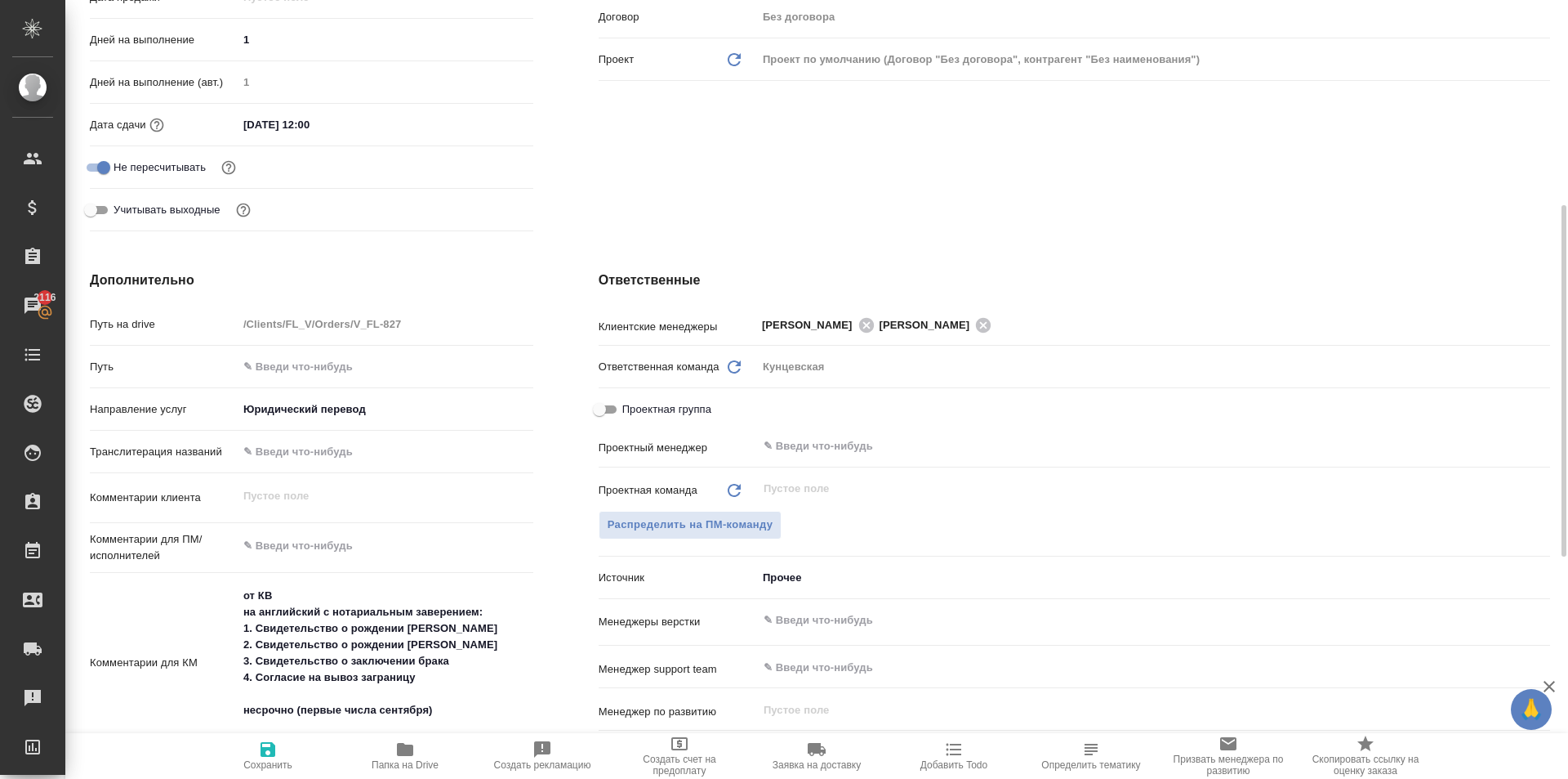
scroll to position [0, 0]
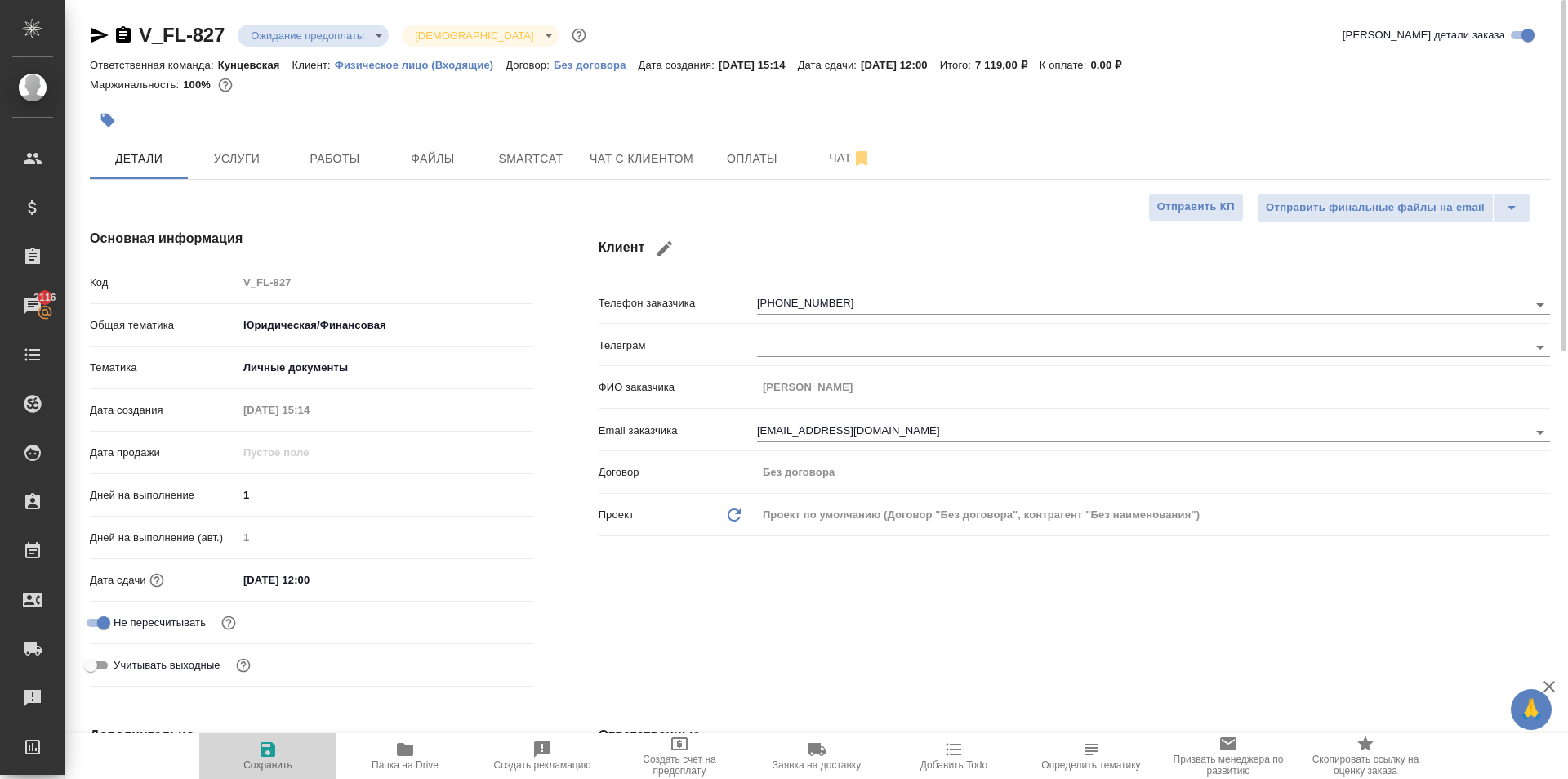
click at [298, 754] on span "Сохранить" at bounding box center [267, 754] width 118 height 31
type textarea "x"
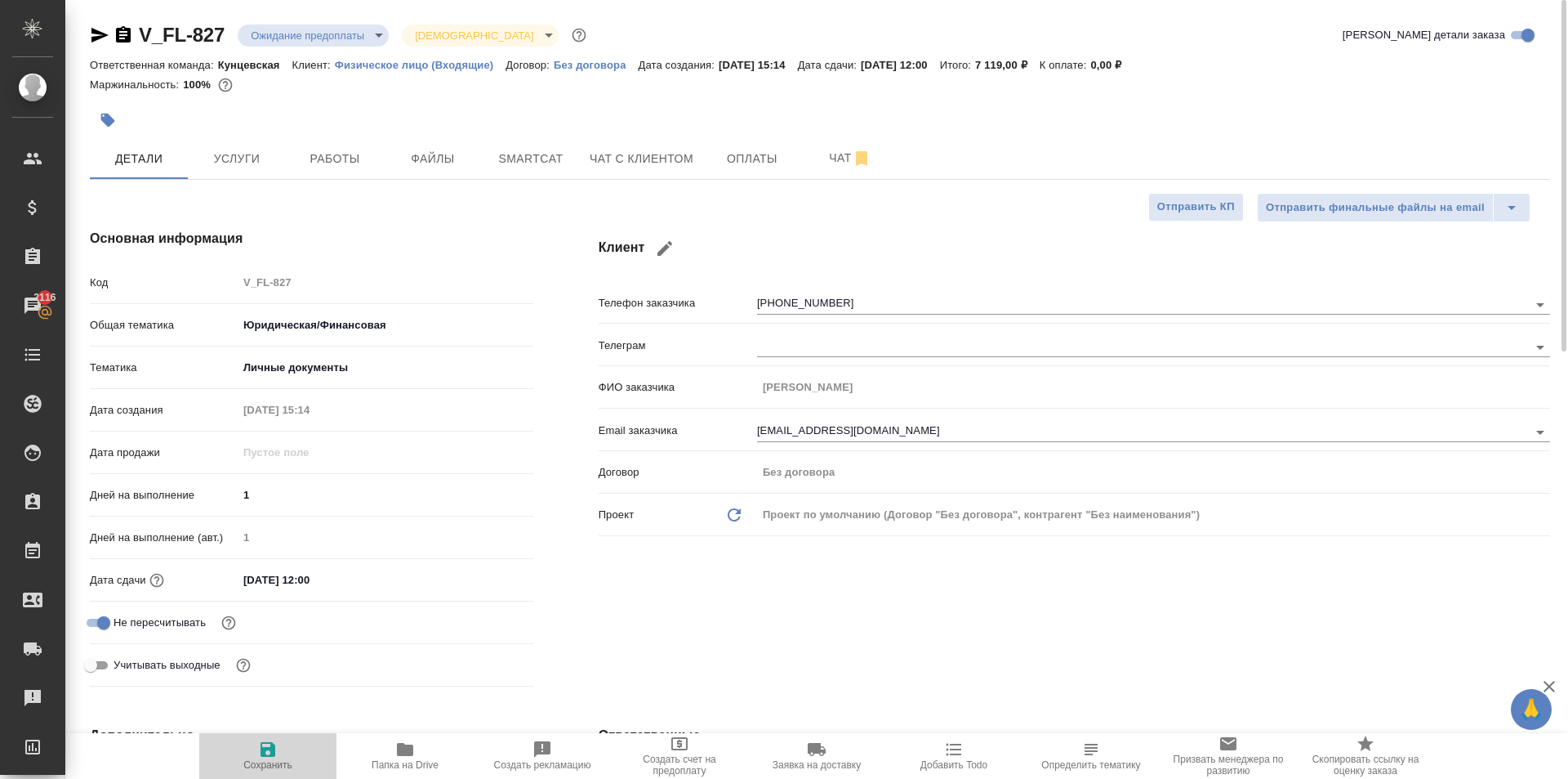
type textarea "x"
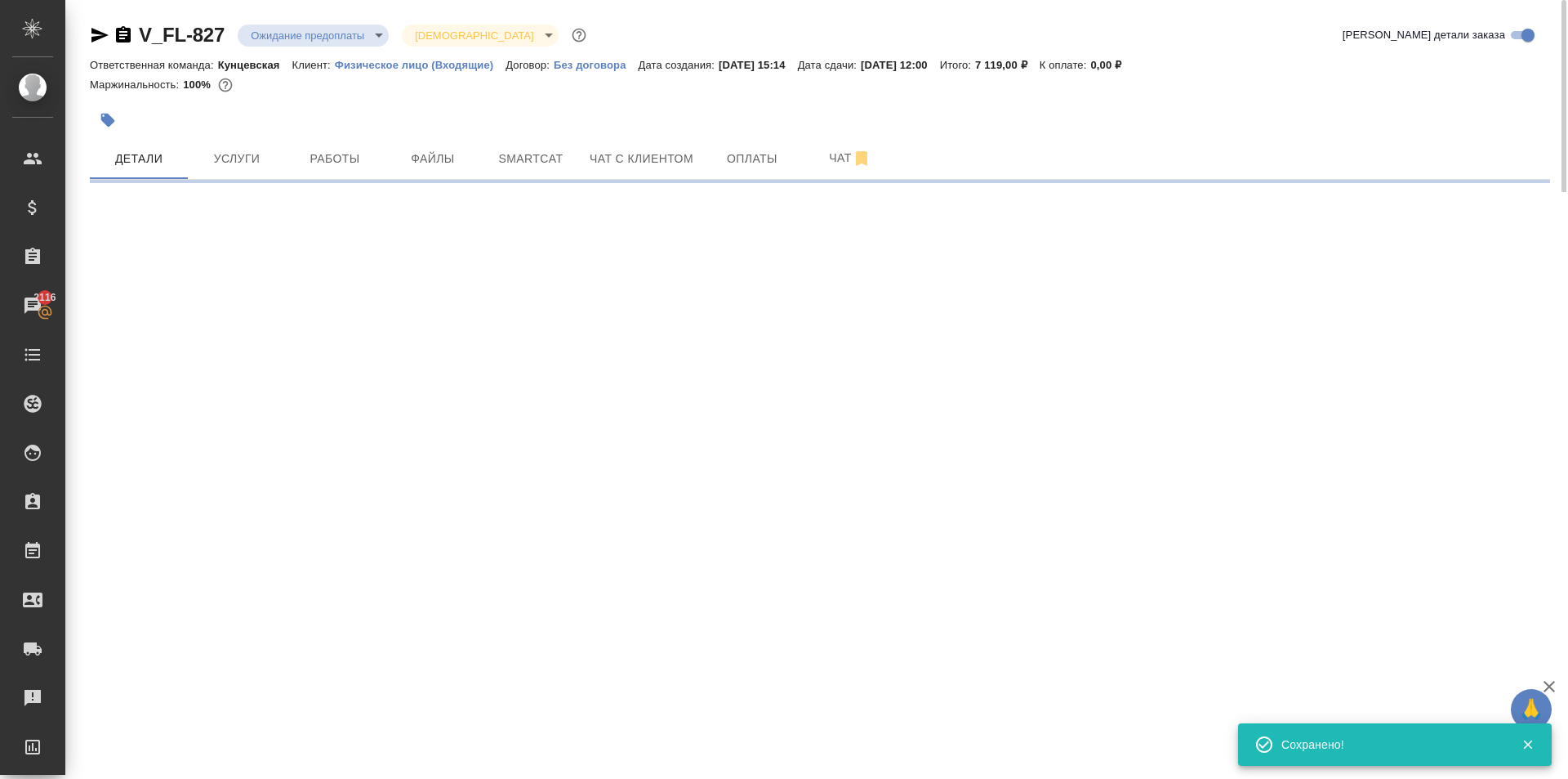
select select "RU"
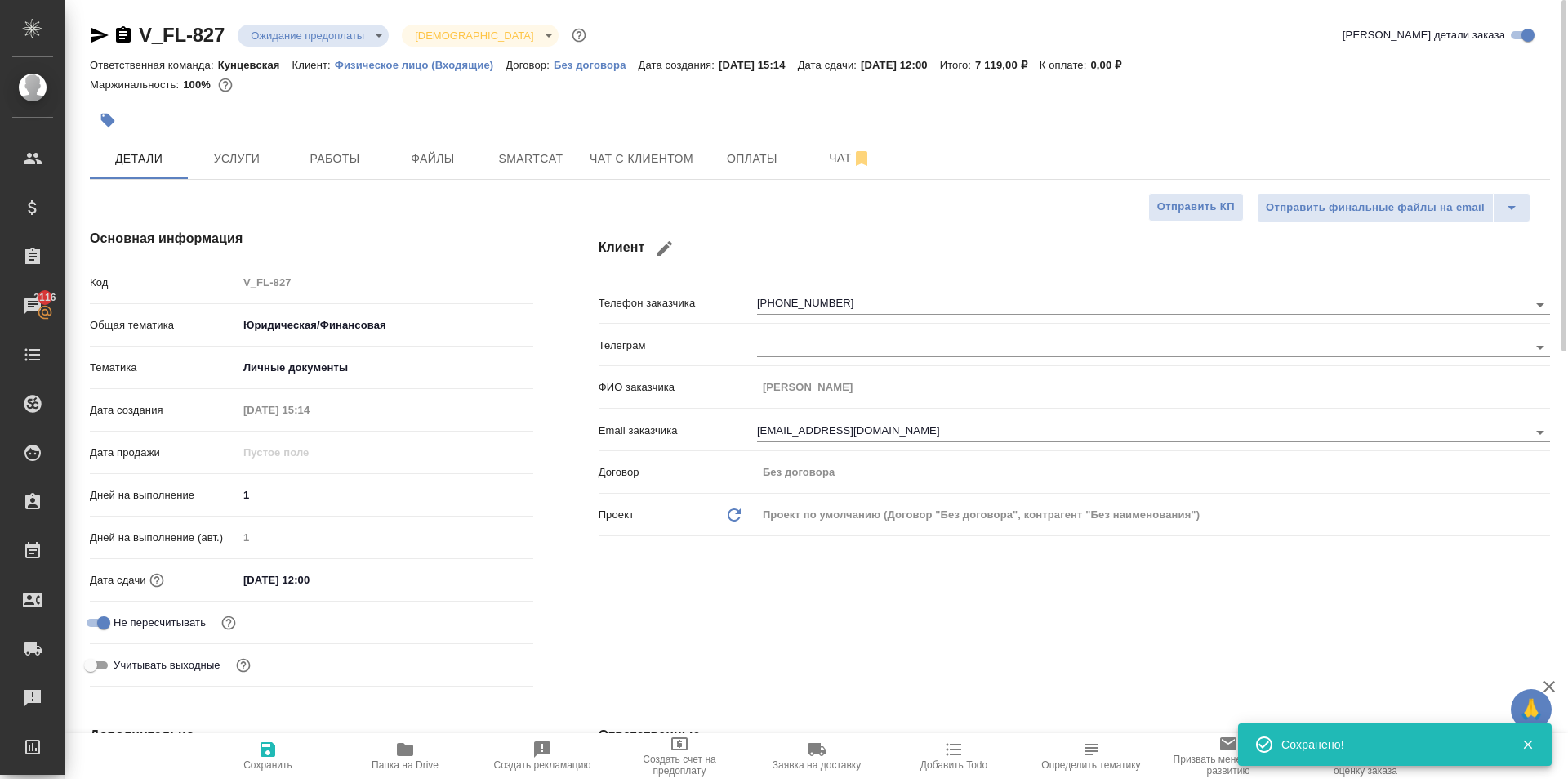
type textarea "x"
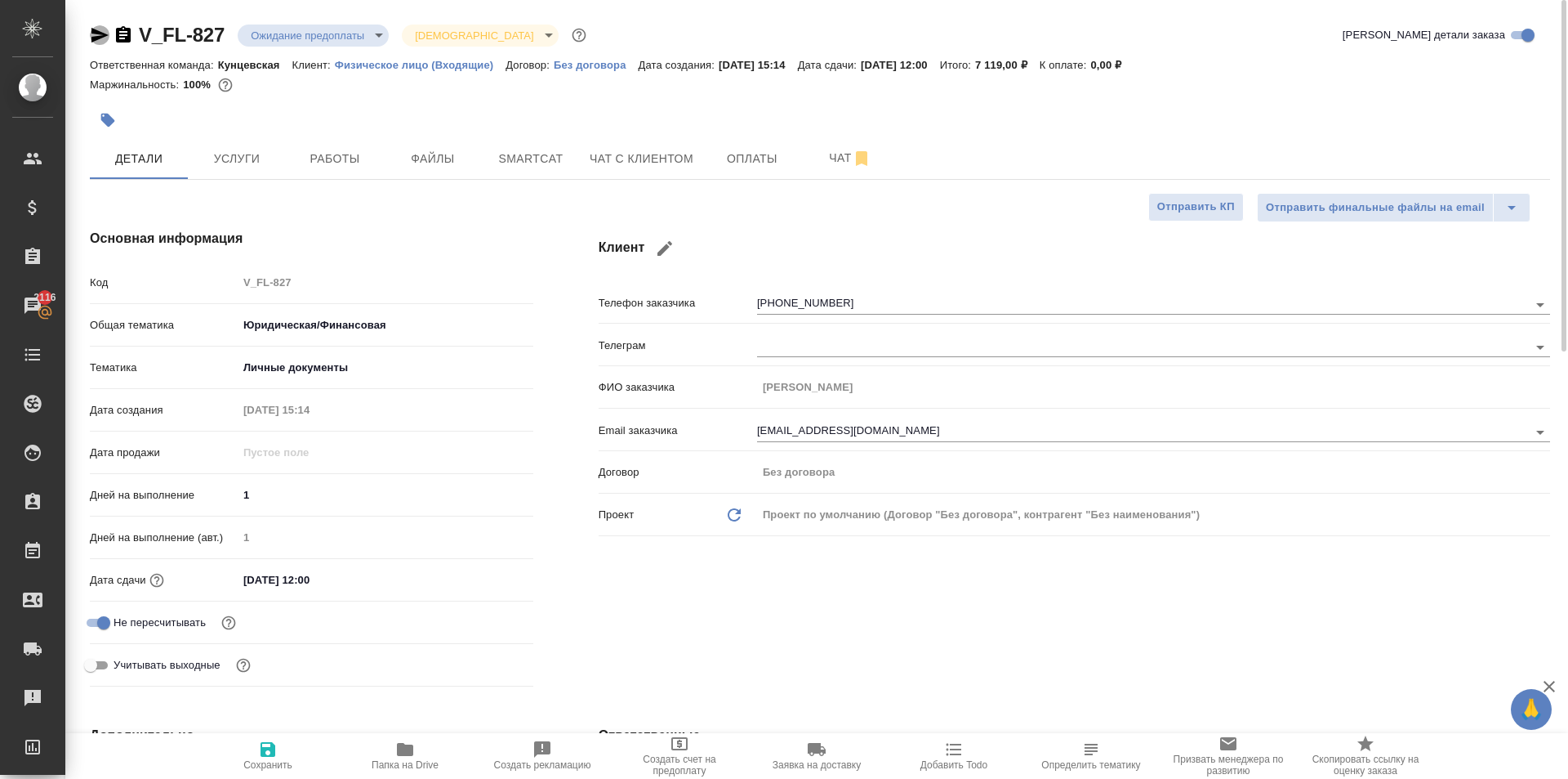
click at [99, 35] on icon "button" at bounding box center [100, 35] width 19 height 19
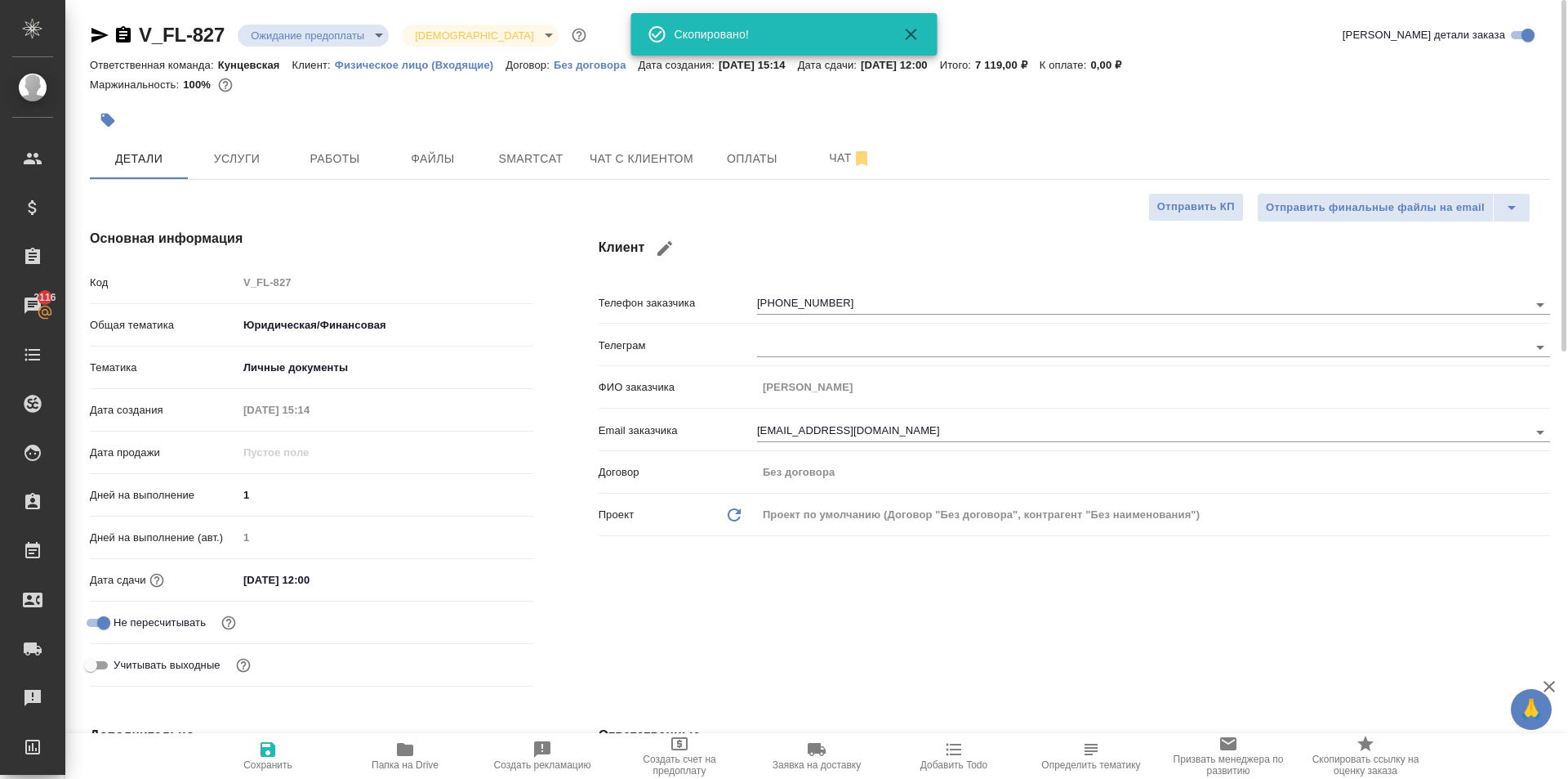
type textarea "x"
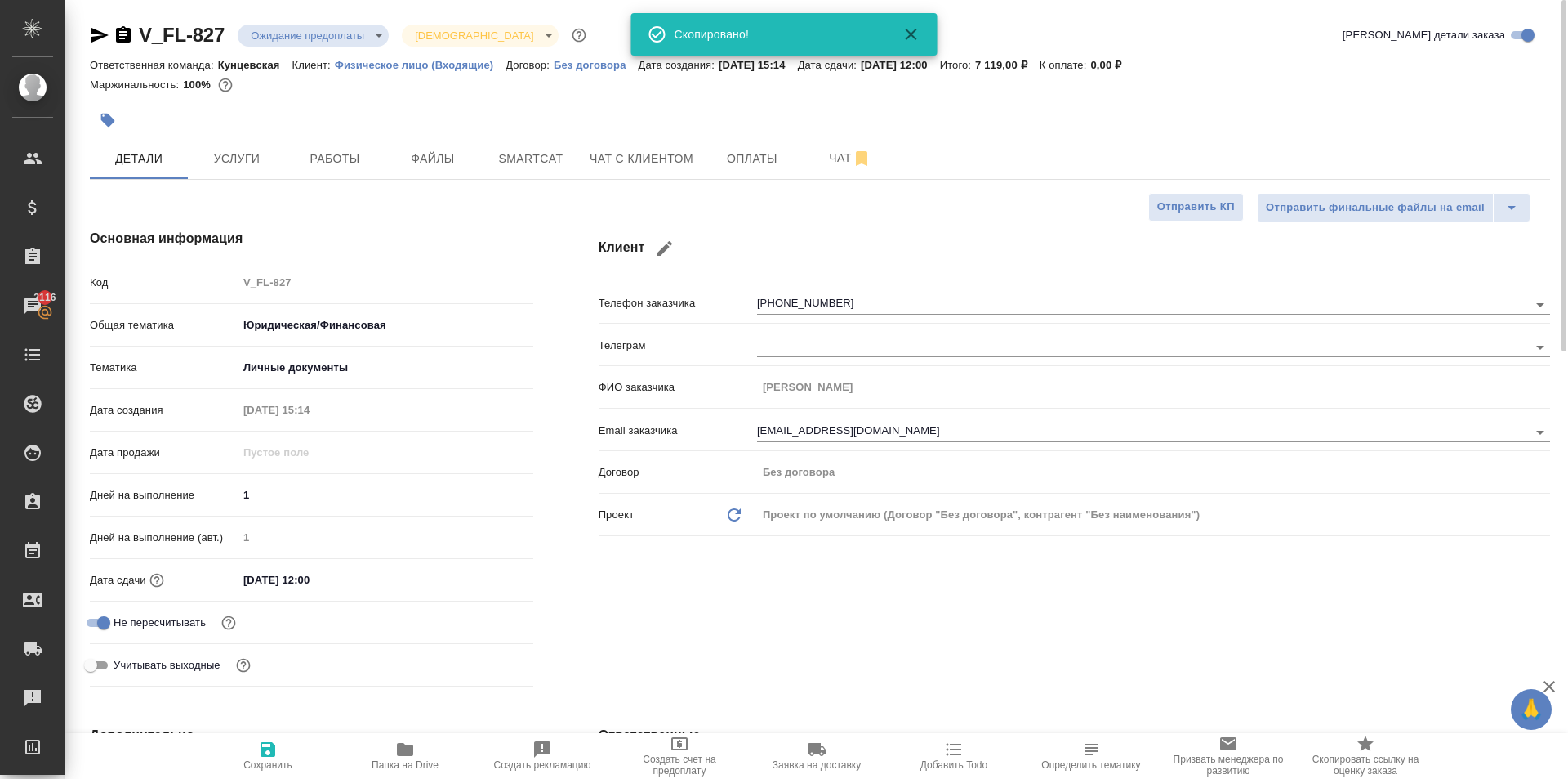
type textarea "x"
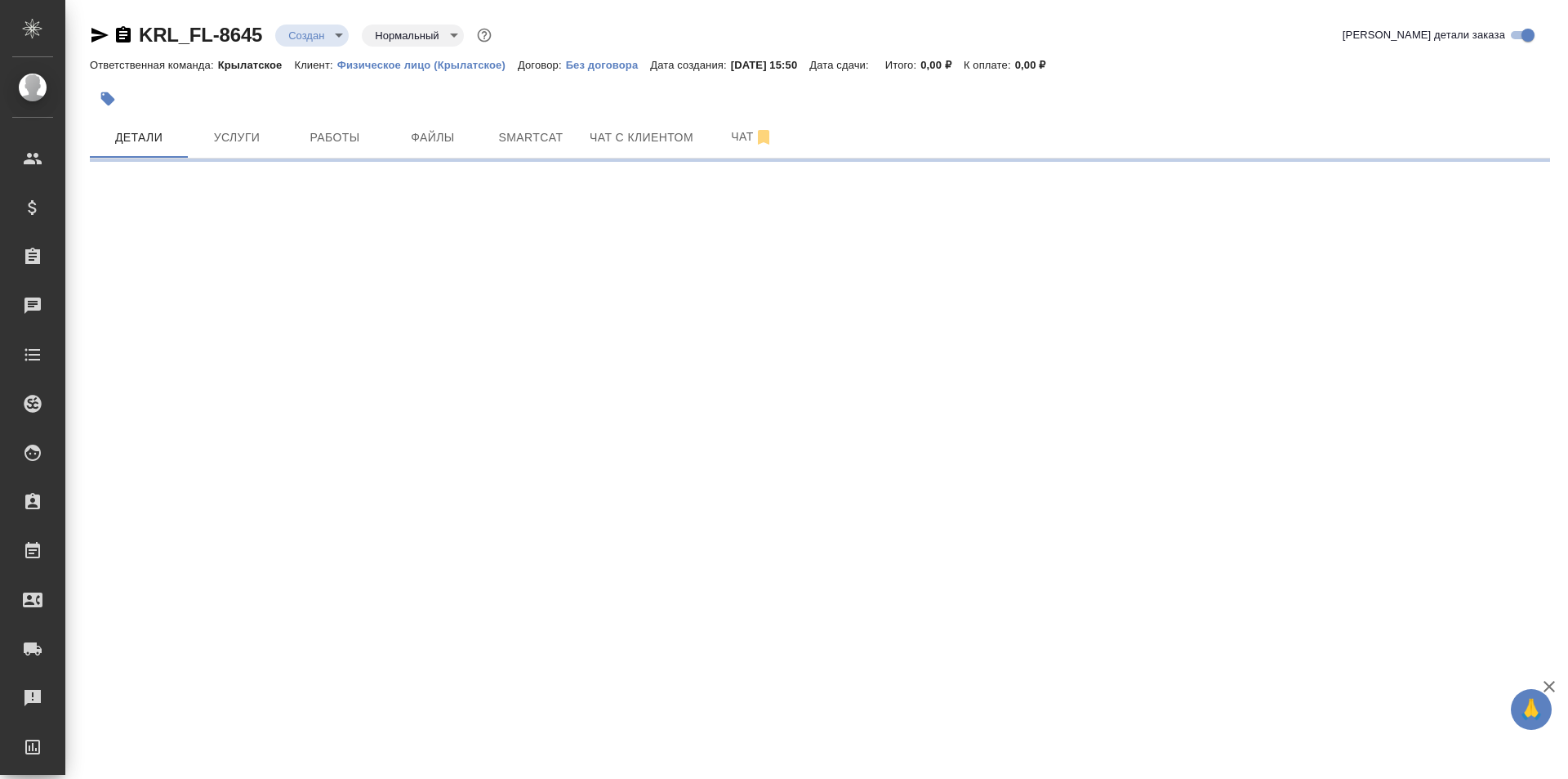
select select "RU"
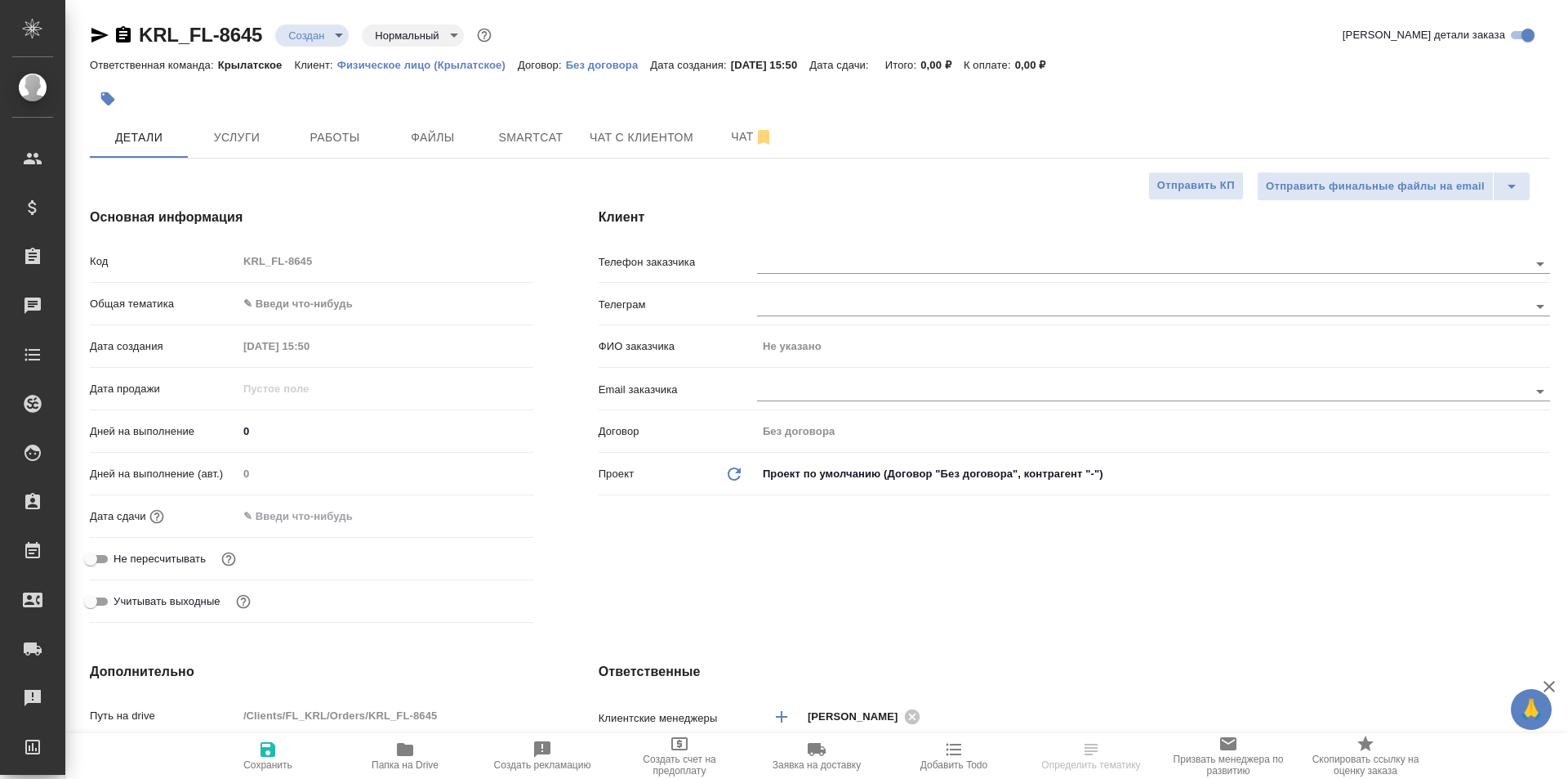
type textarea "x"
click at [242, 141] on button "Услуги" at bounding box center [236, 137] width 98 height 41
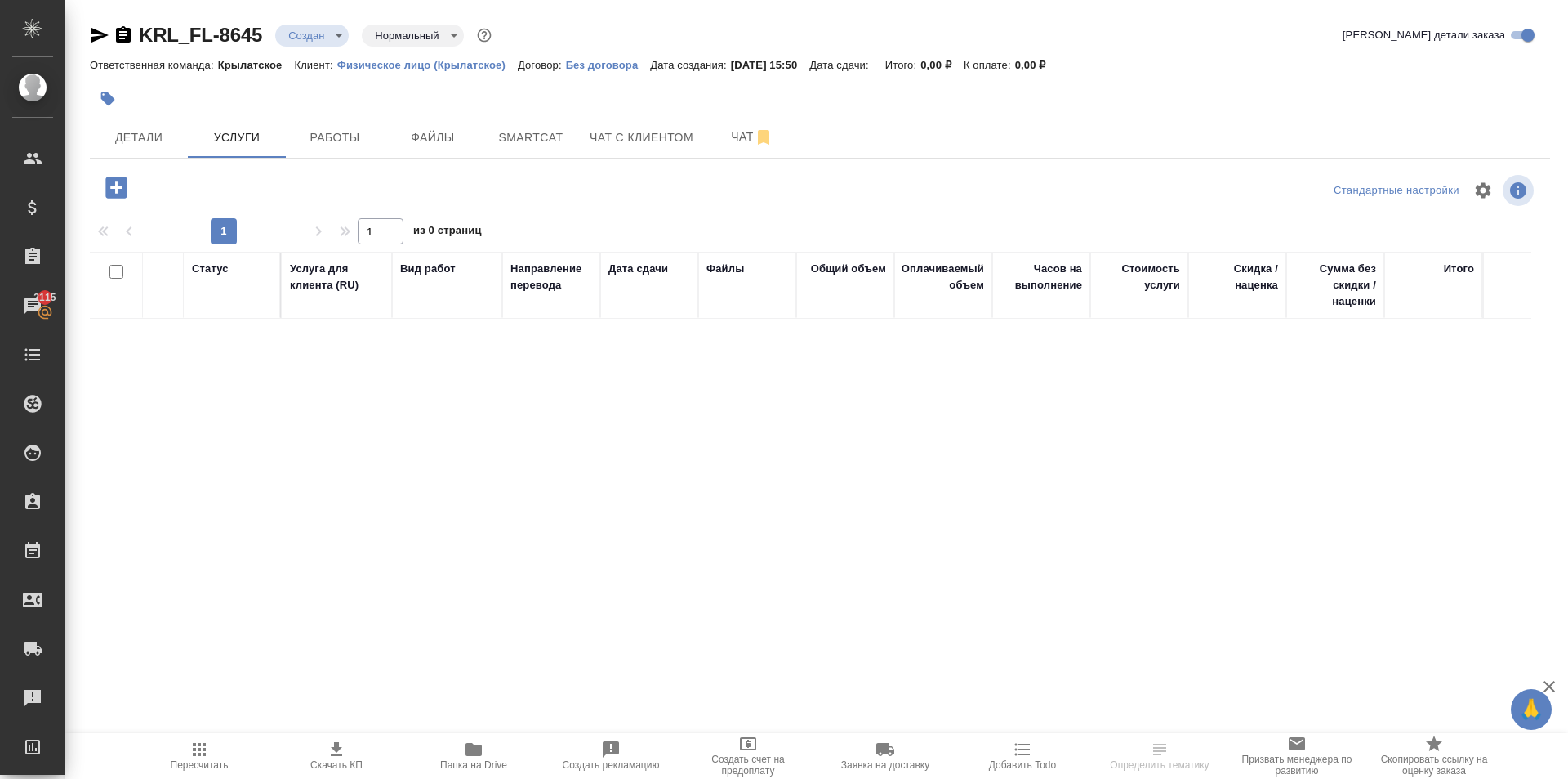
click at [119, 188] on icon "button" at bounding box center [116, 188] width 28 height 28
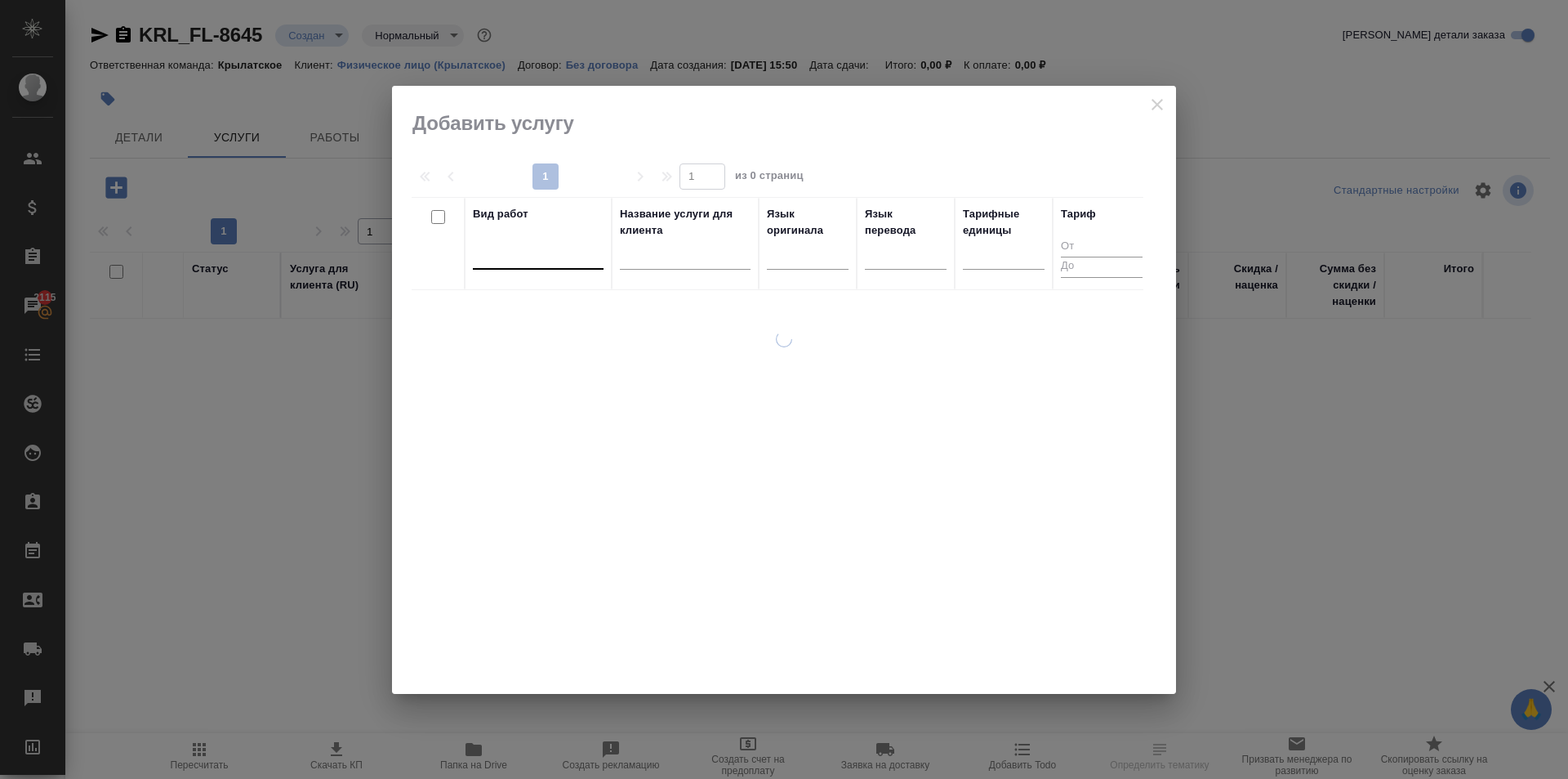
click at [493, 262] on div at bounding box center [538, 252] width 131 height 24
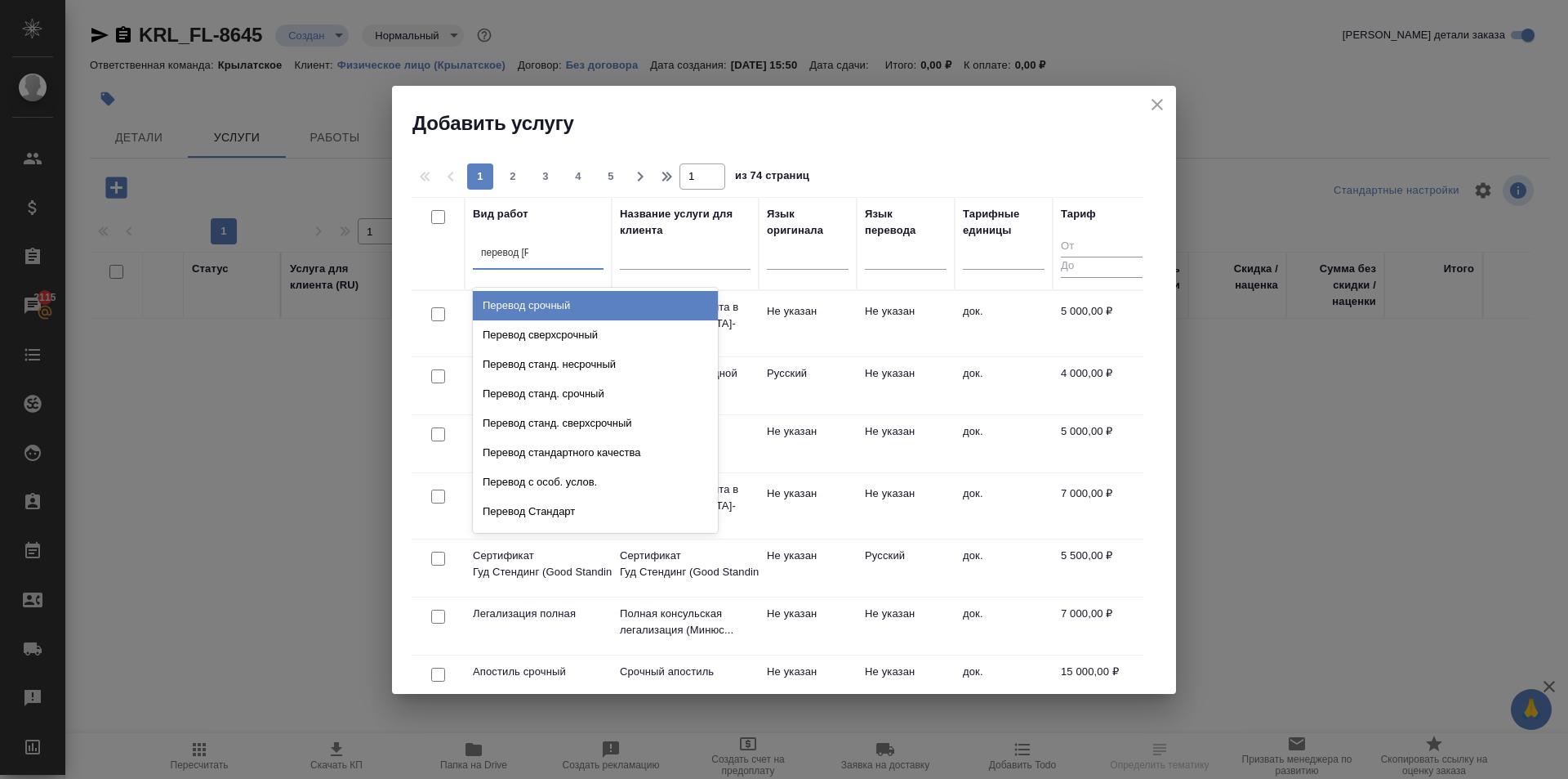
type input "перевод ст"
click at [620, 302] on div "Перевод станд. несрочный" at bounding box center [595, 305] width 245 height 29
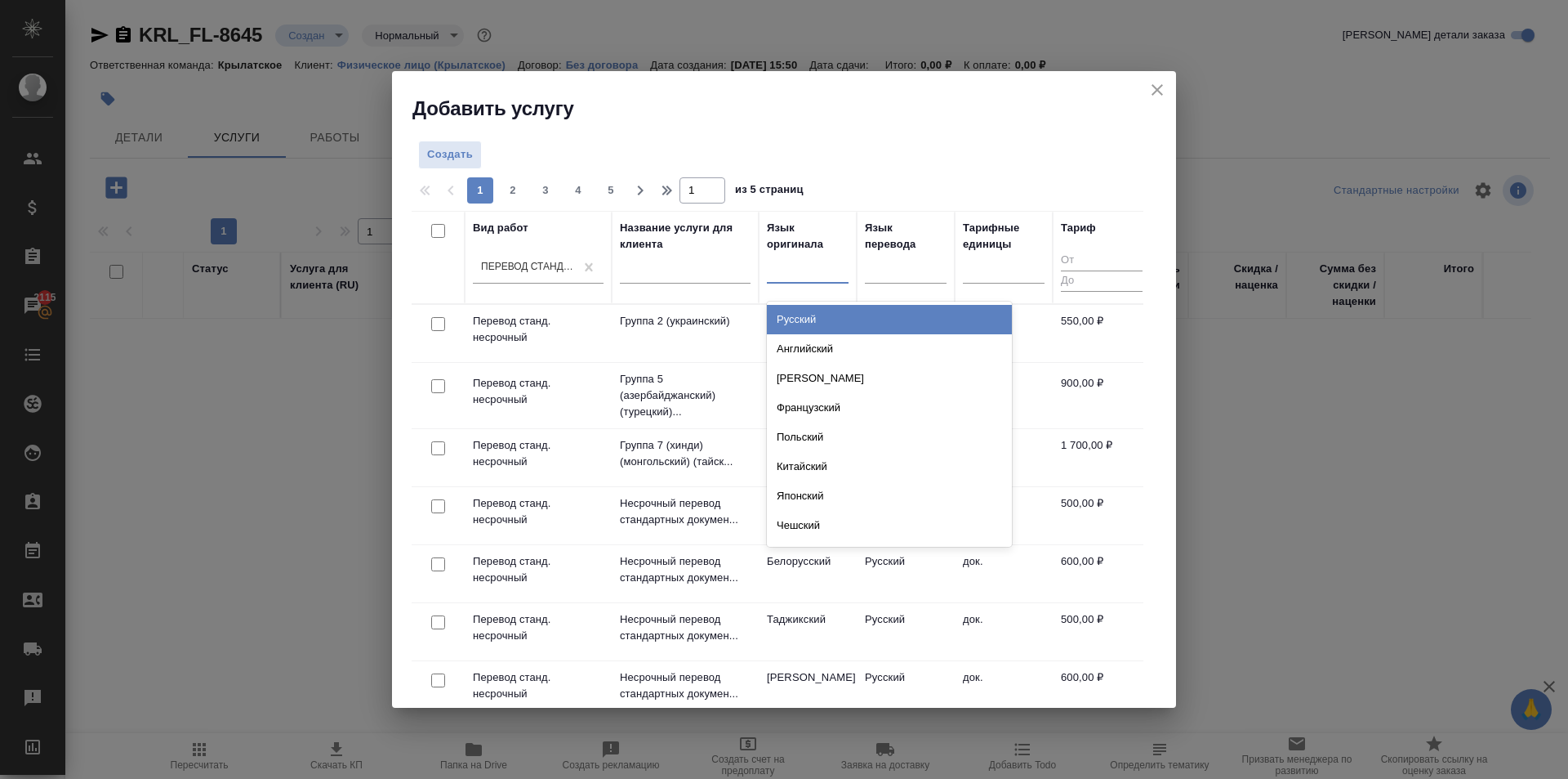
drag, startPoint x: 814, startPoint y: 264, endPoint x: 823, endPoint y: 312, distance: 48.8
click at [815, 271] on div at bounding box center [808, 266] width 81 height 24
drag, startPoint x: 821, startPoint y: 315, endPoint x: 878, endPoint y: 305, distance: 57.9
click at [823, 315] on div "Русский" at bounding box center [889, 319] width 245 height 29
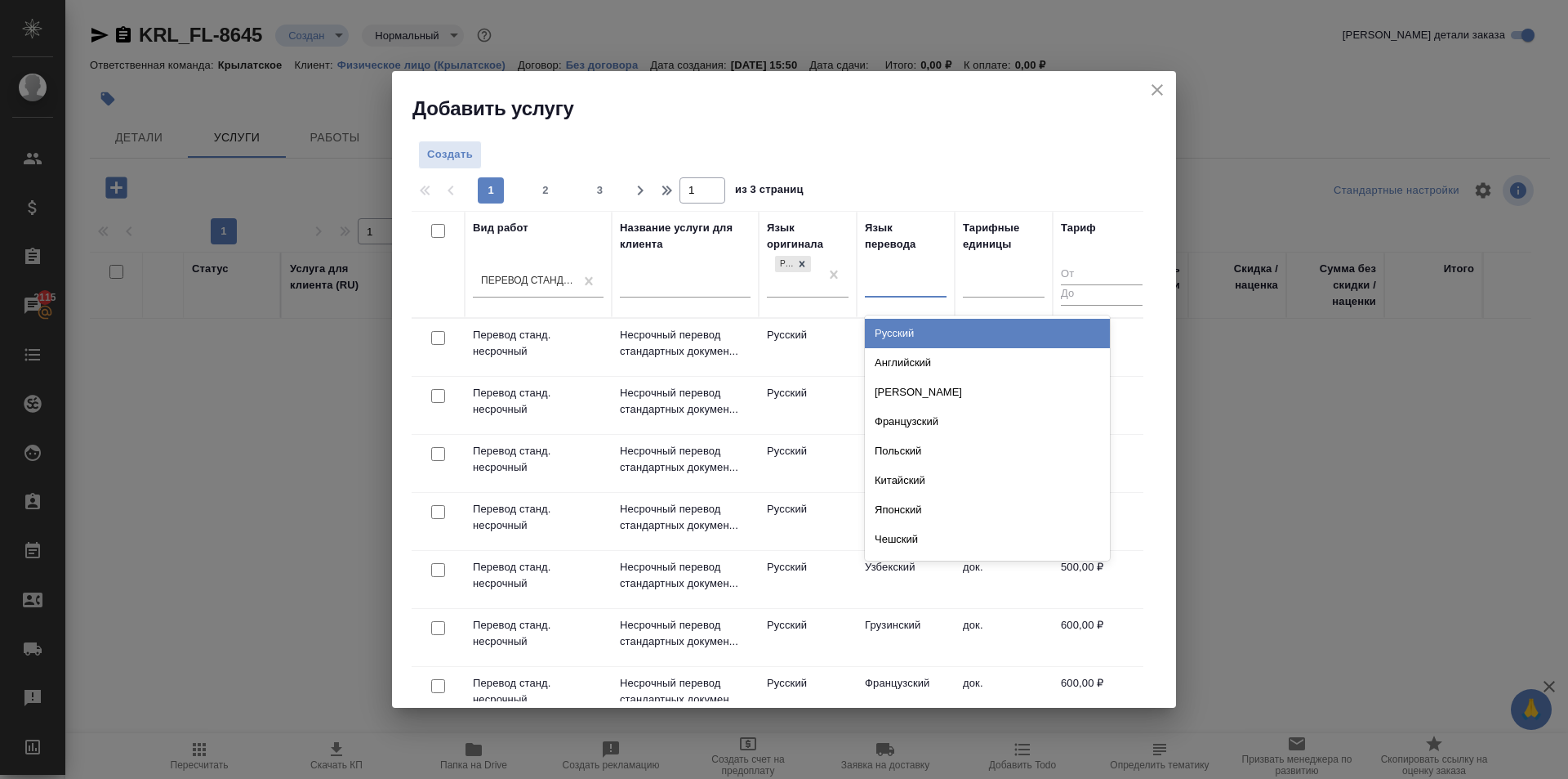
click at [892, 288] on div at bounding box center [906, 281] width 81 height 24
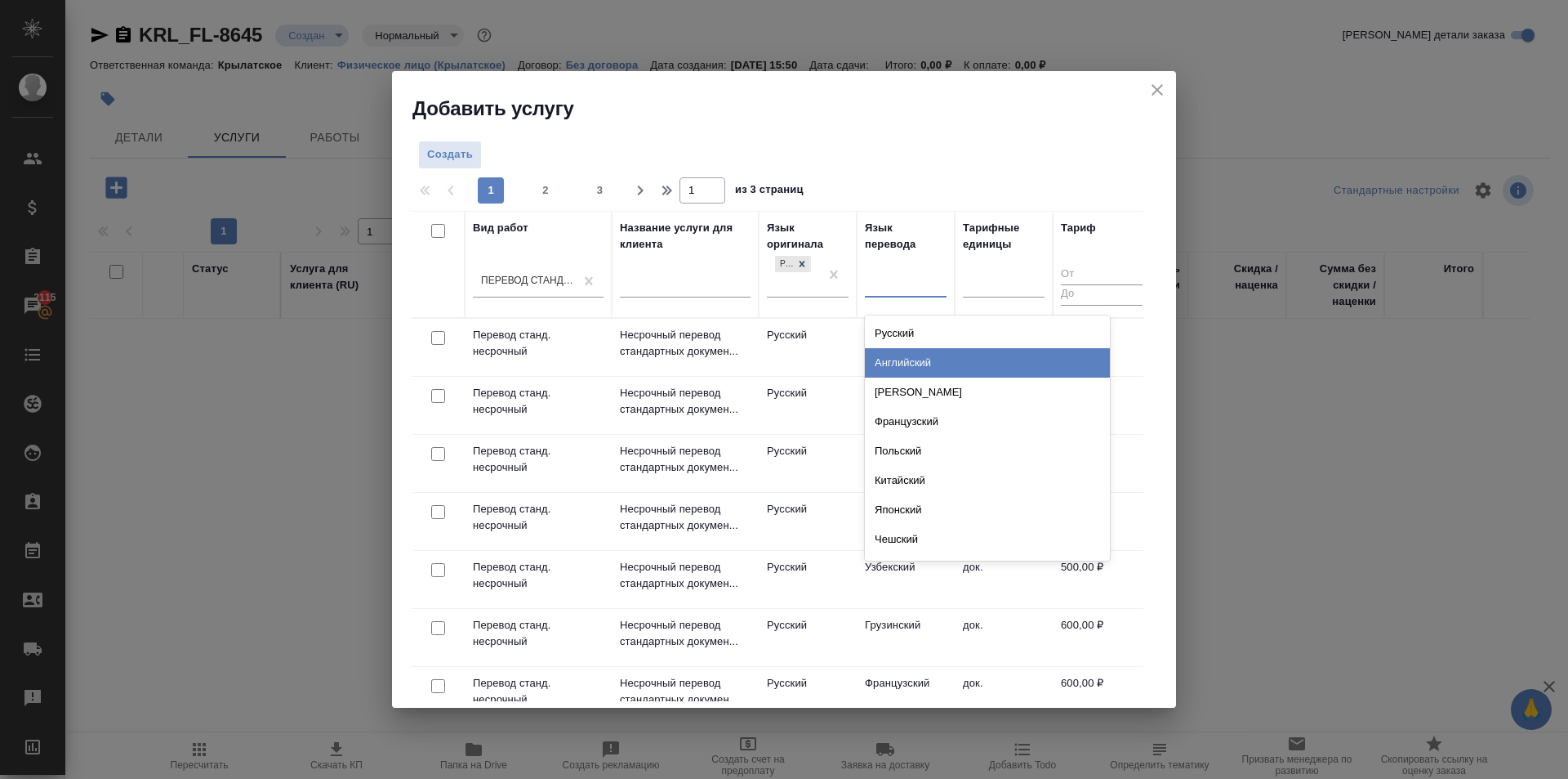
click at [926, 359] on div "Английский" at bounding box center [988, 362] width 245 height 29
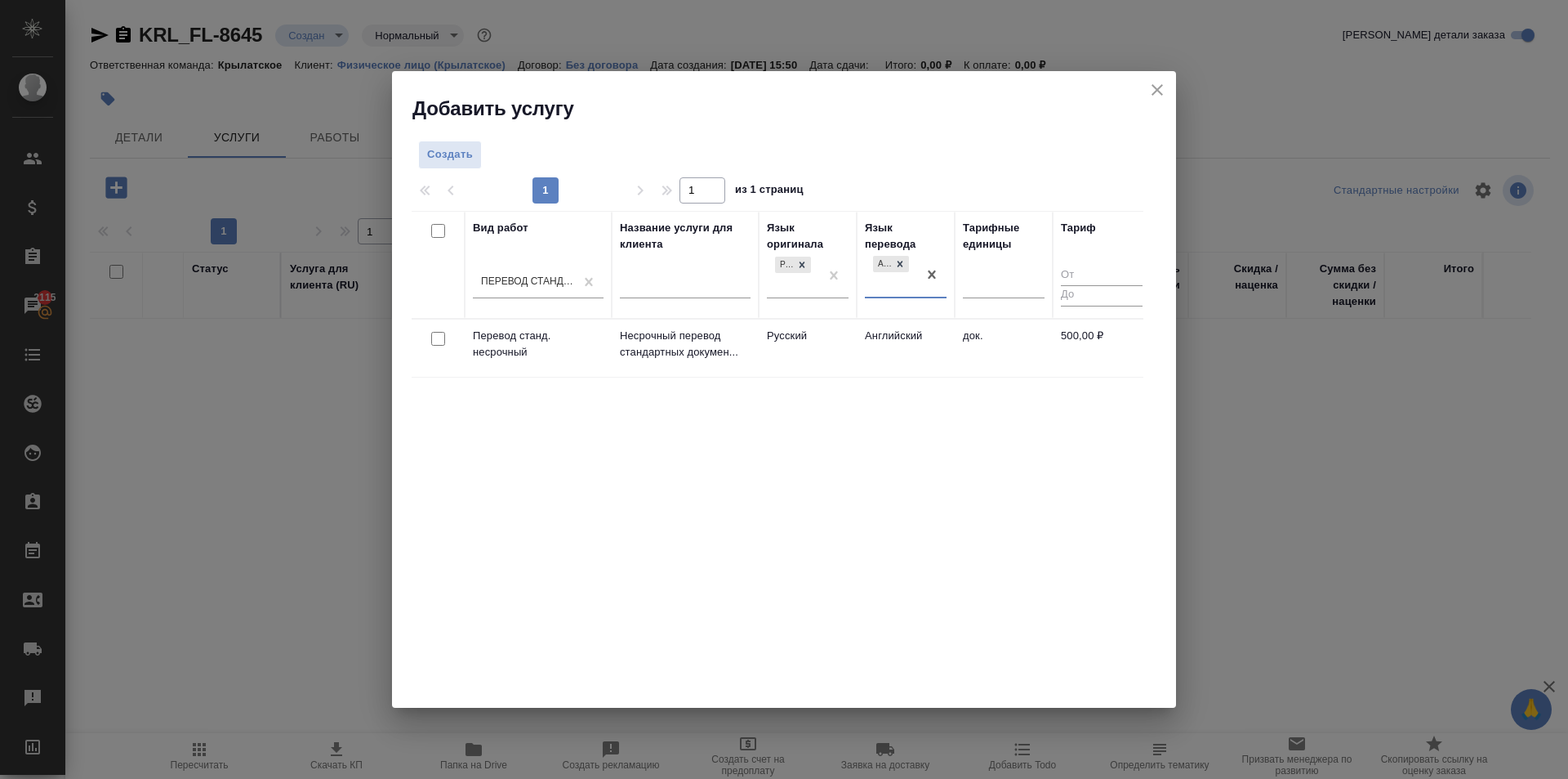
click at [866, 343] on td "Английский" at bounding box center [905, 348] width 98 height 58
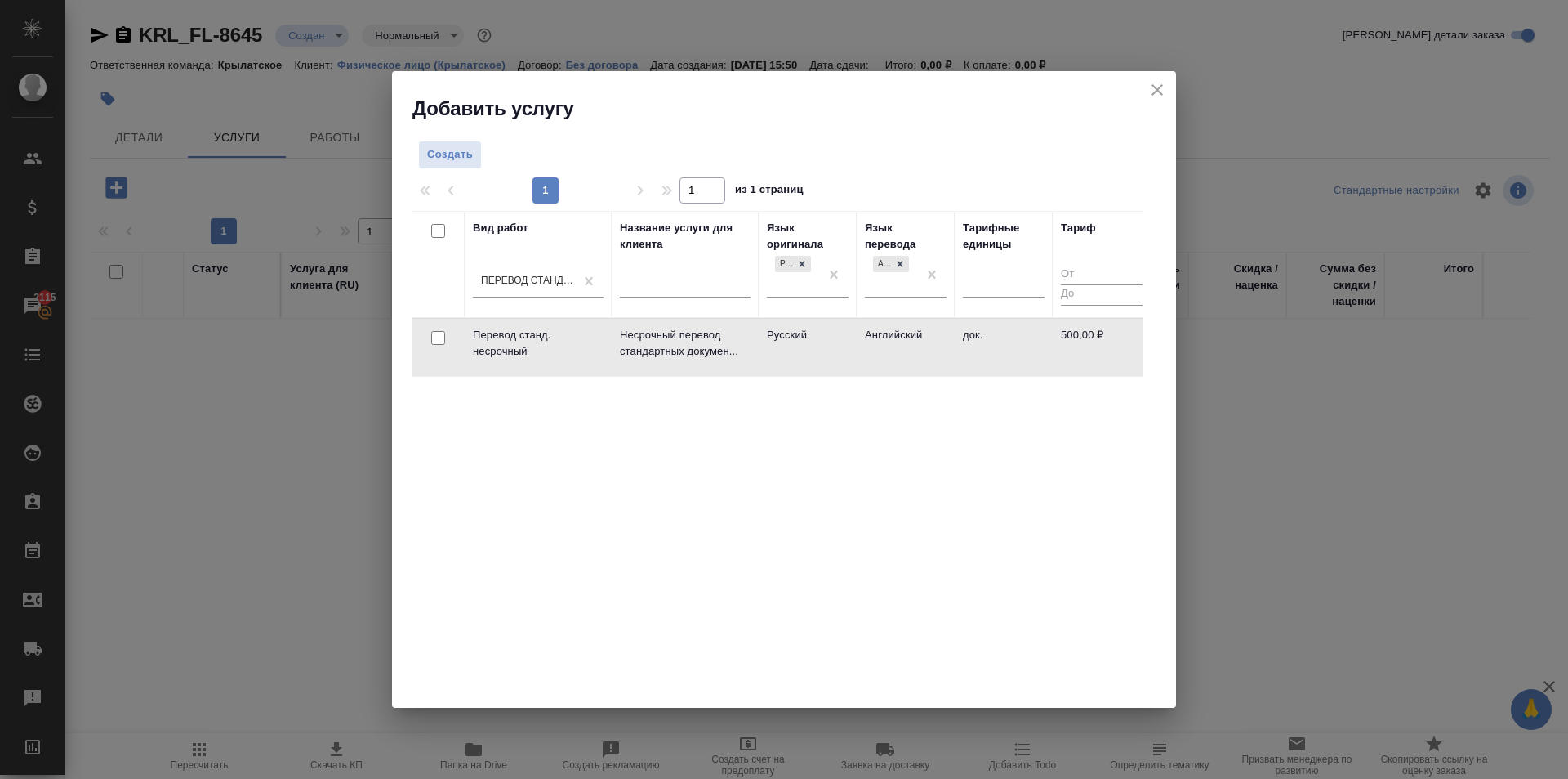
click at [866, 343] on td "Английский" at bounding box center [905, 347] width 98 height 58
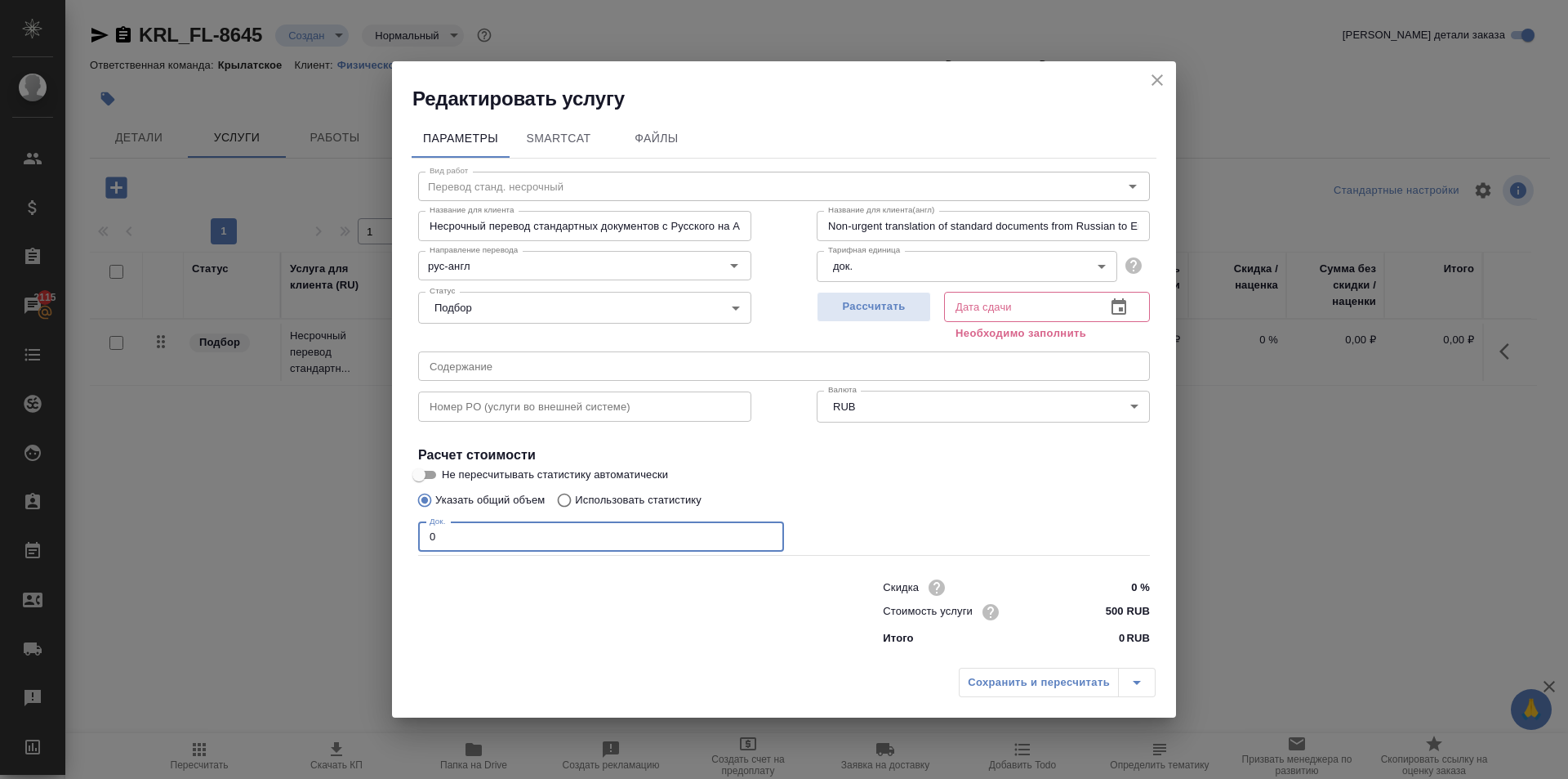
drag, startPoint x: 485, startPoint y: 537, endPoint x: 373, endPoint y: 515, distance: 114.1
click at [373, 515] on div "Редактировать услугу Параметры SmartCat Файлы Вид работ Перевод станд. несрочны…" at bounding box center [784, 390] width 1568 height 779
type input "1"
click at [920, 308] on span "Рассчитать" at bounding box center [873, 306] width 96 height 19
type input "[DATE] 15:50"
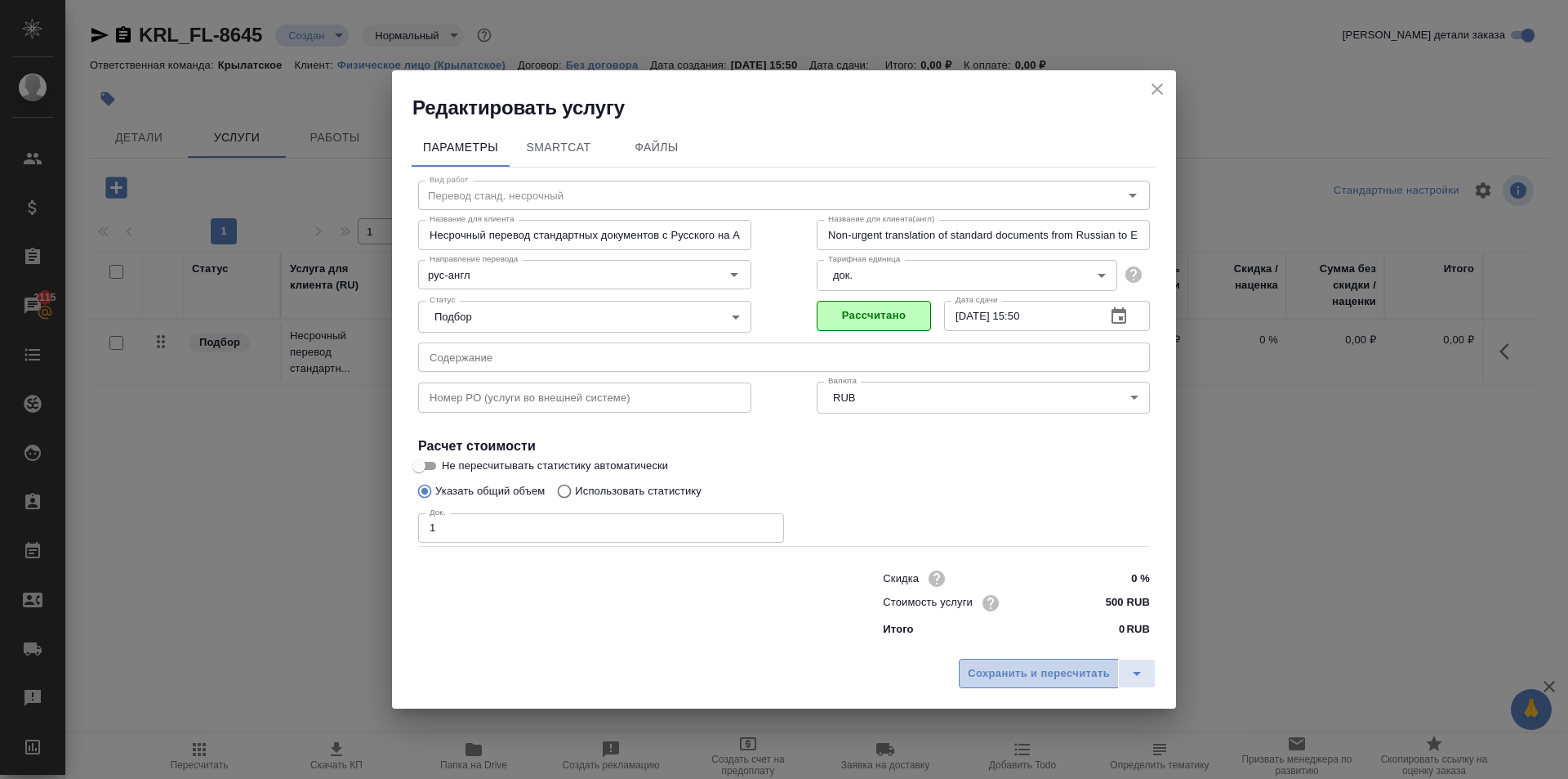
click at [1065, 684] on button "Сохранить и пересчитать" at bounding box center [1039, 673] width 160 height 29
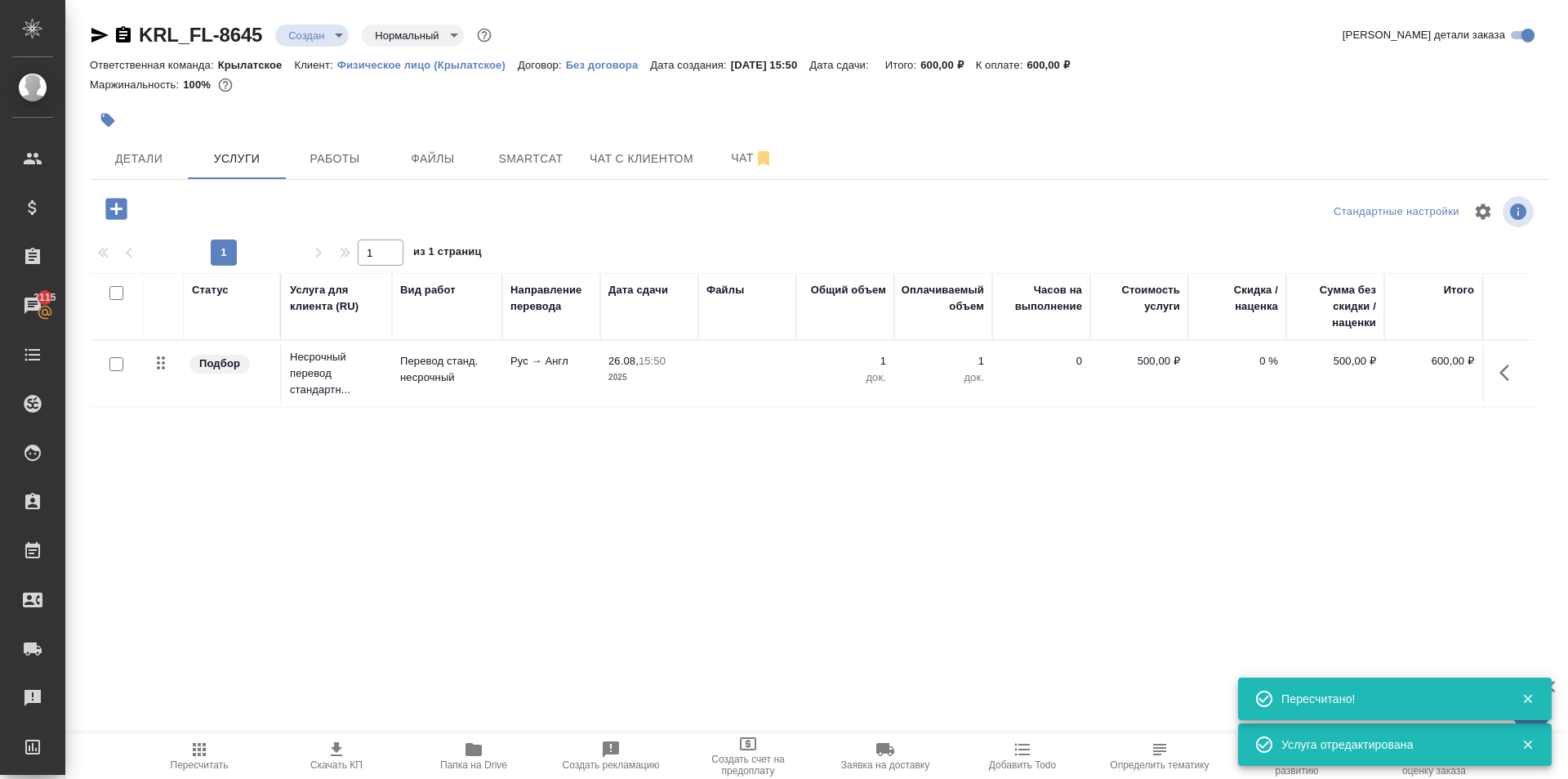
click at [123, 203] on icon "button" at bounding box center [116, 208] width 21 height 21
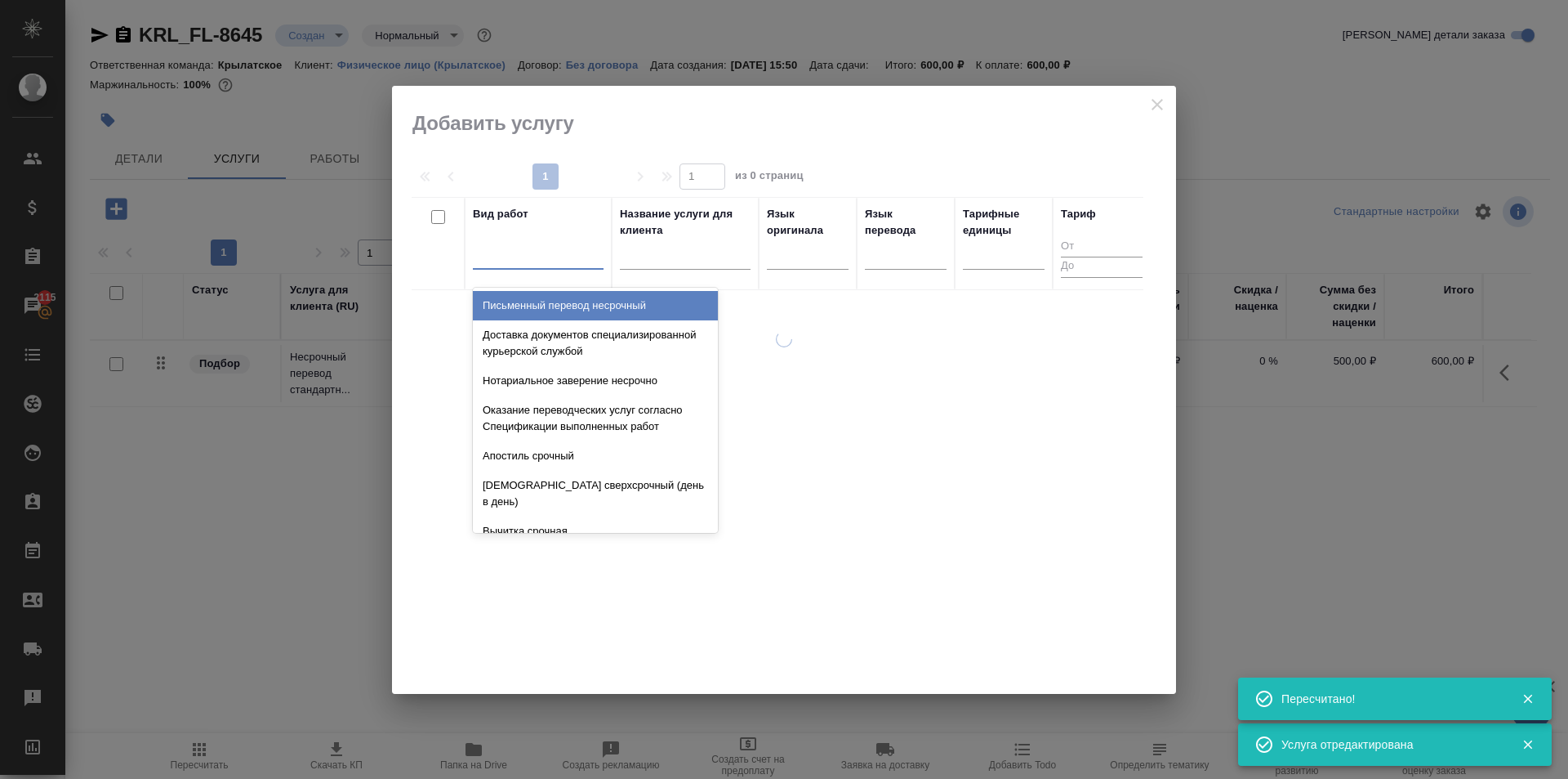
click at [547, 255] on div at bounding box center [538, 252] width 131 height 24
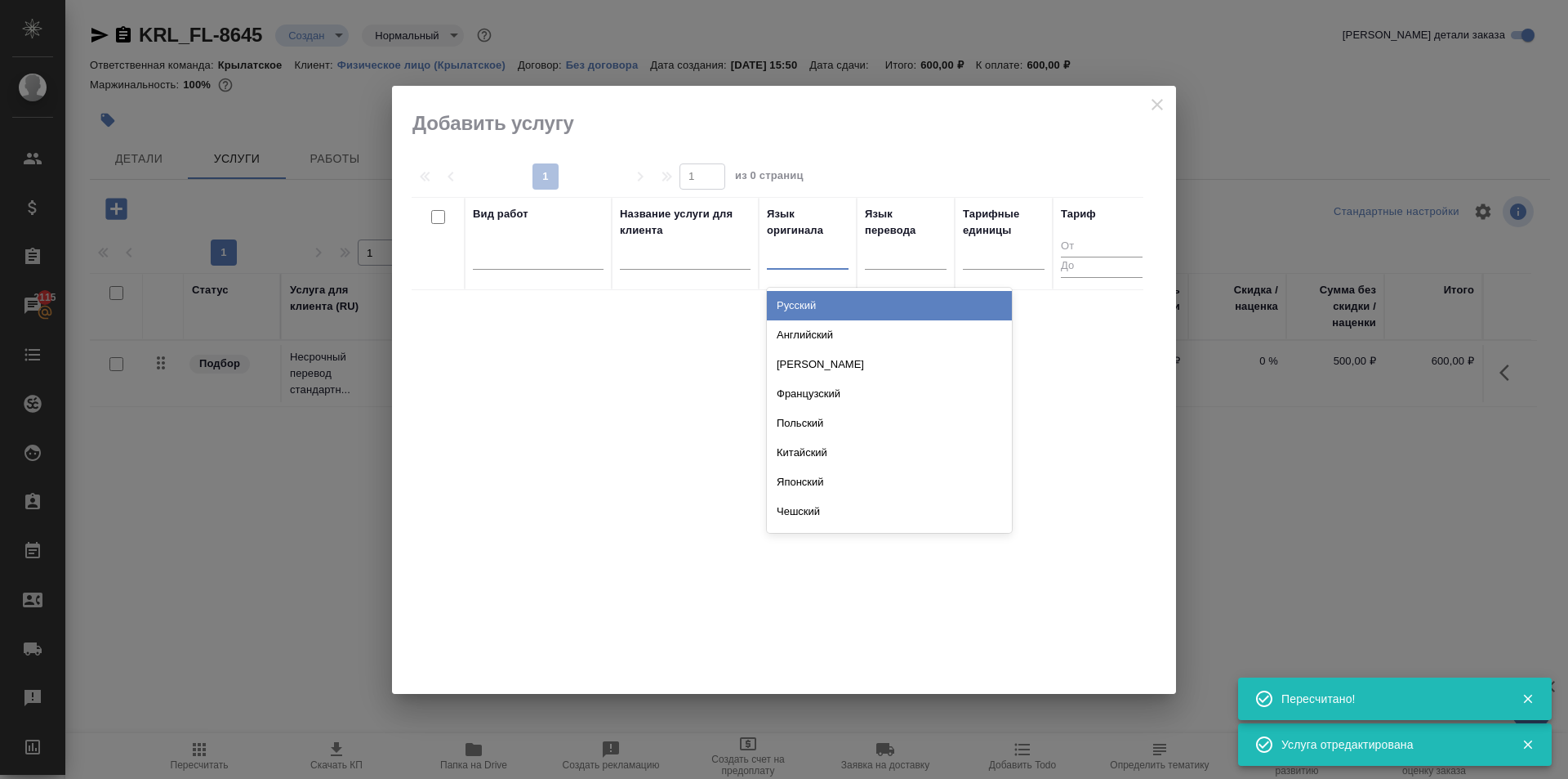
click at [831, 251] on div at bounding box center [808, 252] width 81 height 24
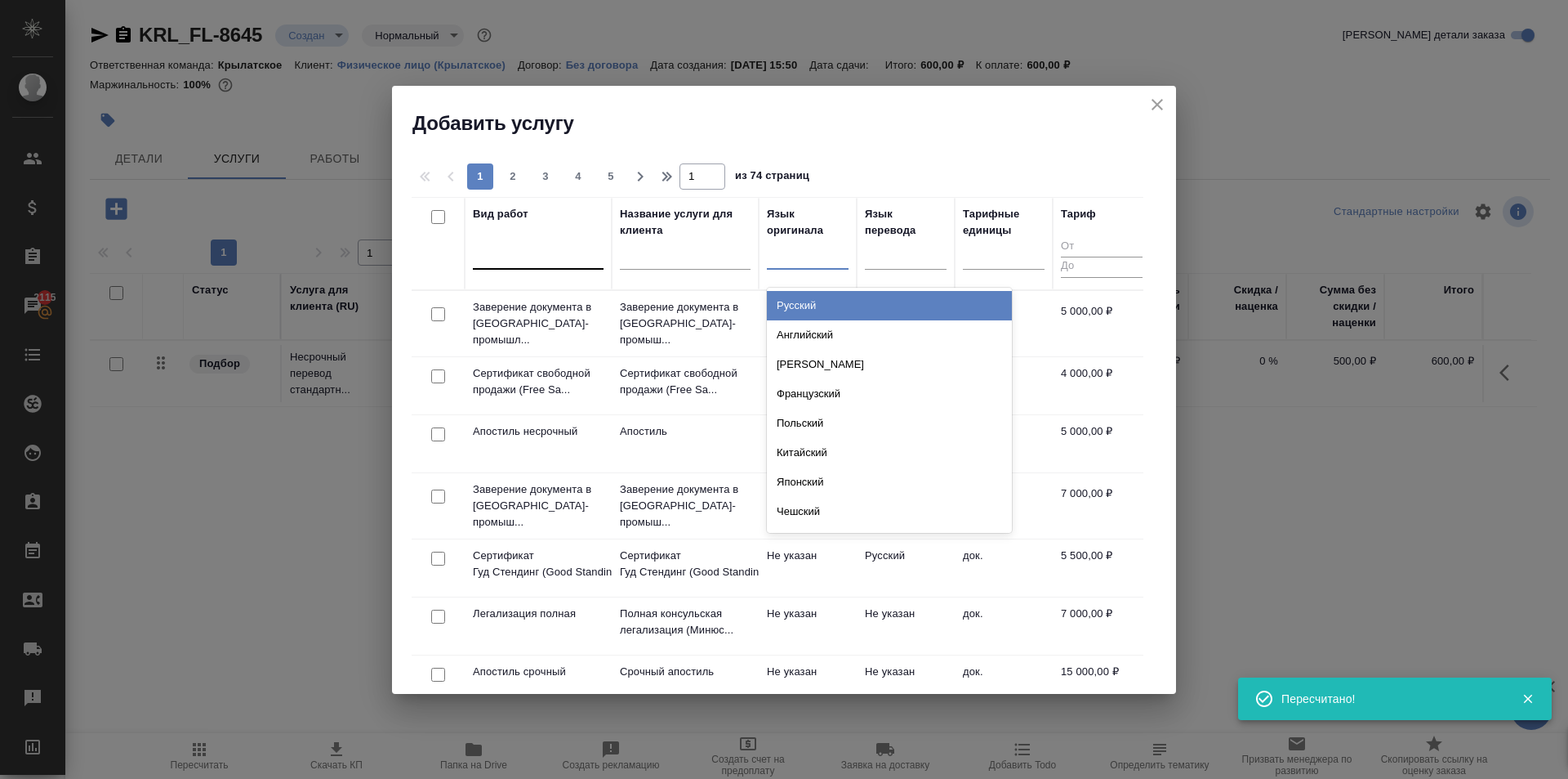
click at [561, 258] on div at bounding box center [538, 252] width 131 height 24
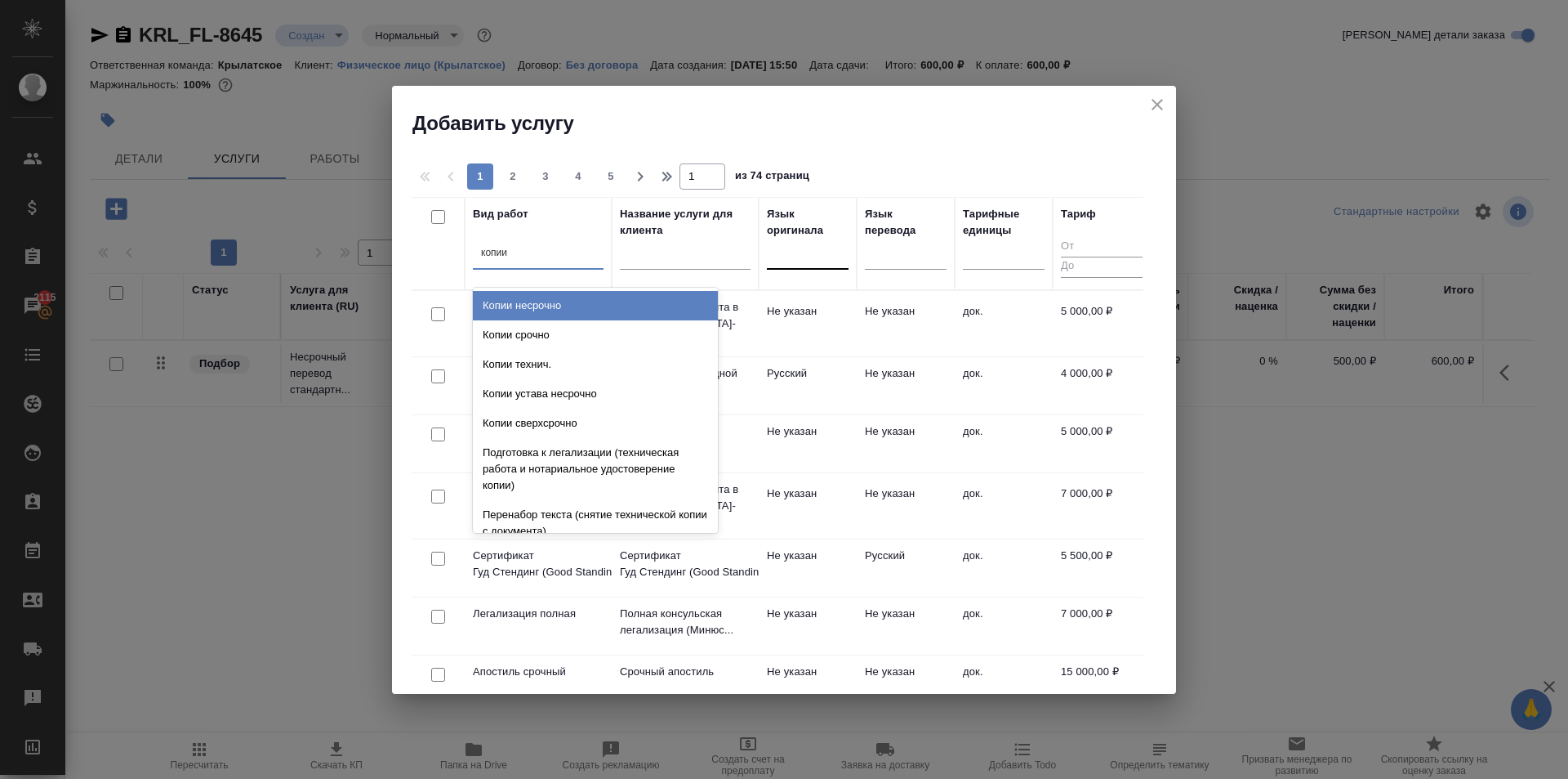
type input "копии"
click at [801, 254] on div at bounding box center [808, 252] width 81 height 24
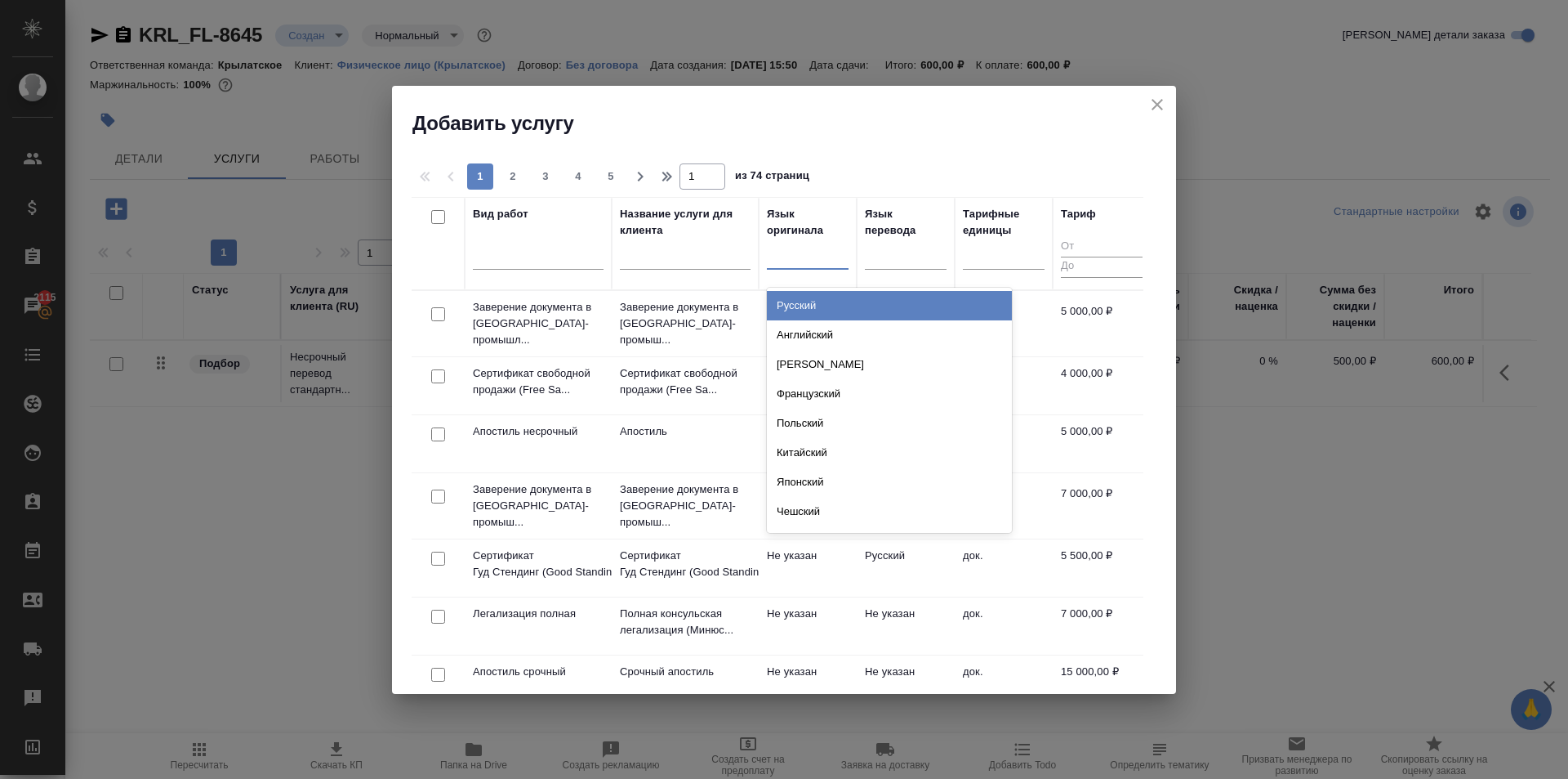
click at [823, 288] on div "Русский Английский Немецкий Французский Польский Китайский Японский Чешский Сер…" at bounding box center [889, 410] width 245 height 245
drag, startPoint x: 823, startPoint y: 298, endPoint x: 855, endPoint y: 297, distance: 32.0
click at [823, 299] on div "Русский" at bounding box center [889, 305] width 245 height 29
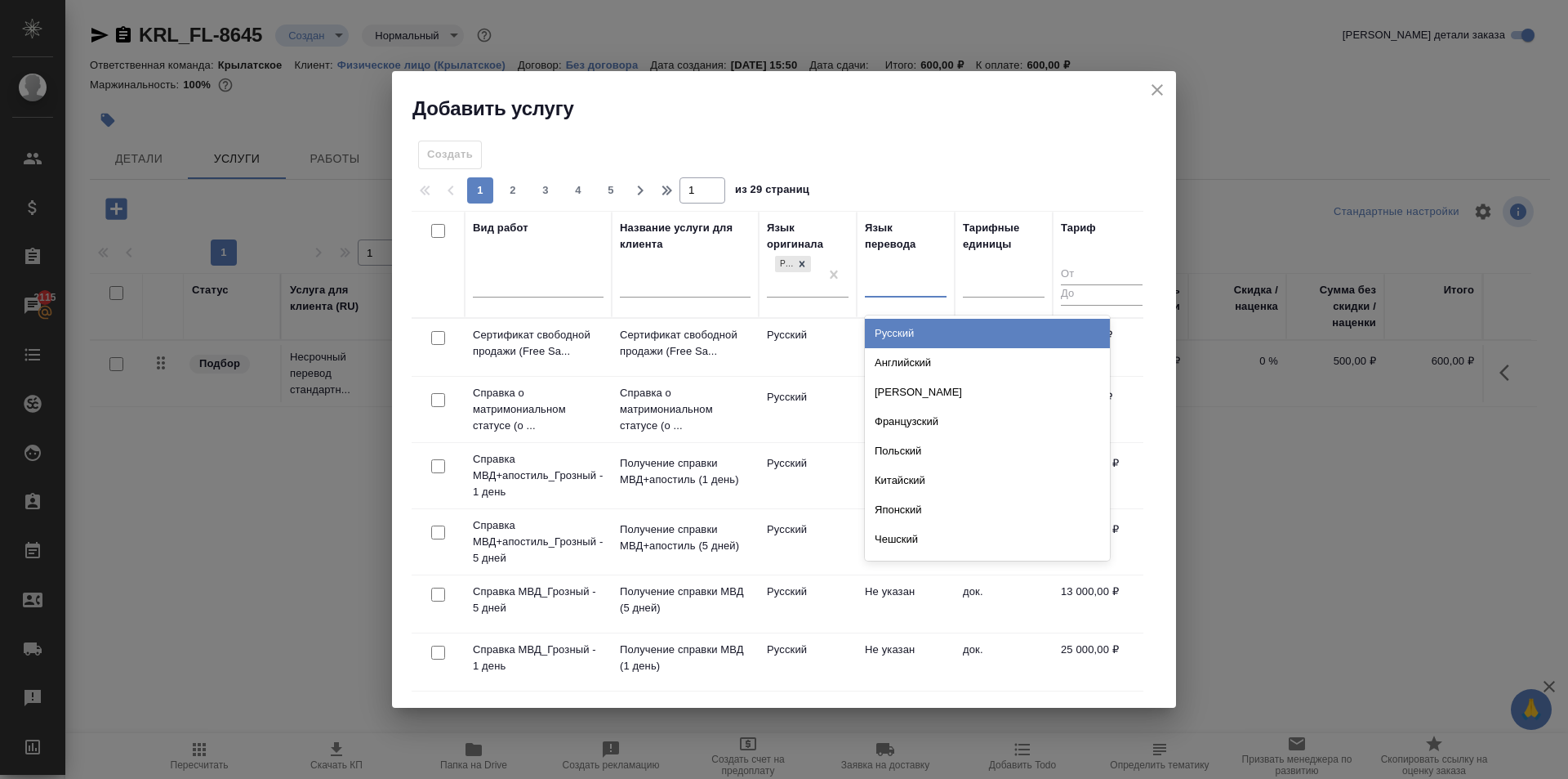
drag, startPoint x: 926, startPoint y: 274, endPoint x: 908, endPoint y: 332, distance: 60.7
click at [926, 278] on div at bounding box center [906, 281] width 81 height 24
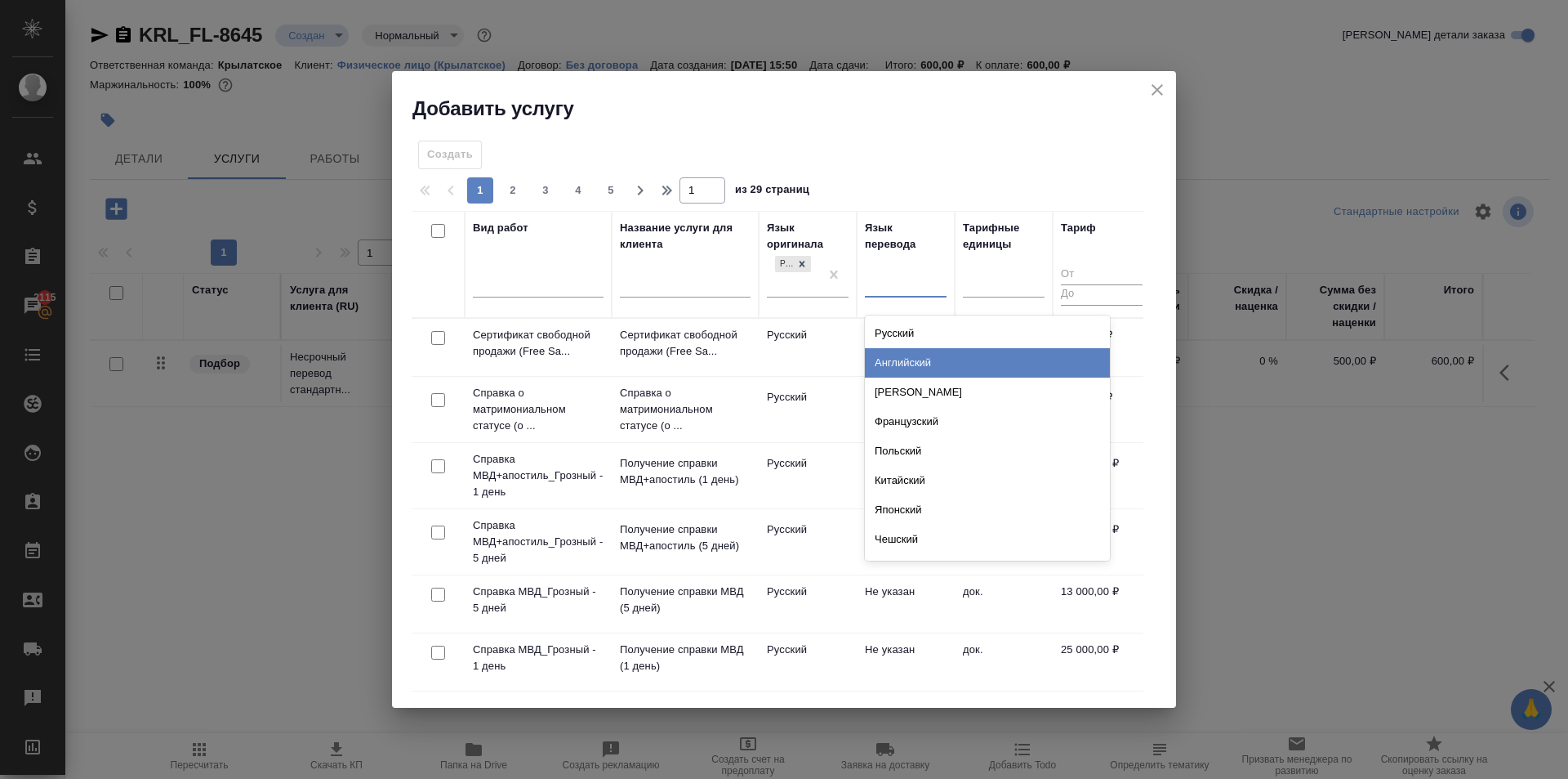
click at [901, 351] on div "Английский" at bounding box center [988, 362] width 245 height 29
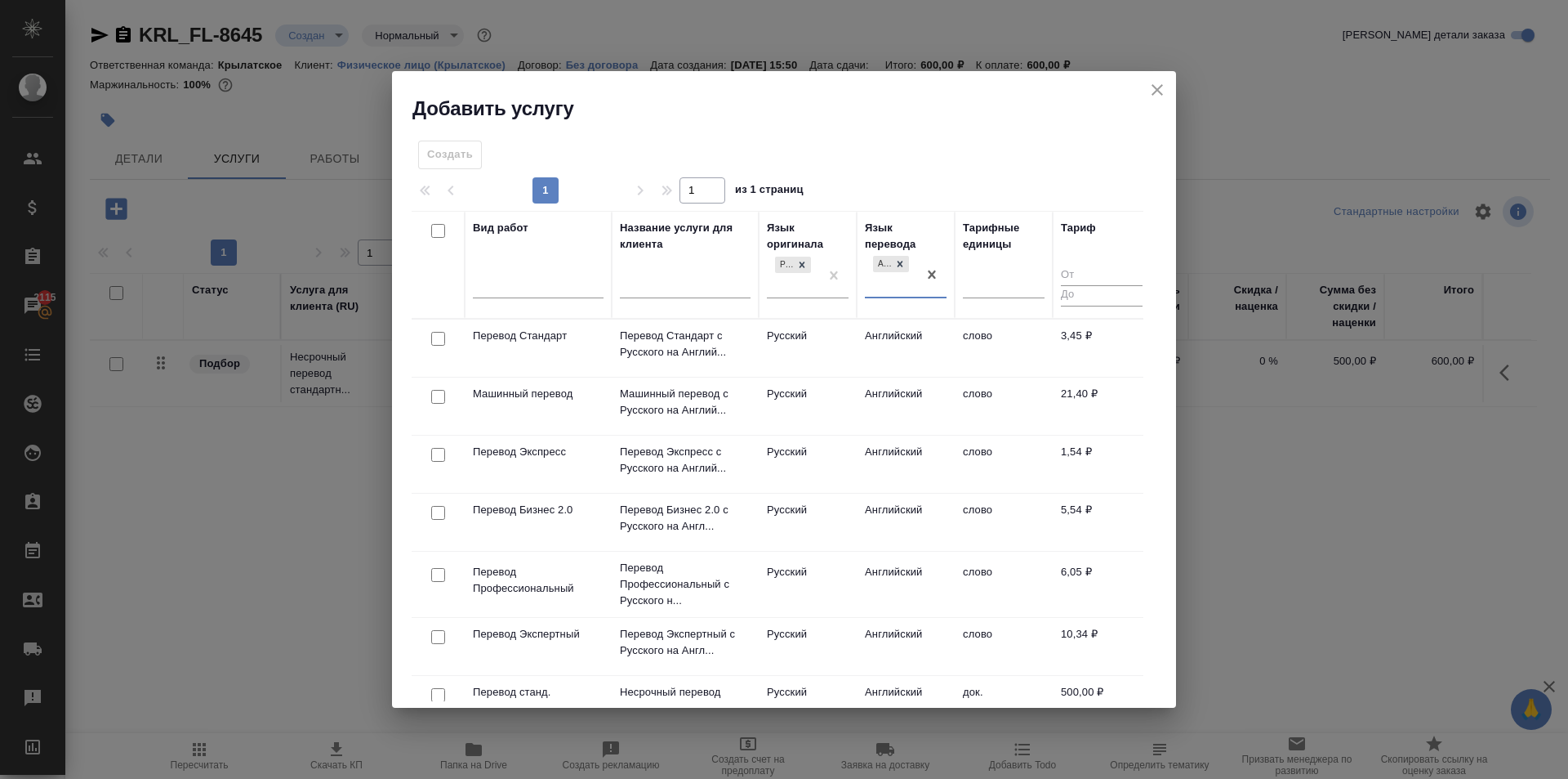
click at [852, 342] on td "Русский" at bounding box center [808, 348] width 98 height 58
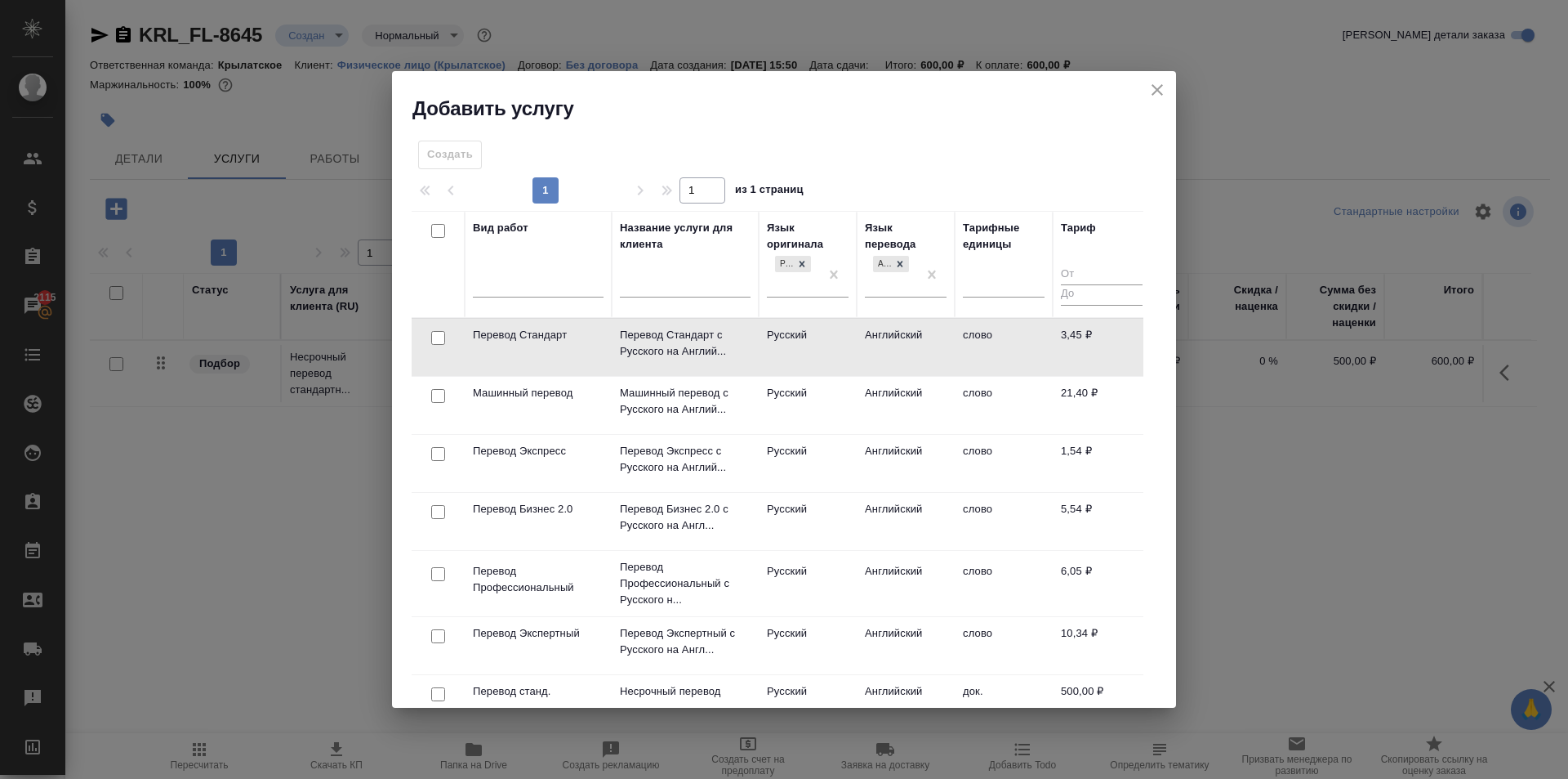
click at [851, 342] on td "Русский" at bounding box center [808, 347] width 98 height 58
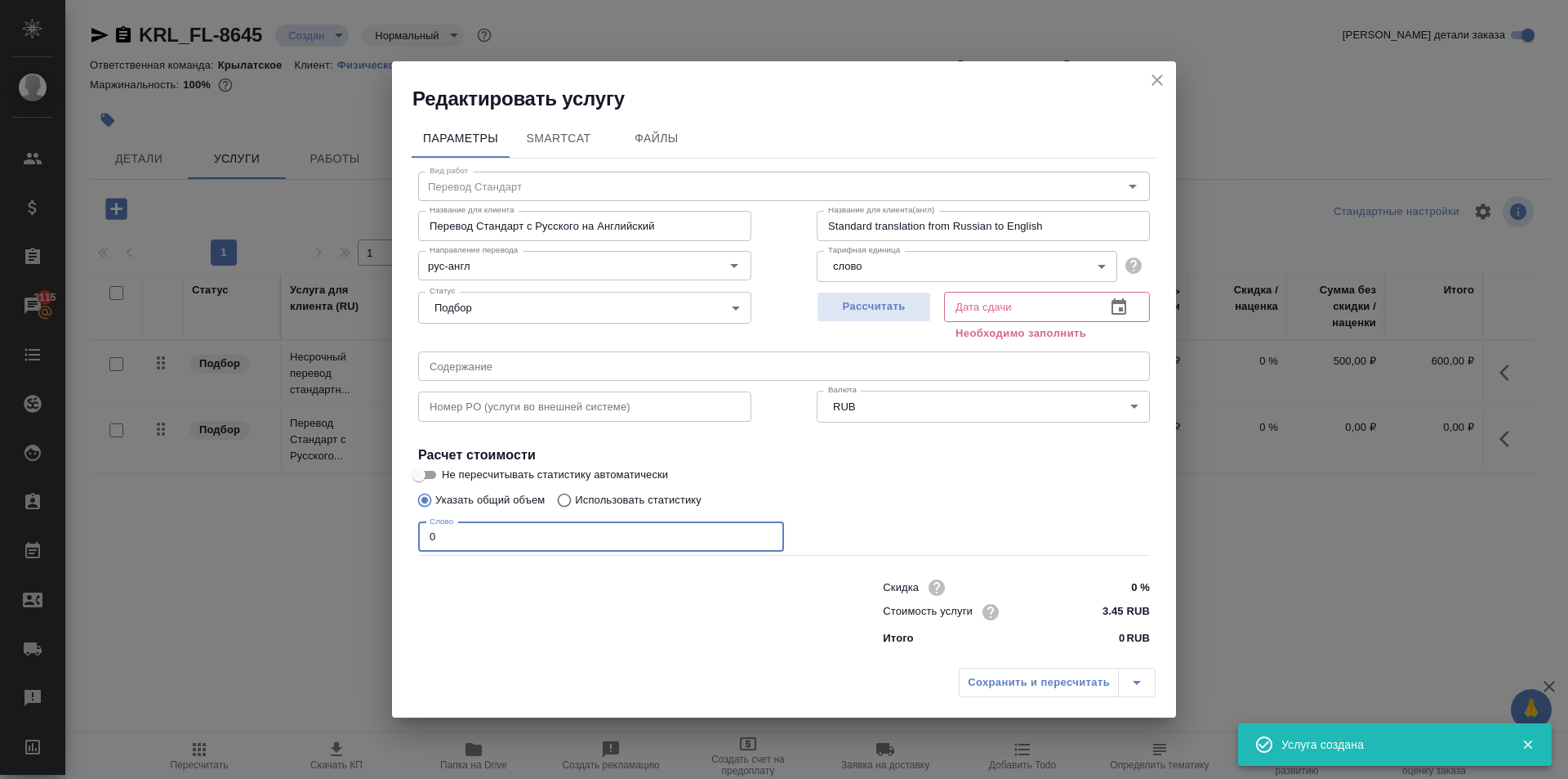
drag, startPoint x: 519, startPoint y: 530, endPoint x: 369, endPoint y: 545, distance: 150.7
click at [369, 545] on div "Редактировать услугу Параметры SmartCat Файлы Вид работ Перевод Стандарт Вид ра…" at bounding box center [784, 390] width 1568 height 779
type input "250"
click at [928, 323] on div "Рассчитать" at bounding box center [873, 314] width 114 height 58
drag, startPoint x: 919, startPoint y: 308, endPoint x: 926, endPoint y: 320, distance: 13.9
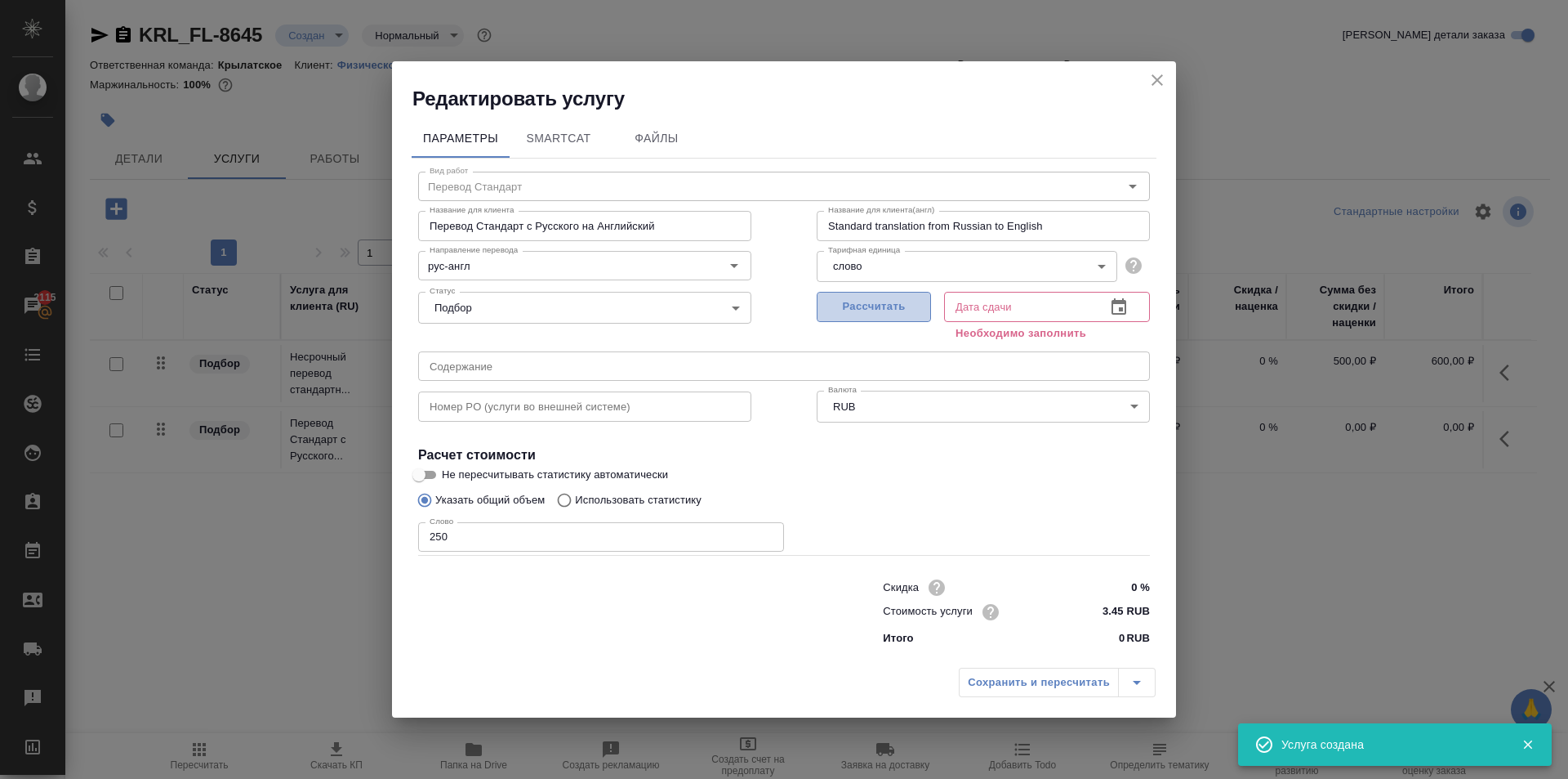
click at [919, 307] on span "Рассчитать" at bounding box center [873, 306] width 96 height 19
type input "[DATE] 16:50"
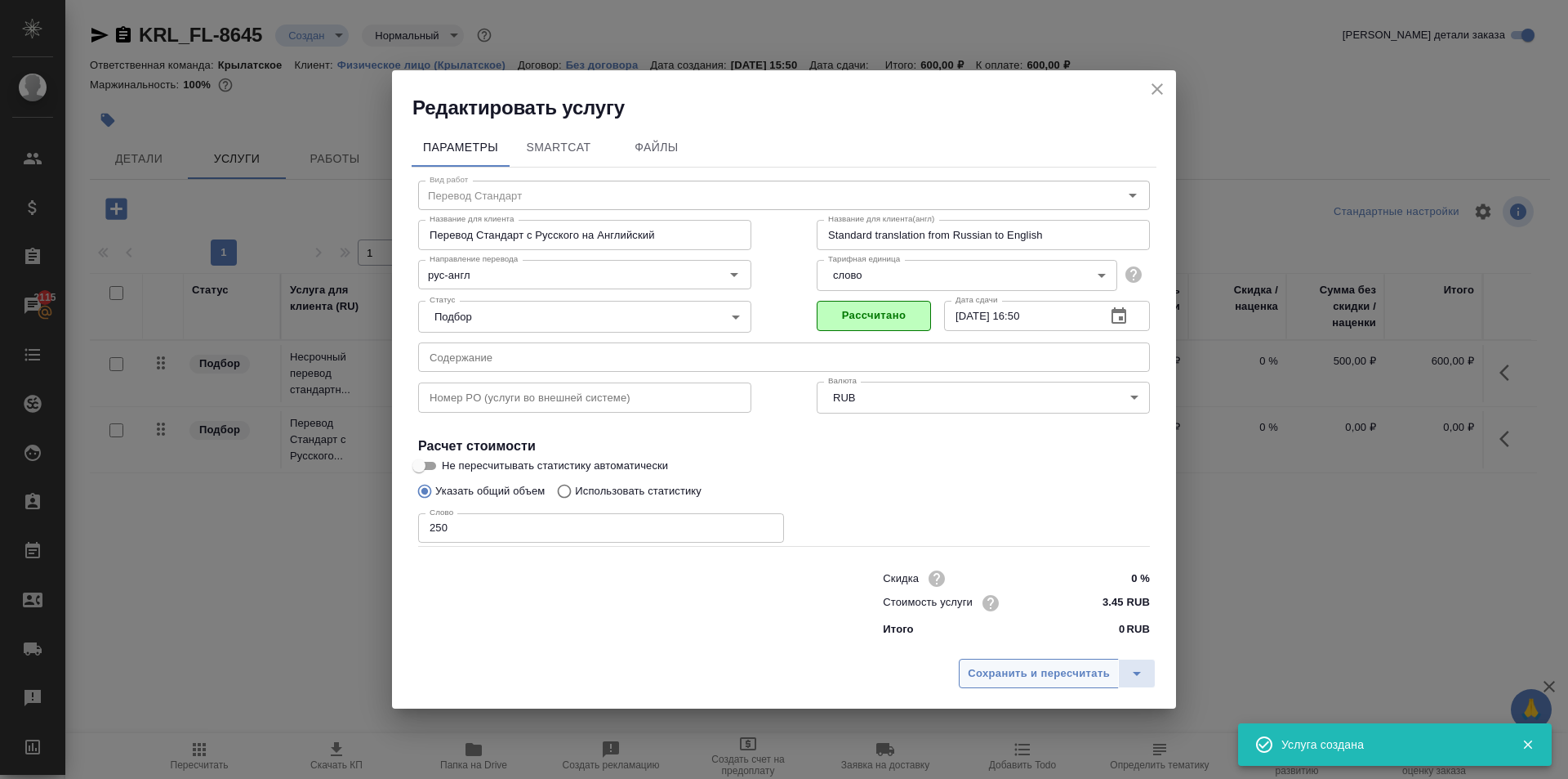
click at [1088, 676] on span "Сохранить и пересчитать" at bounding box center [1039, 673] width 142 height 19
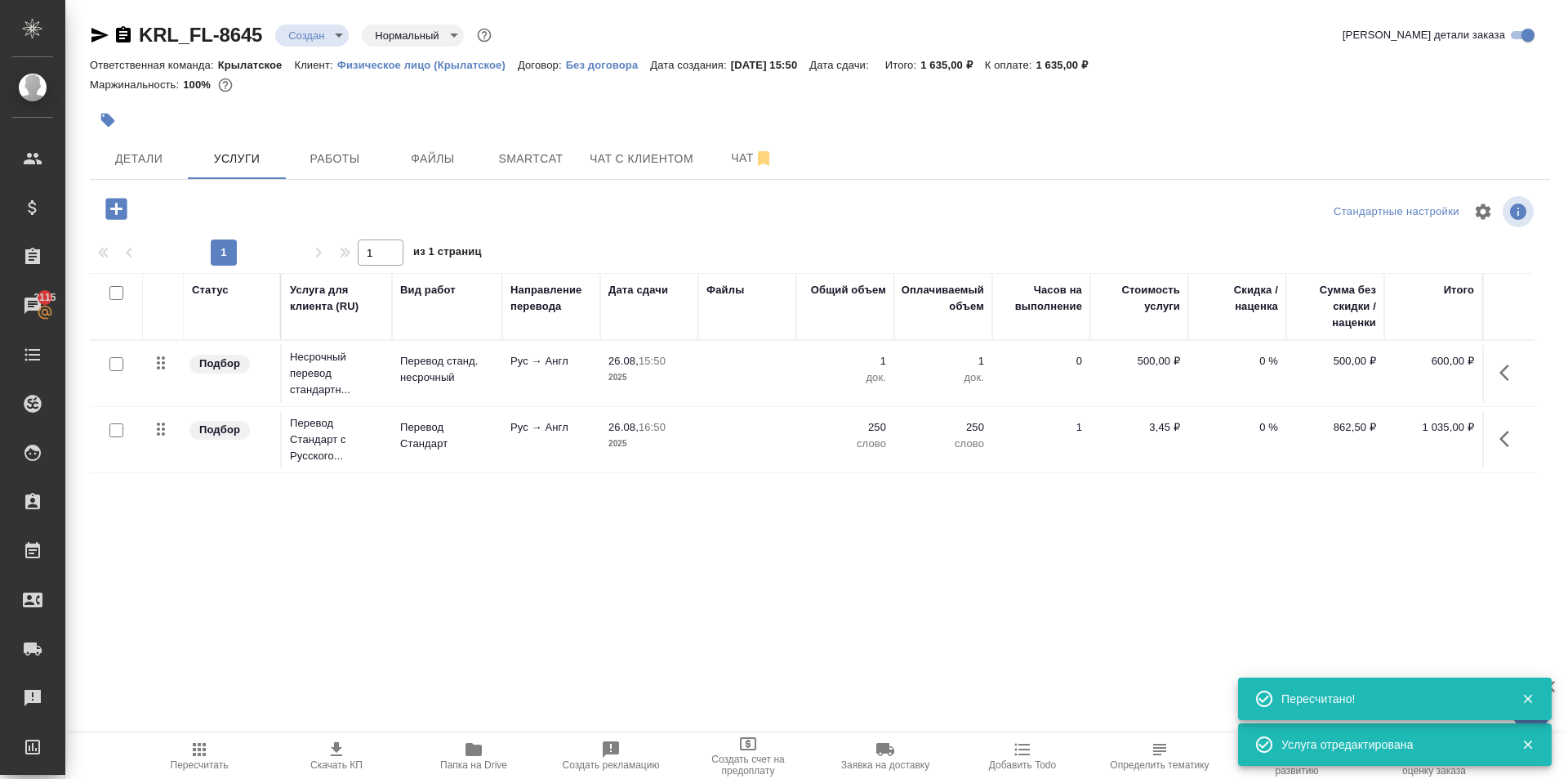
click at [1503, 442] on icon "button" at bounding box center [1504, 438] width 10 height 16
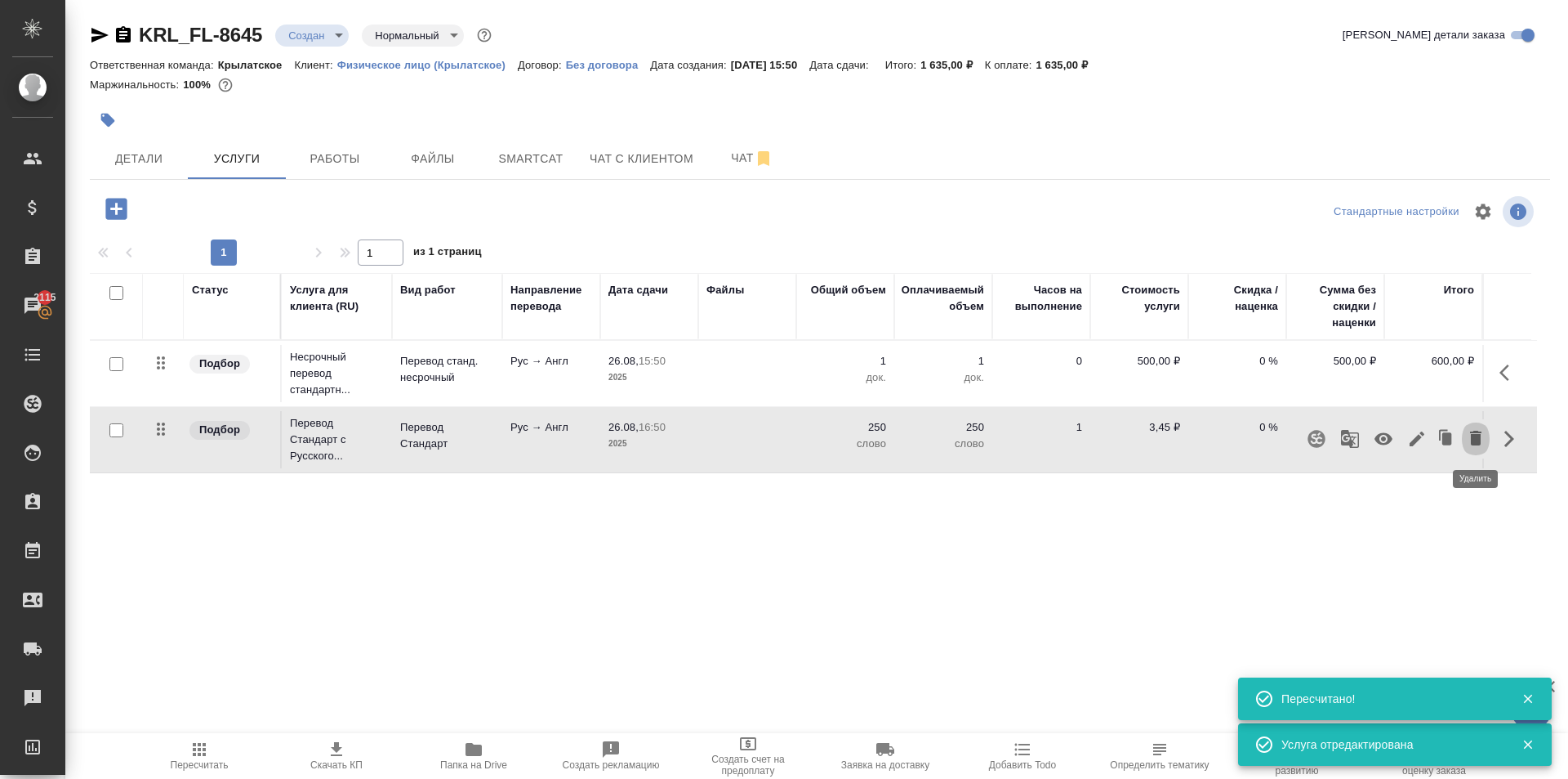
click at [1472, 436] on icon "button" at bounding box center [1476, 437] width 12 height 15
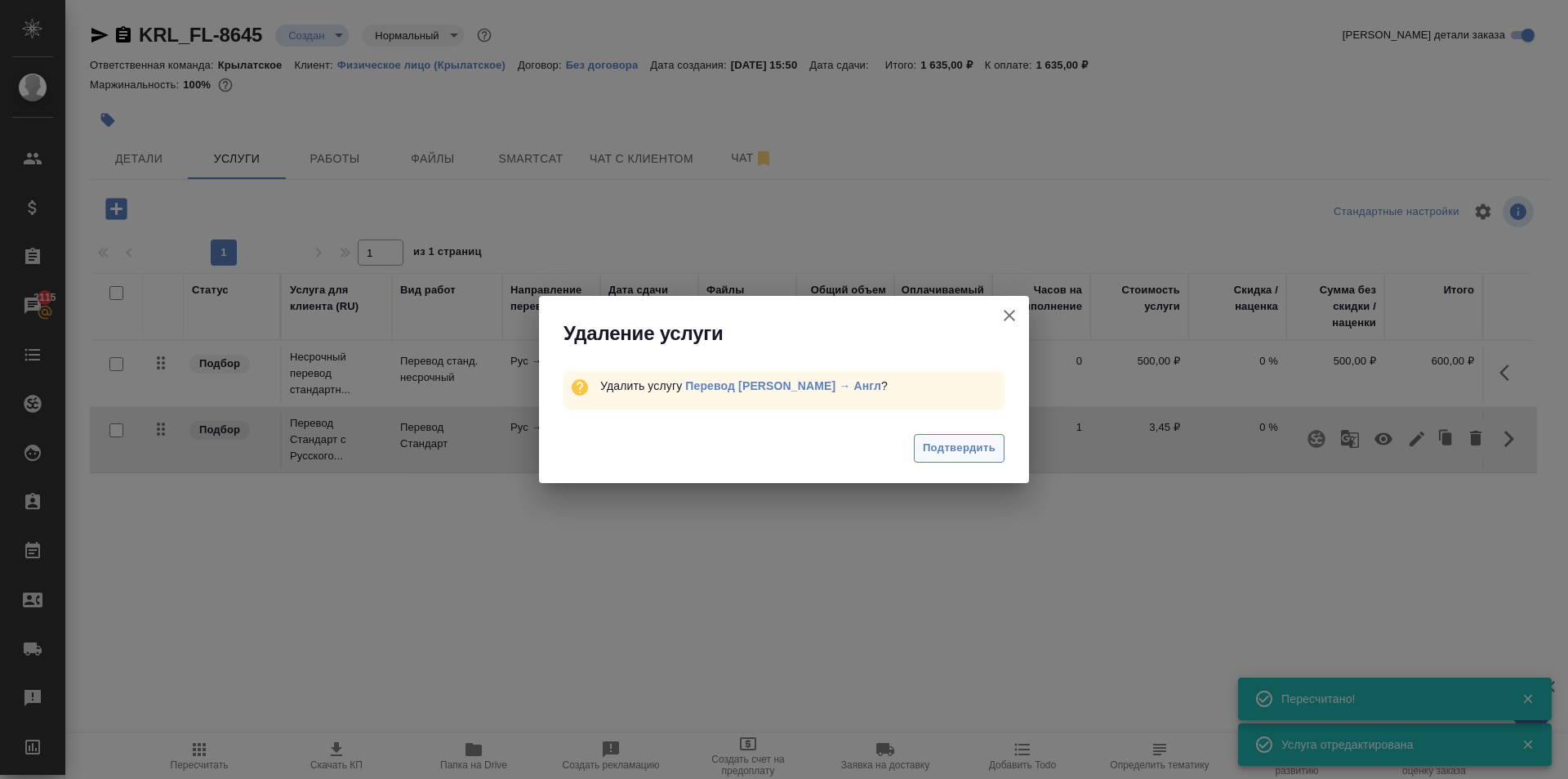
click at [985, 436] on button "Подтвердить" at bounding box center [959, 448] width 90 height 28
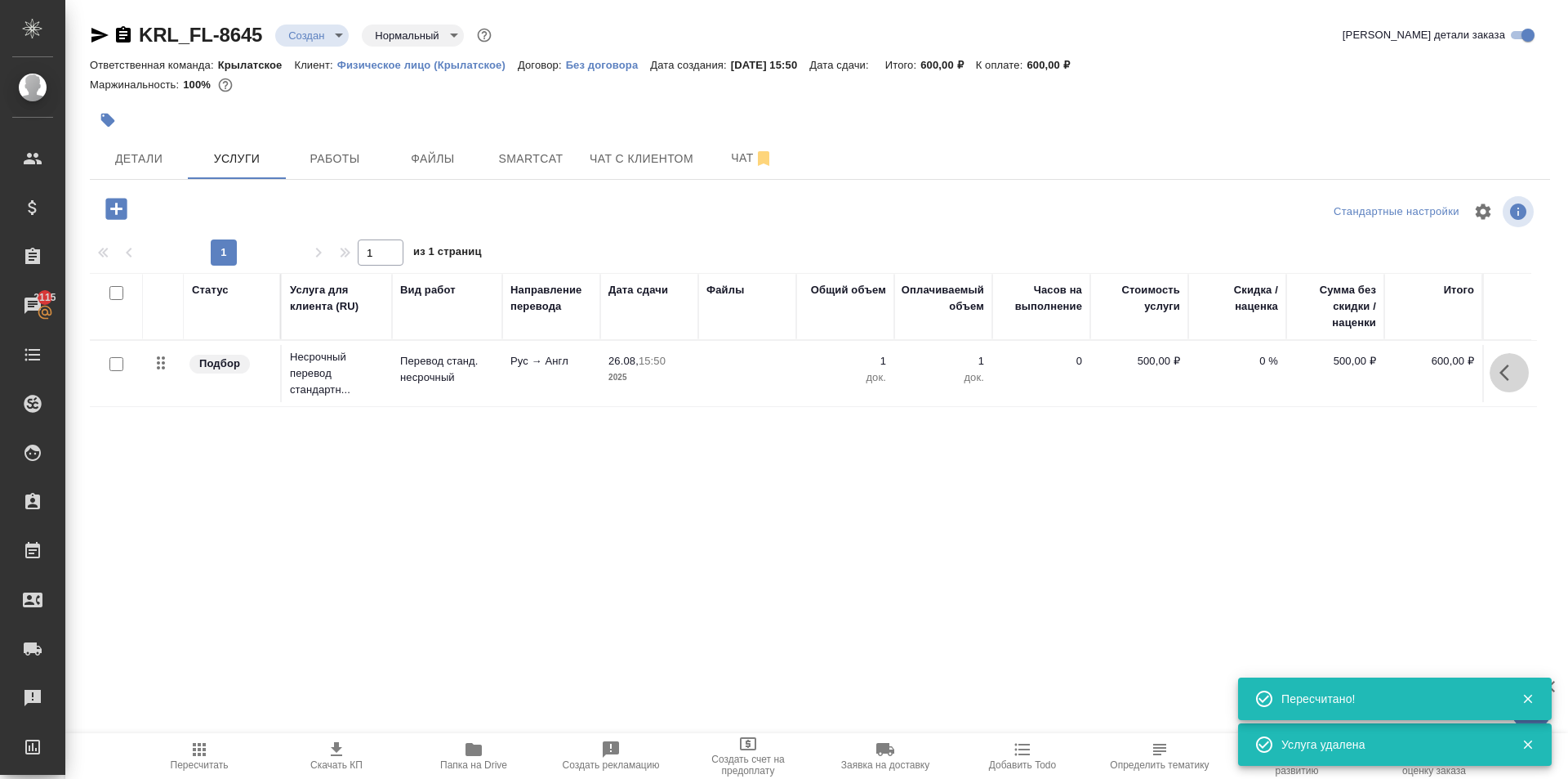
click at [1508, 374] on icon "button" at bounding box center [1510, 373] width 19 height 19
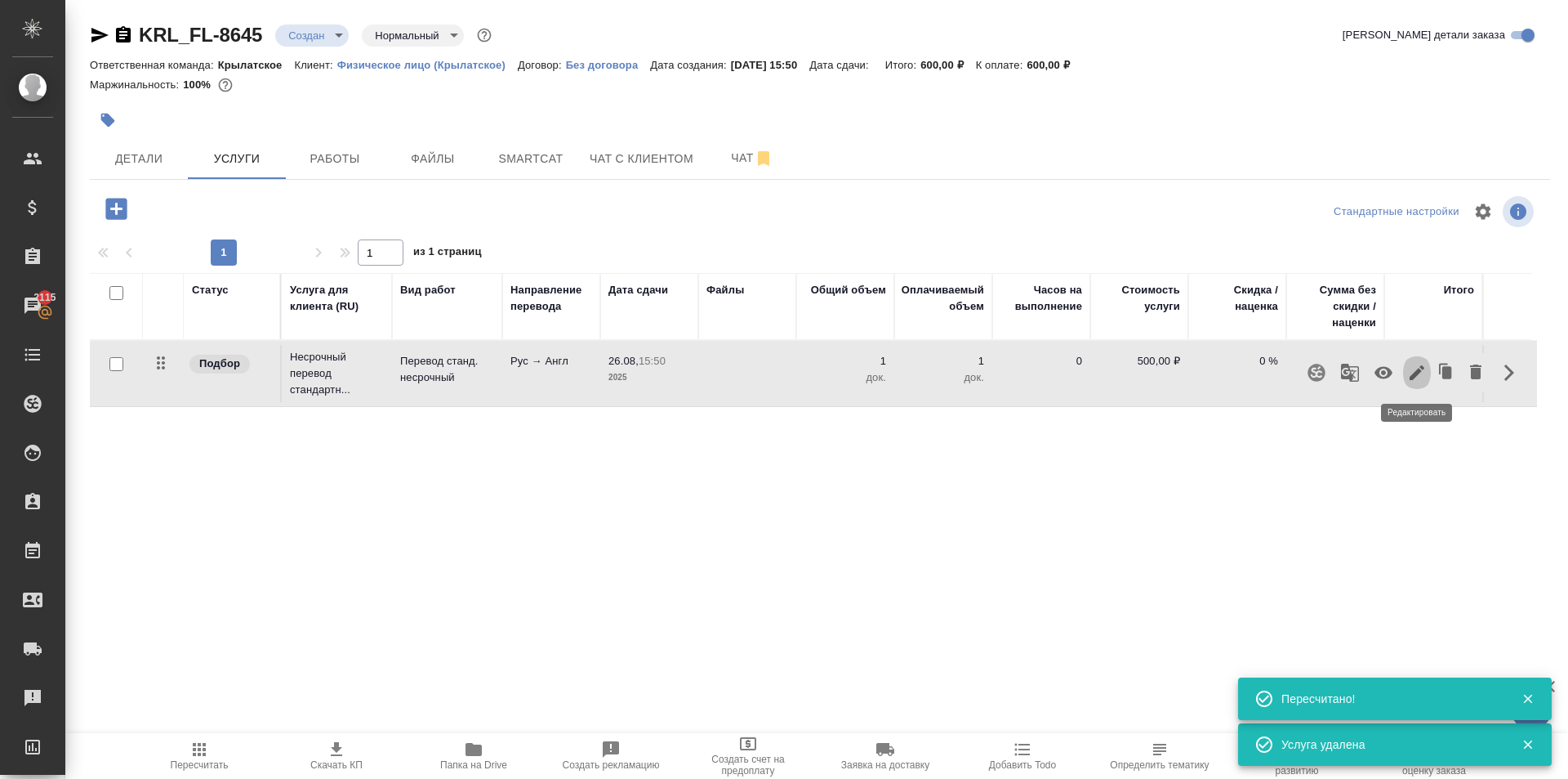
click at [1419, 374] on icon "button" at bounding box center [1418, 373] width 19 height 19
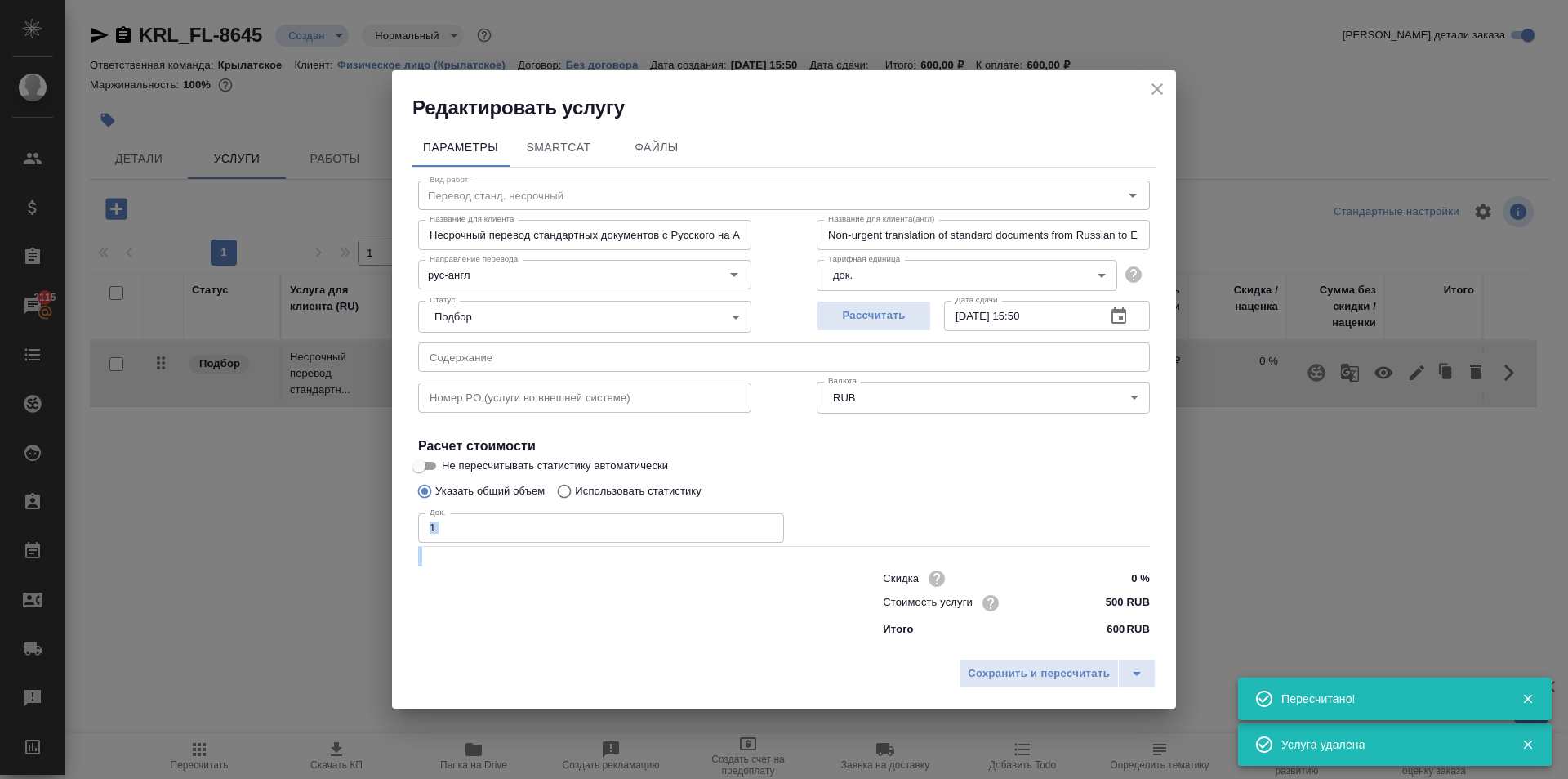
drag, startPoint x: 451, startPoint y: 544, endPoint x: 448, endPoint y: 535, distance: 9.5
click at [445, 536] on div "Вид работ Перевод станд. несрочный Вид работ Название для клиента Несрочный пер…" at bounding box center [784, 405] width 745 height 476
drag, startPoint x: 443, startPoint y: 534, endPoint x: 374, endPoint y: 535, distance: 69.0
click at [374, 535] on div "Редактировать услугу Параметры SmartCat Файлы Вид работ Перевод станд. несрочны…" at bounding box center [784, 390] width 1568 height 779
type input "2"
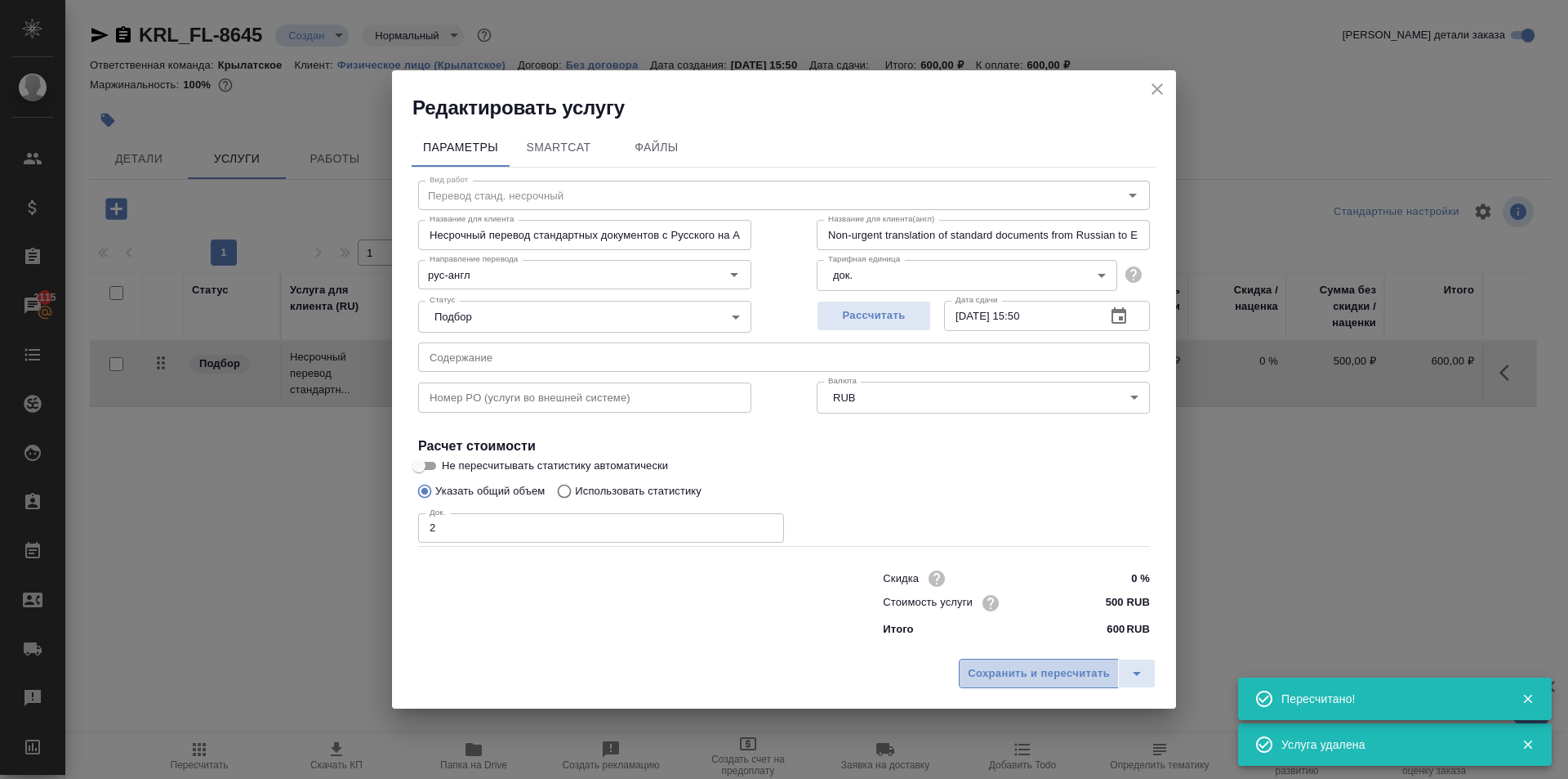
click at [1110, 664] on button "Сохранить и пересчитать" at bounding box center [1039, 673] width 160 height 29
click at [1110, 664] on span "Сохранить и пересчитать" at bounding box center [1039, 673] width 142 height 19
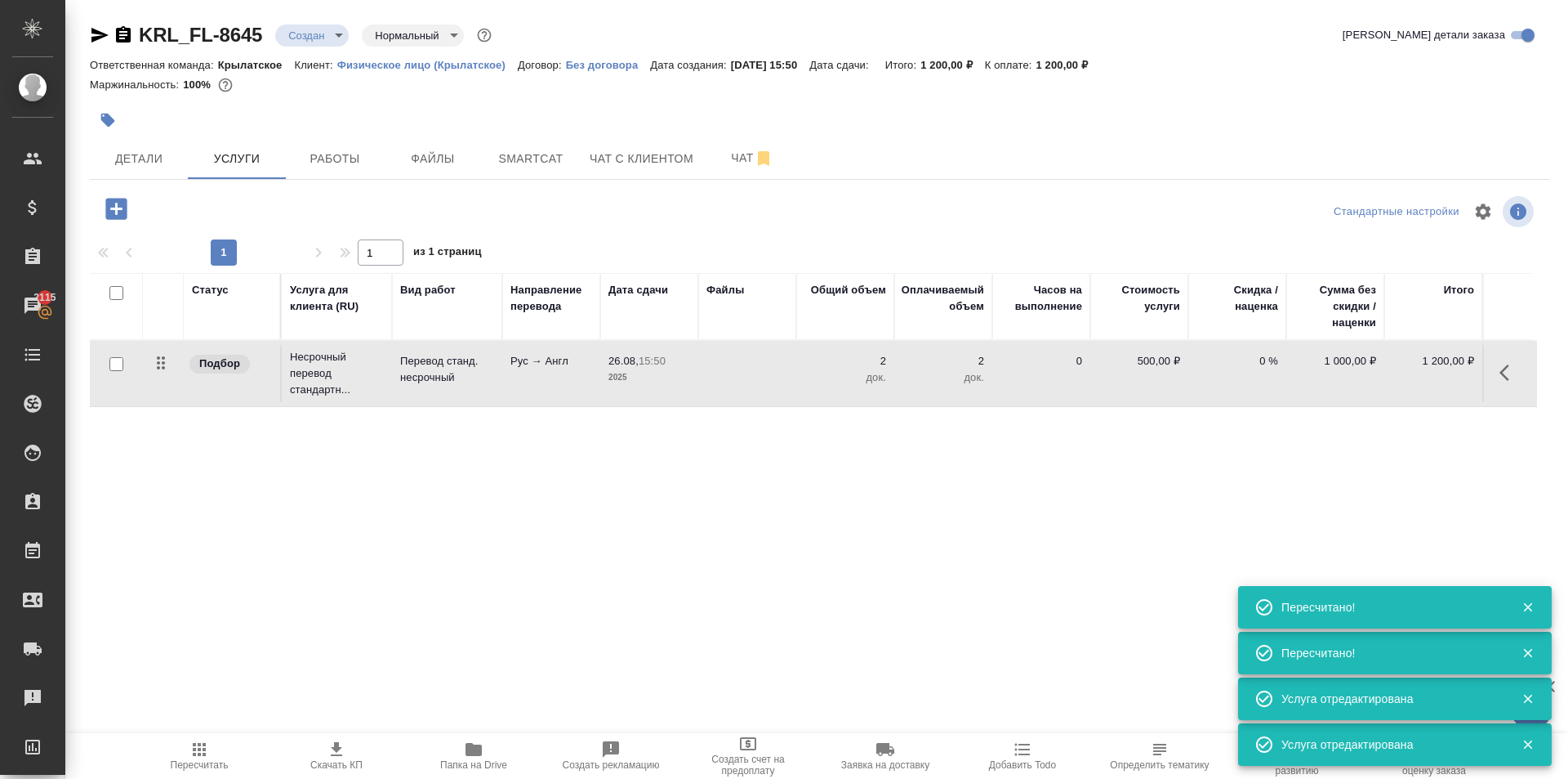
click at [114, 212] on icon "button" at bounding box center [116, 208] width 21 height 21
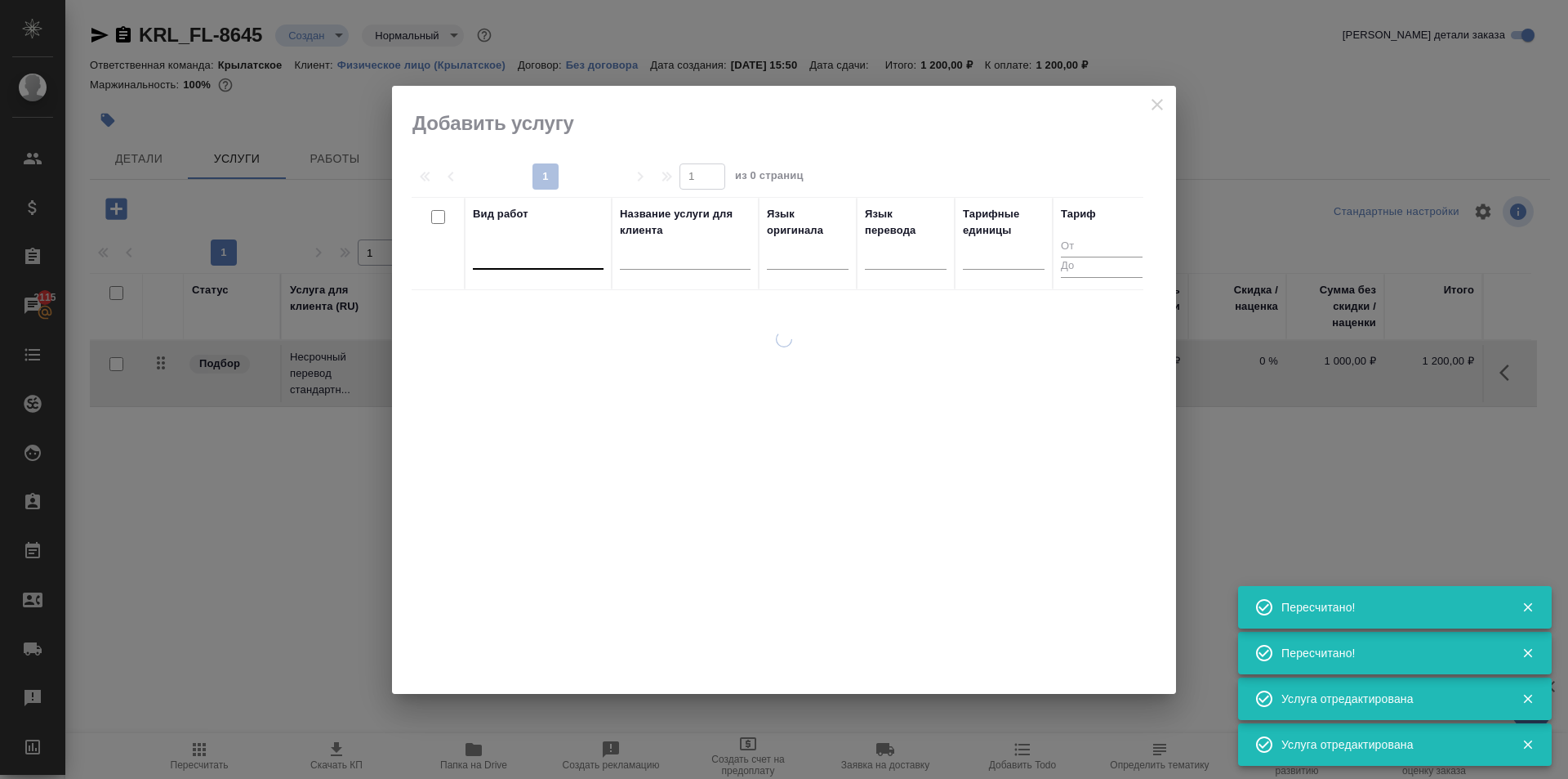
click at [550, 254] on div at bounding box center [538, 252] width 131 height 24
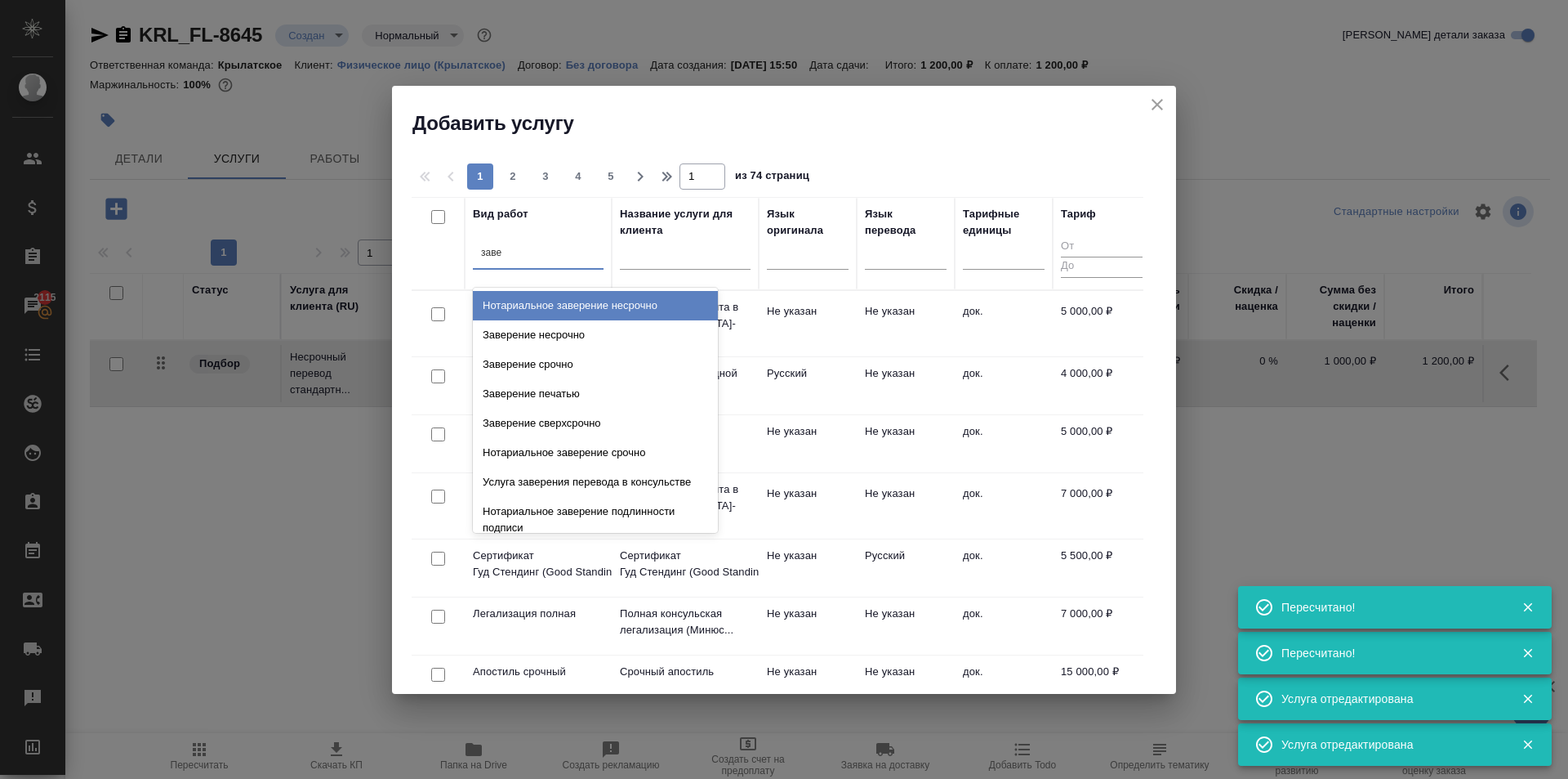
type input "завер"
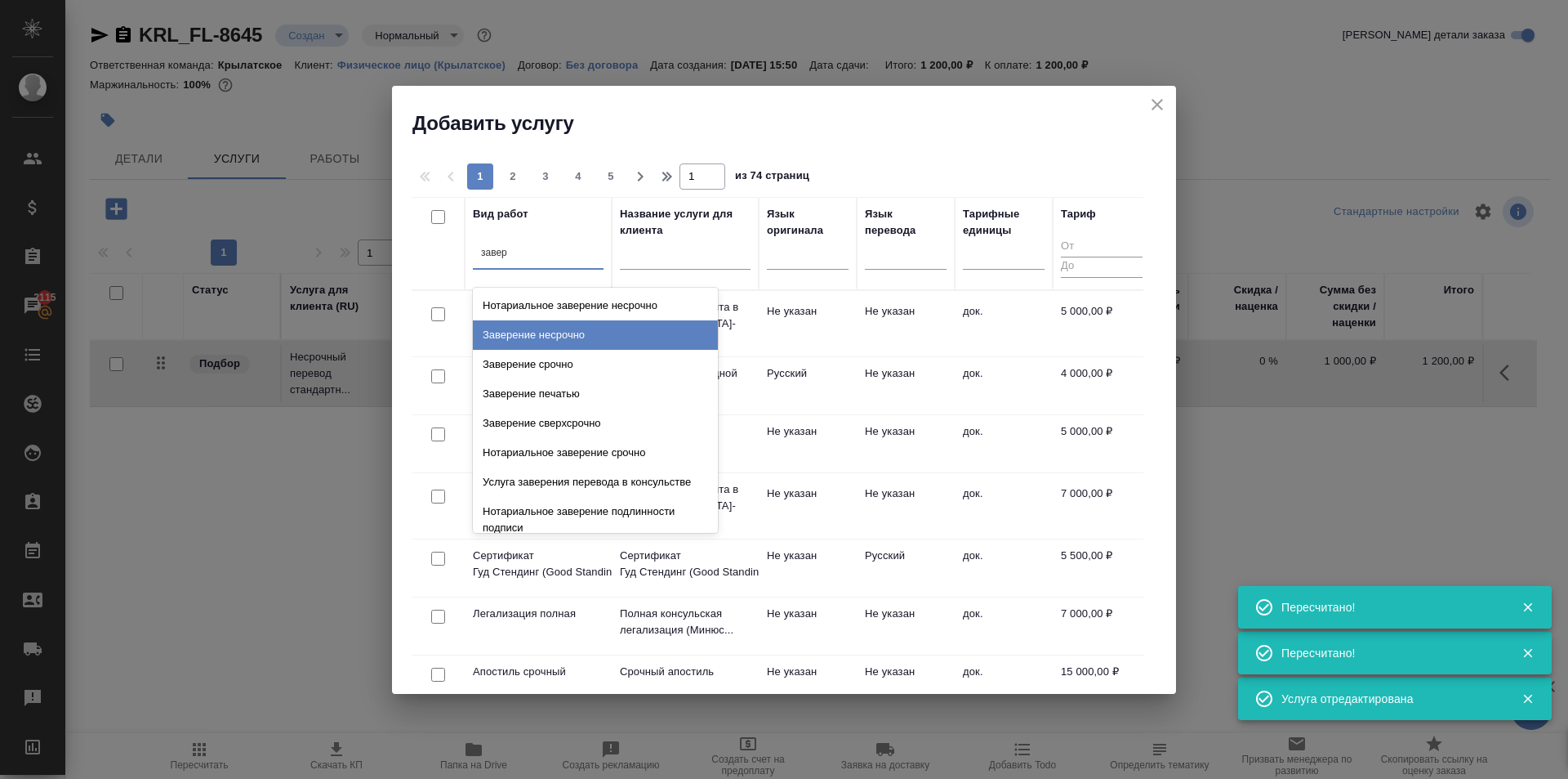
click at [616, 331] on div "Заверение несрочно" at bounding box center [595, 335] width 245 height 29
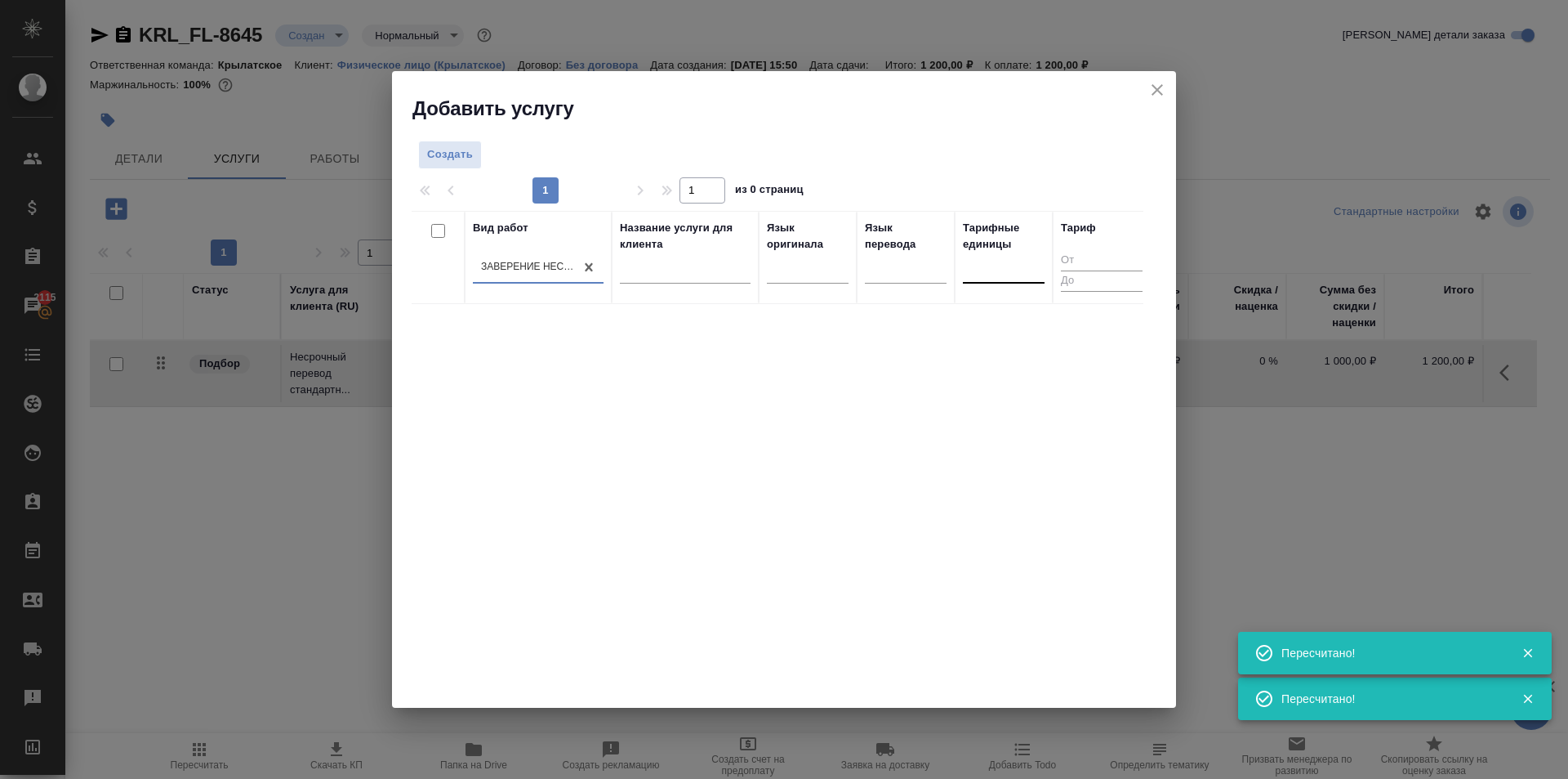
click at [993, 269] on div at bounding box center [1003, 266] width 81 height 24
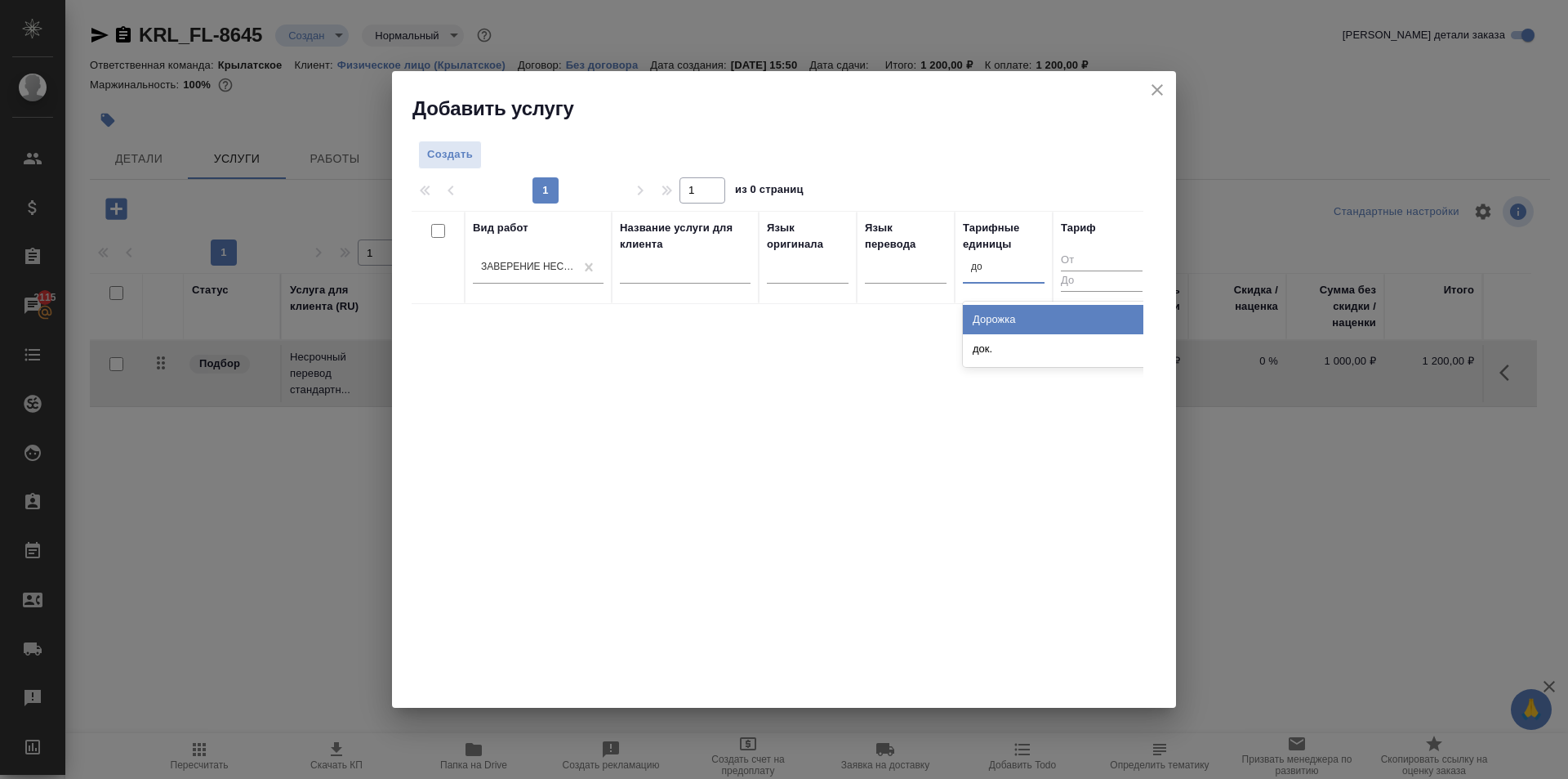
type input "док"
drag, startPoint x: 1000, startPoint y: 325, endPoint x: 966, endPoint y: 311, distance: 36.8
click at [990, 320] on div "док." at bounding box center [1085, 319] width 245 height 29
click at [424, 162] on button "Создать" at bounding box center [450, 155] width 64 height 28
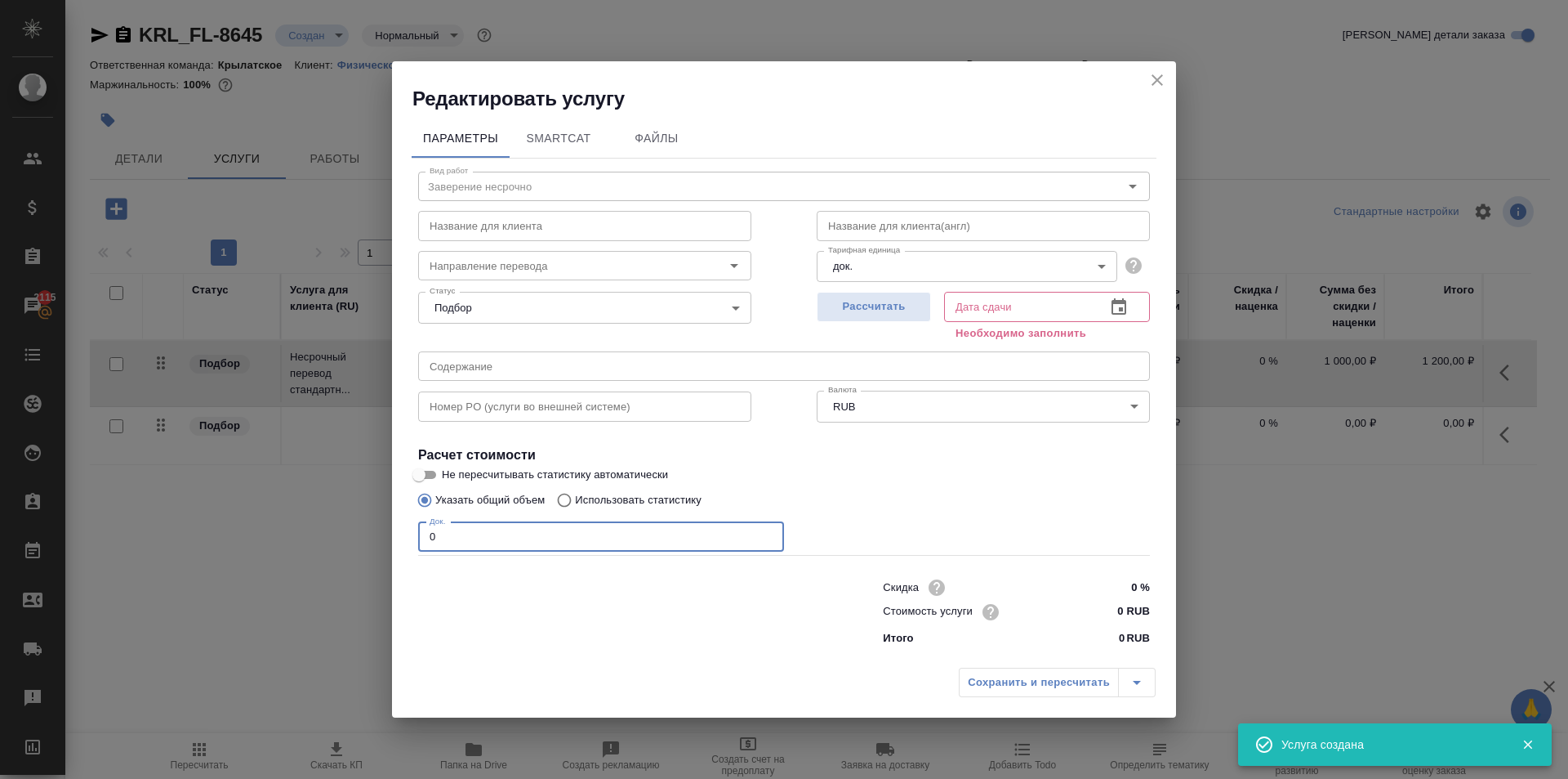
click at [278, 528] on div "Редактировать услугу Параметры SmartCat Файлы Вид работ Заверение несрочно Вид …" at bounding box center [784, 390] width 1568 height 779
type input "1"
click at [880, 292] on button "Рассчитать" at bounding box center [873, 307] width 114 height 30
type input "[DATE] 16:03"
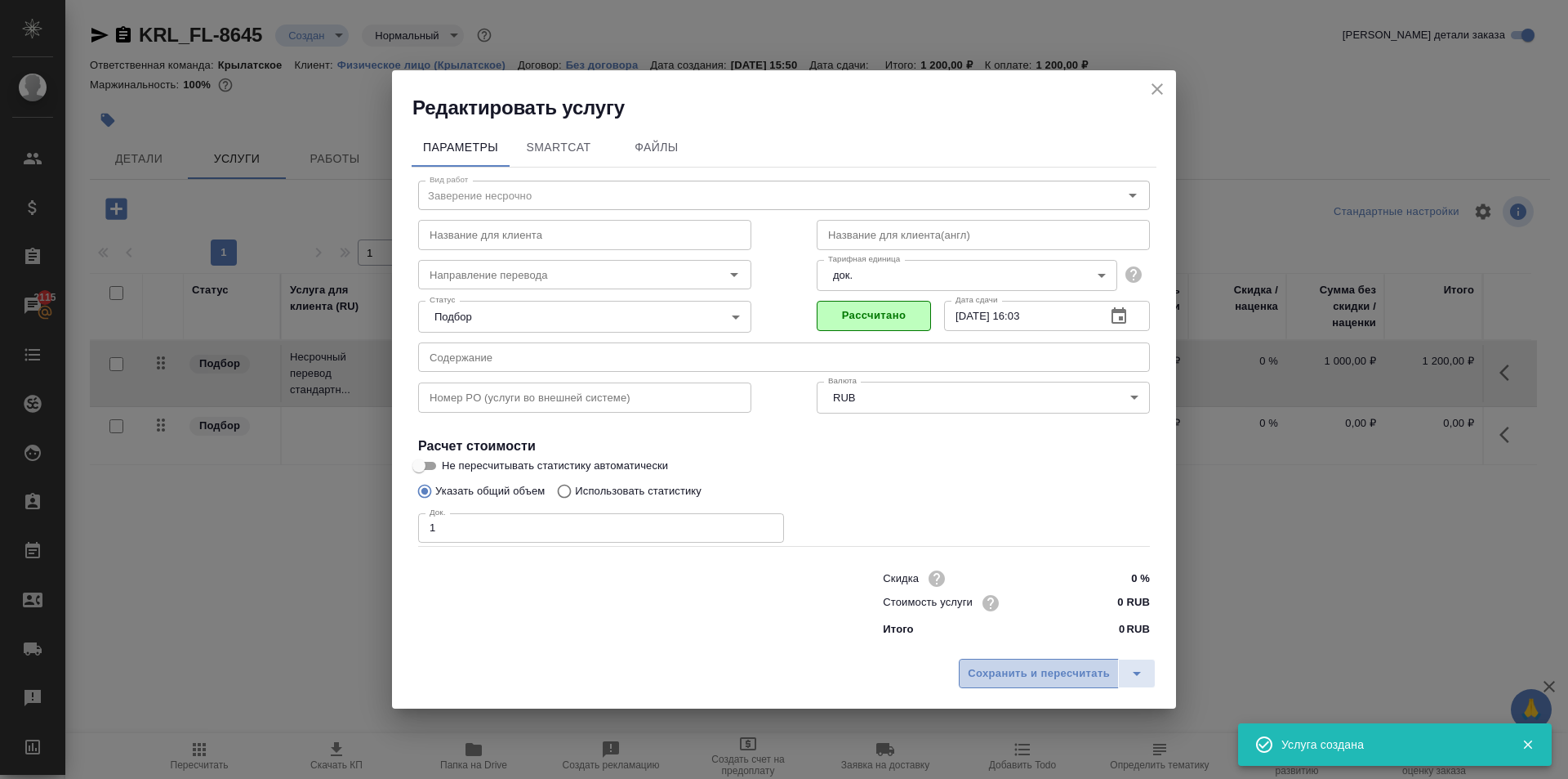
drag, startPoint x: 1027, startPoint y: 675, endPoint x: 976, endPoint y: 644, distance: 59.7
click at [1027, 675] on span "Сохранить и пересчитать" at bounding box center [1039, 673] width 142 height 19
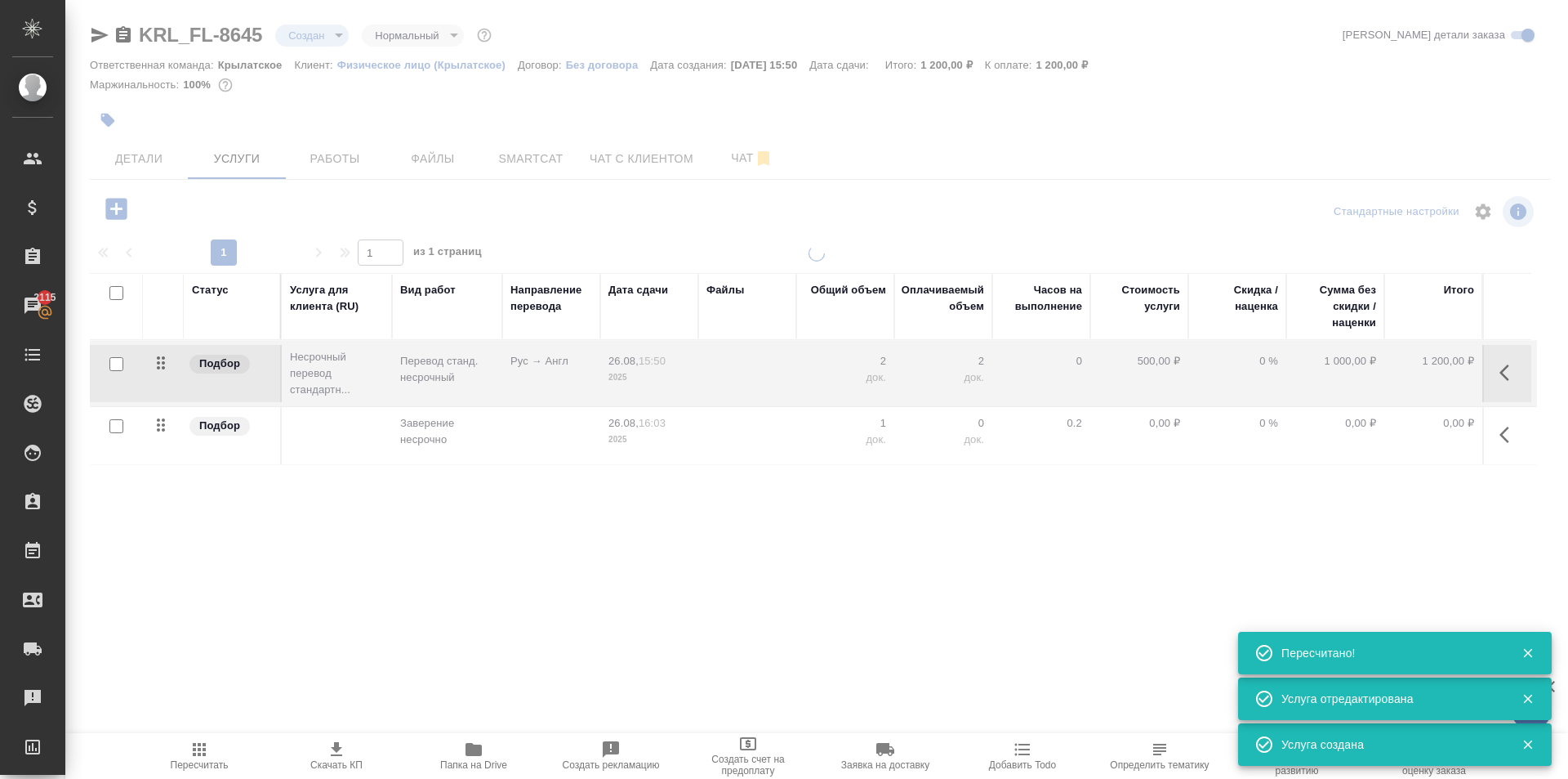
click at [117, 207] on icon "button" at bounding box center [116, 209] width 28 height 28
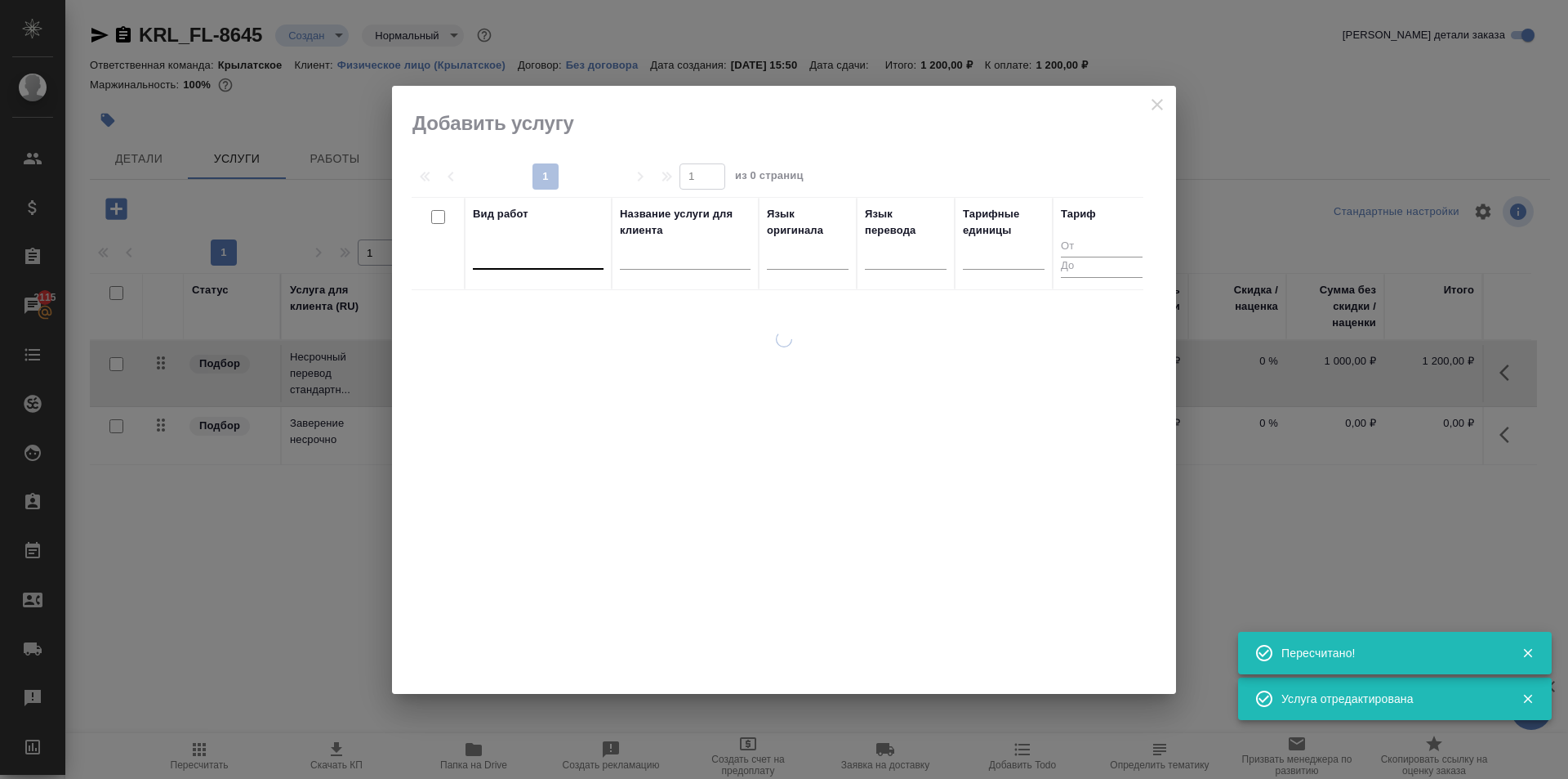
click at [556, 259] on div at bounding box center [538, 252] width 131 height 24
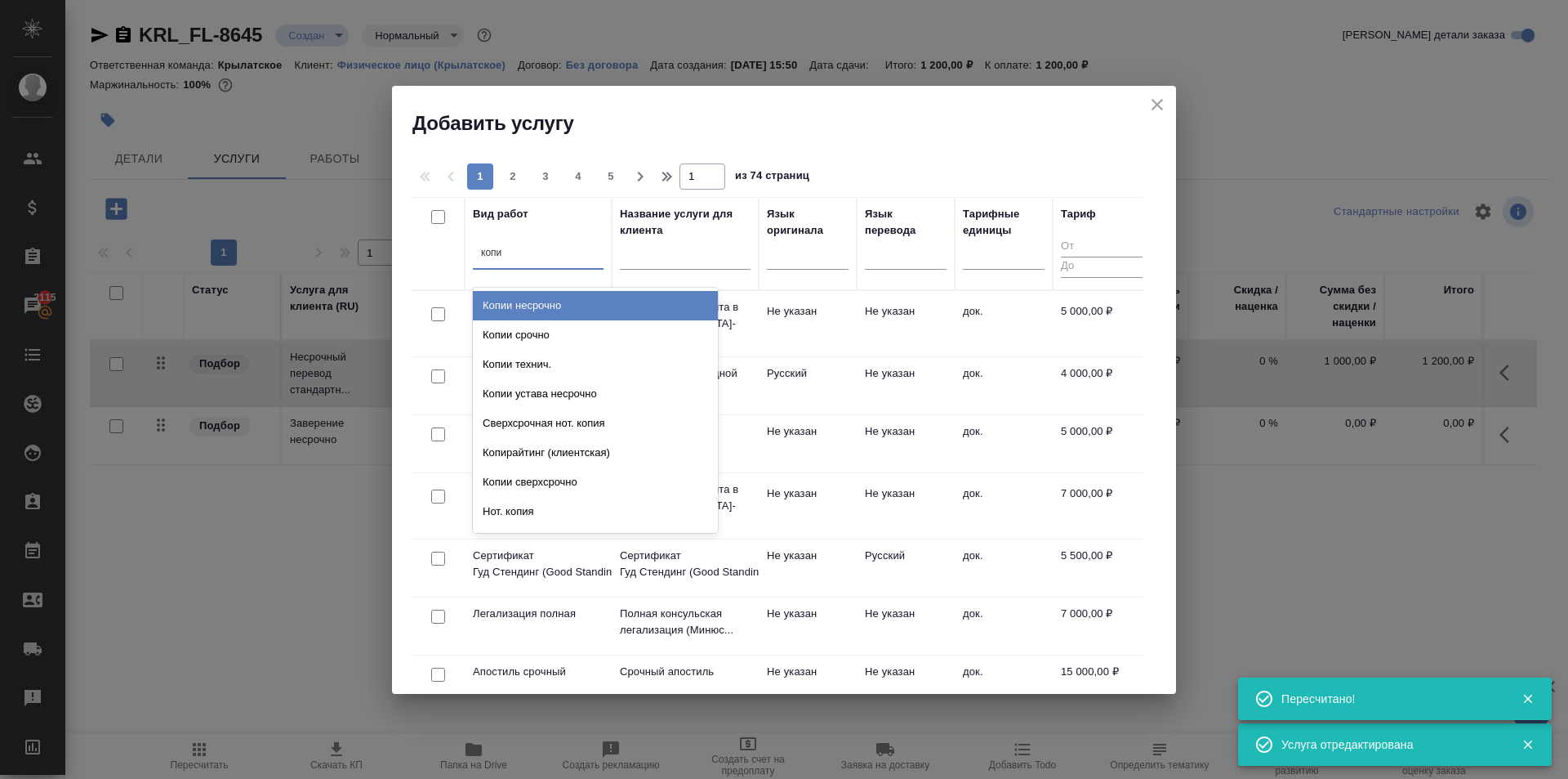
type input "копии"
click at [569, 306] on div "Копии несрочно" at bounding box center [595, 305] width 245 height 29
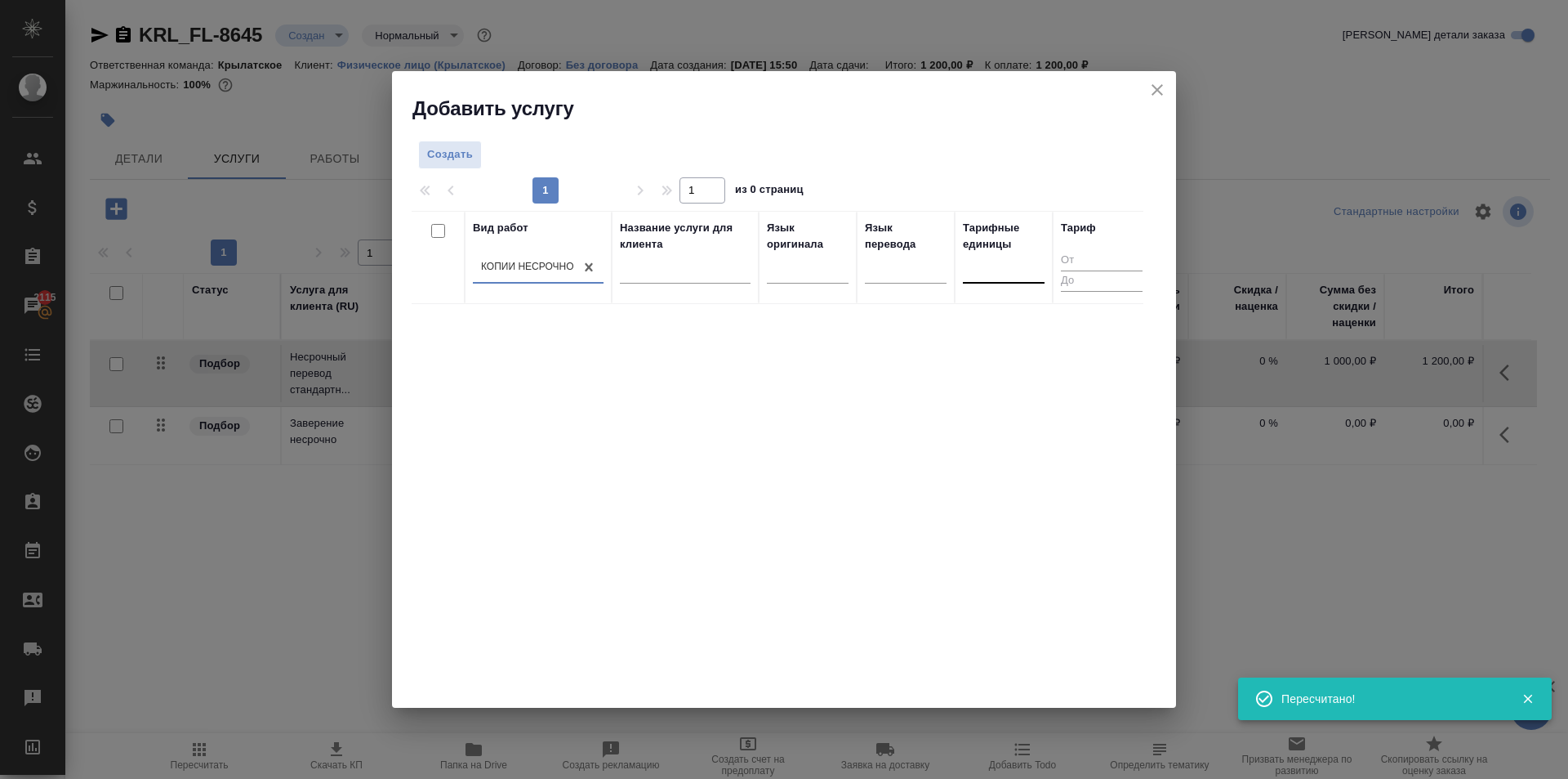
click at [988, 268] on div at bounding box center [1003, 266] width 81 height 24
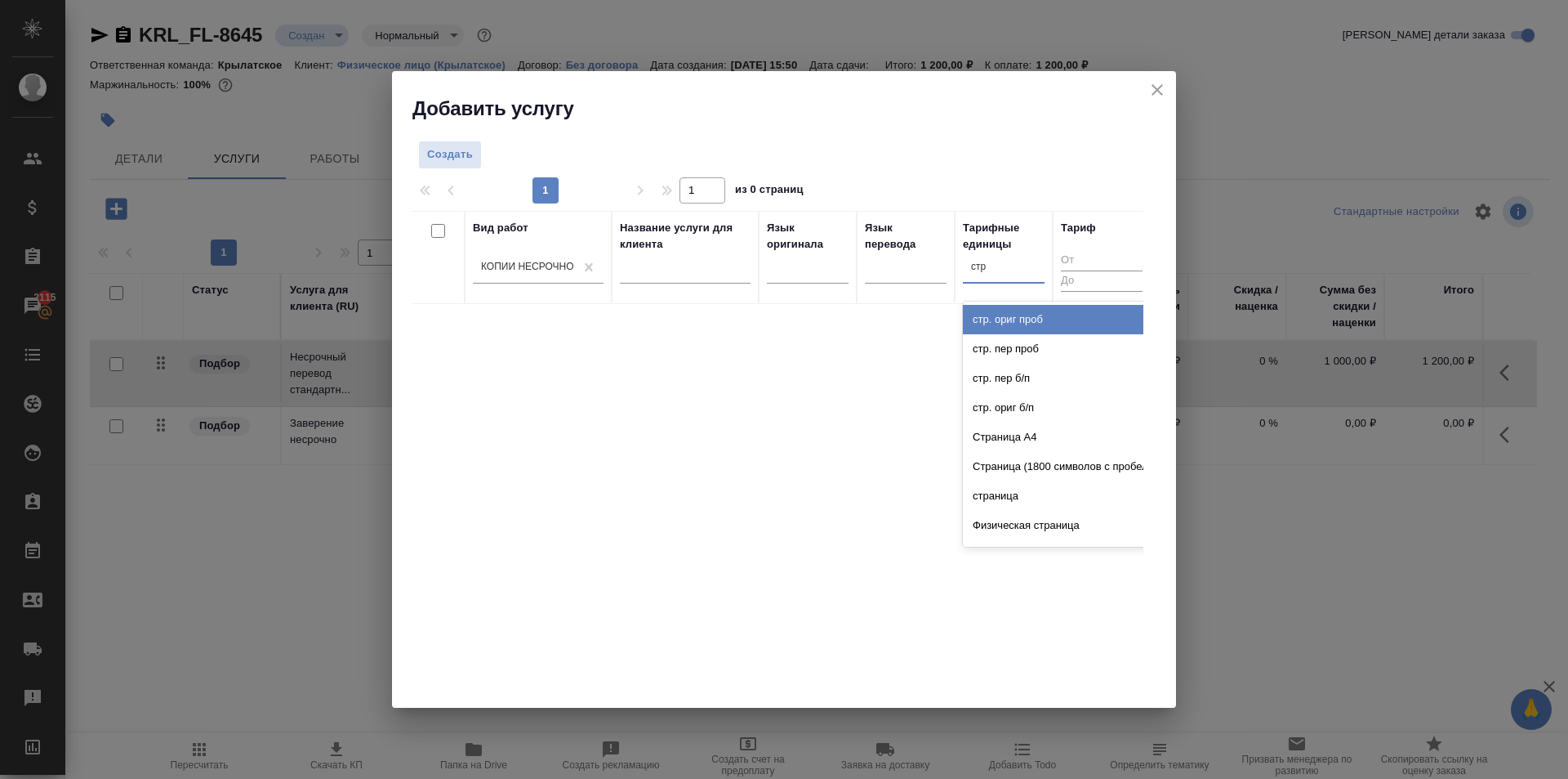
type input "стра"
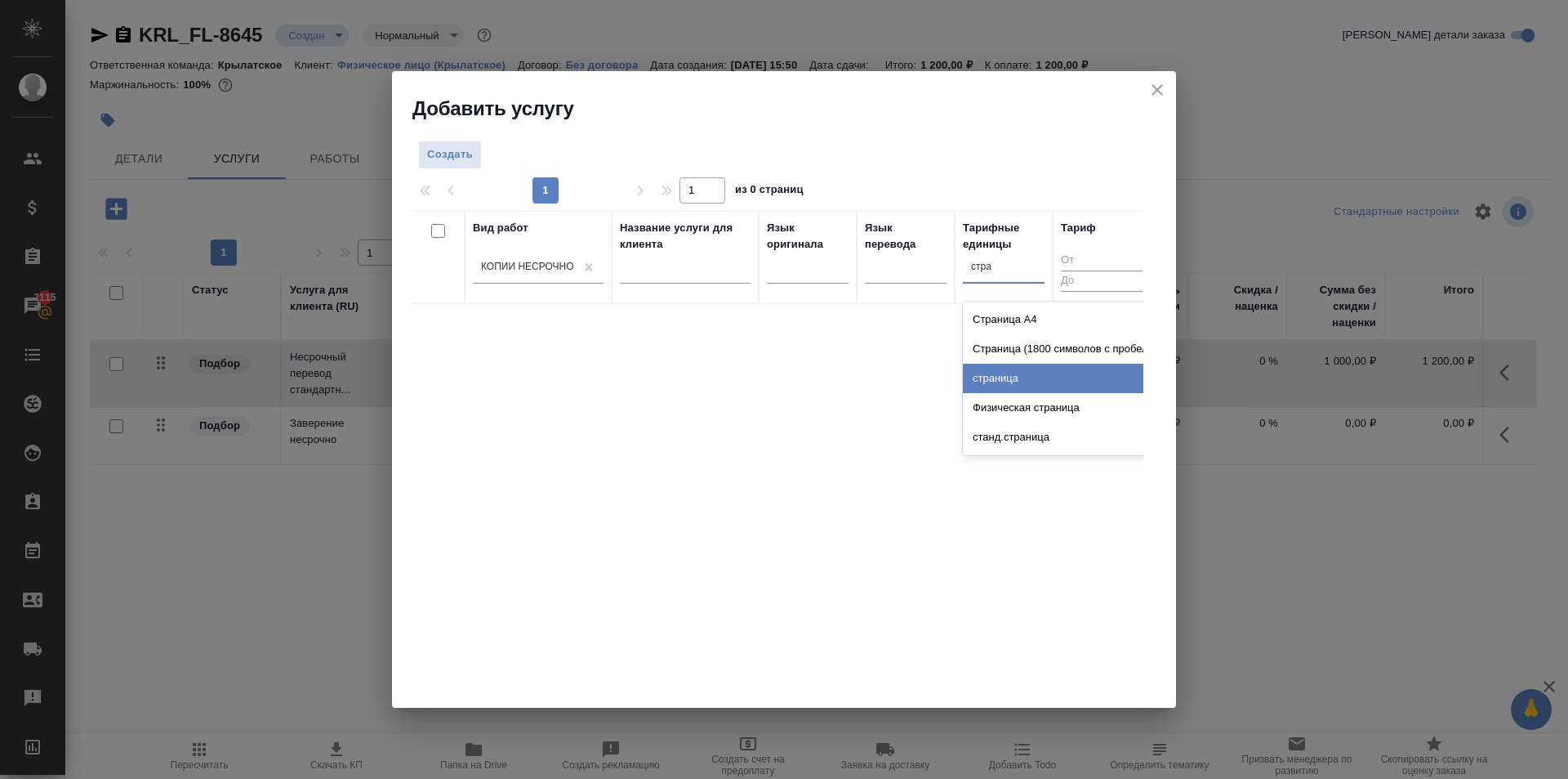
drag, startPoint x: 1090, startPoint y: 390, endPoint x: 1057, endPoint y: 374, distance: 36.7
click at [1089, 390] on div "страница" at bounding box center [1085, 378] width 245 height 29
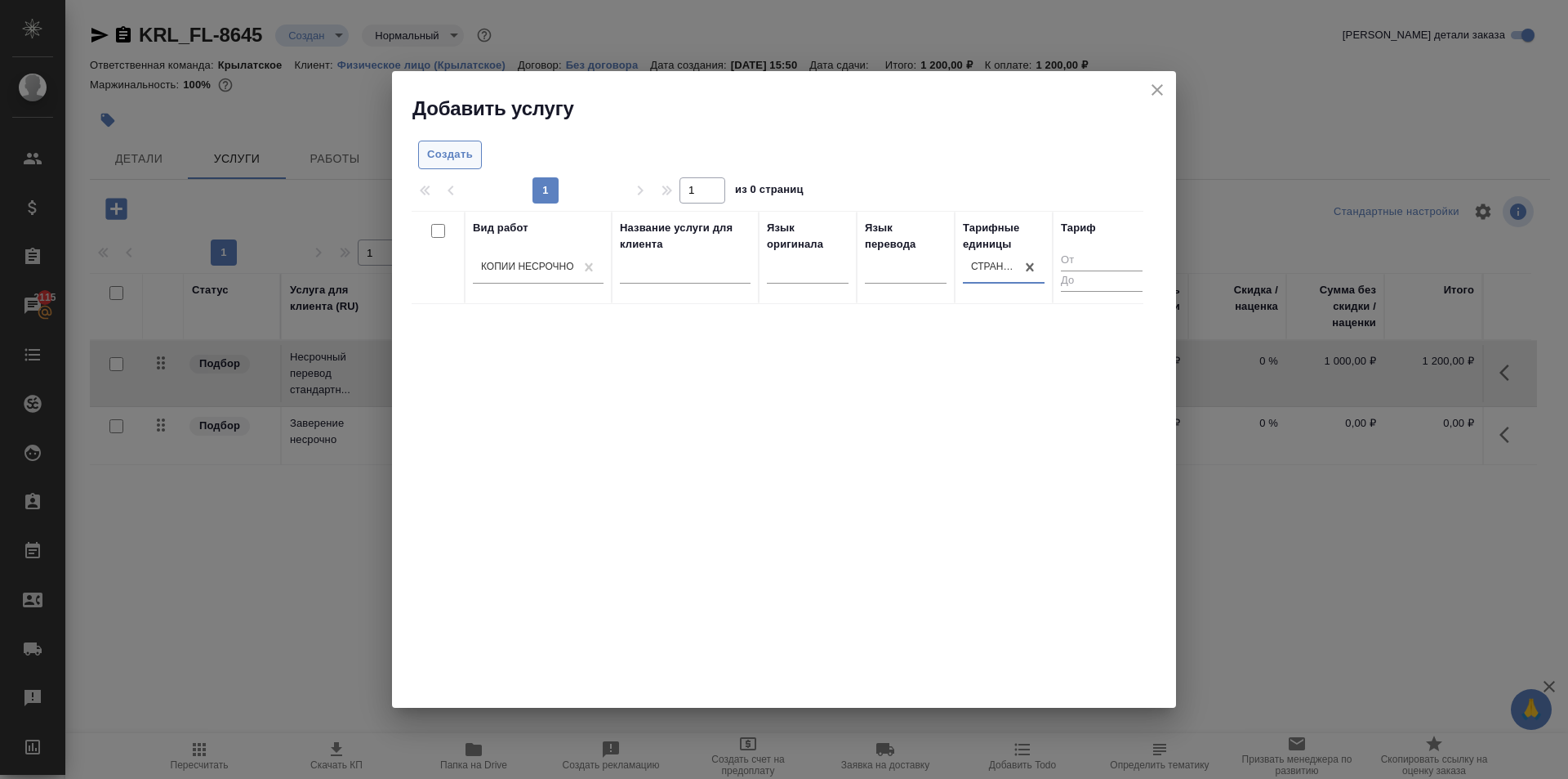
drag, startPoint x: 425, startPoint y: 134, endPoint x: 454, endPoint y: 150, distance: 33.1
click at [441, 142] on div "Создать 1 1 из 0 страниц Вид работ [PERSON_NAME] несрочно Название услуги для к…" at bounding box center [784, 415] width 784 height 586
click at [454, 150] on span "Создать" at bounding box center [450, 154] width 46 height 19
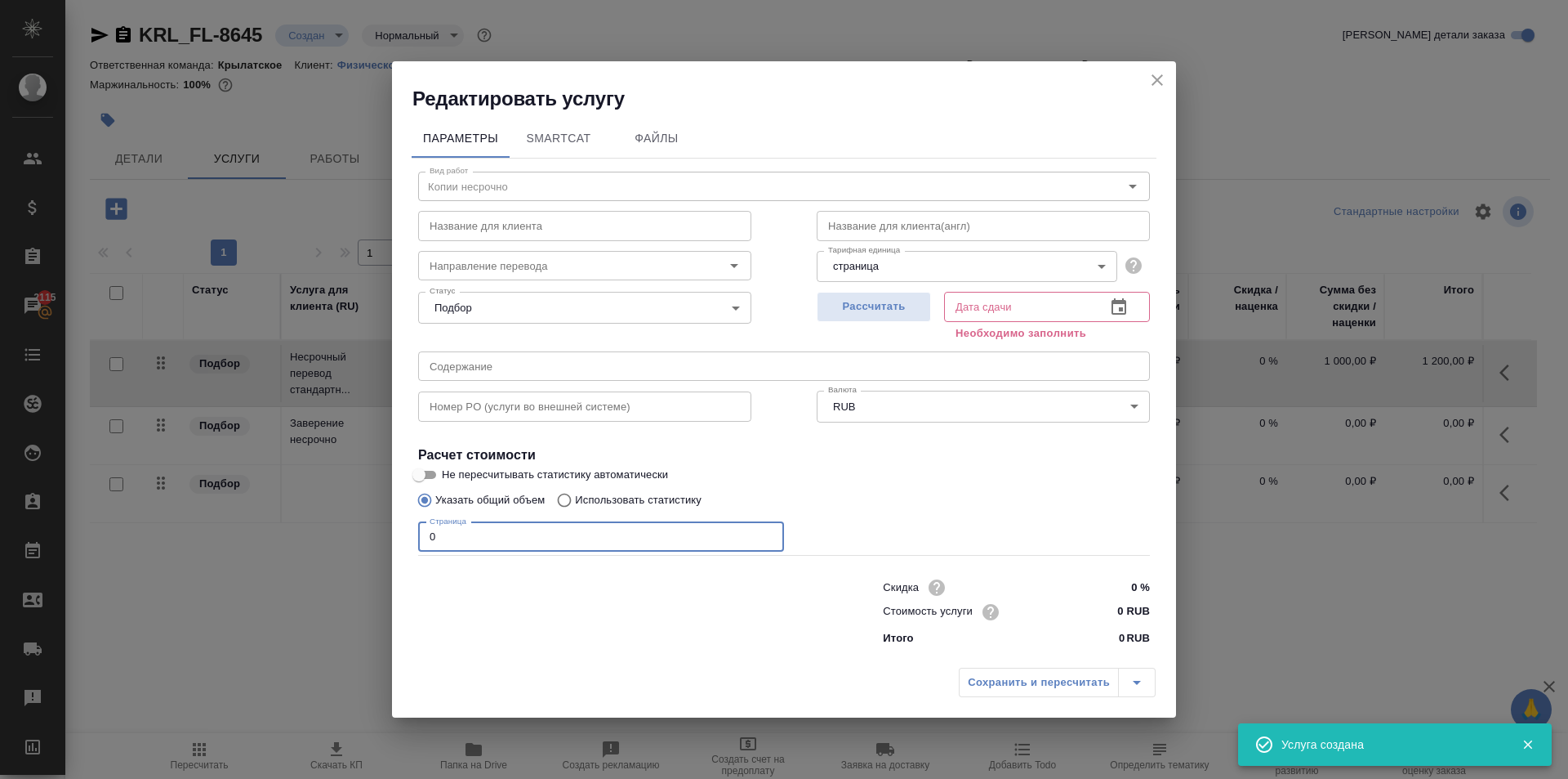
drag, startPoint x: 394, startPoint y: 534, endPoint x: 357, endPoint y: 530, distance: 37.2
click at [357, 530] on div "Редактировать услугу Параметры SmartCat Файлы Вид работ Копии несрочно Вид рабо…" at bounding box center [784, 390] width 1568 height 779
type input "2"
click at [865, 302] on span "Рассчитать" at bounding box center [873, 306] width 96 height 19
type input "[DATE] 15:57"
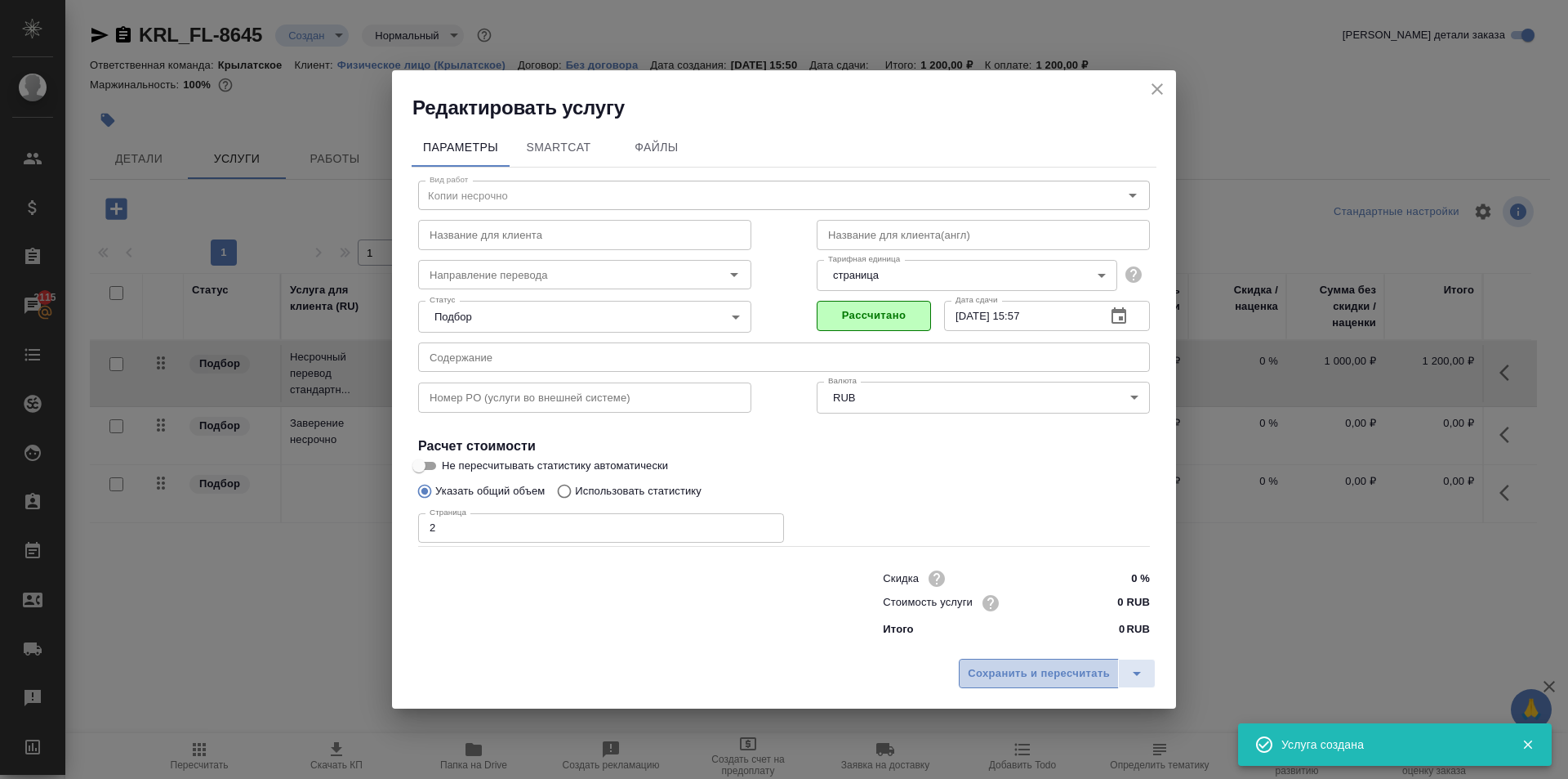
click at [1022, 663] on button "Сохранить и пересчитать" at bounding box center [1039, 673] width 160 height 29
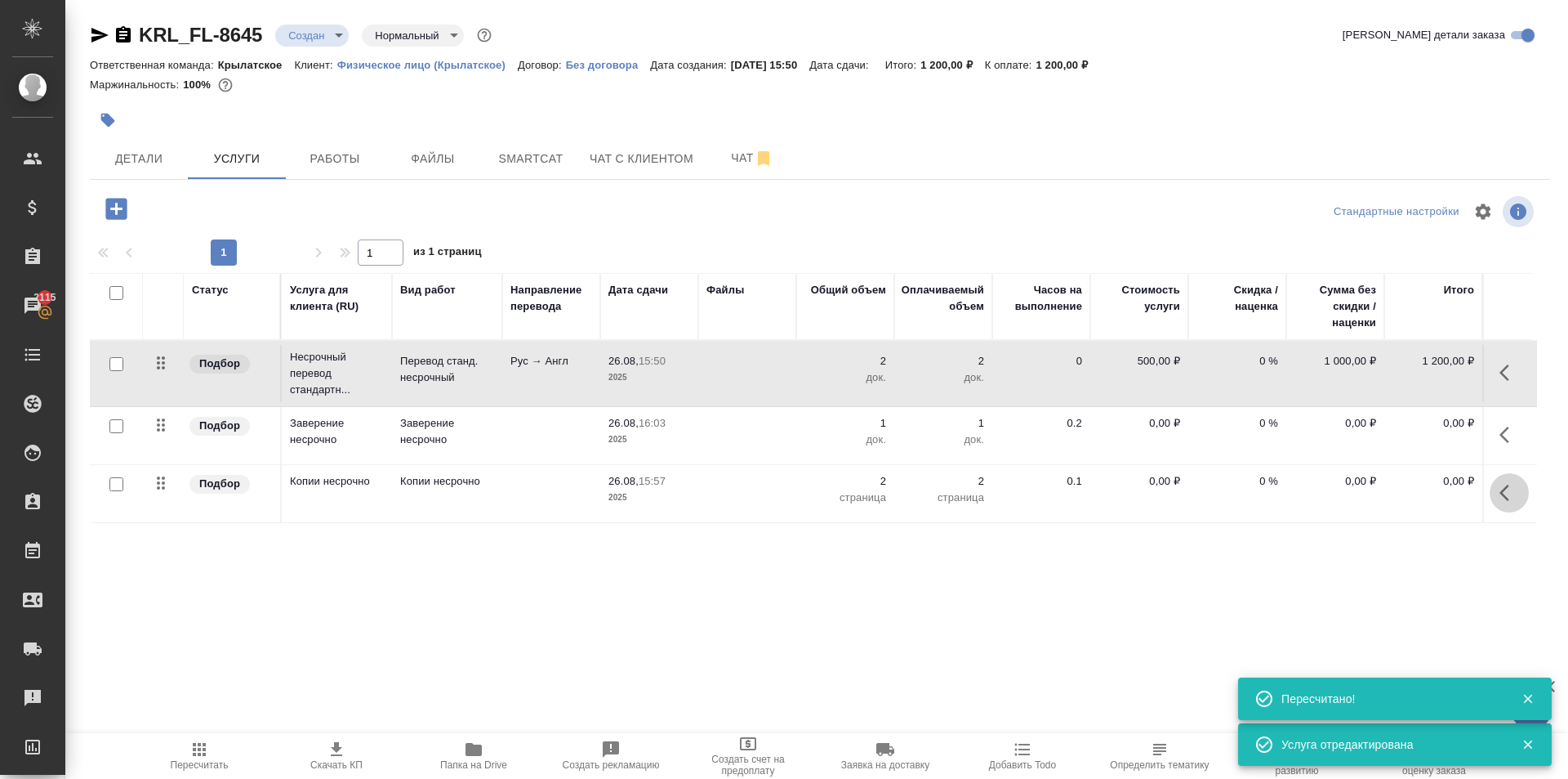
click at [1521, 486] on button "button" at bounding box center [1510, 492] width 39 height 39
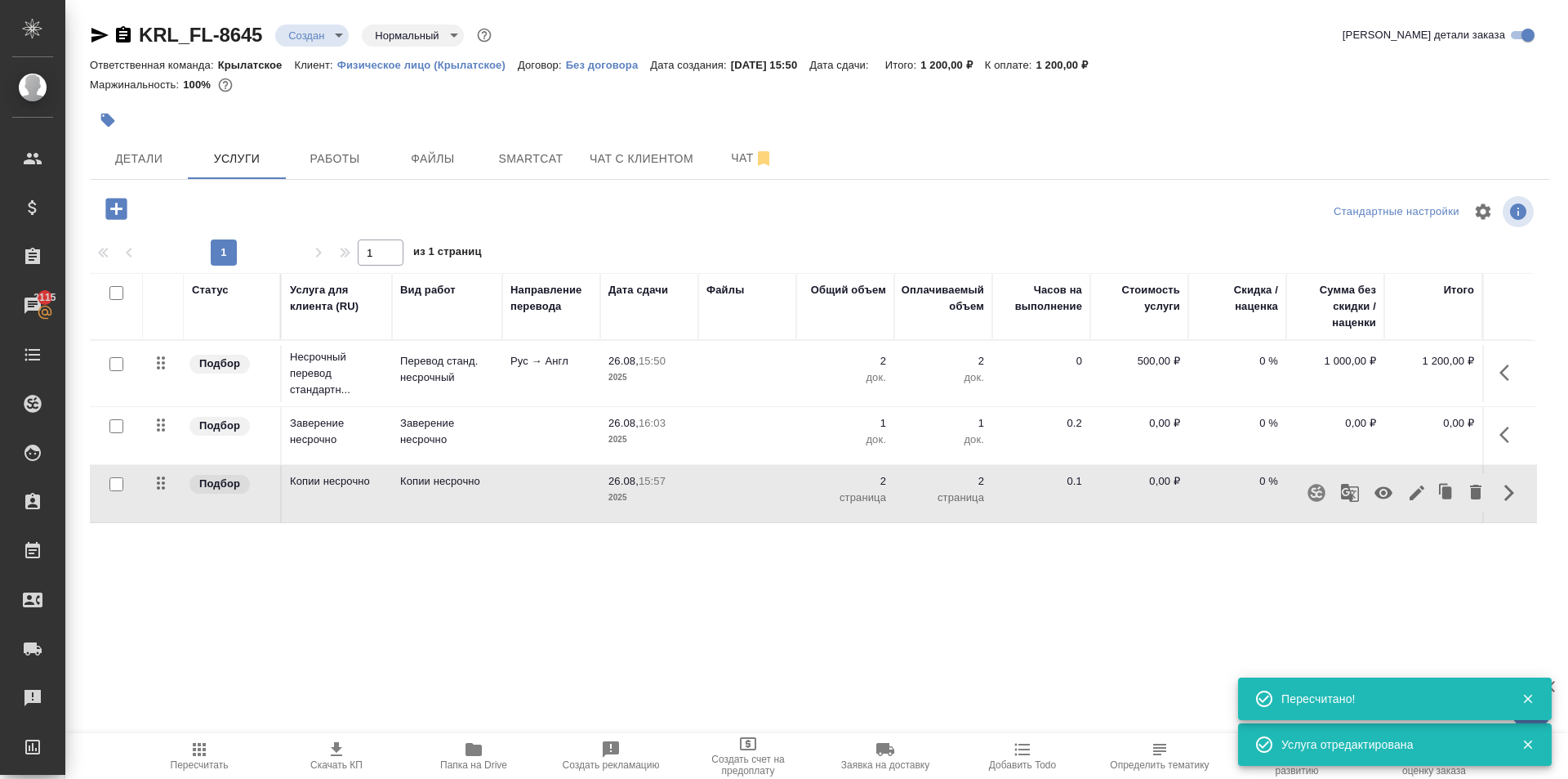
click at [1152, 416] on p "0,00 ₽" at bounding box center [1140, 423] width 81 height 16
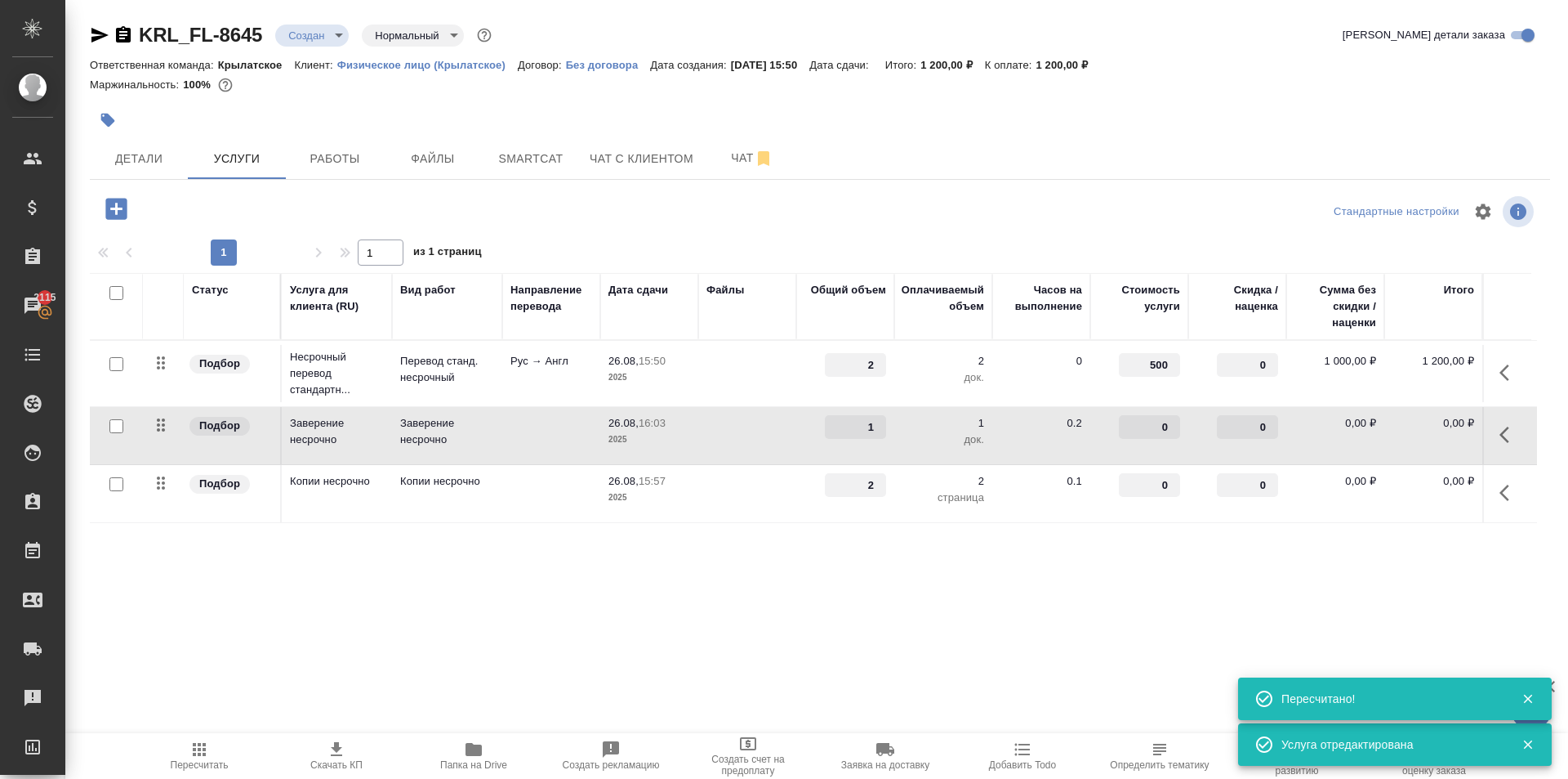
click at [1143, 428] on input "0" at bounding box center [1149, 427] width 61 height 24
type input "700"
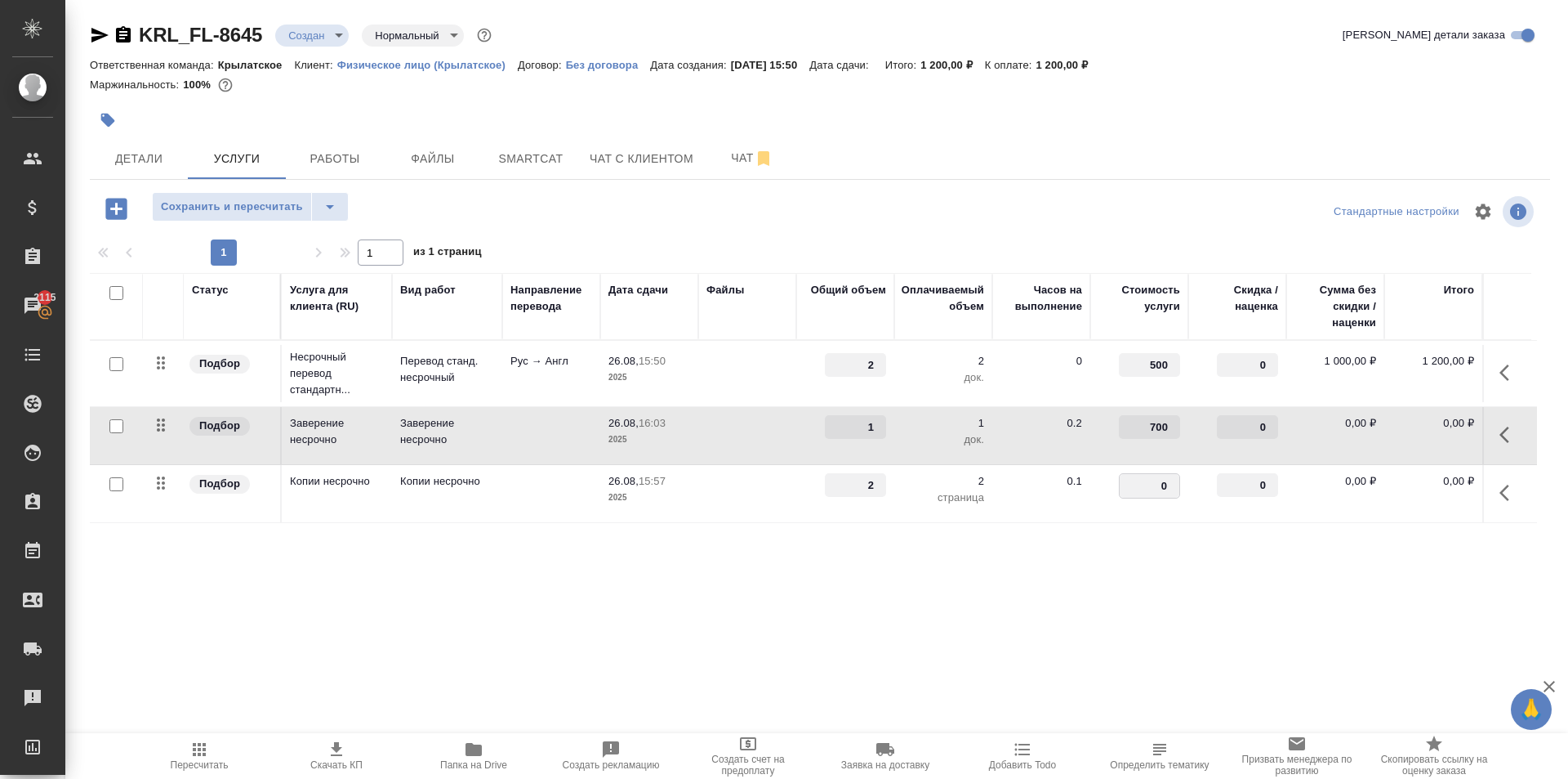
click at [1153, 482] on input "0" at bounding box center [1149, 485] width 59 height 24
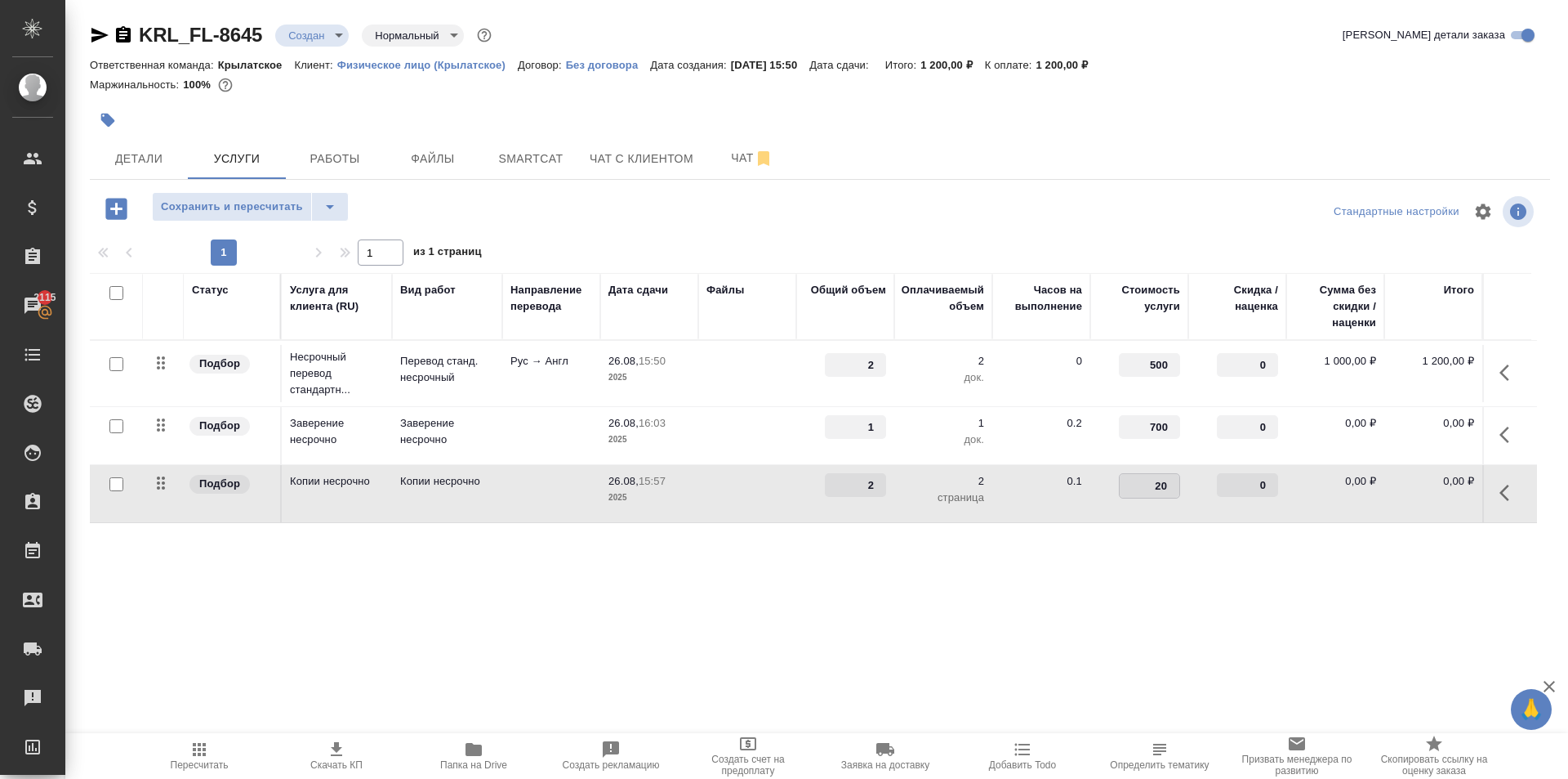
type input "200"
click at [795, 241] on div "1 1 из 1 страниц" at bounding box center [820, 252] width 1461 height 27
click at [198, 206] on span "Сохранить и пересчитать" at bounding box center [232, 206] width 142 height 19
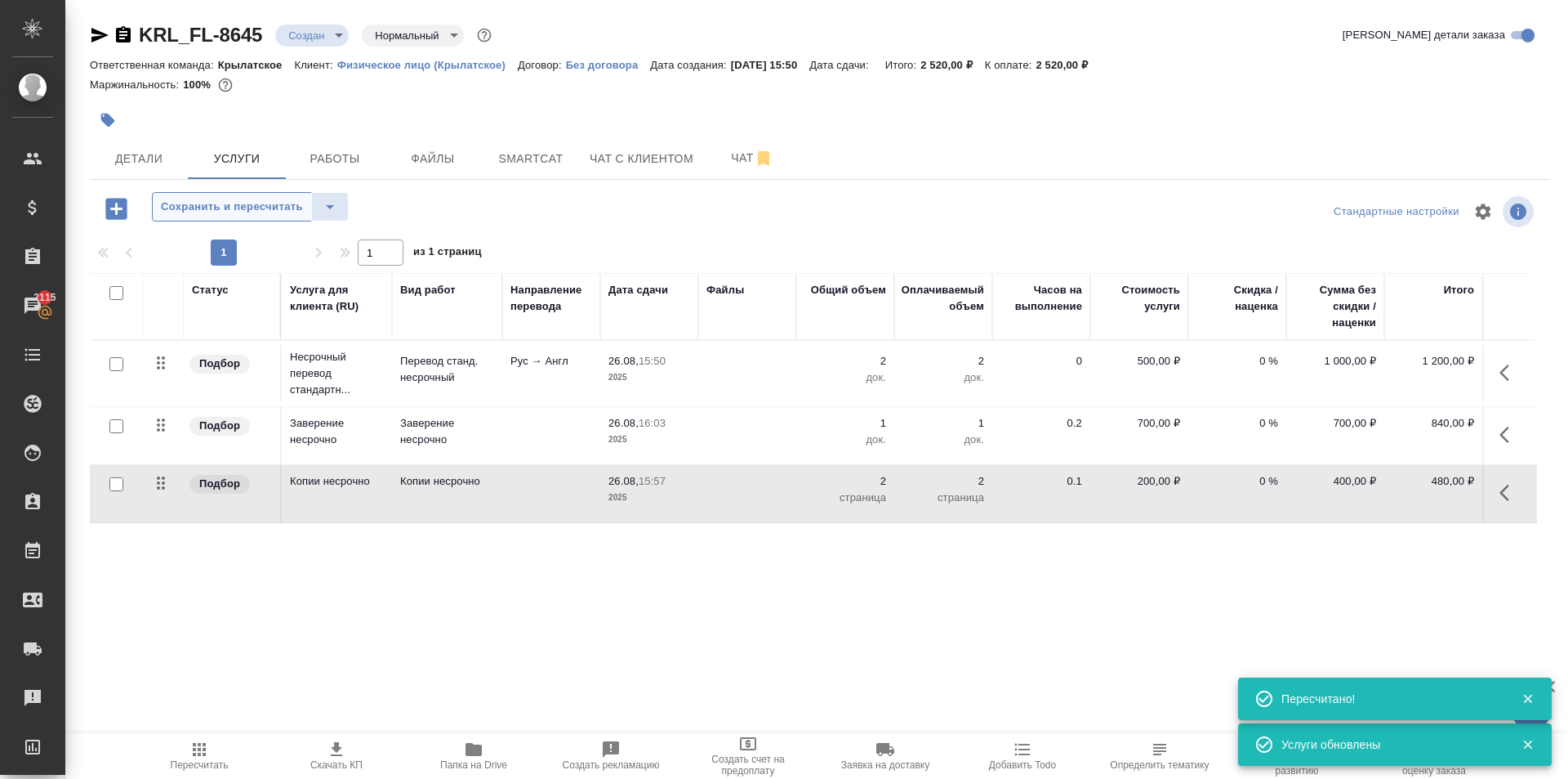
click at [201, 205] on span "Сохранить и пересчитать" at bounding box center [232, 206] width 142 height 19
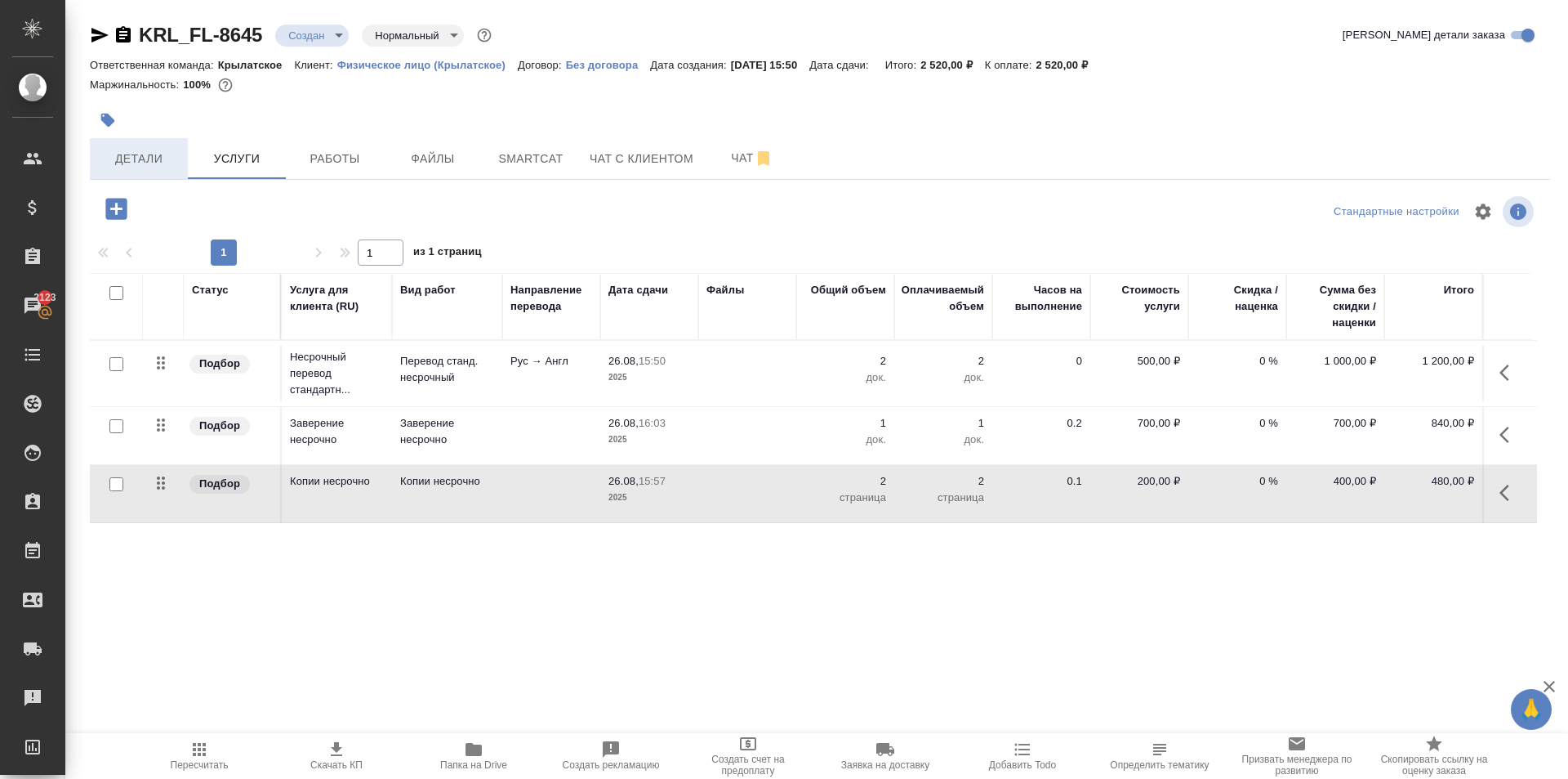
drag, startPoint x: 213, startPoint y: 156, endPoint x: 144, endPoint y: 155, distance: 69.0
click at [144, 155] on div "Детали Услуги Работы Файлы Smartcat Чат с клиентом Чат" at bounding box center [820, 158] width 1461 height 41
click at [144, 155] on span "Детали" at bounding box center [139, 158] width 79 height 20
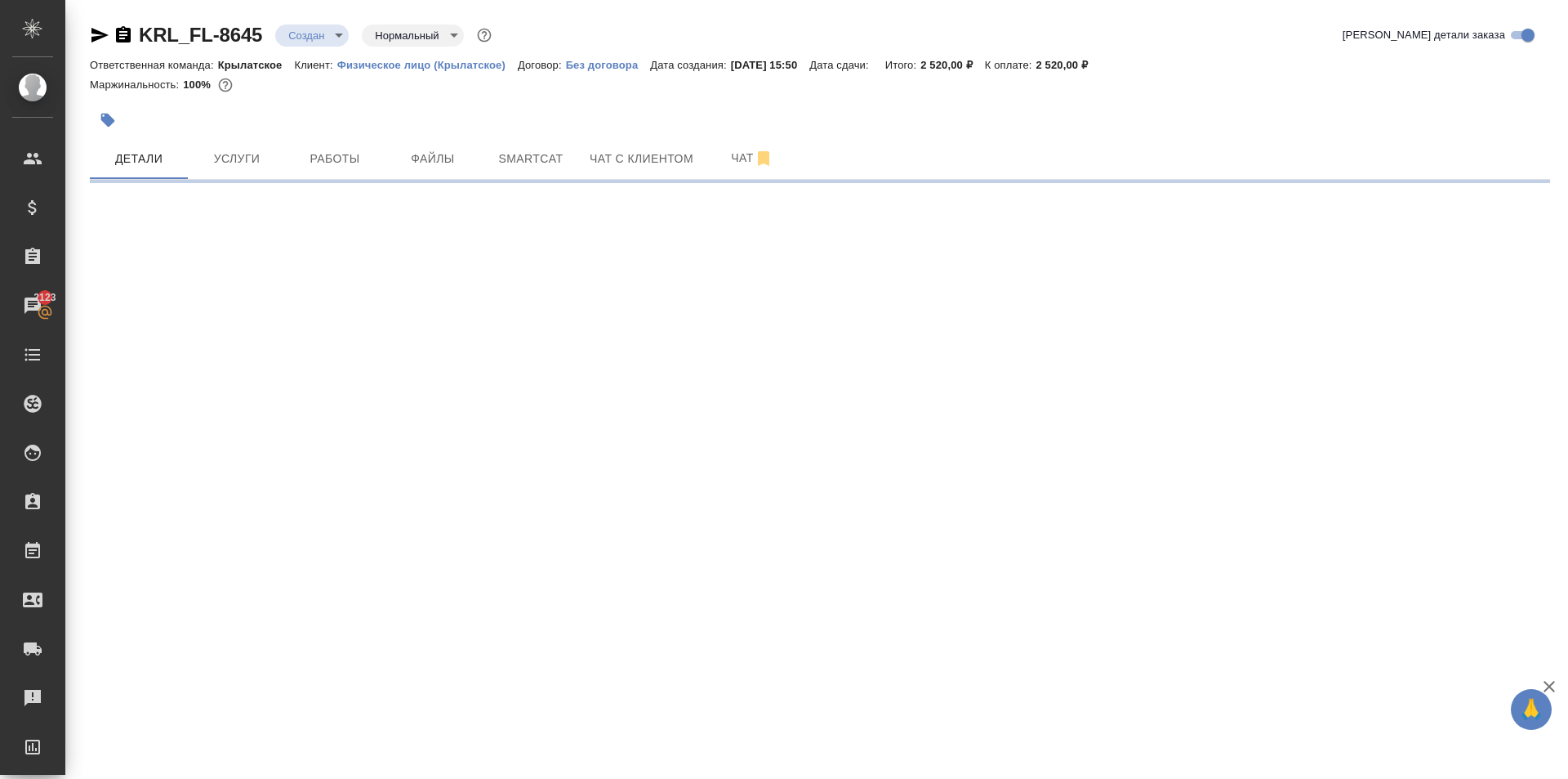
select select "RU"
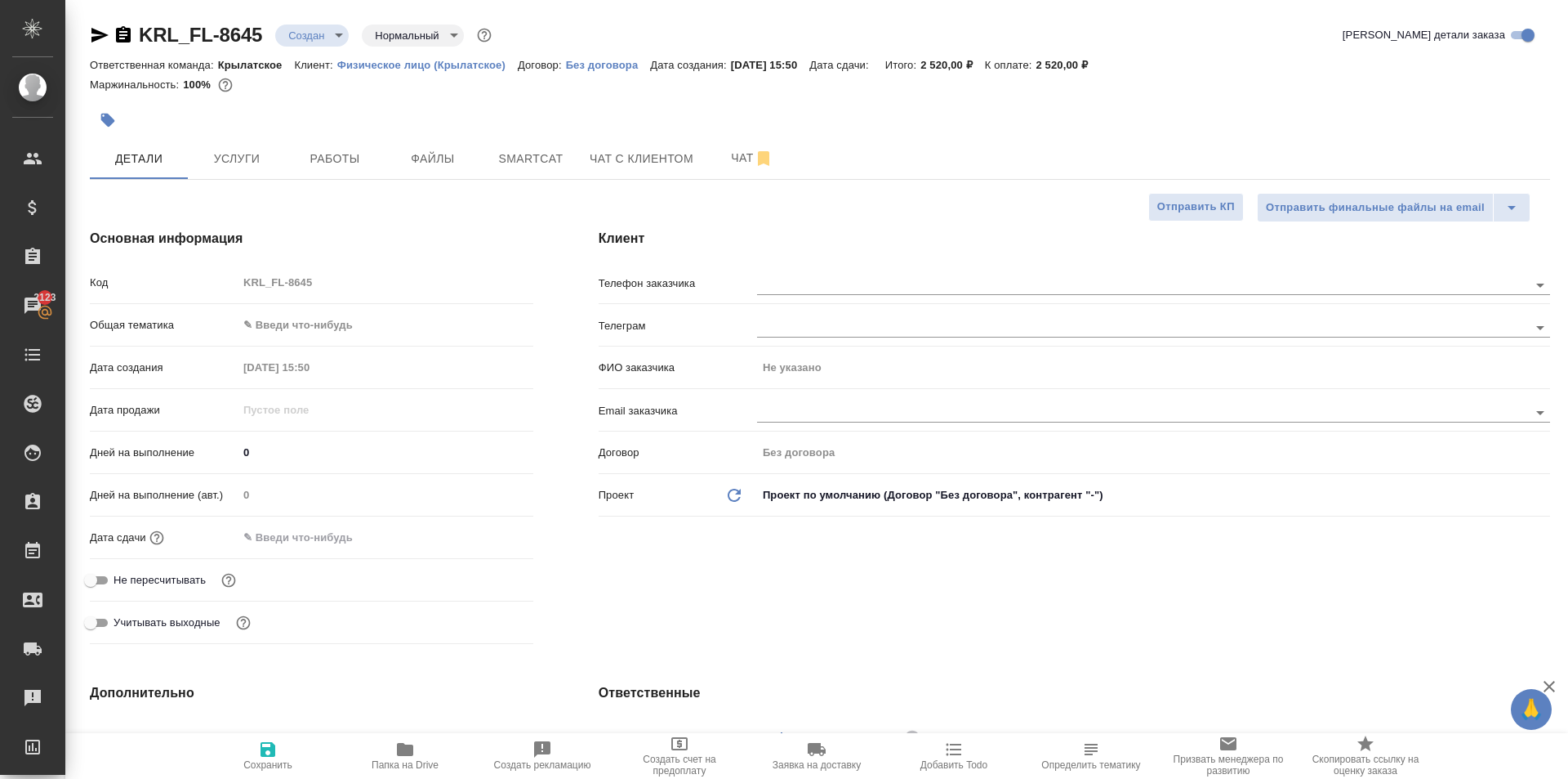
type textarea "x"
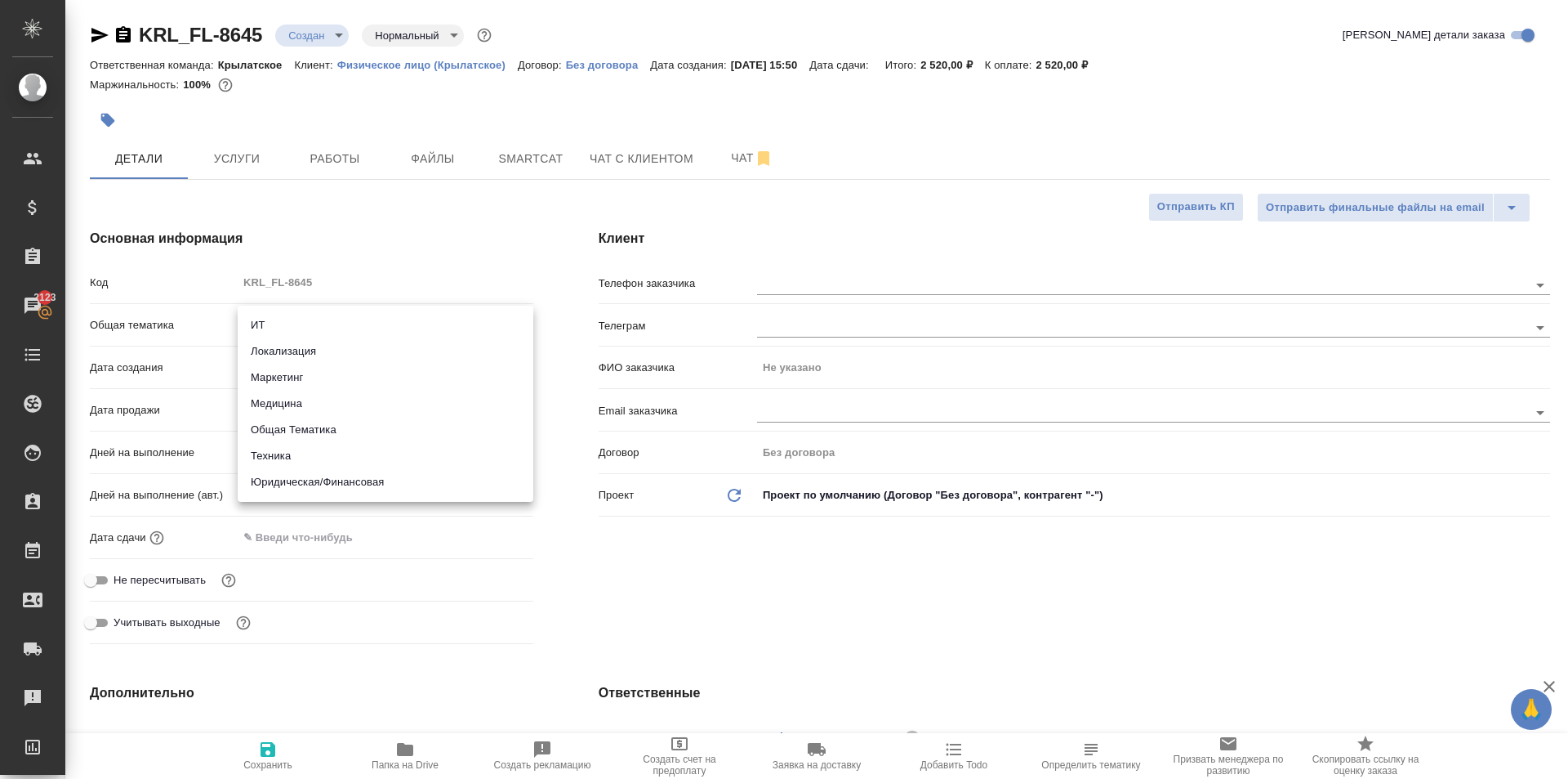
drag, startPoint x: 359, startPoint y: 324, endPoint x: 359, endPoint y: 345, distance: 21.0
click at [357, 324] on body "🙏 .cls-1 fill:#fff; AWATERA [PERSON_NAME] Клиенты Спецификации Заказы 2123 Чаты…" at bounding box center [784, 390] width 1568 height 779
click at [383, 505] on div at bounding box center [784, 390] width 1568 height 779
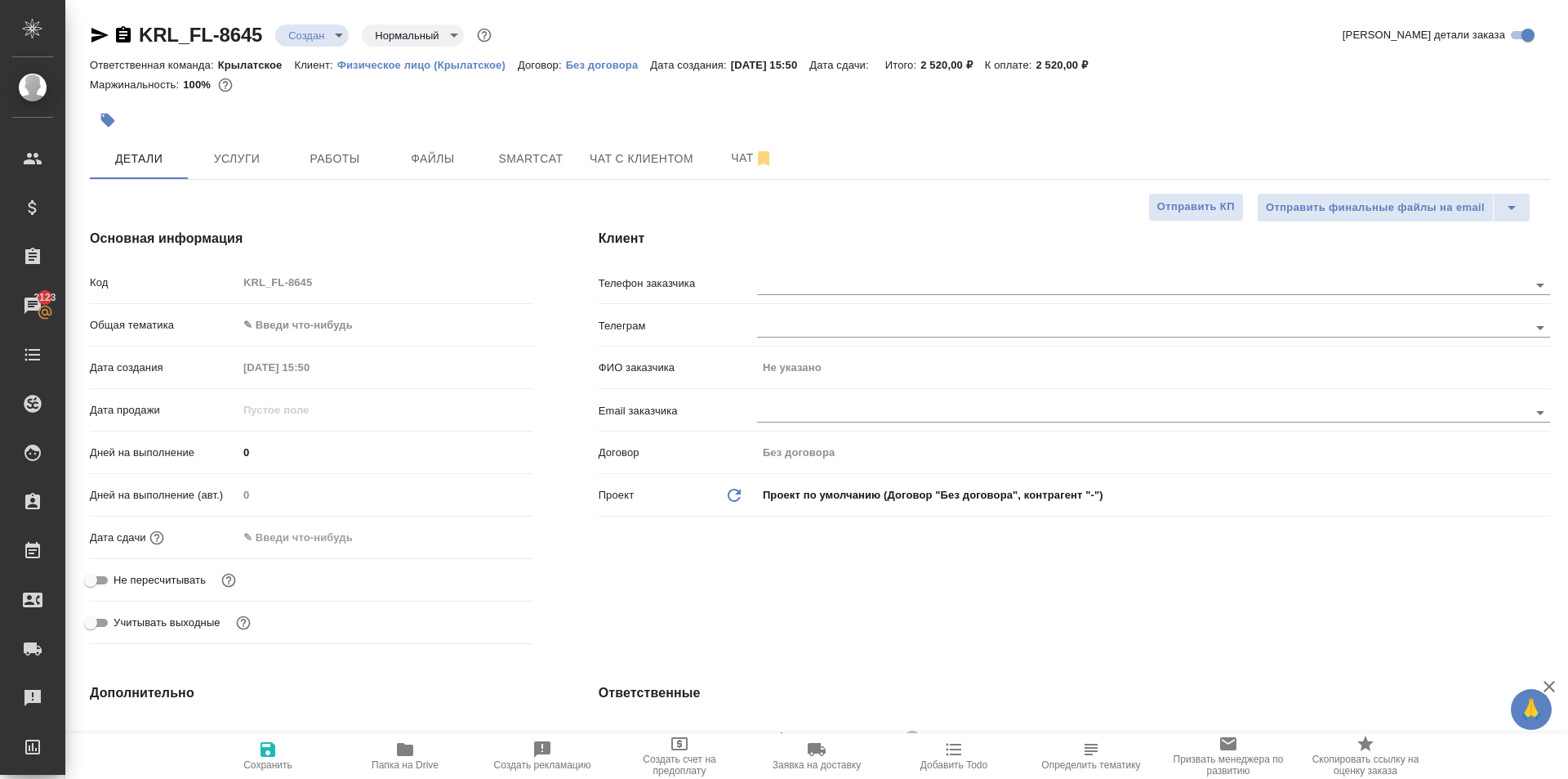
click at [369, 471] on div "ИТ Локализация Маркетинг Медицина Общая Тематика Техника Юридическая/Финансовая" at bounding box center [784, 390] width 1568 height 779
click at [356, 327] on body "🙏 .cls-1 fill:#fff; AWATERA [PERSON_NAME] Клиенты Спецификации Заказы 2123 Чаты…" at bounding box center [784, 390] width 1568 height 779
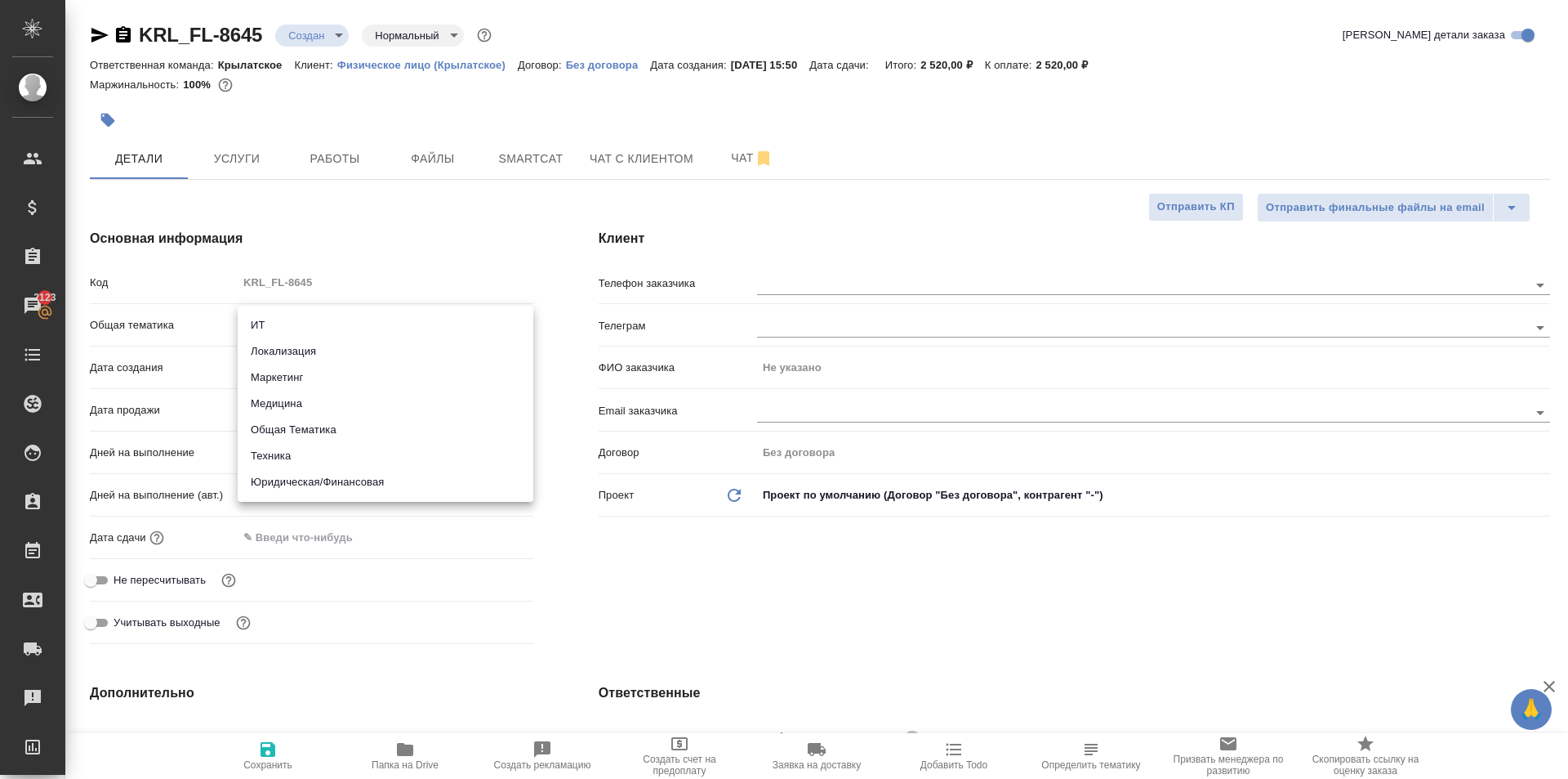
click at [350, 483] on li "Юридическая/Финансовая" at bounding box center [386, 482] width 296 height 27
type input "yr-fn"
type textarea "x"
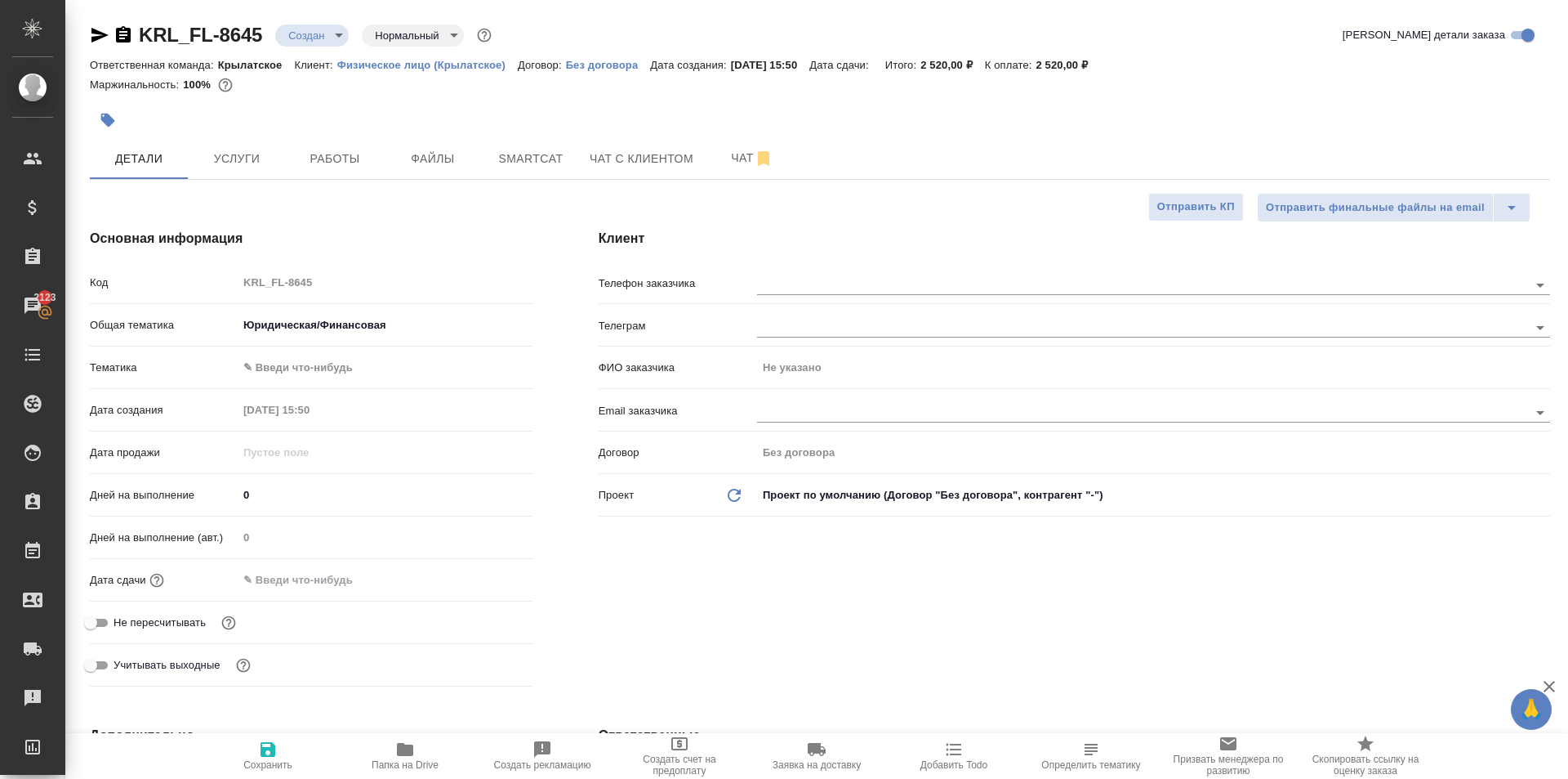
click at [299, 377] on body "🙏 .cls-1 fill:#fff; AWATERA [PERSON_NAME] Клиенты Спецификации Заказы 2123 Чаты…" at bounding box center [784, 390] width 1568 height 779
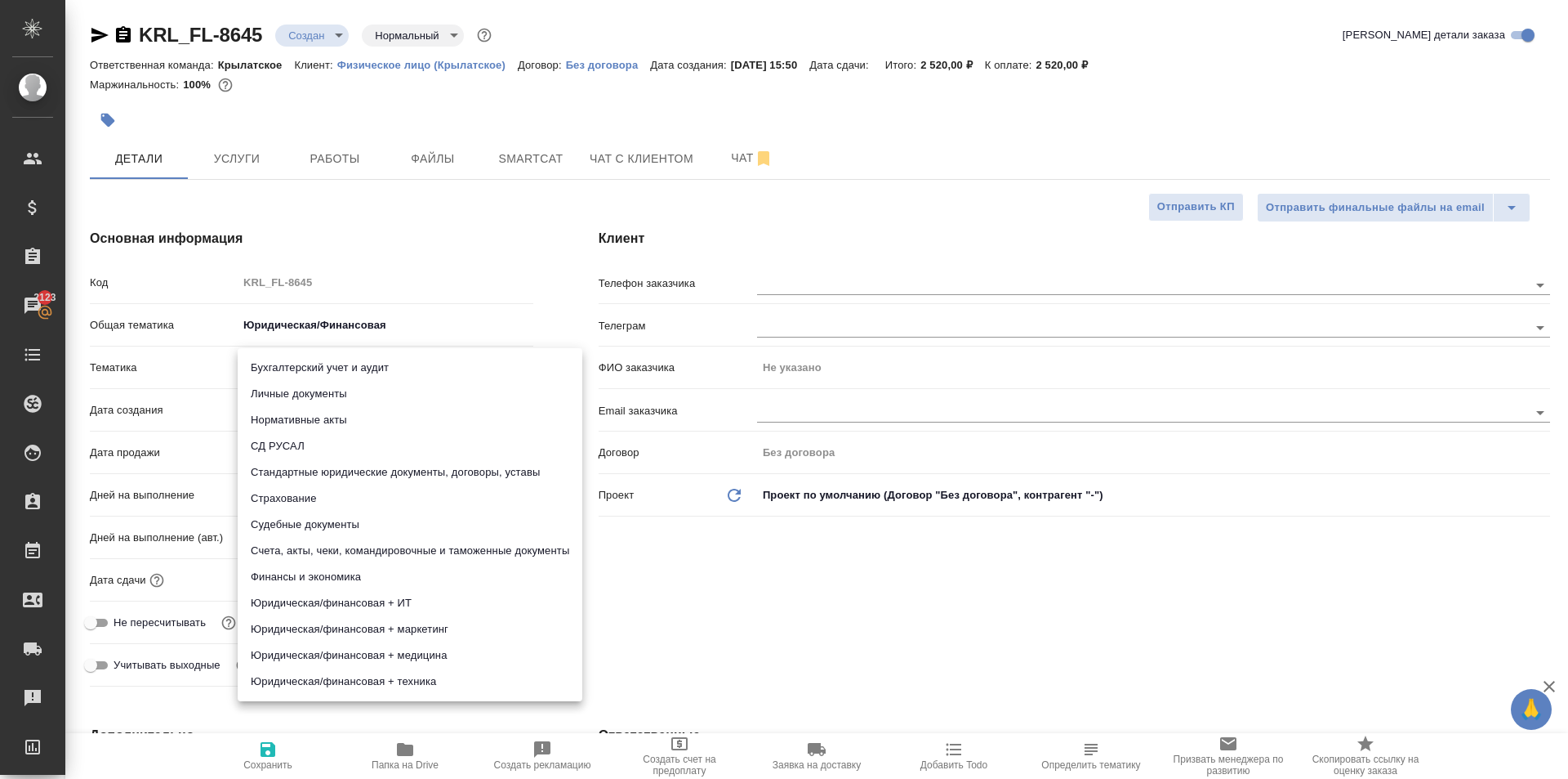
click at [292, 387] on li "Личные документы" at bounding box center [411, 394] width 345 height 27
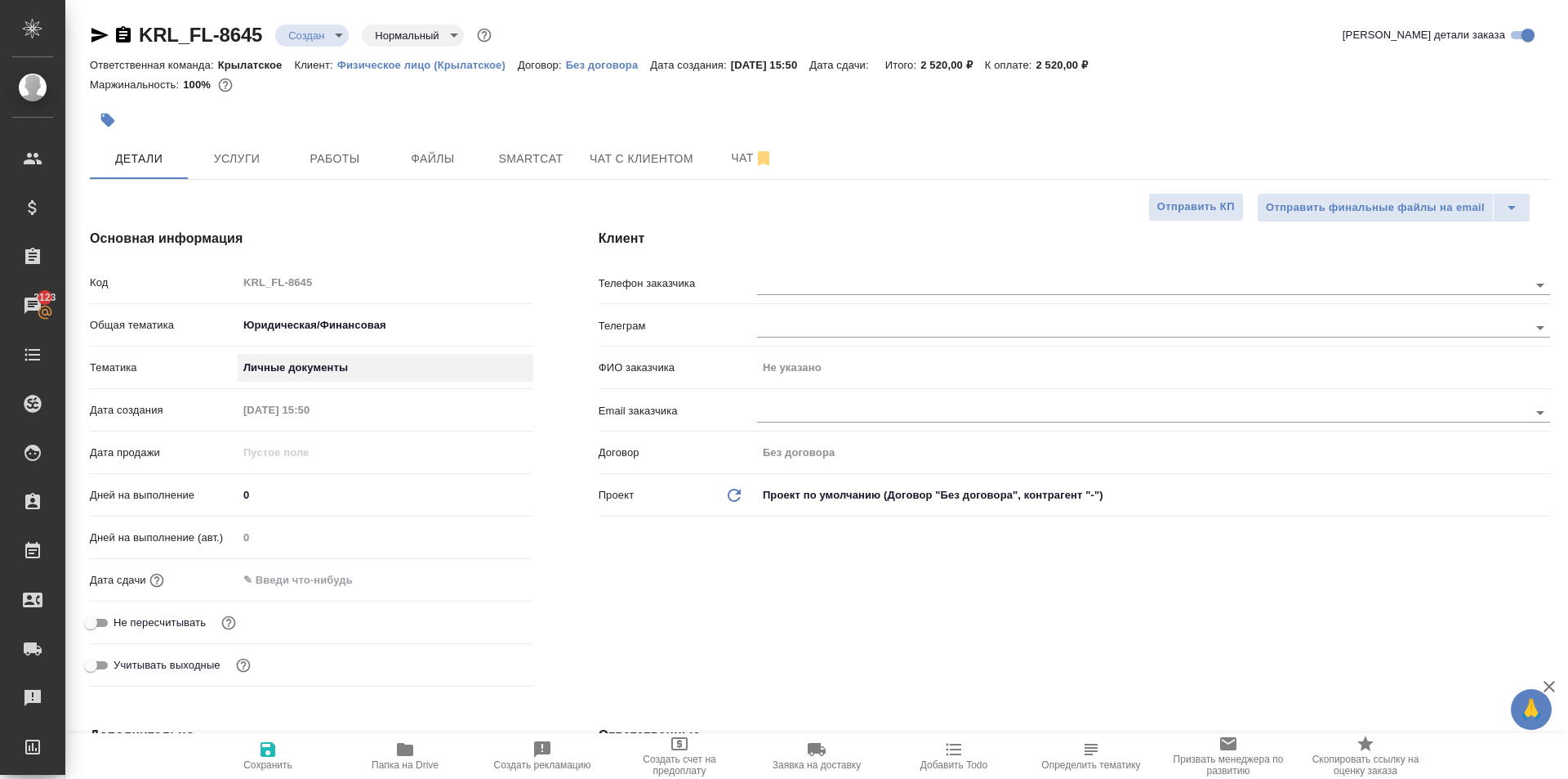
type textarea "x"
type input "5a8b8b956a9677013d343cfe"
drag, startPoint x: 262, startPoint y: 489, endPoint x: 181, endPoint y: 483, distance: 81.2
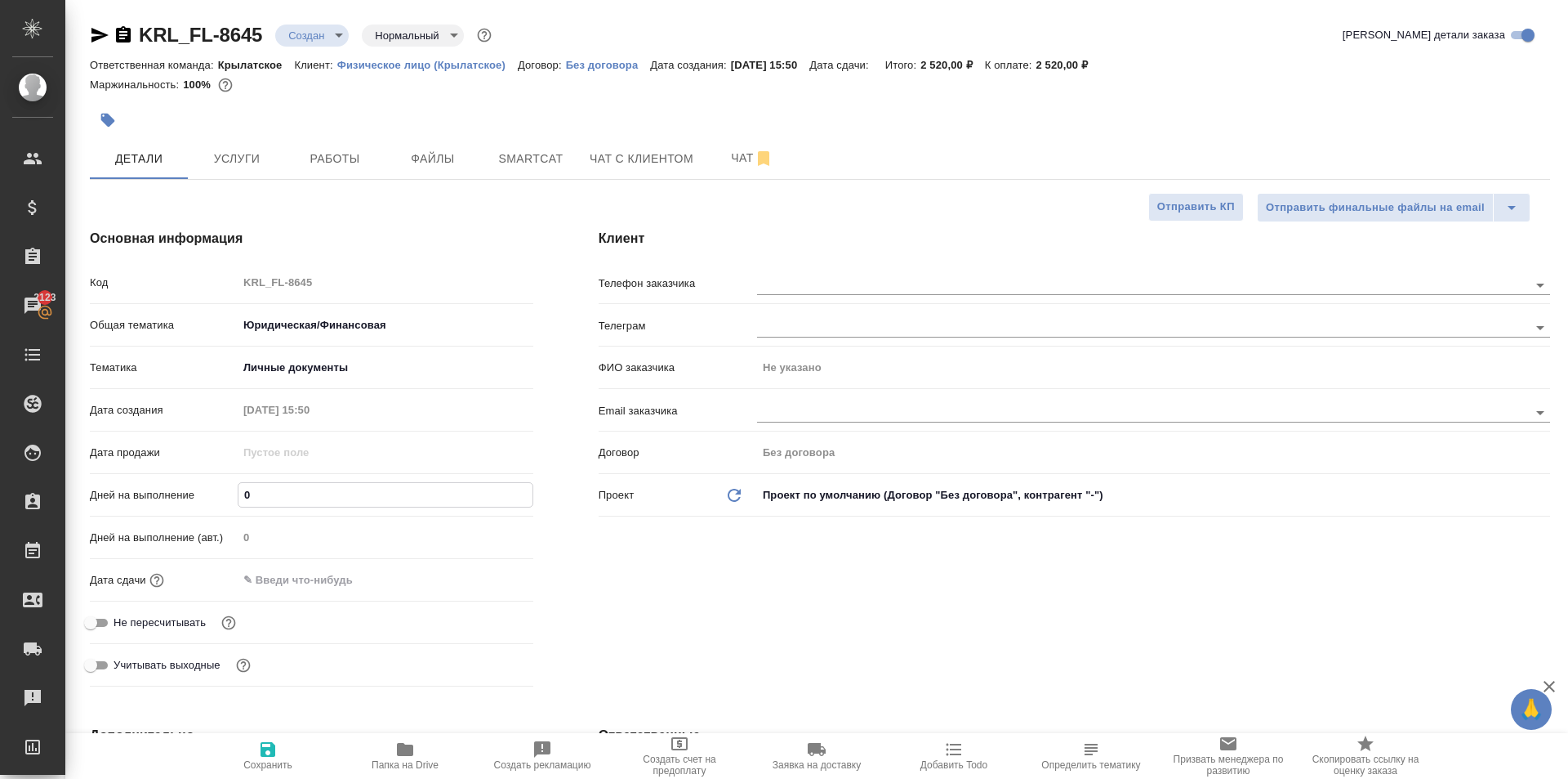
click at [181, 483] on div "Дней на выполнение 0" at bounding box center [311, 495] width 443 height 28
type input "1"
type textarea "x"
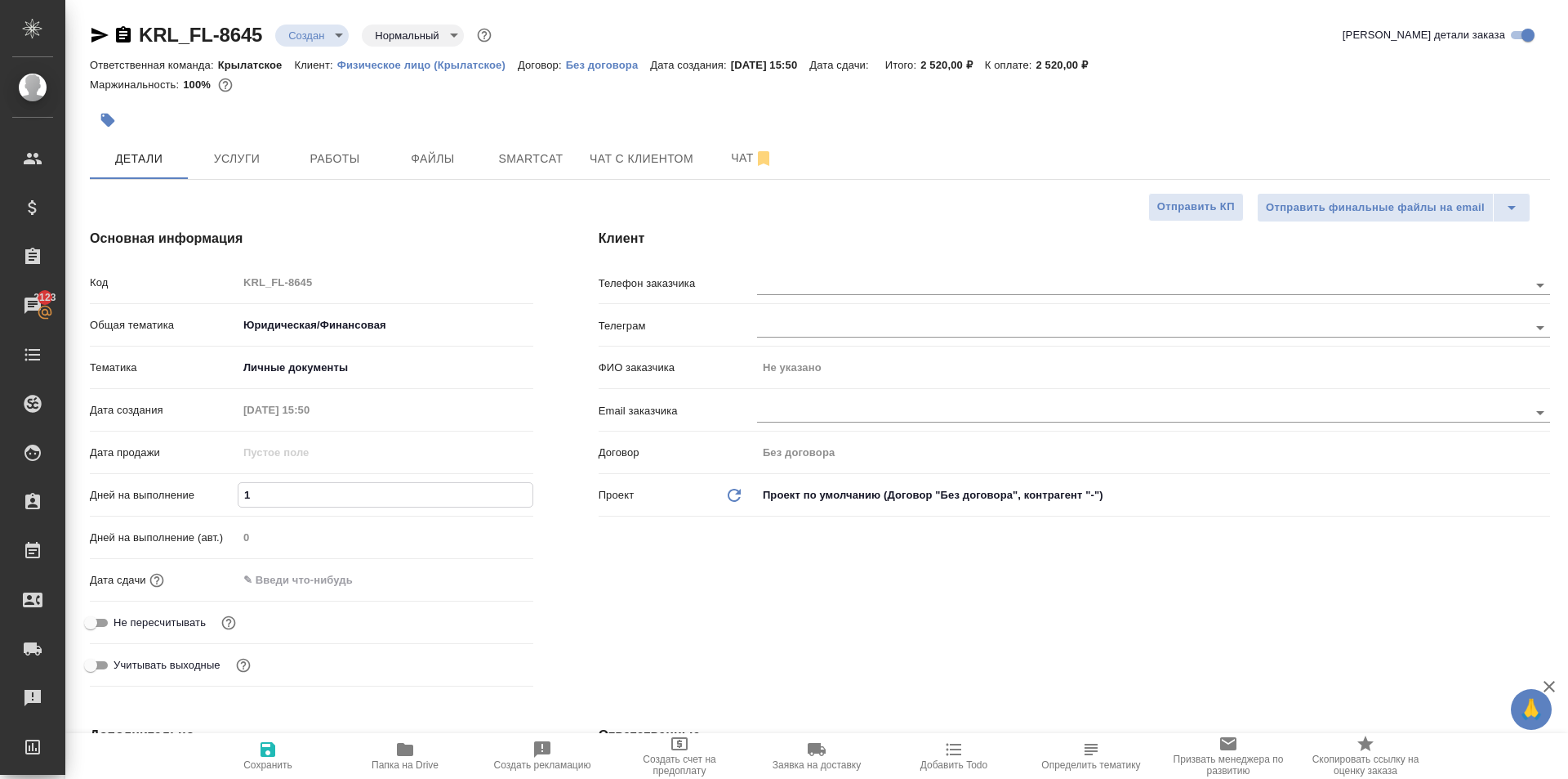
type input "1"
click at [257, 574] on input "text" at bounding box center [310, 580] width 143 height 24
click at [496, 575] on div at bounding box center [504, 578] width 58 height 19
click at [487, 577] on icon "button" at bounding box center [486, 579] width 19 height 19
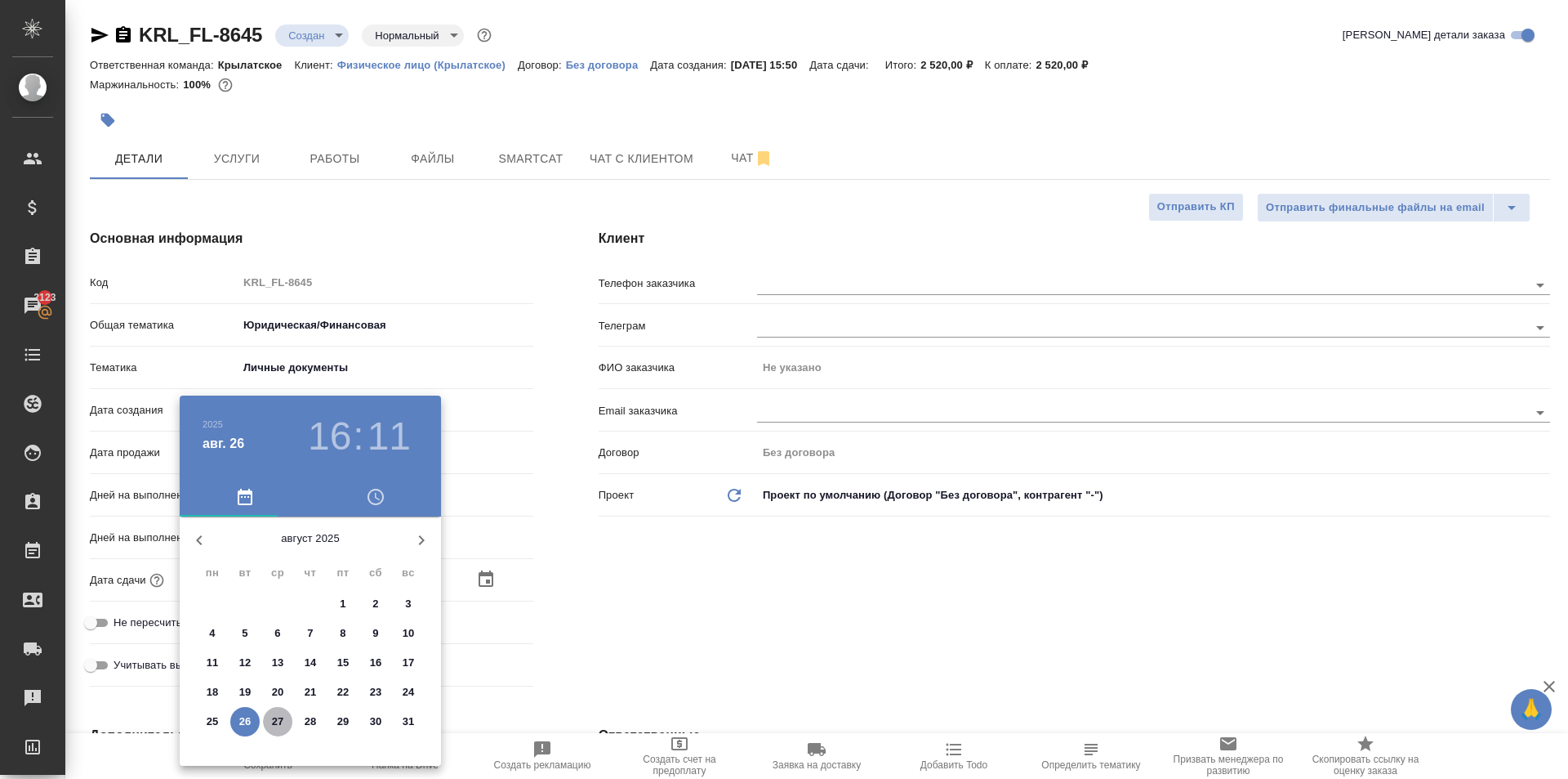
click at [279, 720] on p "27" at bounding box center [278, 721] width 12 height 16
type input "[DATE] 16:11"
type textarea "x"
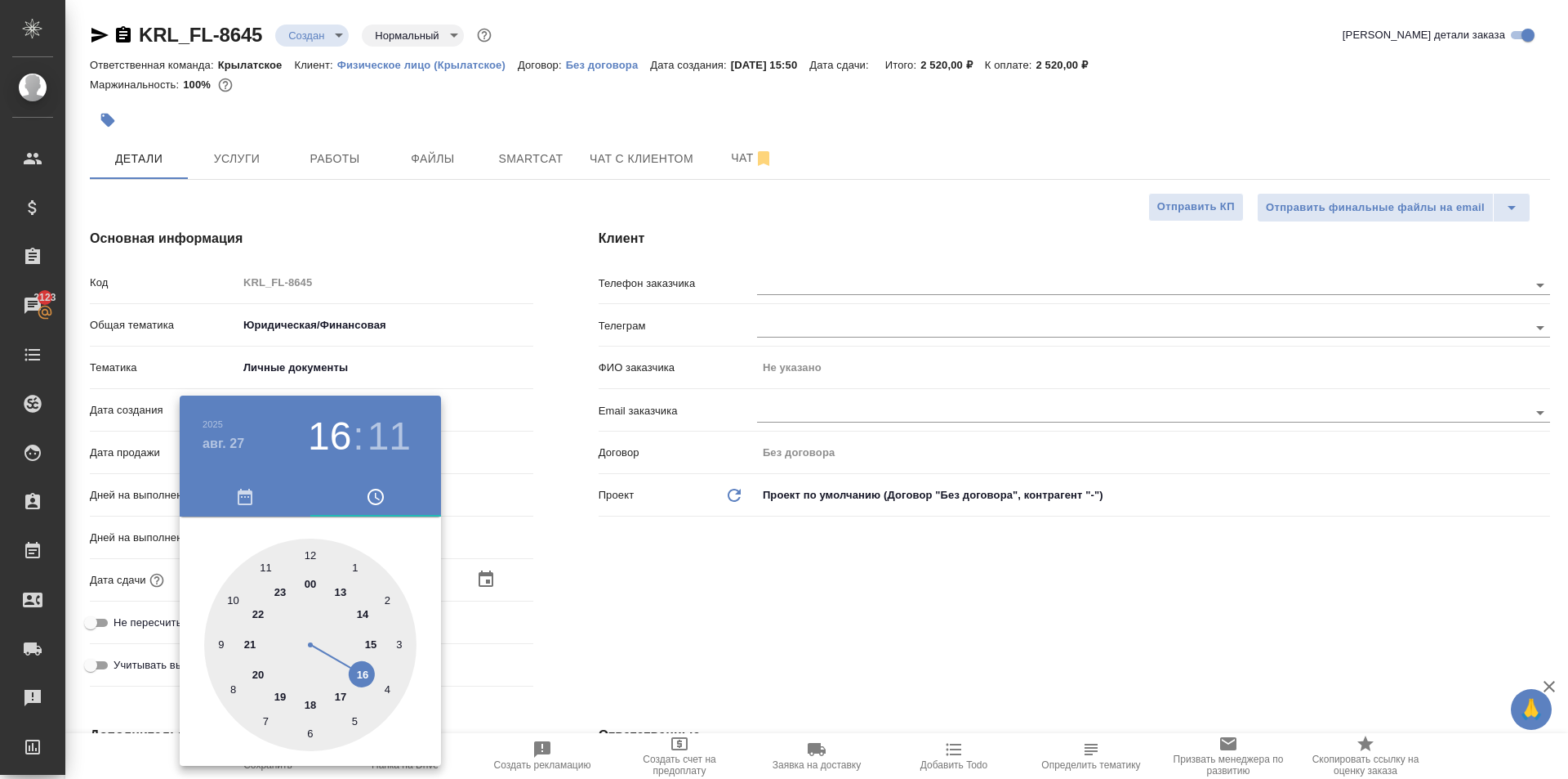
type input "27.08.2025 10:11"
type textarea "x"
drag, startPoint x: 234, startPoint y: 606, endPoint x: 281, endPoint y: 576, distance: 55.8
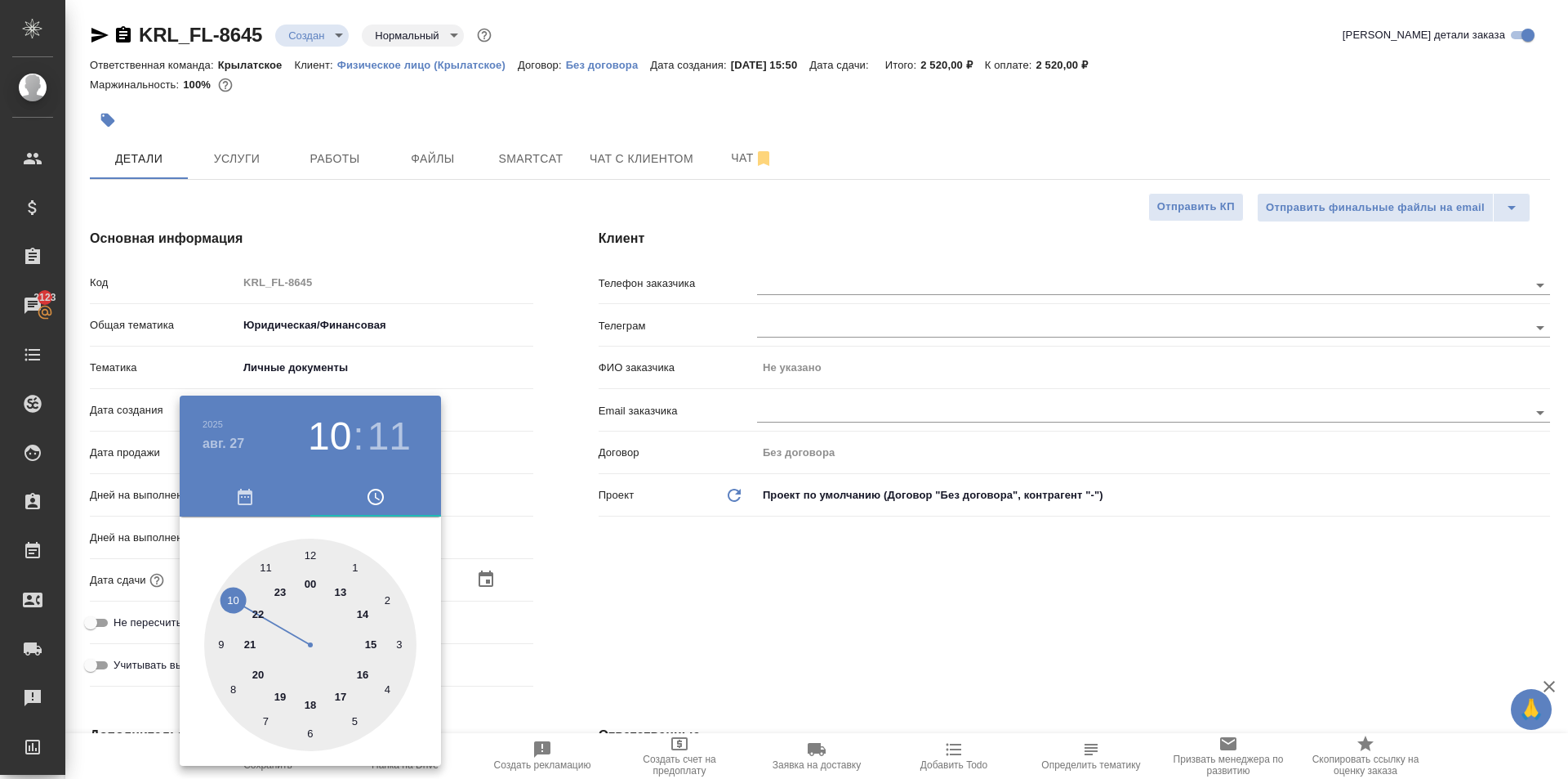
click at [234, 605] on div at bounding box center [311, 644] width 212 height 212
type textarea "x"
type input "27.08.2025 10:01"
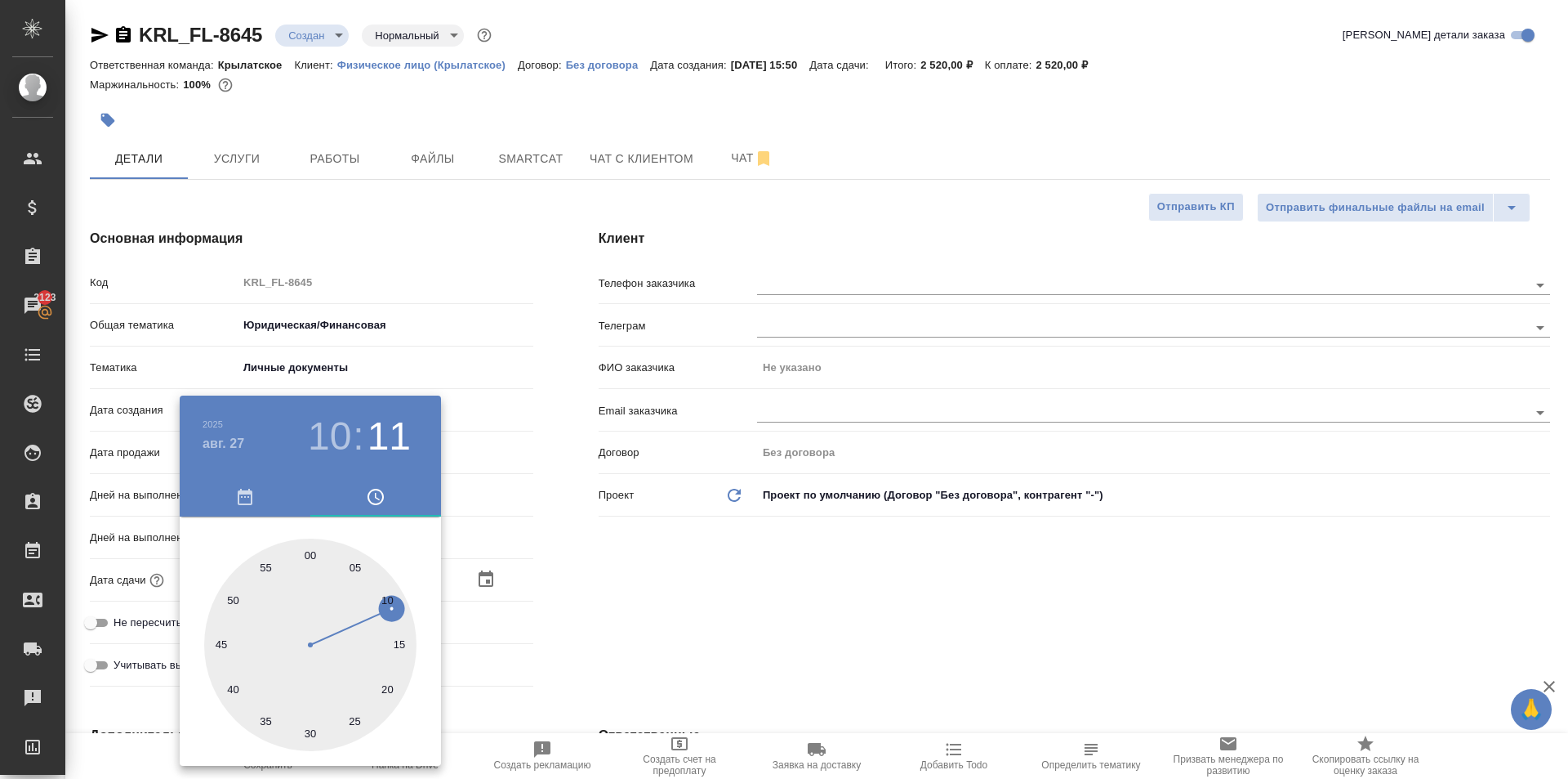
type textarea "x"
type input "27.08.2025 10:01"
type textarea "x"
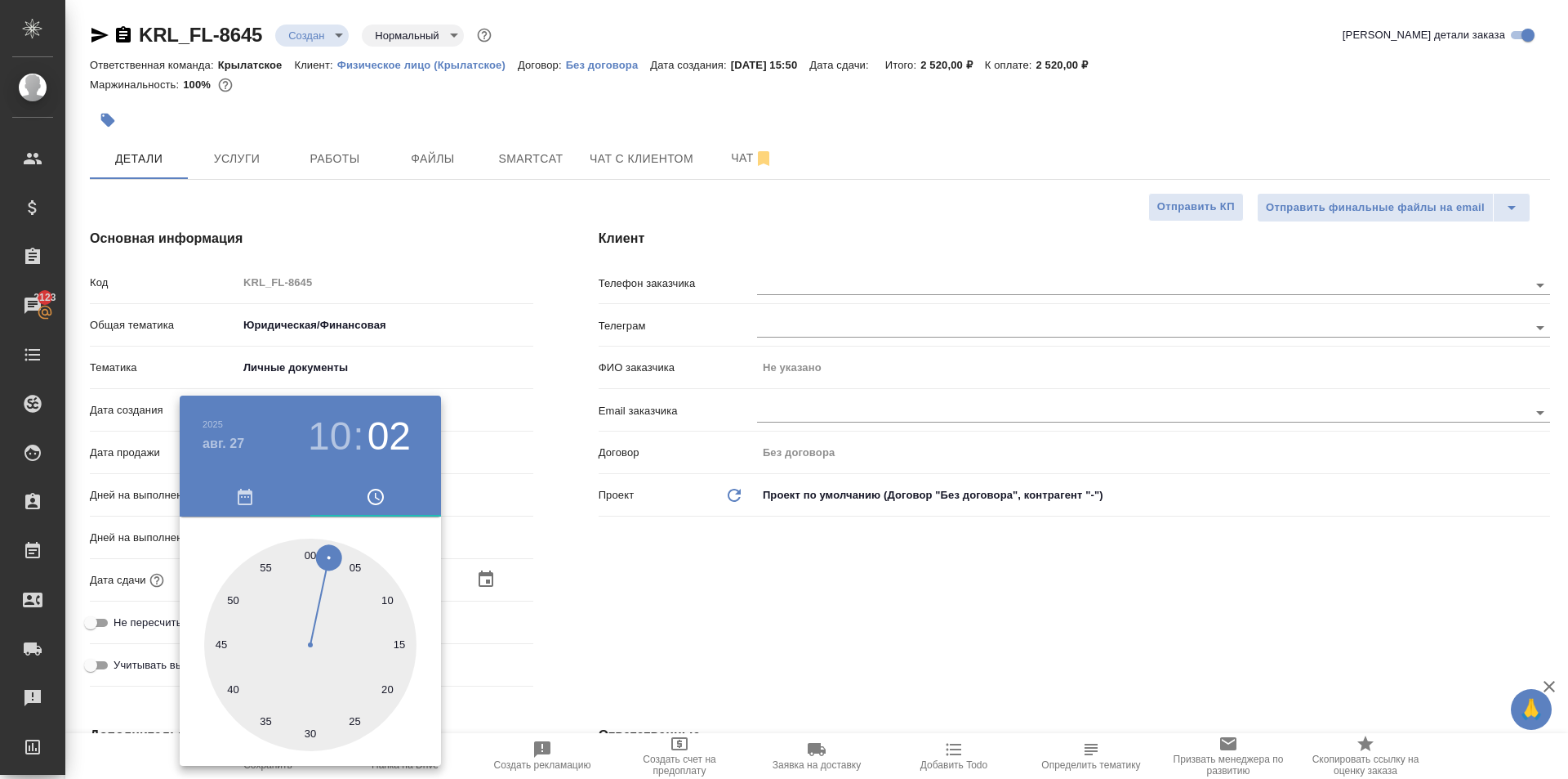
type textarea "x"
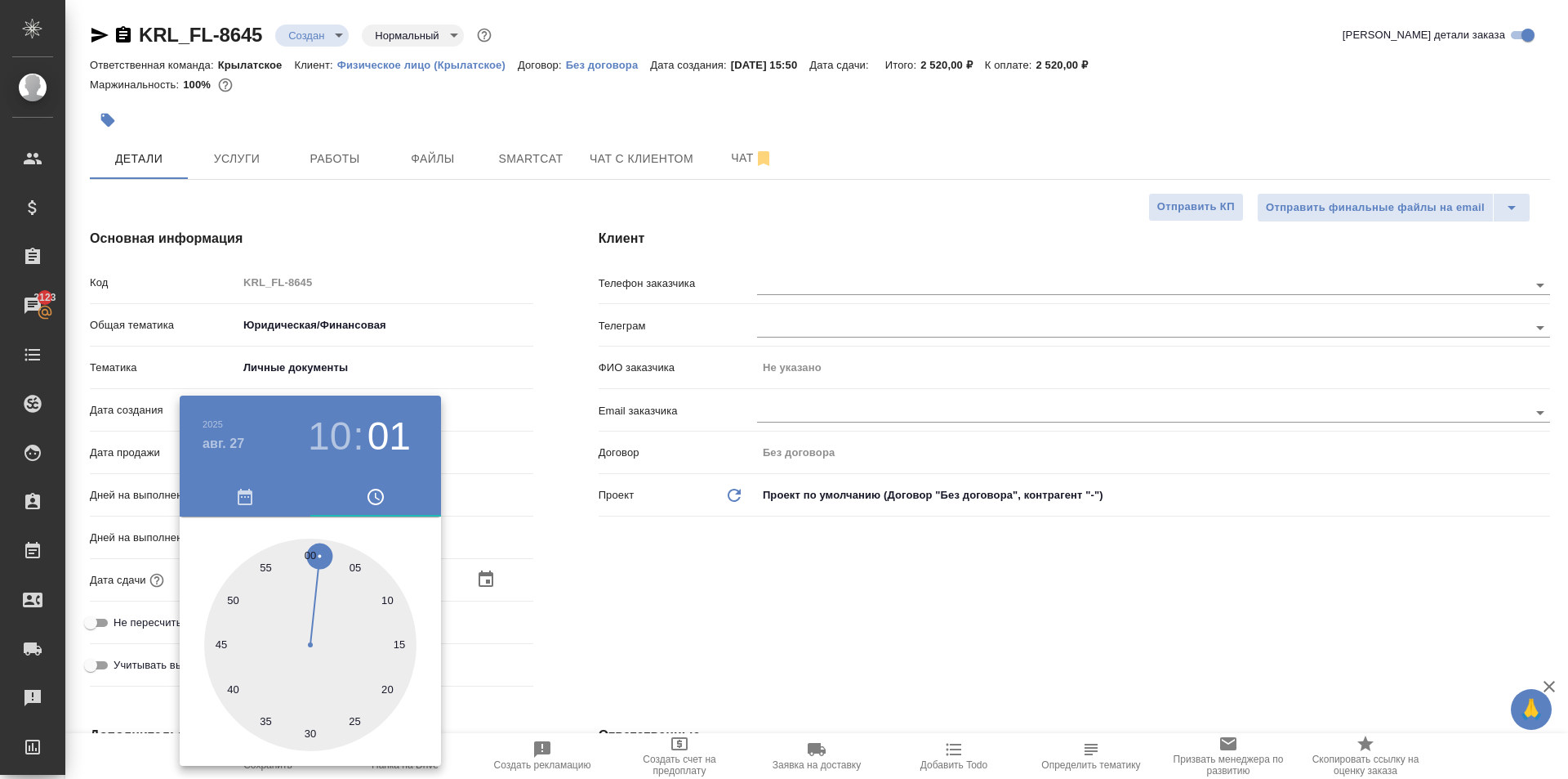
drag, startPoint x: 291, startPoint y: 569, endPoint x: 315, endPoint y: 553, distance: 28.8
click at [315, 553] on div at bounding box center [311, 644] width 212 height 212
type input "27.08.2025 10:00"
type textarea "x"
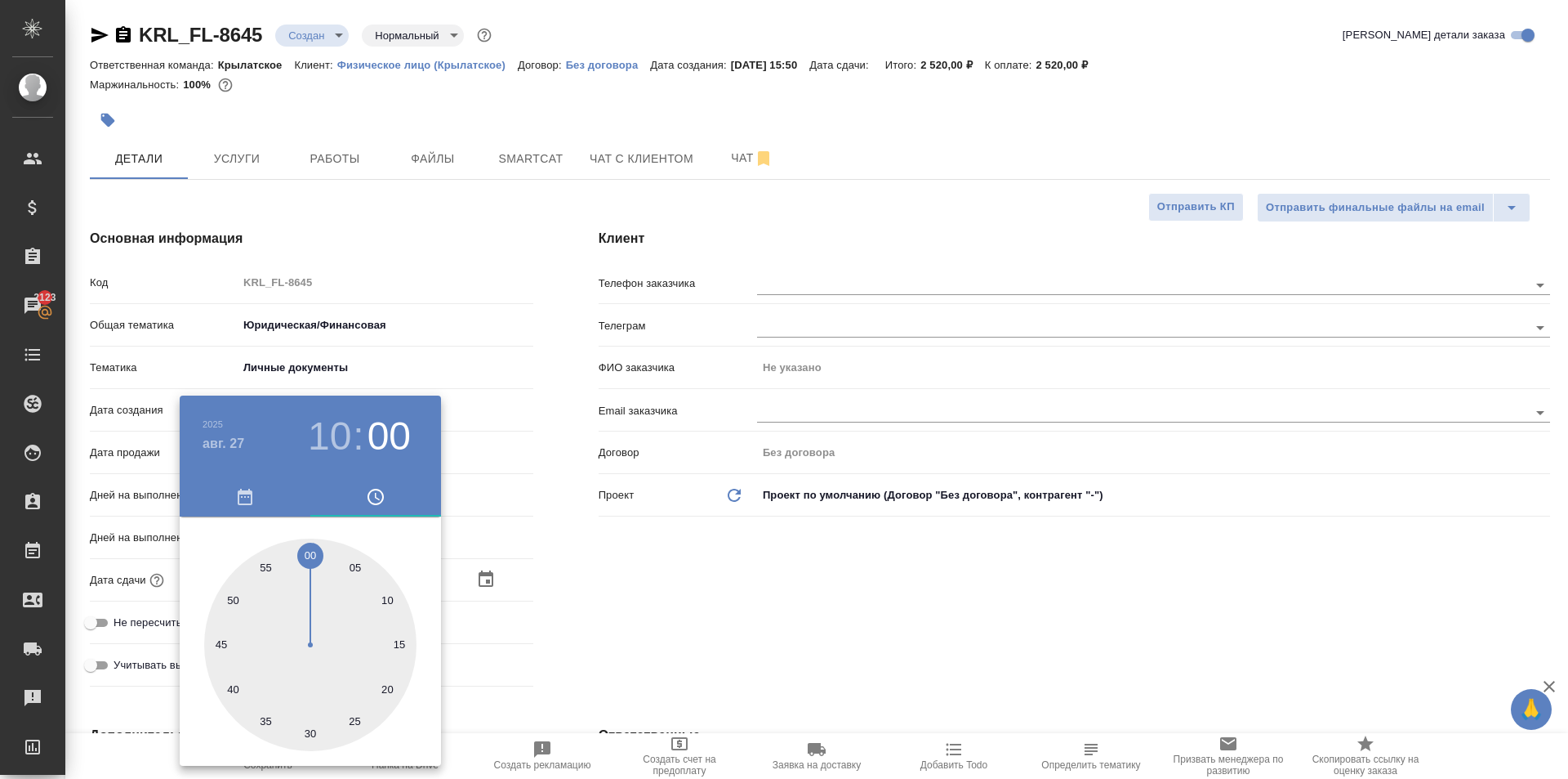
type textarea "x"
click at [311, 552] on div at bounding box center [311, 644] width 212 height 212
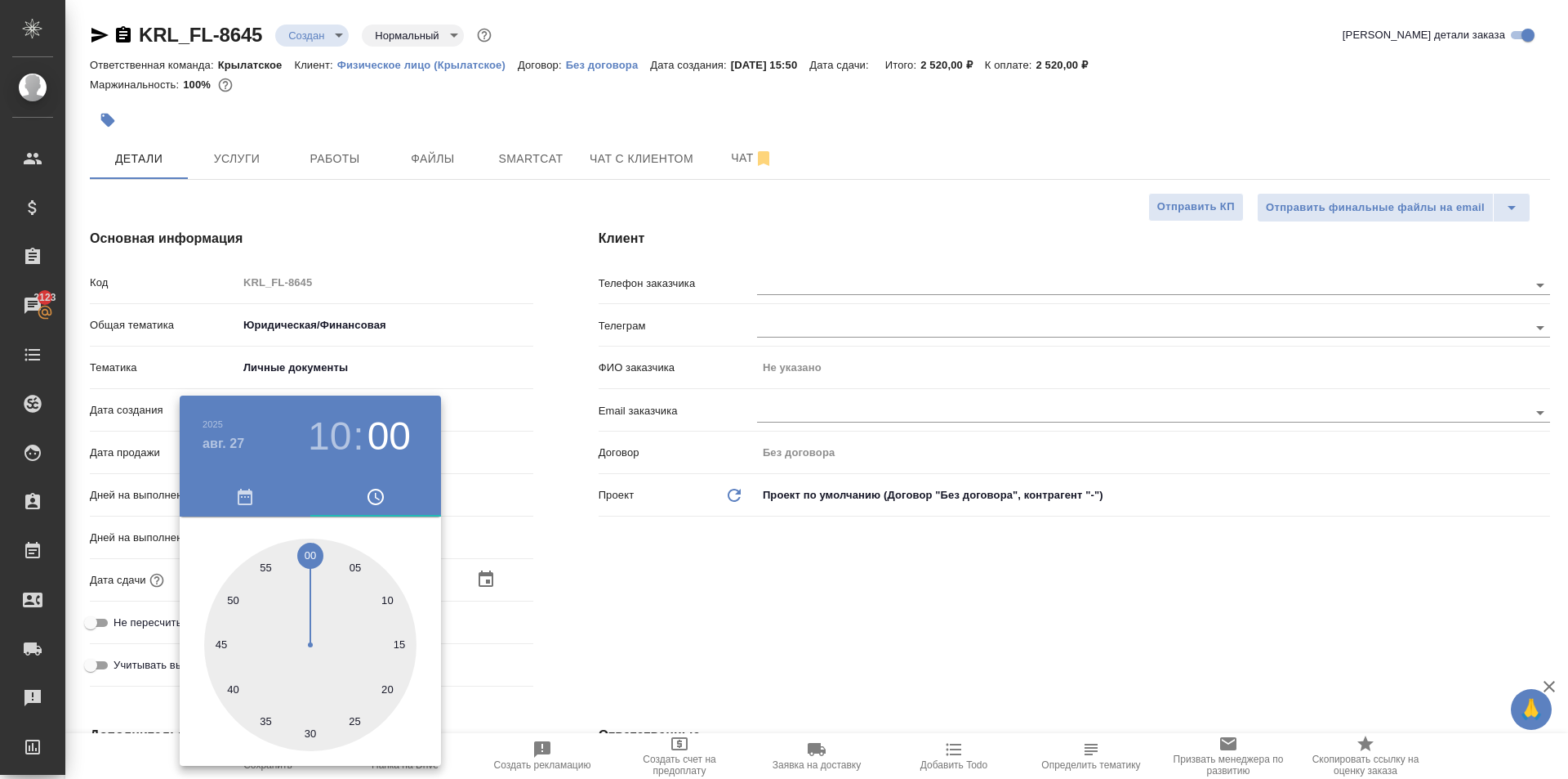
type textarea "x"
drag, startPoint x: 687, startPoint y: 614, endPoint x: 540, endPoint y: 579, distance: 151.1
click at [681, 608] on div at bounding box center [784, 390] width 1568 height 779
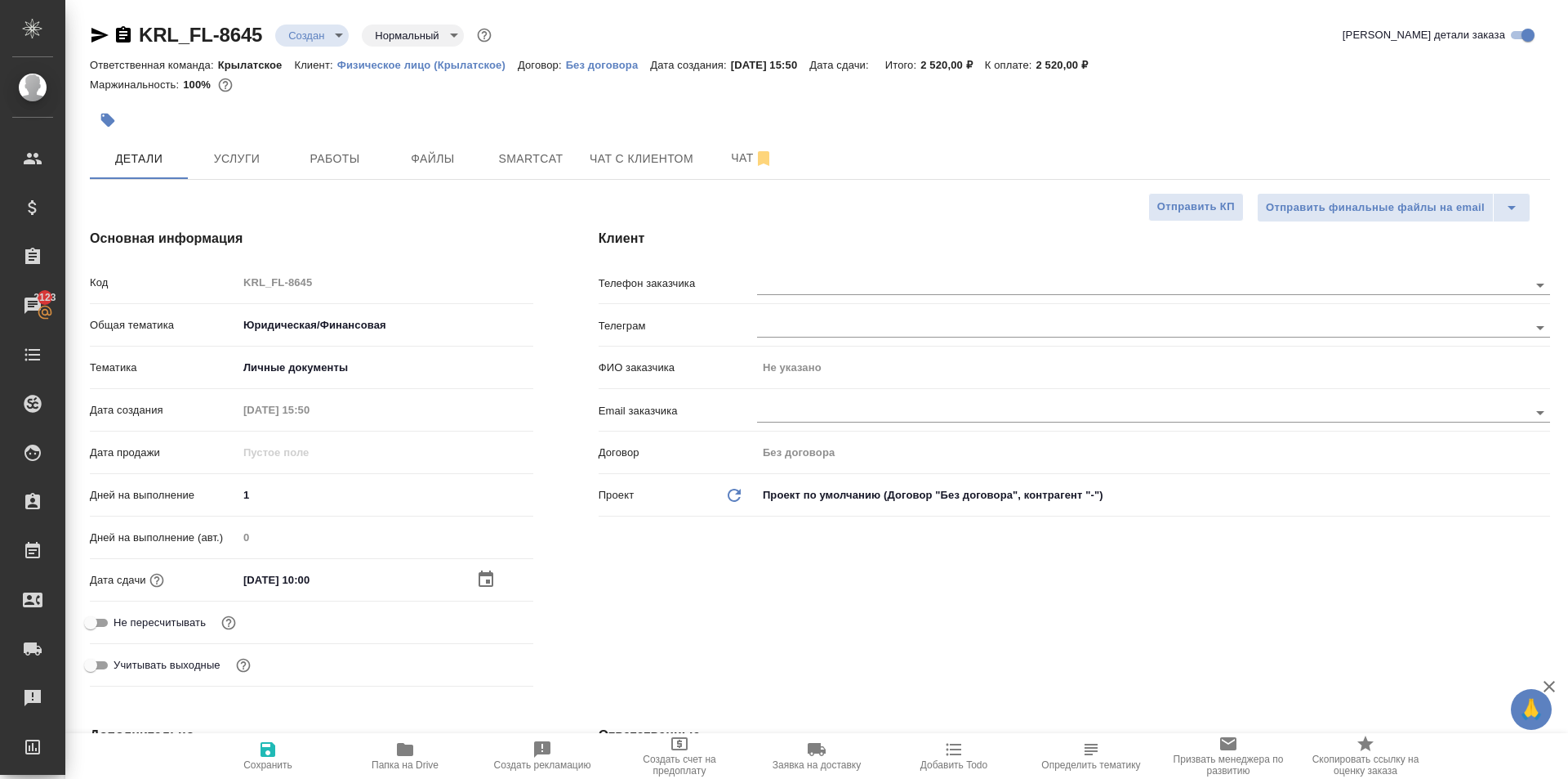
click at [167, 616] on span "Не пересчитывать" at bounding box center [159, 622] width 92 height 16
click at [120, 616] on input "Не пересчитывать" at bounding box center [90, 622] width 58 height 19
checkbox input "true"
type textarea "x"
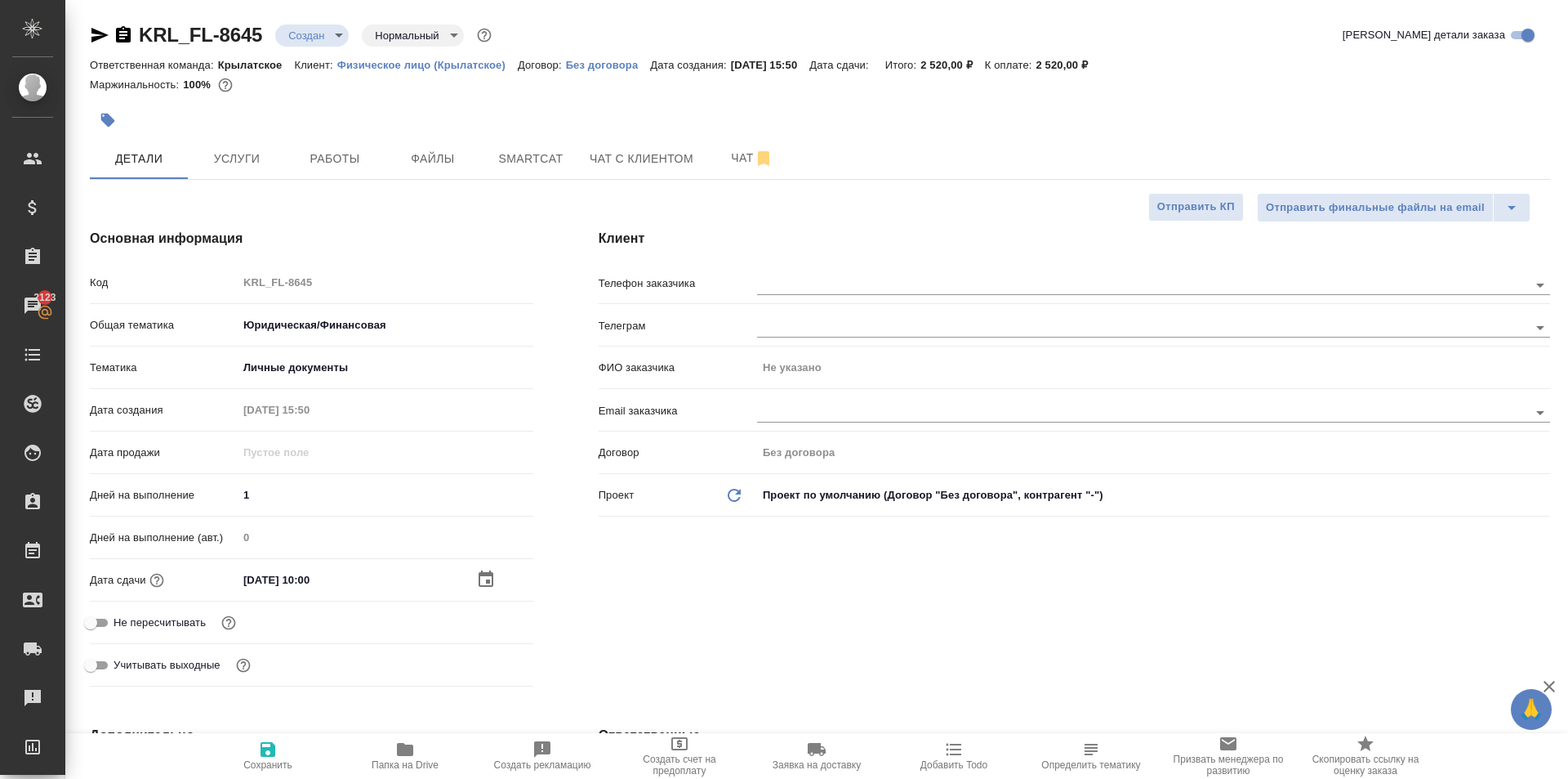
type textarea "x"
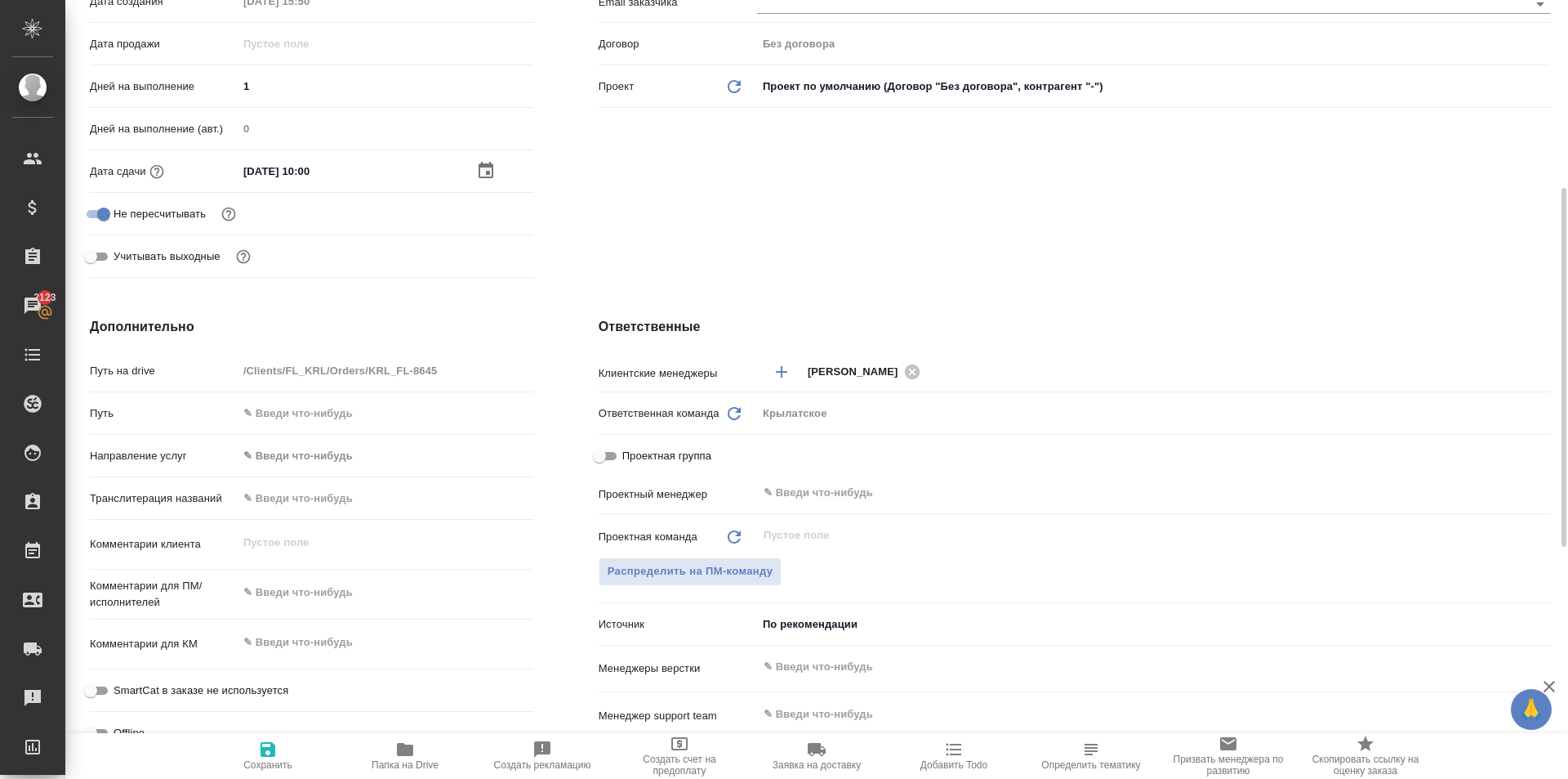
click at [309, 452] on body "🙏 .cls-1 fill:#fff; AWATERA Kasymov Timur Клиенты Спецификации Заказы 2123 Чаты…" at bounding box center [784, 390] width 1568 height 779
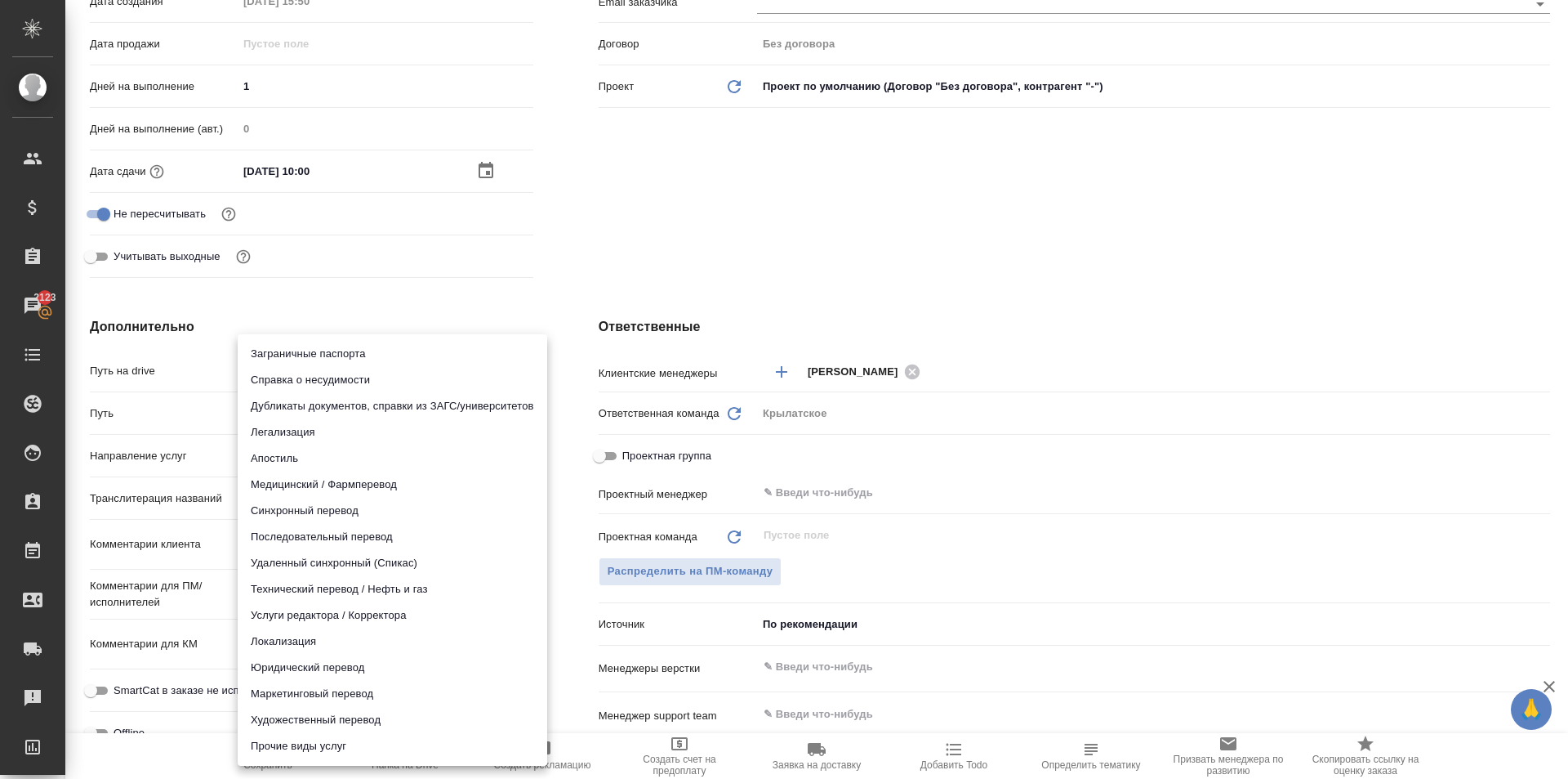
click at [285, 673] on li "Юридический перевод" at bounding box center [393, 667] width 310 height 27
type input "legalTranslation"
type textarea "x"
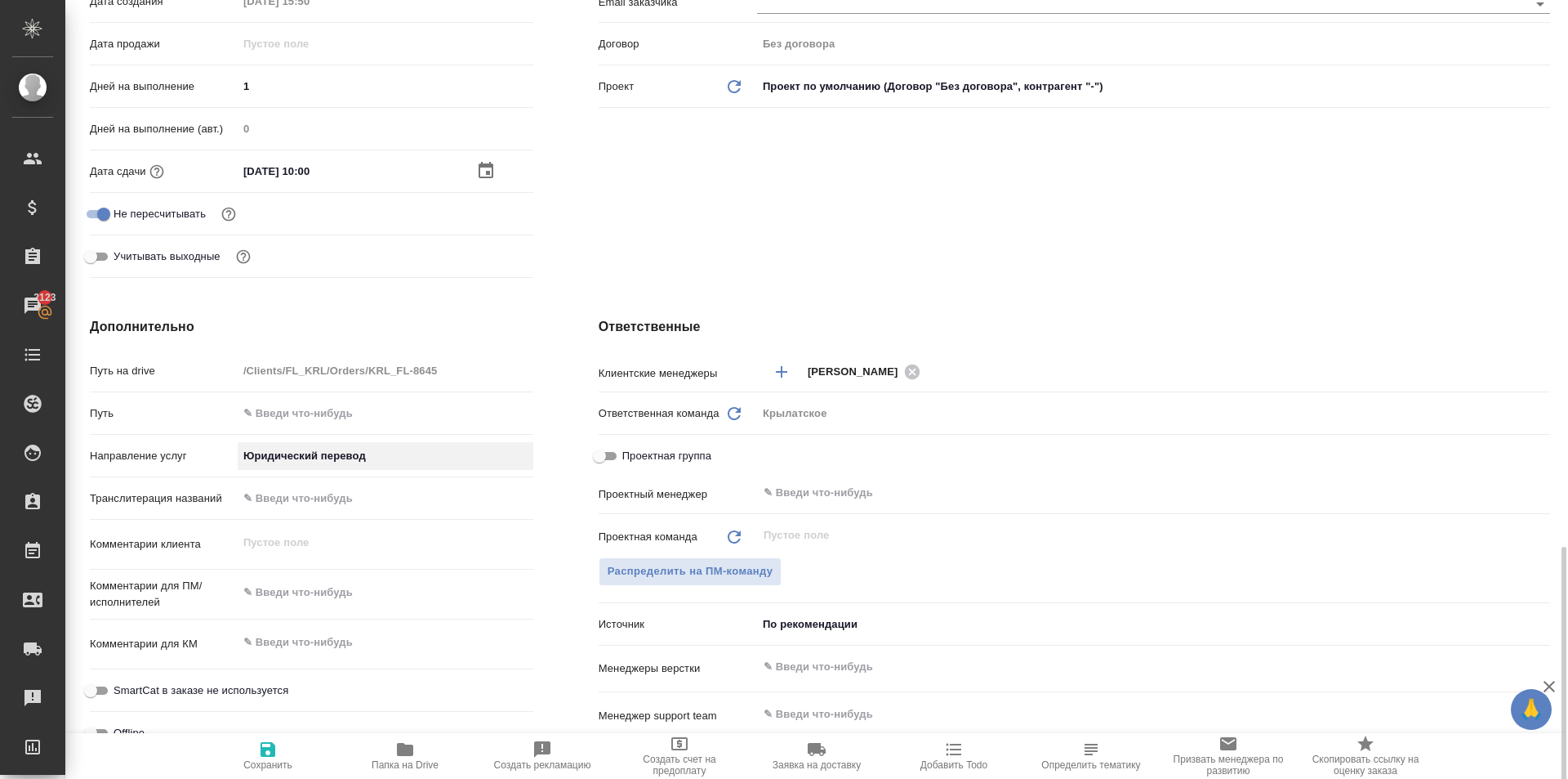
scroll to position [653, 0]
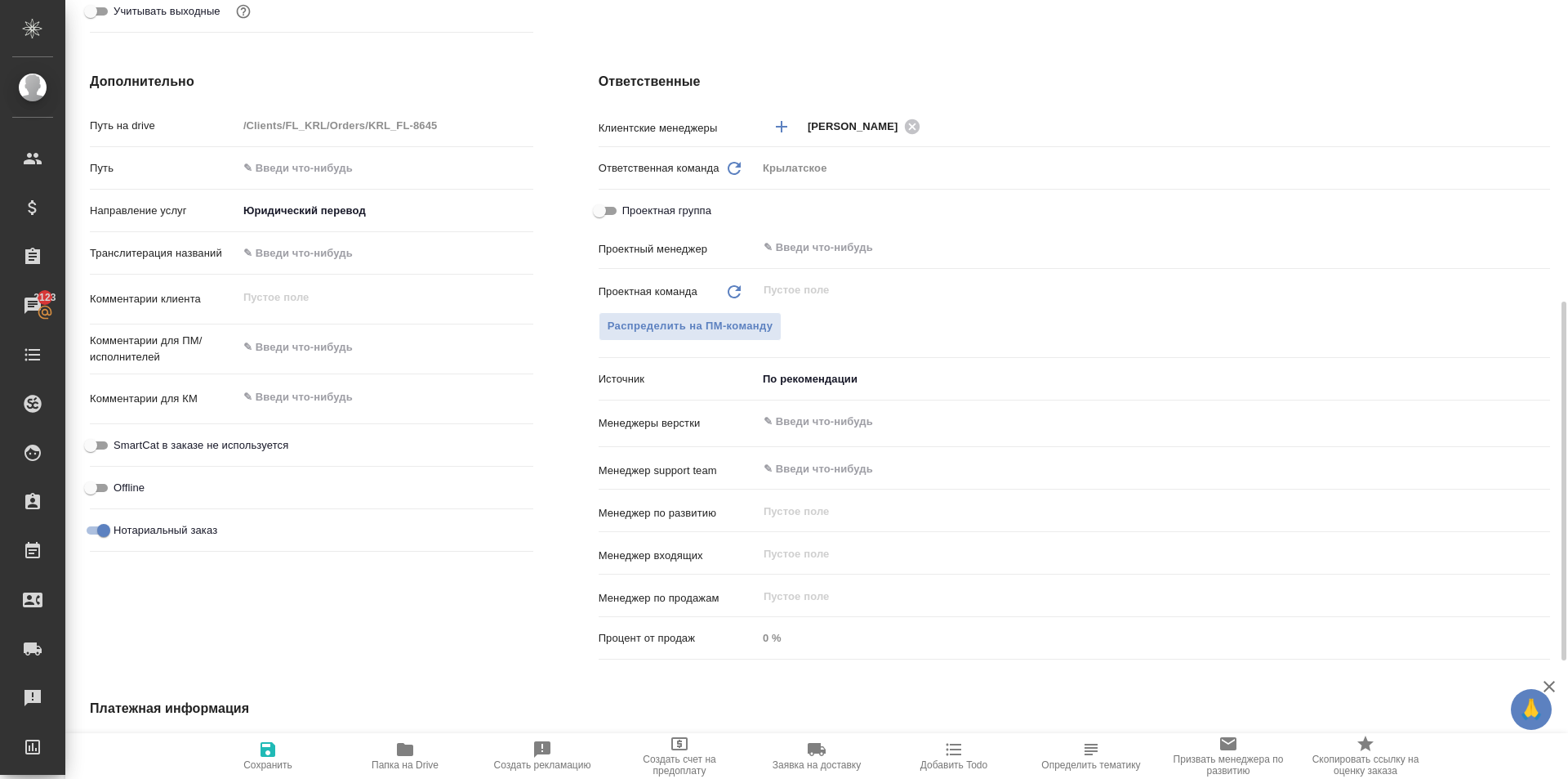
click at [184, 445] on span "SmartCat в заказе не используется" at bounding box center [201, 445] width 175 height 16
click at [120, 445] on input "SmartCat в заказе не используется" at bounding box center [90, 445] width 58 height 19
checkbox input "true"
type textarea "x"
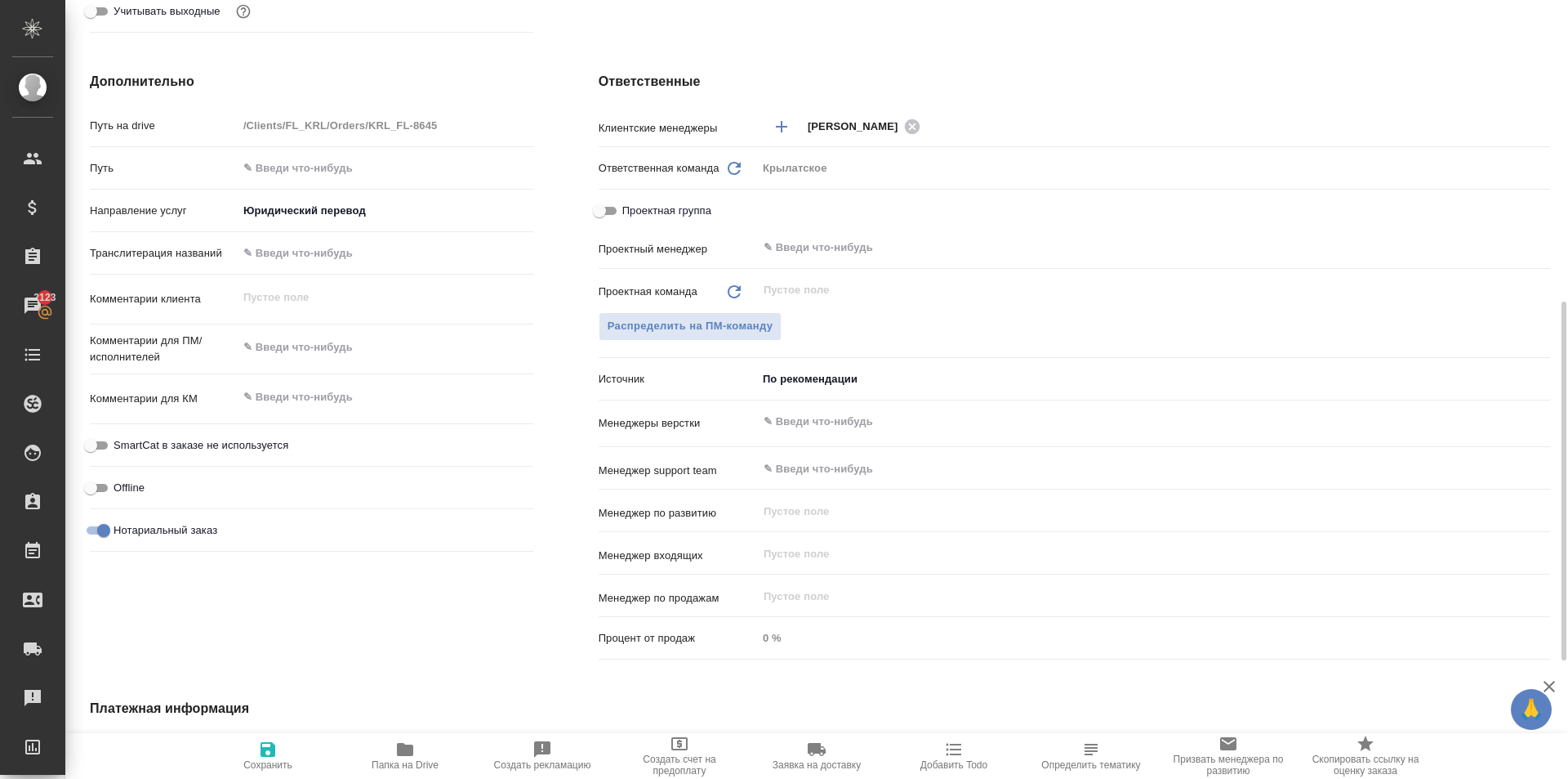
type textarea "x"
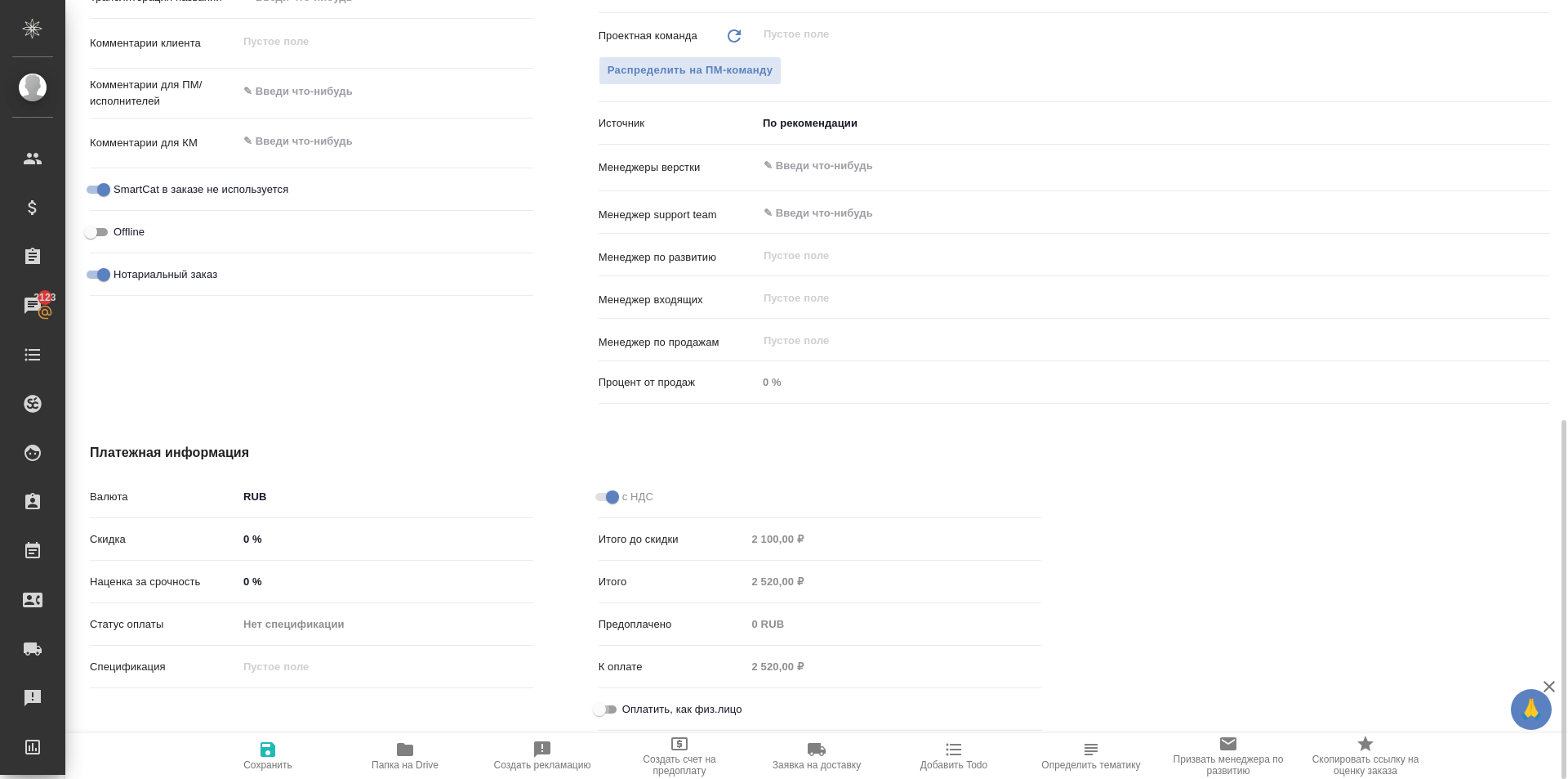
click at [611, 708] on input "Оплатить, как физ.лицо" at bounding box center [599, 709] width 58 height 19
checkbox input "true"
type textarea "x"
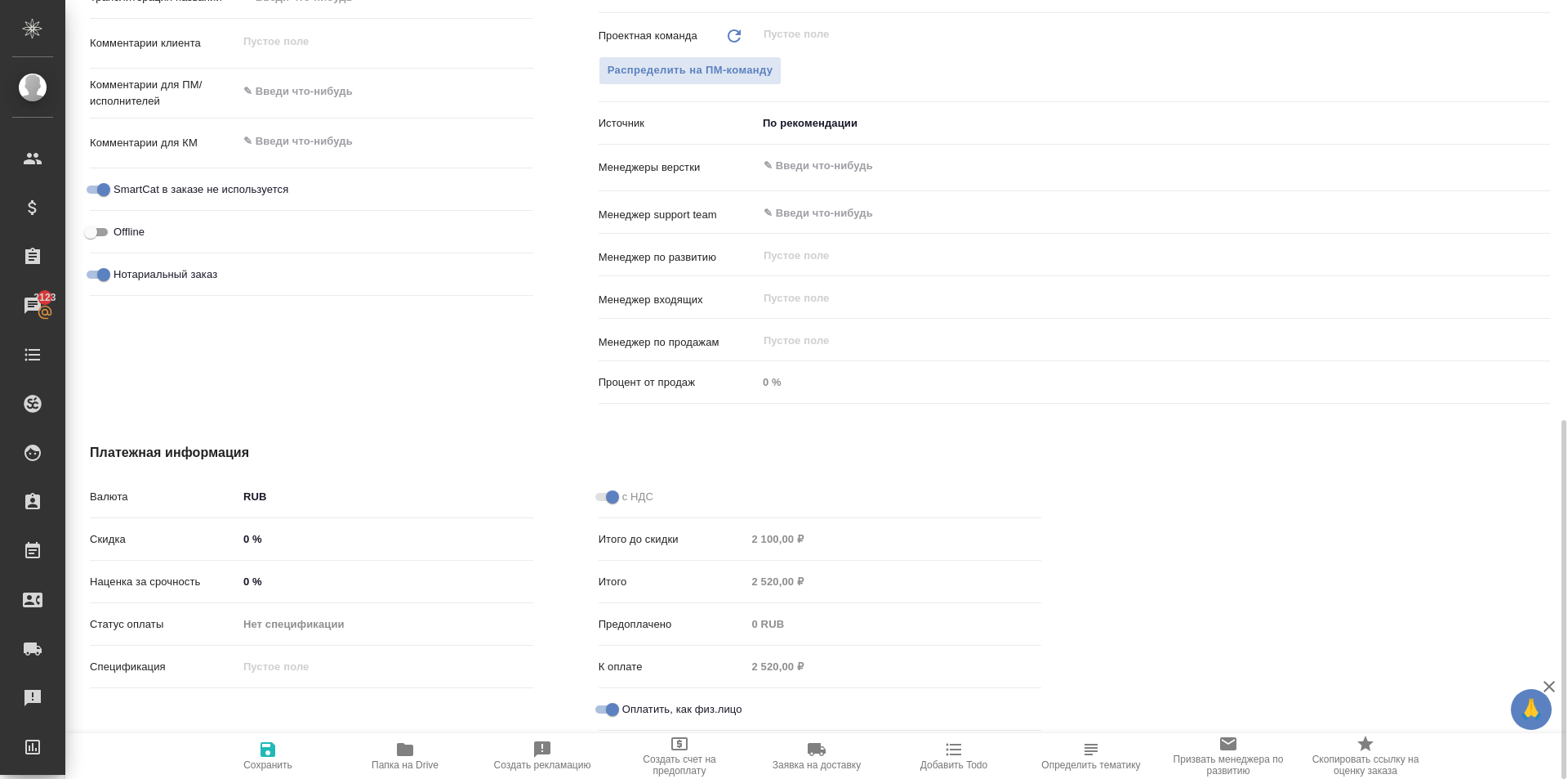
click at [283, 752] on span "Сохранить" at bounding box center [267, 754] width 118 height 31
type textarea "x"
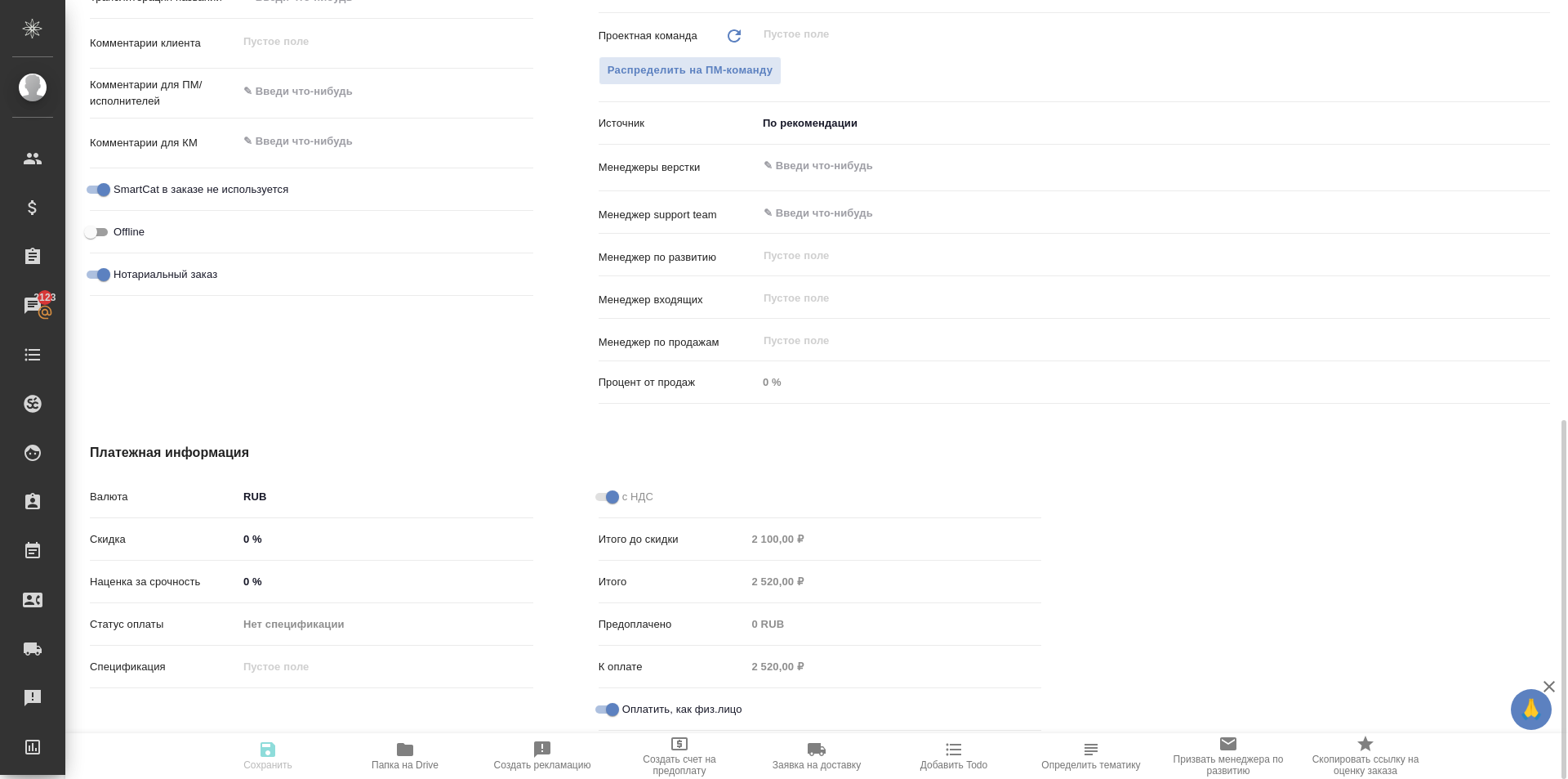
type textarea "x"
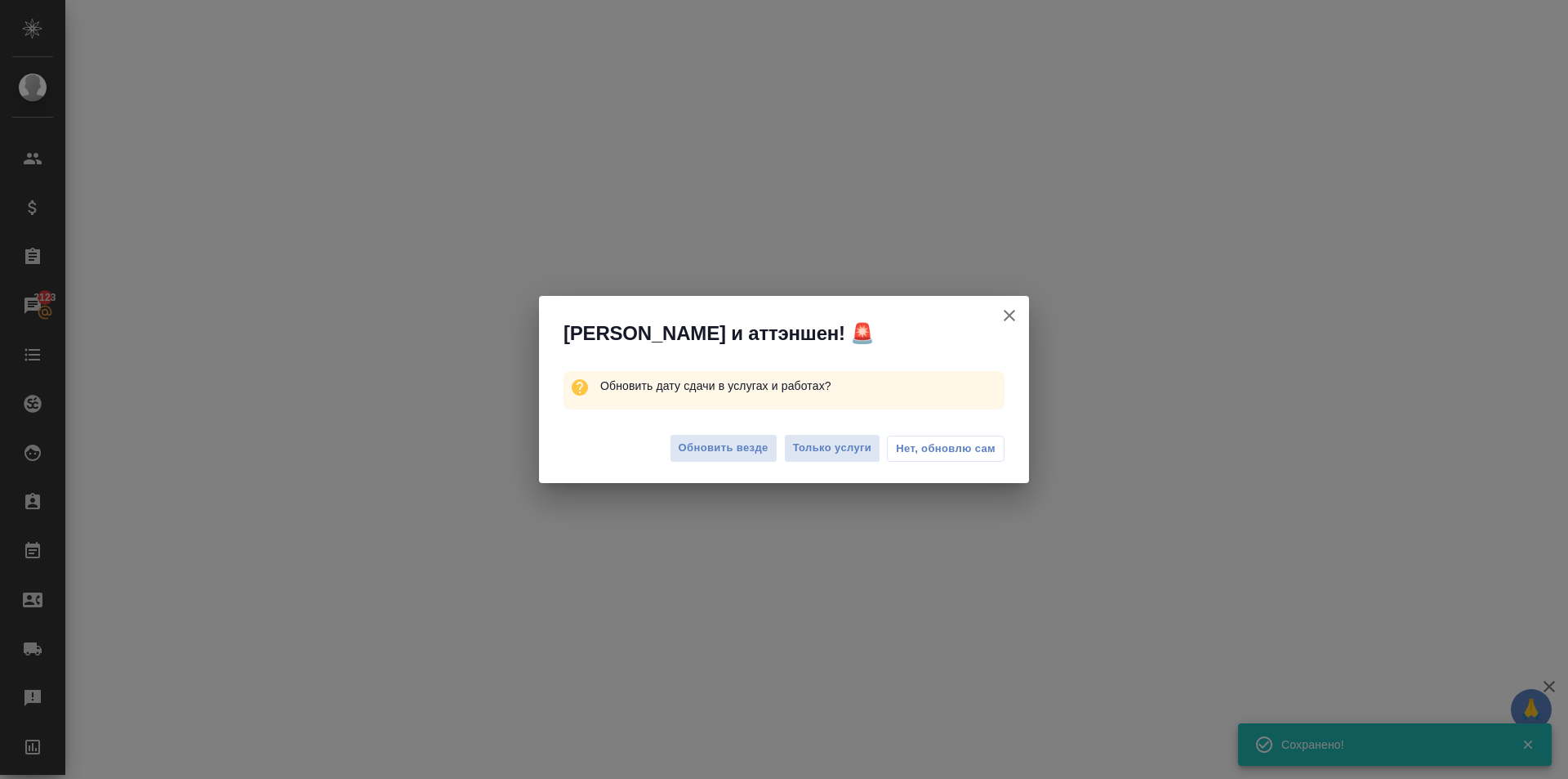
click at [706, 464] on div "Обновить везде Только услуги Нет, обновлю сам" at bounding box center [784, 451] width 490 height 66
click at [696, 448] on span "Обновить везде" at bounding box center [724, 448] width 90 height 19
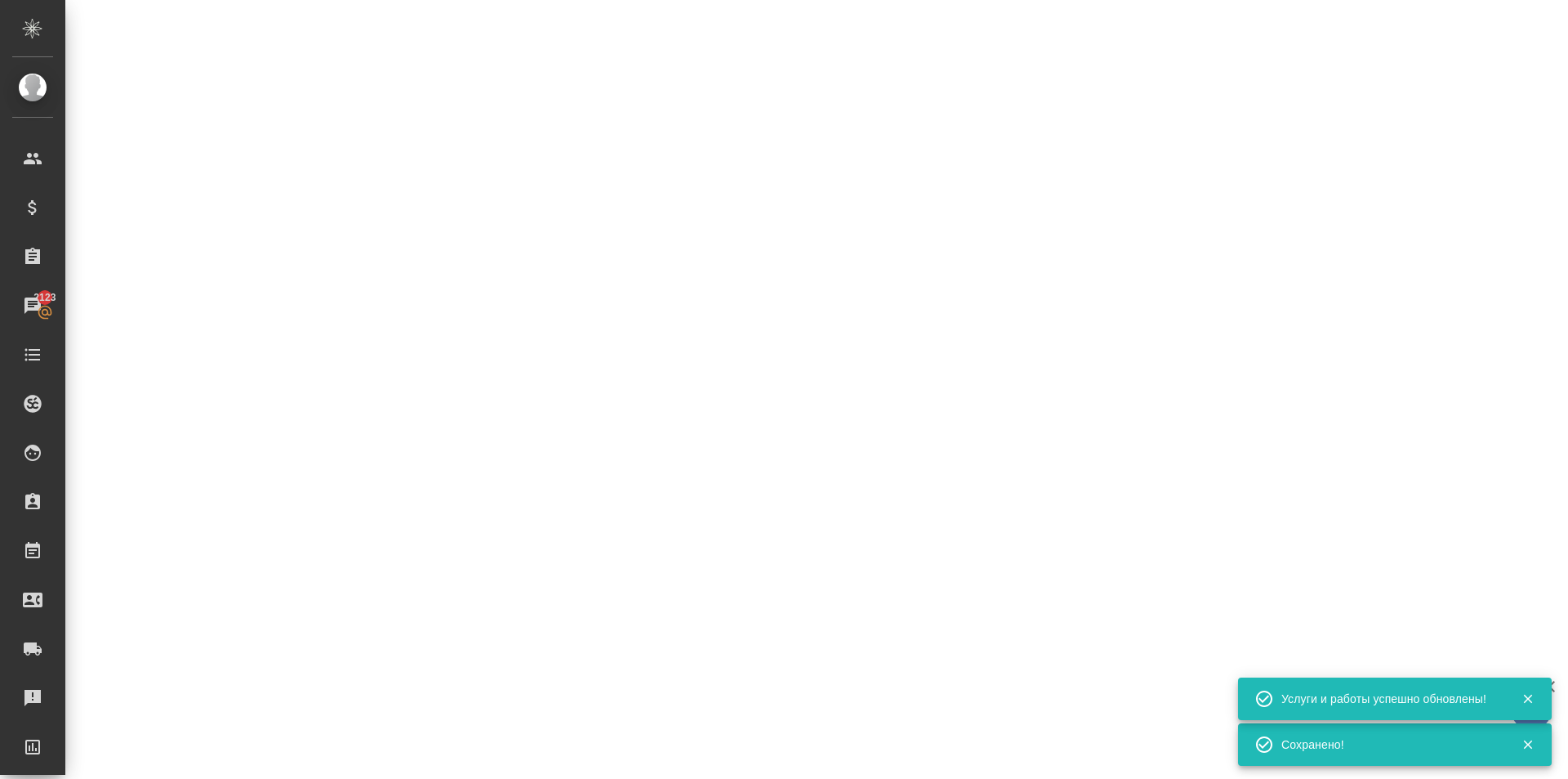
select select "RU"
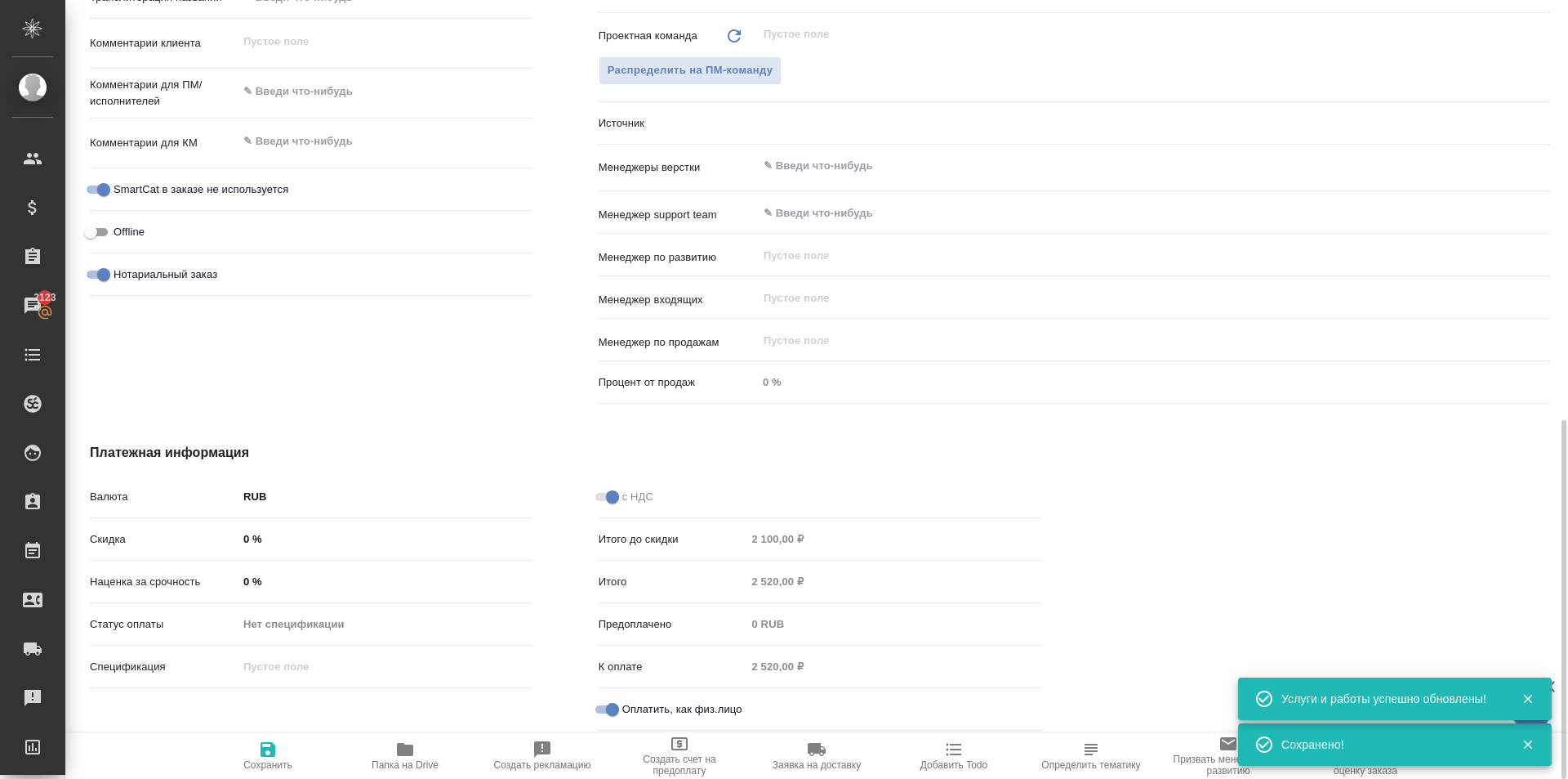
type textarea "x"
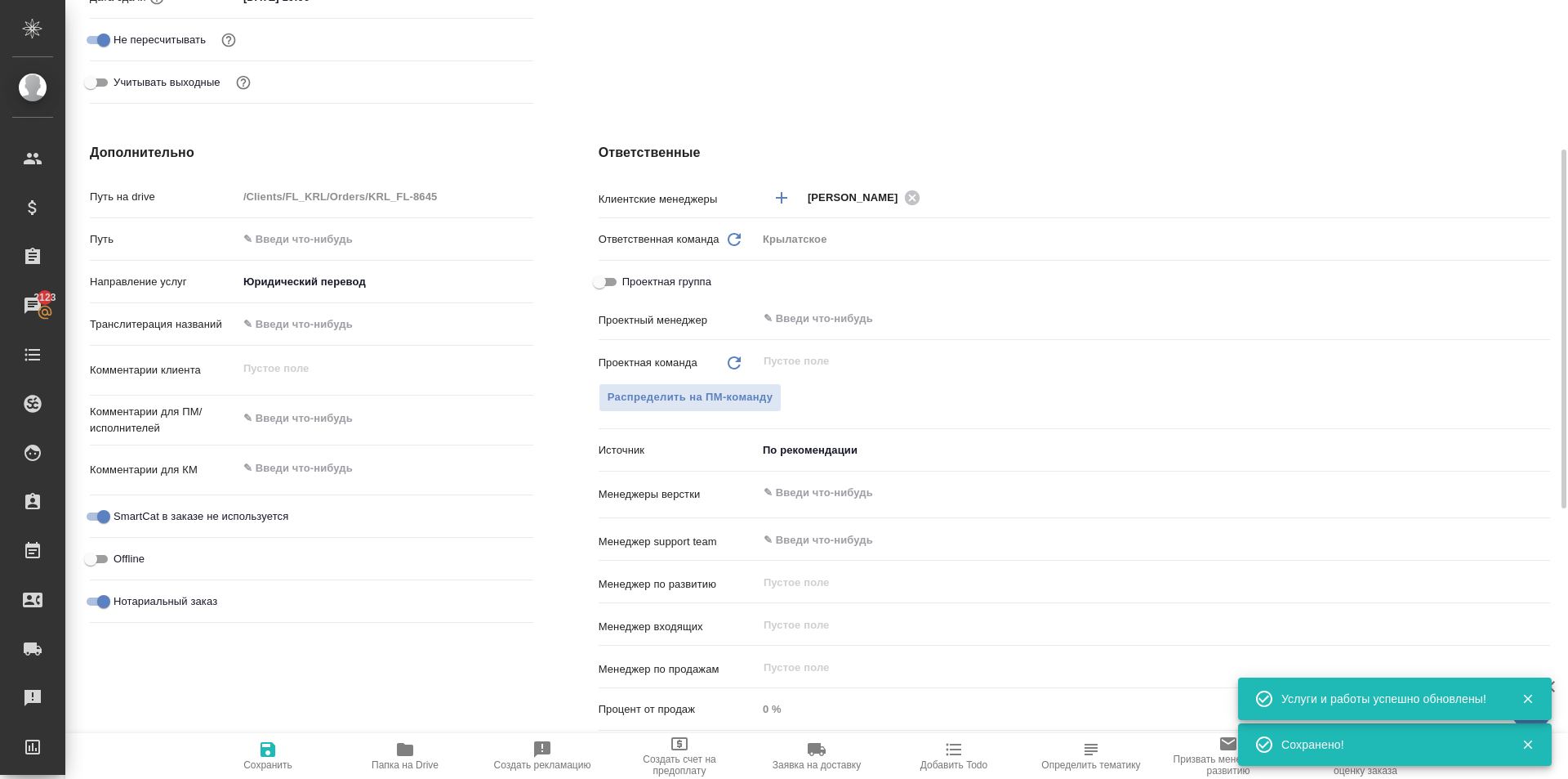
scroll to position [420, 0]
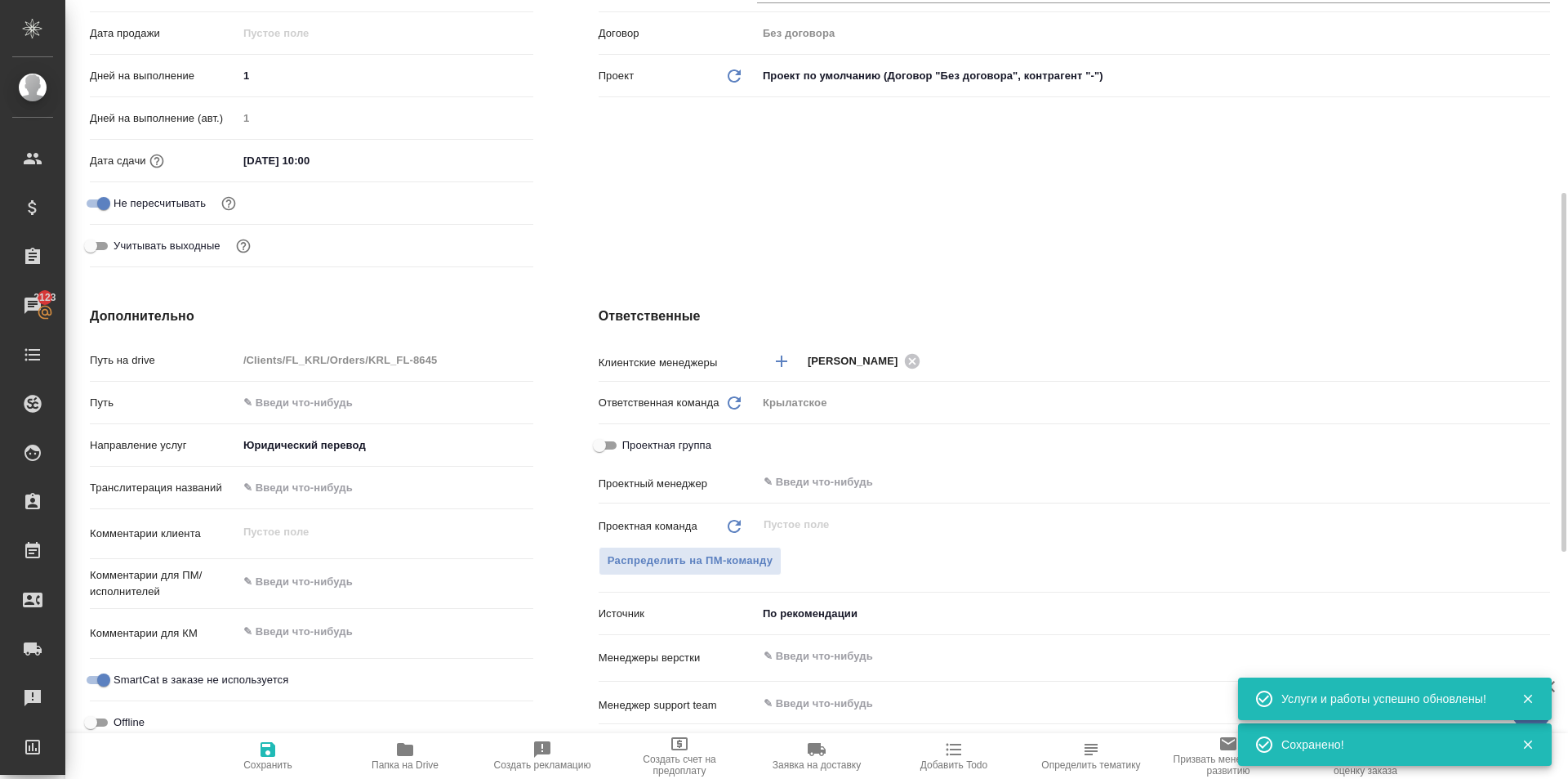
type textarea "x"
click at [299, 574] on textarea at bounding box center [386, 582] width 294 height 27
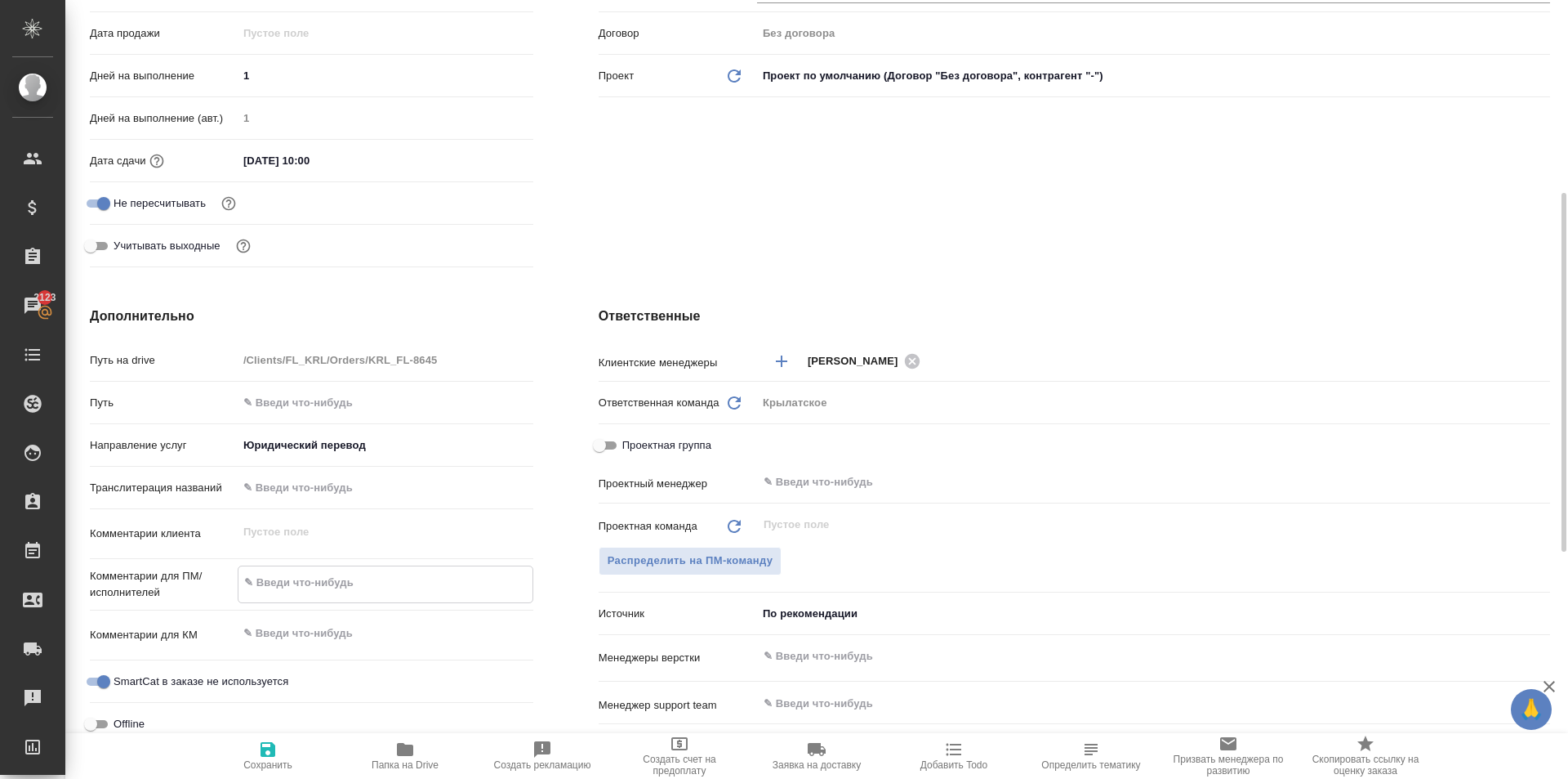
type textarea "x"
type textarea "Н"
type textarea "x"
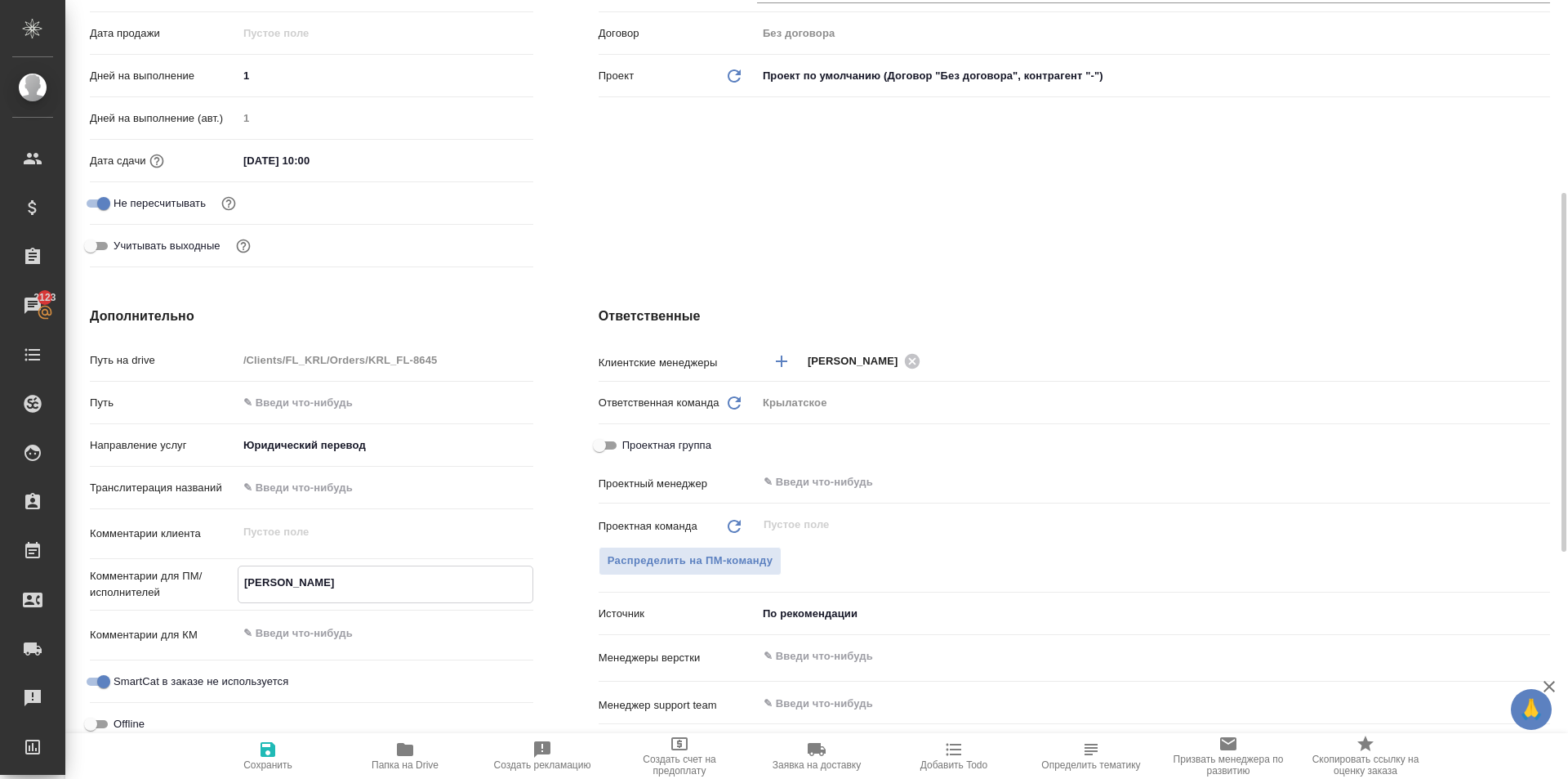
type textarea "НО"
type textarea "x"
type textarea "НОТ"
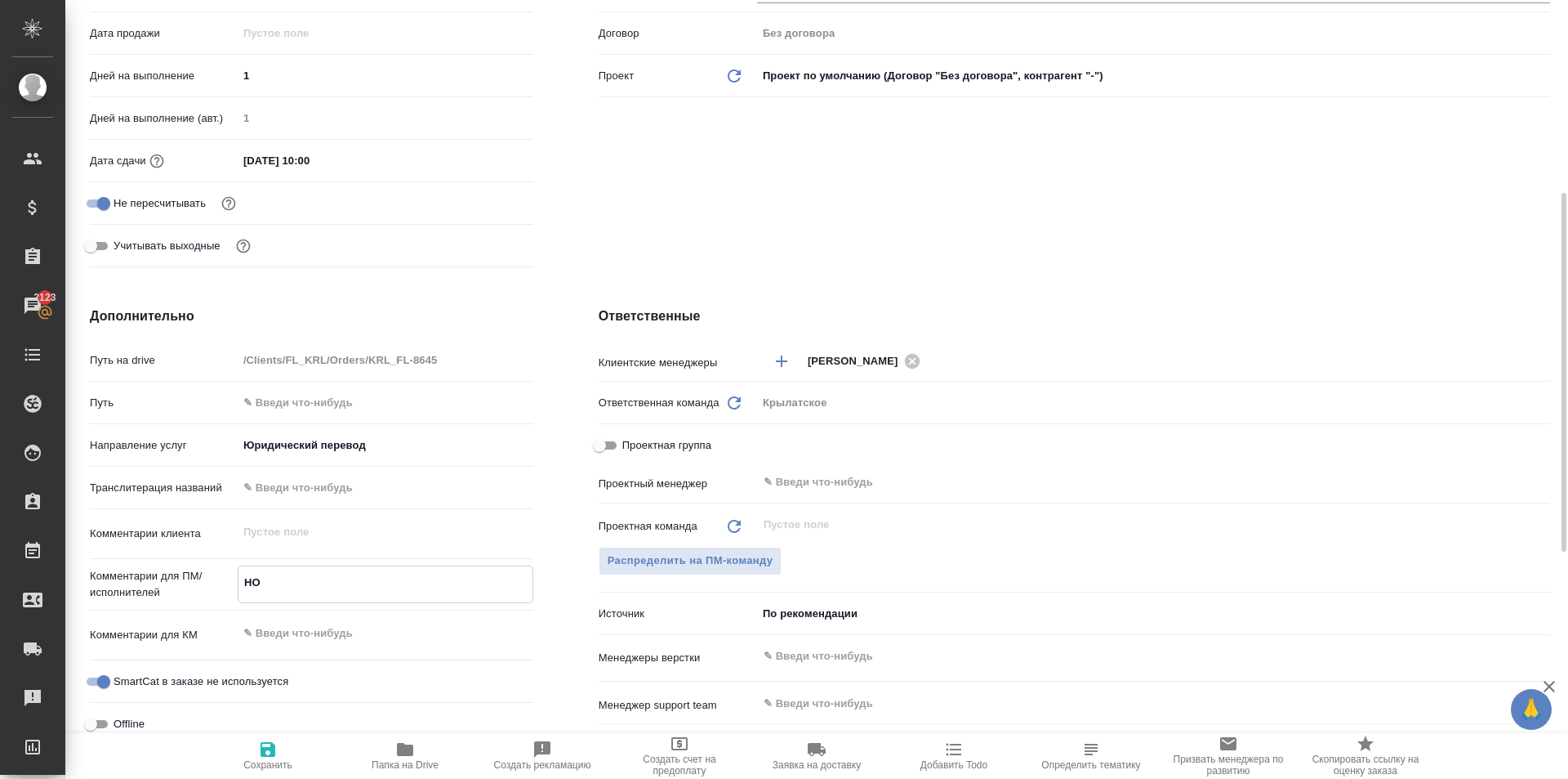
type textarea "x"
type textarea "НОТ"
type textarea "x"
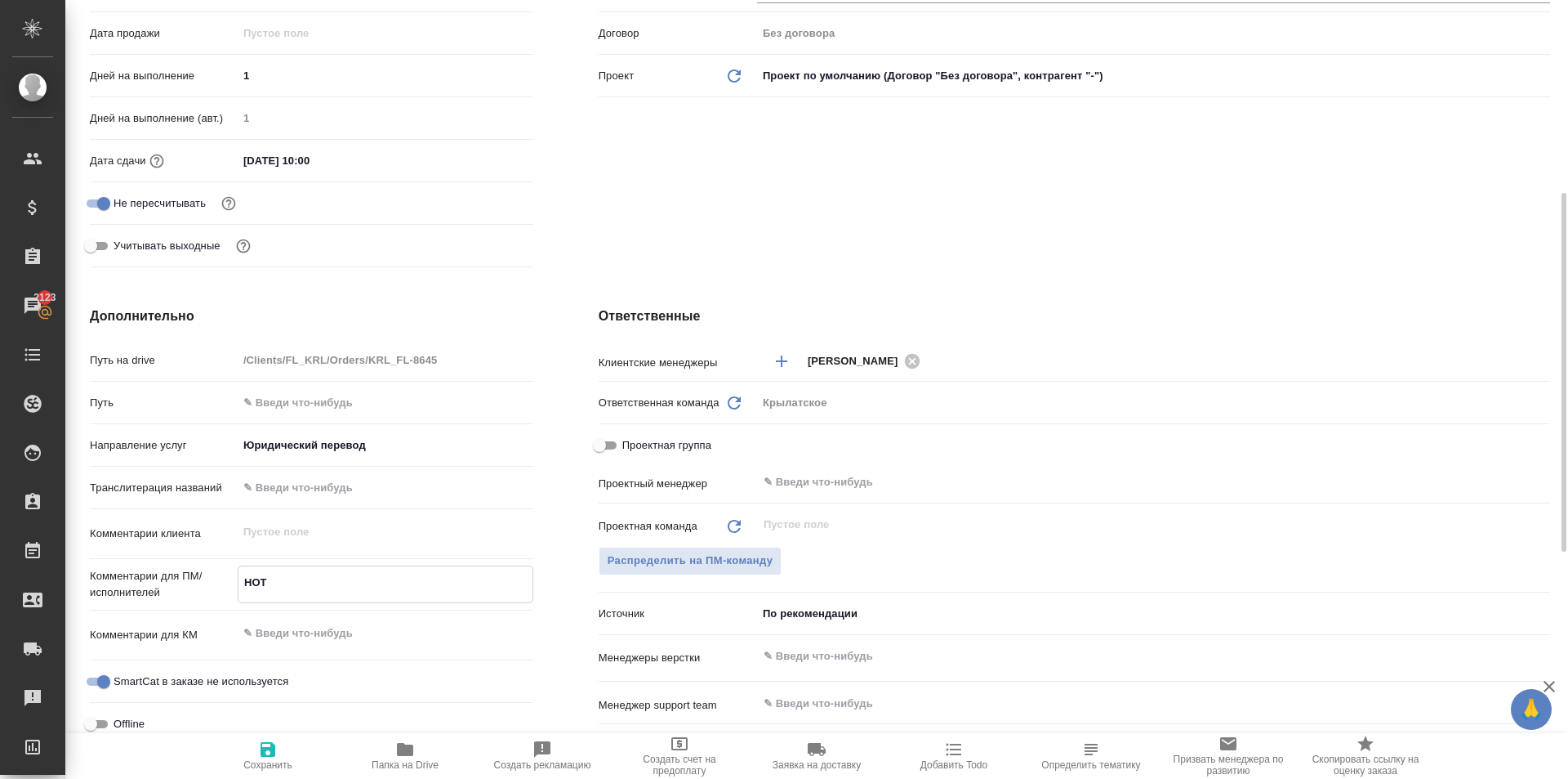
type textarea "x"
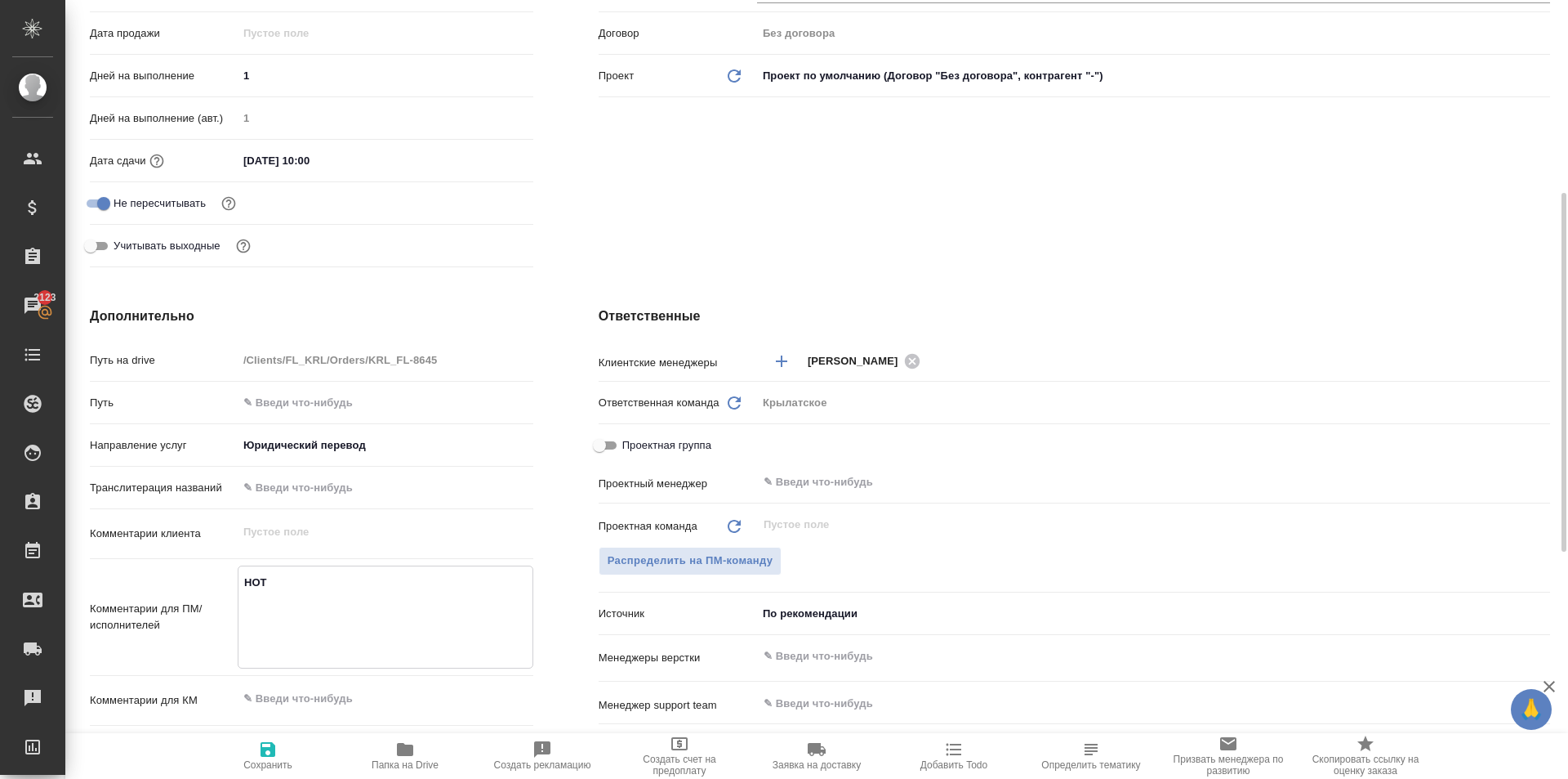
type textarea "x"
type textarea "НОТ"
type textarea "x"
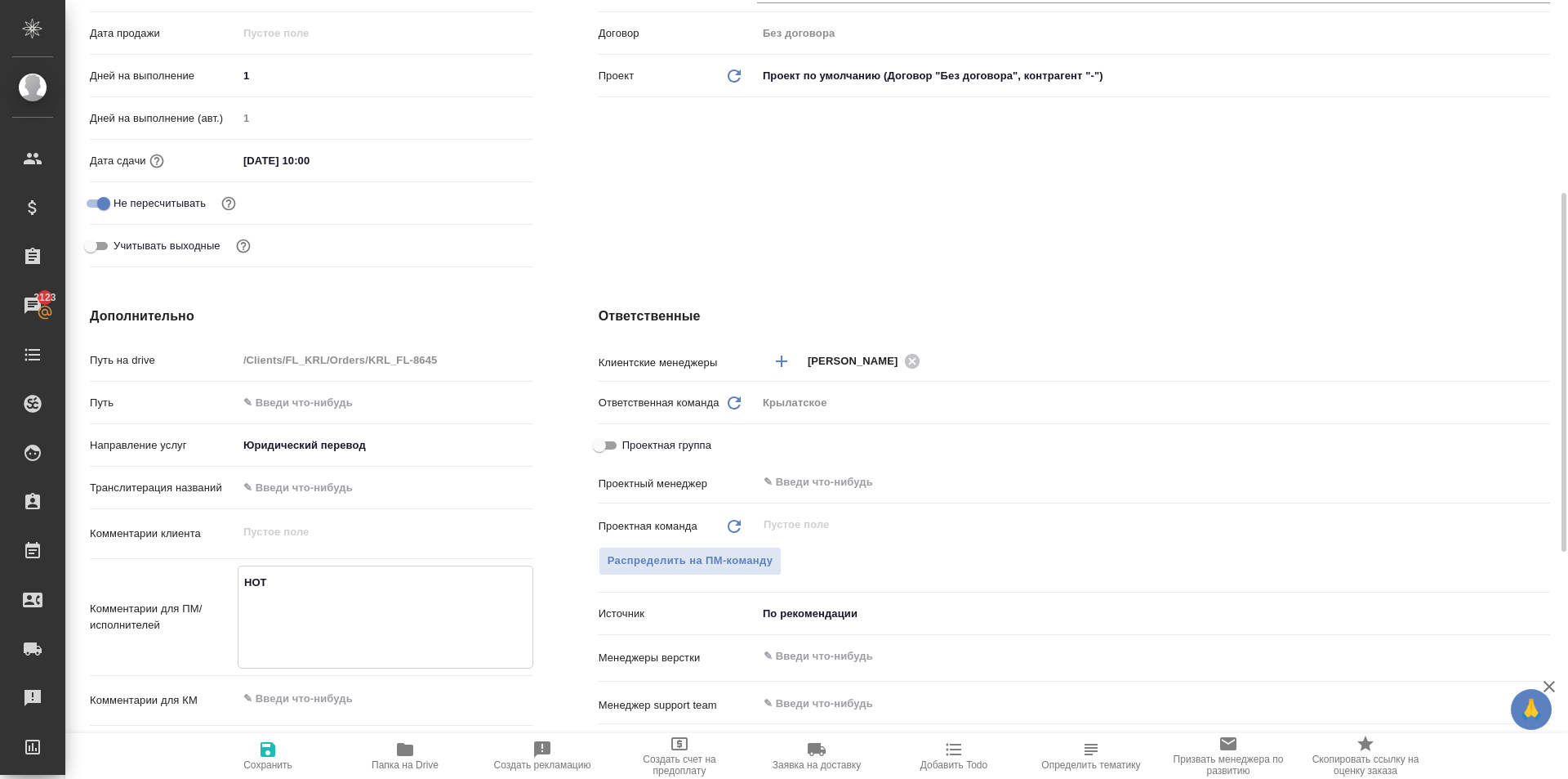
type textarea "НОТ"
type textarea "x"
type textarea "НОТ"
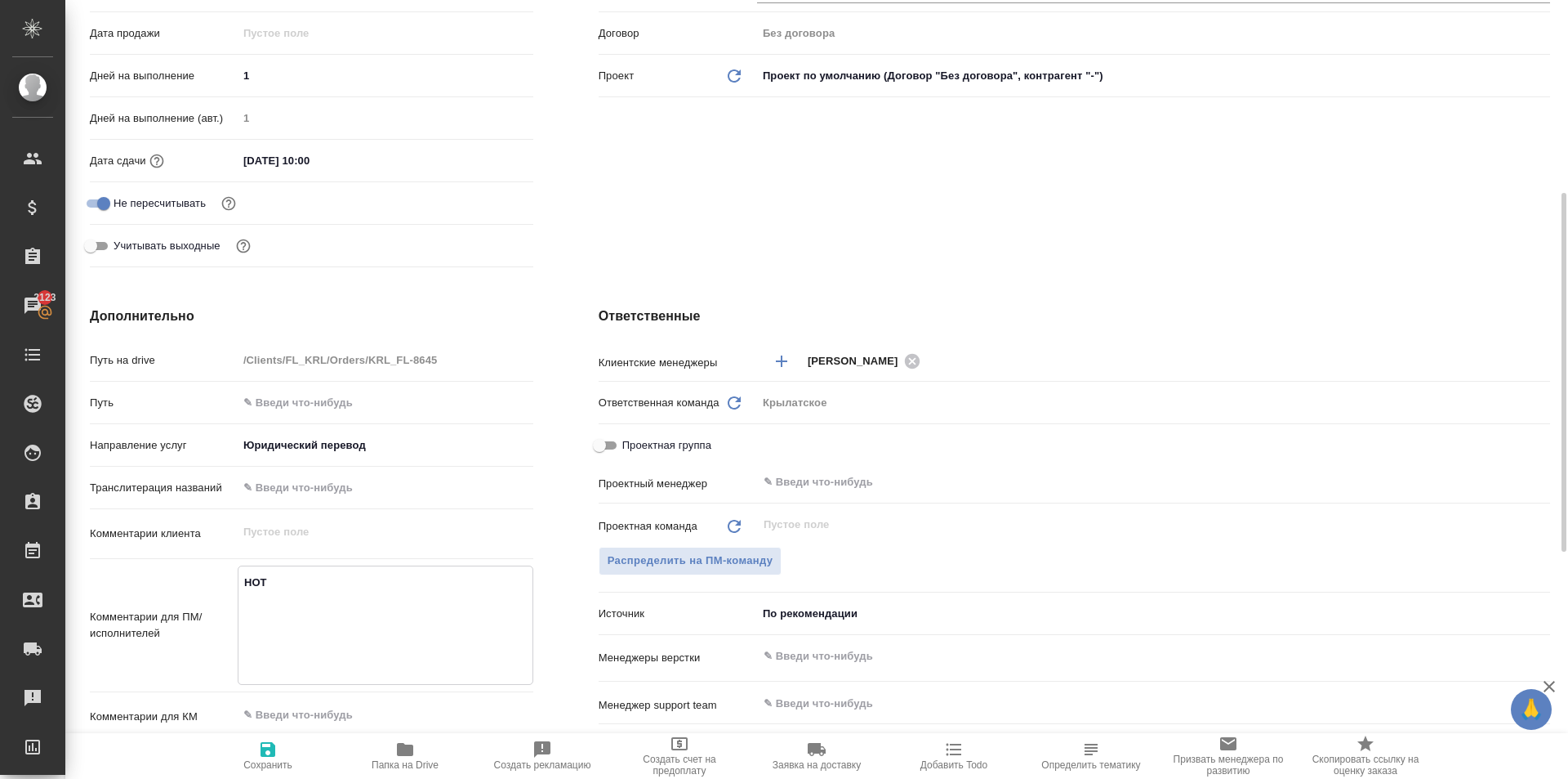
type textarea "x"
type textarea "НОТ"
type textarea "x"
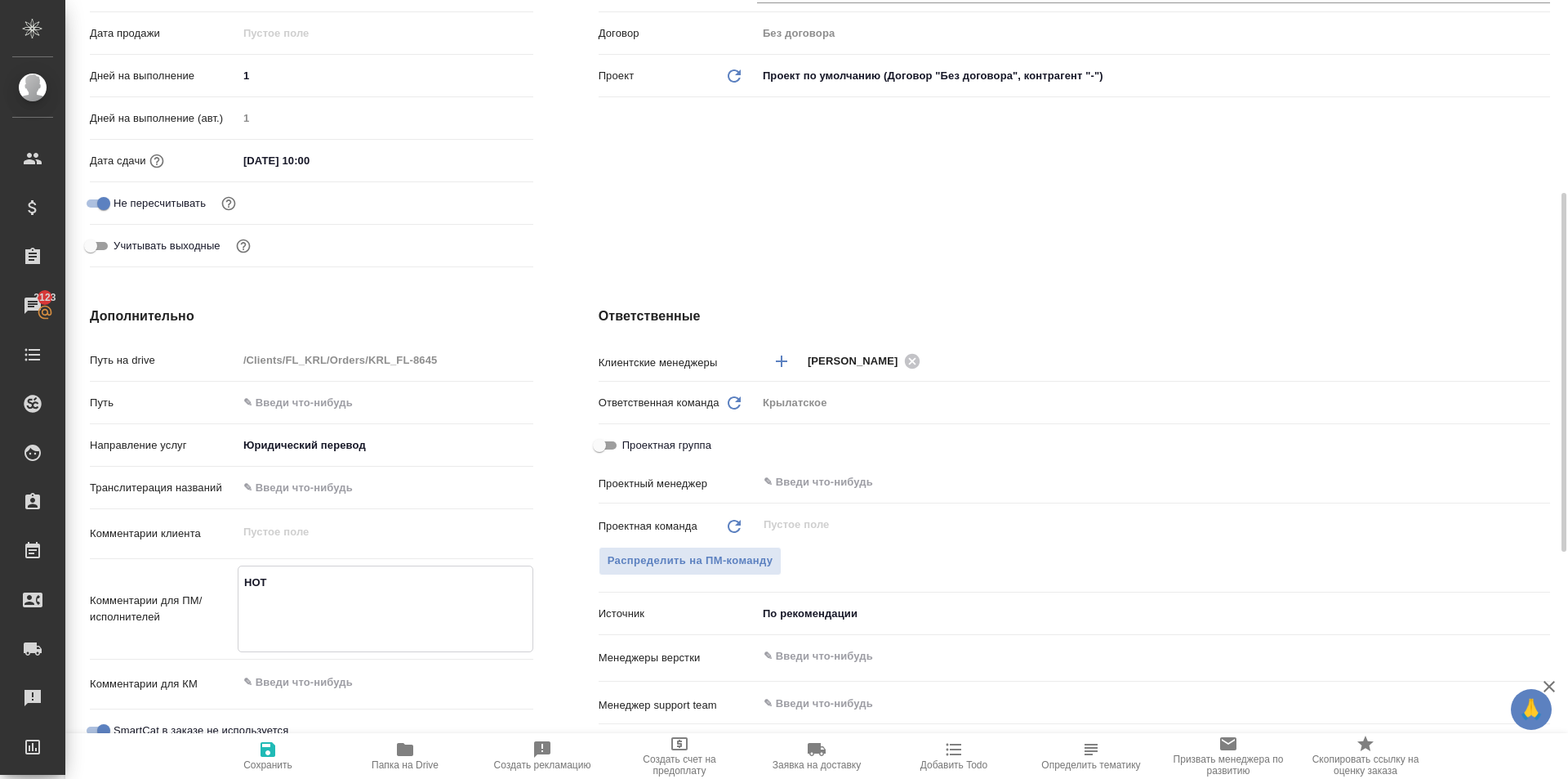
type textarea "x"
type textarea "НОТ R"
type textarea "x"
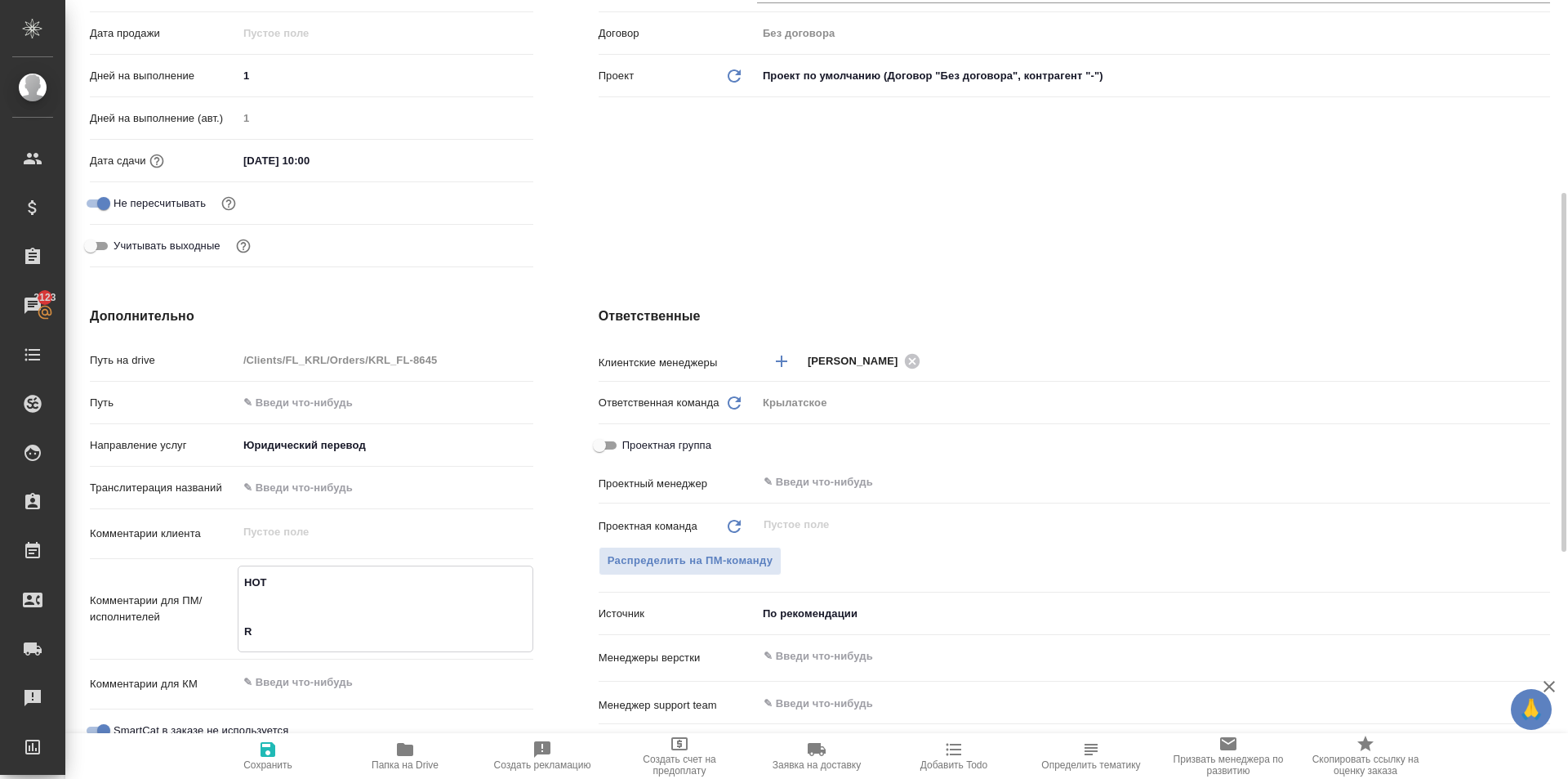
type textarea "x"
type textarea "НОТ RE"
type textarea "x"
type textarea "НОТ RECH"
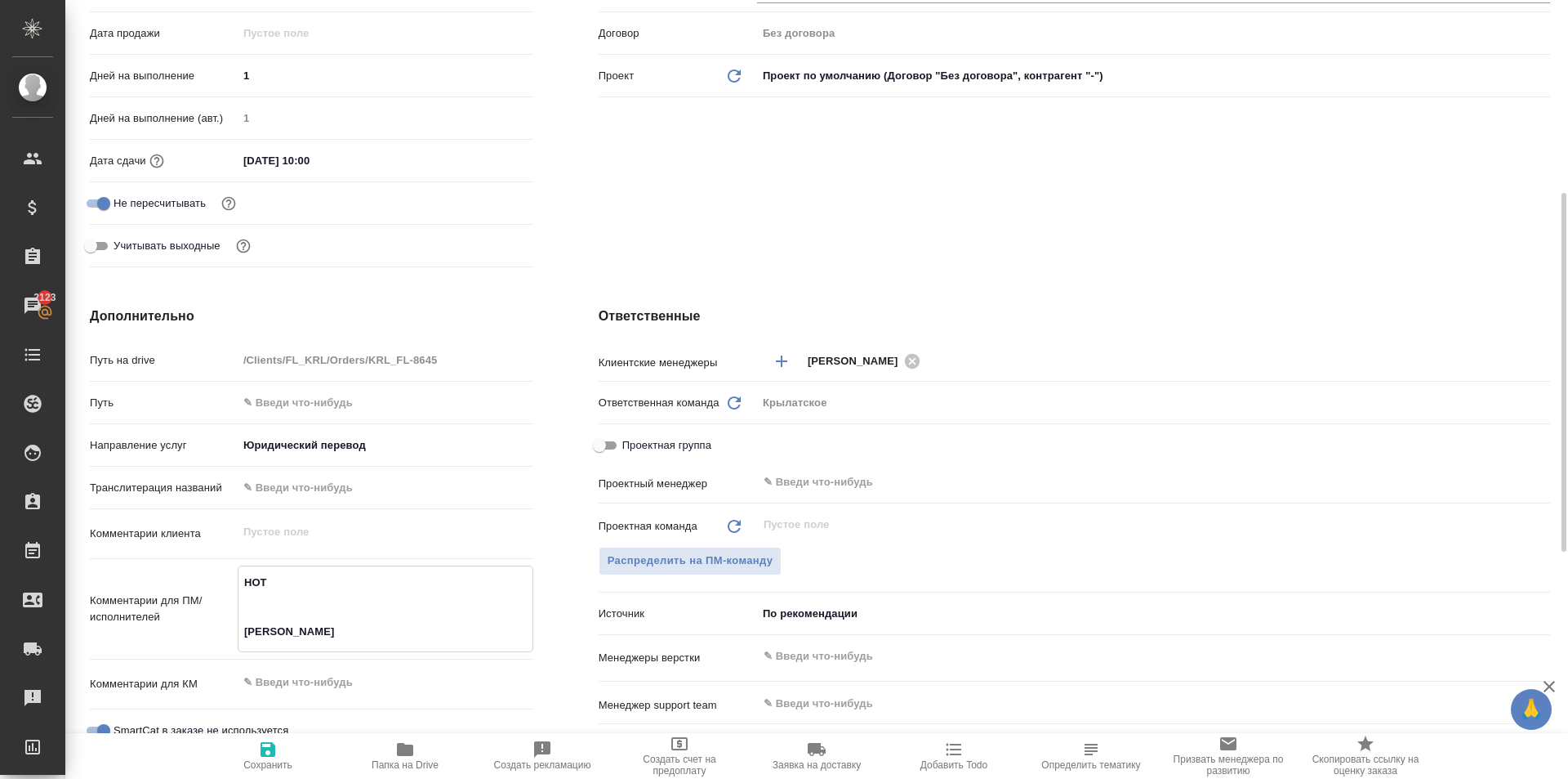
type textarea "x"
type textarea "НОТ RECH M"
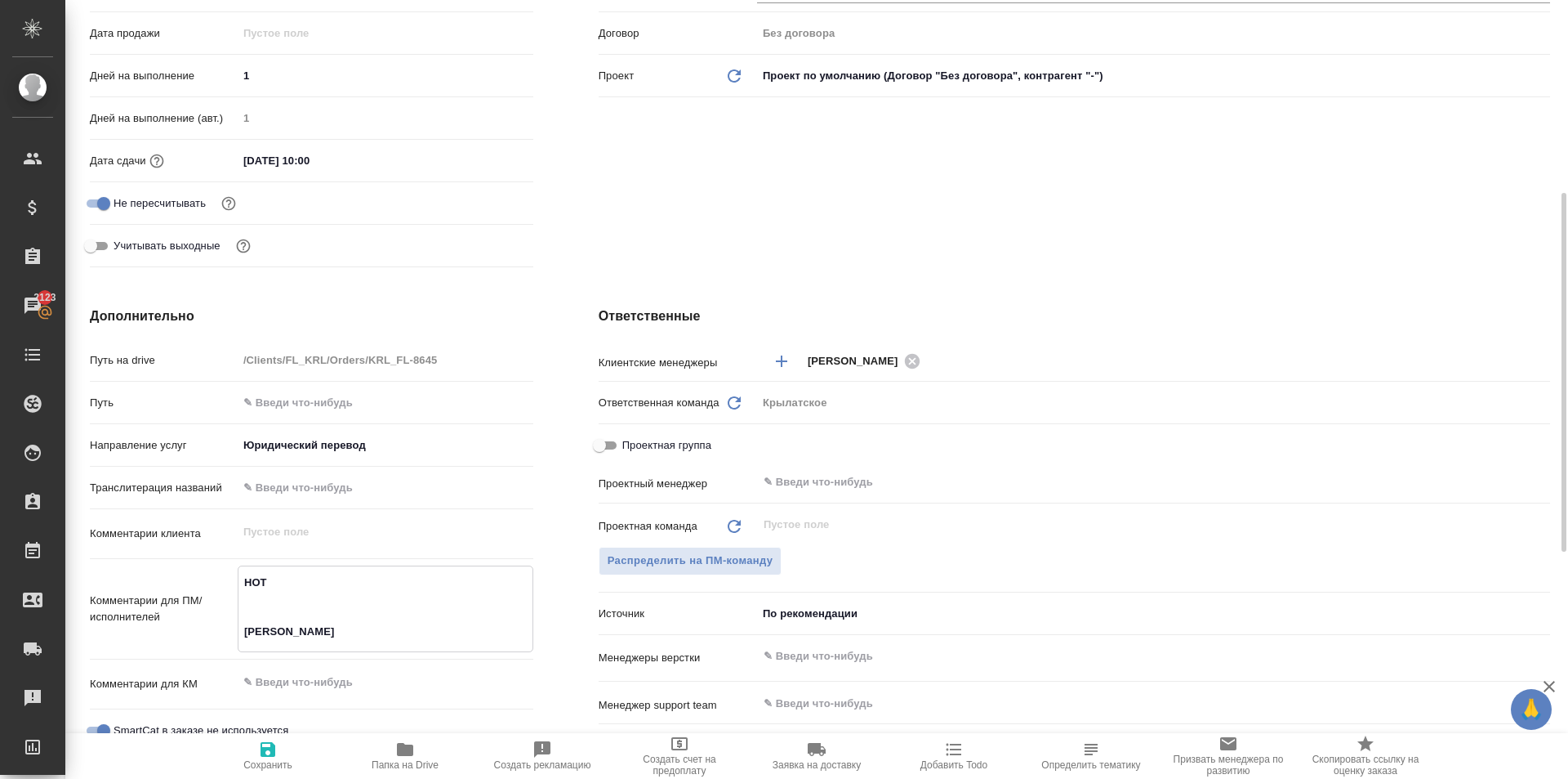
type textarea "x"
type textarea "НОТ RECH MI"
type textarea "x"
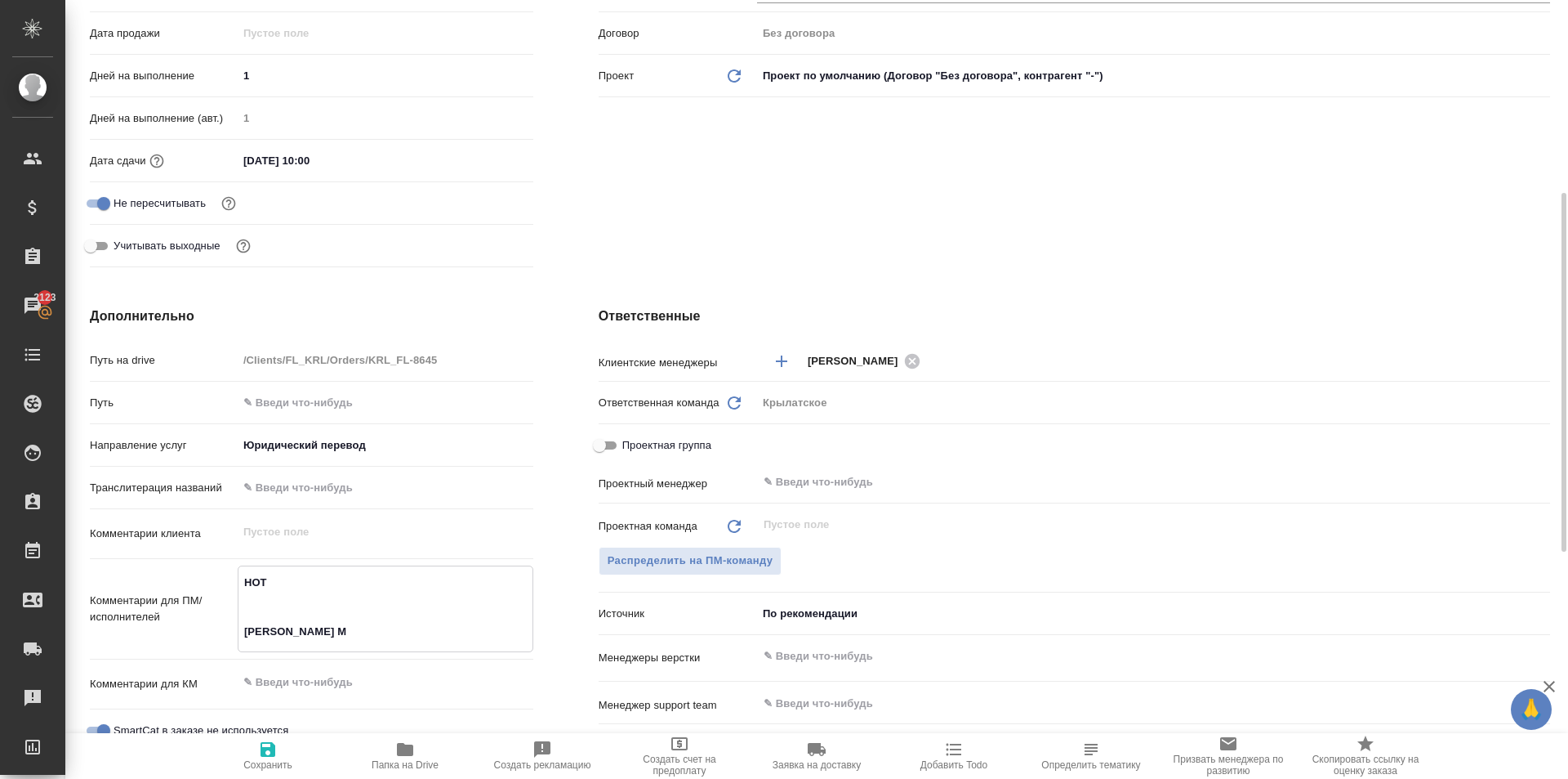
type textarea "x"
type textarea "НОТ RECH MIC"
type textarea "x"
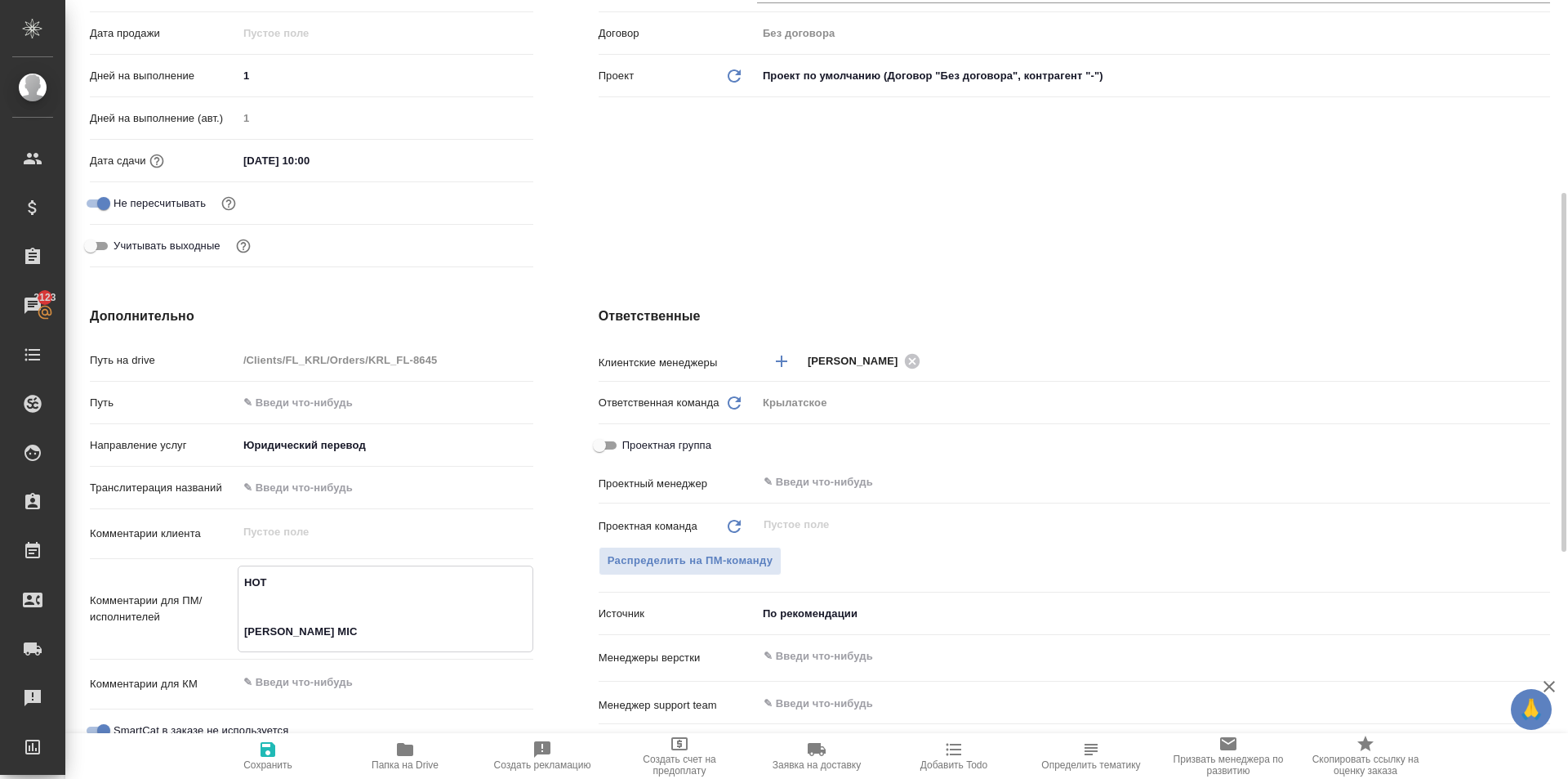
type textarea "x"
type textarea "НОТ RECH MICH"
type textarea "x"
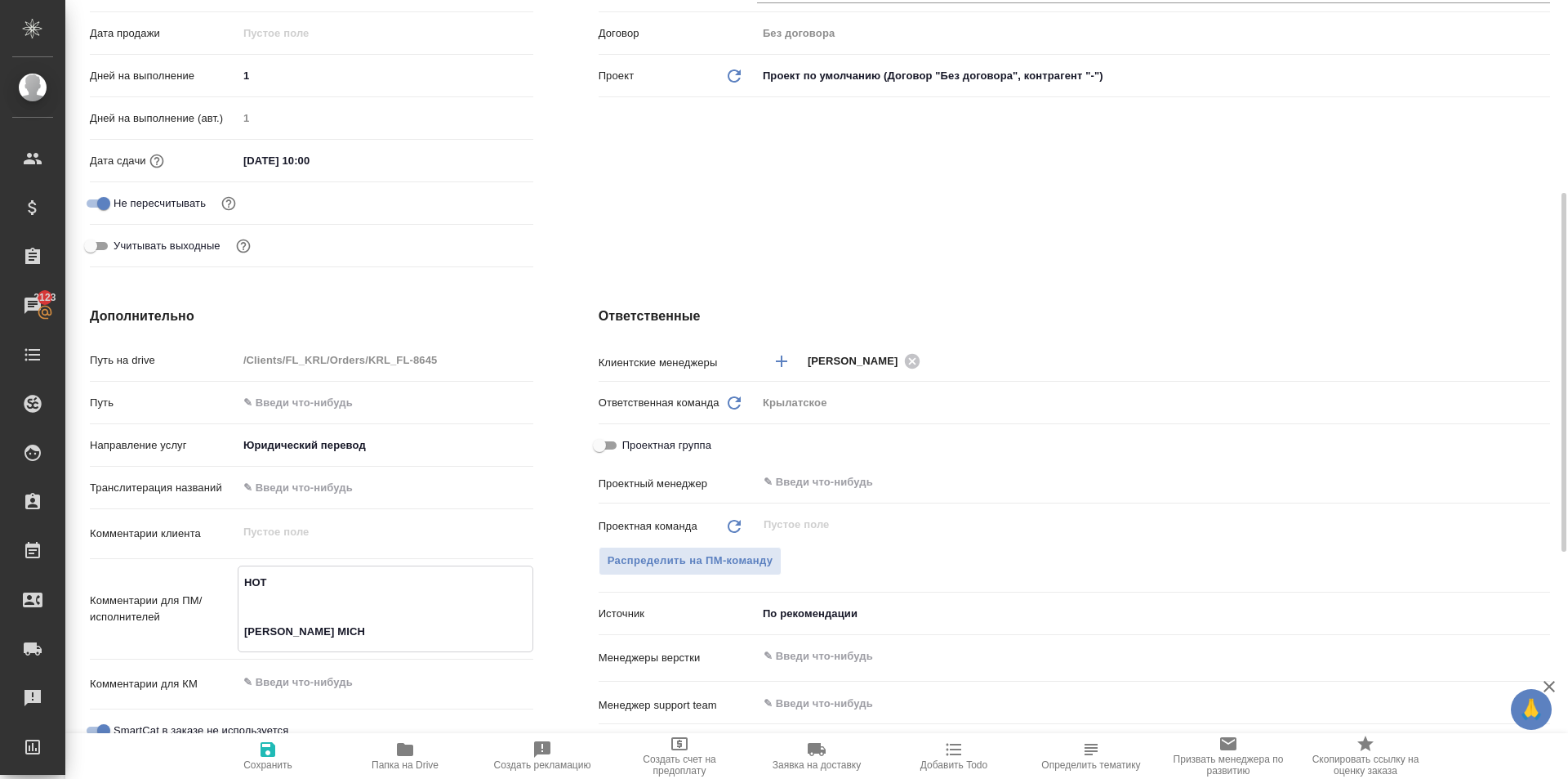
type textarea "НОТ RECH MICHA"
type textarea "x"
type textarea "НОТ RECH MICHAE"
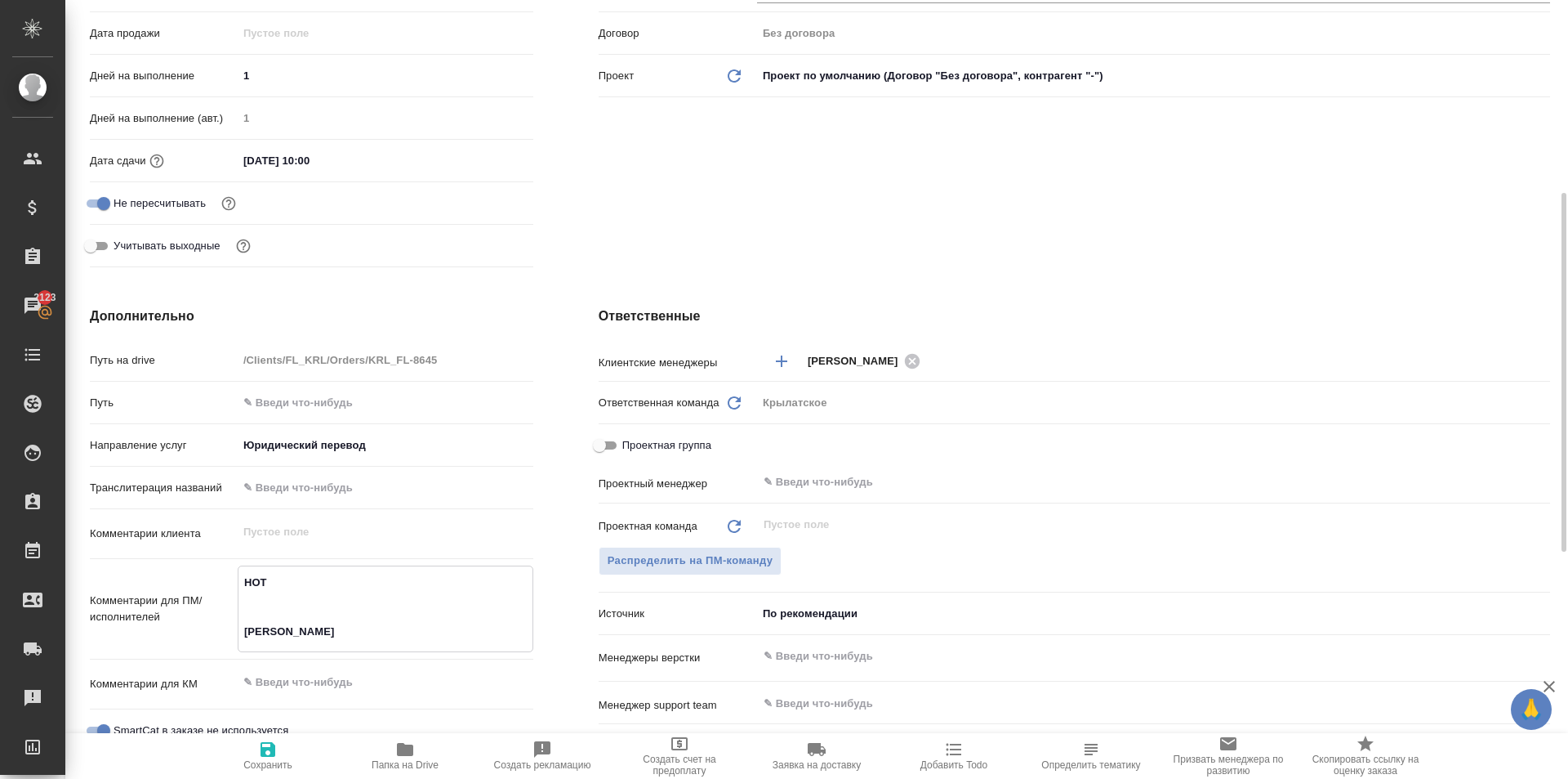
type textarea "x"
type textarea "НОТ RECH MICHAEL"
type textarea "x"
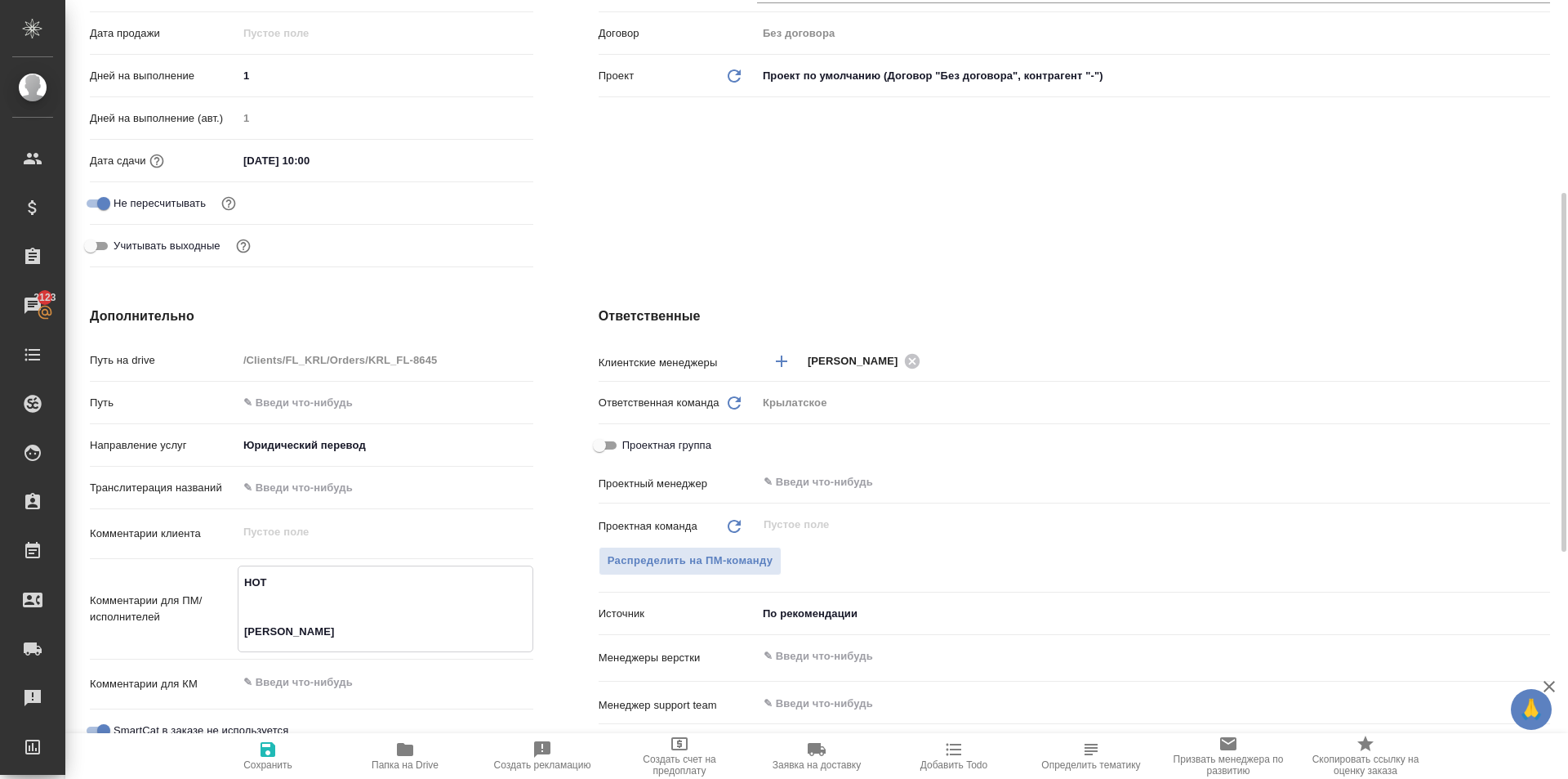
type textarea "x"
type textarea "НОТ RECH MICHAEL"
type textarea "x"
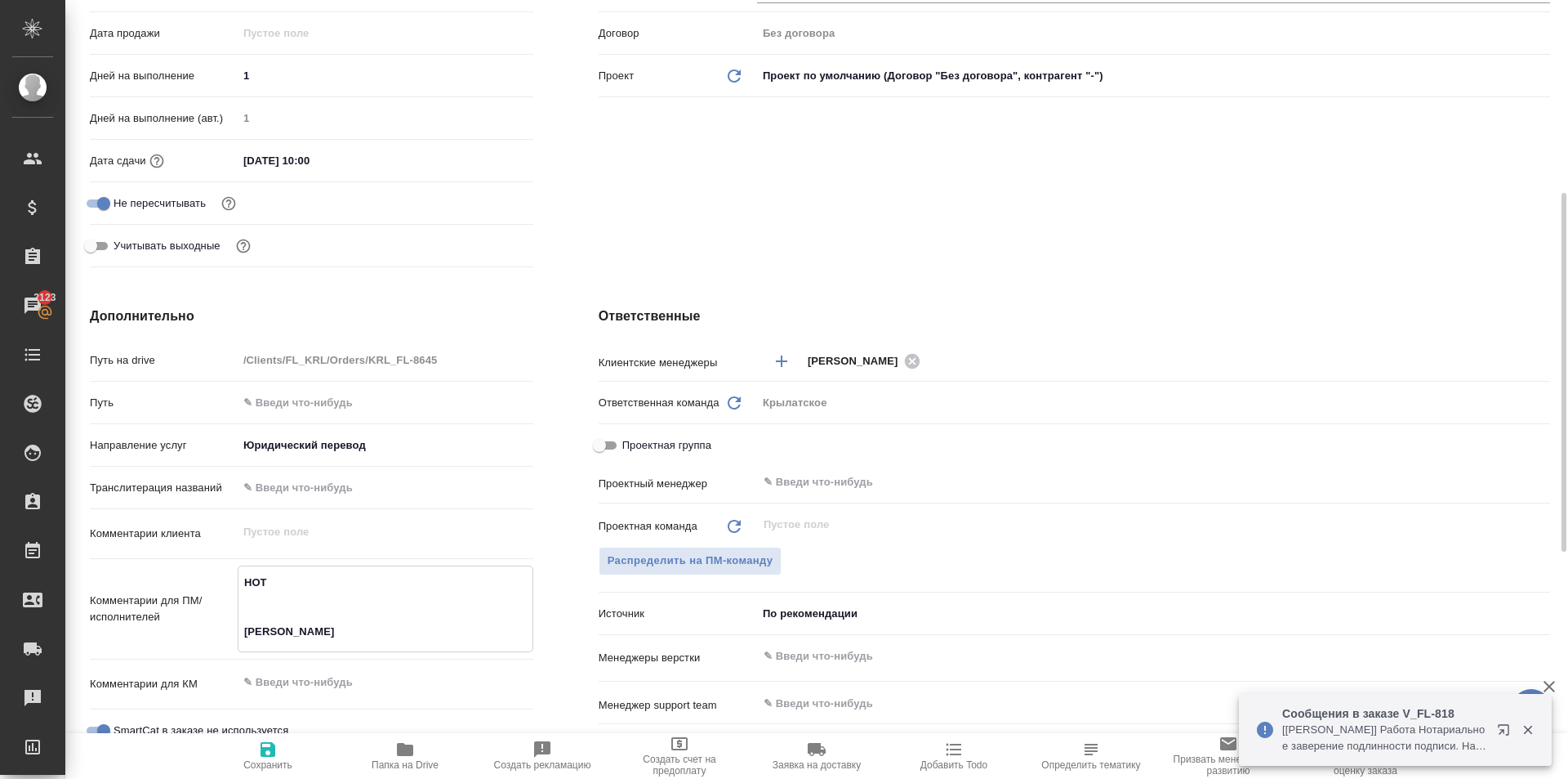
type textarea "x"
type textarea "НОТ RECH MICHAEL A"
type textarea "x"
type textarea "НОТ RECH MICHAEL ADA"
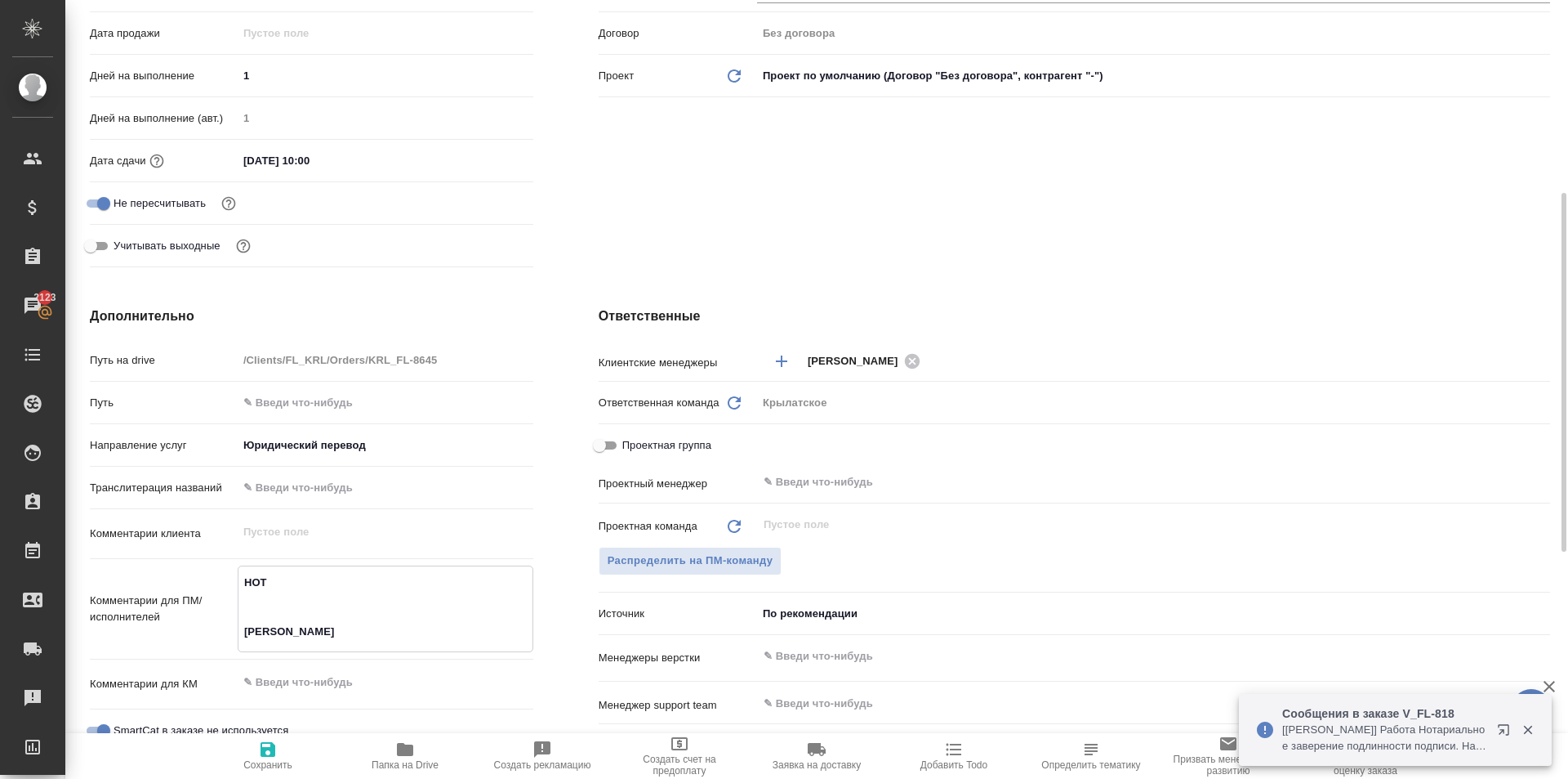
type textarea "x"
type textarea "НОТ RECH MICHAEL ADAM"
type textarea "x"
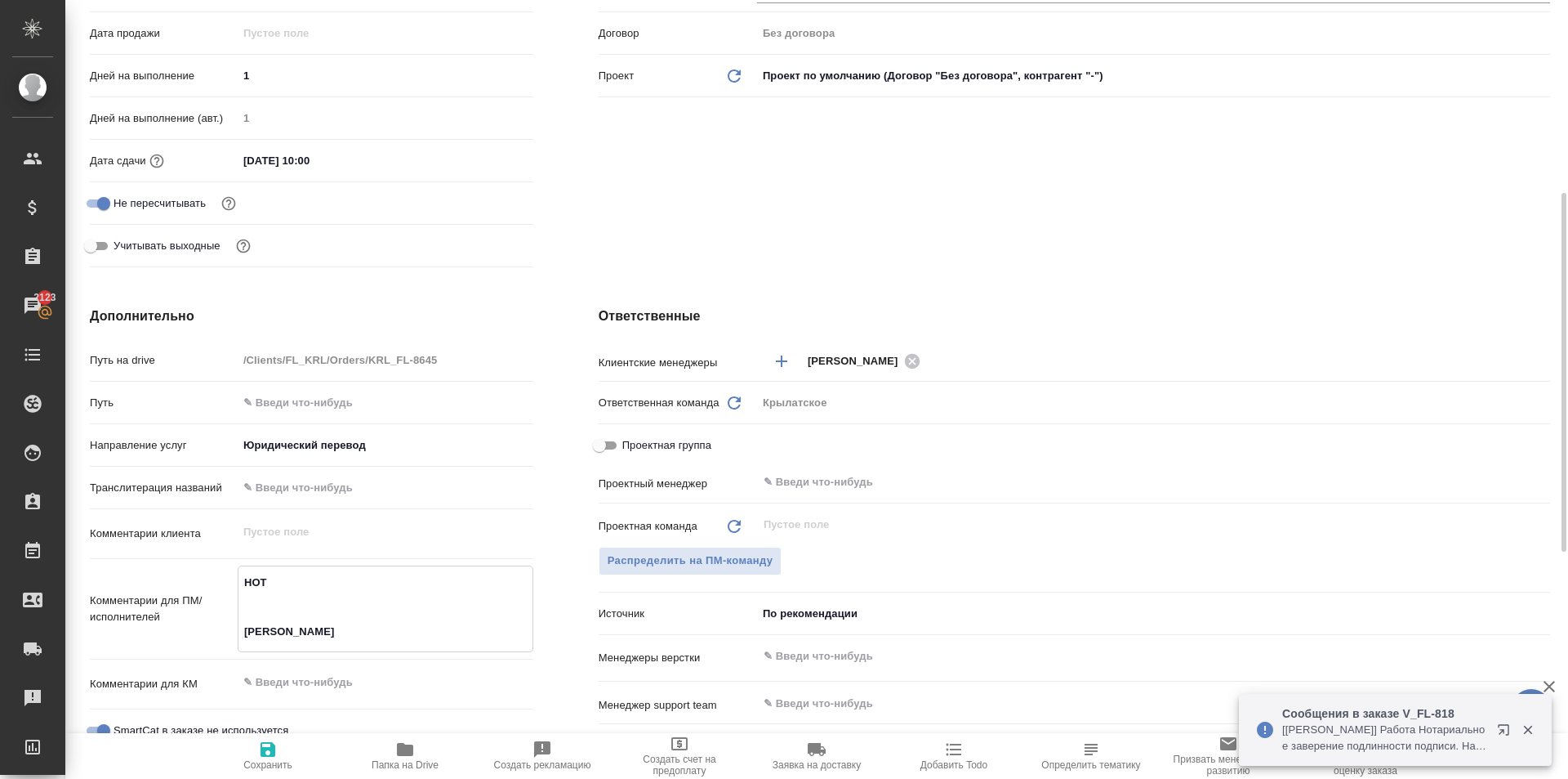
type textarea "x"
type textarea "НОТ RECH MICHAEL ADAM"
type textarea "x"
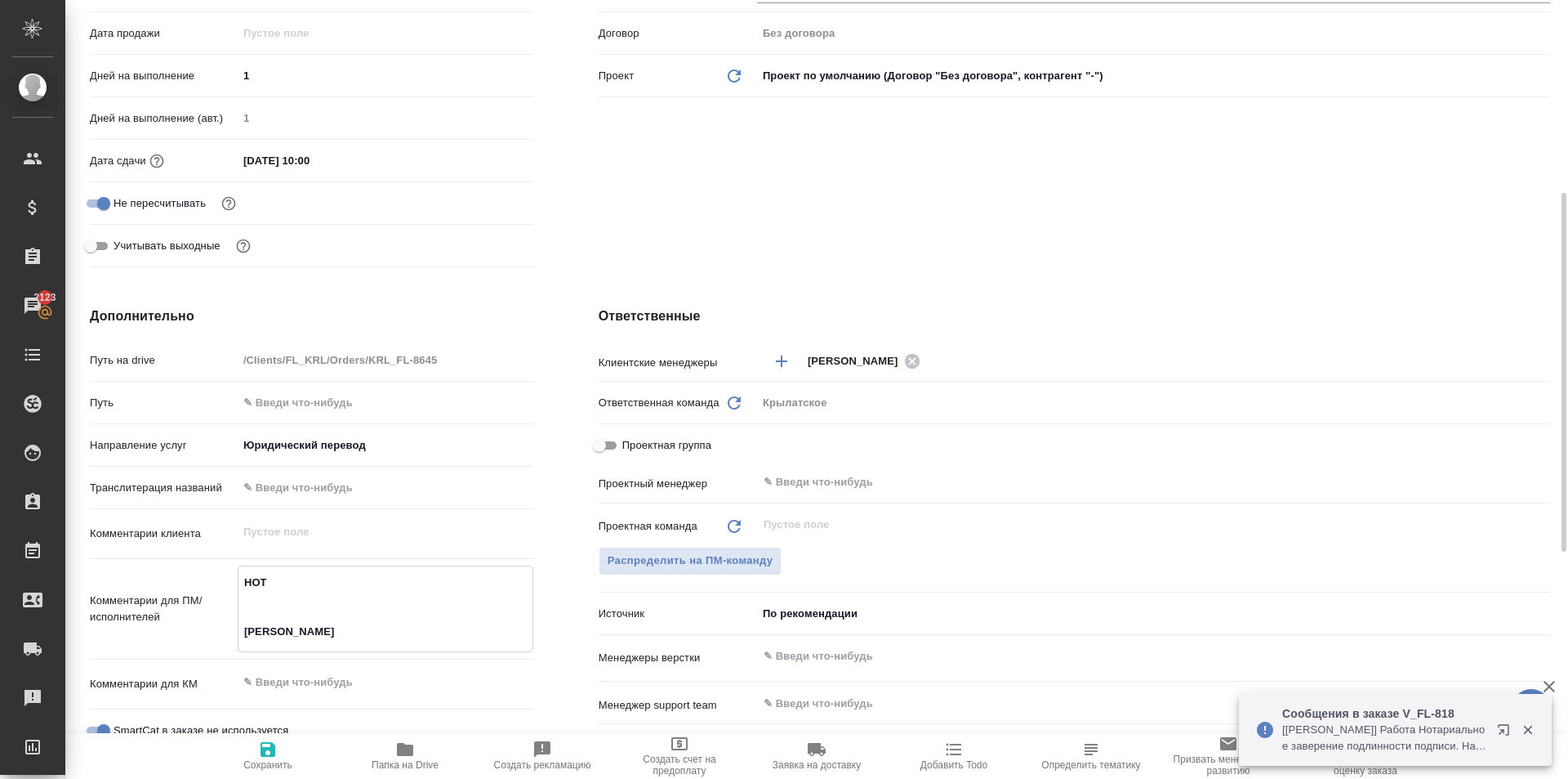
type textarea "x"
type textarea "НОТ RECH MICHAEL ADAM"
type textarea "x"
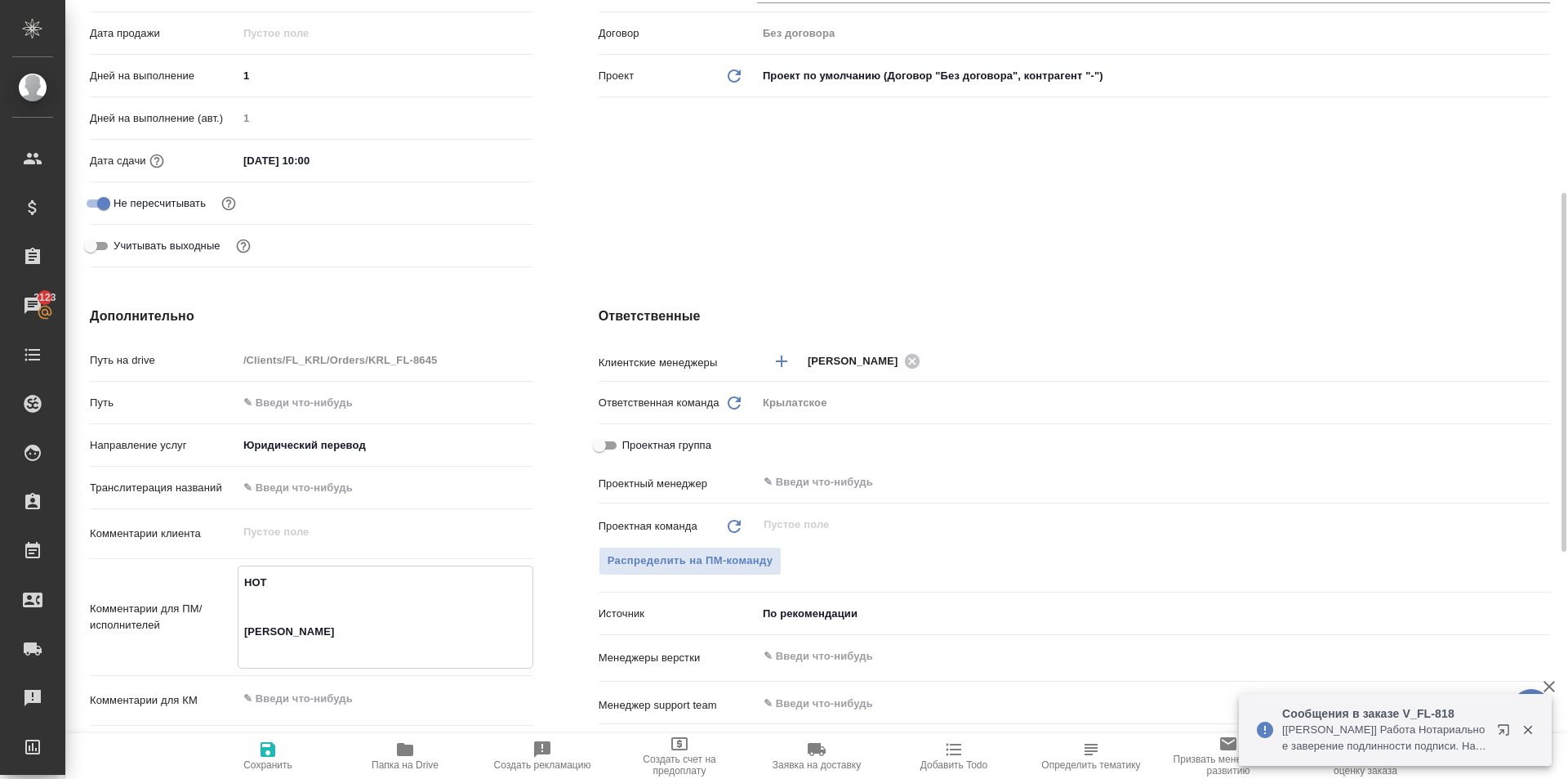
type textarea "x"
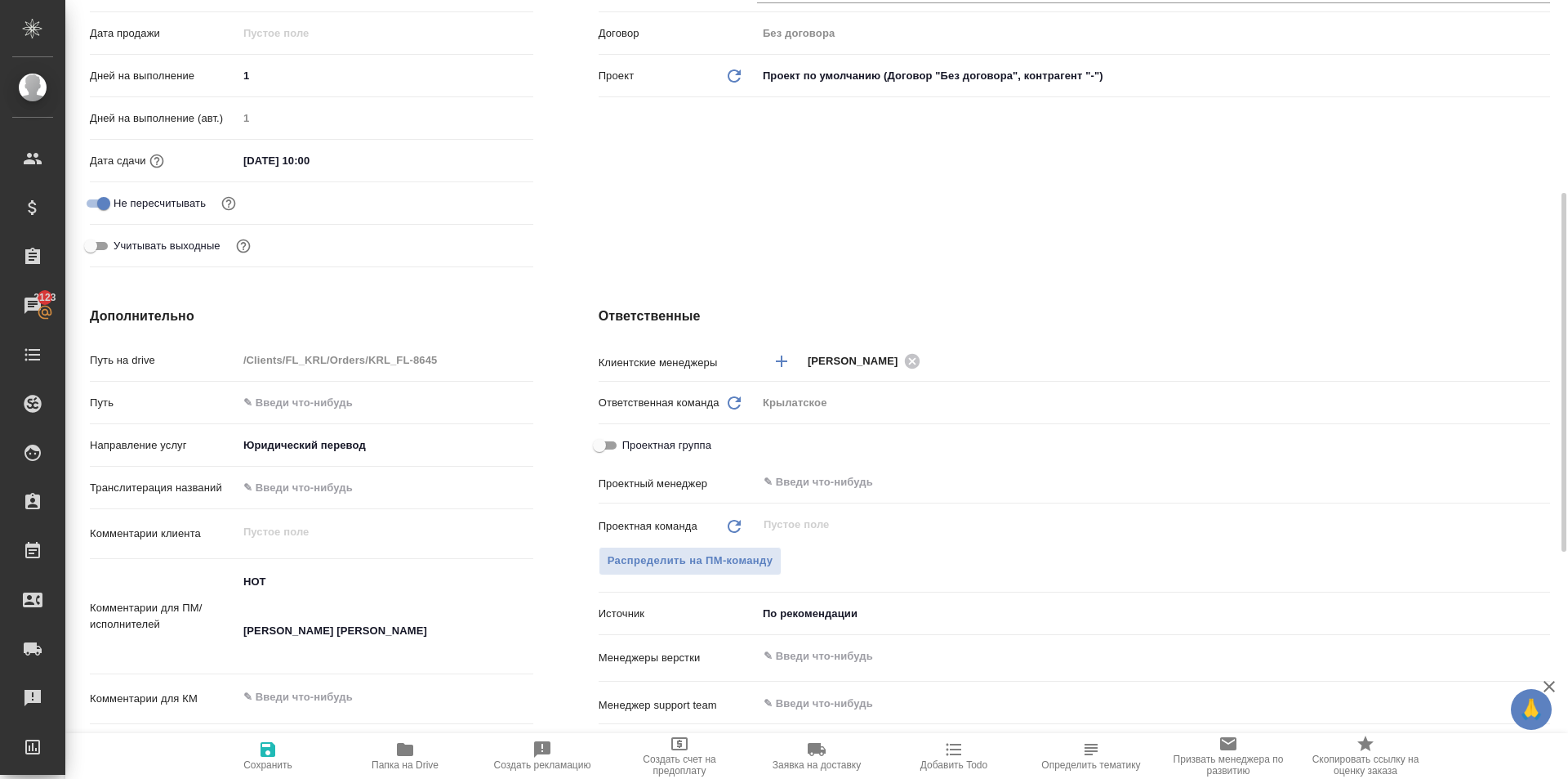
drag, startPoint x: 259, startPoint y: 761, endPoint x: 445, endPoint y: 644, distance: 219.7
click at [442, 643] on div "Отправить финальные файлы на email Отправить КП Основная информация Код KRL_FL-…" at bounding box center [820, 508] width 1461 height 1470
click at [445, 644] on textarea "НОТ RECH MICHAEL ADAM SAVOSKINA OLESIA MIROSLAVOVNA" at bounding box center [386, 614] width 294 height 93
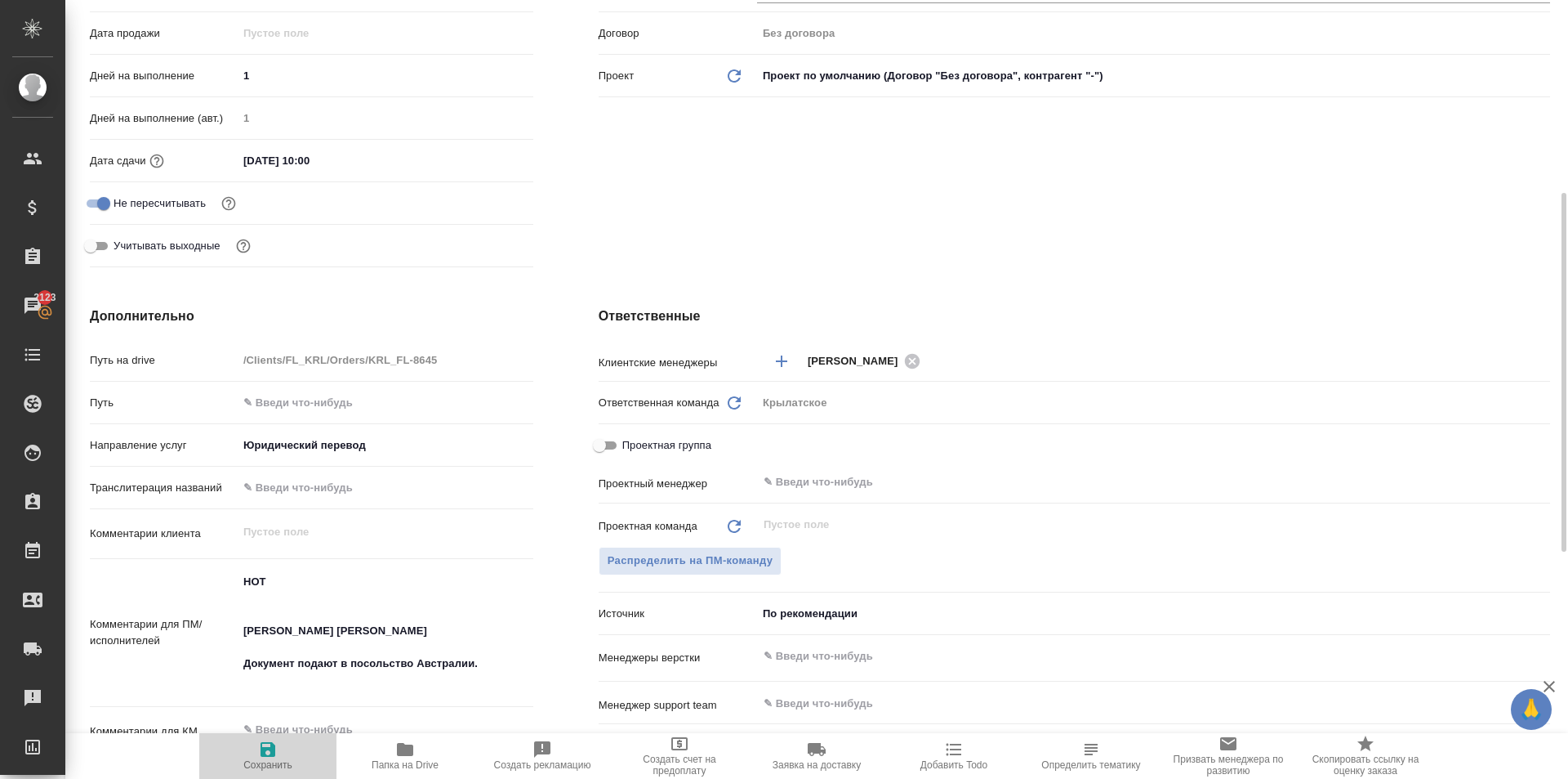
click at [288, 766] on span "Сохранить" at bounding box center [267, 765] width 49 height 12
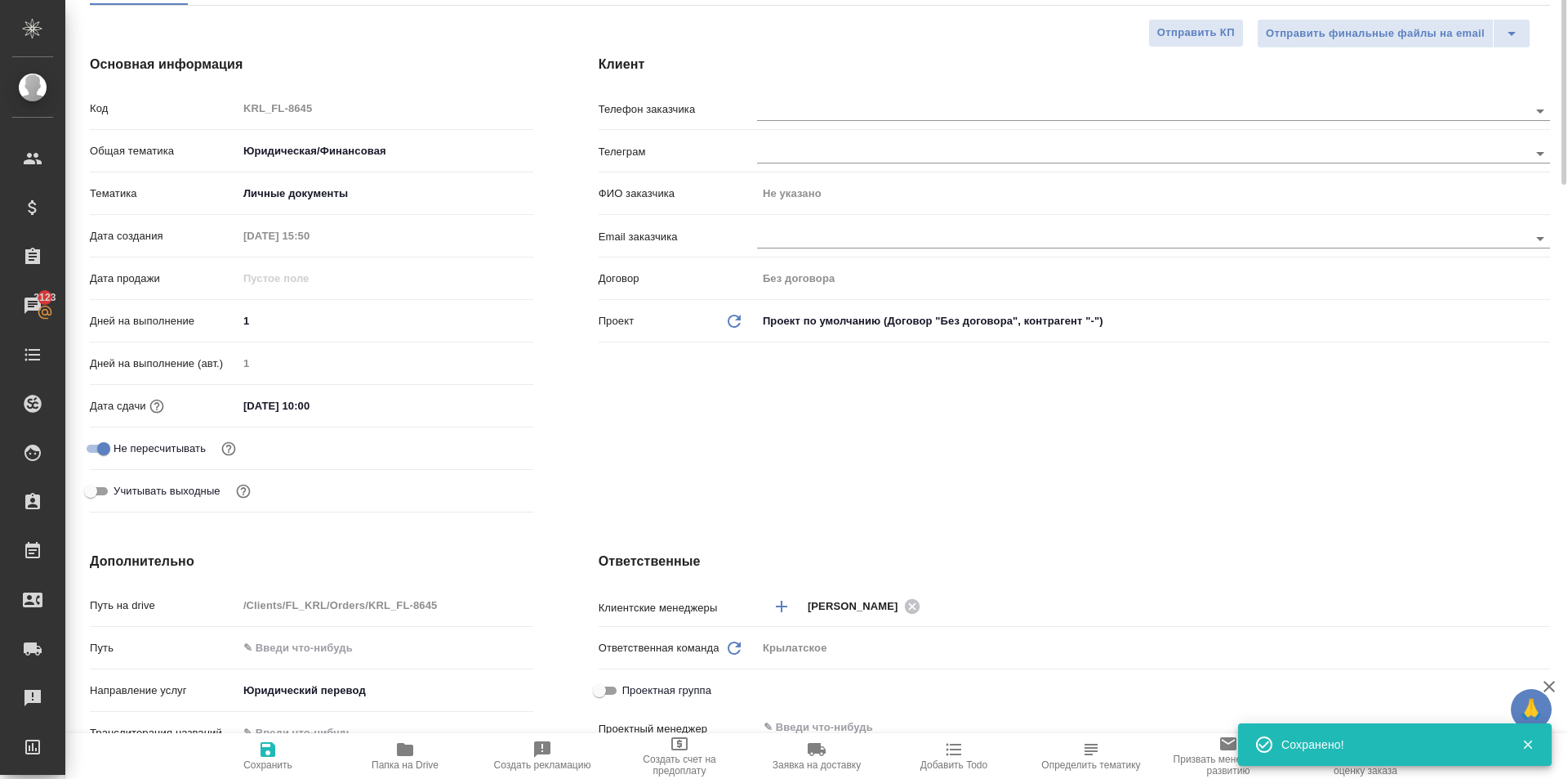
scroll to position [0, 0]
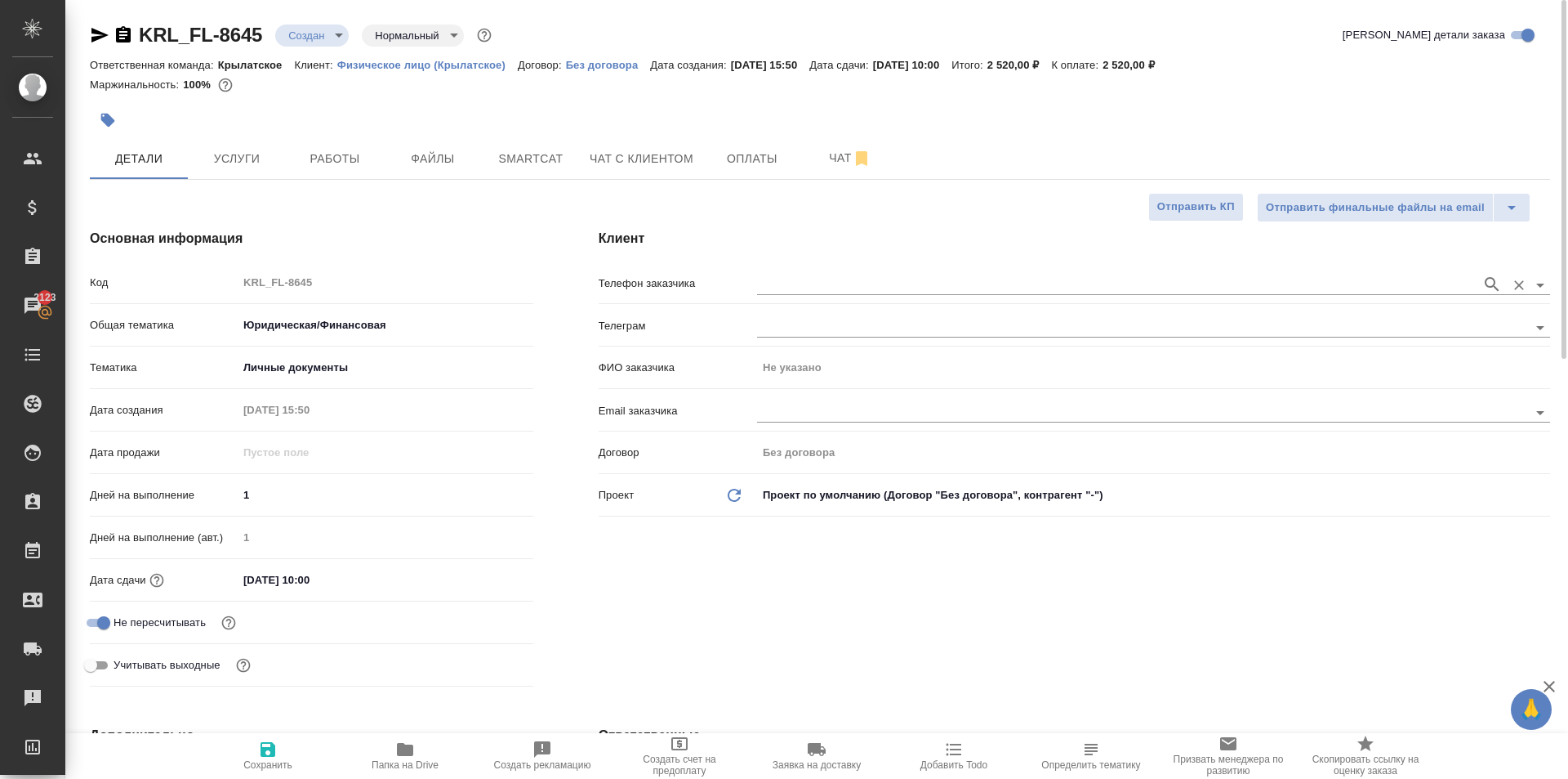
click at [855, 295] on div at bounding box center [1154, 284] width 793 height 20
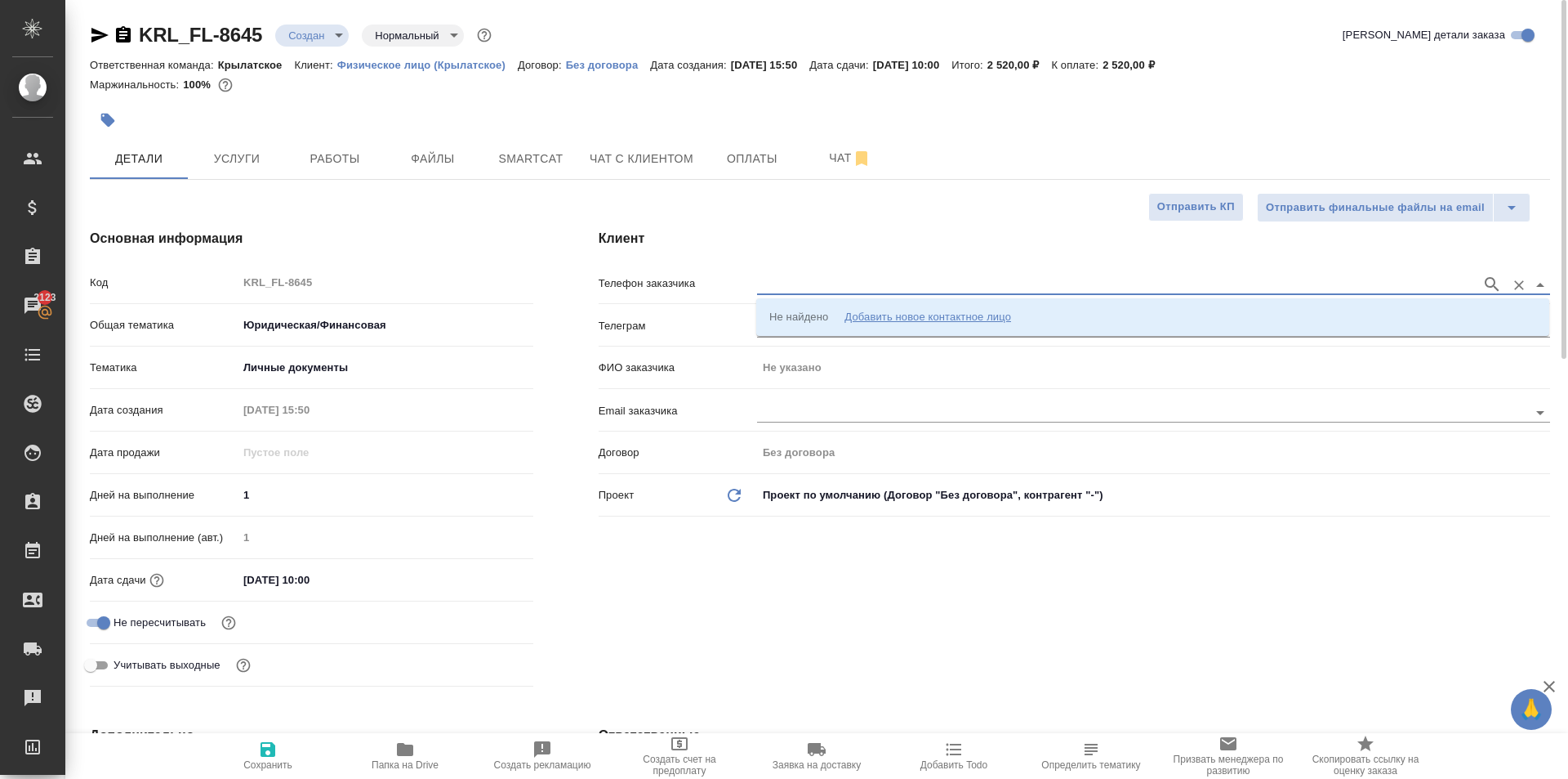
click at [855, 290] on input "text" at bounding box center [1116, 284] width 717 height 19
click at [874, 309] on div "Добавить новое контактное лицо" at bounding box center [927, 317] width 166 height 16
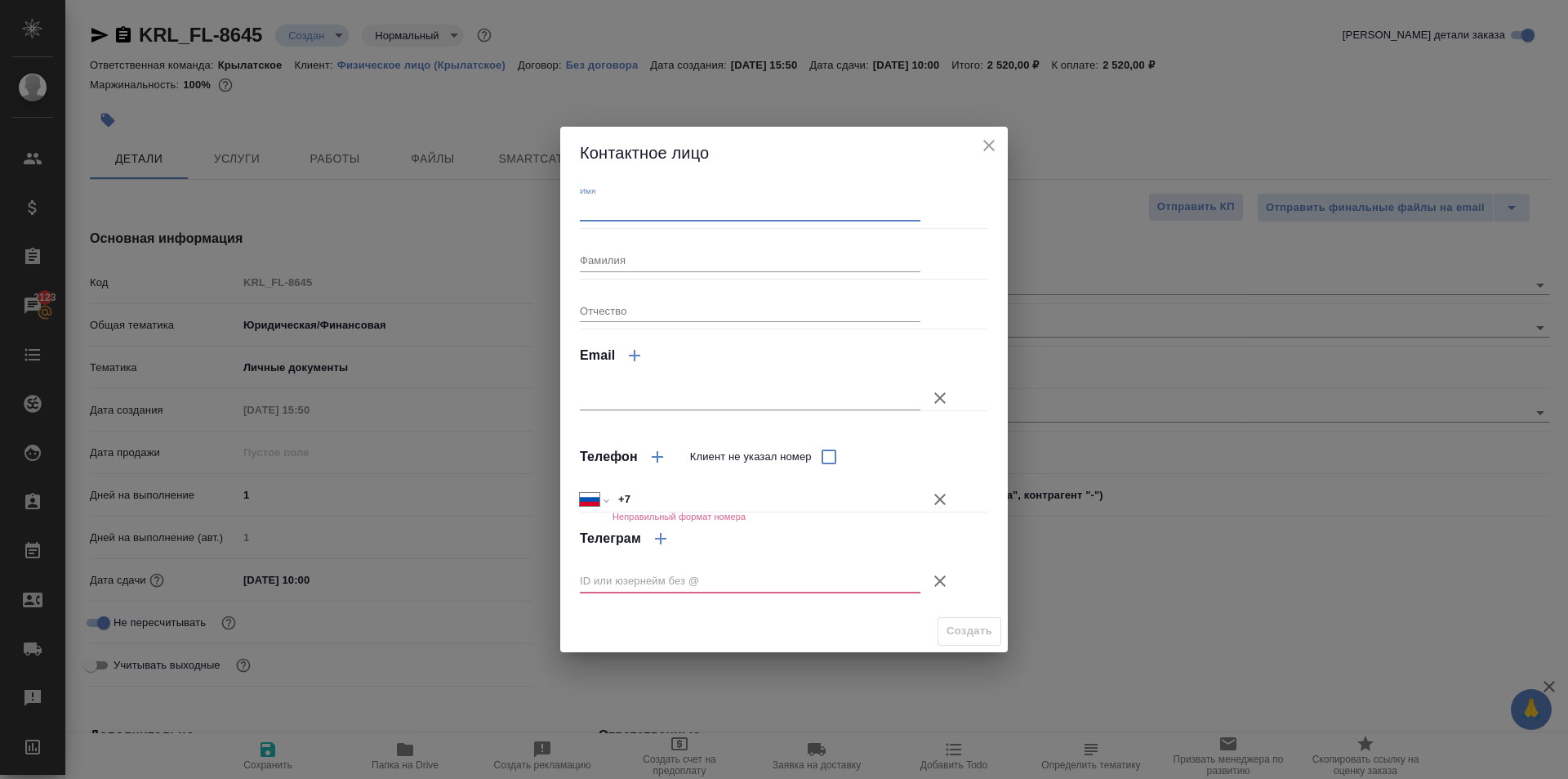
click at [719, 221] on input "Имя" at bounding box center [749, 210] width 341 height 23
click at [782, 498] on input "+7" at bounding box center [766, 499] width 308 height 24
click at [925, 586] on div at bounding box center [769, 581] width 380 height 46
click at [931, 588] on icon "button" at bounding box center [940, 581] width 19 height 19
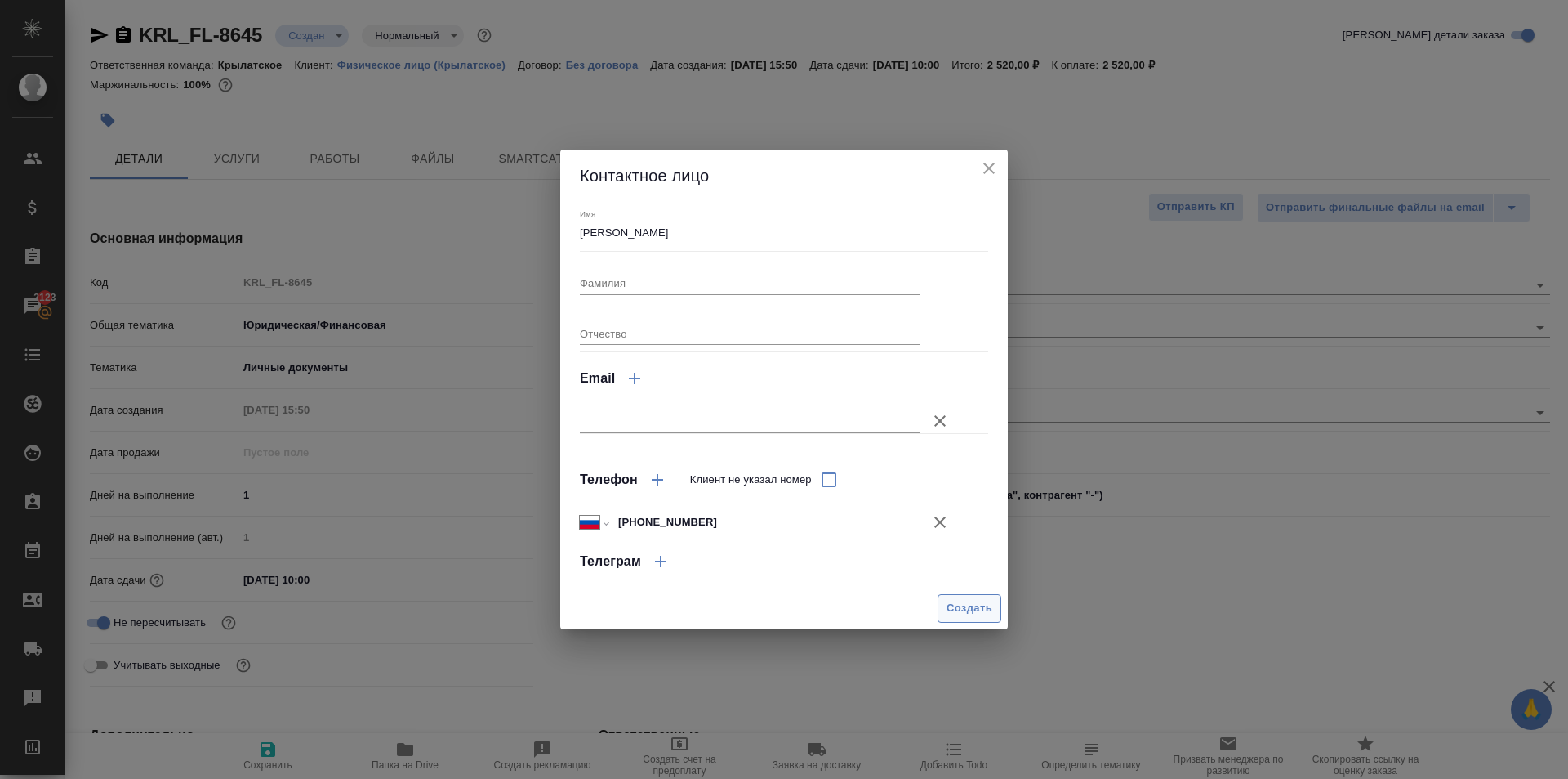
click at [949, 603] on span "Создать" at bounding box center [970, 608] width 46 height 19
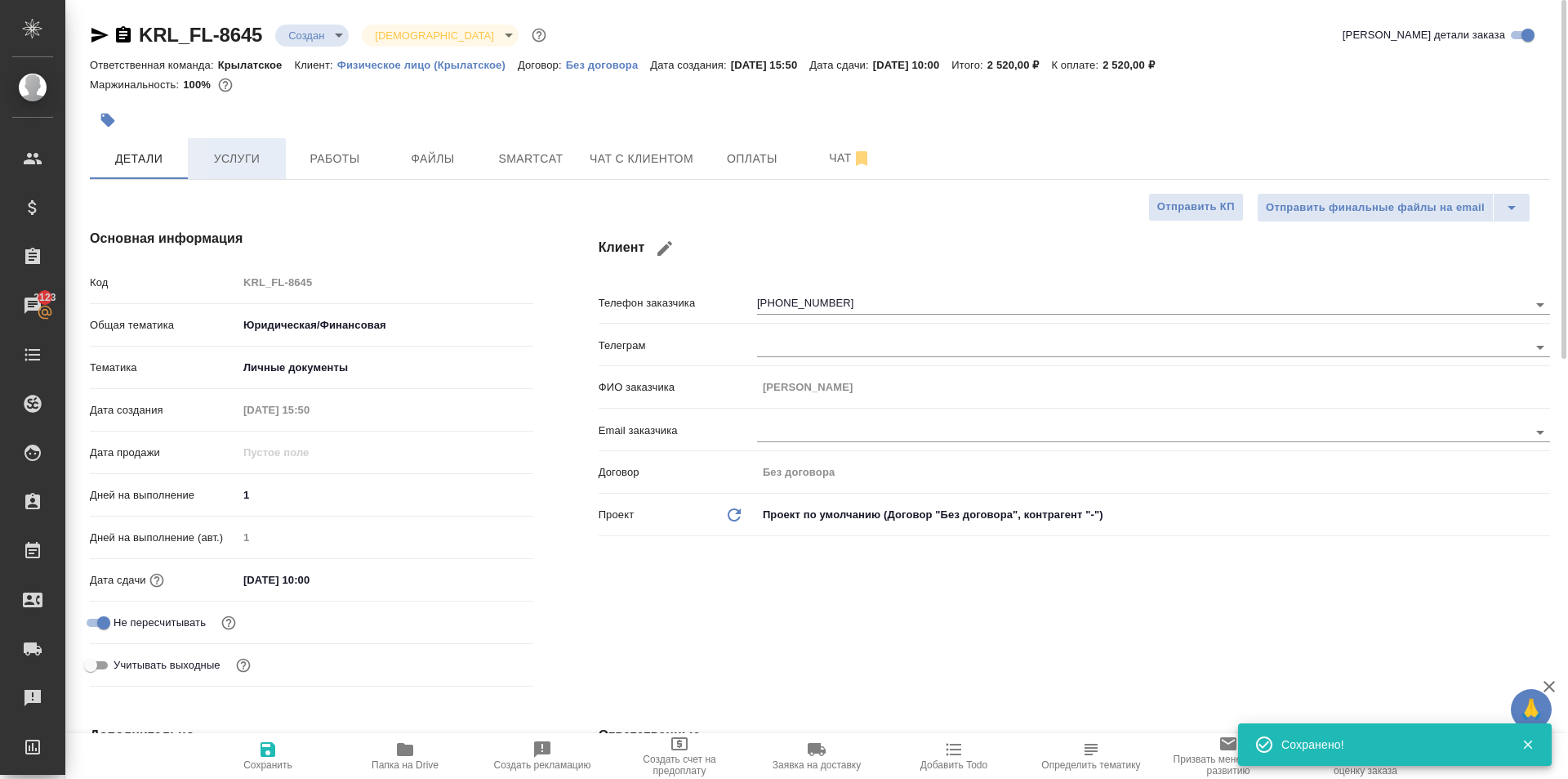
click at [256, 172] on button "Услуги" at bounding box center [236, 158] width 98 height 41
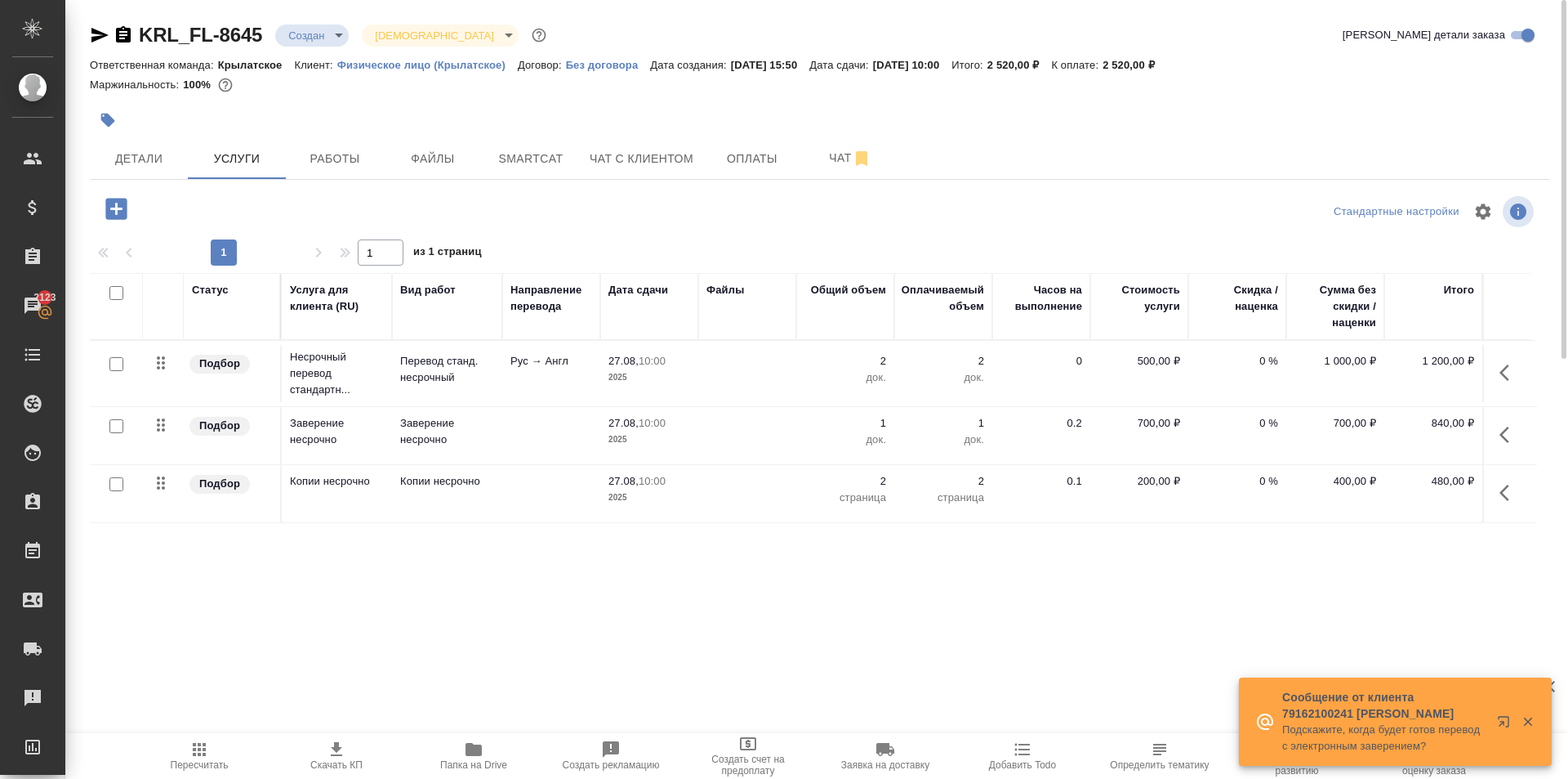
drag, startPoint x: 357, startPoint y: 160, endPoint x: 519, endPoint y: 202, distance: 167.4
click at [519, 202] on div "KRL_FL-8645 Создан new Святая троица holyTrinity Кратко детали заказа Ответстве…" at bounding box center [819, 333] width 1479 height 666
click at [713, 158] on button "Оплаты" at bounding box center [752, 158] width 98 height 41
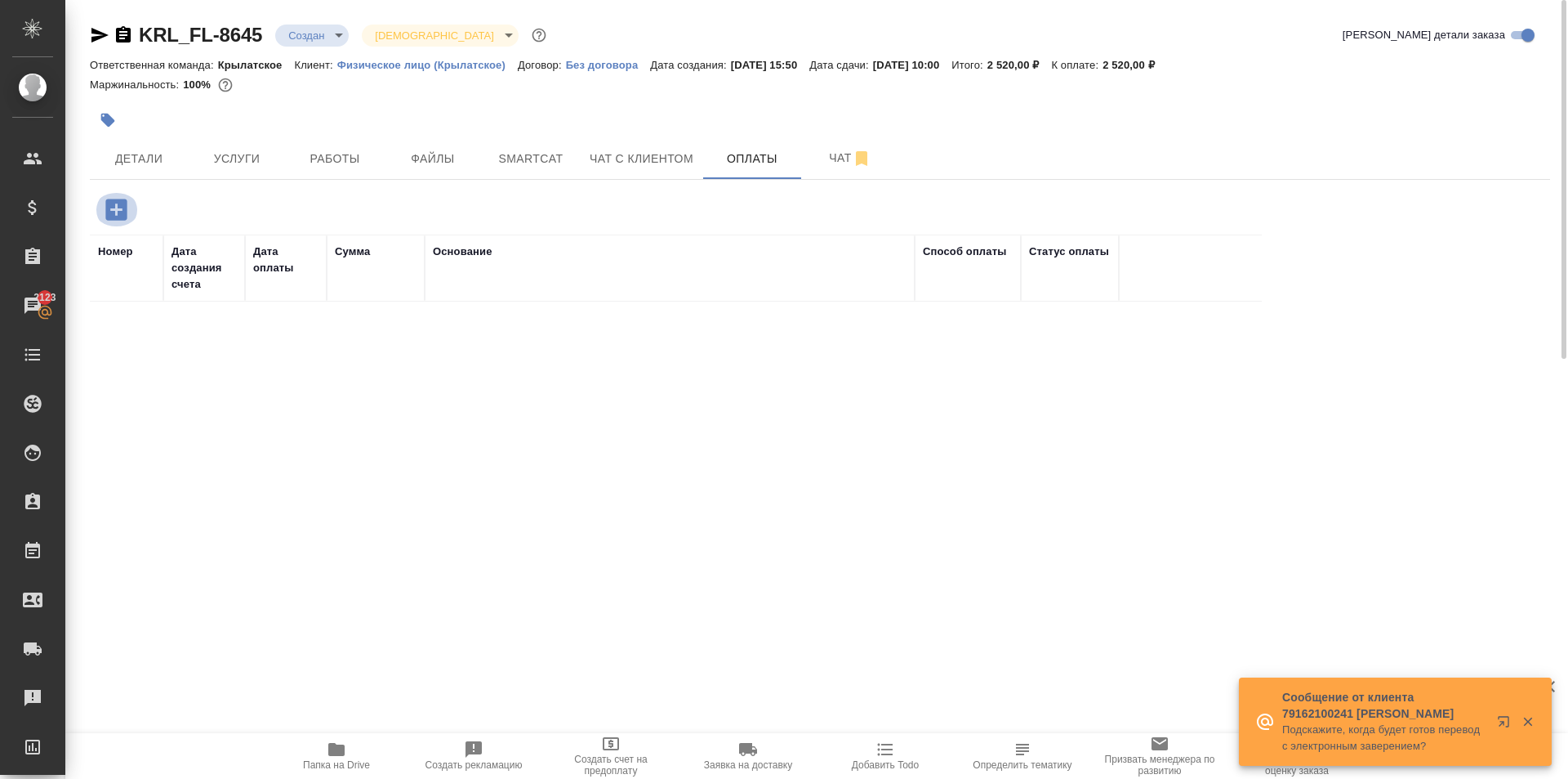
click at [123, 205] on icon "button" at bounding box center [116, 209] width 21 height 21
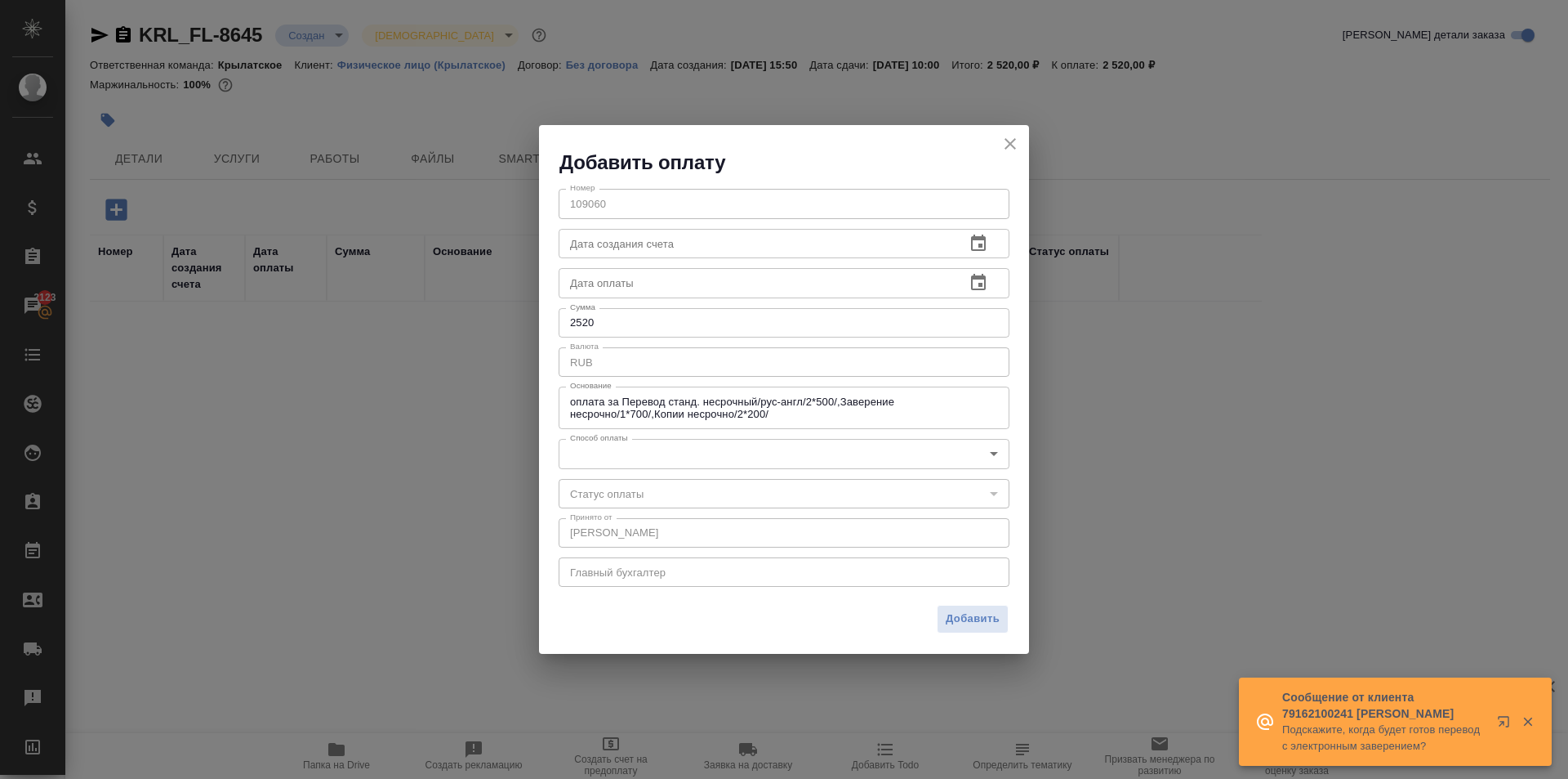
click at [629, 465] on body "🙏 .cls-1 fill:#fff; AWATERA Kasymov Timur Клиенты Спецификации Заказы 2123 Чаты…" at bounding box center [784, 390] width 1568 height 779
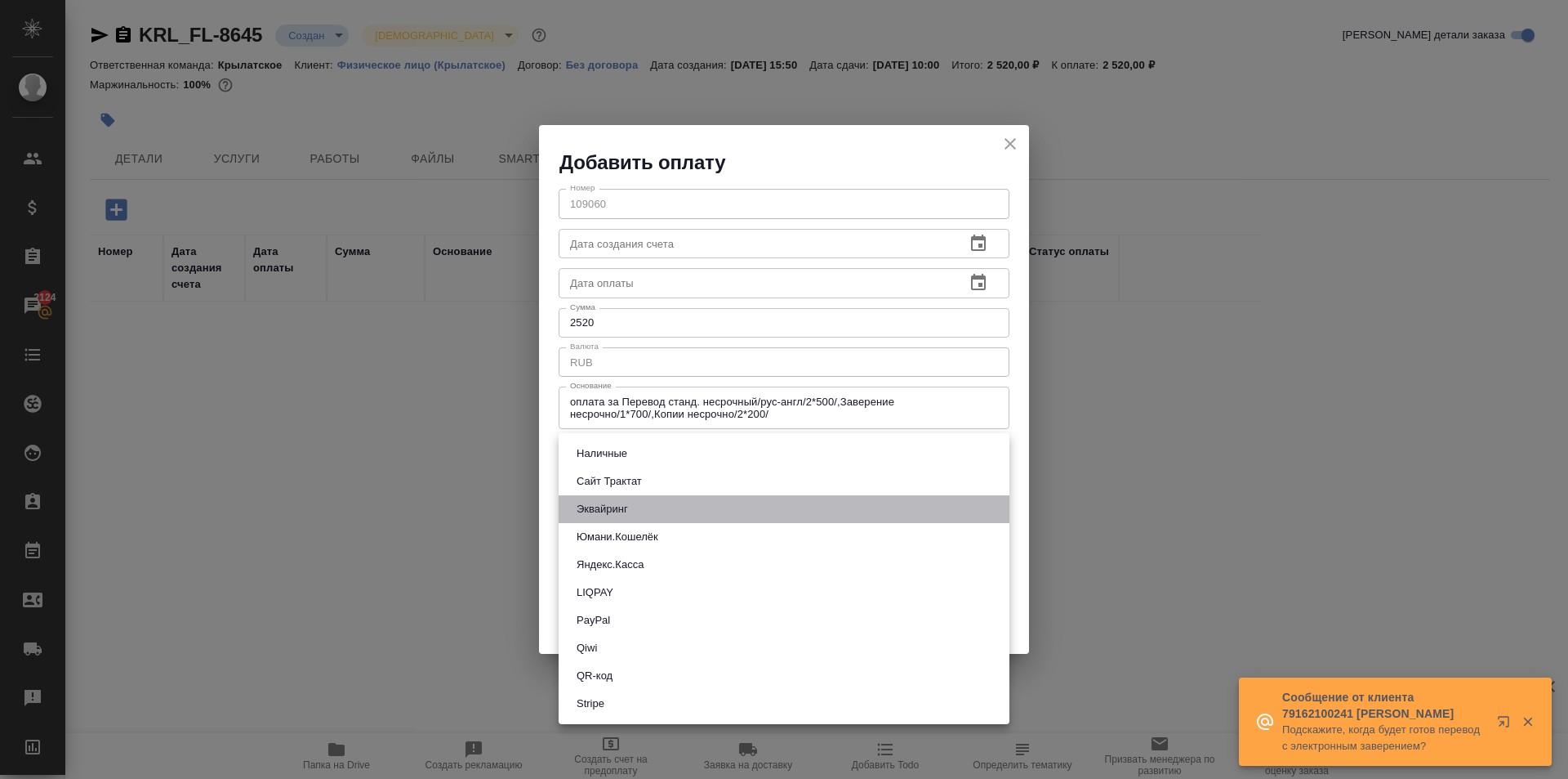
click at [634, 506] on li "Эквайринг" at bounding box center [784, 508] width 451 height 27
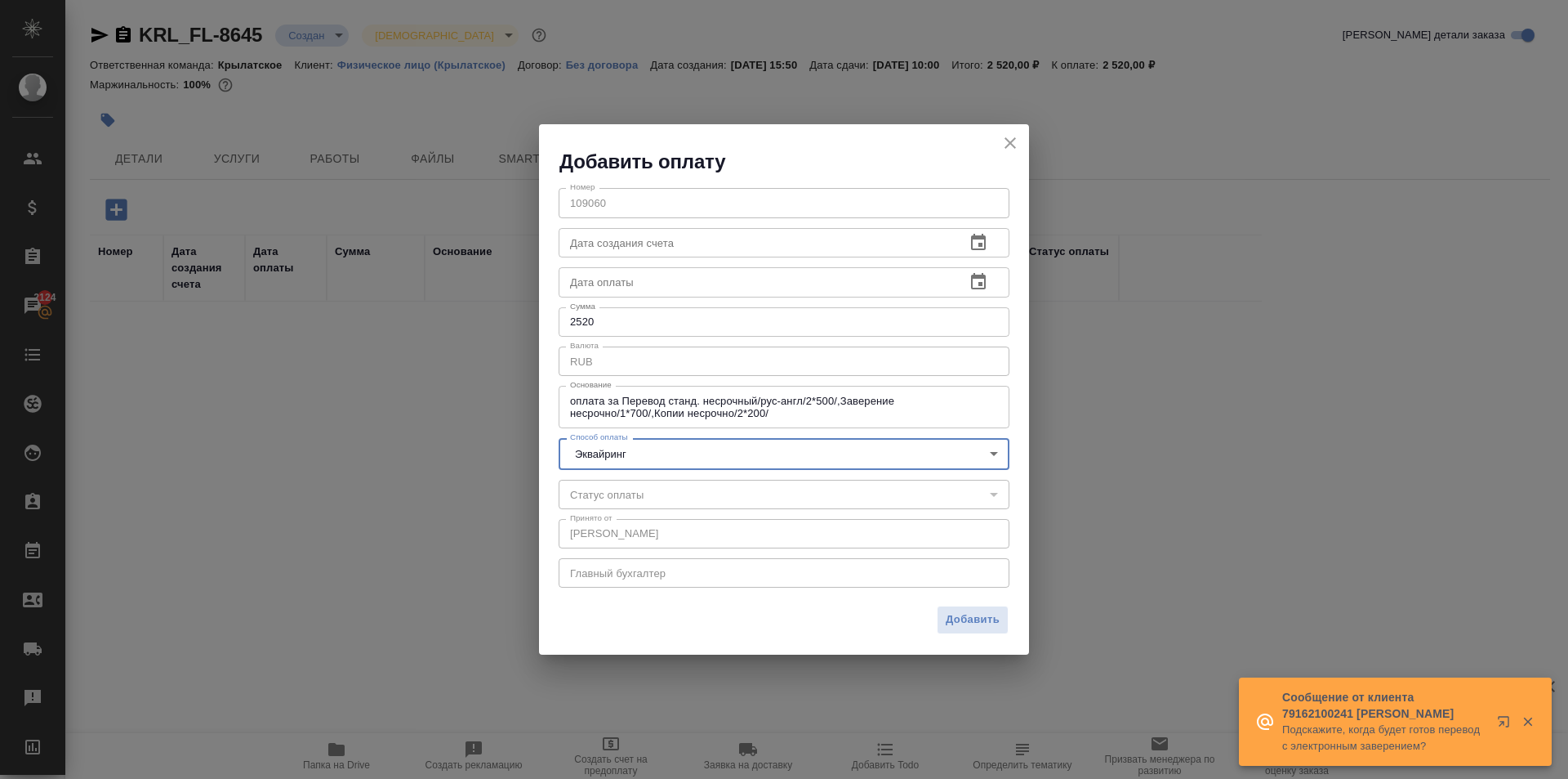
click at [970, 621] on span "Добавить" at bounding box center [972, 620] width 54 height 19
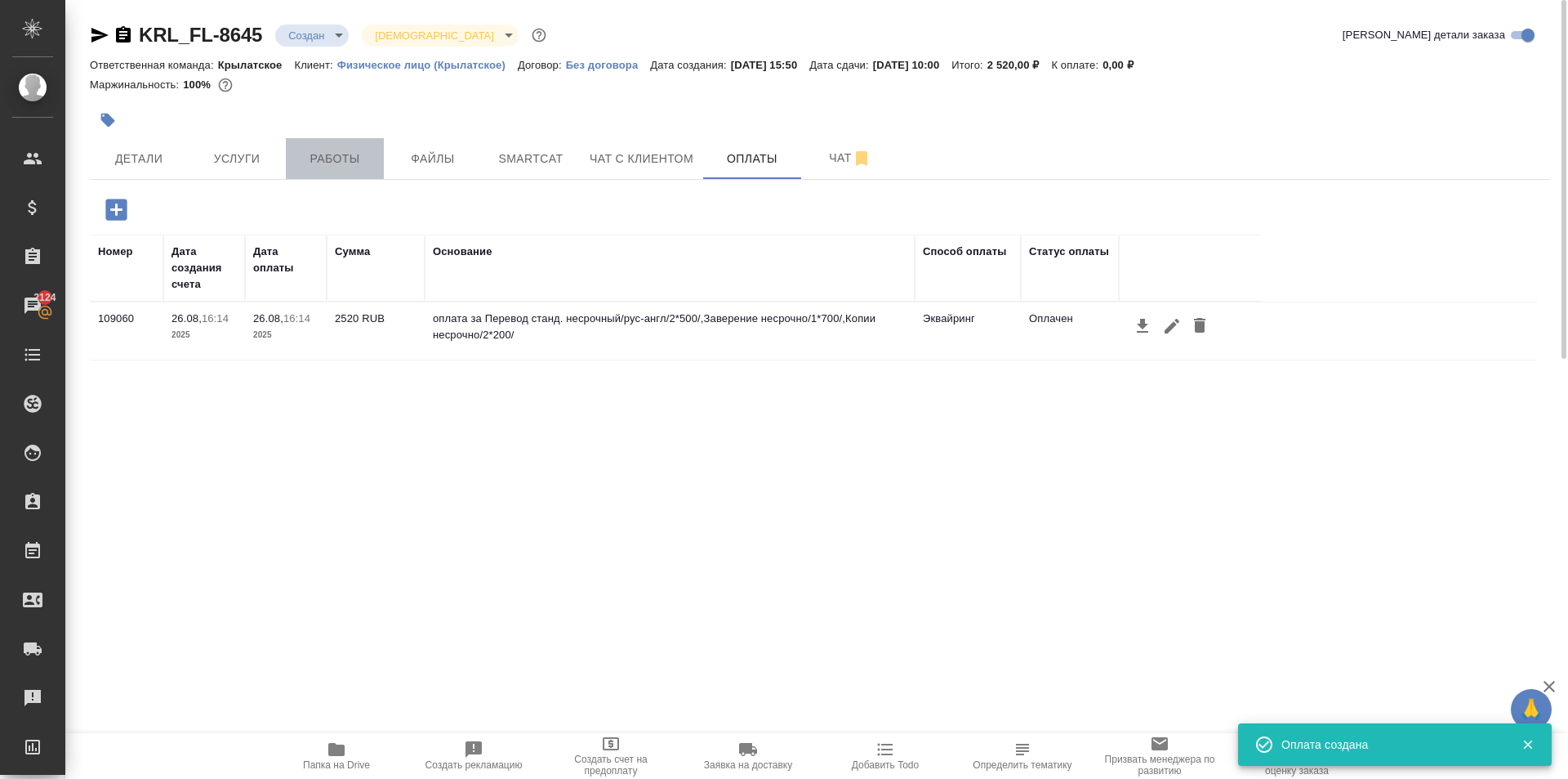
click at [325, 163] on span "Работы" at bounding box center [334, 158] width 79 height 20
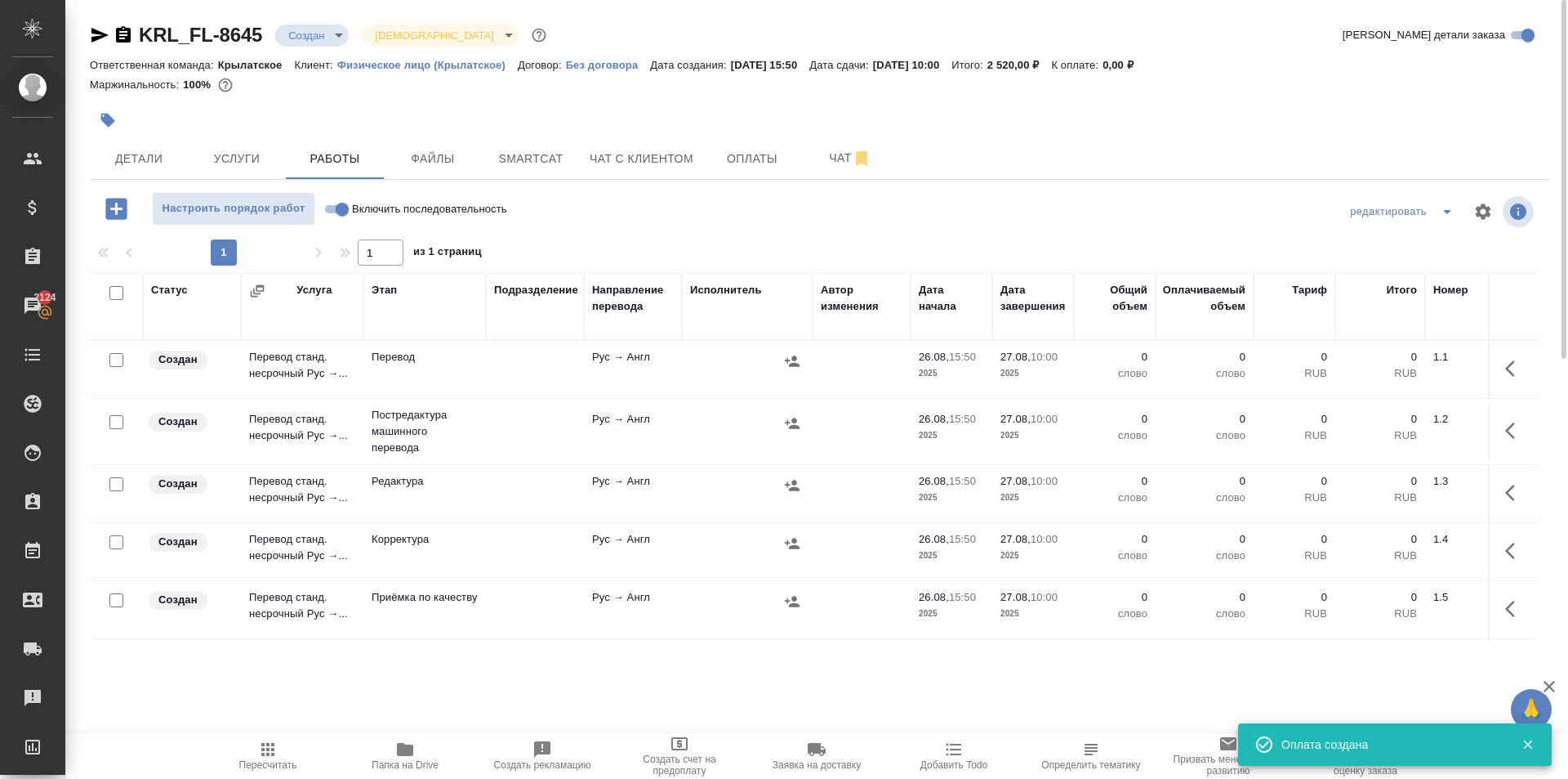
click at [341, 204] on input "Включить последовательность" at bounding box center [342, 209] width 58 height 19
click at [118, 292] on input "checkbox" at bounding box center [117, 293] width 14 height 14
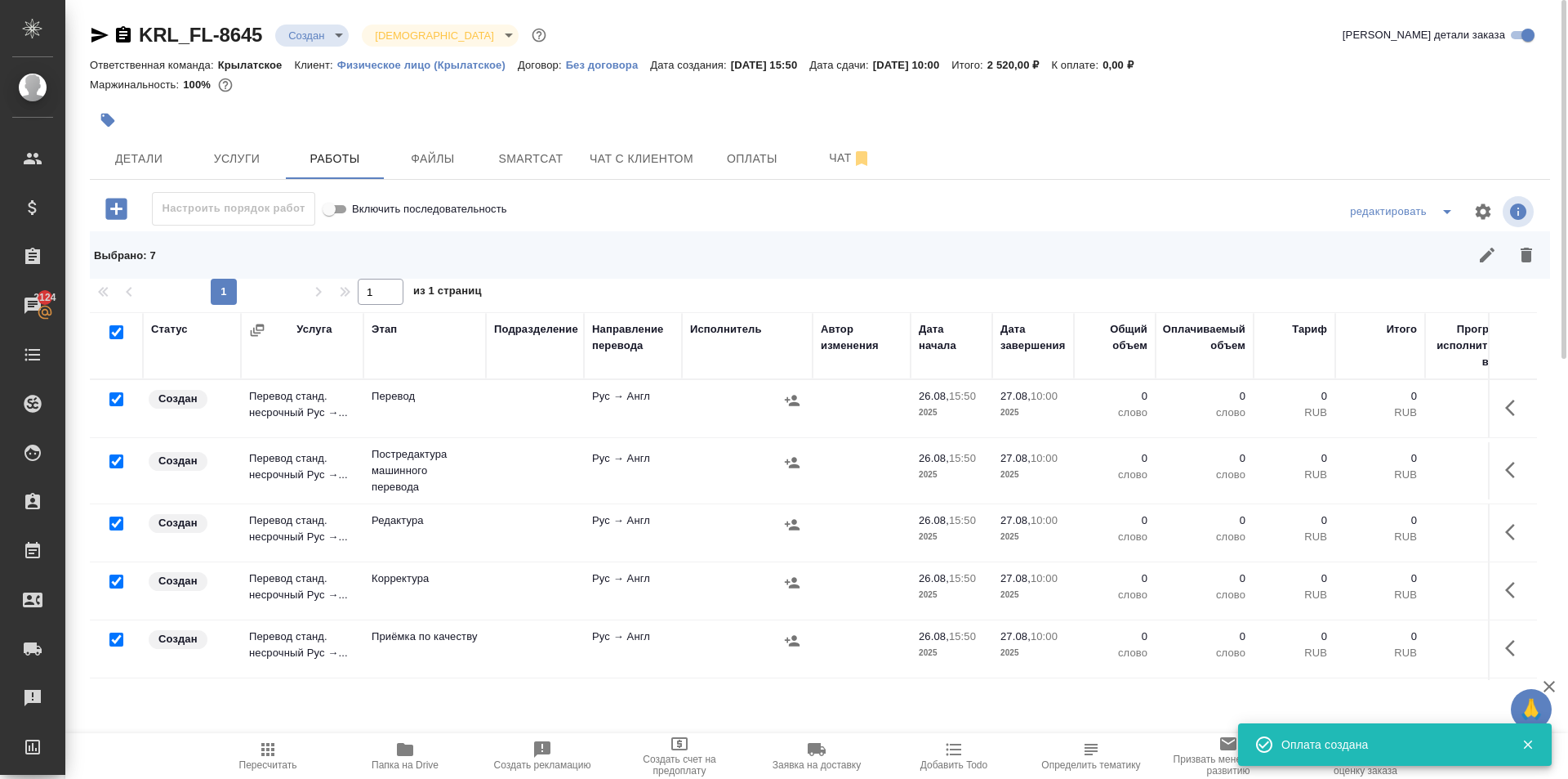
click at [121, 397] on input "checkbox" at bounding box center [117, 399] width 14 height 14
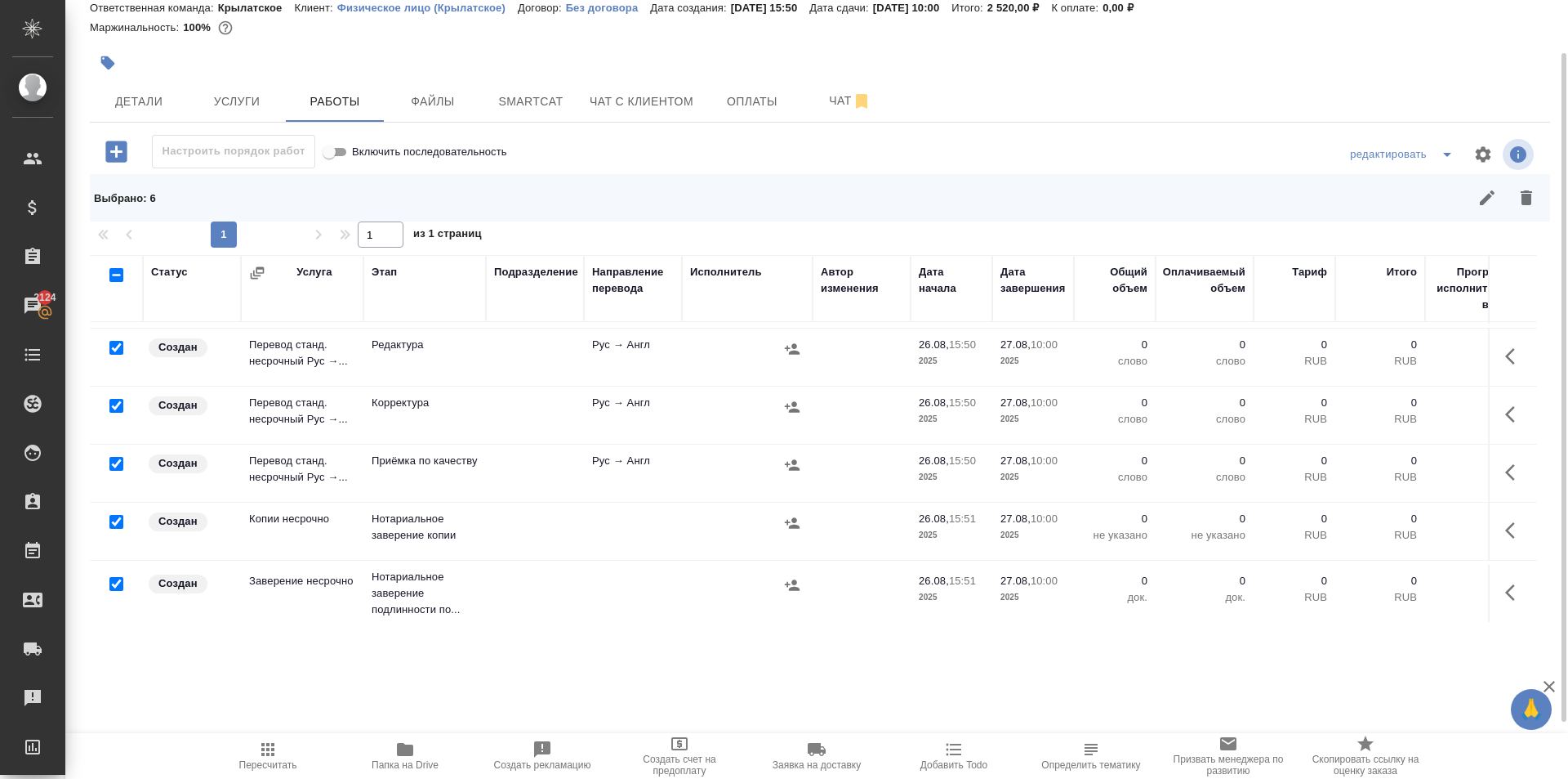
scroll to position [135, 0]
click at [117, 452] on input "checkbox" at bounding box center [117, 459] width 14 height 14
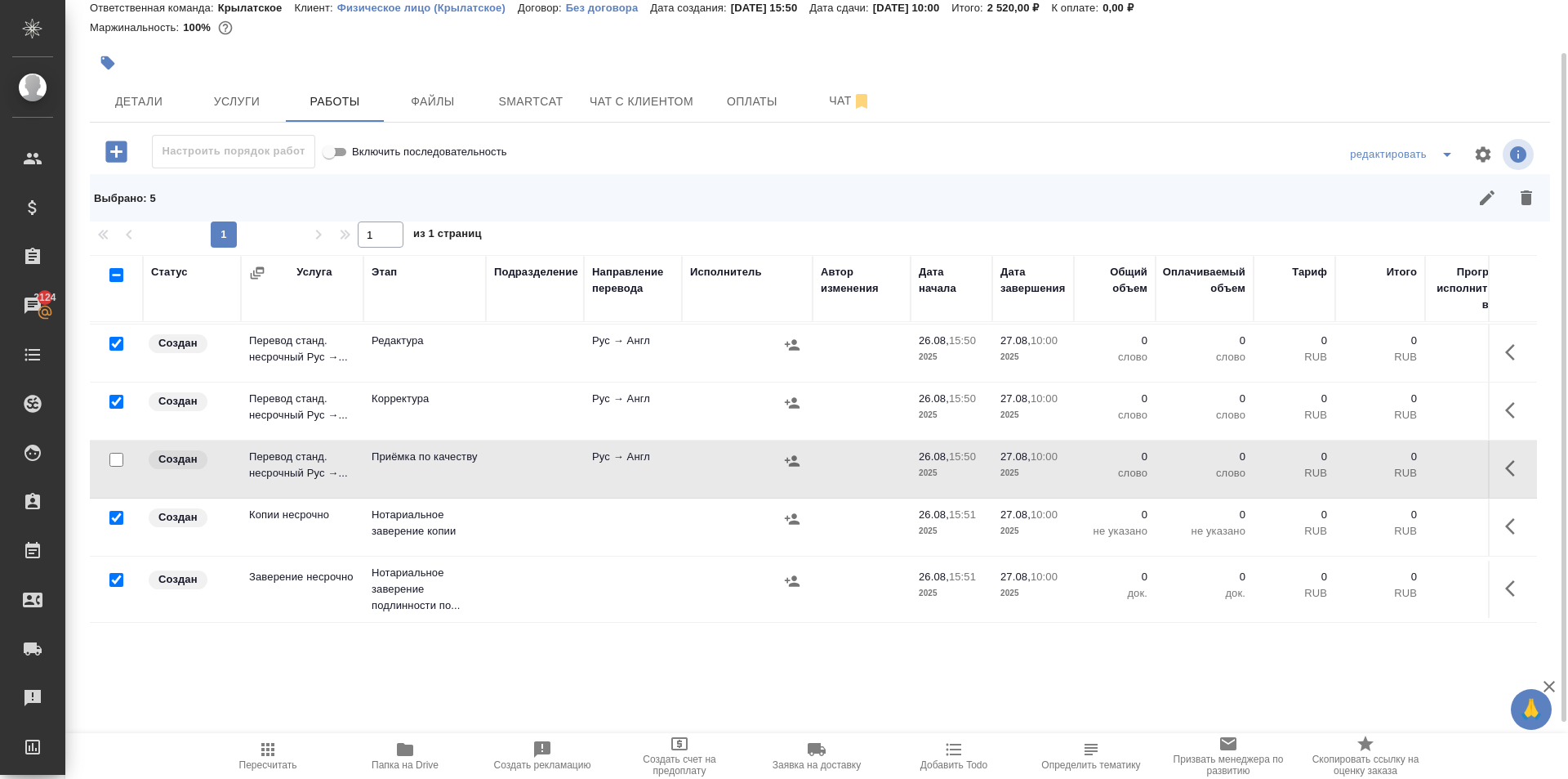
click at [118, 511] on input "checkbox" at bounding box center [117, 518] width 14 height 14
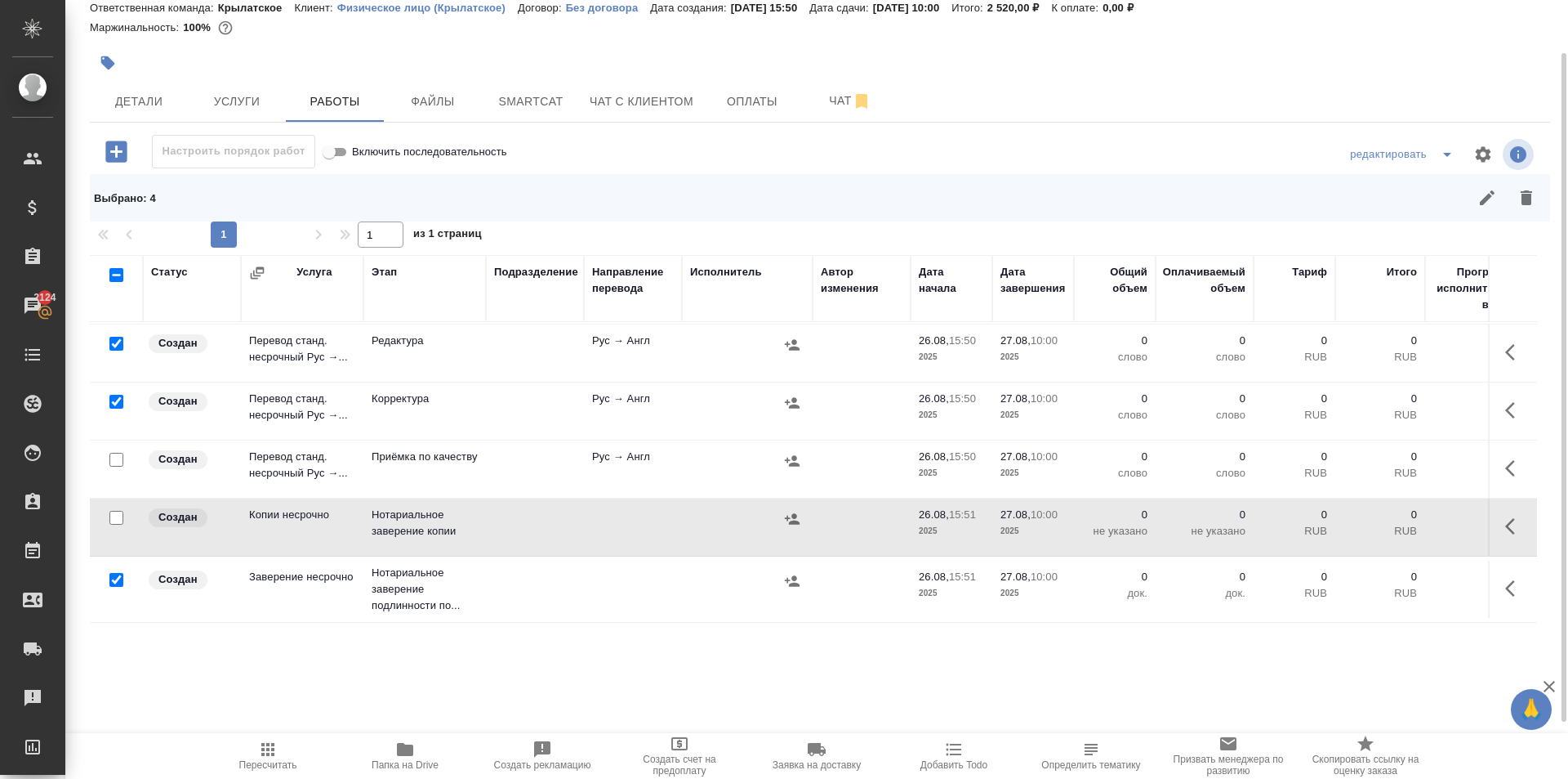
click at [113, 573] on input "checkbox" at bounding box center [117, 580] width 14 height 14
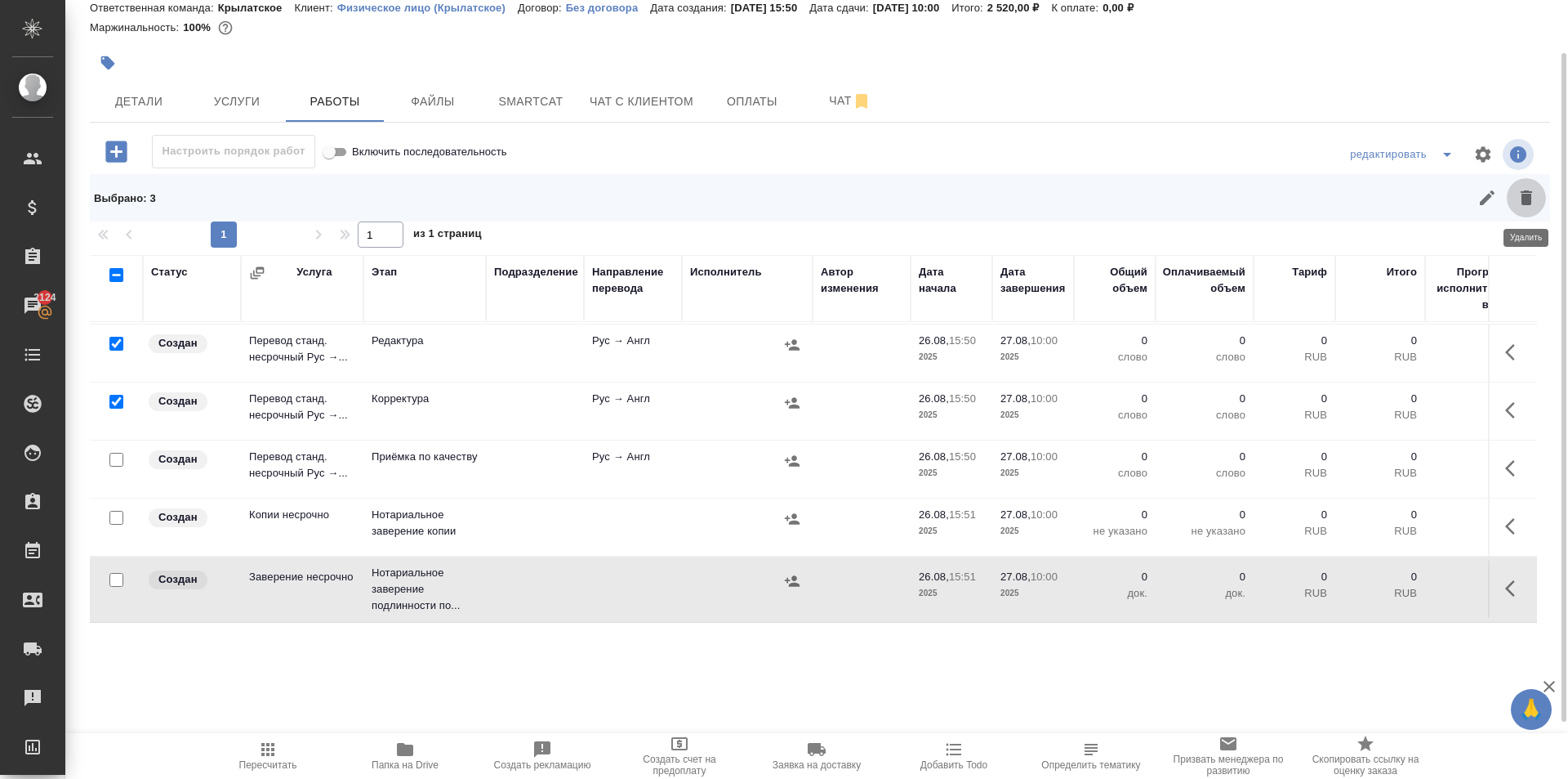
drag, startPoint x: 1541, startPoint y: 203, endPoint x: 1522, endPoint y: 223, distance: 27.6
click at [1540, 203] on button "button" at bounding box center [1526, 197] width 39 height 39
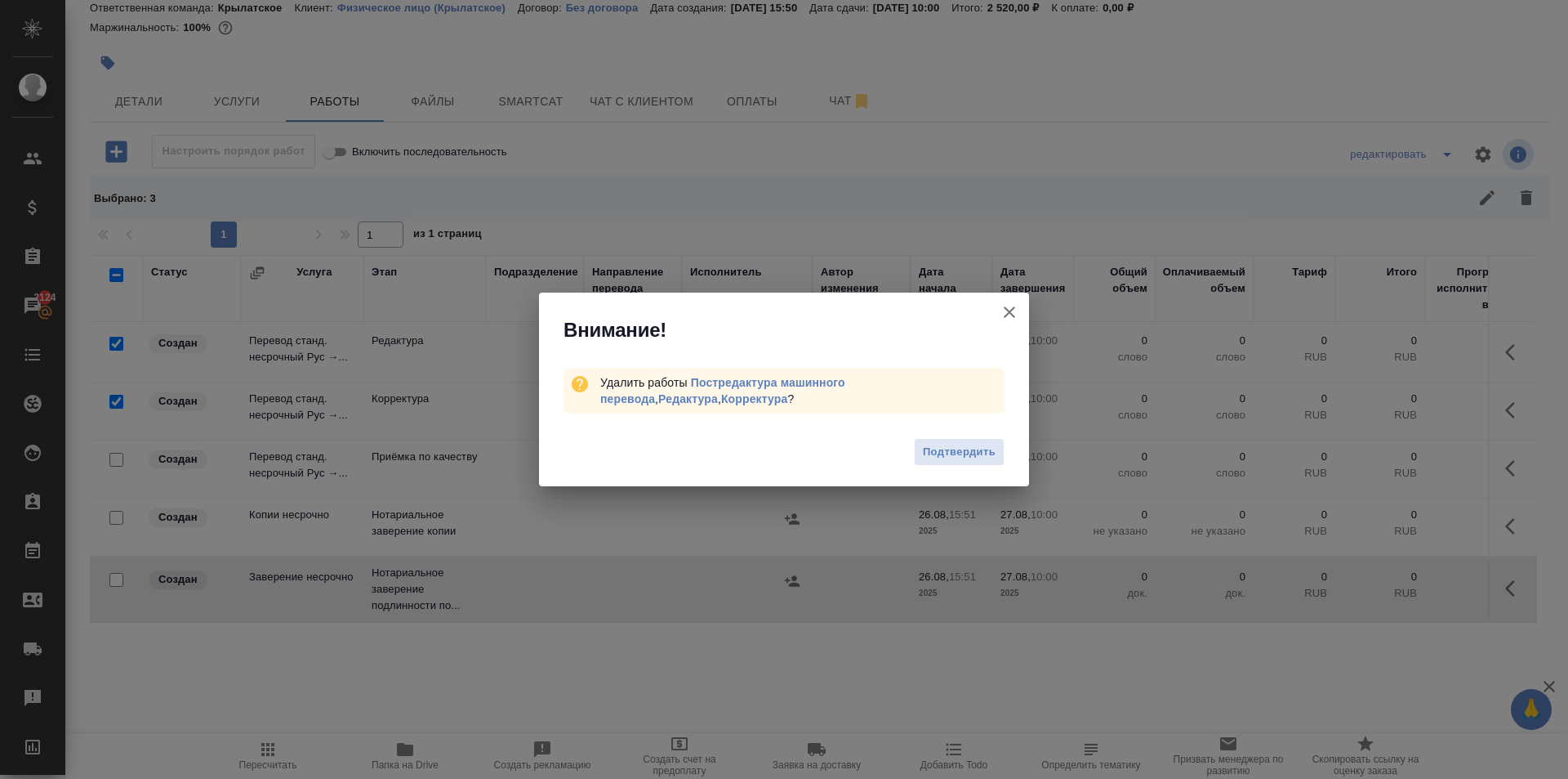
drag, startPoint x: 1014, startPoint y: 457, endPoint x: 980, endPoint y: 443, distance: 36.8
click at [1015, 455] on div "Подтвердить" at bounding box center [784, 454] width 490 height 66
click at [980, 444] on span "Подтвердить" at bounding box center [959, 451] width 73 height 19
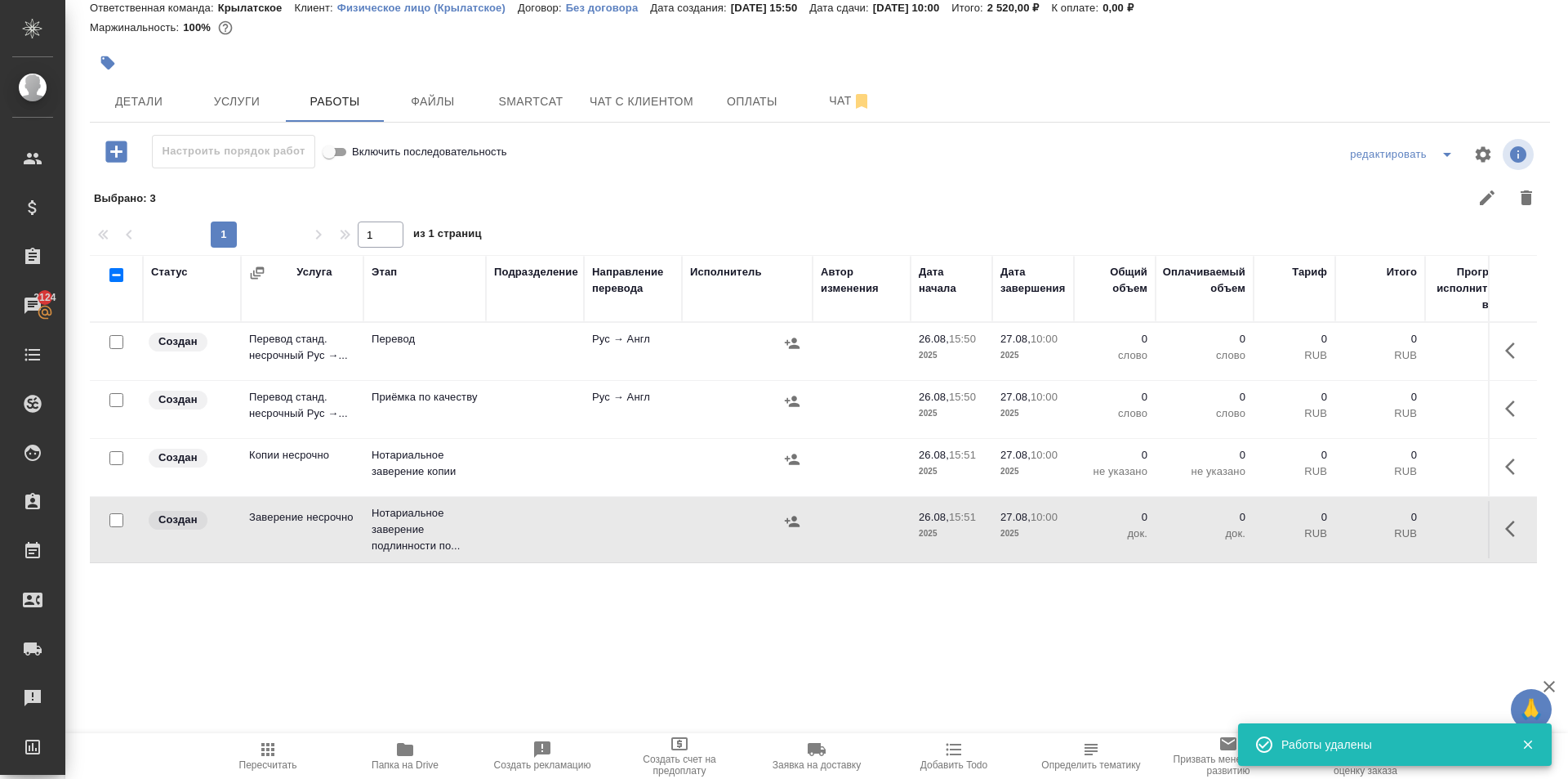
scroll to position [0, 0]
drag, startPoint x: 1519, startPoint y: 462, endPoint x: 1500, endPoint y: 472, distance: 21.5
click at [1514, 462] on icon "button" at bounding box center [1515, 467] width 19 height 19
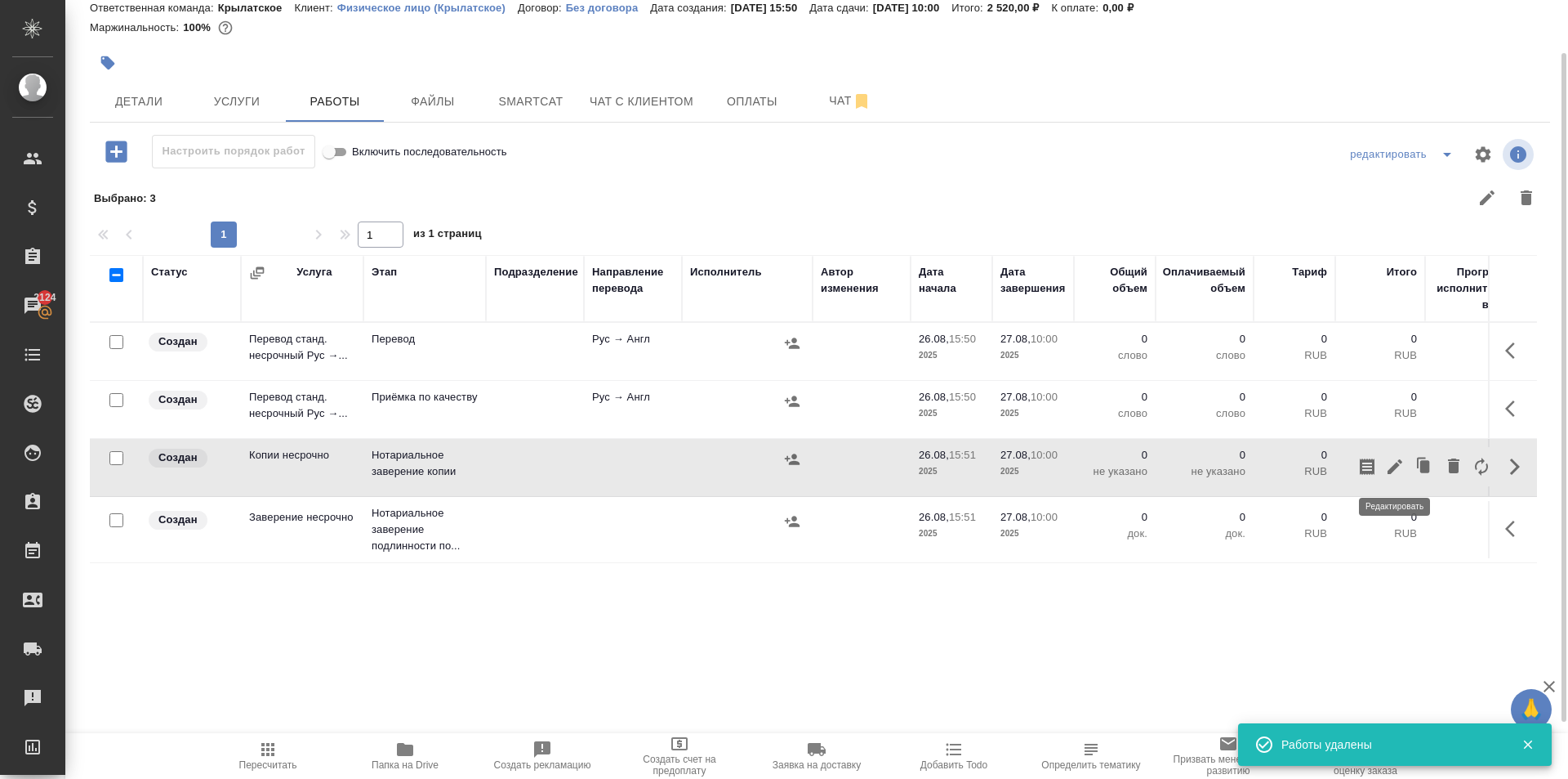
click at [1397, 479] on button "button" at bounding box center [1395, 467] width 27 height 39
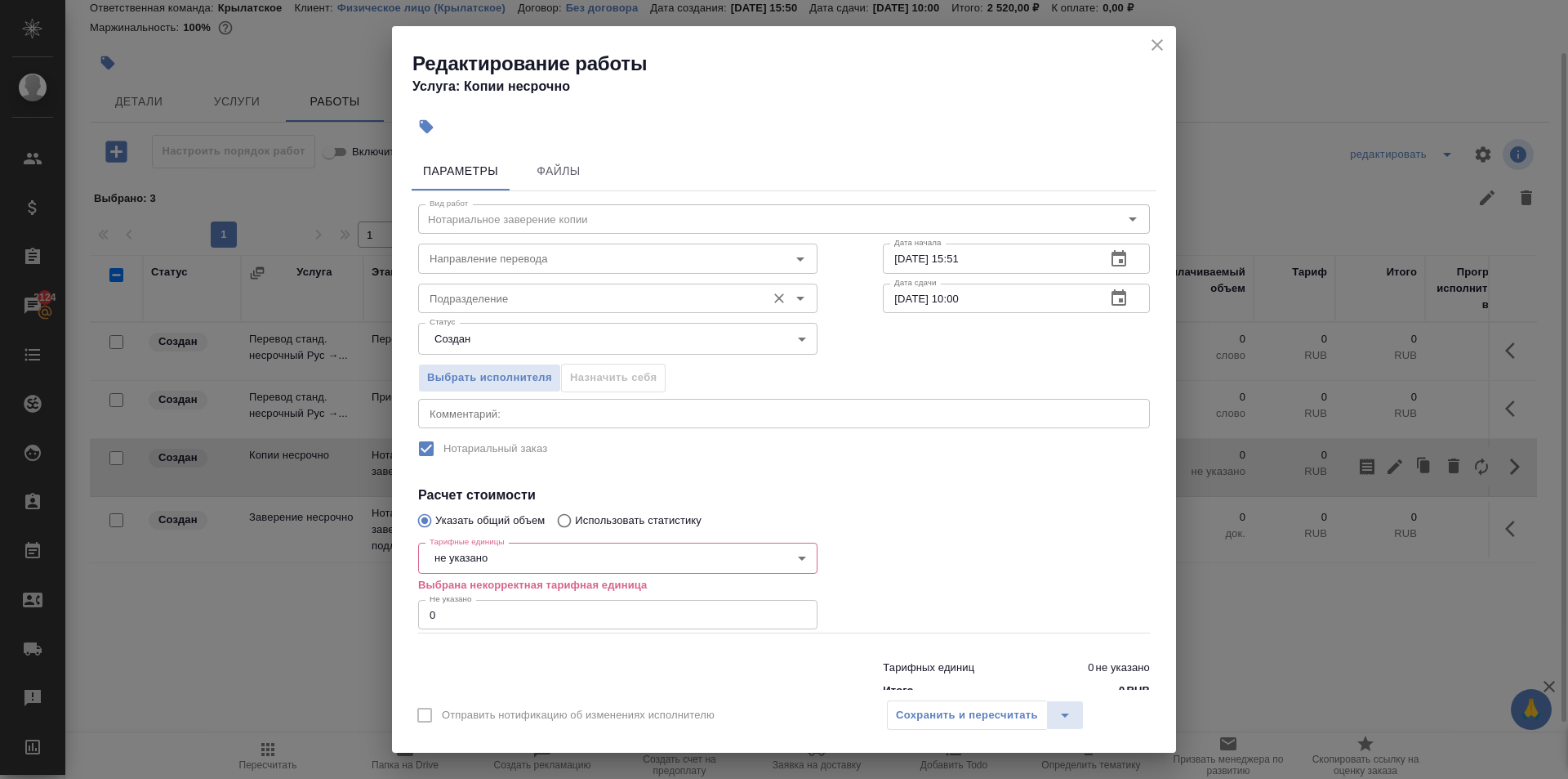
click at [515, 296] on input "Подразделение" at bounding box center [590, 298] width 334 height 19
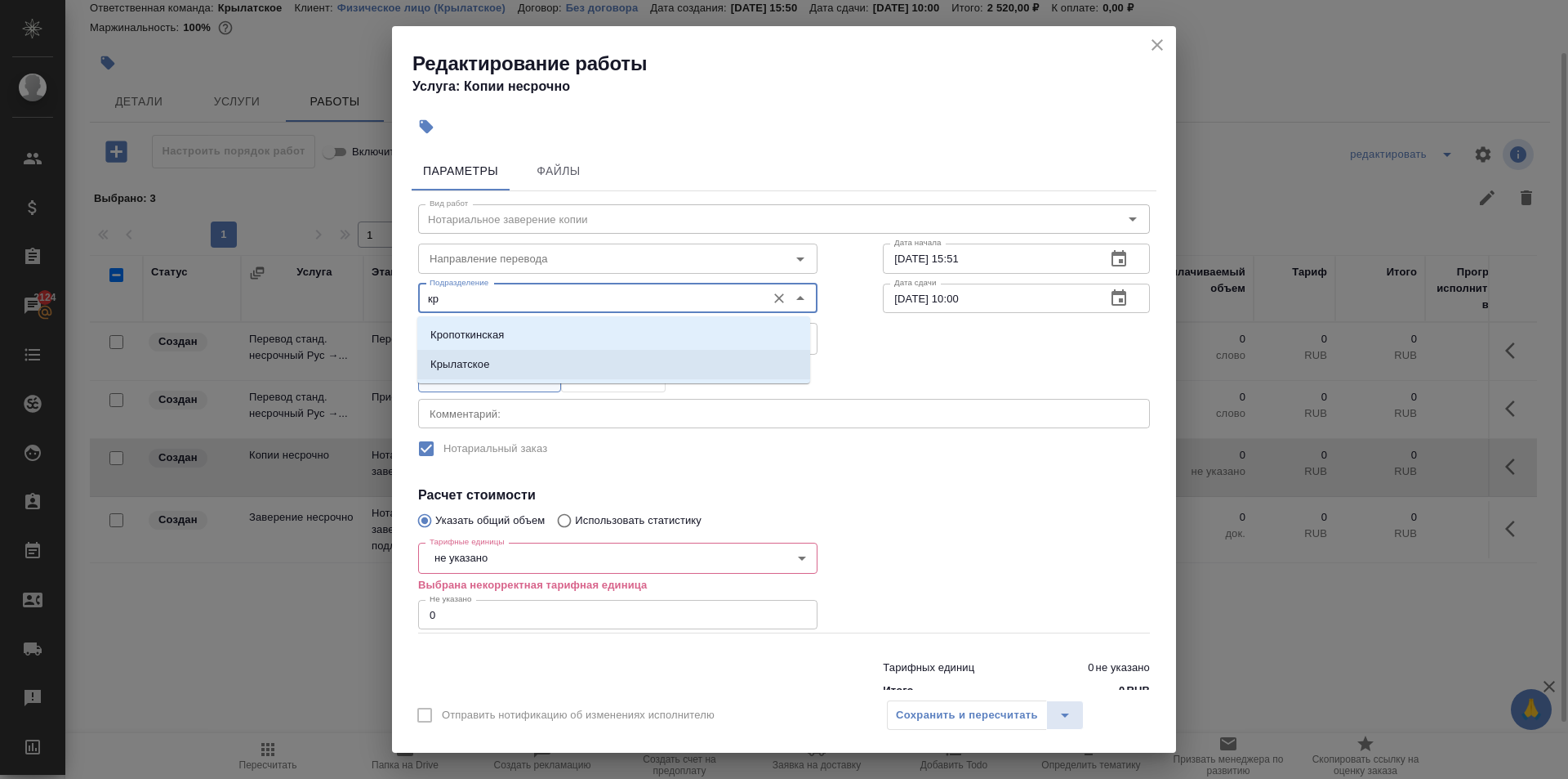
click at [455, 367] on p "Крылатское" at bounding box center [459, 364] width 59 height 16
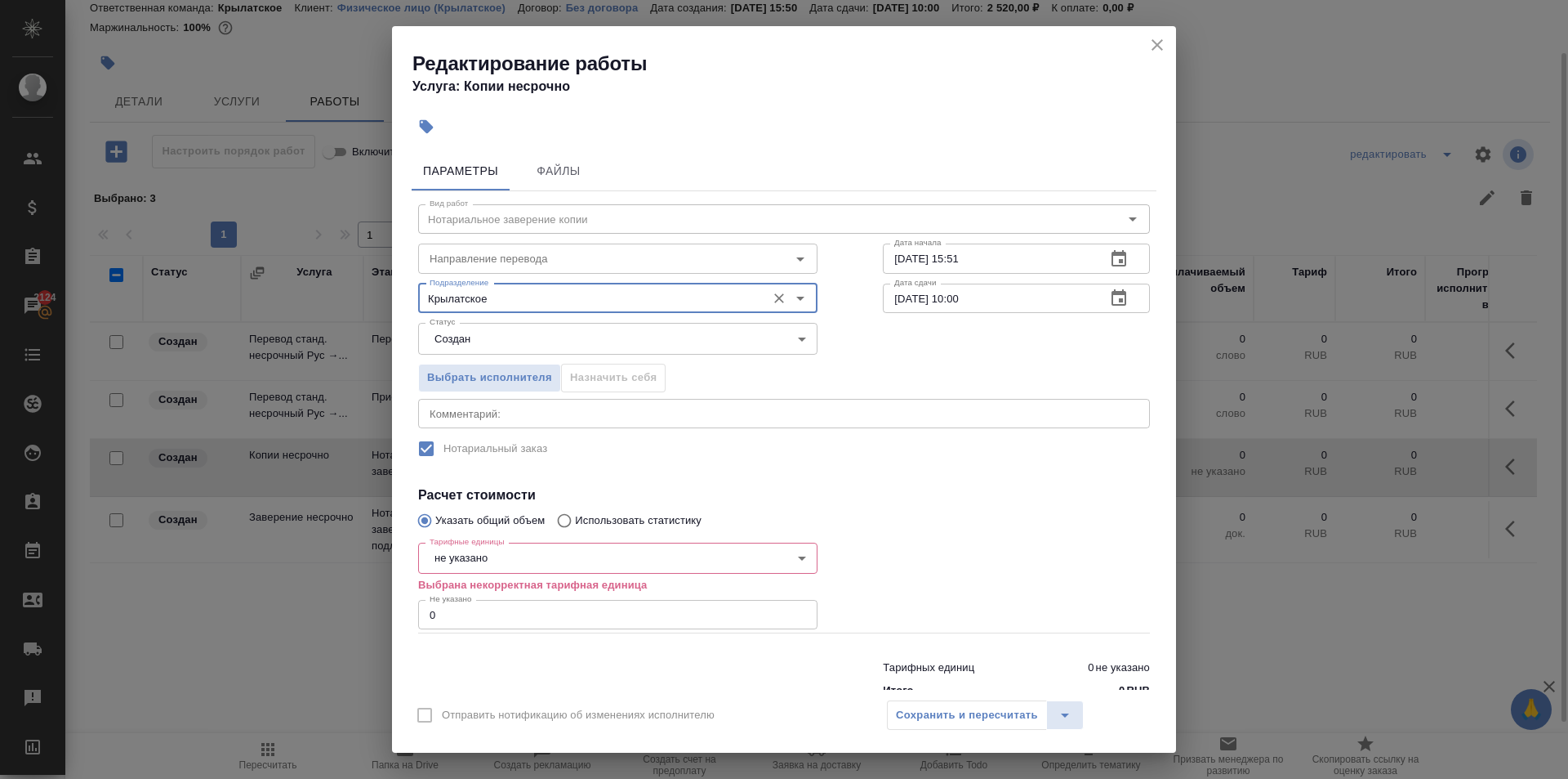
click at [473, 550] on body "🙏 .cls-1 fill:#fff; AWATERA Kasymov Timur Клиенты Спецификации Заказы 2124 Чаты…" at bounding box center [784, 390] width 1568 height 779
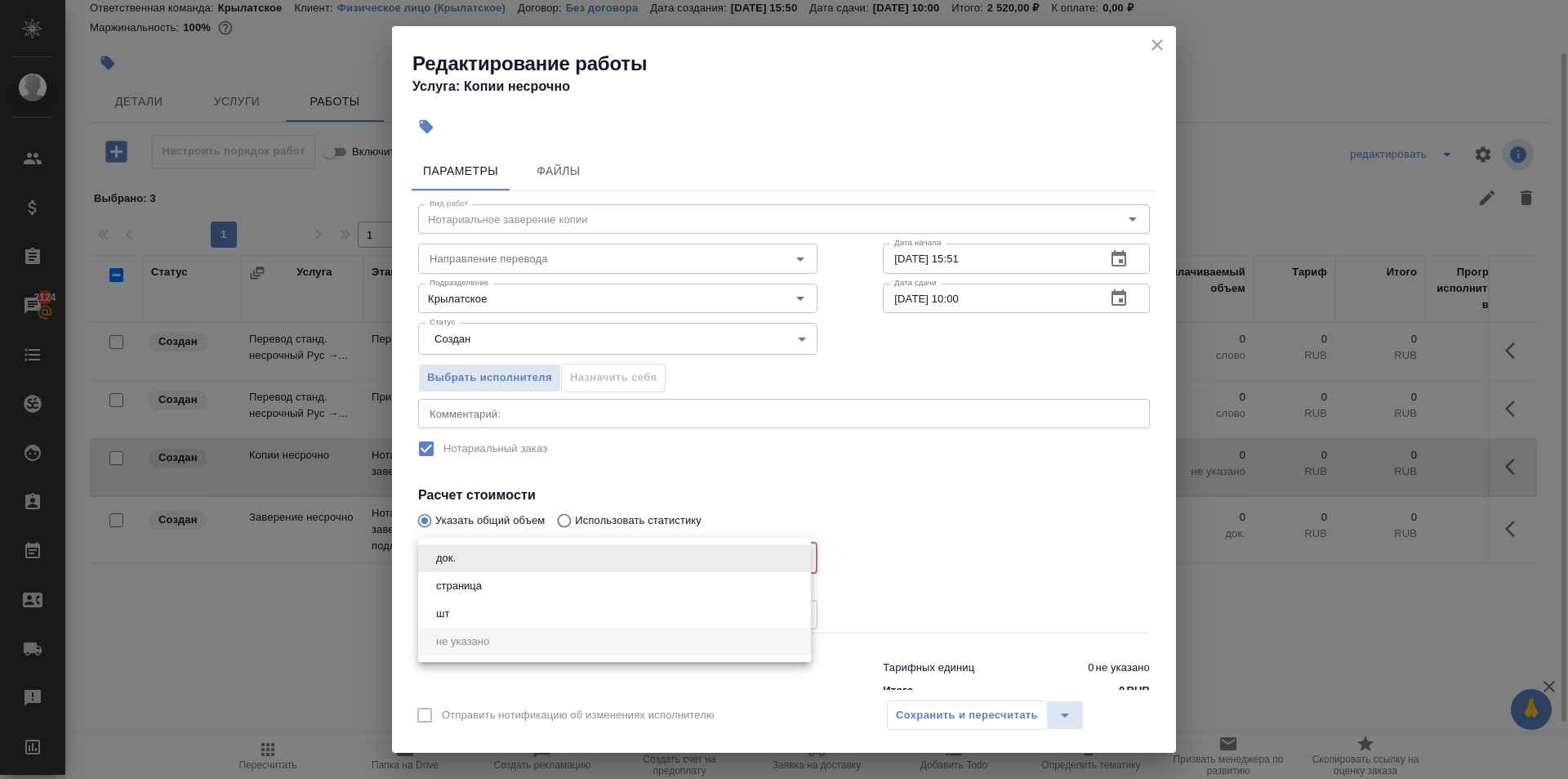
click at [469, 583] on button "страница" at bounding box center [458, 586] width 56 height 18
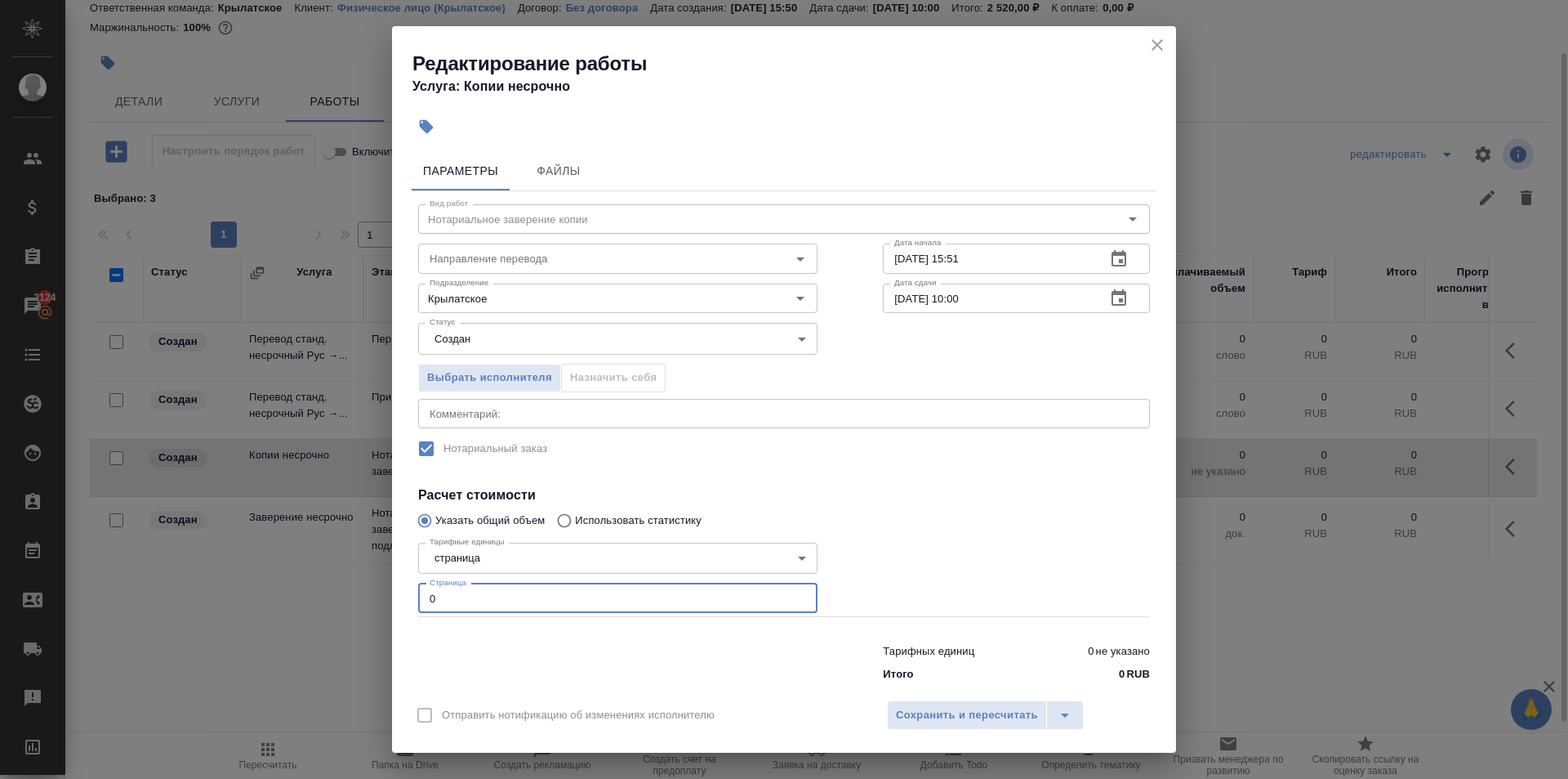
drag, startPoint x: 440, startPoint y: 599, endPoint x: 380, endPoint y: 587, distance: 61.2
click at [386, 587] on div "Редактирование работы Услуга: Копии несрочно Параметры Файлы Вид работ Нотариал…" at bounding box center [784, 390] width 1568 height 779
click at [957, 723] on span "Сохранить и пересчитать" at bounding box center [967, 715] width 142 height 19
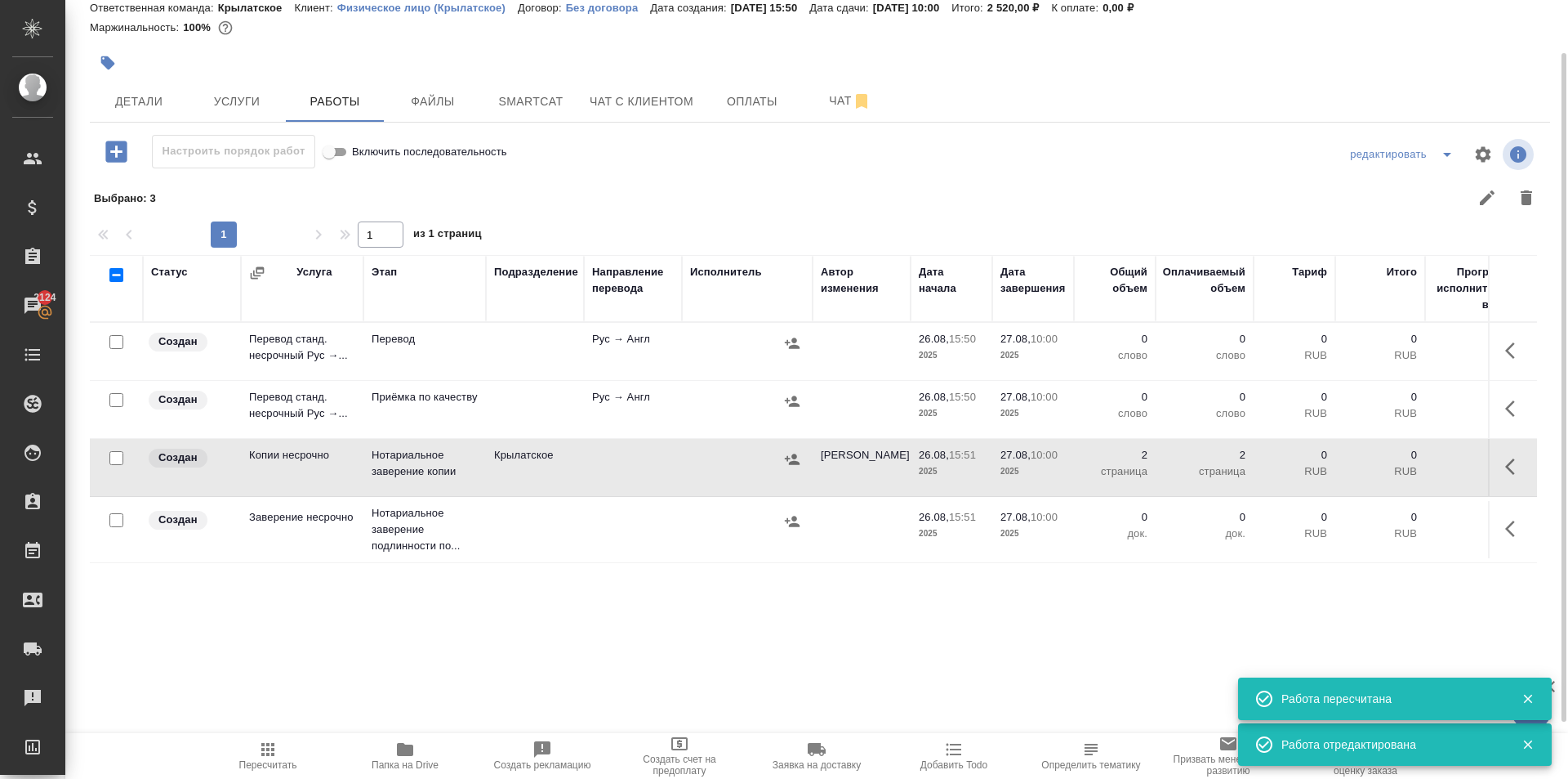
click at [784, 465] on icon "button" at bounding box center [792, 459] width 16 height 16
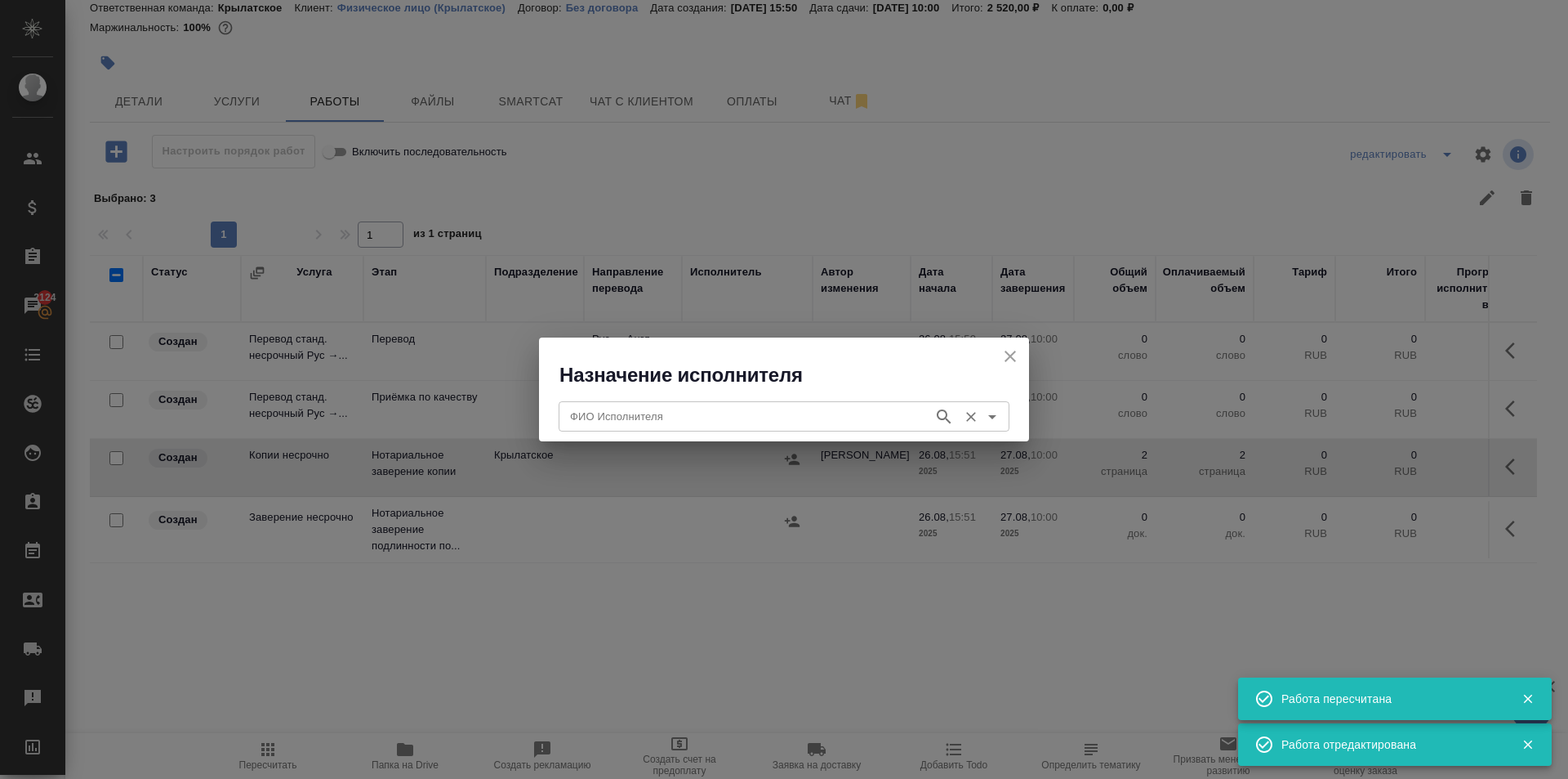
click at [726, 425] on input "ФИО Исполнителя" at bounding box center [744, 416] width 362 height 19
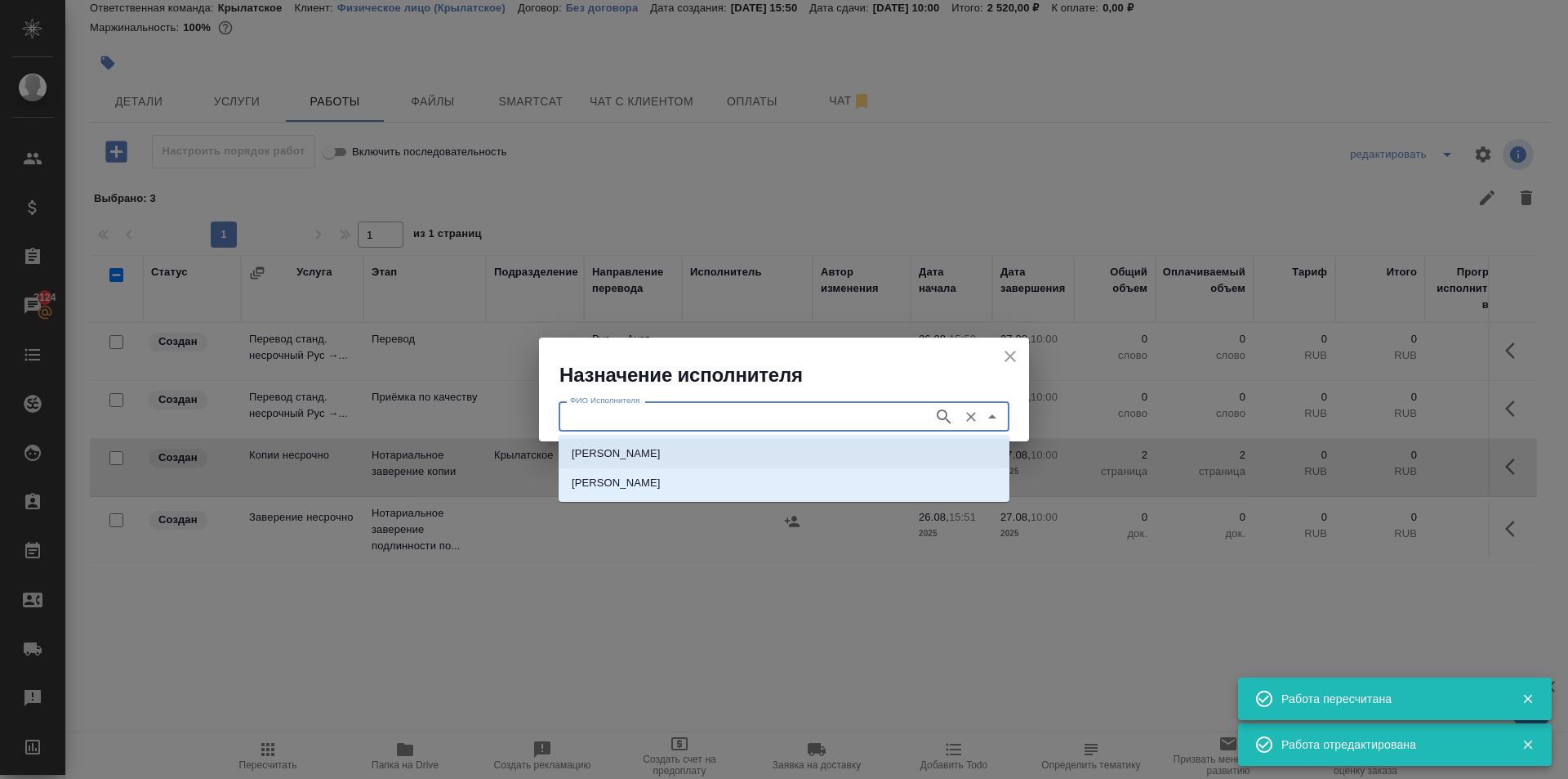
click at [661, 447] on p "[PERSON_NAME]" at bounding box center [616, 453] width 89 height 16
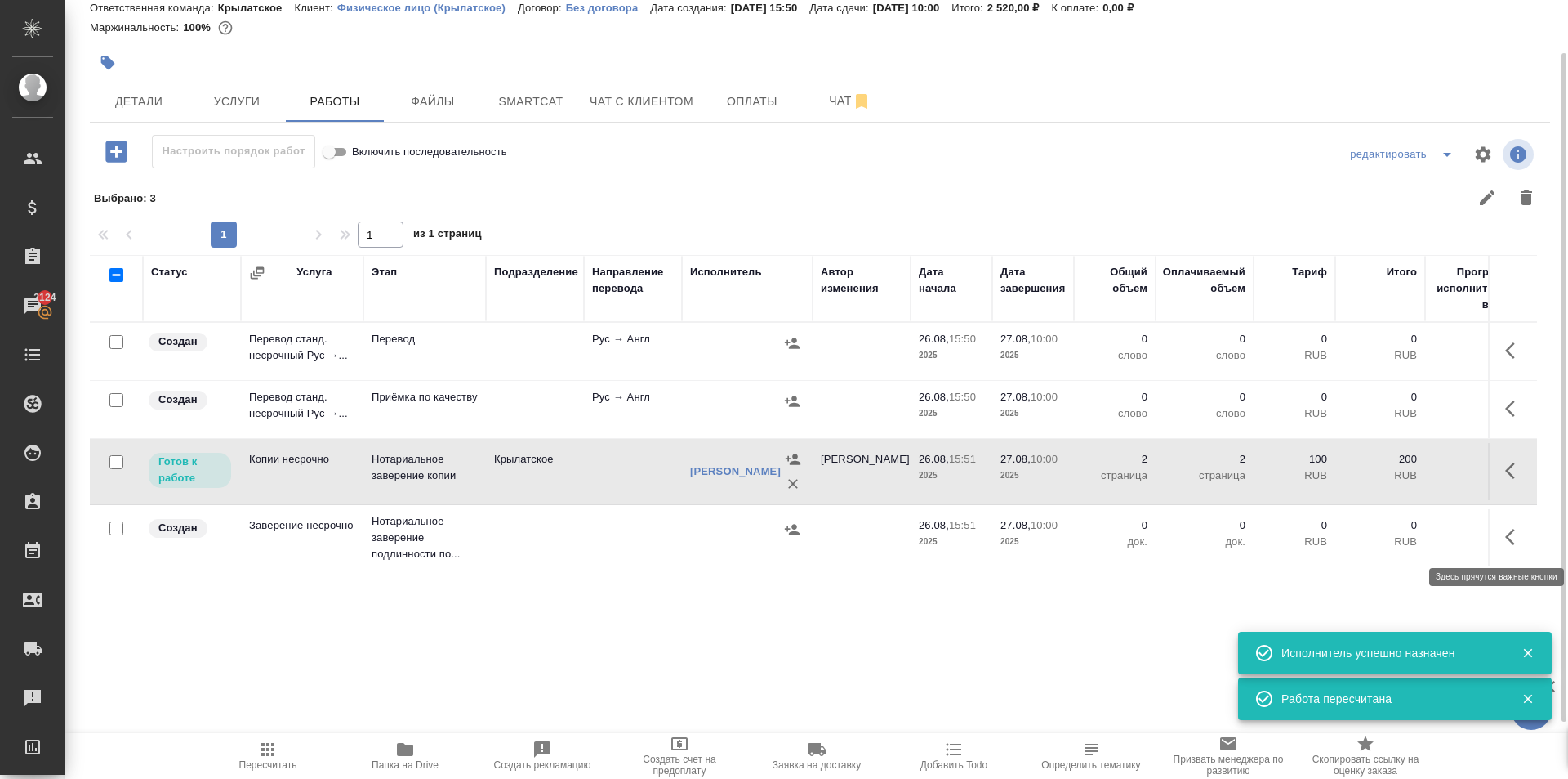
click at [1518, 528] on icon "button" at bounding box center [1515, 536] width 19 height 19
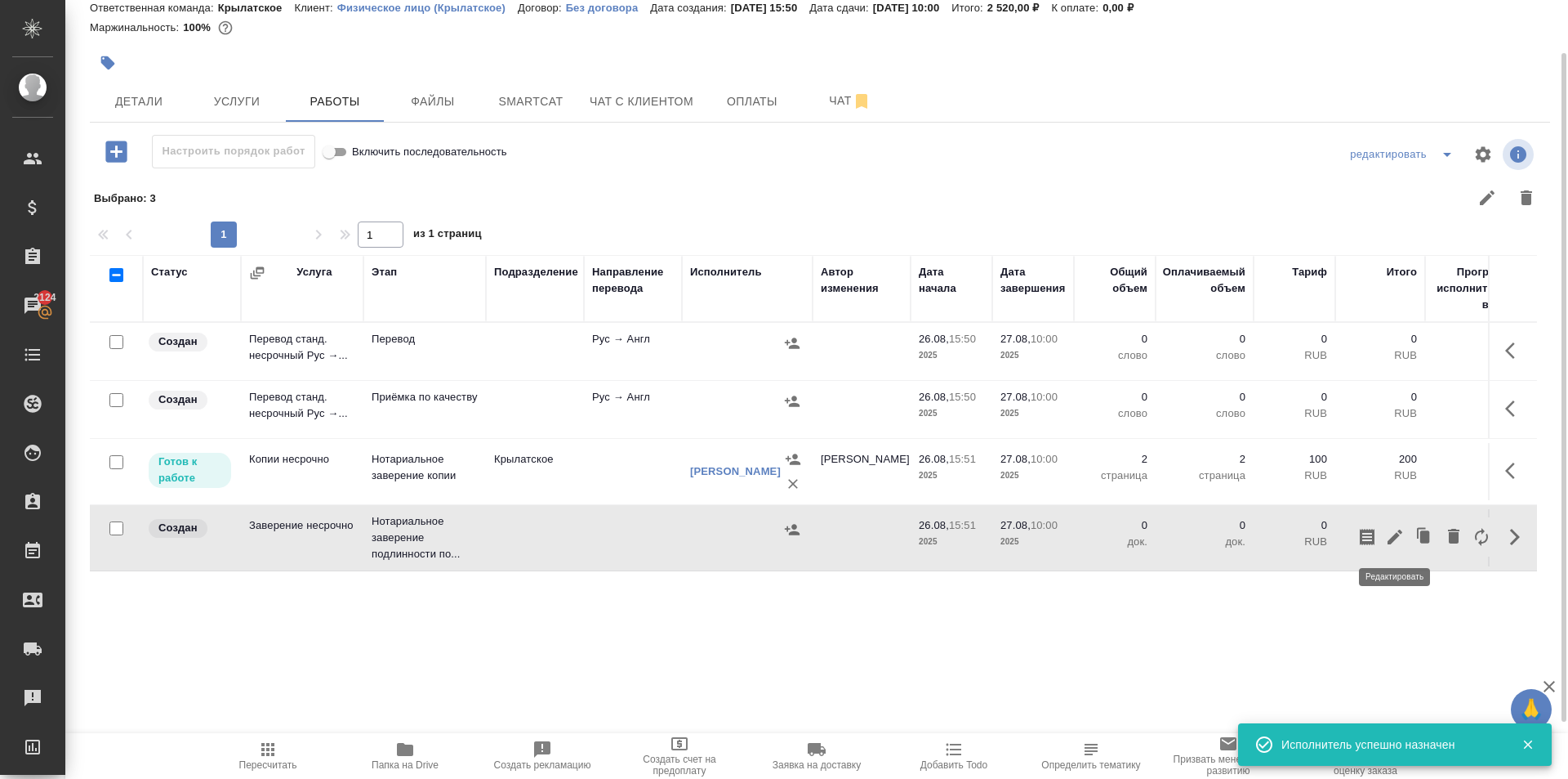
click at [1392, 539] on icon "button" at bounding box center [1395, 536] width 15 height 15
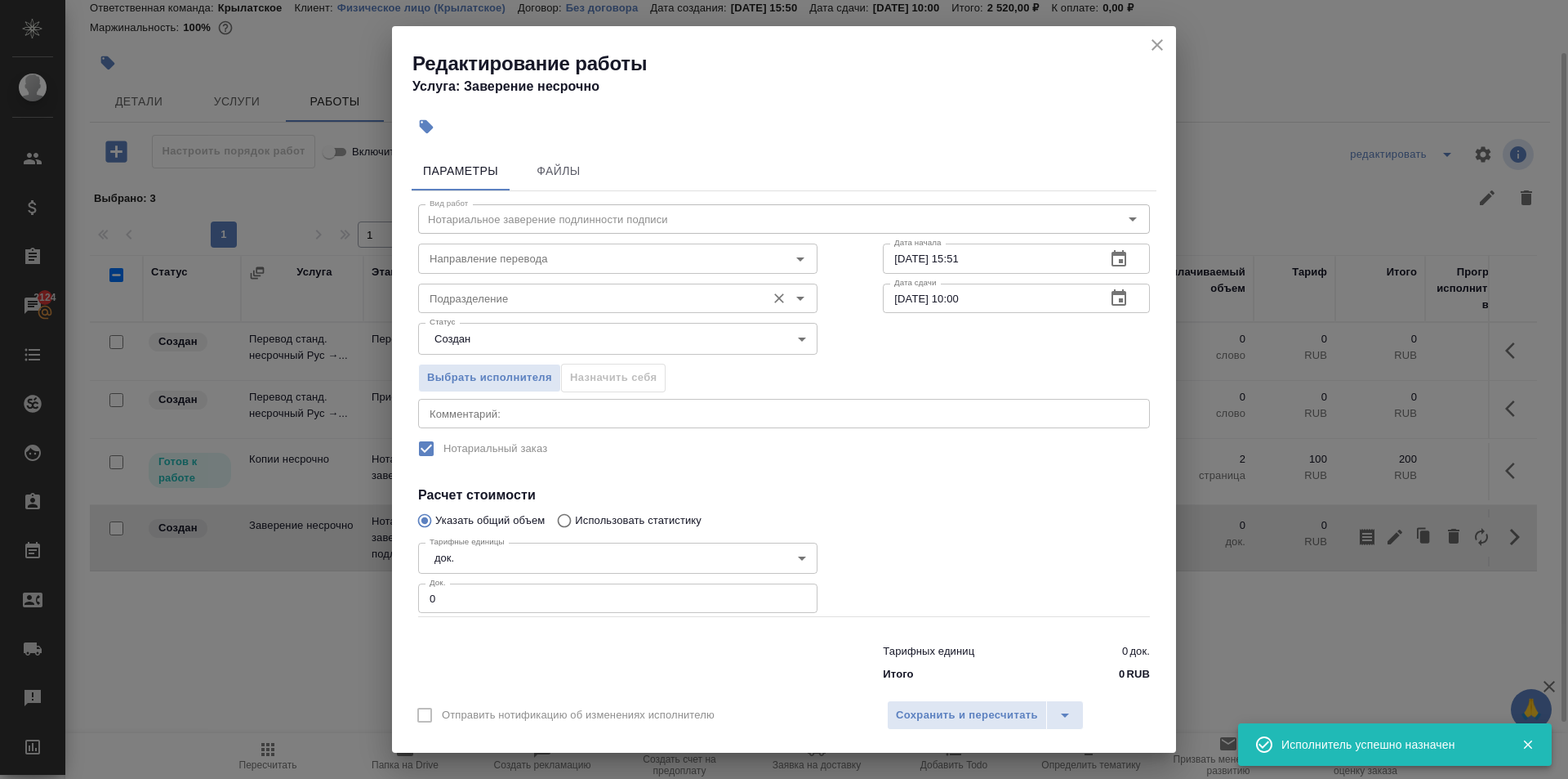
click at [536, 303] on input "Подразделение" at bounding box center [590, 298] width 334 height 19
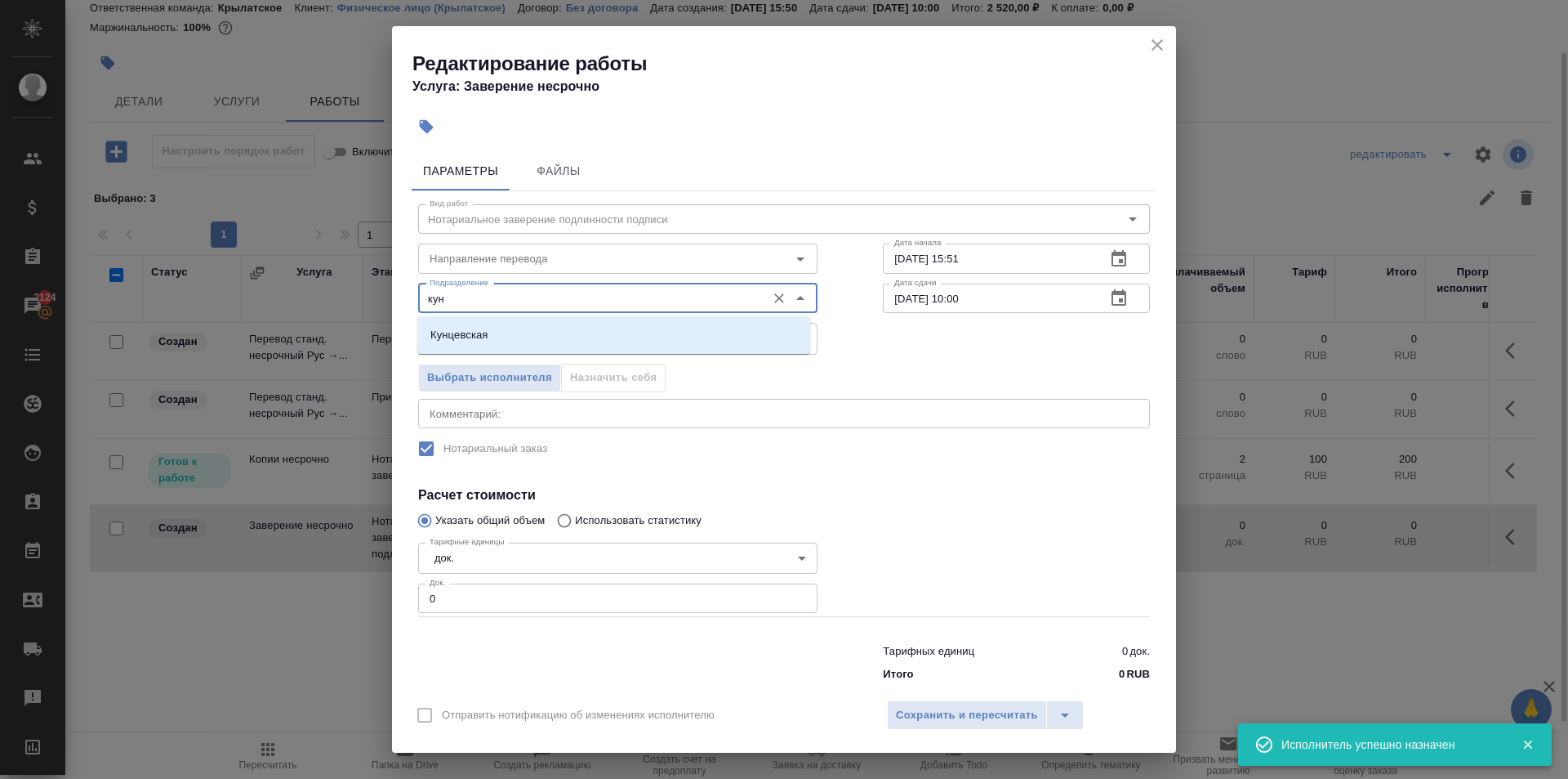
click at [494, 330] on li "Кунцевская" at bounding box center [614, 335] width 393 height 29
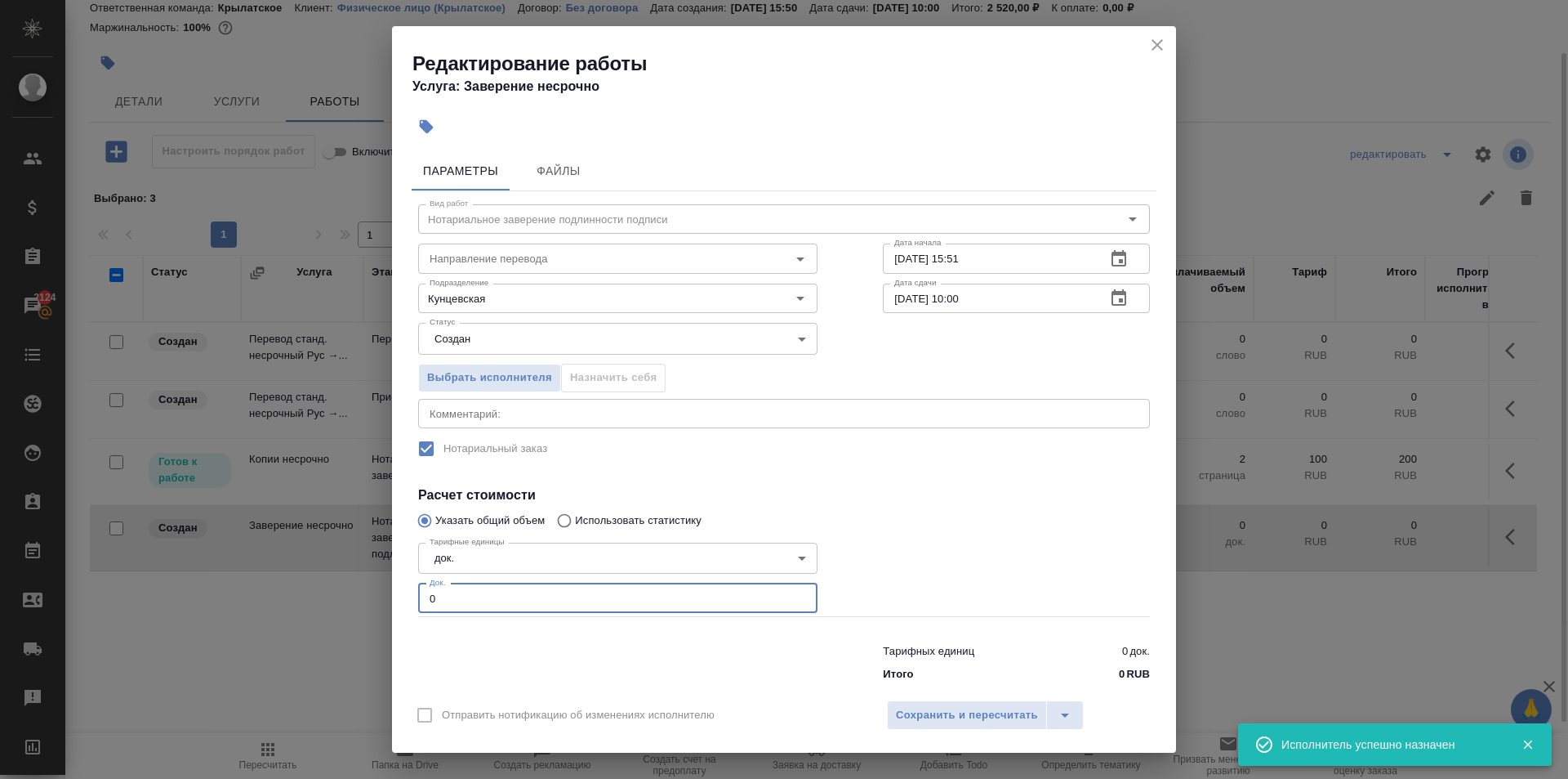
drag, startPoint x: 496, startPoint y: 594, endPoint x: 365, endPoint y: 574, distance: 132.5
click at [365, 576] on div "Редактирование работы Услуга: Заверение несрочно Параметры Файлы Вид работ Нота…" at bounding box center [784, 390] width 1568 height 779
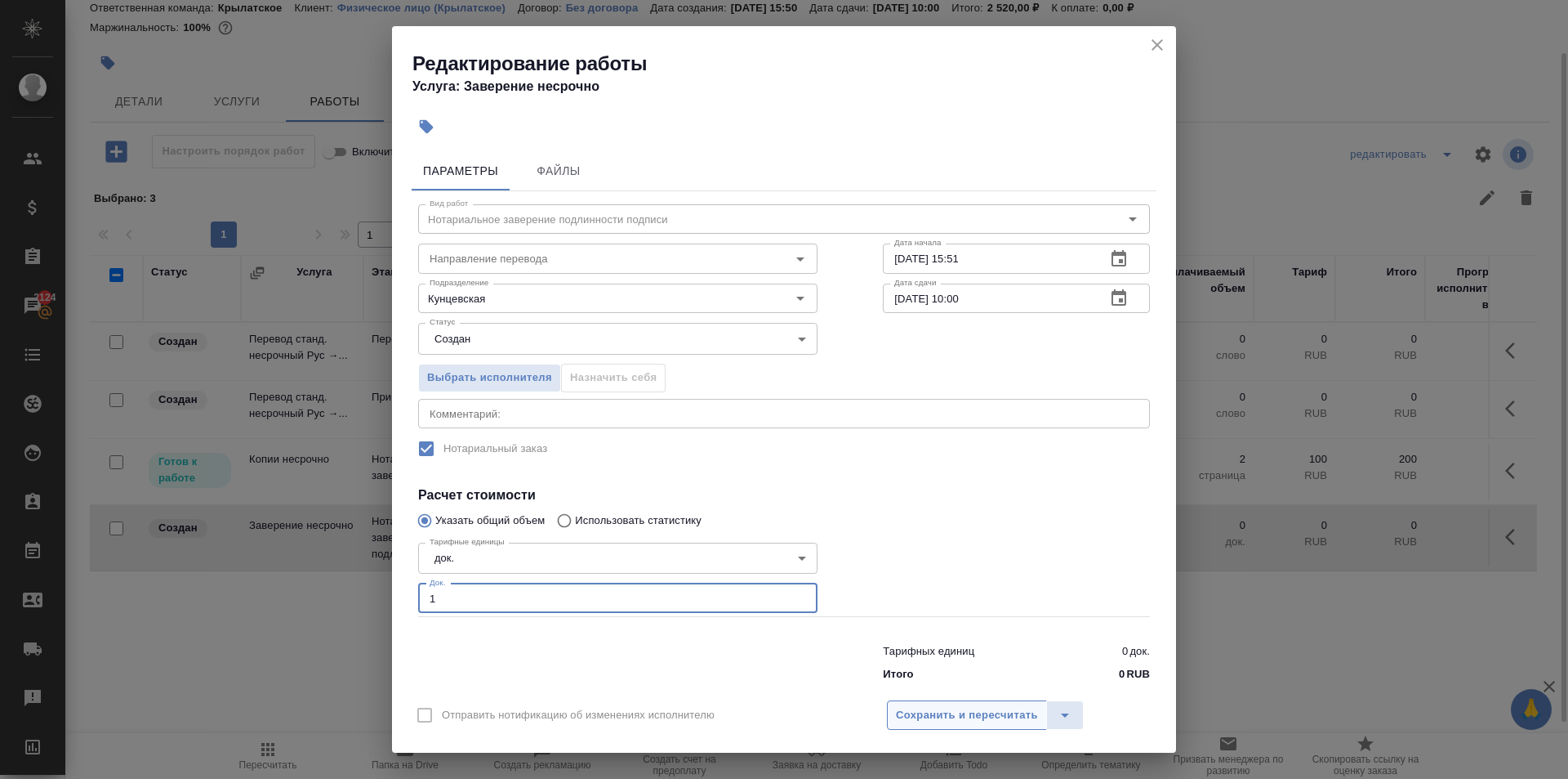
click at [924, 720] on span "Сохранить и пересчитать" at bounding box center [967, 715] width 142 height 19
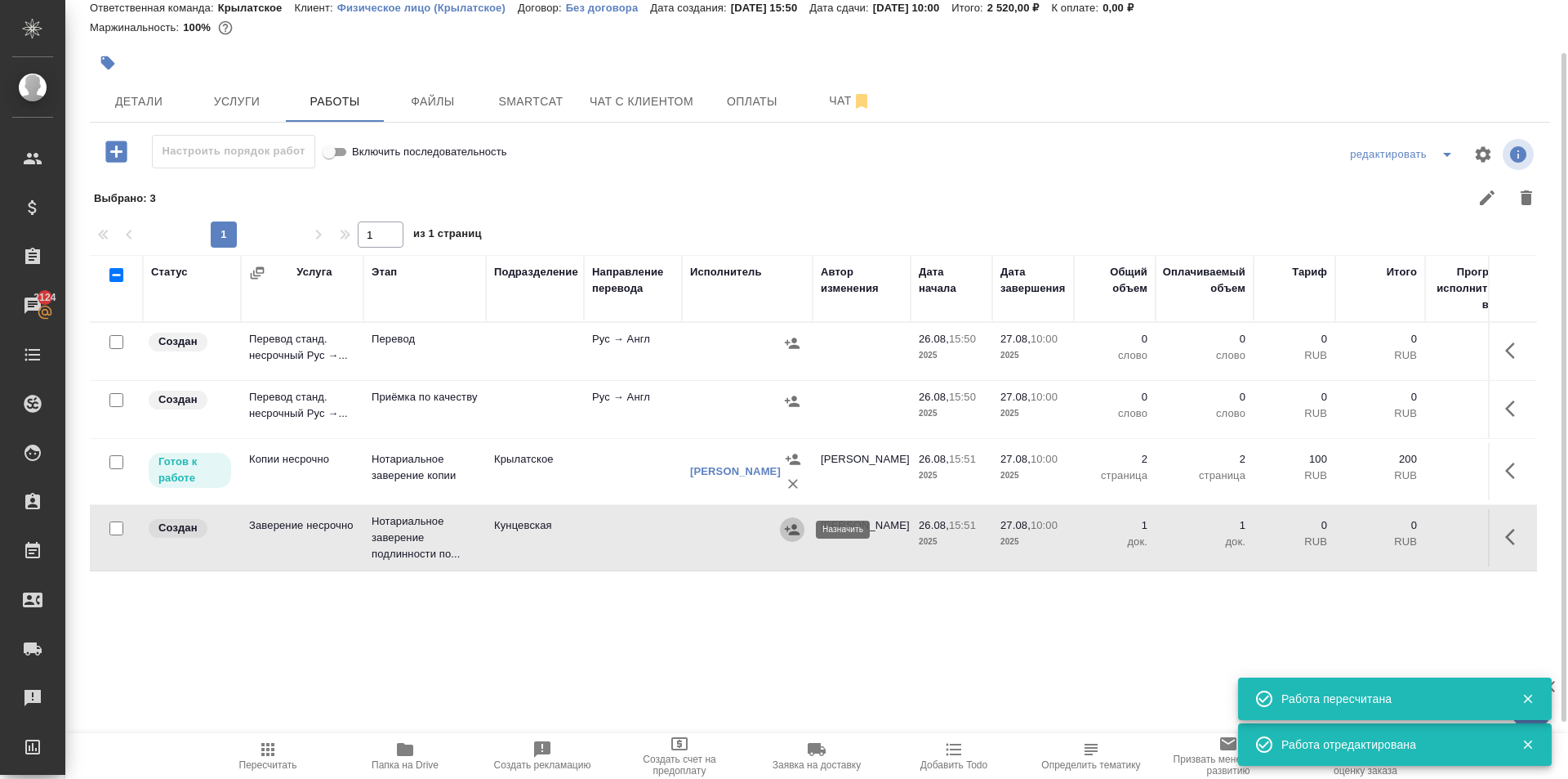
click at [788, 536] on button "button" at bounding box center [793, 529] width 25 height 25
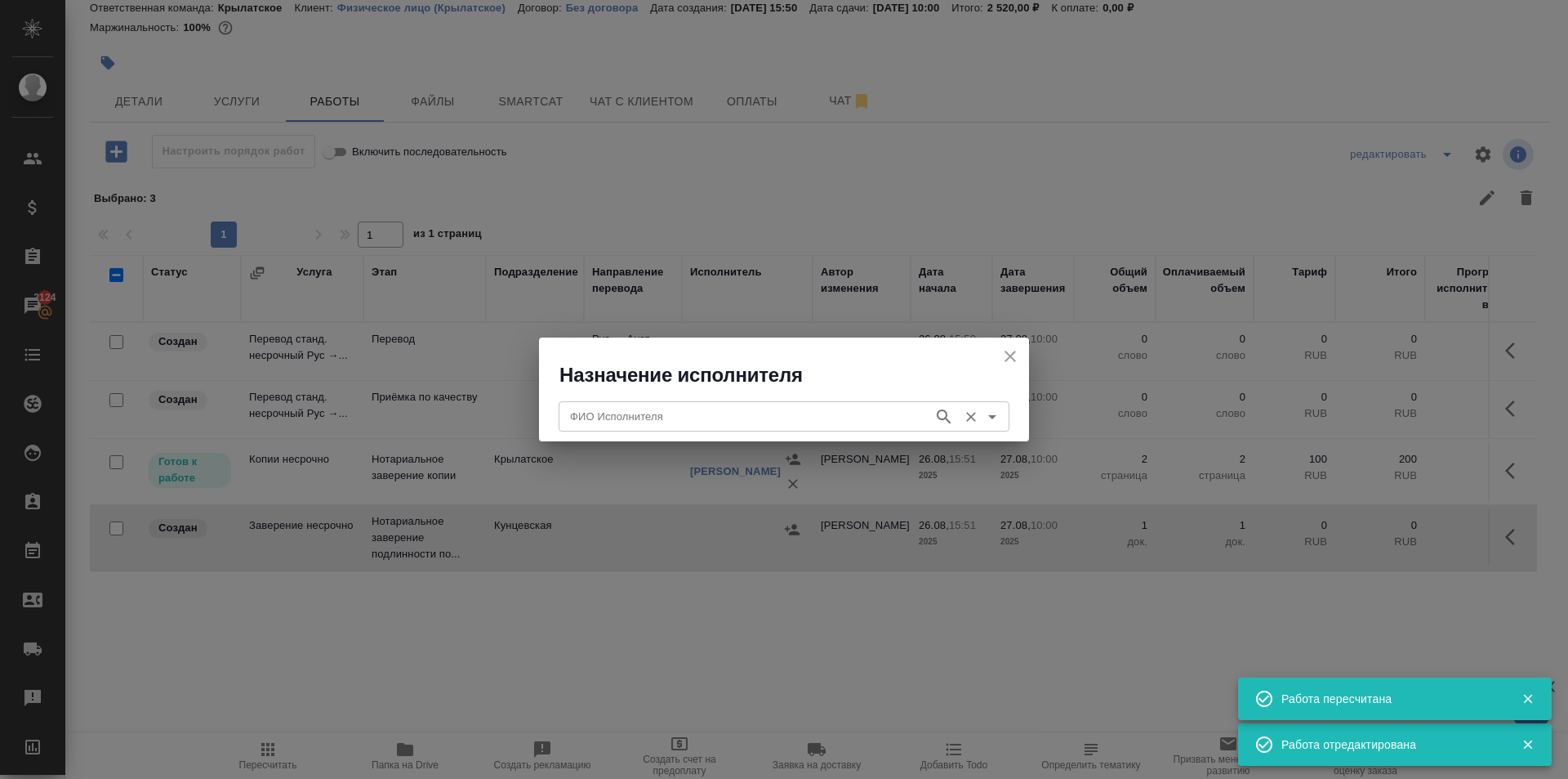
click at [657, 421] on input "ФИО Исполнителя" at bounding box center [744, 416] width 362 height 19
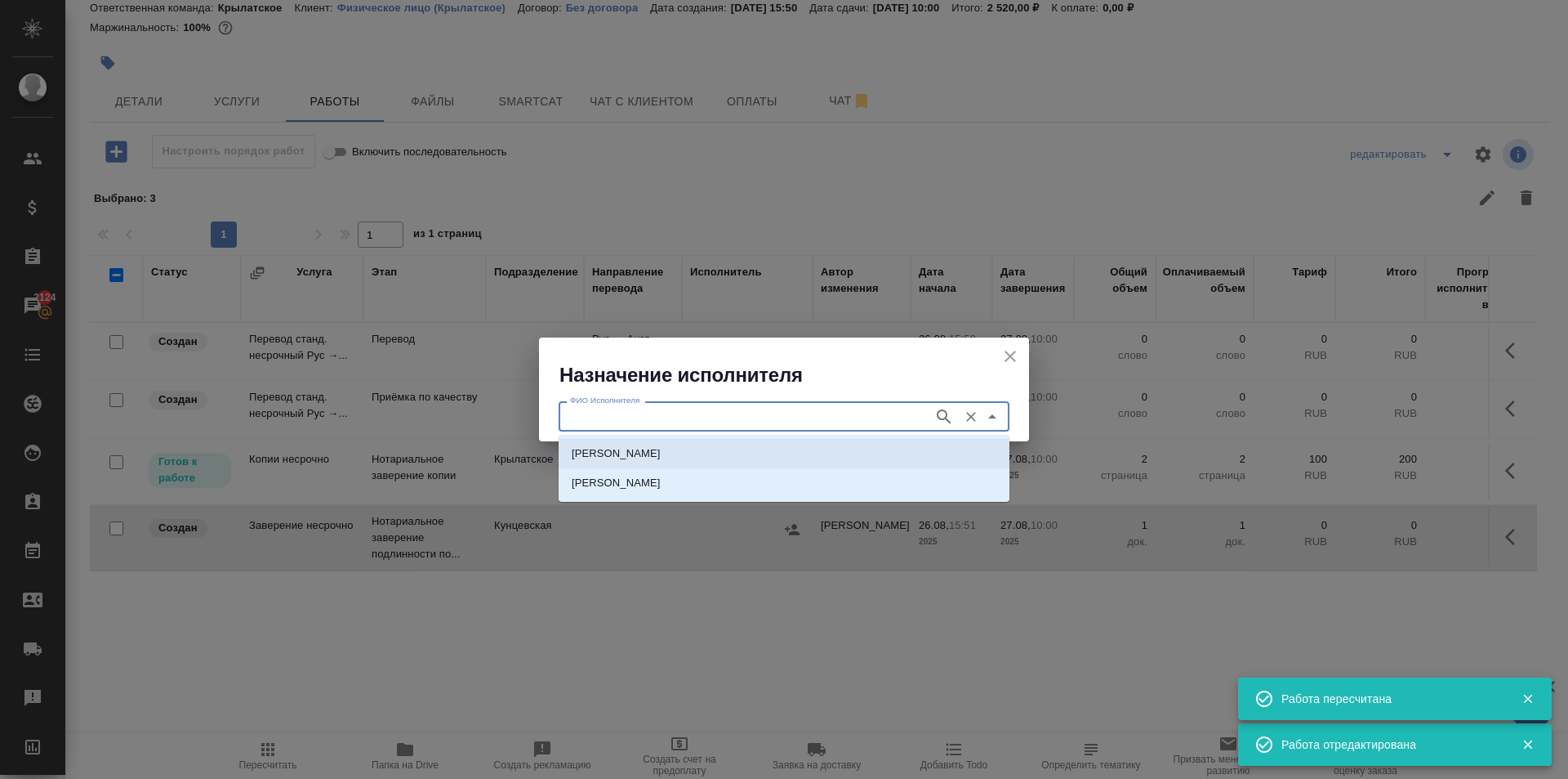
click at [631, 452] on p "НОТАРИУС Аристова Анна Дмитриевна" at bounding box center [616, 453] width 89 height 16
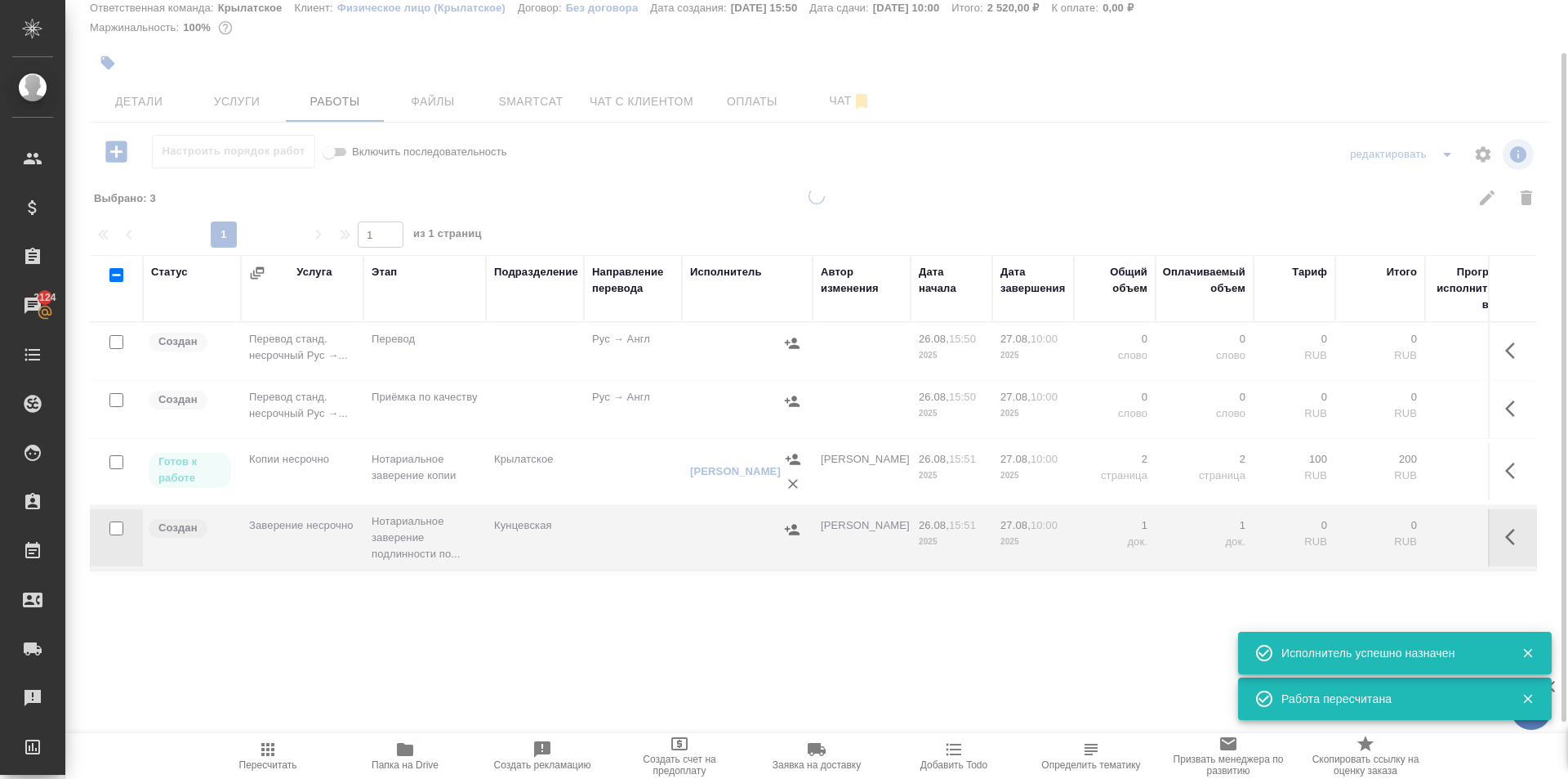
click at [256, 756] on span "Пересчитать" at bounding box center [267, 754] width 118 height 31
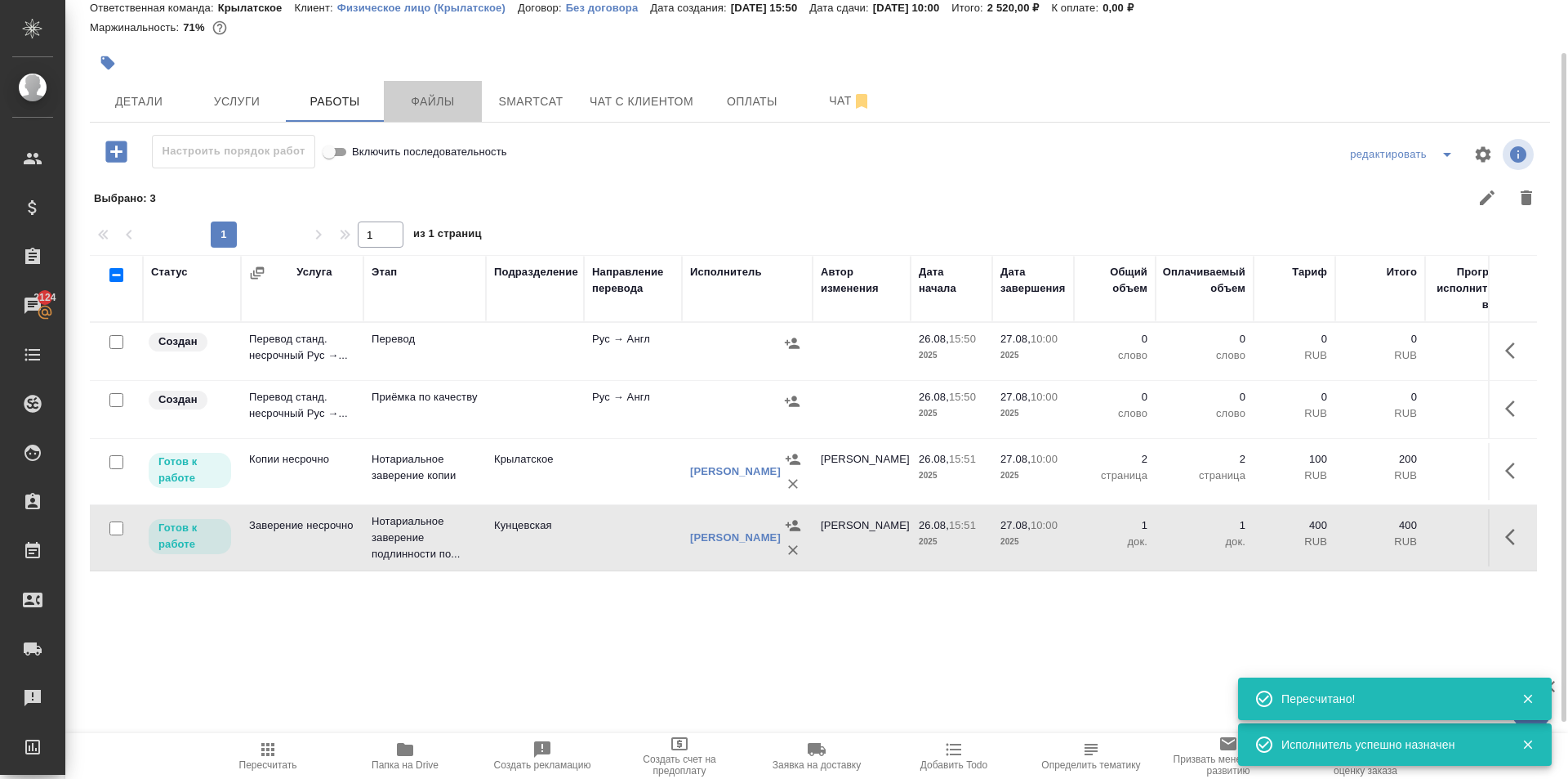
drag, startPoint x: 462, startPoint y: 94, endPoint x: 377, endPoint y: 133, distance: 93.5
click at [451, 91] on span "Файлы" at bounding box center [433, 101] width 79 height 20
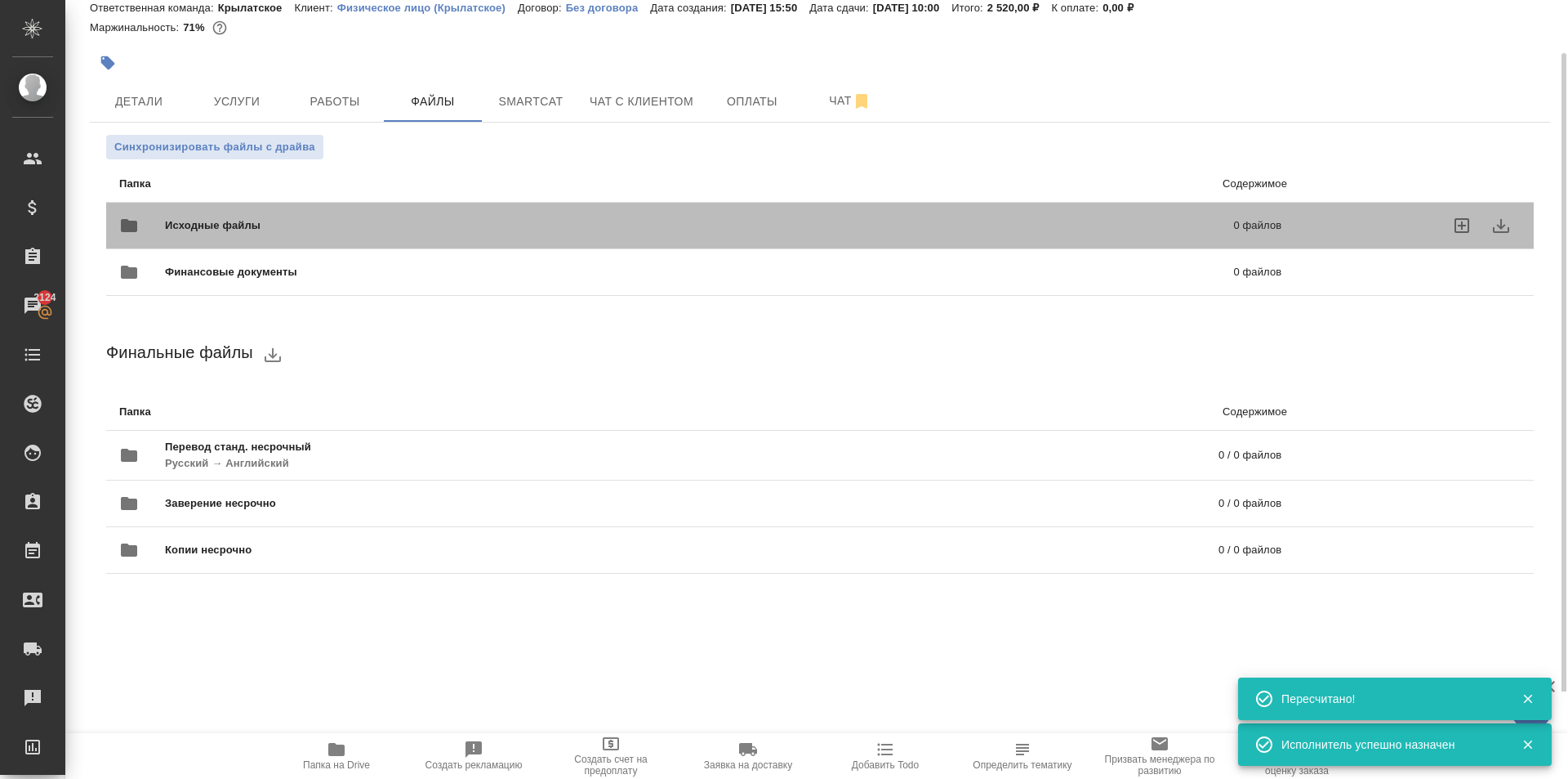
click at [277, 212] on div "Исходные файлы 0 файлов" at bounding box center [701, 226] width 1163 height 39
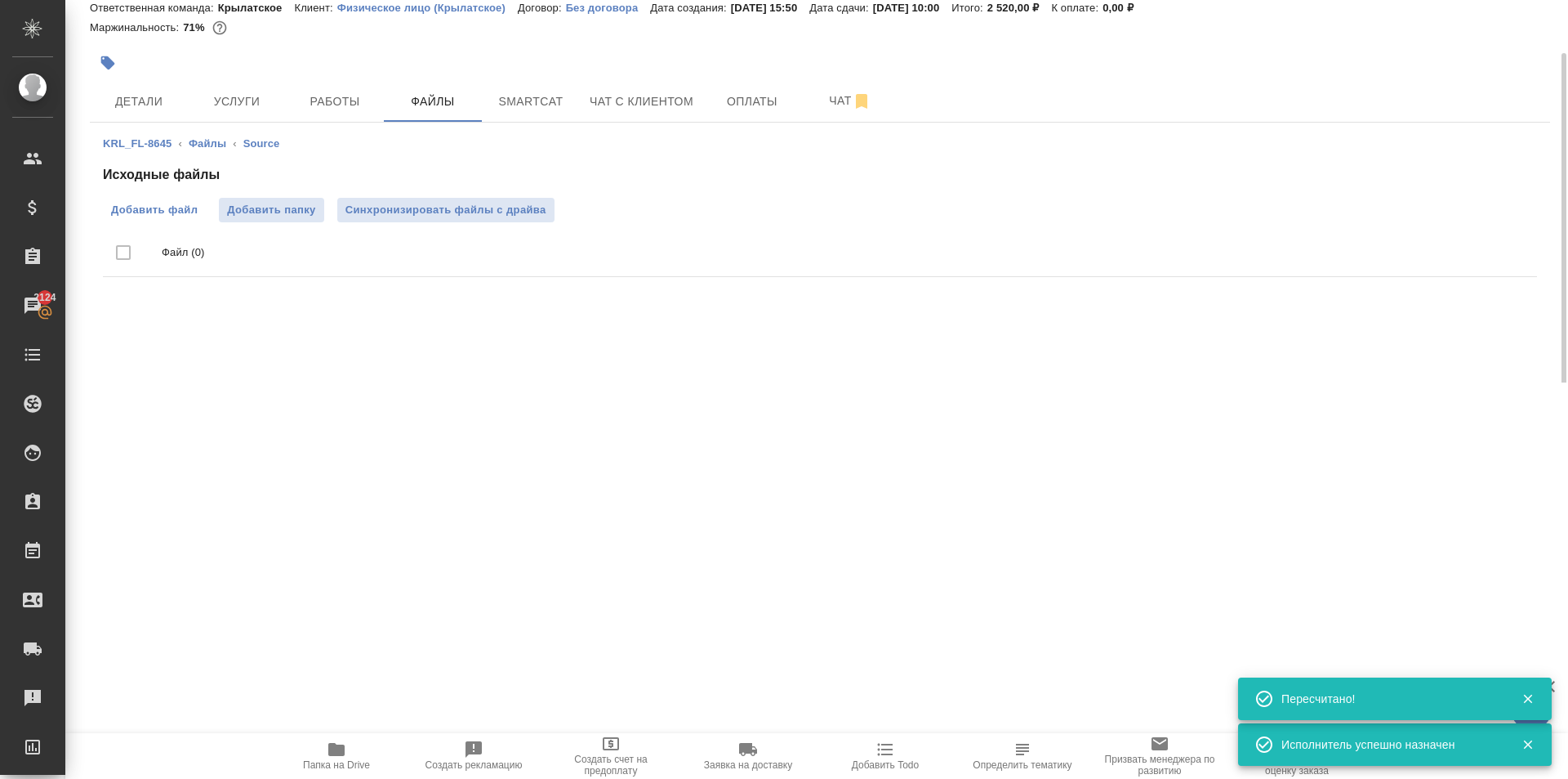
click at [178, 216] on span "Добавить файл" at bounding box center [155, 210] width 87 height 16
click at [0, 0] on input "Добавить файл" at bounding box center [0, 0] width 0 height 0
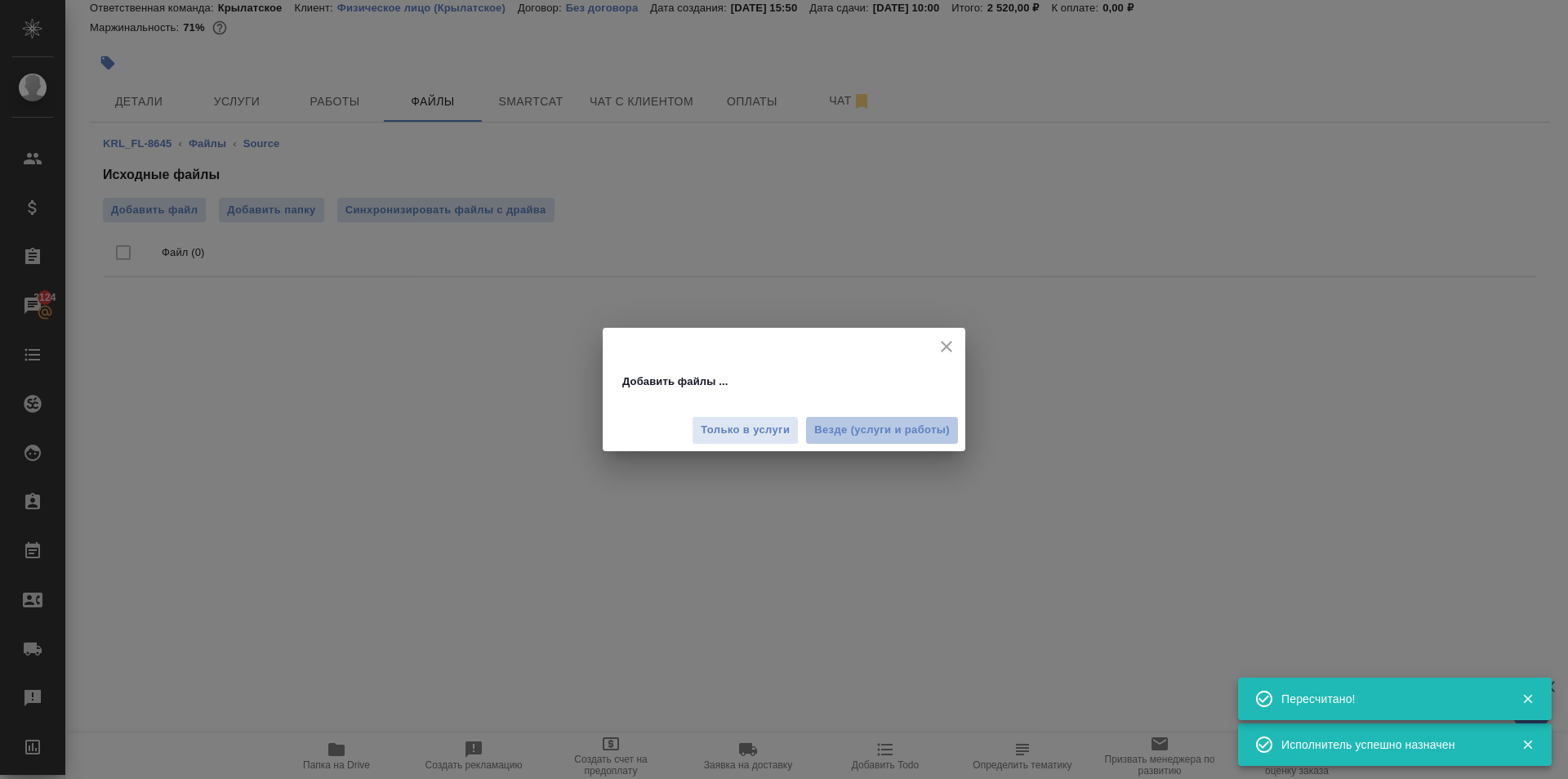
click at [899, 428] on span "Везде (услуги и работы)" at bounding box center [881, 429] width 135 height 19
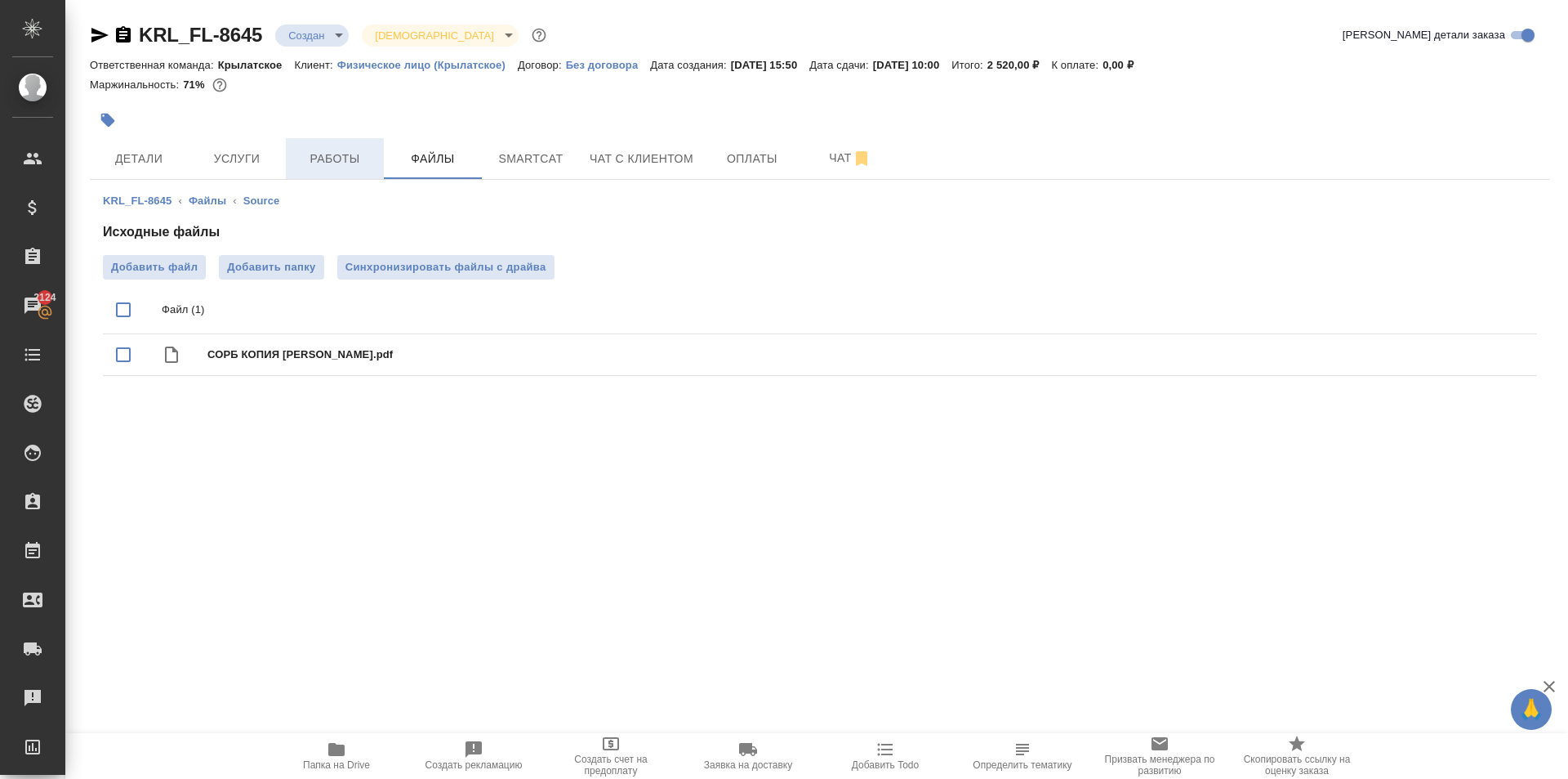
drag, startPoint x: 310, startPoint y: 124, endPoint x: 332, endPoint y: 161, distance: 43.0
click at [328, 158] on div "KRL_FL-8645 Создан new Святая троица holyTrinity Кратко детали заказа Ответстве…" at bounding box center [819, 212] width 1479 height 424
click at [333, 162] on span "Работы" at bounding box center [334, 158] width 79 height 20
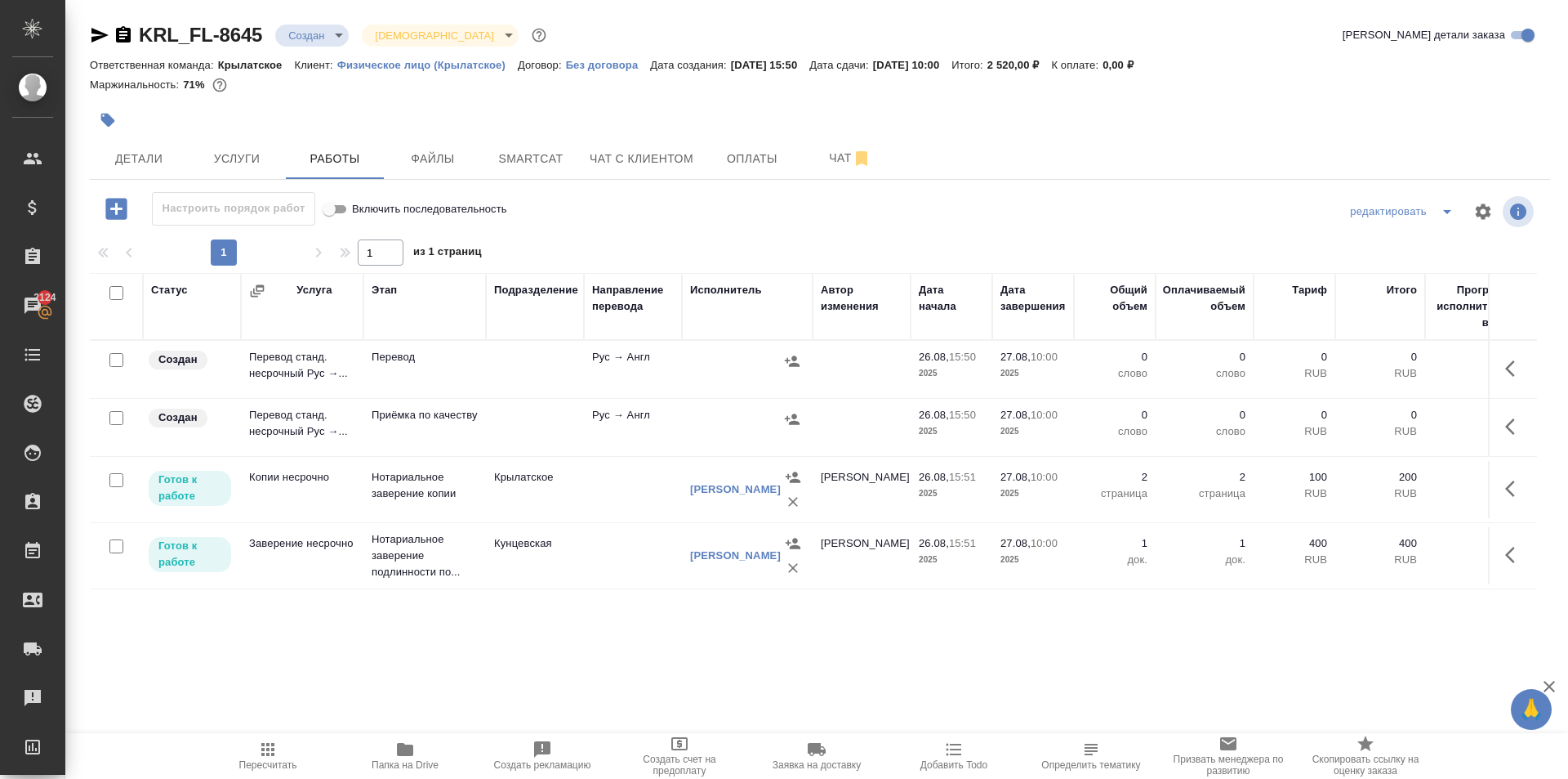
click at [1510, 489] on icon "button" at bounding box center [1515, 489] width 19 height 19
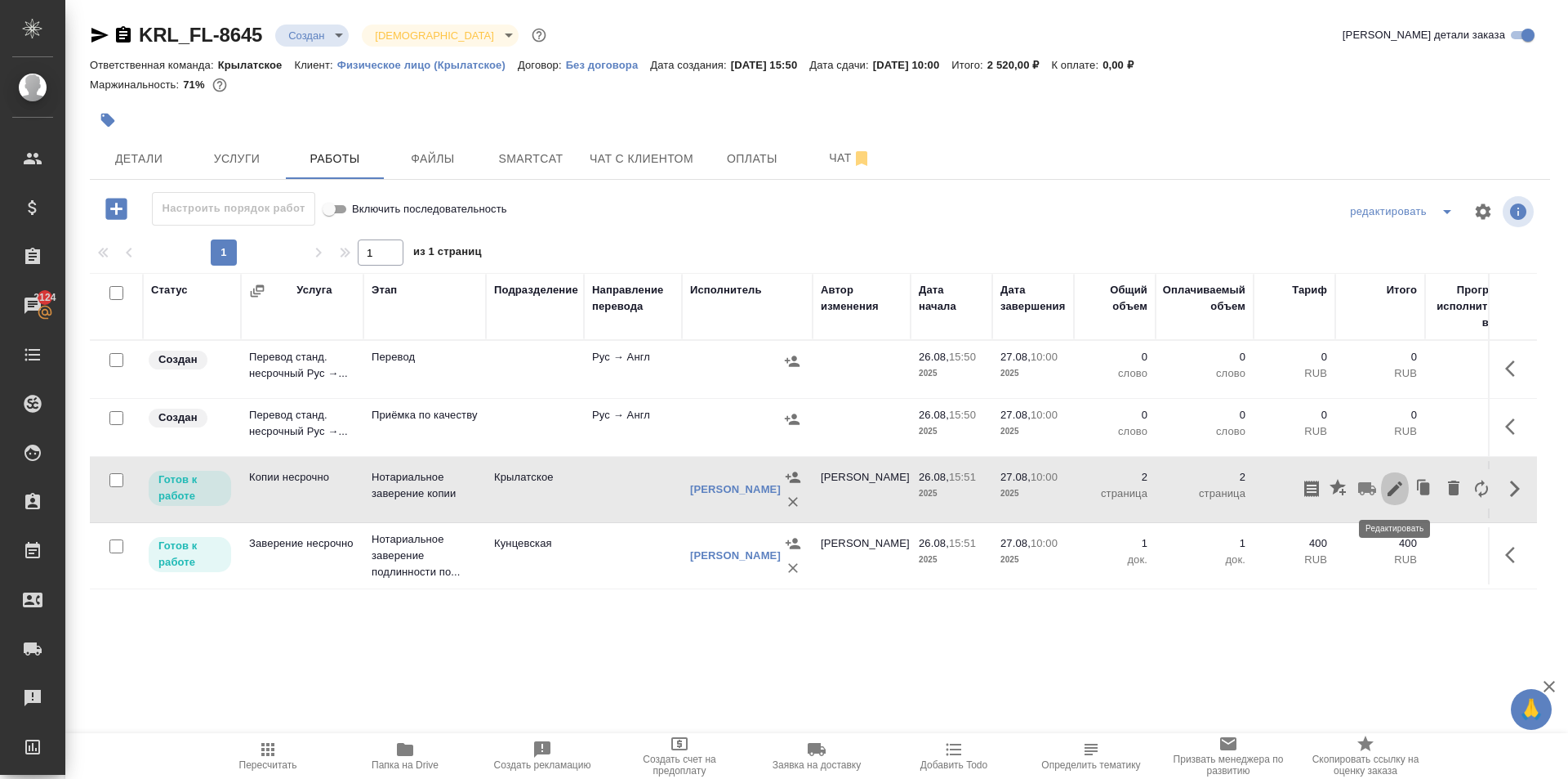
click at [1395, 485] on icon "button" at bounding box center [1395, 489] width 19 height 19
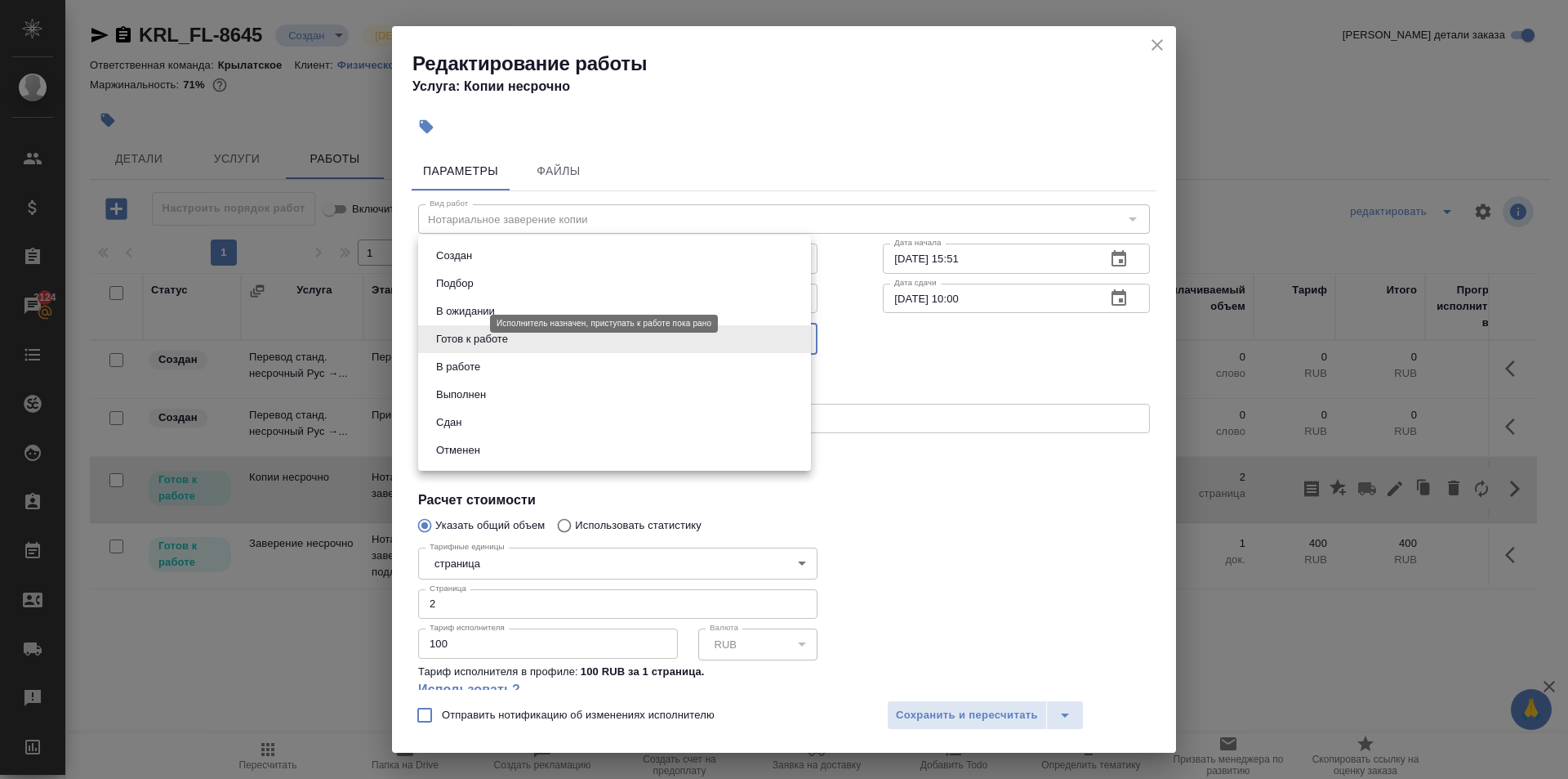
drag, startPoint x: 431, startPoint y: 325, endPoint x: 447, endPoint y: 369, distance: 46.8
click at [432, 325] on body "🙏 .cls-1 fill:#fff; AWATERA Kasymov Timur Клиенты Спецификации Заказы 2124 Чаты…" at bounding box center [784, 390] width 1568 height 779
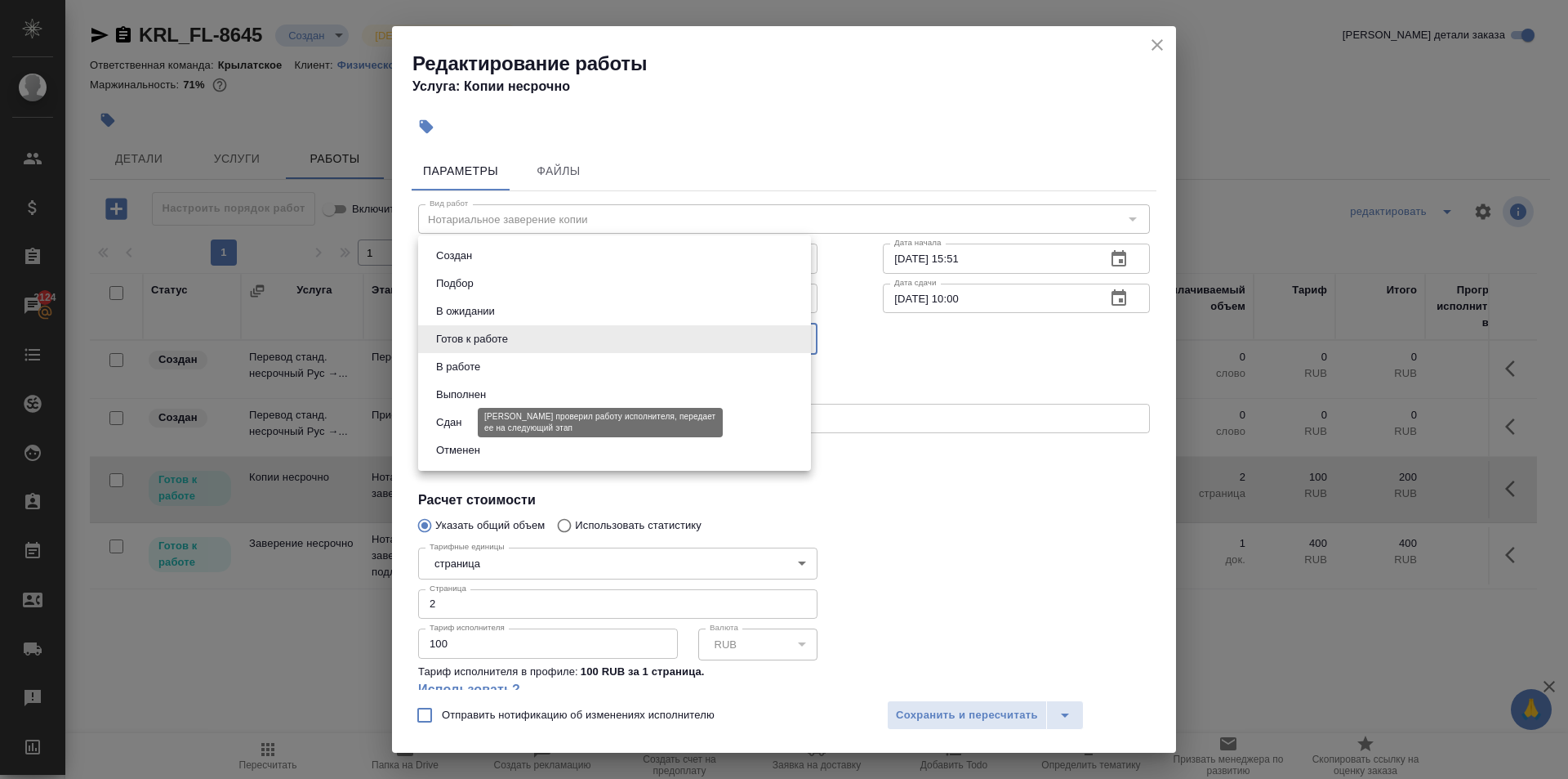
click at [456, 420] on button "Сдан" at bounding box center [449, 422] width 35 height 18
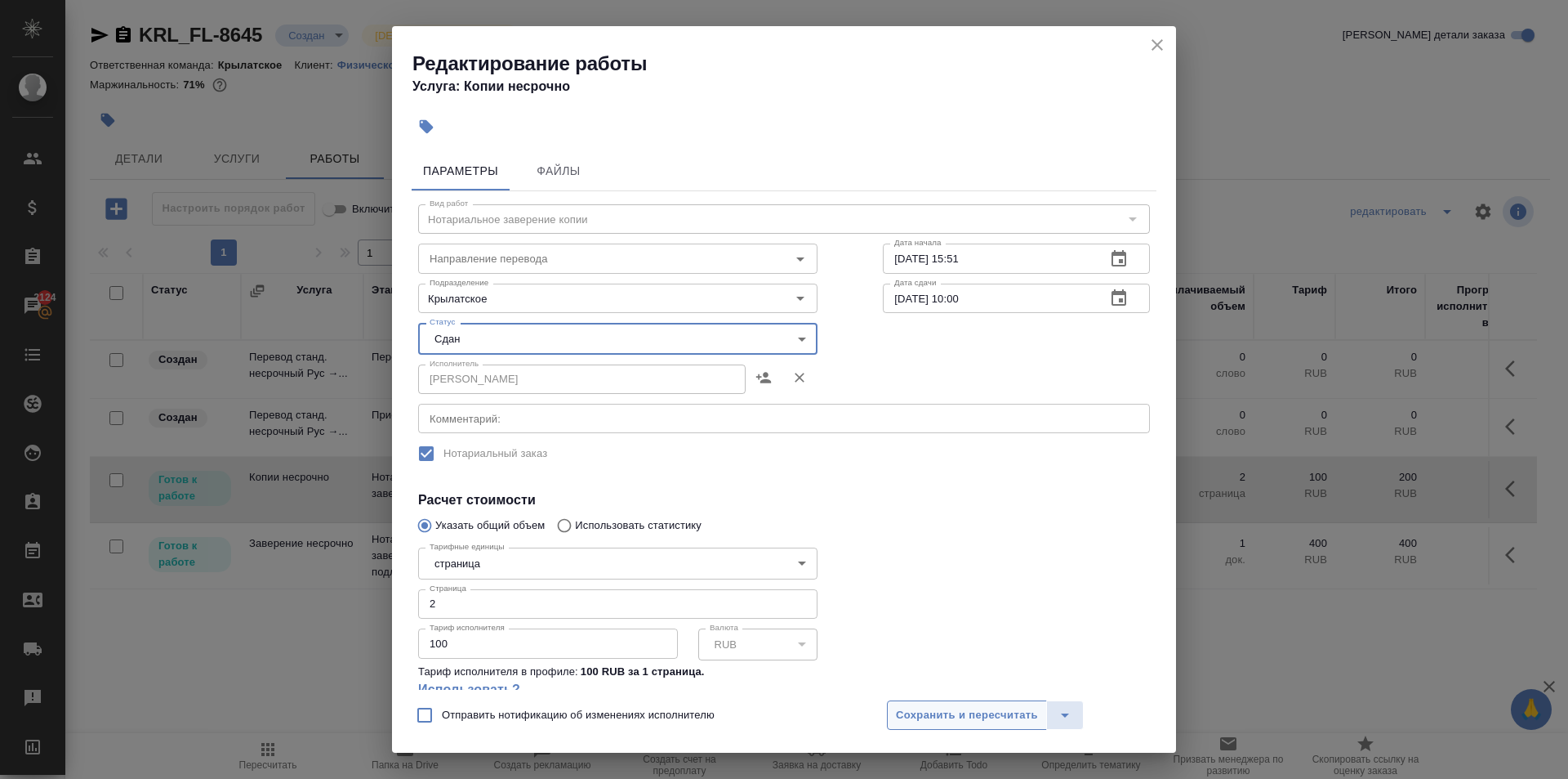
click at [918, 718] on span "Сохранить и пересчитать" at bounding box center [967, 715] width 142 height 19
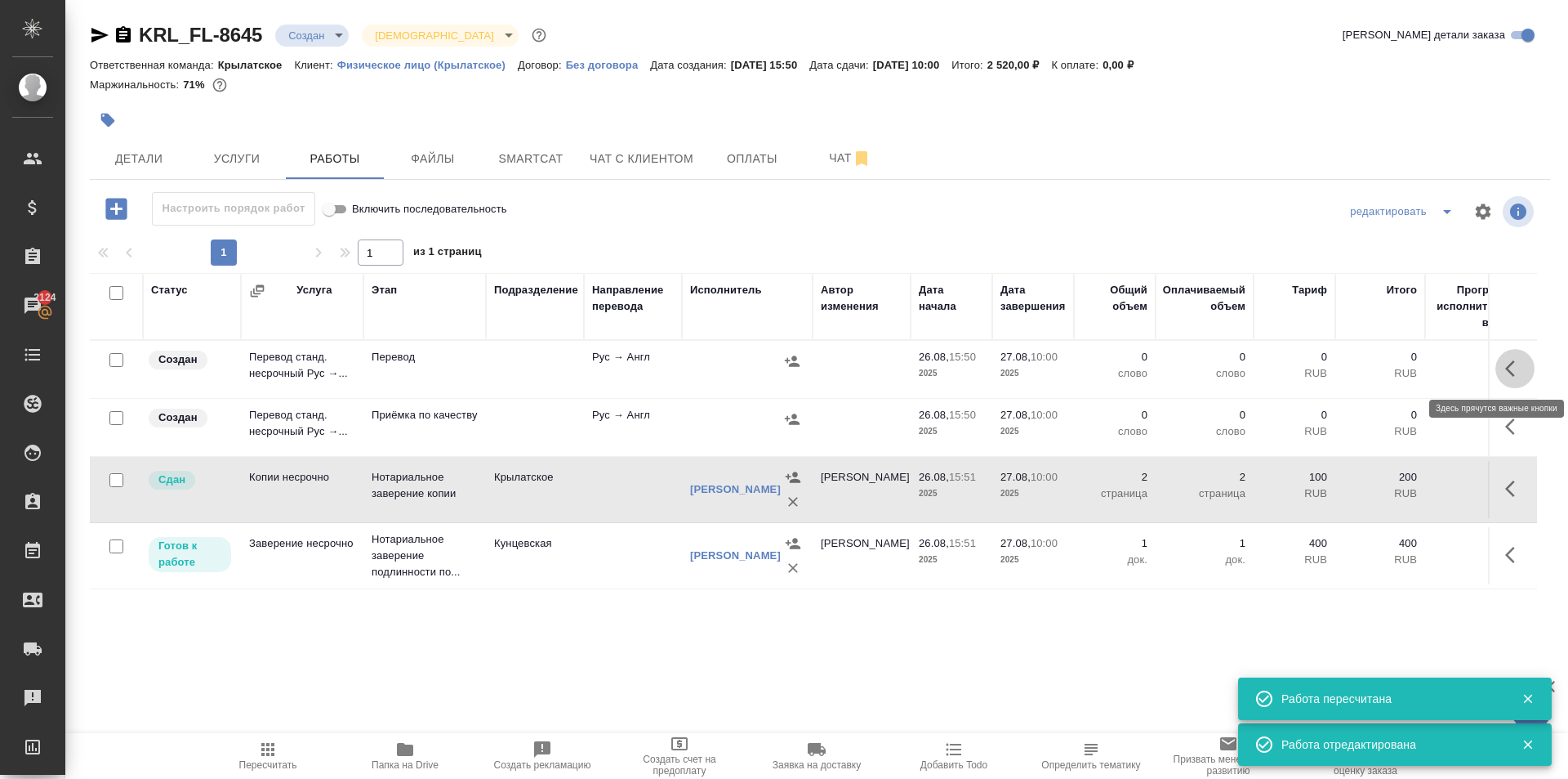
click at [1519, 381] on button "button" at bounding box center [1515, 368] width 39 height 39
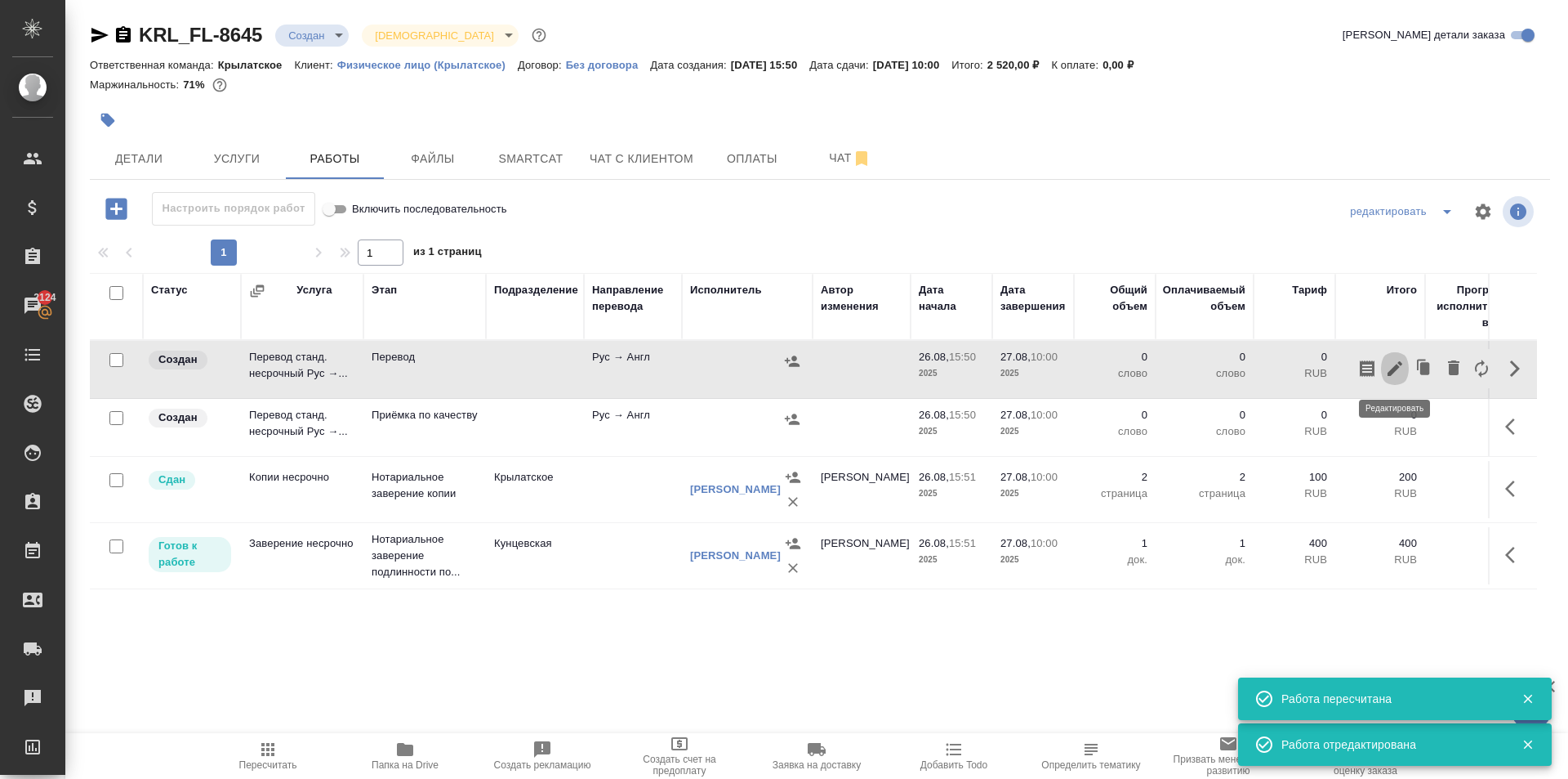
click at [1395, 372] on icon "button" at bounding box center [1395, 368] width 19 height 19
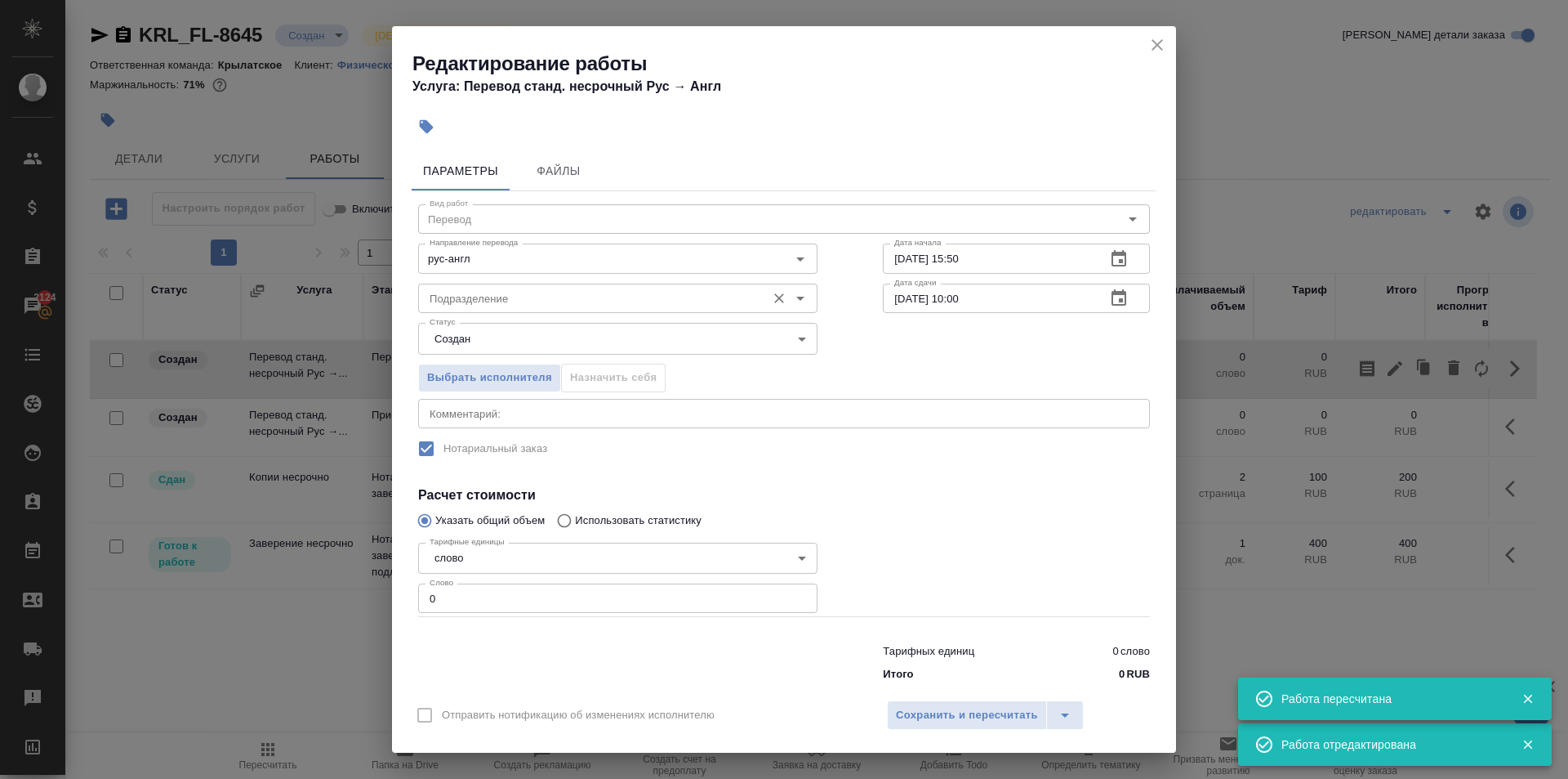
click at [457, 307] on input "Подразделение" at bounding box center [590, 298] width 334 height 19
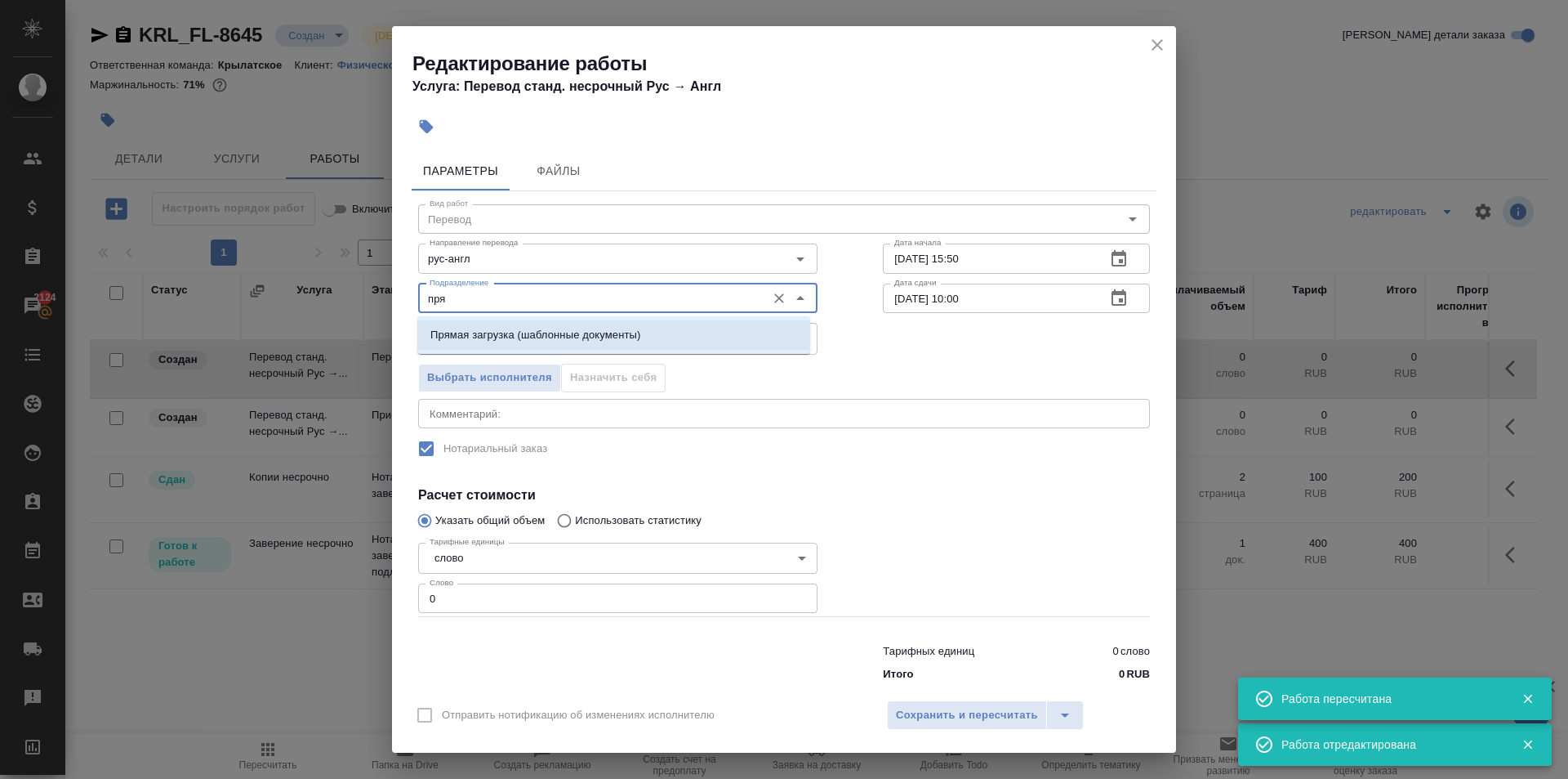
click at [496, 345] on li "Прямая загрузка (шаблонные документы)" at bounding box center [614, 335] width 393 height 29
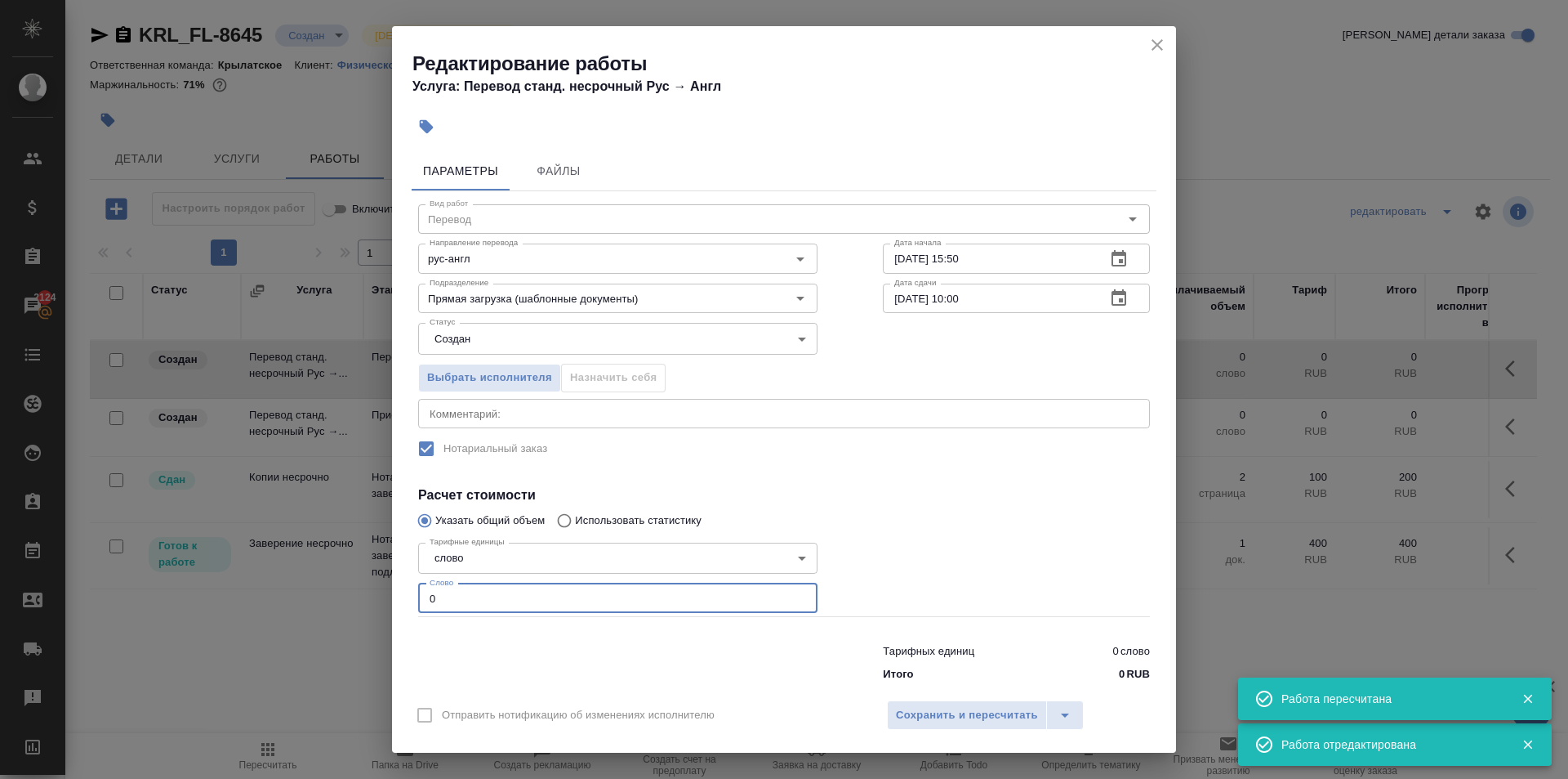
drag, startPoint x: 461, startPoint y: 608, endPoint x: 356, endPoint y: 590, distance: 106.5
click at [356, 590] on div "Редактирование работы Услуга: Перевод станд. несрочный Рус → Англ Параметры Фай…" at bounding box center [784, 390] width 1568 height 779
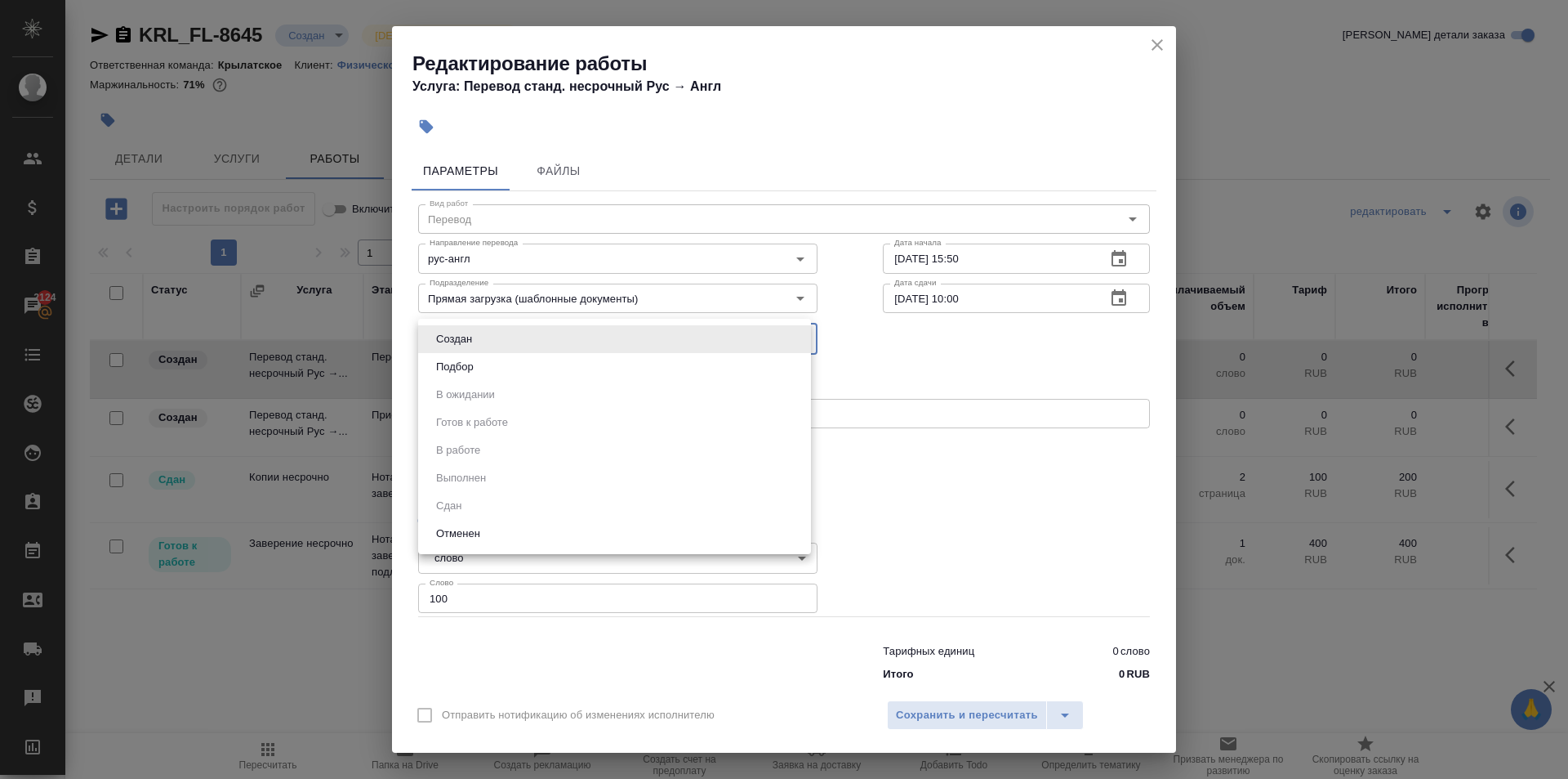
drag, startPoint x: 482, startPoint y: 325, endPoint x: 470, endPoint y: 367, distance: 43.7
click at [480, 336] on body "🙏 .cls-1 fill:#fff; AWATERA Kasymov Timur Клиенты Спецификации Заказы 2124 Чаты…" at bounding box center [784, 390] width 1568 height 779
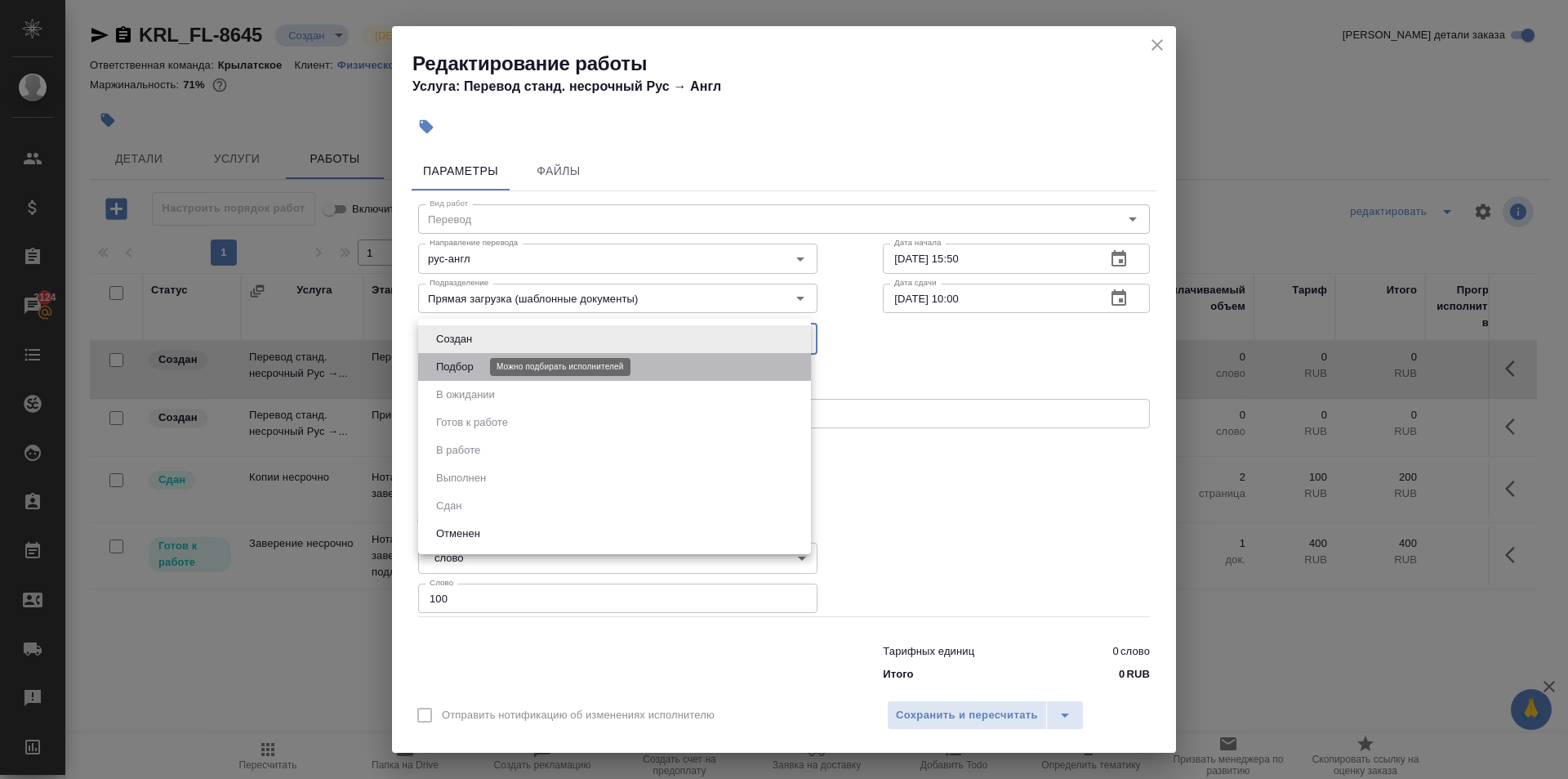
click at [466, 368] on button "Подбор" at bounding box center [455, 366] width 48 height 18
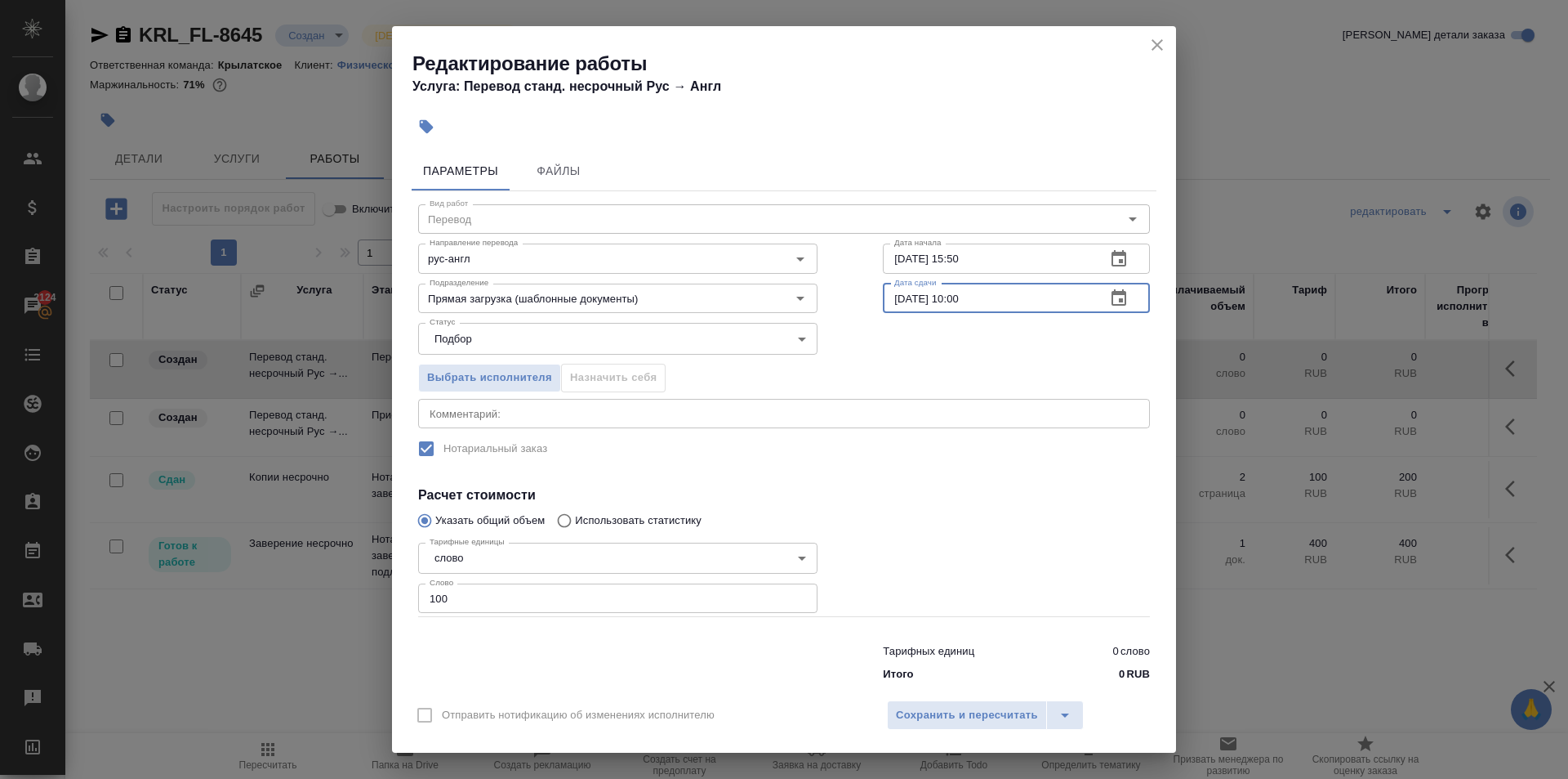
drag, startPoint x: 1029, startPoint y: 297, endPoint x: 948, endPoint y: 333, distance: 88.6
click at [948, 333] on div "Вид работ Перевод Вид работ Направление перевода рус-англ Направление перевода …" at bounding box center [784, 440] width 745 height 497
click at [909, 720] on span "Сохранить и пересчитать" at bounding box center [967, 715] width 142 height 19
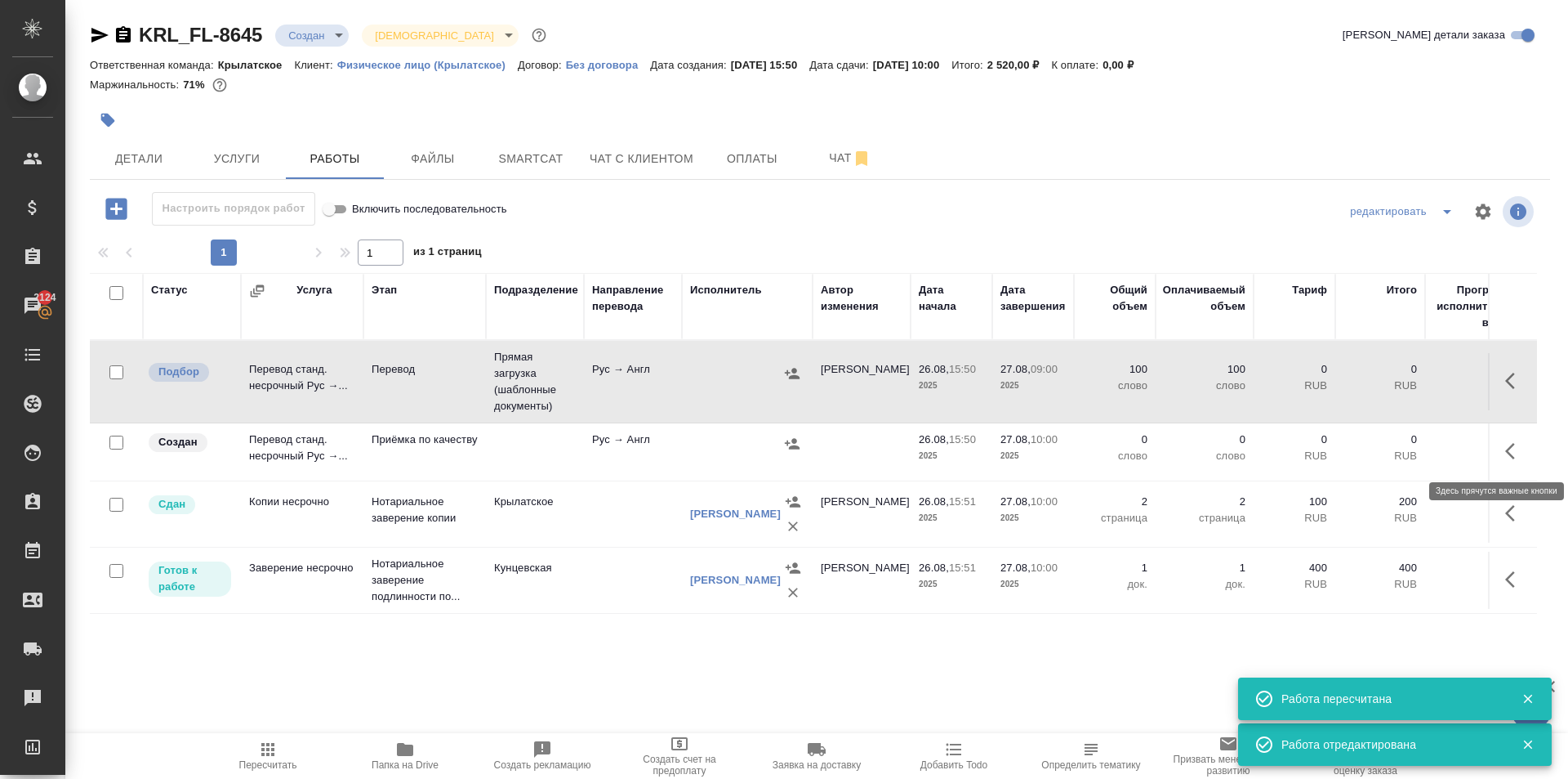
click at [1518, 443] on icon "button" at bounding box center [1515, 451] width 19 height 19
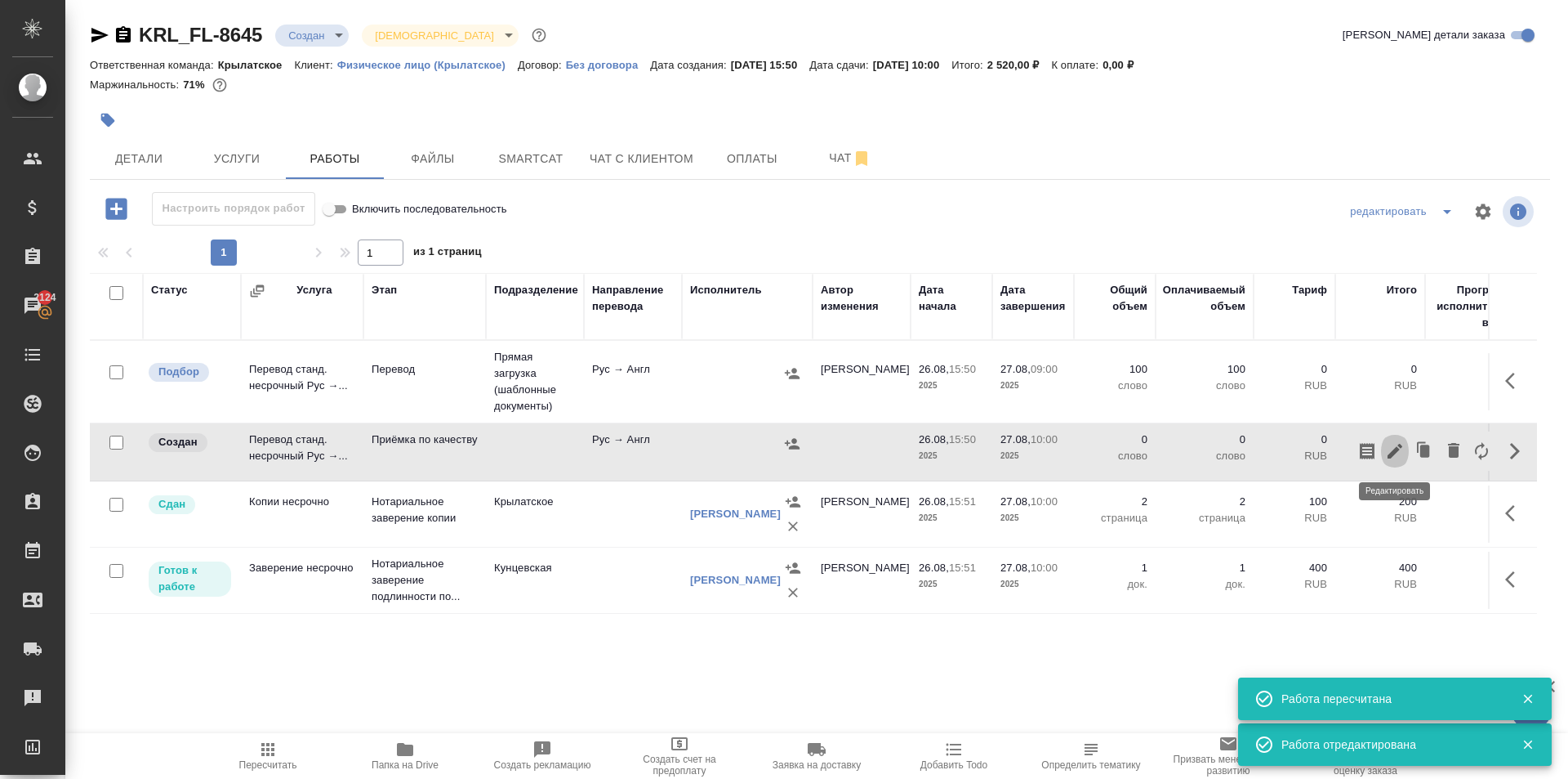
click at [1394, 462] on button "button" at bounding box center [1395, 451] width 27 height 39
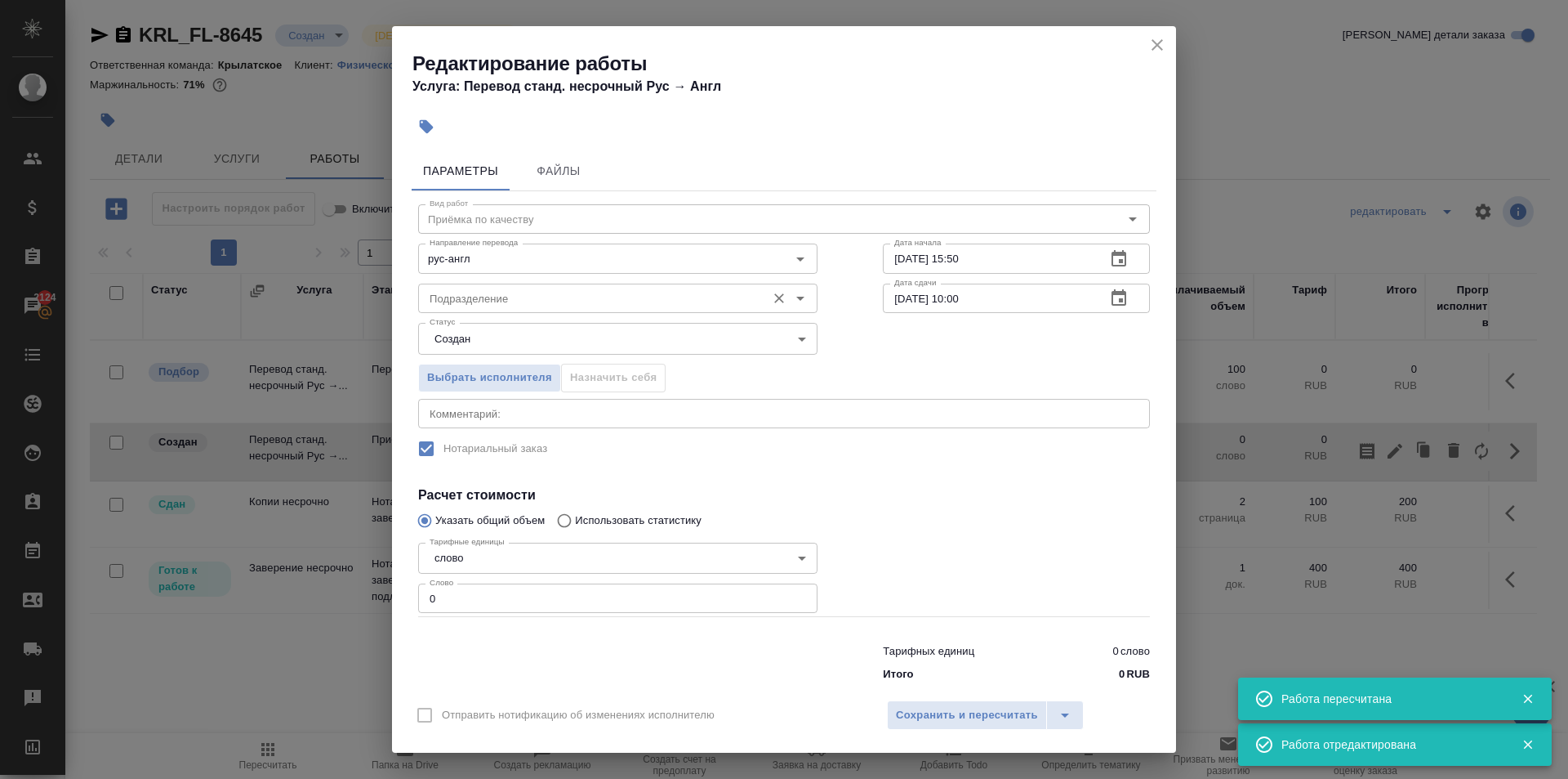
click at [510, 287] on div "Подразделение" at bounding box center [618, 297] width 399 height 29
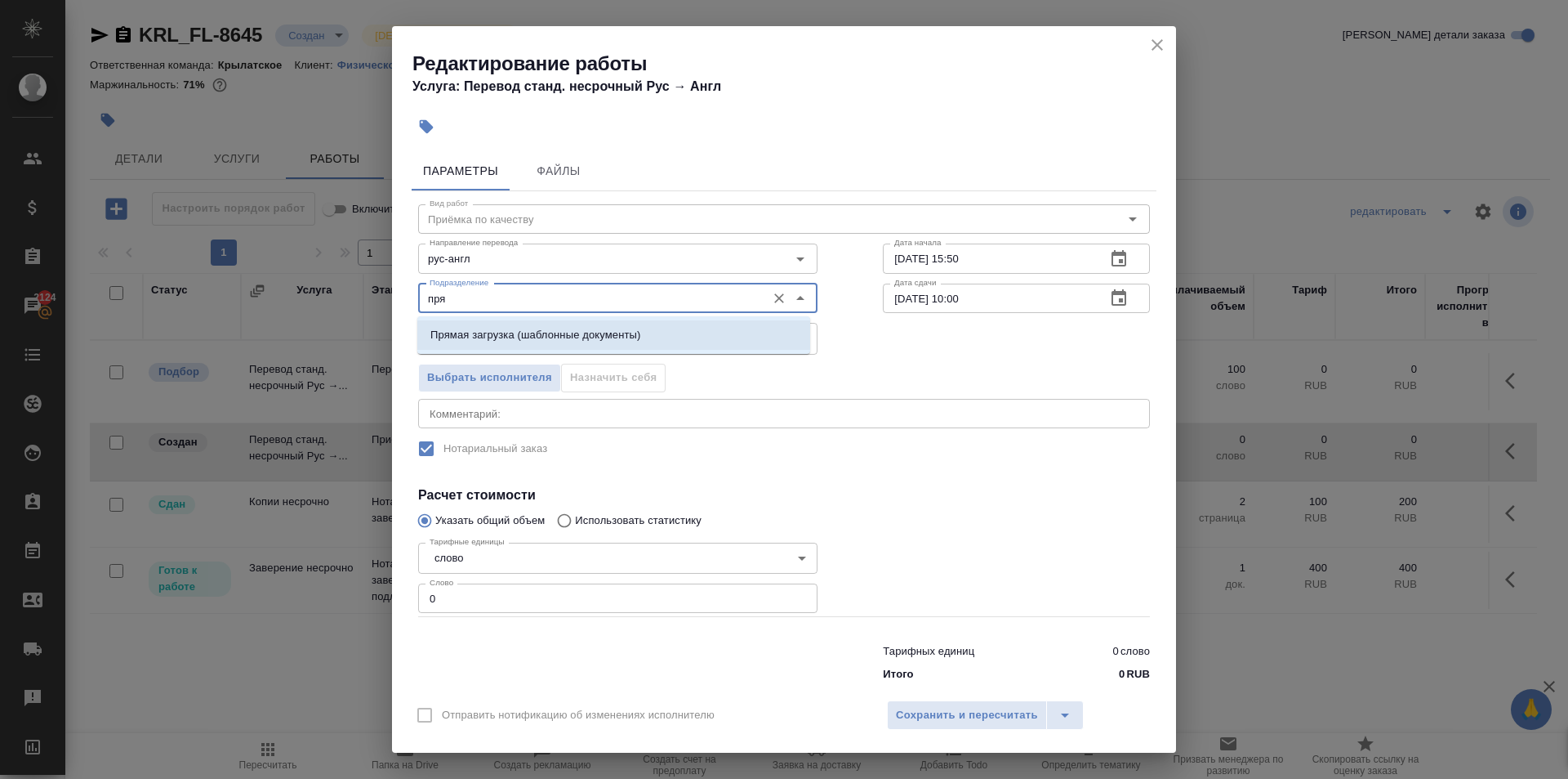
click at [526, 336] on p "Прямая загрузка (шаблонные документы)" at bounding box center [534, 335] width 210 height 16
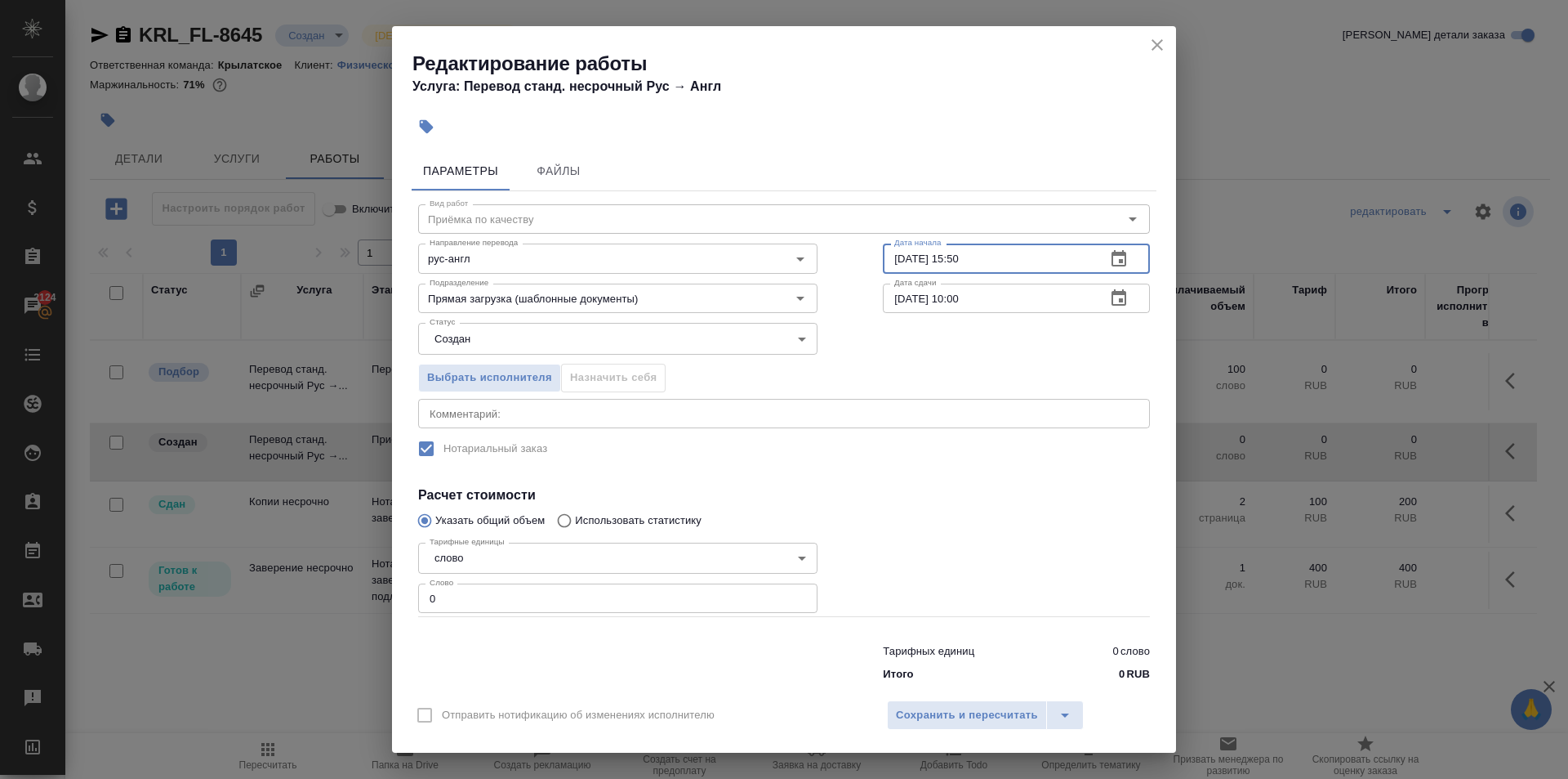
drag, startPoint x: 976, startPoint y: 252, endPoint x: 721, endPoint y: 218, distance: 257.3
click at [721, 218] on div "Направление перевода рус-англ Направление перевода Дата начала 26.08.2025 15:50…" at bounding box center [784, 257] width 797 height 104
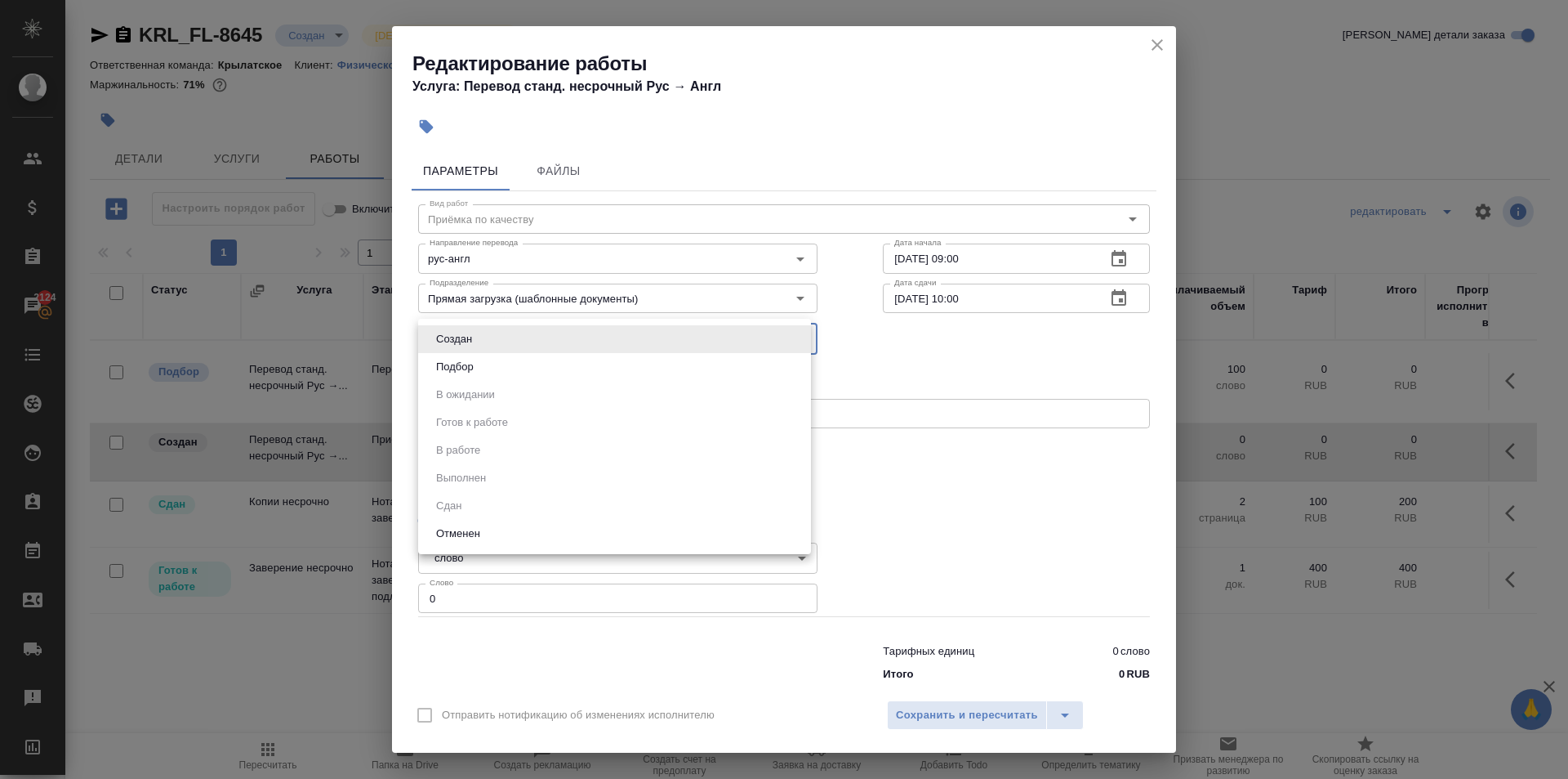
click at [466, 348] on body "🙏 .cls-1 fill:#fff; AWATERA Kasymov Timur Клиенты Спецификации Заказы 2124 Чаты…" at bounding box center [784, 390] width 1568 height 779
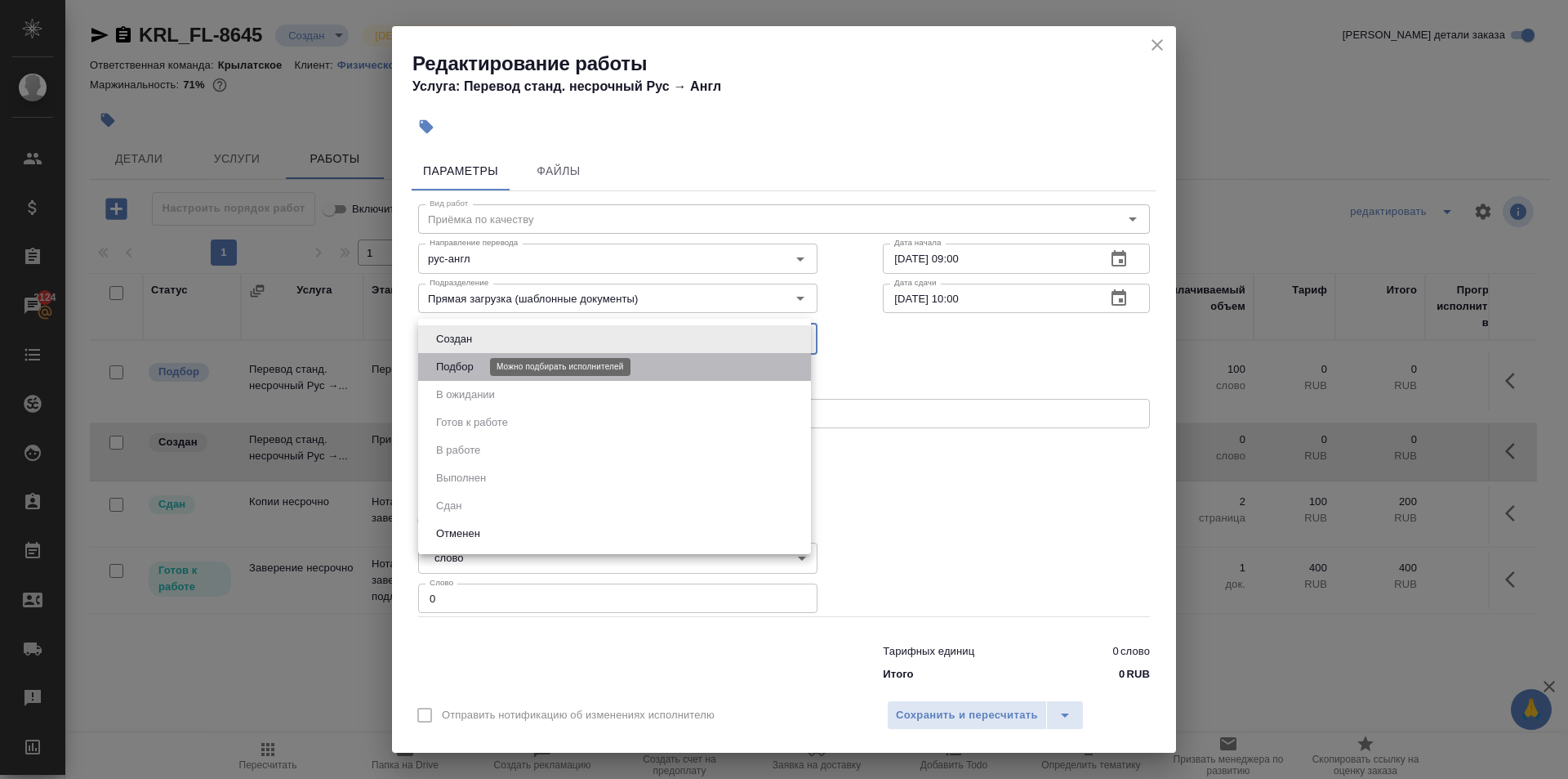
click at [459, 372] on button "Подбор" at bounding box center [455, 366] width 48 height 18
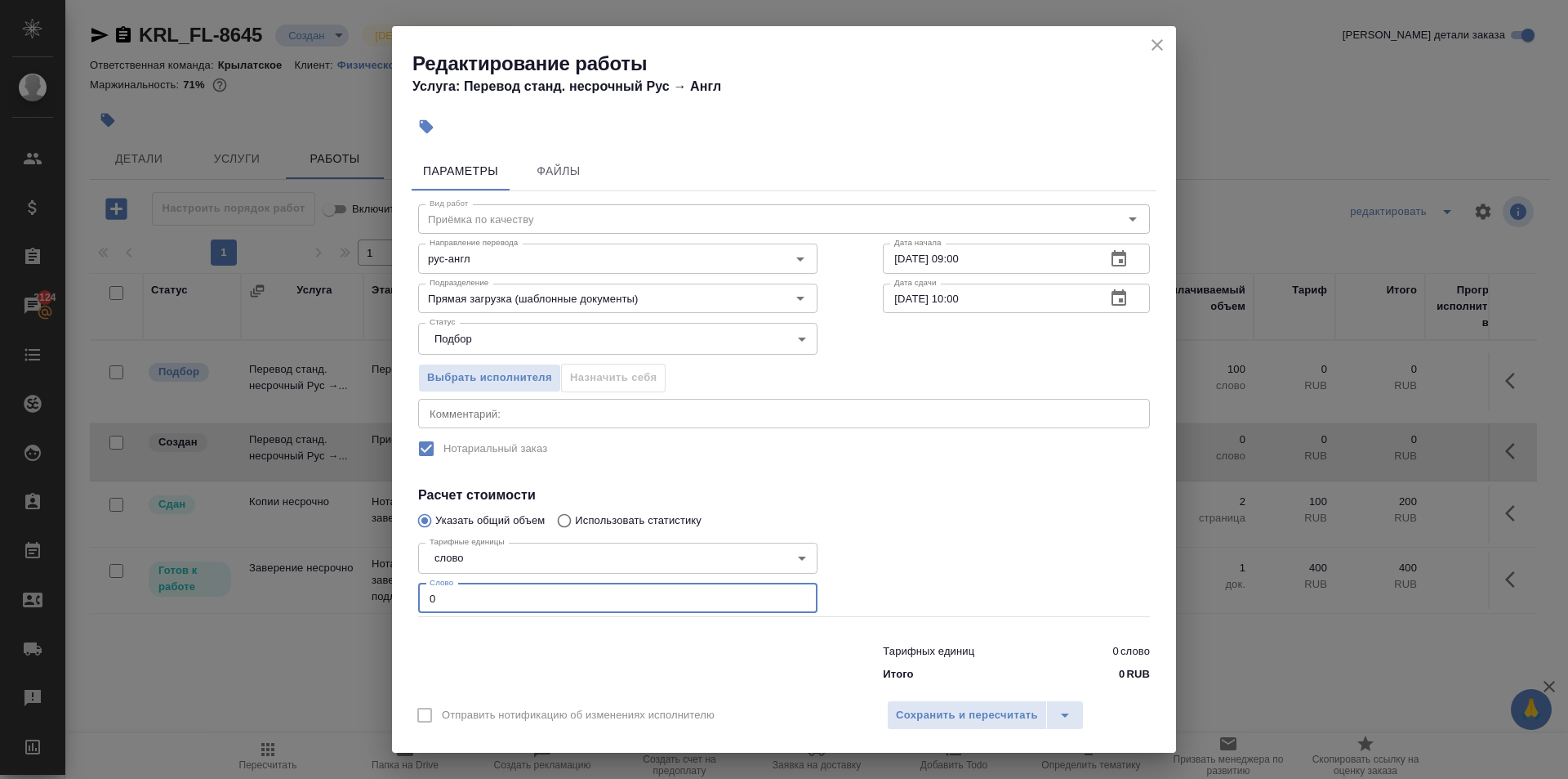
drag, startPoint x: 457, startPoint y: 604, endPoint x: 373, endPoint y: 588, distance: 85.5
click at [373, 588] on div "Редактирование работы Услуга: Перевод станд. несрочный Рус → Англ Параметры Фай…" at bounding box center [784, 390] width 1568 height 779
click at [911, 691] on div "Отправить нотификацию об изменениях исполнителю Сохранить и пересчитать" at bounding box center [784, 721] width 784 height 63
click at [921, 707] on span "Сохранить и пересчитать" at bounding box center [967, 715] width 142 height 19
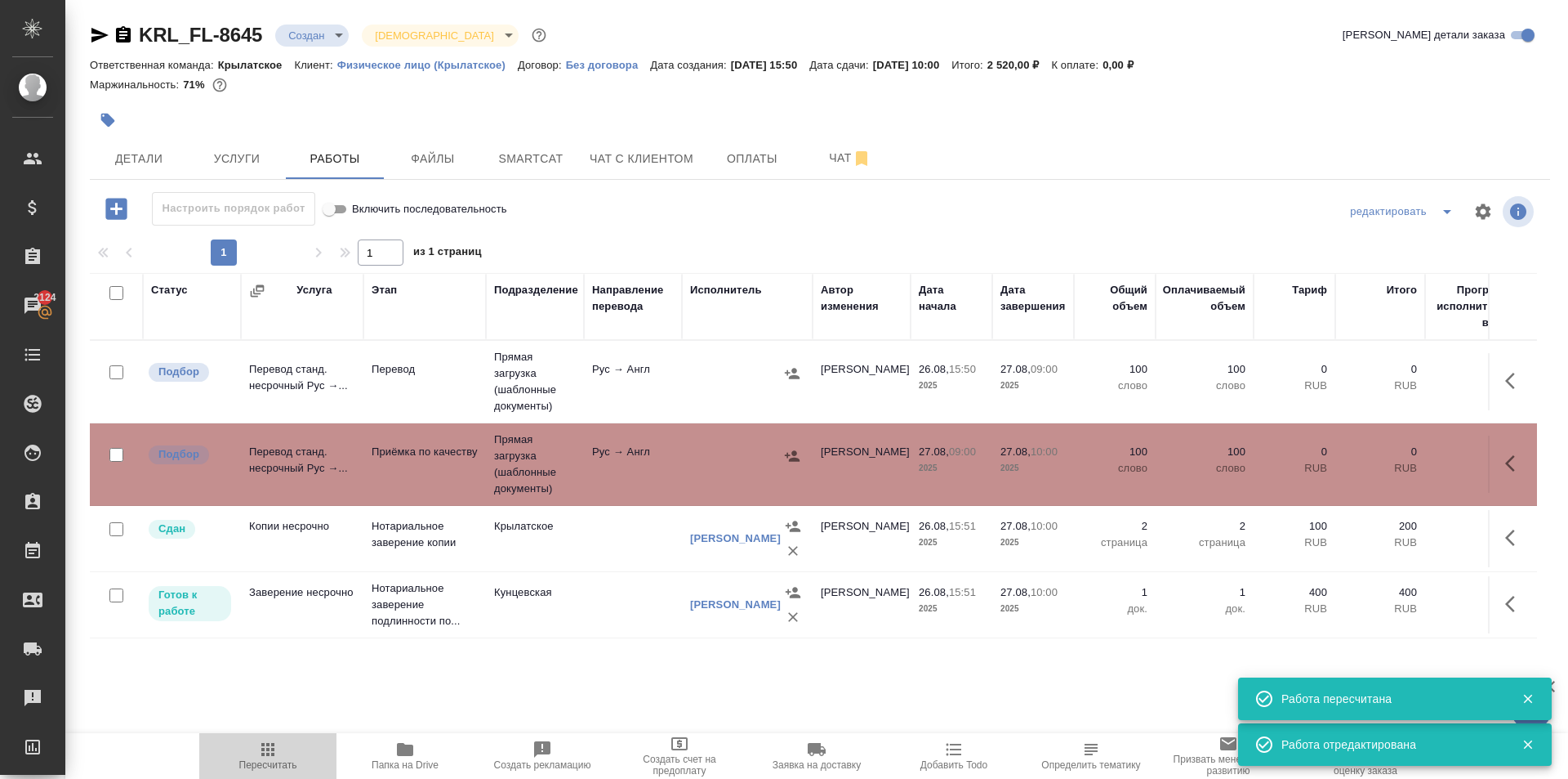
click at [215, 744] on span "Пересчитать" at bounding box center [267, 754] width 118 height 31
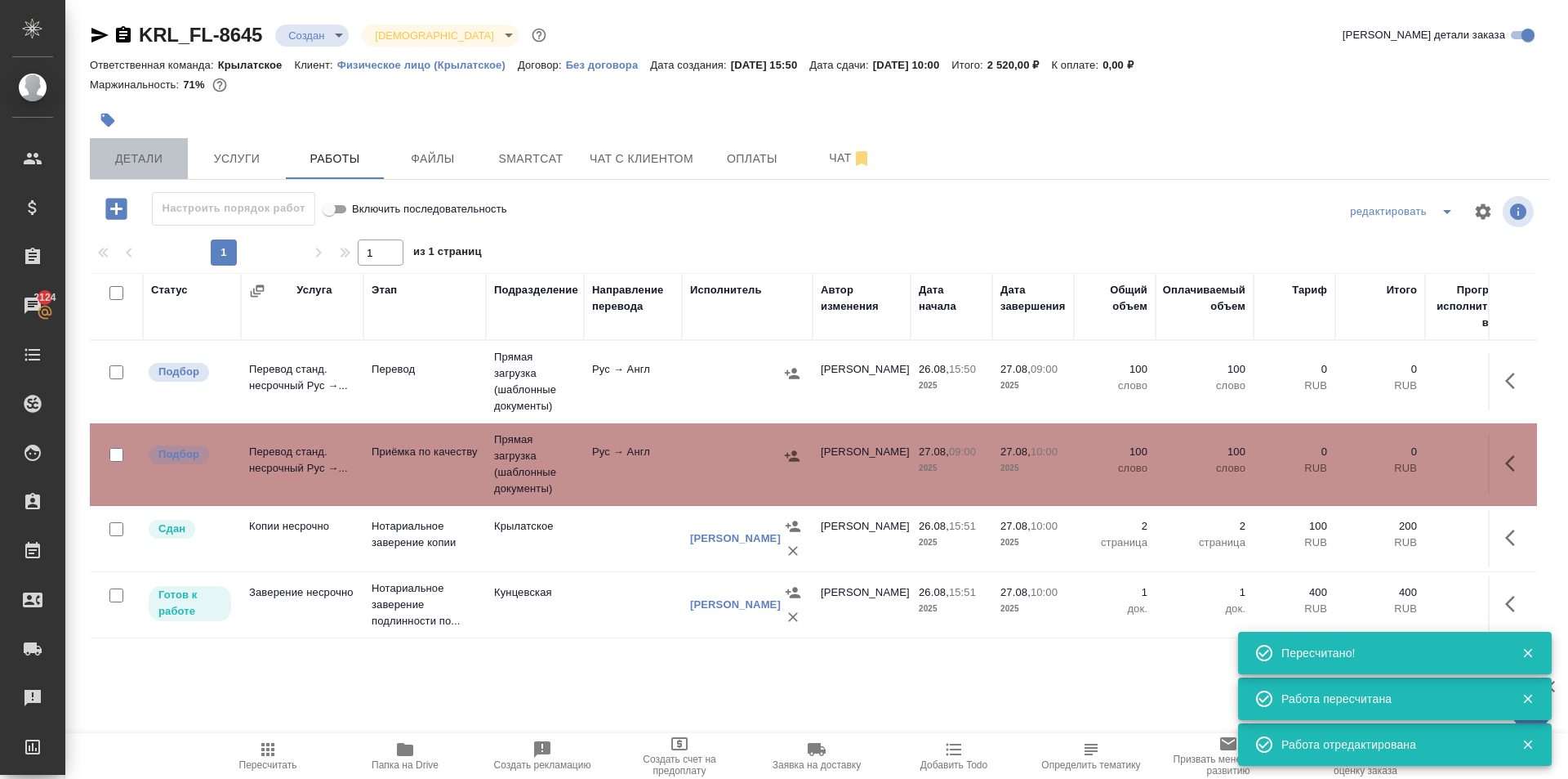
click at [179, 154] on button "Детали" at bounding box center [139, 158] width 98 height 41
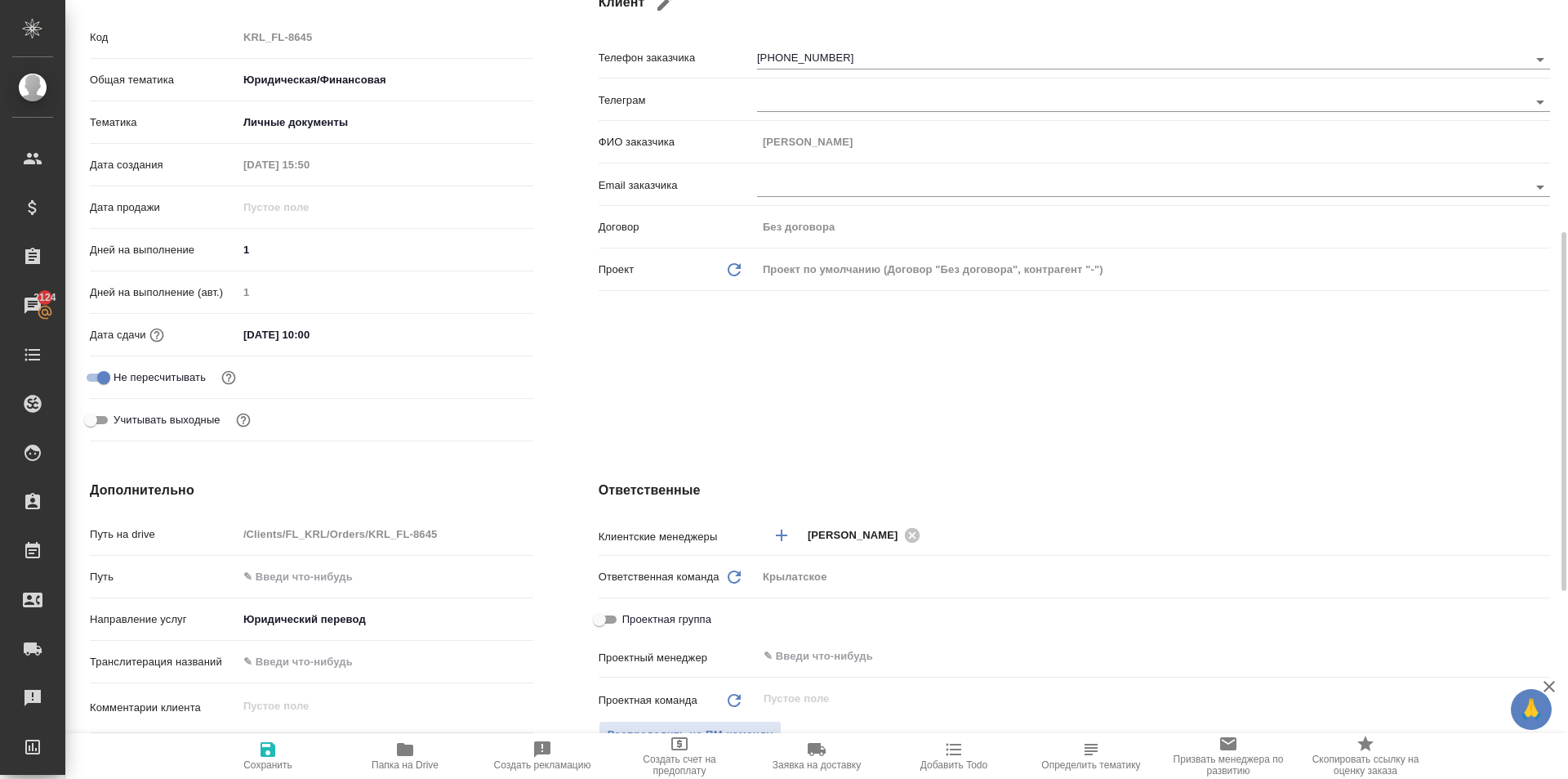
scroll to position [572, 0]
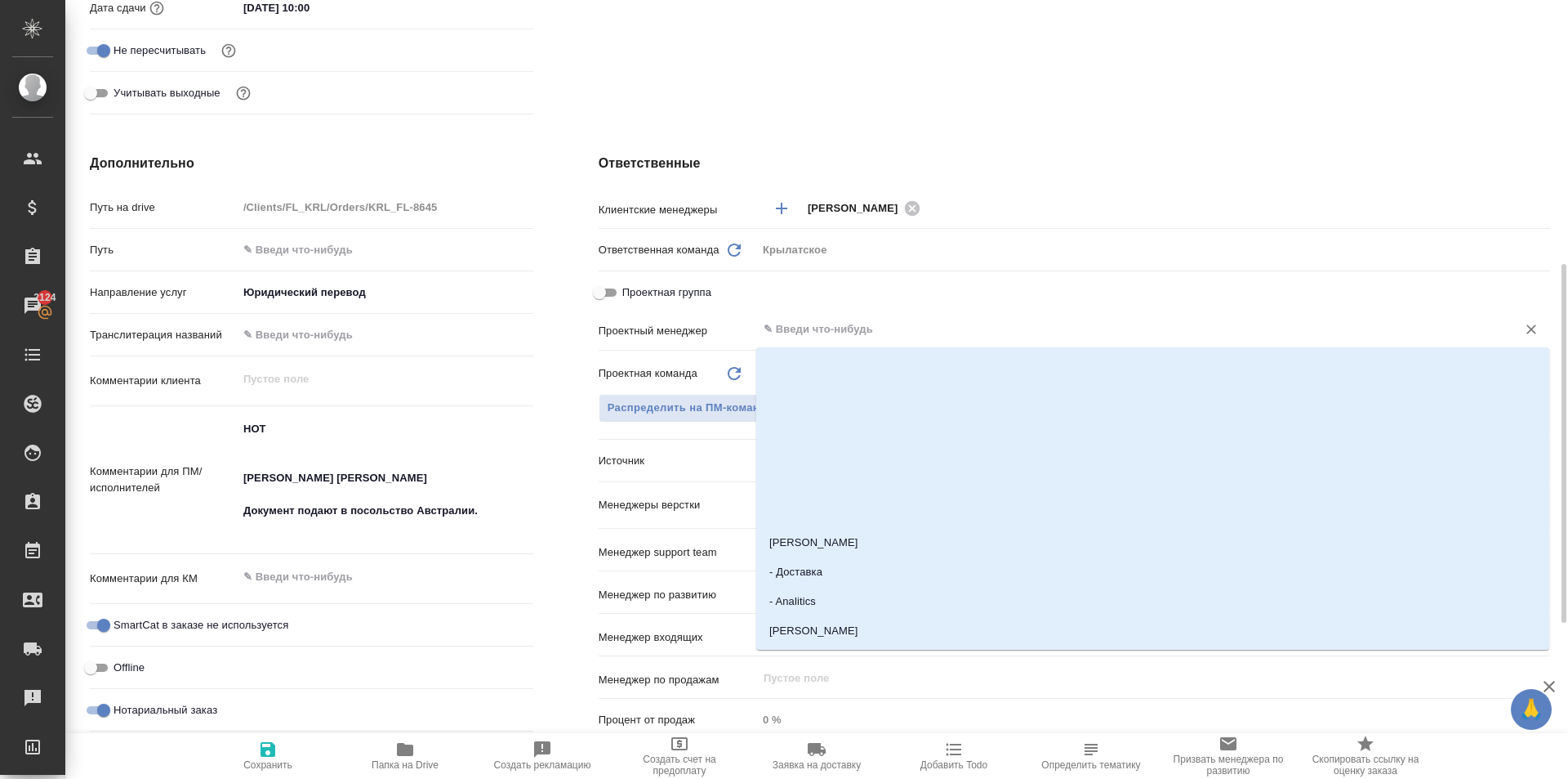
click at [837, 326] on input "text" at bounding box center [1126, 329] width 728 height 19
click at [555, 397] on div "Дополнительно Путь на drive /Clients/FL_KRL/Orders/KRL_FL-8645 Путь Направление…" at bounding box center [311, 451] width 509 height 659
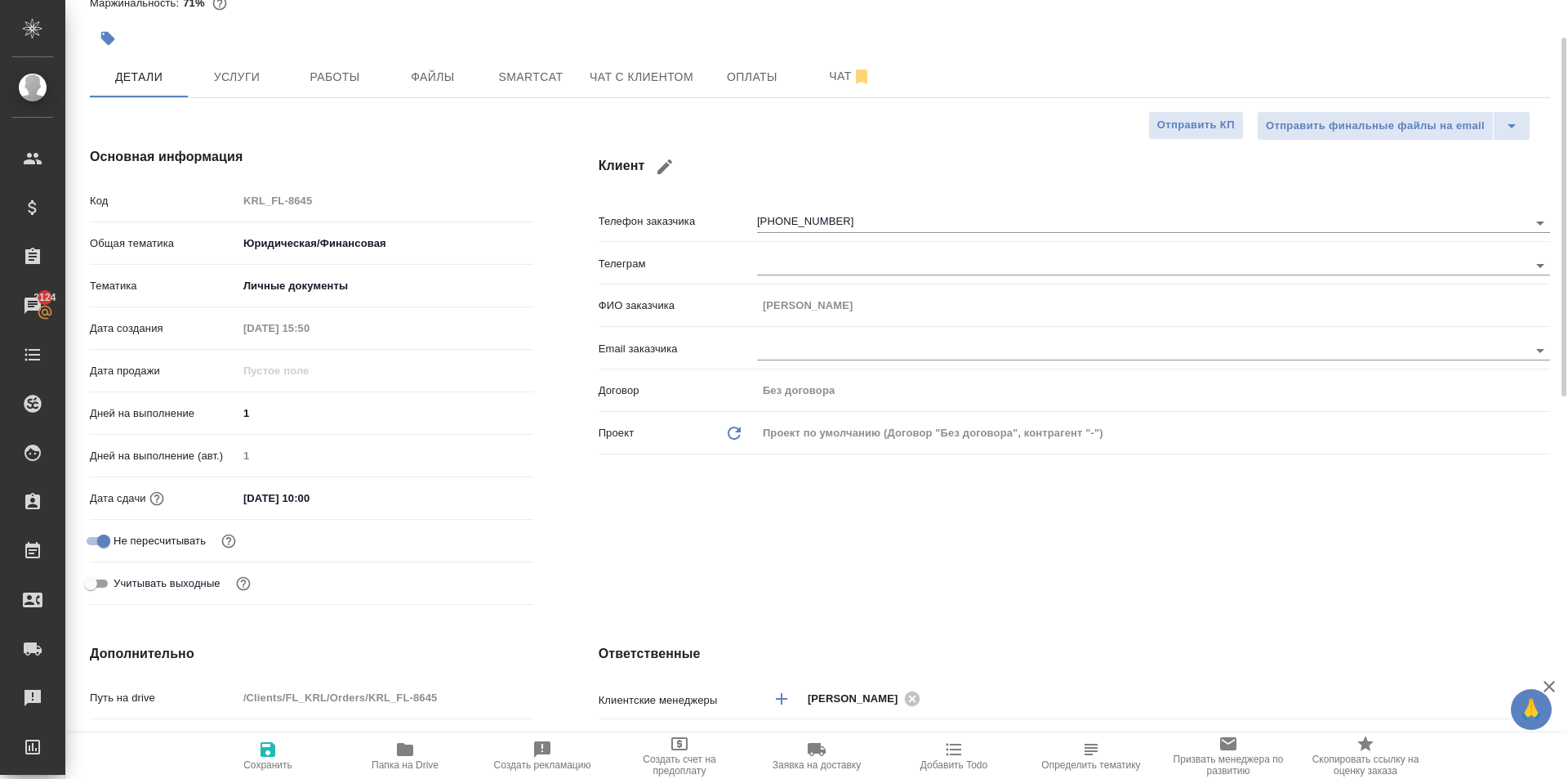
scroll to position [0, 0]
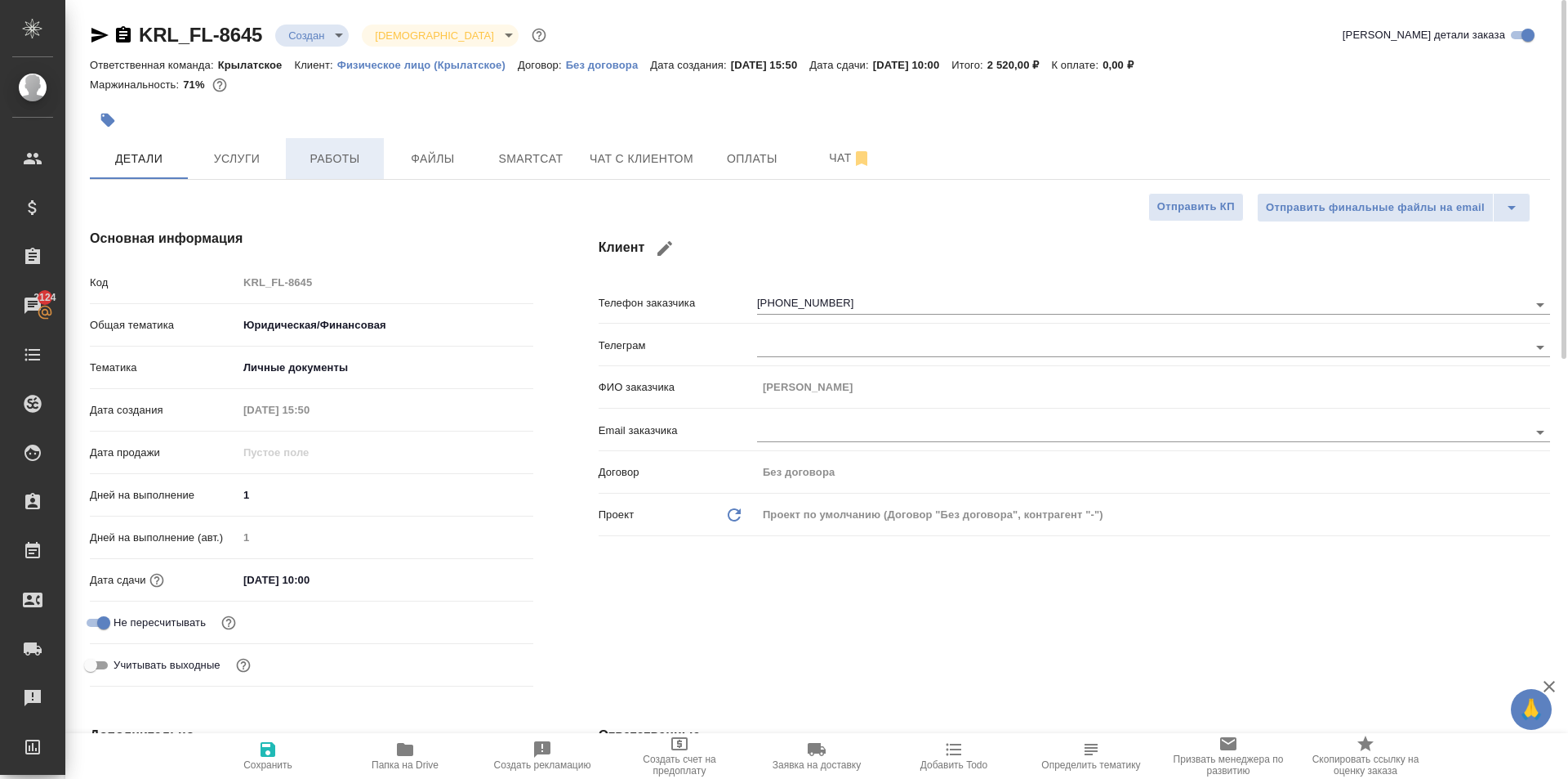
drag, startPoint x: 312, startPoint y: 136, endPoint x: 312, endPoint y: 165, distance: 29.0
click at [312, 165] on span "Работы" at bounding box center [334, 158] width 79 height 20
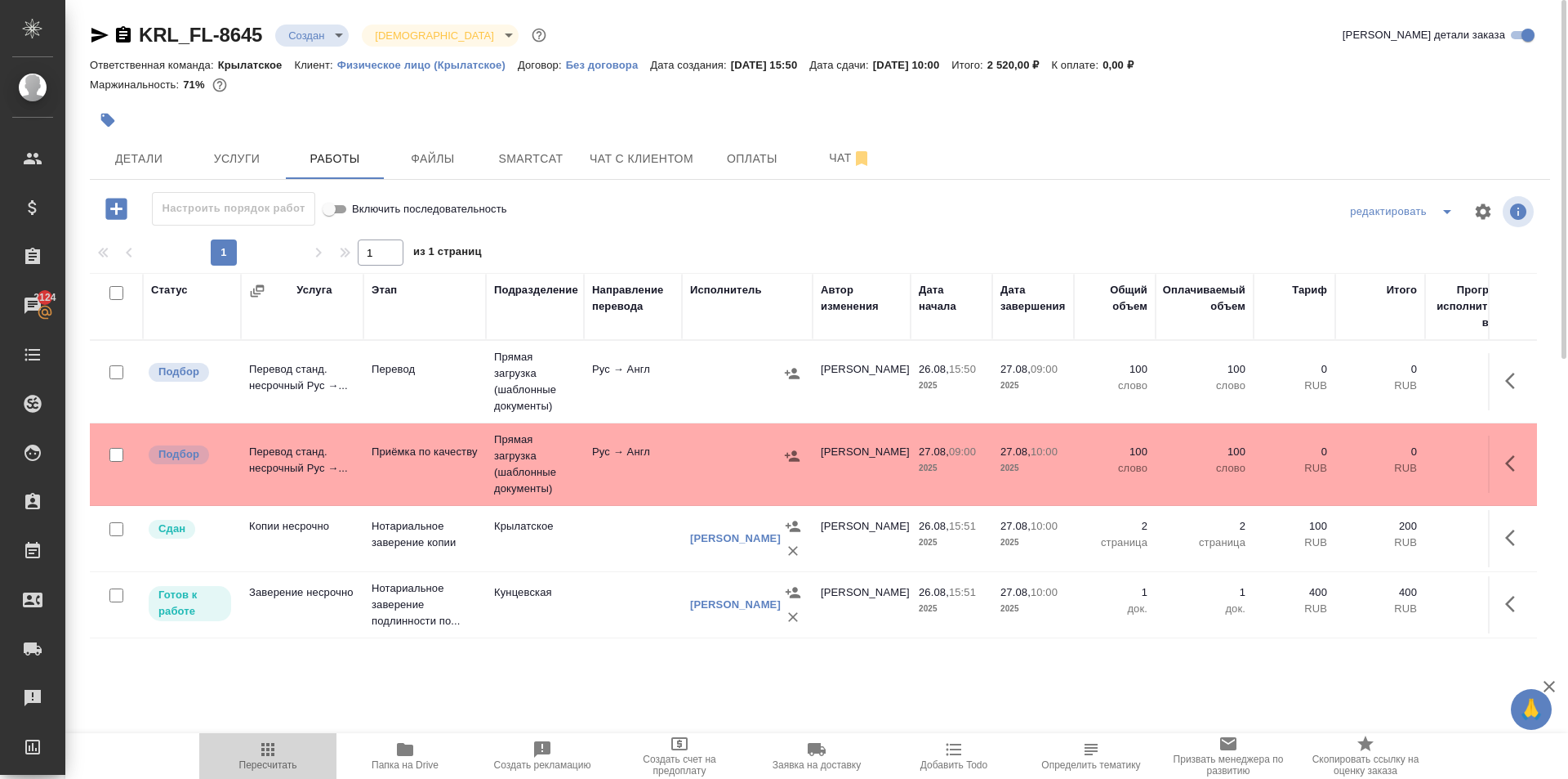
drag, startPoint x: 281, startPoint y: 750, endPoint x: 281, endPoint y: 615, distance: 135.0
click at [280, 750] on span "Пересчитать" at bounding box center [267, 754] width 118 height 31
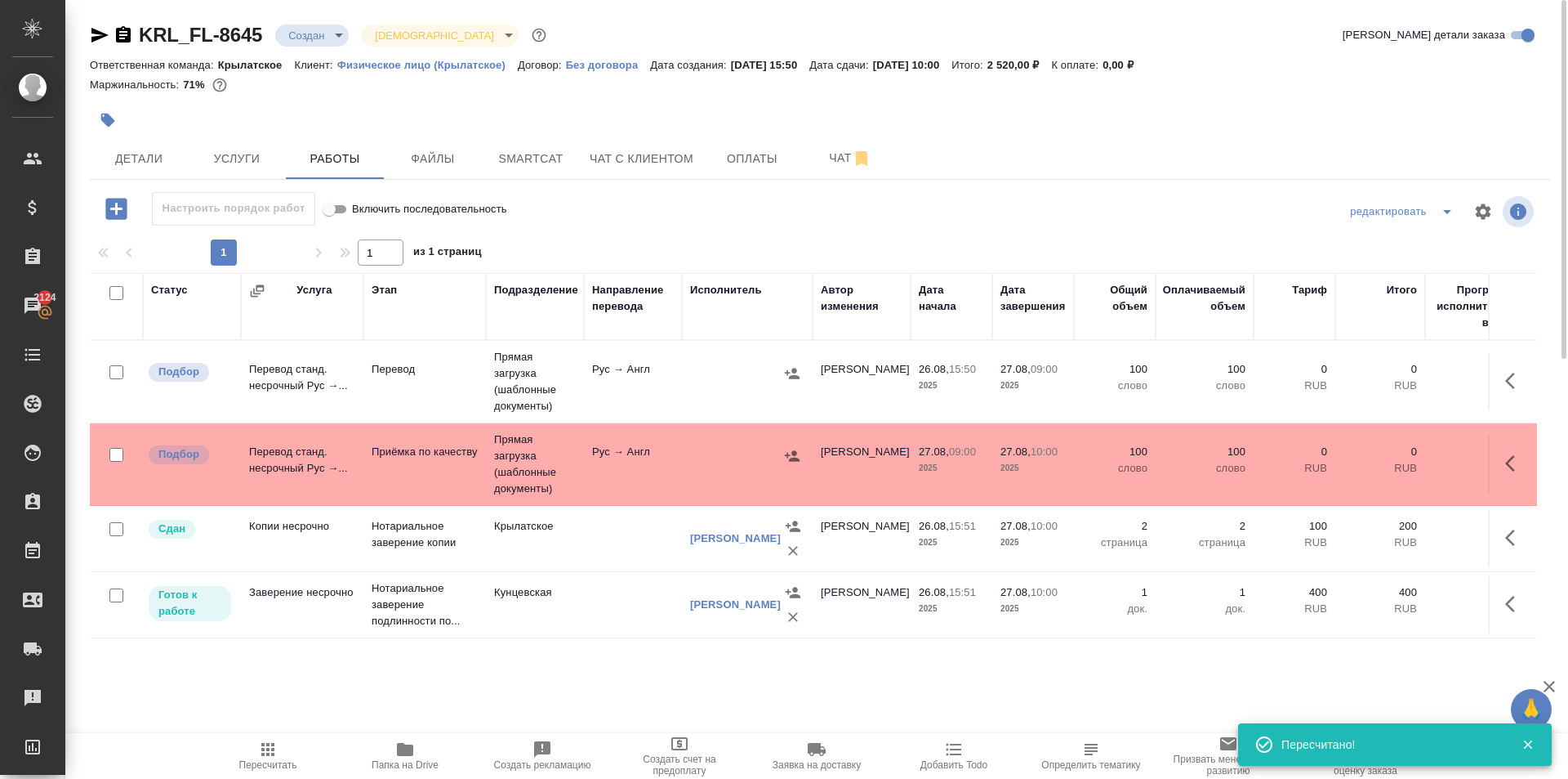
click at [184, 120] on div at bounding box center [577, 120] width 973 height 36
click at [156, 139] on button "Детали" at bounding box center [139, 158] width 98 height 41
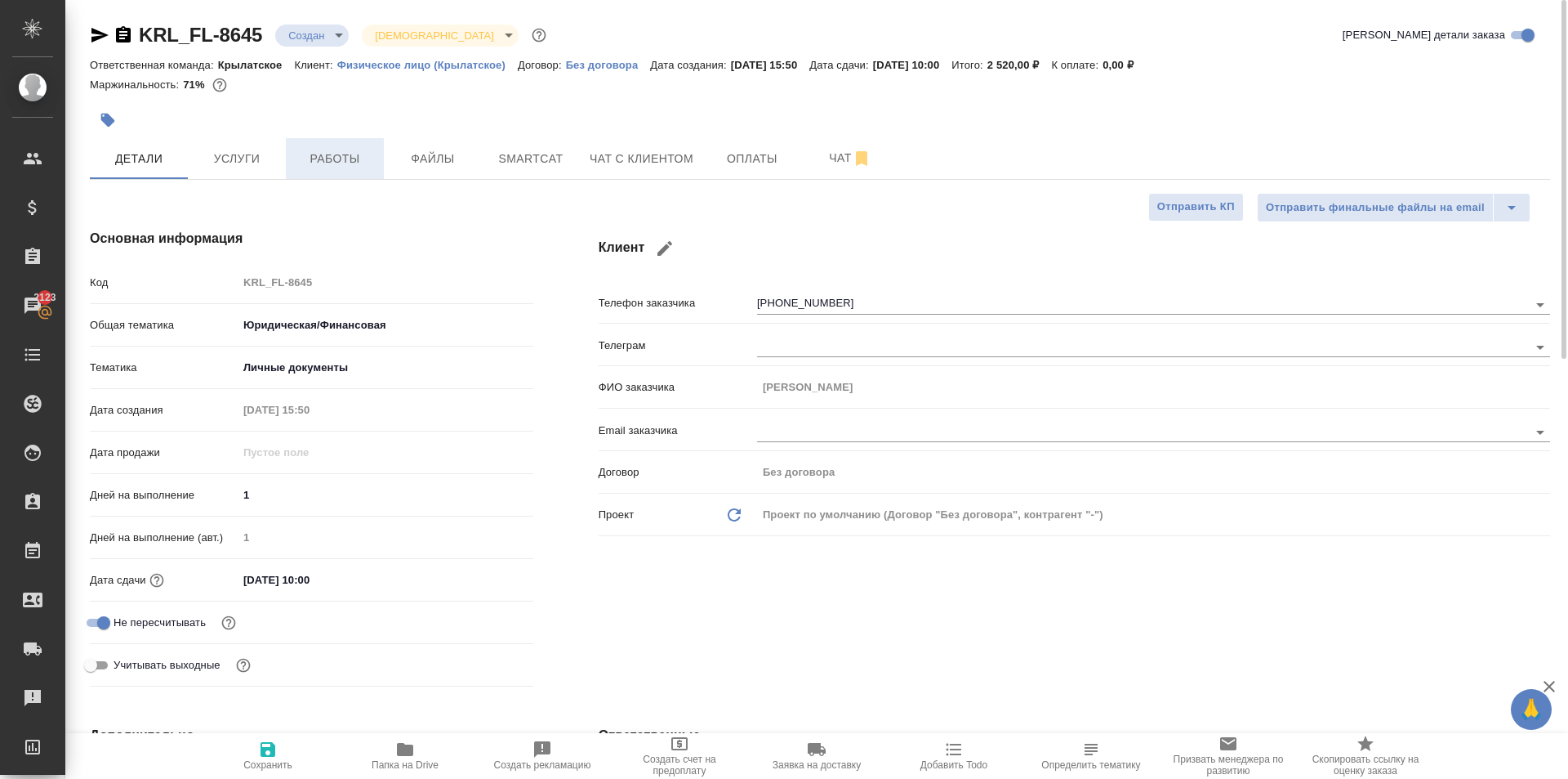
click at [312, 164] on span "Работы" at bounding box center [334, 158] width 79 height 20
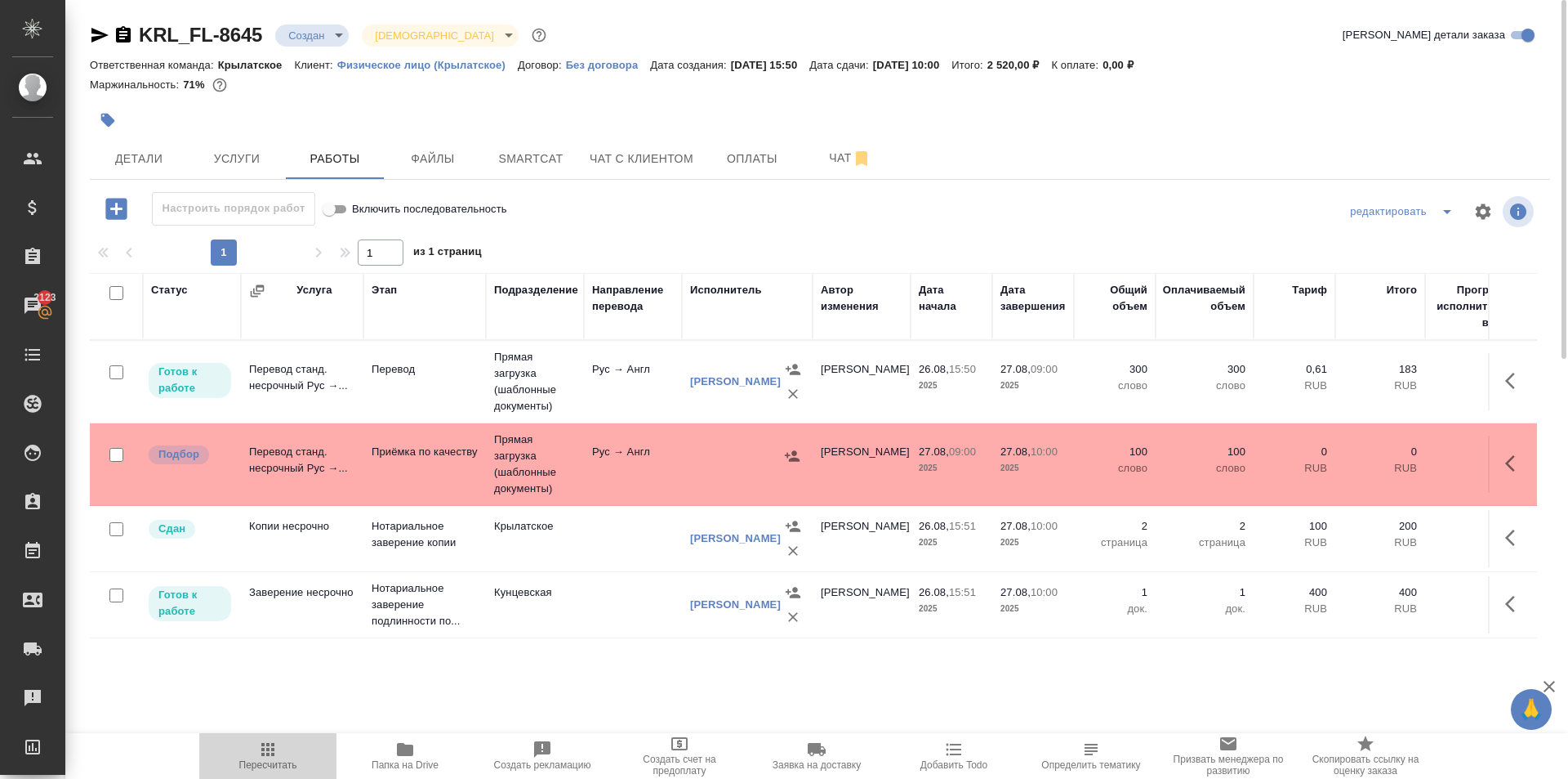
click at [227, 753] on span "Пересчитать" at bounding box center [267, 754] width 118 height 31
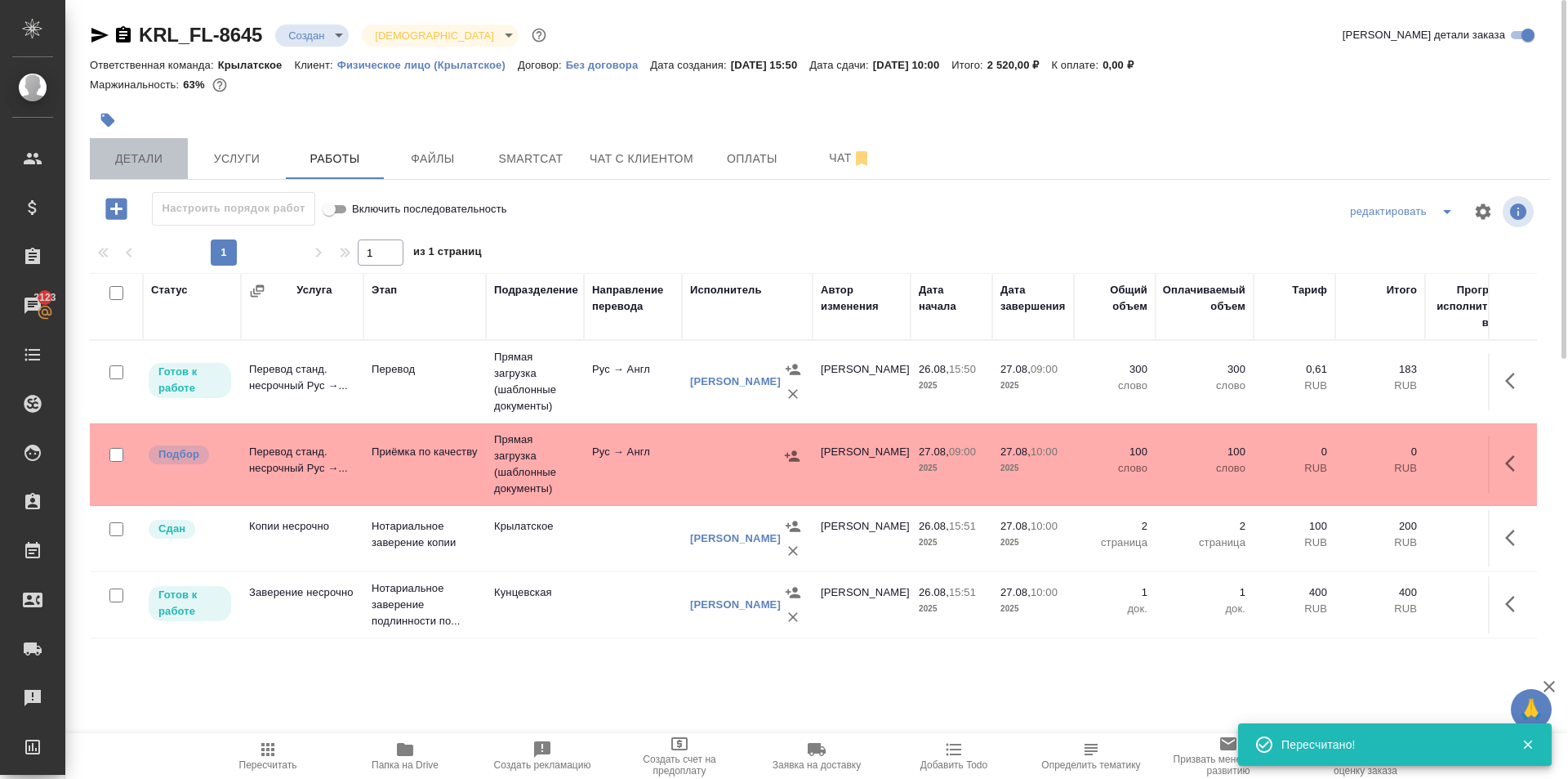
click at [157, 143] on button "Детали" at bounding box center [139, 158] width 98 height 41
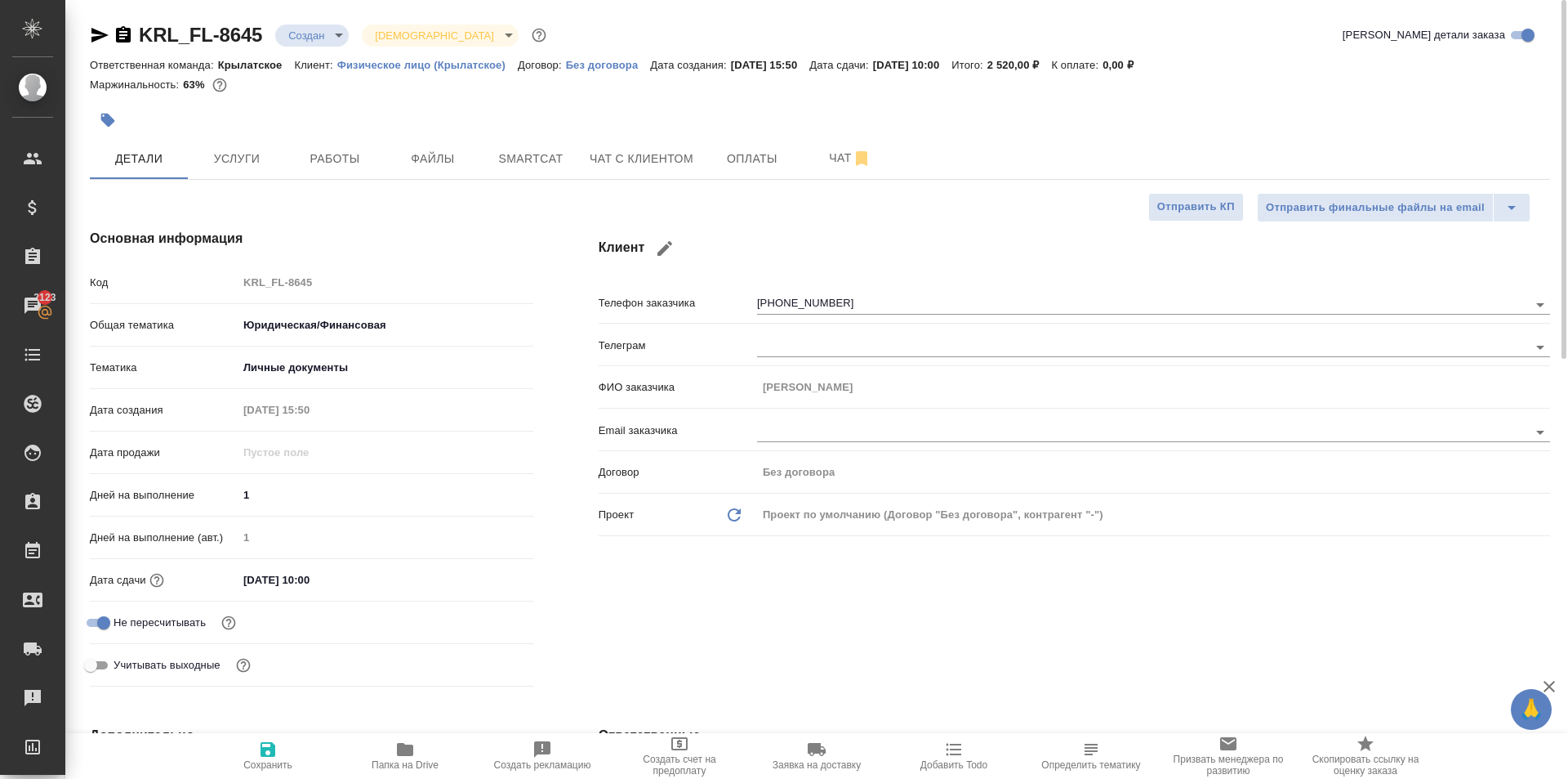
scroll to position [409, 0]
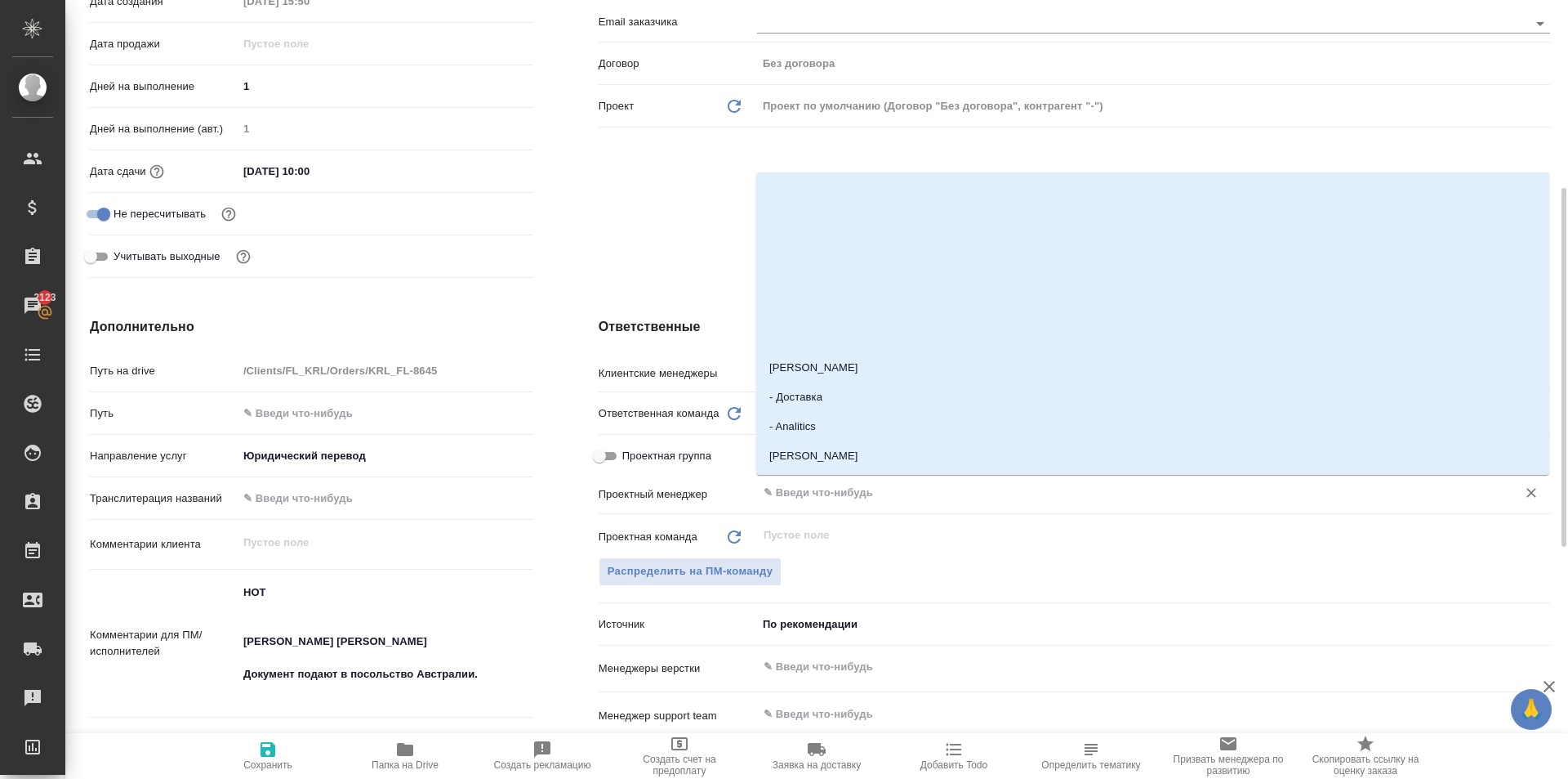
click at [804, 494] on input "text" at bounding box center [1126, 493] width 728 height 19
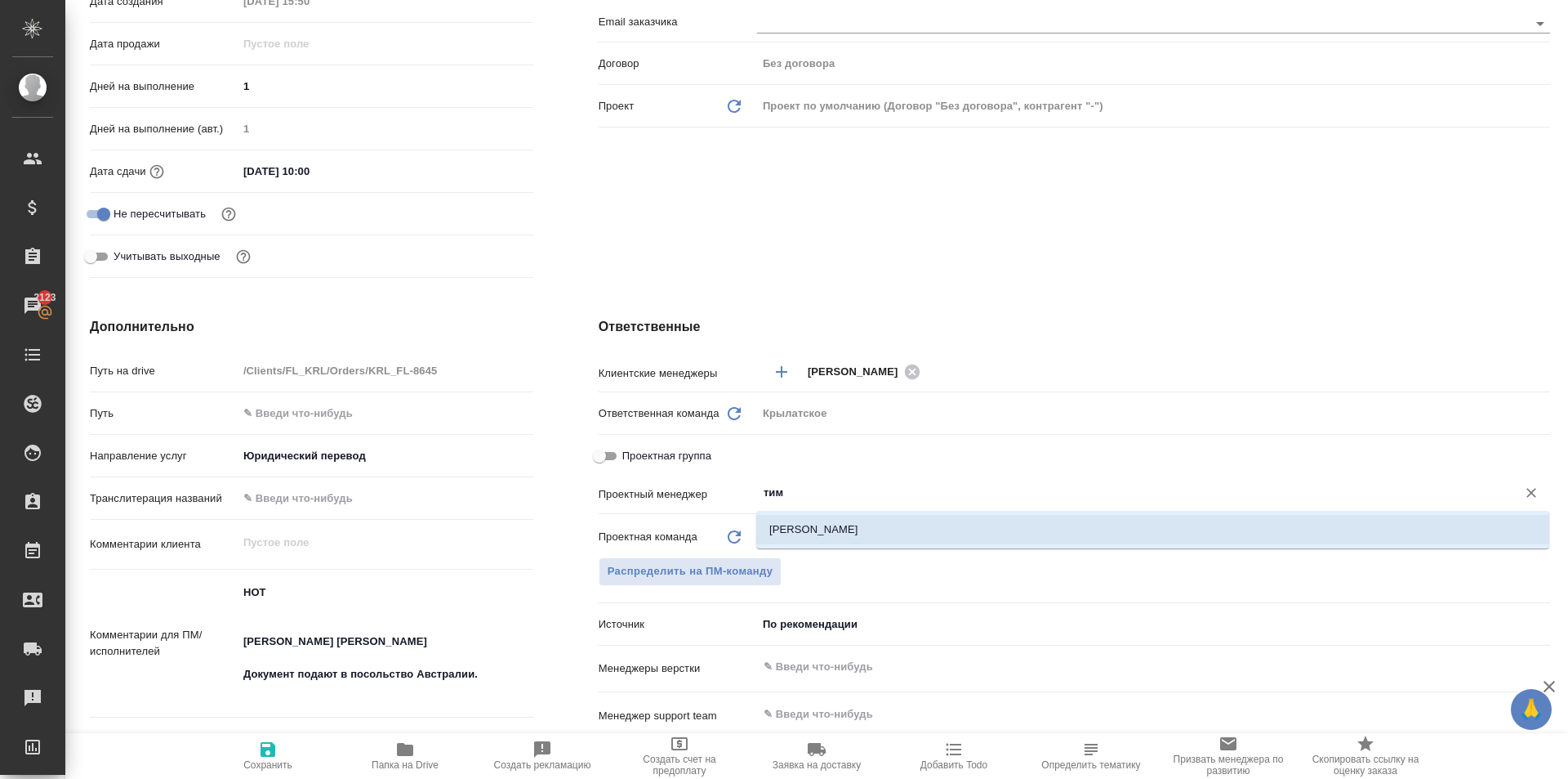
click at [817, 526] on li "Касымов Тимур" at bounding box center [1153, 529] width 793 height 29
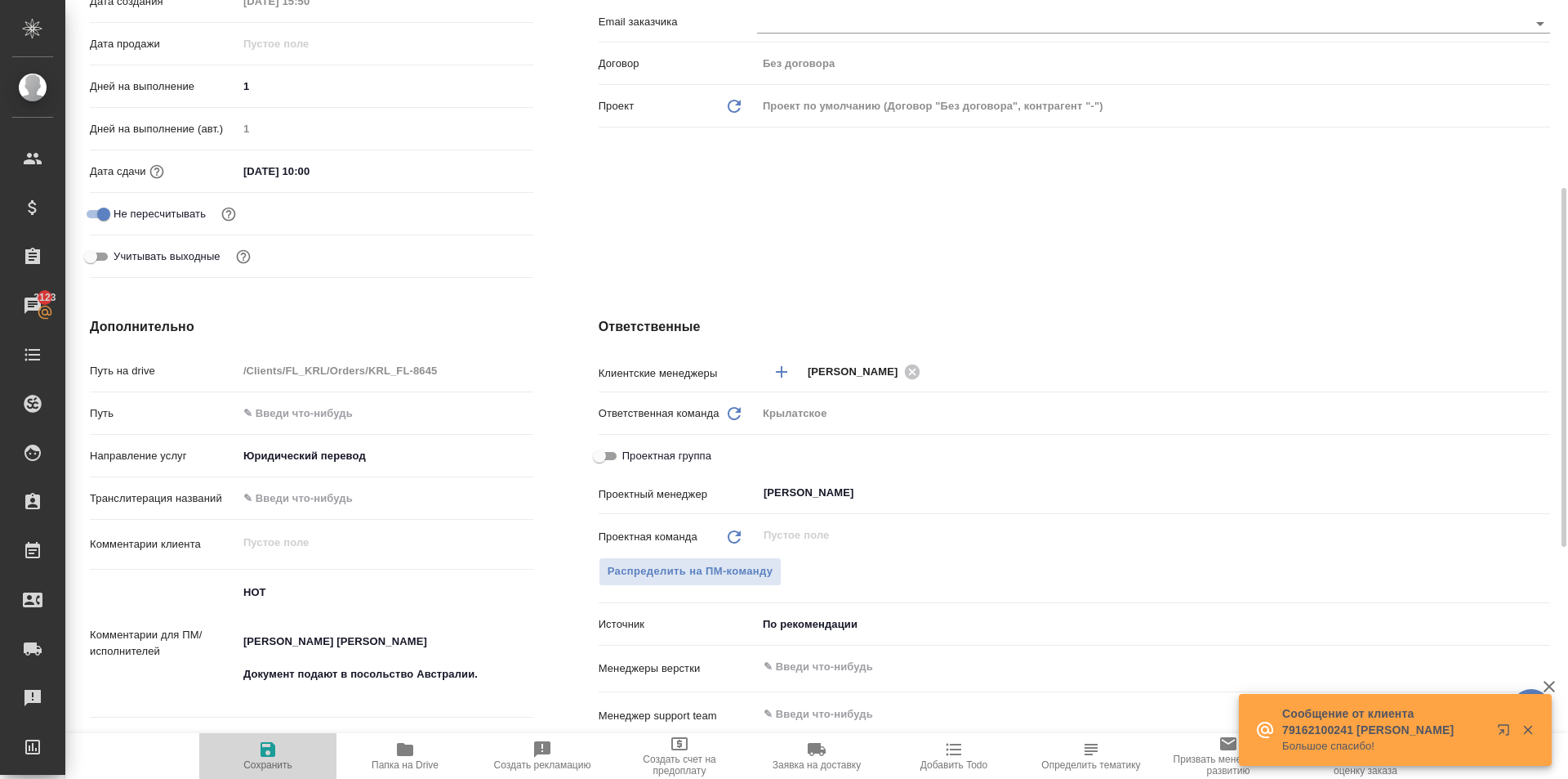
click at [291, 748] on span "Сохранить" at bounding box center [267, 754] width 118 height 31
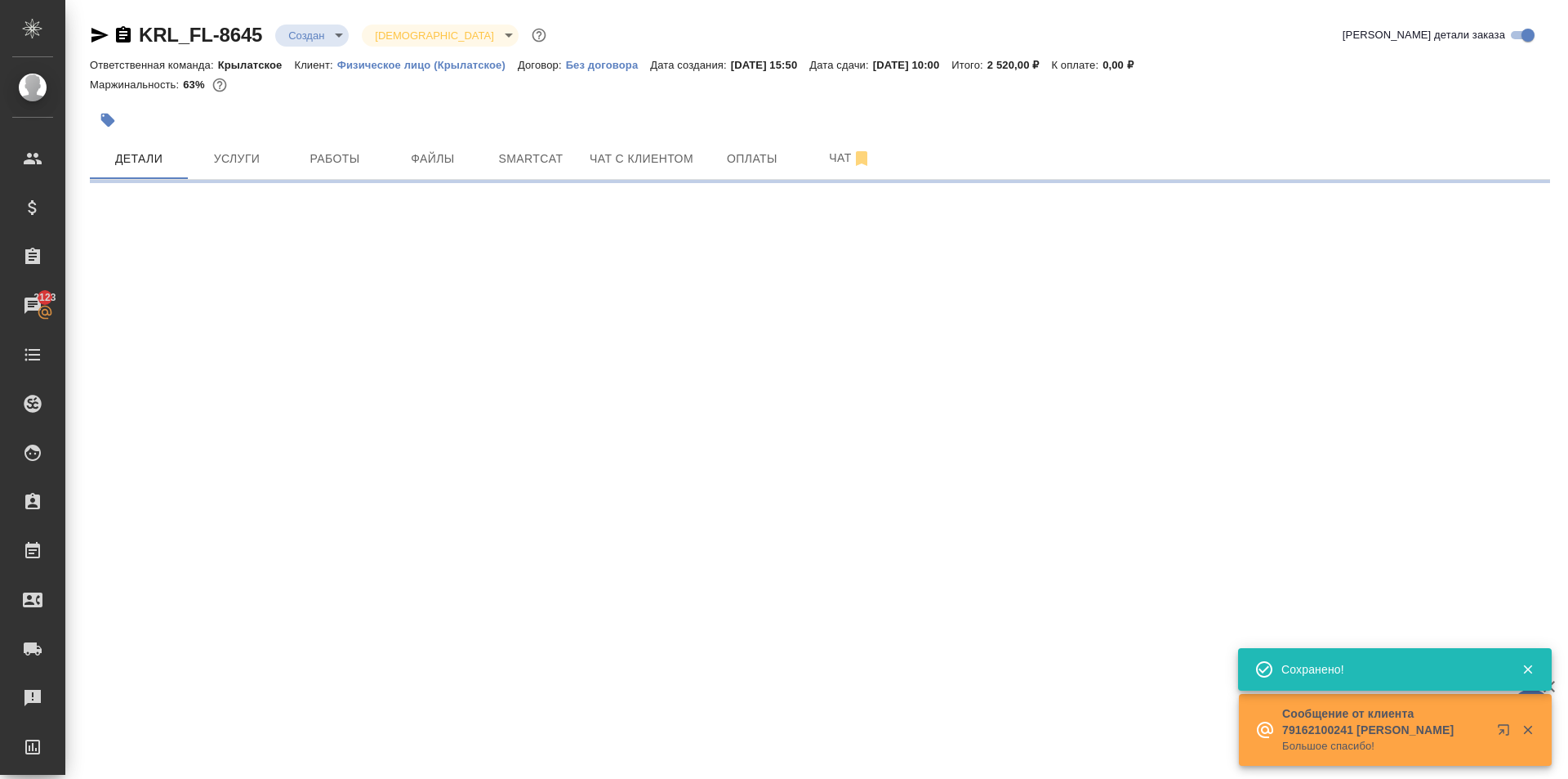
scroll to position [0, 0]
click at [332, 29] on body "🙏 .cls-1 fill:#fff; AWATERA Kasymov Timur Клиенты Спецификации Заказы 2123 Чаты…" at bounding box center [784, 390] width 1568 height 779
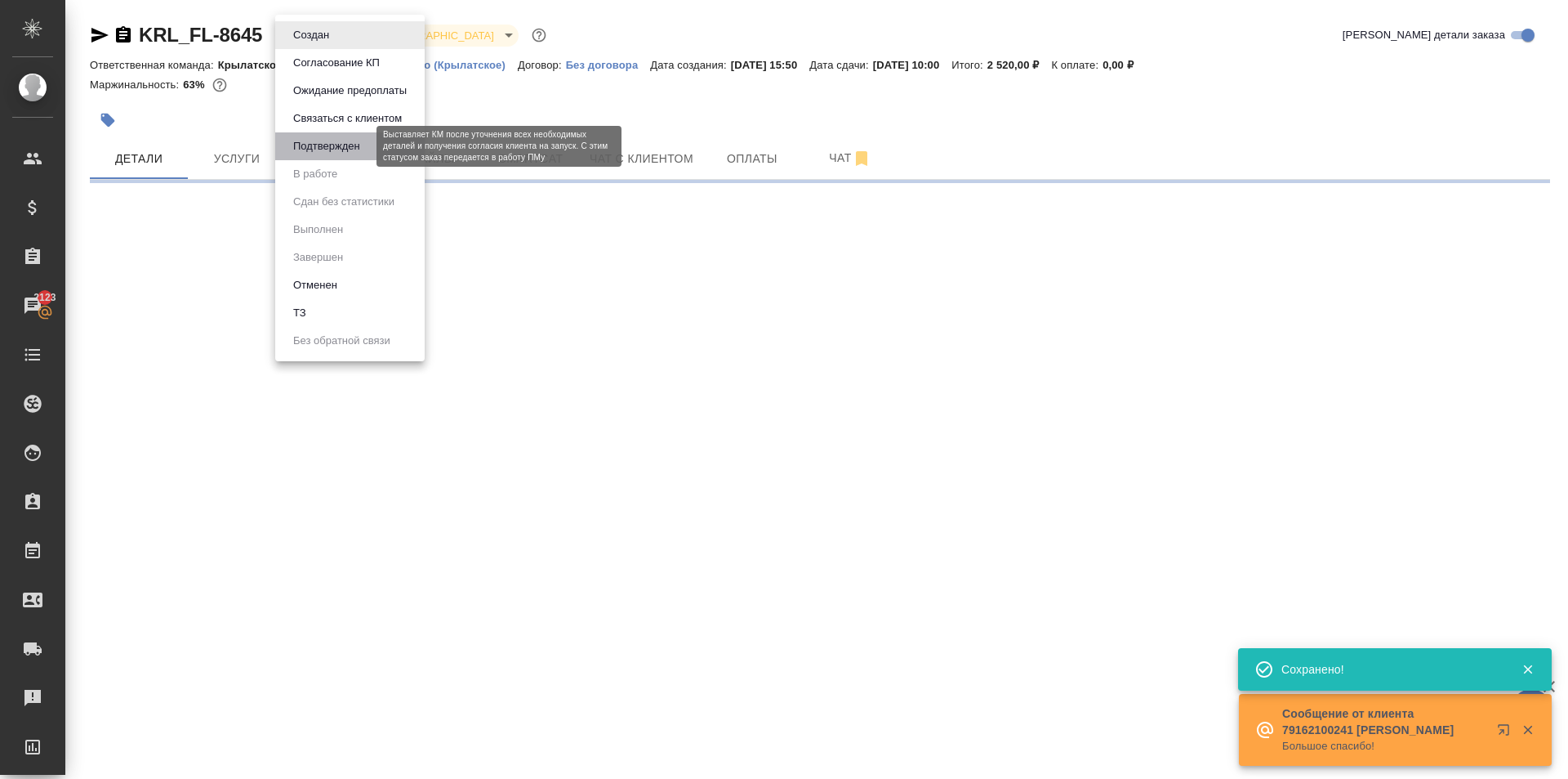
click at [353, 138] on button "Подтвержден" at bounding box center [327, 146] width 77 height 18
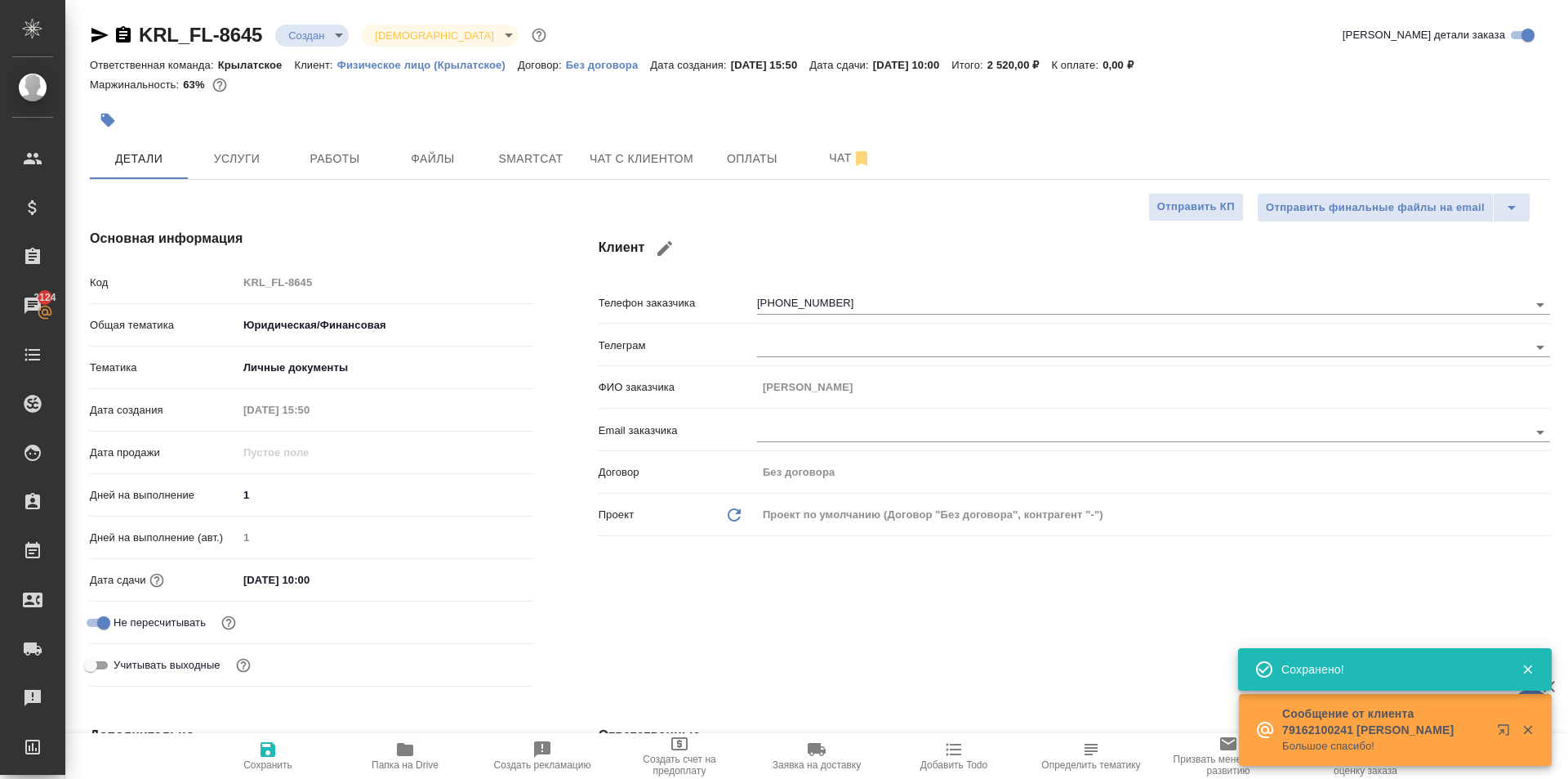
click at [337, 35] on body "🙏 .cls-1 fill:#fff; AWATERA Kasymov Timur Клиенты Спецификации Заказы 2124 Чаты…" at bounding box center [784, 390] width 1568 height 779
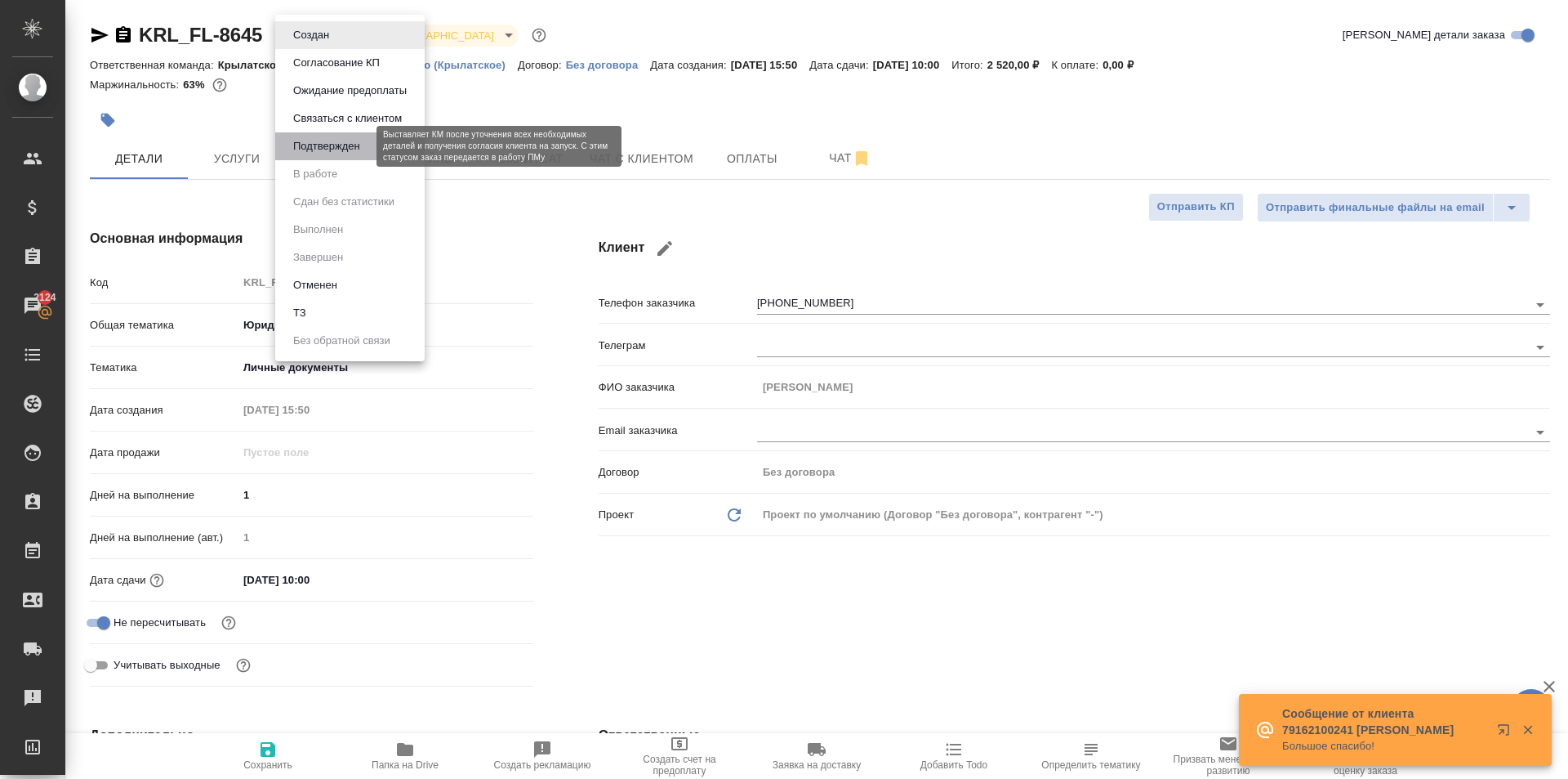
click at [336, 147] on button "Подтвержден" at bounding box center [327, 146] width 77 height 18
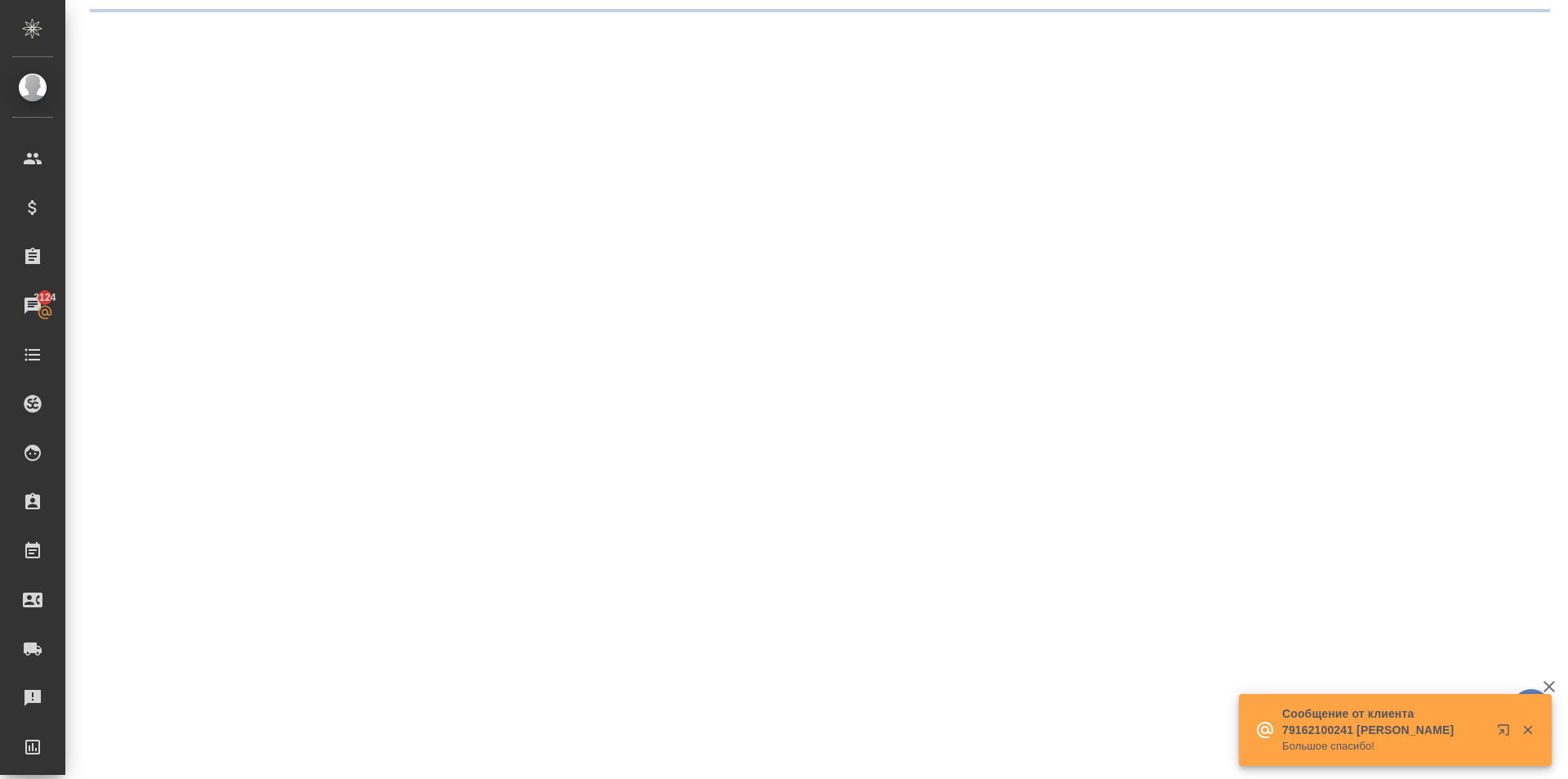
click at [336, 38] on body "🙏 .cls-1 fill:#fff; AWATERA Kasymov Timur Клиенты Спецификации Заказы 2124 Чаты…" at bounding box center [784, 390] width 1568 height 779
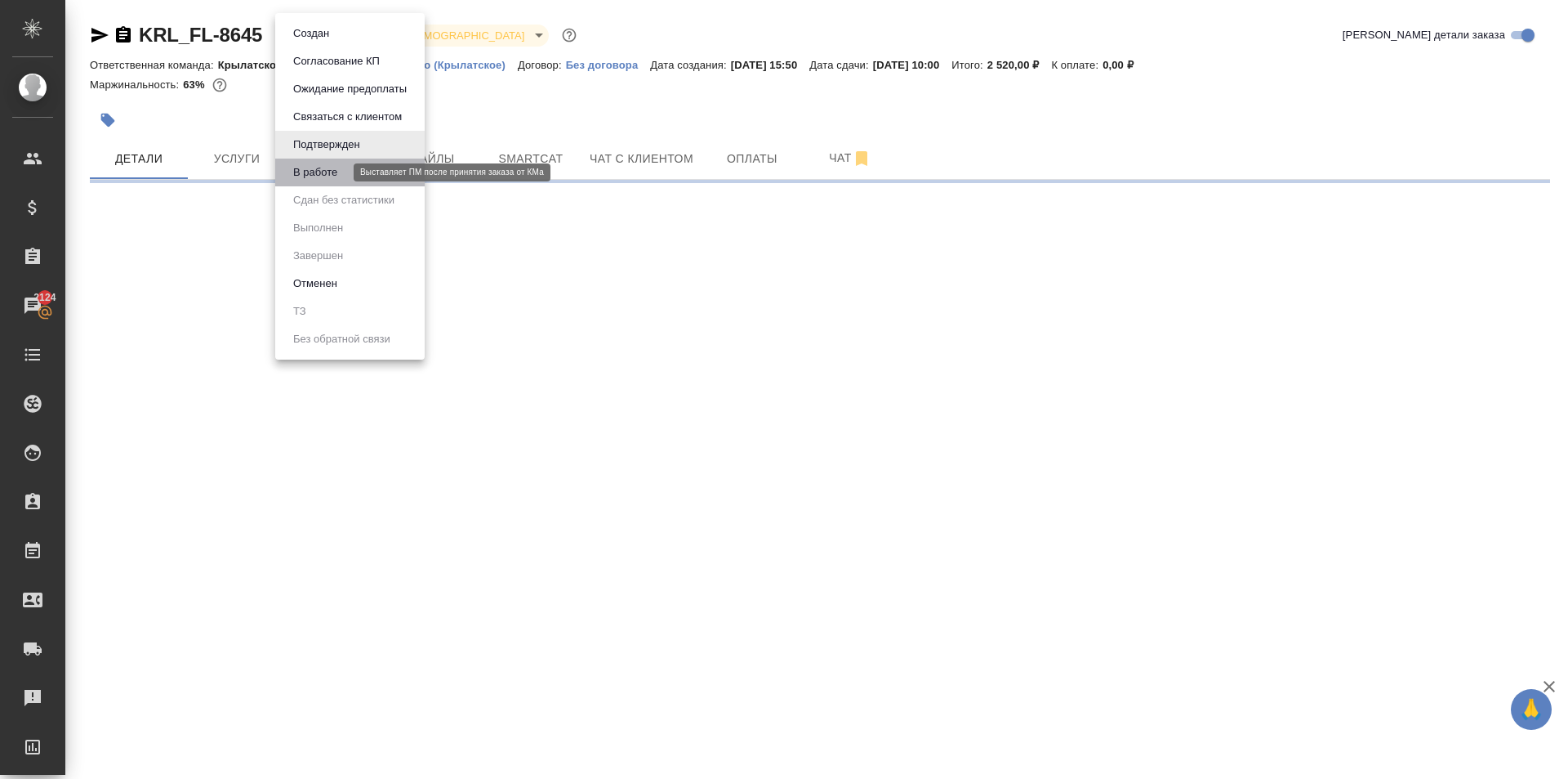
click at [331, 178] on button "В работе" at bounding box center [315, 173] width 54 height 18
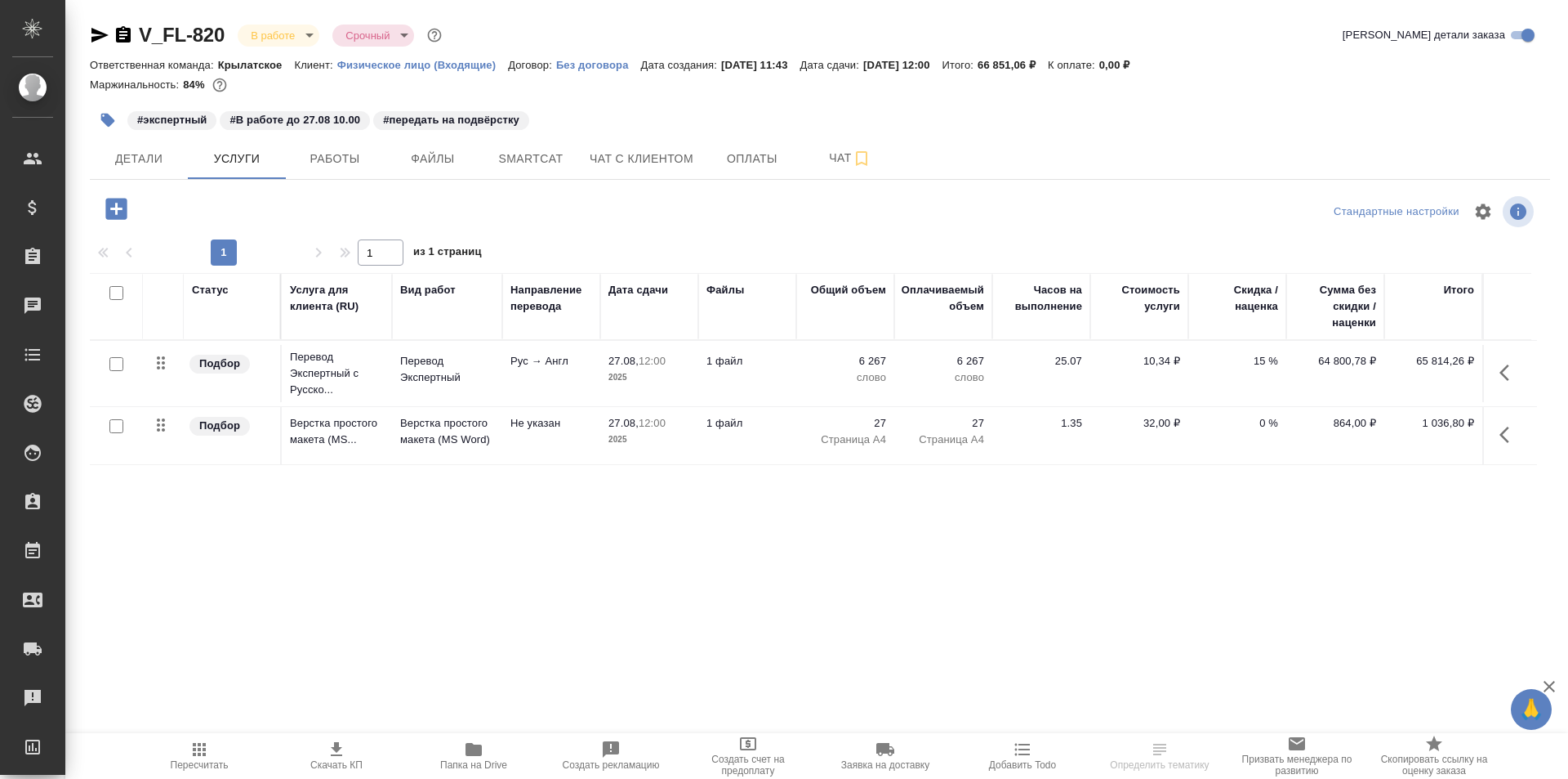
click at [92, 36] on icon "button" at bounding box center [100, 35] width 19 height 19
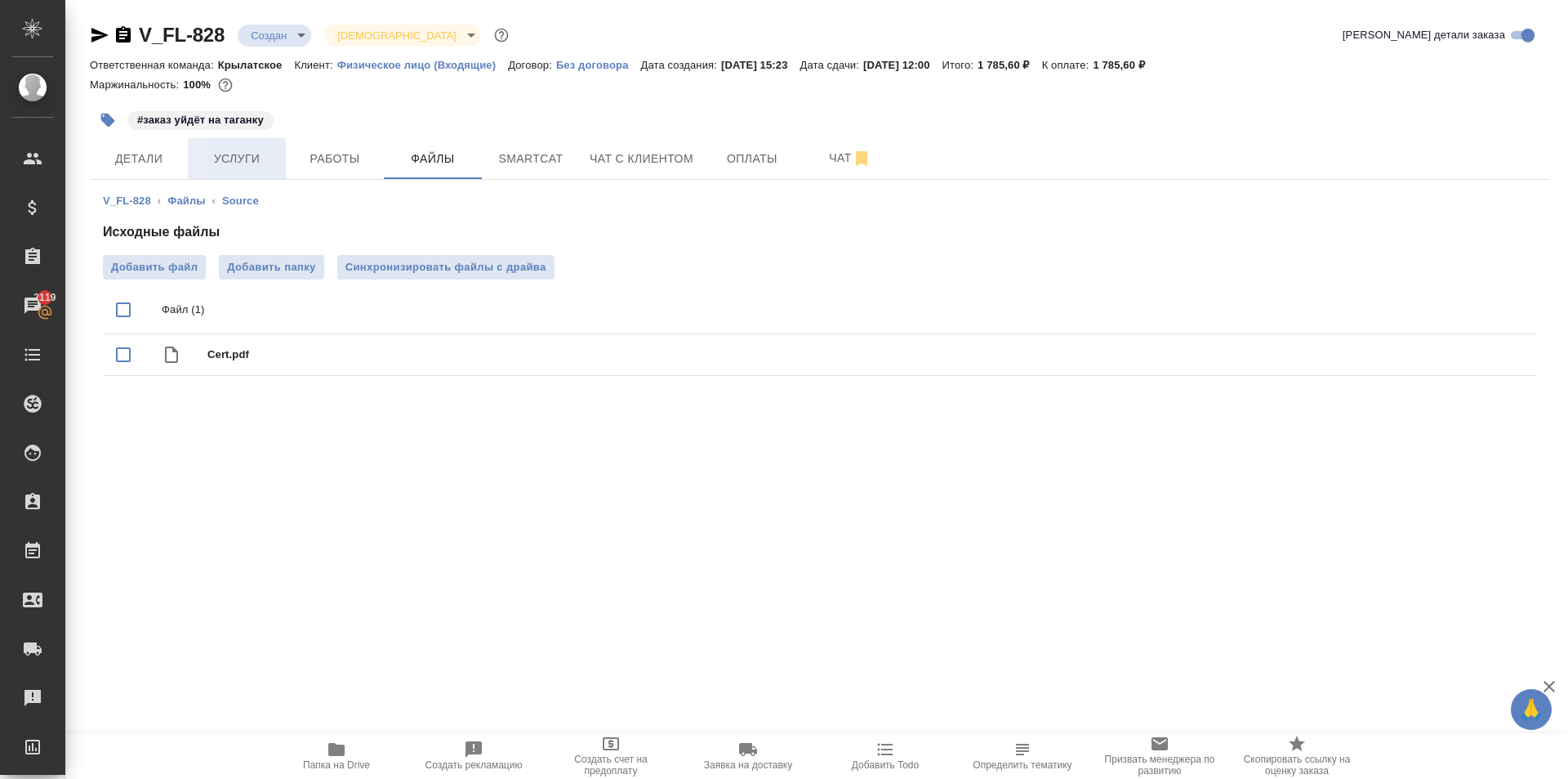
click at [229, 166] on span "Услуги" at bounding box center [236, 158] width 79 height 20
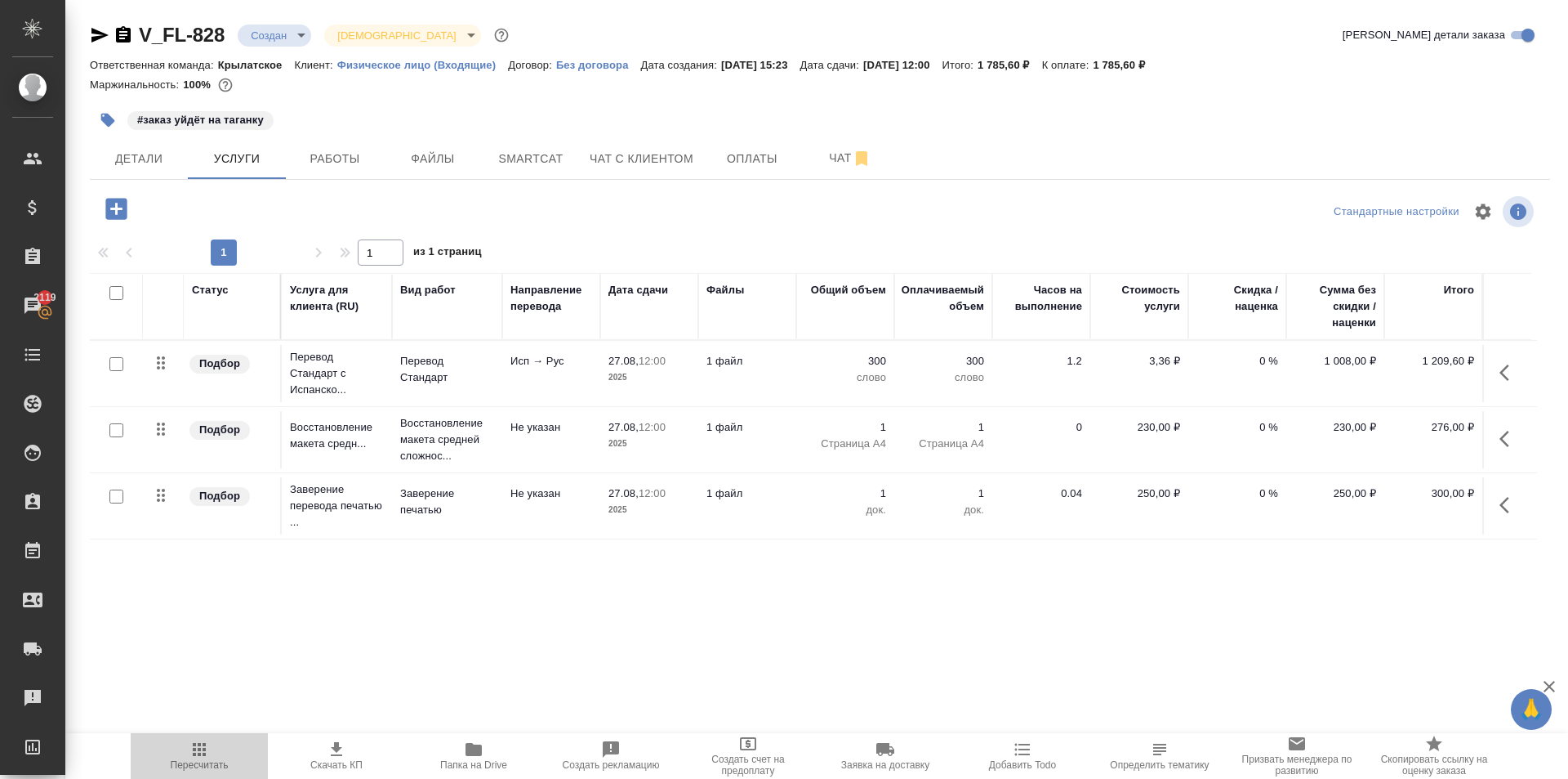
click at [188, 745] on span "Пересчитать" at bounding box center [199, 754] width 118 height 31
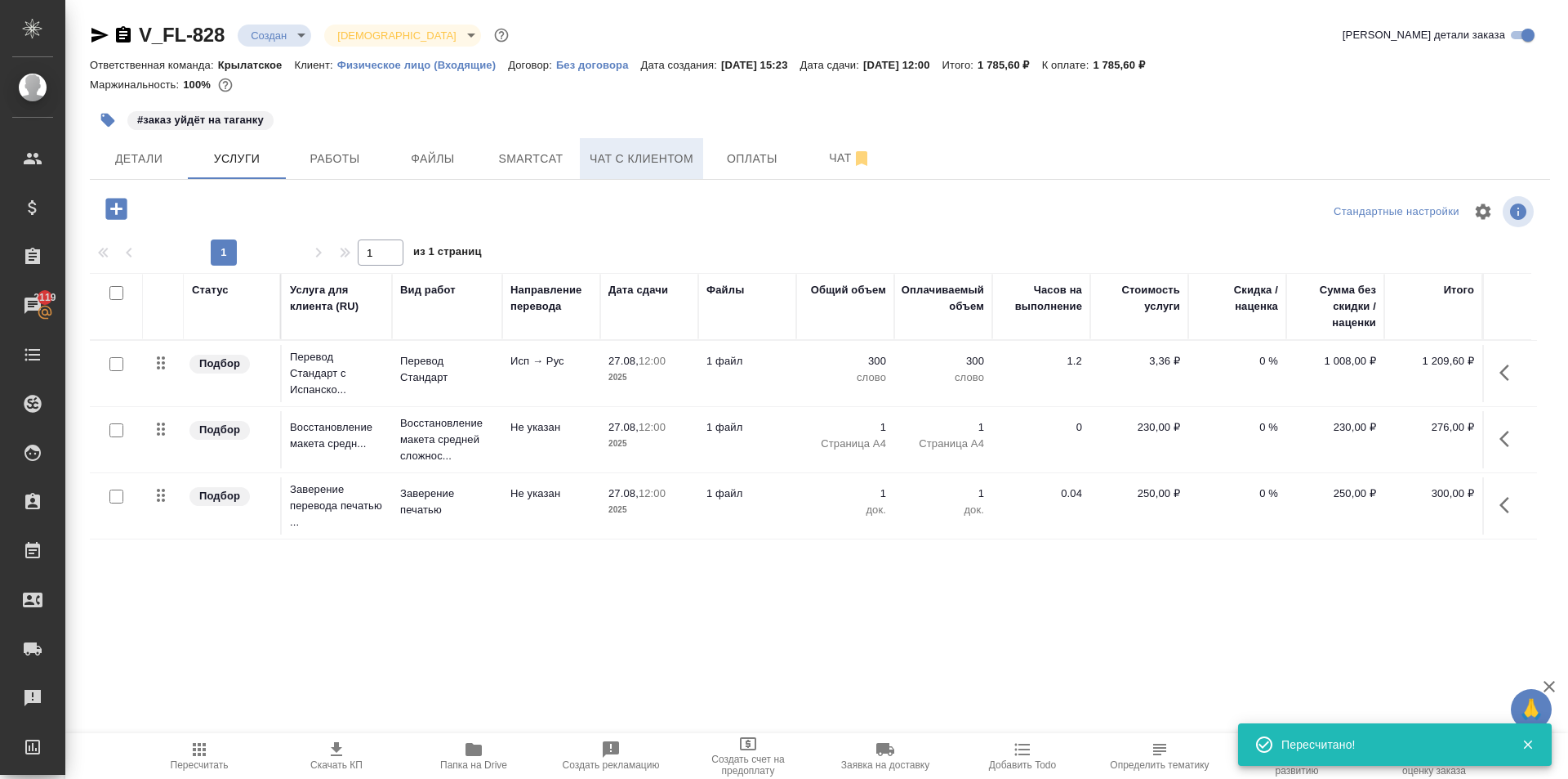
click at [621, 162] on span "Чат с клиентом" at bounding box center [641, 158] width 104 height 20
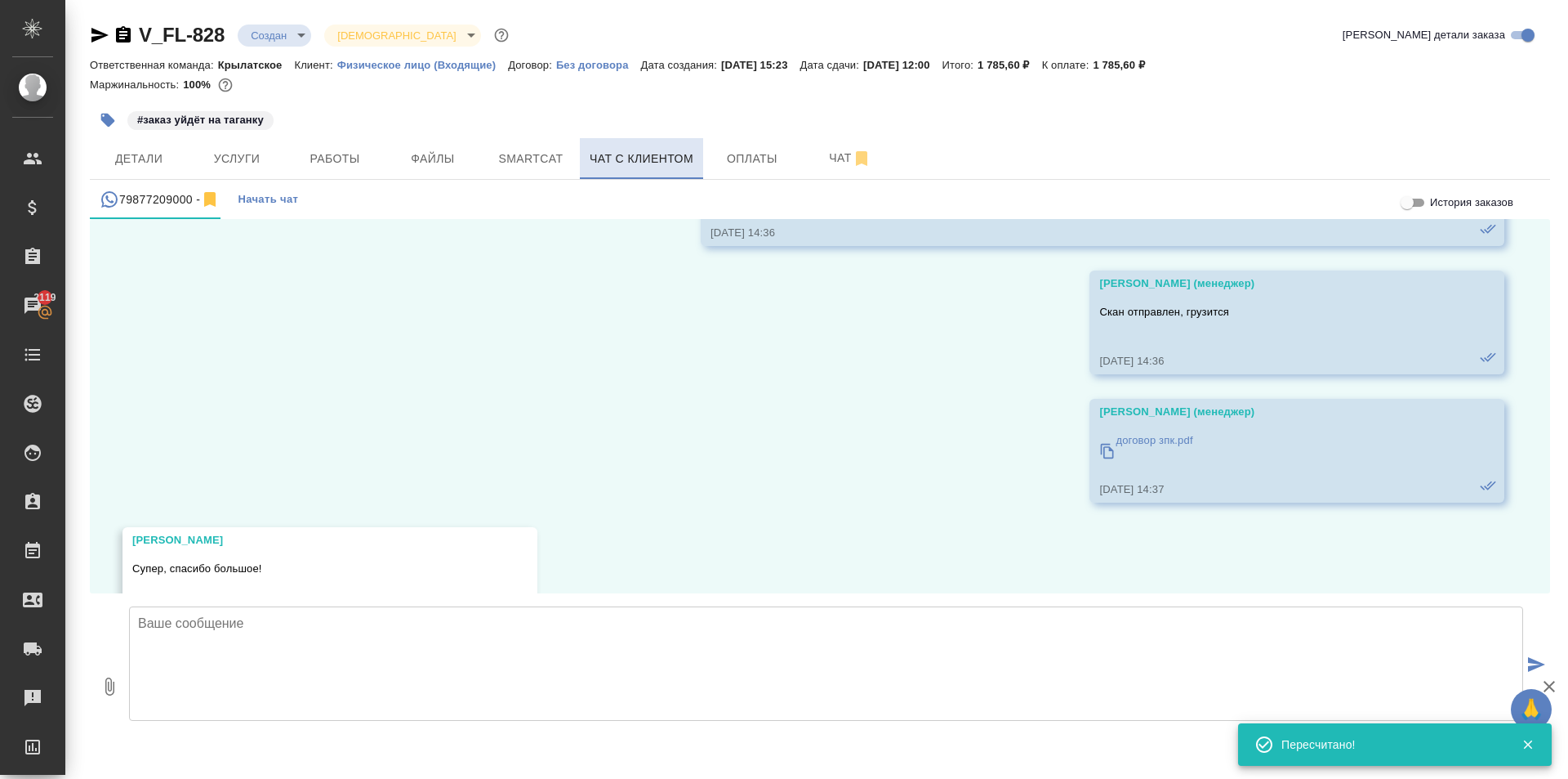
scroll to position [3770, 0]
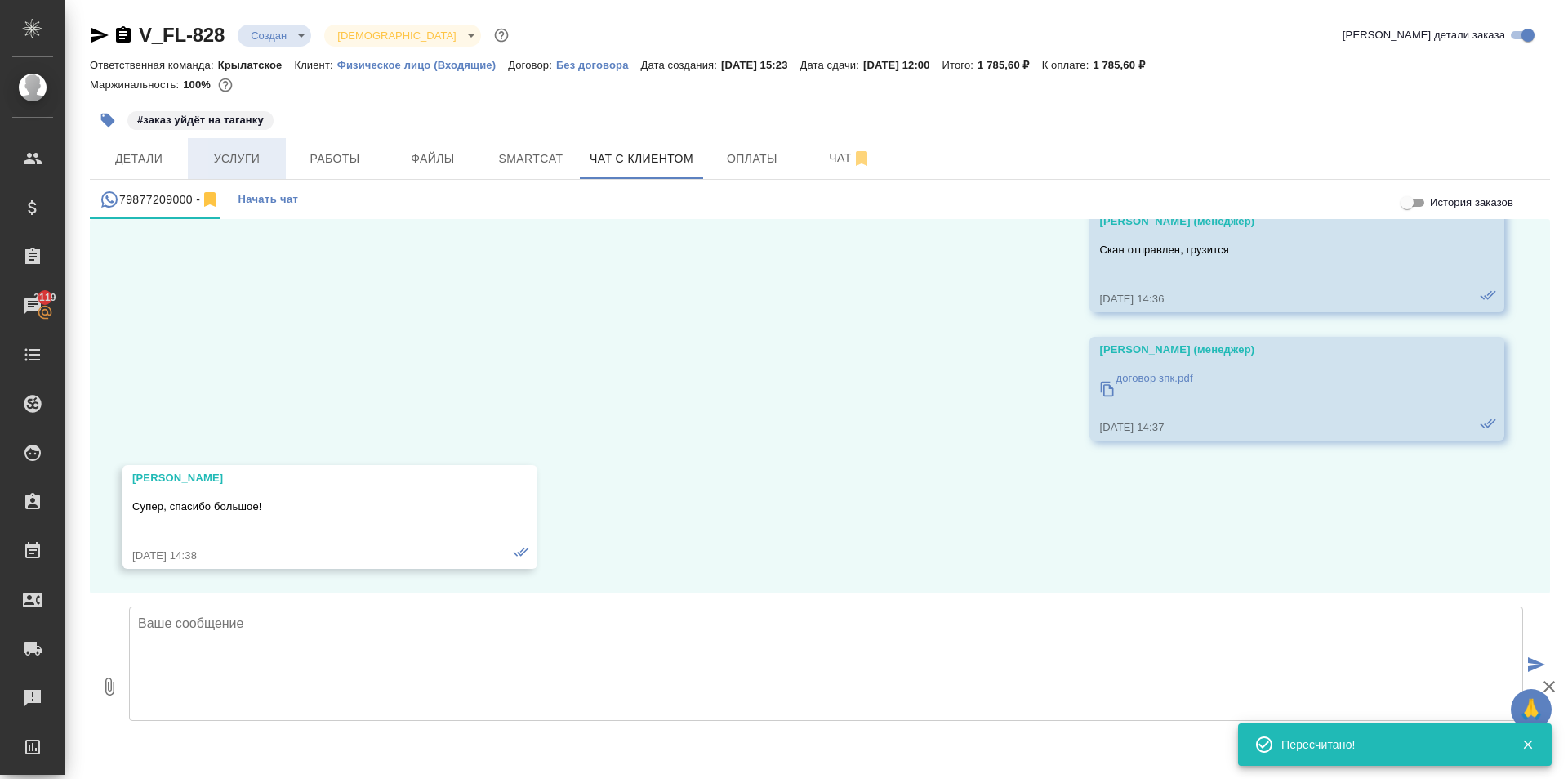
click at [239, 155] on span "Услуги" at bounding box center [236, 158] width 79 height 20
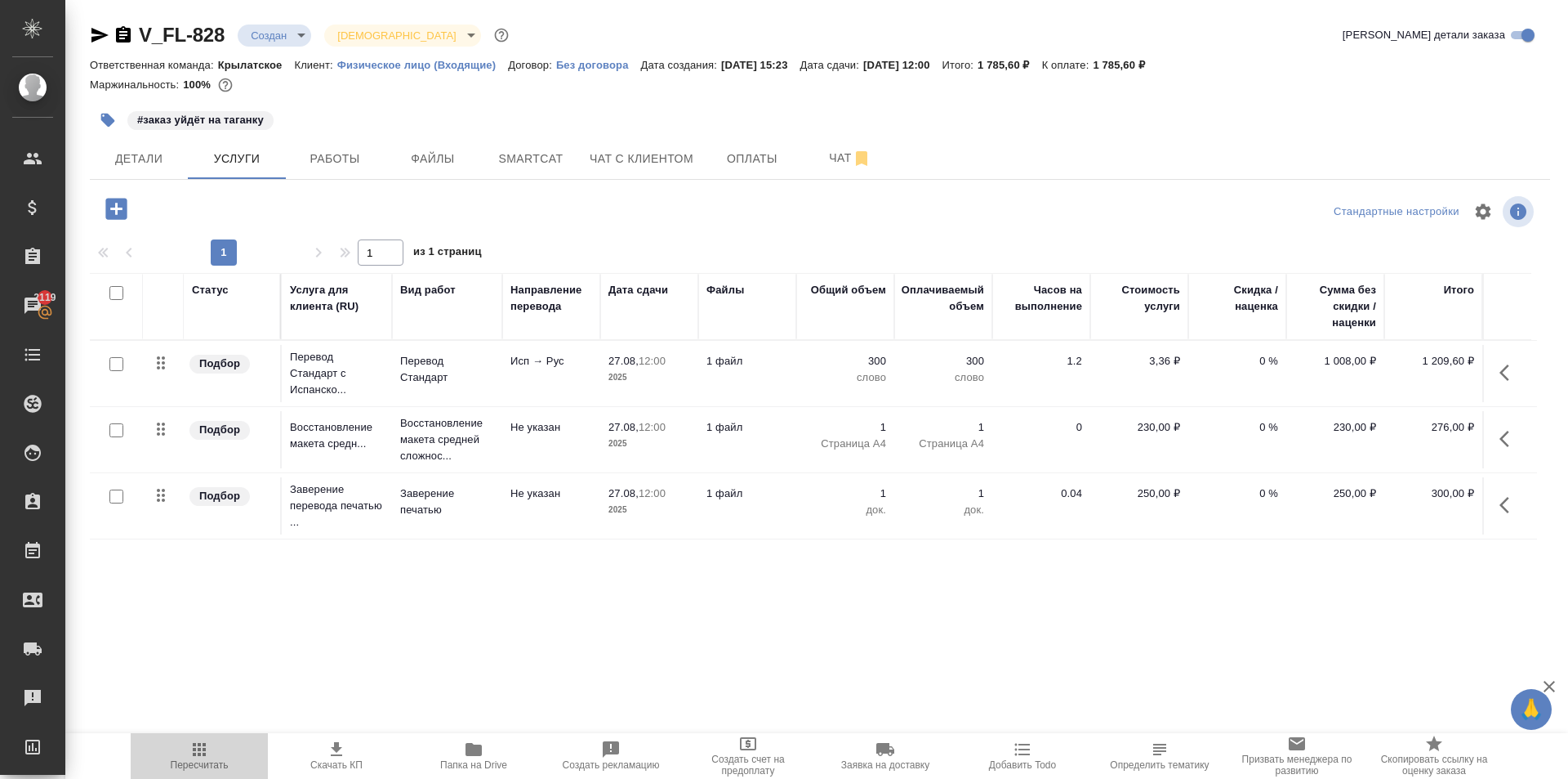
click at [176, 748] on span "Пересчитать" at bounding box center [199, 754] width 118 height 31
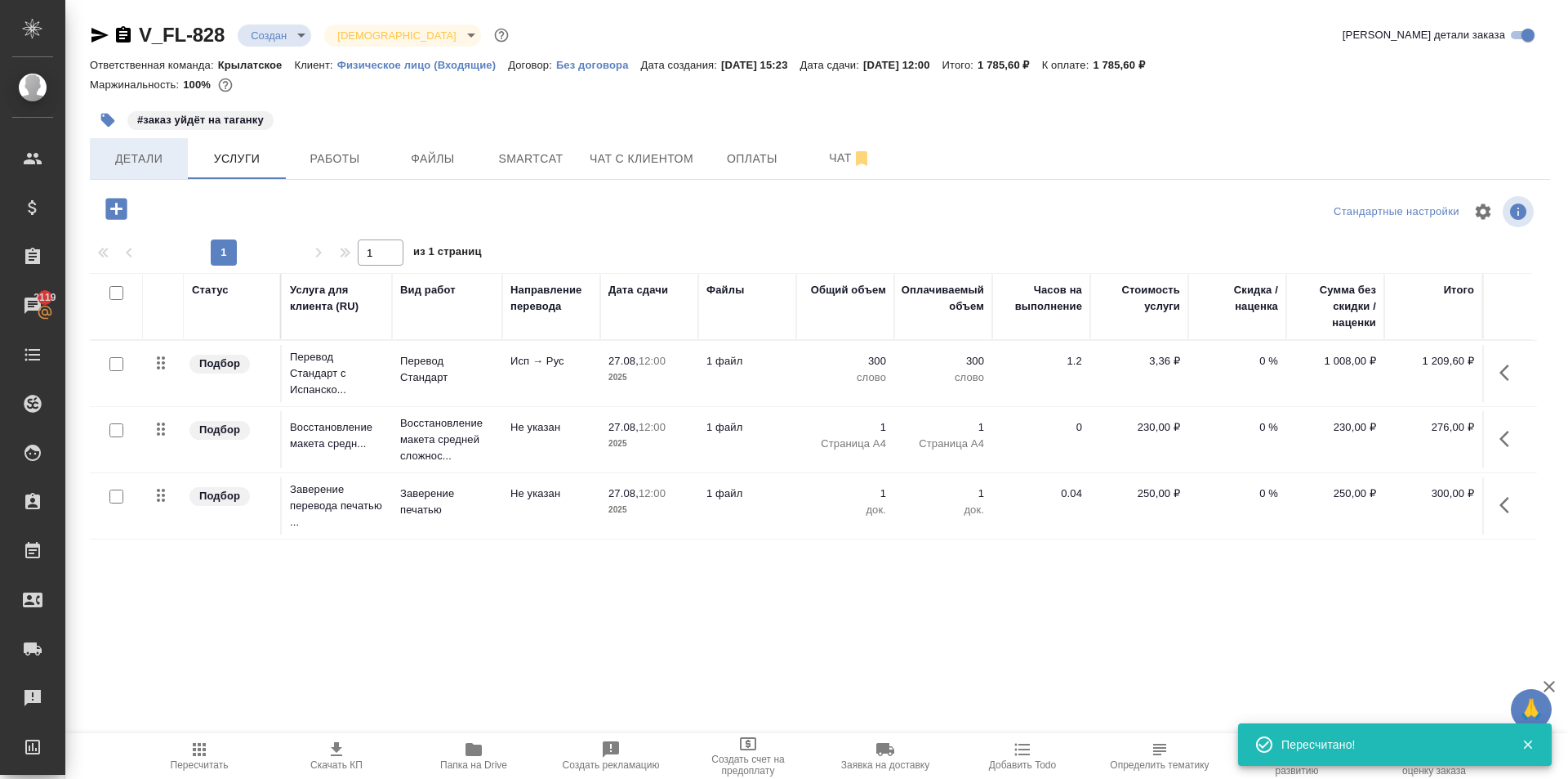
click at [170, 149] on span "Детали" at bounding box center [139, 158] width 79 height 20
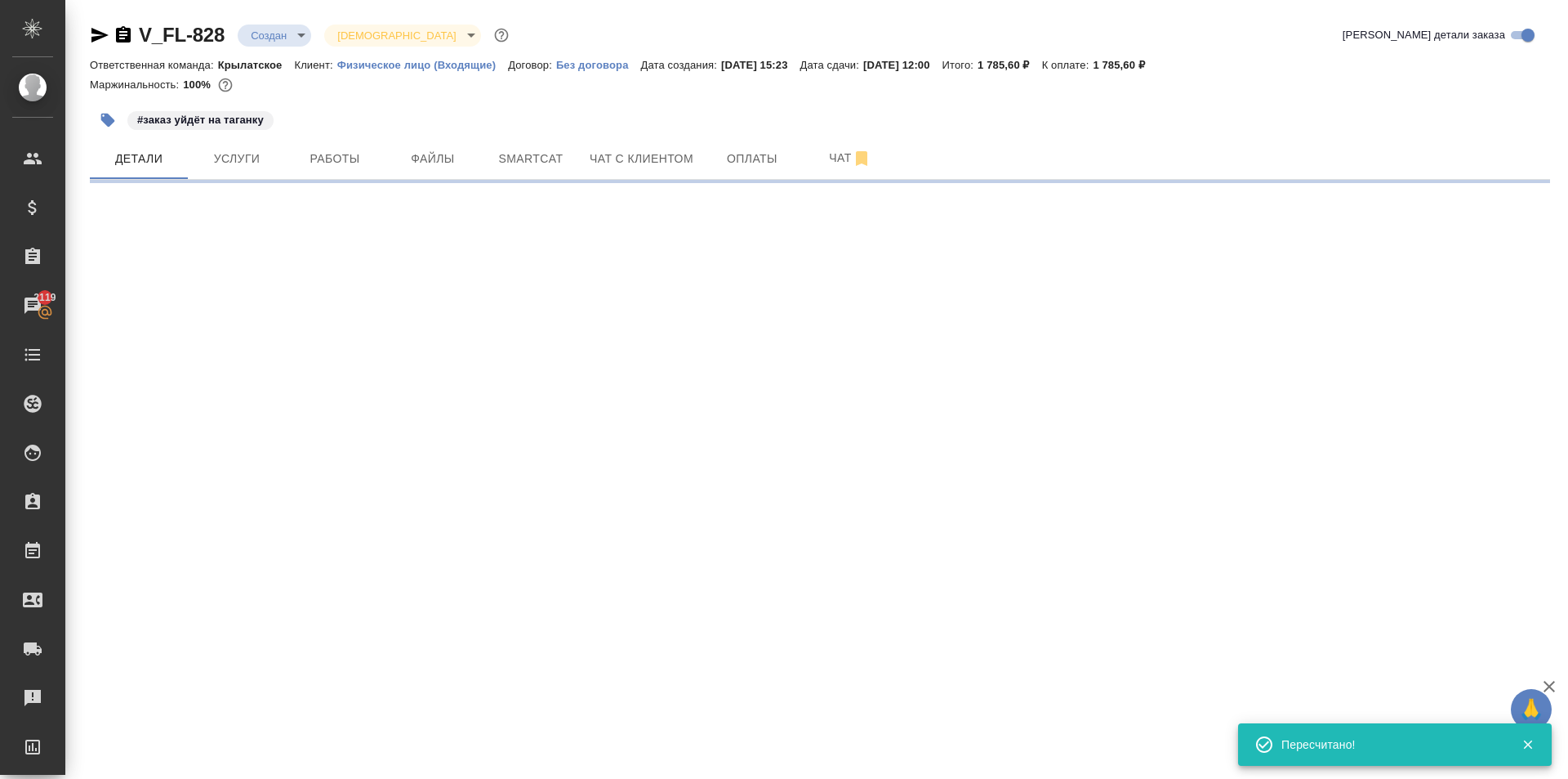
select select "RU"
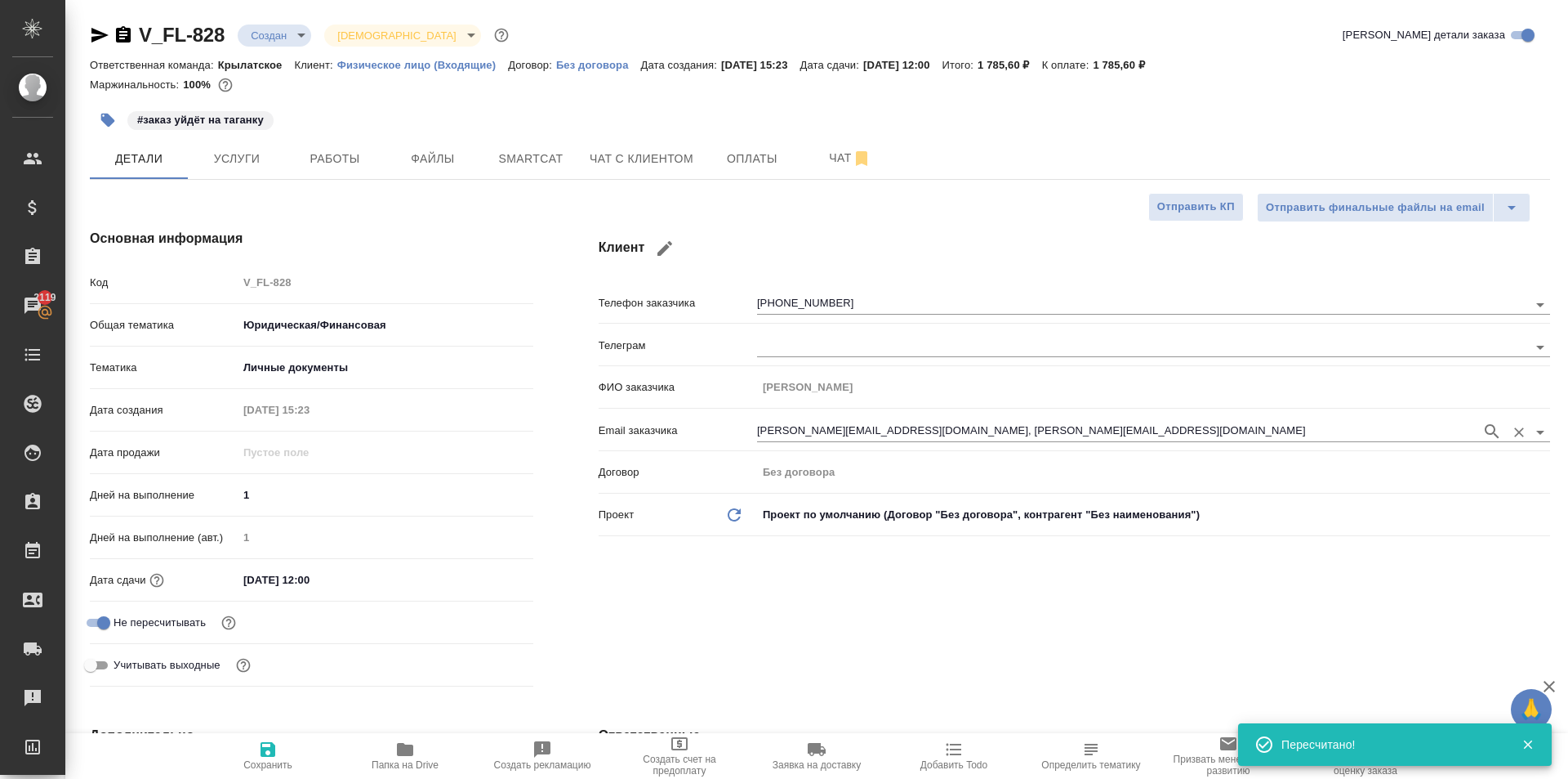
type textarea "x"
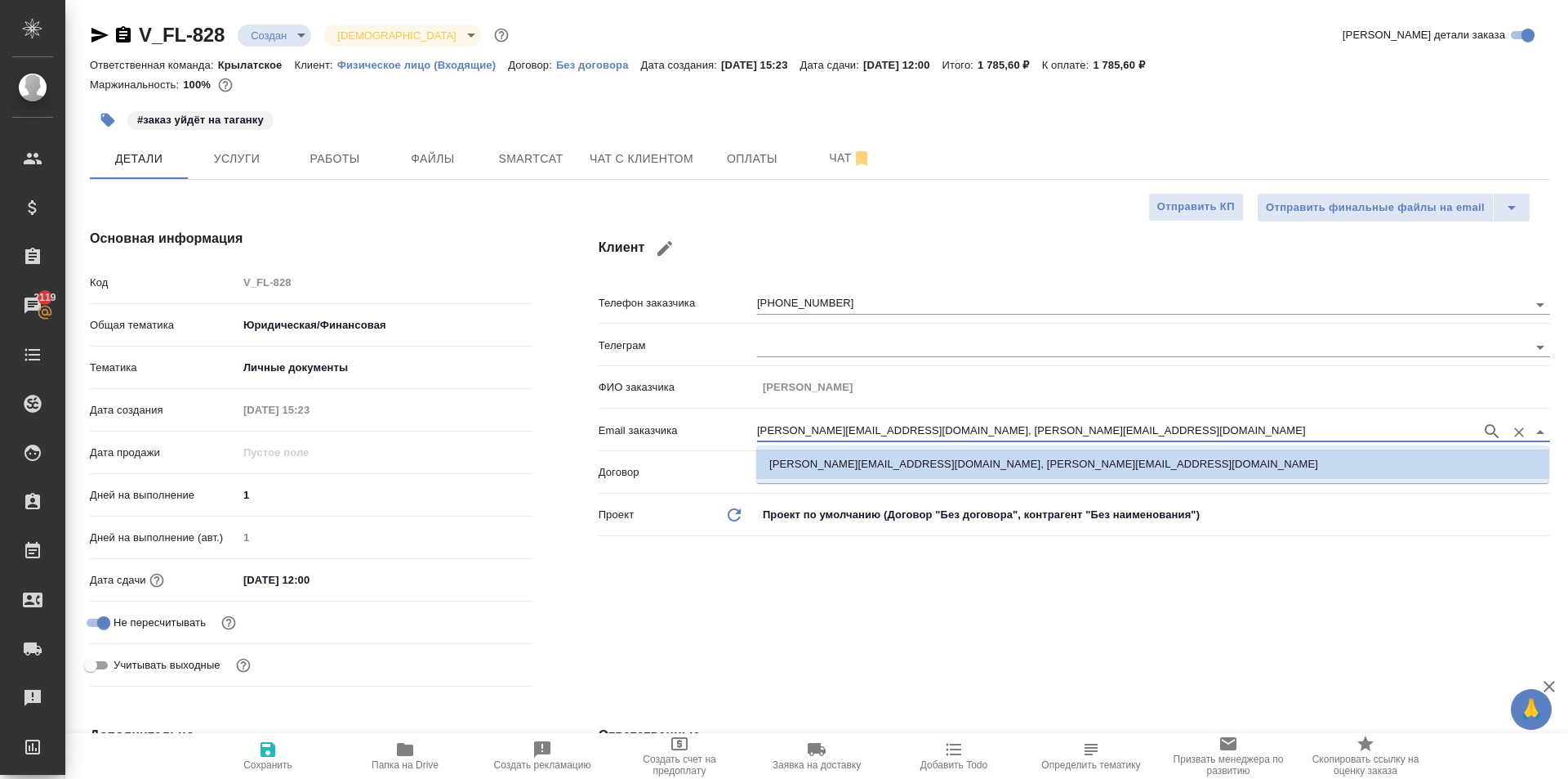
drag, startPoint x: 1075, startPoint y: 441, endPoint x: 924, endPoint y: 438, distance: 151.0
click at [917, 433] on input "ruslan.efimov.9000@gmail.com, uslan.efimov.9000@gmail.com" at bounding box center [1116, 431] width 717 height 19
click at [908, 590] on div "Клиент Телефон заказчика +79877209000 Телеграм ФИО заказчика Ruslan Efimov Emai…" at bounding box center [1074, 461] width 1017 height 529
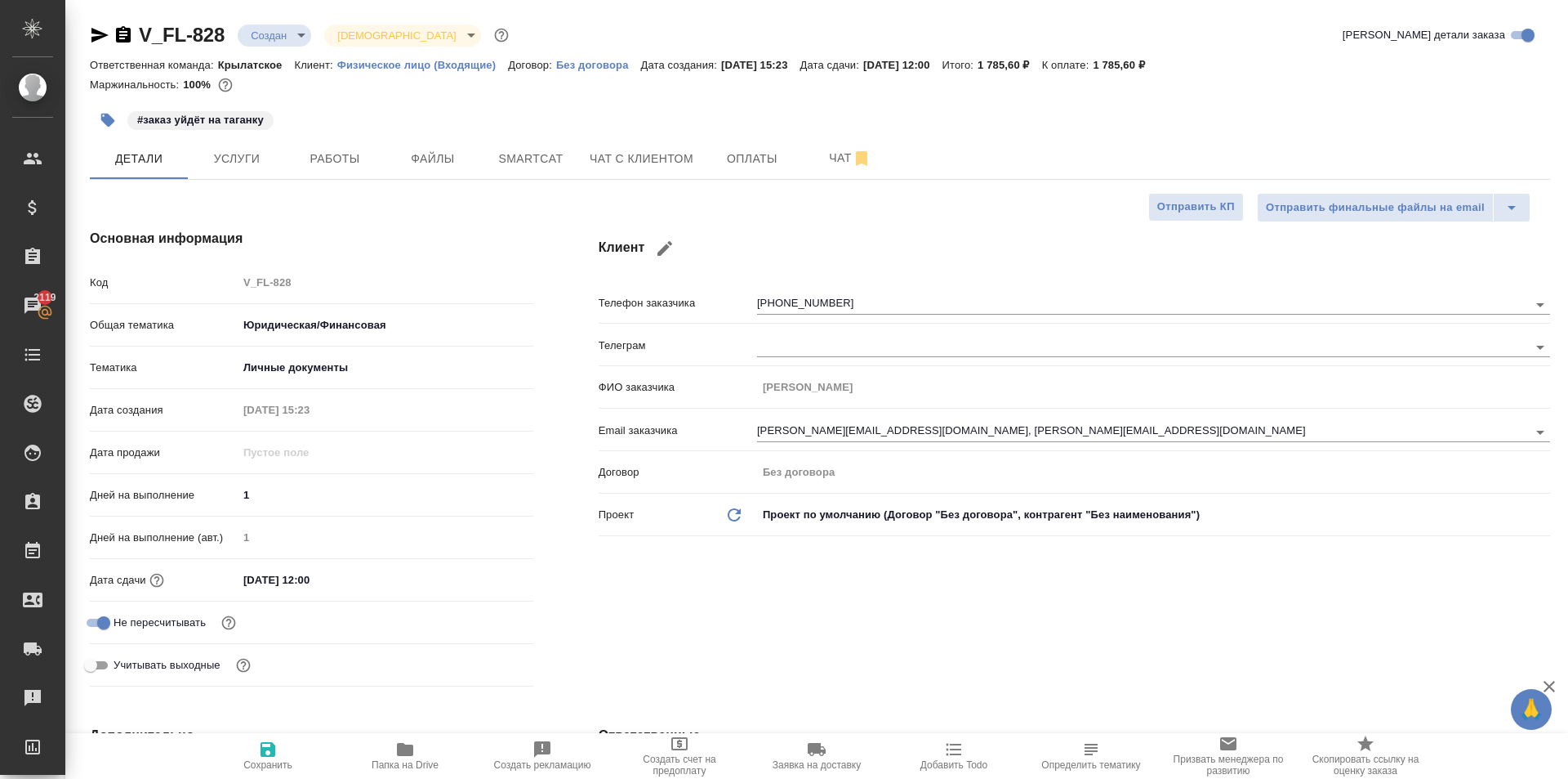
click at [674, 249] on icon "button" at bounding box center [665, 249] width 19 height 19
type input "Efimov"
type input "Ruslan"
type input "ruslan.efimov.9000@gmail.com"
type input "+7 987 720 90 00"
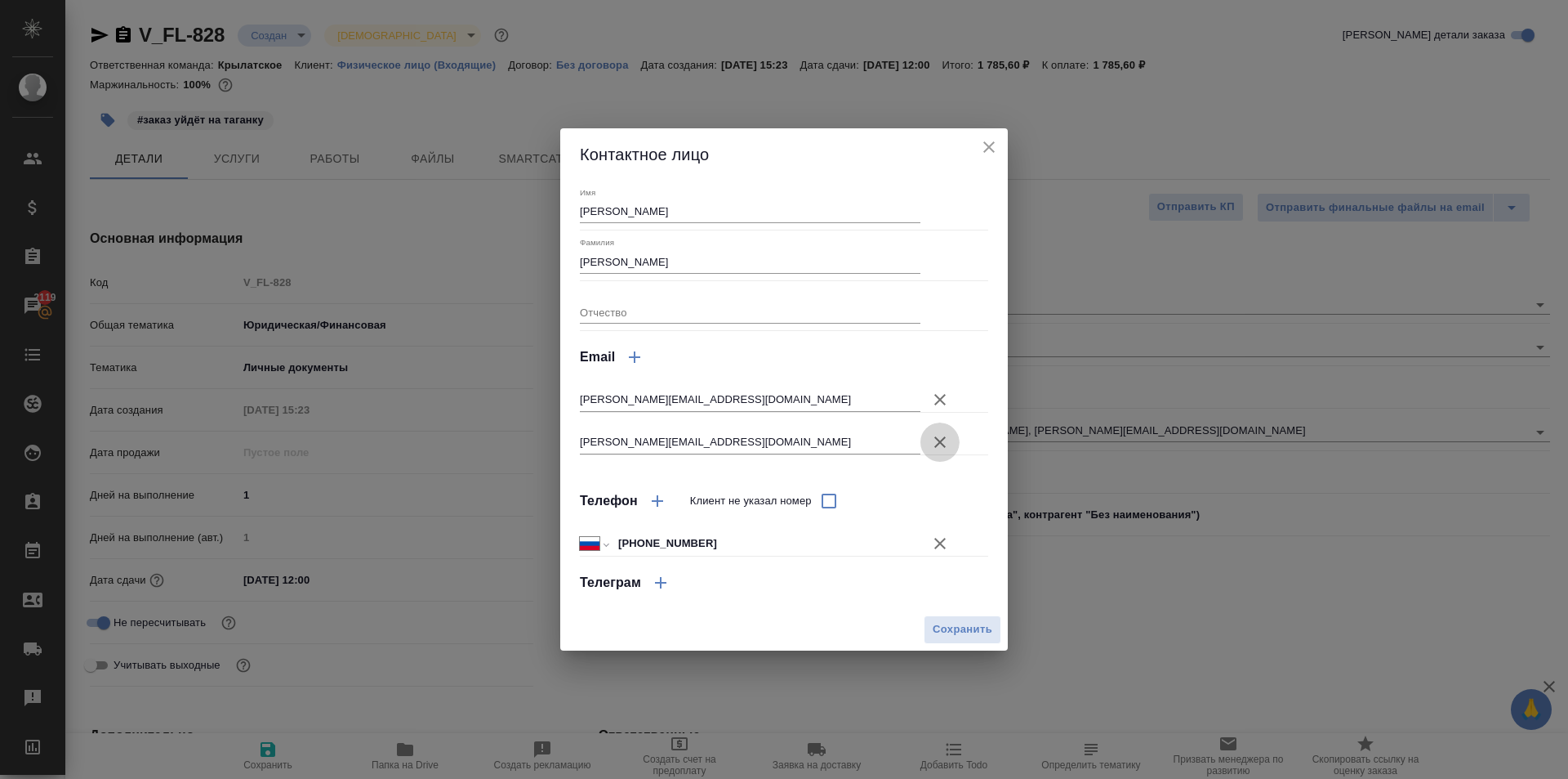
click at [944, 431] on button "Клиент не указал номер" at bounding box center [940, 442] width 39 height 39
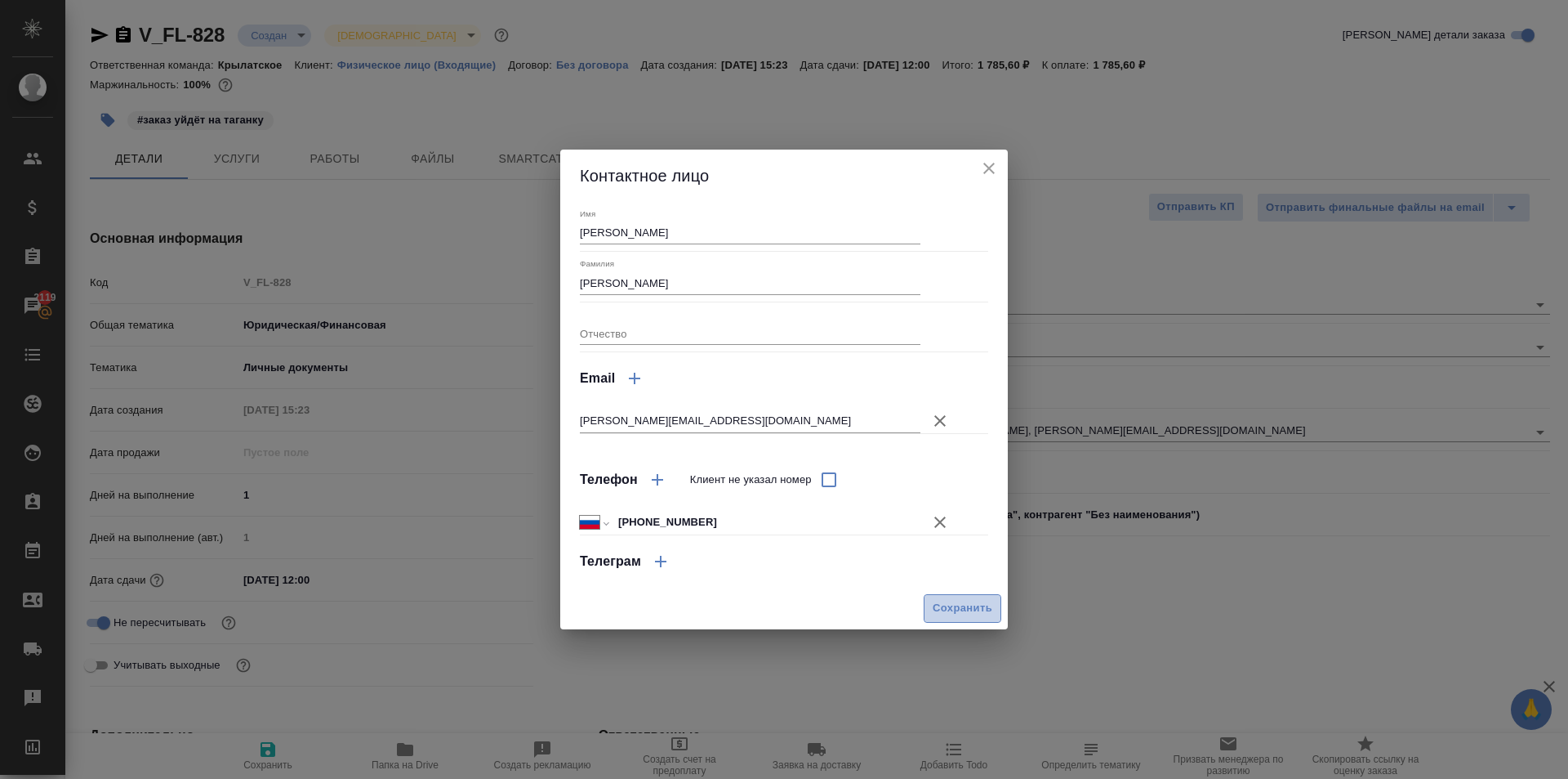
click at [942, 603] on span "Сохранить" at bounding box center [962, 608] width 59 height 19
type textarea "x"
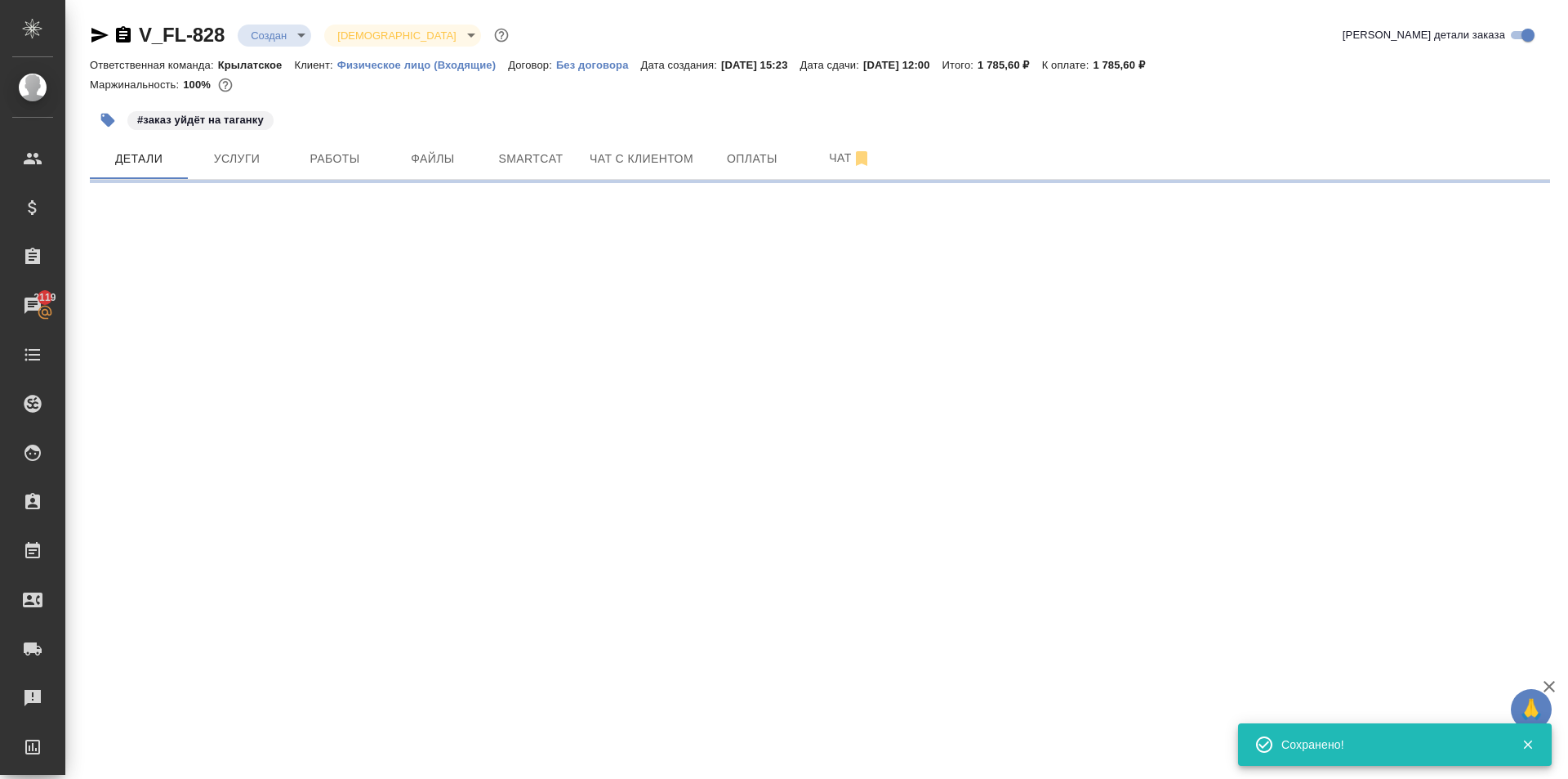
select select "RU"
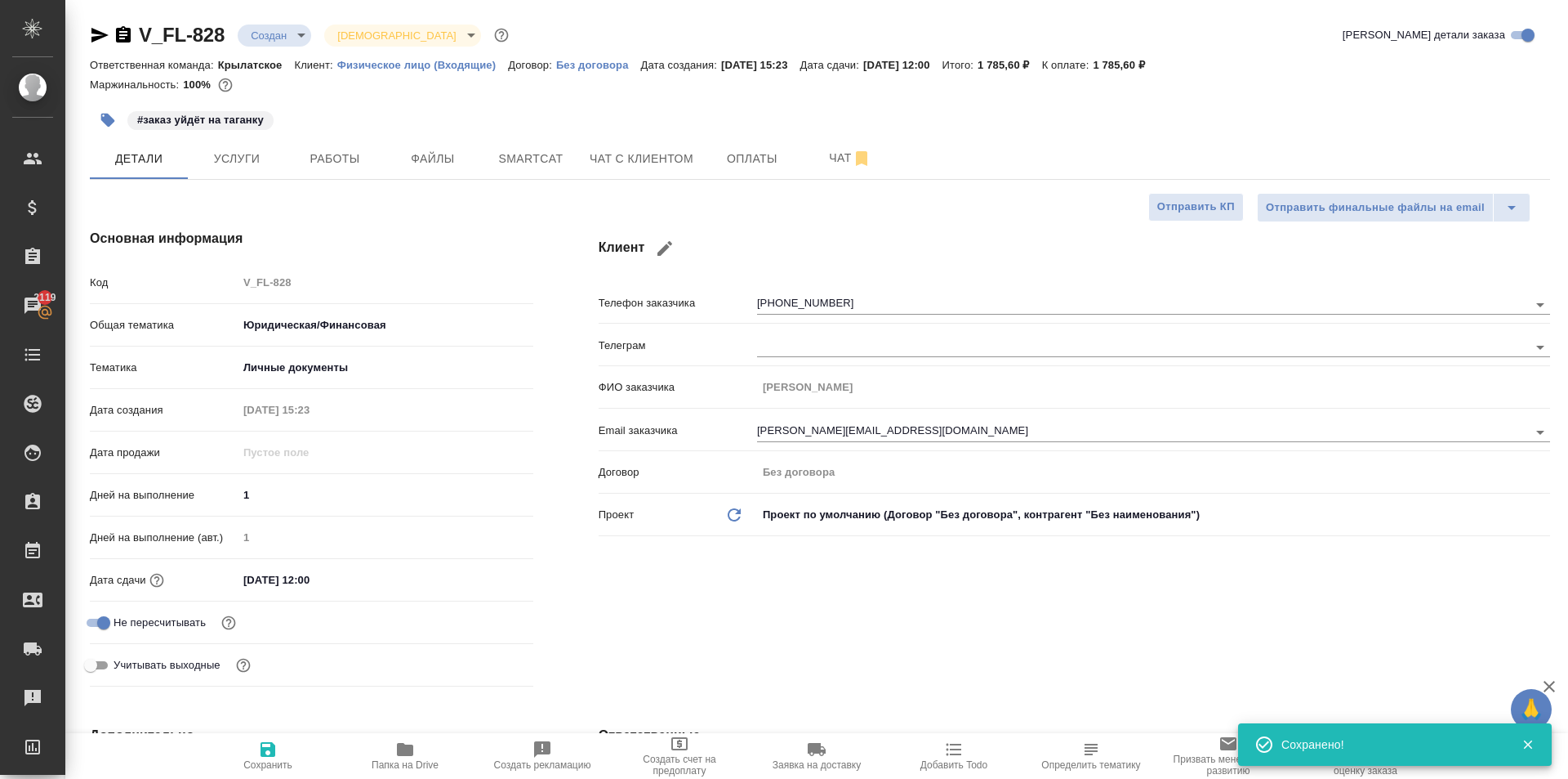
type textarea "x"
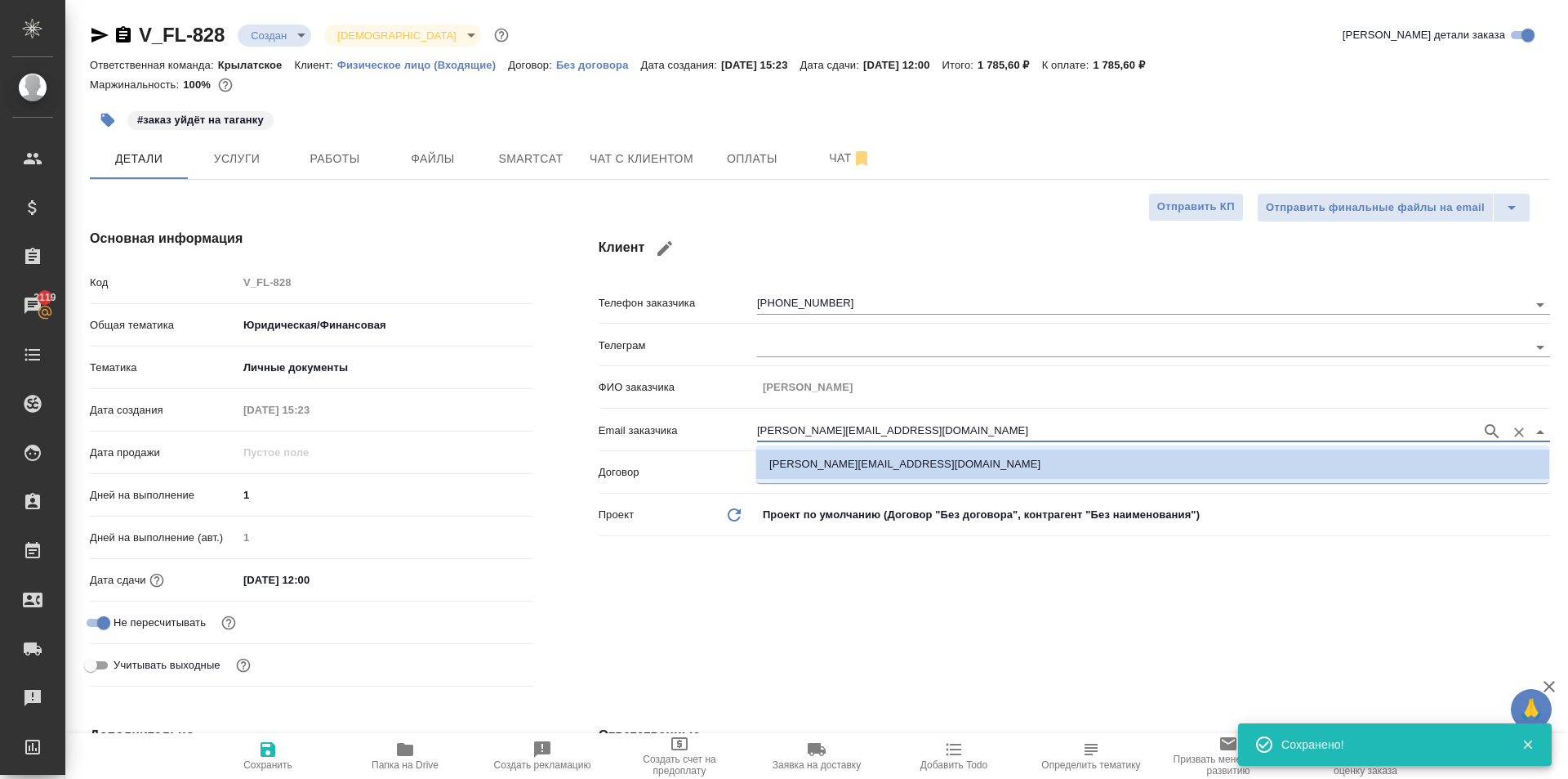
drag, startPoint x: 926, startPoint y: 424, endPoint x: 624, endPoint y: 437, distance: 302.3
click at [624, 437] on div "Email заказчика ruslan.efimov.9000@gmail.com" at bounding box center [1074, 429] width 951 height 28
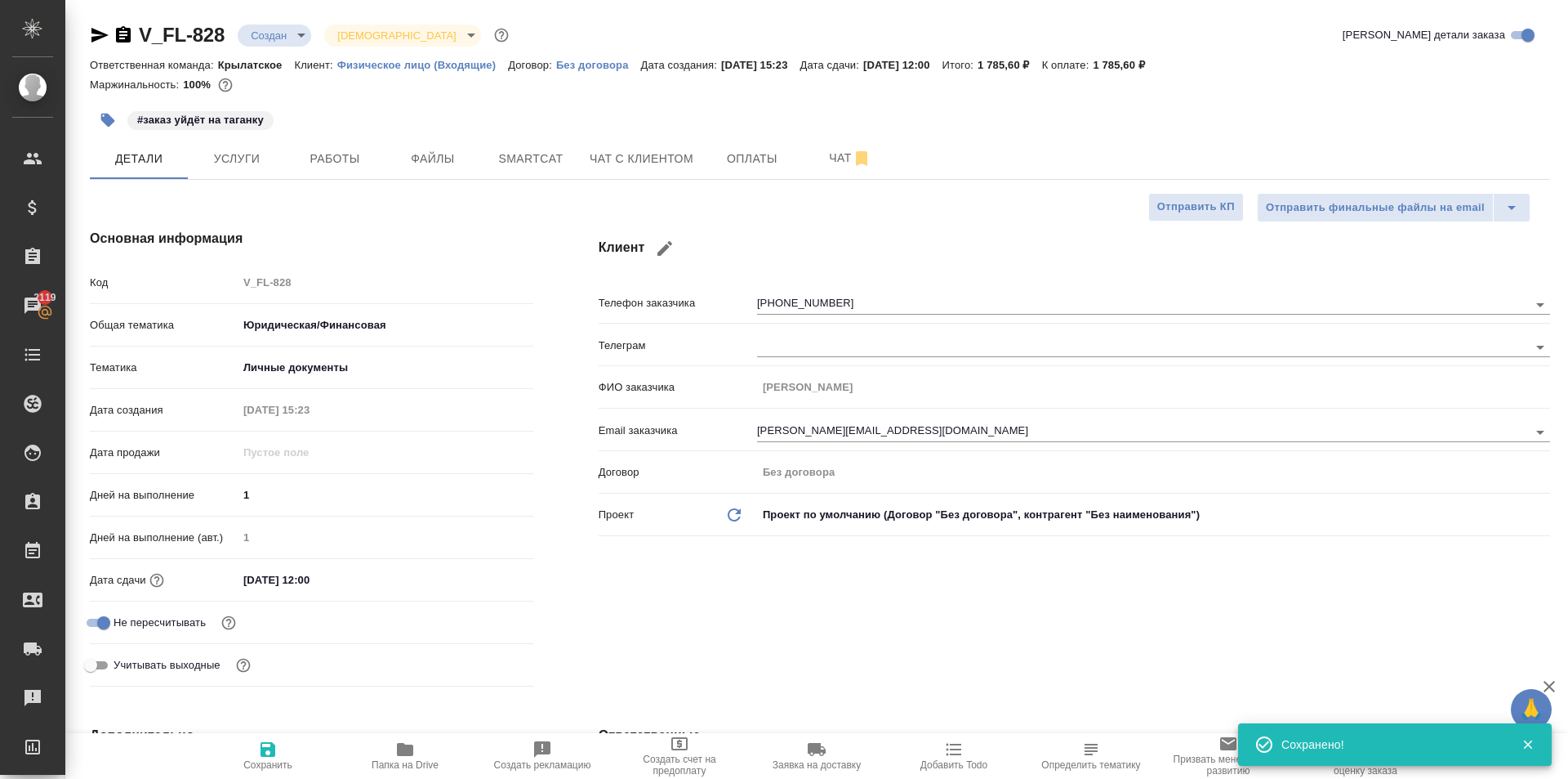
type textarea "x"
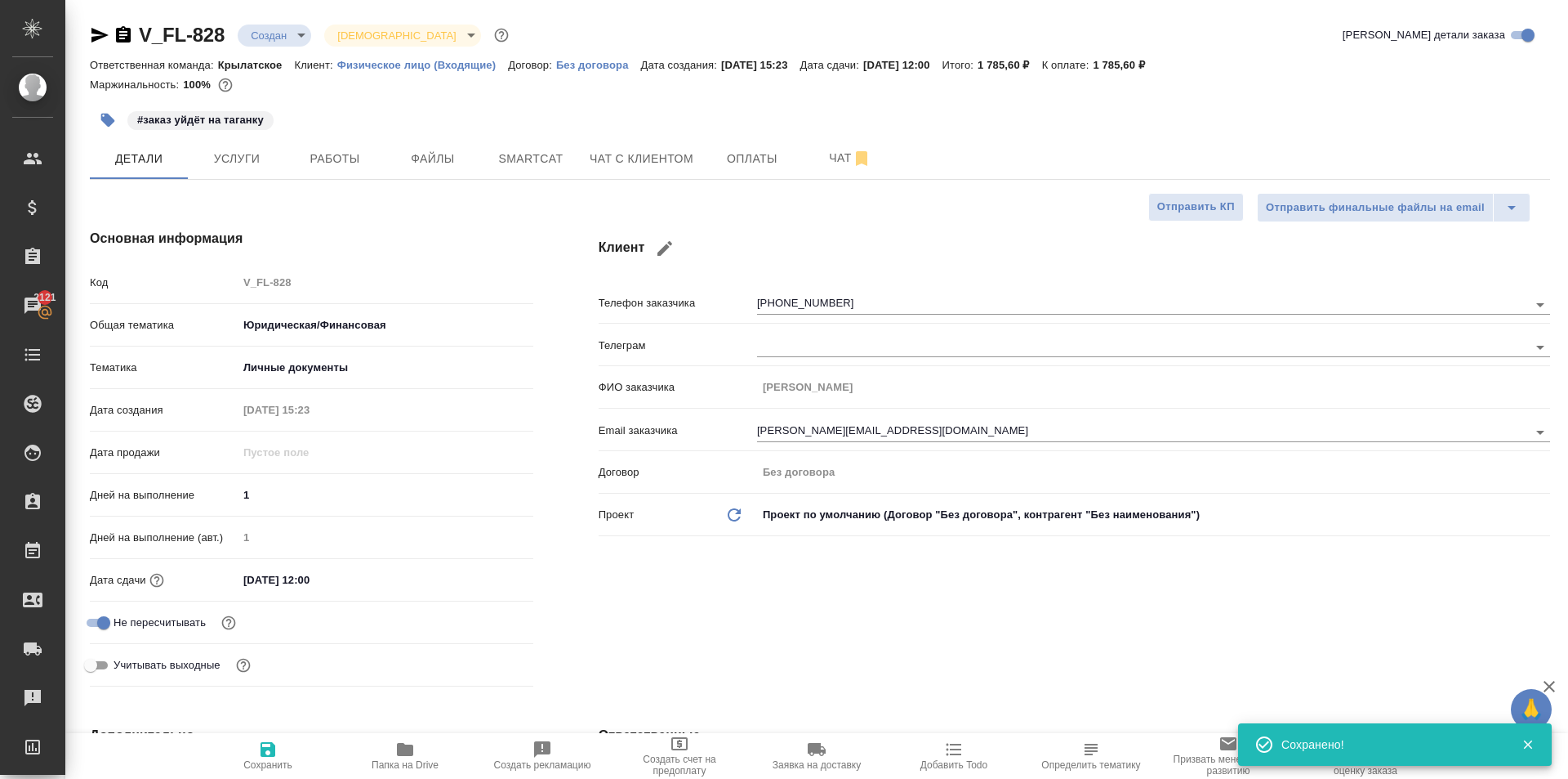
type textarea "x"
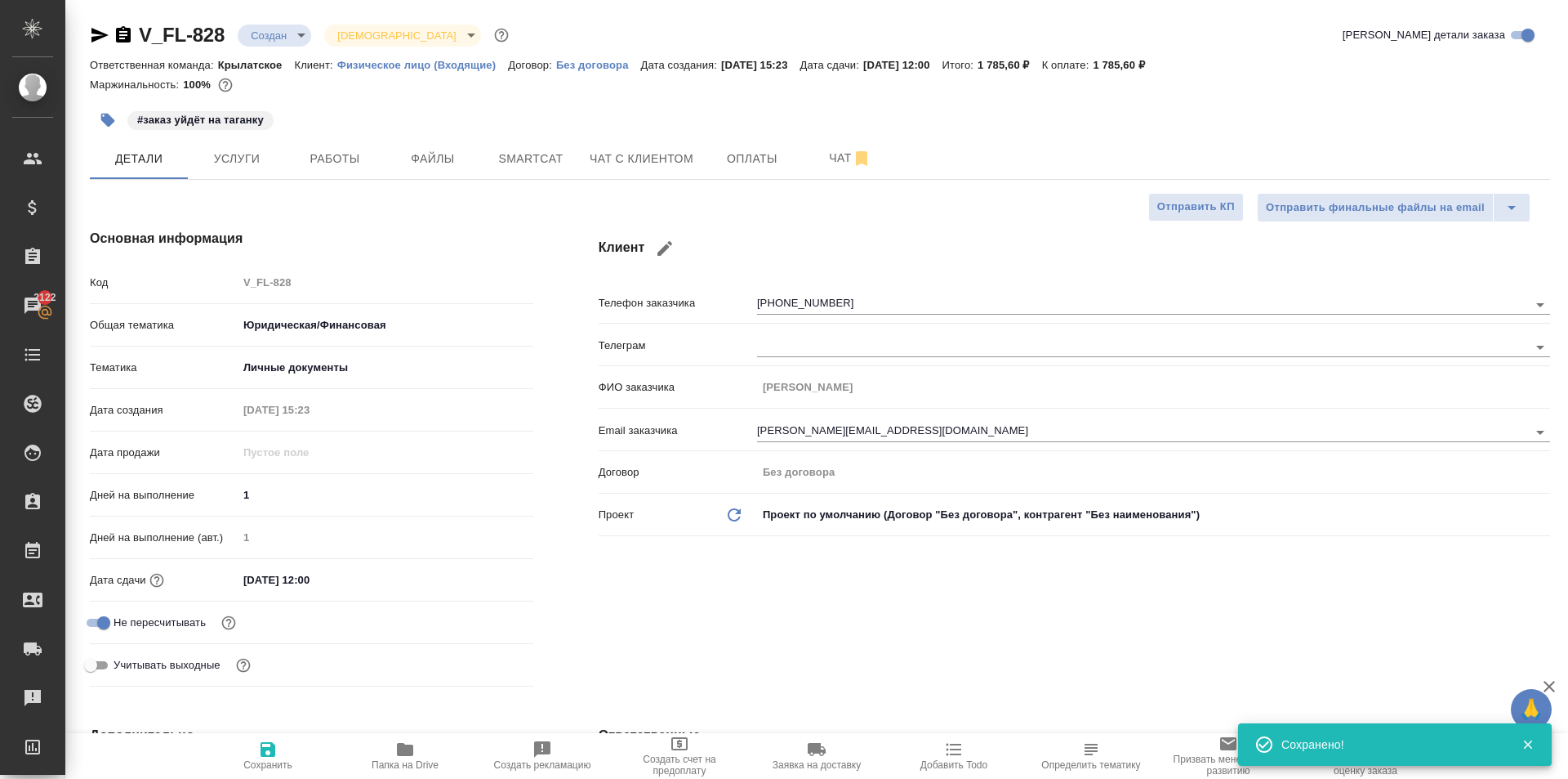
type textarea "x"
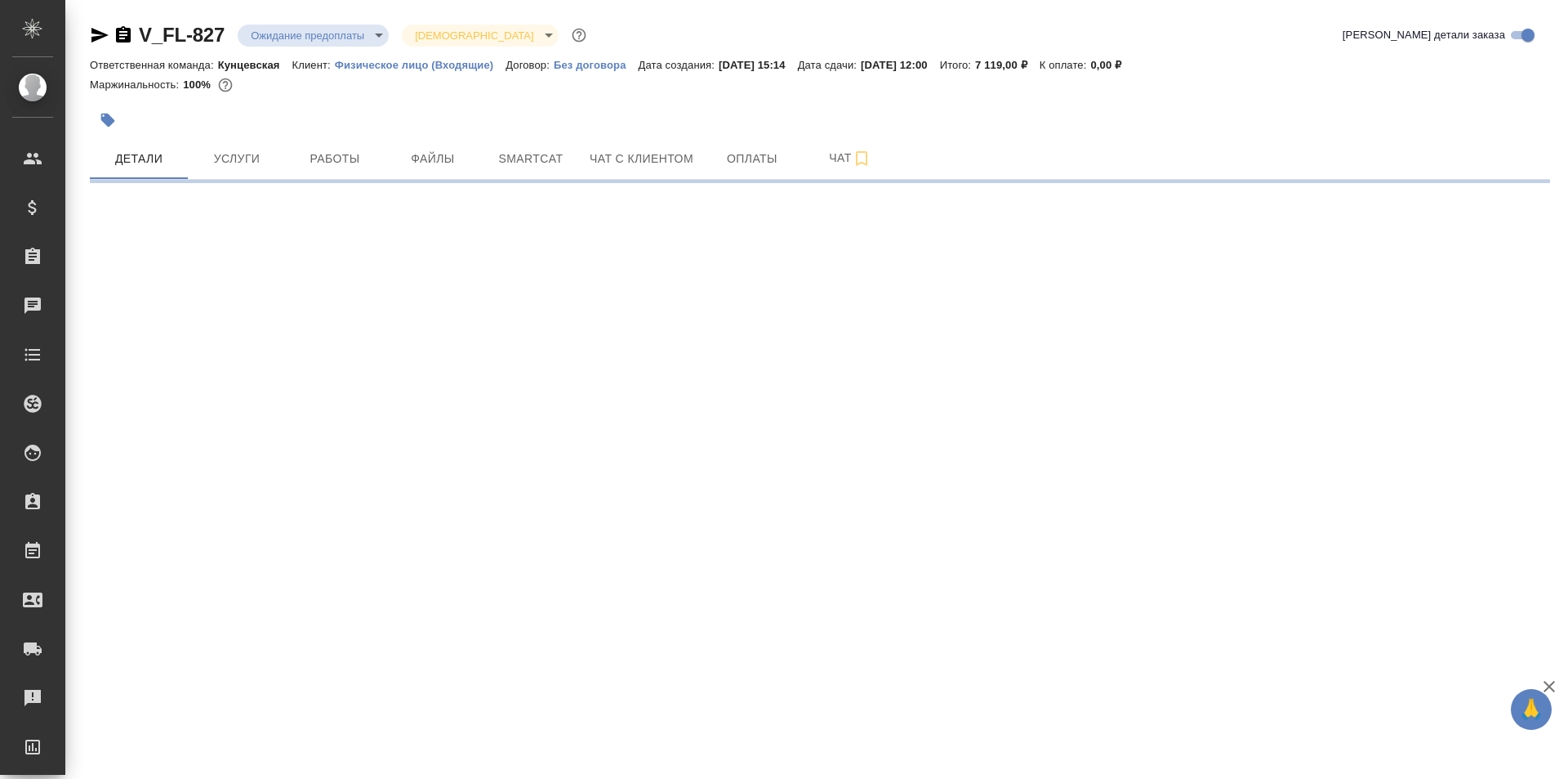
select select "RU"
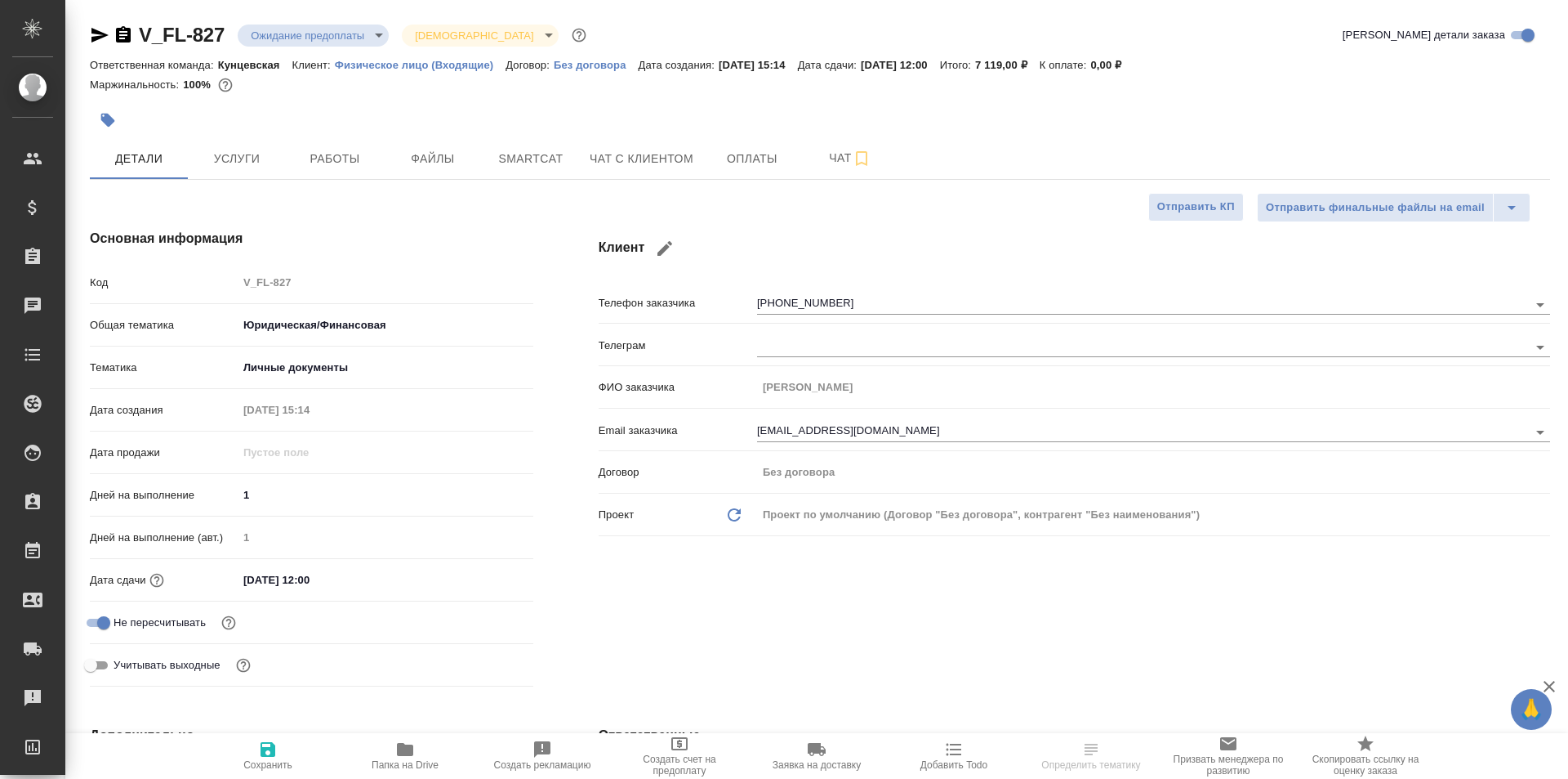
type textarea "x"
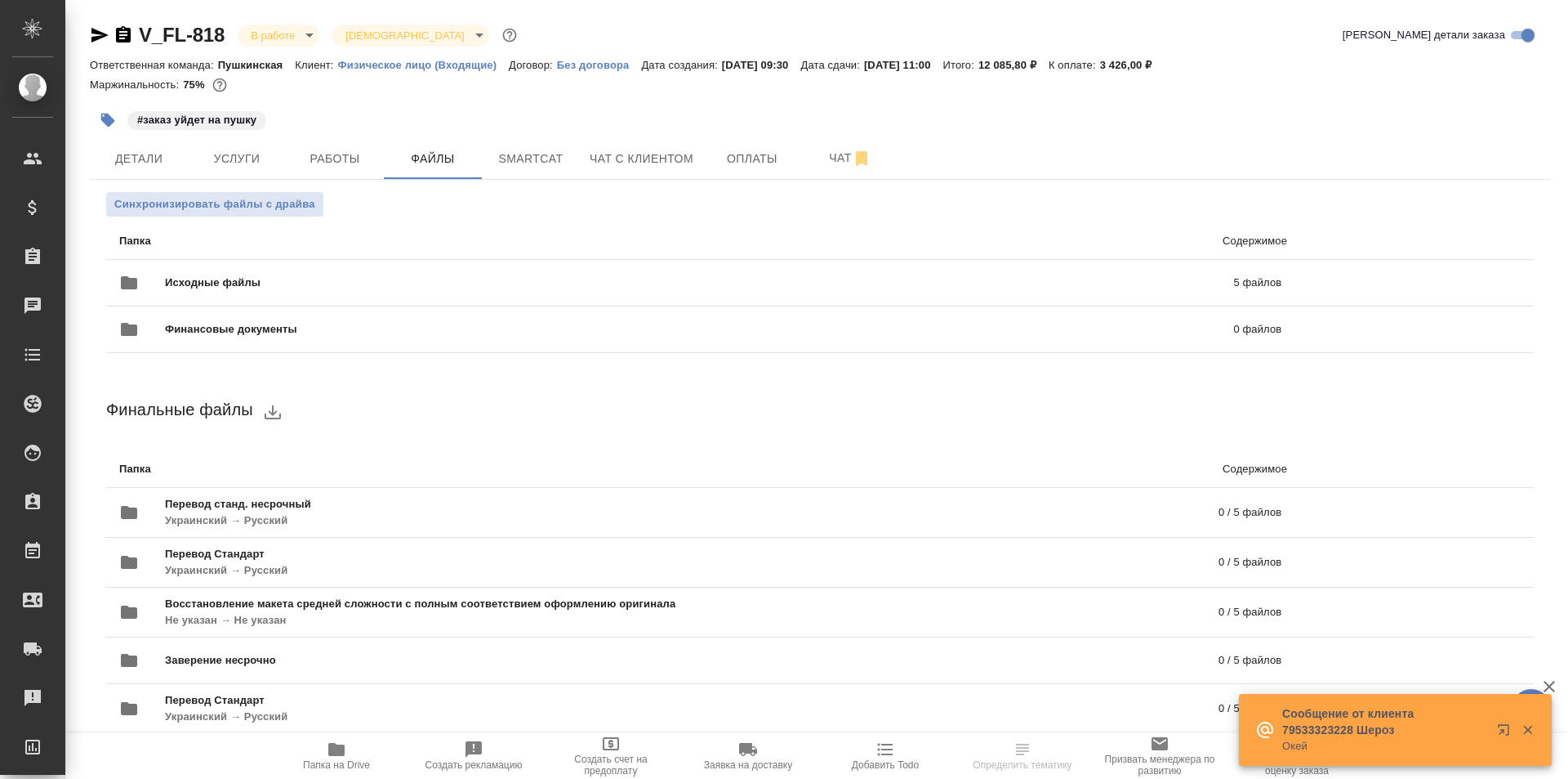
click at [140, 181] on div "Синхронизировать файлы с драйва Папка Содержимое Исходные файлы 5 файлов Финанс…" at bounding box center [820, 528] width 1461 height 698
click at [147, 170] on button "Детали" at bounding box center [139, 158] width 98 height 41
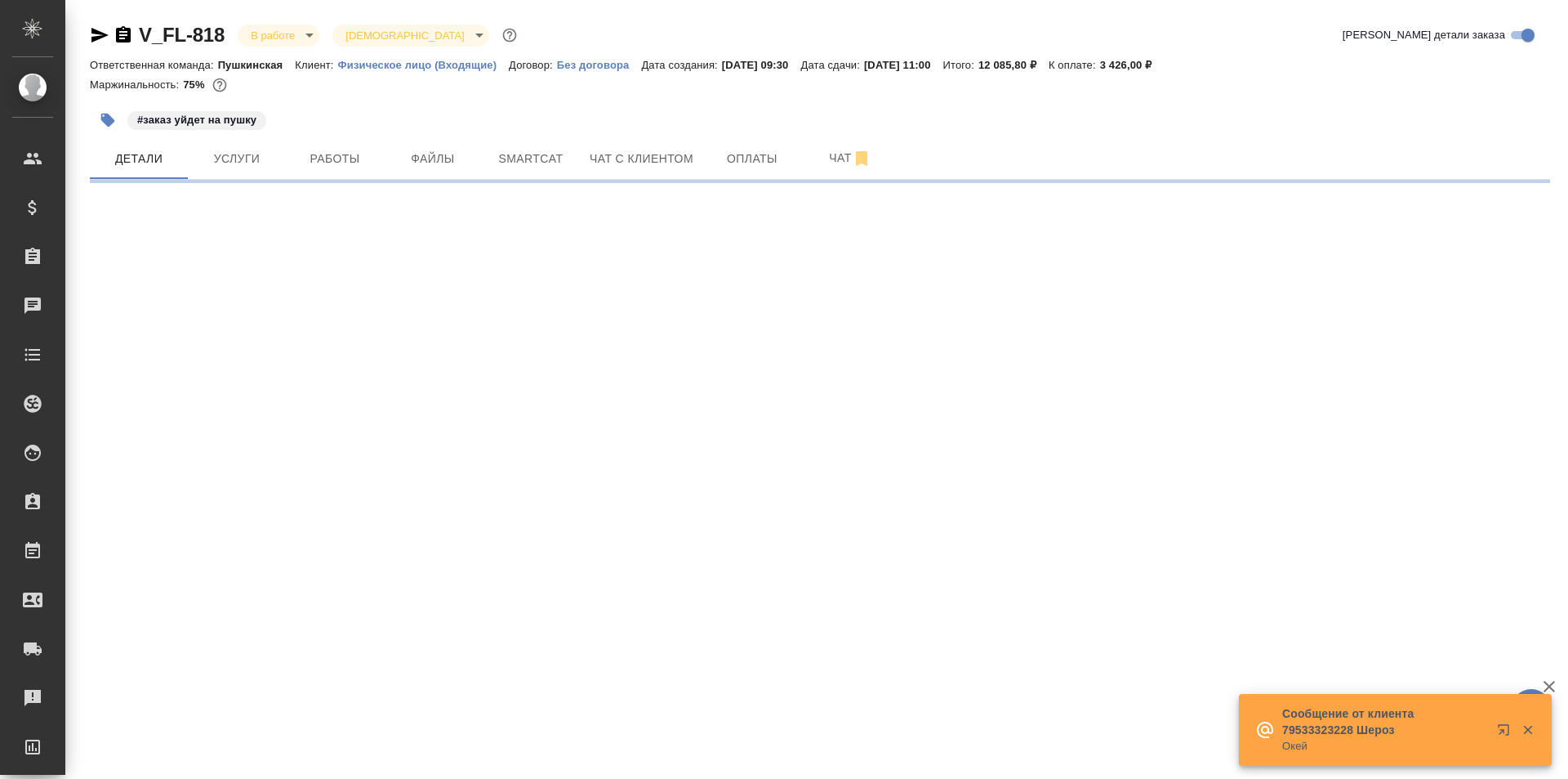
select select "RU"
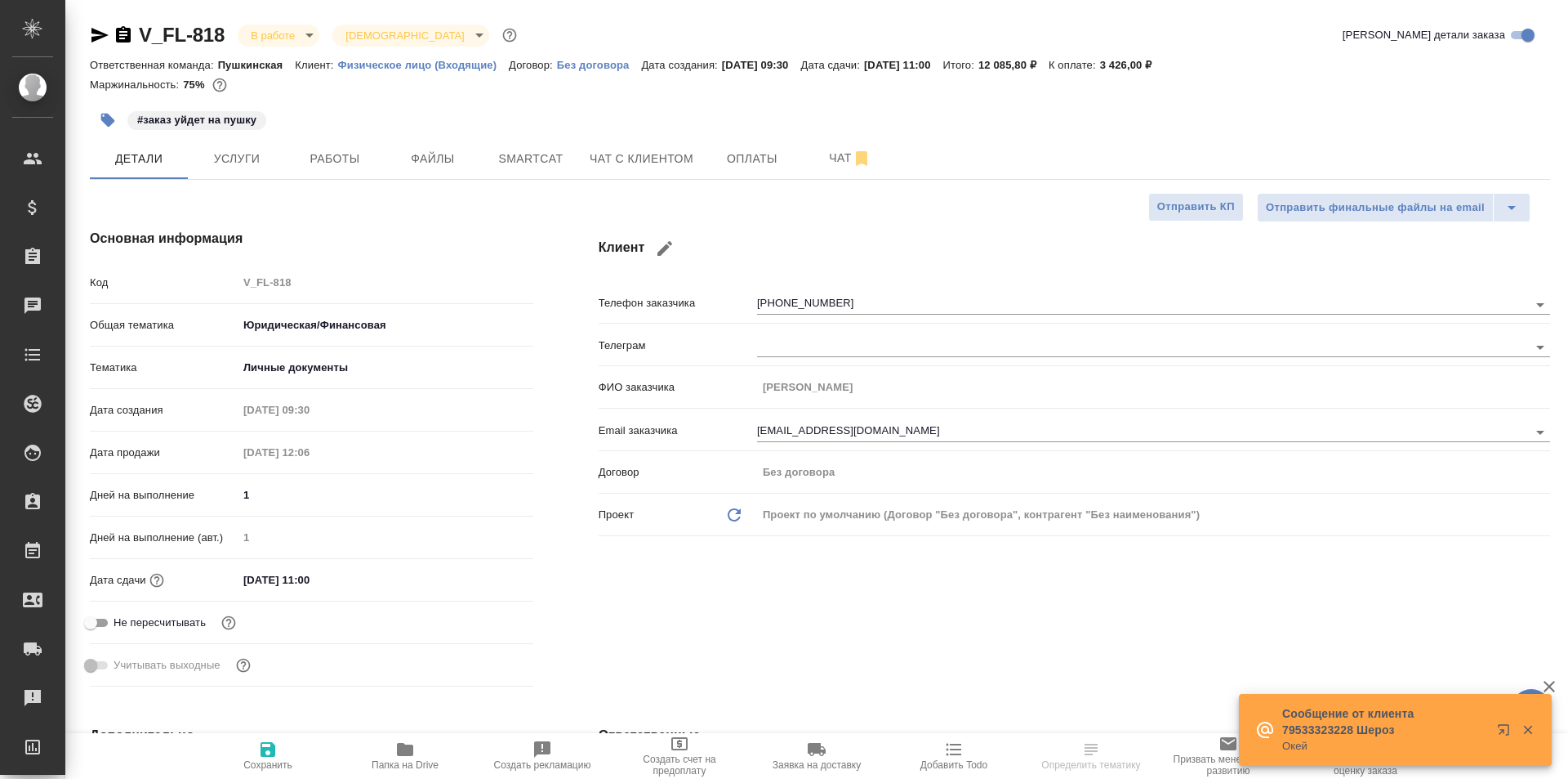
type textarea "x"
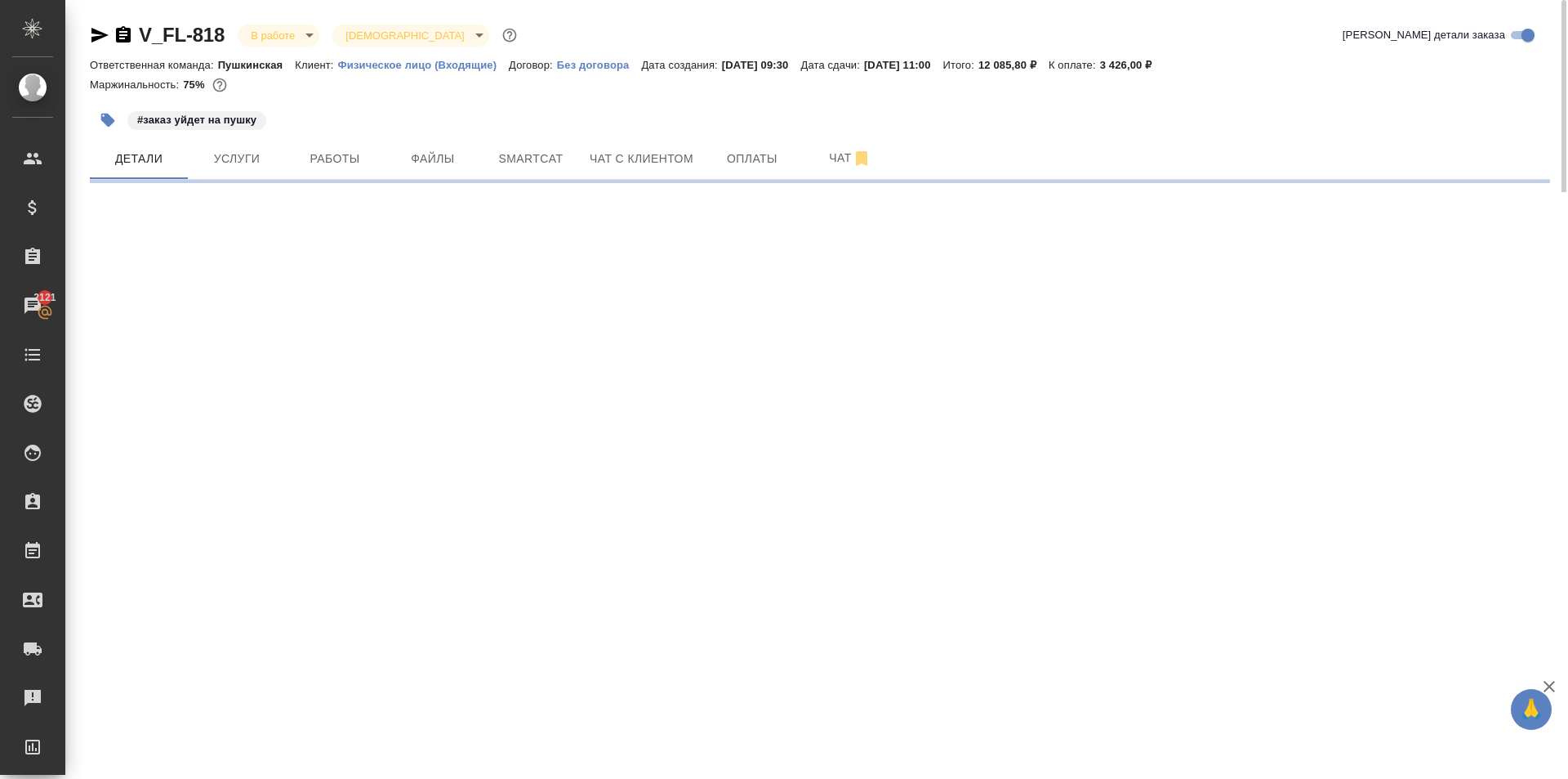
select select "RU"
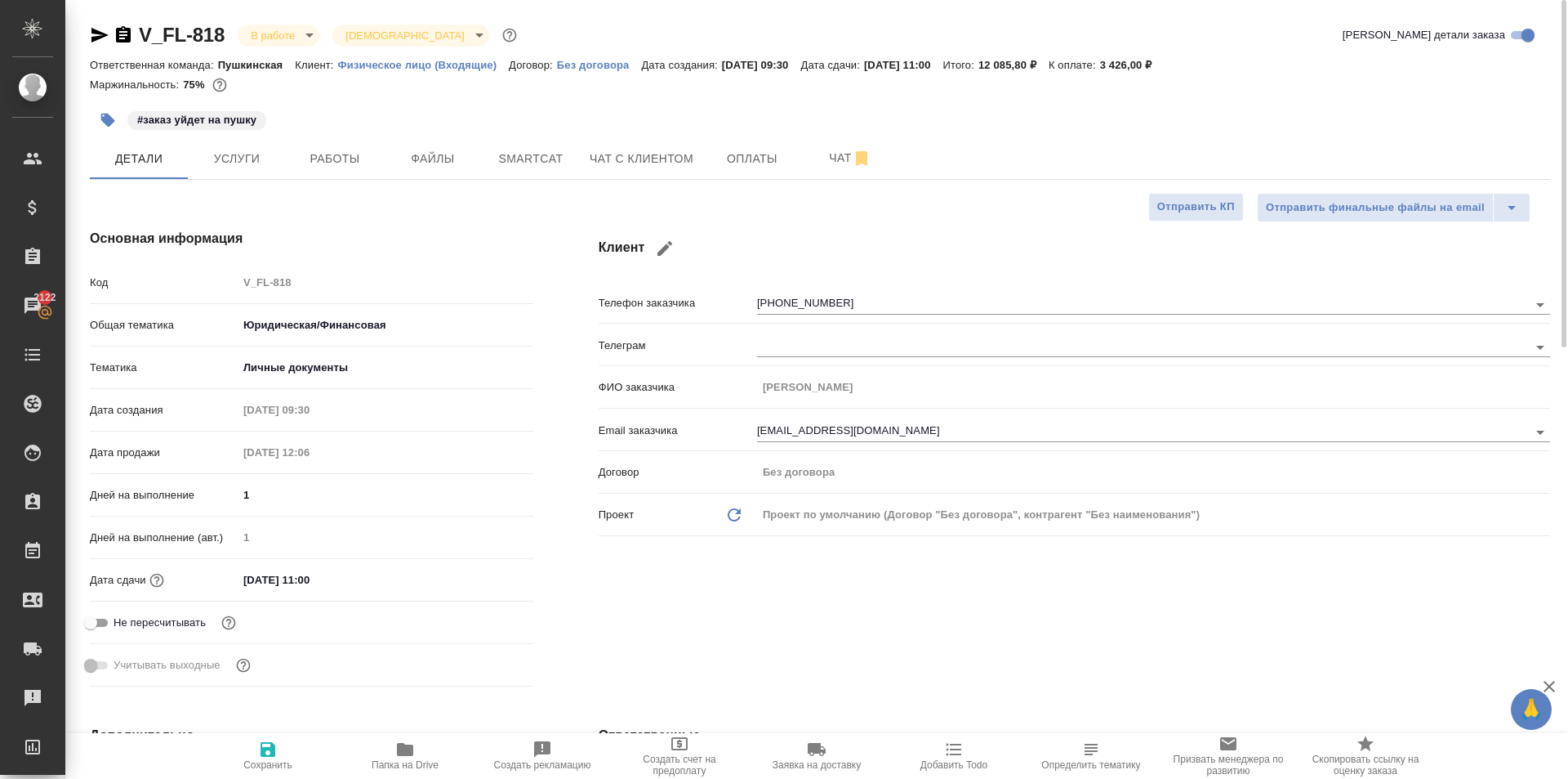
type textarea "x"
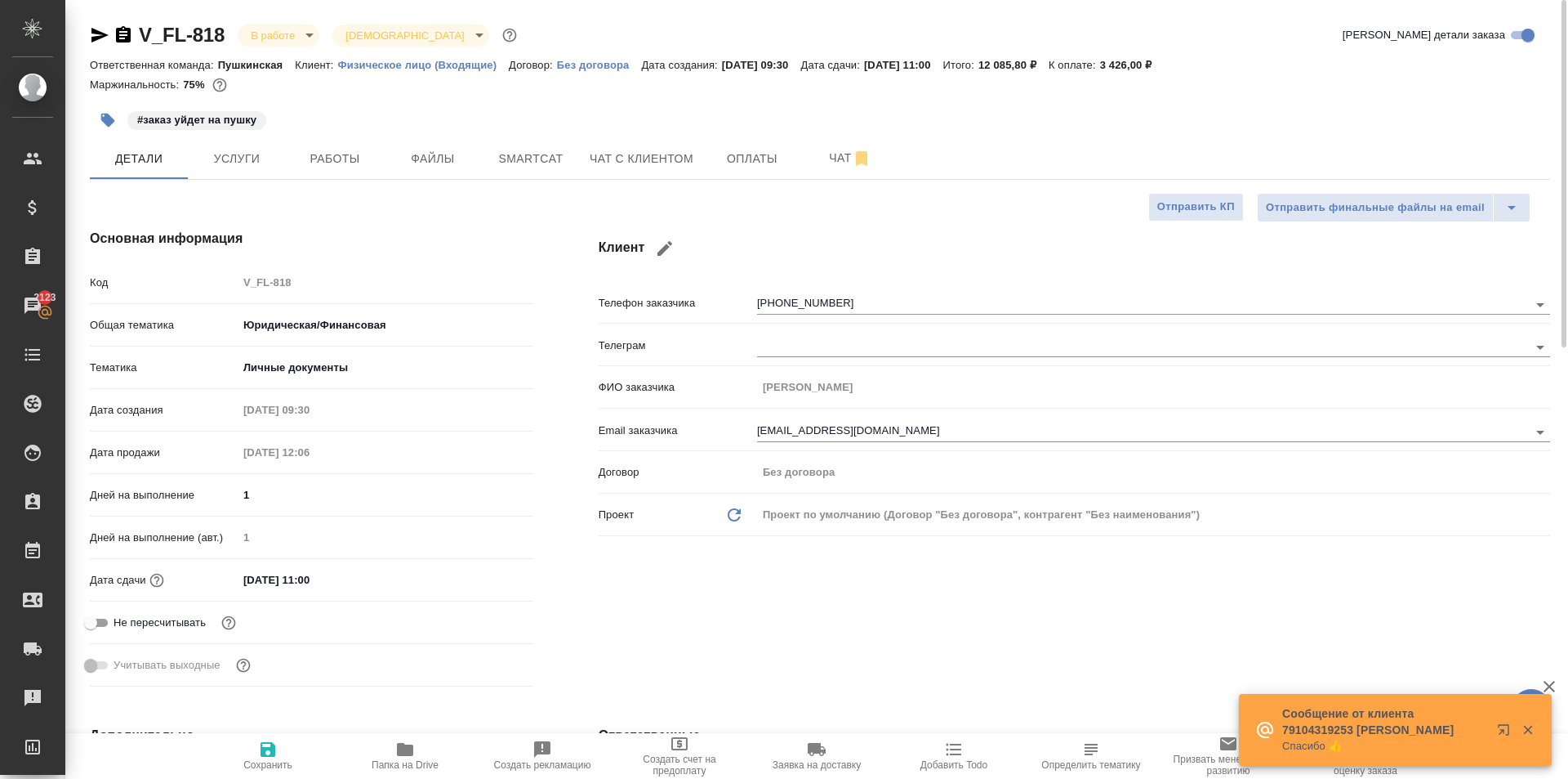
type textarea "x"
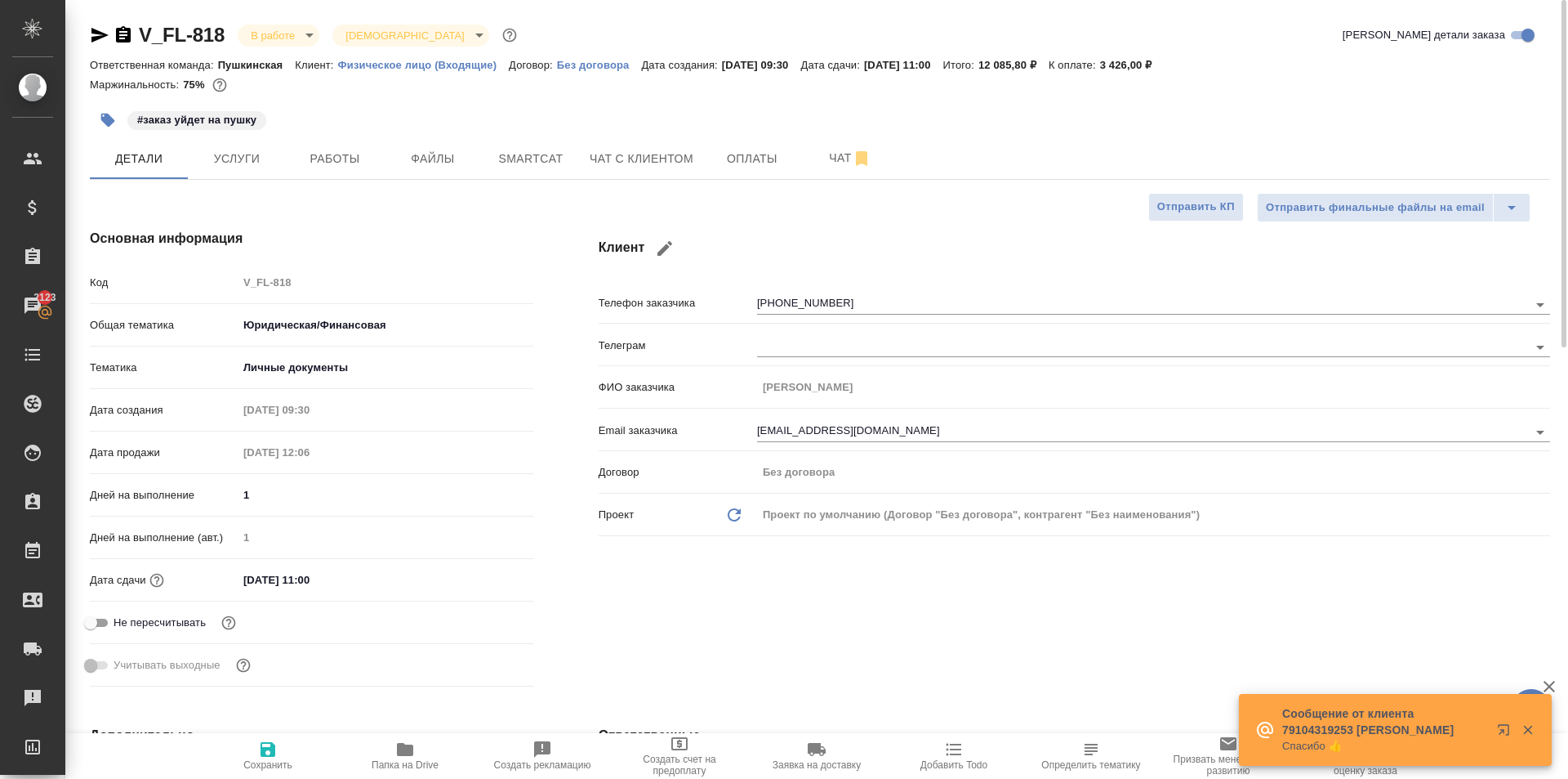
type textarea "x"
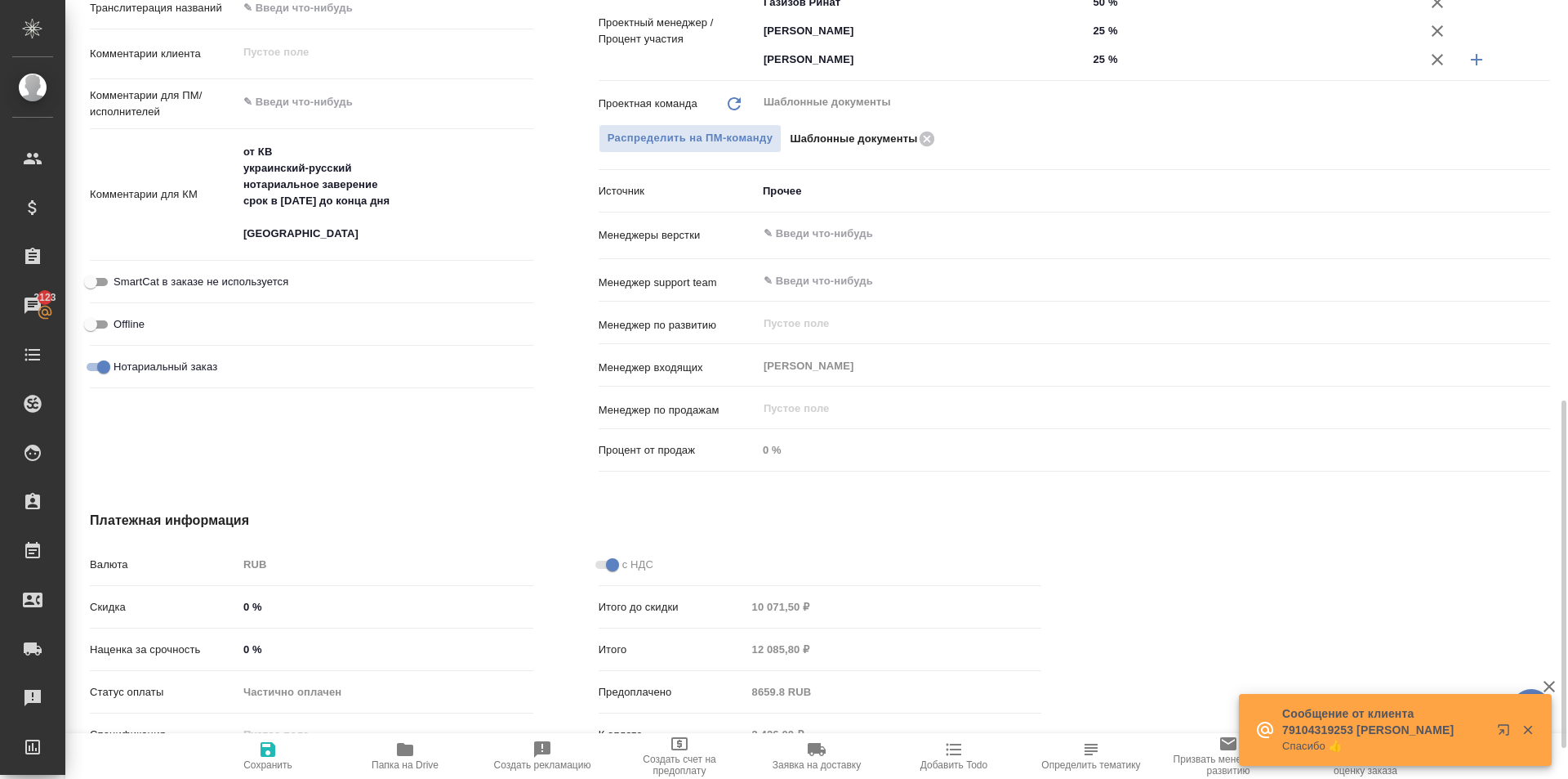
scroll to position [572, 0]
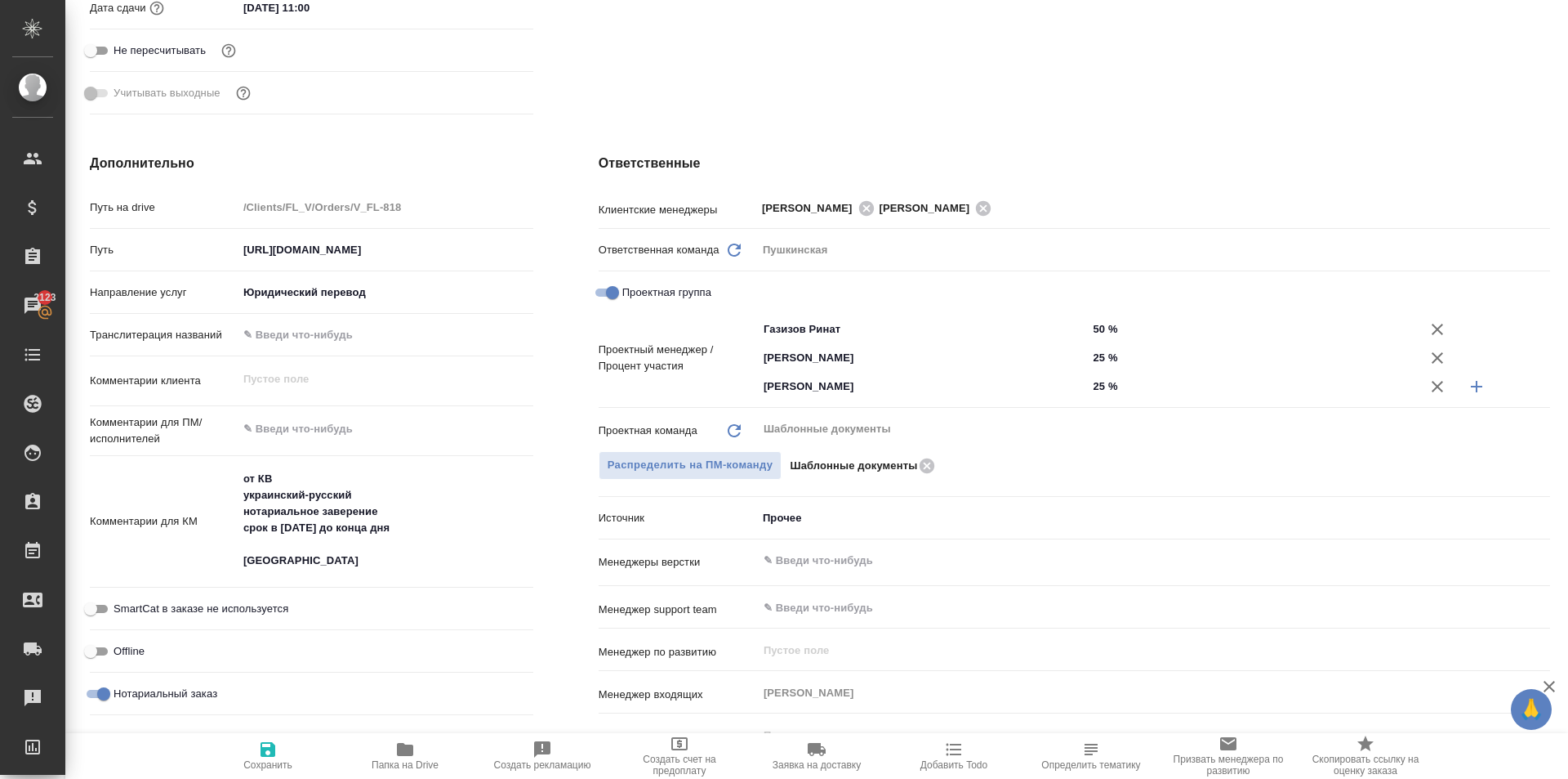
type textarea "x"
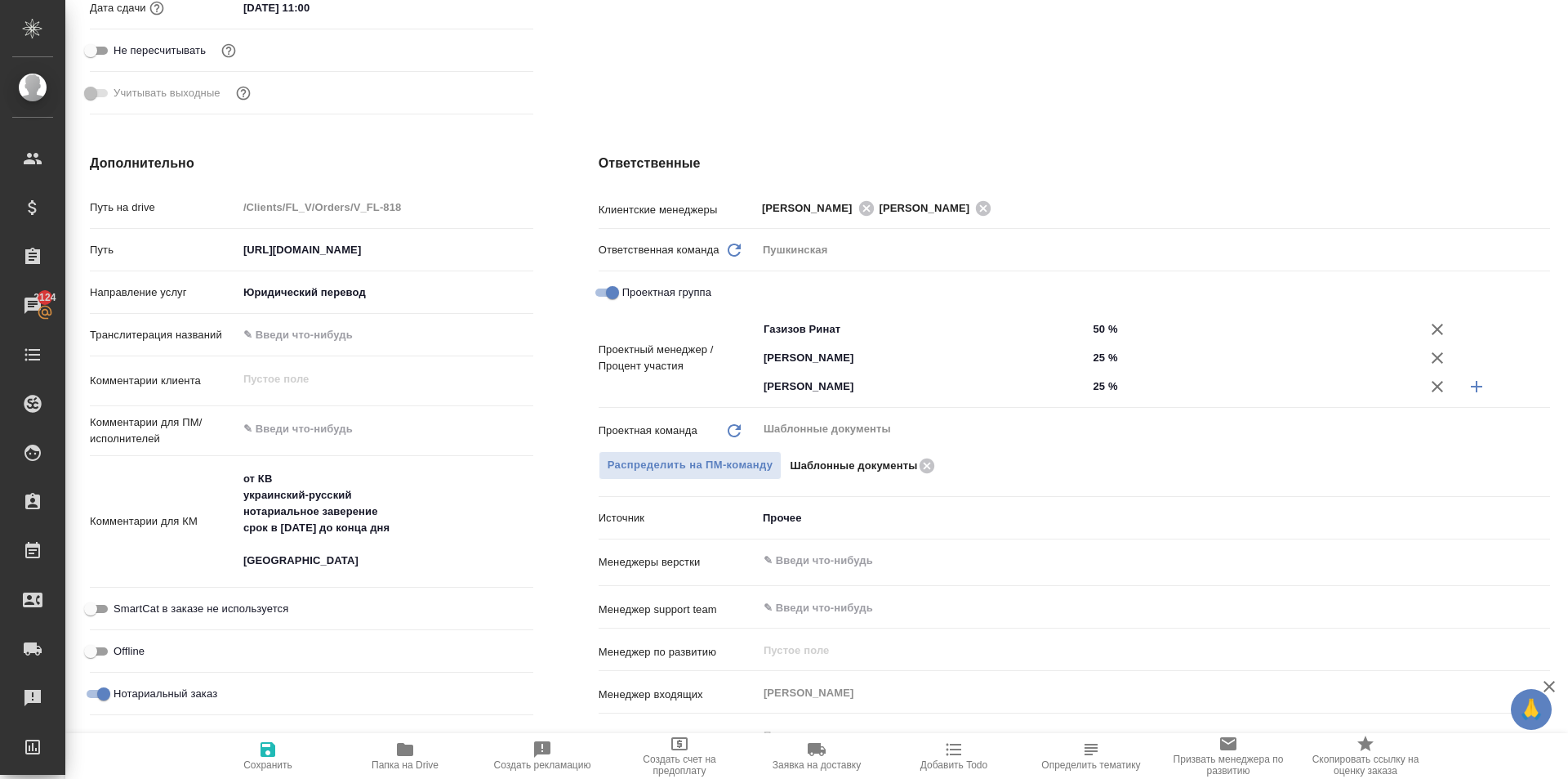
type textarea "x"
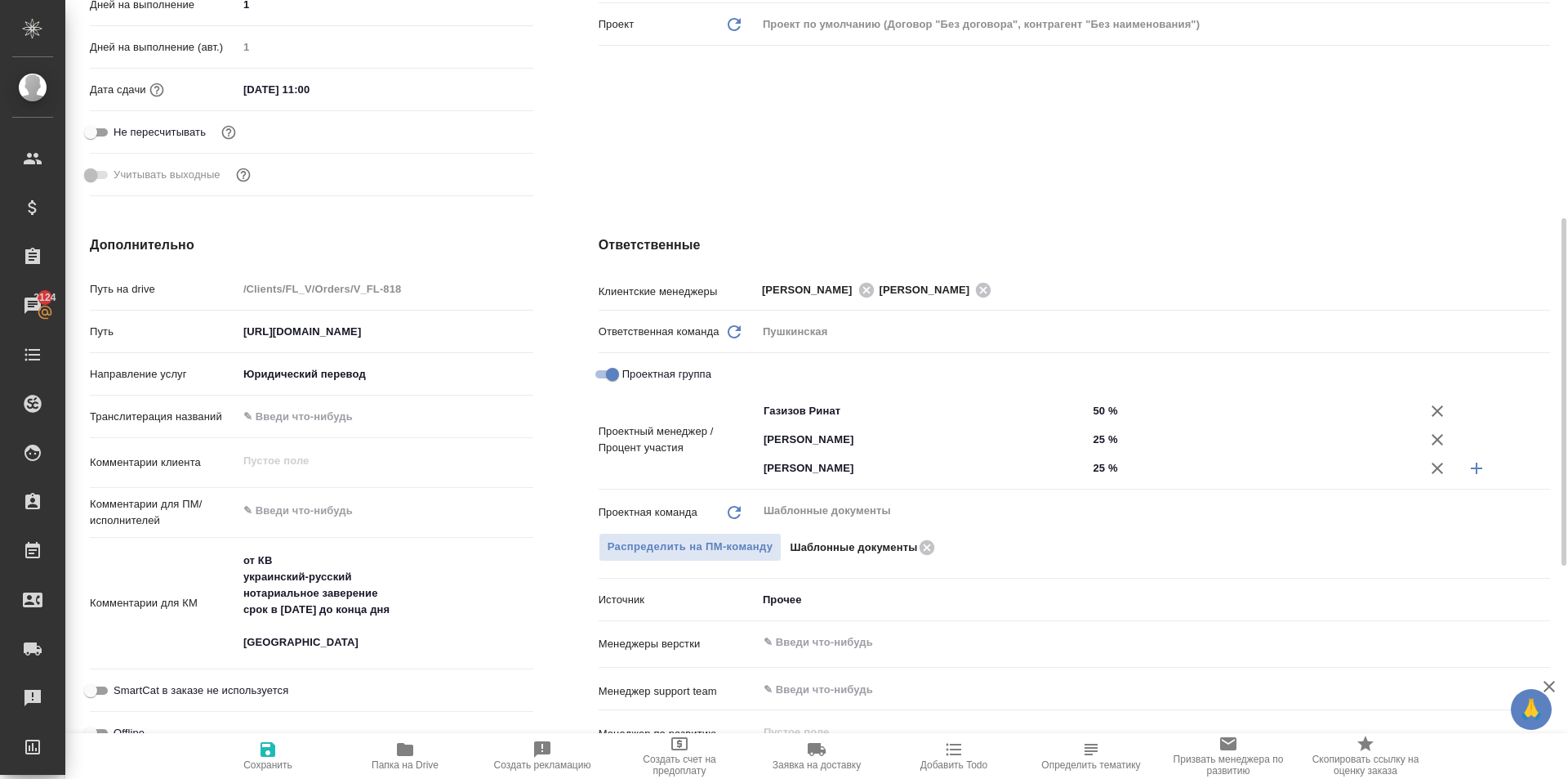
scroll to position [0, 0]
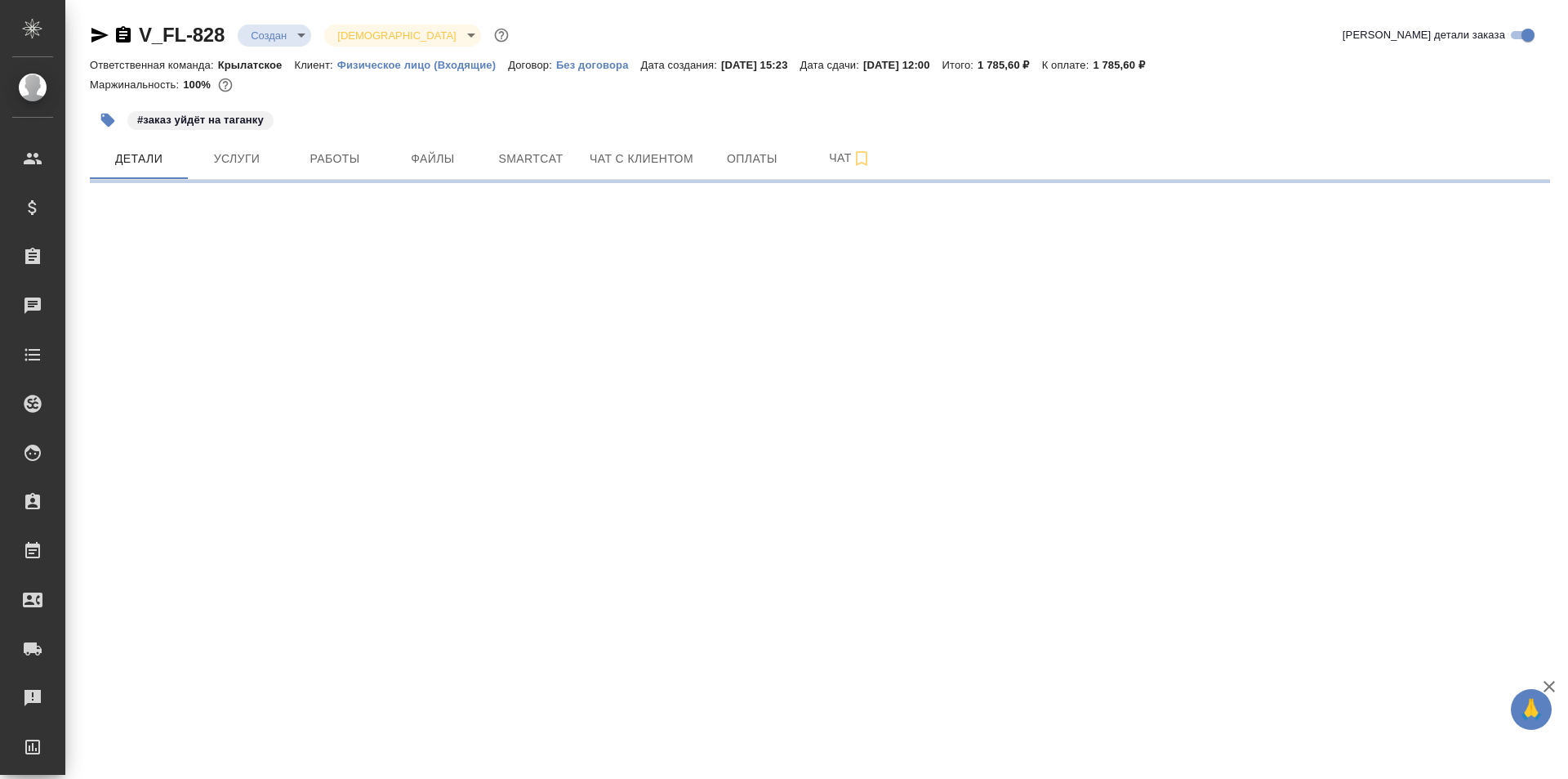
select select "RU"
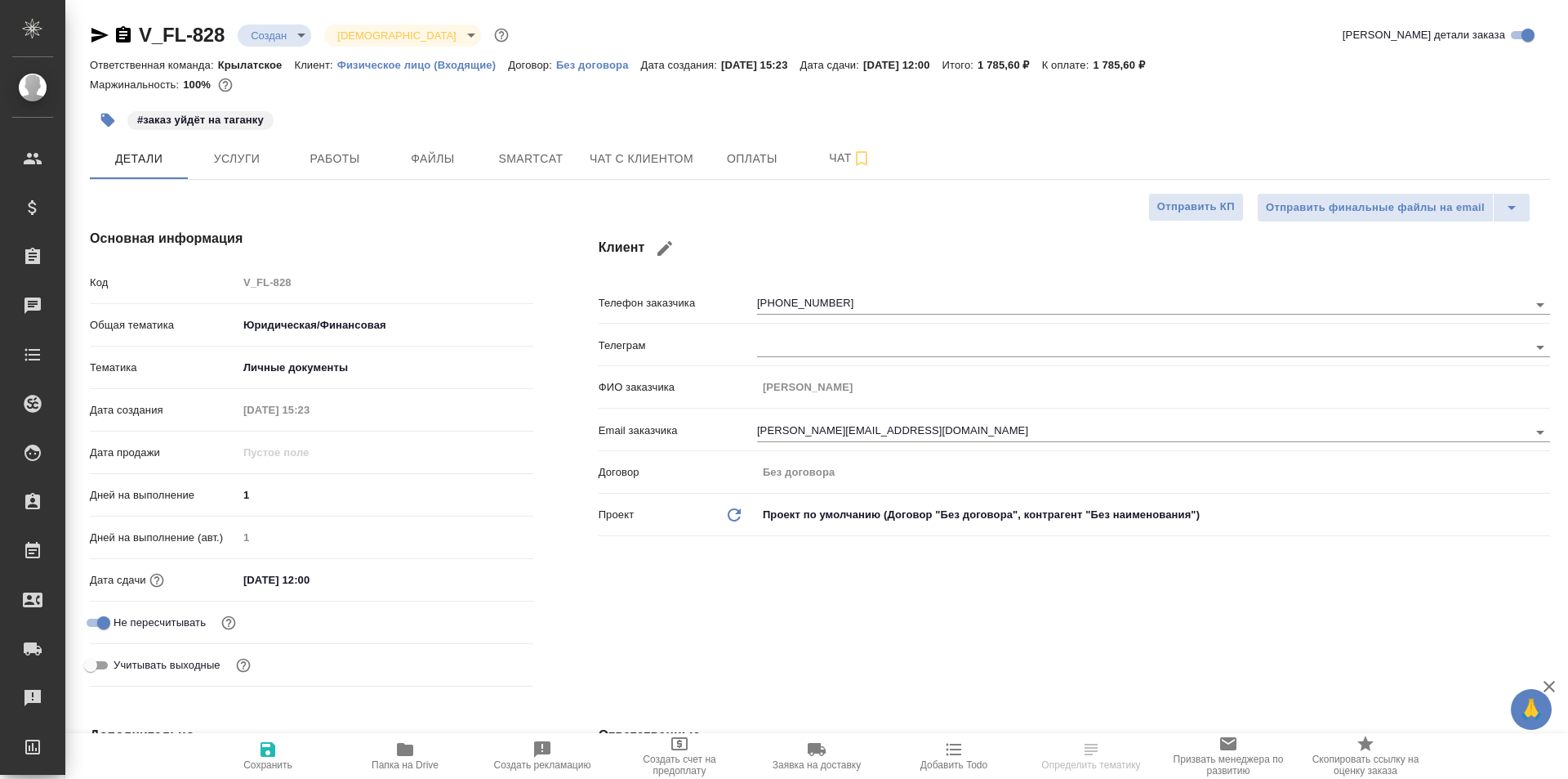
type textarea "x"
select select "RU"
type textarea "x"
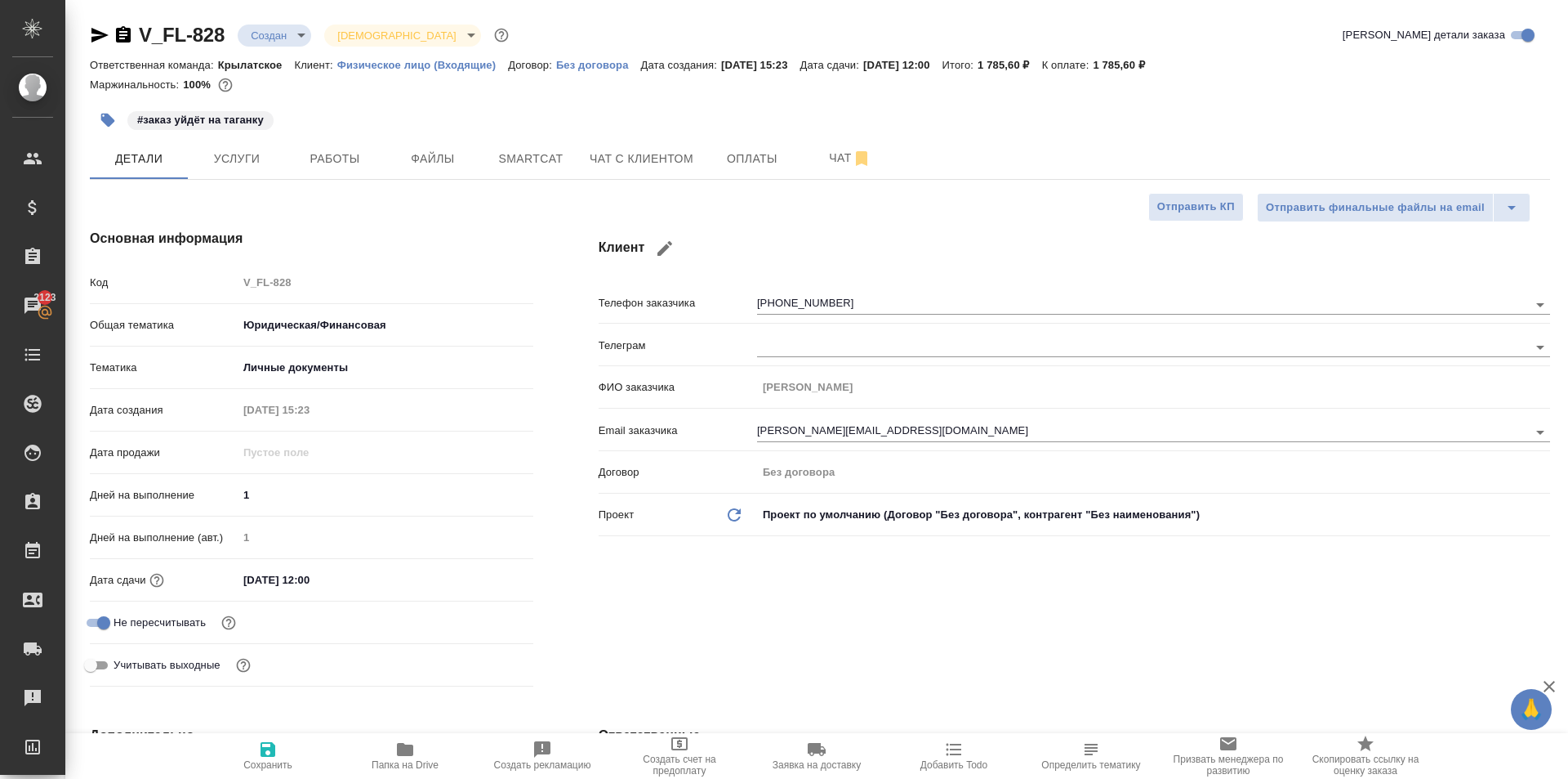
type textarea "x"
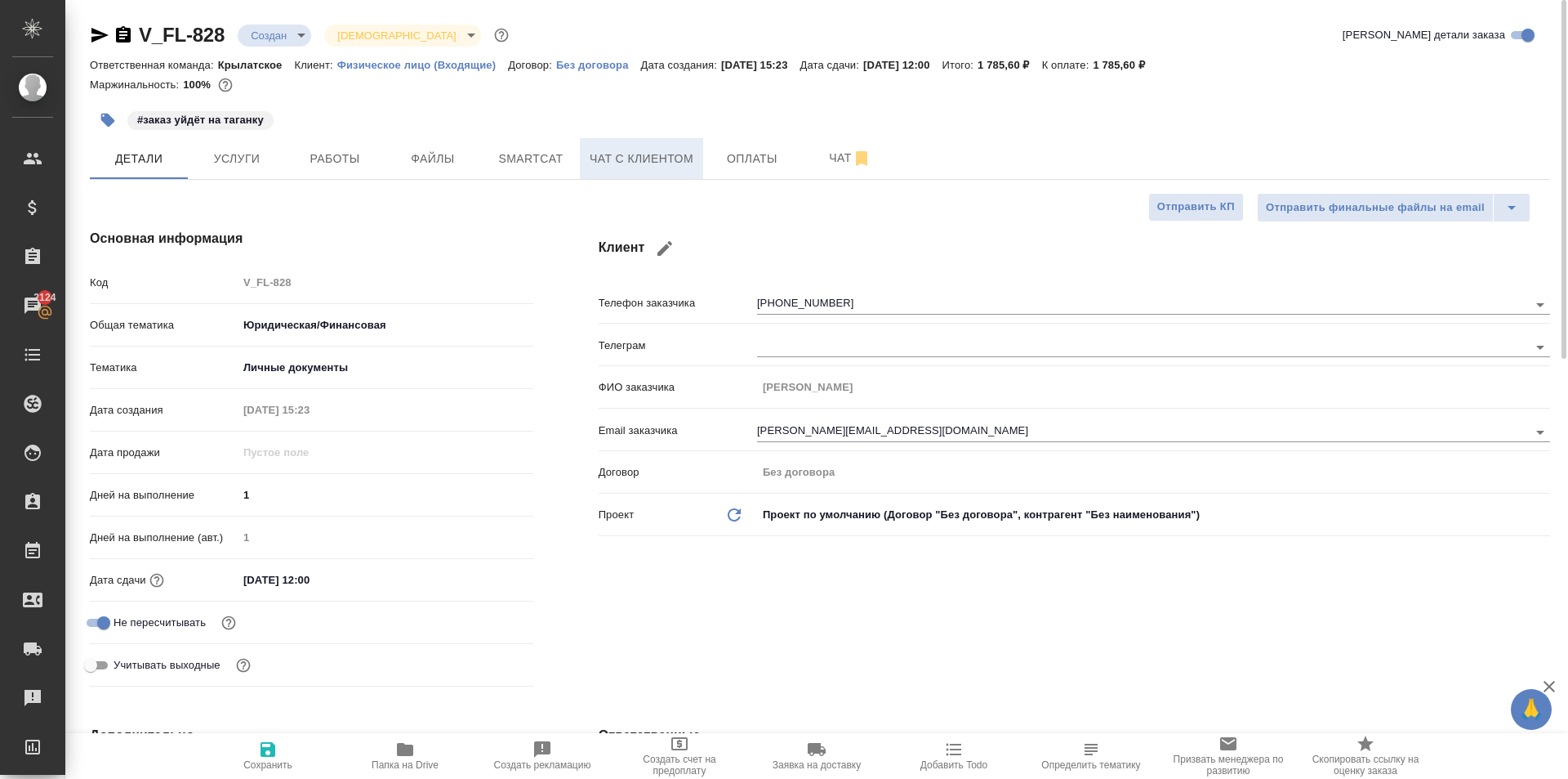
click at [632, 158] on span "Чат с клиентом" at bounding box center [641, 158] width 104 height 20
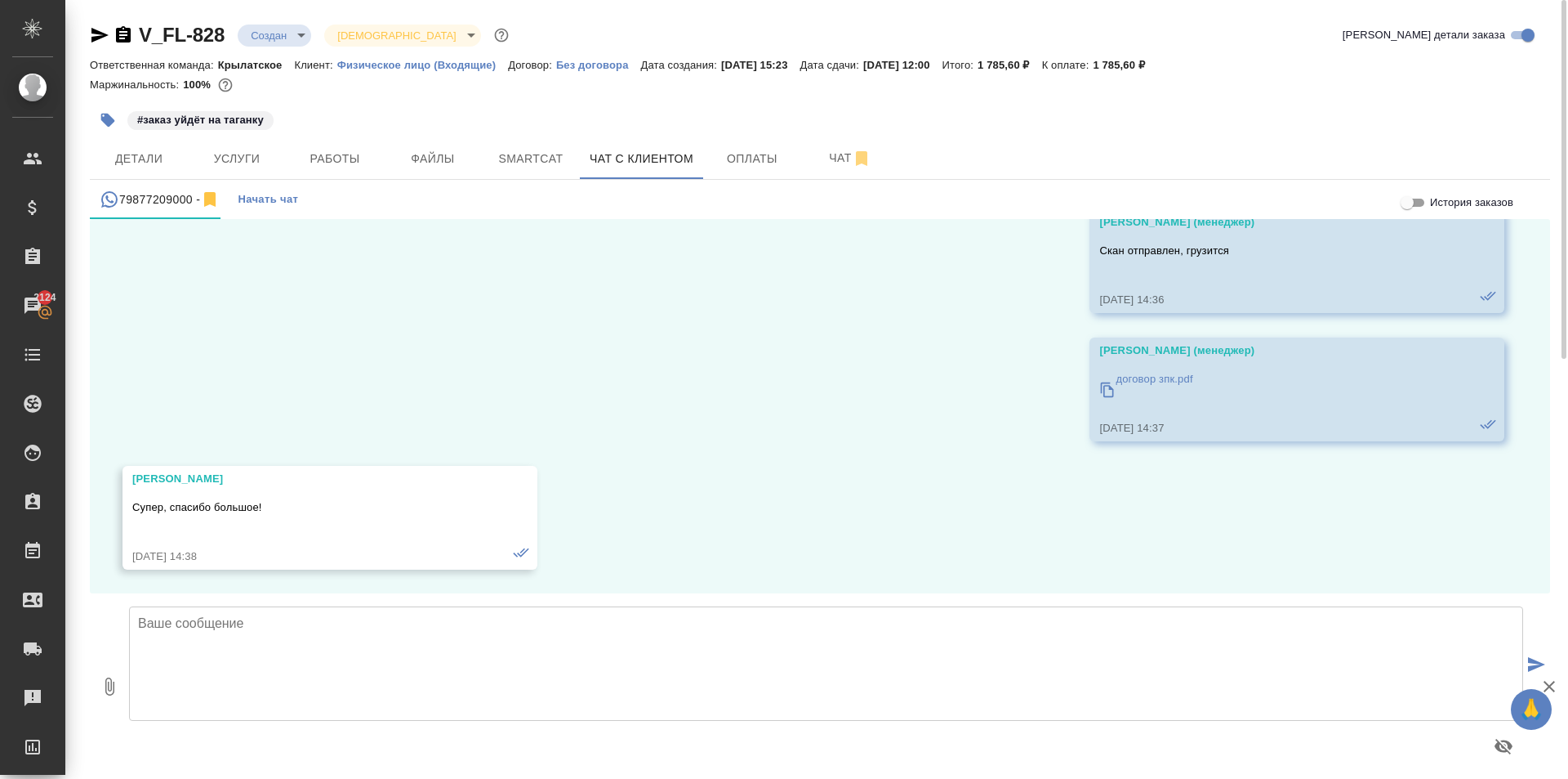
scroll to position [3770, 0]
click at [430, 149] on span "Файлы" at bounding box center [433, 158] width 79 height 20
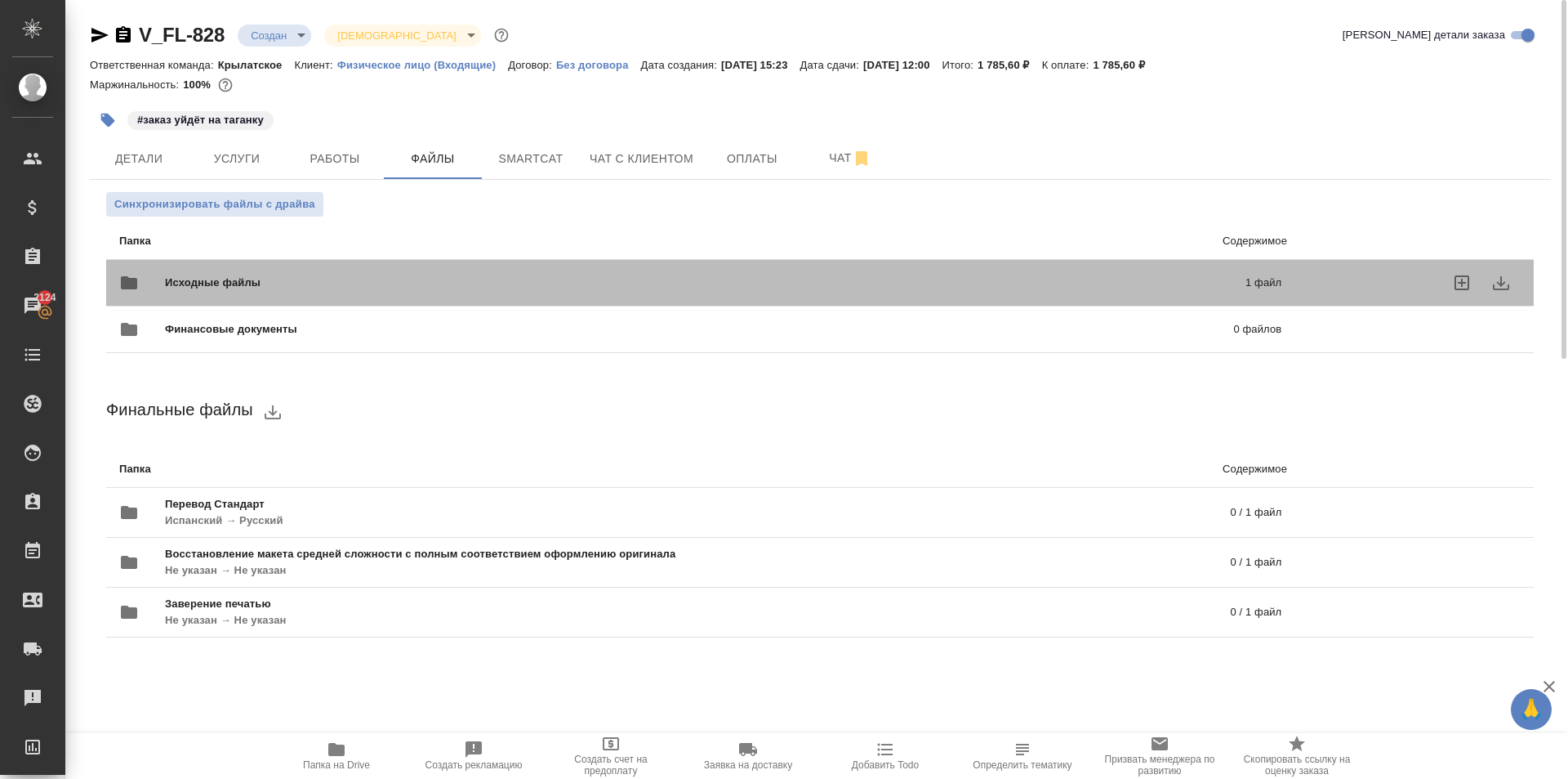
click at [313, 266] on div "Исходные файлы 1 файл" at bounding box center [701, 282] width 1163 height 39
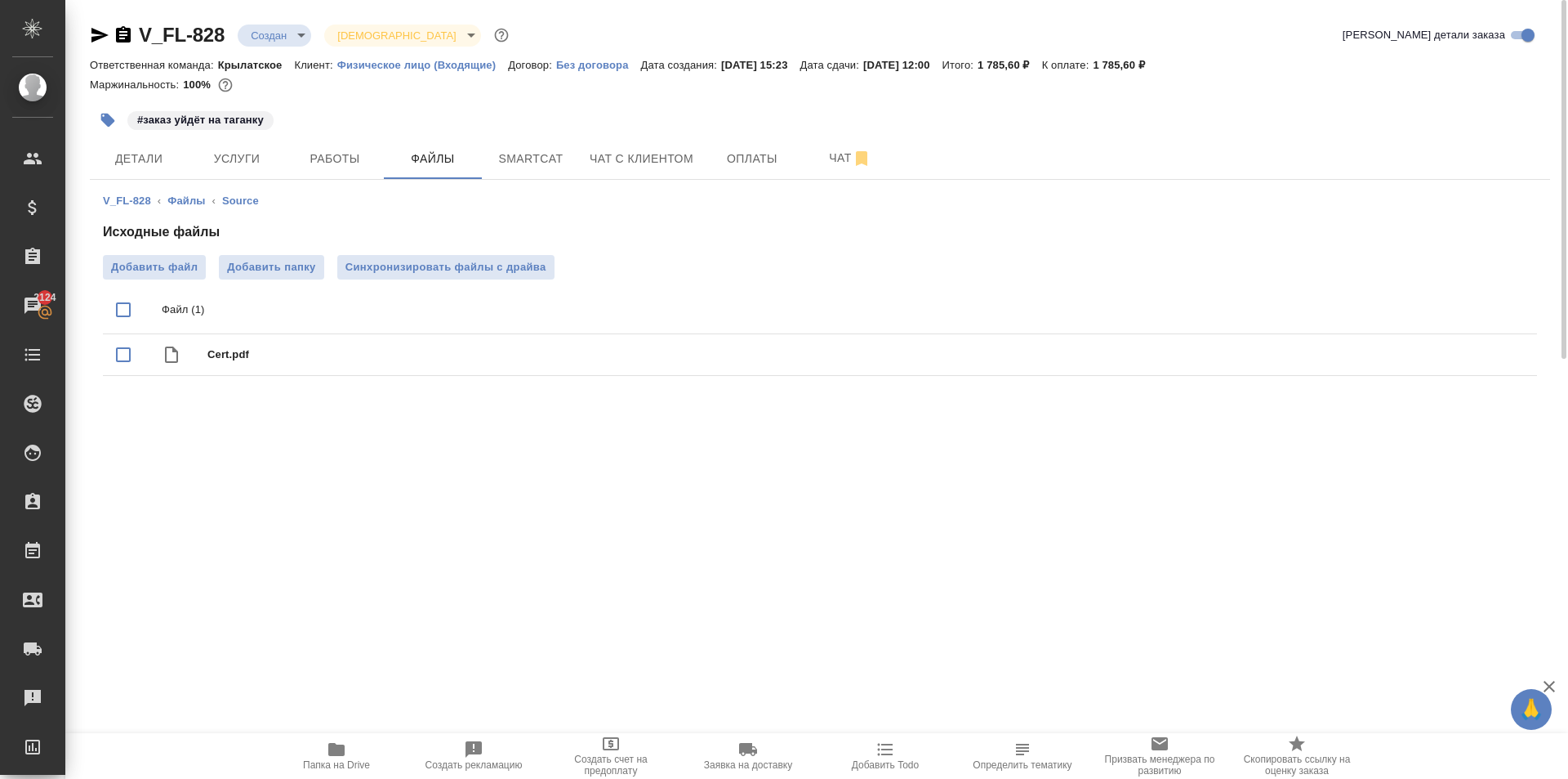
click at [183, 664] on div ".cls-1 fill:#fff; AWATERA Kasymov Timur Клиенты Спецификации Заказы 2124 Чаты T…" at bounding box center [784, 390] width 1568 height 779
click at [225, 35] on link "V_FL-828" at bounding box center [181, 35] width 86 height 22
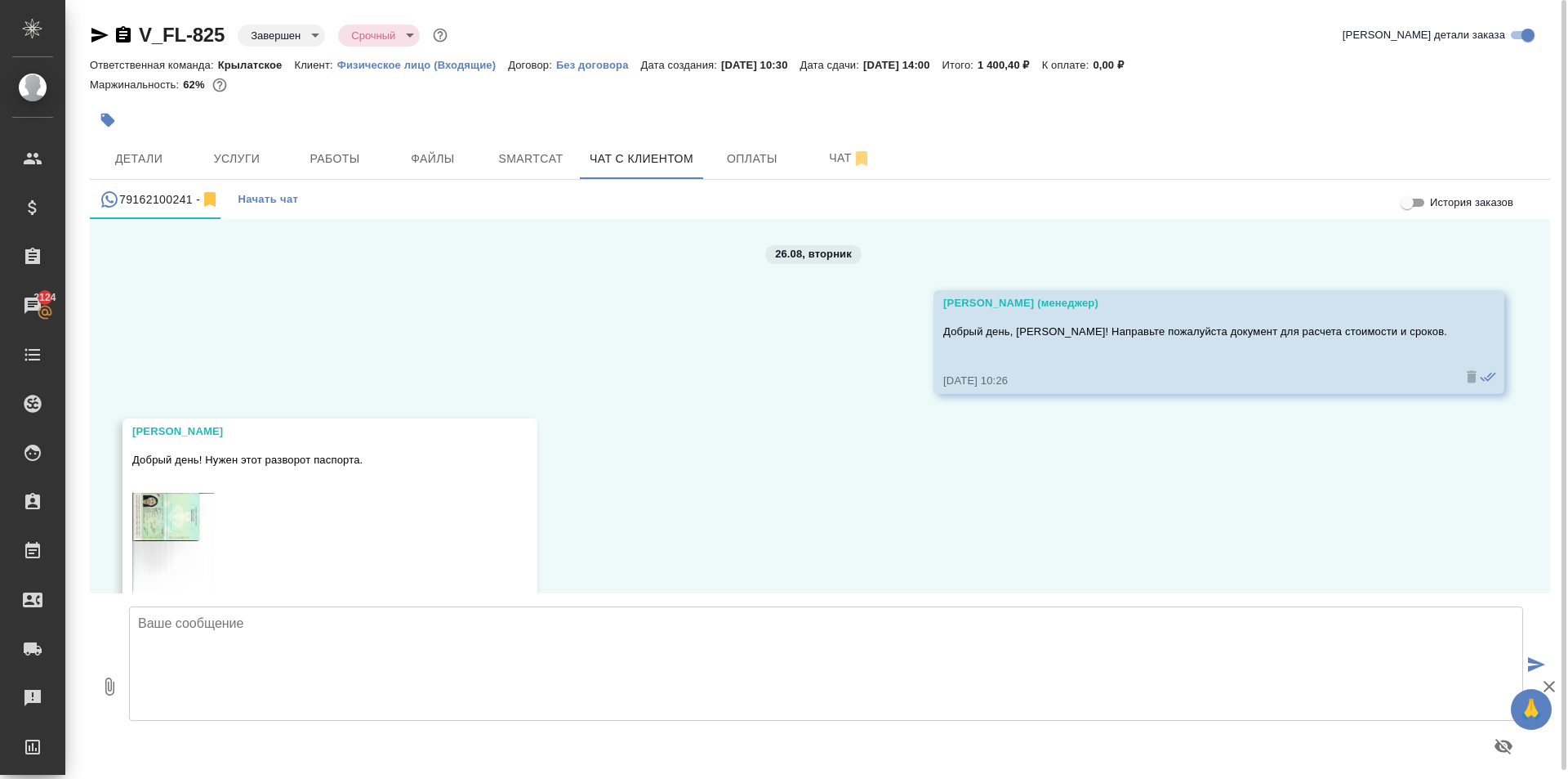
scroll to position [1336, 0]
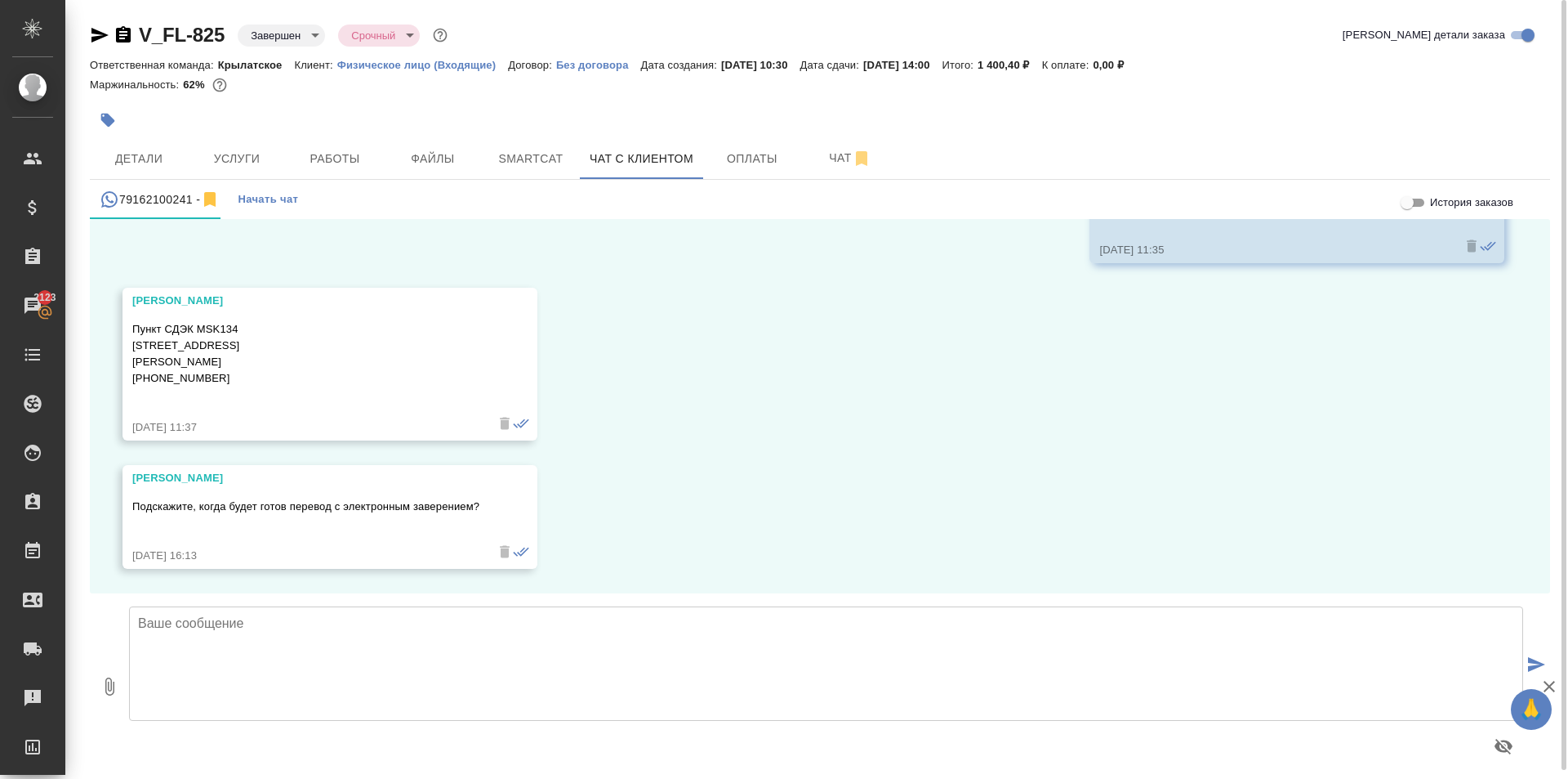
click at [380, 612] on textarea at bounding box center [826, 663] width 1395 height 114
drag, startPoint x: 153, startPoint y: 632, endPoint x: 536, endPoint y: 474, distance: 414.3
click at [489, 497] on div "История заказов 26.08, [DATE] [PERSON_NAME] (менеджер) Добрый день, [PERSON_NAM…" at bounding box center [820, 498] width 1461 height 559
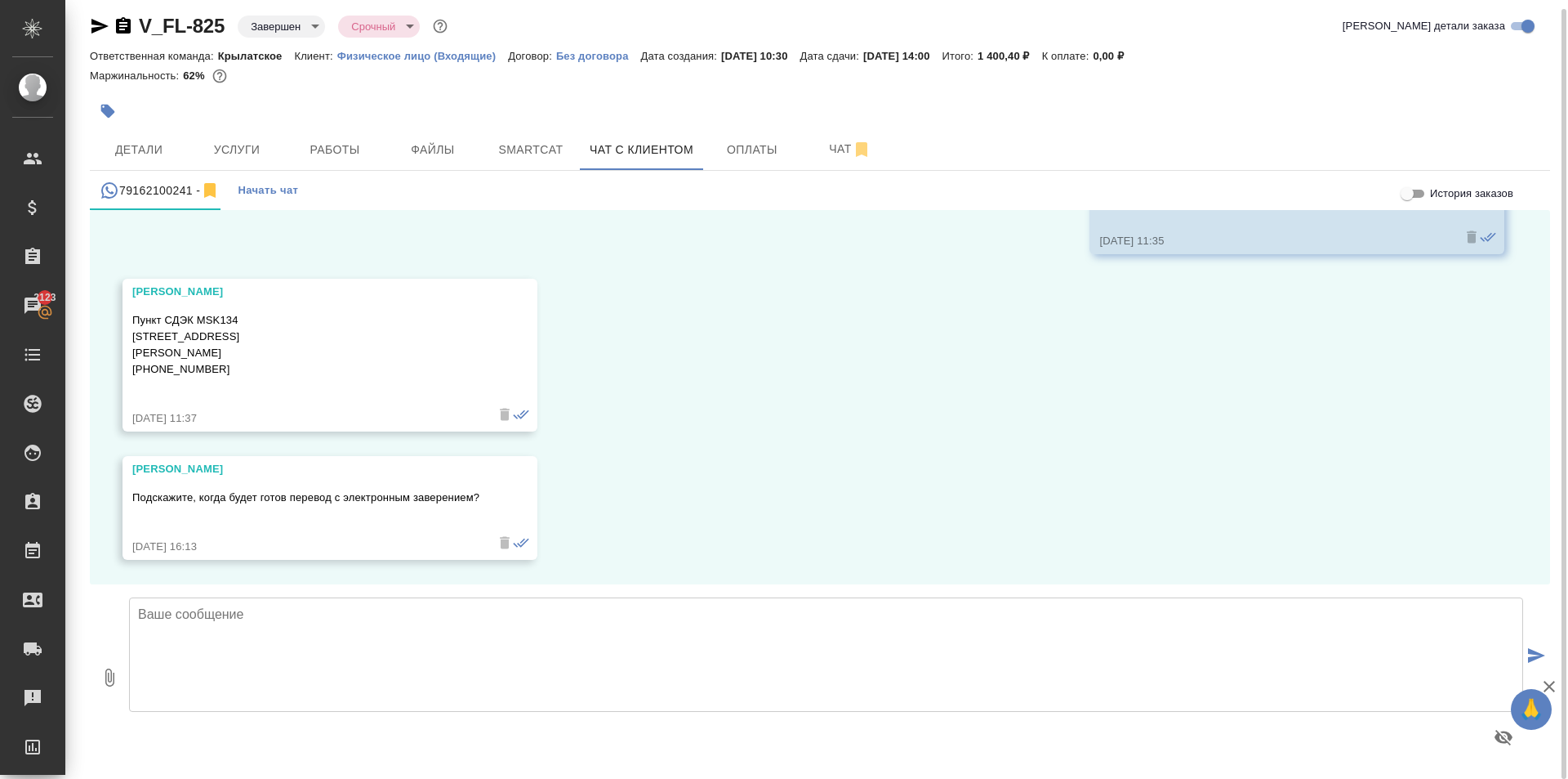
click at [320, 657] on textarea at bounding box center [826, 654] width 1395 height 114
click at [442, 615] on textarea "завтра утром направим скан." at bounding box center [826, 654] width 1395 height 114
type textarea "завтра утром направим скан."
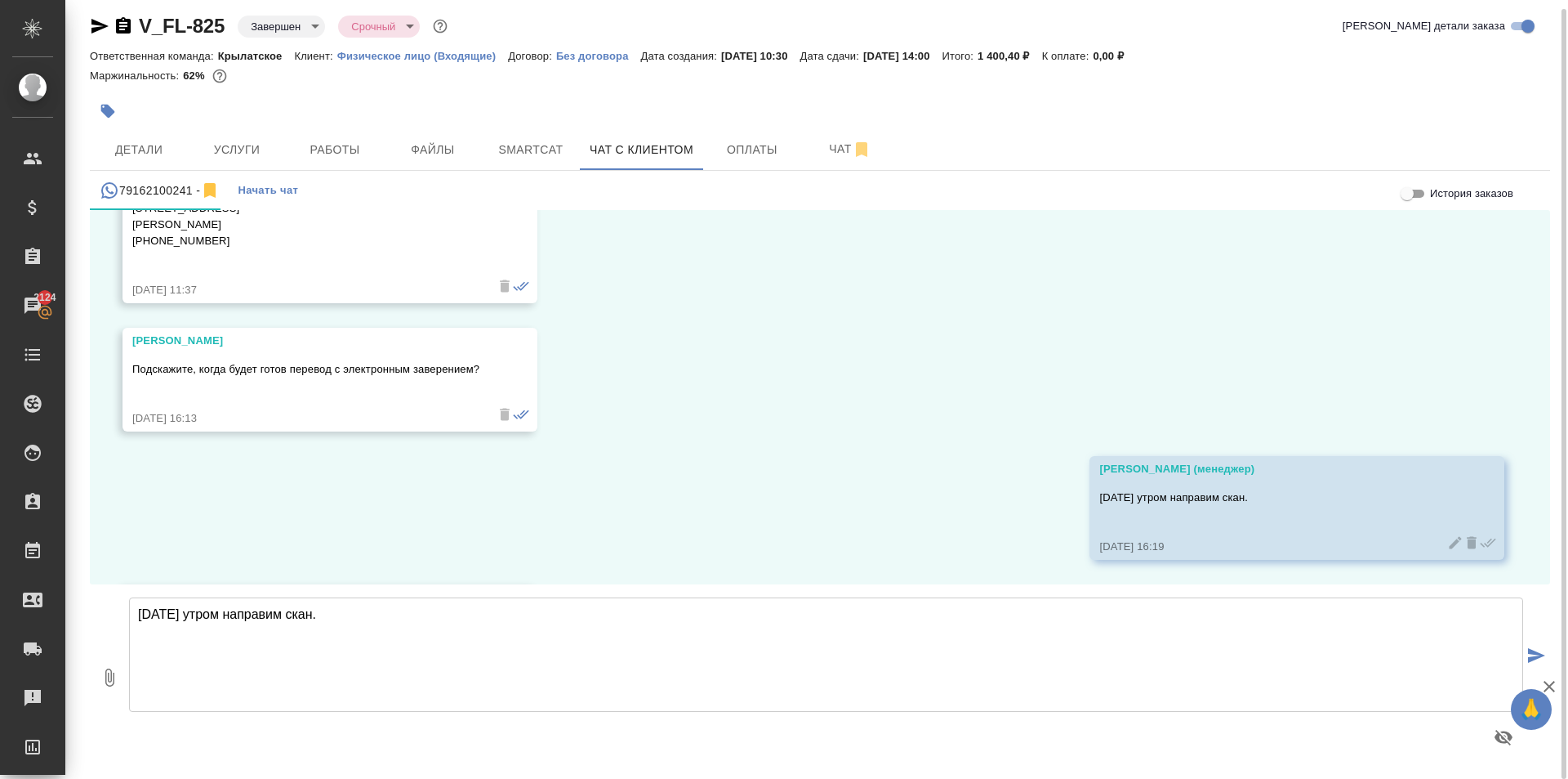
scroll to position [1593, 0]
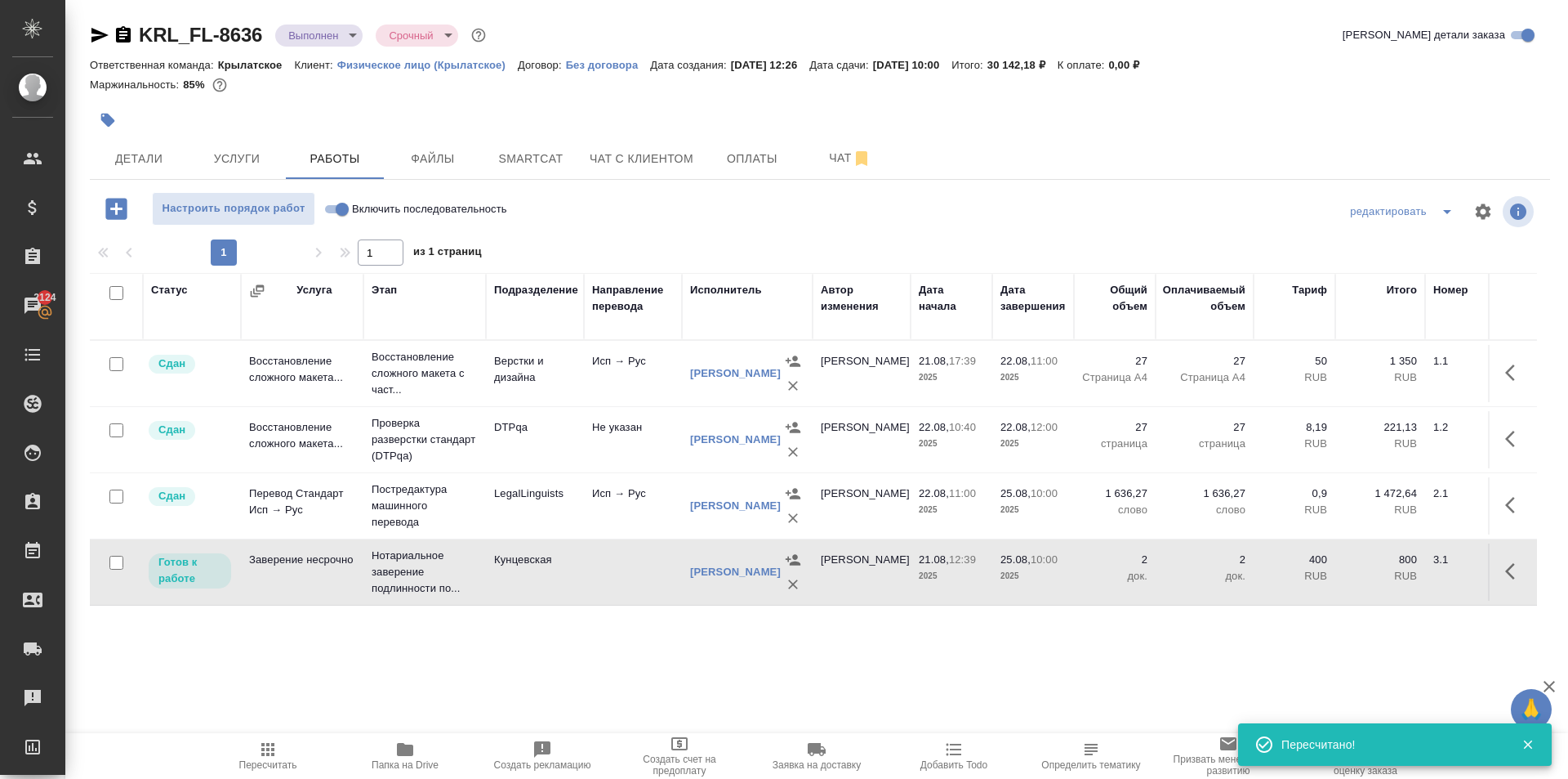
click at [236, 767] on span "Пересчитать" at bounding box center [267, 754] width 118 height 31
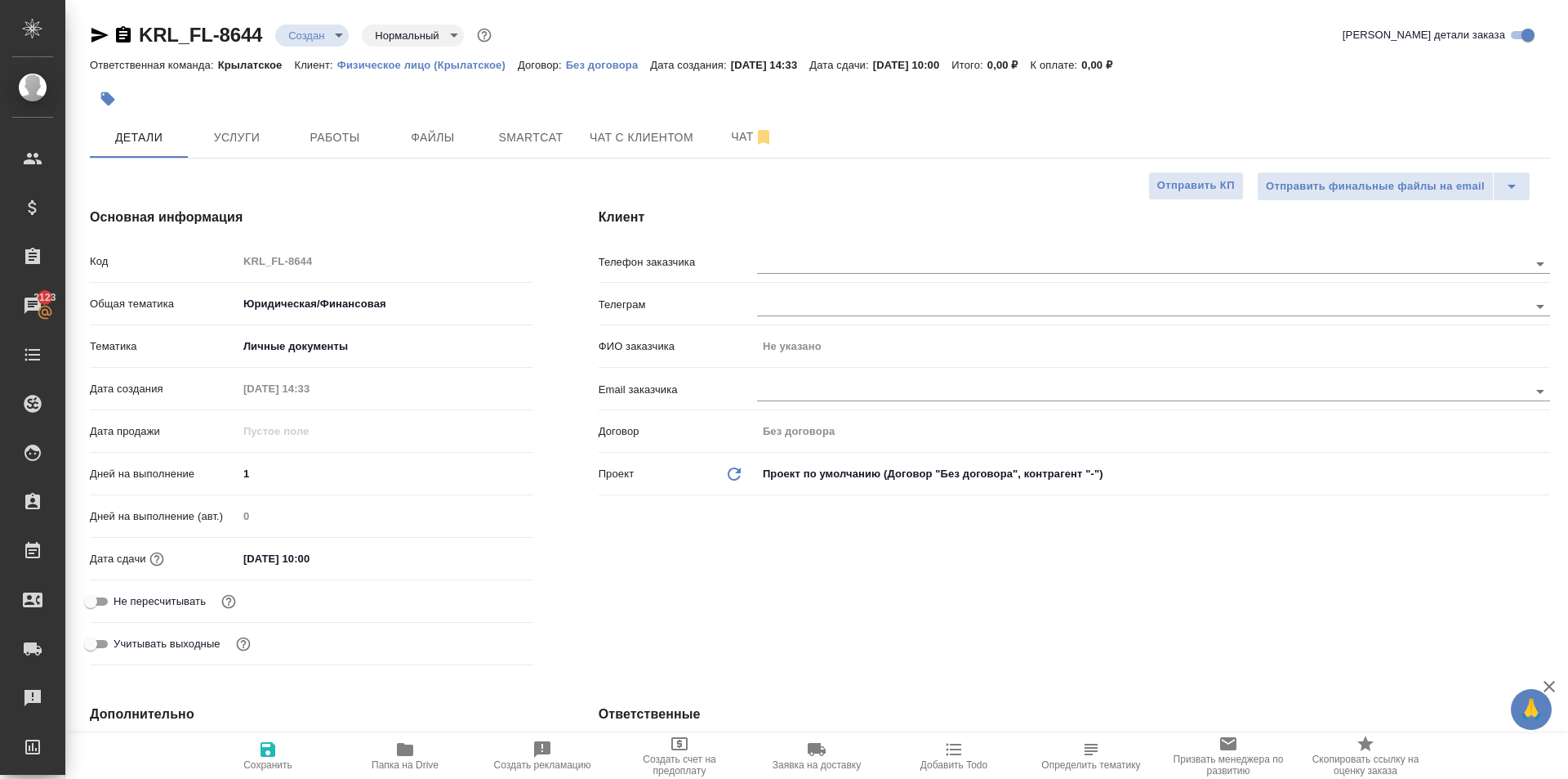
select select "RU"
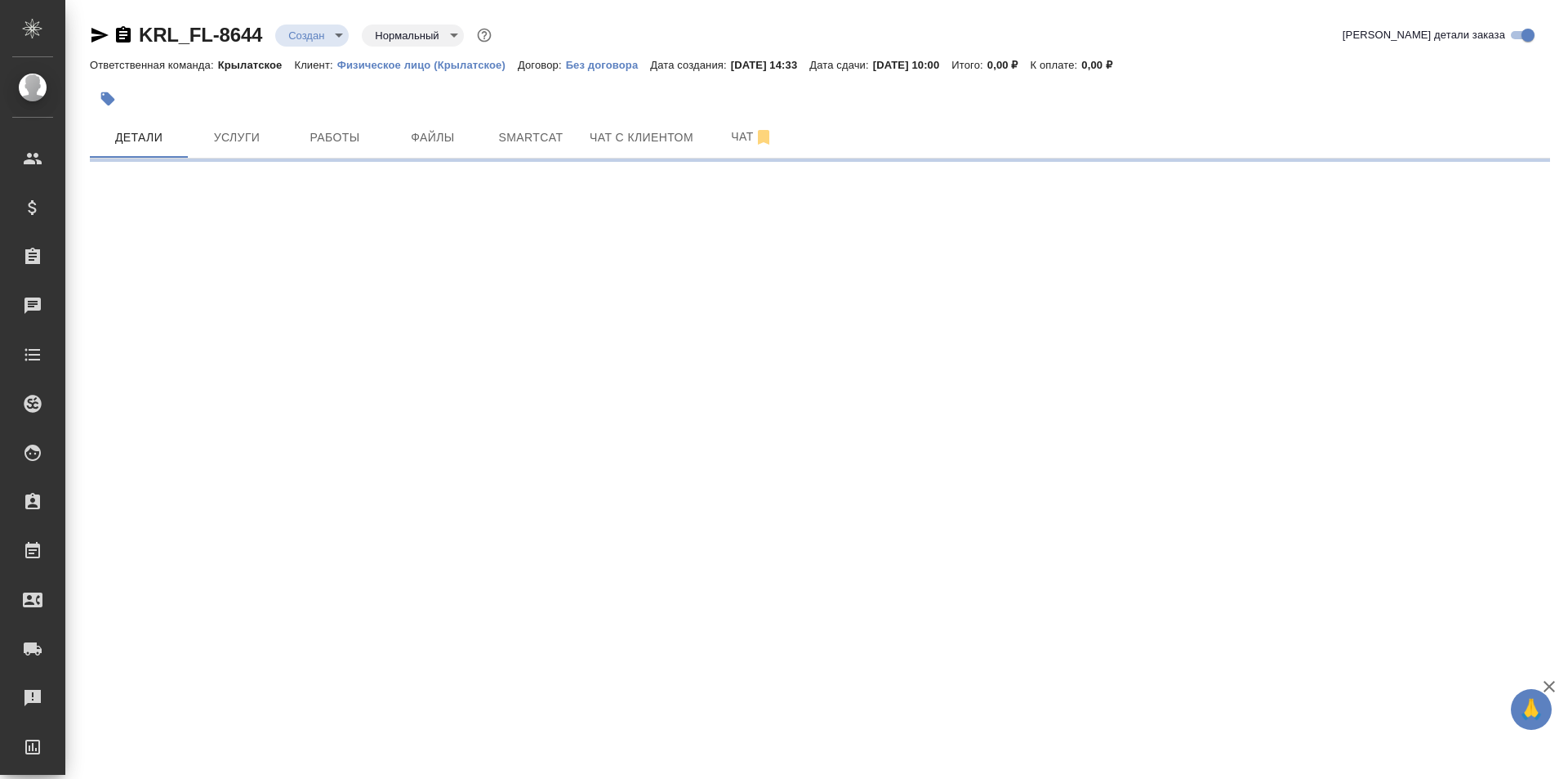
select select "RU"
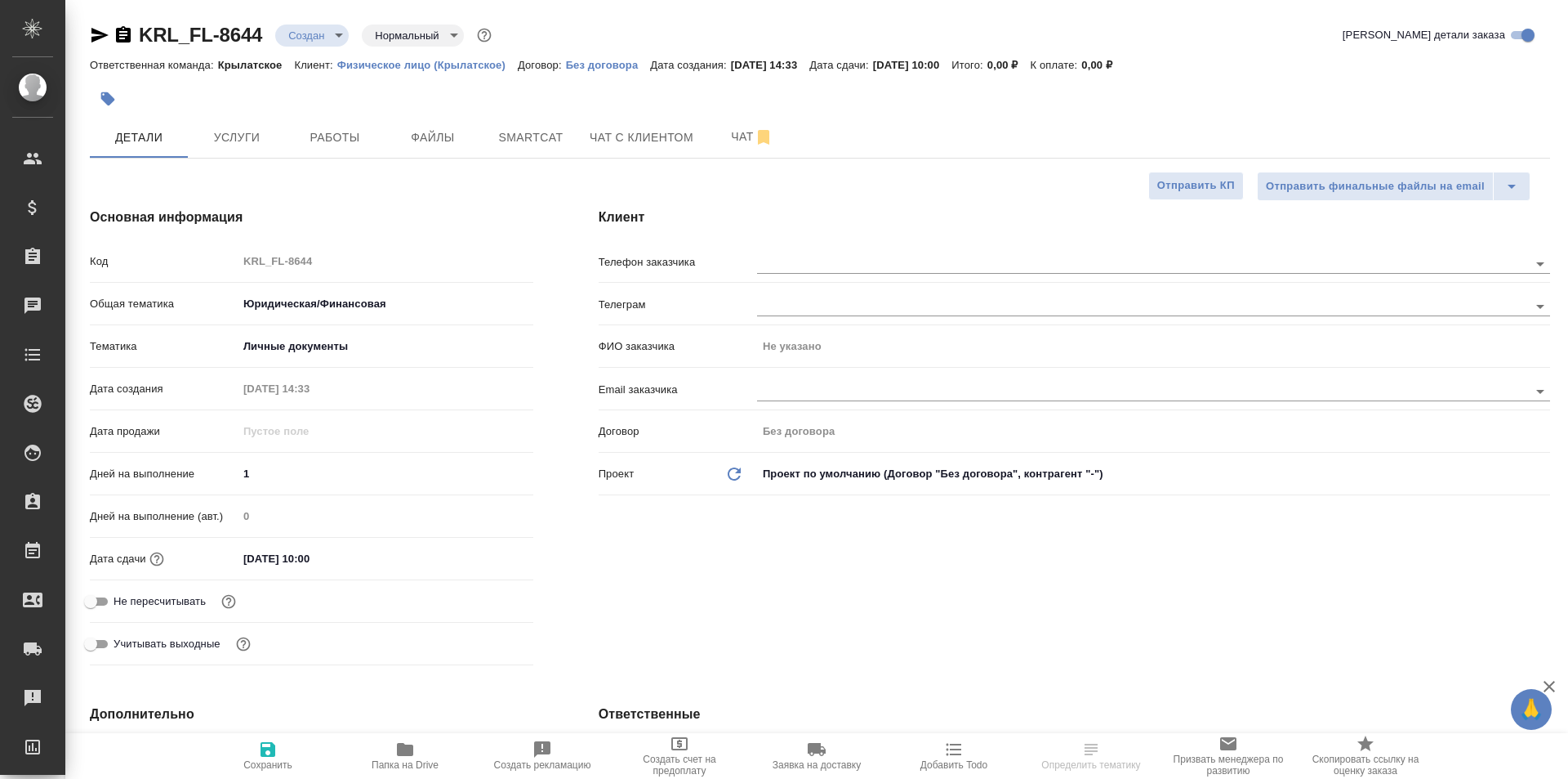
type textarea "x"
click at [398, 148] on button "Файлы" at bounding box center [433, 137] width 98 height 41
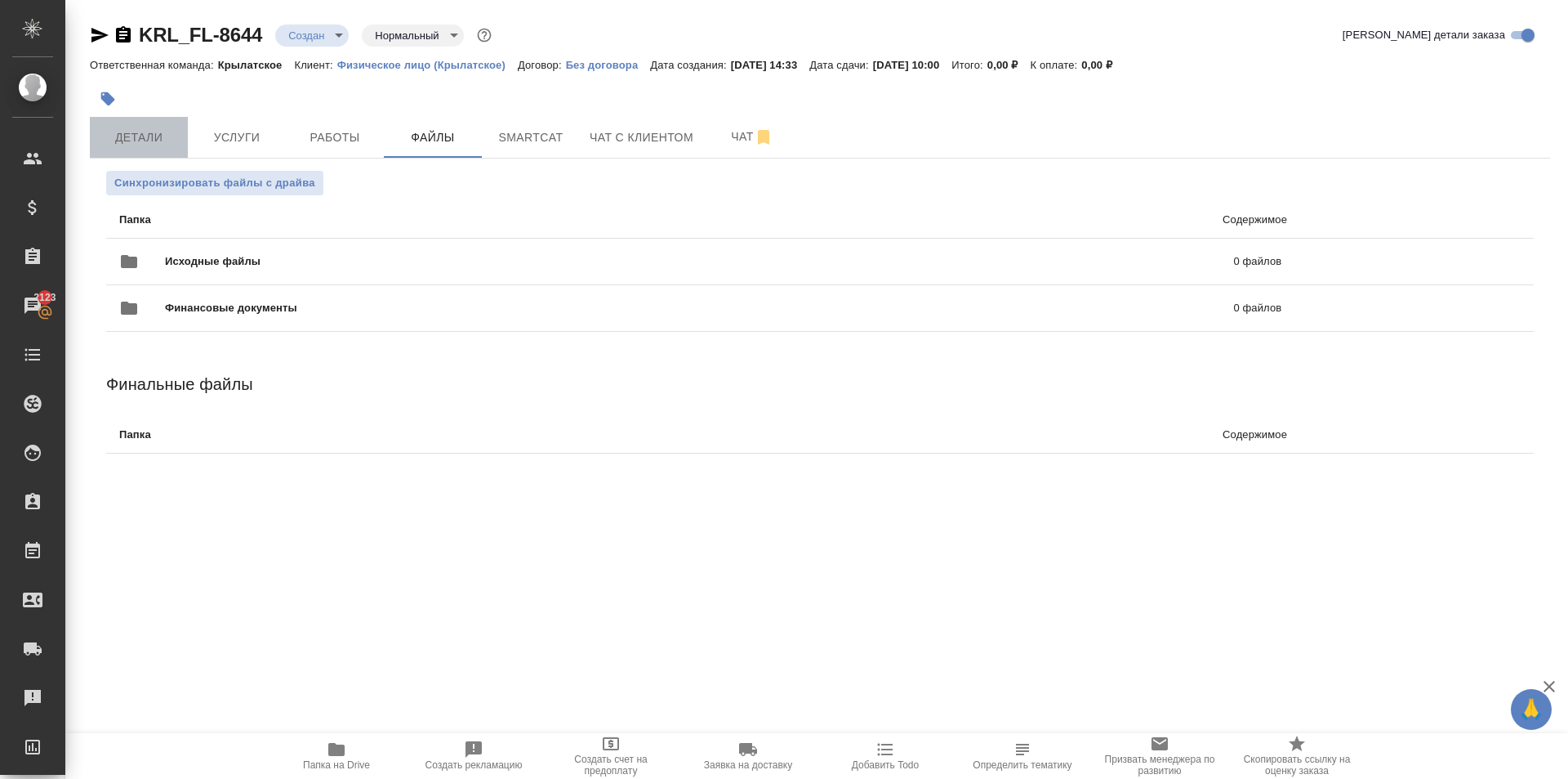
click at [150, 128] on button "Детали" at bounding box center [139, 137] width 98 height 41
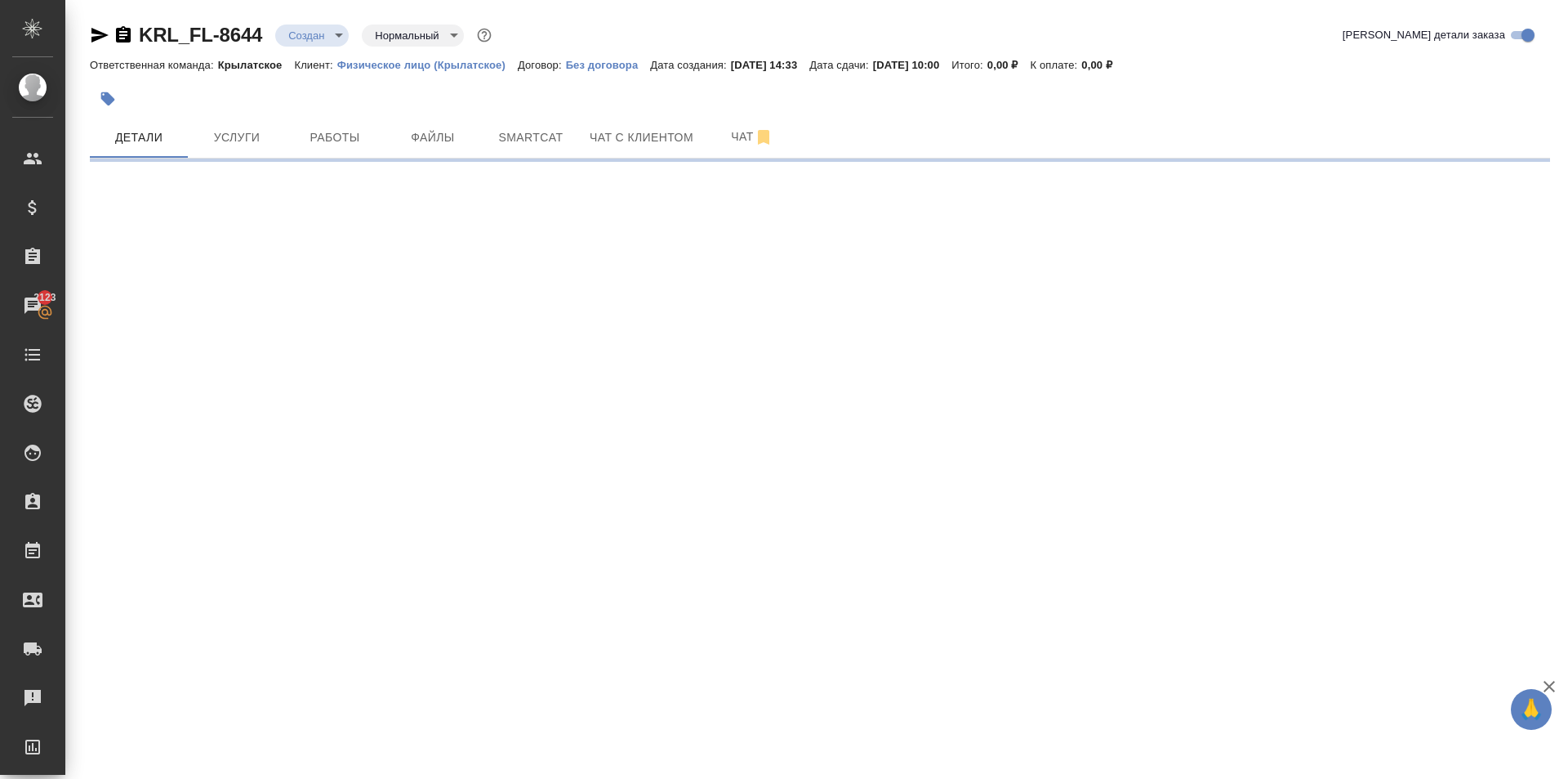
select select "RU"
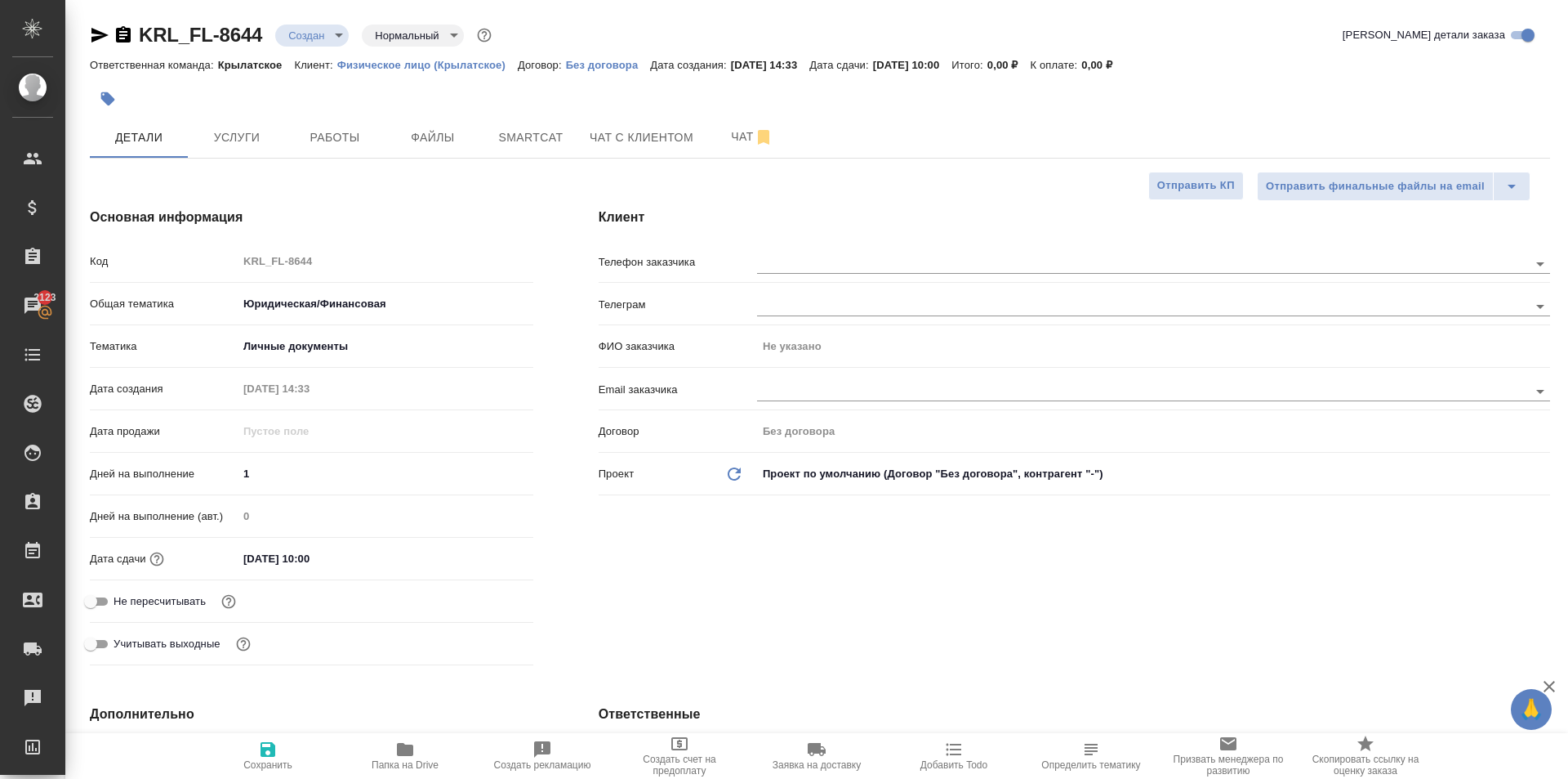
type textarea "x"
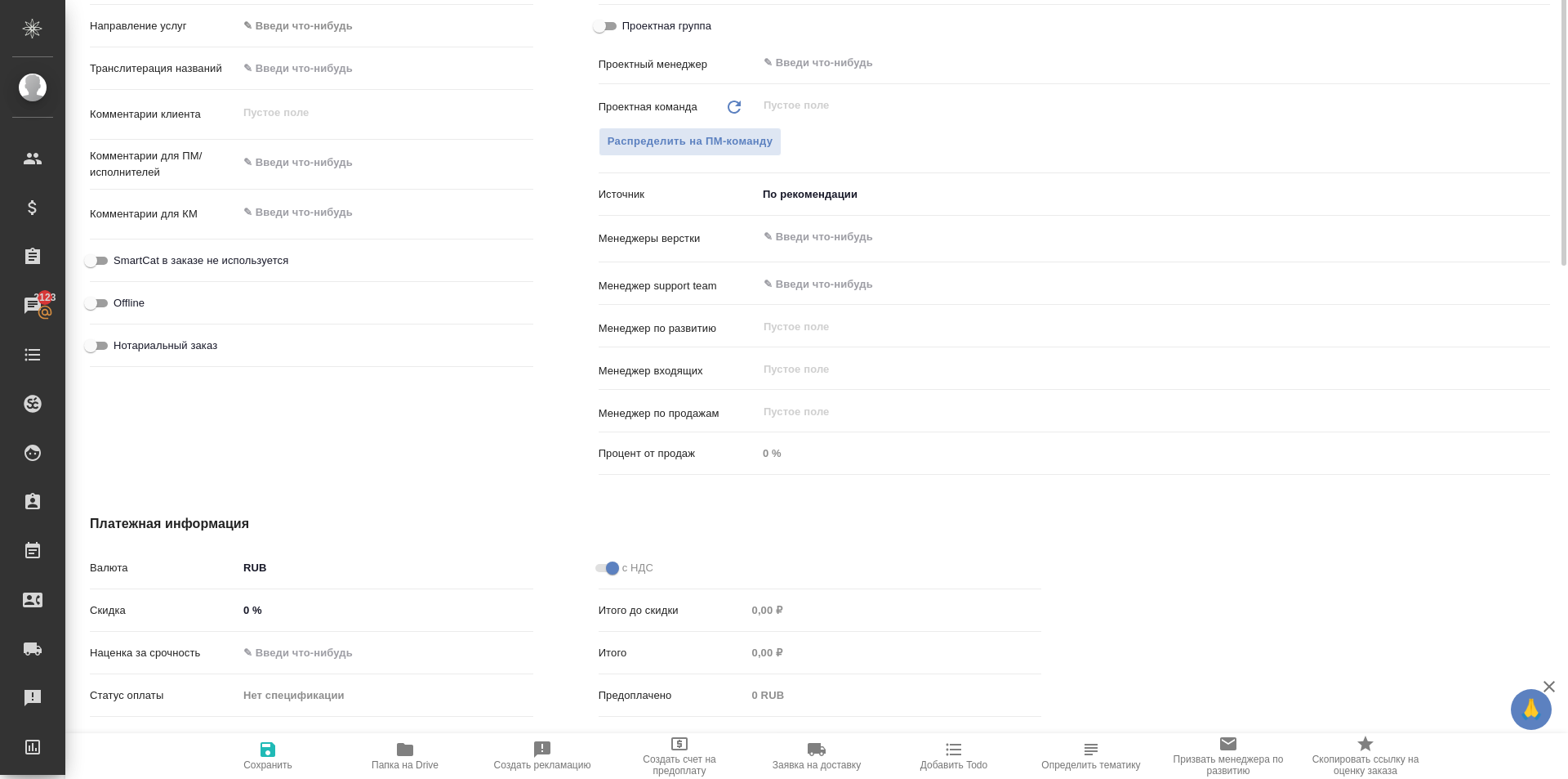
scroll to position [409, 0]
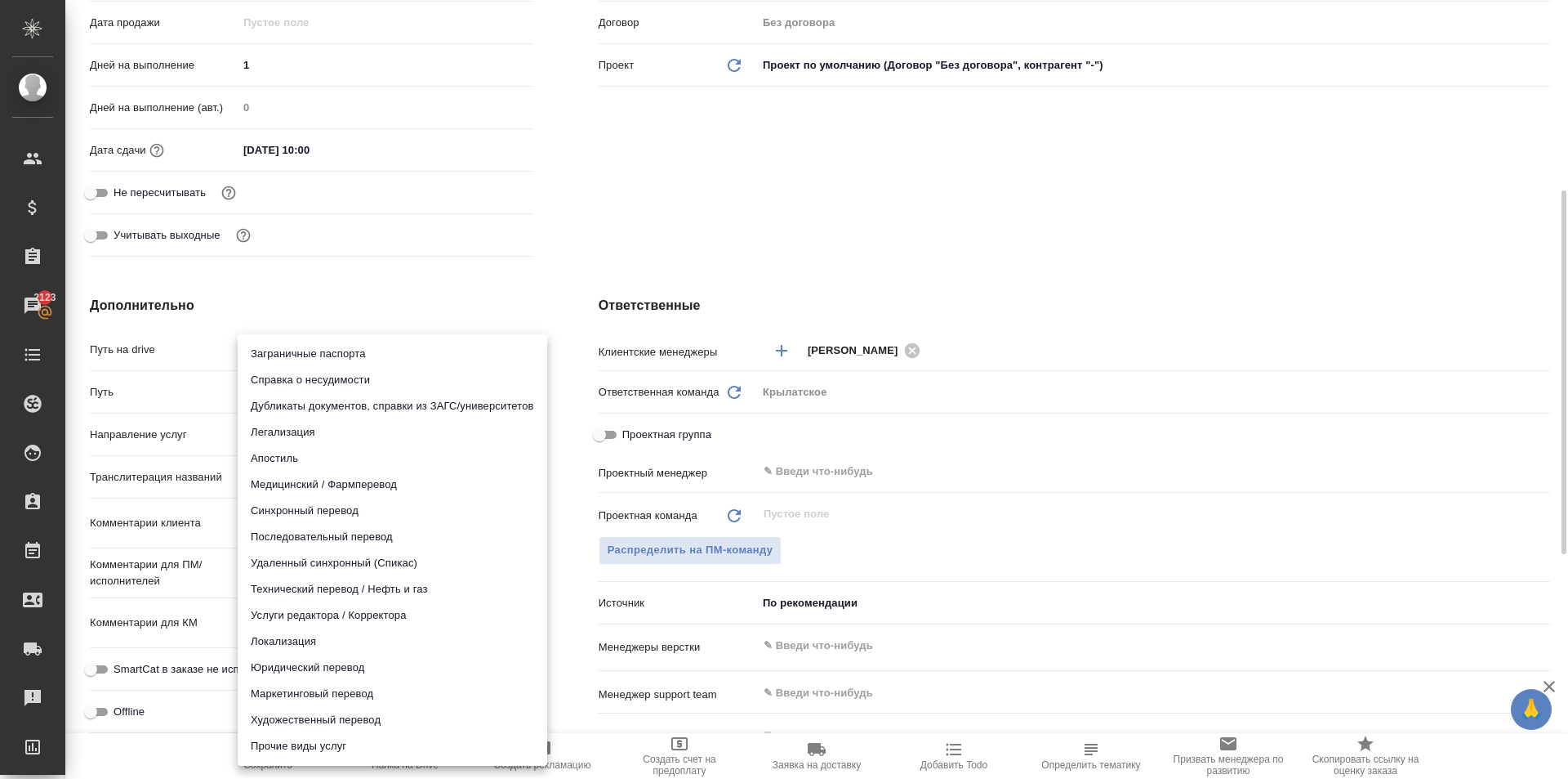
click at [322, 432] on body "🙏 .cls-1 fill:#fff; AWATERA [PERSON_NAME] Клиенты Спецификации Заказы 2123 Чаты…" at bounding box center [784, 390] width 1568 height 779
click at [287, 663] on li "Юридический перевод" at bounding box center [393, 667] width 310 height 27
type input "legalTranslation"
type textarea "x"
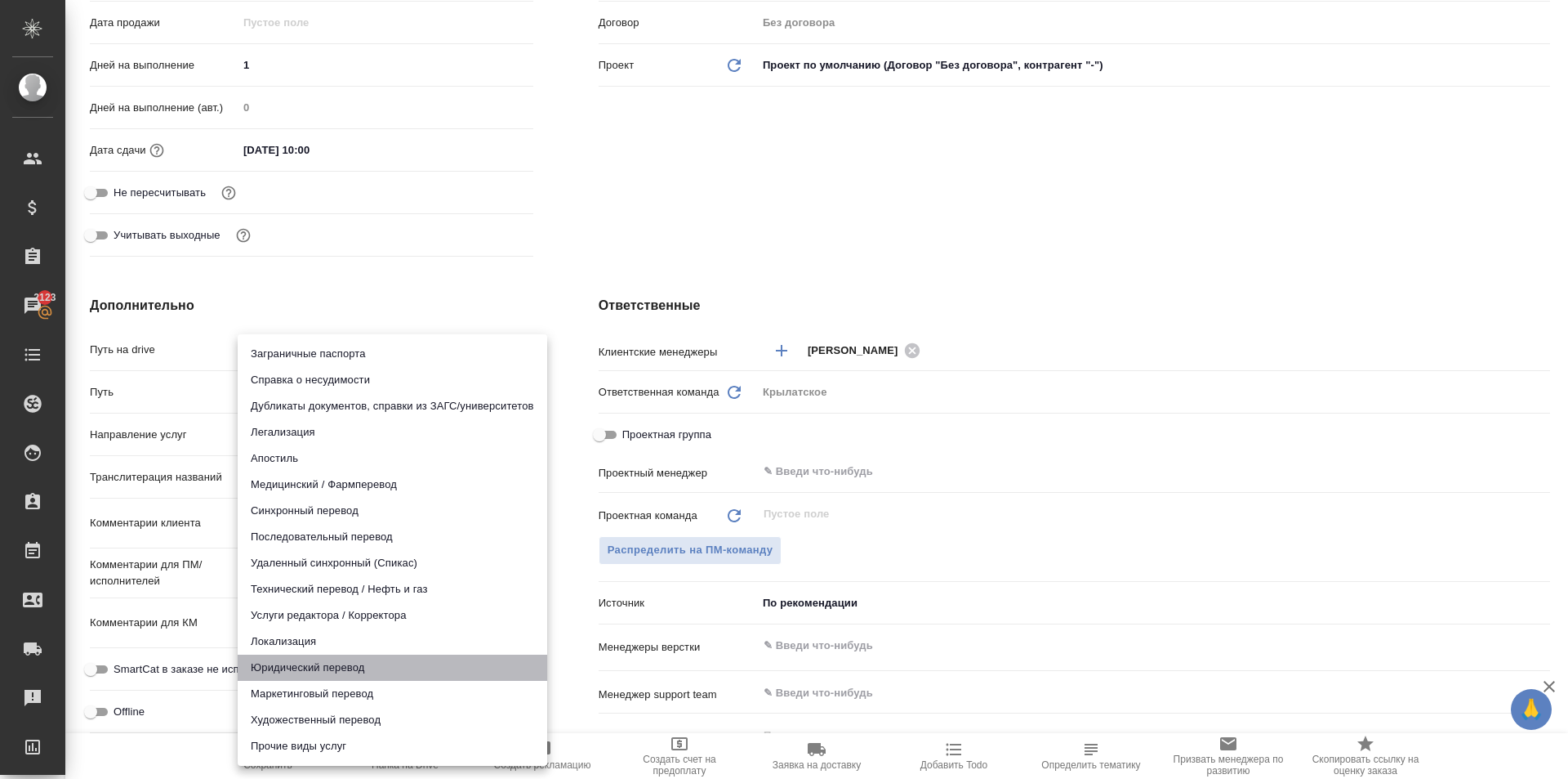
type textarea "x"
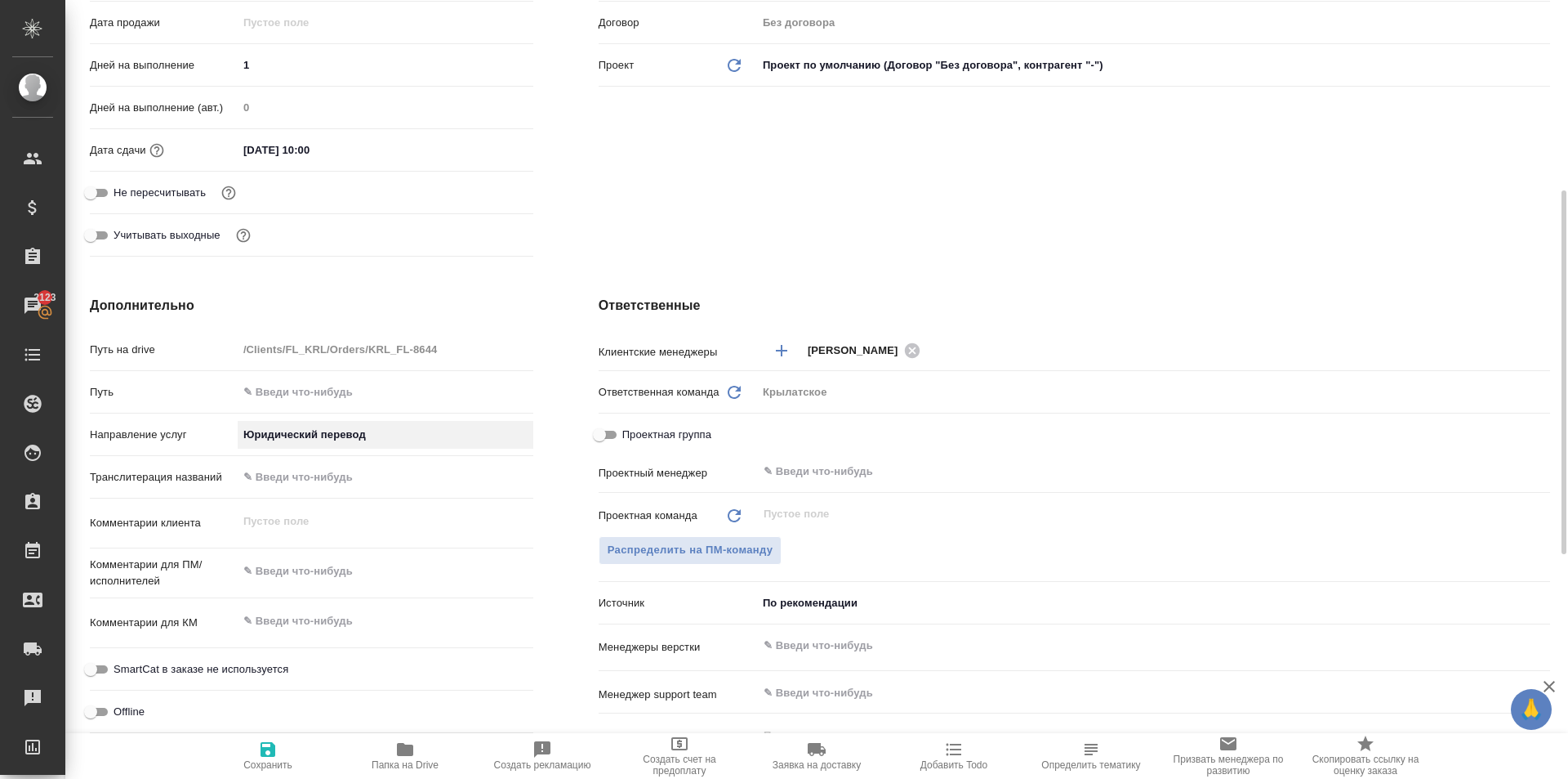
scroll to position [736, 0]
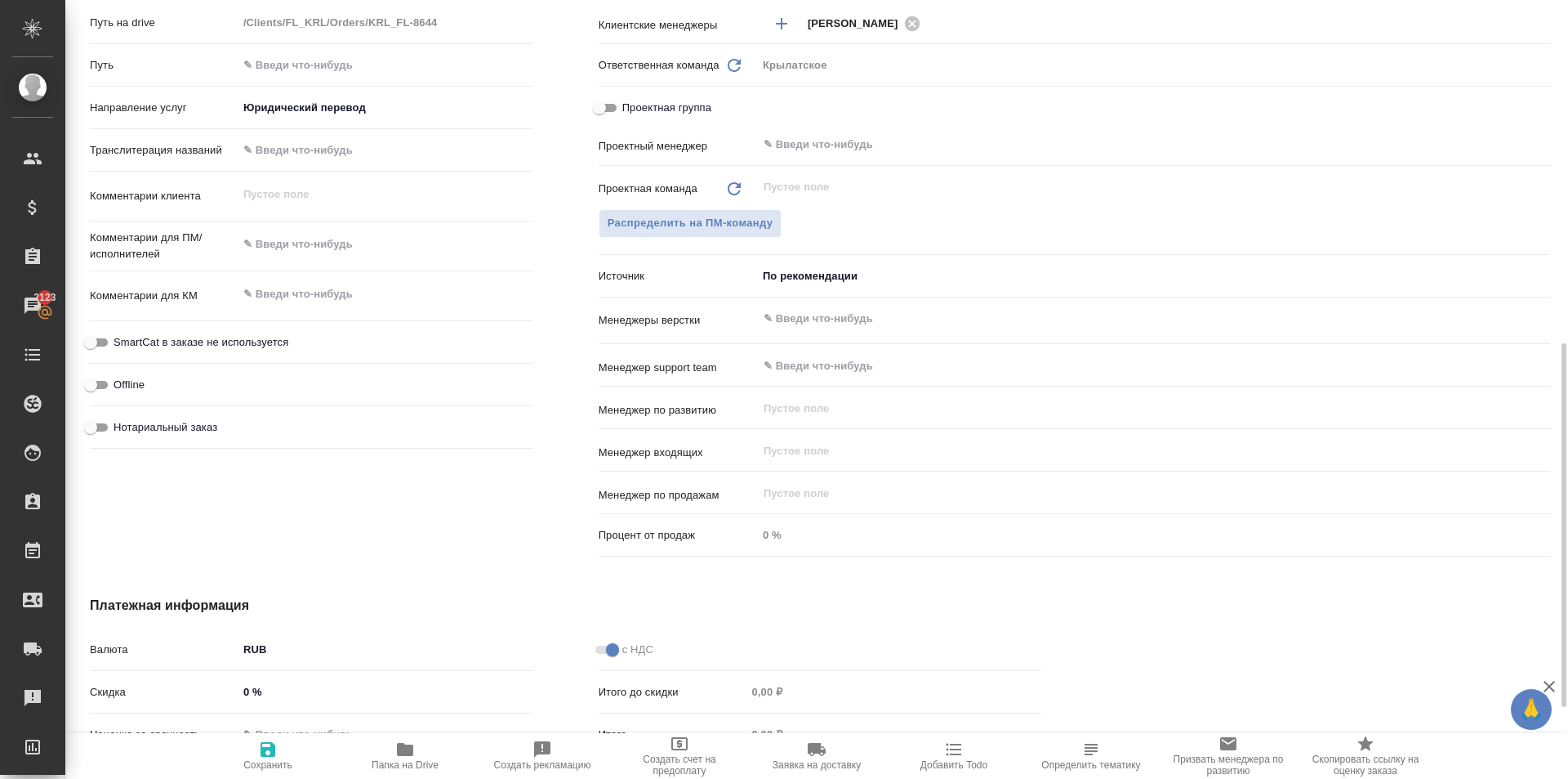
click at [218, 428] on div "Нотариальный заказ" at bounding box center [311, 427] width 443 height 28
click at [215, 420] on span "Нотариальный заказ" at bounding box center [165, 428] width 104 height 16
click at [120, 420] on input "Нотариальный заказ" at bounding box center [90, 428] width 58 height 19
checkbox input "true"
type textarea "x"
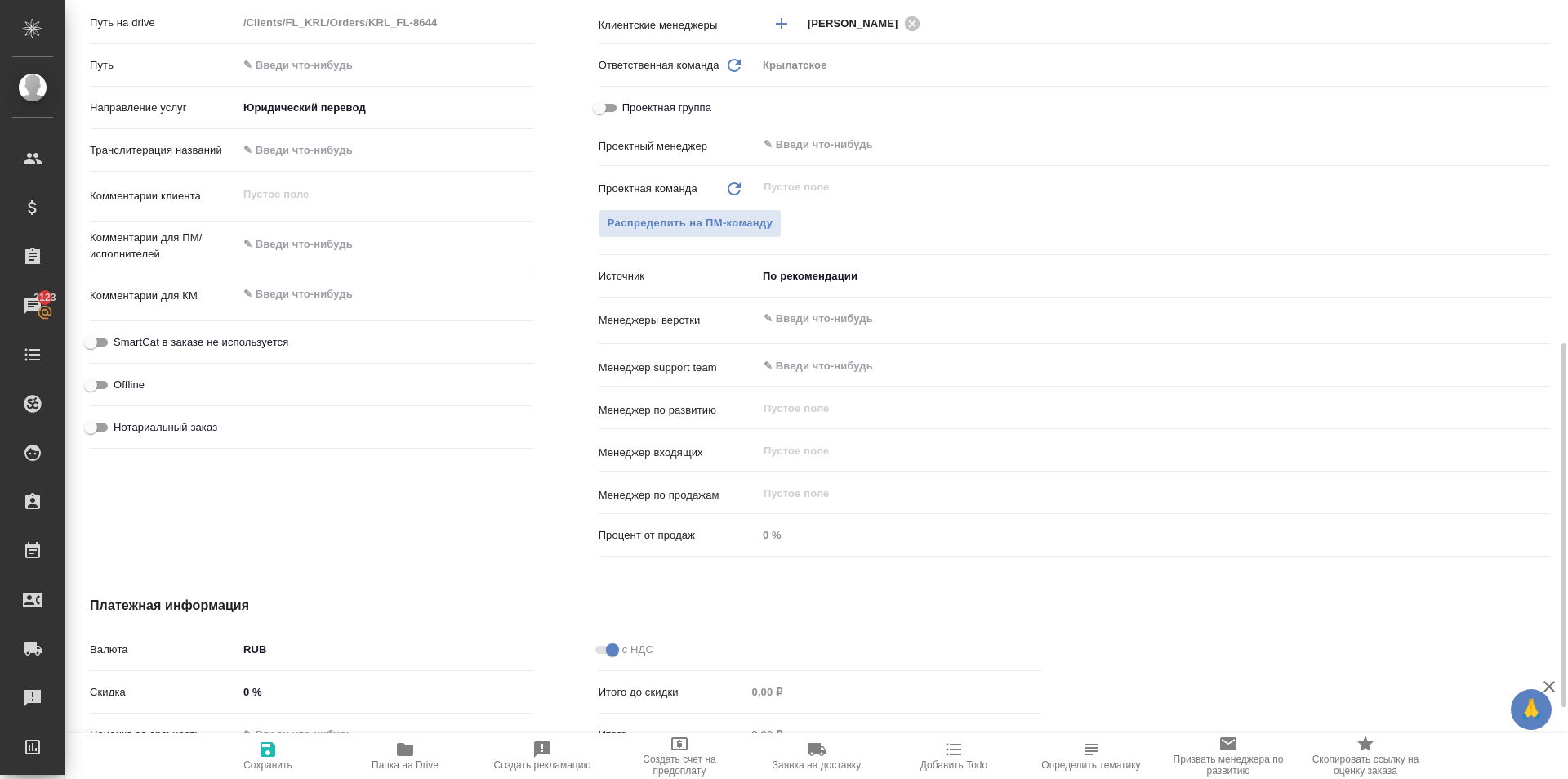
type textarea "x"
drag, startPoint x: 224, startPoint y: 343, endPoint x: 251, endPoint y: 361, distance: 32.4
click at [224, 343] on span "SmartCat в заказе не используется" at bounding box center [201, 343] width 175 height 16
click at [120, 343] on input "SmartCat в заказе не используется" at bounding box center [90, 343] width 58 height 19
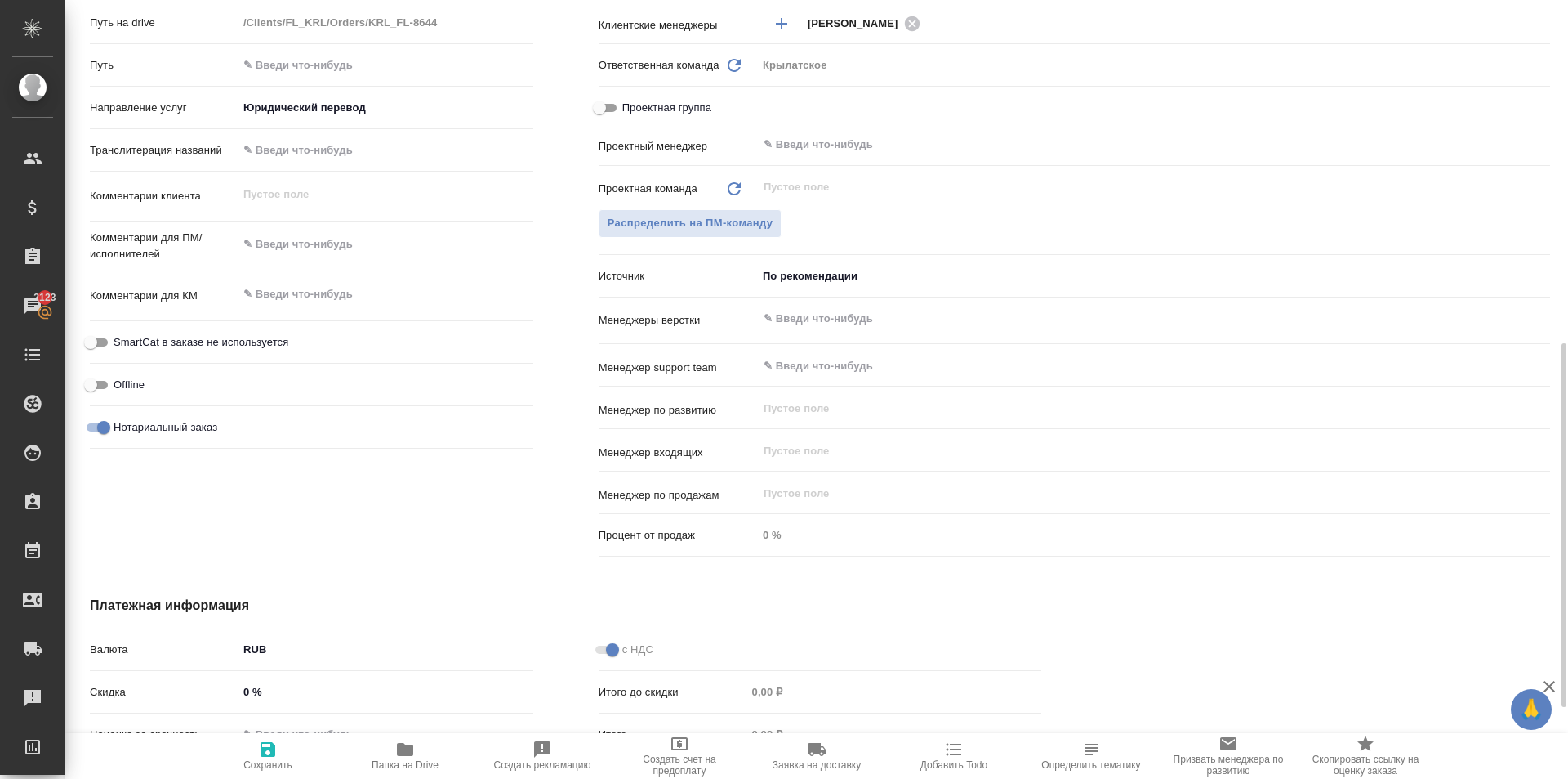
checkbox input "true"
type textarea "x"
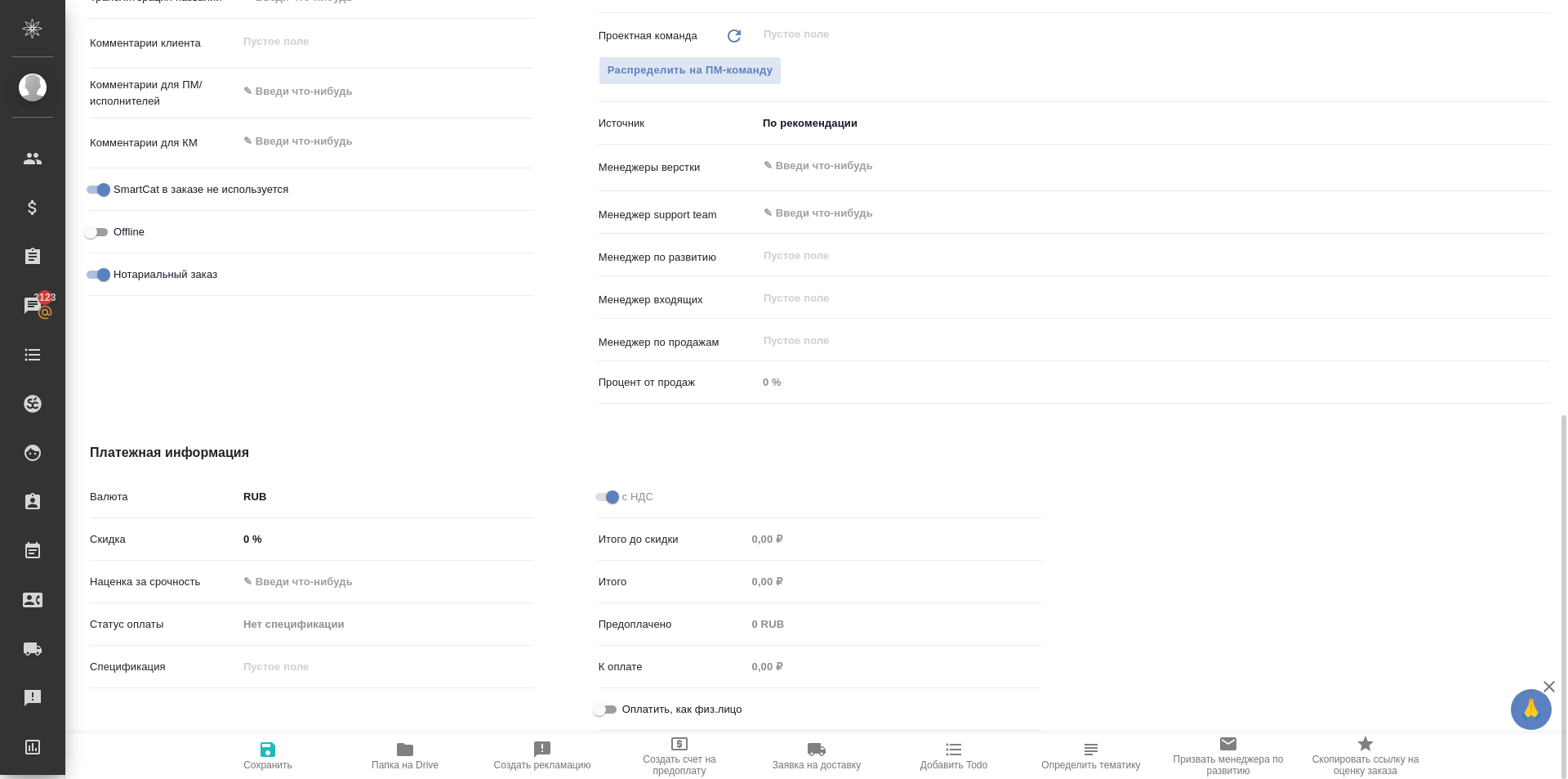
click at [610, 701] on input "Оплатить, как физ.лицо" at bounding box center [599, 709] width 58 height 19
checkbox input "true"
type textarea "x"
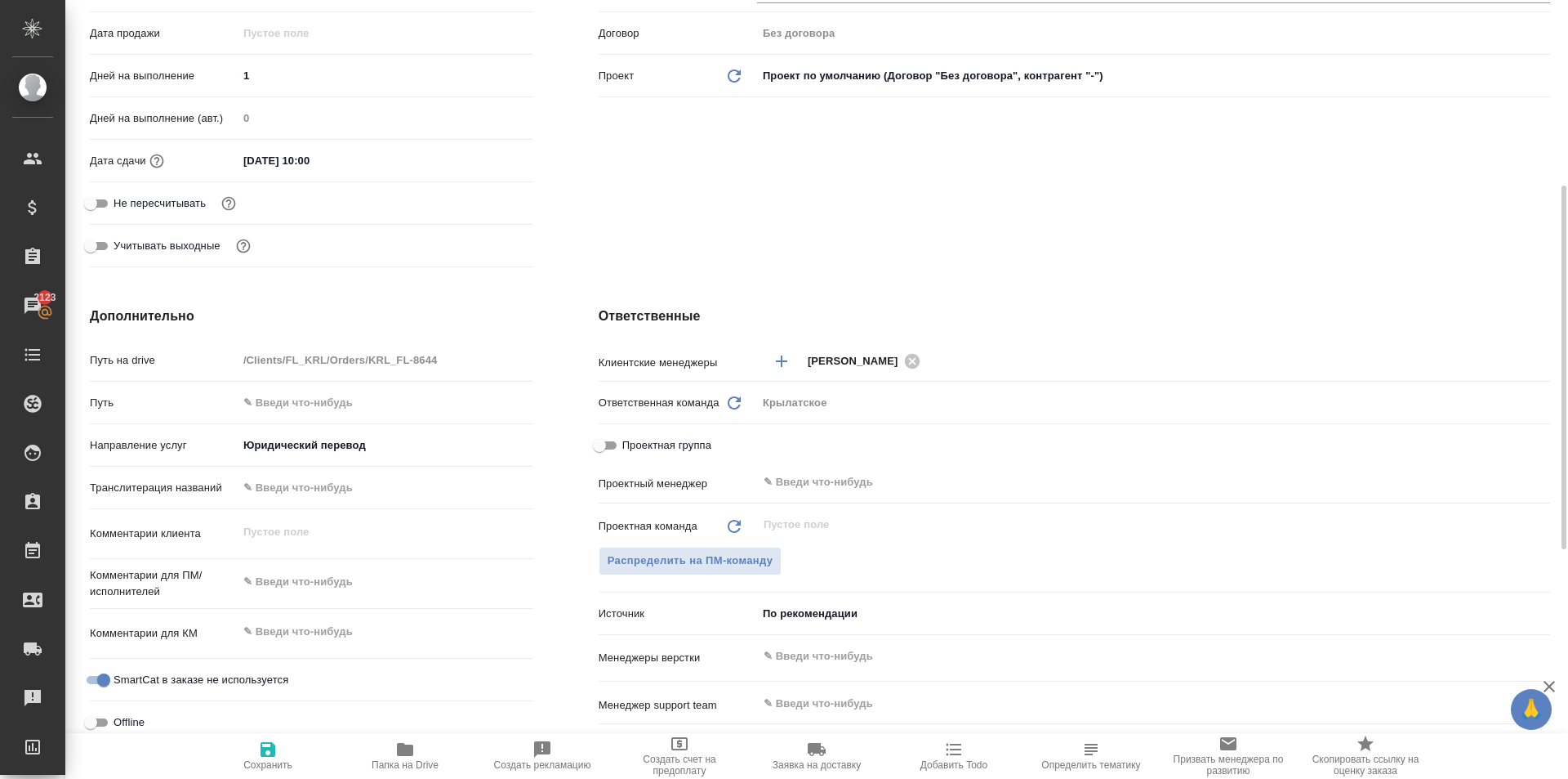
scroll to position [0, 0]
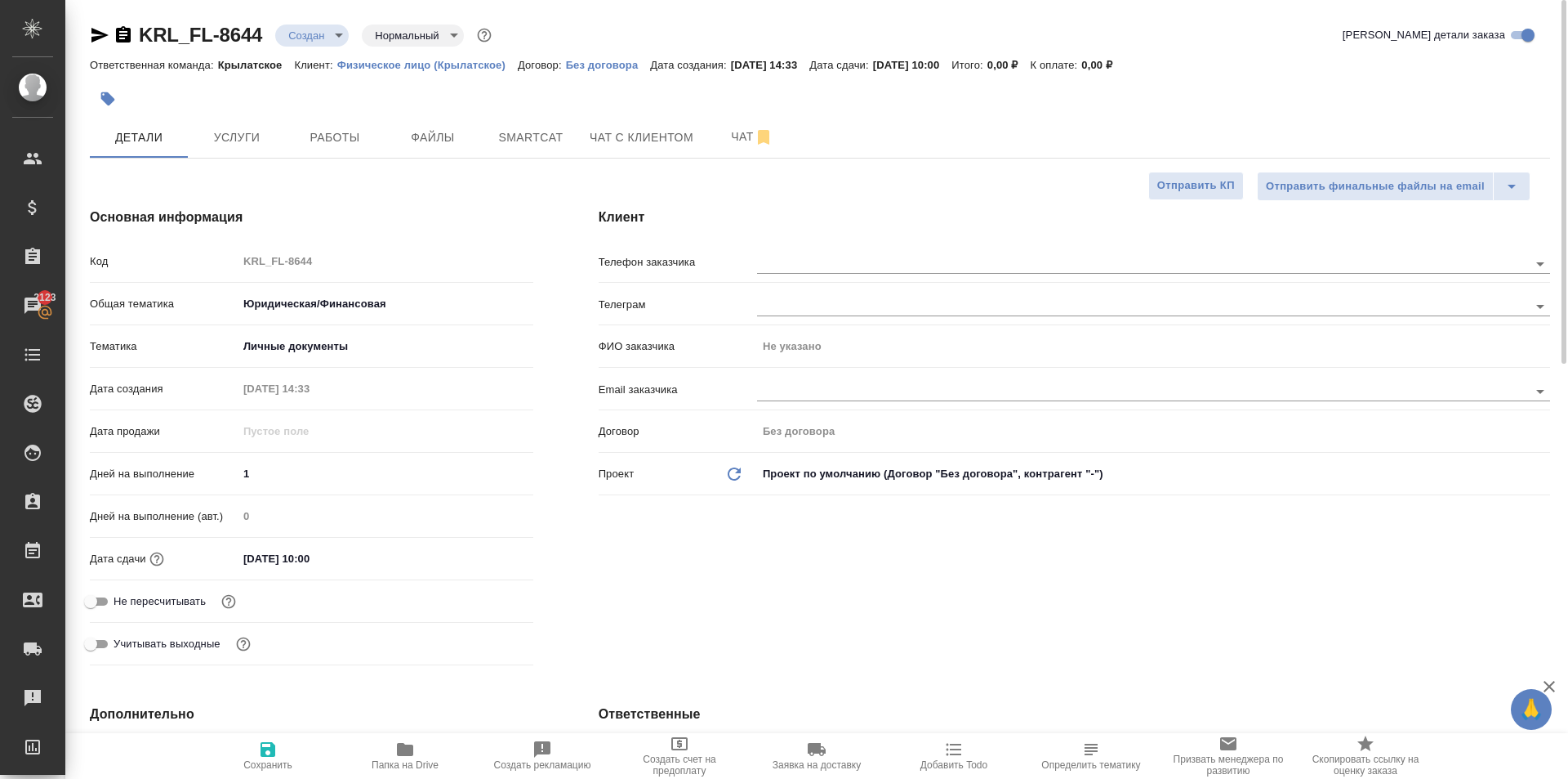
click at [244, 757] on span "Сохранить" at bounding box center [267, 754] width 118 height 31
type textarea "x"
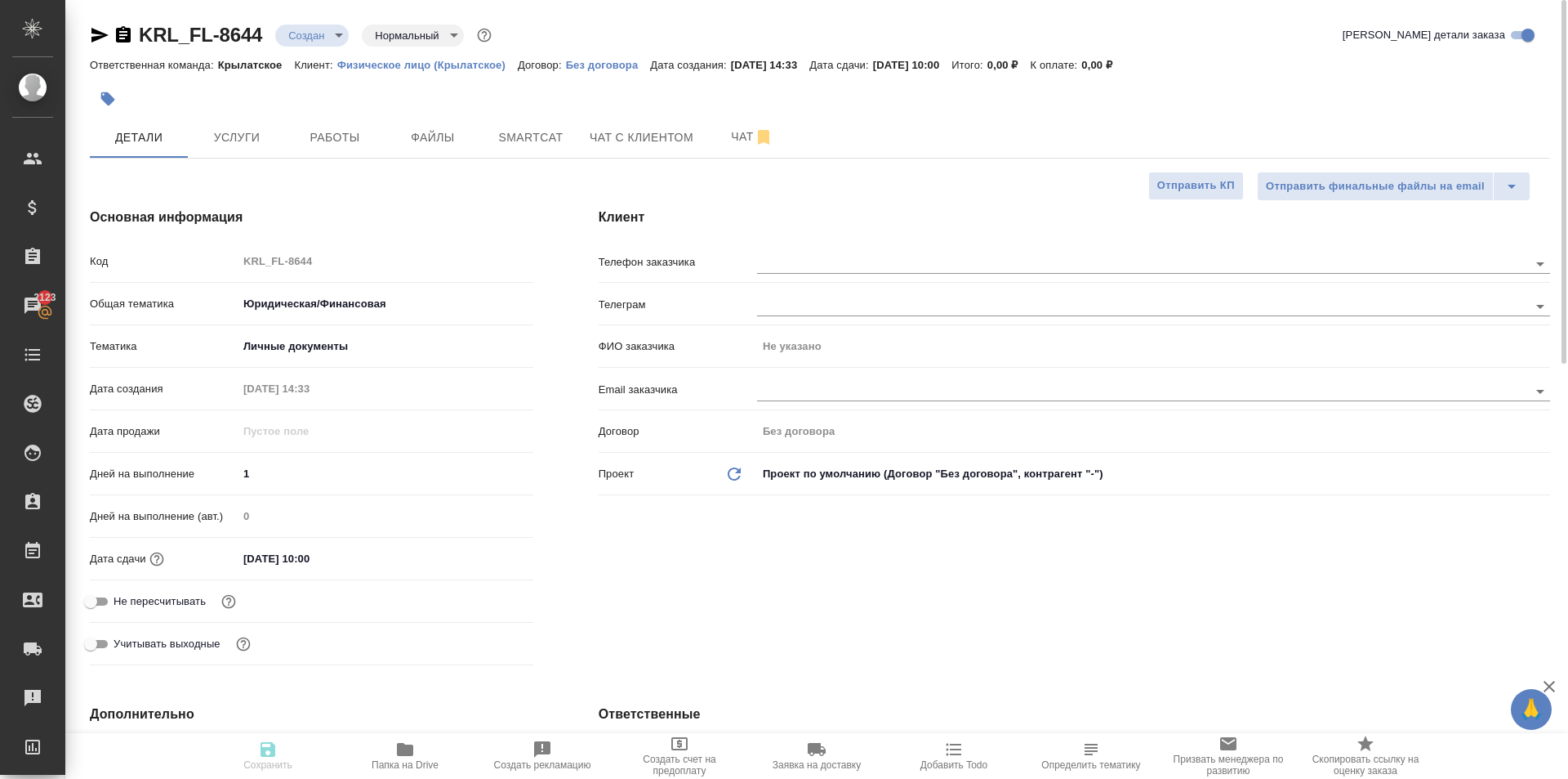
type textarea "x"
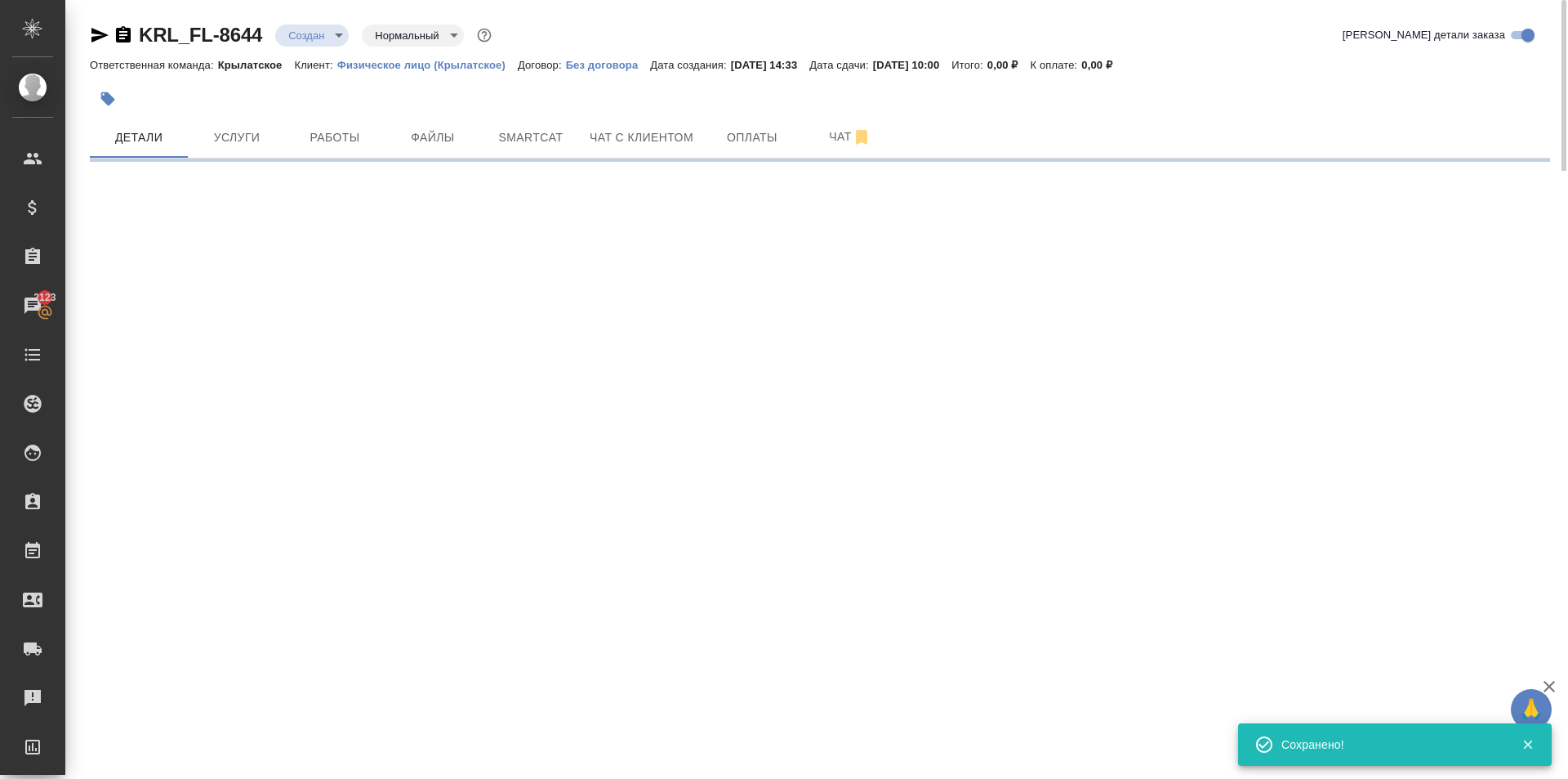
select select "RU"
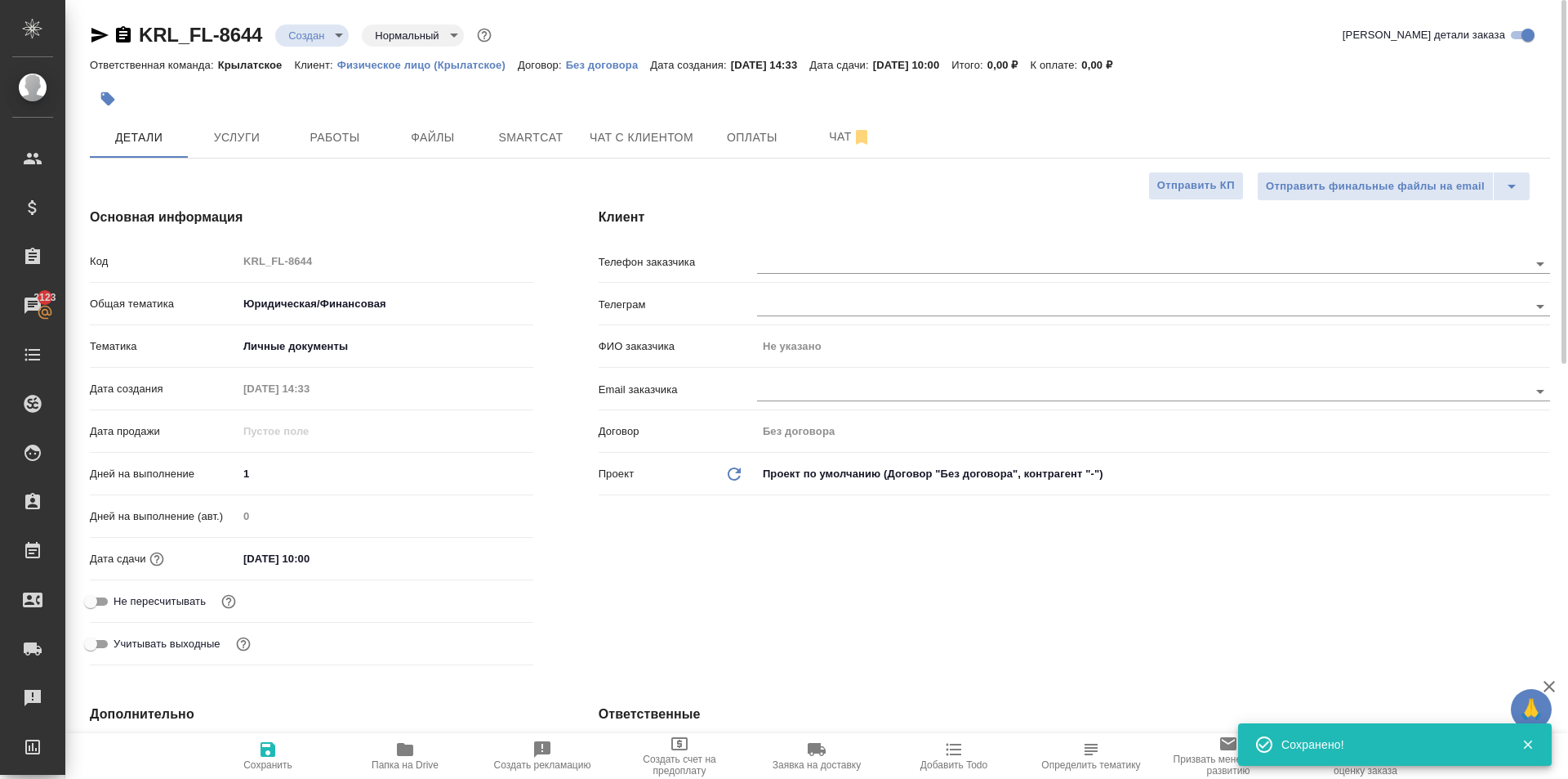
type textarea "x"
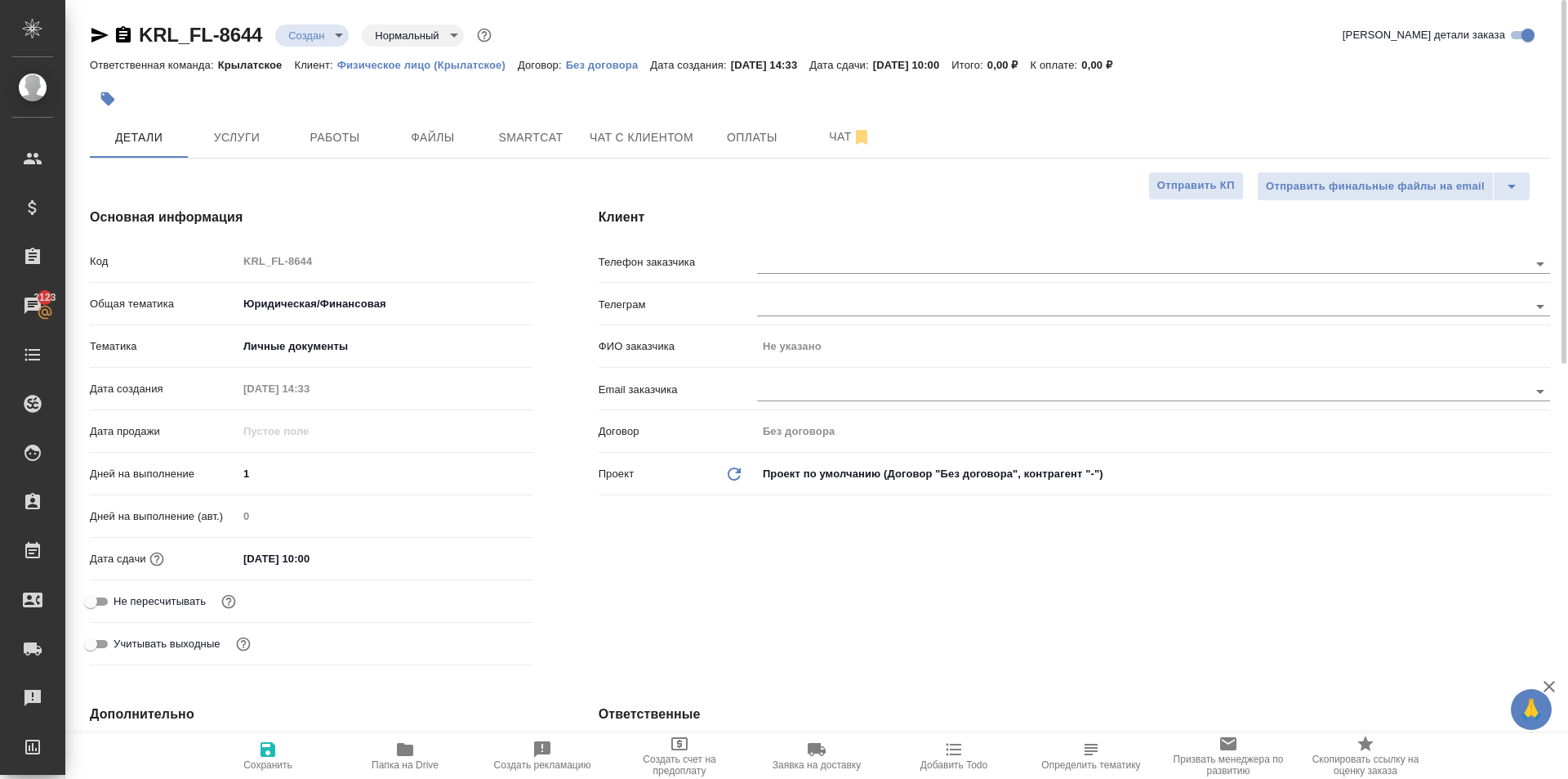
type textarea "x"
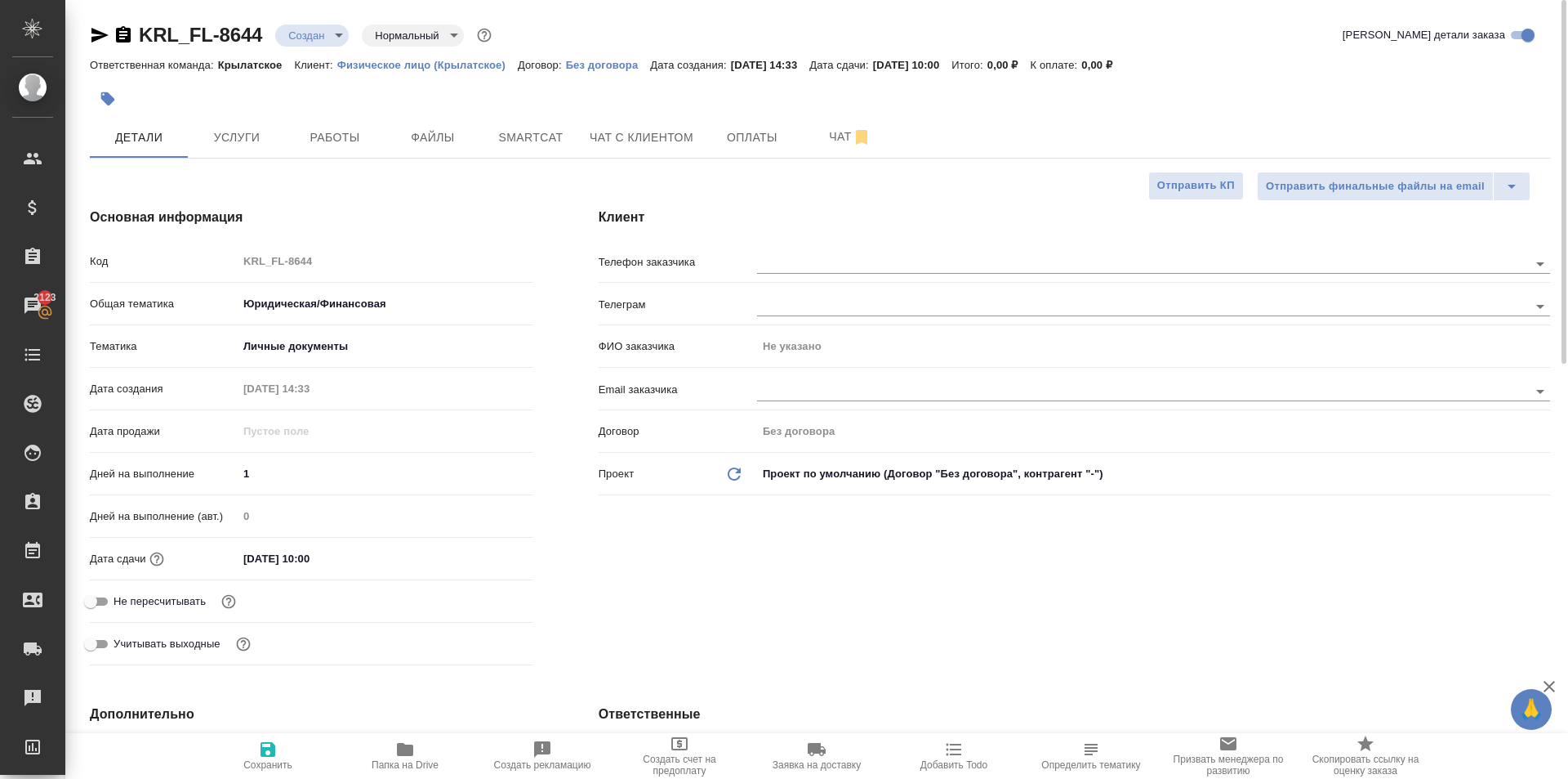
type textarea "x"
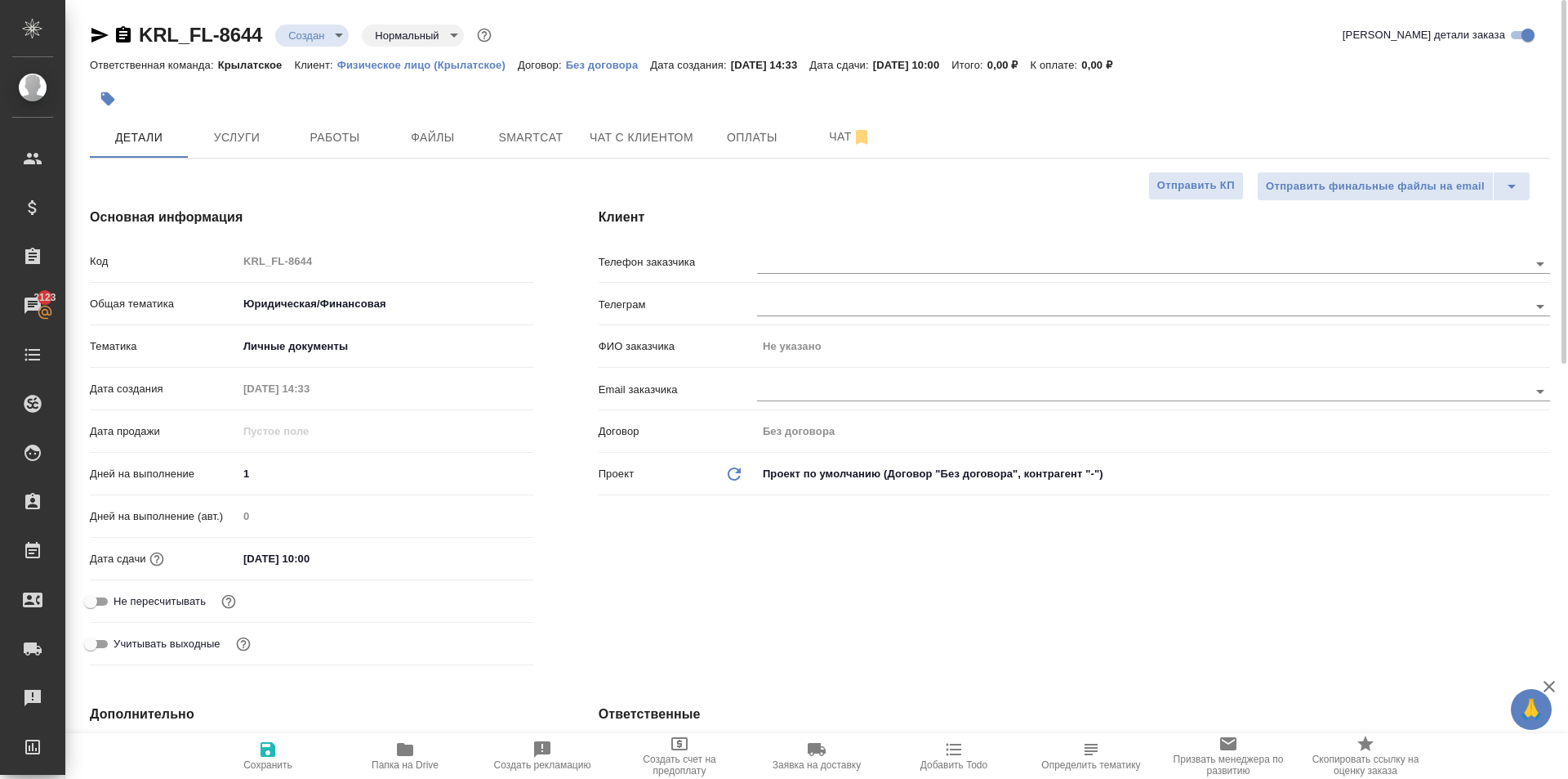
type textarea "x"
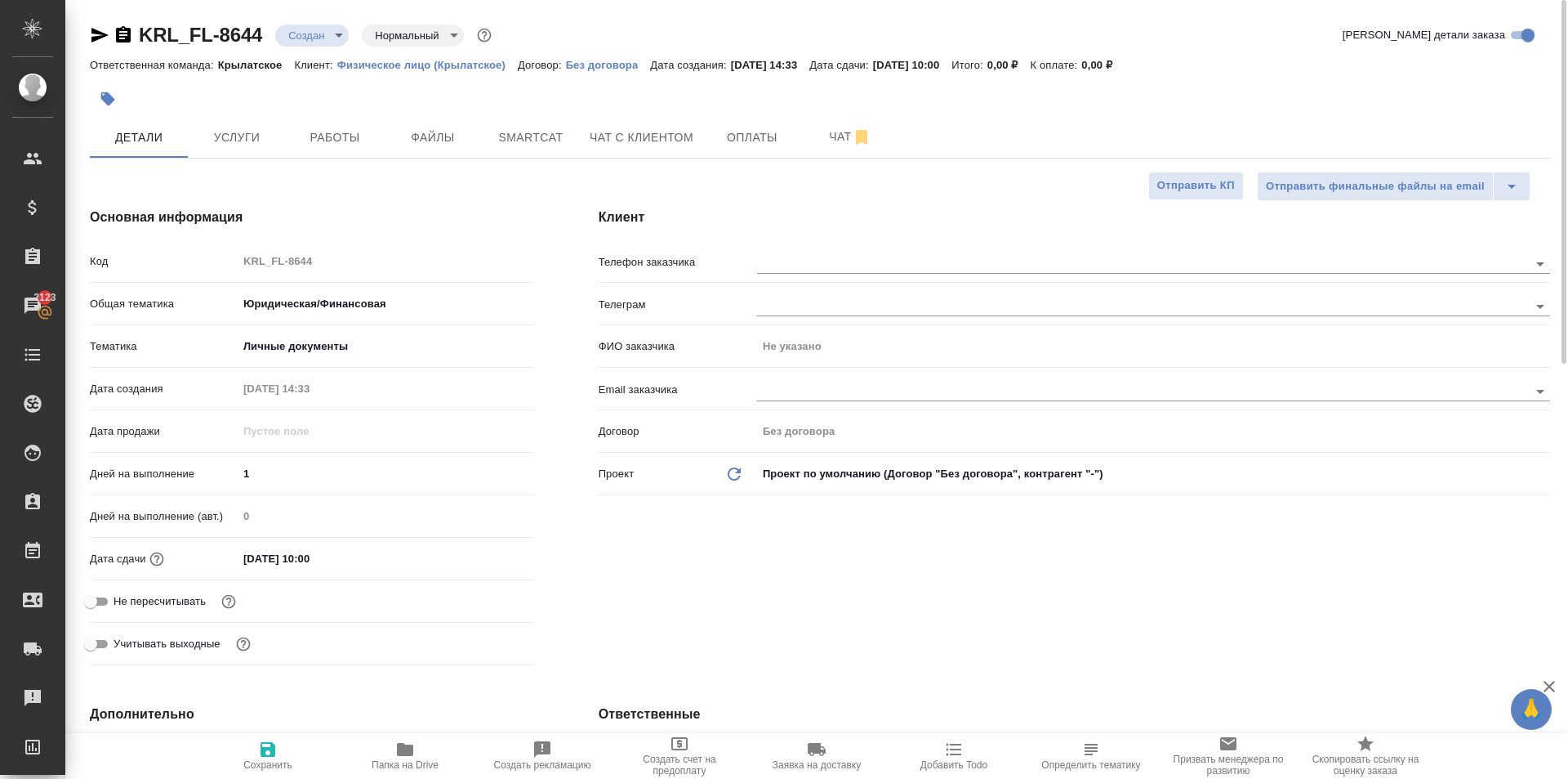
type textarea "x"
click at [440, 149] on button "Файлы" at bounding box center [433, 137] width 98 height 41
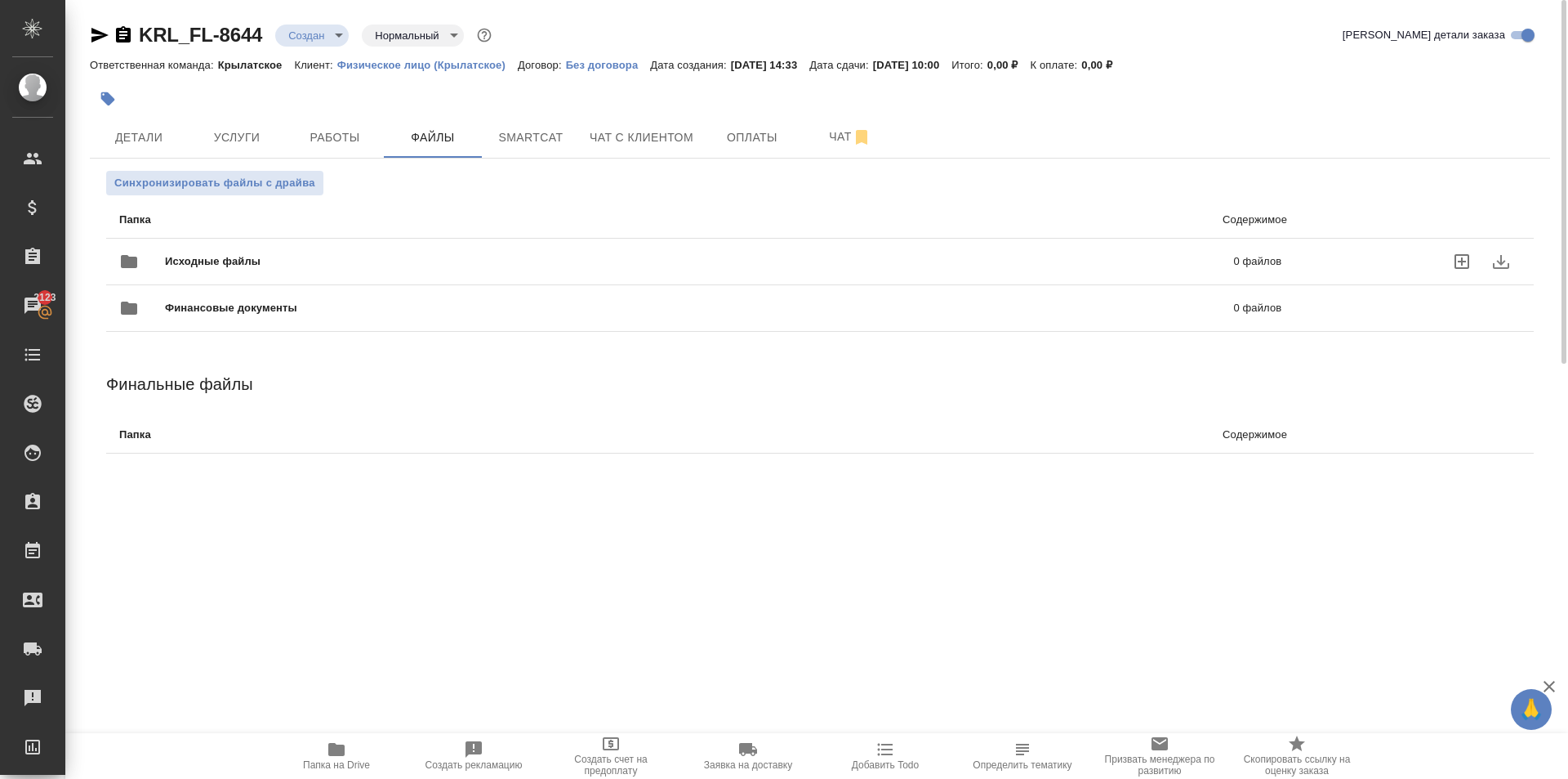
click at [184, 251] on div "Исходные файлы 0 файлов" at bounding box center [701, 261] width 1163 height 39
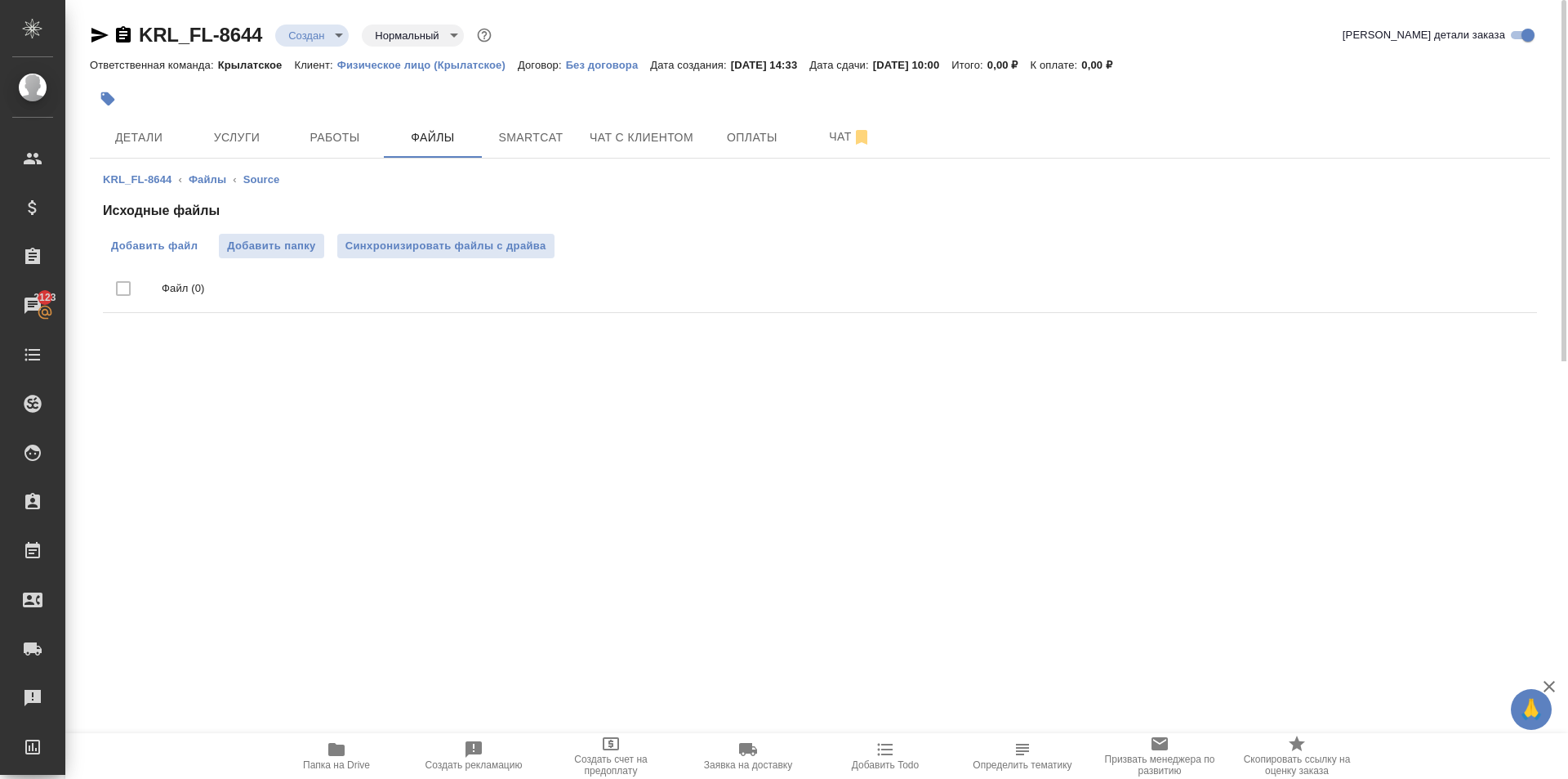
click at [175, 250] on span "Добавить файл" at bounding box center [155, 246] width 87 height 16
click at [0, 0] on input "Добавить файл" at bounding box center [0, 0] width 0 height 0
click at [255, 148] on button "Услуги" at bounding box center [236, 137] width 98 height 41
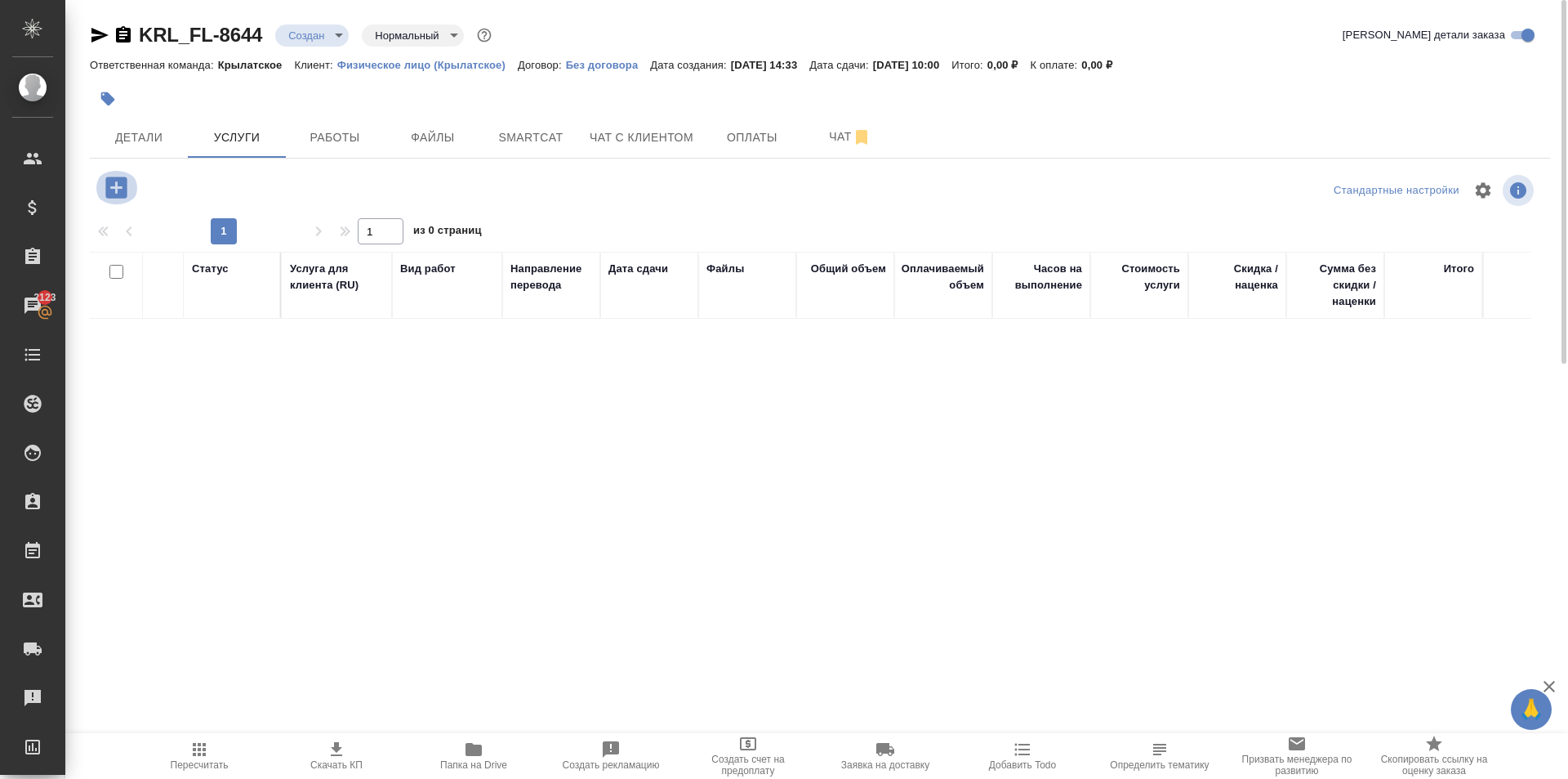
click at [119, 179] on icon "button" at bounding box center [116, 187] width 21 height 21
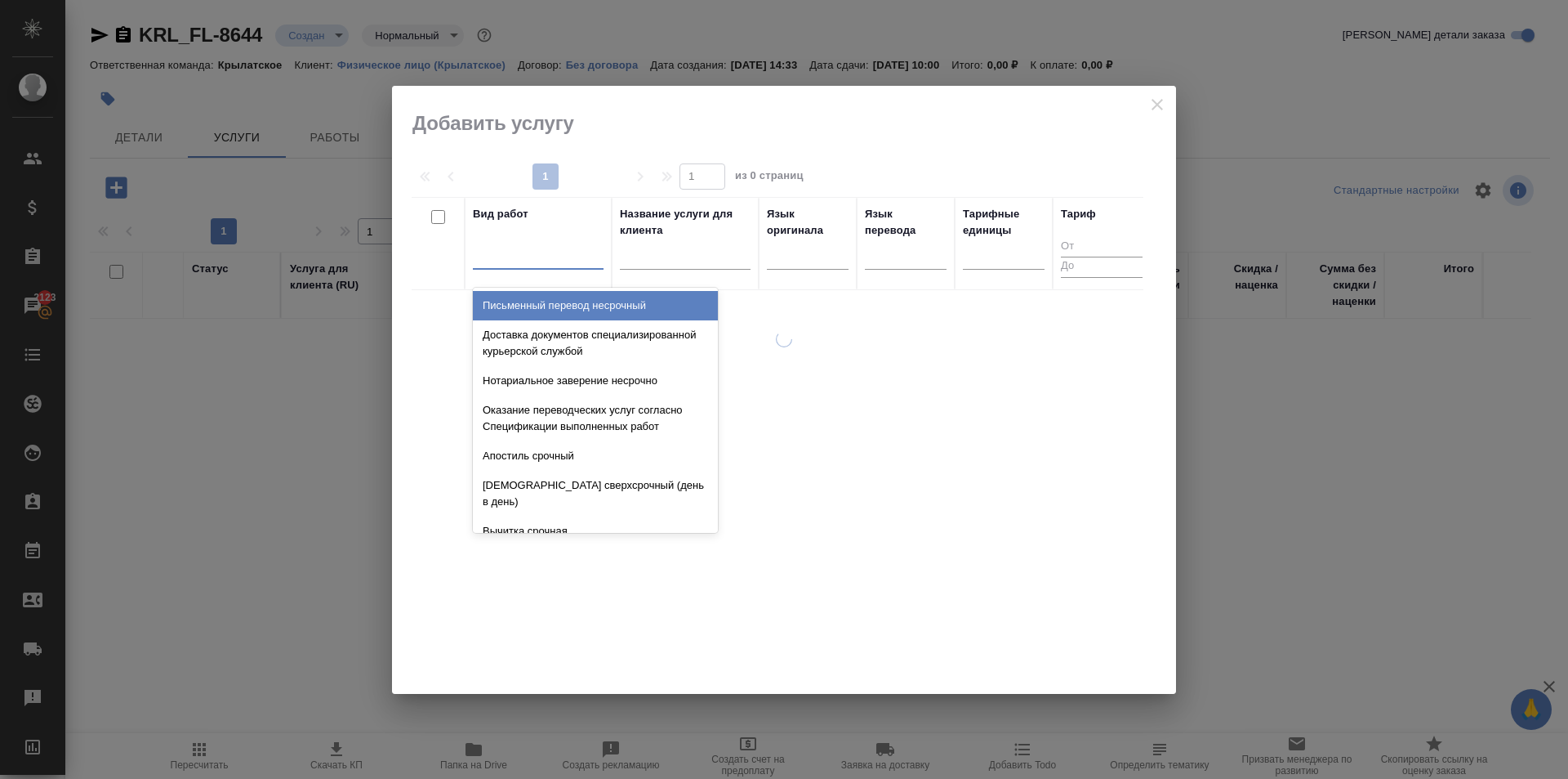
click at [526, 259] on div at bounding box center [538, 252] width 131 height 24
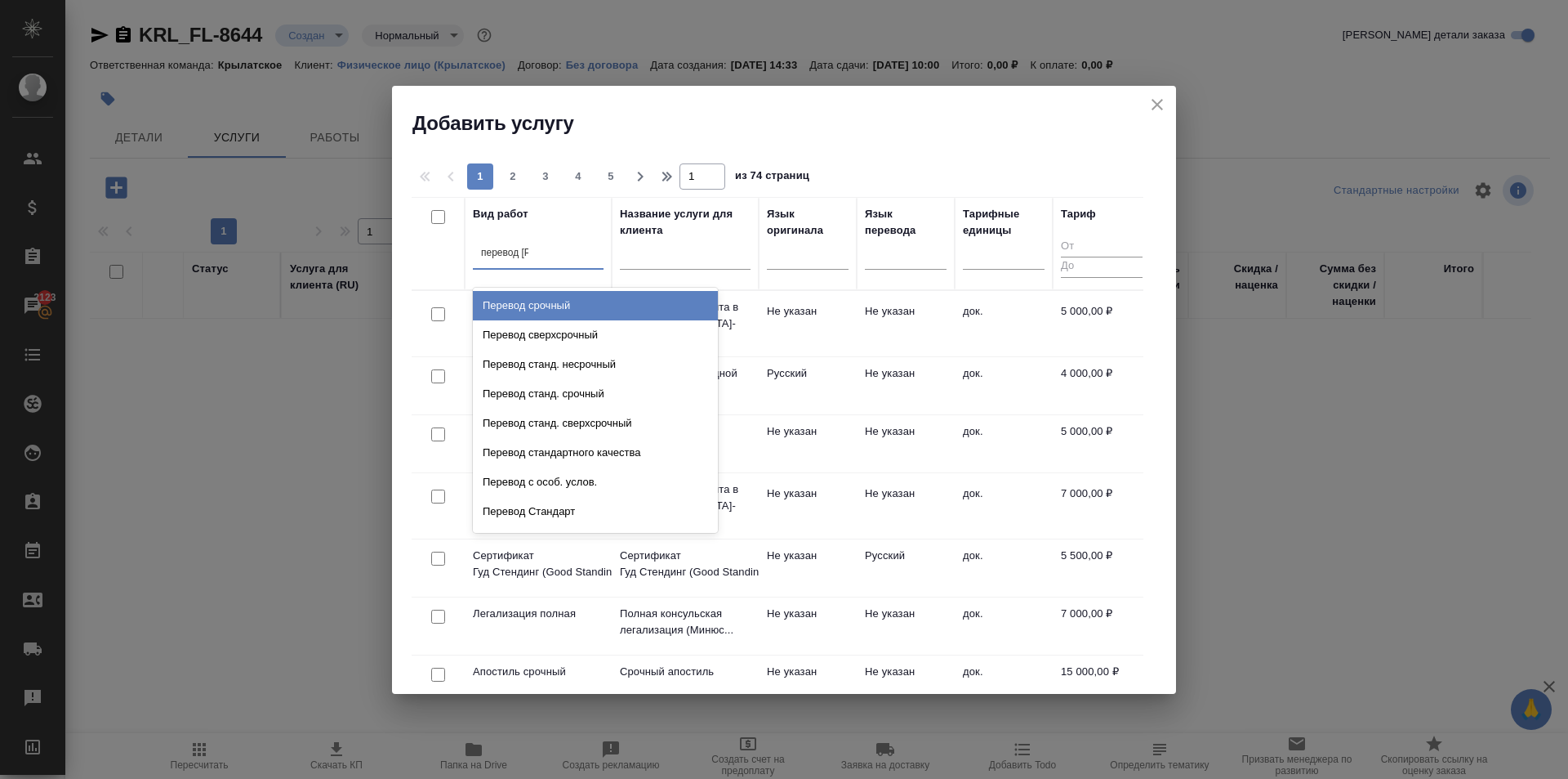
type input "перевод ст"
click at [631, 297] on div "Перевод станд. несрочный" at bounding box center [595, 305] width 245 height 29
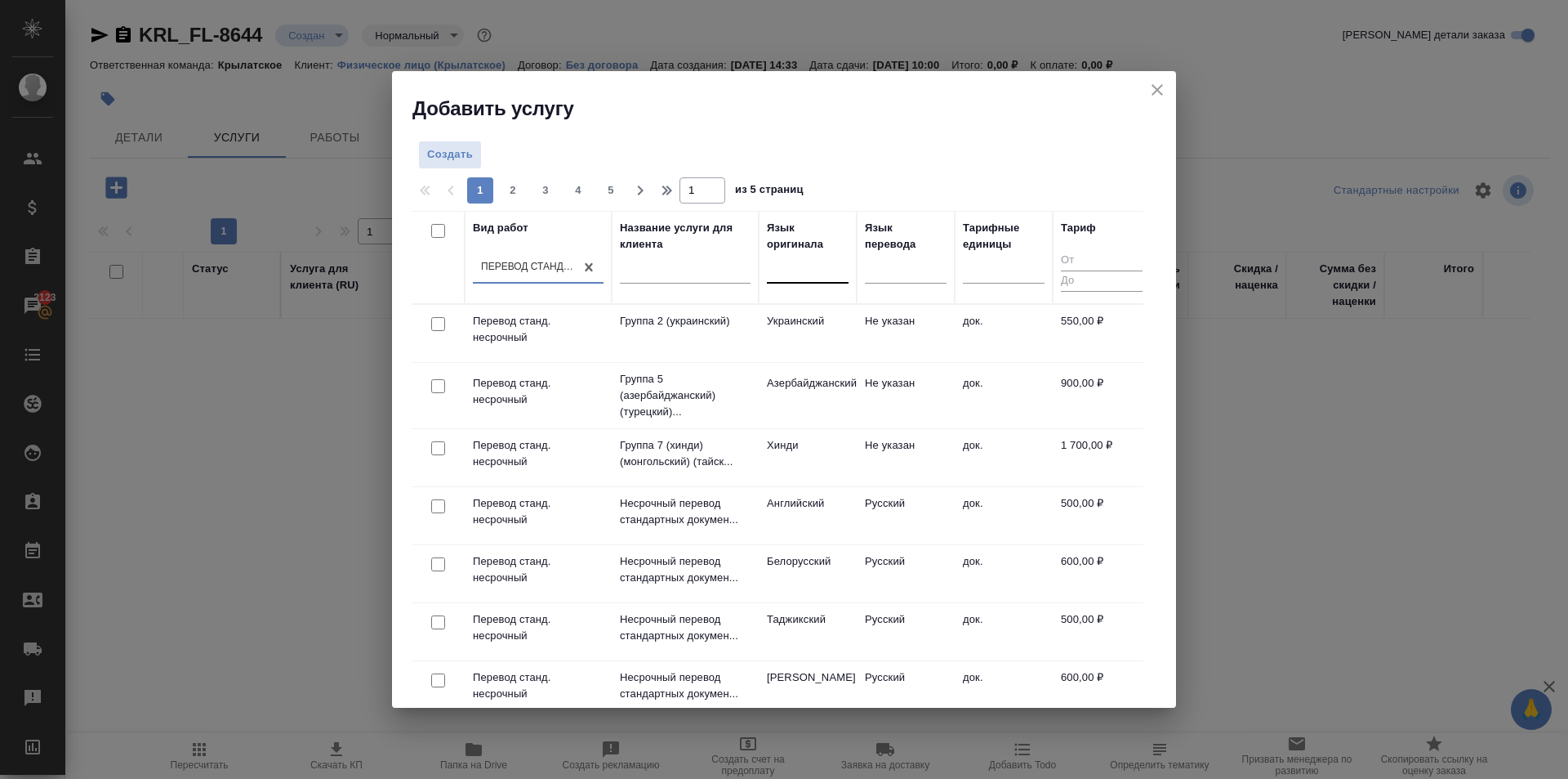
click at [823, 260] on div at bounding box center [808, 266] width 81 height 24
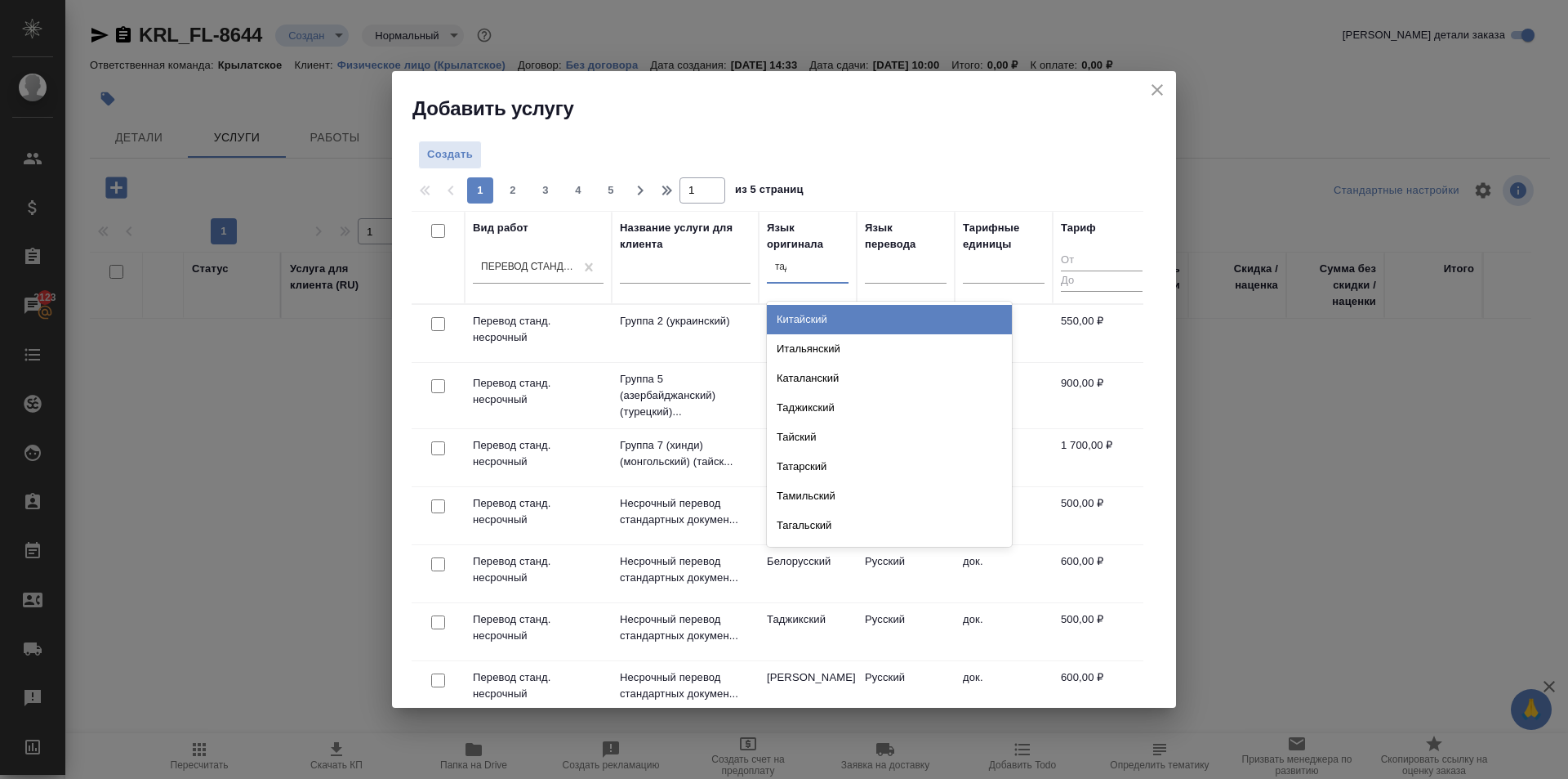
type input "тадж"
click at [899, 313] on div "Таджикский" at bounding box center [889, 319] width 245 height 29
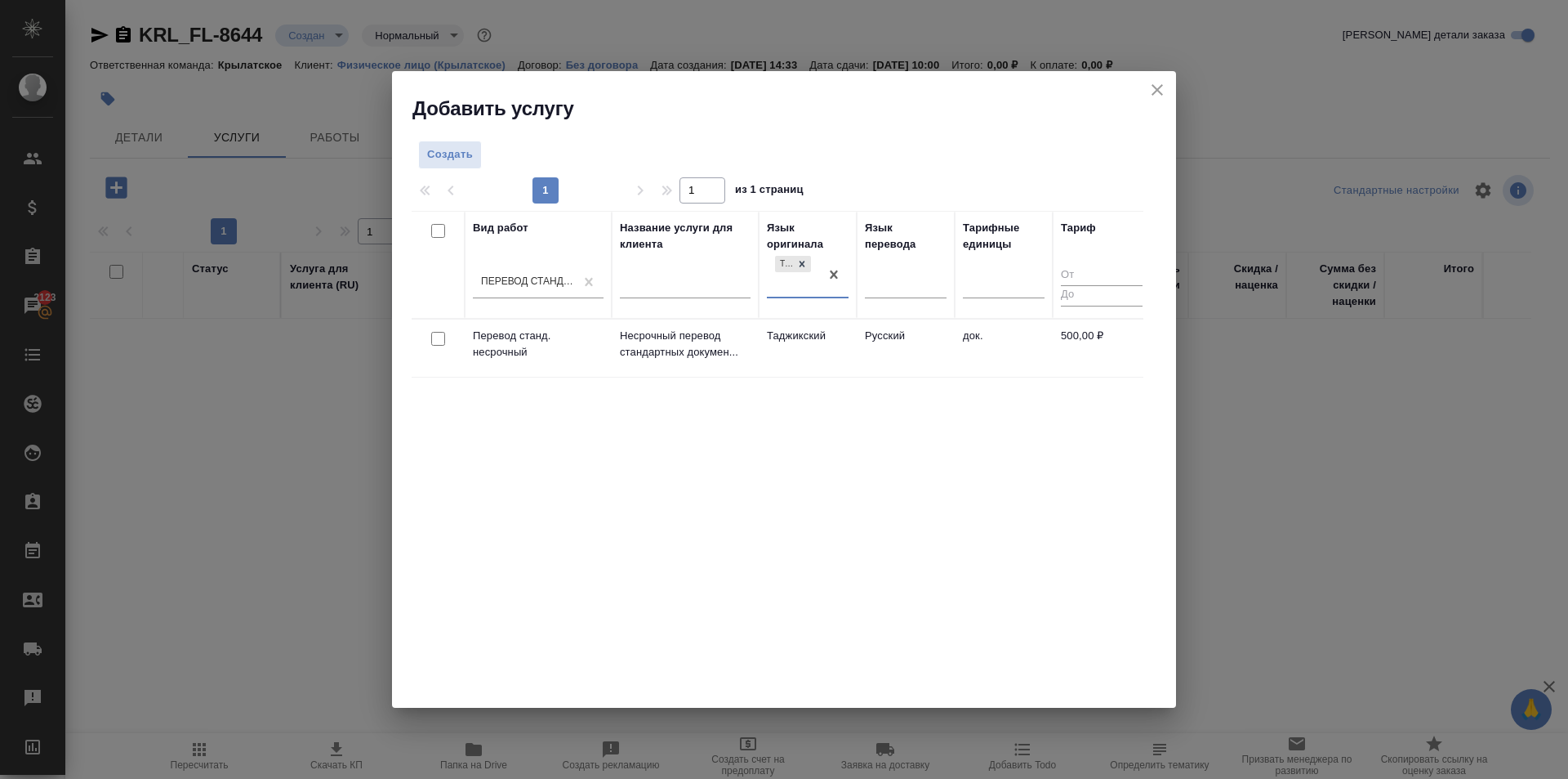
click at [906, 338] on td "Русский" at bounding box center [905, 348] width 98 height 58
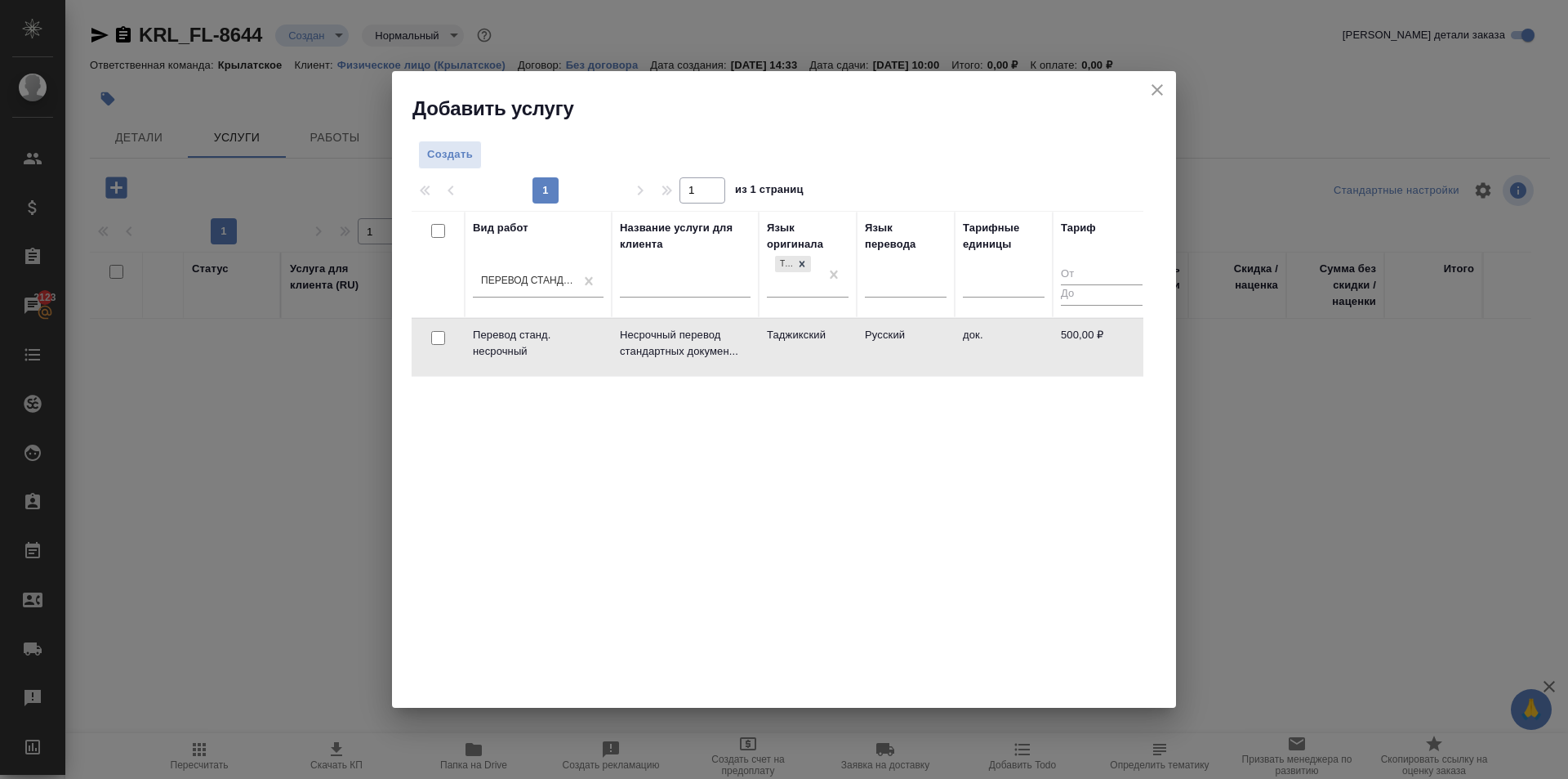
click at [906, 338] on td "Русский" at bounding box center [905, 347] width 98 height 58
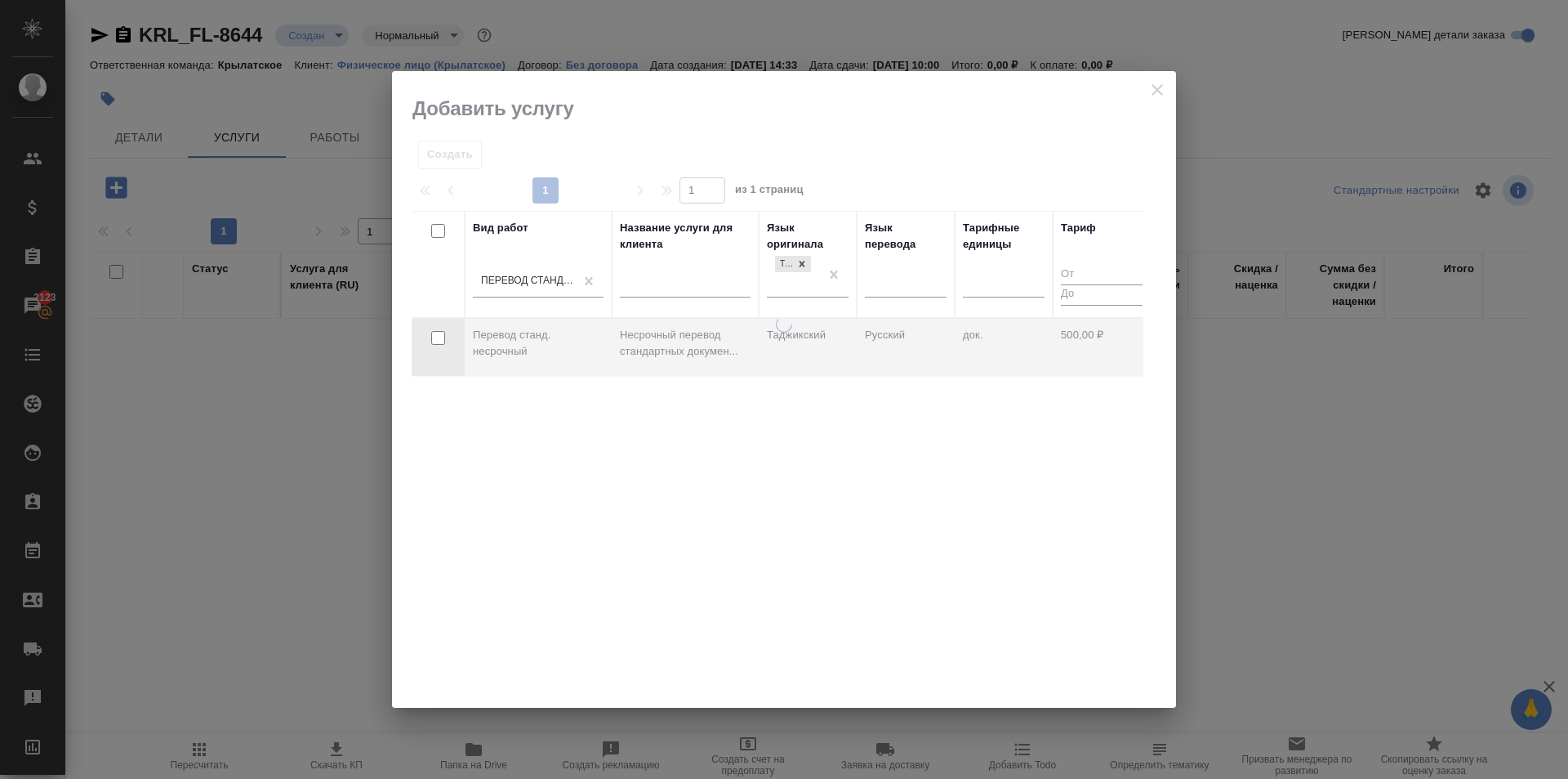
click at [906, 338] on div at bounding box center [784, 512] width 784 height 391
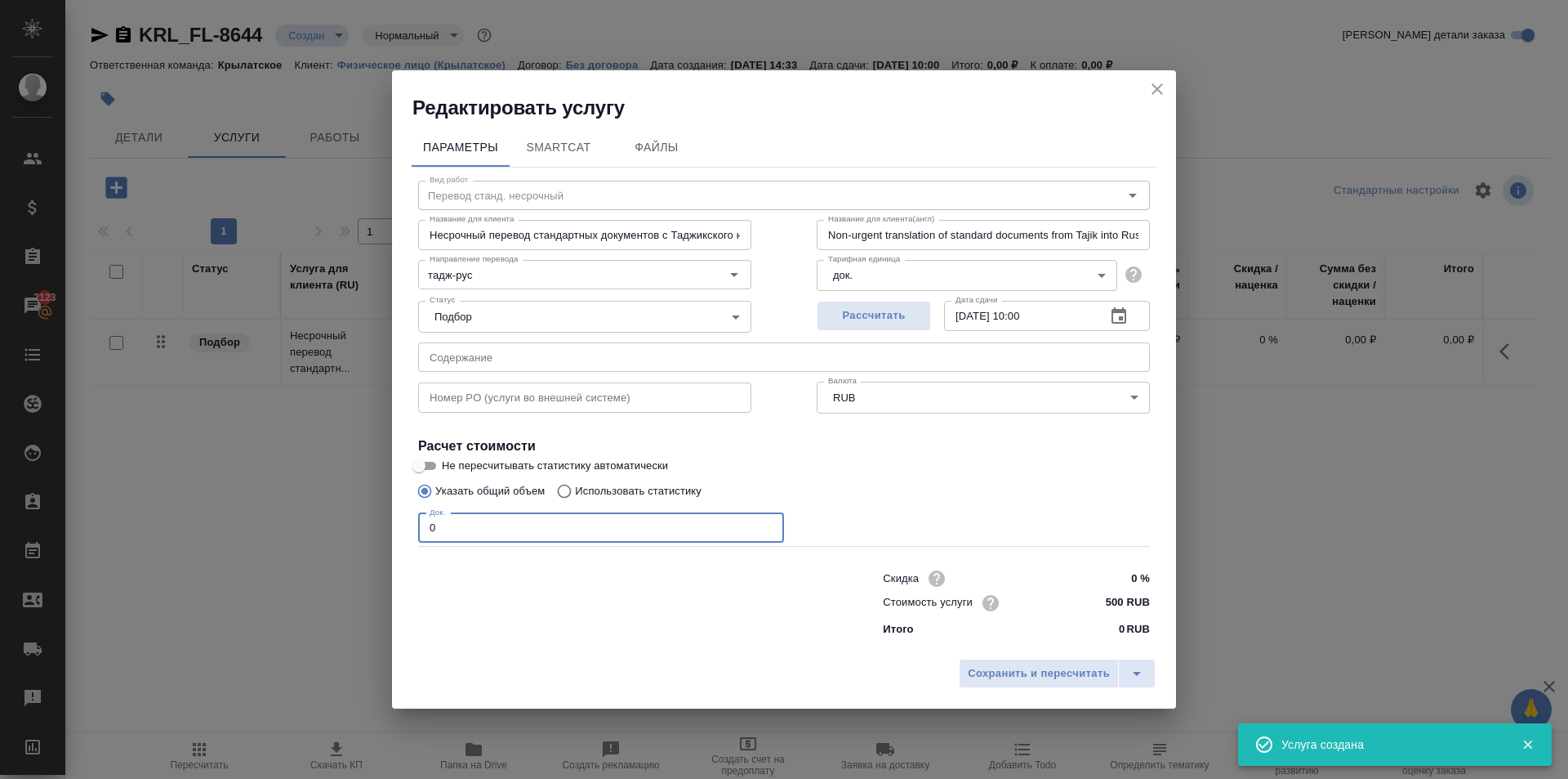
drag, startPoint x: 472, startPoint y: 522, endPoint x: 381, endPoint y: 521, distance: 91.0
click at [381, 521] on div "Редактировать услугу Параметры SmartCat Файлы Вид работ Перевод станд. несрочны…" at bounding box center [784, 390] width 1568 height 779
type input "1"
click at [1084, 643] on div "Скидка 0 % Стоимость услуги 500 RUB Итого 0 RUB" at bounding box center [1017, 602] width 333 height 136
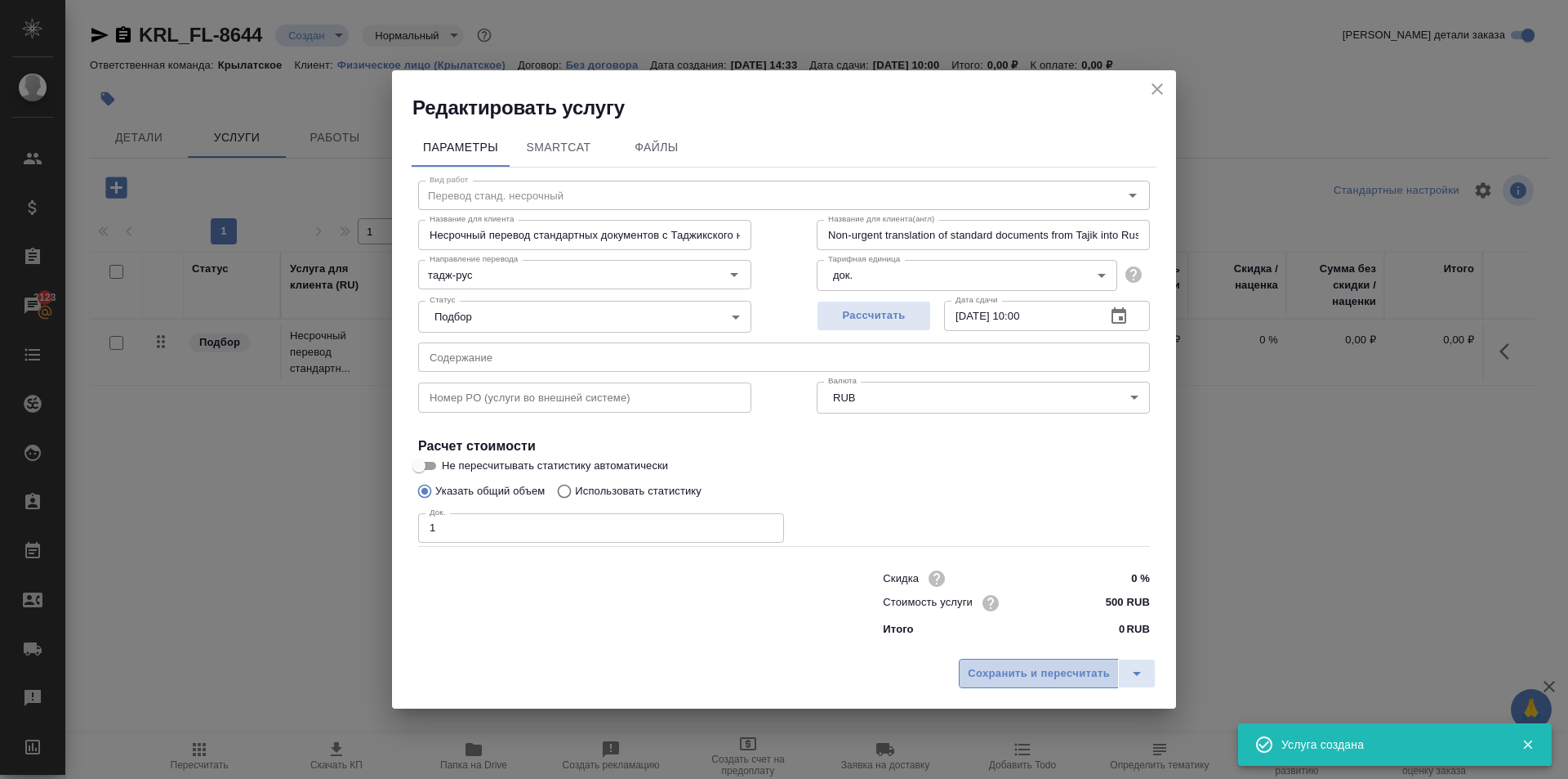
click at [1088, 664] on span "Сохранить и пересчитать" at bounding box center [1039, 673] width 142 height 19
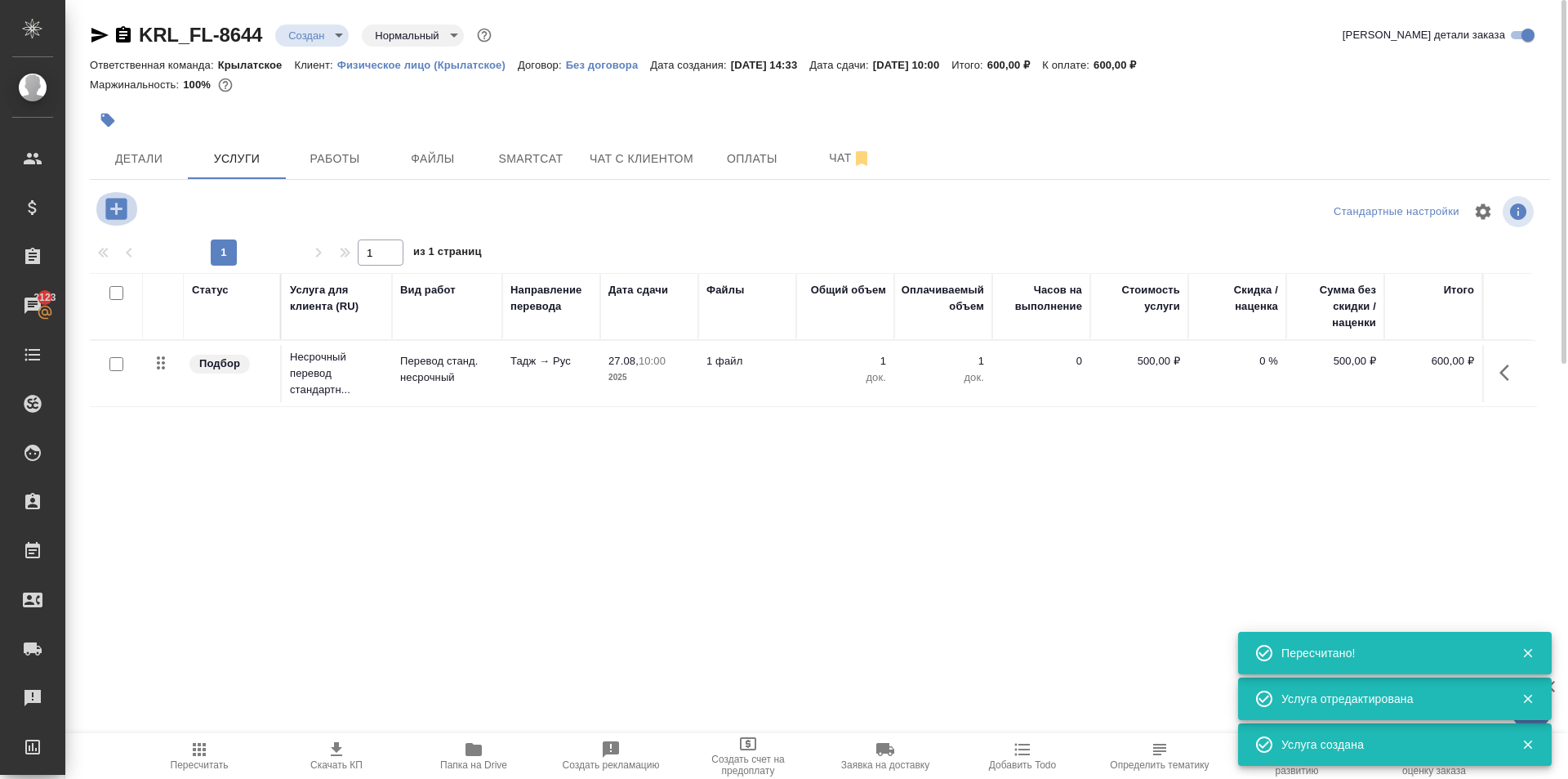
click at [122, 209] on icon "button" at bounding box center [116, 208] width 21 height 21
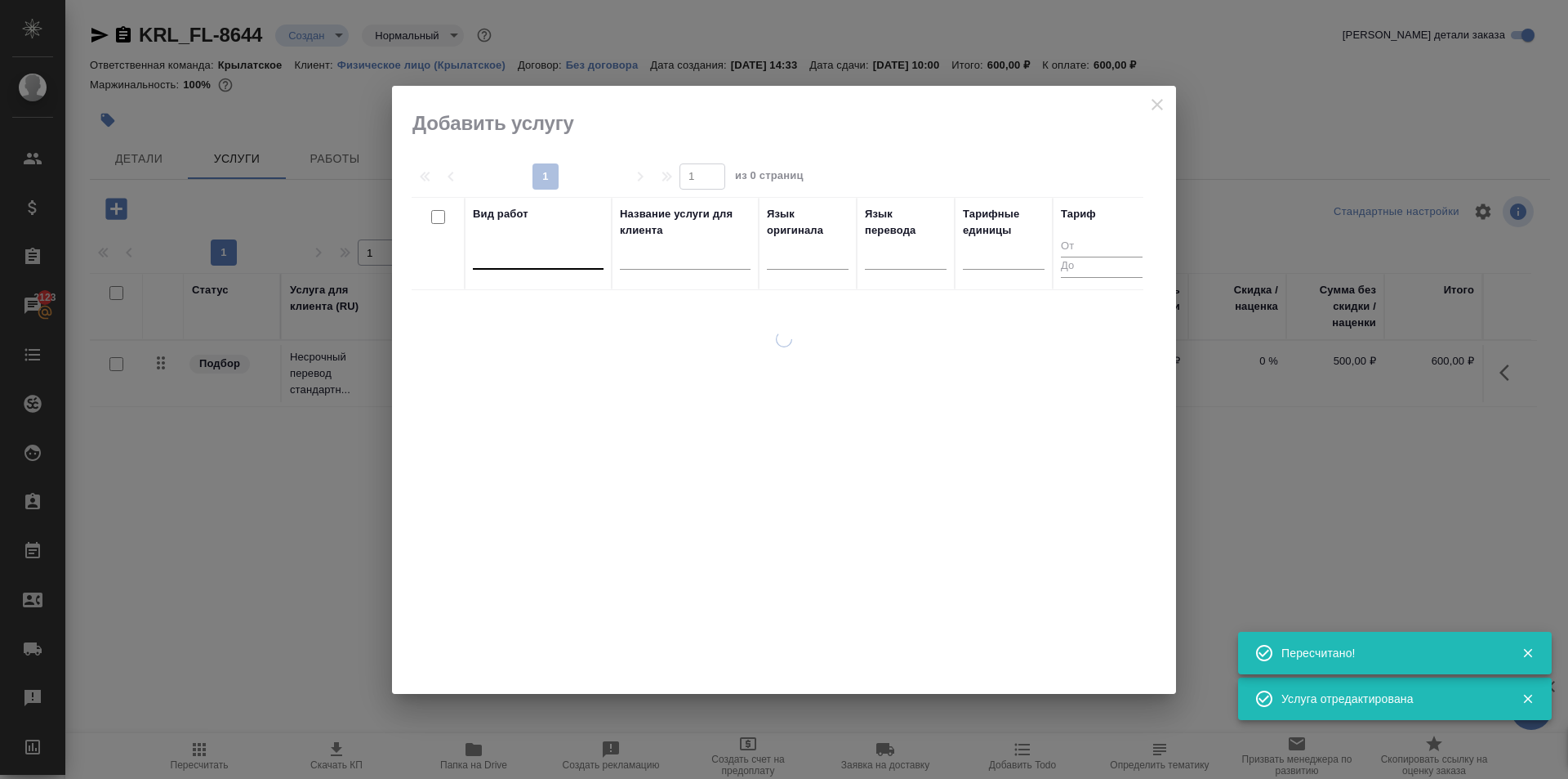
drag, startPoint x: 515, startPoint y: 243, endPoint x: 524, endPoint y: 244, distance: 9.1
click at [520, 243] on div at bounding box center [538, 252] width 131 height 24
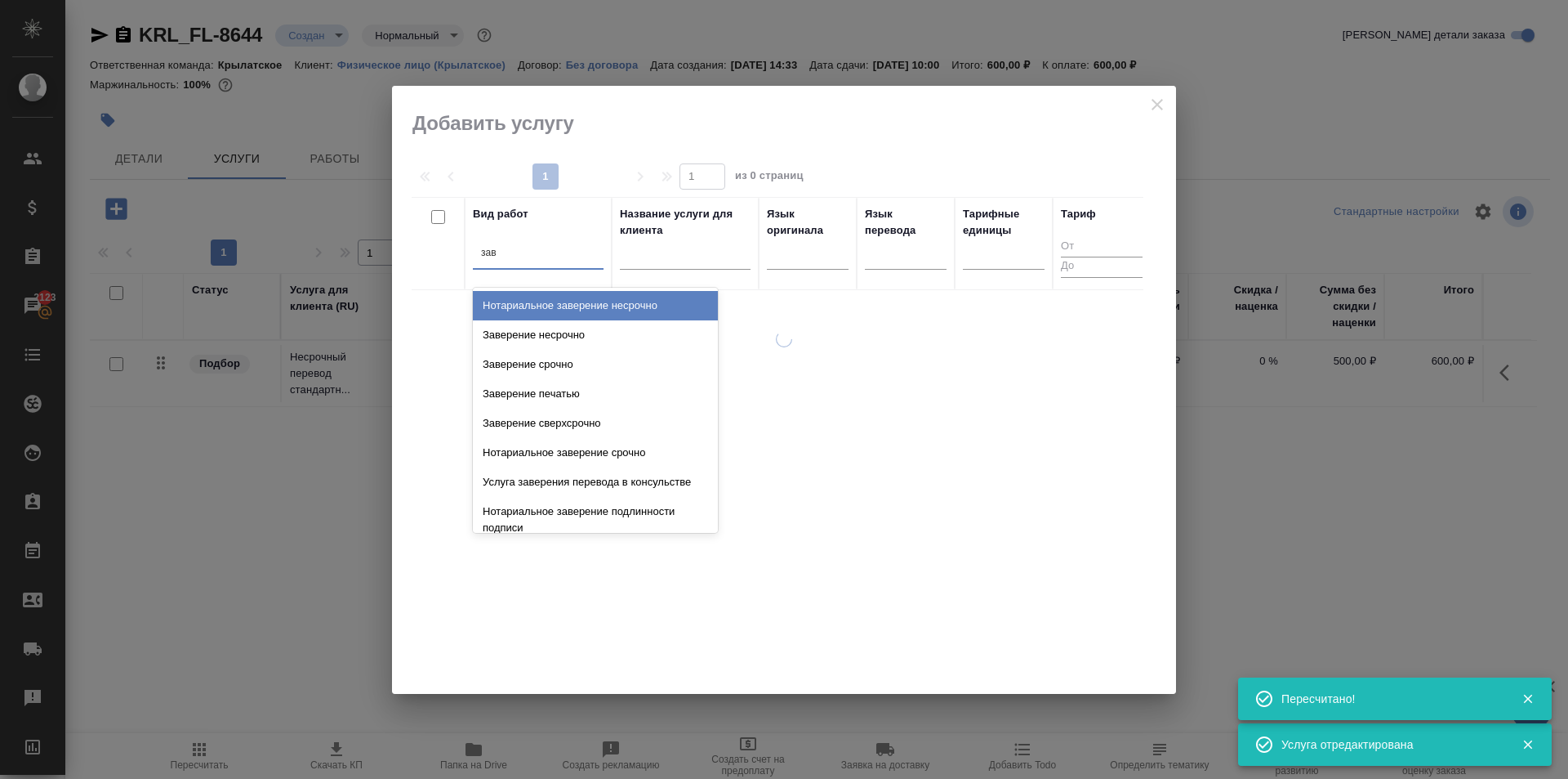
type input "заве"
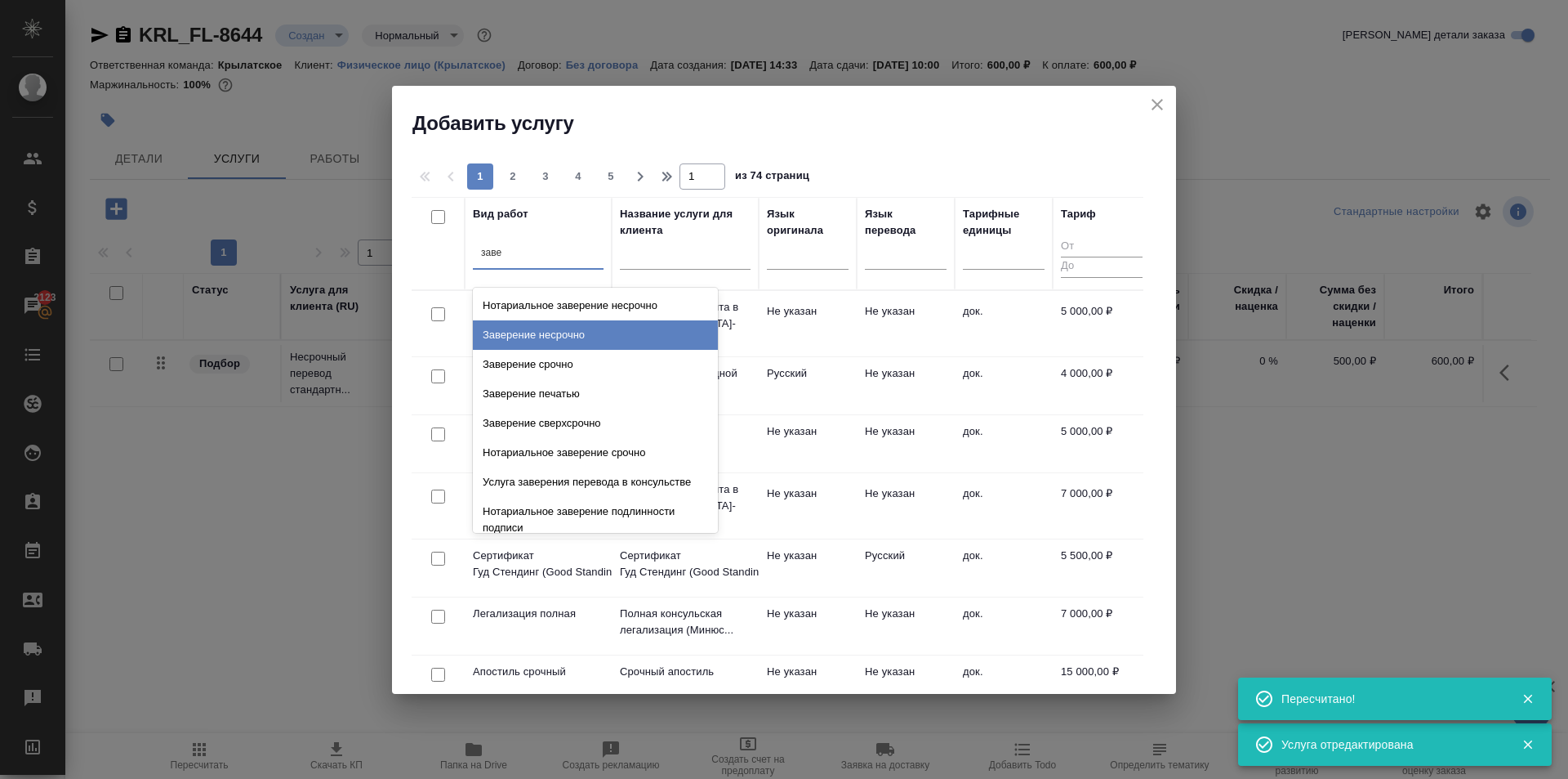
click at [594, 341] on div "Заверение несрочно" at bounding box center [595, 335] width 245 height 29
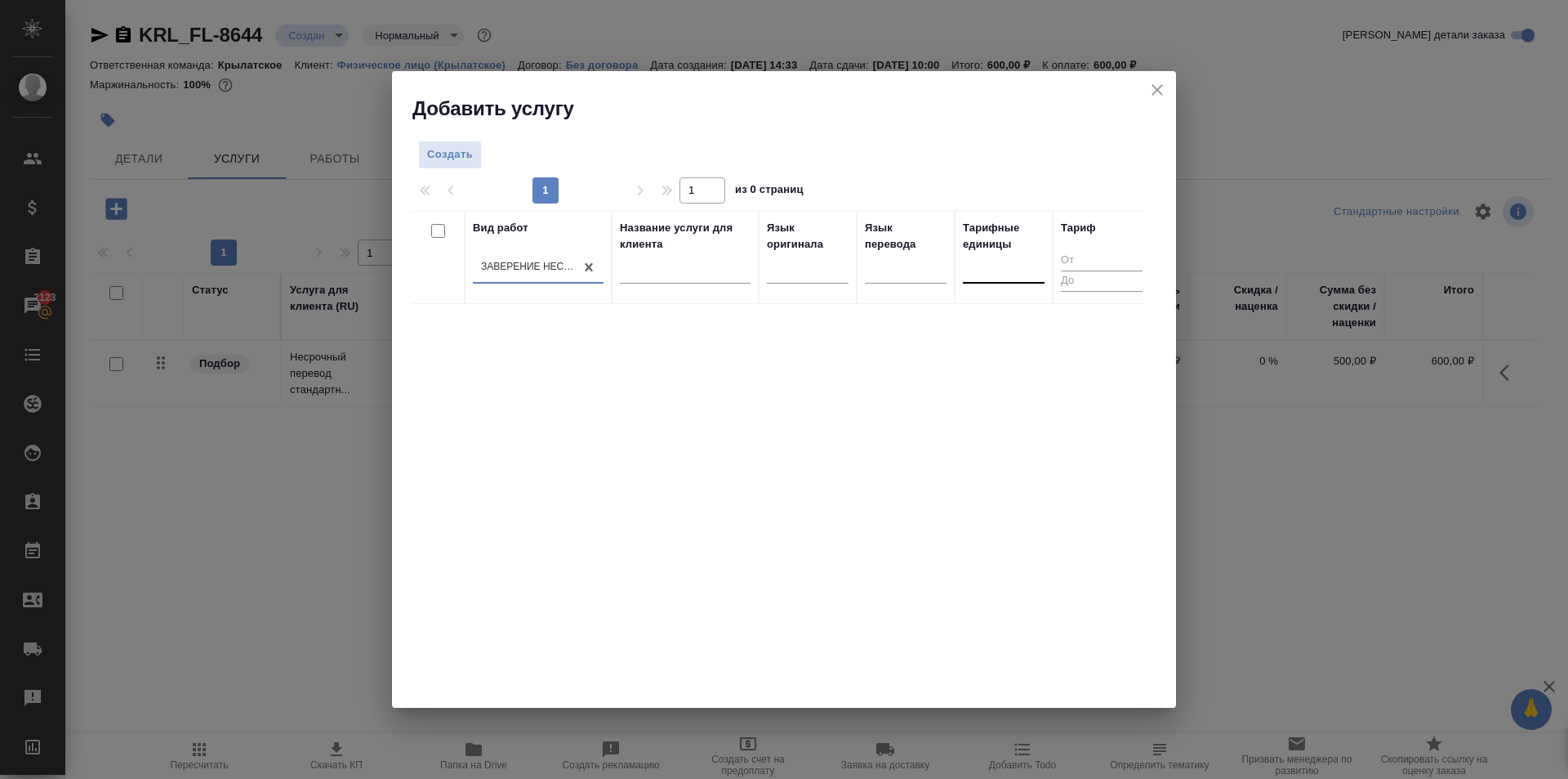
click at [1025, 274] on div at bounding box center [1003, 266] width 81 height 24
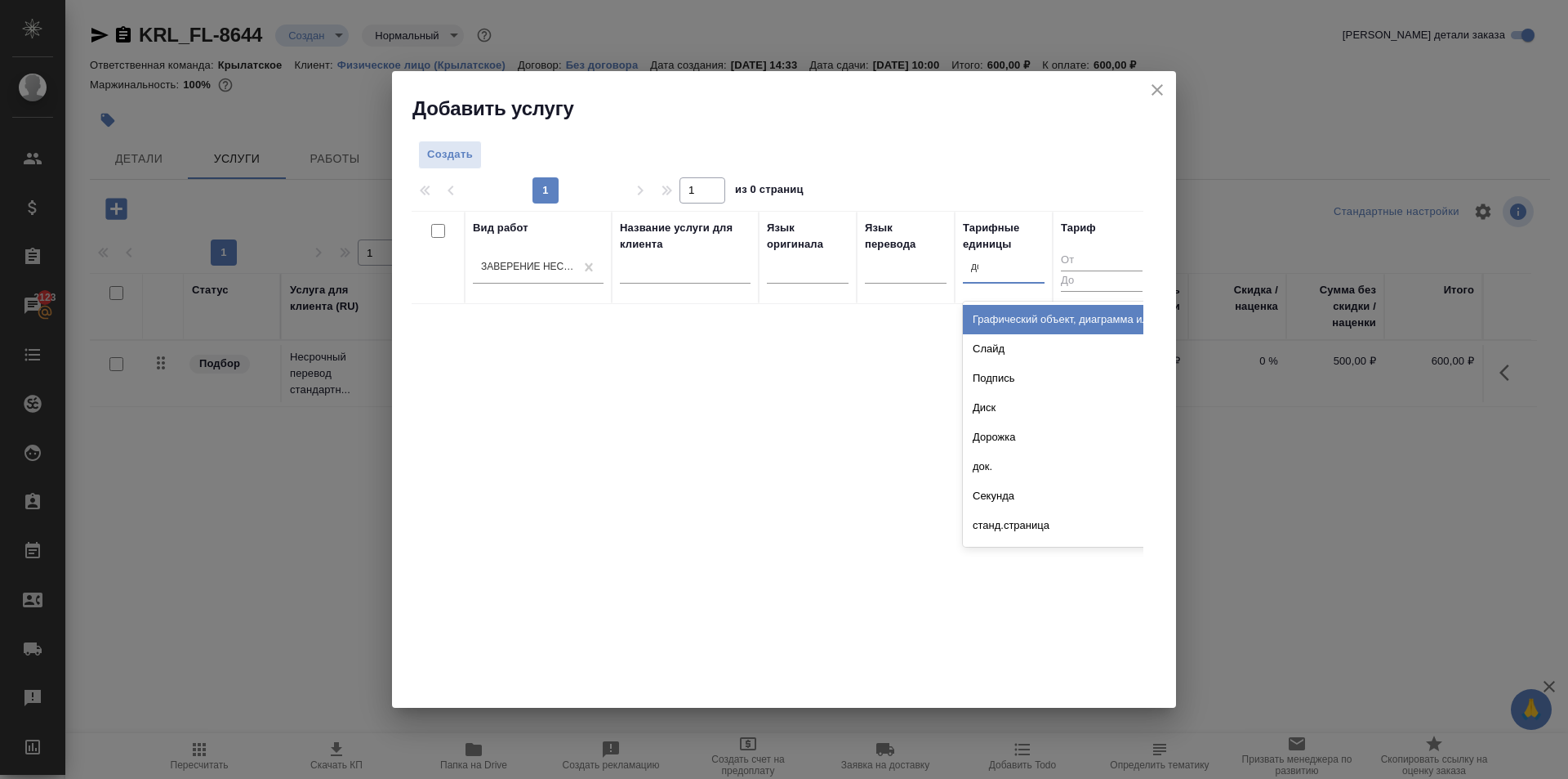
type input "док"
click at [989, 314] on div "док." at bounding box center [1085, 319] width 245 height 29
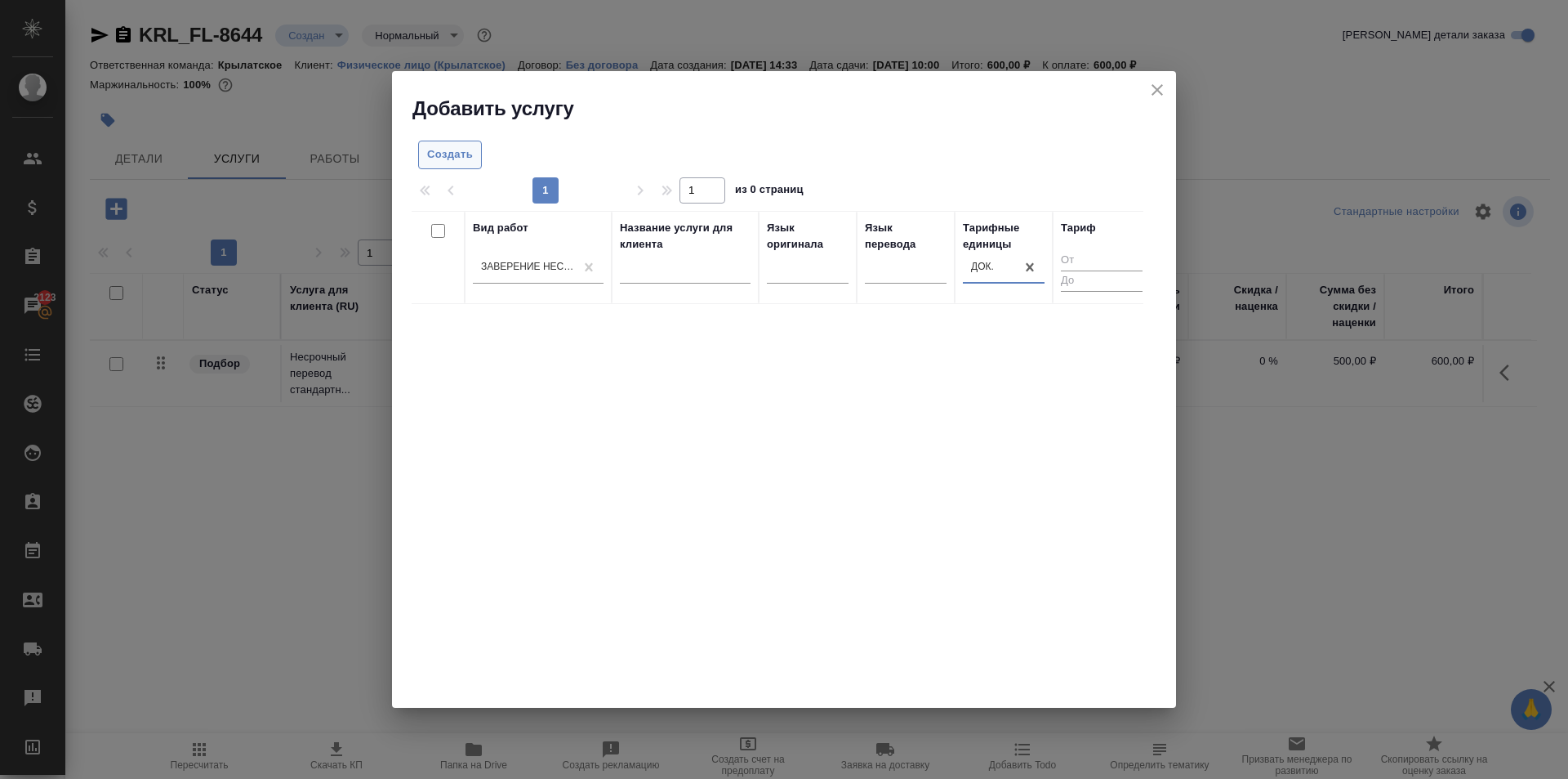
click at [462, 154] on span "Создать" at bounding box center [450, 154] width 46 height 19
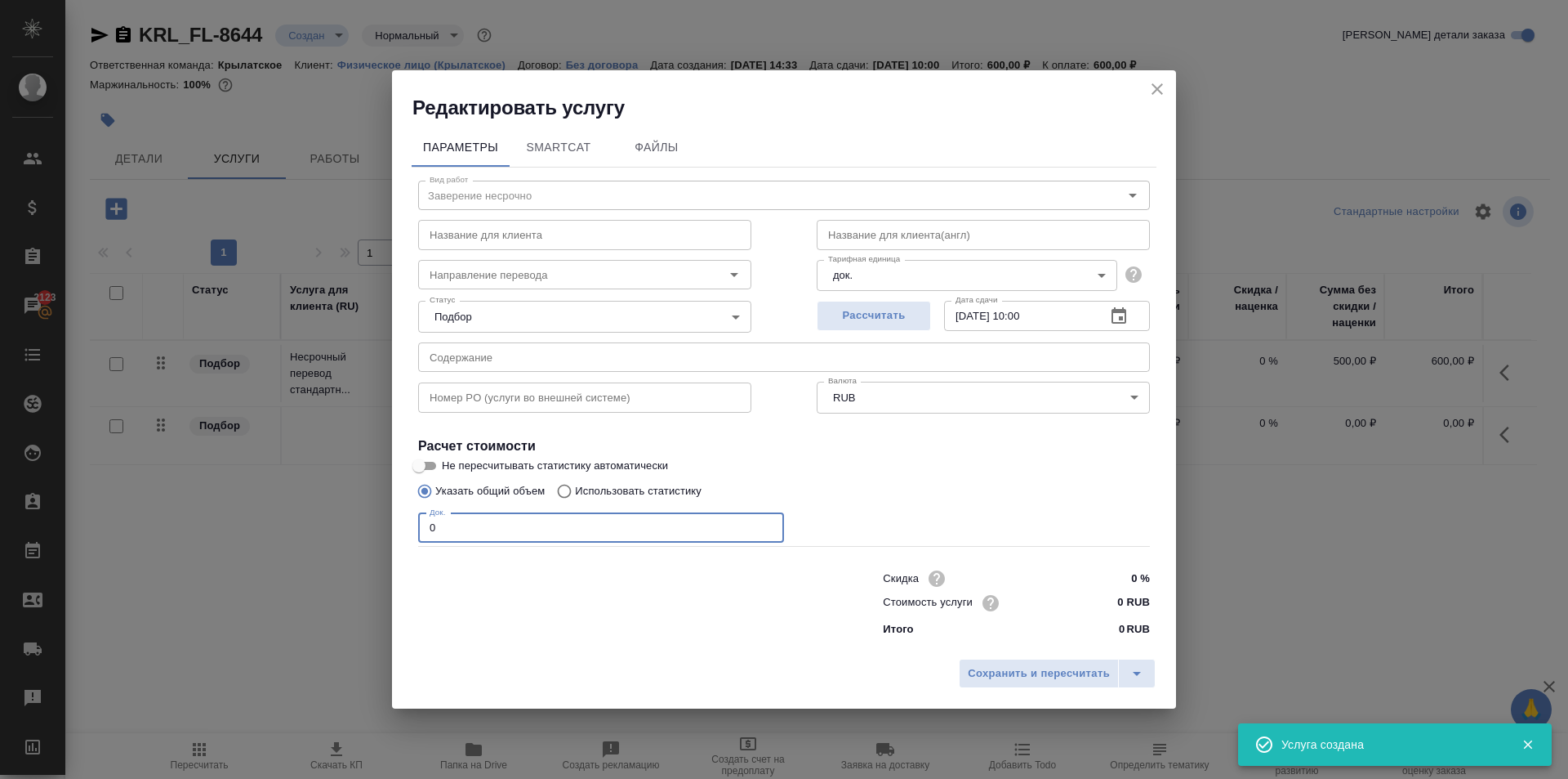
drag, startPoint x: 373, startPoint y: 515, endPoint x: 319, endPoint y: 482, distance: 63.3
click at [319, 483] on div "Редактировать услугу Параметры SmartCat Файлы Вид работ Заверение несрочно Вид …" at bounding box center [784, 390] width 1568 height 779
type input "1"
click at [1093, 604] on input "0 RUB" at bounding box center [1118, 602] width 59 height 24
type input "700 RUB"
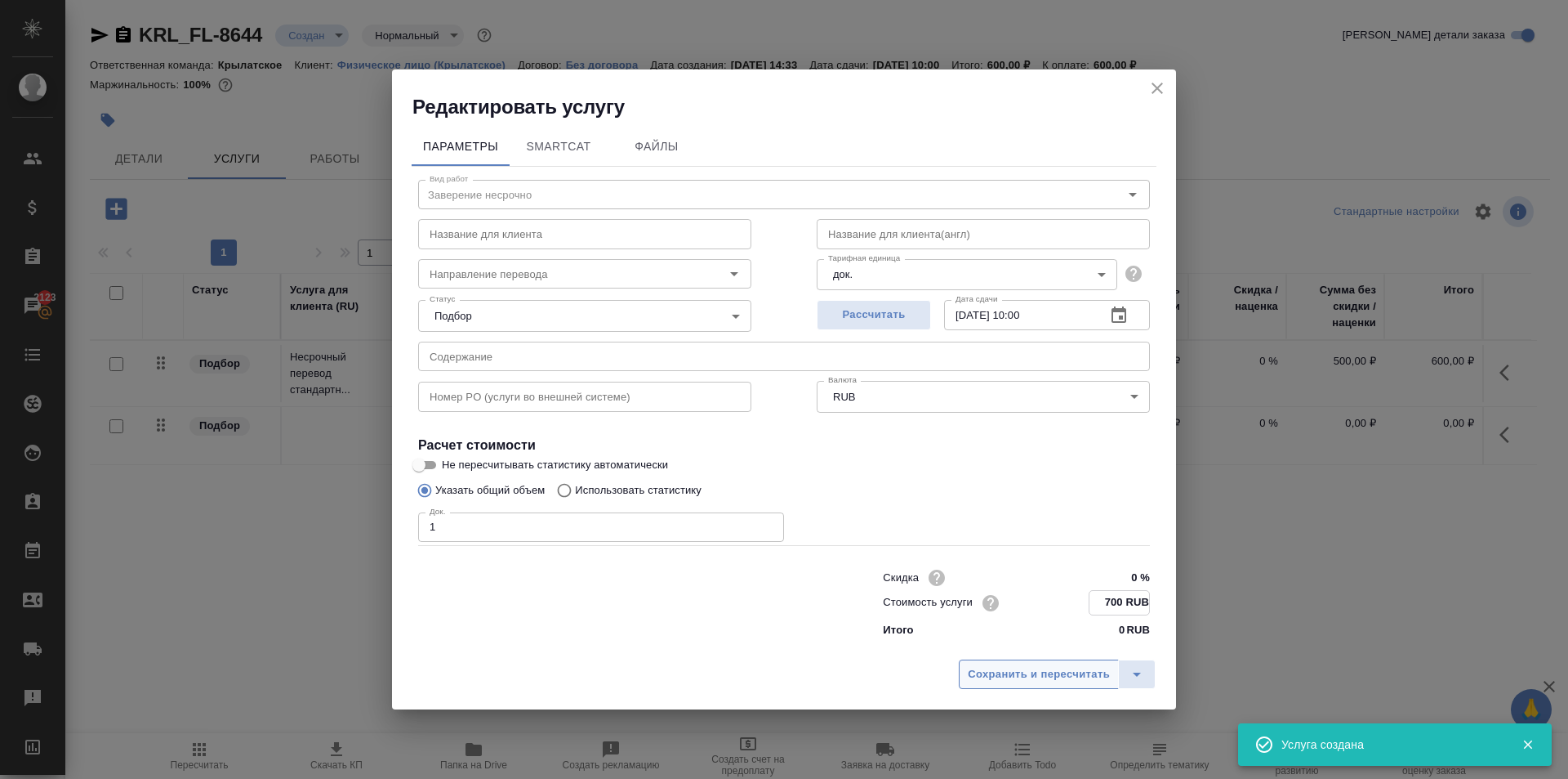
click at [1012, 675] on span "Сохранить и пересчитать" at bounding box center [1039, 674] width 142 height 19
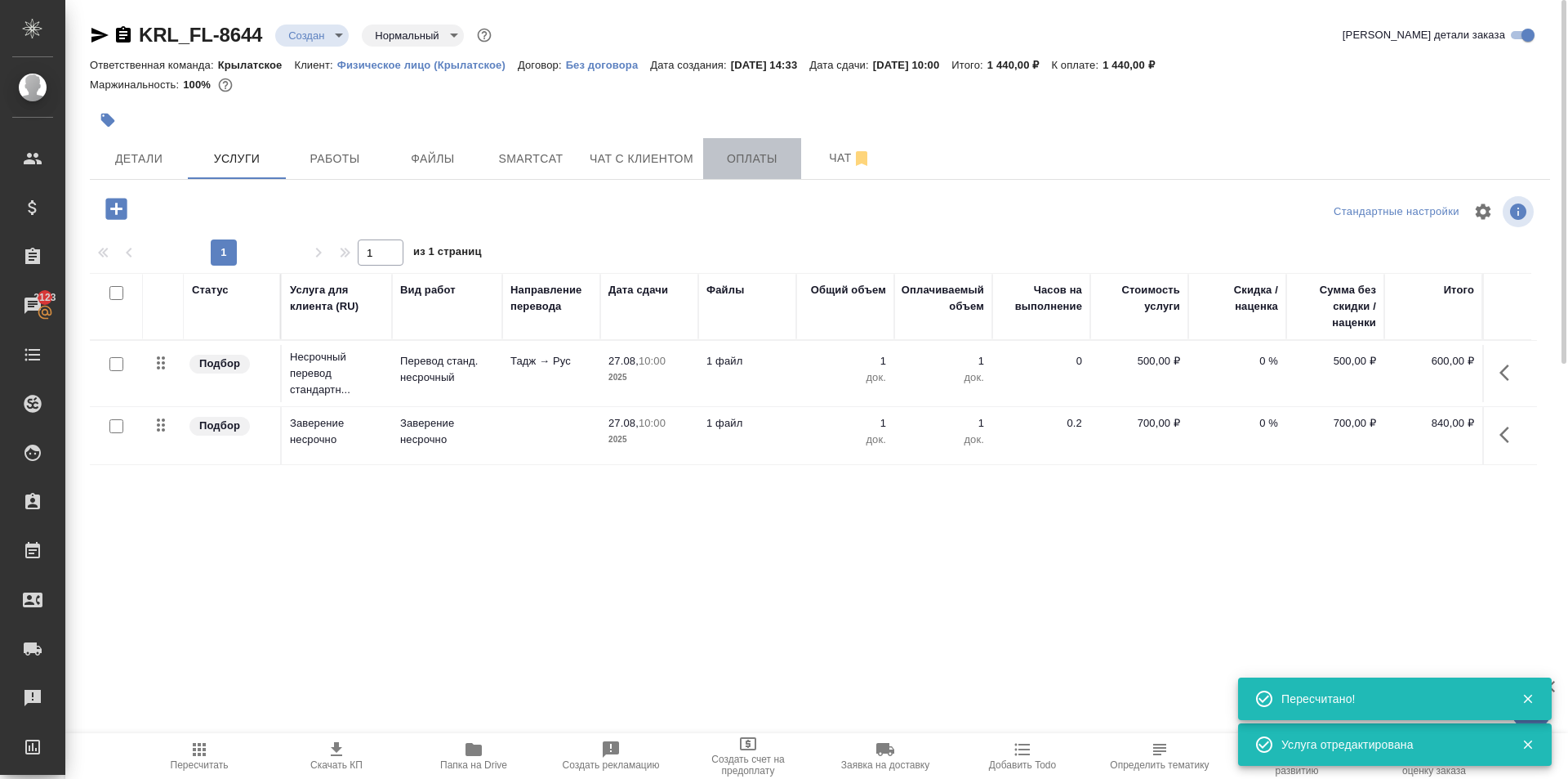
click at [786, 165] on span "Оплаты" at bounding box center [752, 158] width 79 height 20
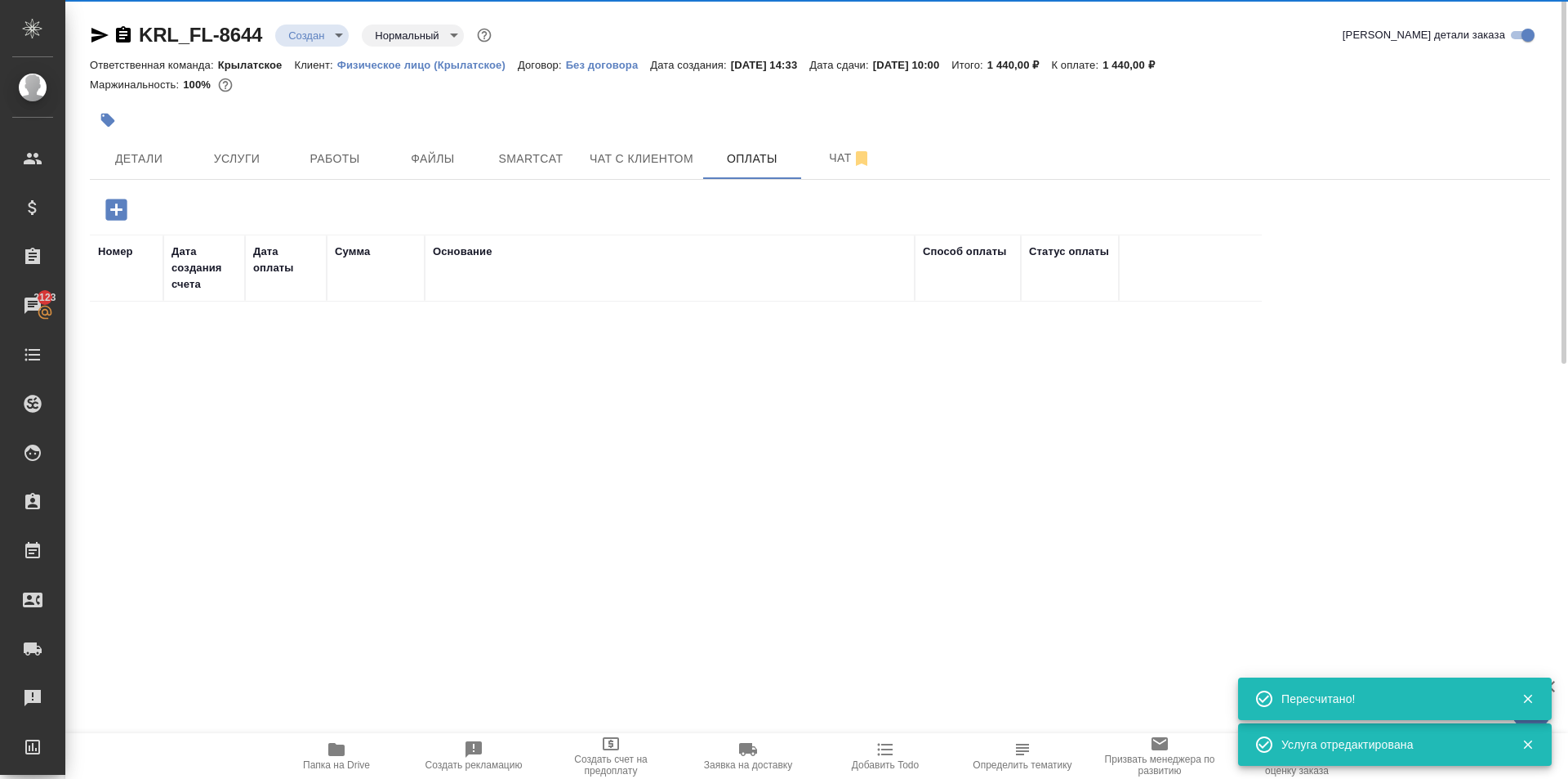
click at [115, 204] on icon "button" at bounding box center [116, 209] width 21 height 21
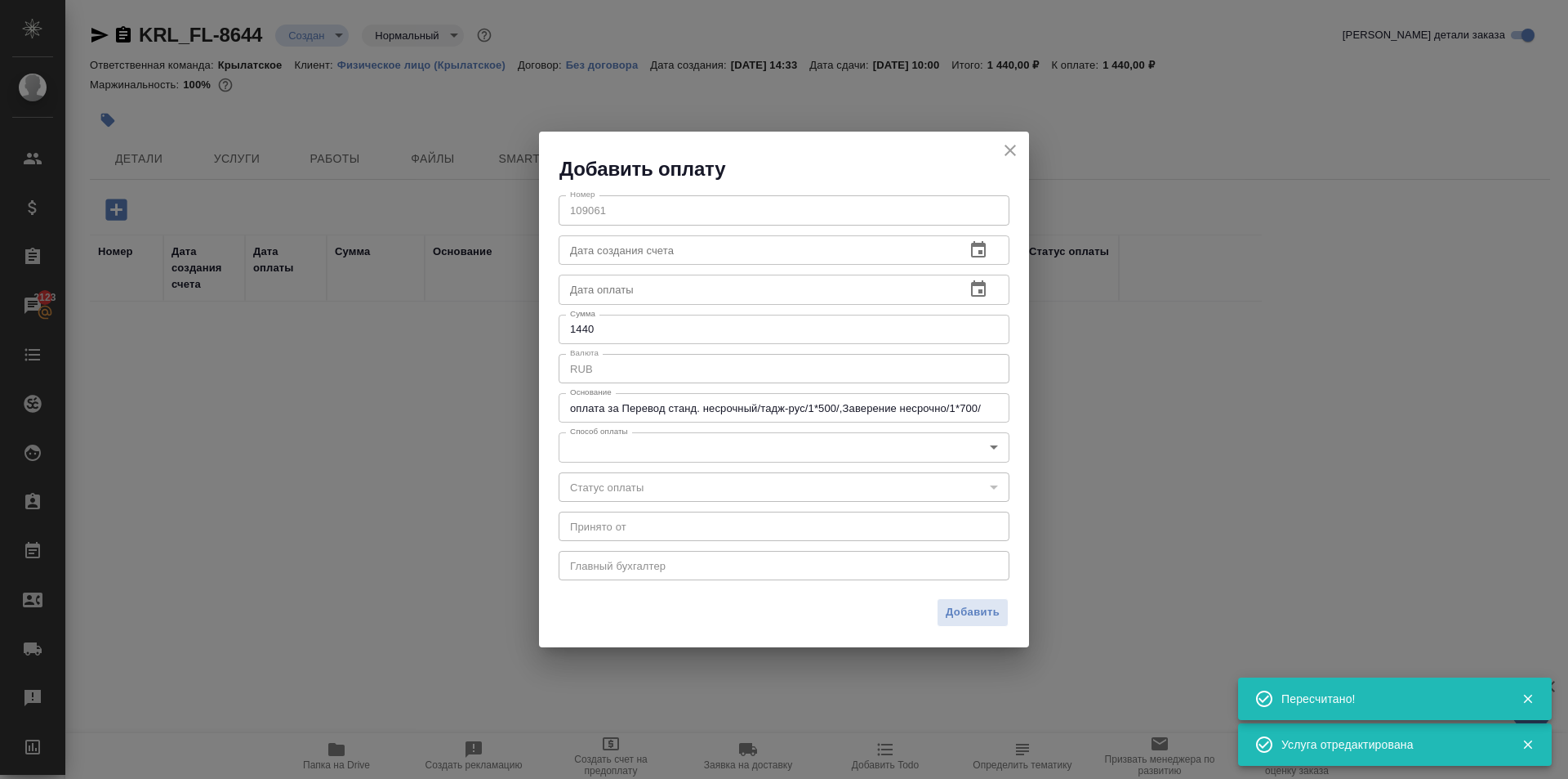
click at [644, 466] on div "Номер 109061 Номер Дата создания счета Дата создания счета Дата оплаты Дата опл…" at bounding box center [784, 386] width 490 height 408
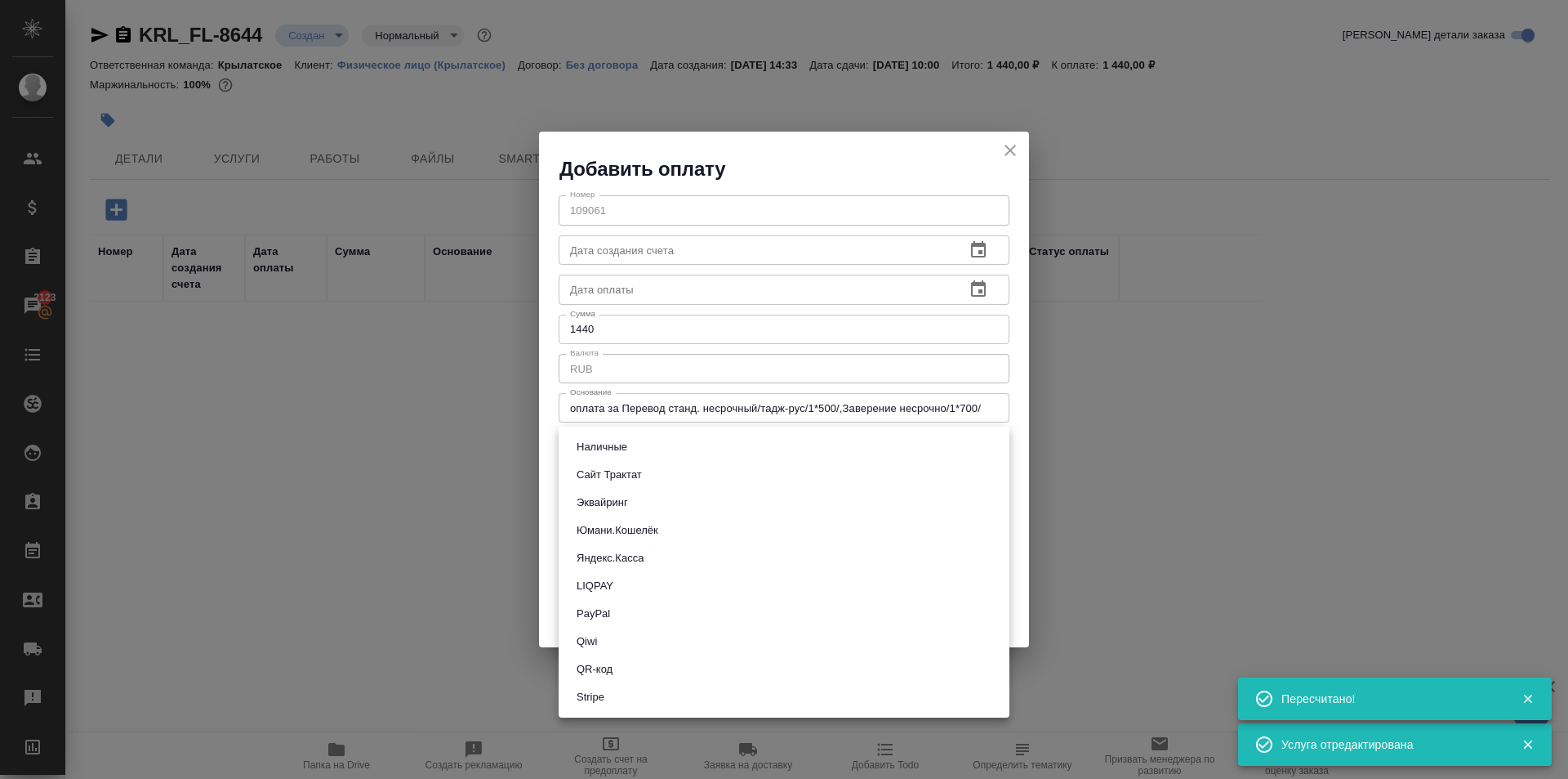
click at [648, 444] on body "🙏 .cls-1 fill:#fff; AWATERA Kasymov Timur Клиенты Спецификации Заказы 2123 Чаты…" at bounding box center [784, 390] width 1568 height 779
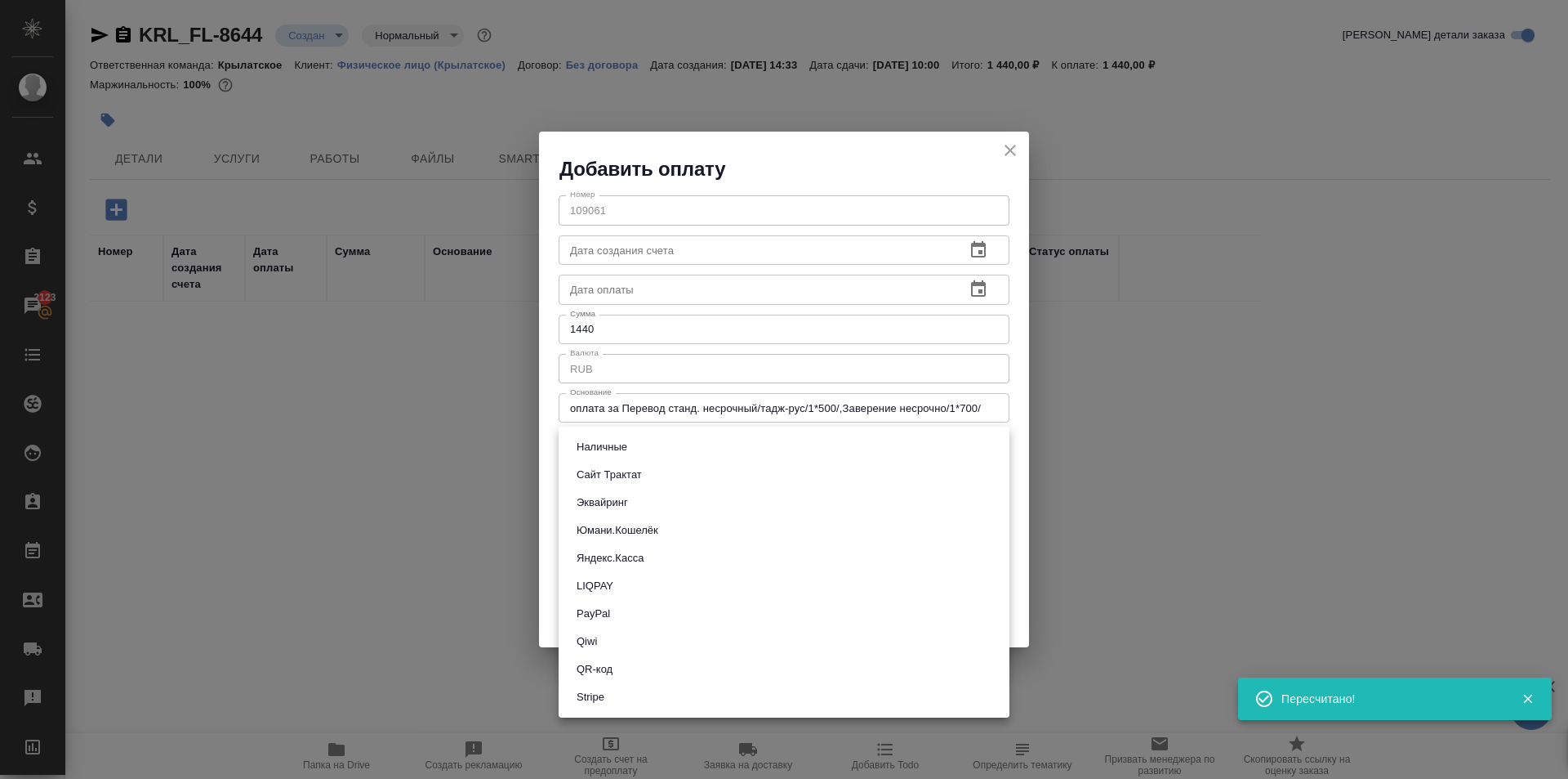
click at [612, 513] on li "Эквайринг" at bounding box center [784, 502] width 451 height 27
type input "acquiring"
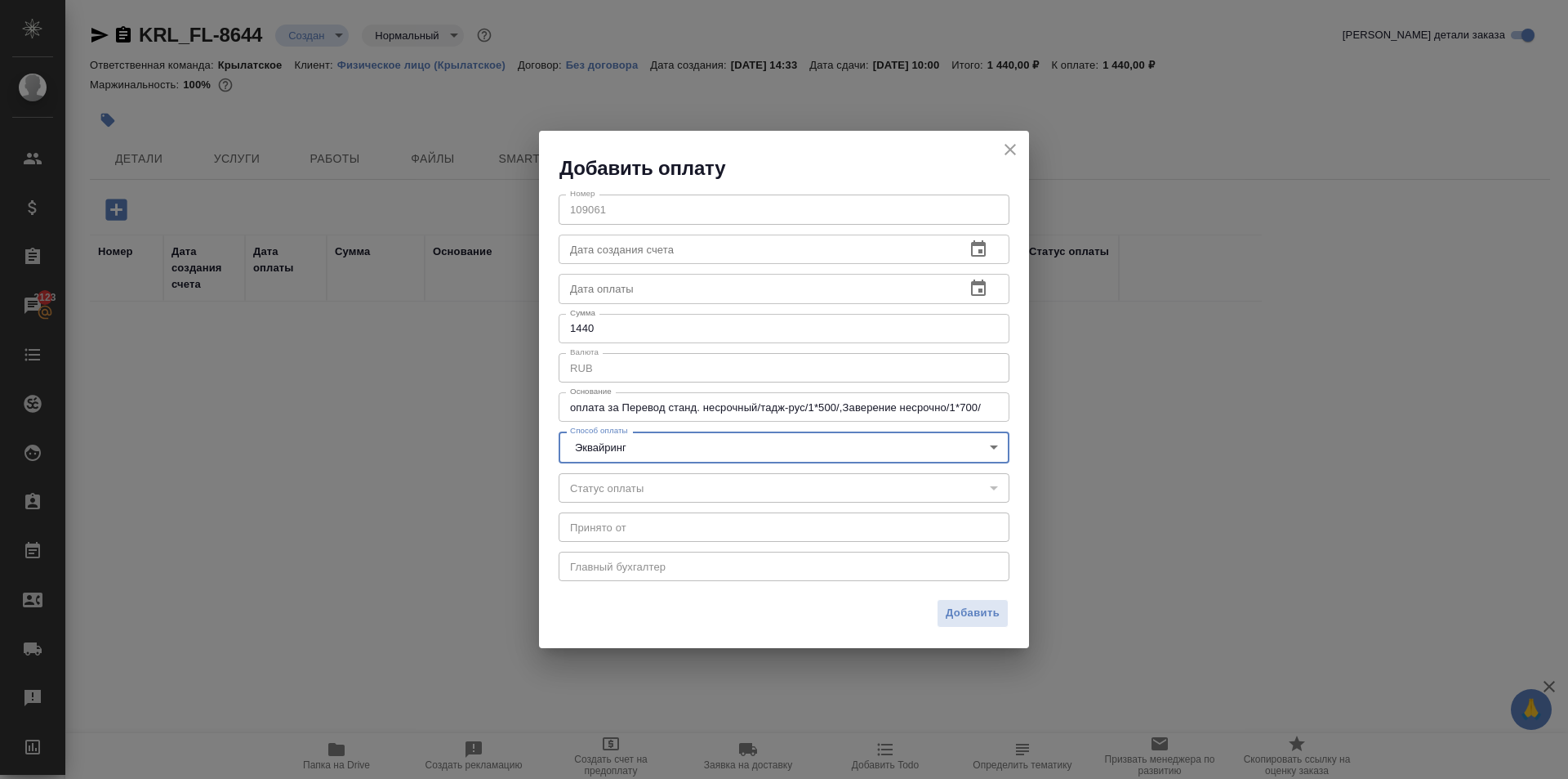
drag, startPoint x: 944, startPoint y: 612, endPoint x: 953, endPoint y: 617, distance: 10.3
click at [950, 615] on button "Добавить" at bounding box center [972, 613] width 72 height 28
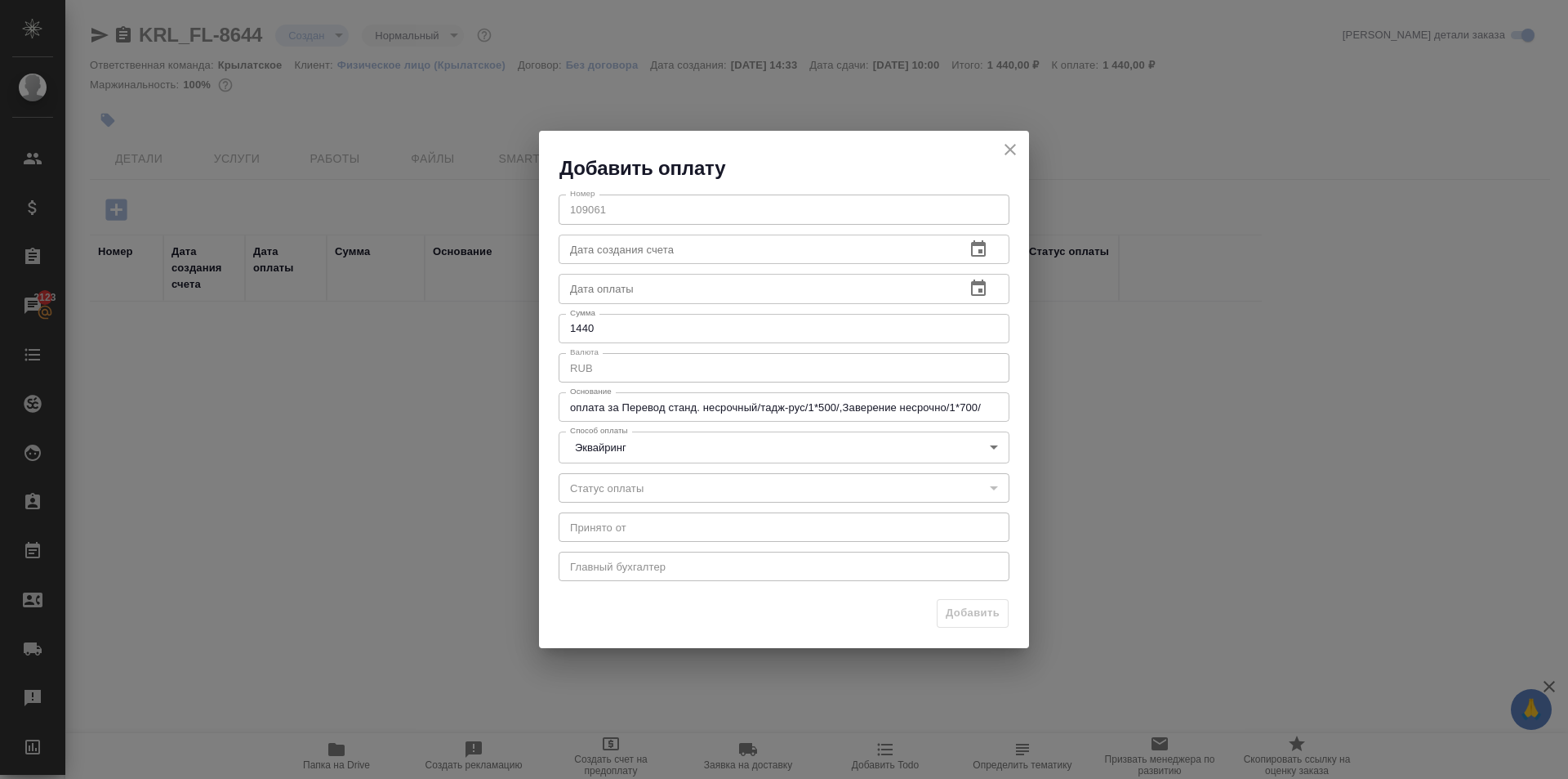
type input "0"
type input "auto-kassa"
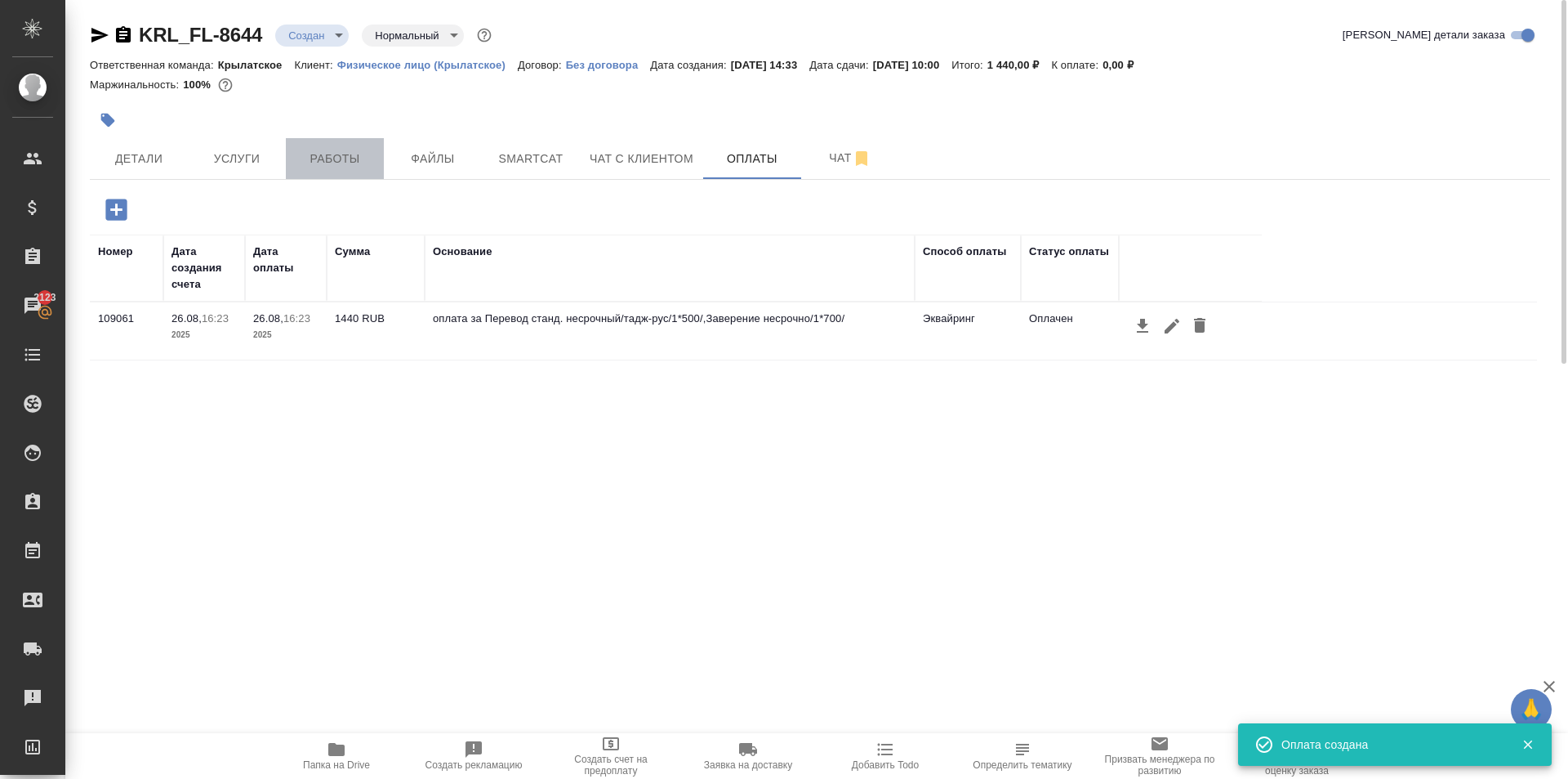
click at [350, 155] on span "Работы" at bounding box center [334, 158] width 79 height 20
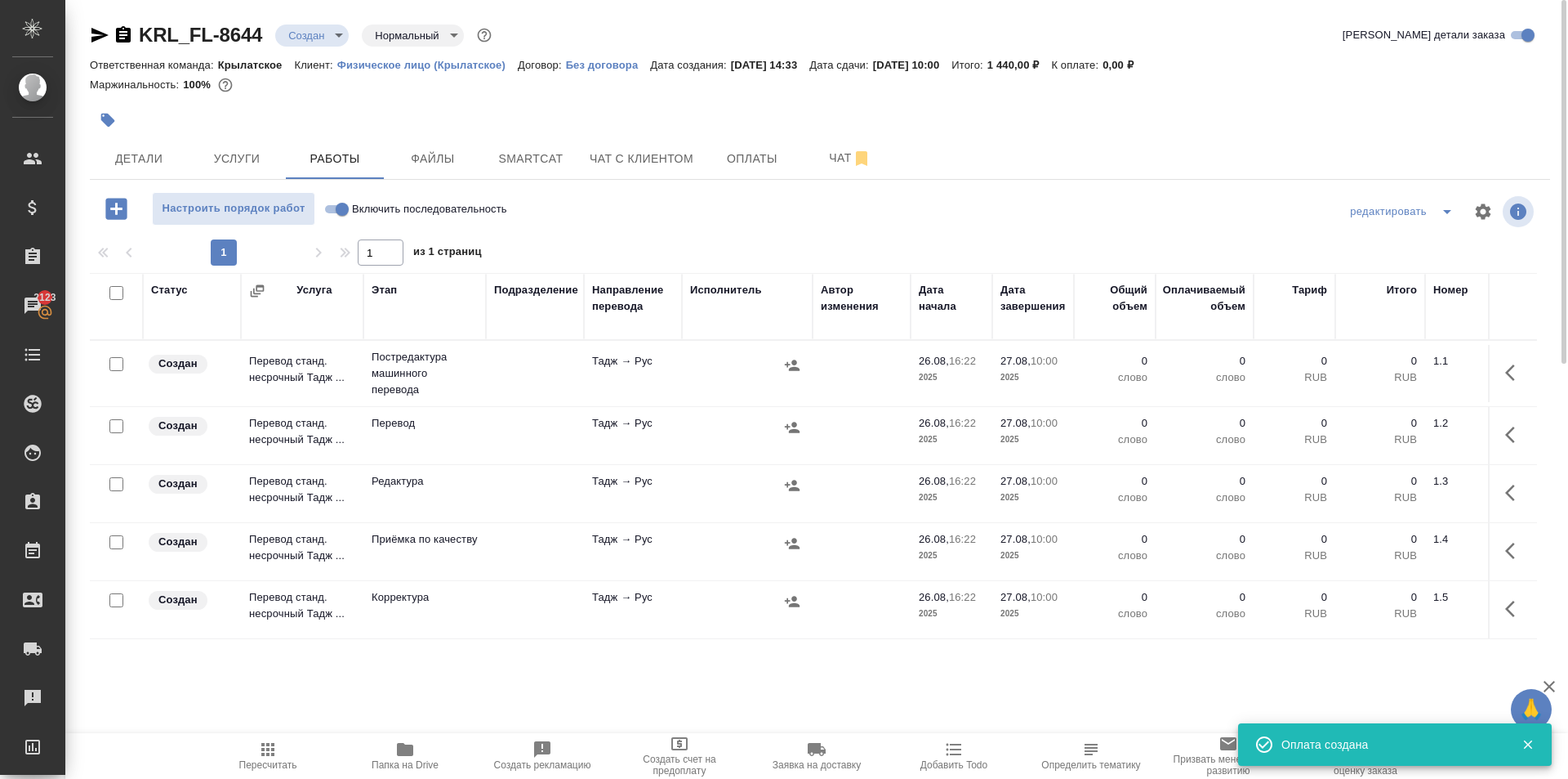
click at [341, 205] on input "Включить последовательность" at bounding box center [342, 209] width 58 height 19
checkbox input "true"
click at [119, 288] on input "checkbox" at bounding box center [117, 293] width 14 height 14
checkbox input "true"
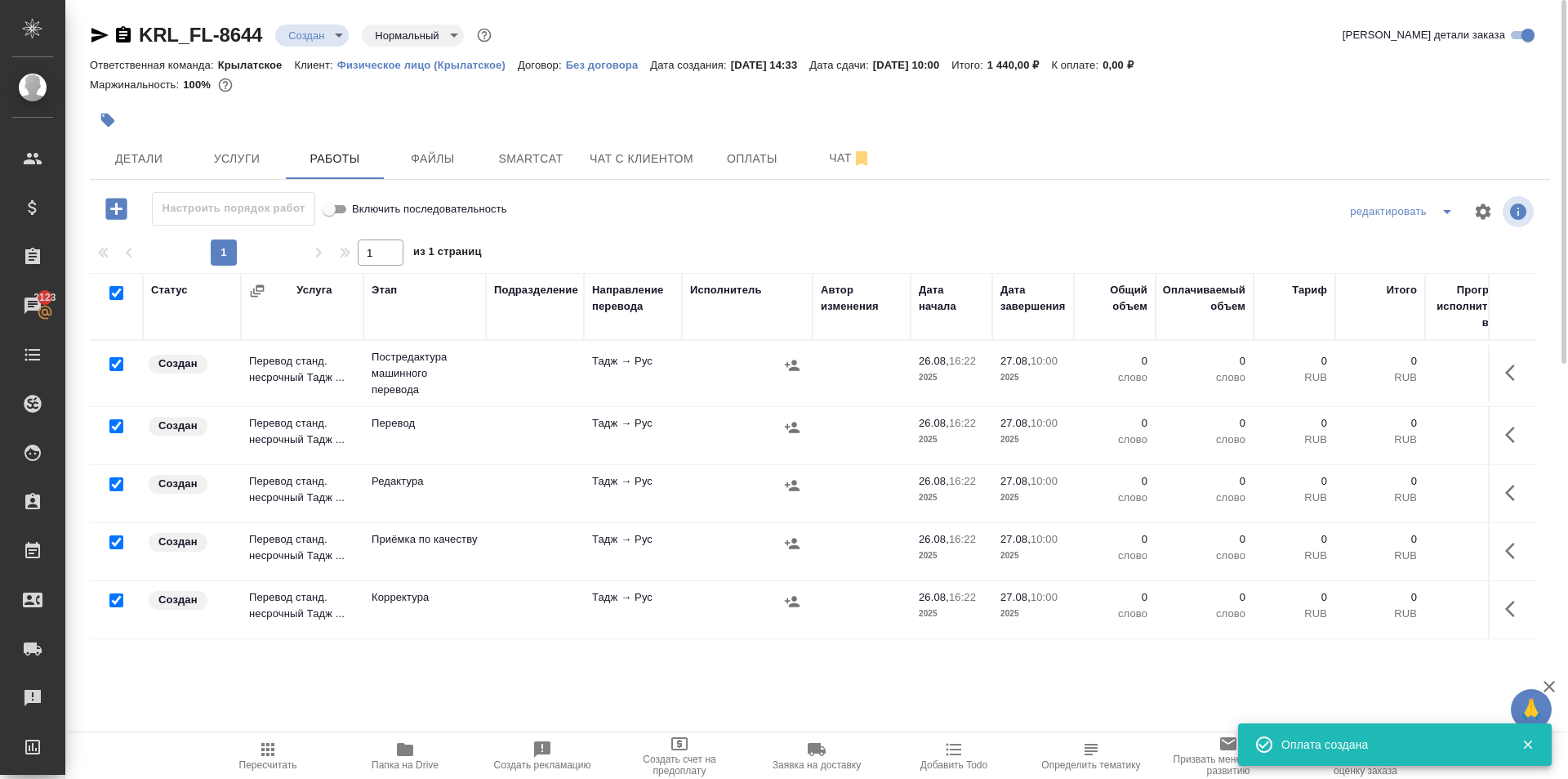
checkbox input "true"
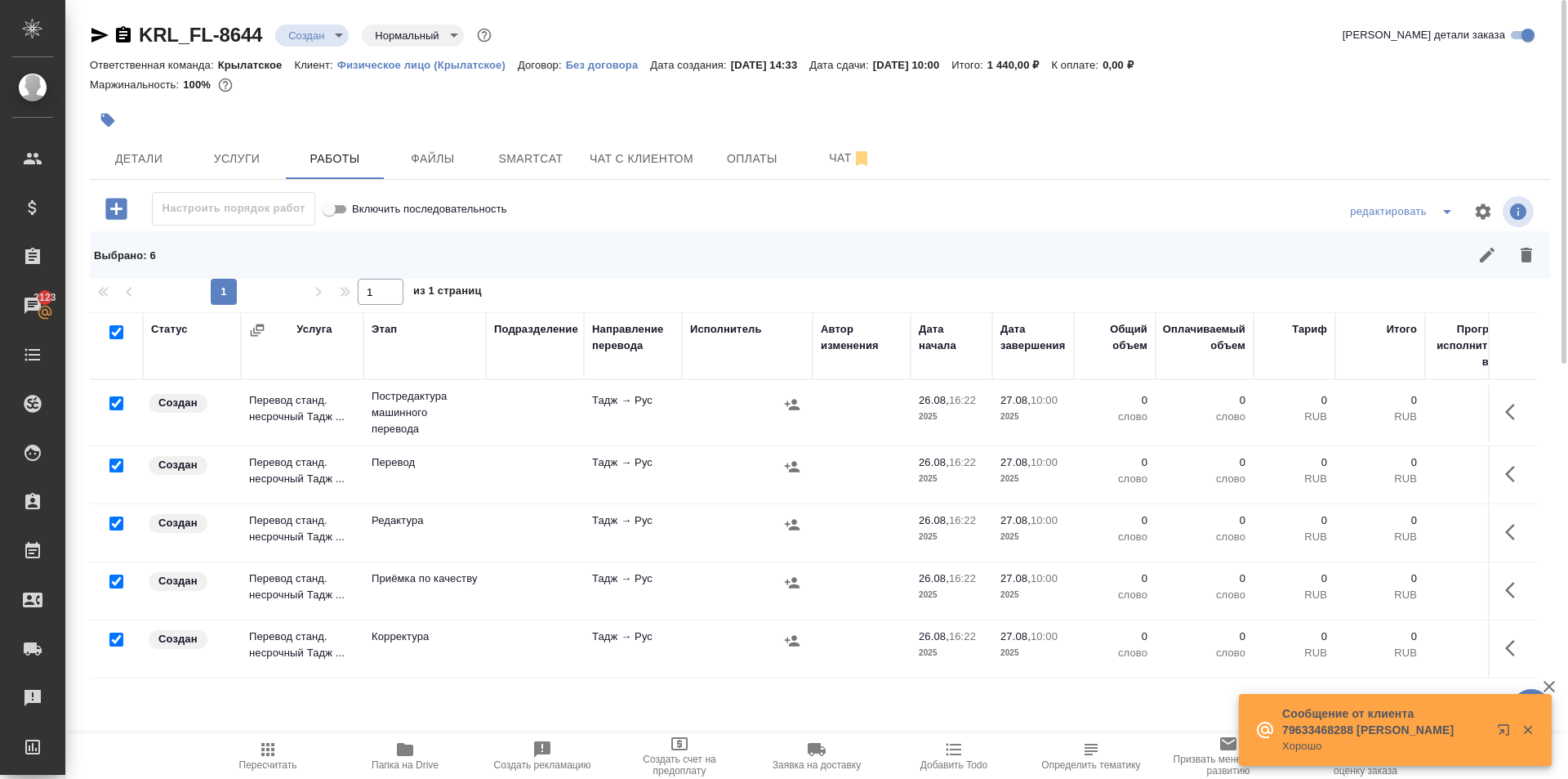
click at [112, 462] on input "checkbox" at bounding box center [117, 466] width 14 height 14
checkbox input "false"
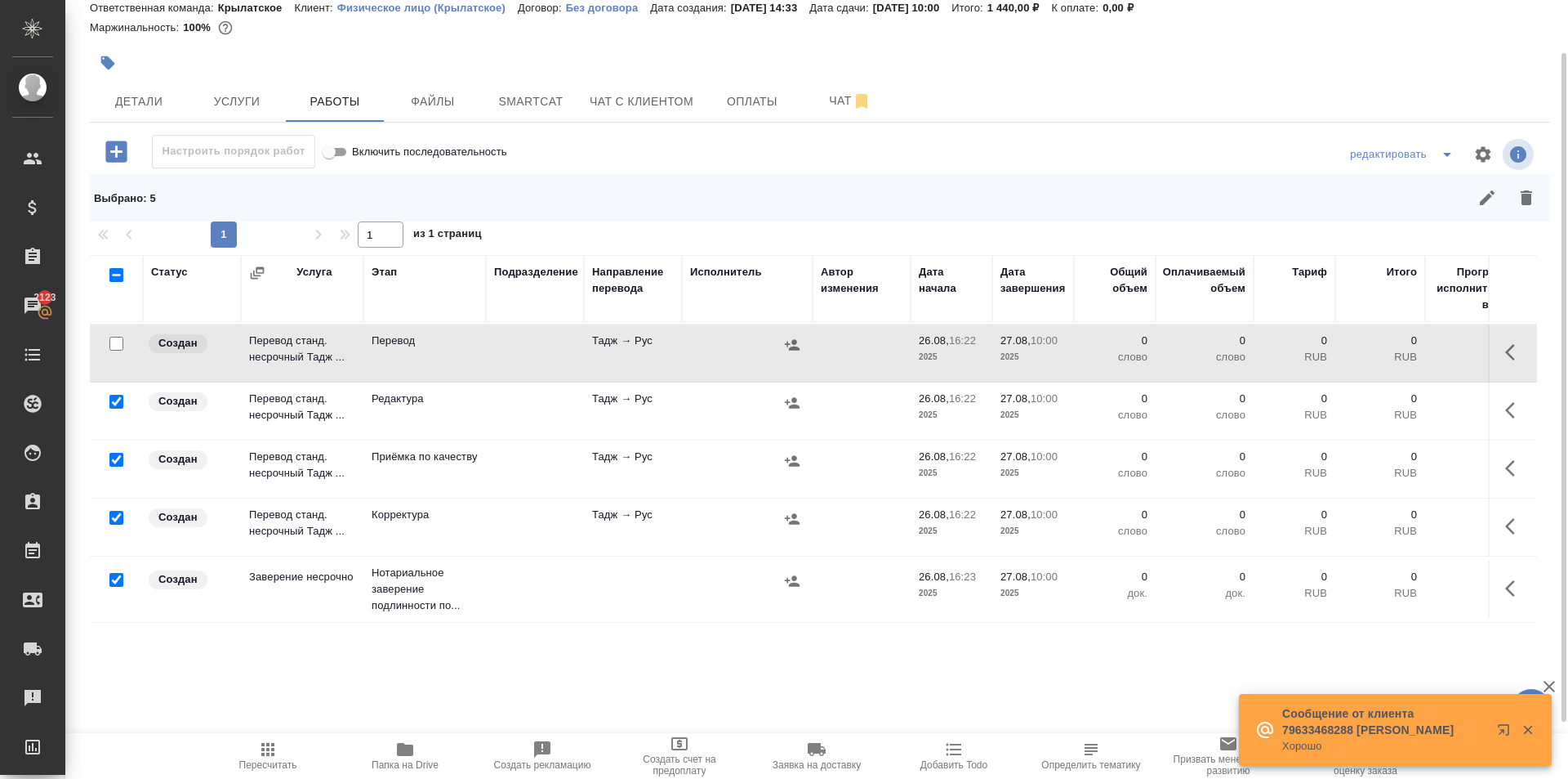
scroll to position [77, 0]
click at [116, 573] on input "checkbox" at bounding box center [117, 580] width 14 height 14
checkbox input "false"
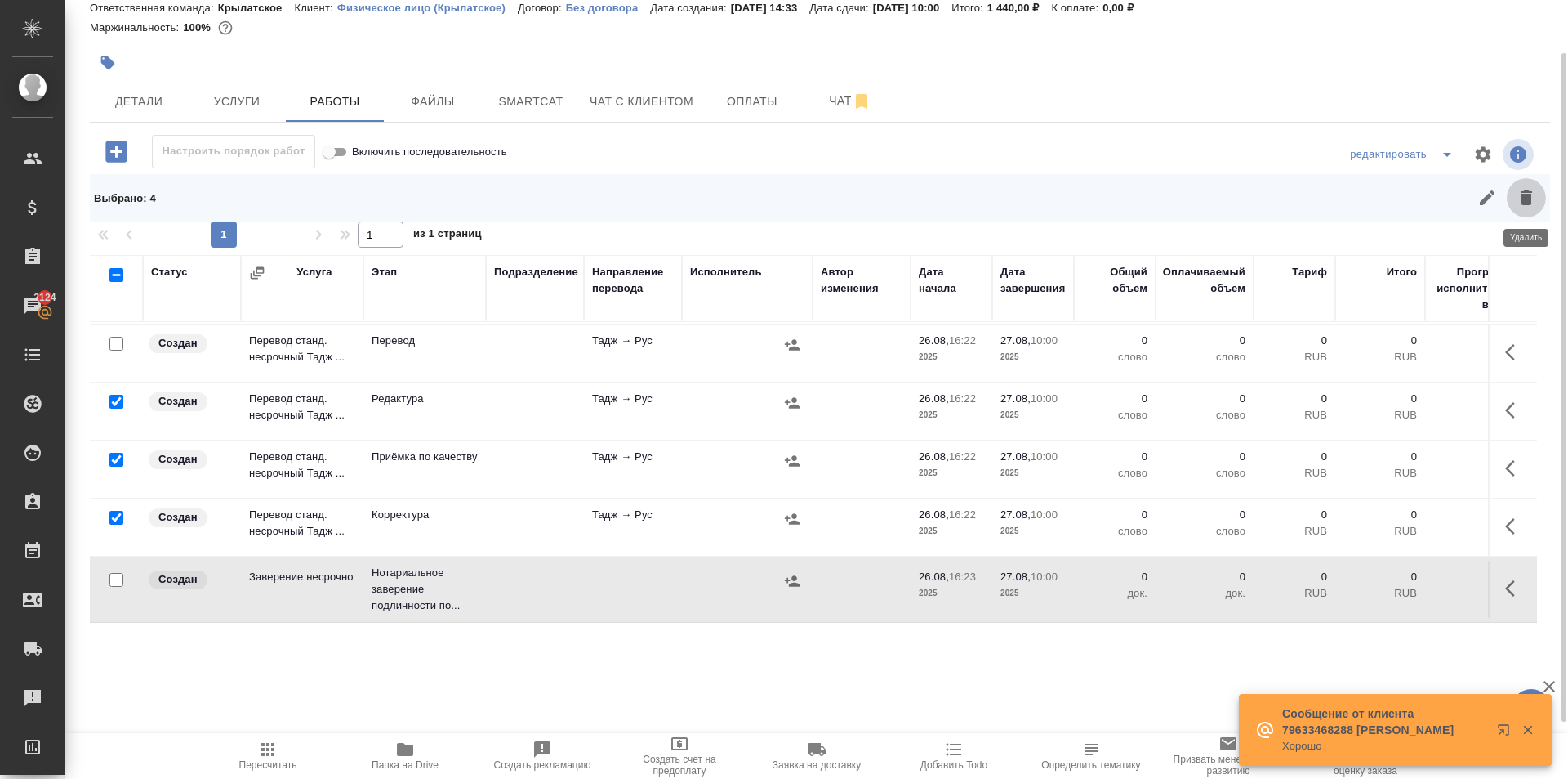
click at [1525, 199] on icon "button" at bounding box center [1526, 197] width 12 height 15
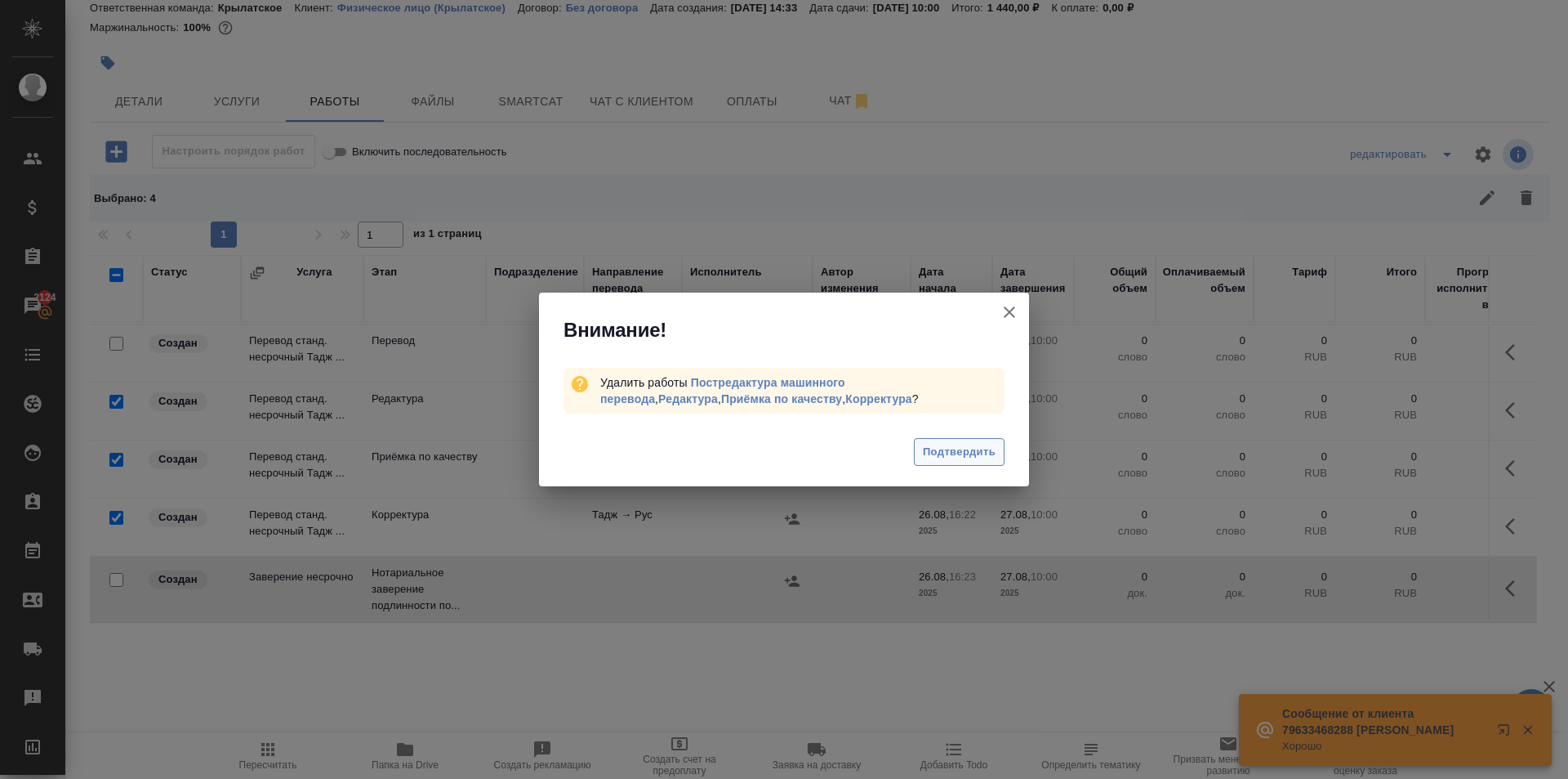
click at [930, 441] on button "Подтвердить" at bounding box center [959, 452] width 90 height 28
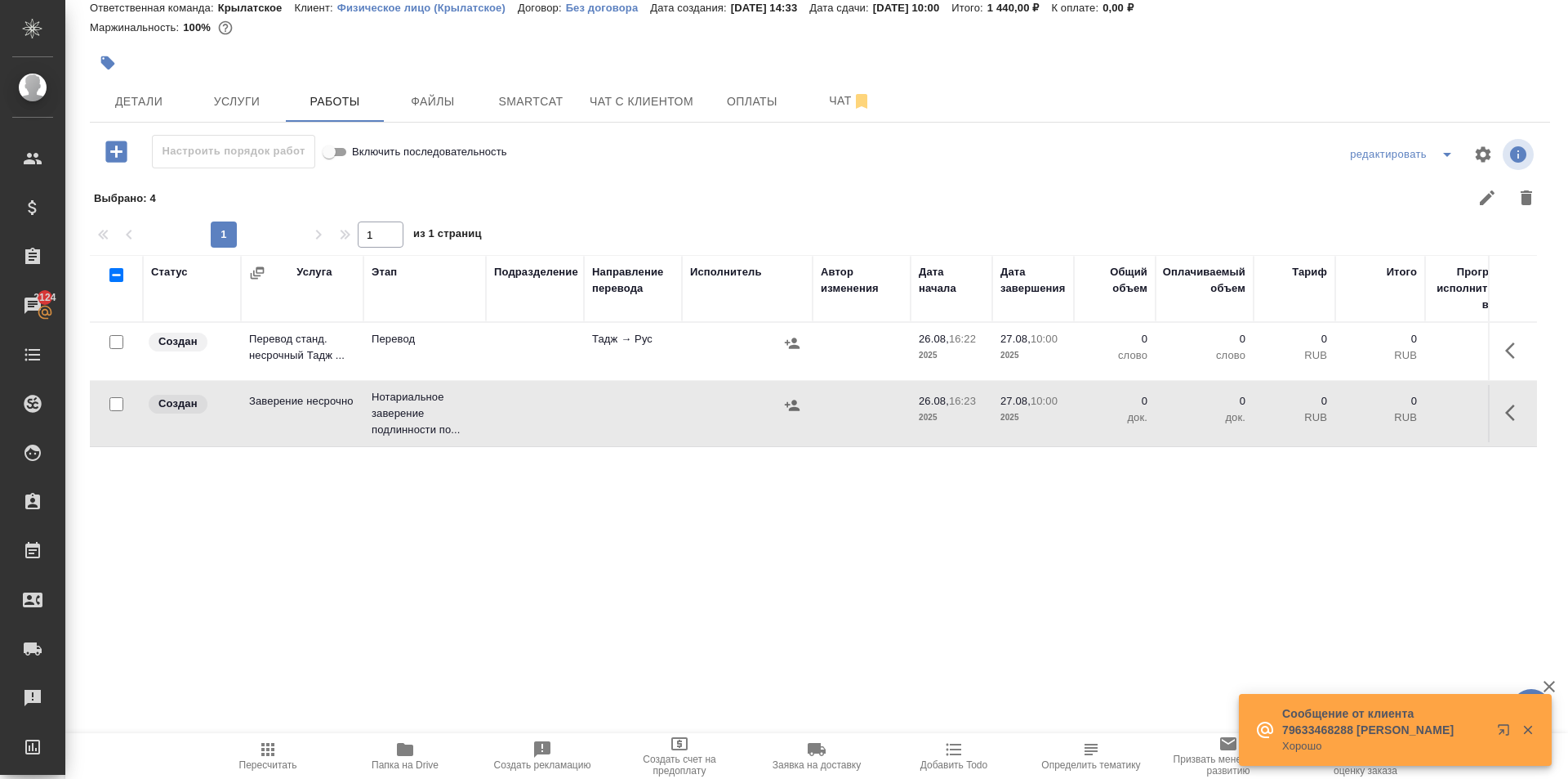
scroll to position [0, 0]
drag, startPoint x: 1508, startPoint y: 344, endPoint x: 1497, endPoint y: 347, distance: 11.4
click at [1510, 344] on icon "button" at bounding box center [1515, 351] width 19 height 19
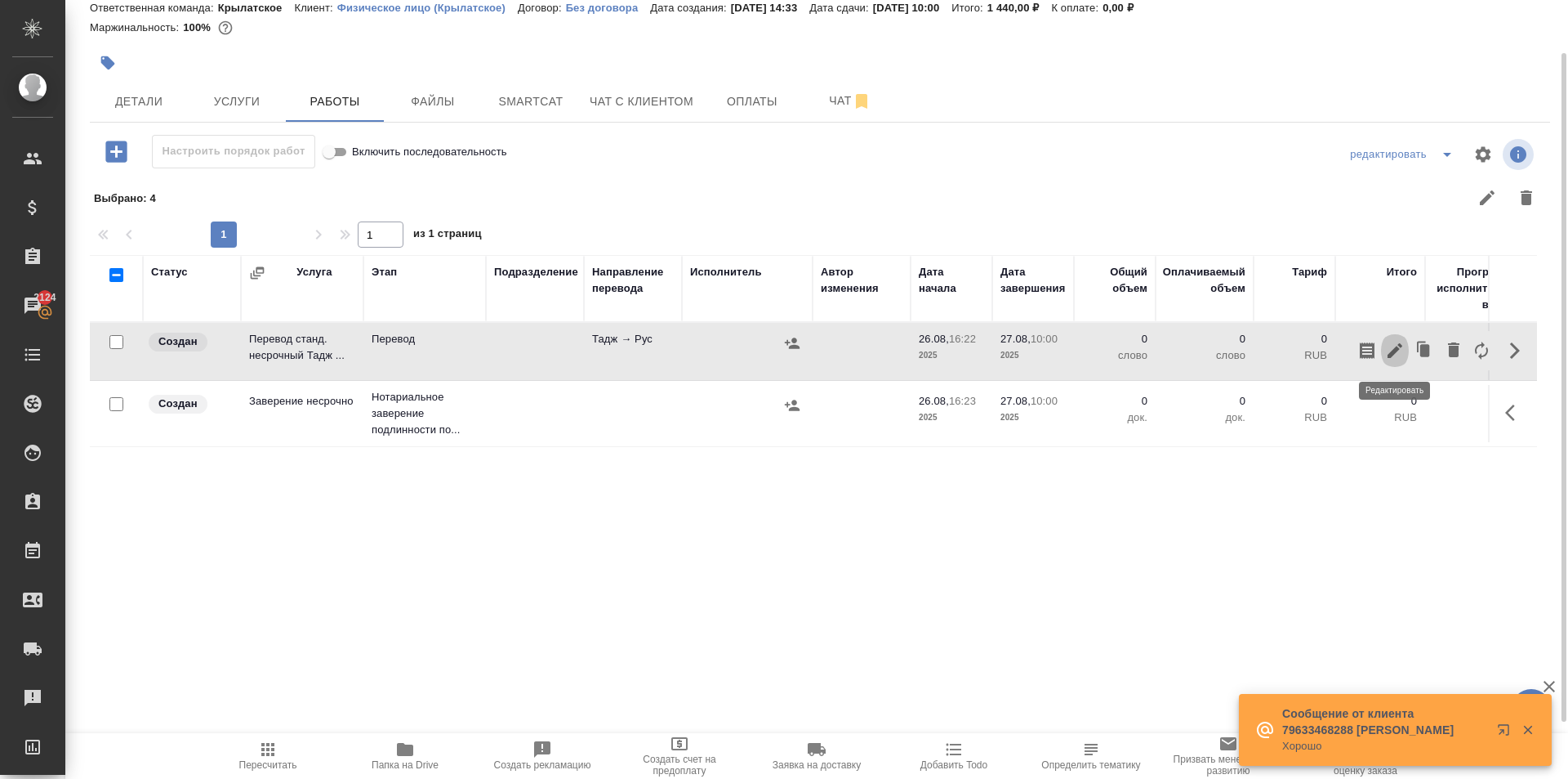
click at [1395, 348] on icon "button" at bounding box center [1395, 351] width 15 height 15
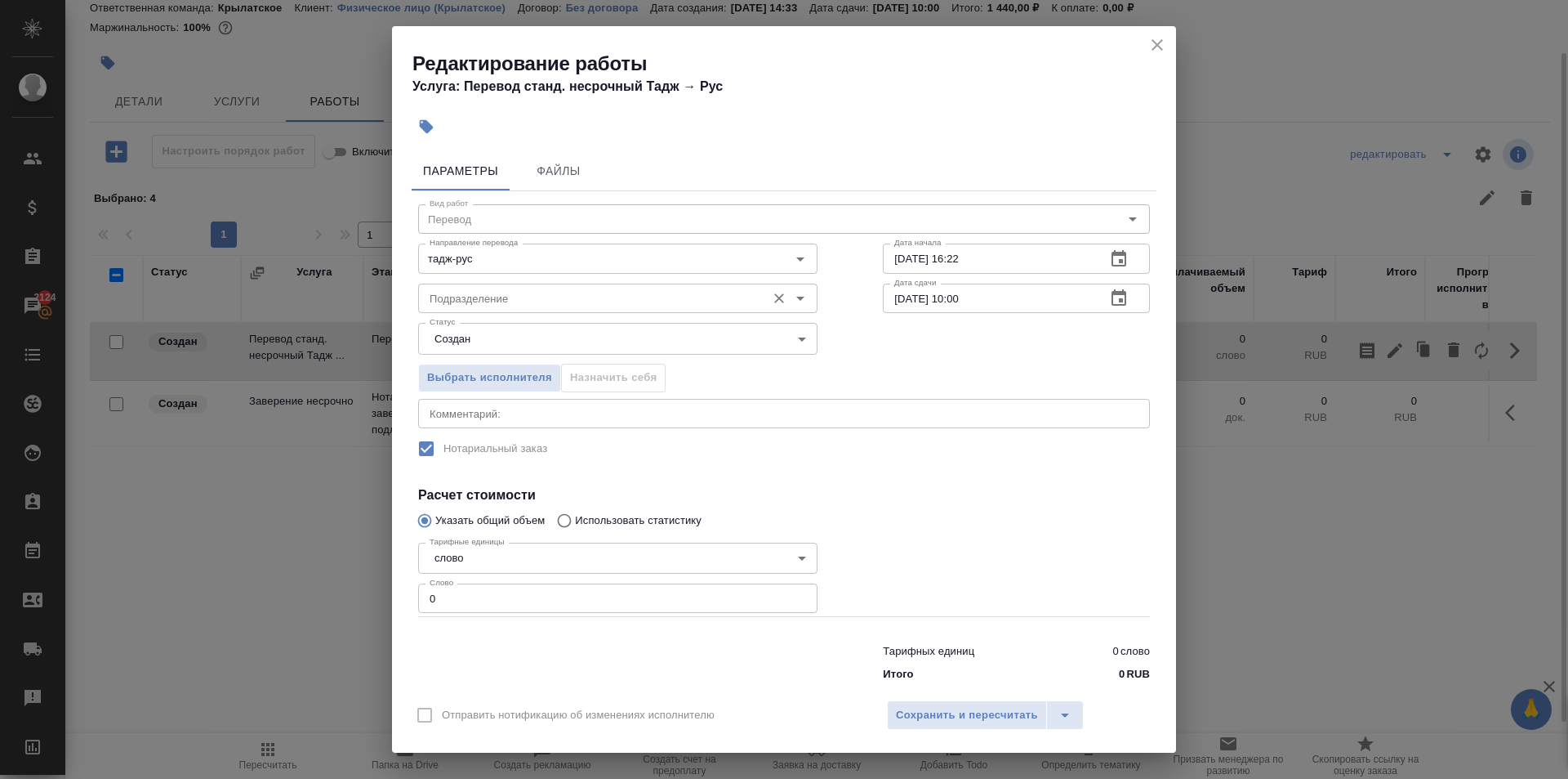
click at [587, 308] on input "Подразделение" at bounding box center [590, 298] width 334 height 19
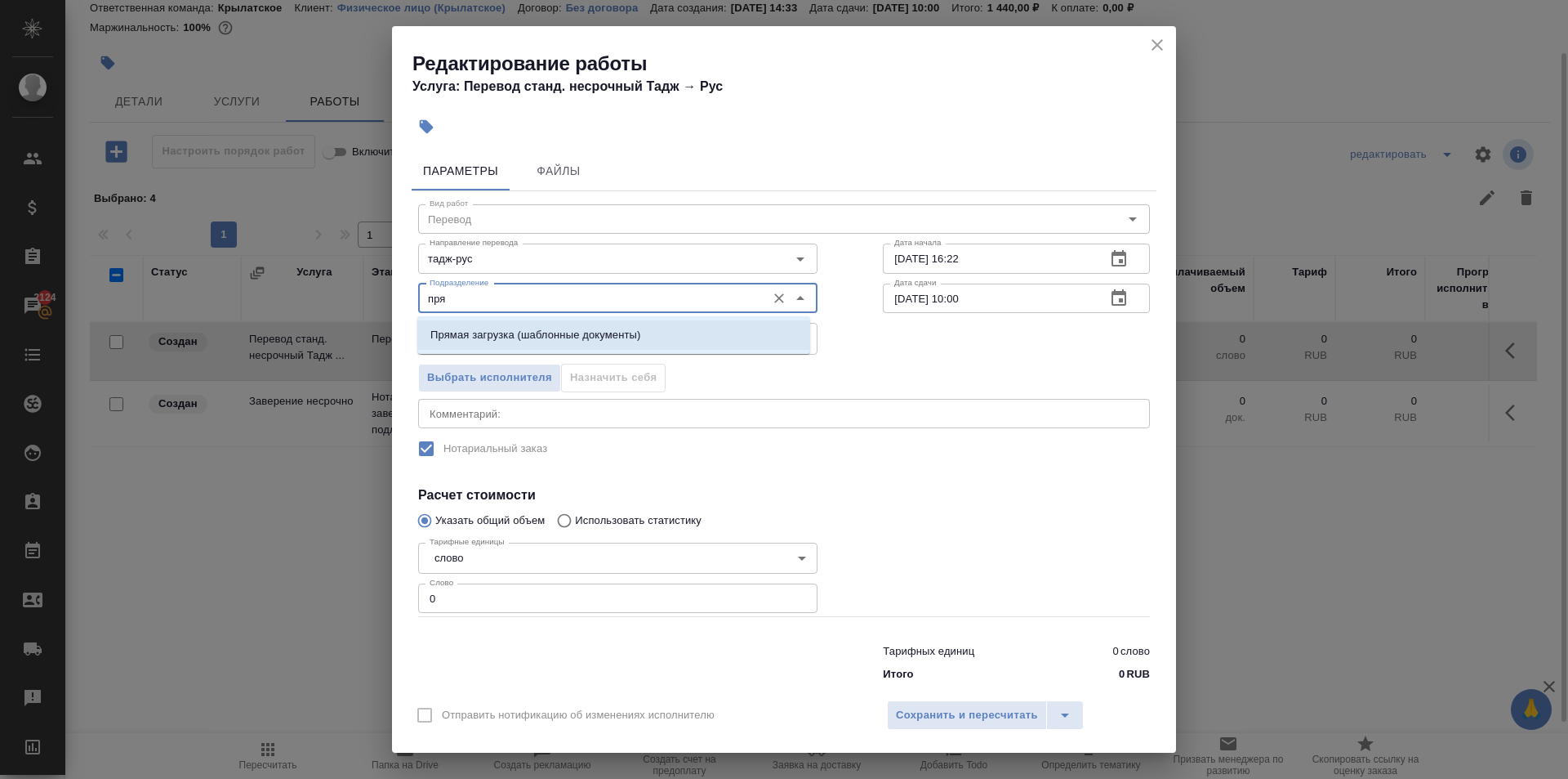
click at [598, 328] on p "Прямая загрузка (шаблонные документы)" at bounding box center [534, 335] width 210 height 16
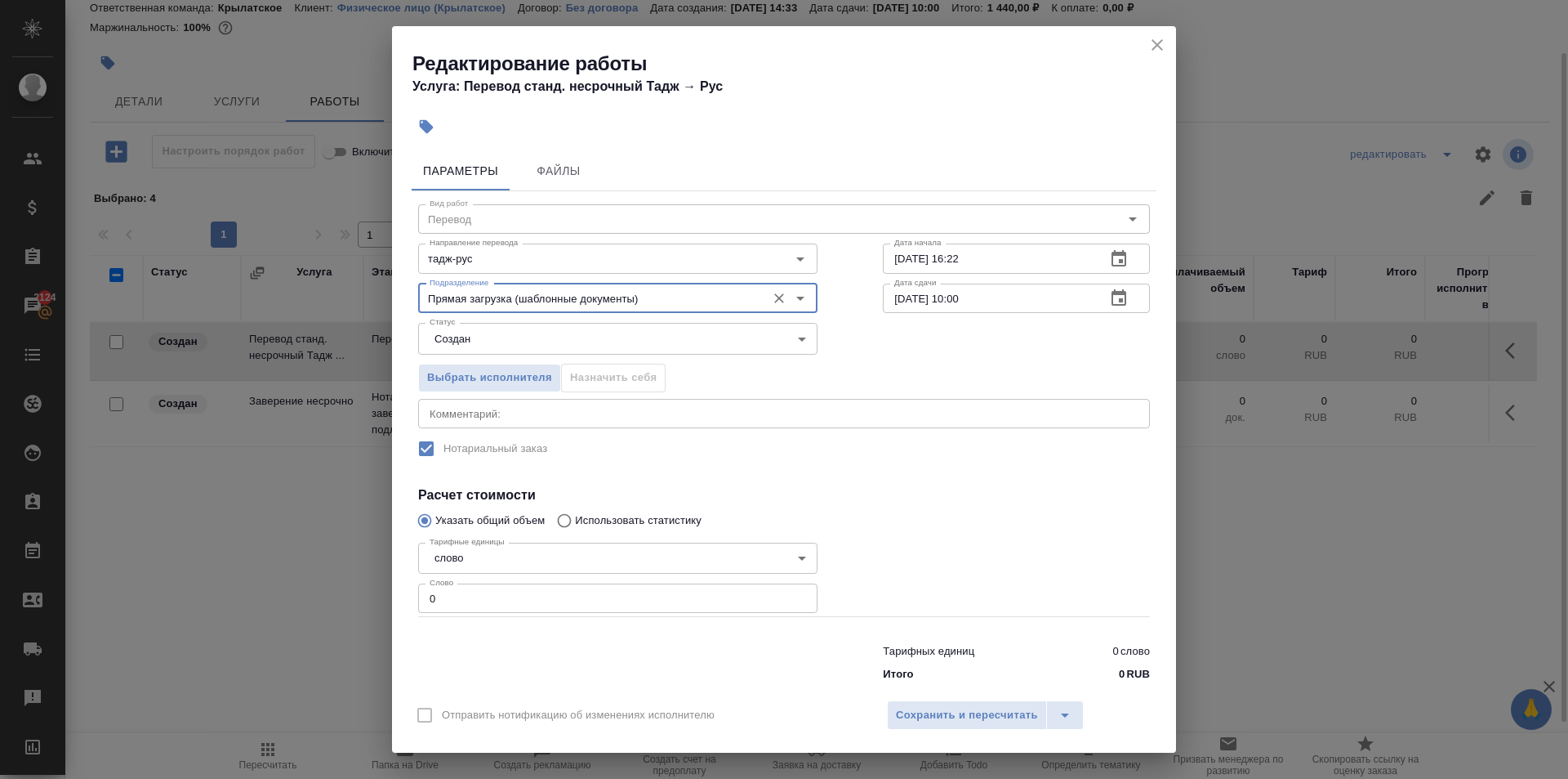
type input "Прямая загрузка (шаблонные документы)"
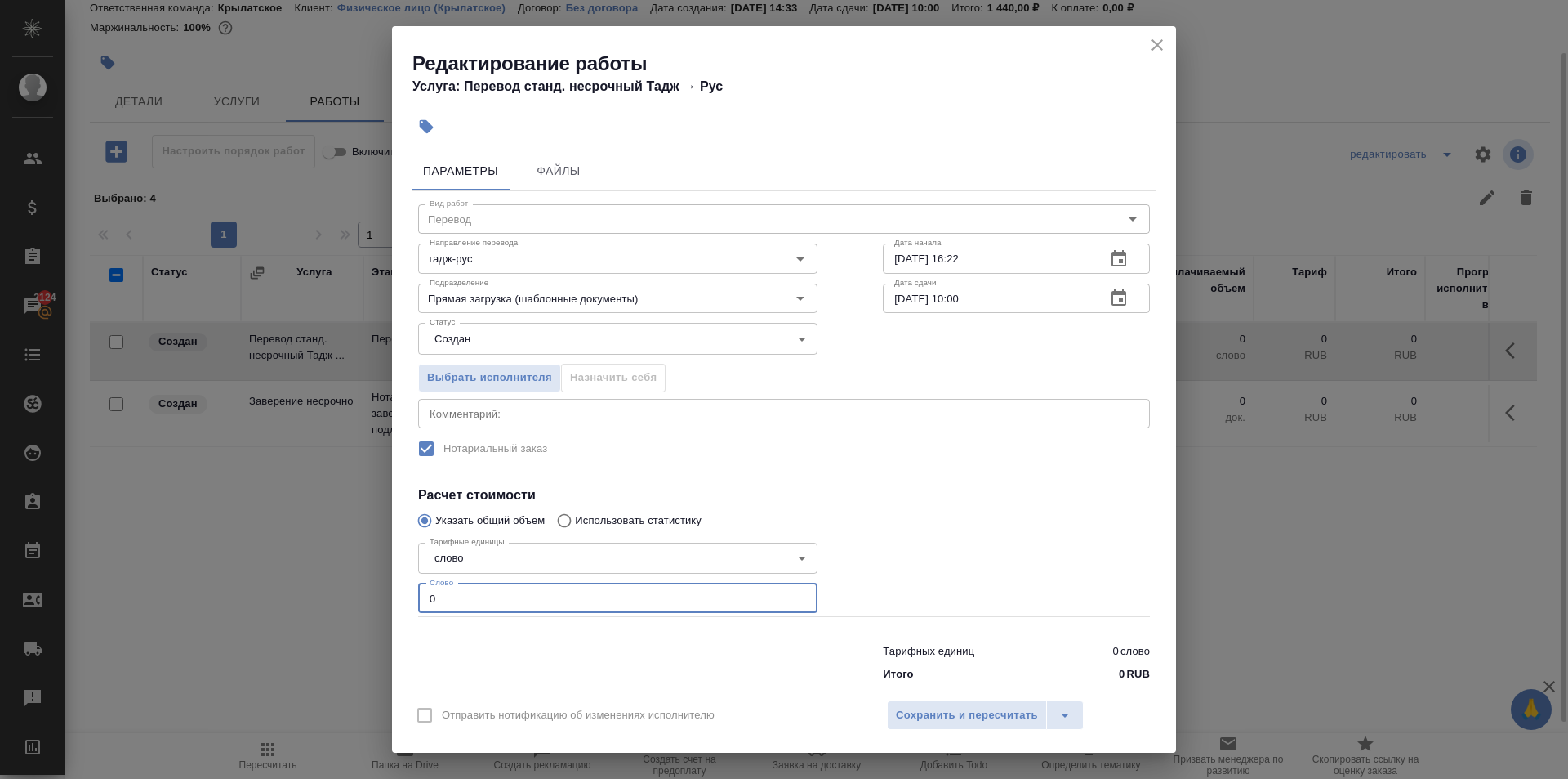
drag, startPoint x: 493, startPoint y: 610, endPoint x: 321, endPoint y: 547, distance: 183.2
click at [321, 547] on div "Редактирование работы Услуга: Перевод станд. несрочный Тадж → Рус Параметры Фай…" at bounding box center [784, 390] width 1568 height 779
type input "100"
click at [495, 341] on body "🙏 .cls-1 fill:#fff; AWATERA Kasymov Timur Клиенты Спецификации Заказы 2124 Чаты…" at bounding box center [784, 390] width 1568 height 779
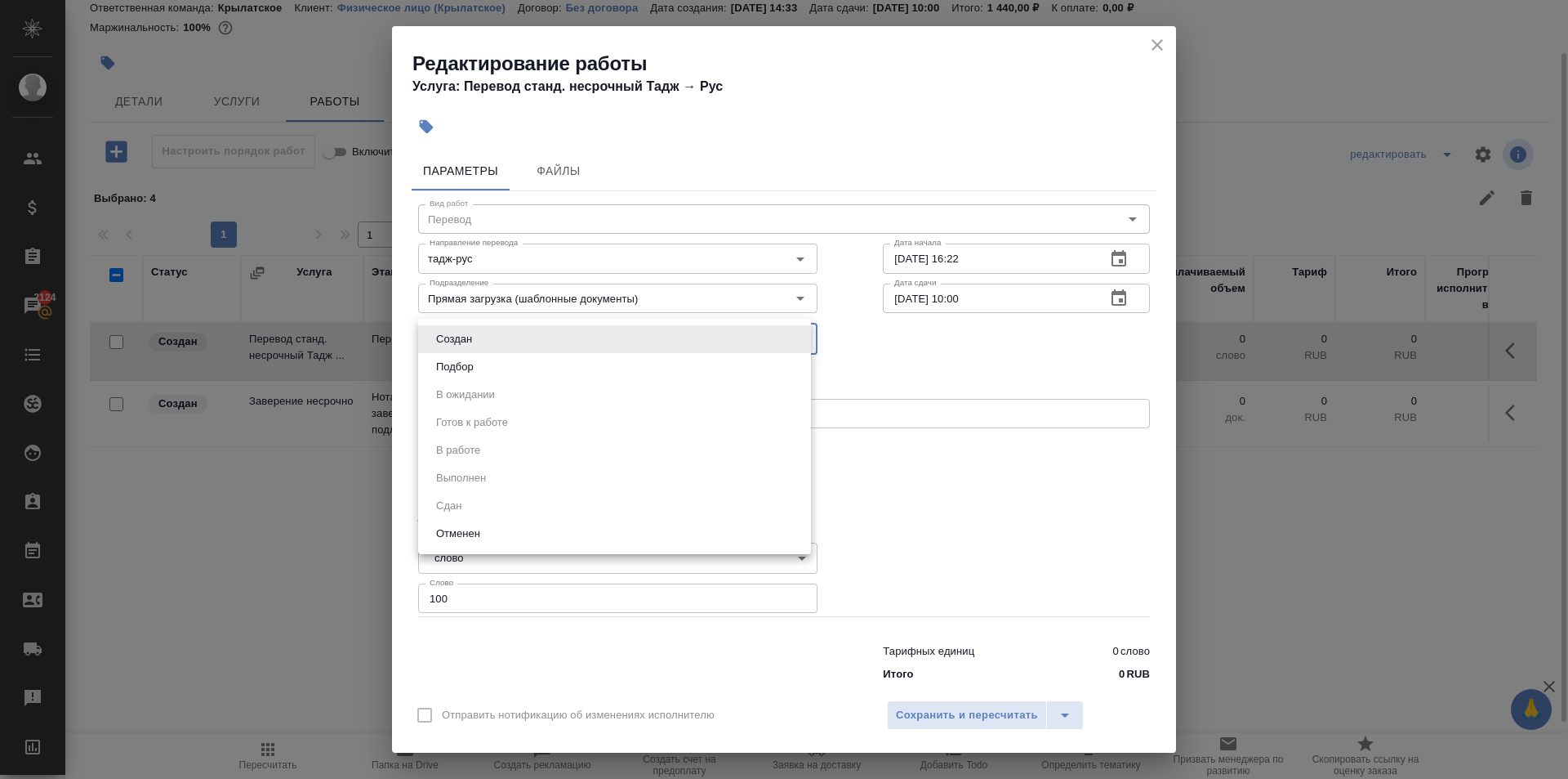
click at [480, 375] on li "Подбор" at bounding box center [615, 366] width 393 height 27
type input "recruiting"
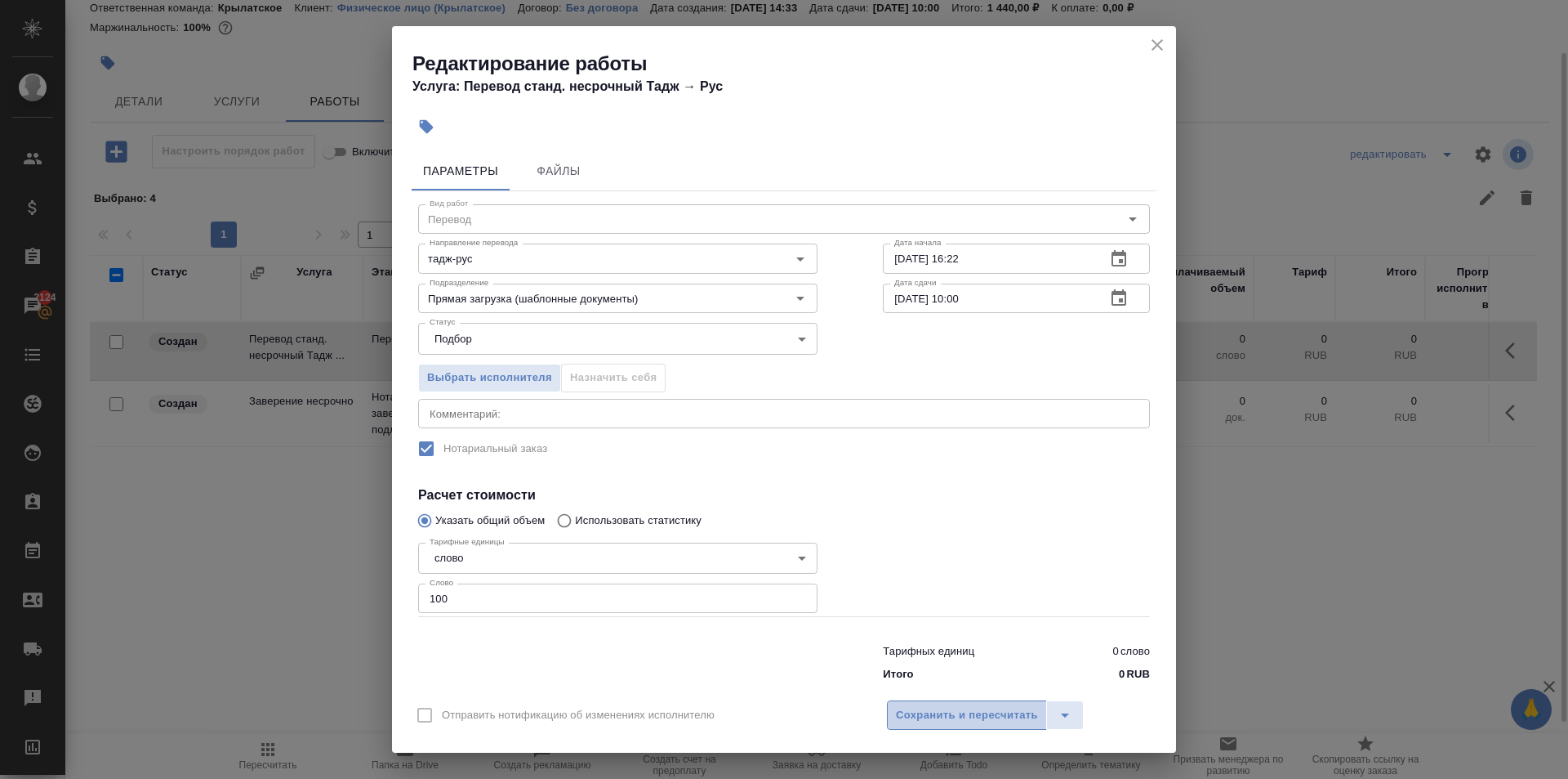
click at [983, 709] on span "Сохранить и пересчитать" at bounding box center [967, 715] width 142 height 19
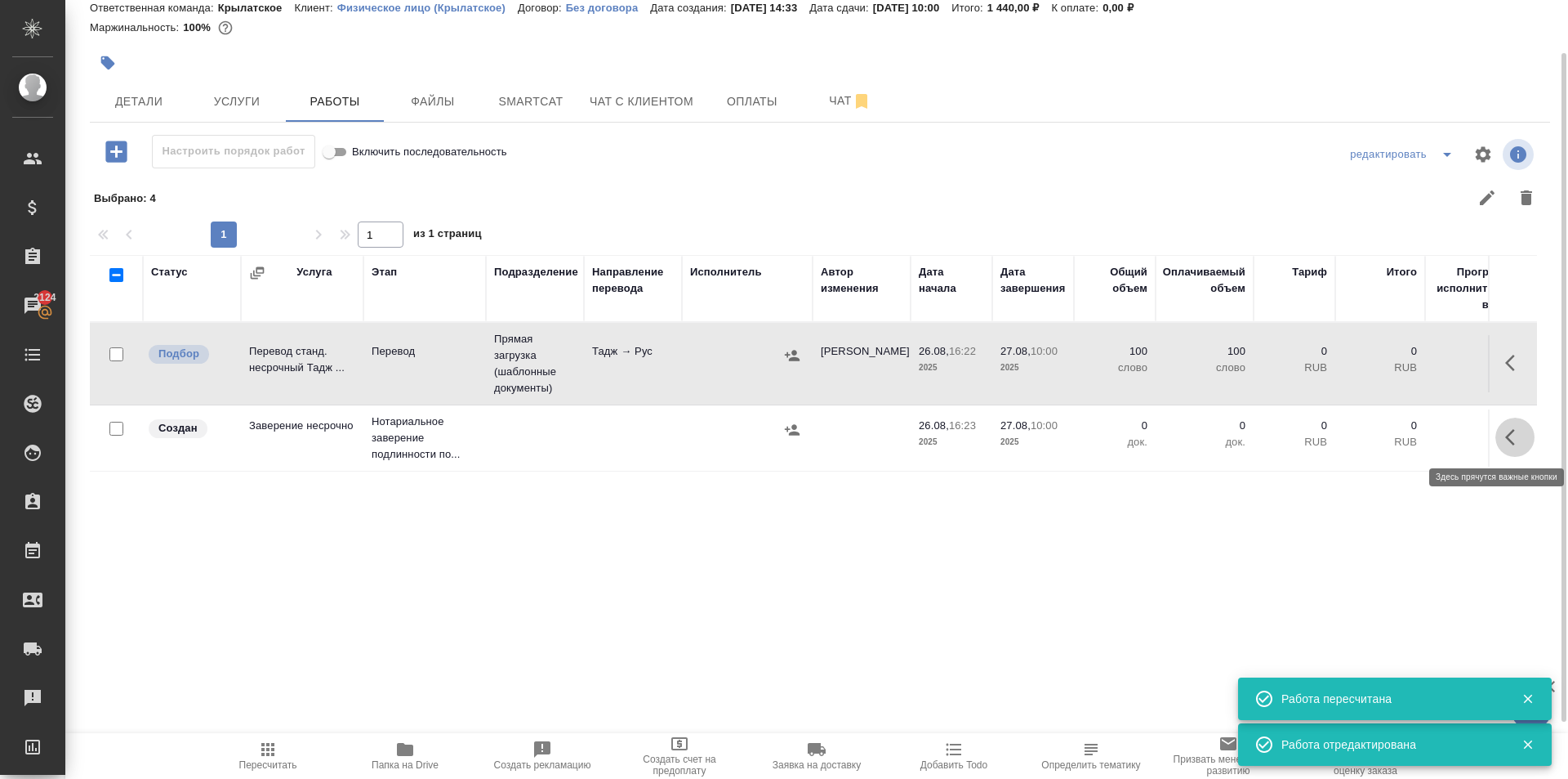
drag, startPoint x: 1525, startPoint y: 451, endPoint x: 1398, endPoint y: 460, distance: 127.3
click at [1525, 450] on button "button" at bounding box center [1515, 437] width 39 height 39
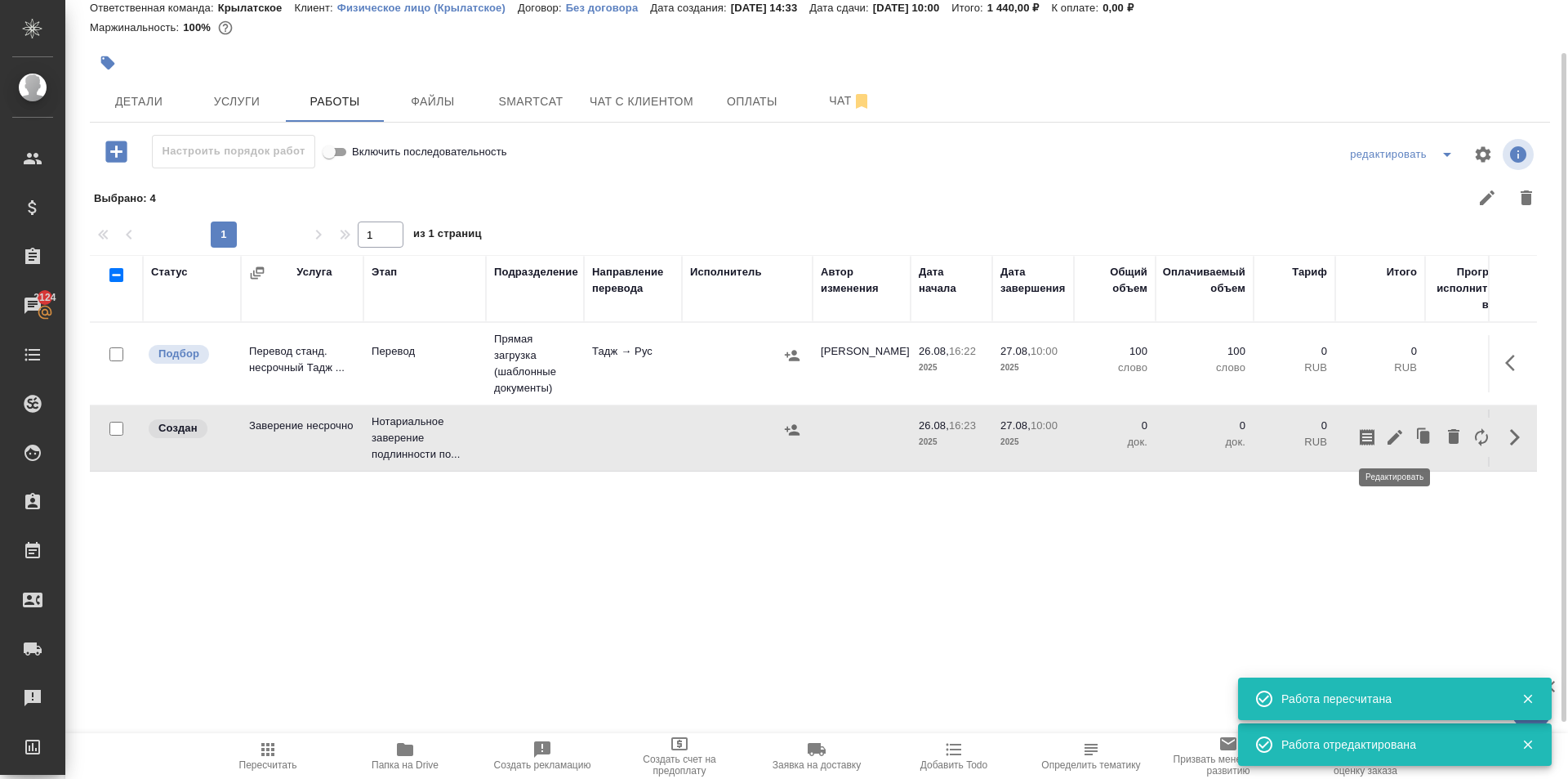
click at [1387, 437] on icon "button" at bounding box center [1395, 437] width 19 height 19
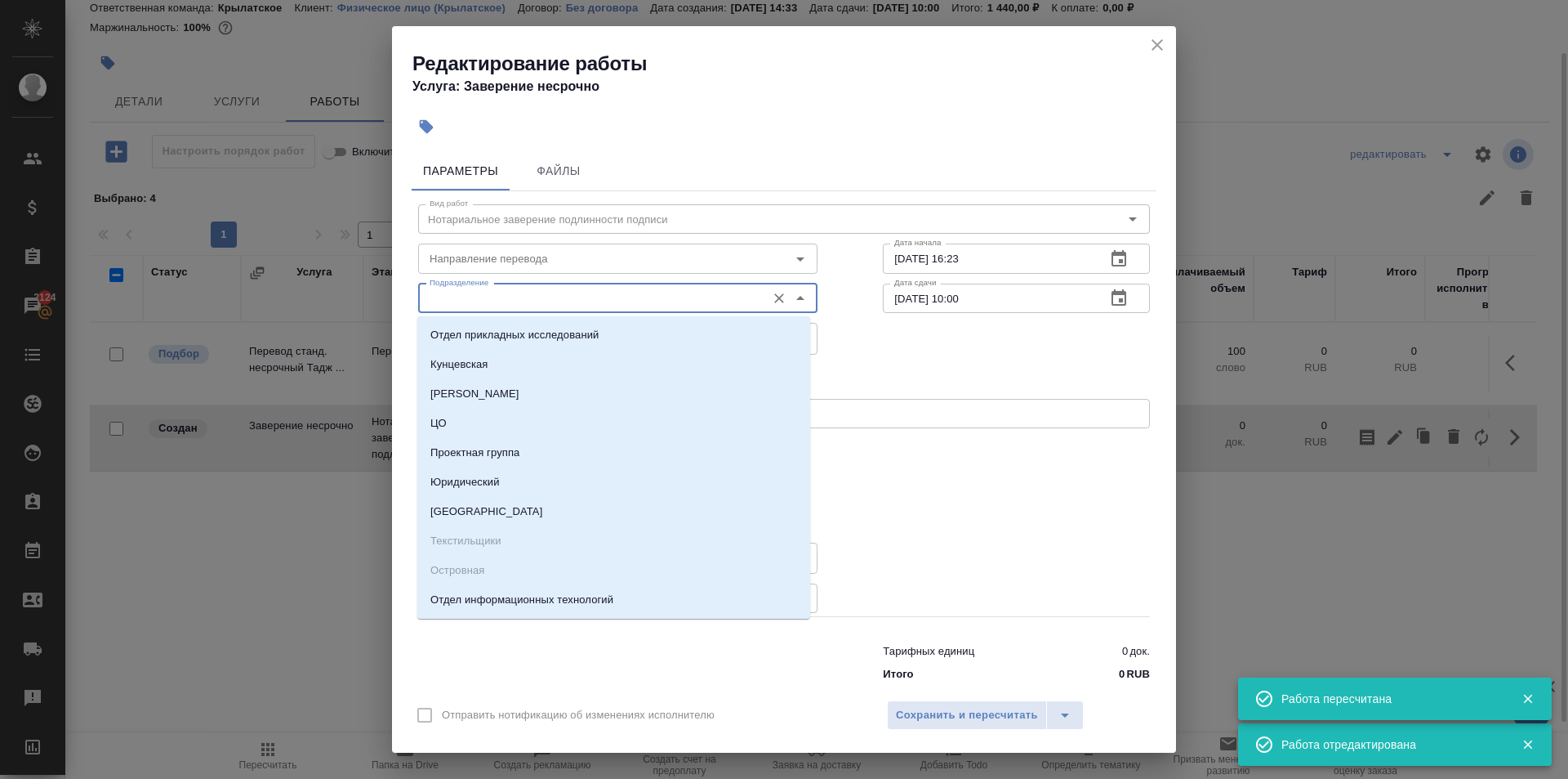
click at [662, 306] on input "Подразделение" at bounding box center [590, 298] width 334 height 19
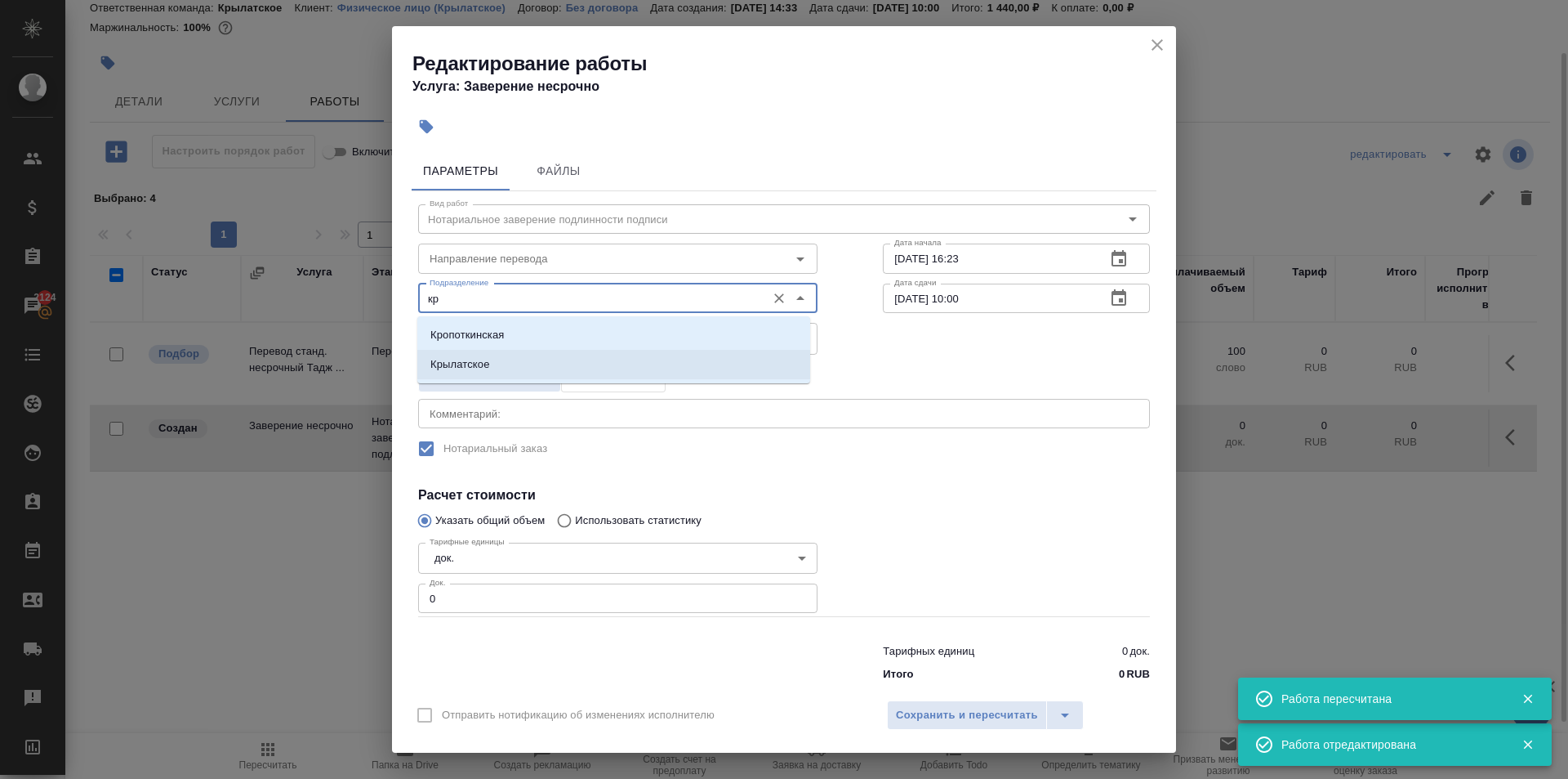
click at [488, 368] on p "Крылатское" at bounding box center [459, 364] width 59 height 16
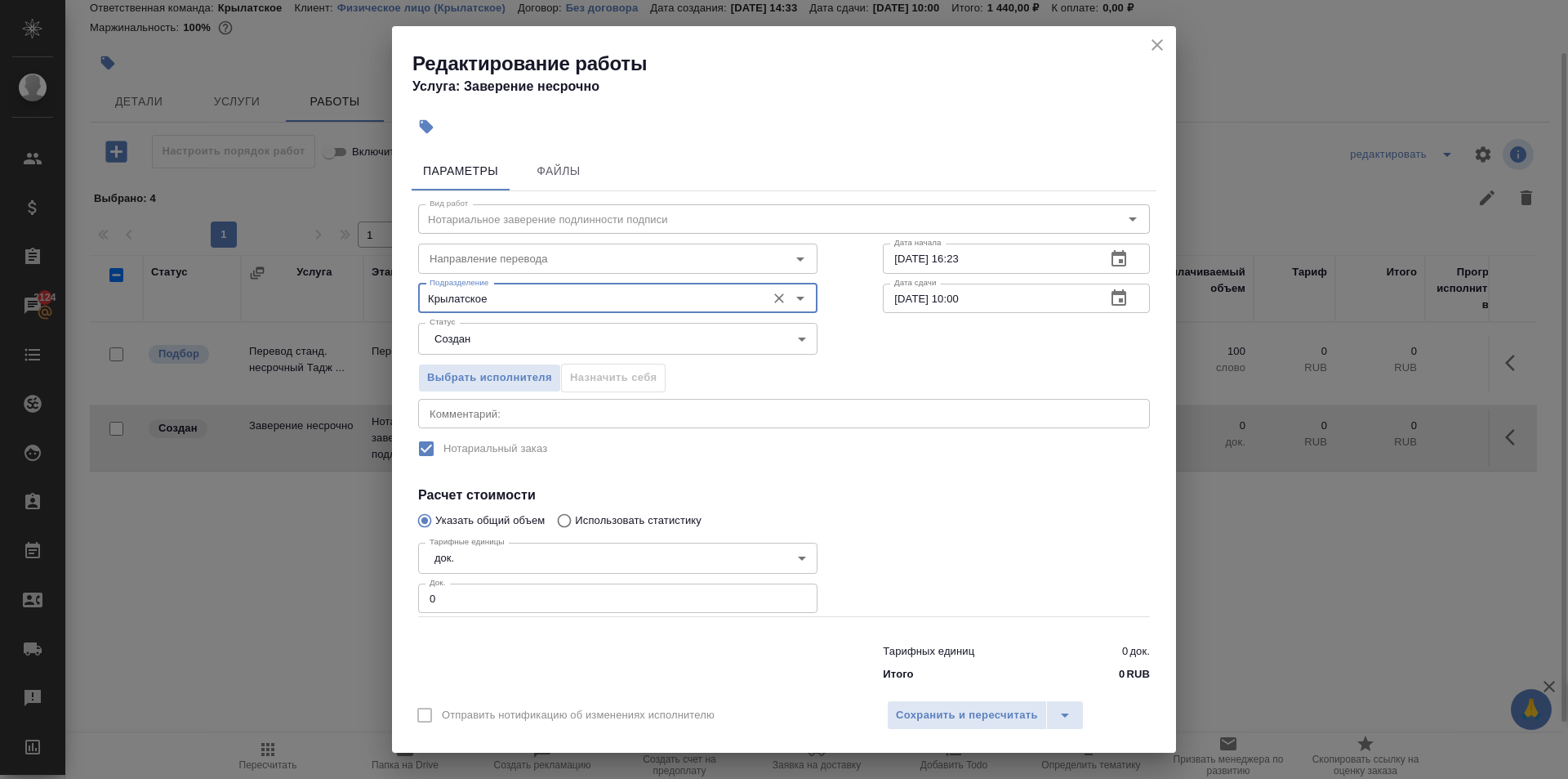
type input "Крылатское"
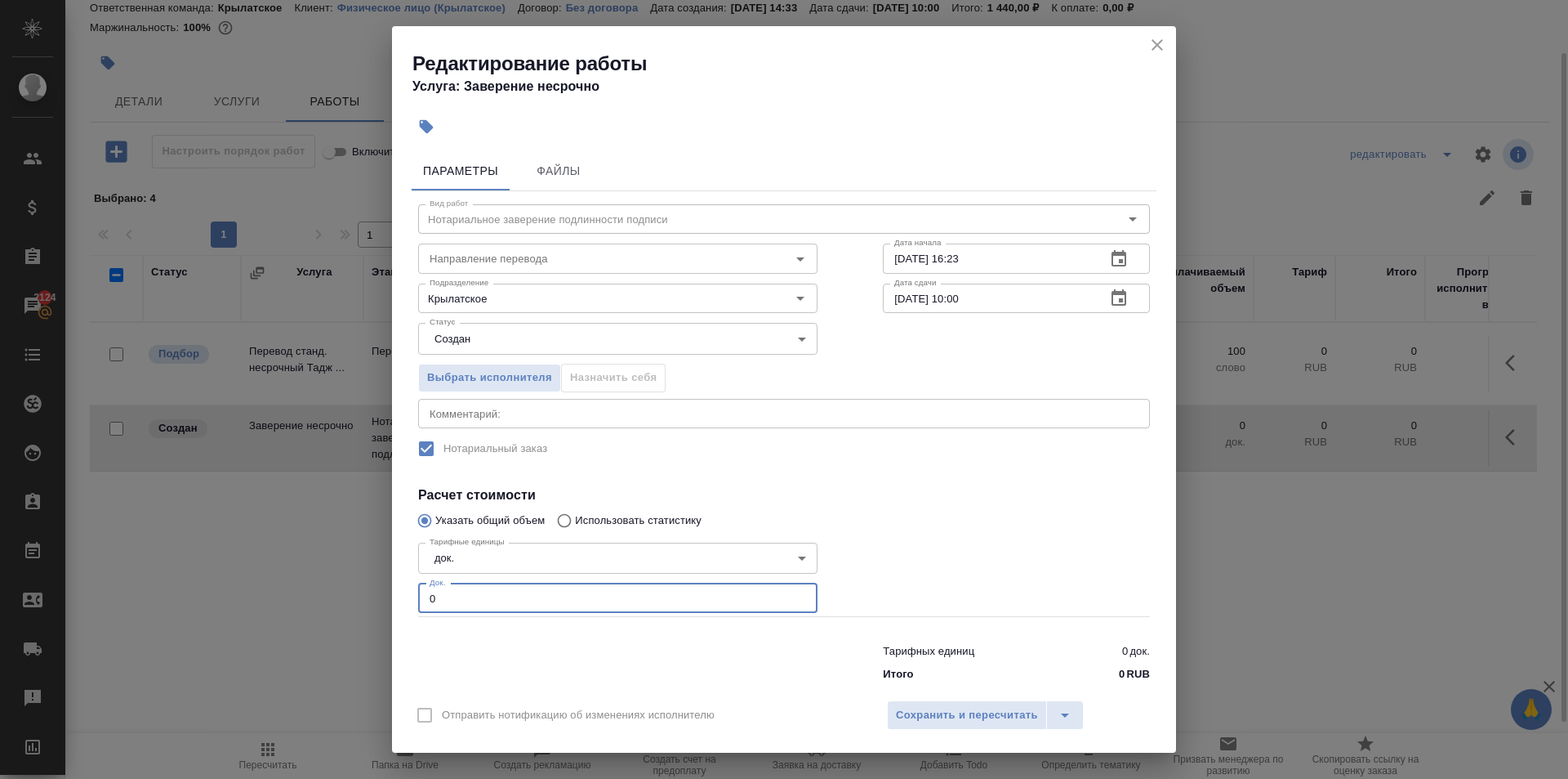
drag, startPoint x: 462, startPoint y: 606, endPoint x: 385, endPoint y: 588, distance: 79.1
click at [385, 588] on div "Редактирование работы Услуга: Заверение несрочно Параметры Файлы Вид работ Нота…" at bounding box center [784, 390] width 1568 height 779
type input "1"
click at [959, 705] on button "Сохранить и пересчитать" at bounding box center [966, 714] width 160 height 29
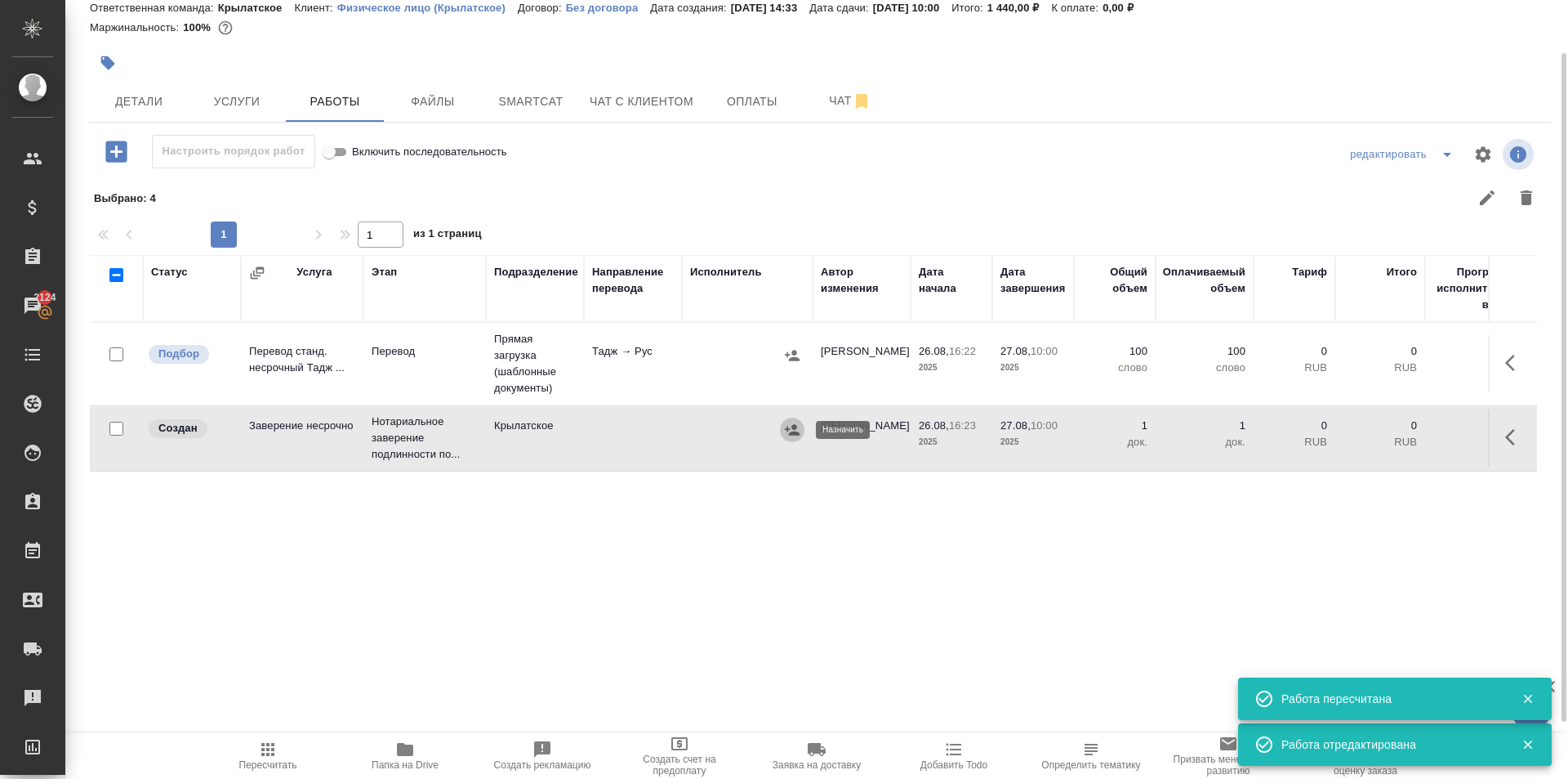
click at [796, 434] on icon "button" at bounding box center [792, 429] width 15 height 11
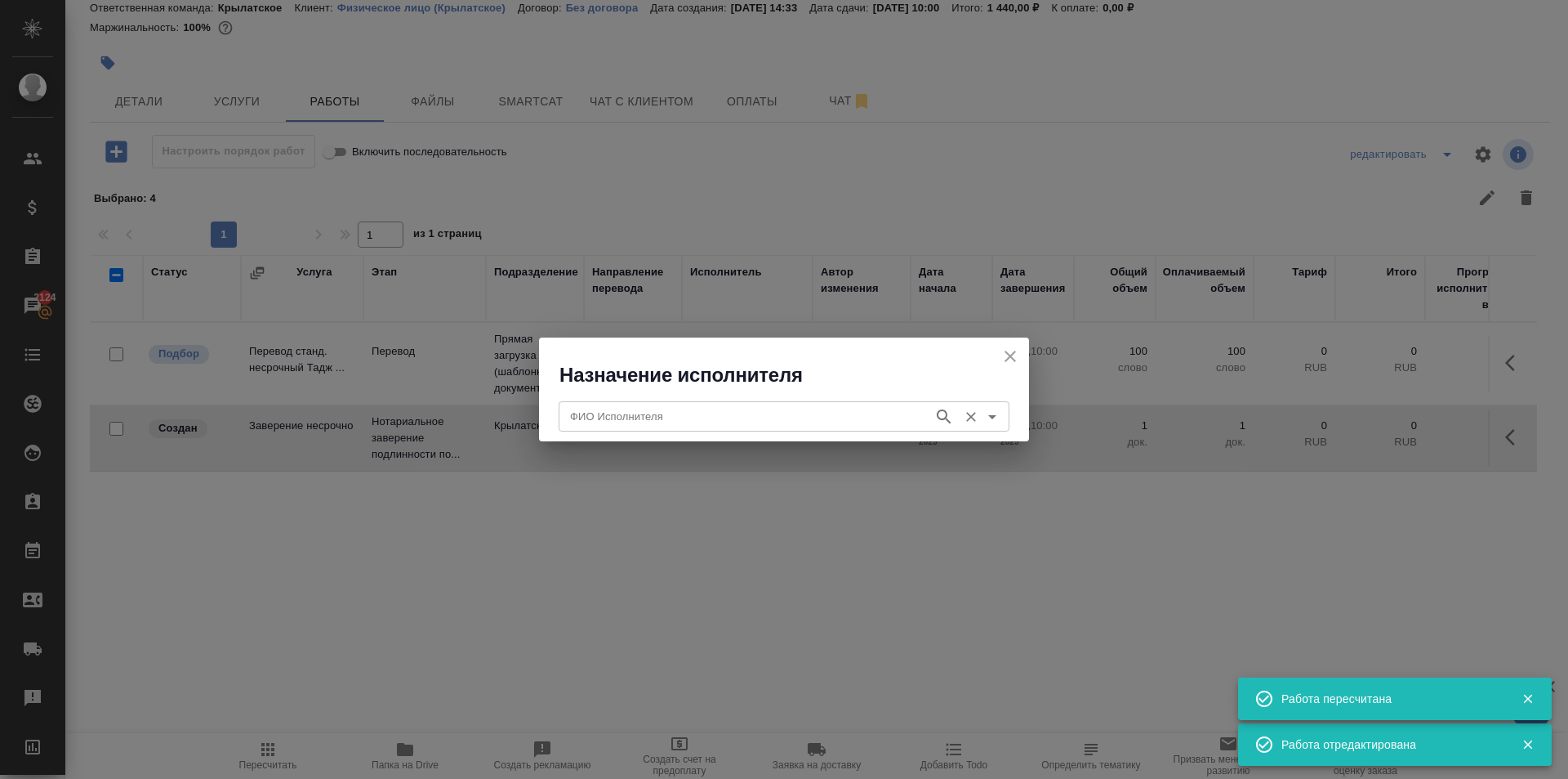
click at [785, 426] on input "ФИО Исполнителя" at bounding box center [744, 416] width 362 height 19
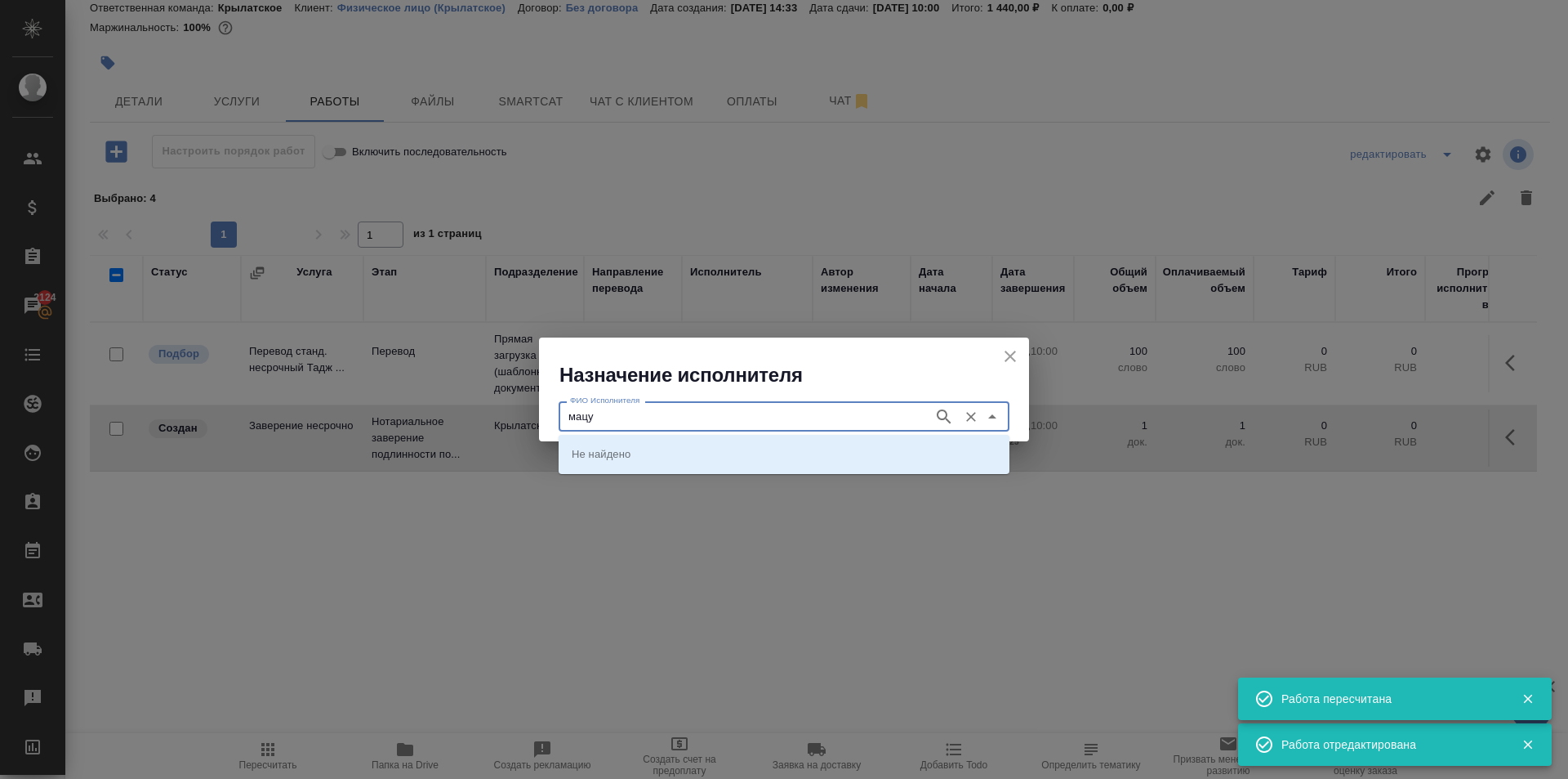
type input "мацу"
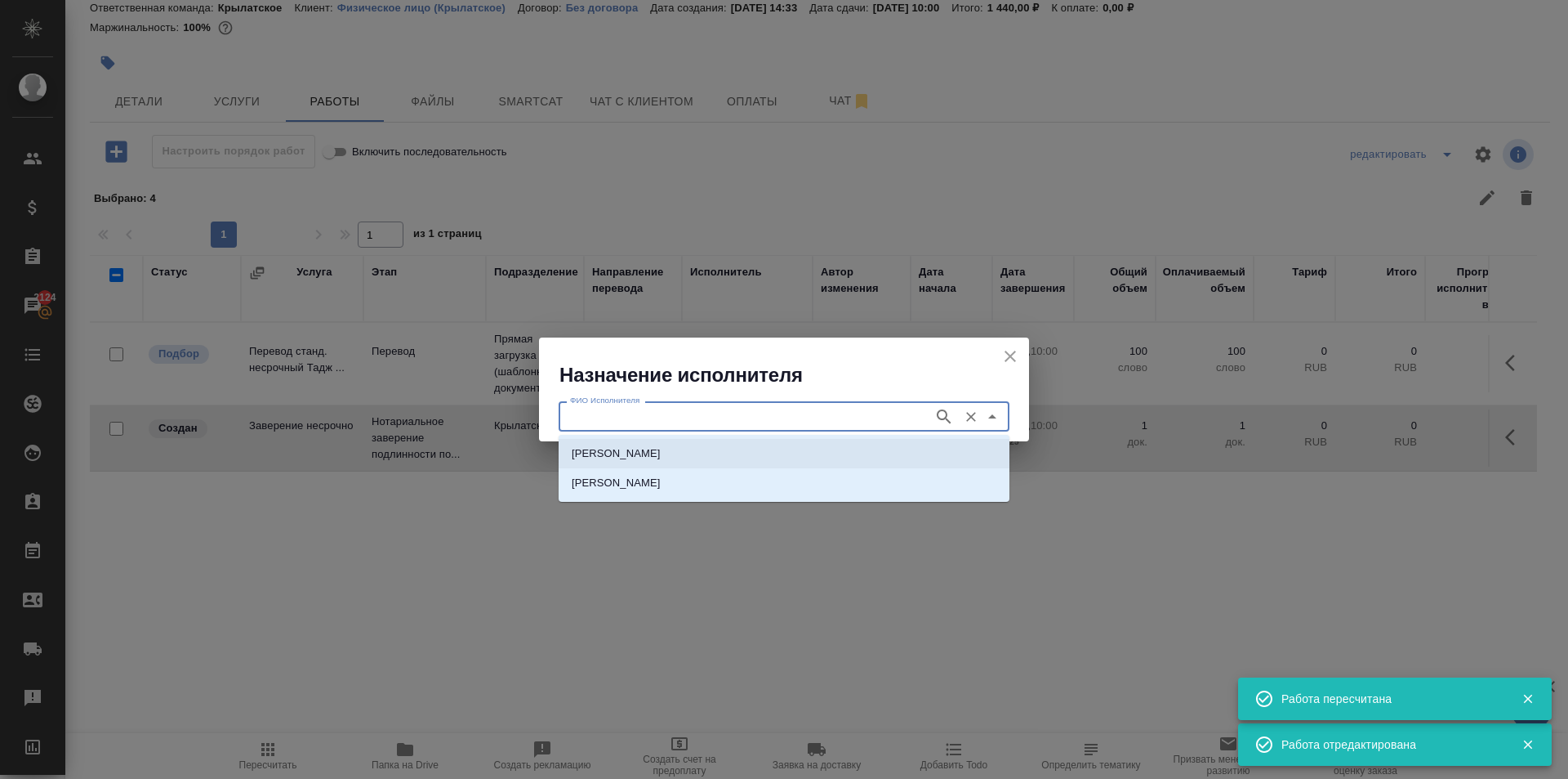
click at [733, 464] on li "НОТАРИУС Мацуленко Юлия Юрьевна" at bounding box center [784, 453] width 451 height 29
type input "НОТАРИУС Мацуленко Юлия Юрьевна"
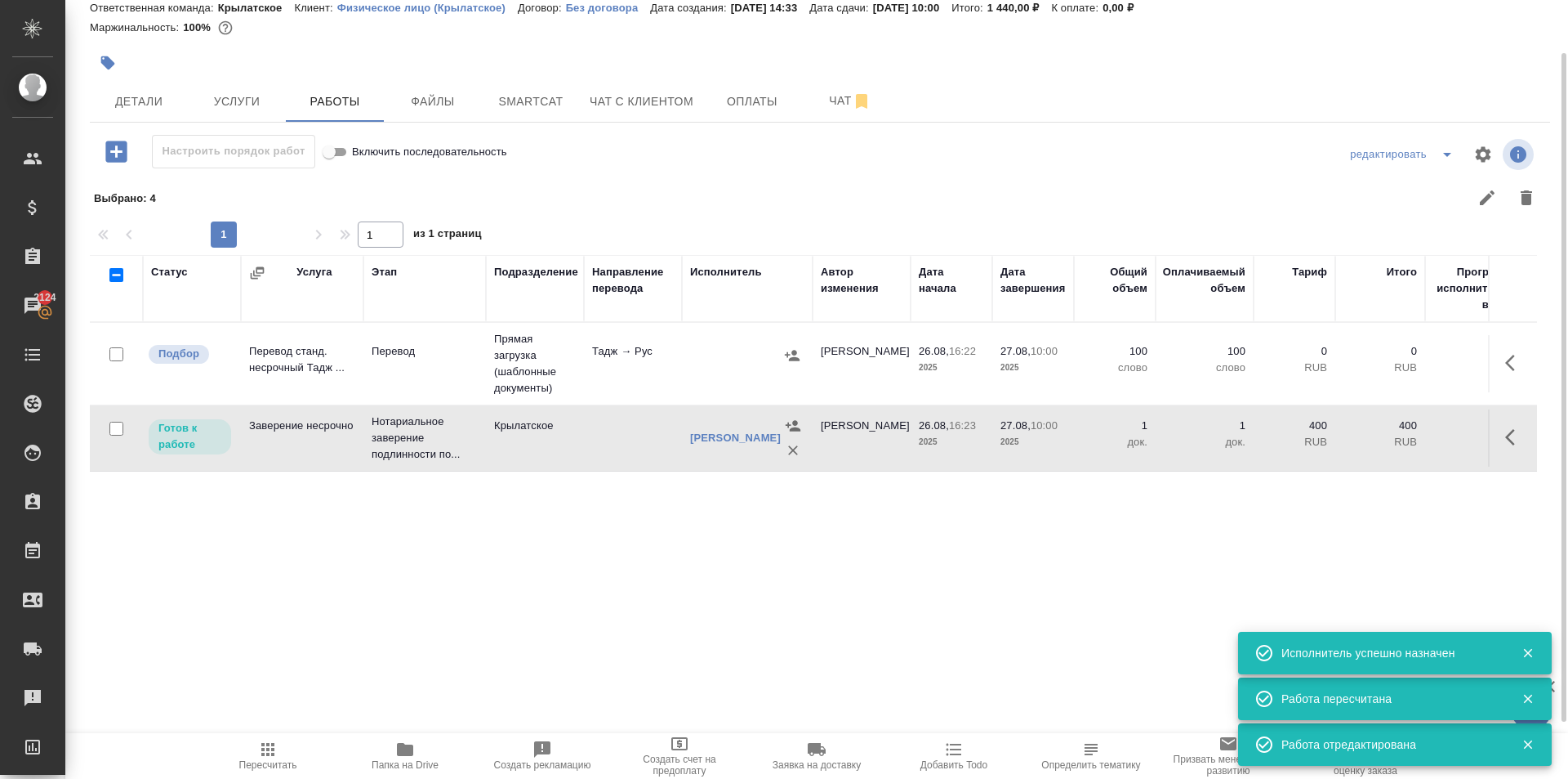
click at [287, 738] on button "Пересчитать" at bounding box center [267, 756] width 137 height 46
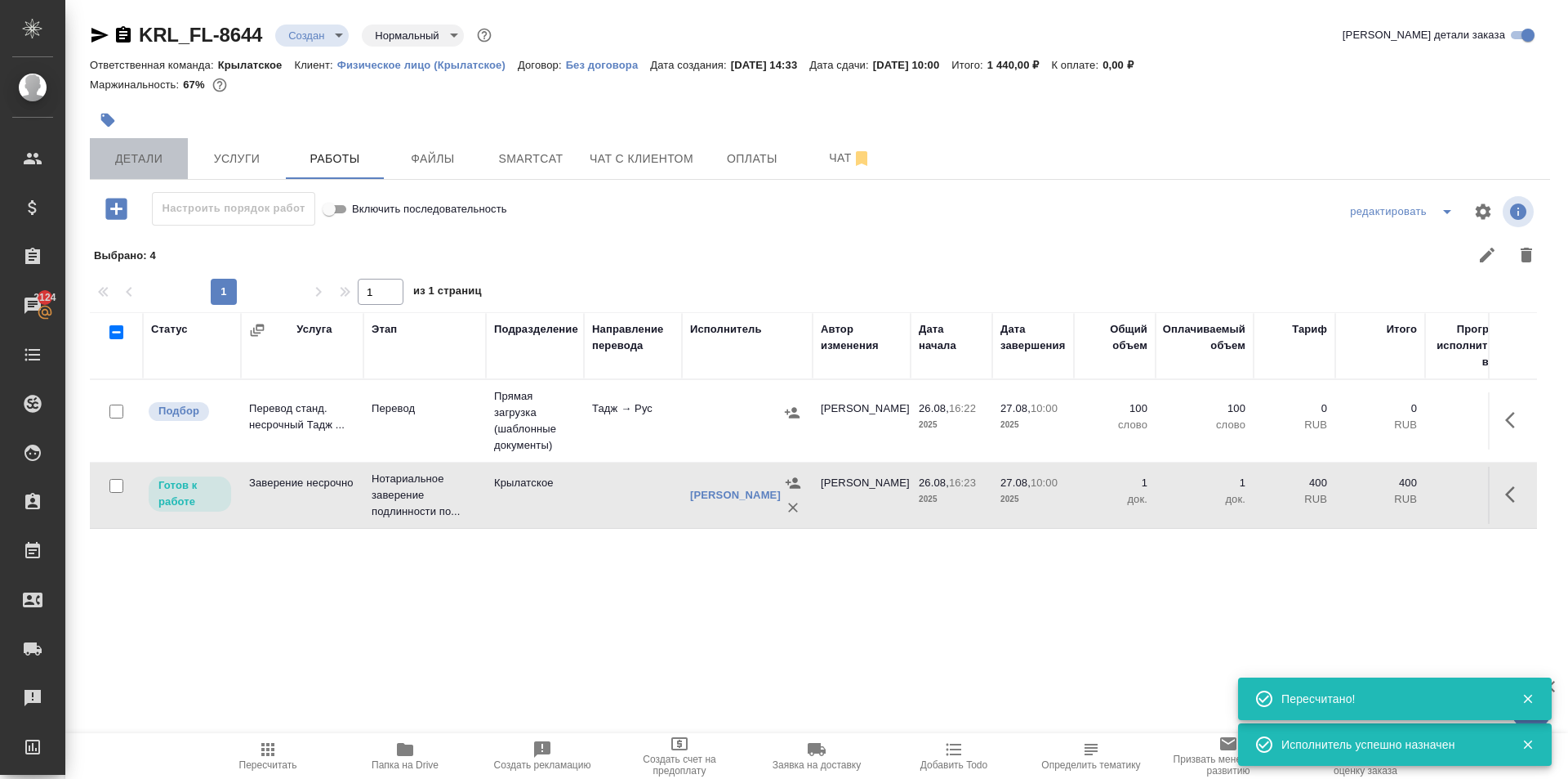
click at [122, 173] on button "Детали" at bounding box center [139, 158] width 98 height 41
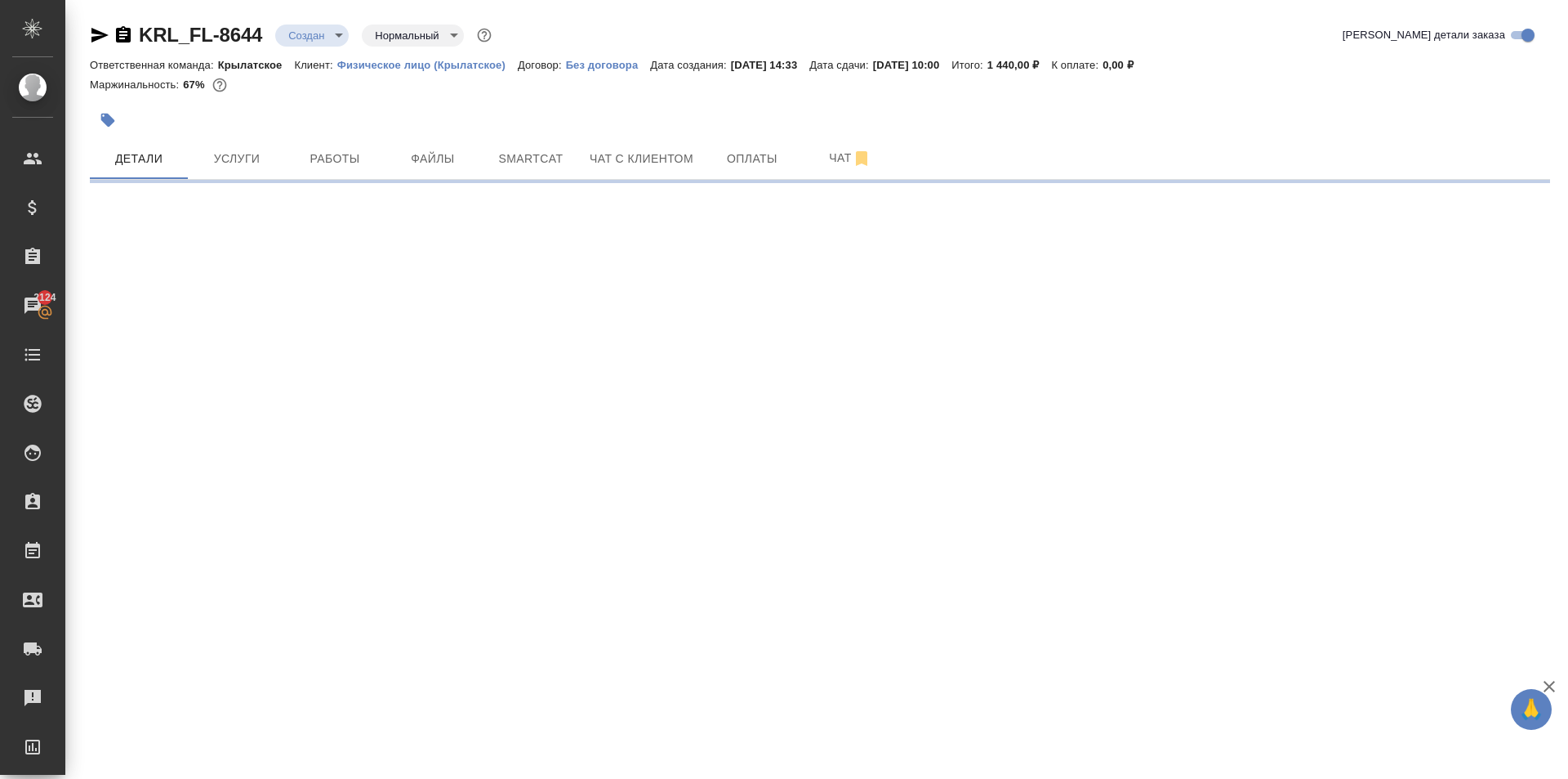
select select "RU"
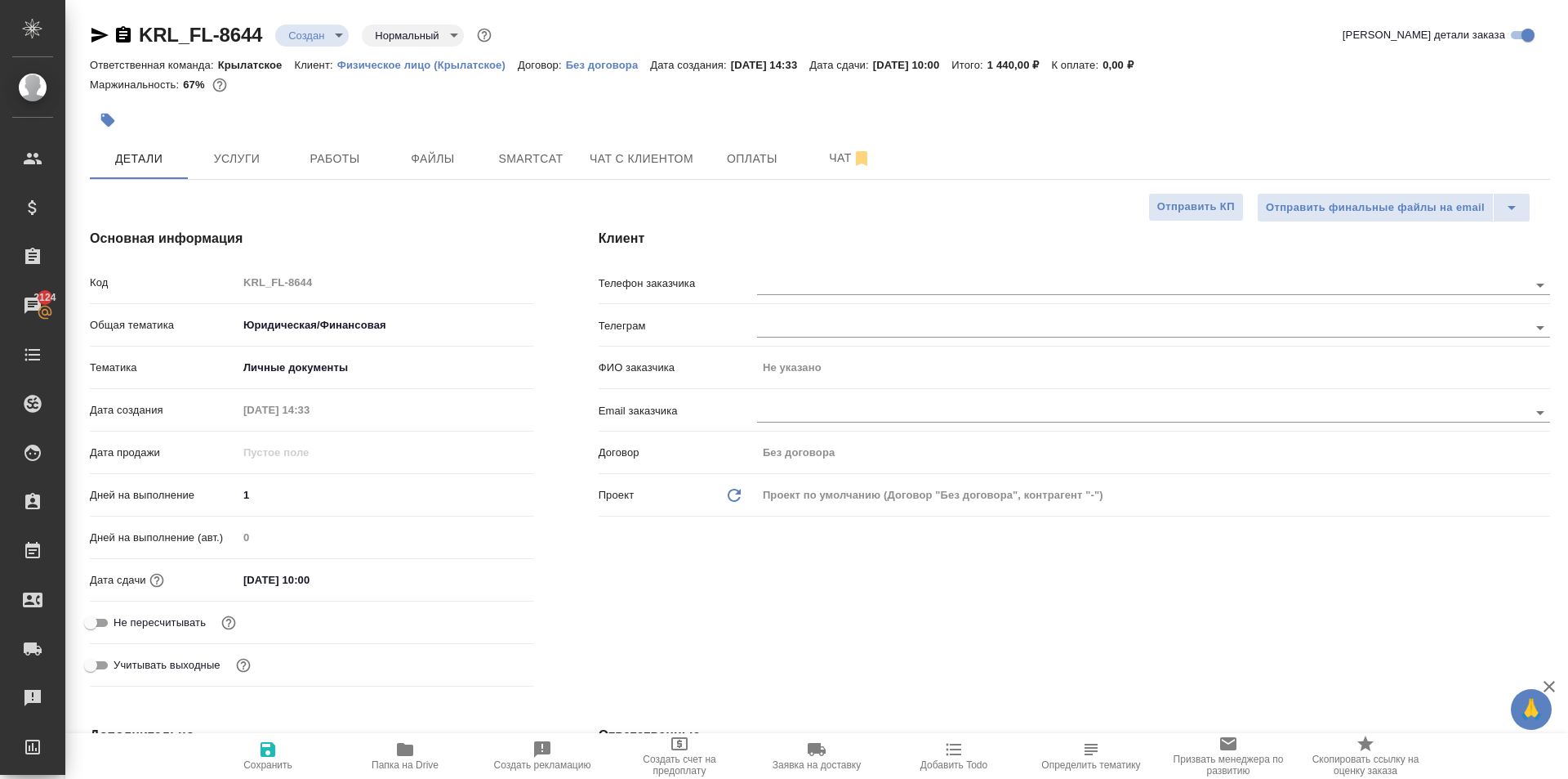
type textarea "x"
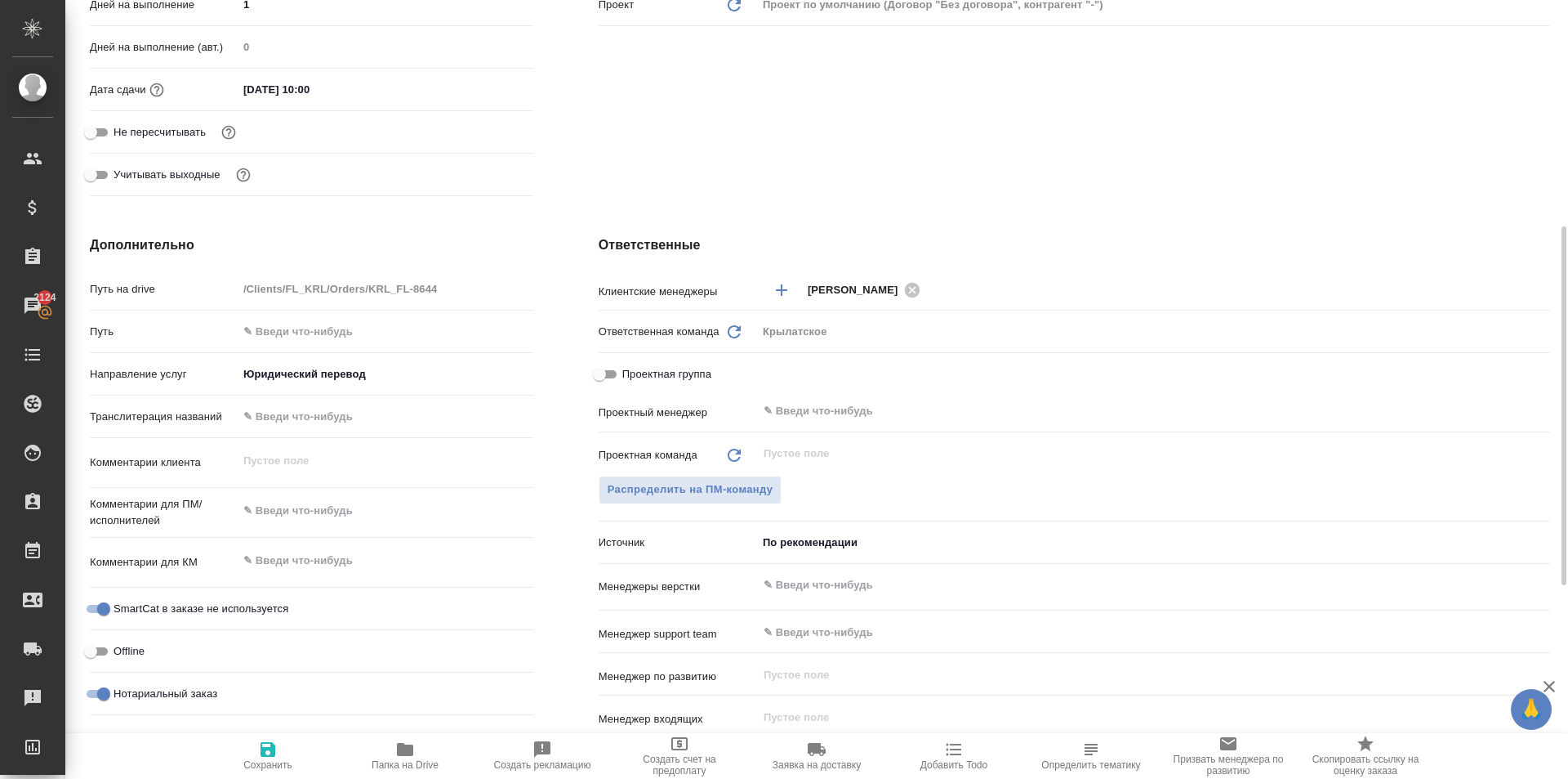
scroll to position [81, 0]
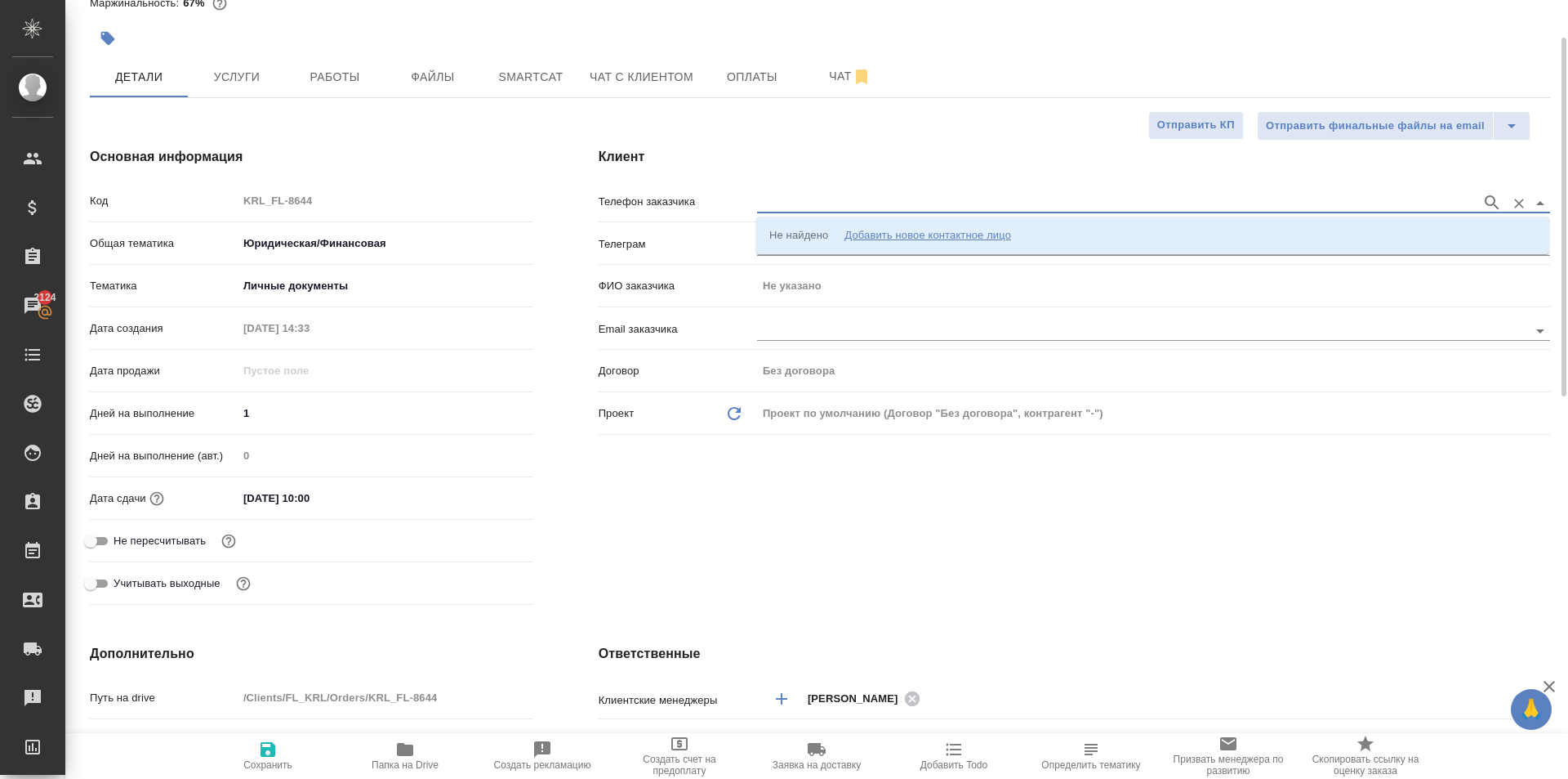
click at [862, 193] on input "text" at bounding box center [1116, 203] width 717 height 19
click at [874, 226] on li "Не найдено Добавить новое контактное лицо" at bounding box center [1153, 235] width 793 height 29
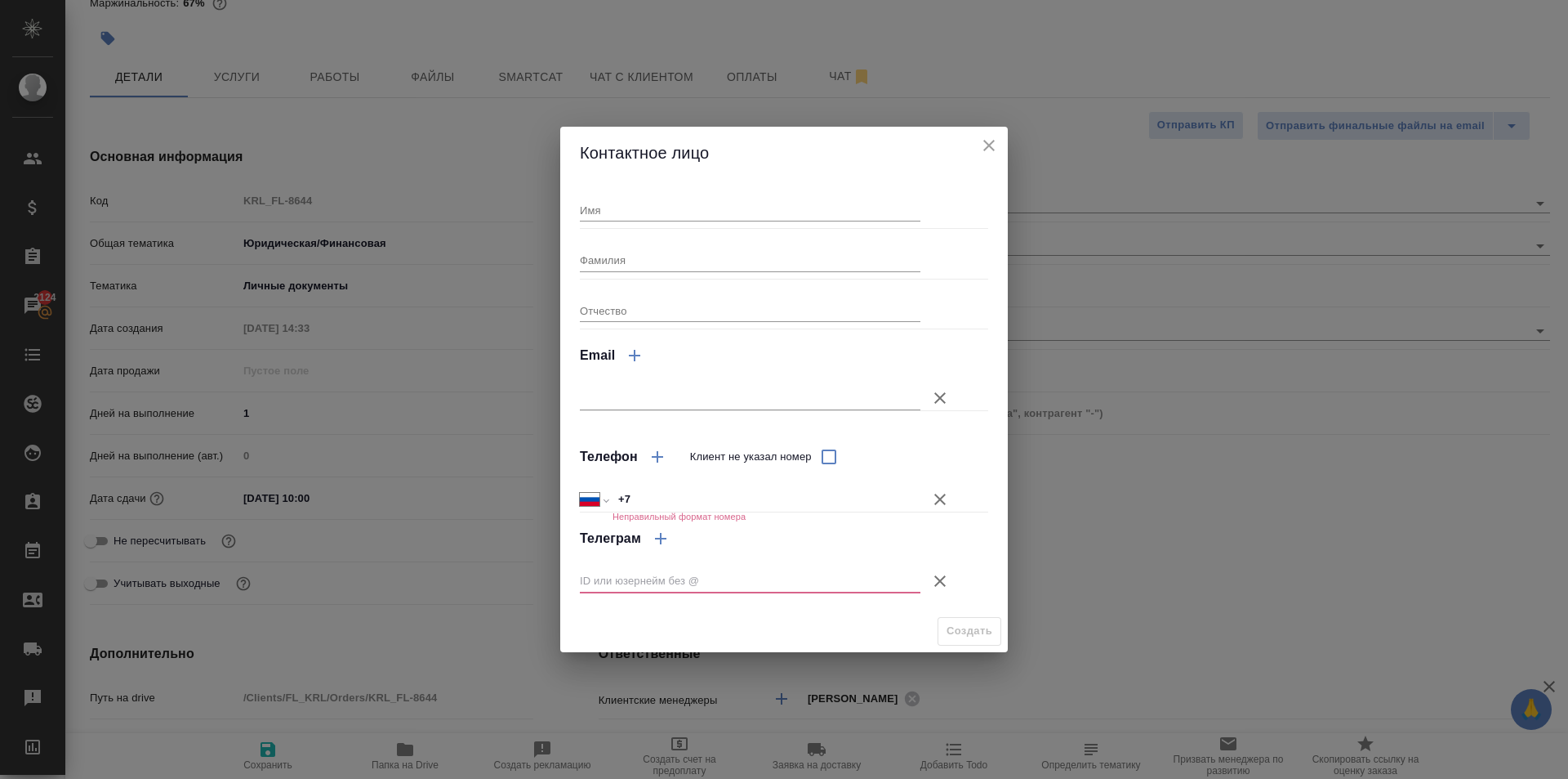
drag, startPoint x: 772, startPoint y: 181, endPoint x: 778, endPoint y: 201, distance: 20.9
click at [777, 191] on div "Имя Фамилия Отчество Email Телефон Клиент не указал номер Международный Австрал…" at bounding box center [784, 394] width 448 height 431
click at [779, 201] on input "Имя" at bounding box center [749, 210] width 341 height 23
click at [721, 145] on h2 "Контактное лицо" at bounding box center [784, 153] width 409 height 27
click at [588, 198] on input "Имя" at bounding box center [749, 210] width 341 height 23
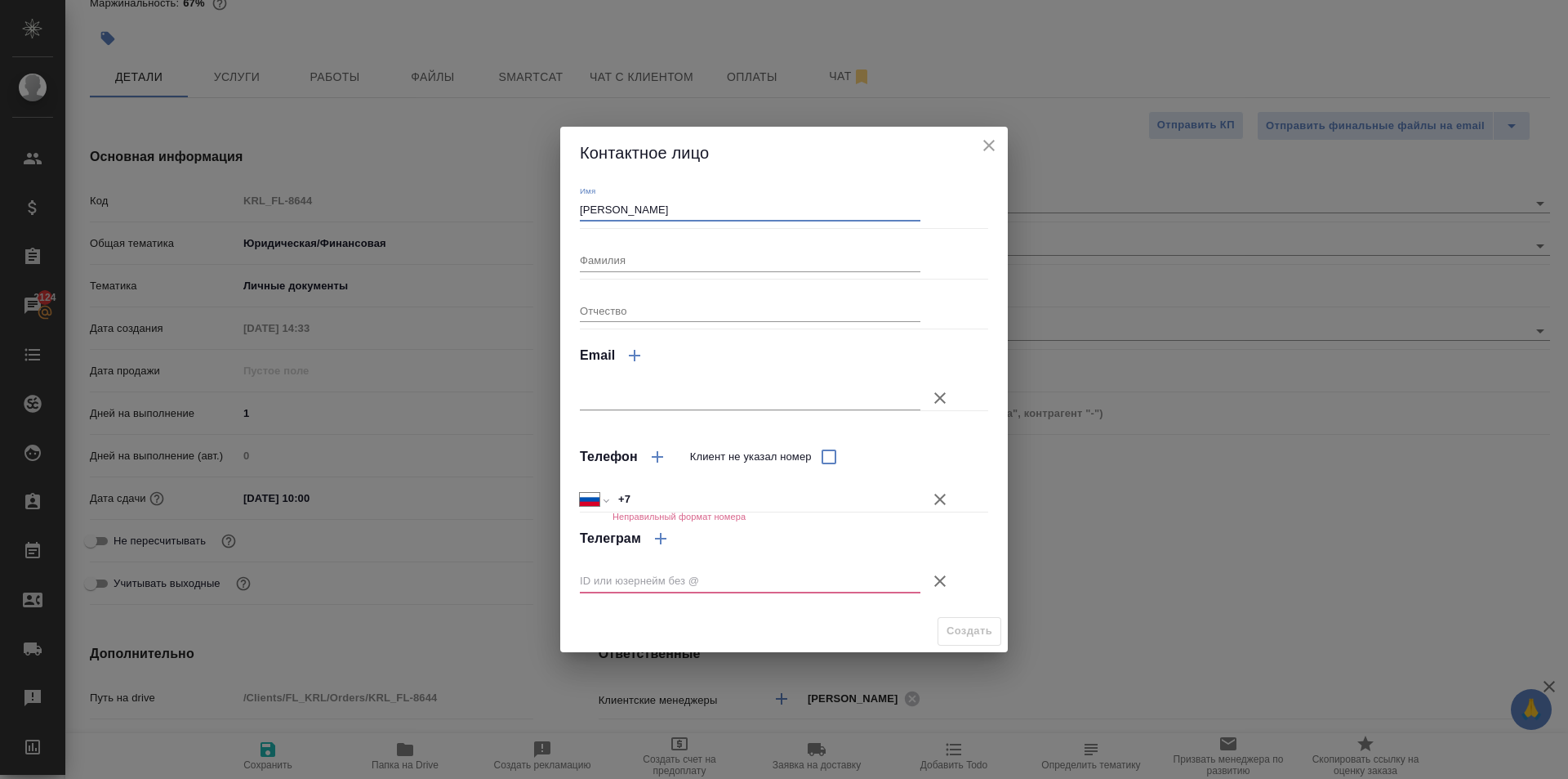
type input "Низомуддин"
click at [940, 496] on icon "button" at bounding box center [940, 499] width 19 height 19
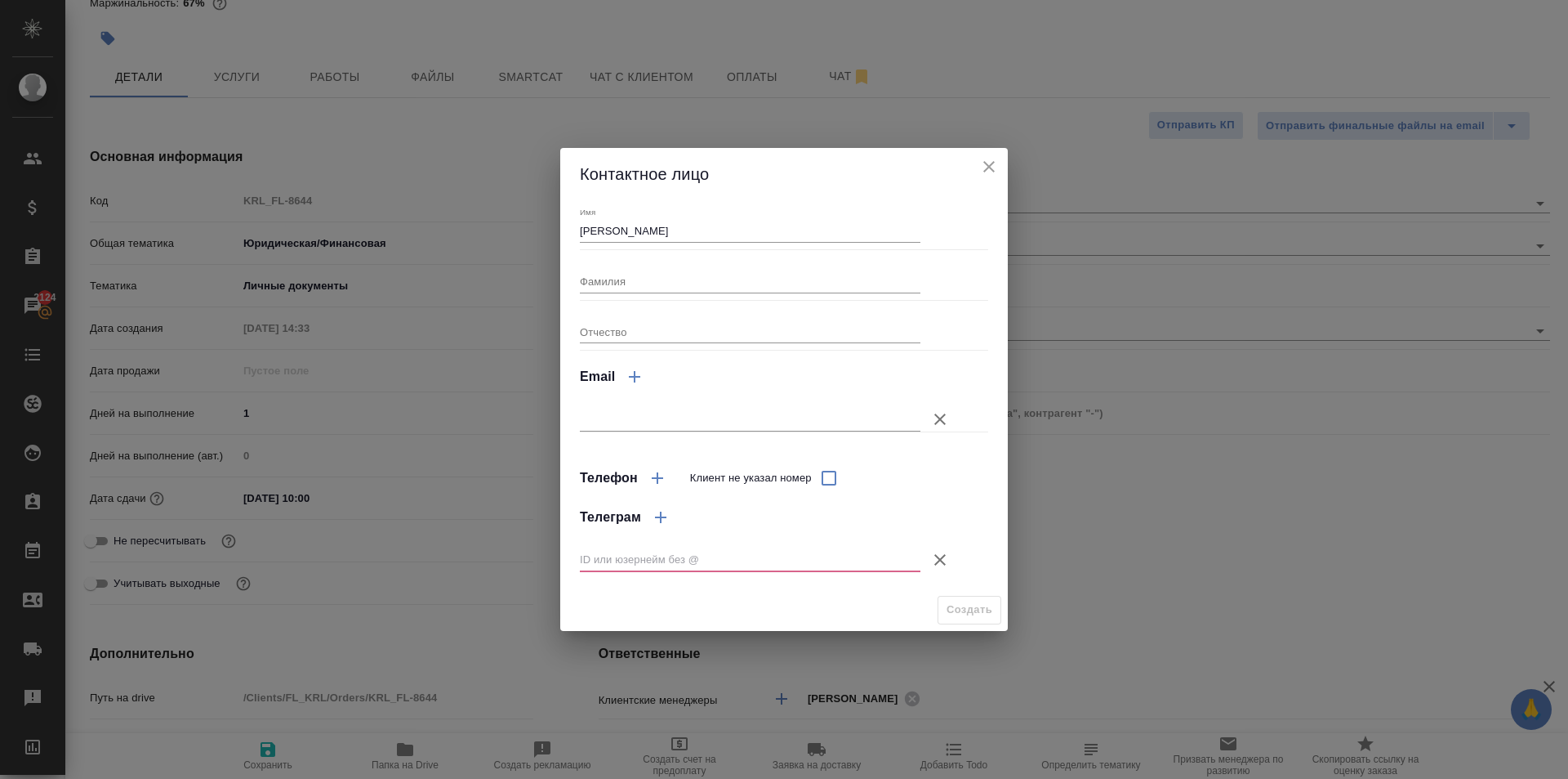
click at [938, 554] on icon "button" at bounding box center [940, 559] width 19 height 19
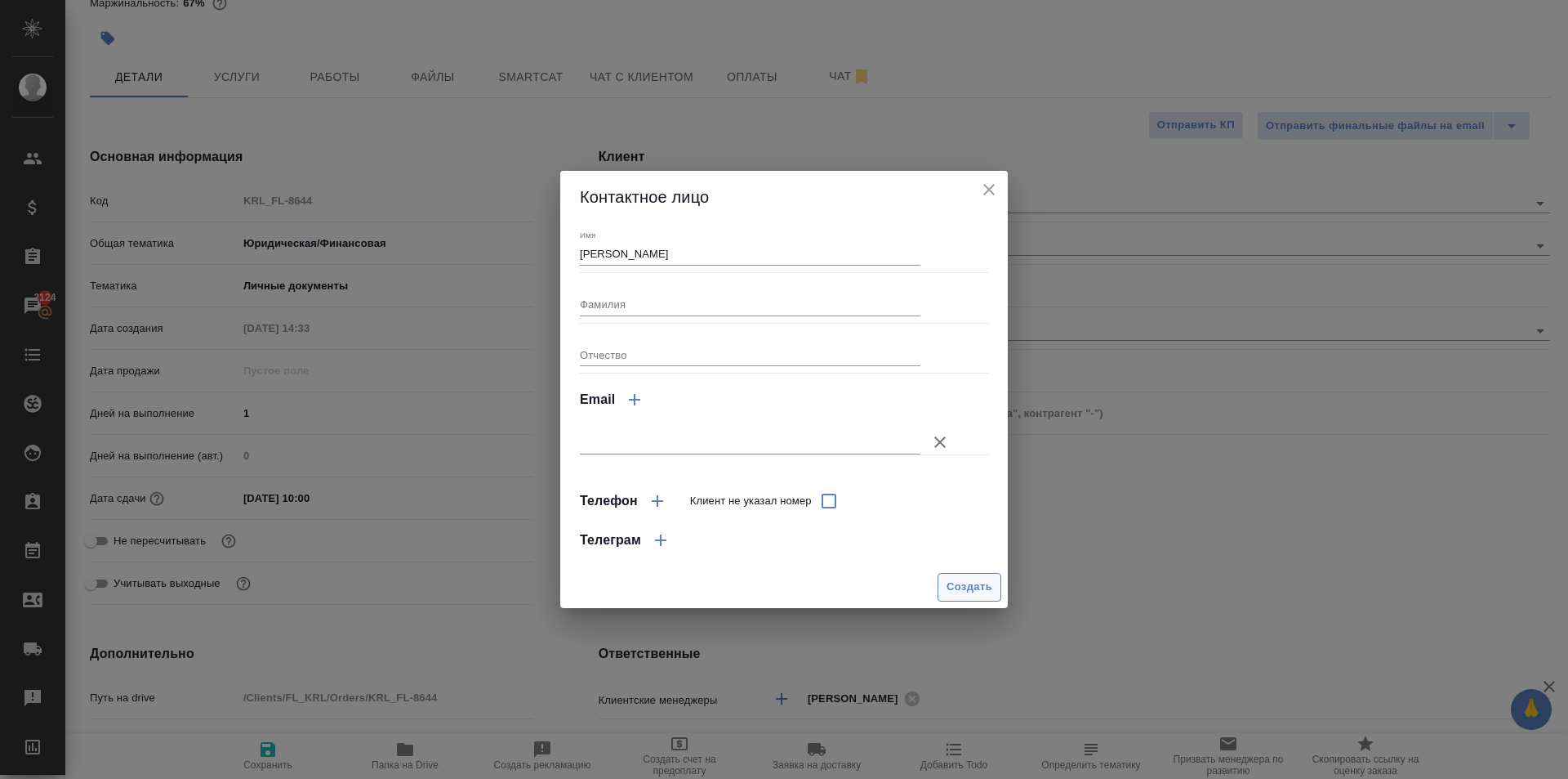
click at [944, 589] on button "Создать" at bounding box center [970, 587] width 64 height 28
type input "Низомуддин"
type textarea "x"
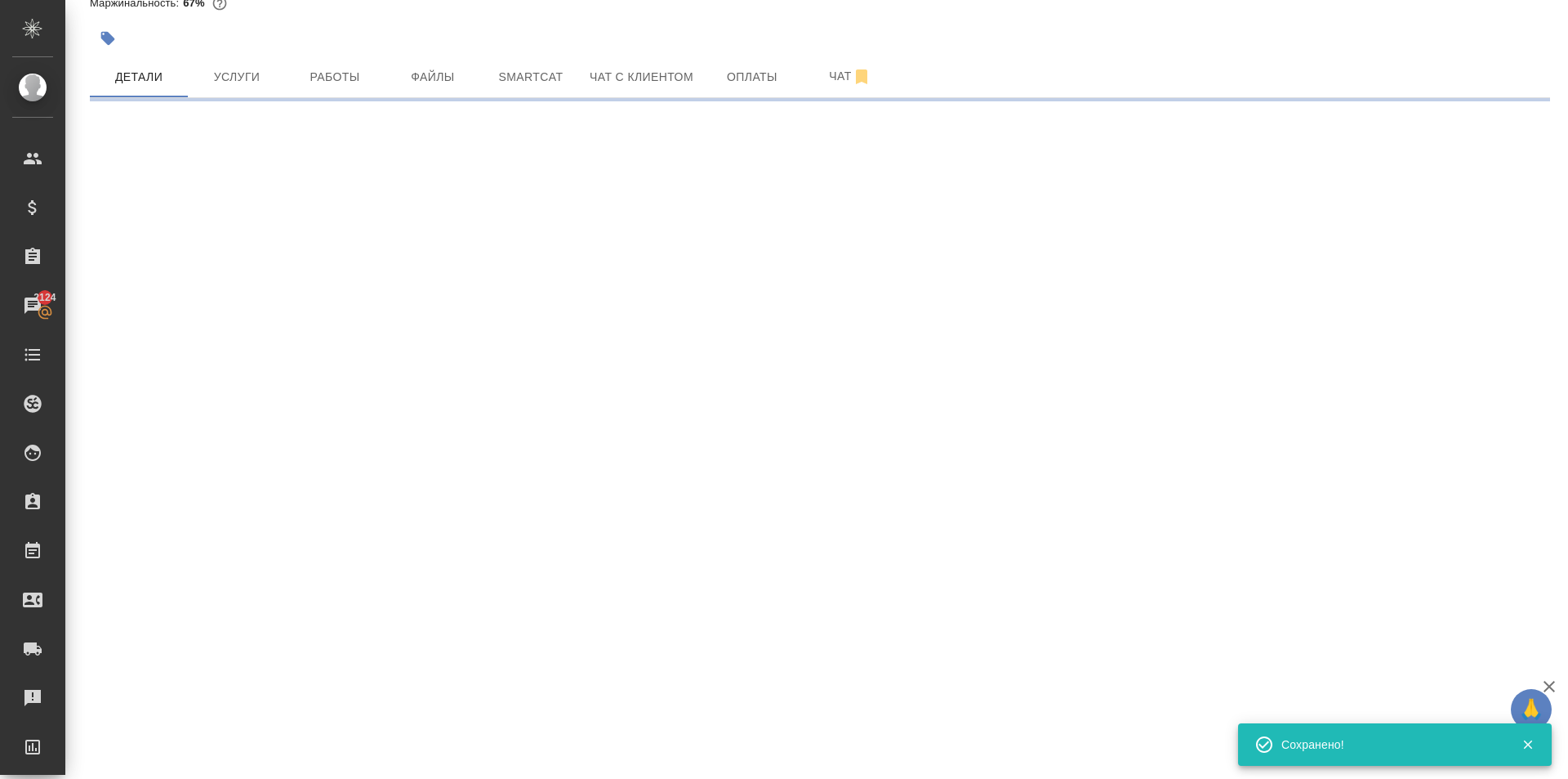
type input "holyTrinity"
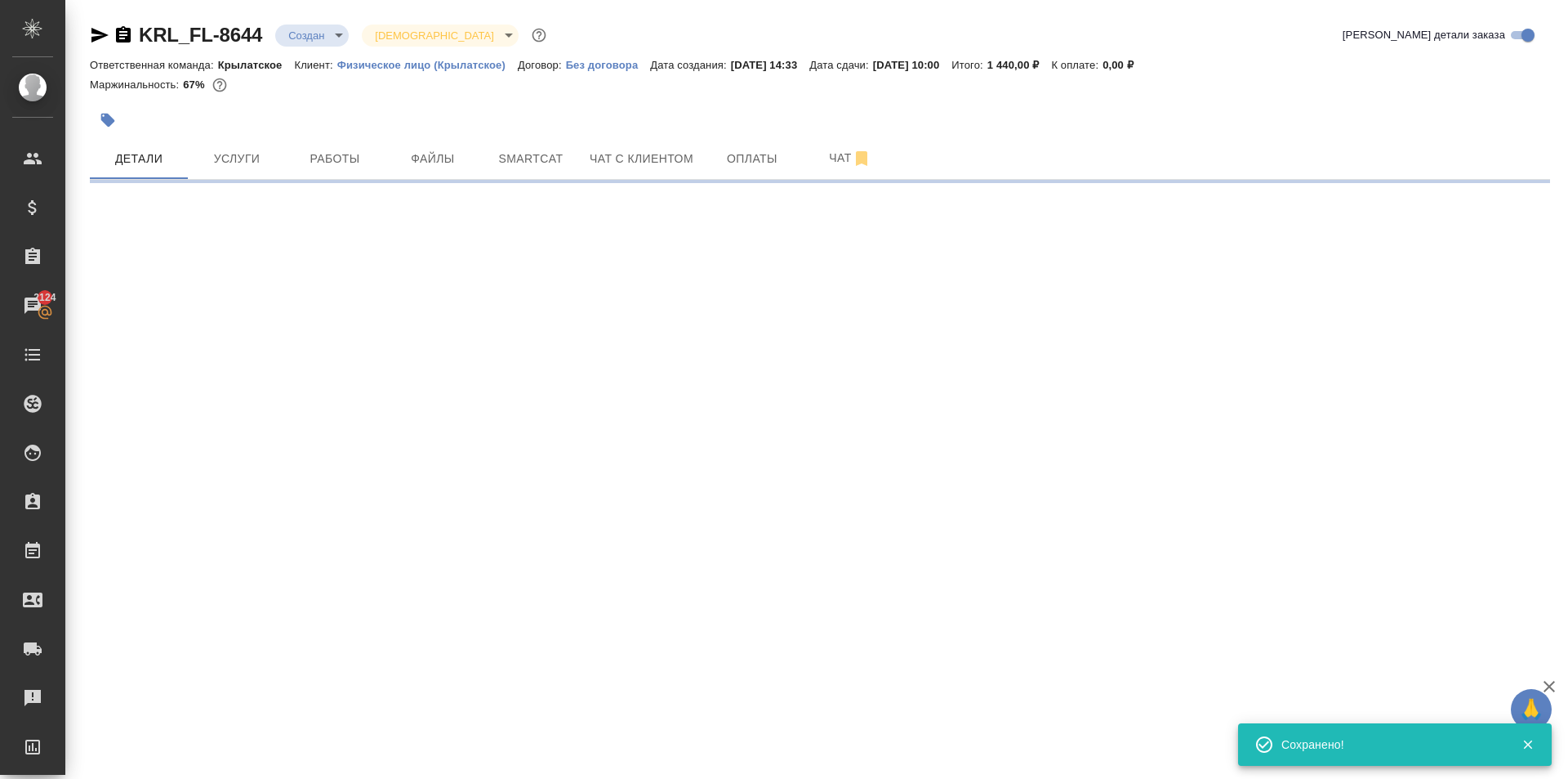
select select "RU"
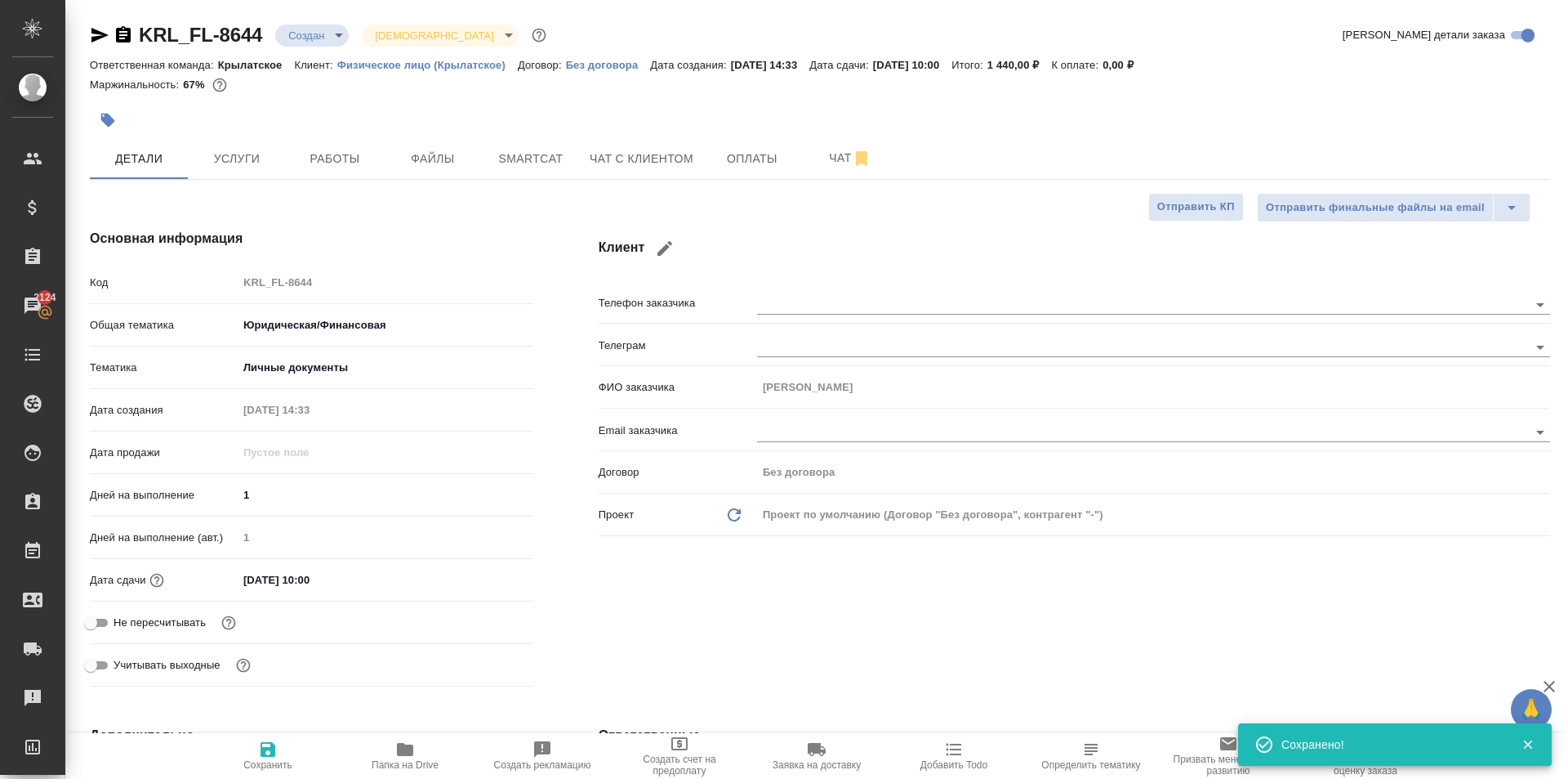
type textarea "x"
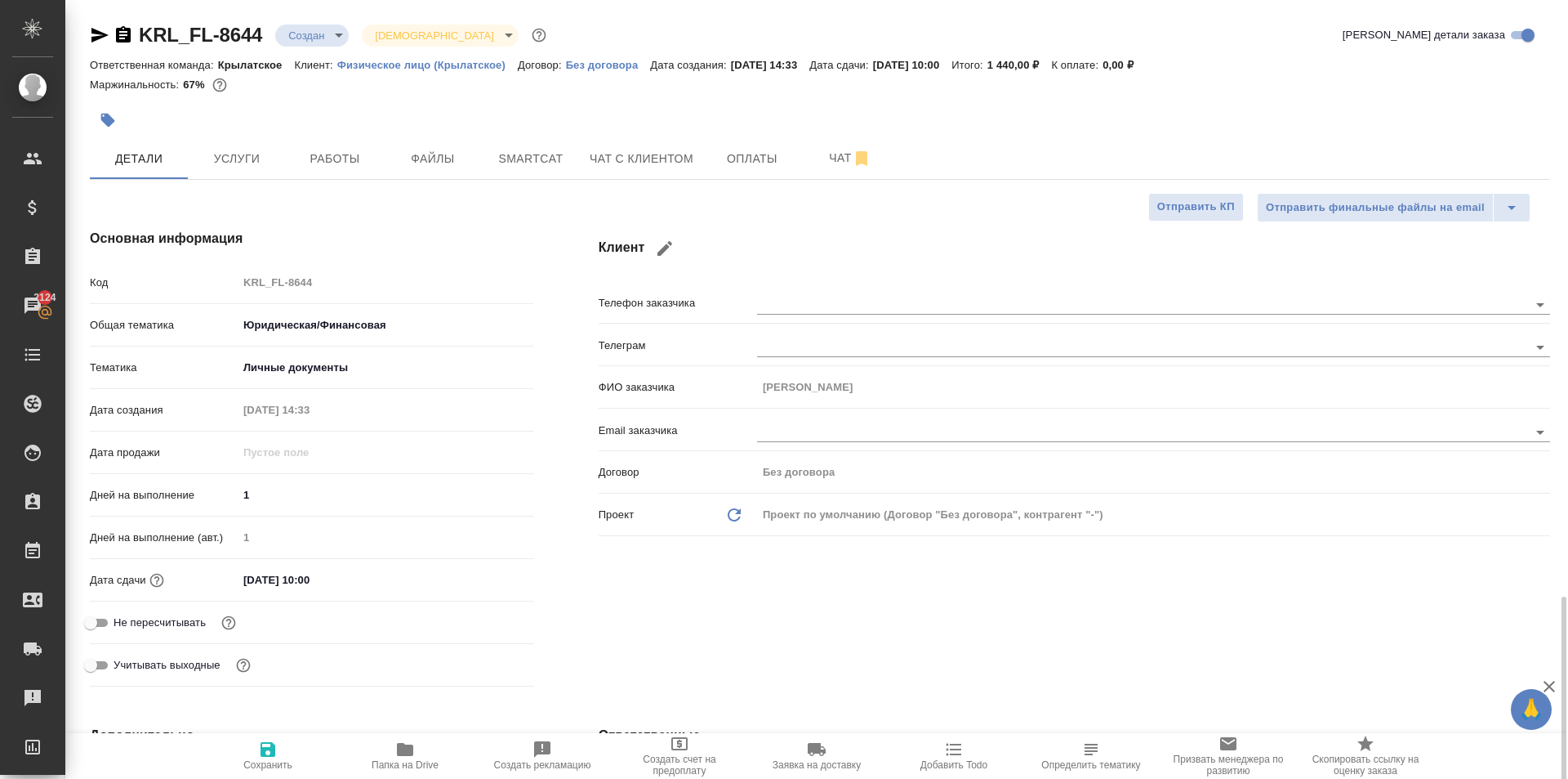
scroll to position [409, 0]
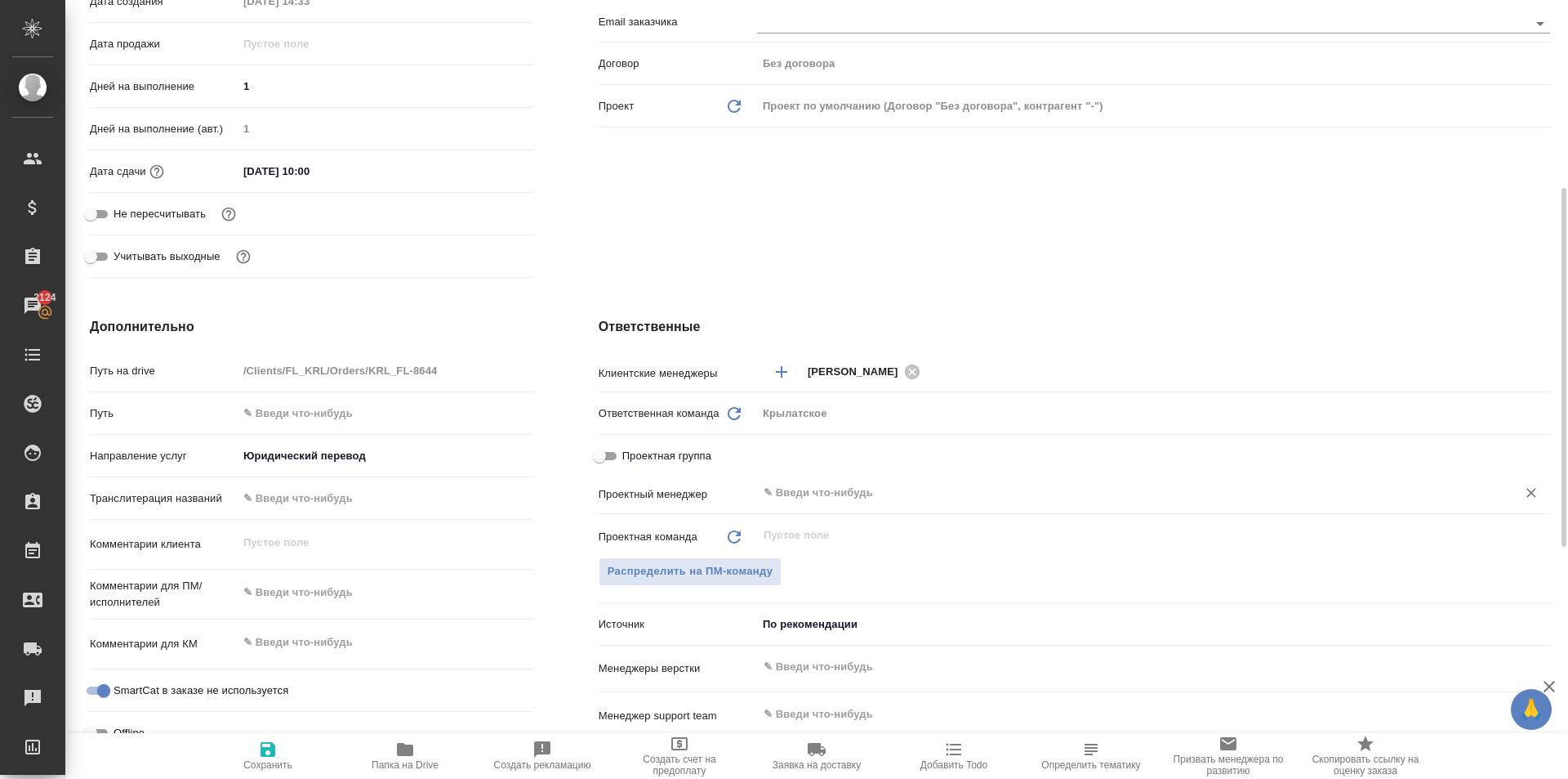
click at [834, 507] on div "​" at bounding box center [1154, 492] width 793 height 29
type input "и"
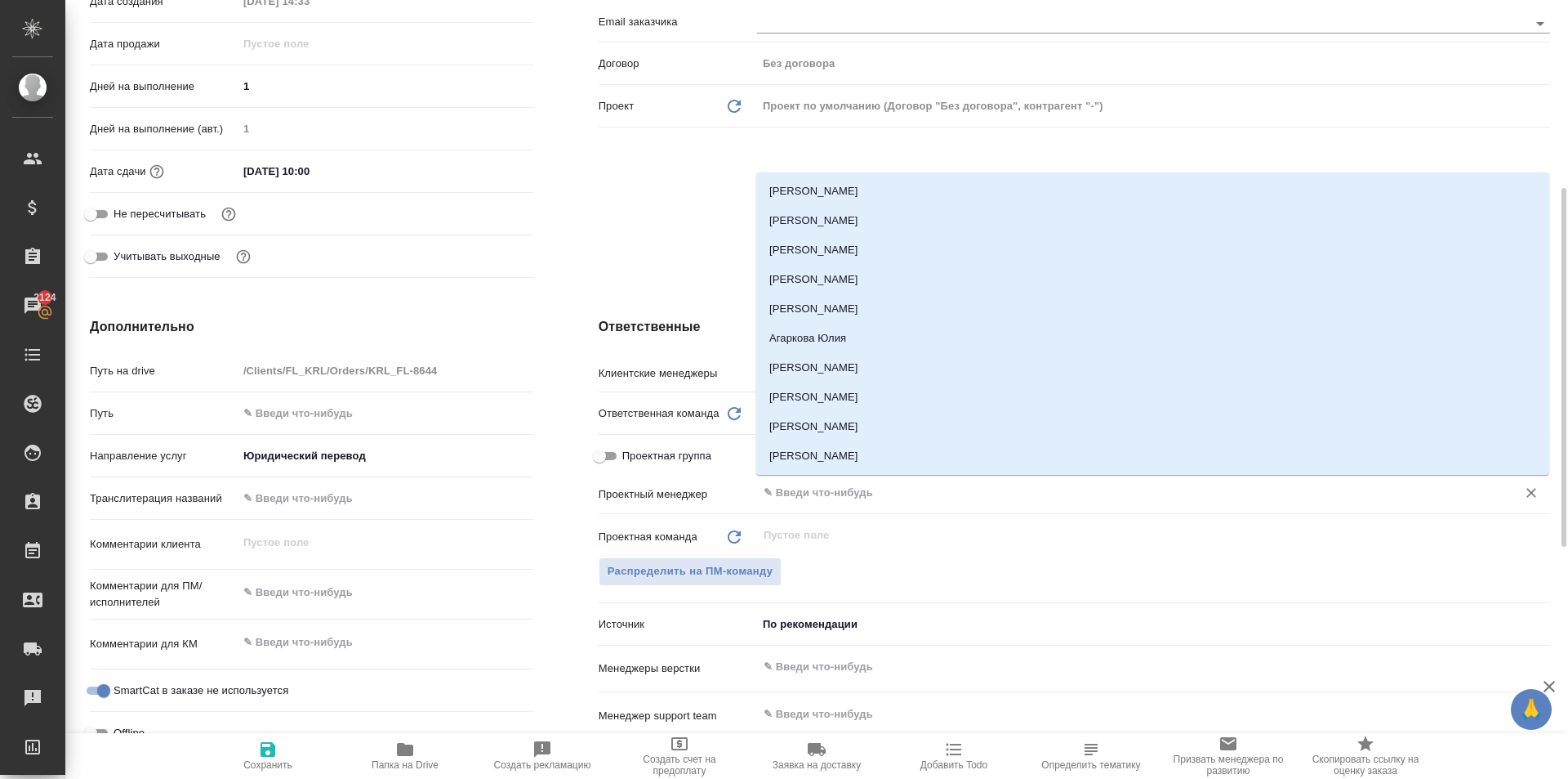
type textarea "x"
type input "тим"
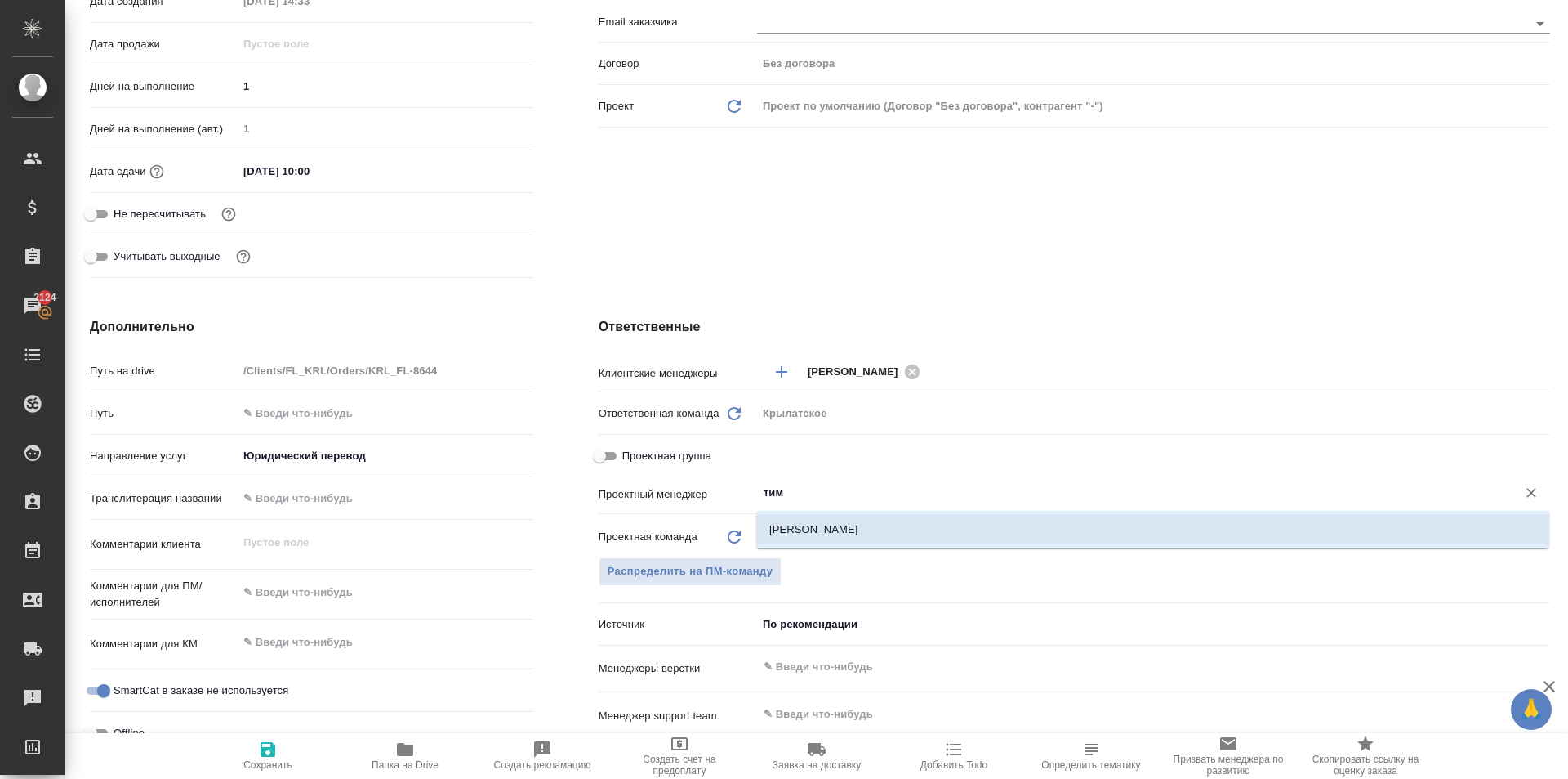
click at [845, 515] on li "Касымов Тимур" at bounding box center [1153, 529] width 793 height 29
type textarea "x"
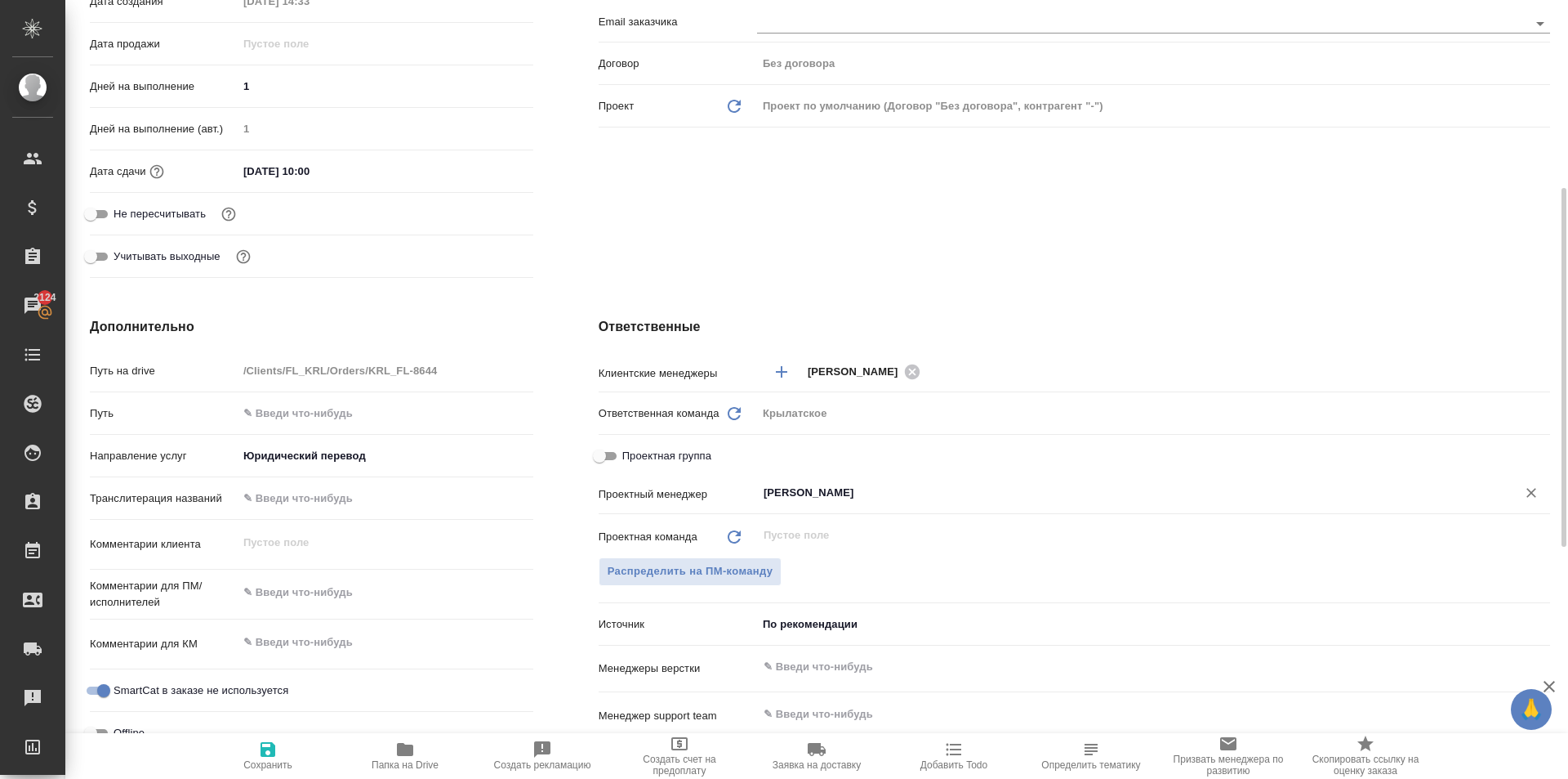
type input "Касымов Тимур"
click at [262, 749] on icon "button" at bounding box center [267, 749] width 15 height 15
type textarea "x"
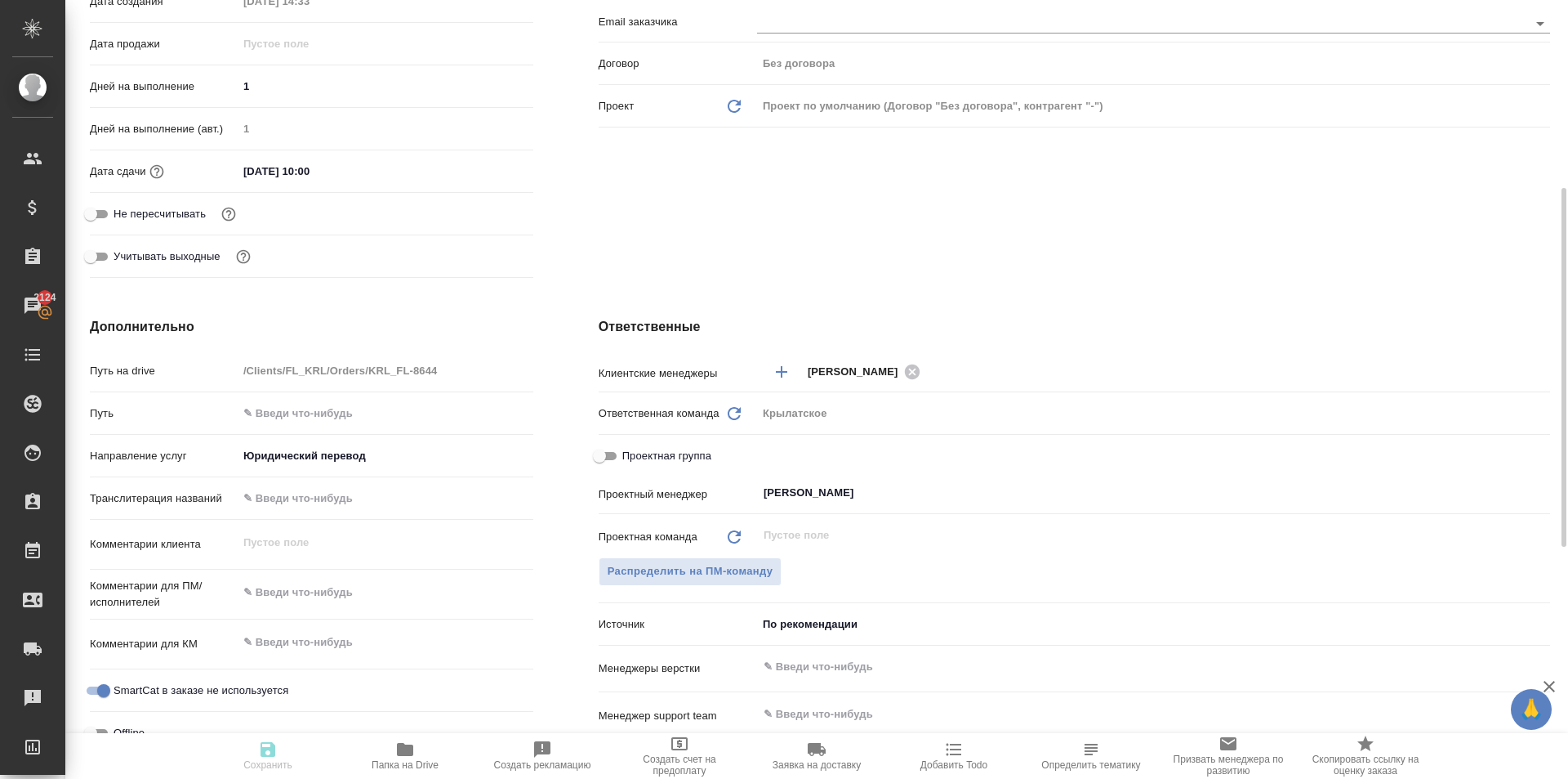
type textarea "x"
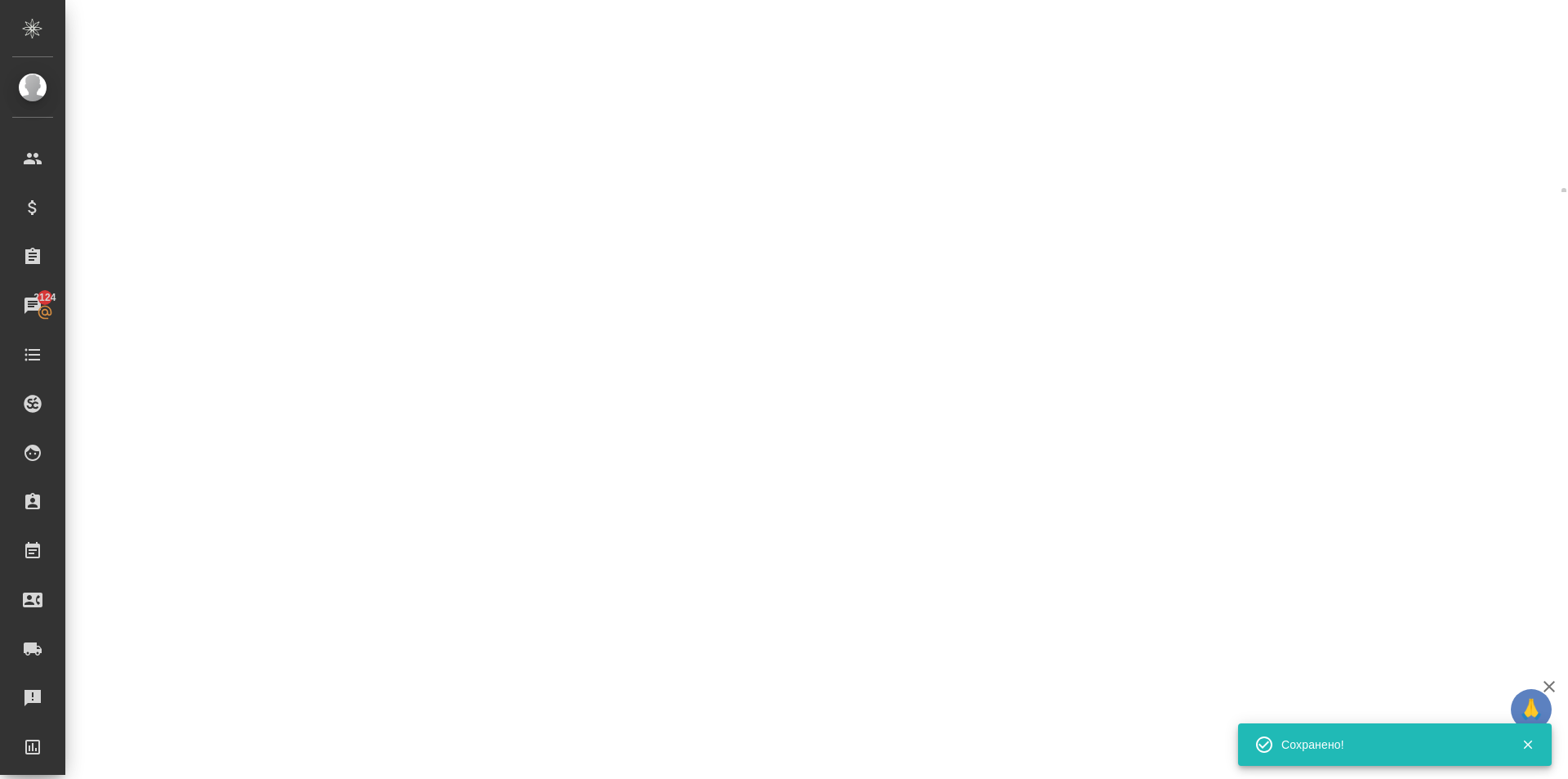
scroll to position [0, 0]
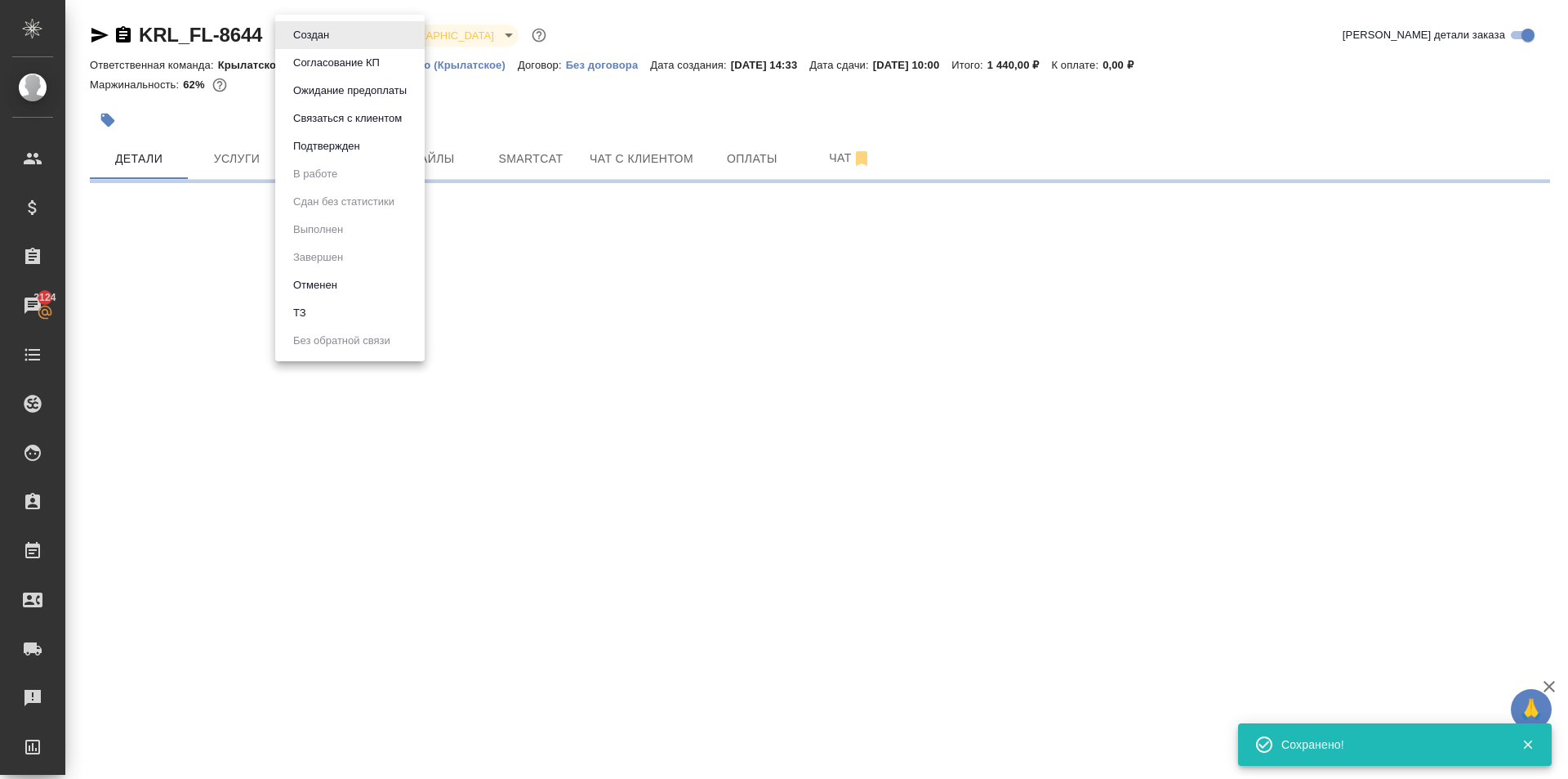
click at [285, 36] on body "🙏 .cls-1 fill:#fff; AWATERA Kasymov Timur Клиенты Спецификации Заказы 2124 Чаты…" at bounding box center [784, 390] width 1568 height 779
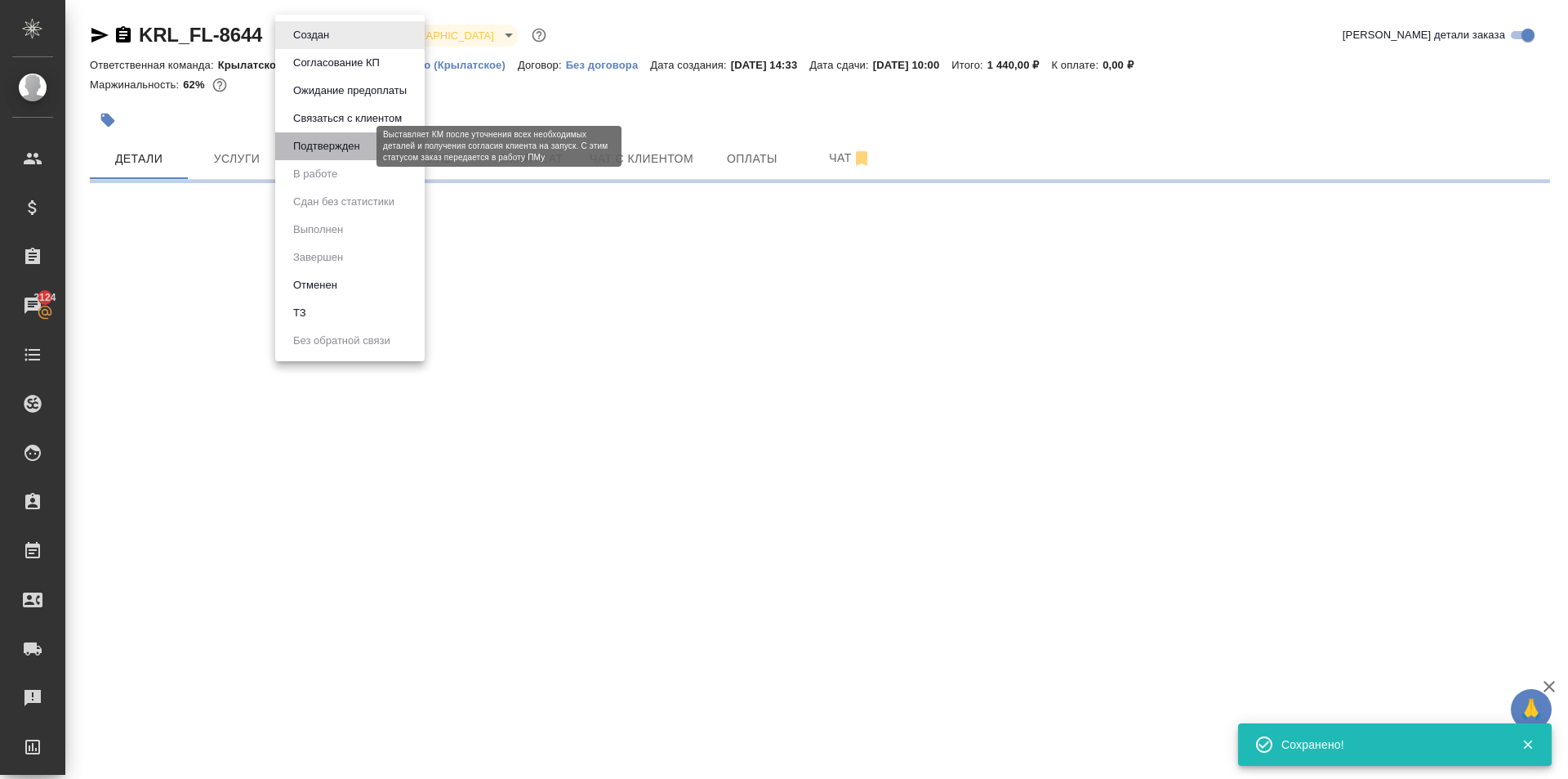
select select "RU"
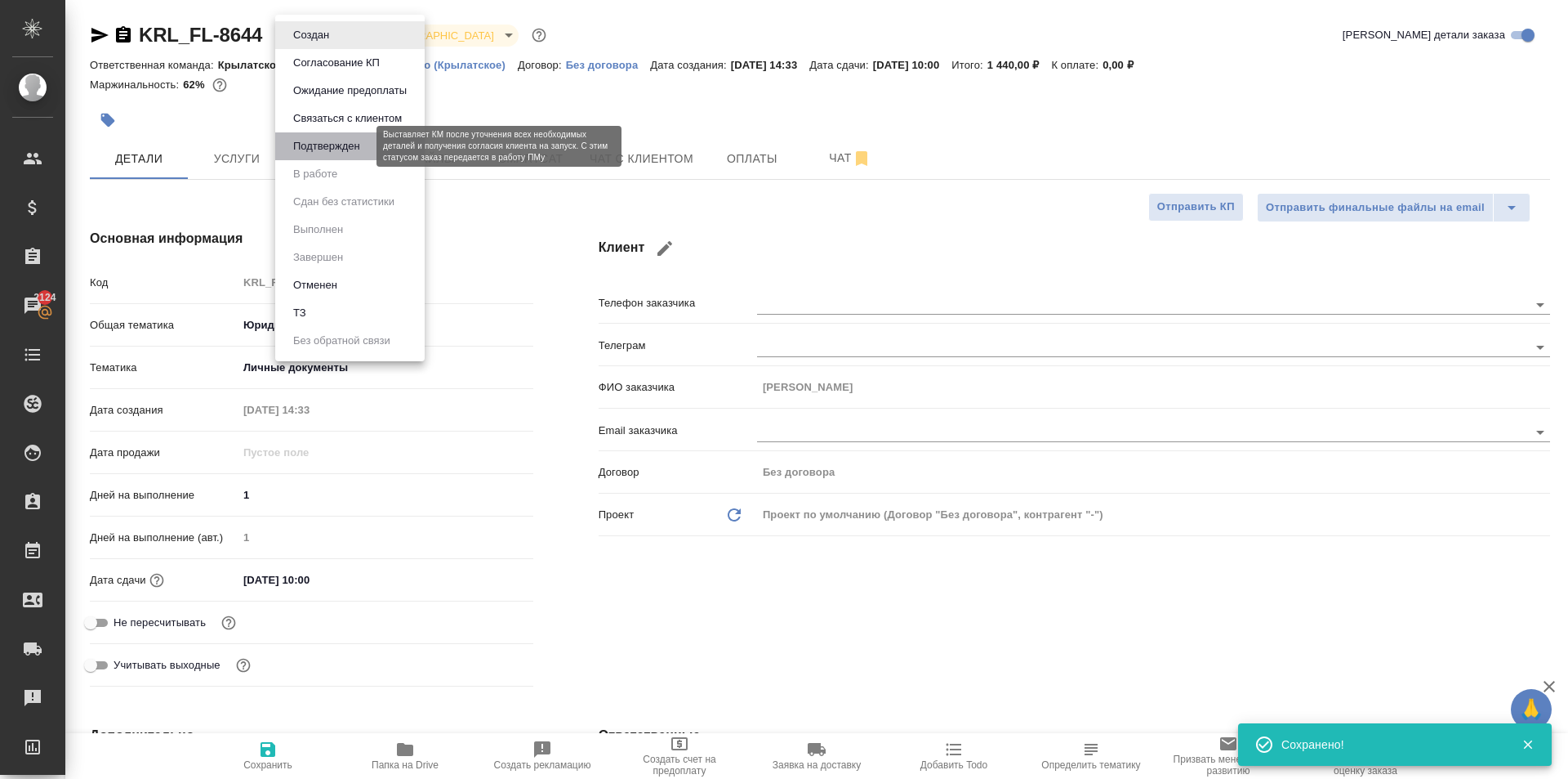
type textarea "x"
click at [295, 154] on button "Подтвержден" at bounding box center [327, 146] width 77 height 18
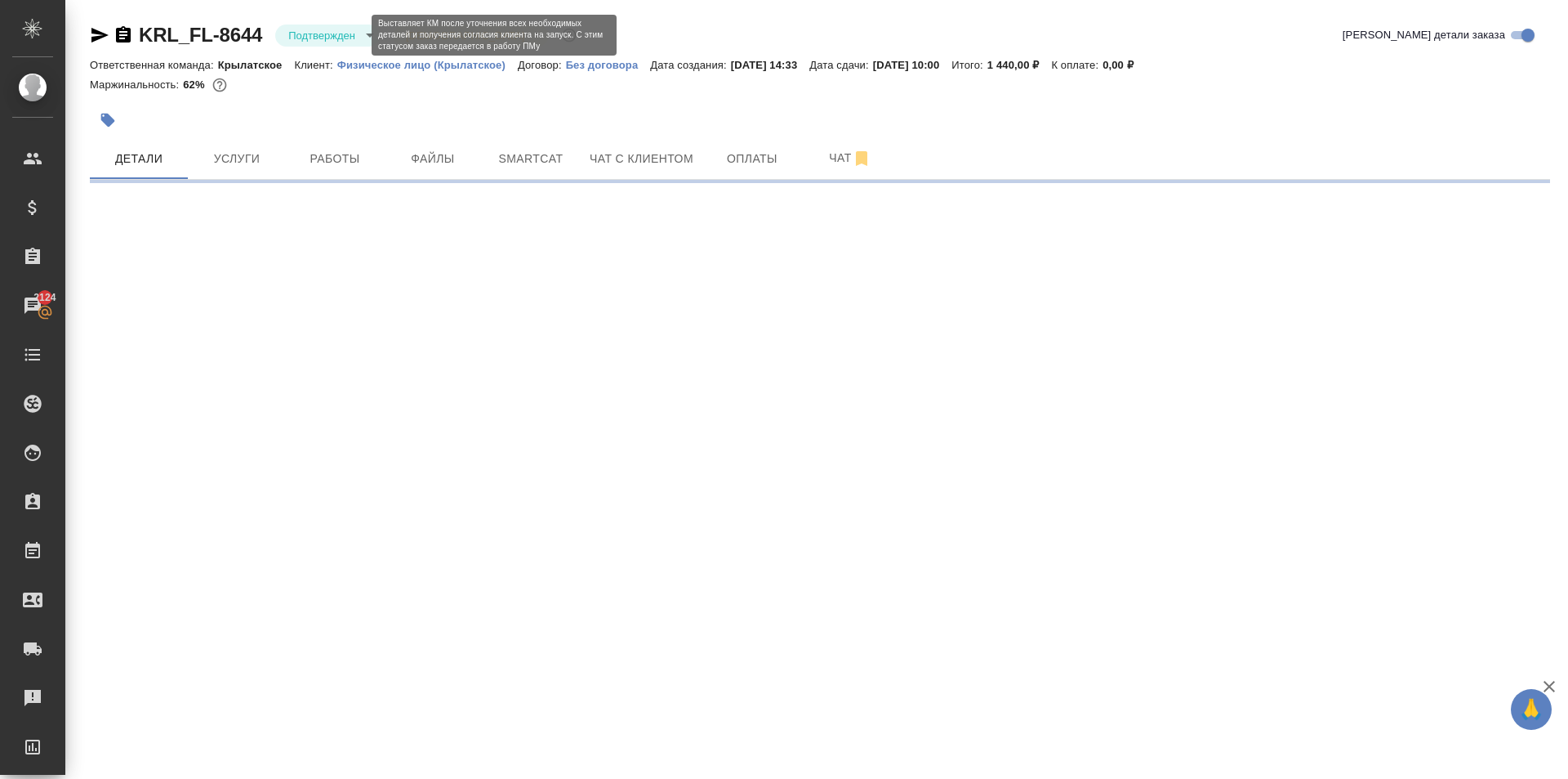
click at [318, 33] on body "🙏 .cls-1 fill:#fff; AWATERA Kasymov Timur Клиенты Спецификации Заказы 2124 Чаты…" at bounding box center [784, 390] width 1568 height 779
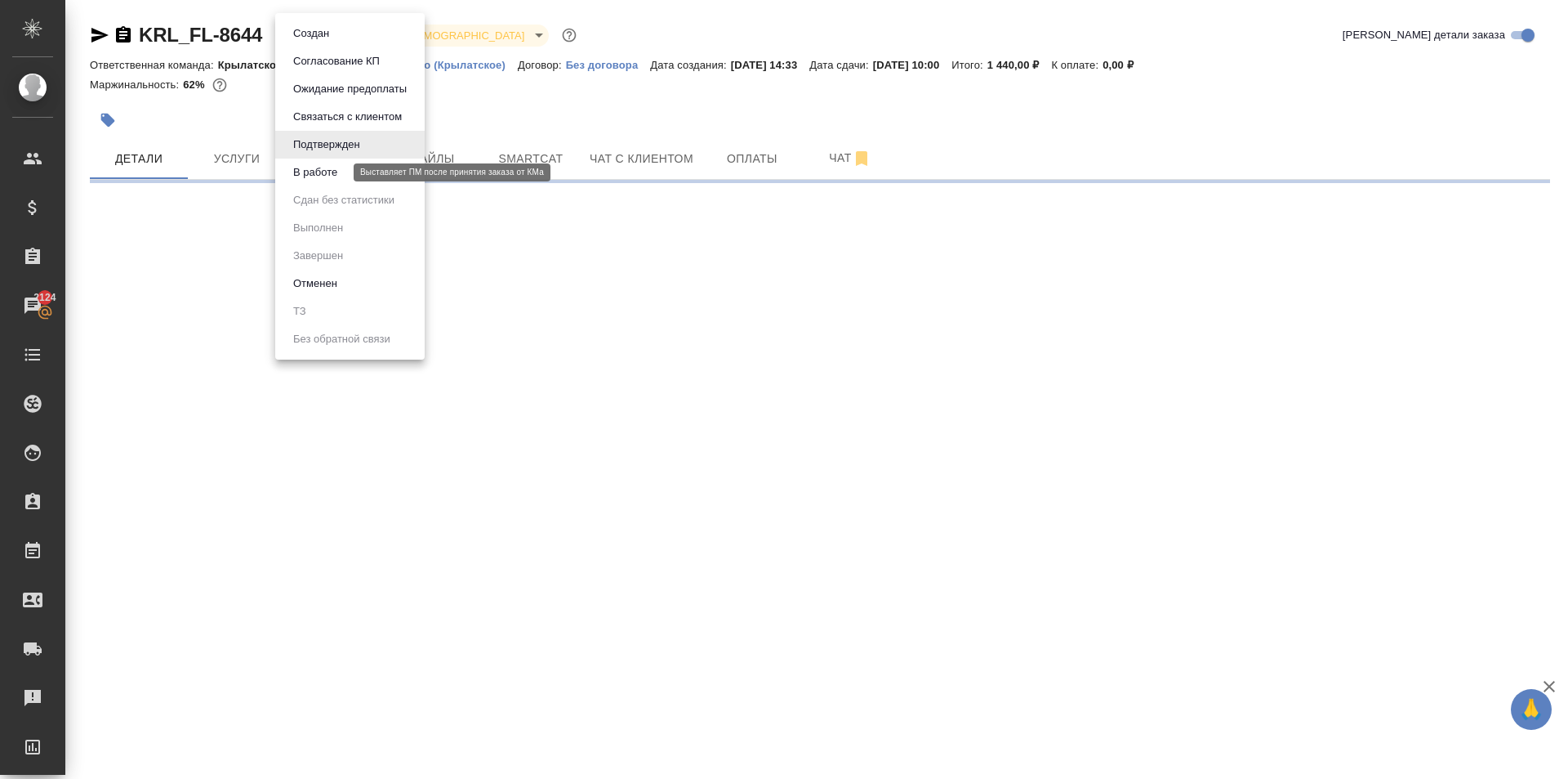
click at [304, 174] on button "В работе" at bounding box center [315, 173] width 54 height 18
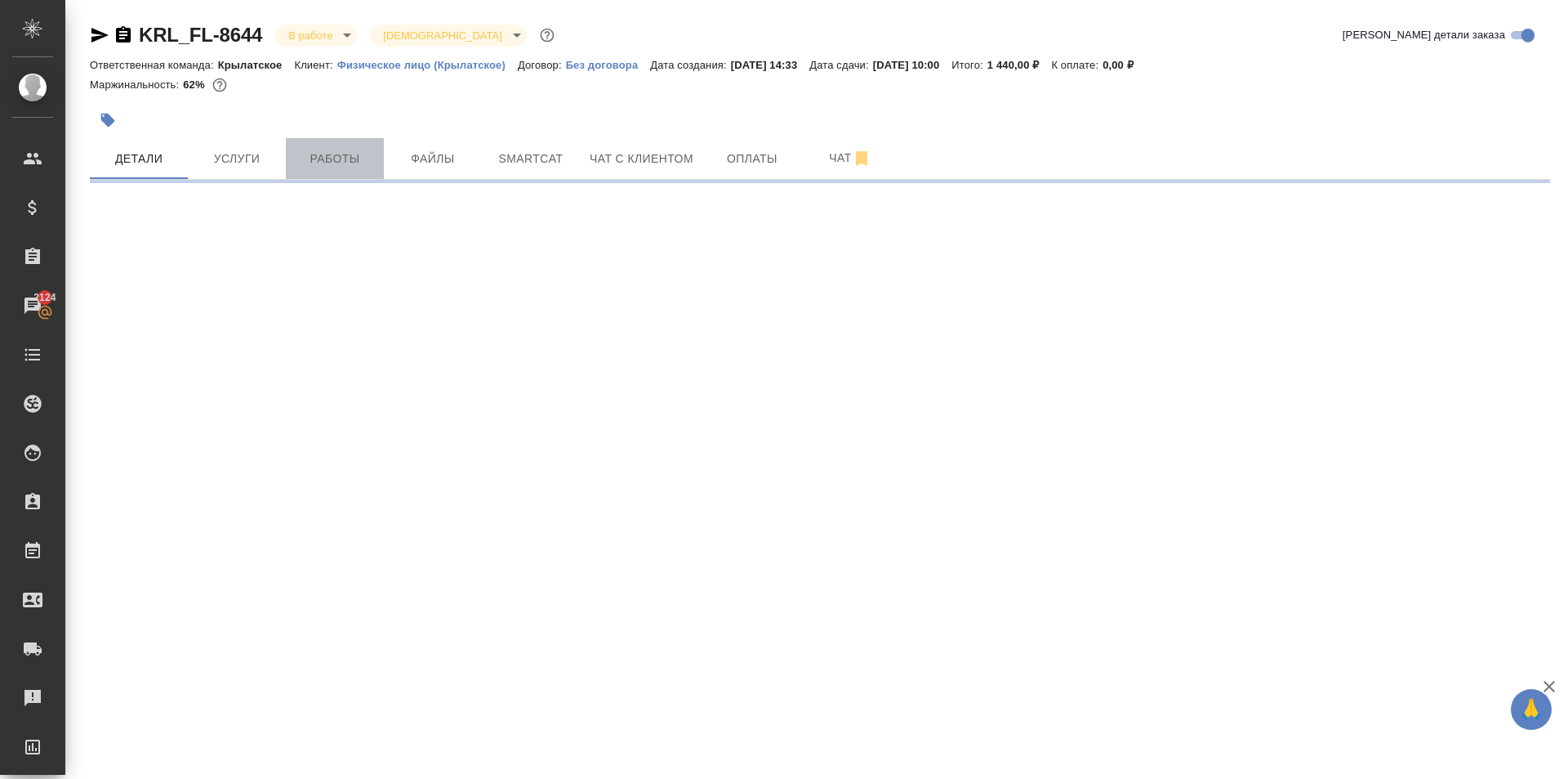
click at [311, 173] on button "Работы" at bounding box center [334, 158] width 98 height 41
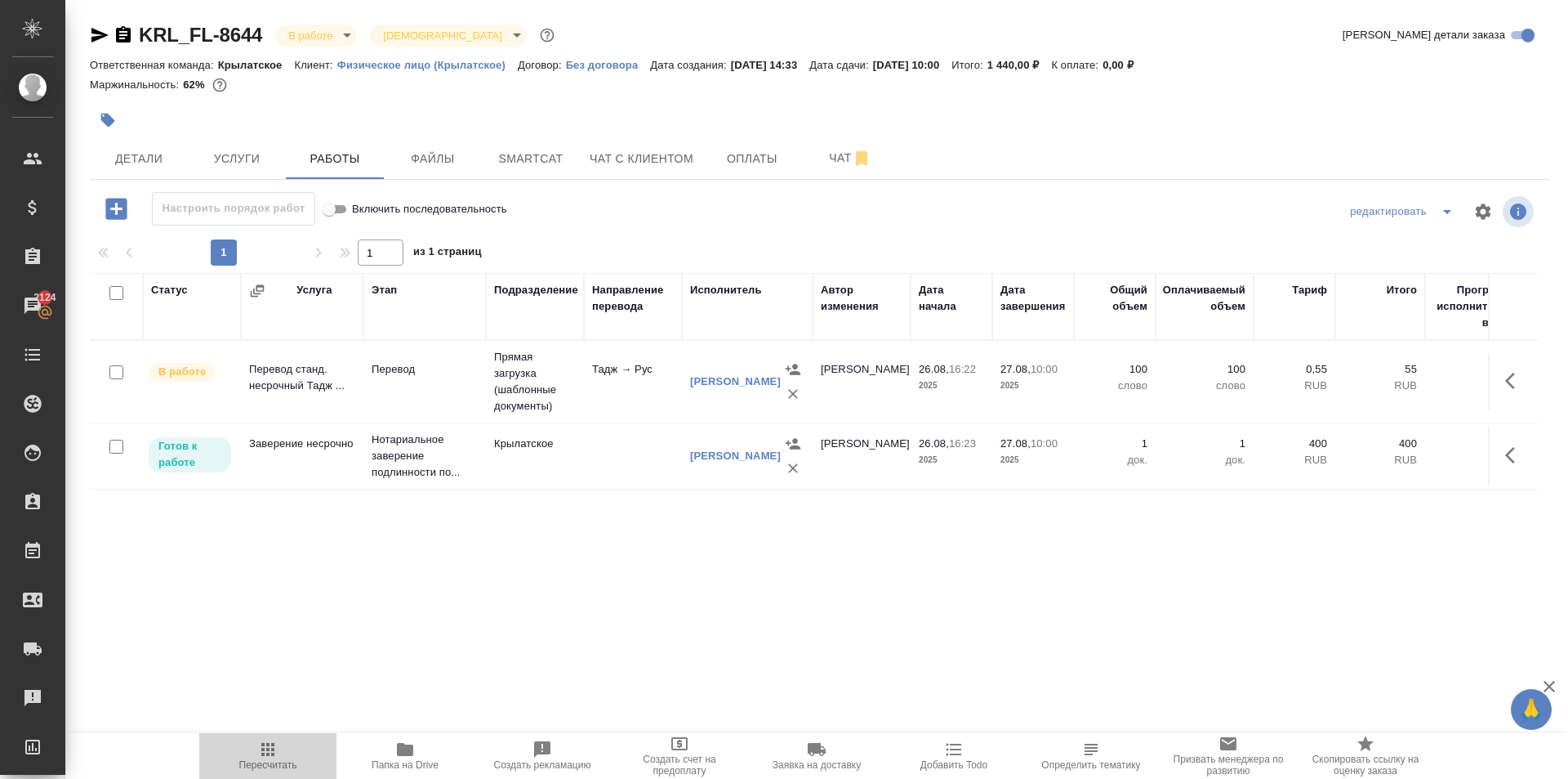
click at [255, 762] on span "Пересчитать" at bounding box center [268, 765] width 58 height 12
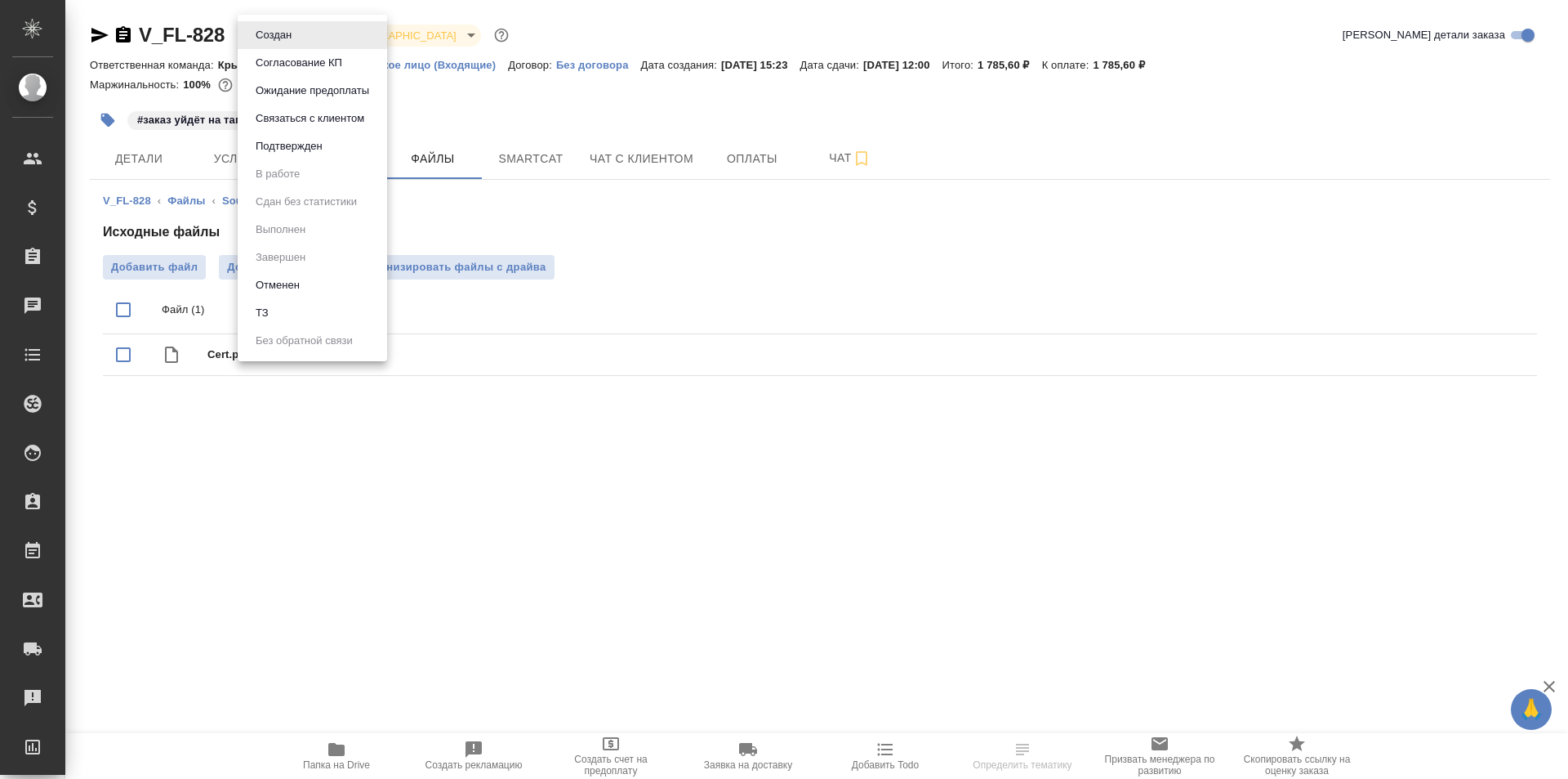
drag, startPoint x: 265, startPoint y: 34, endPoint x: 261, endPoint y: 78, distance: 44.2
click at [264, 34] on body "🙏 .cls-1 fill:#fff; AWATERA [PERSON_NAME] Спецификации Заказы Чаты Todo Проекты…" at bounding box center [784, 390] width 1568 height 779
click at [265, 65] on button "Согласование КП" at bounding box center [298, 63] width 96 height 18
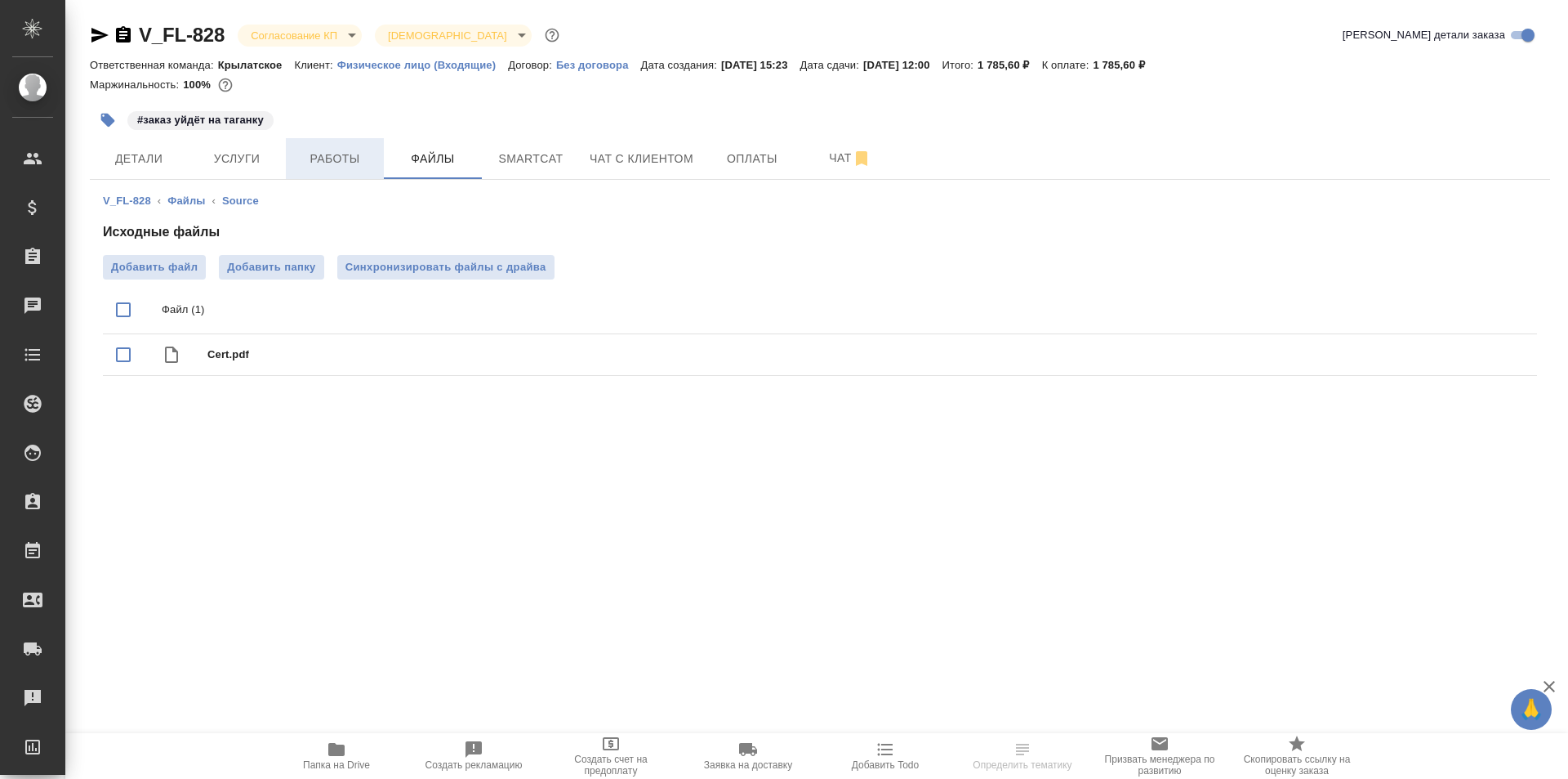
click at [312, 161] on span "Работы" at bounding box center [334, 158] width 79 height 20
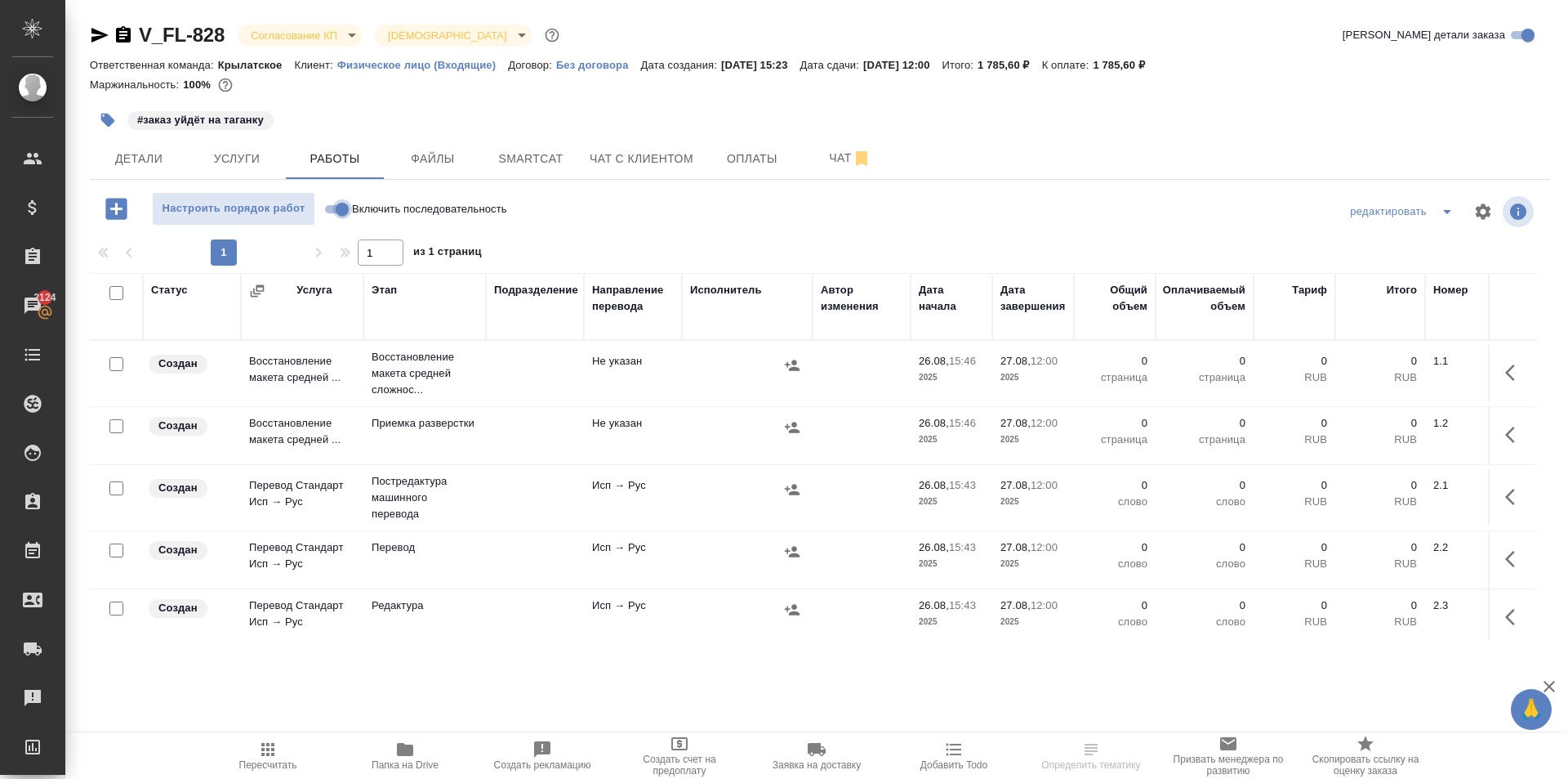
click at [342, 204] on input "Включить последовательность" at bounding box center [342, 209] width 58 height 19
checkbox input "true"
click at [117, 288] on input "checkbox" at bounding box center [117, 293] width 14 height 14
checkbox input "true"
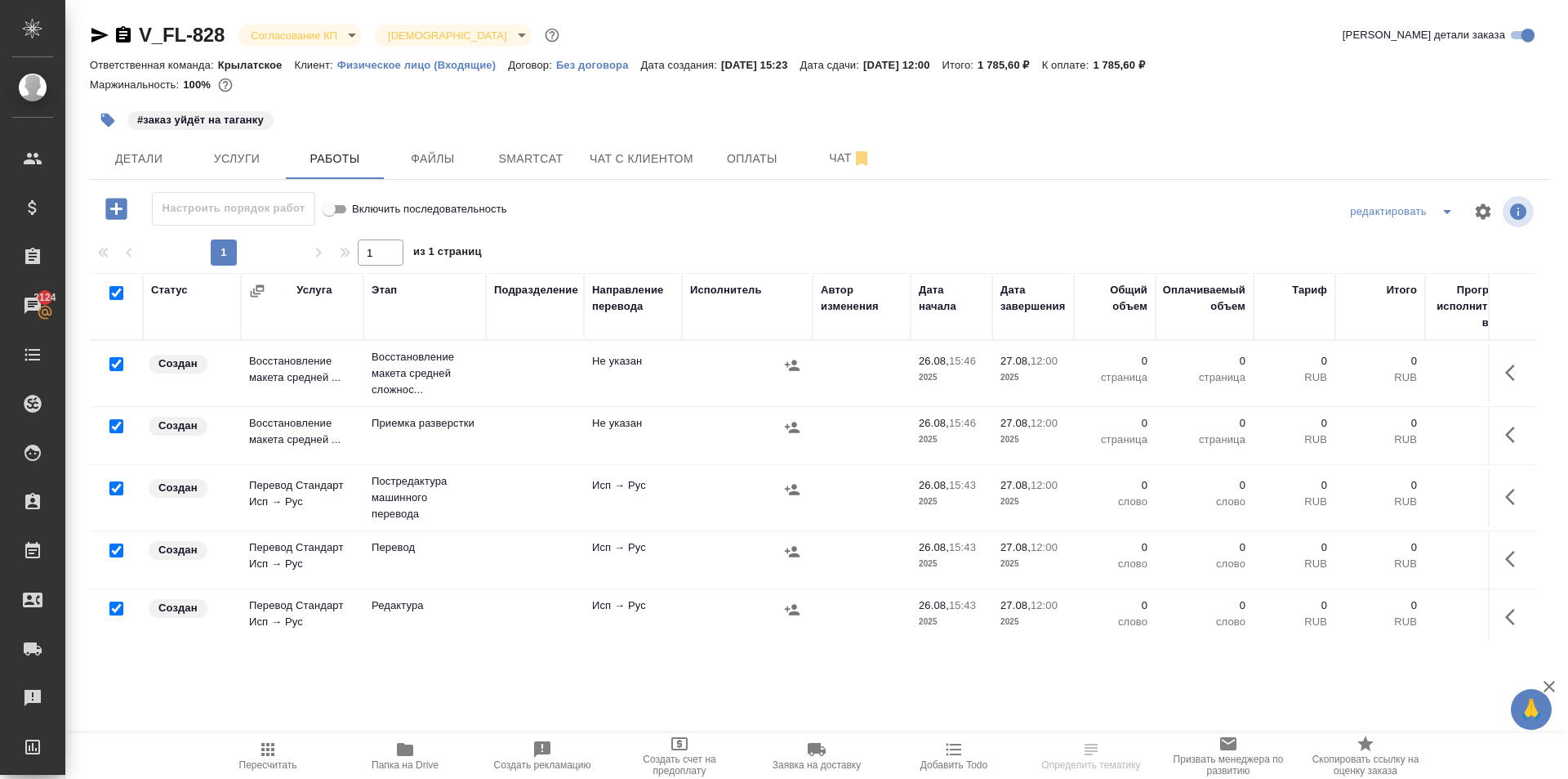
checkbox input "true"
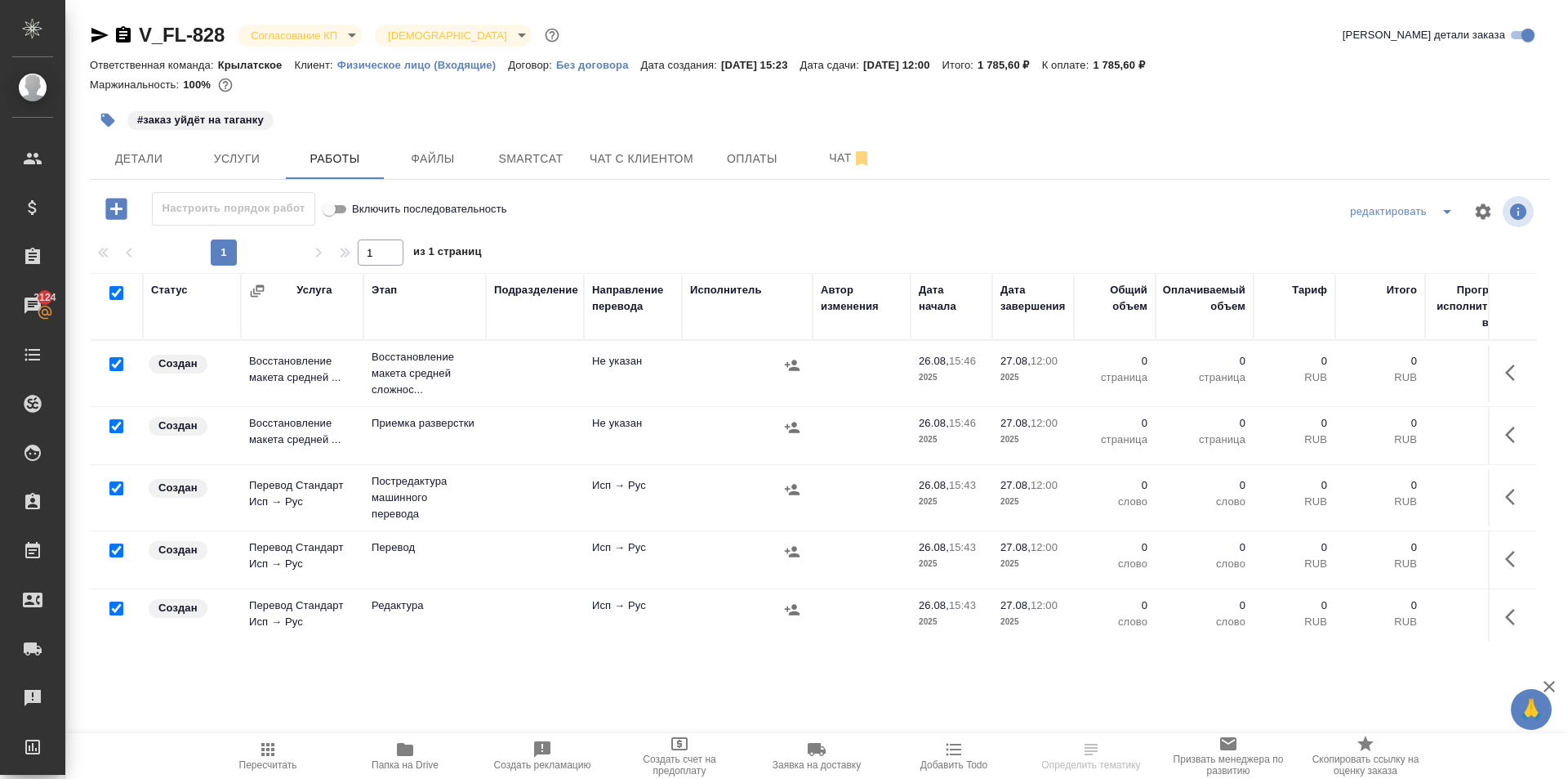
checkbox input "true"
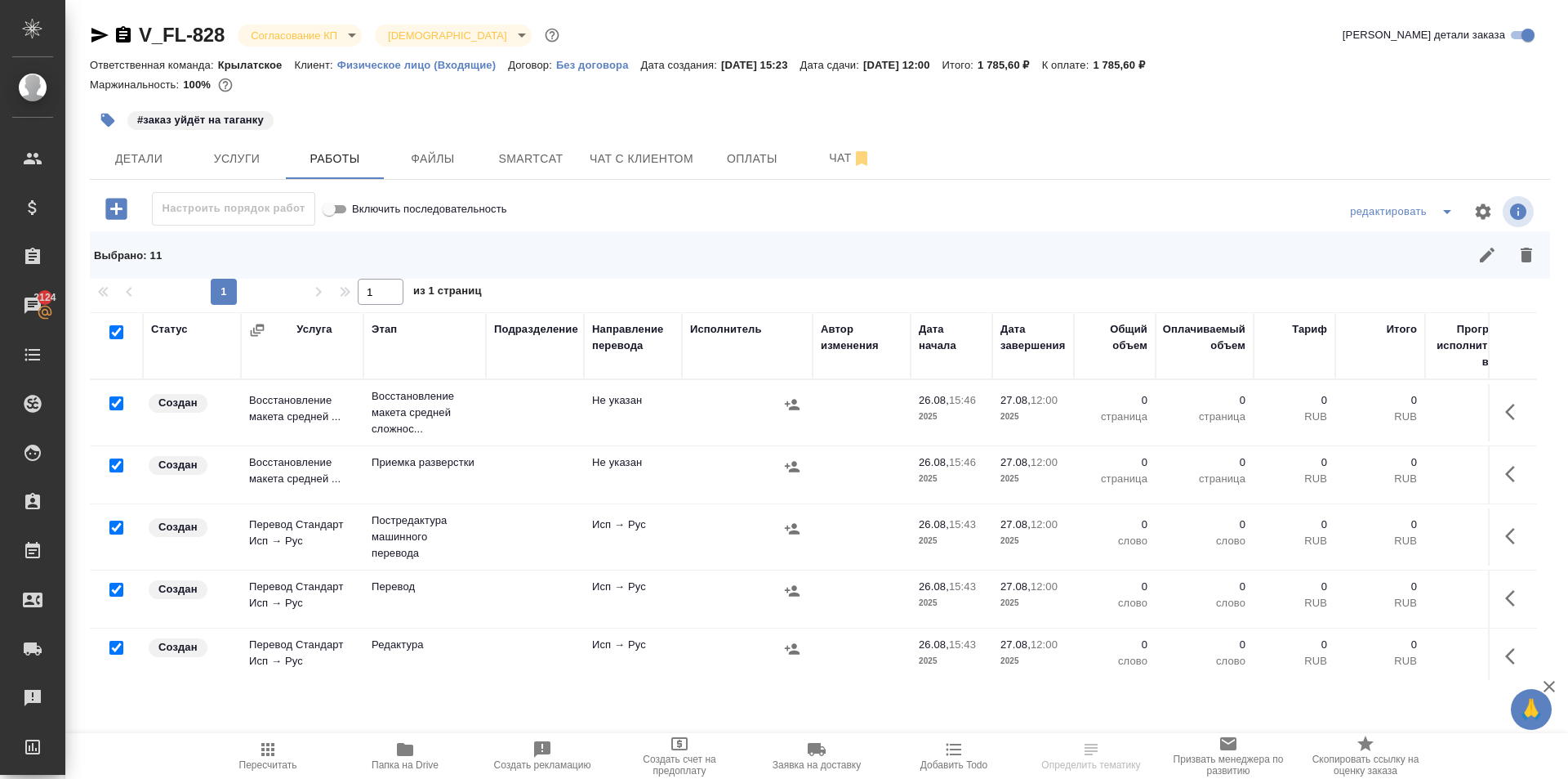
click at [116, 401] on input "checkbox" at bounding box center [117, 404] width 14 height 14
checkbox input "false"
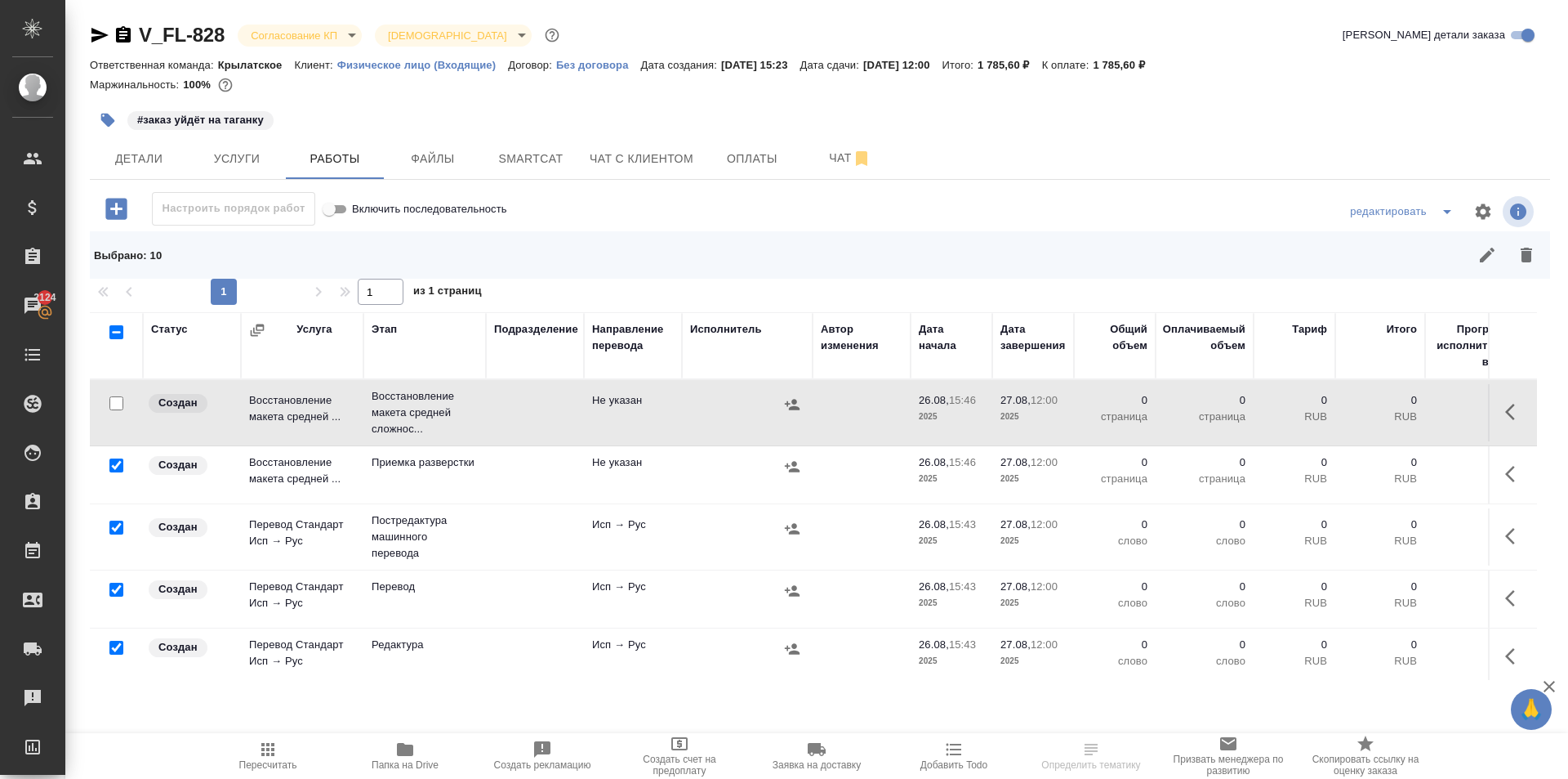
click at [115, 582] on input "checkbox" at bounding box center [117, 590] width 14 height 14
checkbox input "false"
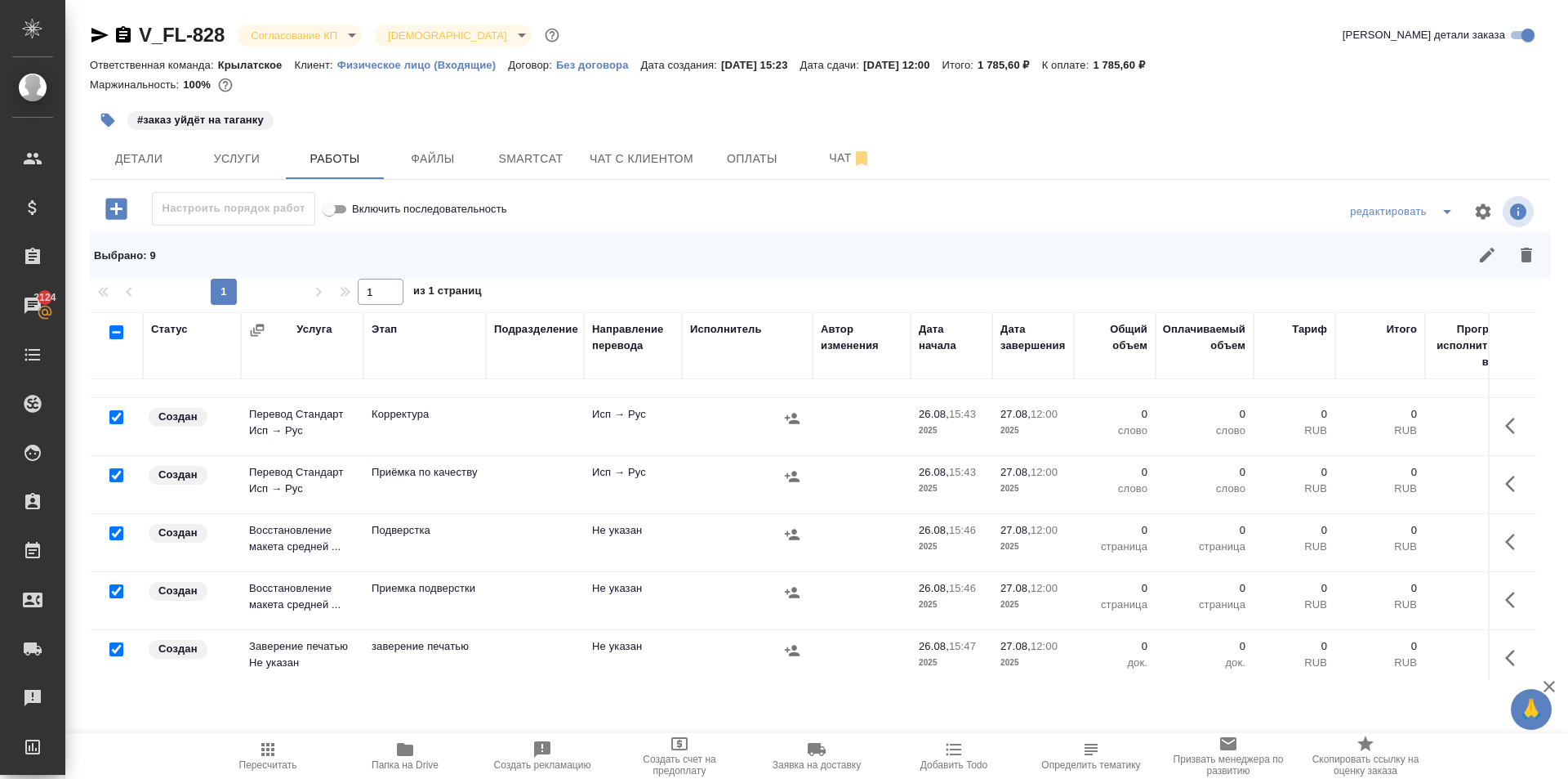
scroll to position [366, 0]
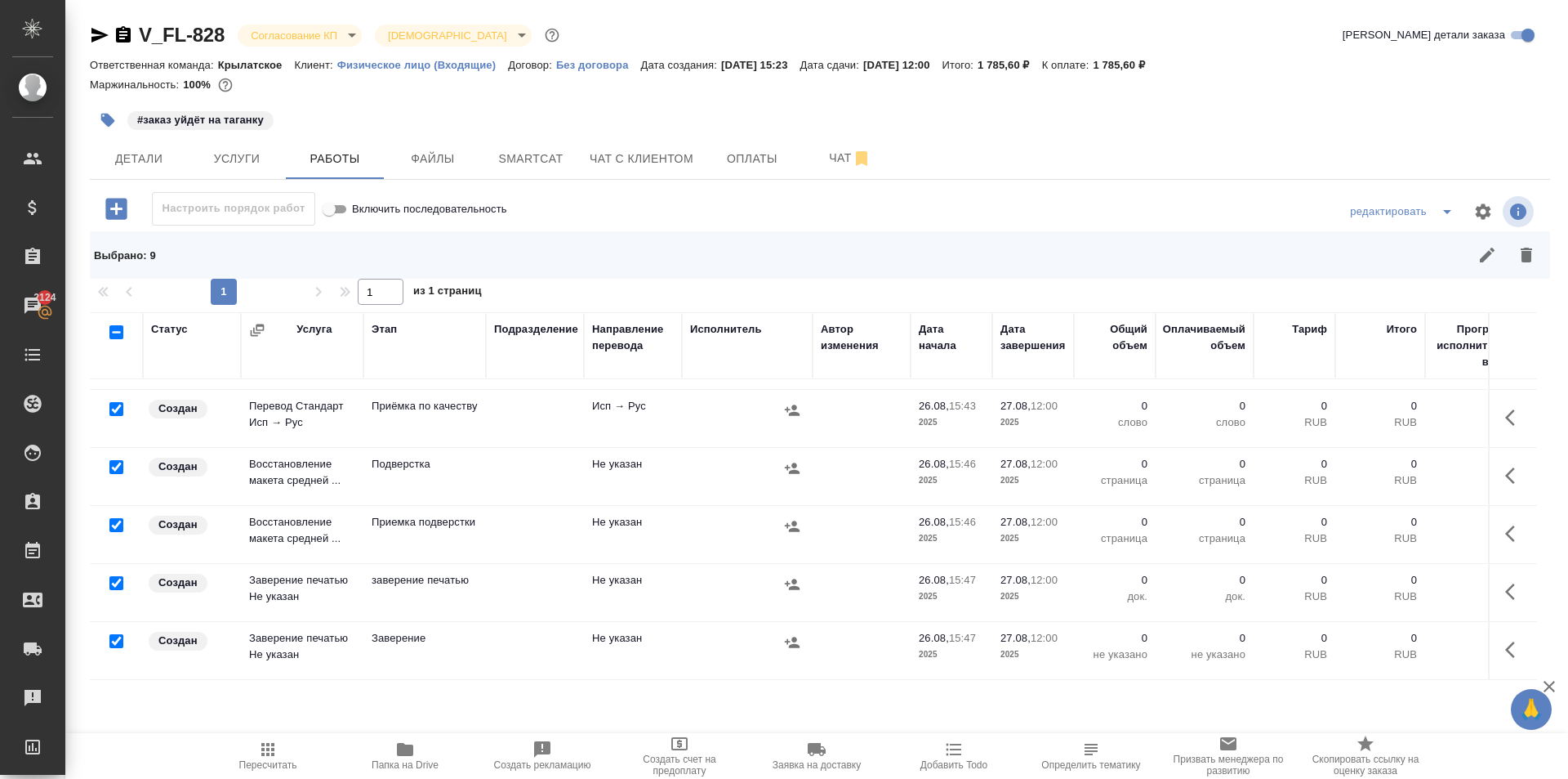
click at [117, 402] on input "checkbox" at bounding box center [117, 409] width 14 height 14
checkbox input "false"
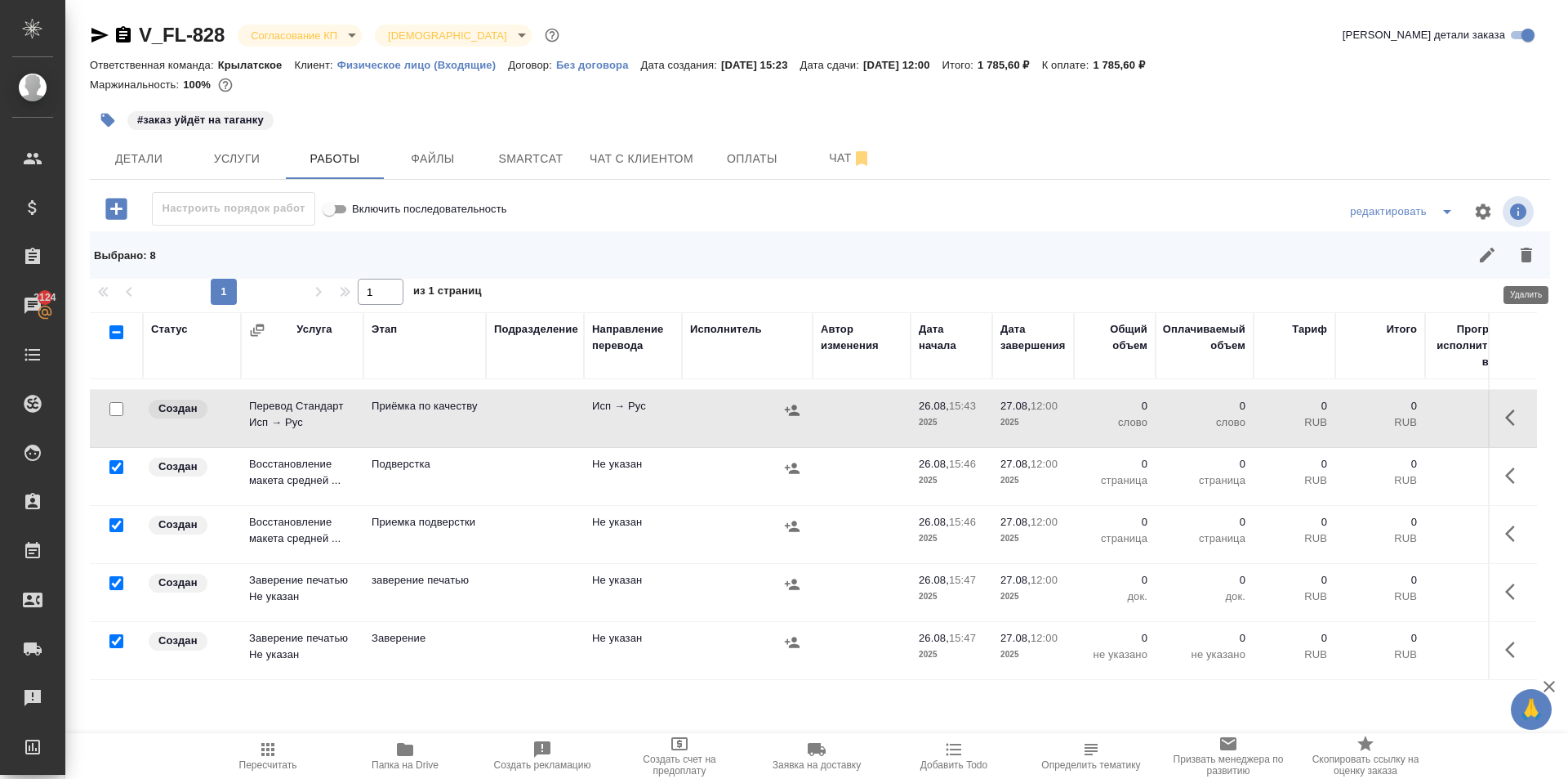
drag, startPoint x: 1526, startPoint y: 250, endPoint x: 1431, endPoint y: 349, distance: 137.2
click at [1523, 252] on icon "button" at bounding box center [1526, 255] width 12 height 15
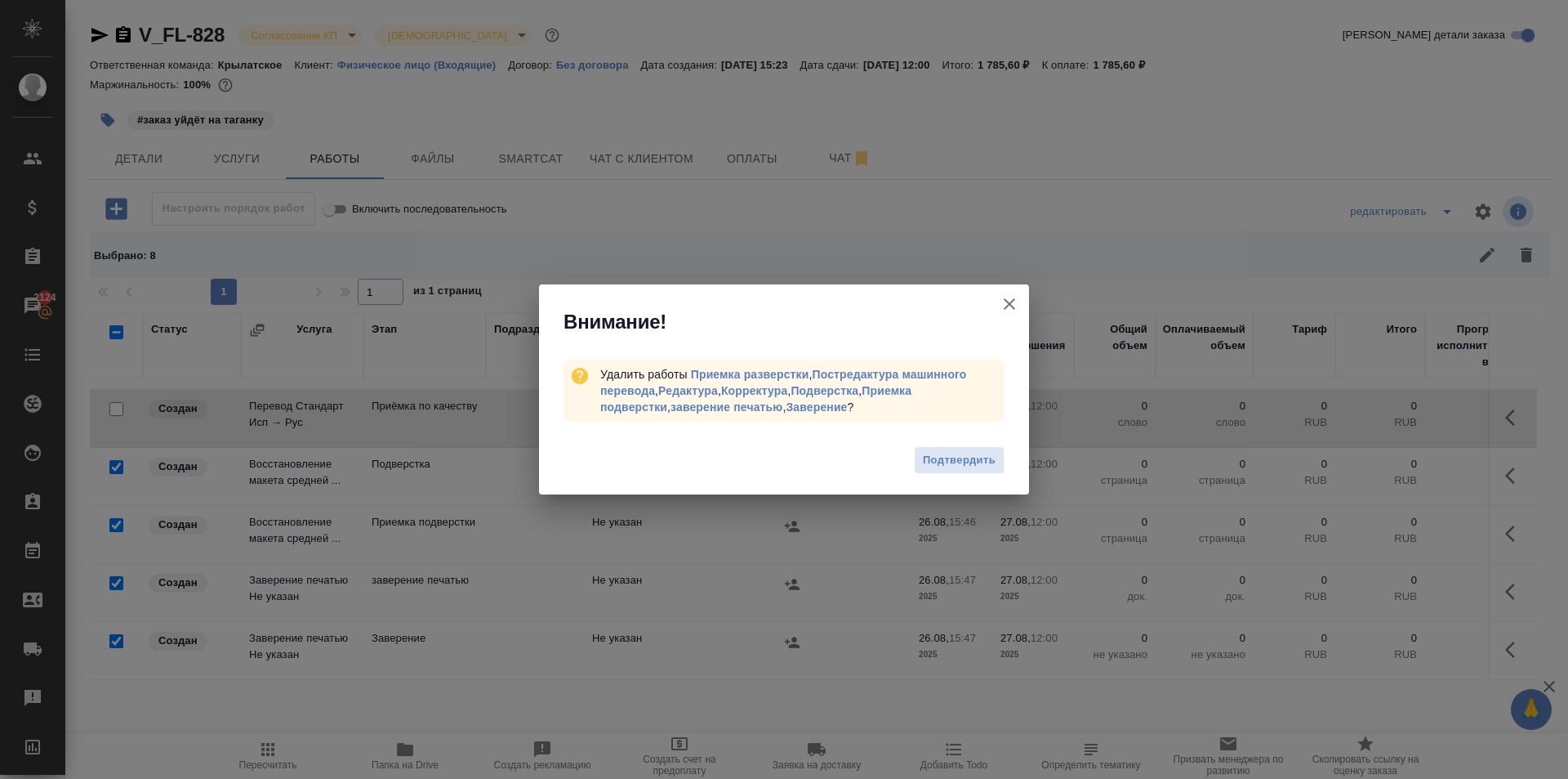
click at [972, 462] on span "Подтвердить" at bounding box center [959, 460] width 73 height 19
